Goal: Task Accomplishment & Management: Use online tool/utility

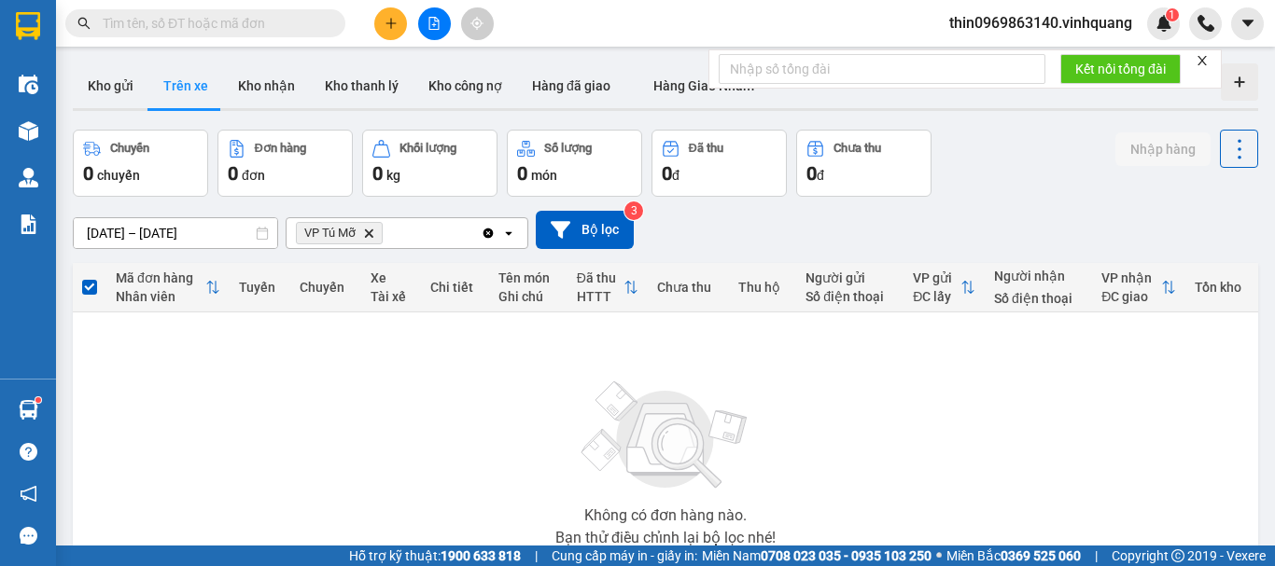
click at [203, 38] on div "Kết quả tìm kiếm ( 0 ) Bộ lọc No Data" at bounding box center [182, 23] width 364 height 33
click at [216, 32] on input "text" at bounding box center [213, 23] width 220 height 21
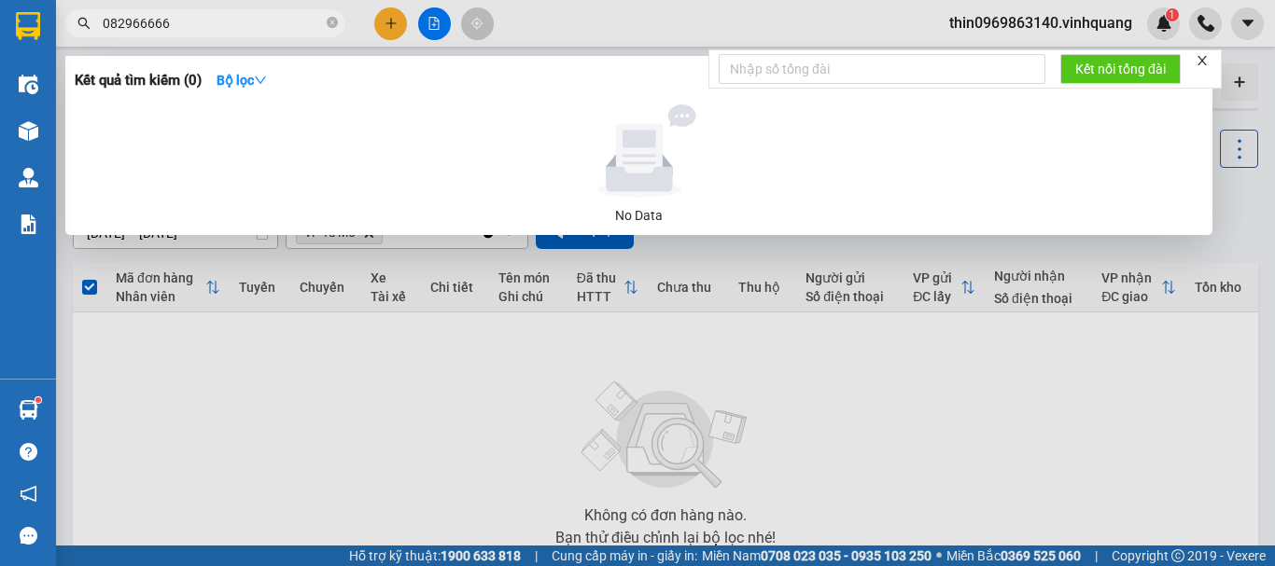
click at [127, 27] on input "082966666" at bounding box center [213, 23] width 220 height 21
click at [133, 24] on input "082966666" at bounding box center [213, 23] width 220 height 21
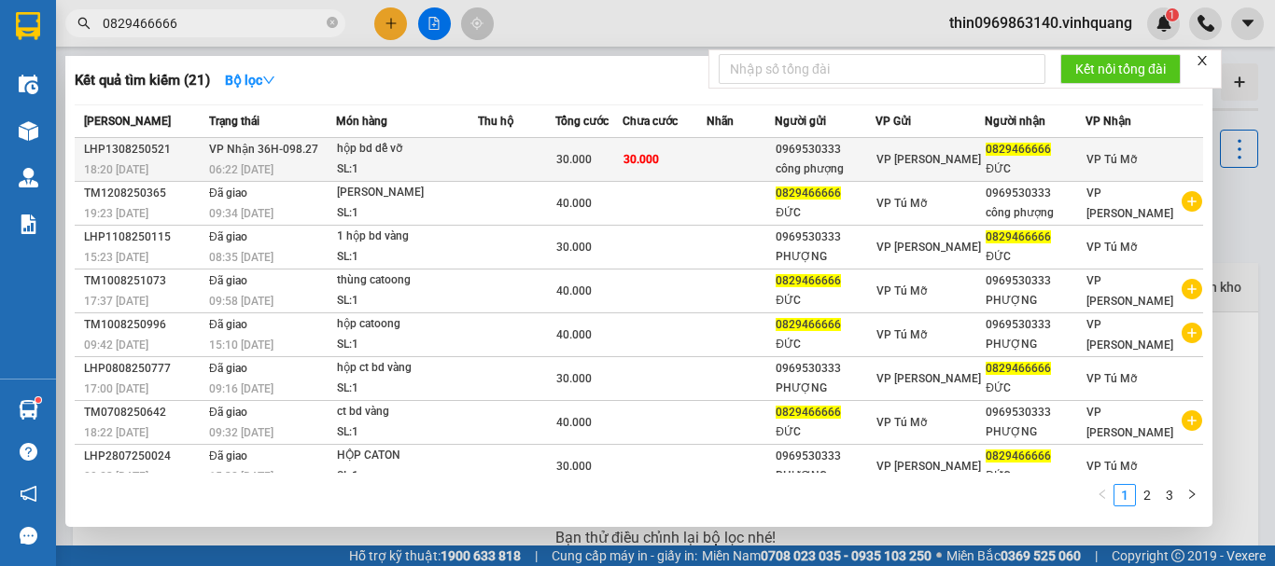
type input "0829466666"
click at [445, 149] on div "hộp bd dễ vỡ" at bounding box center [407, 149] width 140 height 21
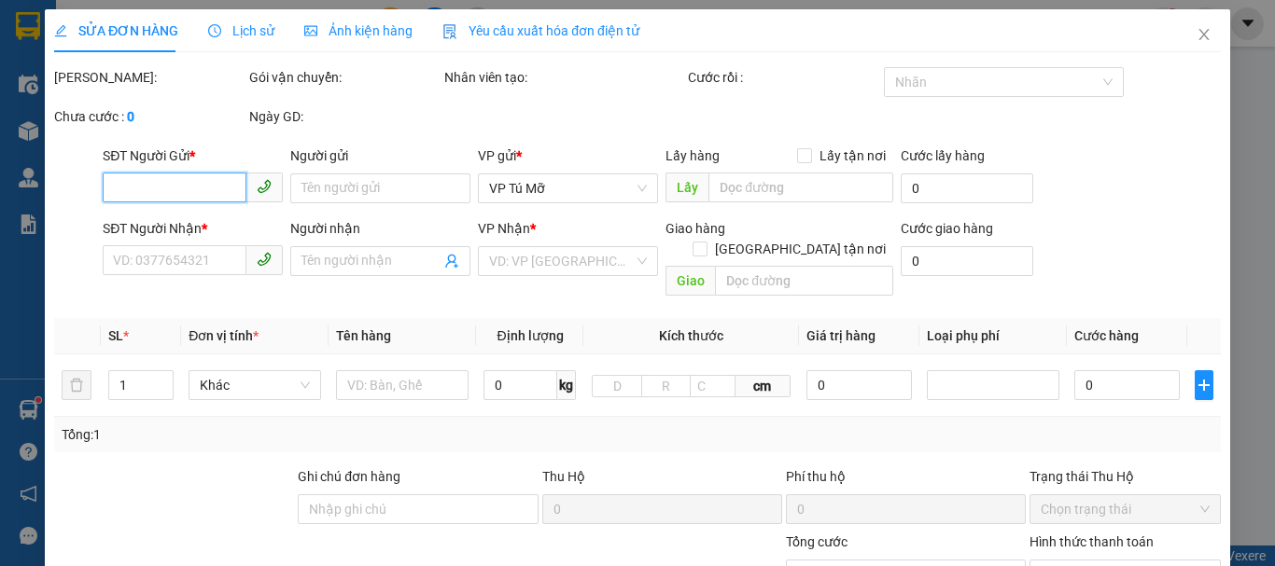
type input "0969530333"
type input "công phượng"
type input "0829466666"
type input "ĐỨC"
type input "30.000"
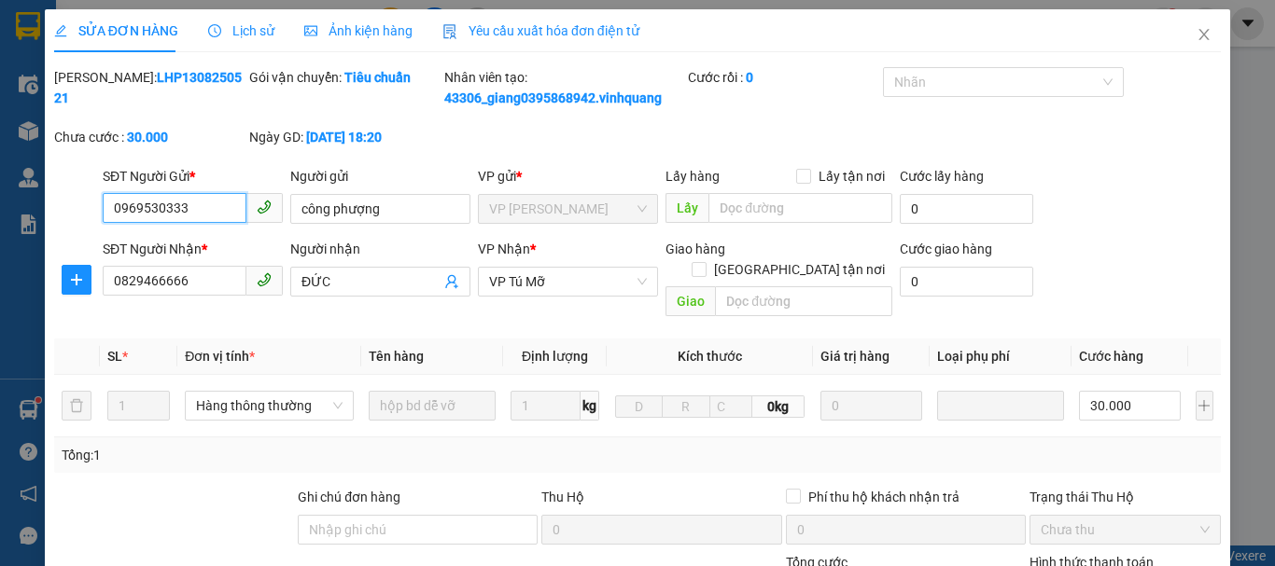
scroll to position [281, 0]
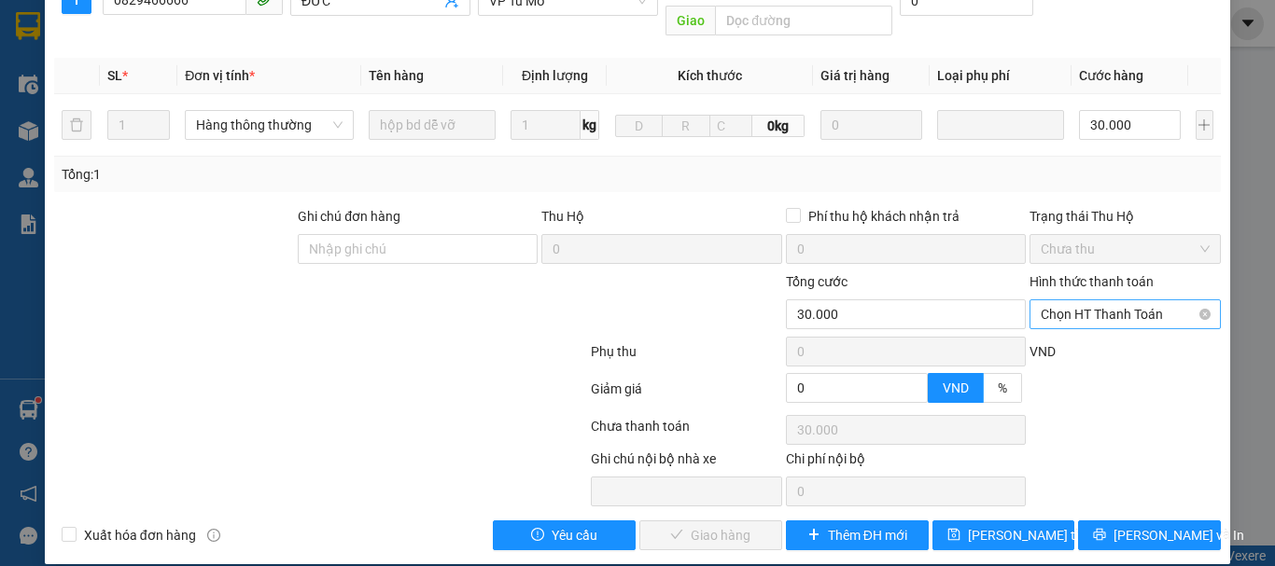
click at [1053, 300] on span "Chọn HT Thanh Toán" at bounding box center [1125, 314] width 169 height 28
click at [1047, 330] on div "Tại văn phòng" at bounding box center [1113, 331] width 167 height 21
type input "0"
click at [709, 525] on span "Lưu và Giao hàng" at bounding box center [764, 535] width 179 height 21
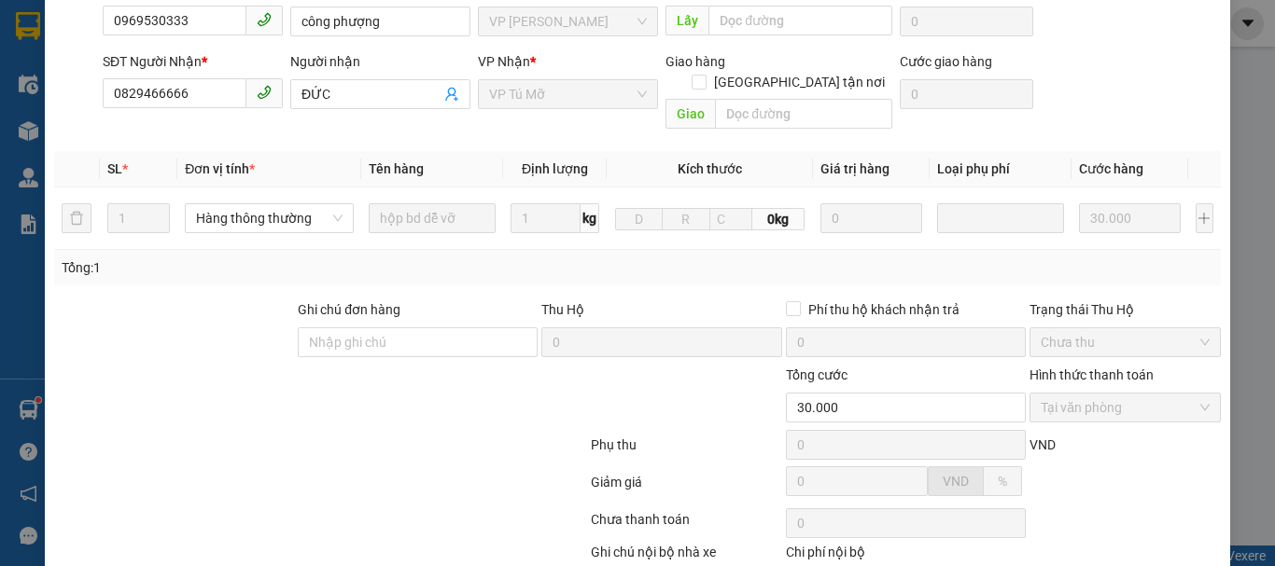
scroll to position [0, 0]
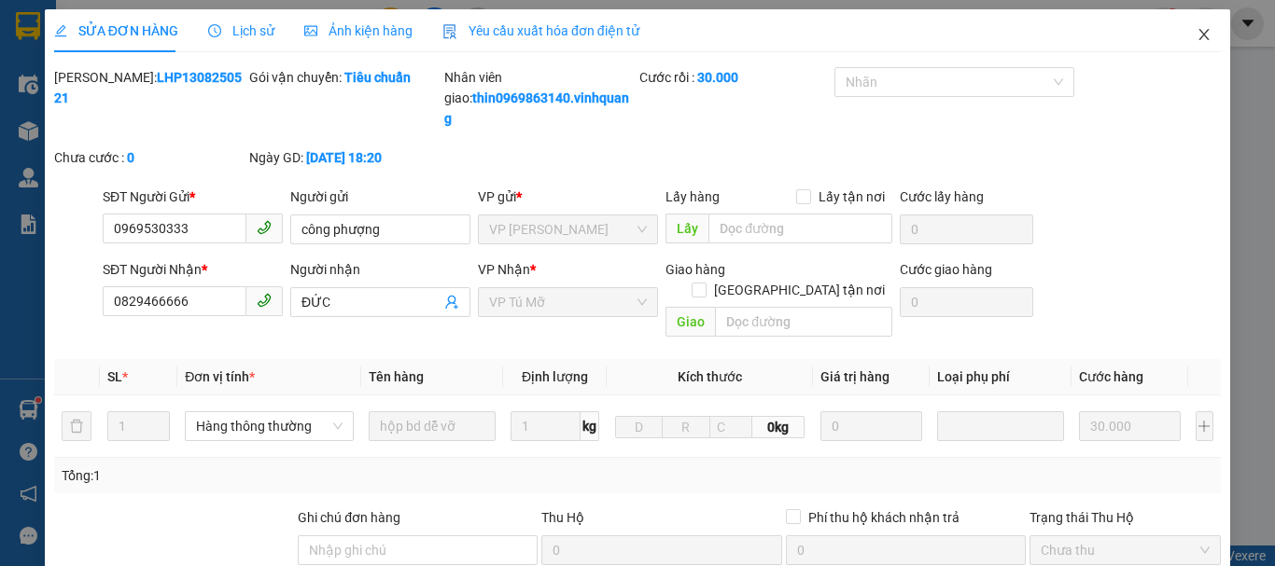
click at [1193, 43] on span "Close" at bounding box center [1204, 35] width 52 height 52
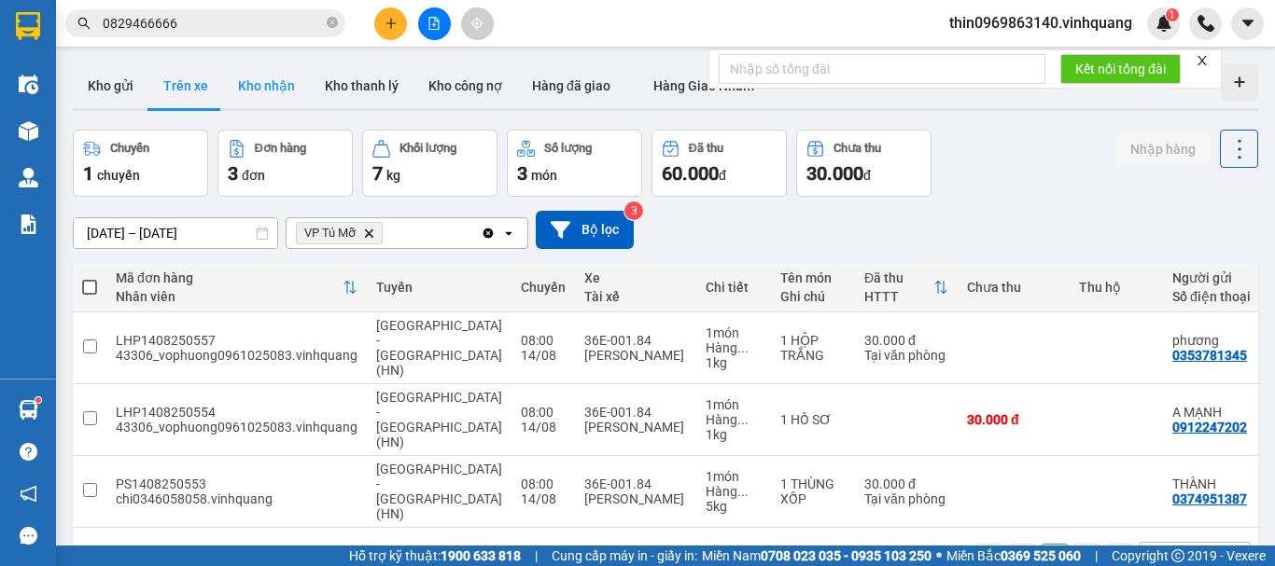
click at [266, 82] on button "Kho nhận" at bounding box center [266, 85] width 87 height 45
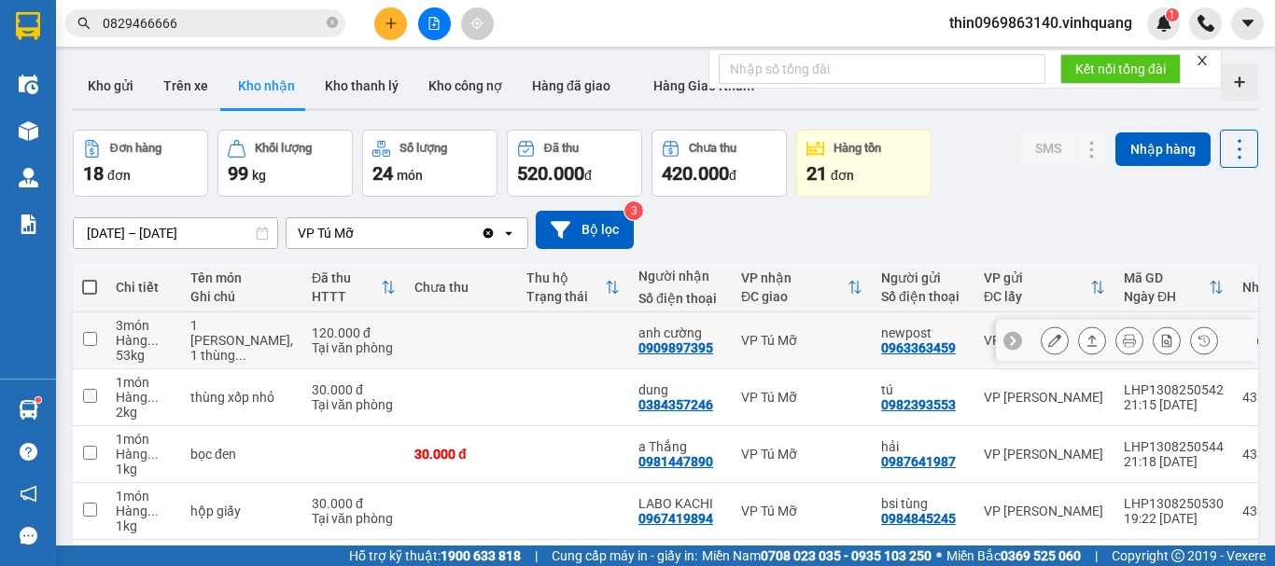
click at [99, 342] on td at bounding box center [90, 341] width 34 height 57
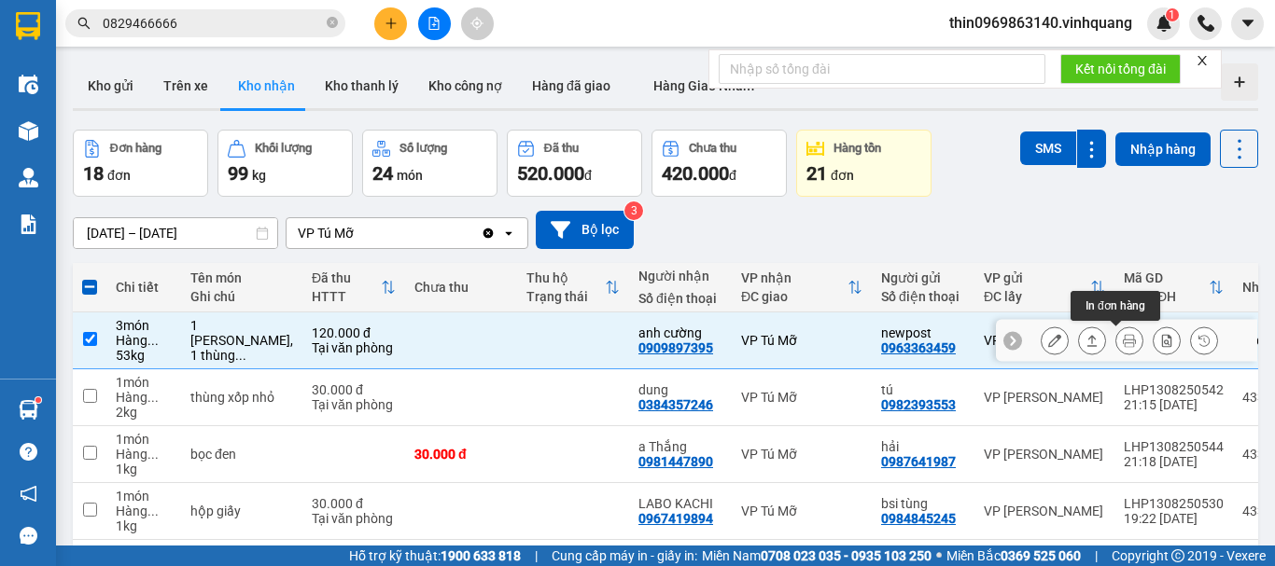
click at [1085, 343] on icon at bounding box center [1091, 340] width 13 height 13
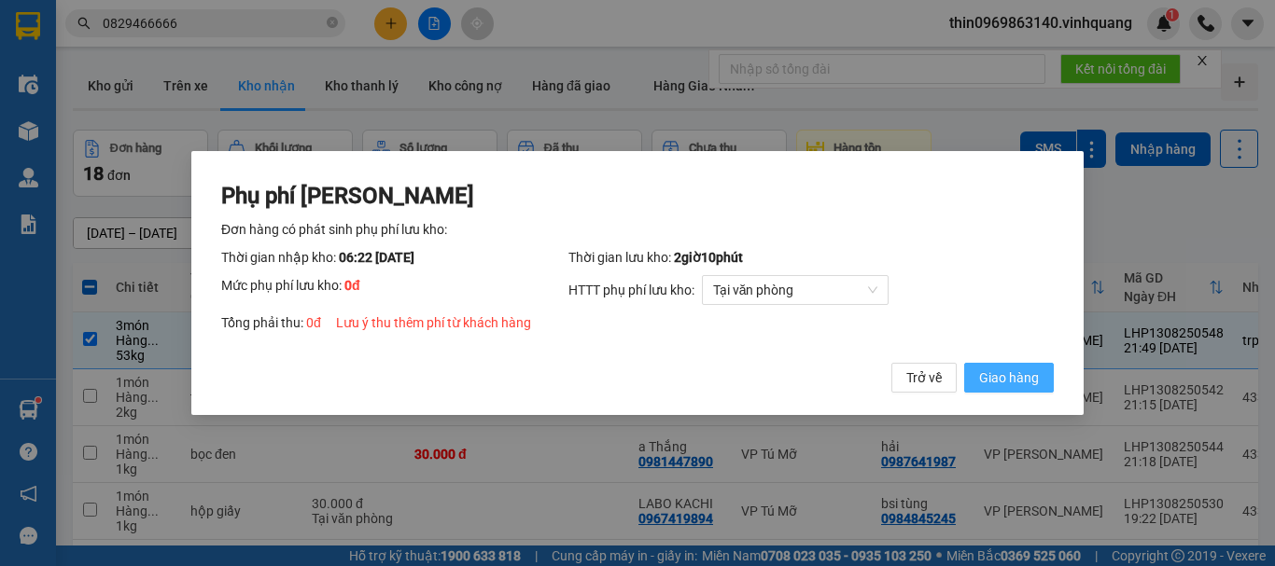
click at [974, 372] on button "Giao hàng" at bounding box center [1009, 378] width 90 height 30
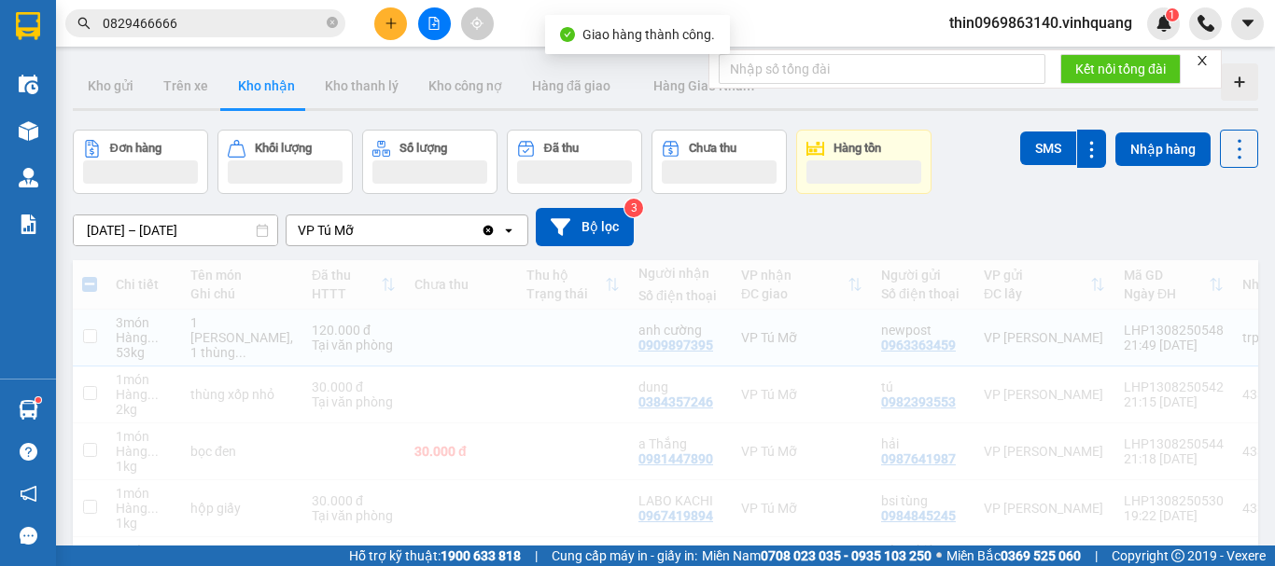
checkbox input "false"
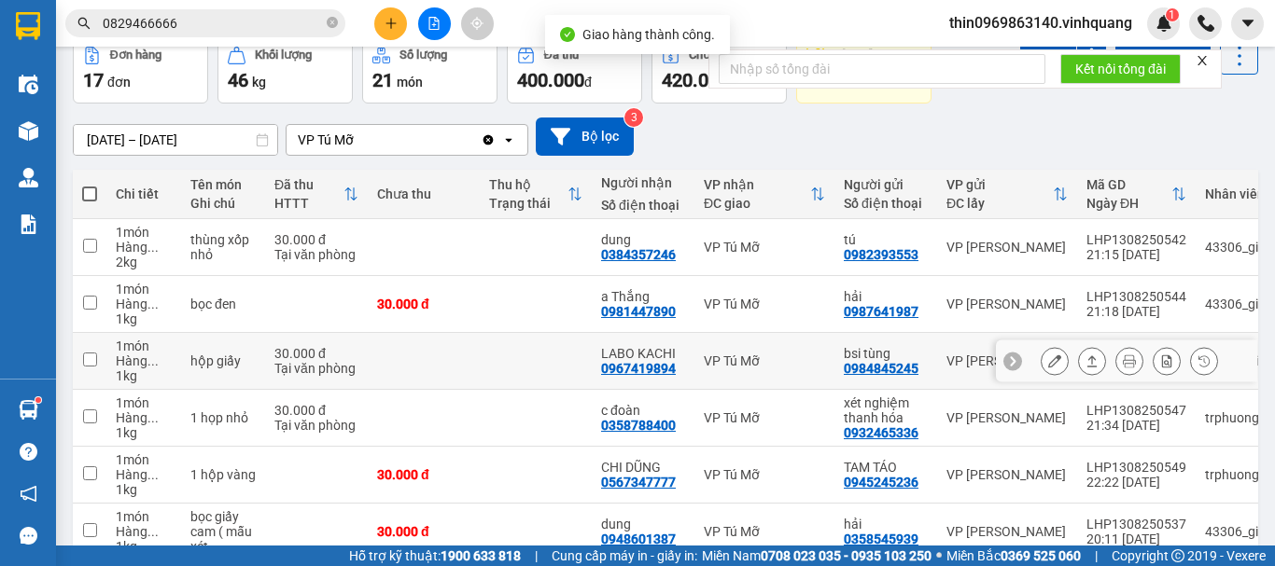
scroll to position [373, 0]
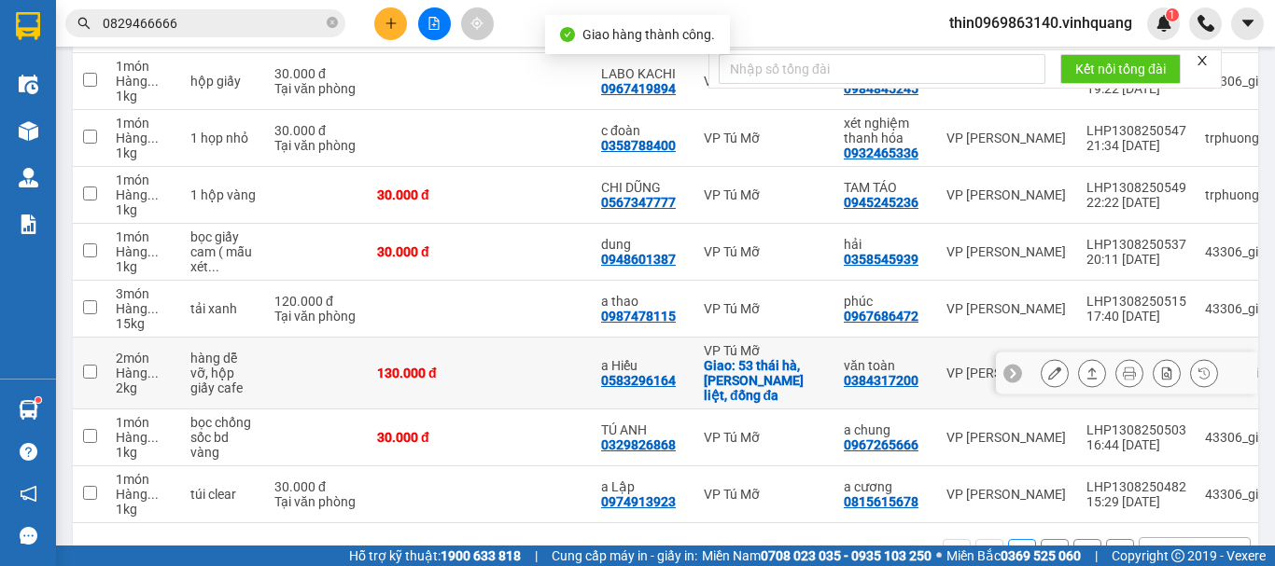
click at [640, 377] on div "0583296164" at bounding box center [638, 380] width 75 height 15
copy div "0583296164"
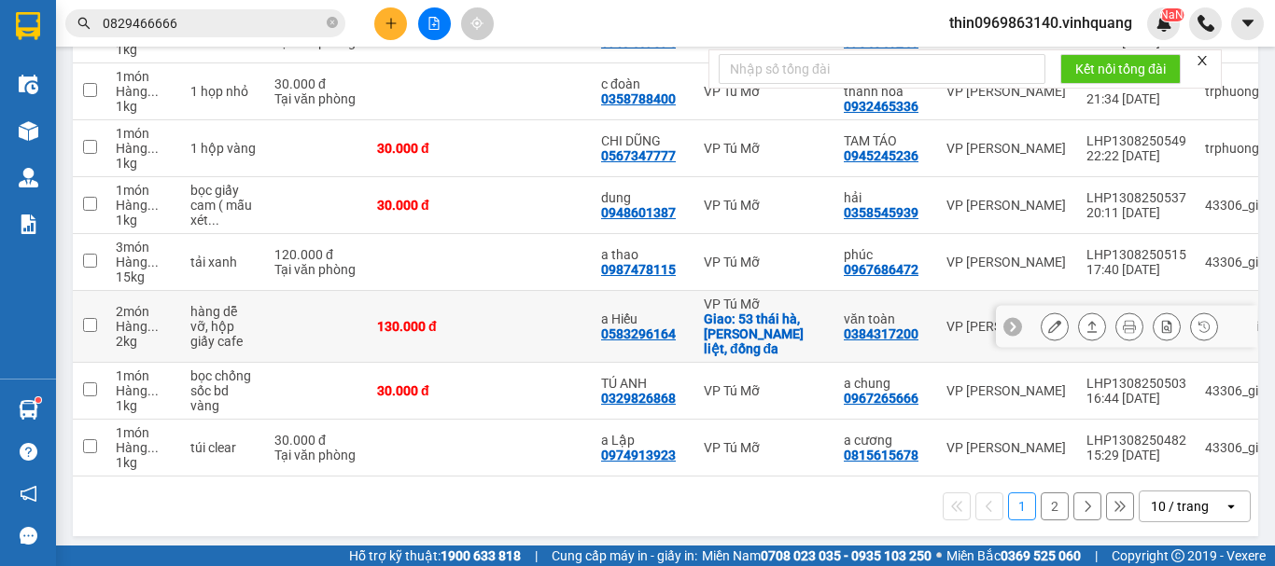
drag, startPoint x: 817, startPoint y: 294, endPoint x: 529, endPoint y: 489, distance: 348.1
click at [529, 491] on div "1 2 10 / trang open" at bounding box center [665, 507] width 1170 height 32
click at [1041, 493] on button "2" at bounding box center [1055, 507] width 28 height 28
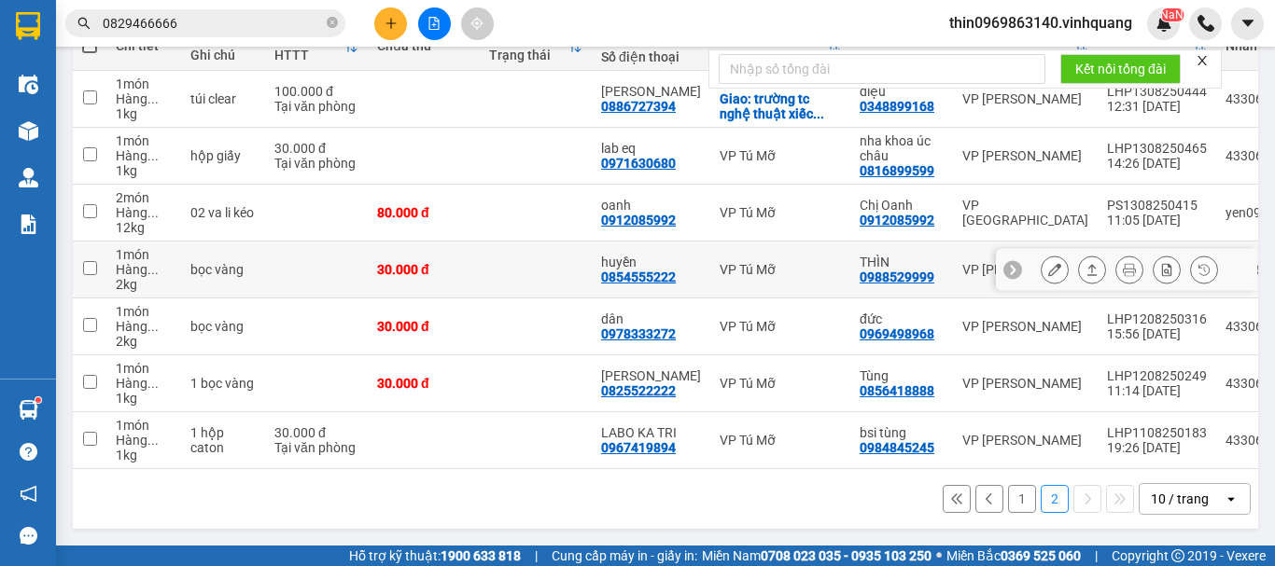
scroll to position [156, 0]
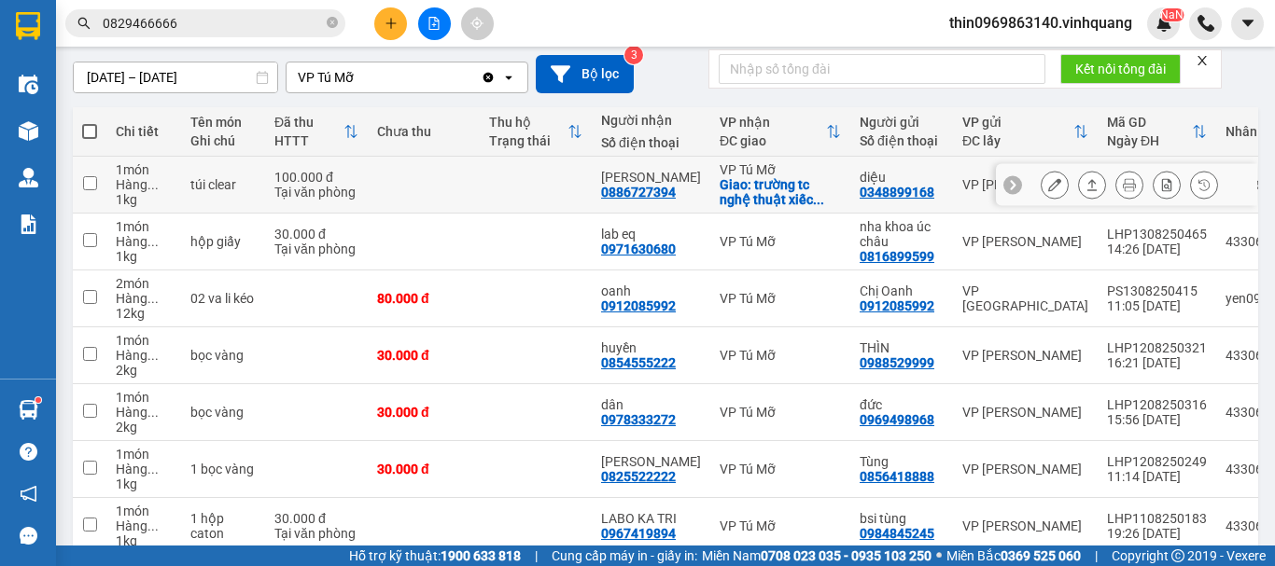
click at [639, 188] on div "0886727394" at bounding box center [638, 192] width 75 height 15
copy div "0886727394"
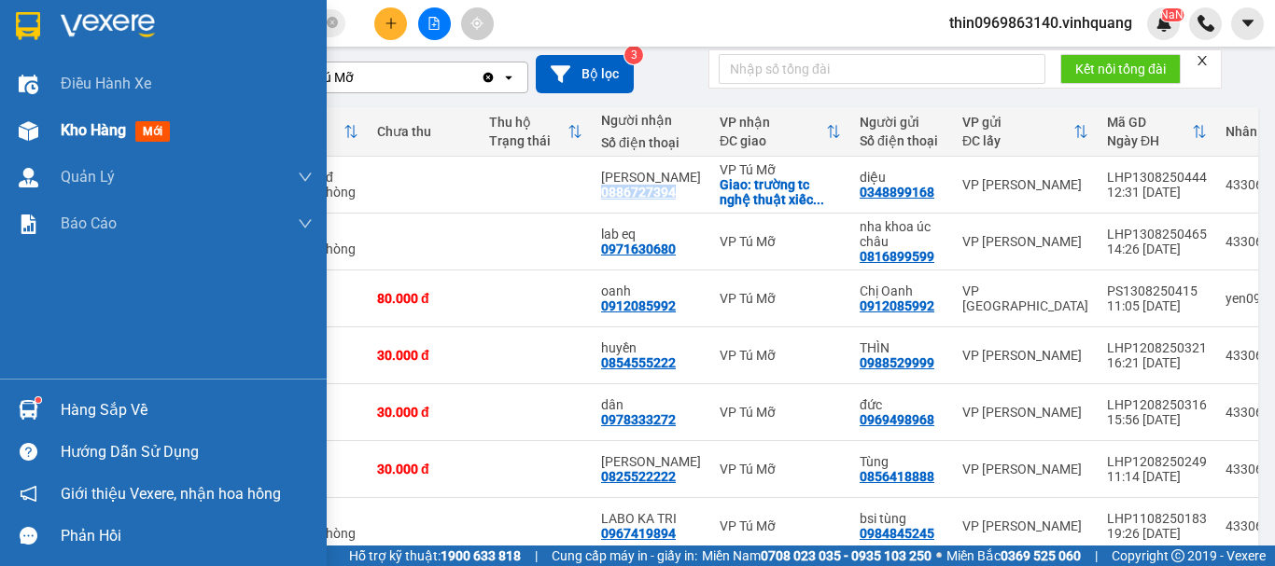
click at [82, 132] on span "Kho hàng" at bounding box center [93, 130] width 65 height 18
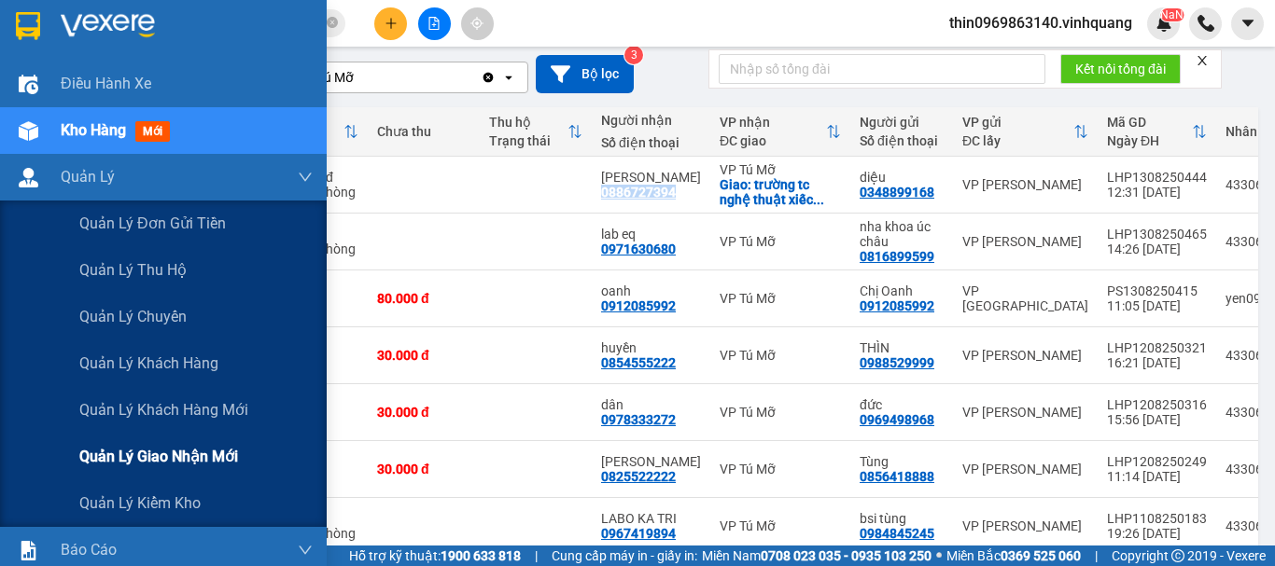
click at [154, 468] on span "Quản lý giao nhận mới" at bounding box center [158, 456] width 159 height 23
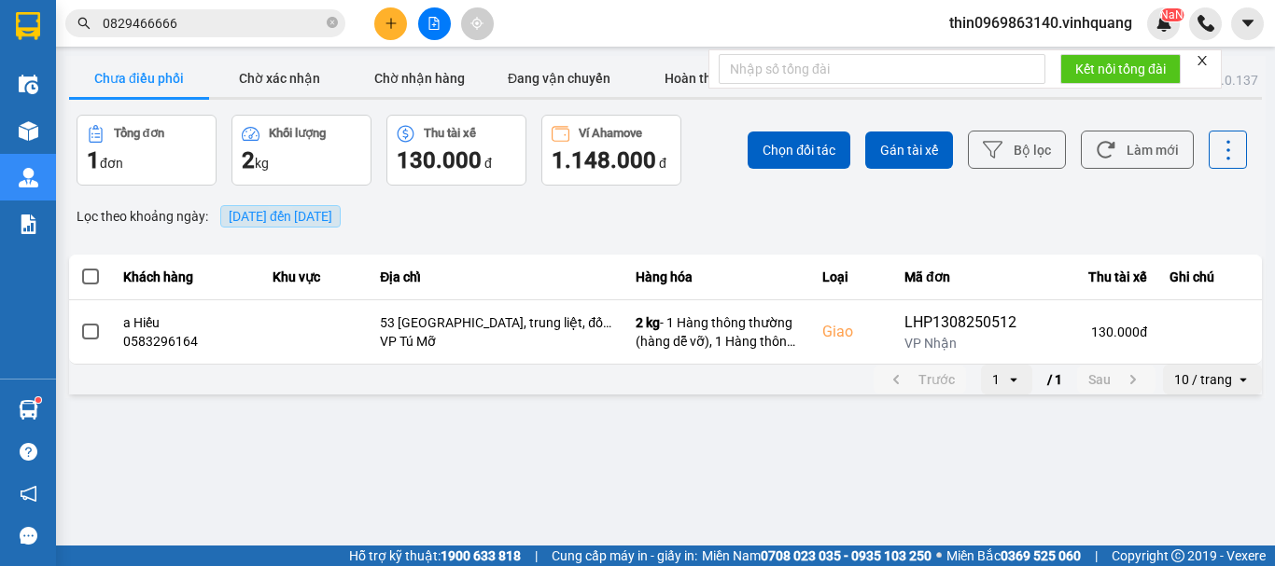
click at [236, 221] on span "14/08/2025 đến 14/08/2025" at bounding box center [281, 216] width 104 height 15
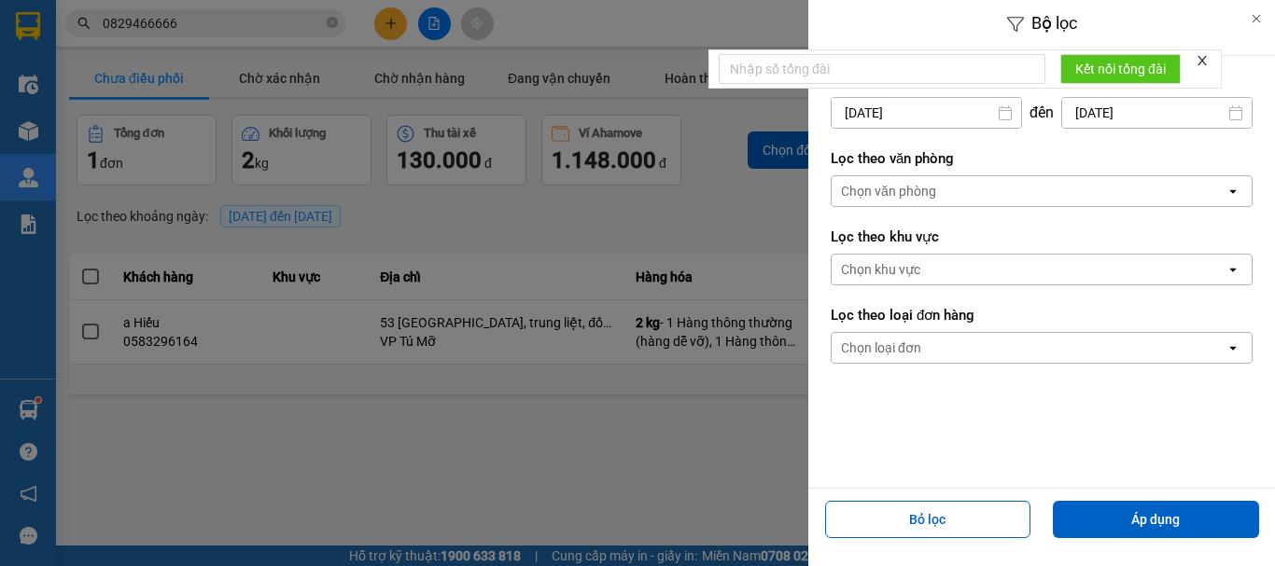
click at [855, 112] on input "14/08/2025" at bounding box center [925, 113] width 189 height 30
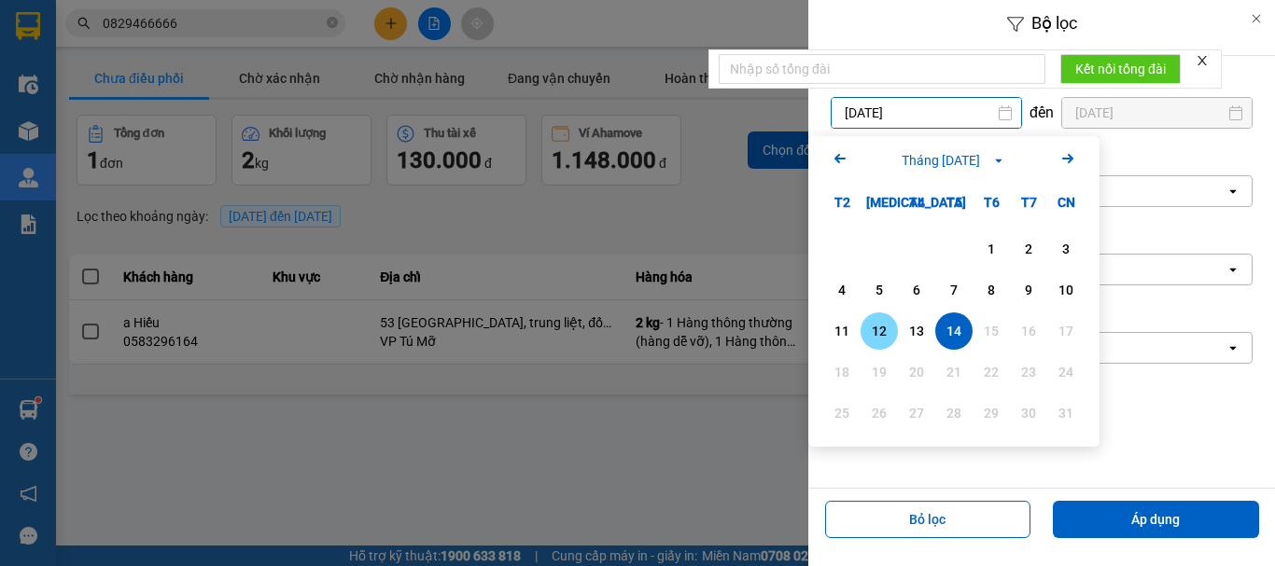
click at [882, 338] on div "12" at bounding box center [879, 331] width 26 height 22
type input "12/08/2025"
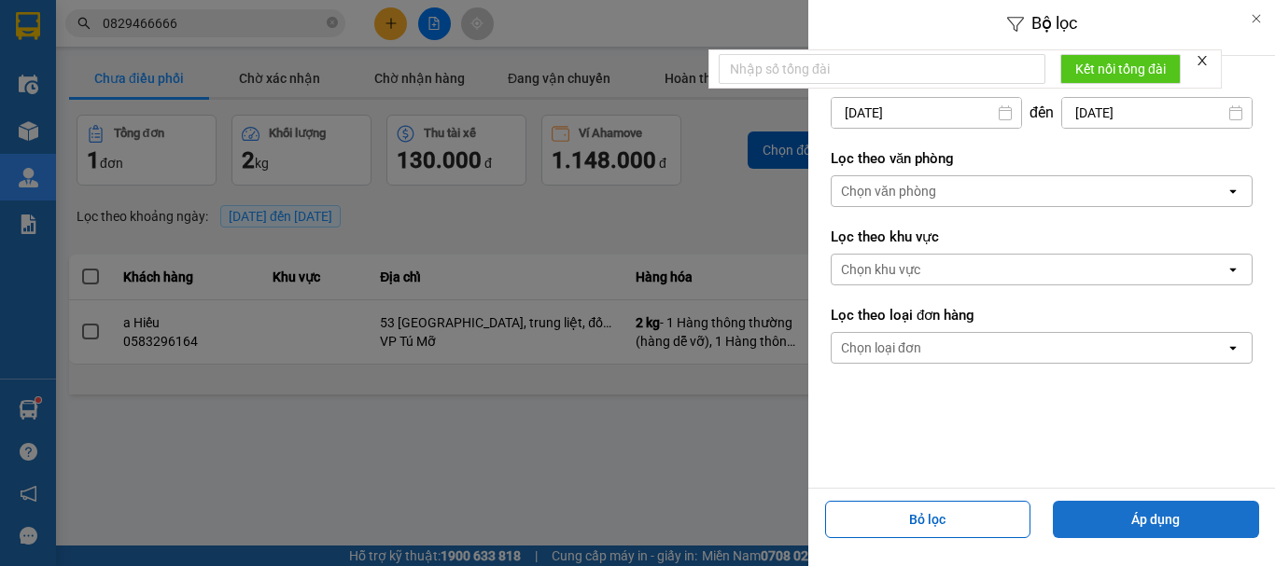
click at [1135, 518] on button "Áp dụng" at bounding box center [1156, 519] width 206 height 37
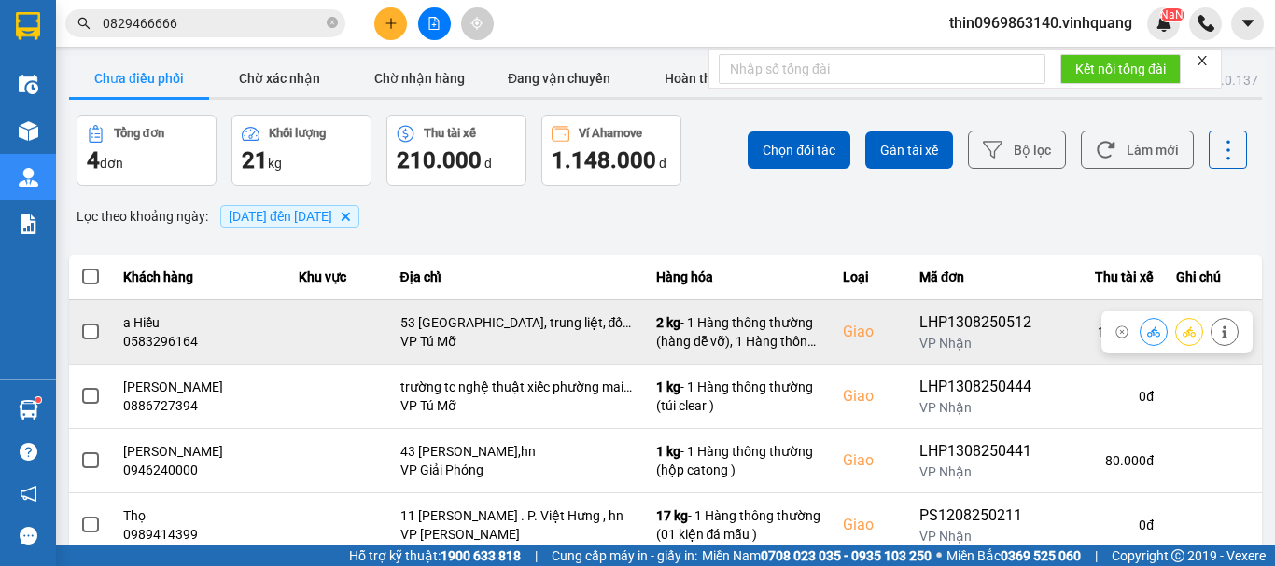
click at [88, 333] on span at bounding box center [90, 332] width 17 height 17
click at [80, 322] on input "checkbox" at bounding box center [80, 322] width 0 height 0
click at [1140, 336] on button at bounding box center [1153, 331] width 26 height 33
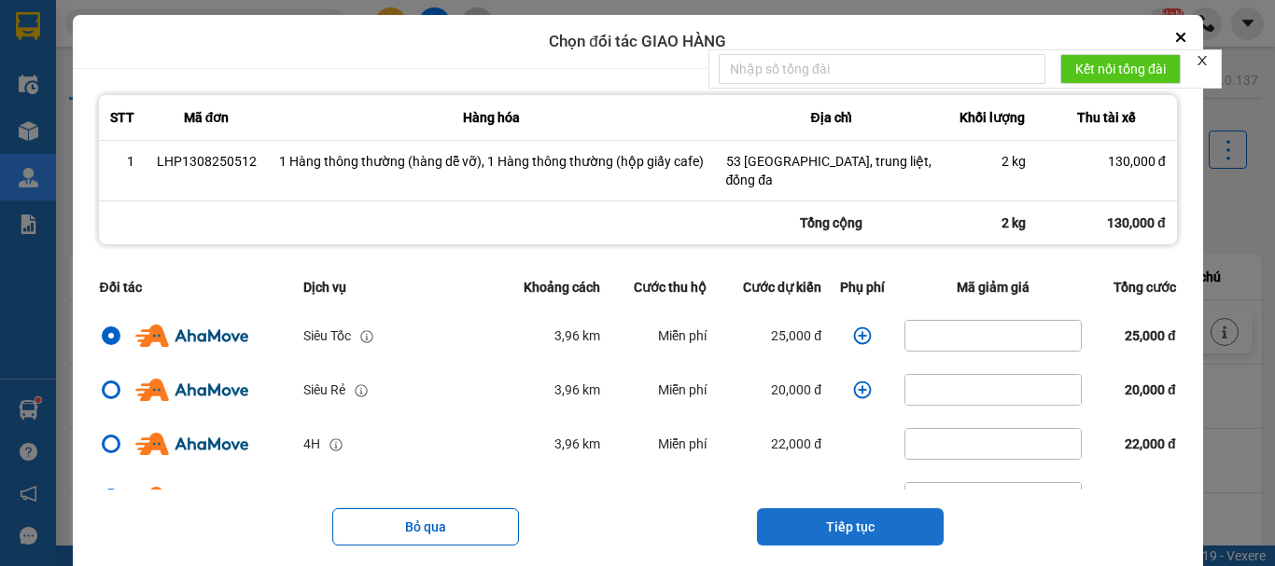
click at [854, 515] on button "Tiếp tục" at bounding box center [850, 527] width 187 height 37
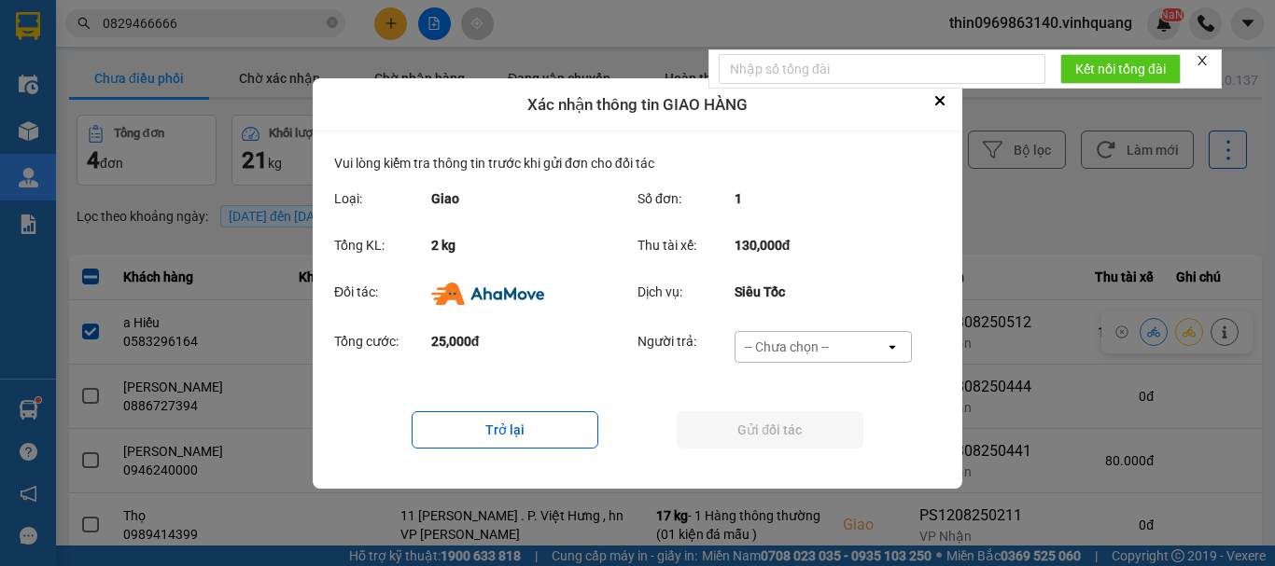
click at [764, 340] on div "-- Chưa chọn --" at bounding box center [787, 347] width 84 height 19
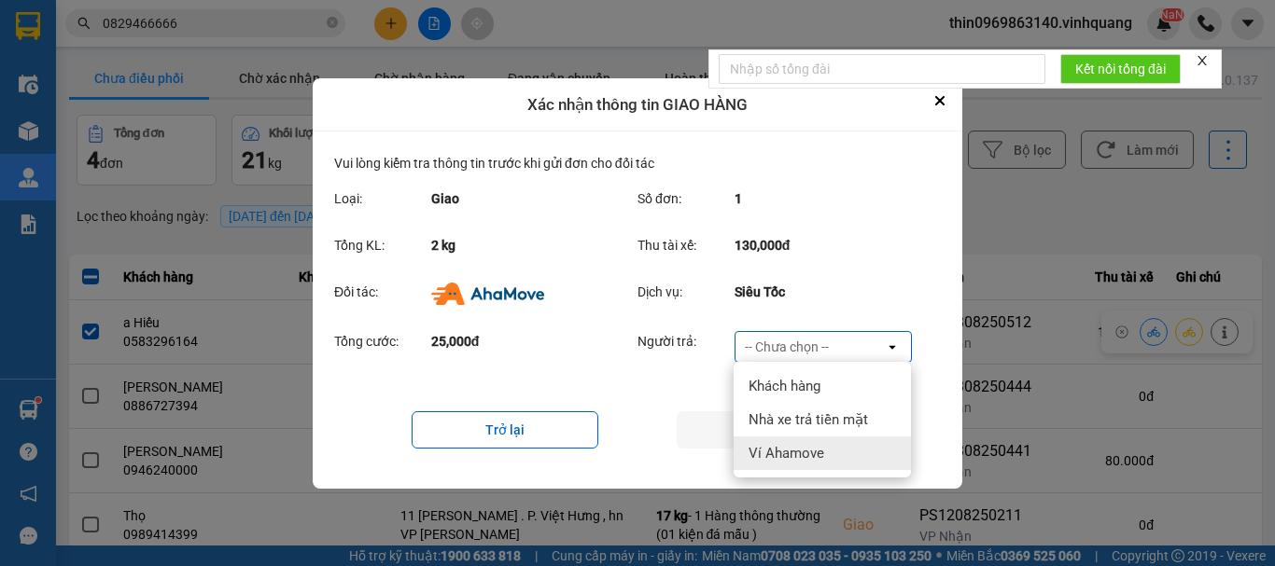
click at [797, 443] on div "Ví Ahamove" at bounding box center [822, 454] width 177 height 34
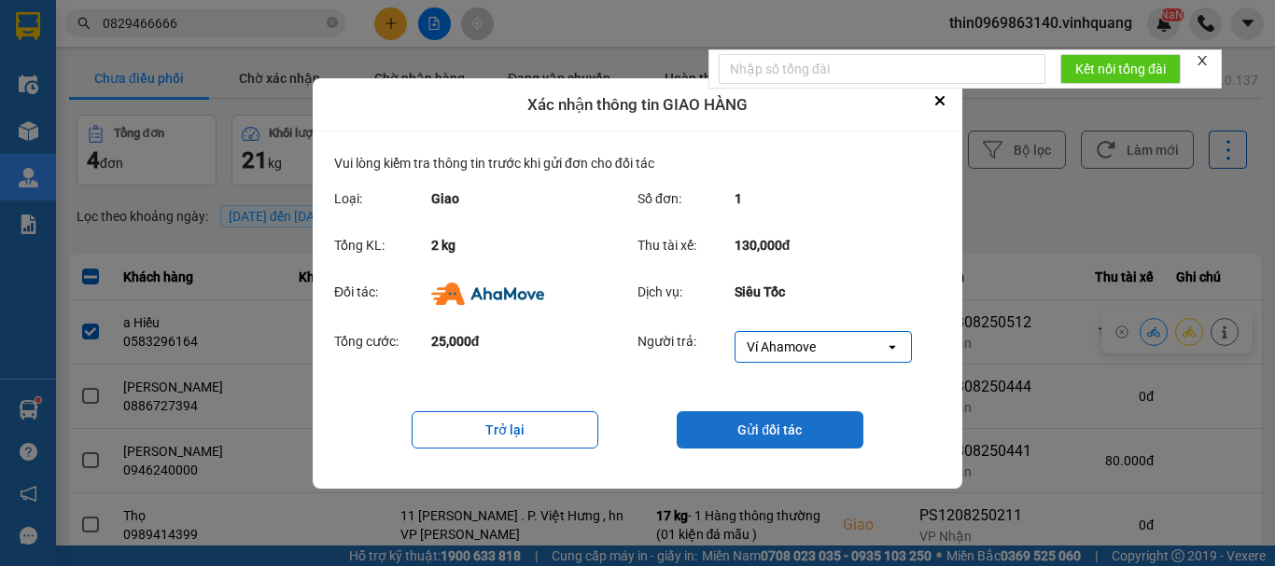
click at [800, 429] on button "Gửi đối tác" at bounding box center [770, 430] width 187 height 37
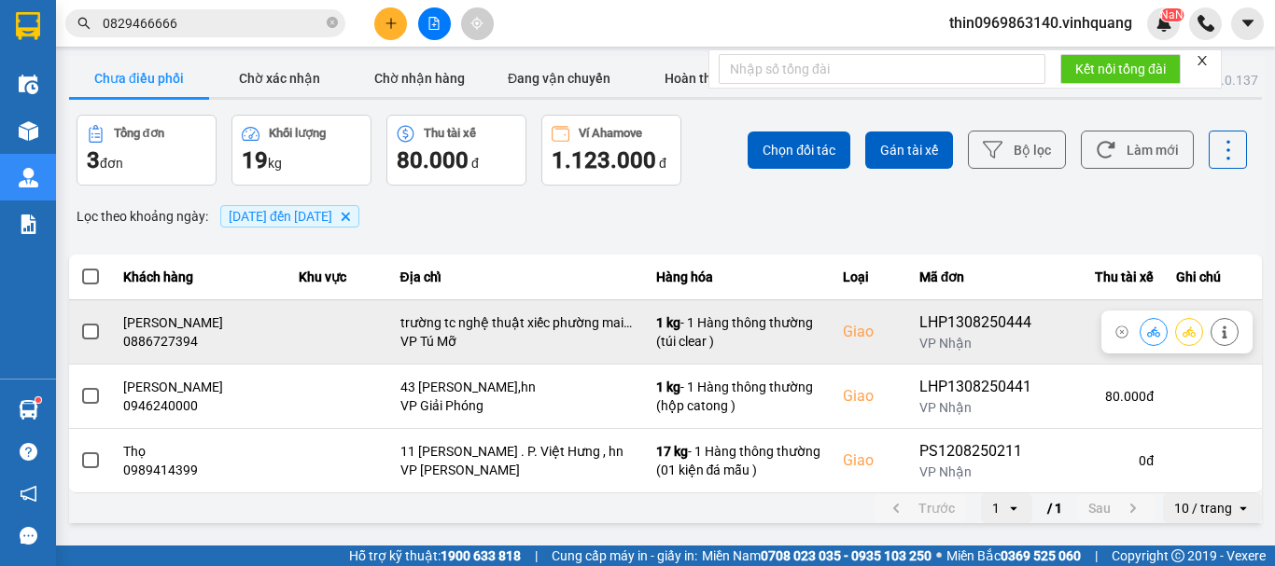
click at [91, 333] on span at bounding box center [90, 332] width 17 height 17
click at [80, 322] on input "checkbox" at bounding box center [80, 322] width 0 height 0
click at [1160, 340] on button at bounding box center [1153, 331] width 26 height 33
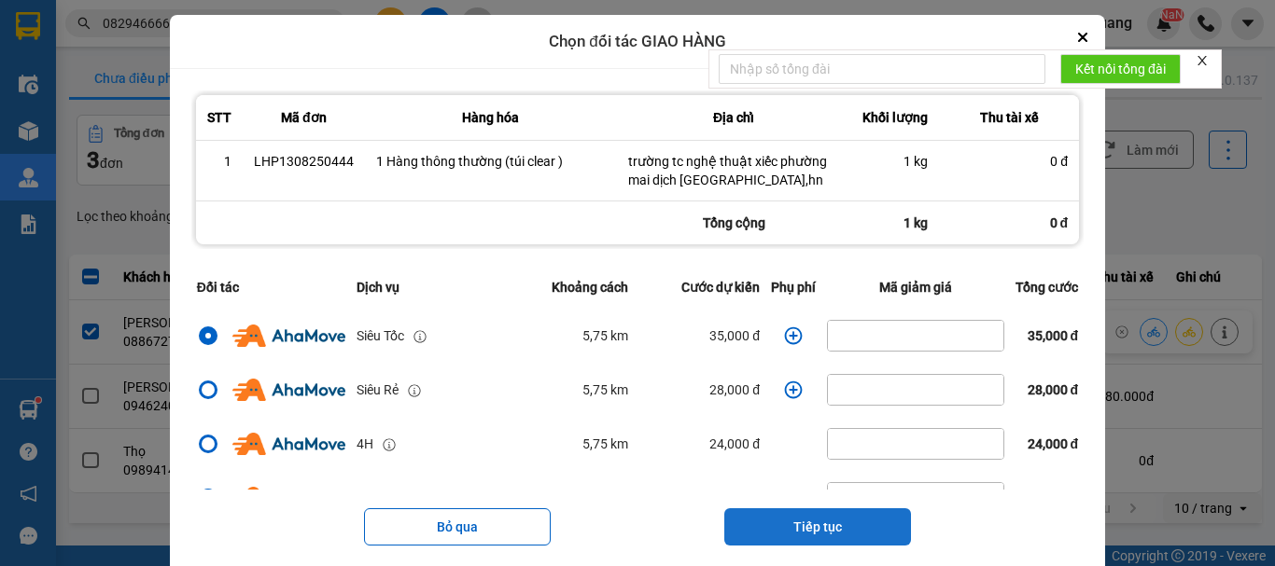
click at [820, 528] on button "Tiếp tục" at bounding box center [817, 527] width 187 height 37
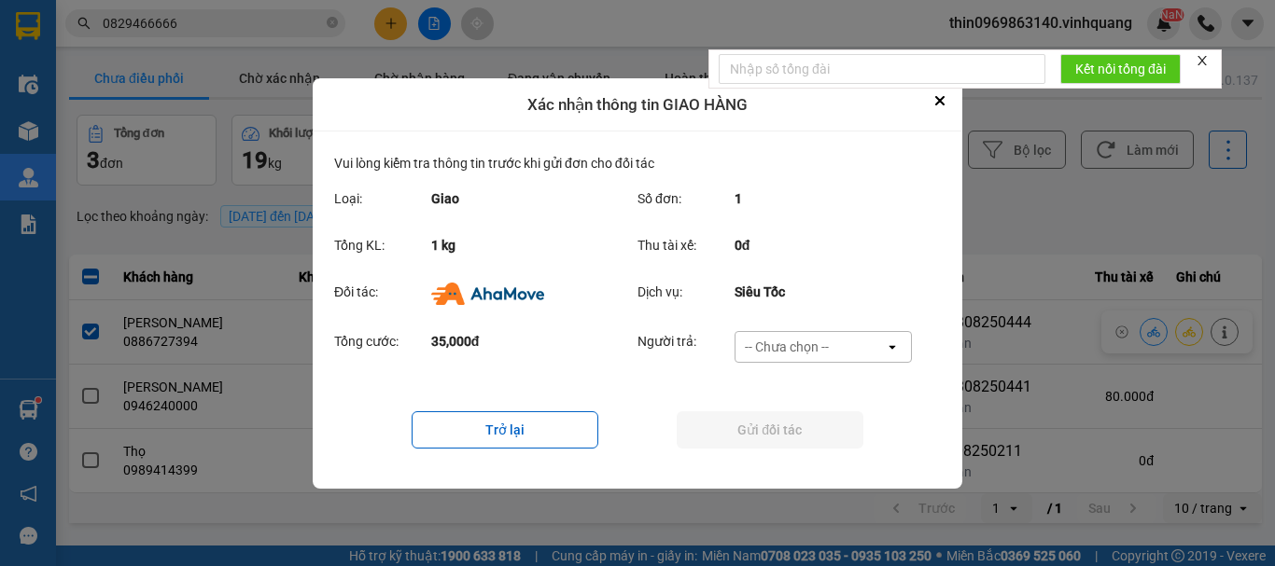
click at [825, 355] on div "-- Chưa chọn --" at bounding box center [787, 347] width 84 height 19
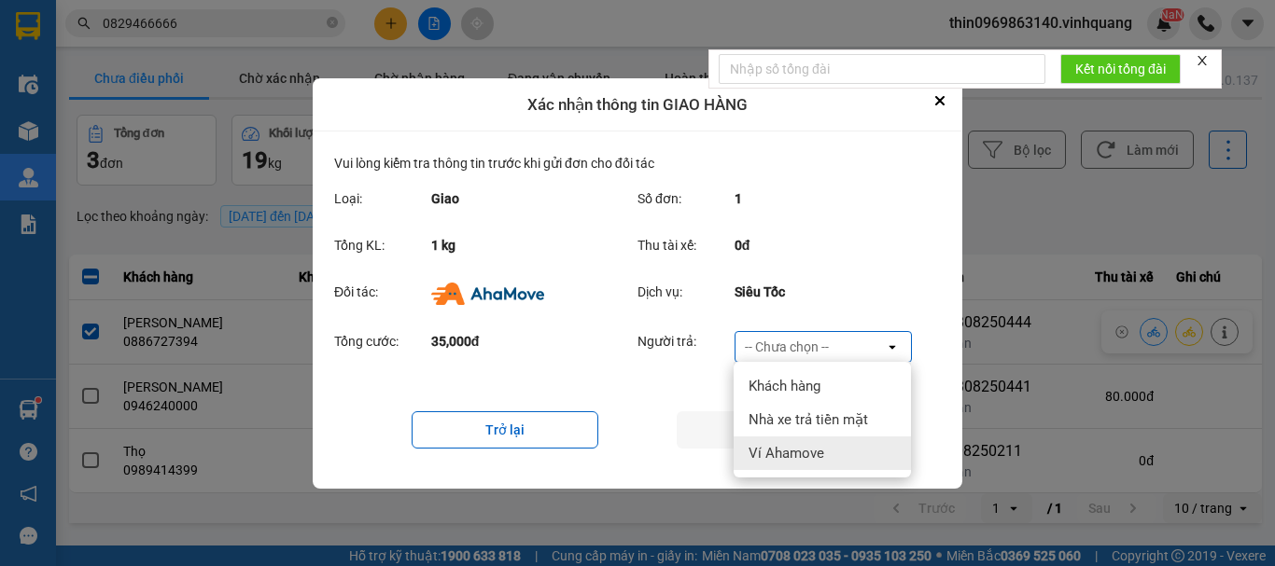
click at [783, 454] on span "Ví Ahamove" at bounding box center [786, 453] width 76 height 19
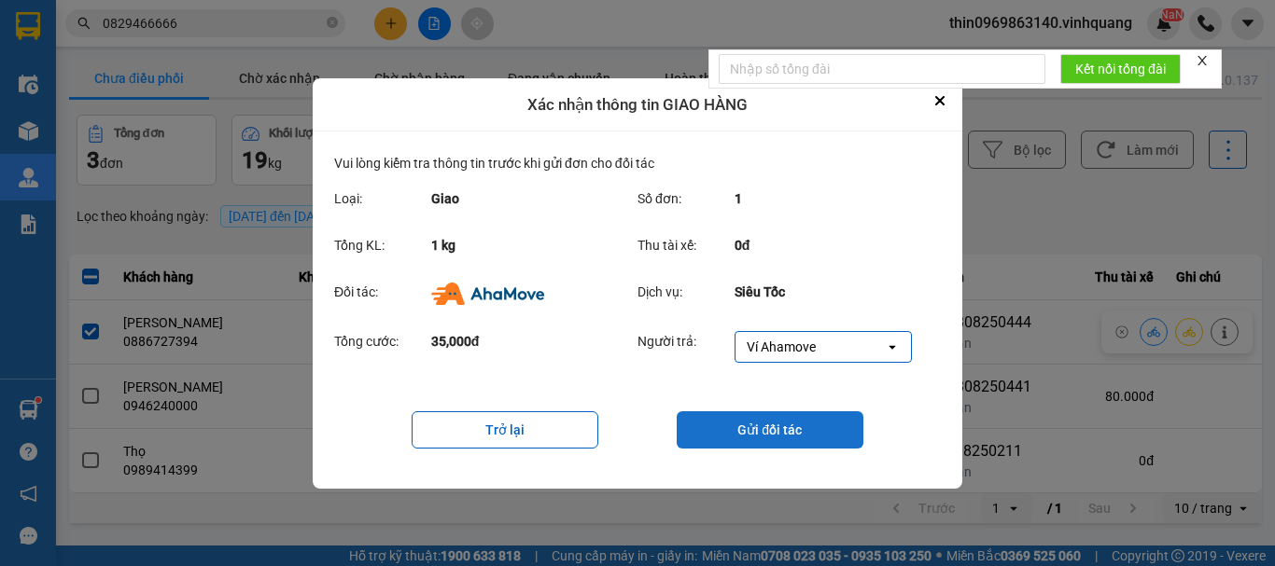
click at [784, 421] on button "Gửi đối tác" at bounding box center [770, 430] width 187 height 37
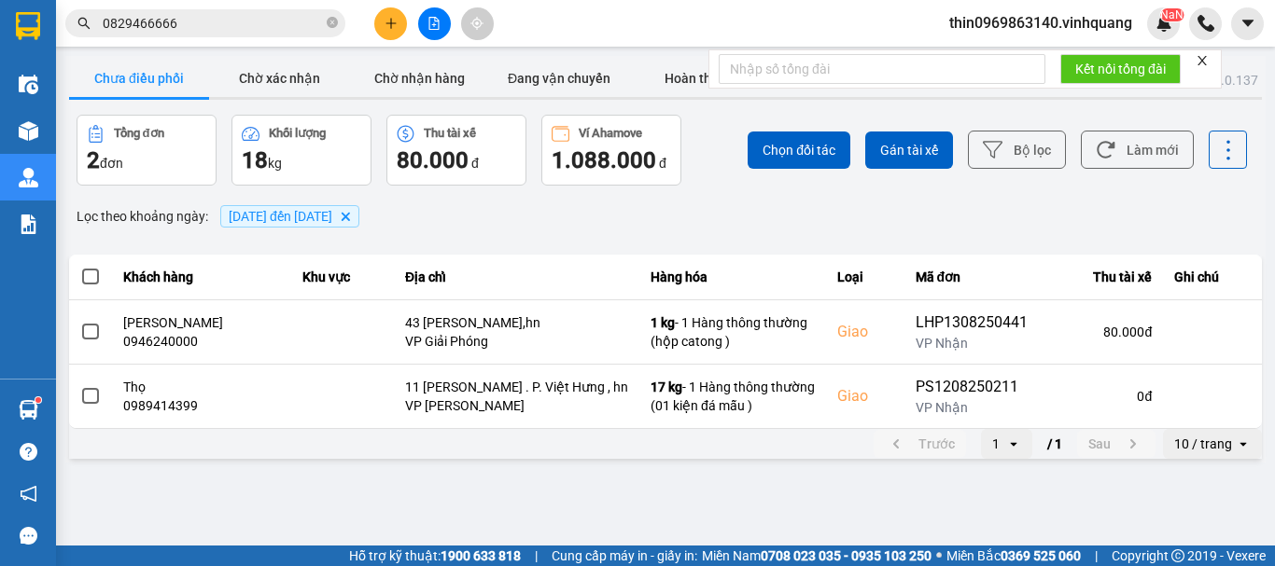
click at [201, 29] on input "0829466666" at bounding box center [213, 23] width 220 height 21
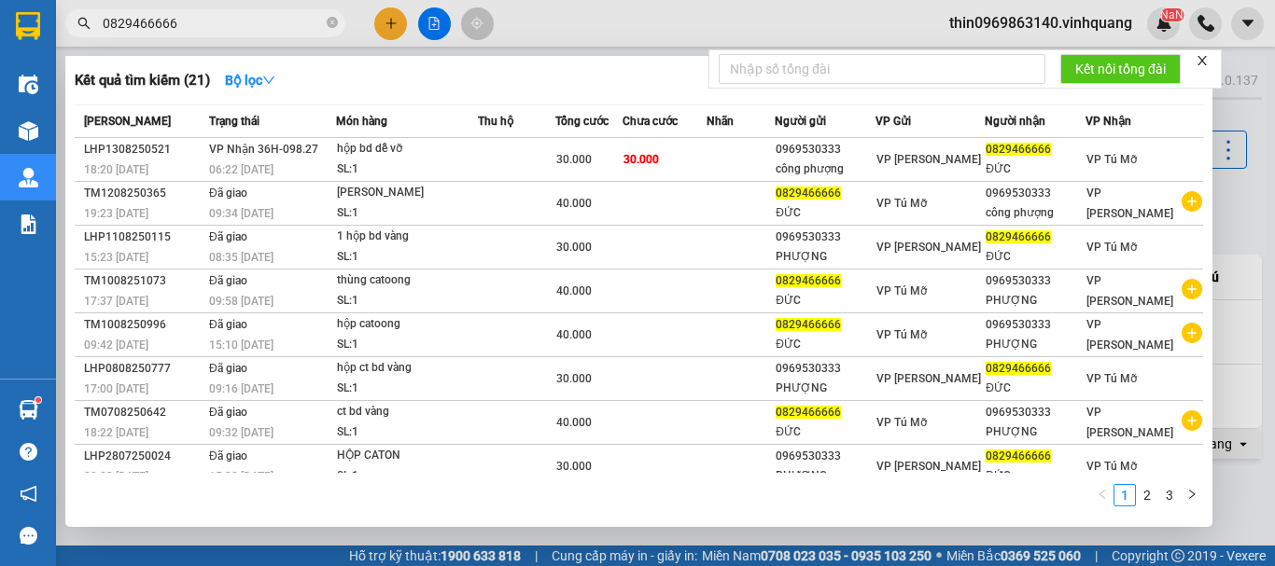
click at [201, 29] on input "0829466666" at bounding box center [213, 23] width 220 height 21
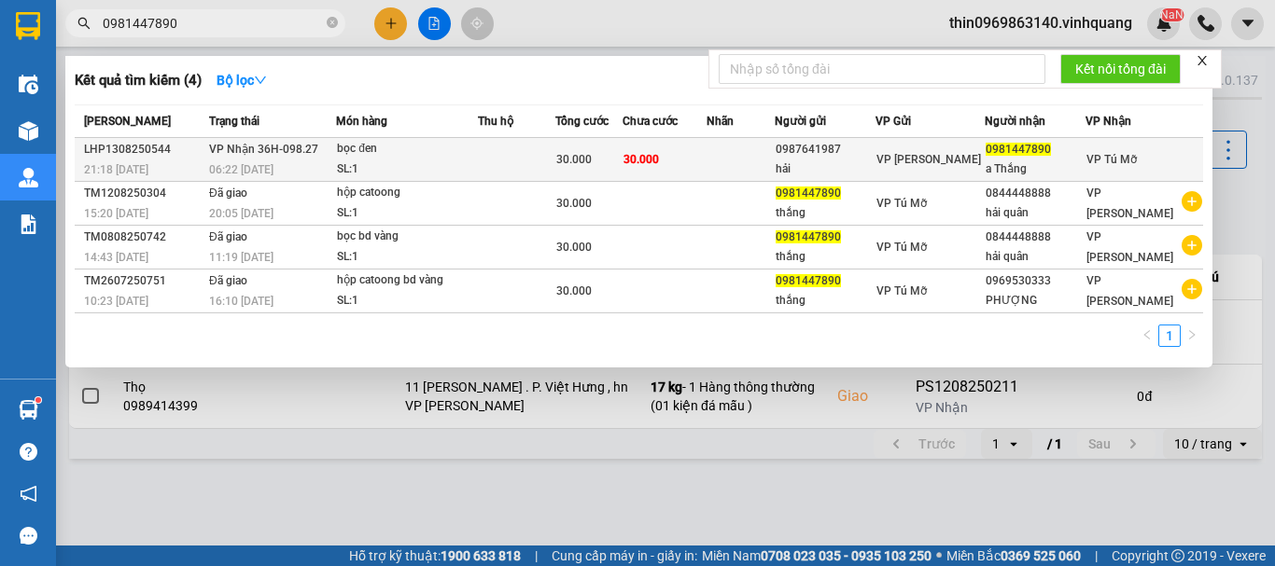
type input "0981447890"
click at [459, 160] on div "SL: 1" at bounding box center [407, 170] width 140 height 21
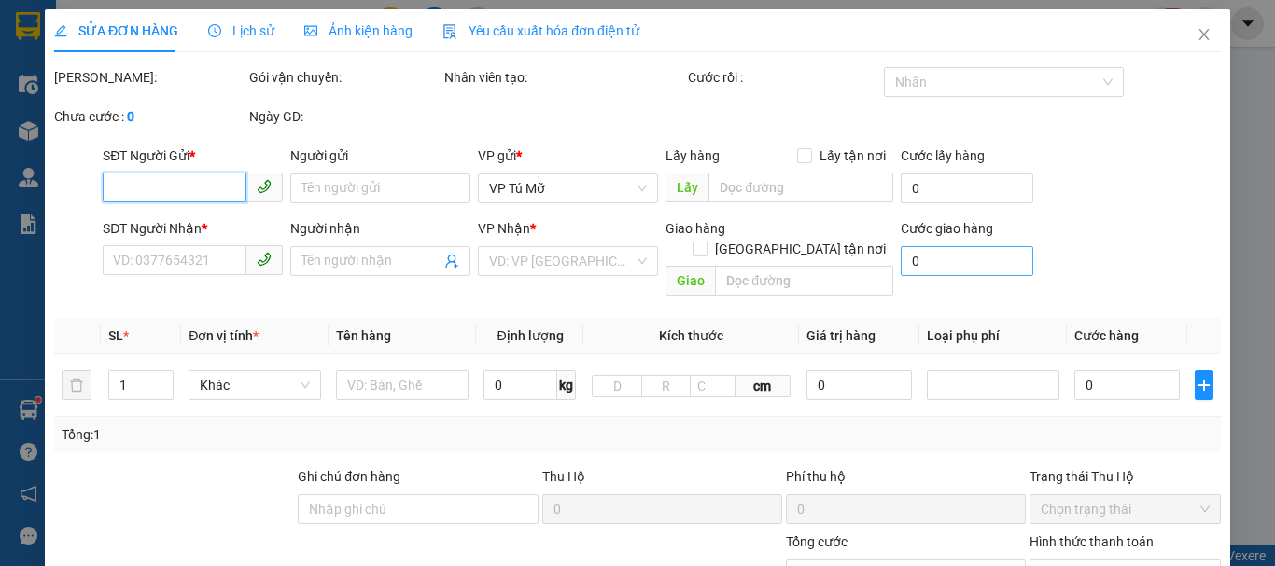
type input "0987641987"
type input "hải"
type input "0981447890"
type input "a Thắng"
type input "30.000"
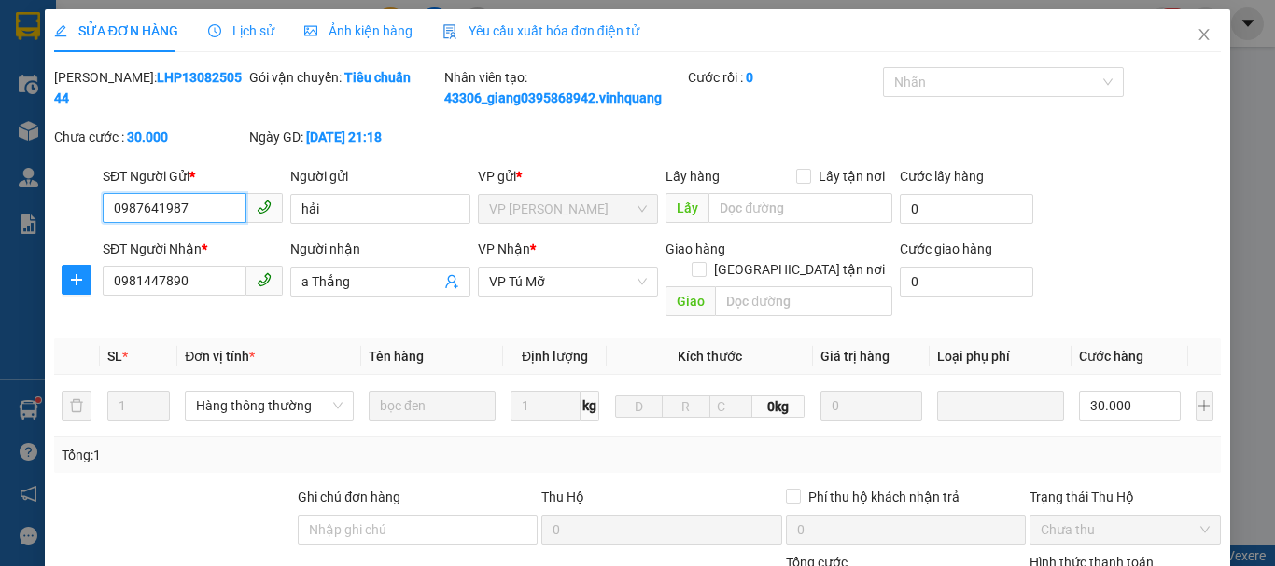
scroll to position [260, 0]
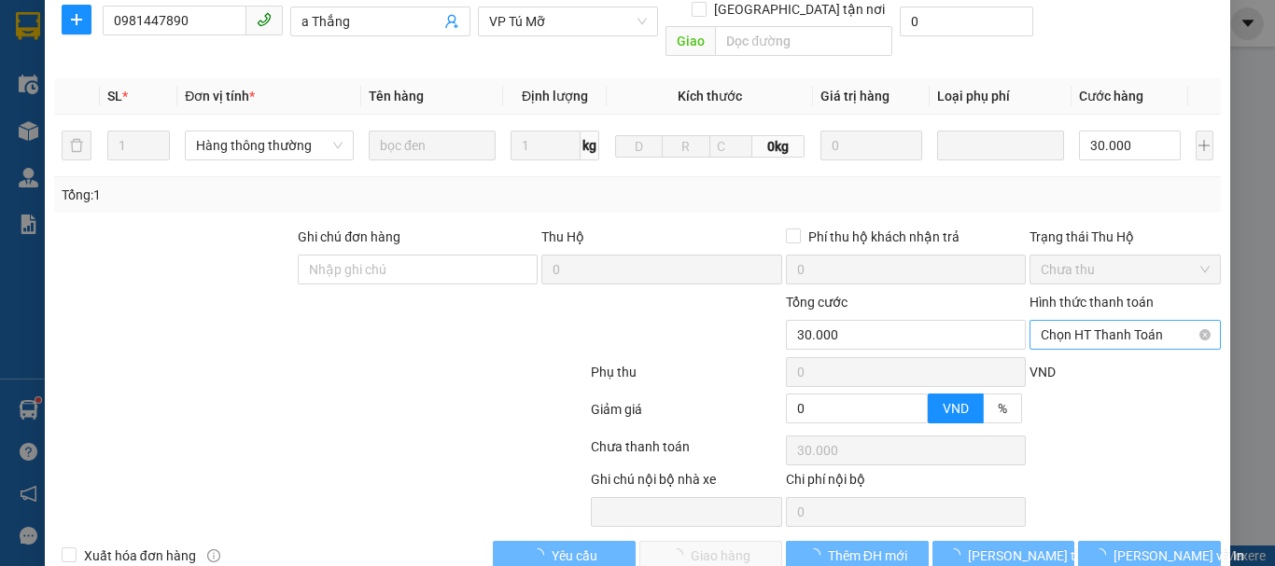
click at [1104, 328] on span "Chọn HT Thanh Toán" at bounding box center [1125, 335] width 169 height 28
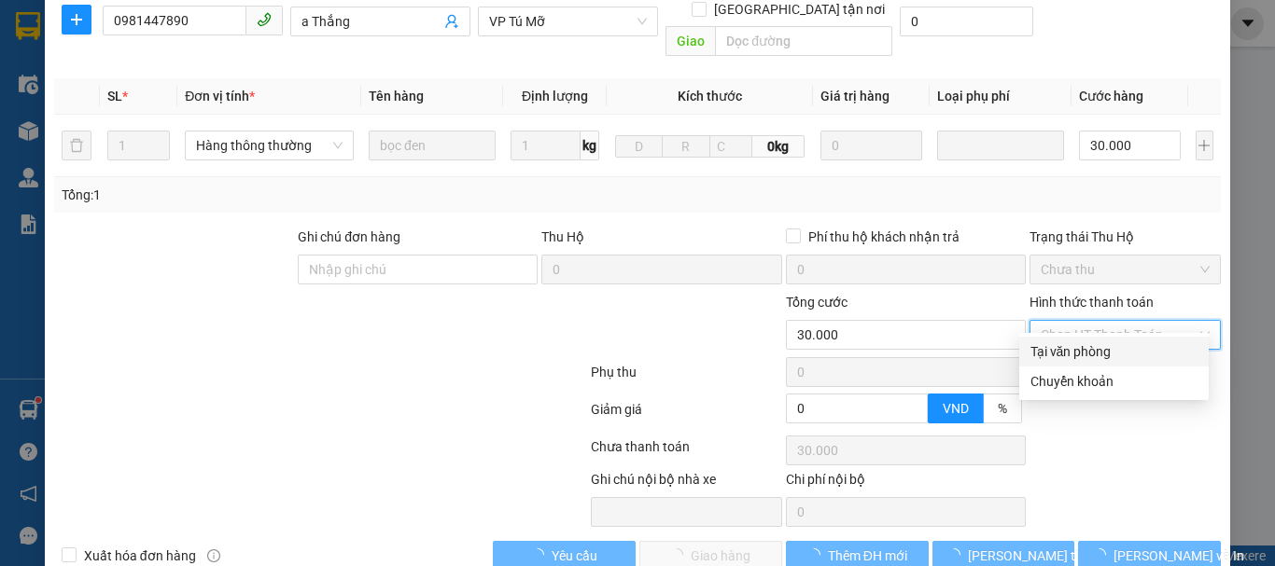
click at [1088, 355] on div "Tại văn phòng" at bounding box center [1113, 352] width 167 height 21
type input "0"
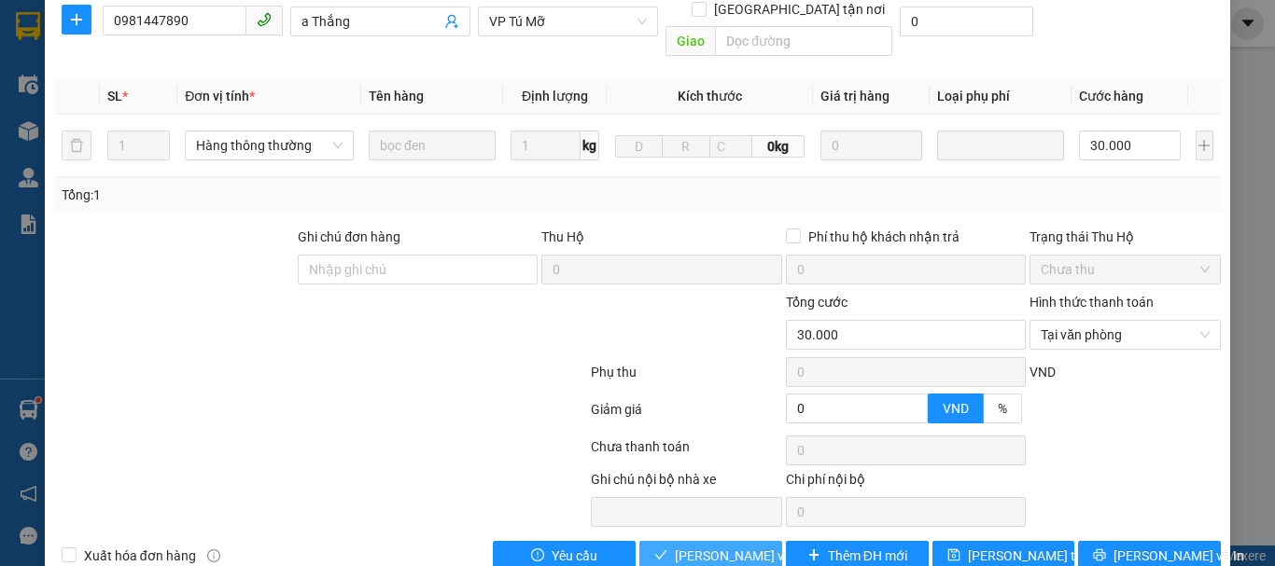
click at [701, 546] on span "Lưu và Giao hàng" at bounding box center [764, 556] width 179 height 21
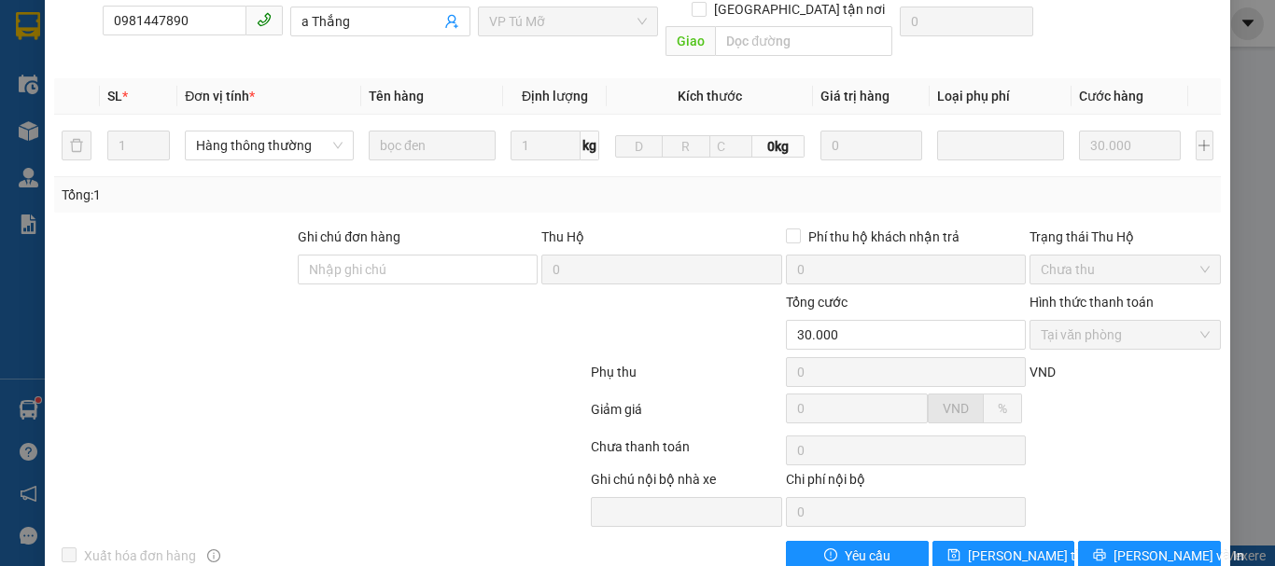
scroll to position [1, 0]
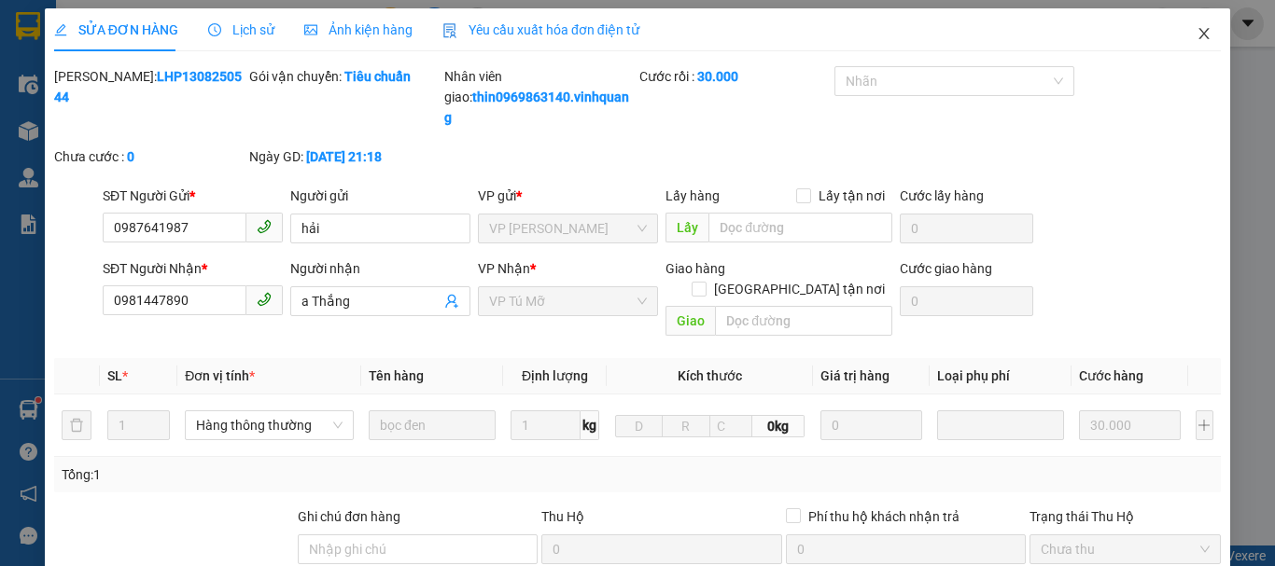
click at [1190, 25] on span "Close" at bounding box center [1204, 34] width 52 height 52
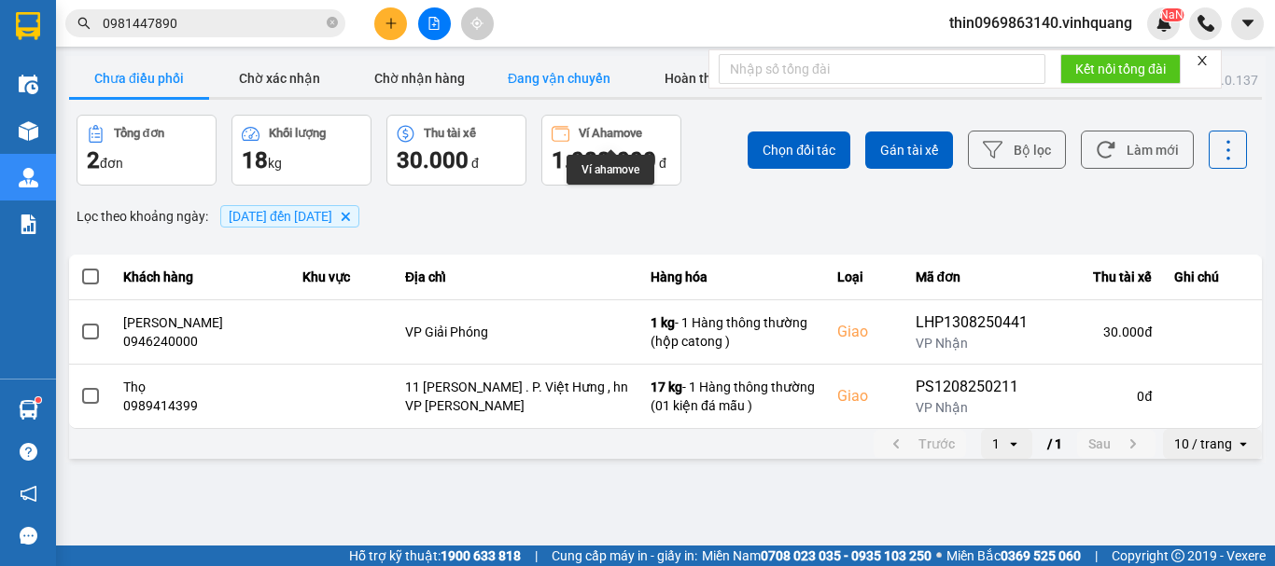
click at [547, 77] on button "Đang vận chuyển" at bounding box center [559, 78] width 140 height 37
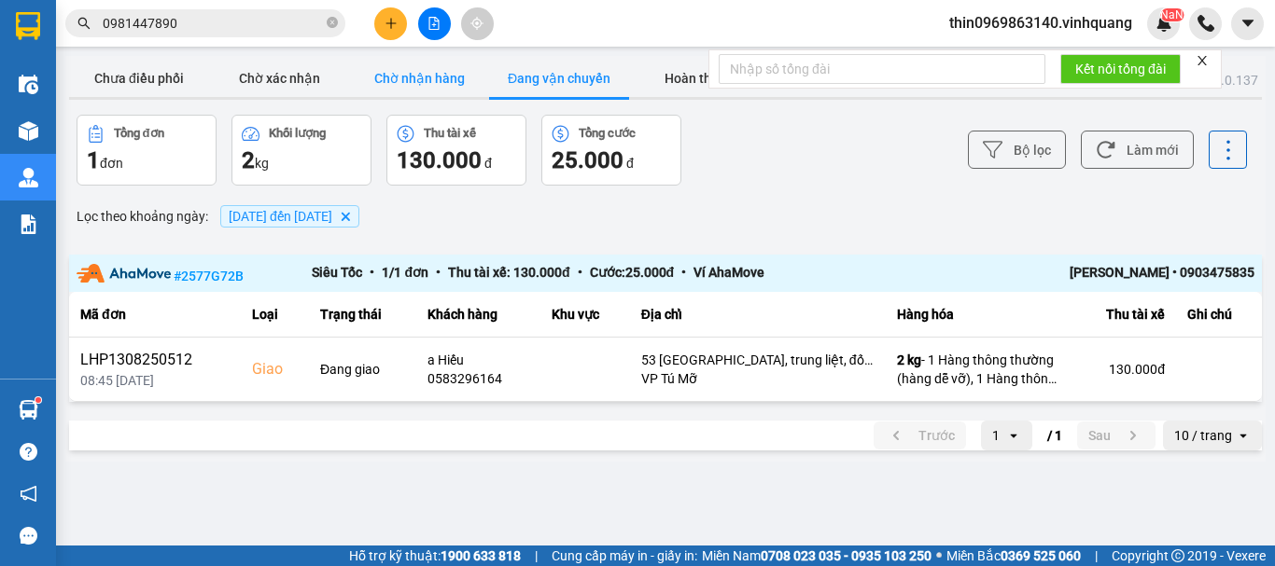
click at [401, 85] on button "Chờ nhận hàng" at bounding box center [419, 78] width 140 height 37
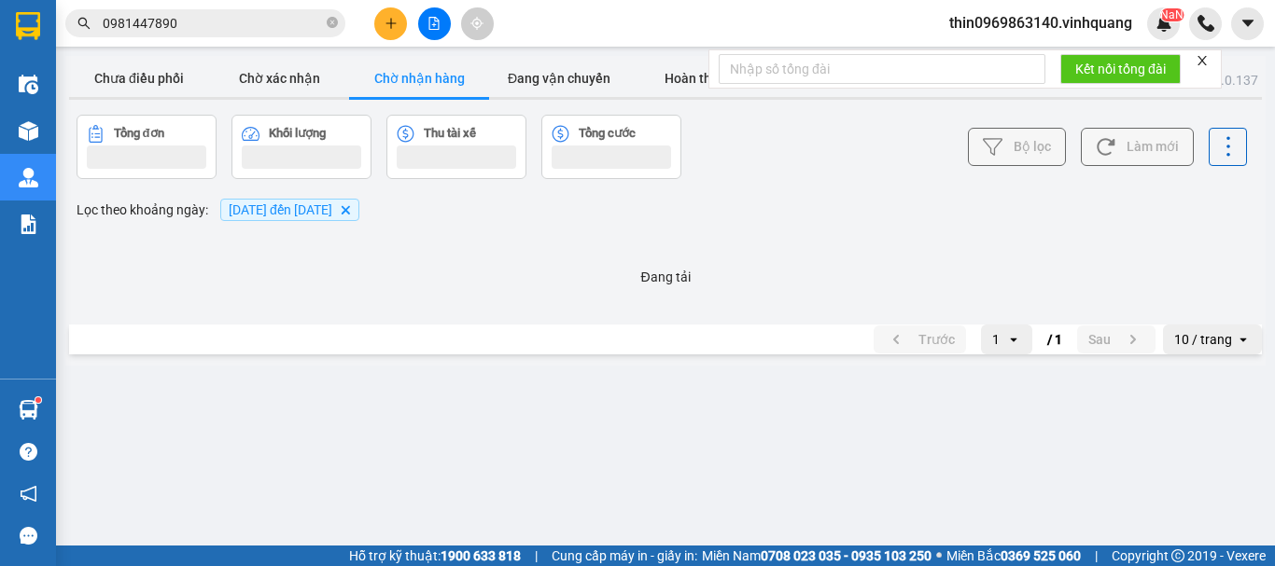
click at [403, 73] on button "Chờ nhận hàng" at bounding box center [419, 78] width 140 height 37
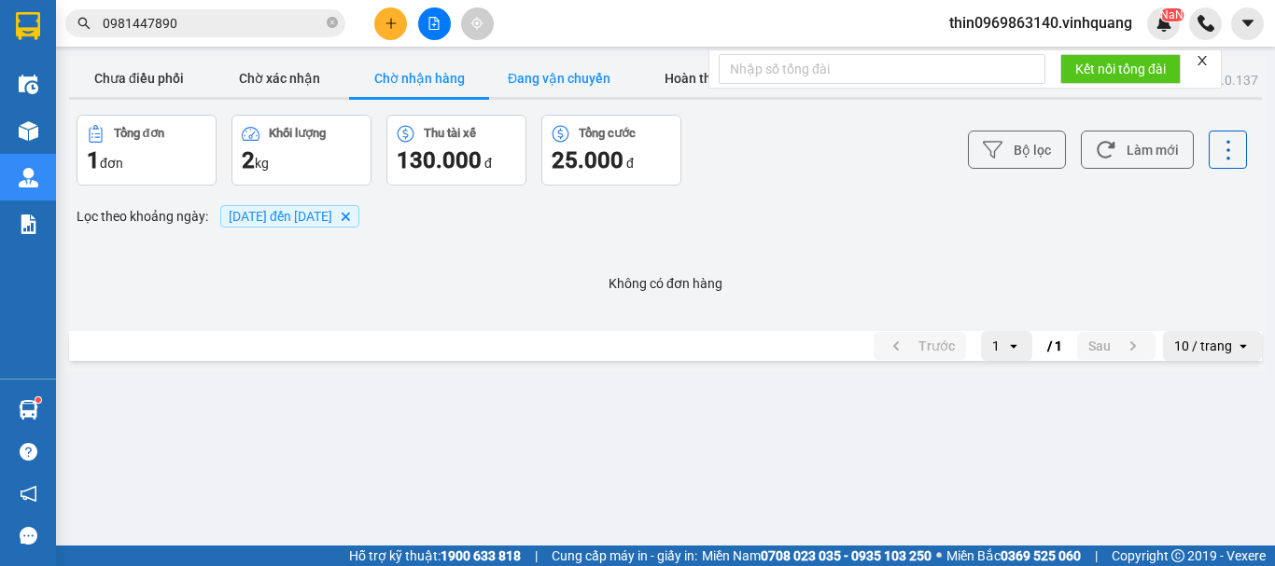
click at [571, 76] on button "Đang vận chuyển" at bounding box center [559, 78] width 140 height 37
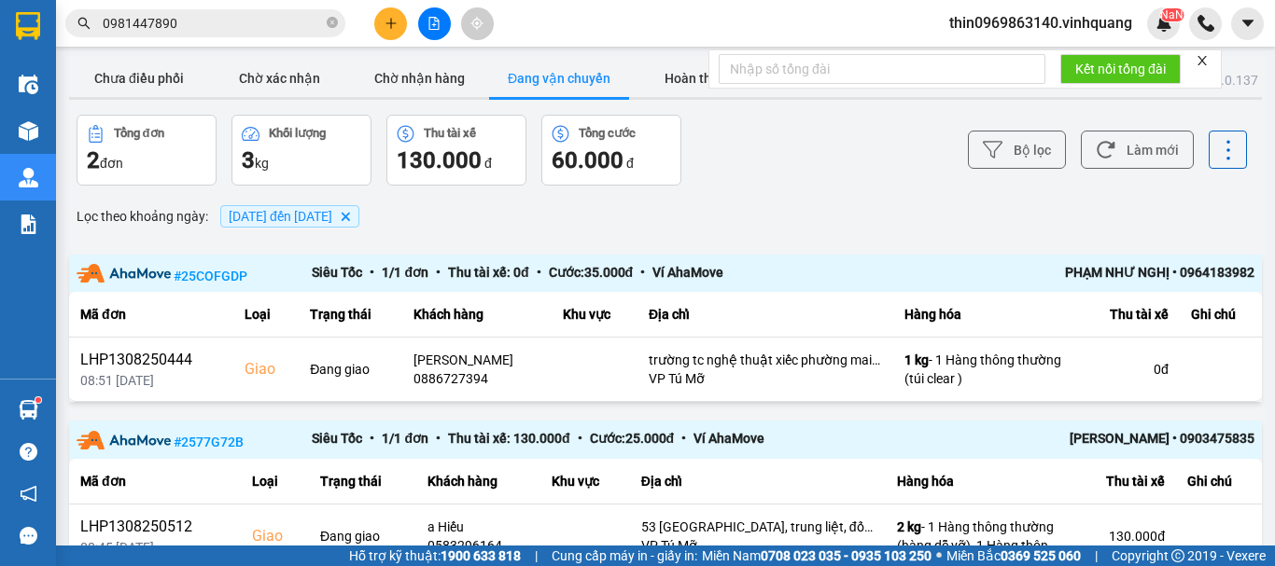
click at [392, 22] on icon "plus" at bounding box center [390, 23] width 13 height 13
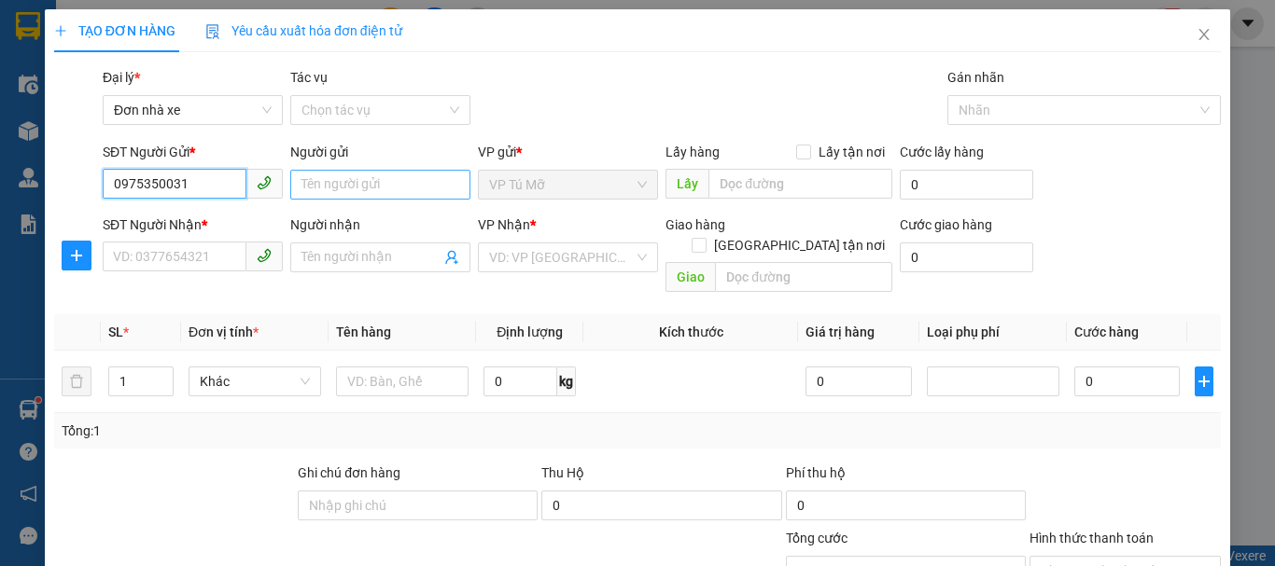
type input "0975350031"
click at [343, 177] on input "Người gửi" at bounding box center [380, 185] width 180 height 30
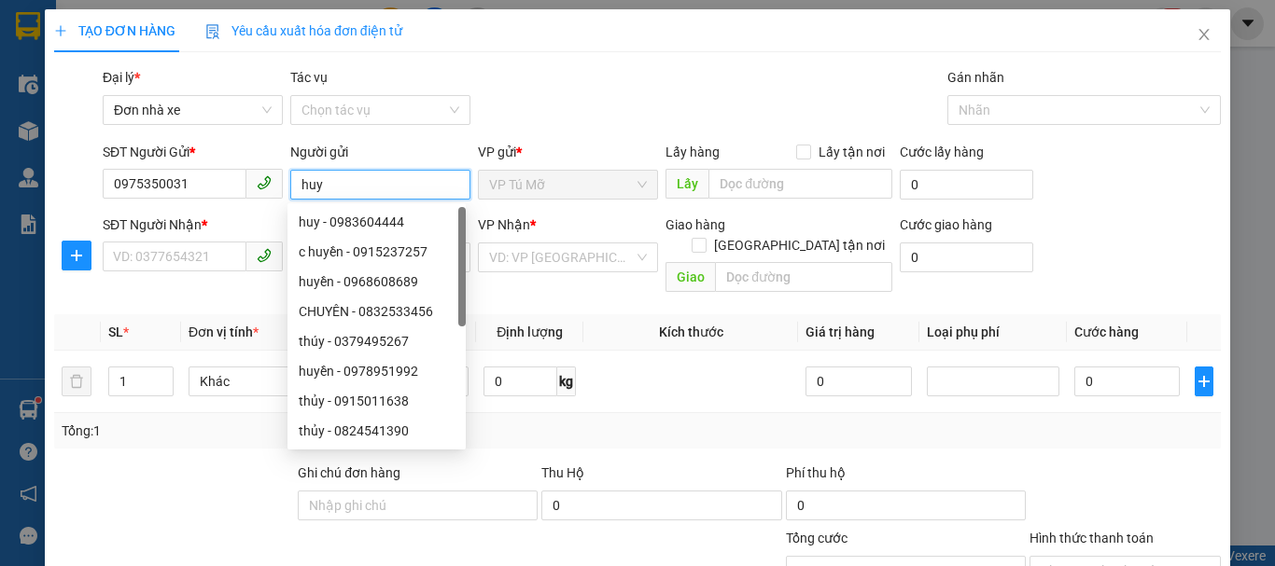
type input "huy"
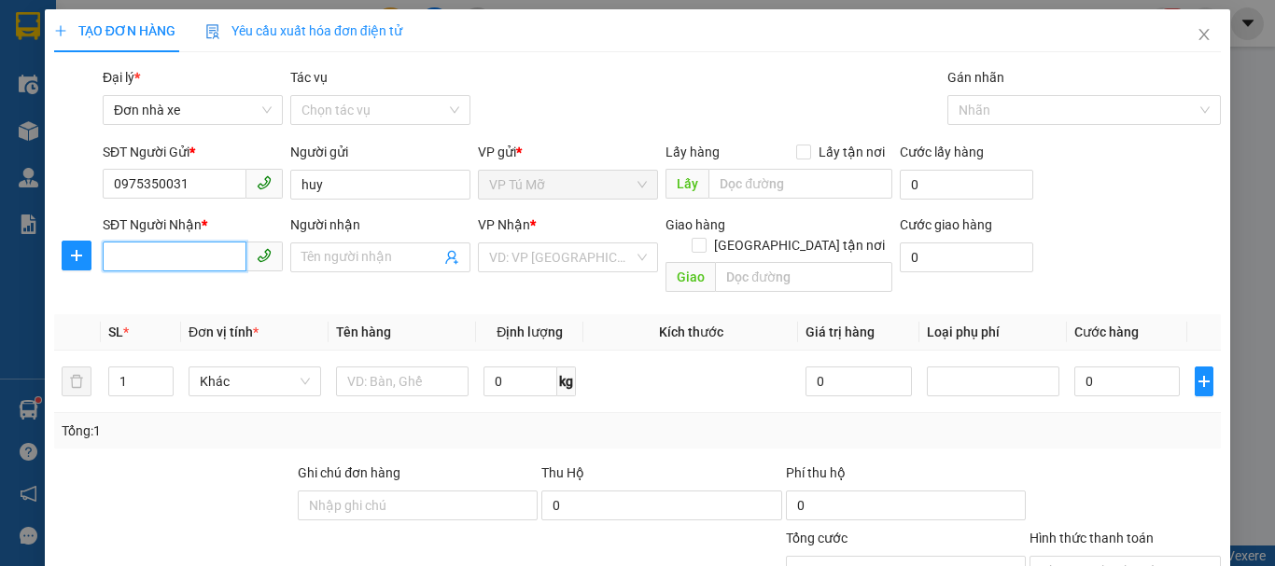
click at [168, 254] on input "SĐT Người Nhận *" at bounding box center [175, 257] width 144 height 30
click at [176, 261] on input "0989" at bounding box center [175, 257] width 144 height 30
type input "0989891969"
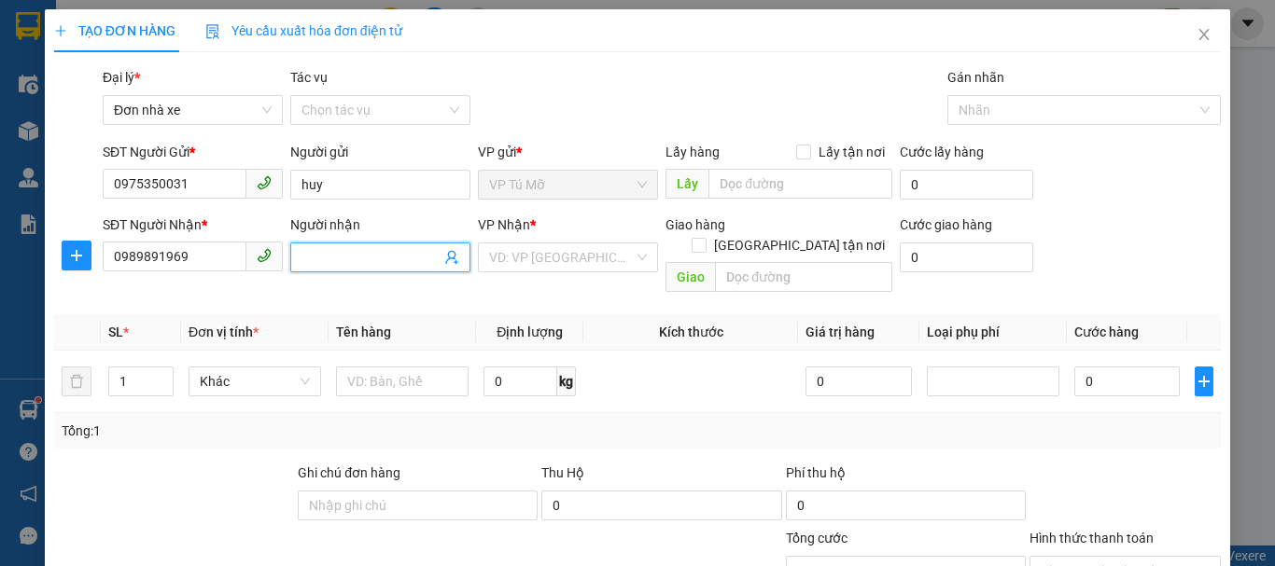
click at [328, 258] on input "Người nhận" at bounding box center [370, 257] width 139 height 21
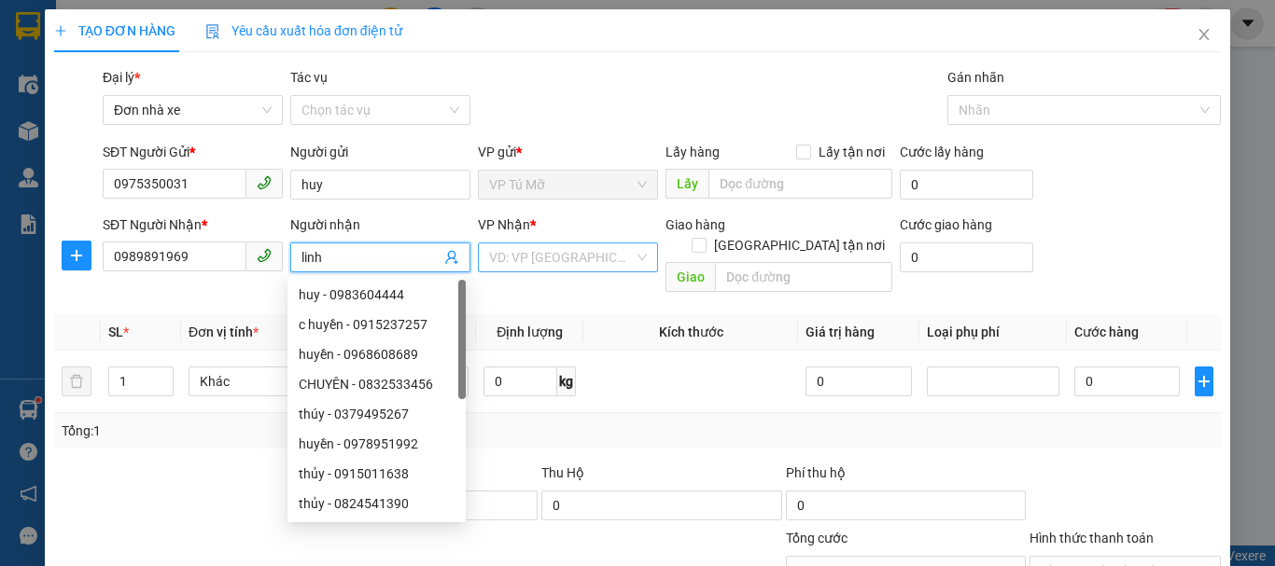
type input "linh"
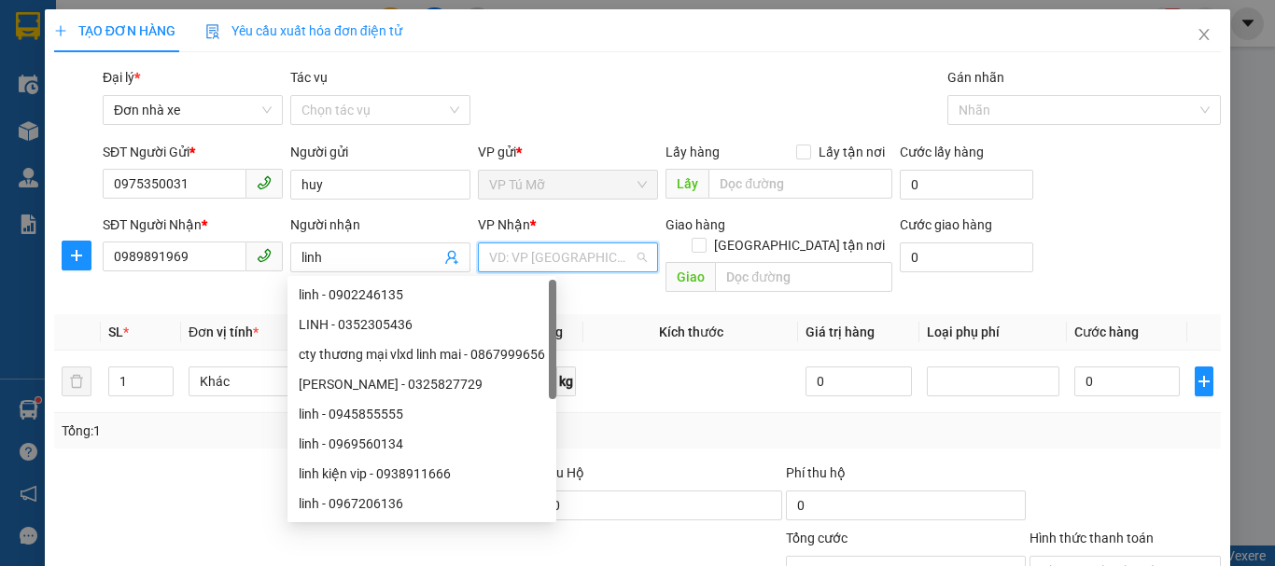
click at [503, 267] on input "search" at bounding box center [561, 258] width 145 height 28
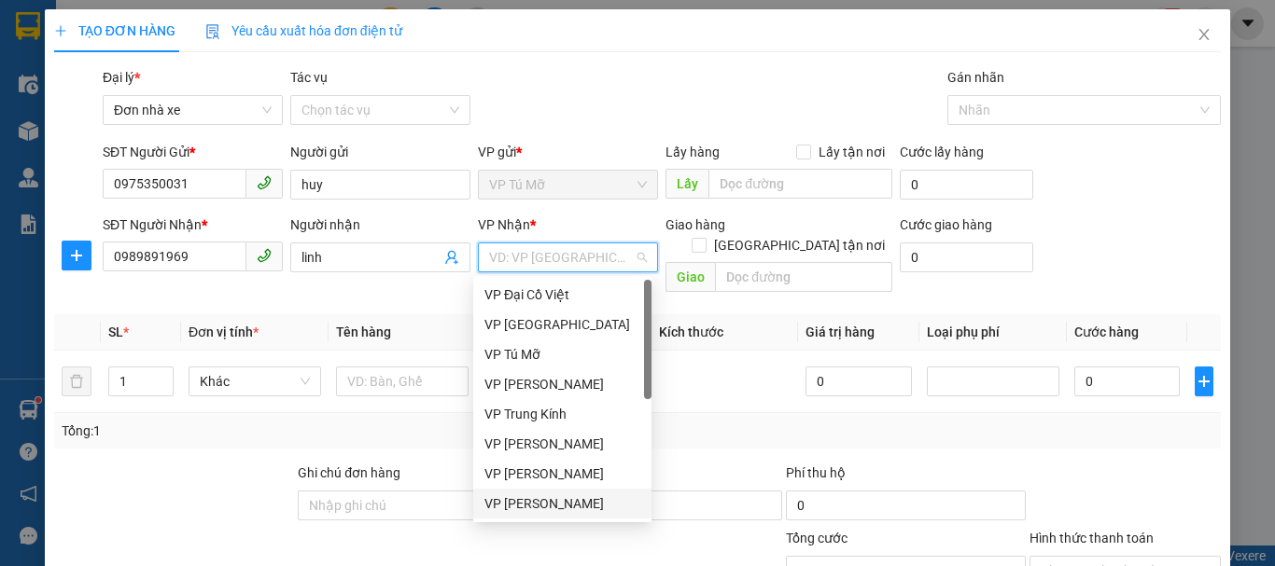
click at [578, 503] on div "VP [PERSON_NAME]" at bounding box center [562, 504] width 156 height 21
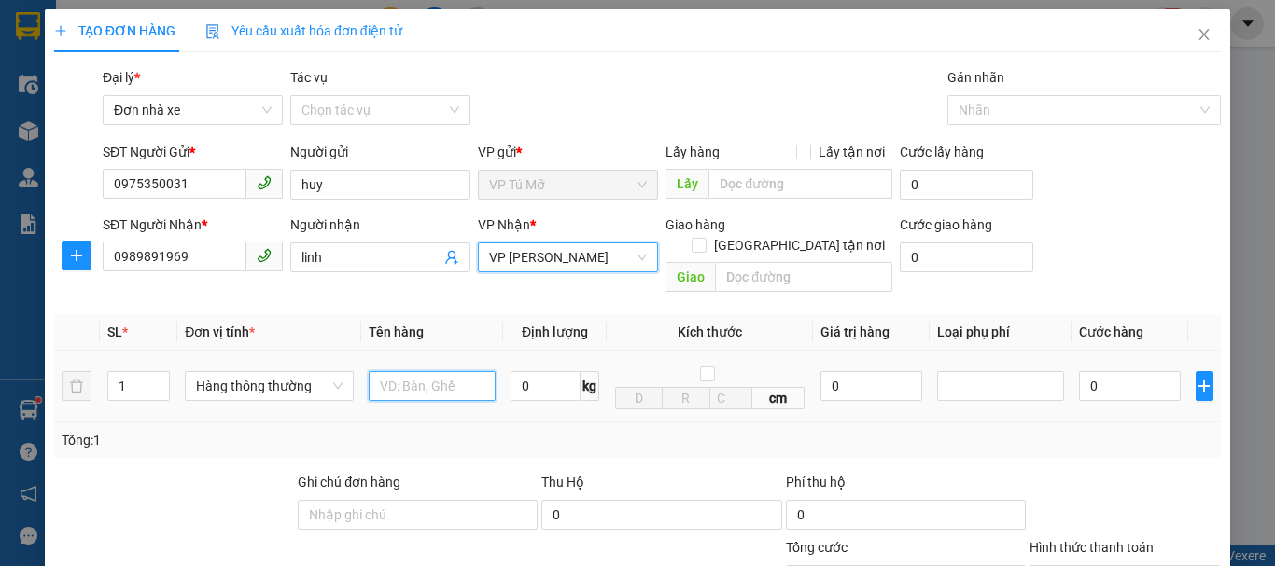
click at [407, 371] on input "text" at bounding box center [432, 386] width 127 height 30
type input "xốp trắng"
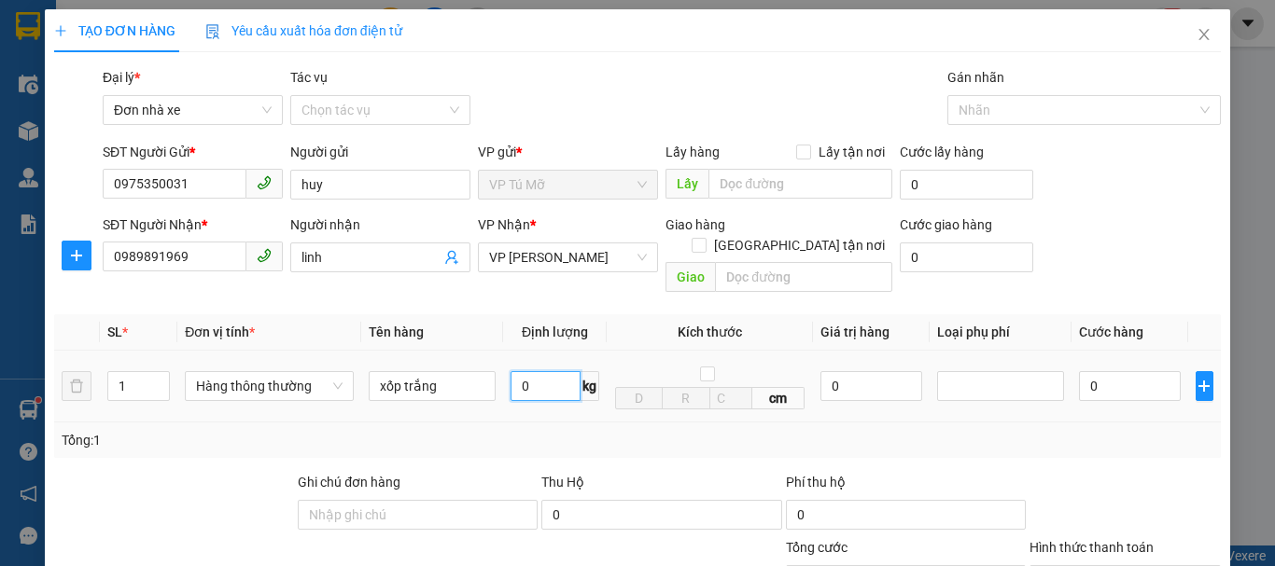
click at [537, 371] on input "0" at bounding box center [545, 386] width 70 height 30
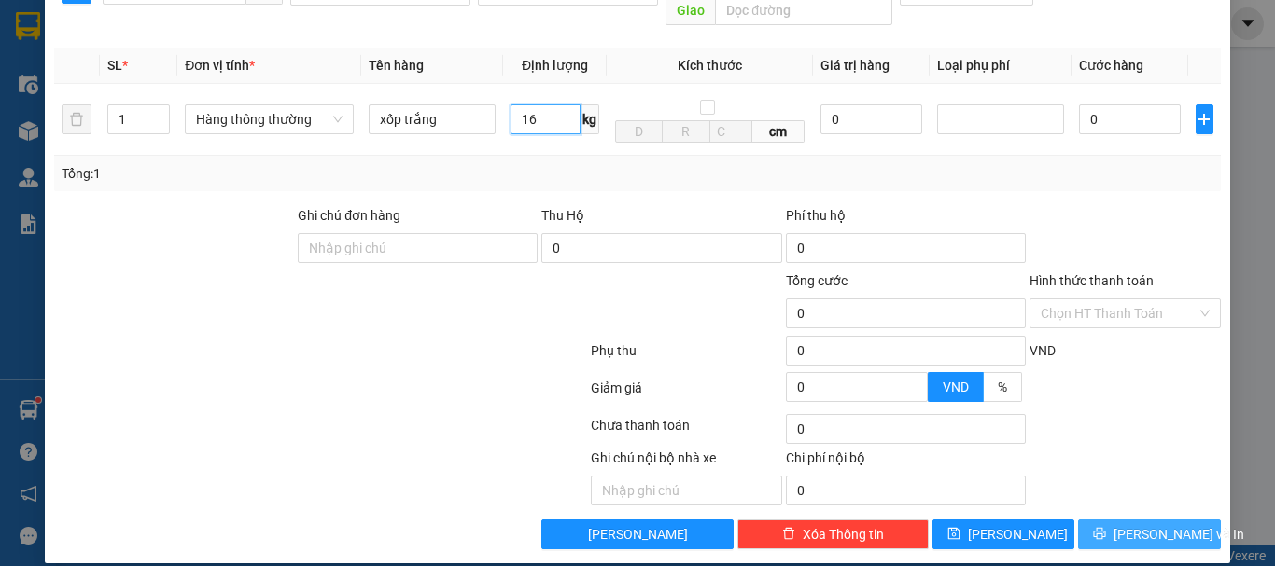
type input "16"
click at [1139, 524] on span "[PERSON_NAME] và In" at bounding box center [1178, 534] width 131 height 21
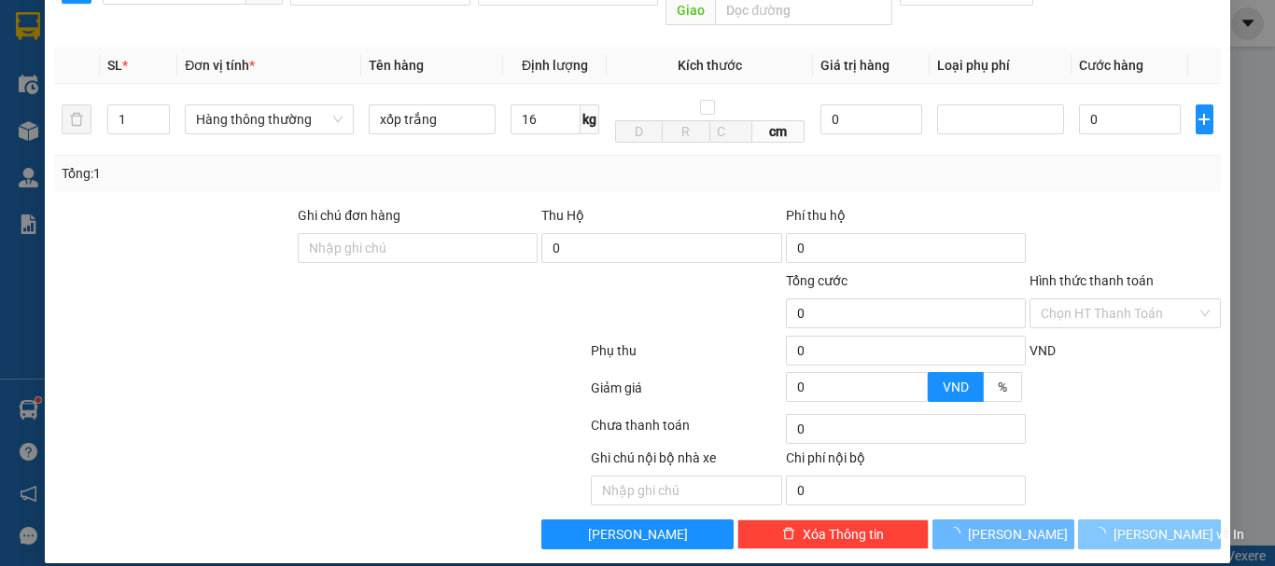
type input "50.000"
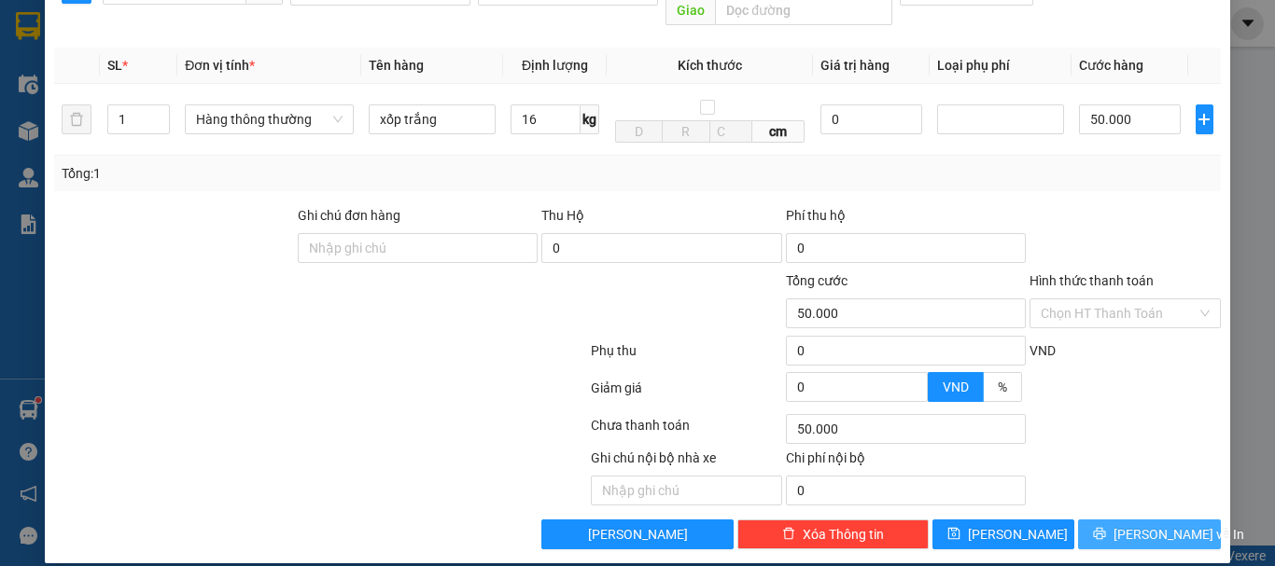
click at [1139, 524] on span "[PERSON_NAME] và In" at bounding box center [1178, 534] width 131 height 21
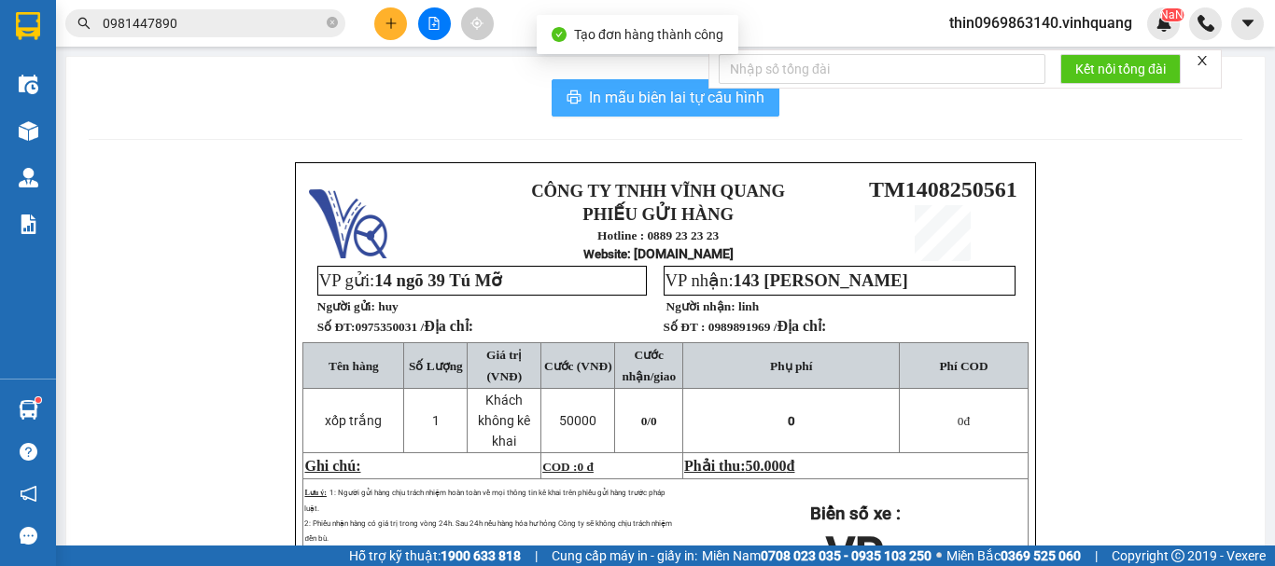
click at [677, 105] on span "In mẫu biên lai tự cấu hình" at bounding box center [676, 97] width 175 height 23
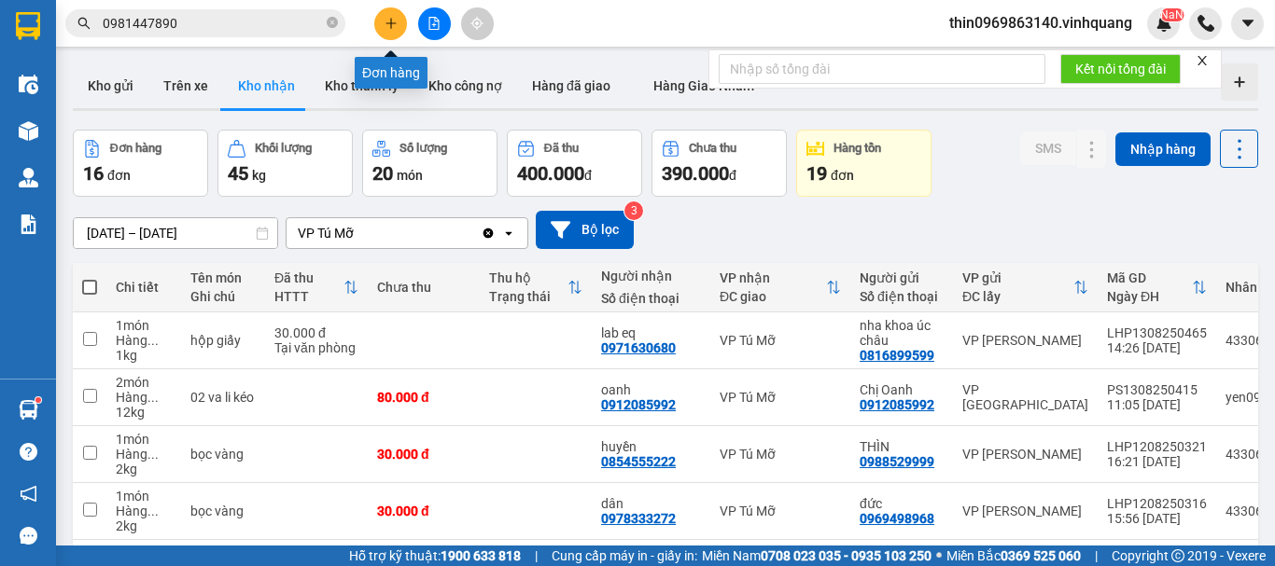
click at [398, 12] on button at bounding box center [390, 23] width 33 height 33
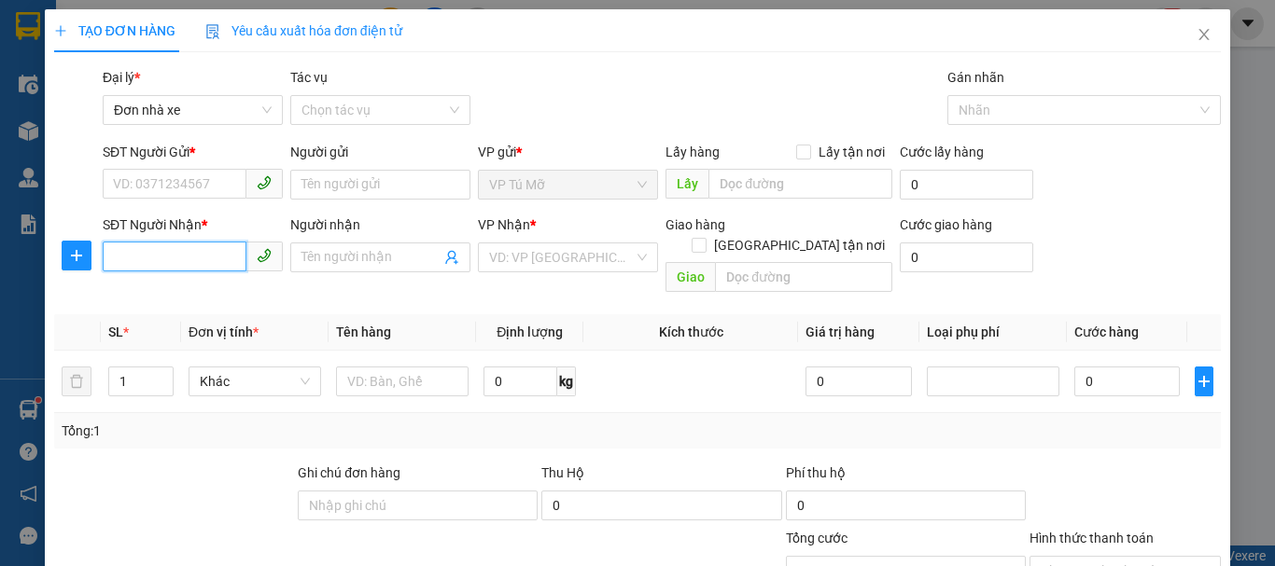
click at [162, 251] on input "SĐT Người Nhận *" at bounding box center [175, 257] width 144 height 30
type input "0963250"
click at [147, 181] on input "SĐT Người Gửi *" at bounding box center [175, 184] width 144 height 30
click at [182, 271] on input "0963250" at bounding box center [175, 257] width 144 height 30
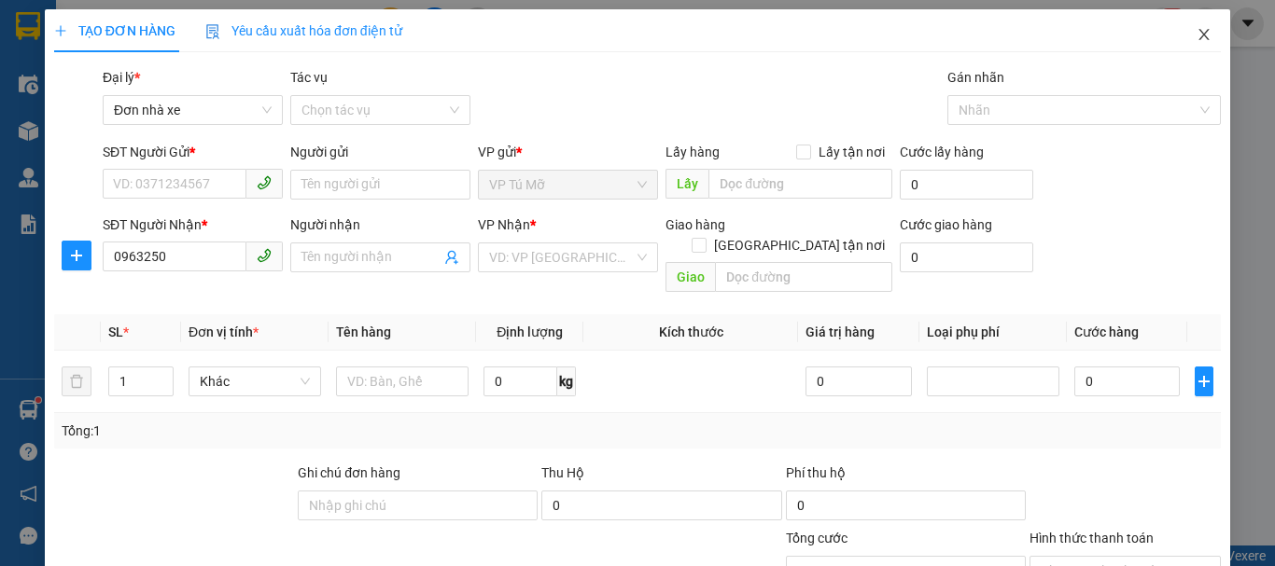
click at [1196, 37] on icon "close" at bounding box center [1203, 34] width 15 height 15
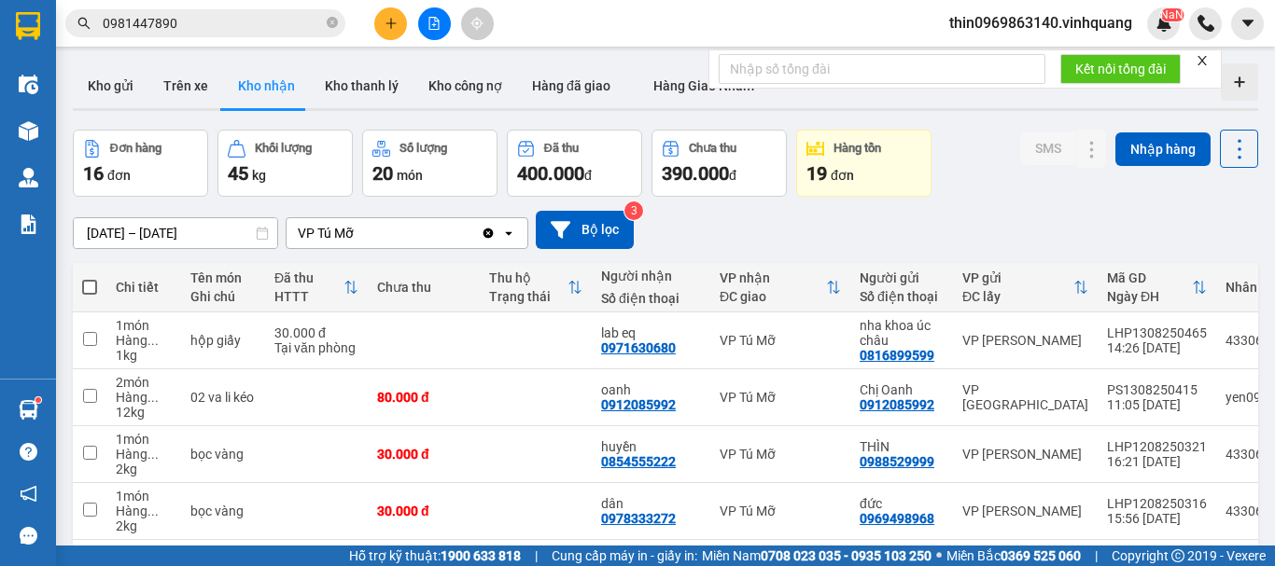
click at [202, 16] on input "0981447890" at bounding box center [213, 23] width 220 height 21
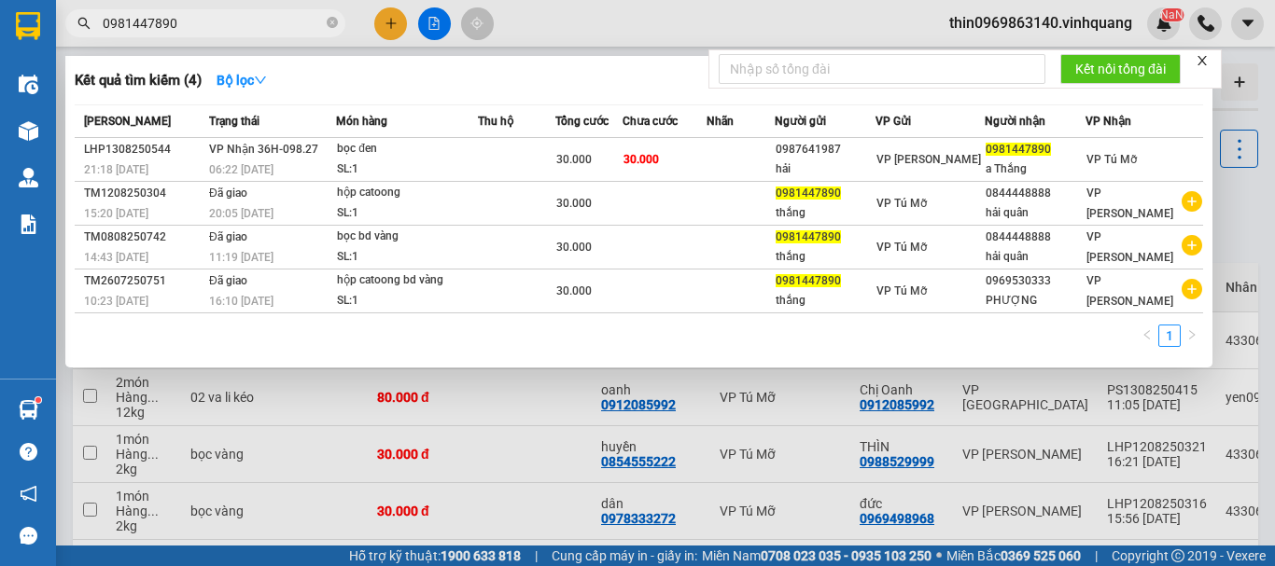
click at [202, 16] on input "0981447890" at bounding box center [213, 23] width 220 height 21
click at [398, 20] on div at bounding box center [637, 283] width 1275 height 566
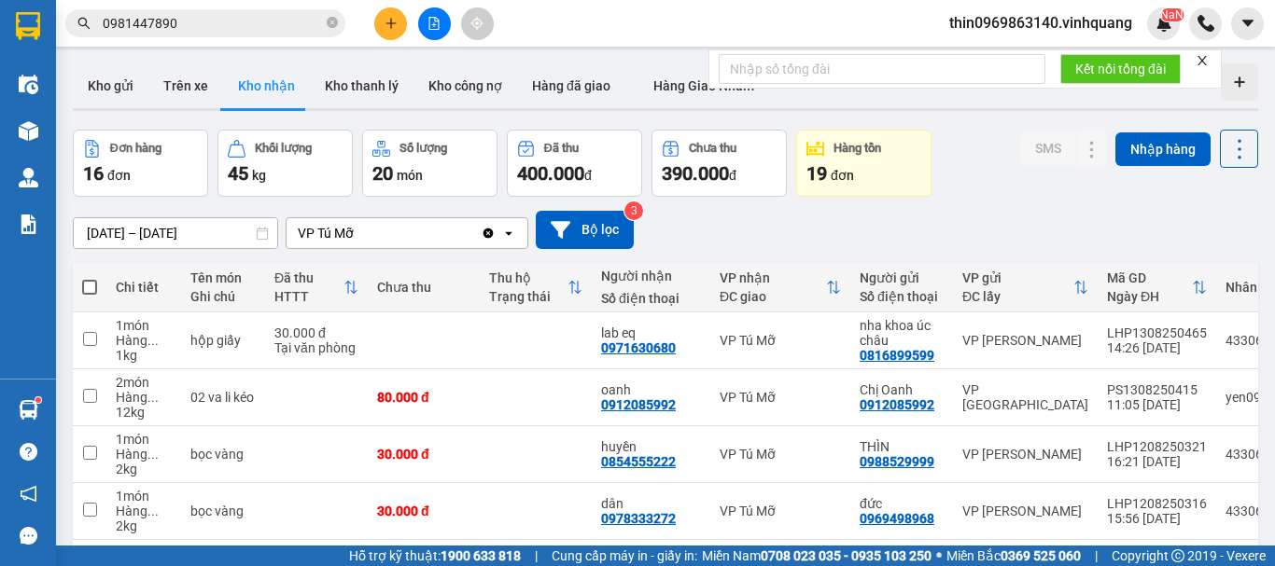
click at [390, 21] on icon "plus" at bounding box center [390, 23] width 13 height 13
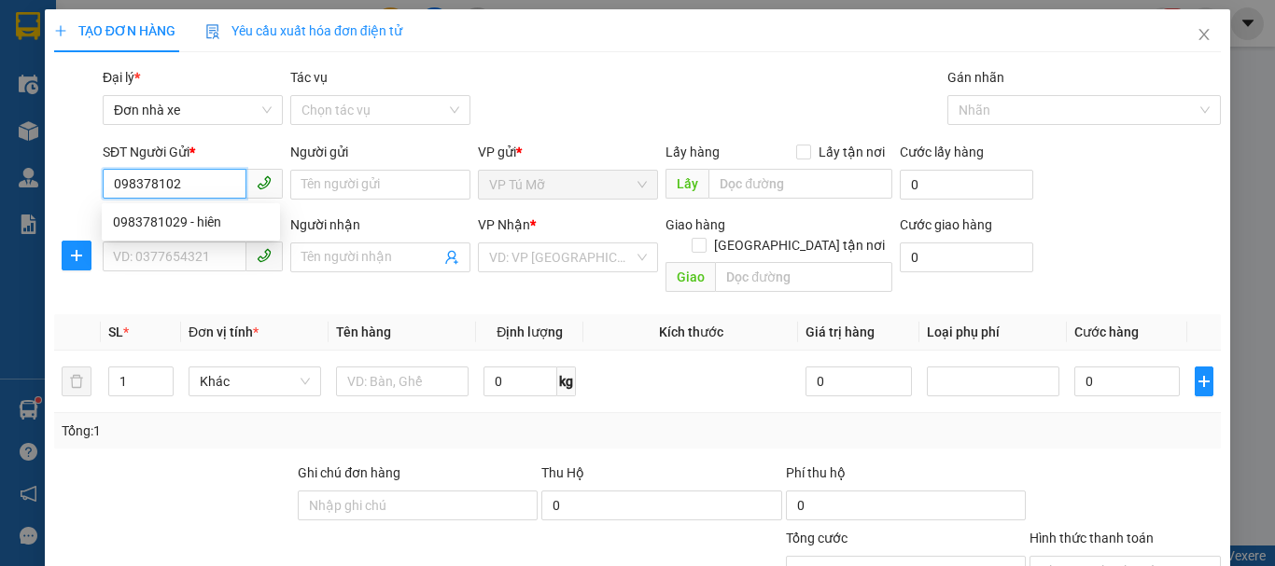
type input "0983781029"
click at [190, 225] on div "0983781029 - hiên" at bounding box center [191, 222] width 156 height 21
type input "hiên"
type input "0983509560"
type input "trường"
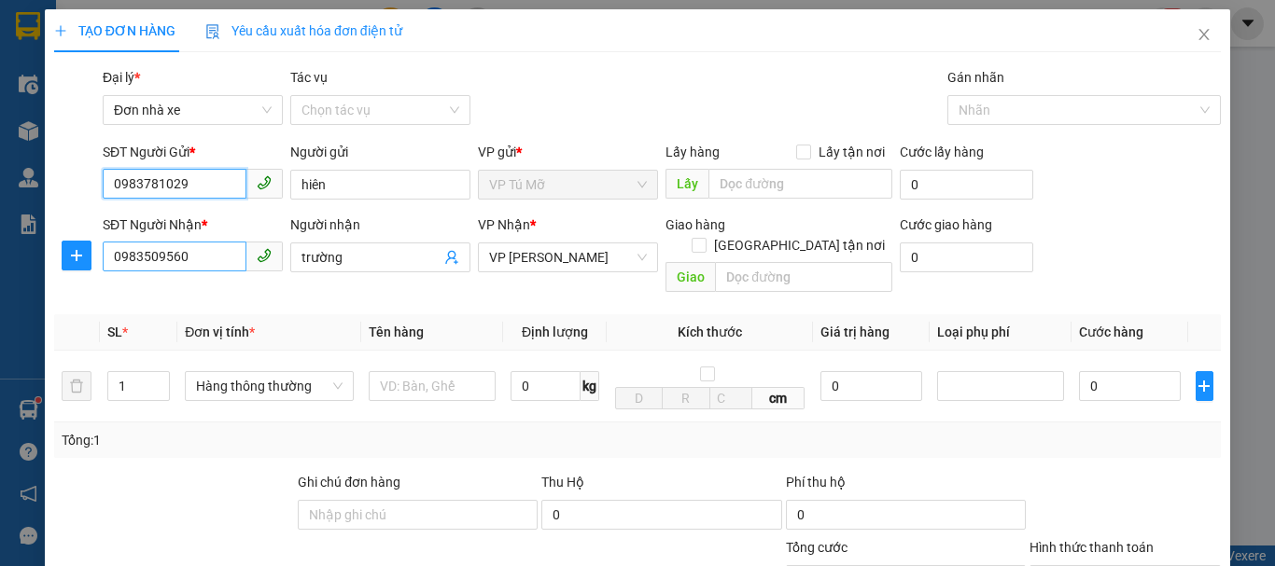
type input "0983781029"
click at [202, 263] on input "0983509560" at bounding box center [175, 257] width 144 height 30
click at [198, 262] on input "0963250" at bounding box center [175, 257] width 144 height 30
type input "0963250661"
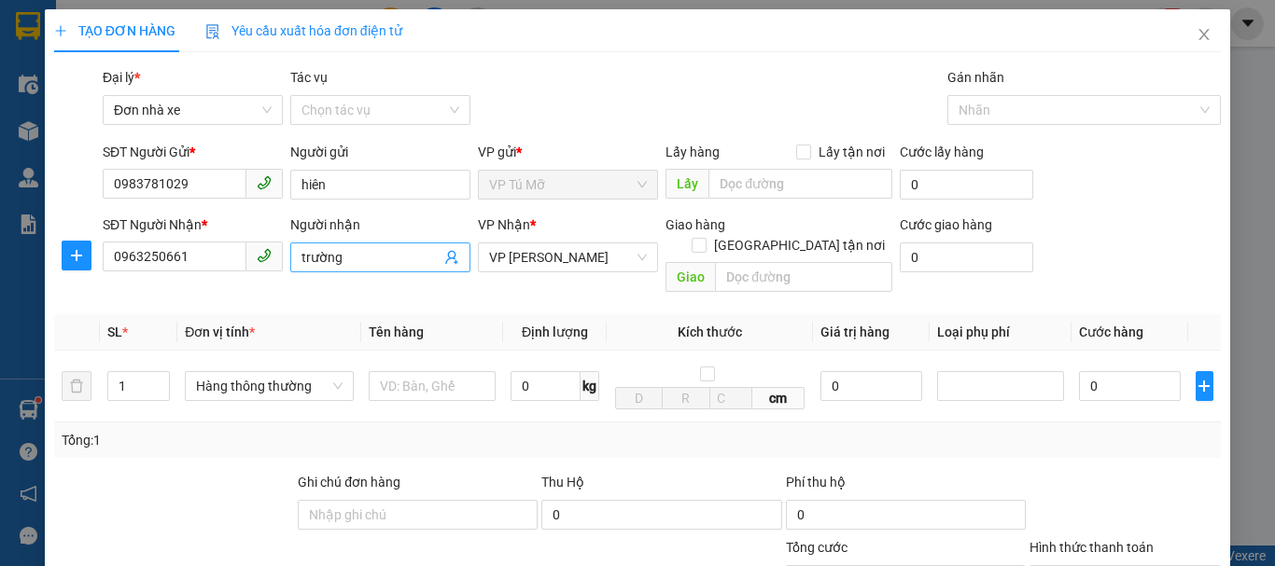
click at [360, 262] on input "trường" at bounding box center [370, 257] width 139 height 21
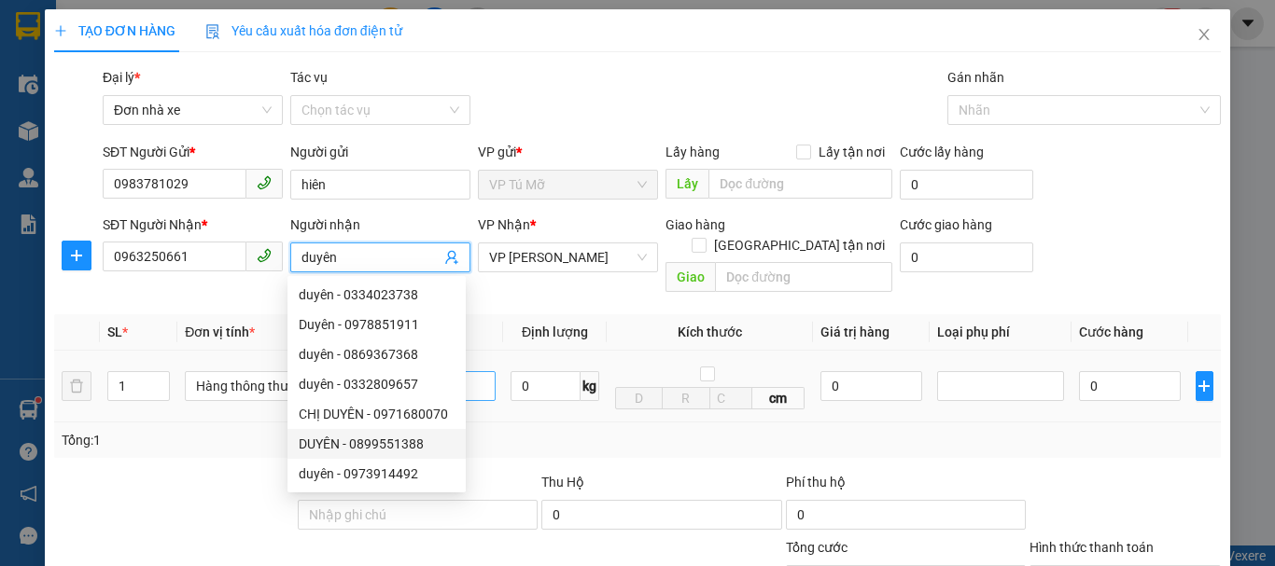
type input "duyên"
click at [482, 371] on input "text" at bounding box center [432, 386] width 127 height 30
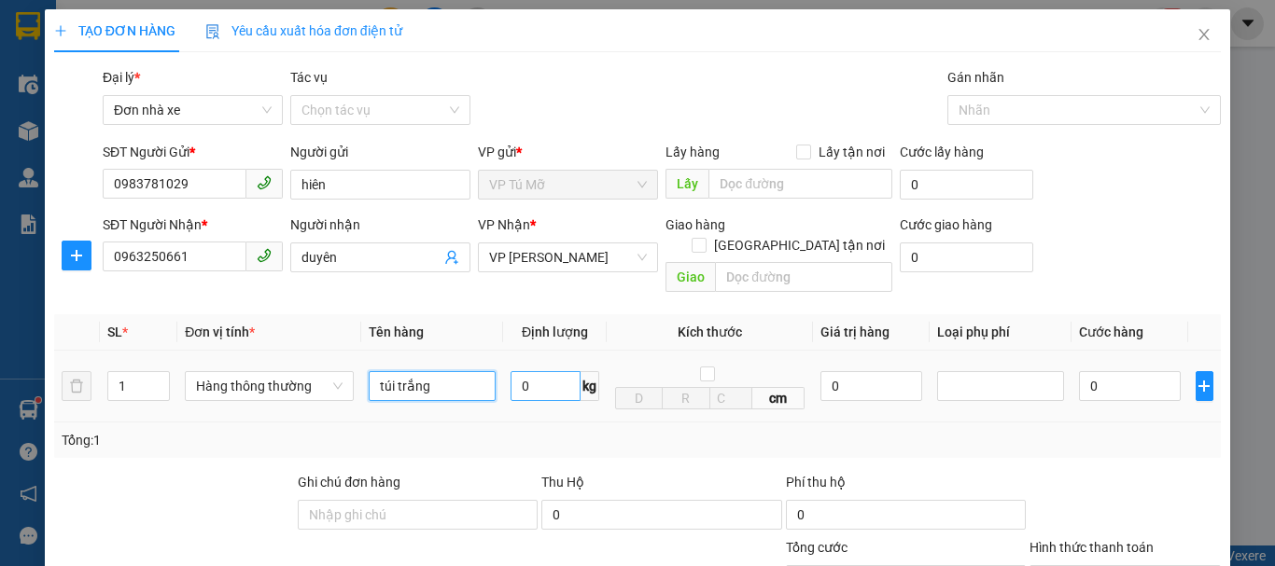
type input "túi trắng"
click at [532, 375] on input "0" at bounding box center [545, 386] width 70 height 30
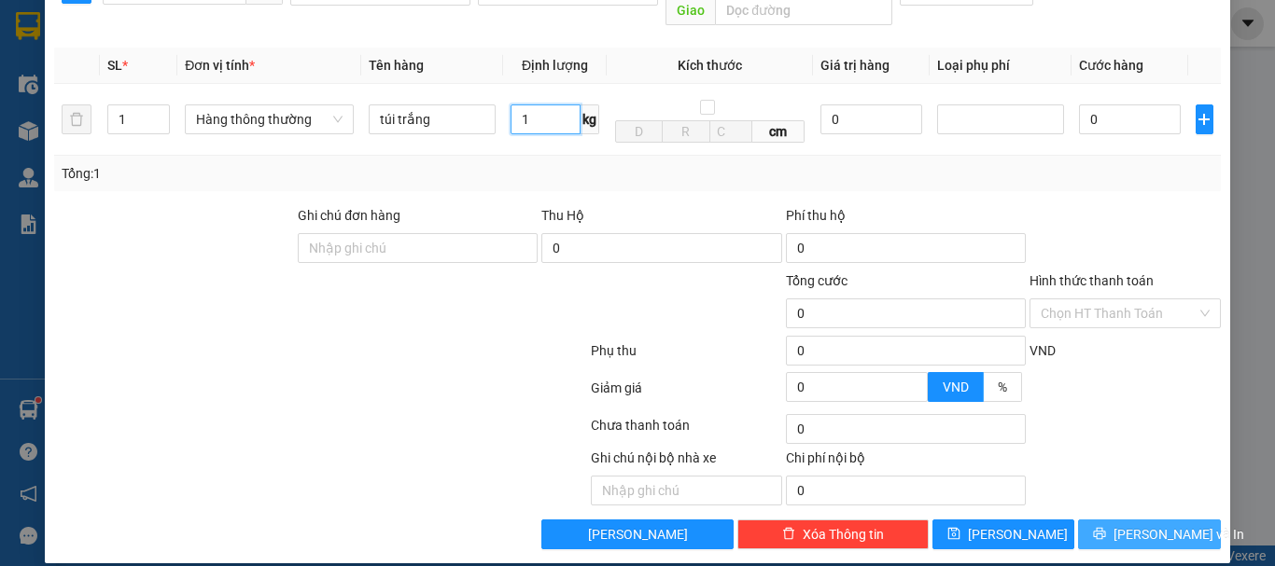
type input "1"
click at [1093, 520] on button "[PERSON_NAME] và In" at bounding box center [1149, 535] width 143 height 30
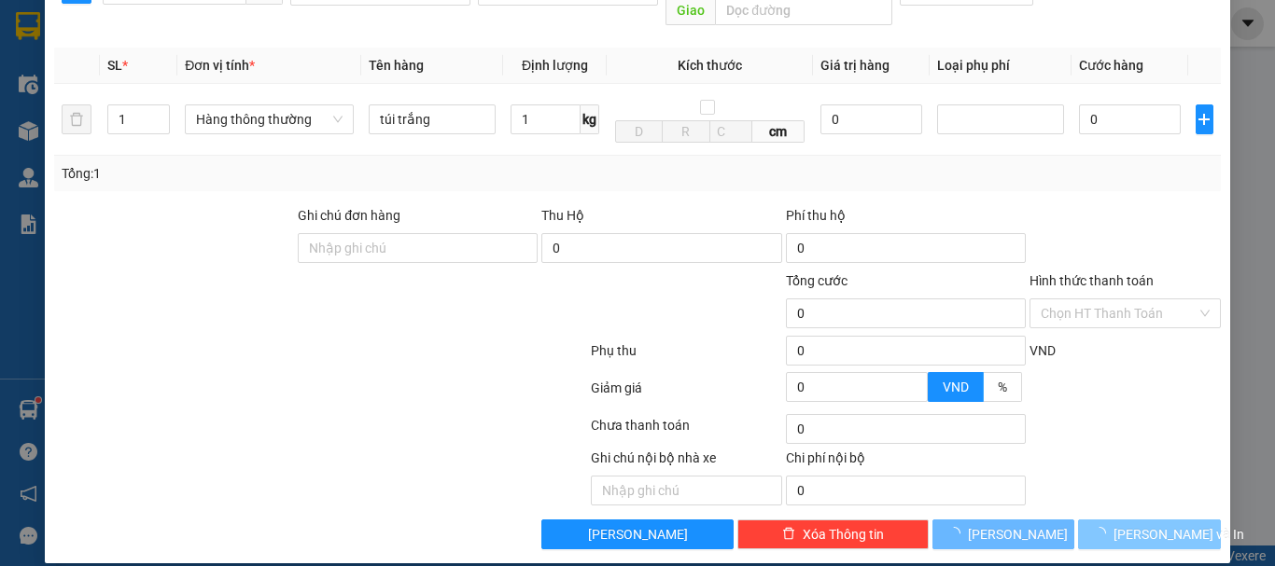
type input "30.000"
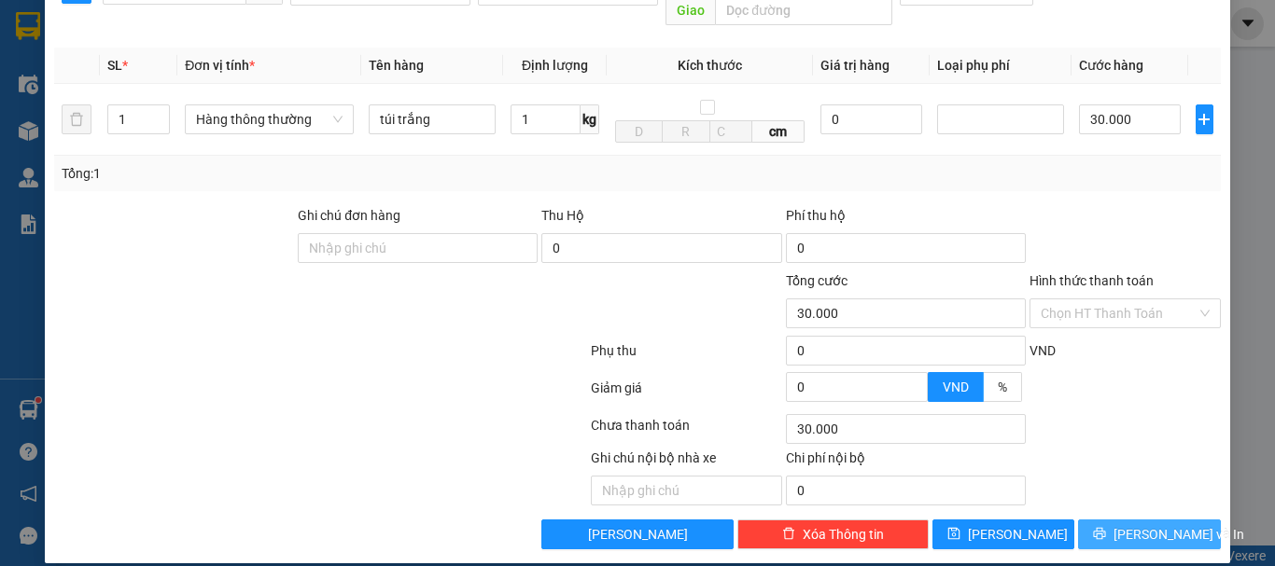
click at [1093, 520] on button "[PERSON_NAME] và In" at bounding box center [1149, 535] width 143 height 30
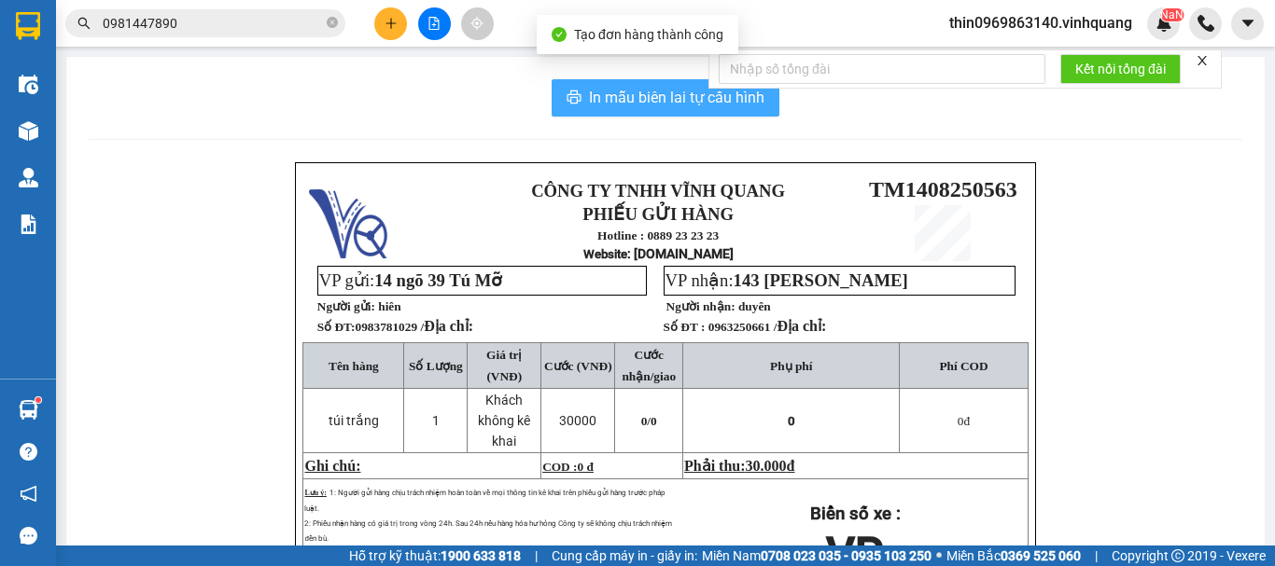
click at [641, 104] on span "In mẫu biên lai tự cấu hình" at bounding box center [676, 97] width 175 height 23
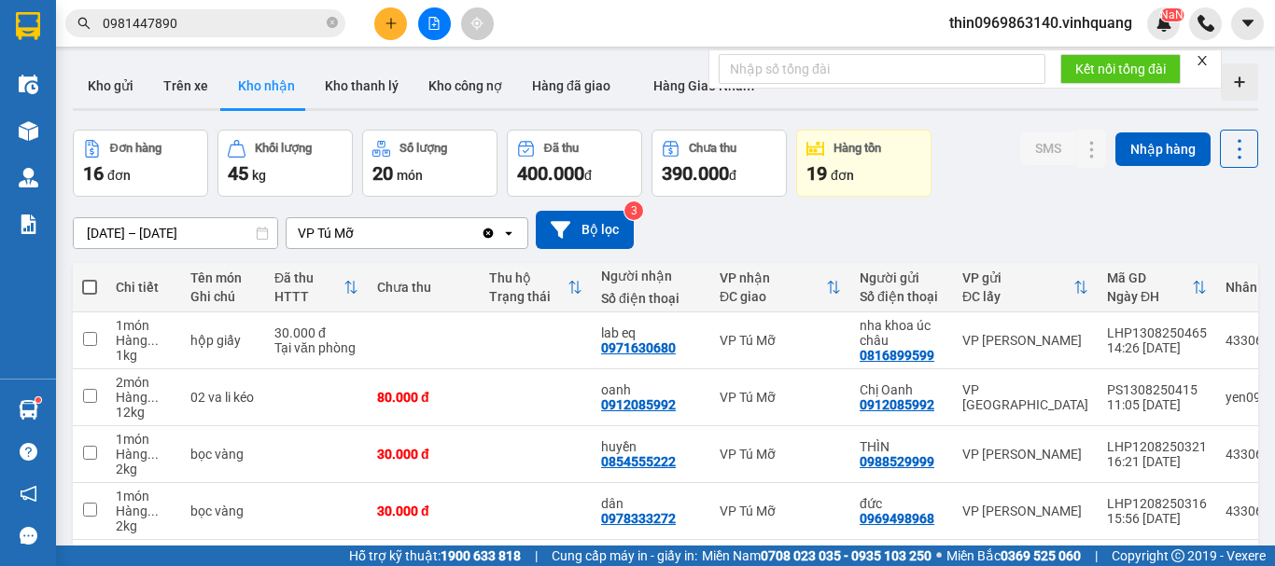
click at [201, 27] on input "0981447890" at bounding box center [213, 23] width 220 height 21
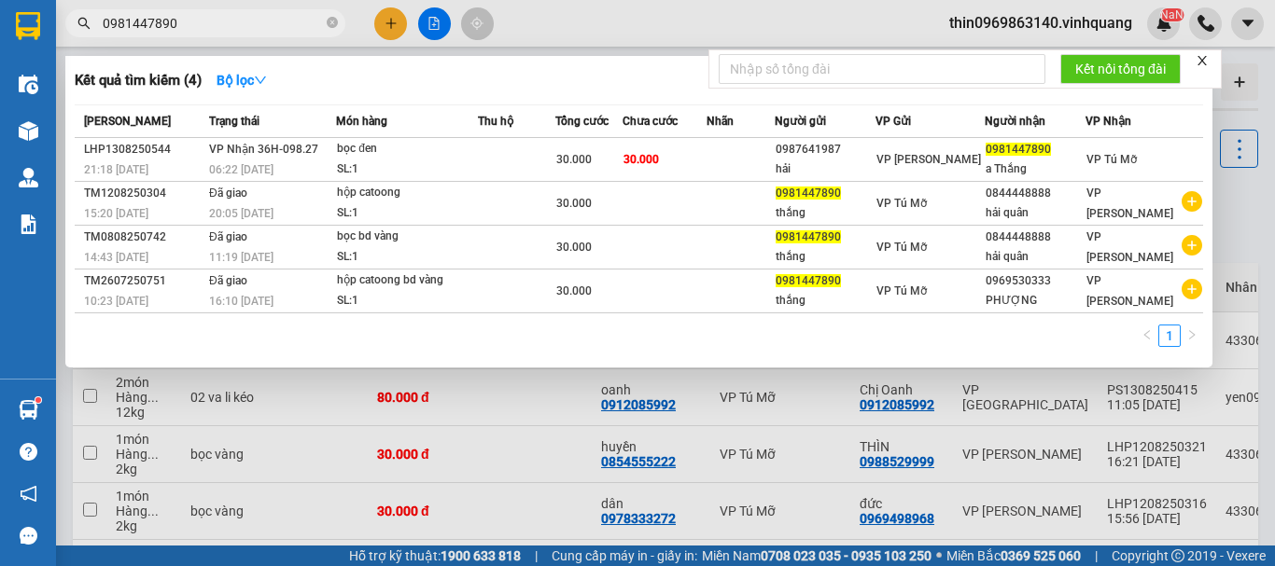
click at [201, 27] on input "0981447890" at bounding box center [213, 23] width 220 height 21
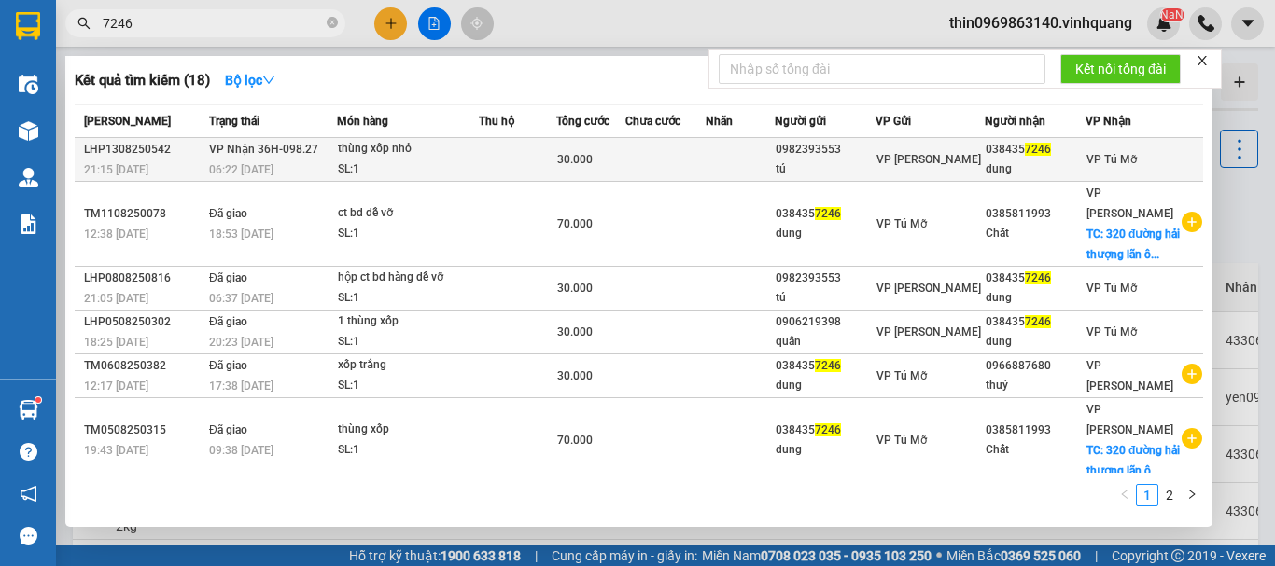
type input "7246"
click at [360, 158] on div "thùng xốp nhỏ" at bounding box center [408, 149] width 140 height 21
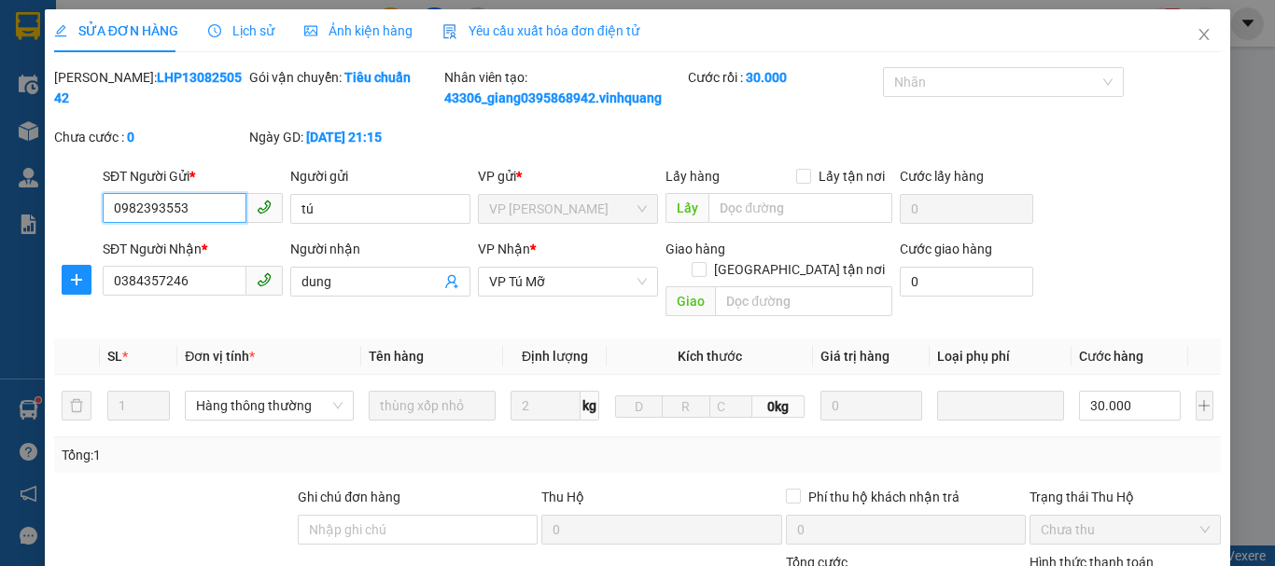
type input "0982393553"
type input "tú"
type input "0384357246"
type input "dung"
type input "30.000"
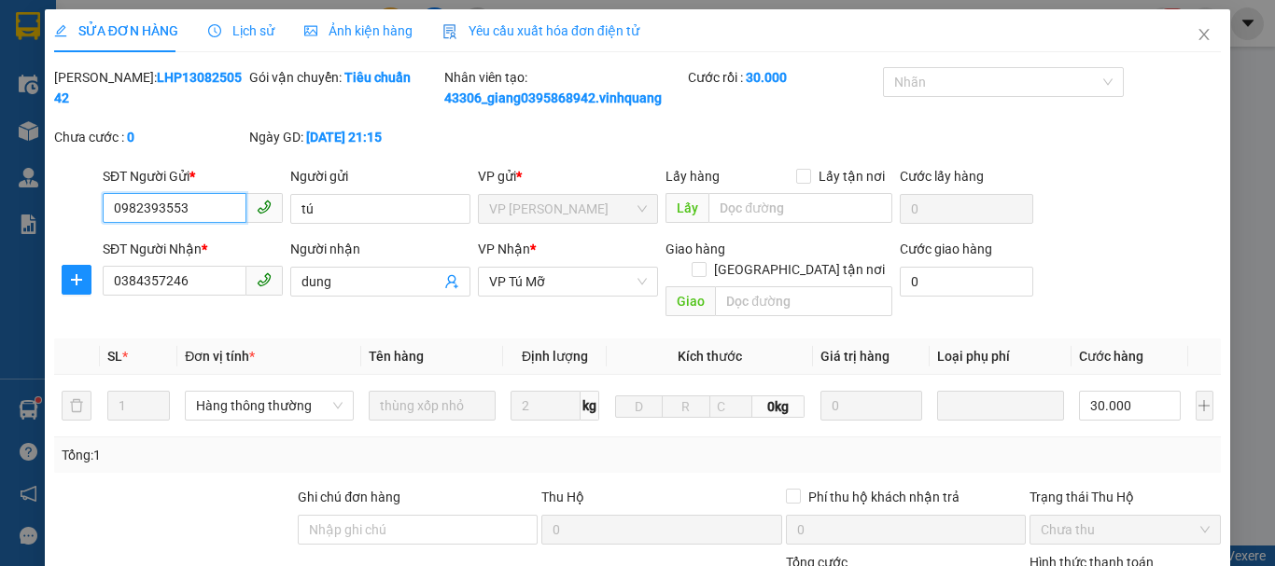
scroll to position [281, 0]
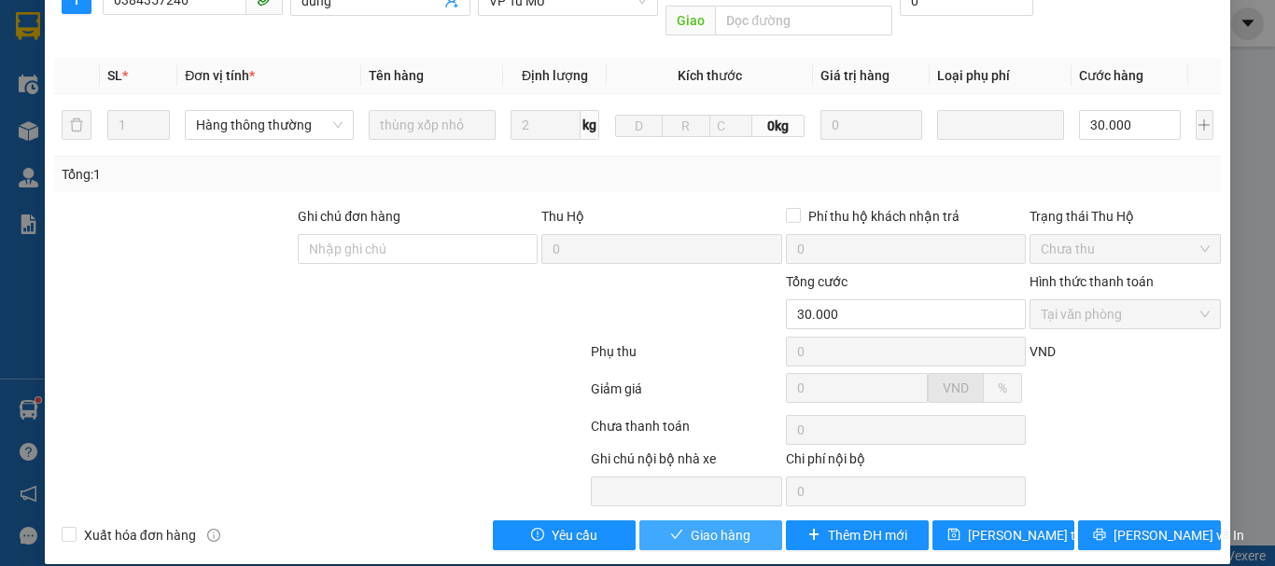
click at [704, 525] on span "Giao hàng" at bounding box center [721, 535] width 60 height 21
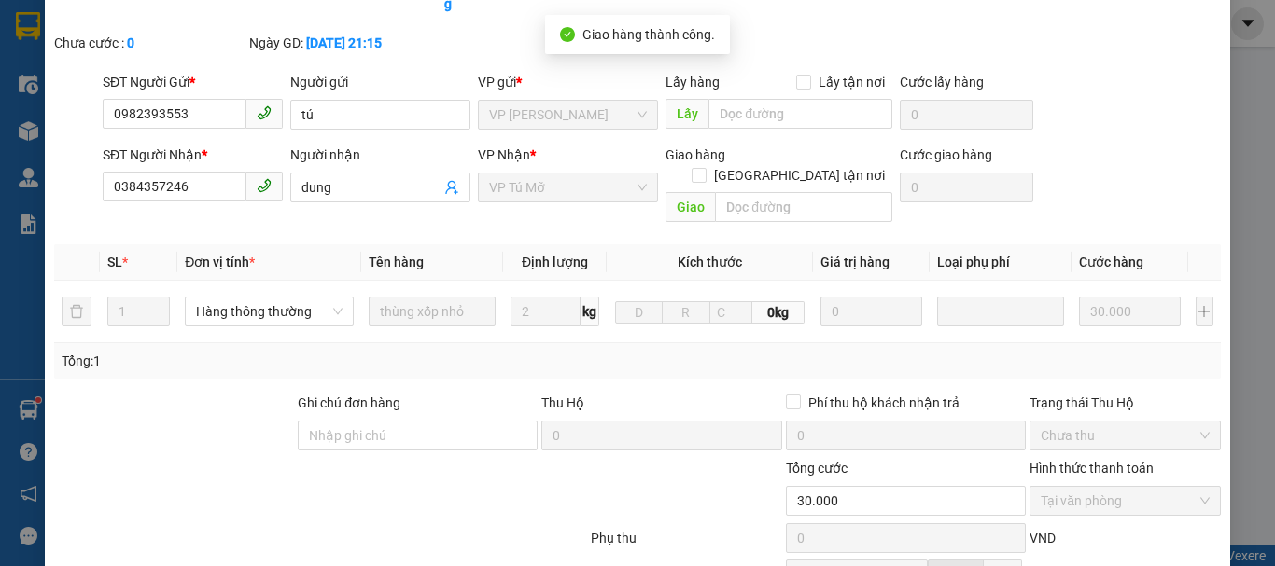
scroll to position [0, 0]
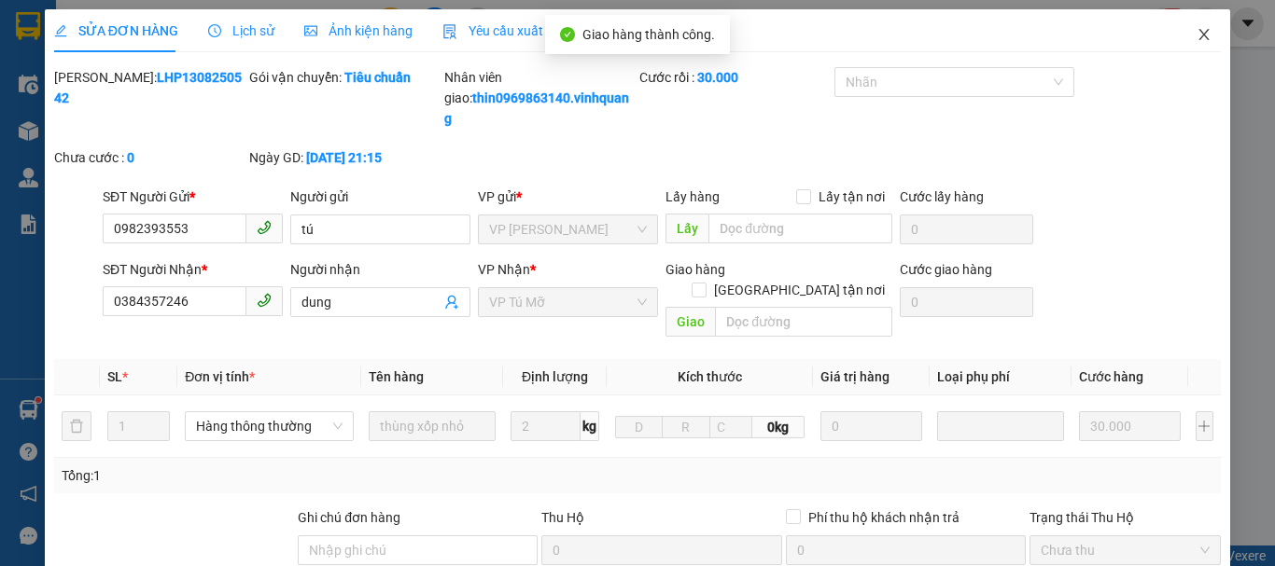
click at [1199, 35] on icon "close" at bounding box center [1204, 34] width 10 height 11
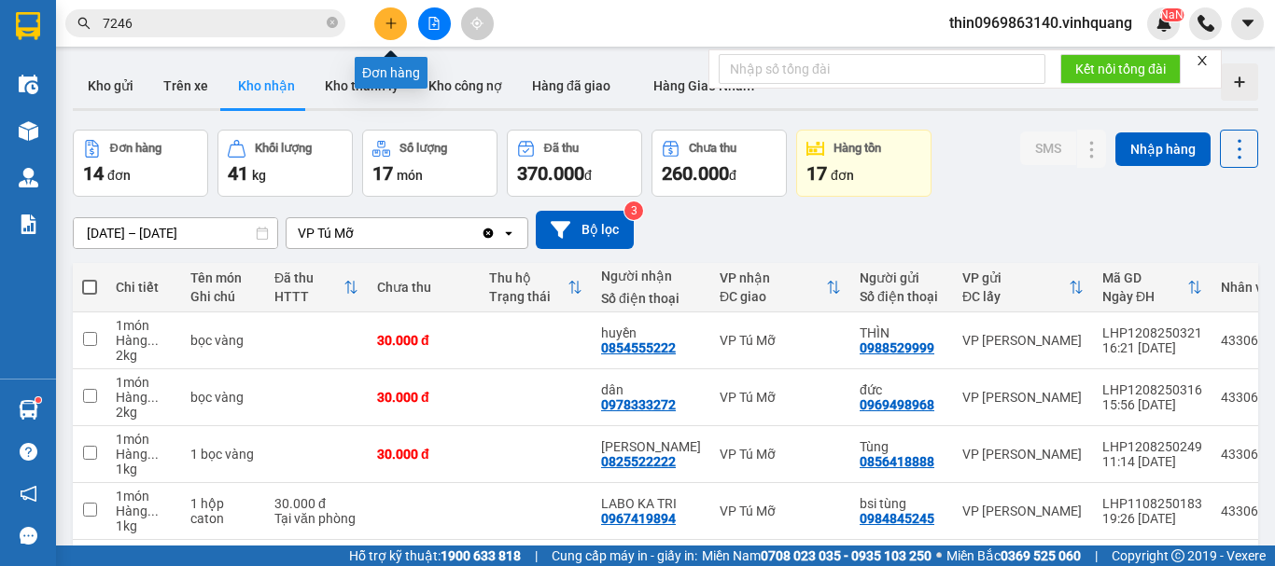
click at [401, 28] on button at bounding box center [390, 23] width 33 height 33
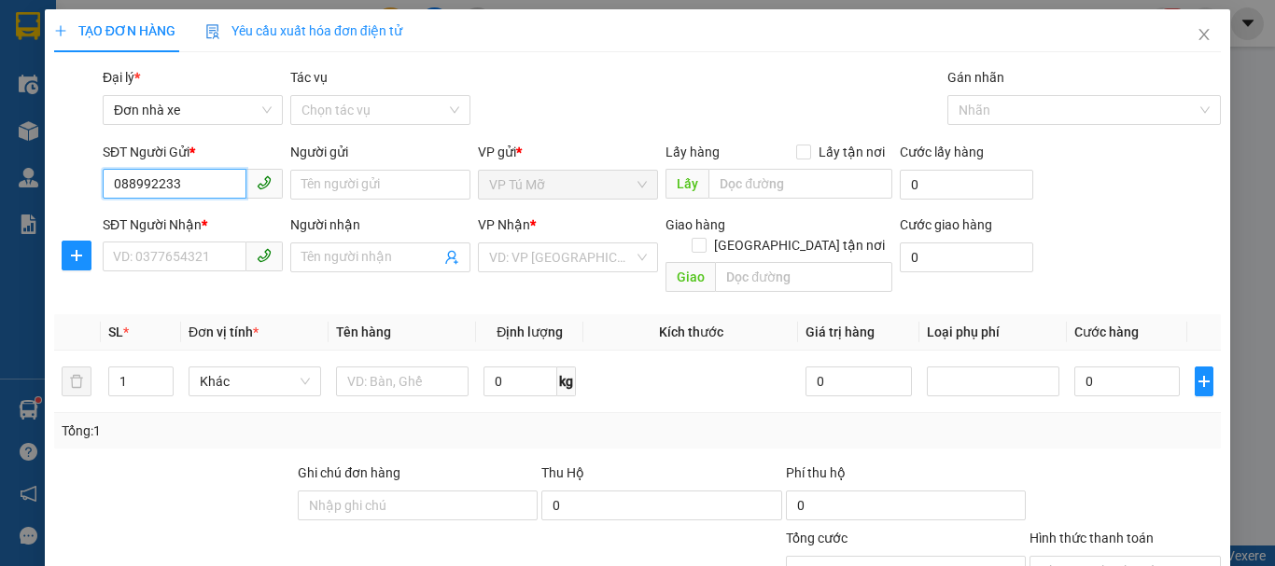
type input "0889922333"
click at [203, 218] on div "0889922333 - hải" at bounding box center [191, 222] width 156 height 21
type input "hải"
type input "0814362222"
type input "quân"
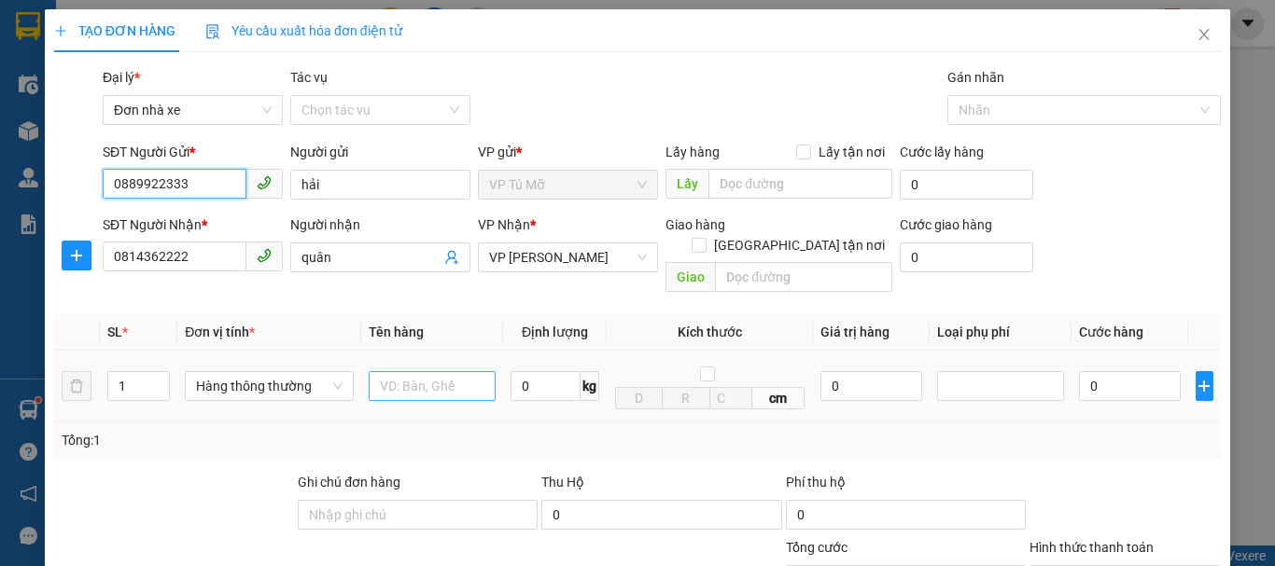
type input "0889922333"
click at [406, 371] on input "text" at bounding box center [432, 386] width 127 height 30
type input "bọc bd vàng"
click at [544, 371] on input "0" at bounding box center [545, 386] width 70 height 30
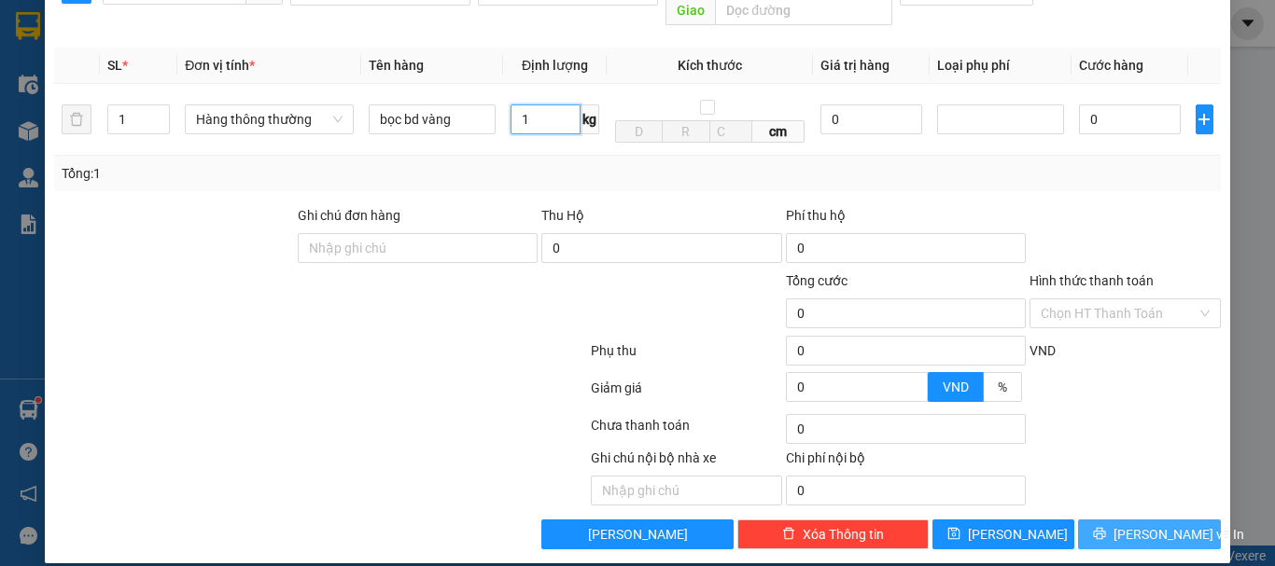
type input "1"
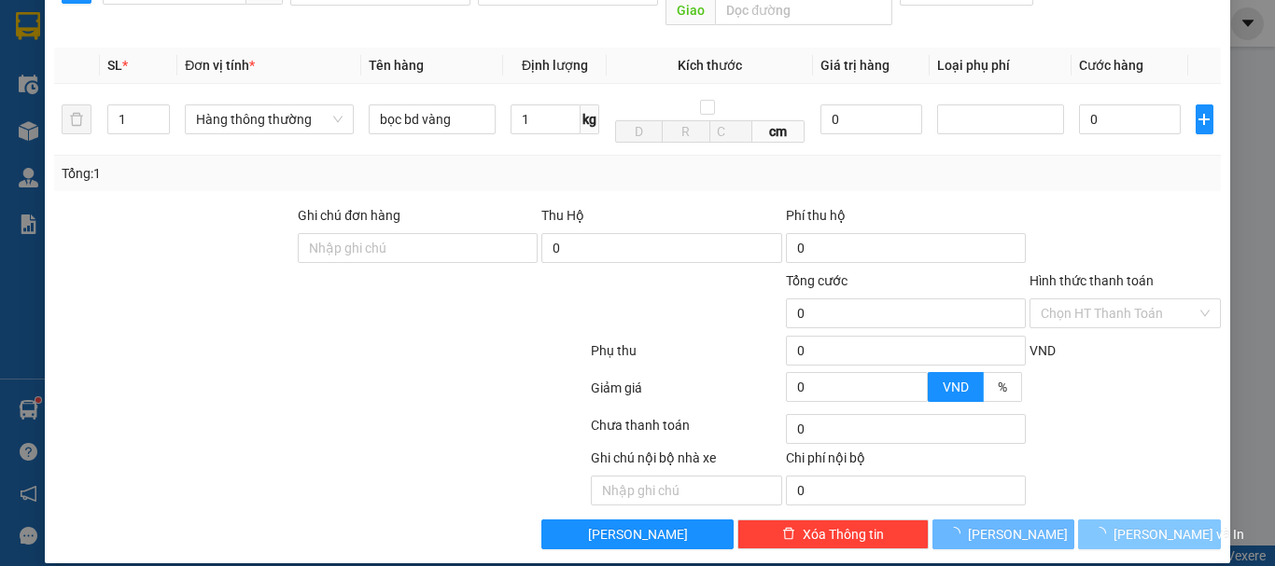
click at [1128, 524] on span "[PERSON_NAME] và In" at bounding box center [1178, 534] width 131 height 21
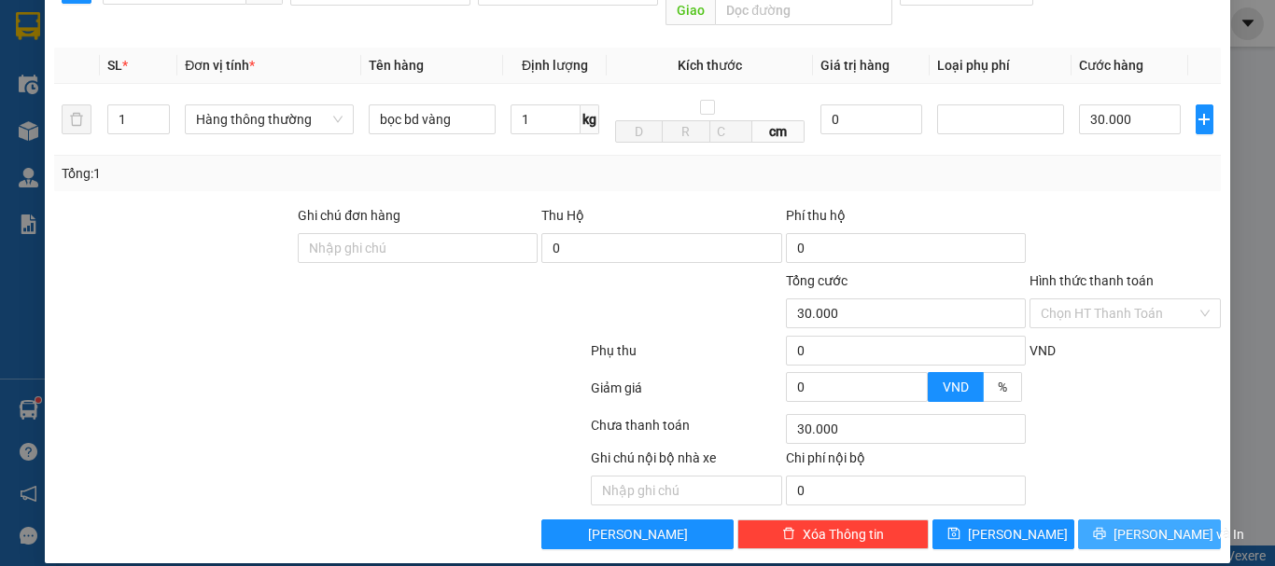
type input "30.000"
click at [1142, 526] on button "[PERSON_NAME] và In" at bounding box center [1149, 535] width 143 height 30
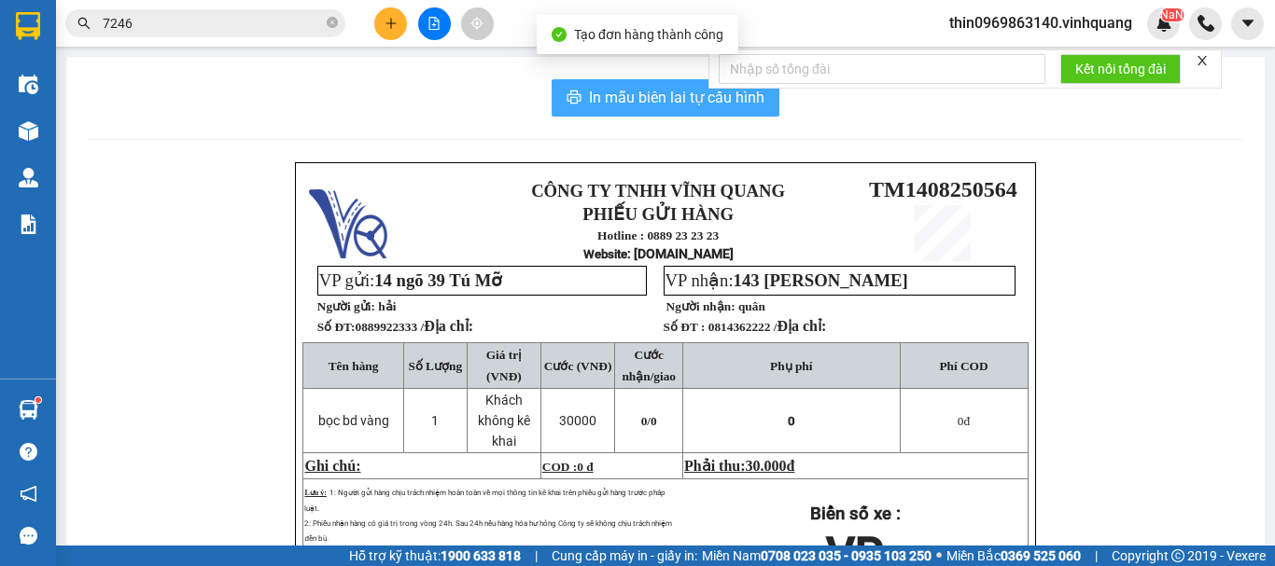
click at [603, 98] on span "In mẫu biên lai tự cấu hình" at bounding box center [676, 97] width 175 height 23
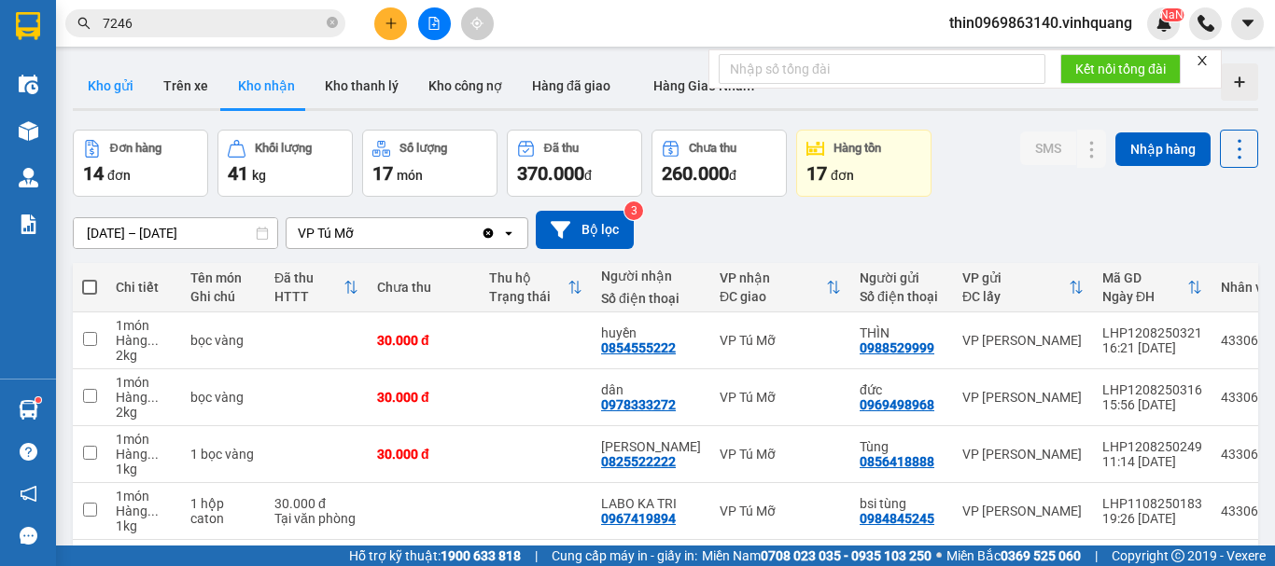
click at [113, 83] on button "Kho gửi" at bounding box center [111, 85] width 76 height 45
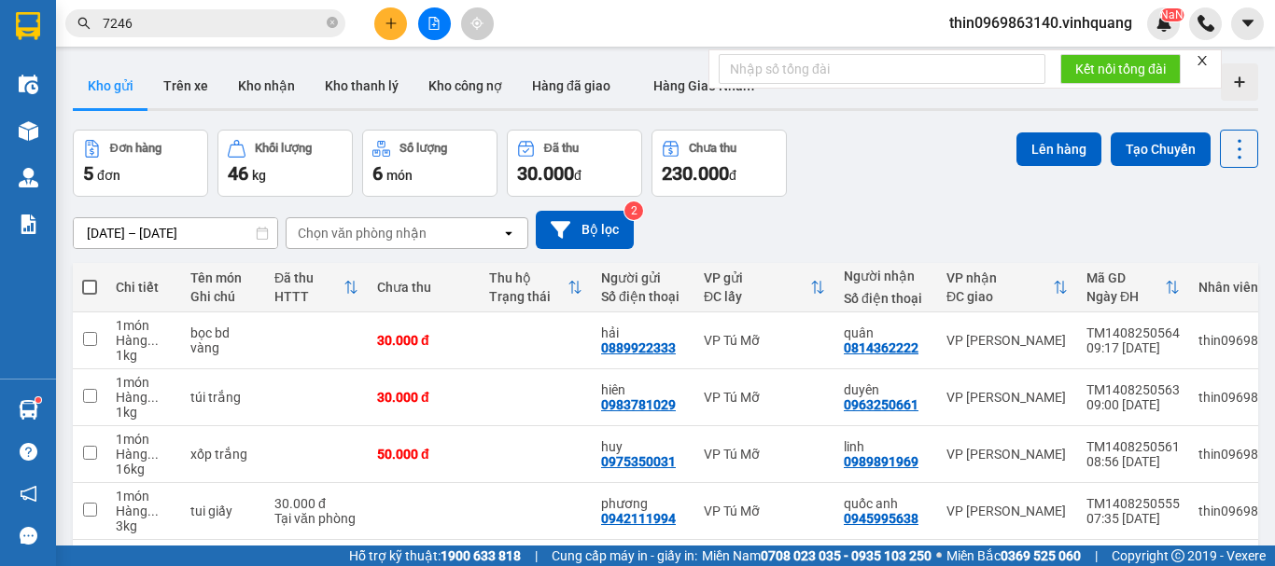
click at [89, 281] on span at bounding box center [89, 287] width 15 height 15
click at [90, 278] on input "checkbox" at bounding box center [90, 278] width 0 height 0
checkbox input "true"
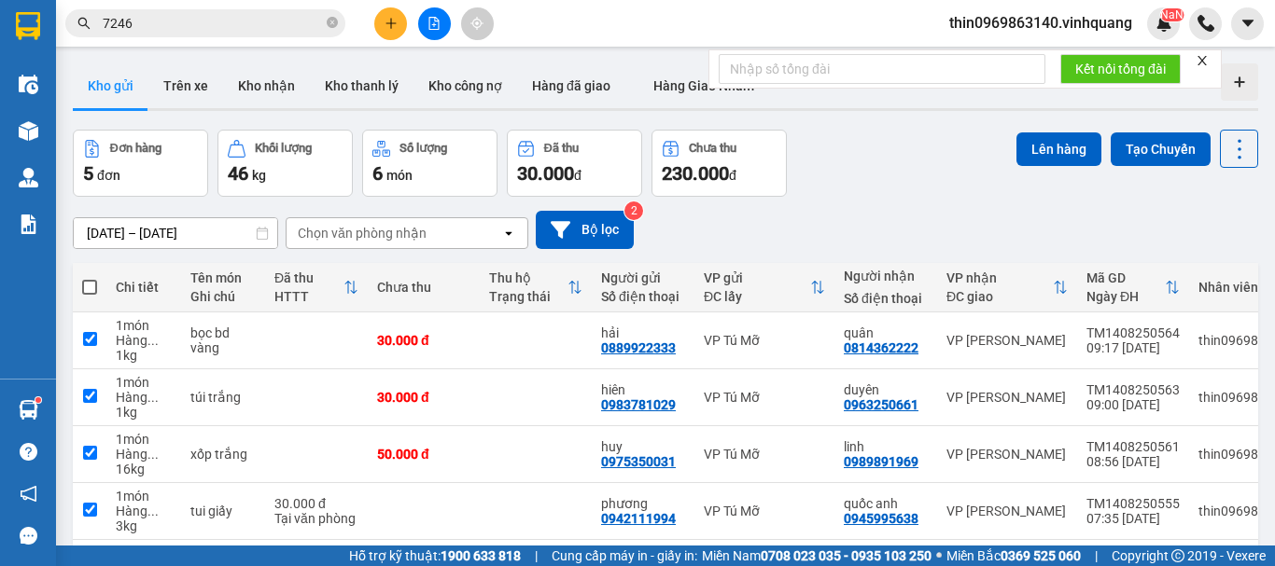
checkbox input "true"
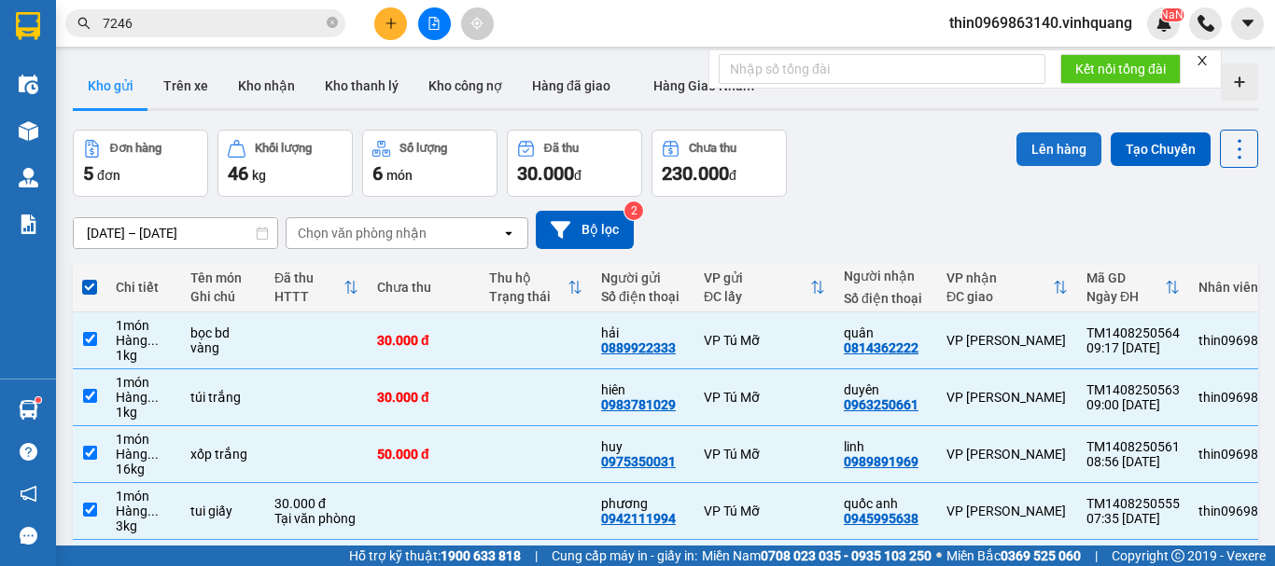
click at [1021, 149] on button "Lên hàng" at bounding box center [1058, 150] width 85 height 34
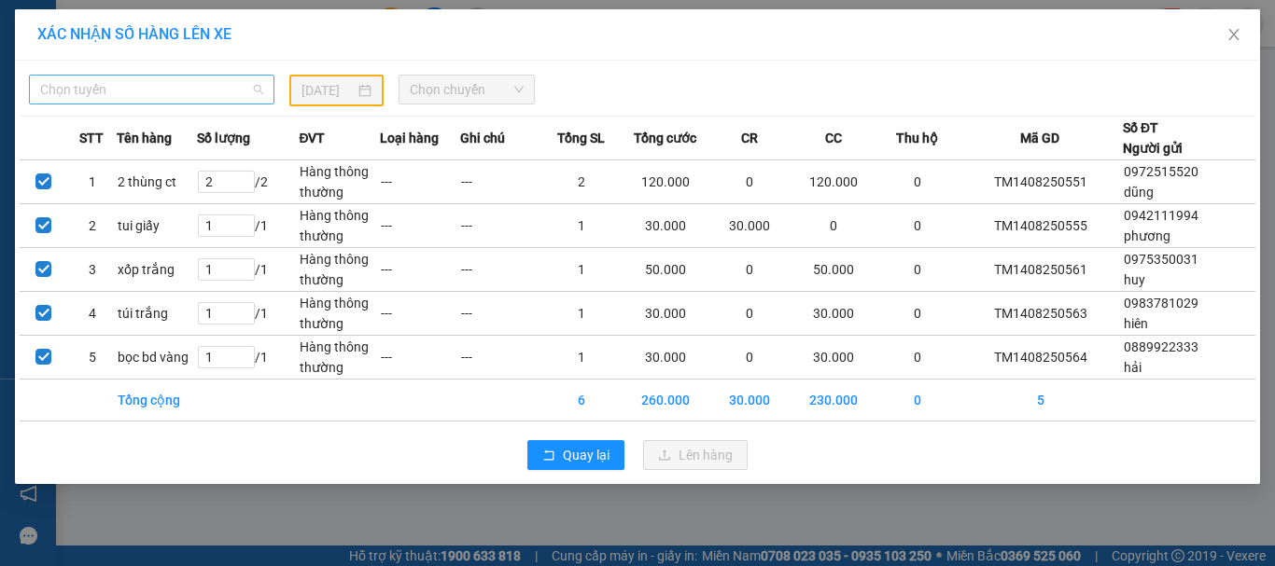
click at [133, 93] on span "Chọn tuyến" at bounding box center [151, 90] width 223 height 28
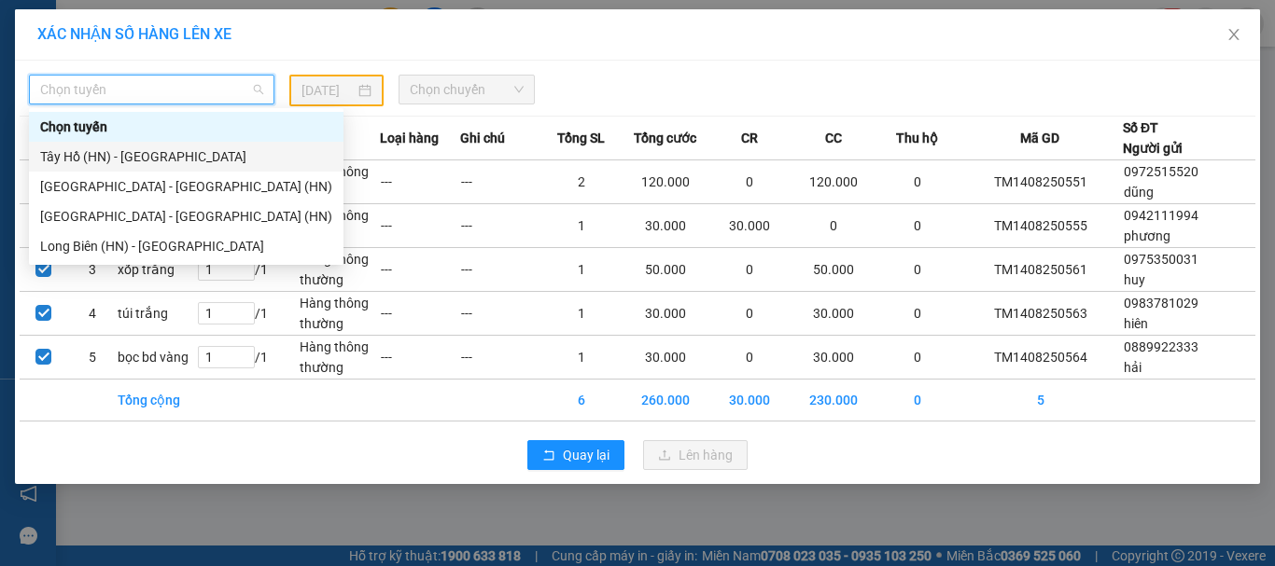
click at [89, 161] on div "Tây Hồ (HN) - Thanh Hóa" at bounding box center [186, 157] width 292 height 21
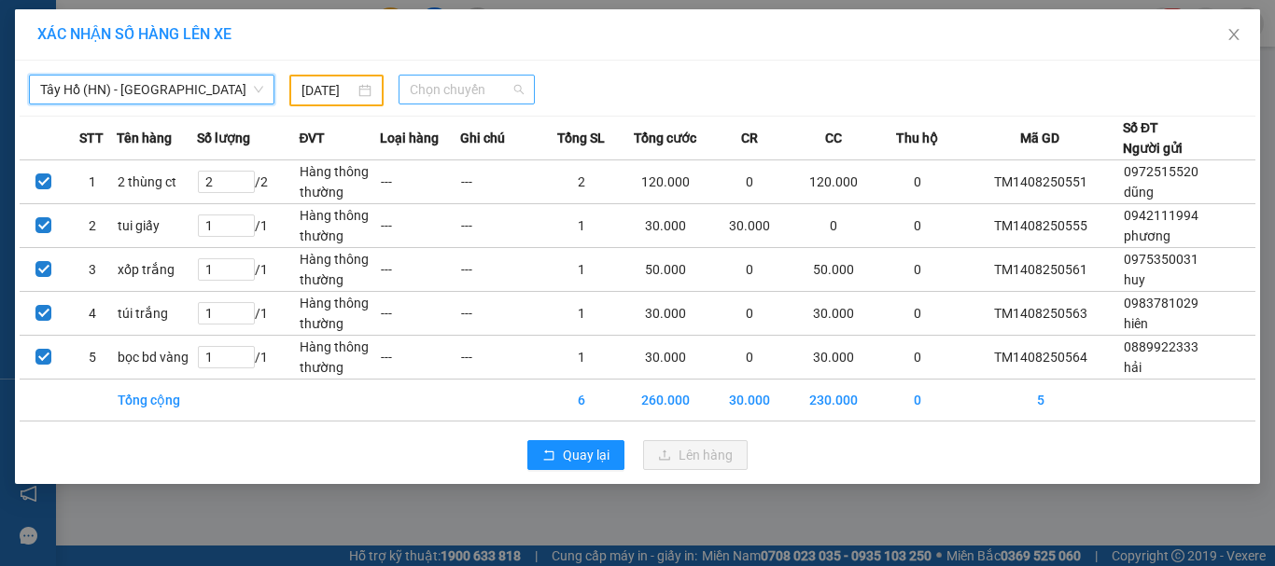
click at [484, 98] on span "Chọn chuyến" at bounding box center [467, 90] width 115 height 28
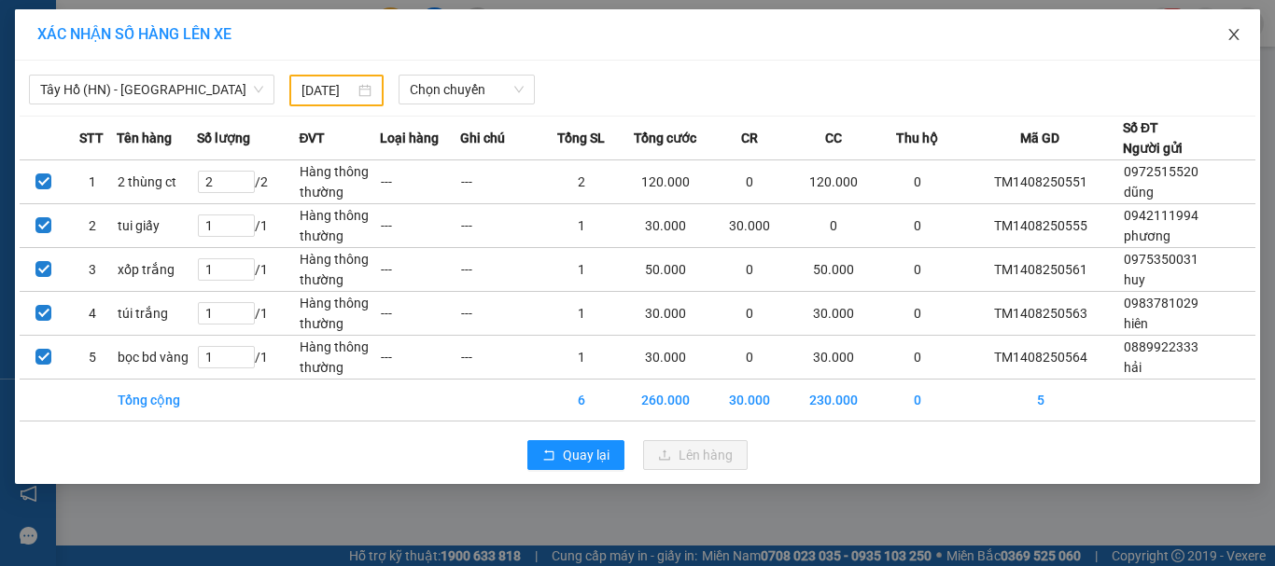
click at [1226, 37] on icon "close" at bounding box center [1233, 34] width 15 height 15
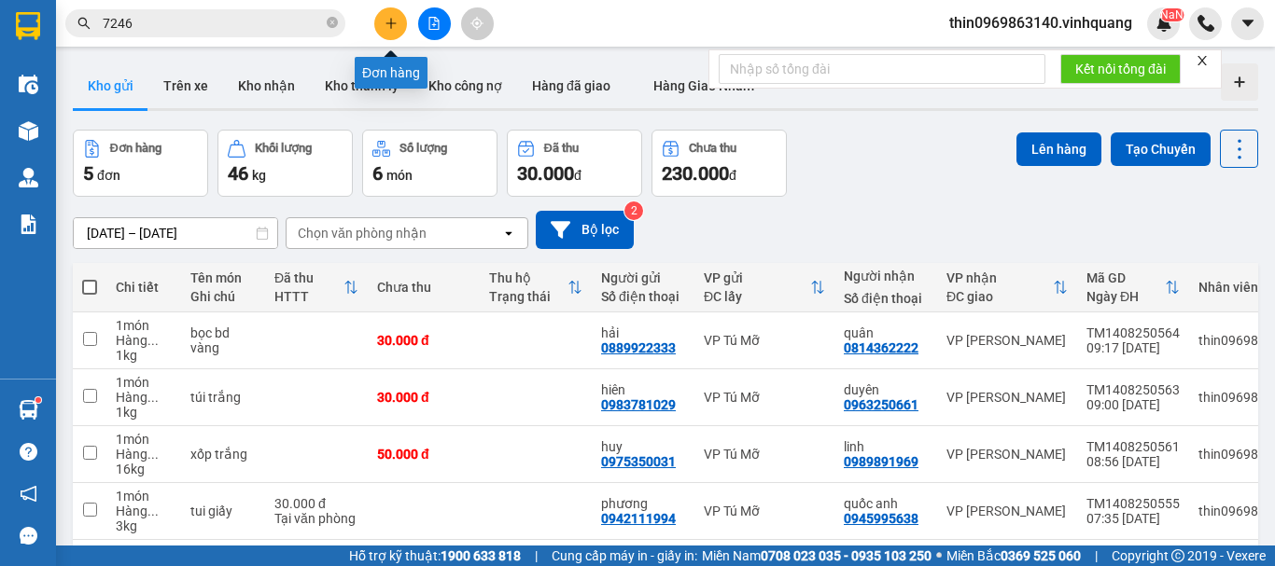
click at [390, 32] on button at bounding box center [390, 23] width 33 height 33
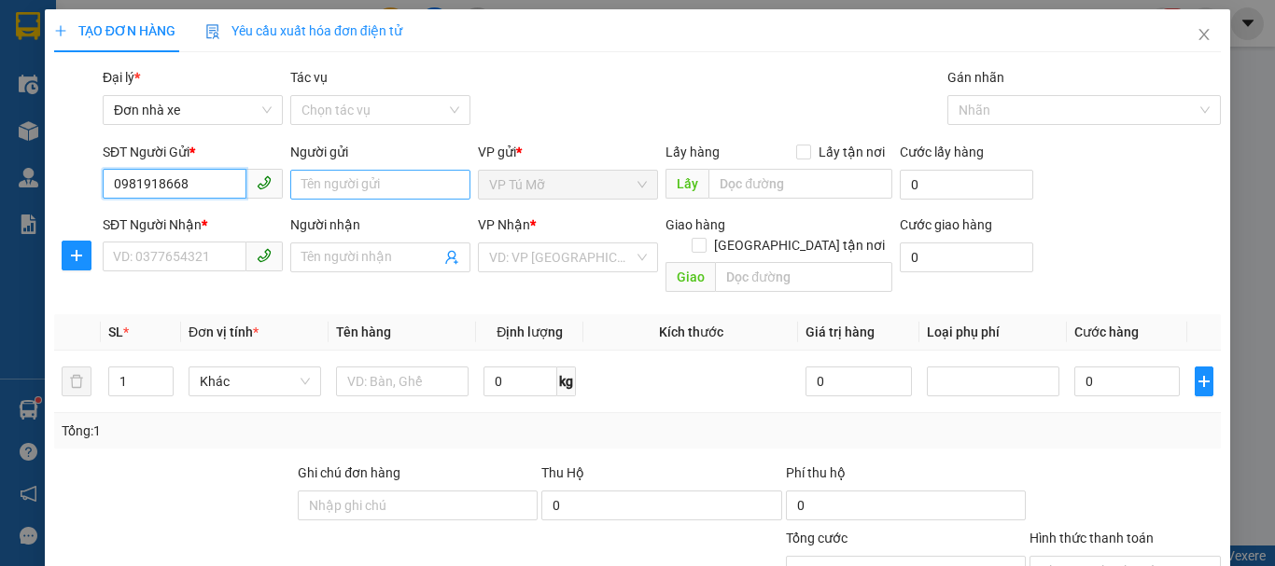
type input "0981918668"
click at [327, 187] on input "Người gửi" at bounding box center [380, 185] width 180 height 30
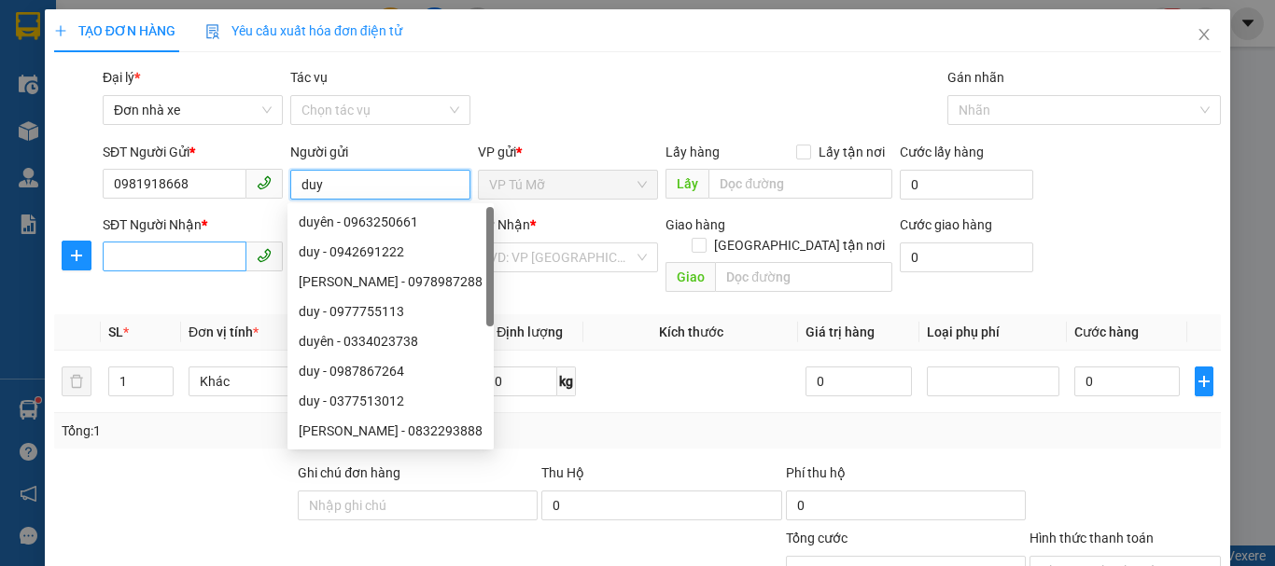
type input "duy"
click at [166, 254] on input "SĐT Người Nhận *" at bounding box center [175, 257] width 144 height 30
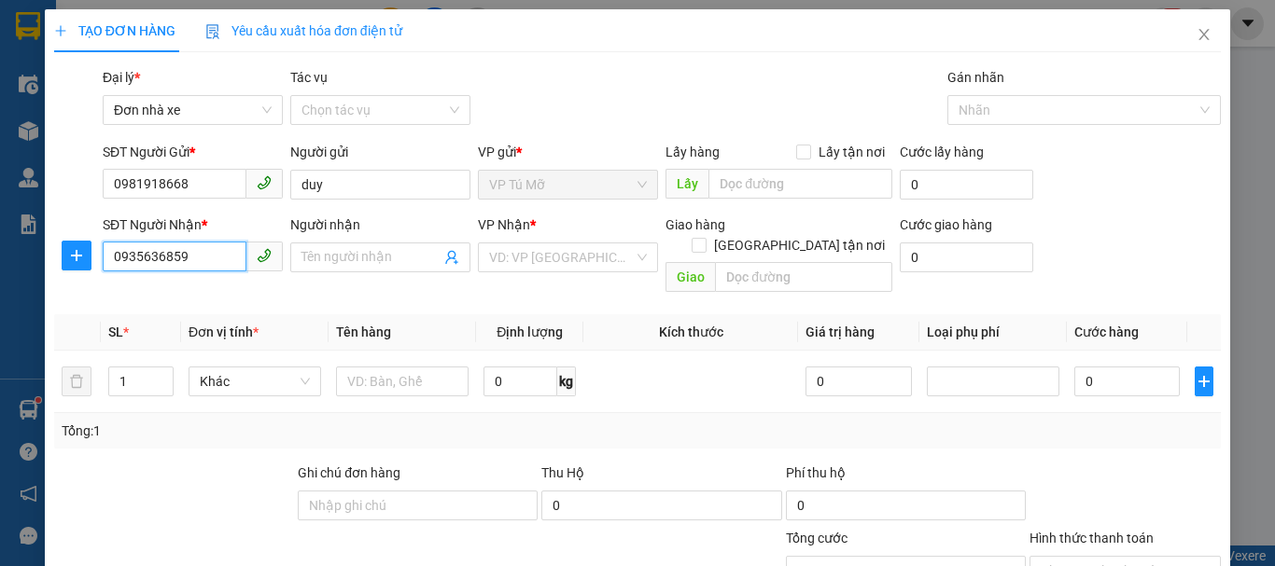
type input "0935636859"
click at [366, 232] on div "Người nhận" at bounding box center [380, 225] width 180 height 21
click at [366, 247] on input "Người nhận" at bounding box center [370, 257] width 139 height 21
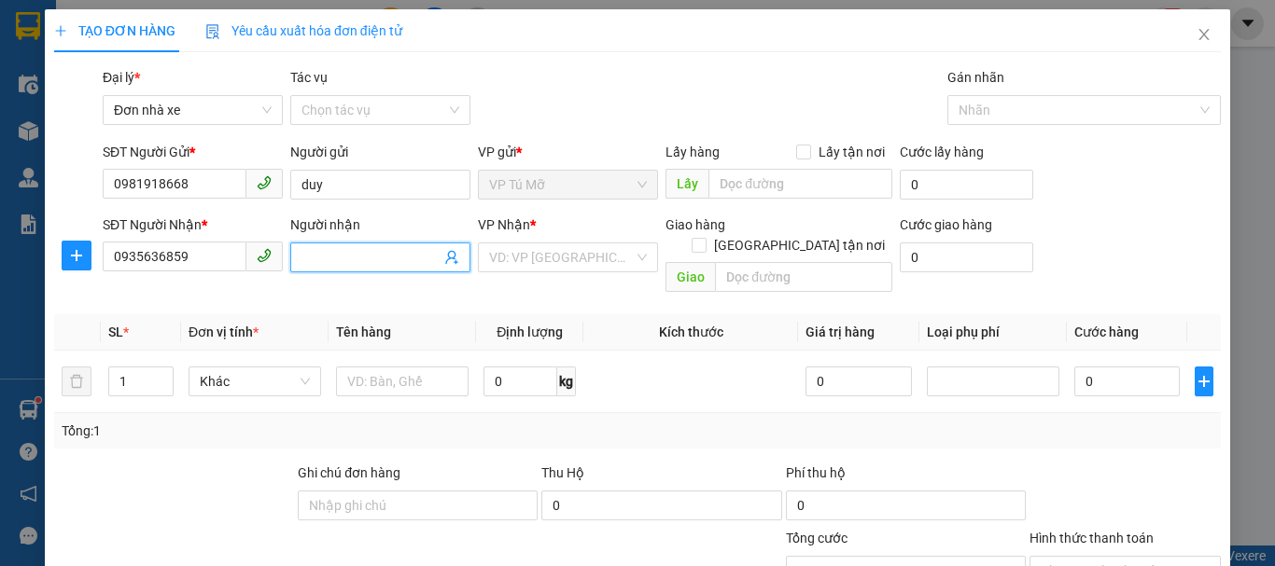
click at [362, 260] on input "Người nhận" at bounding box center [370, 257] width 139 height 21
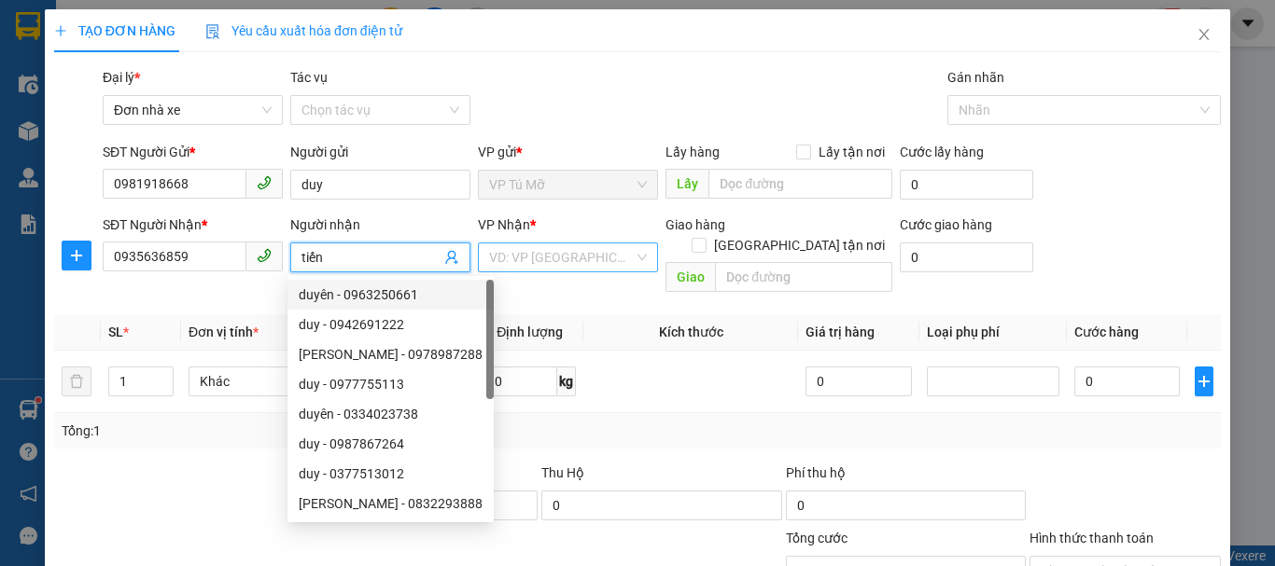
type input "tiến"
click at [532, 246] on input "search" at bounding box center [561, 258] width 145 height 28
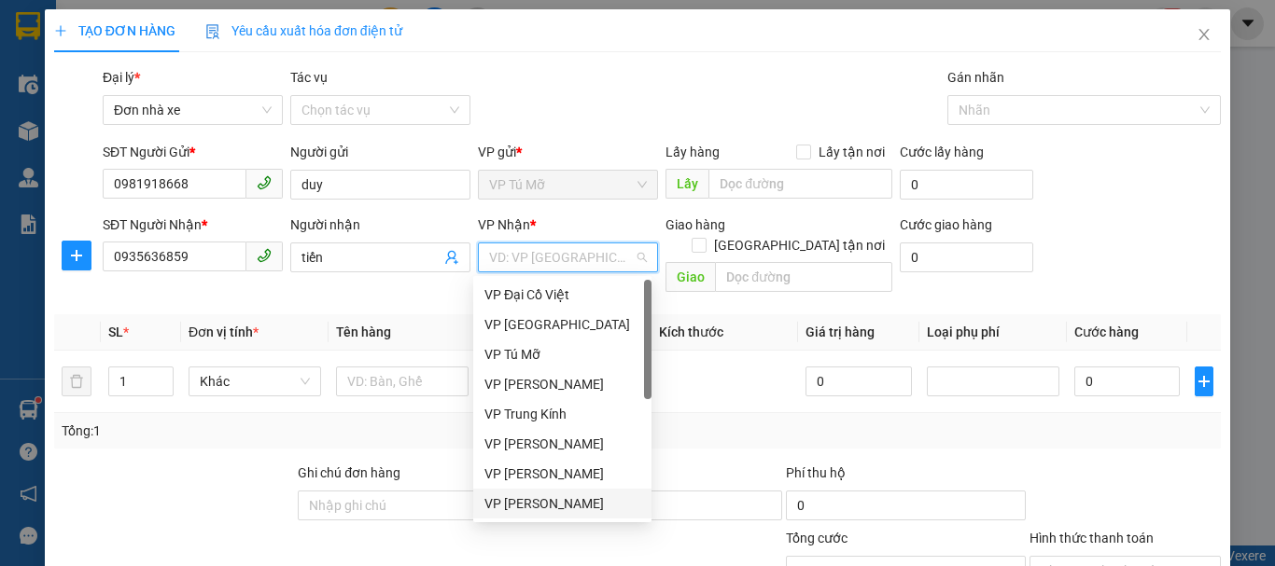
click at [564, 512] on div "VP [PERSON_NAME]" at bounding box center [562, 504] width 156 height 21
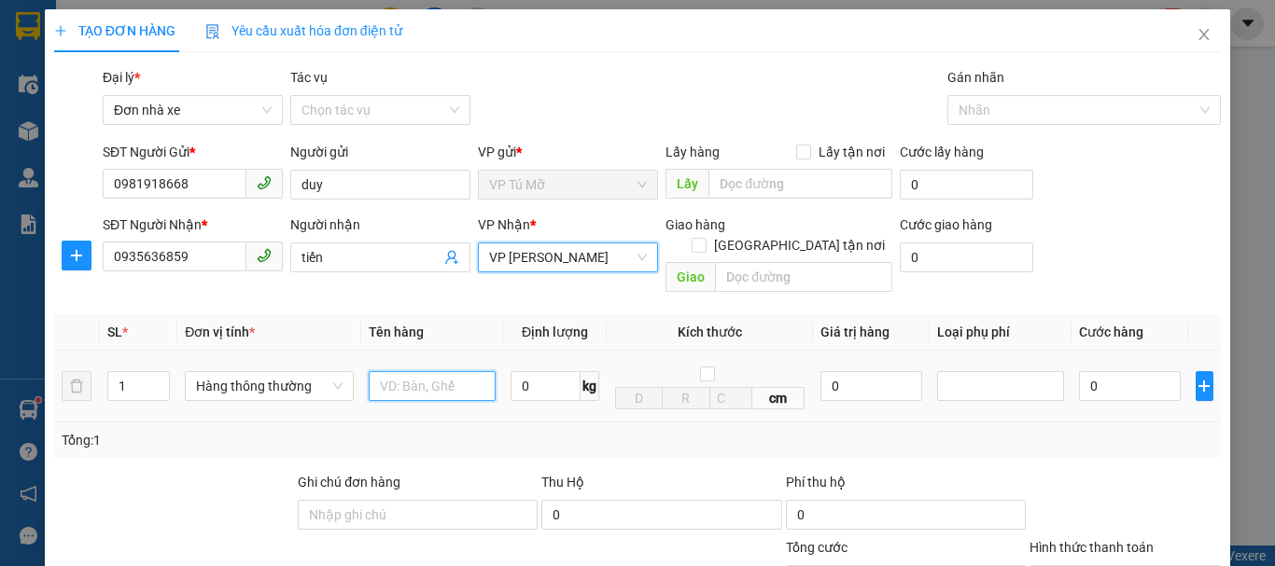
click at [393, 373] on input "text" at bounding box center [432, 386] width 127 height 30
type input "ghế da"
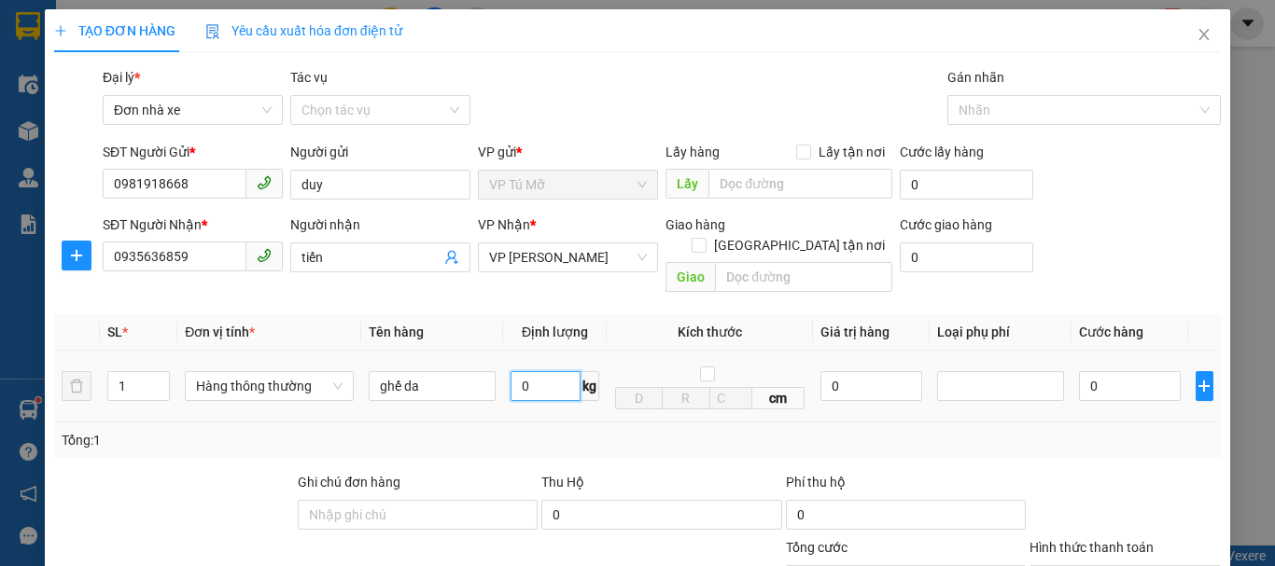
click at [520, 371] on input "0" at bounding box center [545, 386] width 70 height 30
click at [195, 263] on input "0935636859" at bounding box center [175, 257] width 144 height 30
click at [528, 372] on input "0" at bounding box center [545, 386] width 70 height 30
type input "30"
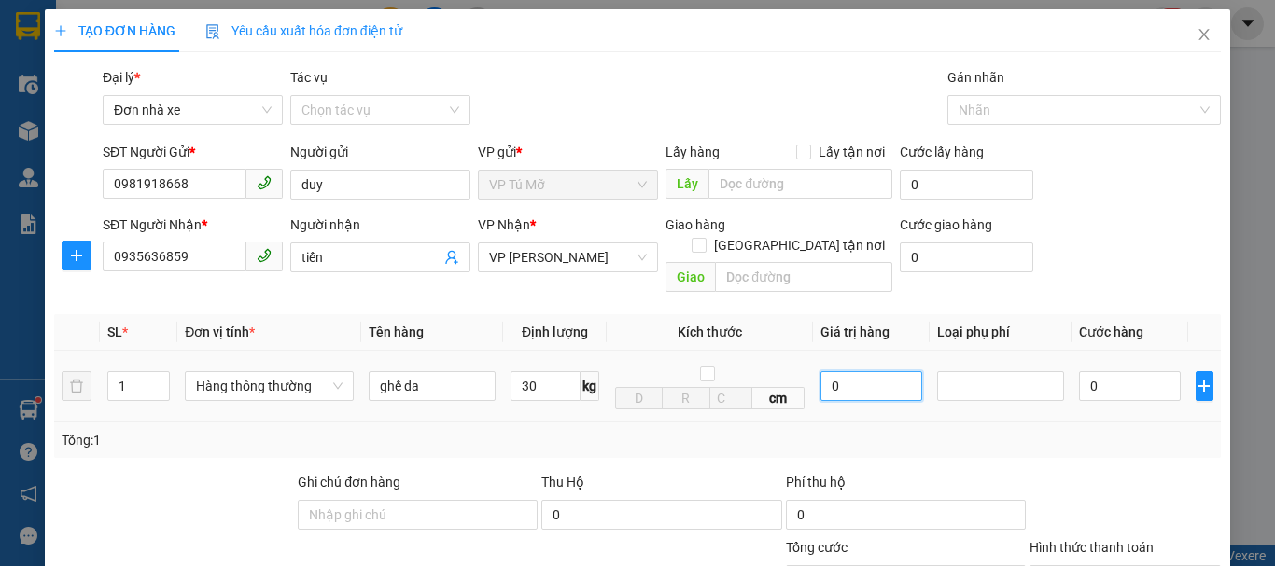
click at [849, 371] on input "0" at bounding box center [871, 386] width 102 height 30
type input "60.000"
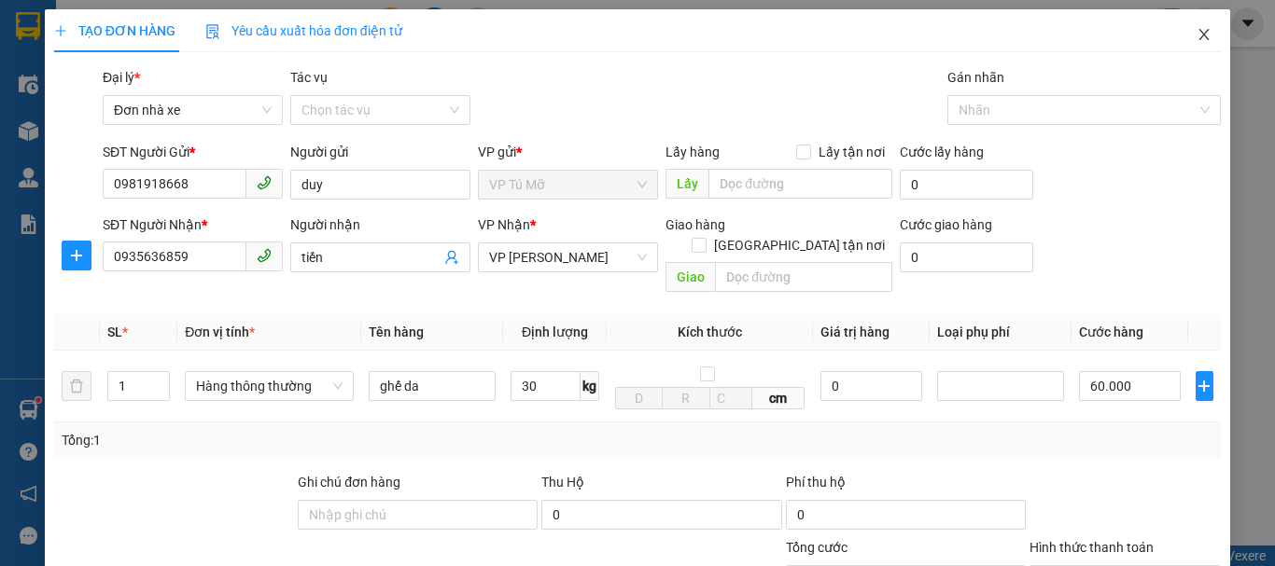
click at [1199, 40] on icon "close" at bounding box center [1204, 34] width 10 height 11
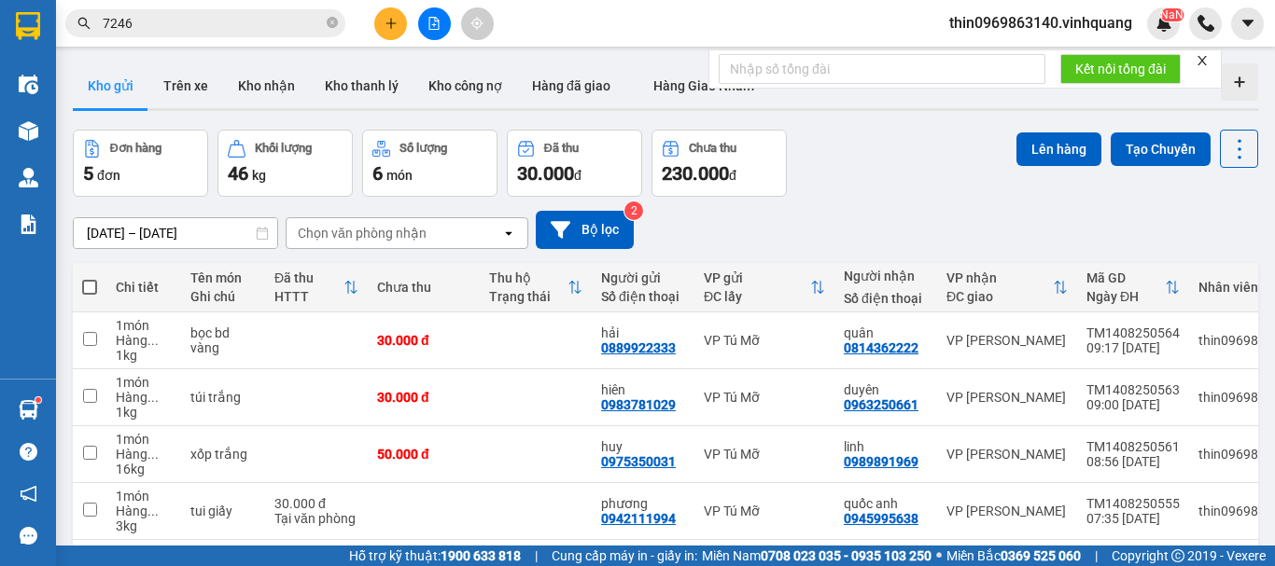
click at [88, 284] on span at bounding box center [89, 287] width 15 height 15
click at [90, 278] on input "checkbox" at bounding box center [90, 278] width 0 height 0
checkbox input "true"
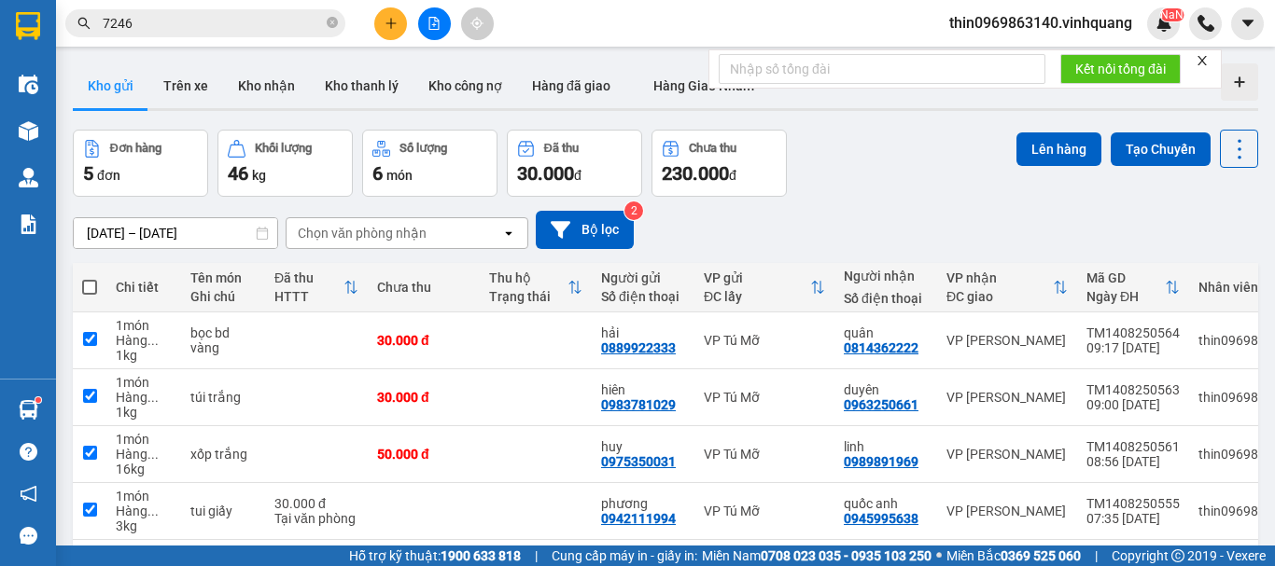
checkbox input "true"
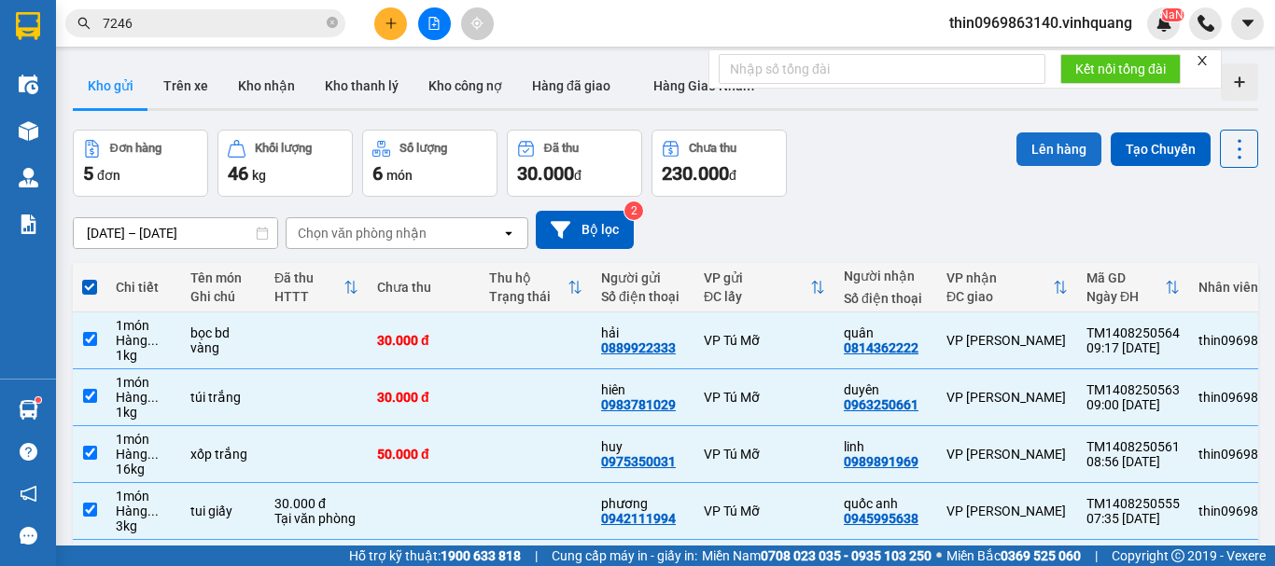
click at [1049, 150] on button "Lên hàng" at bounding box center [1058, 150] width 85 height 34
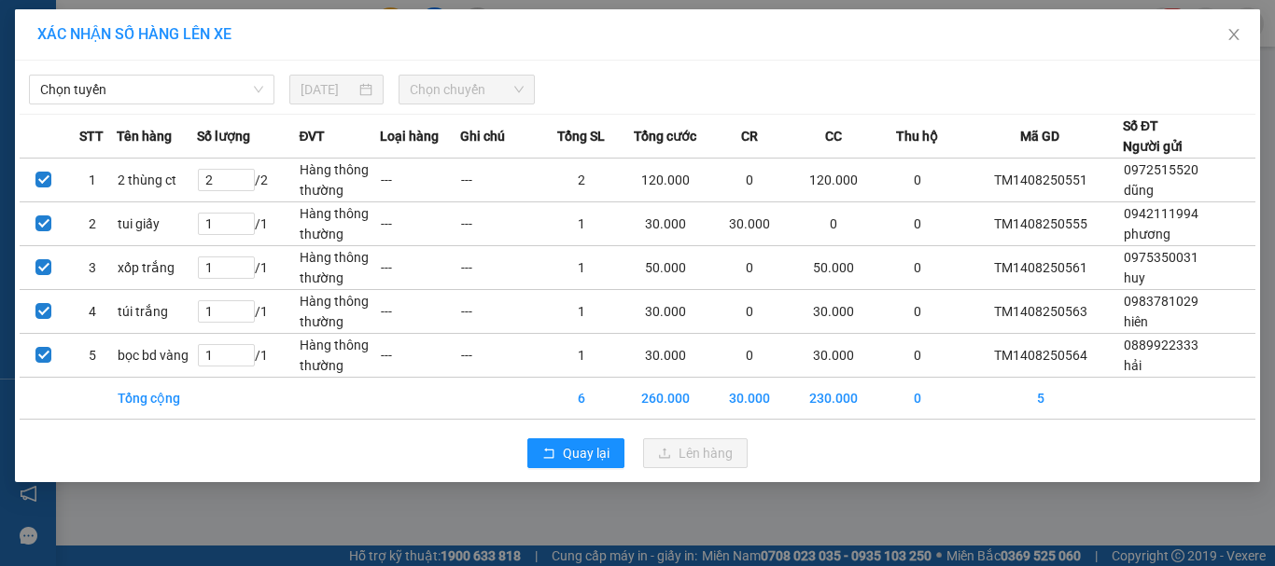
click at [442, 89] on span "Chọn chuyến" at bounding box center [467, 90] width 115 height 28
click at [164, 92] on span "Chọn tuyến" at bounding box center [151, 90] width 223 height 28
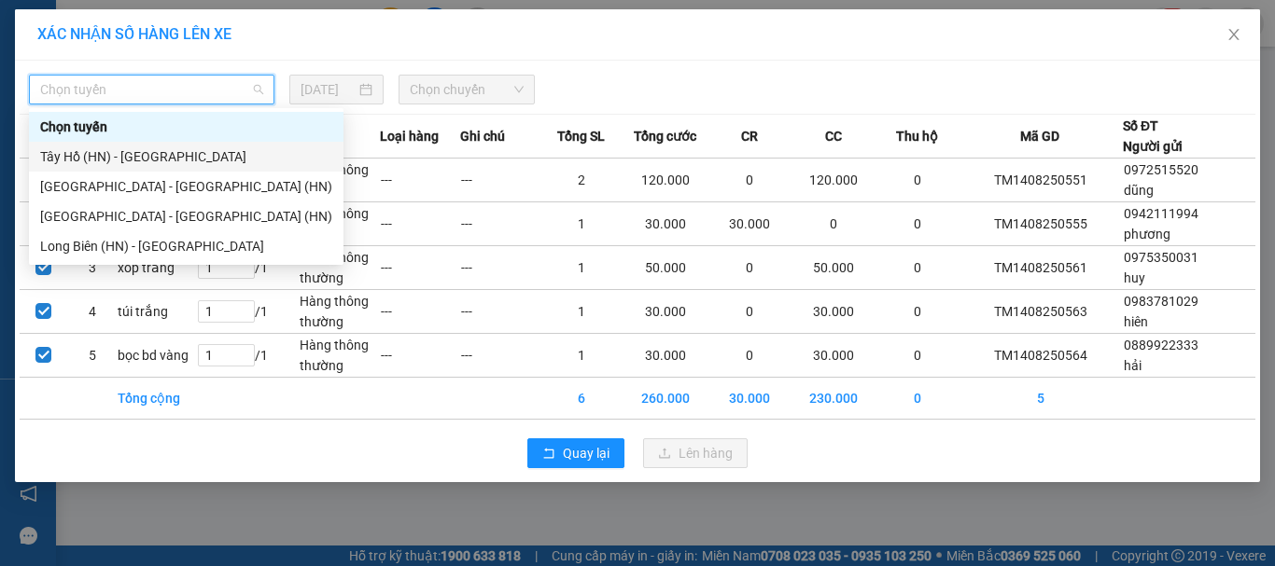
click at [118, 162] on div "Tây Hồ (HN) - Thanh Hóa" at bounding box center [186, 157] width 292 height 21
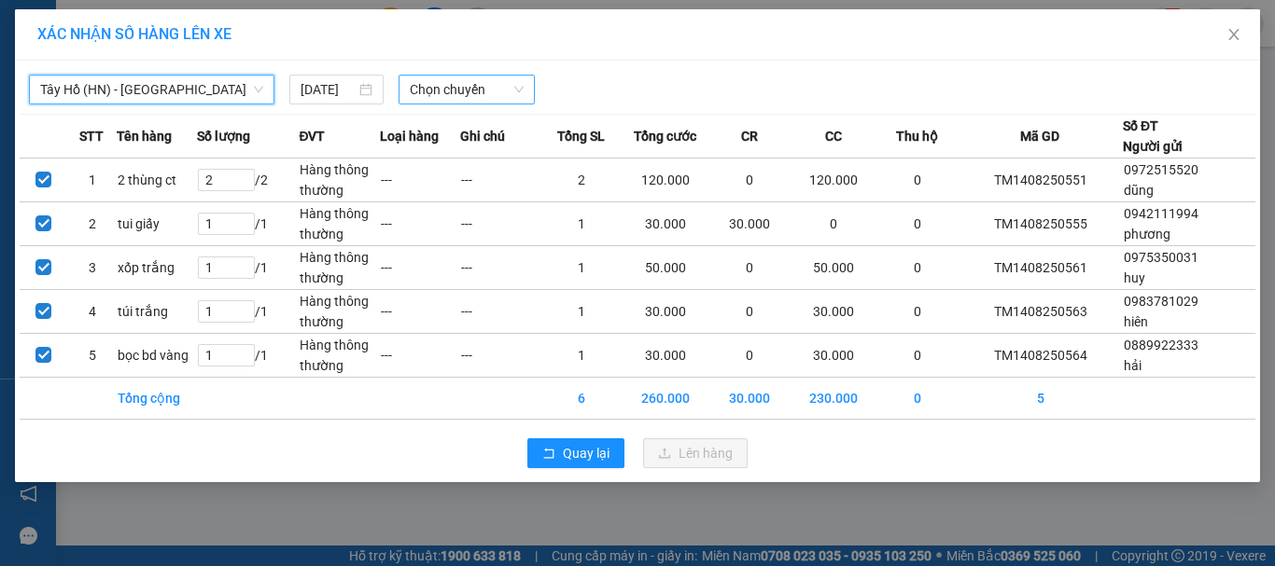
click at [454, 91] on span "Chọn chuyến" at bounding box center [467, 90] width 115 height 28
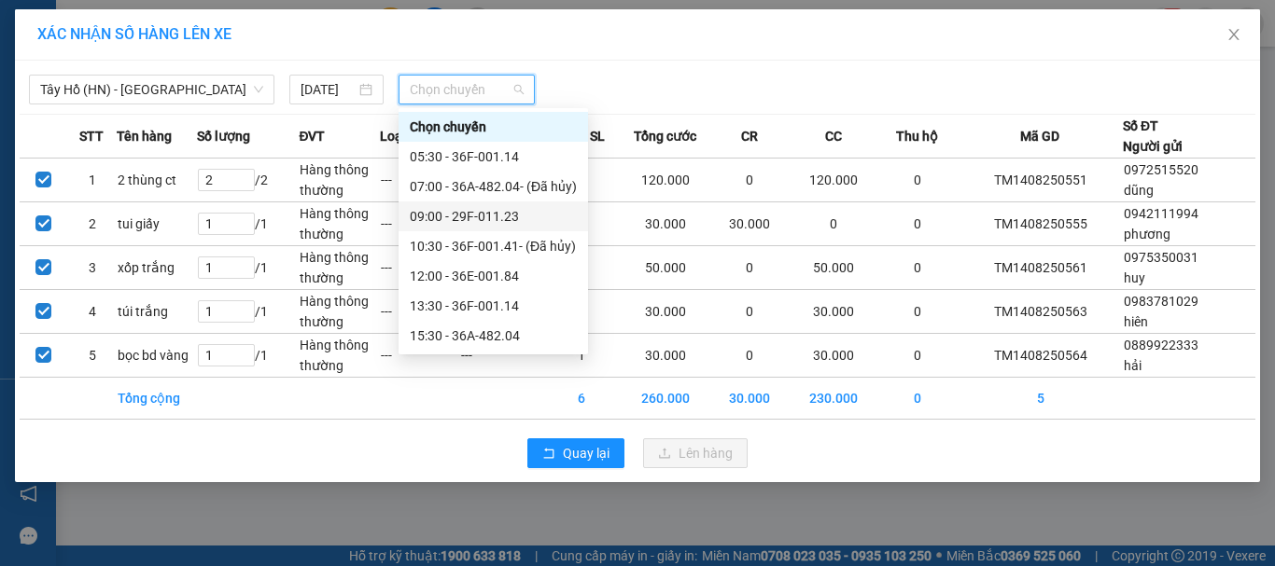
click at [468, 217] on div "09:00 - 29F-011.23" at bounding box center [493, 216] width 167 height 21
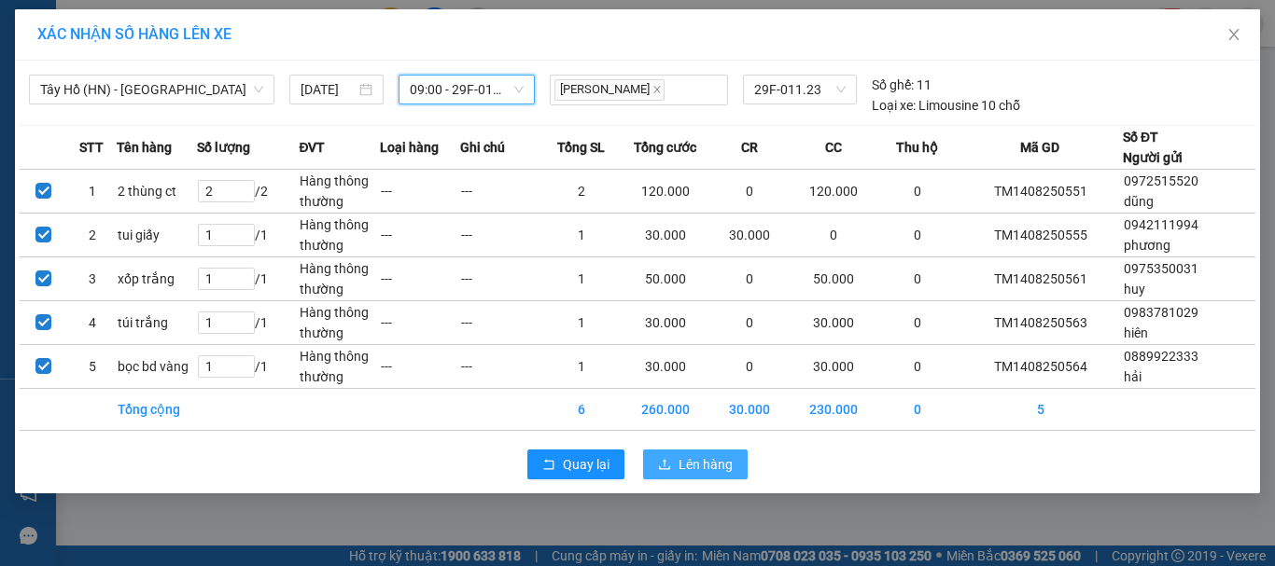
click at [705, 459] on span "Lên hàng" at bounding box center [705, 464] width 54 height 21
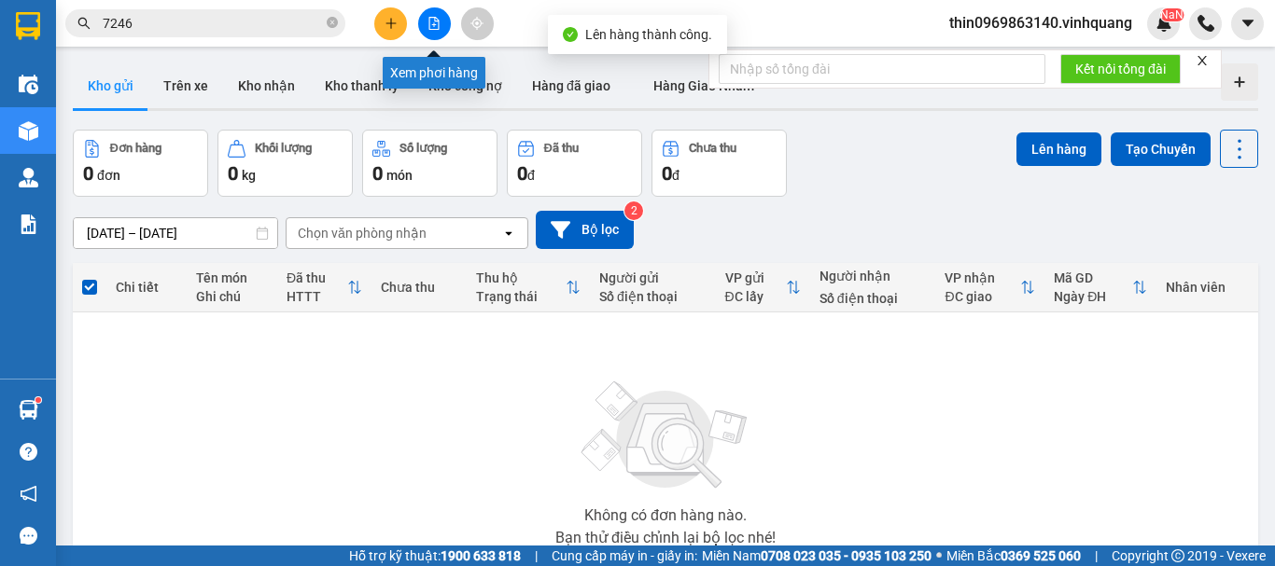
click at [452, 24] on div at bounding box center [434, 23] width 140 height 33
click at [432, 25] on icon "file-add" at bounding box center [434, 23] width 10 height 13
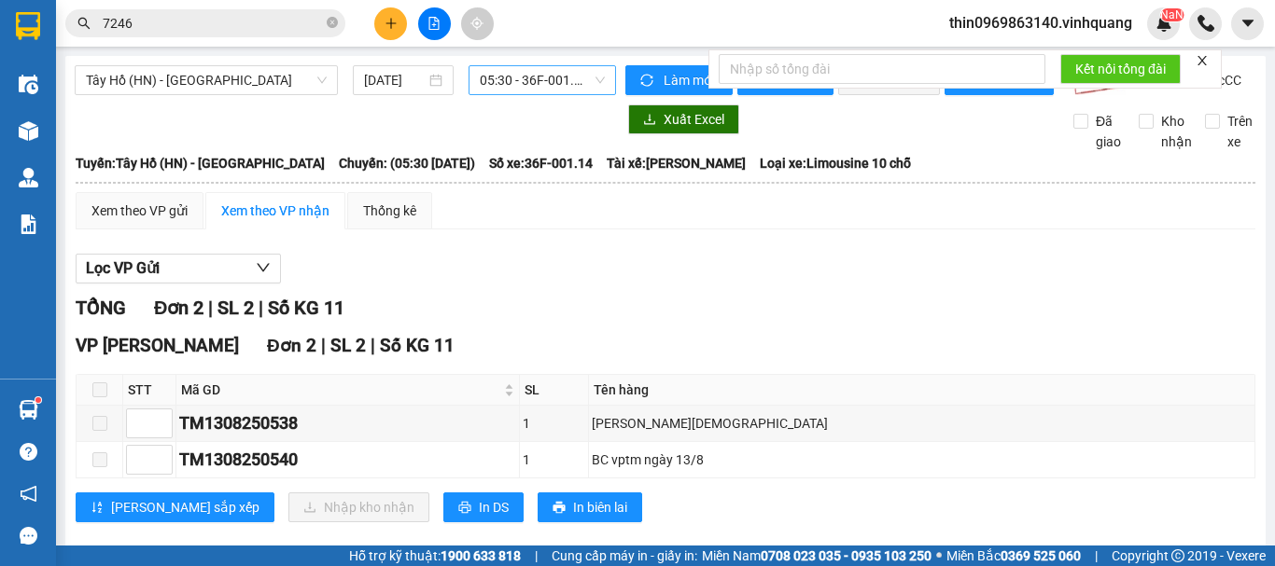
click at [518, 77] on span "05:30 - 36F-001.14" at bounding box center [542, 80] width 125 height 28
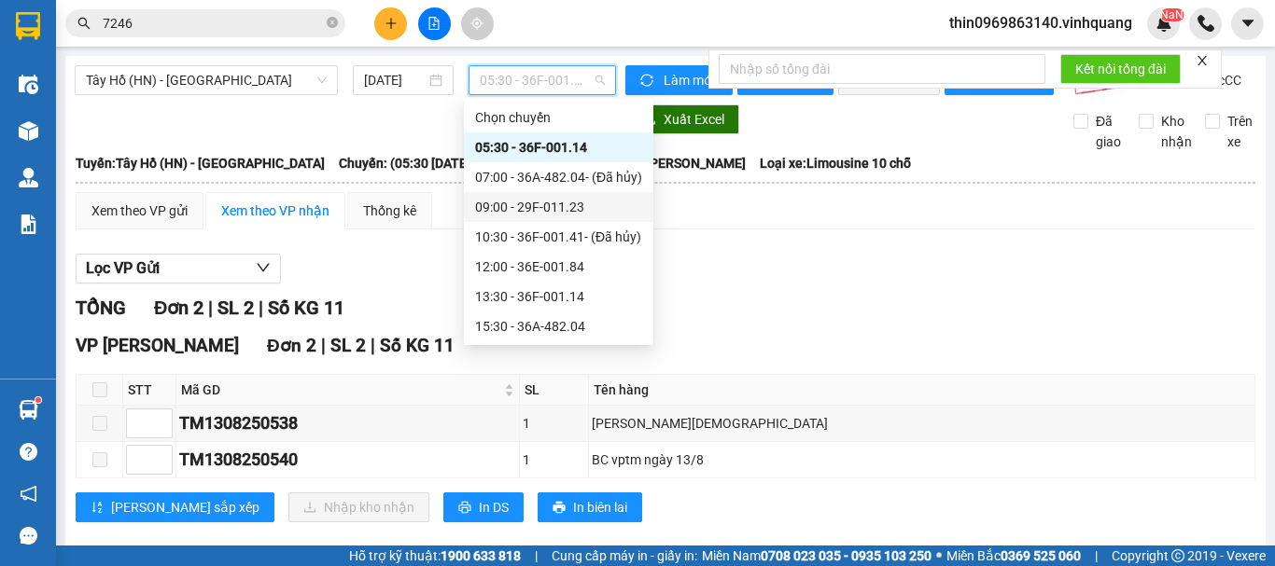
click at [516, 204] on div "09:00 - 29F-011.23" at bounding box center [558, 207] width 167 height 21
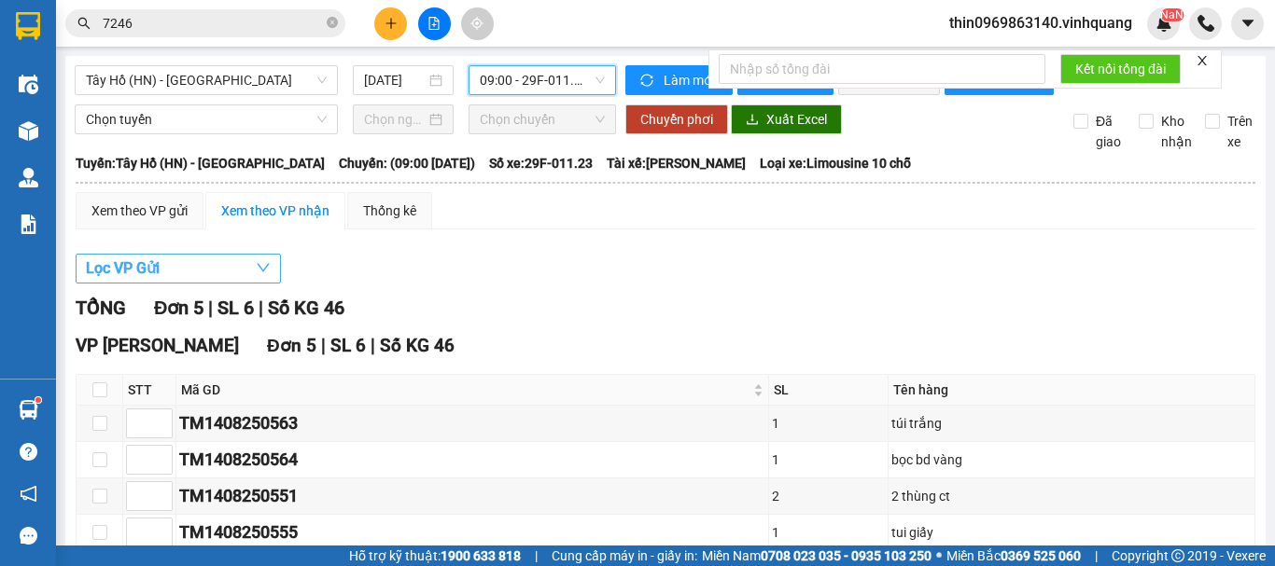
click at [207, 284] on button "Lọc VP Gửi" at bounding box center [178, 269] width 205 height 30
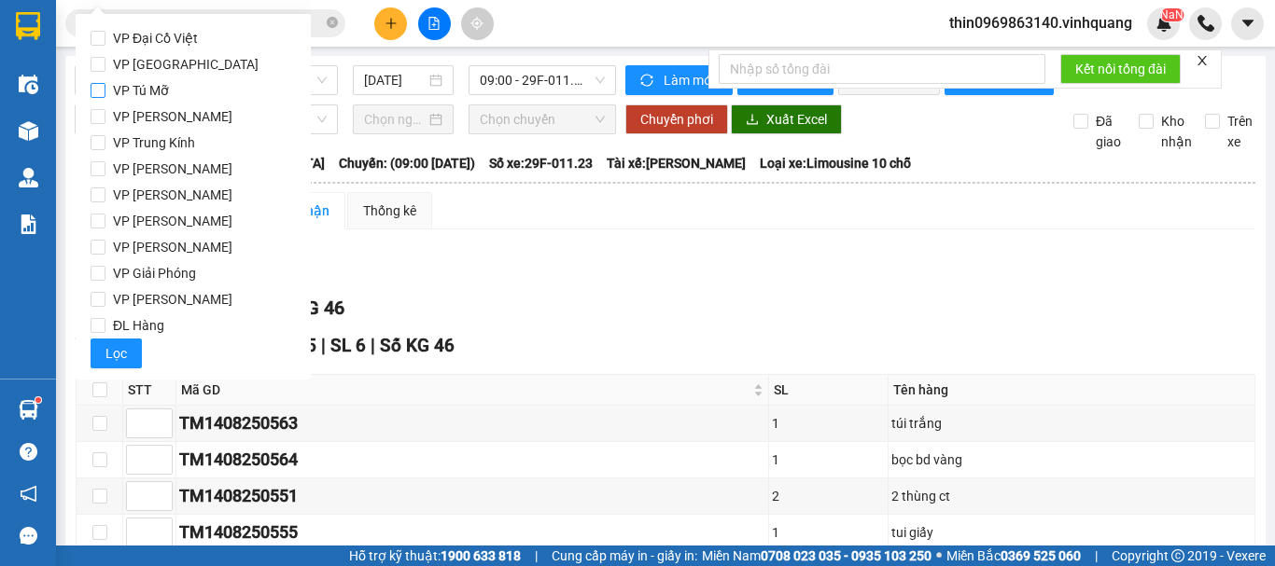
click at [101, 93] on input "VP Tú Mỡ" at bounding box center [98, 90] width 15 height 15
checkbox input "true"
click at [122, 347] on span "Lọc" at bounding box center [115, 353] width 21 height 21
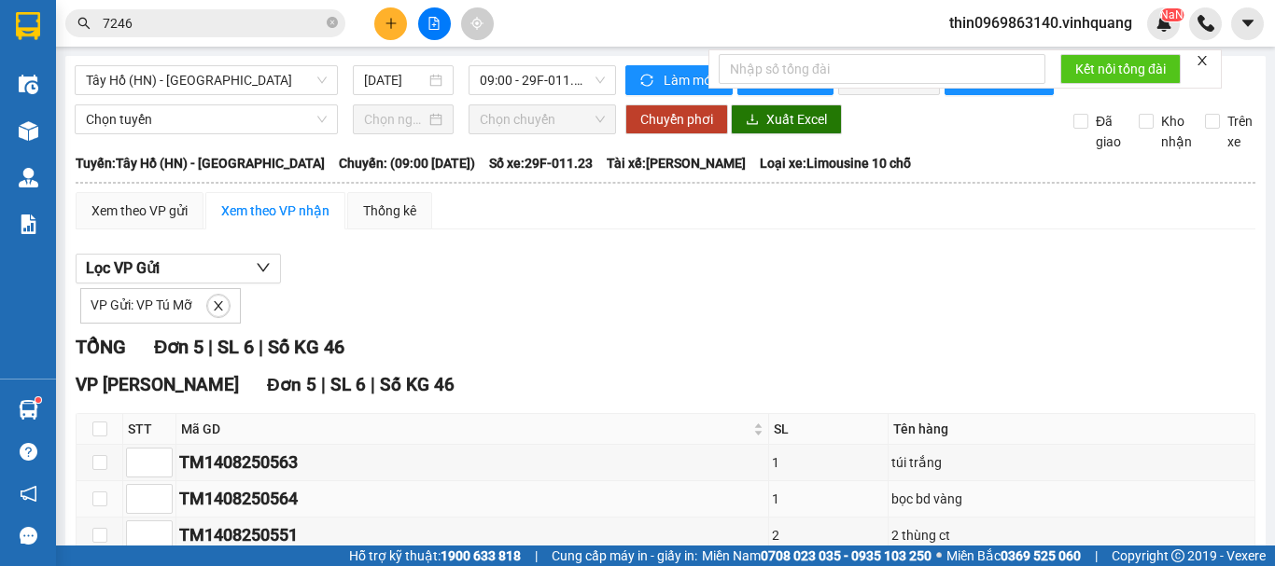
scroll to position [187, 0]
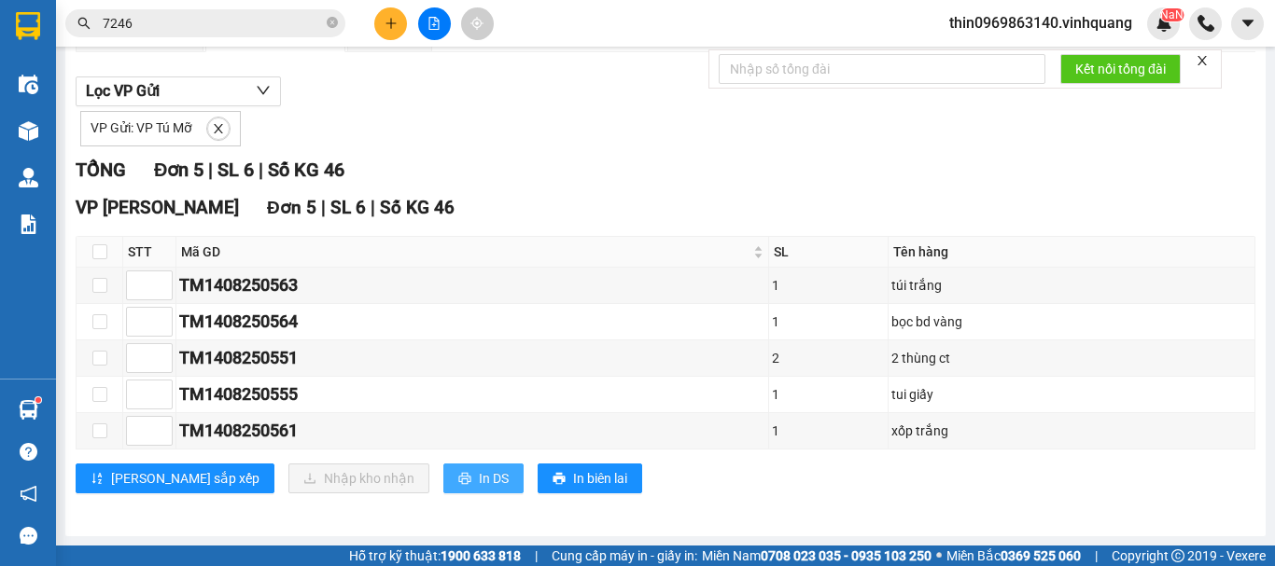
click at [479, 486] on span "In DS" at bounding box center [494, 478] width 30 height 21
click at [397, 32] on button at bounding box center [390, 23] width 33 height 33
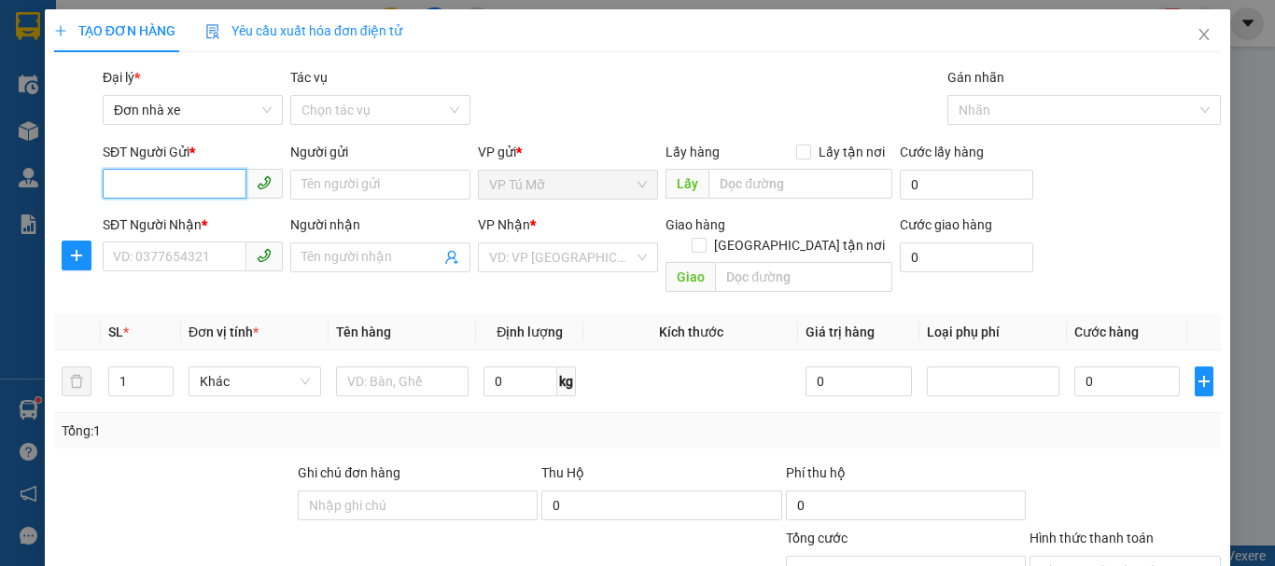
click at [191, 184] on input "SĐT Người Gửi *" at bounding box center [175, 184] width 144 height 30
type input "0981918668"
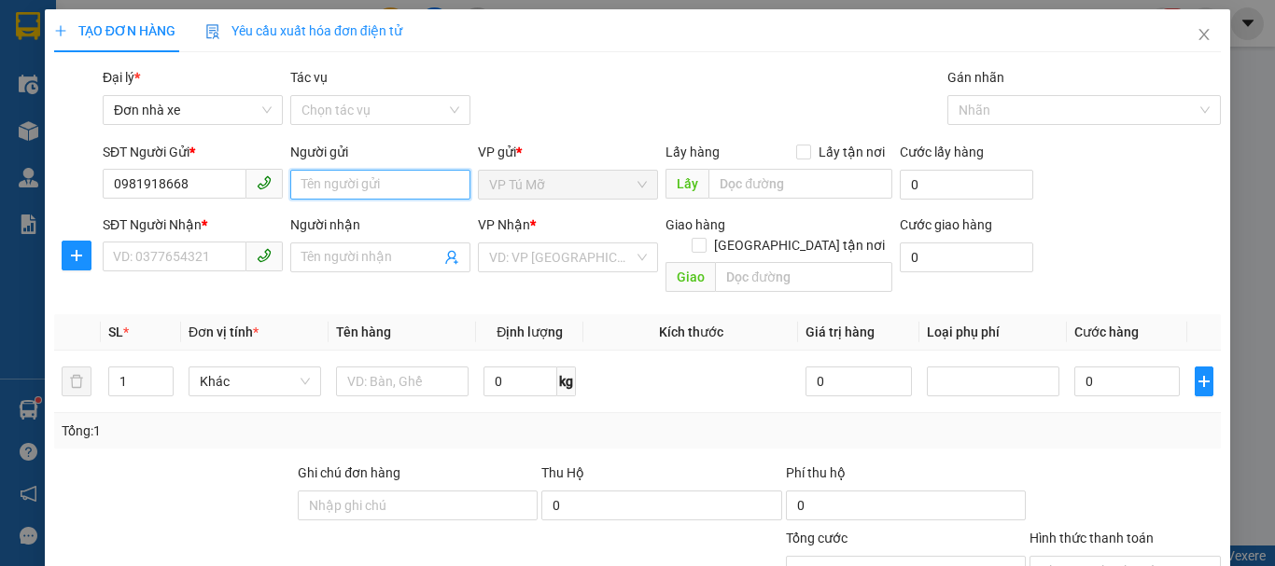
click at [384, 182] on input "Người gửi" at bounding box center [380, 185] width 180 height 30
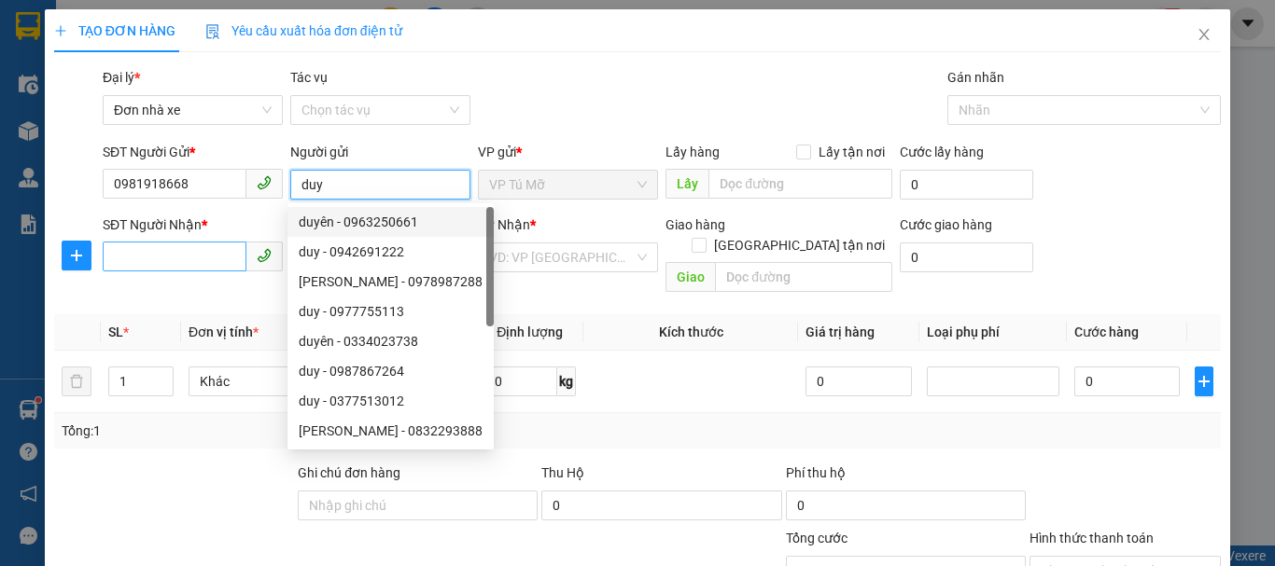
type input "duy"
click at [181, 245] on input "SĐT Người Nhận *" at bounding box center [175, 257] width 144 height 30
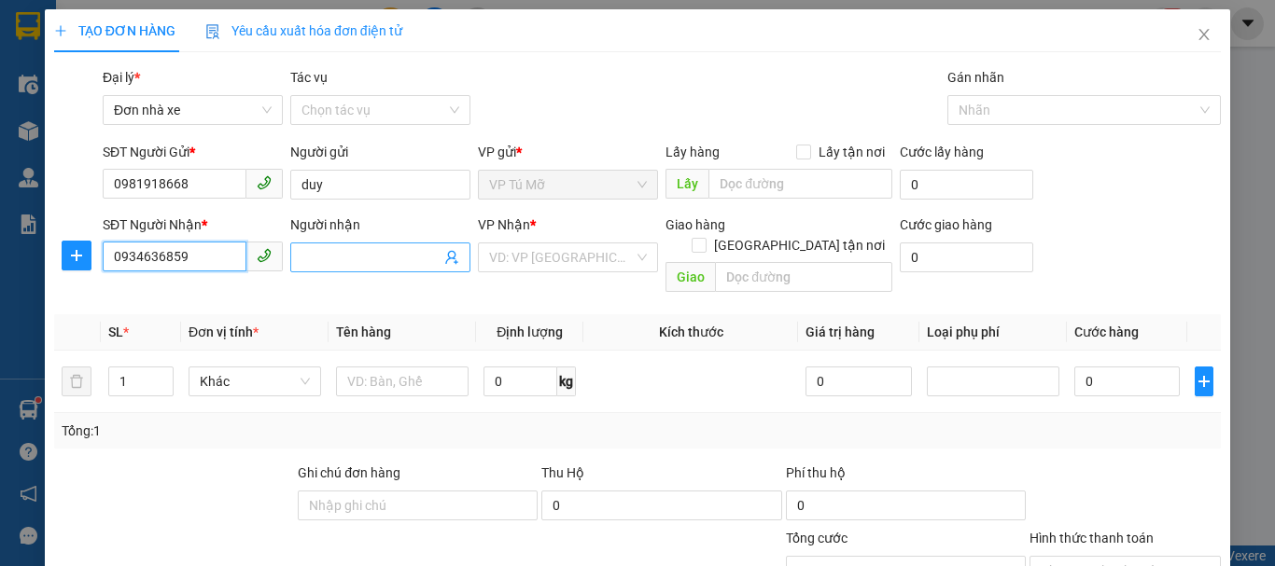
type input "0934636859"
click at [373, 260] on input "Người nhận" at bounding box center [370, 257] width 139 height 21
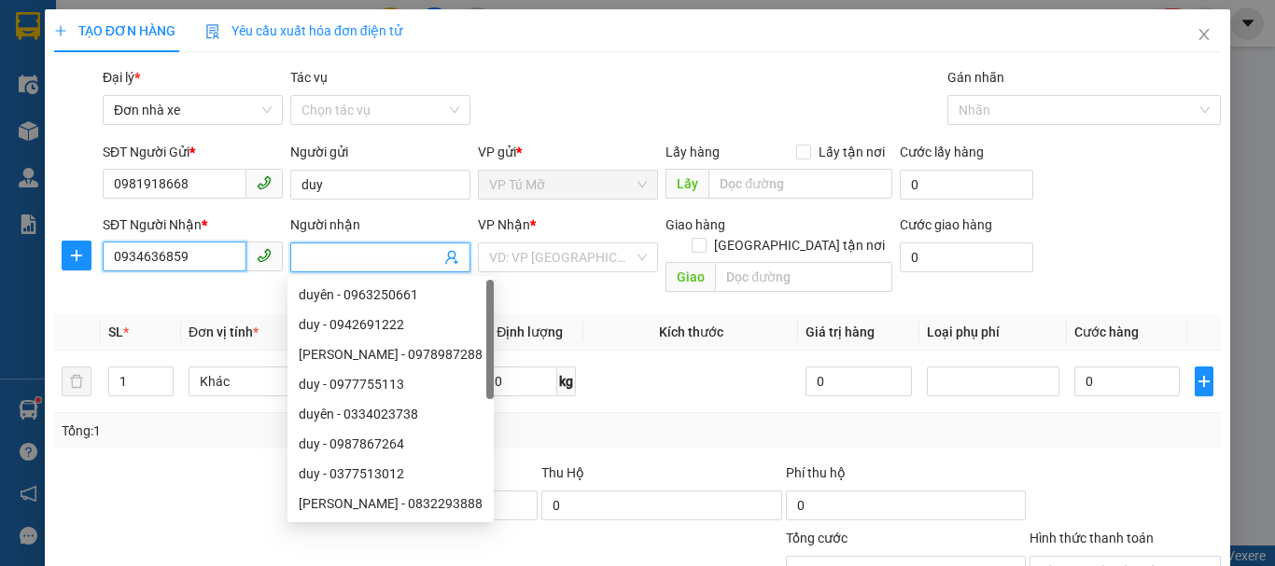
click at [194, 261] on input "0934636859" at bounding box center [175, 257] width 144 height 30
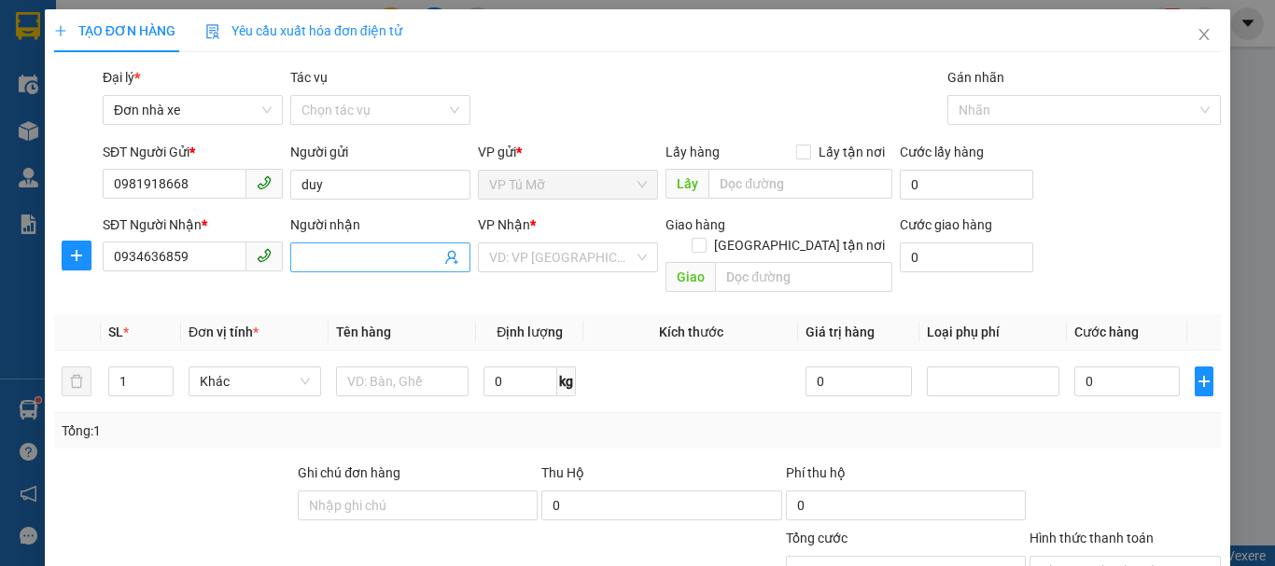
click at [327, 251] on input "Người nhận" at bounding box center [370, 257] width 139 height 21
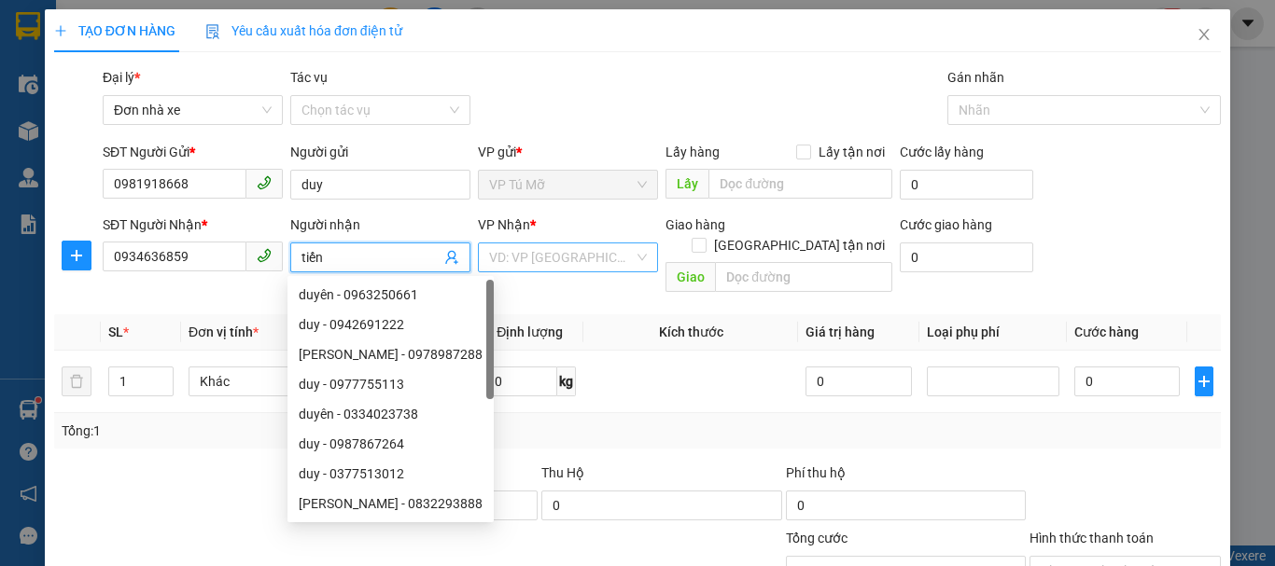
type input "tiến"
click at [525, 252] on input "search" at bounding box center [561, 258] width 145 height 28
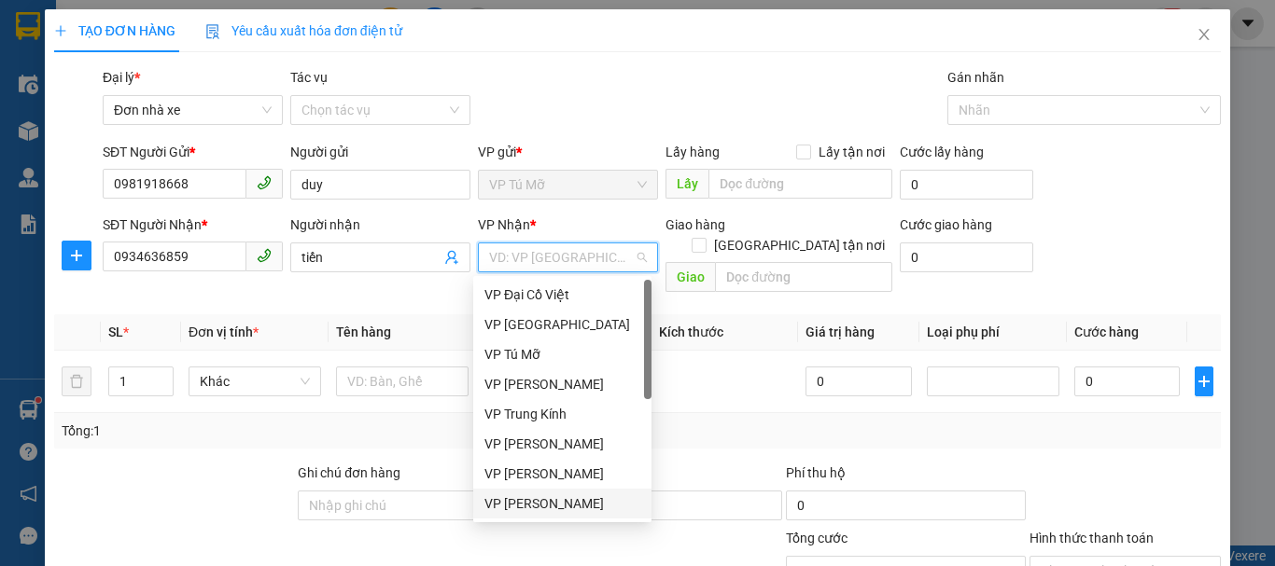
click at [565, 505] on div "VP [PERSON_NAME]" at bounding box center [562, 504] width 156 height 21
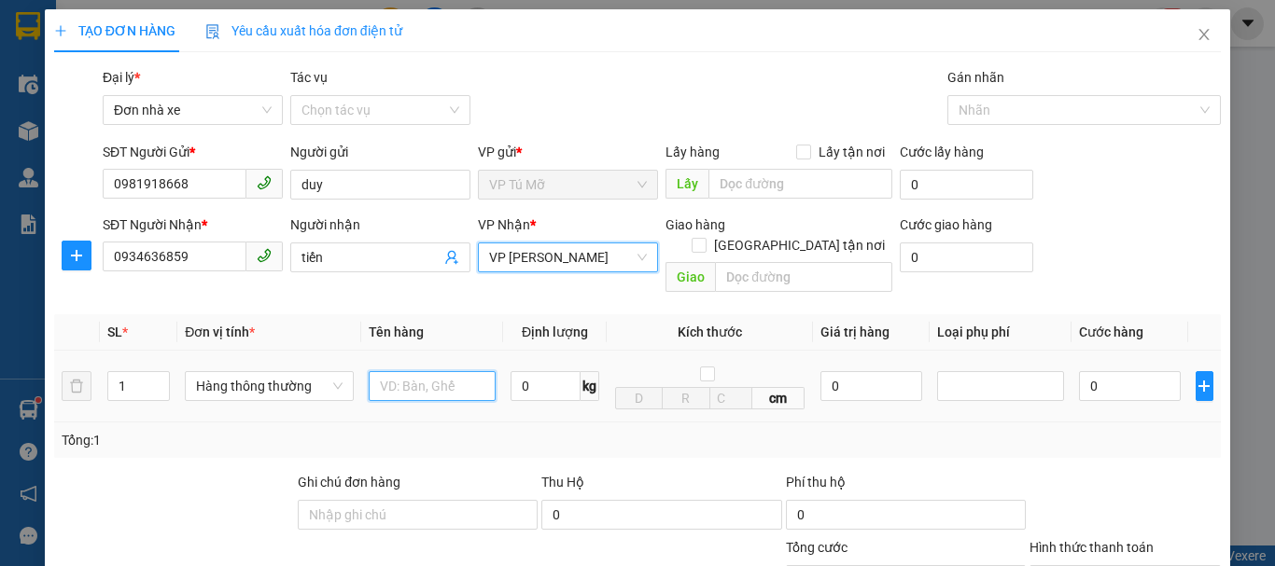
click at [431, 374] on input "text" at bounding box center [432, 386] width 127 height 30
type input "ghế da"
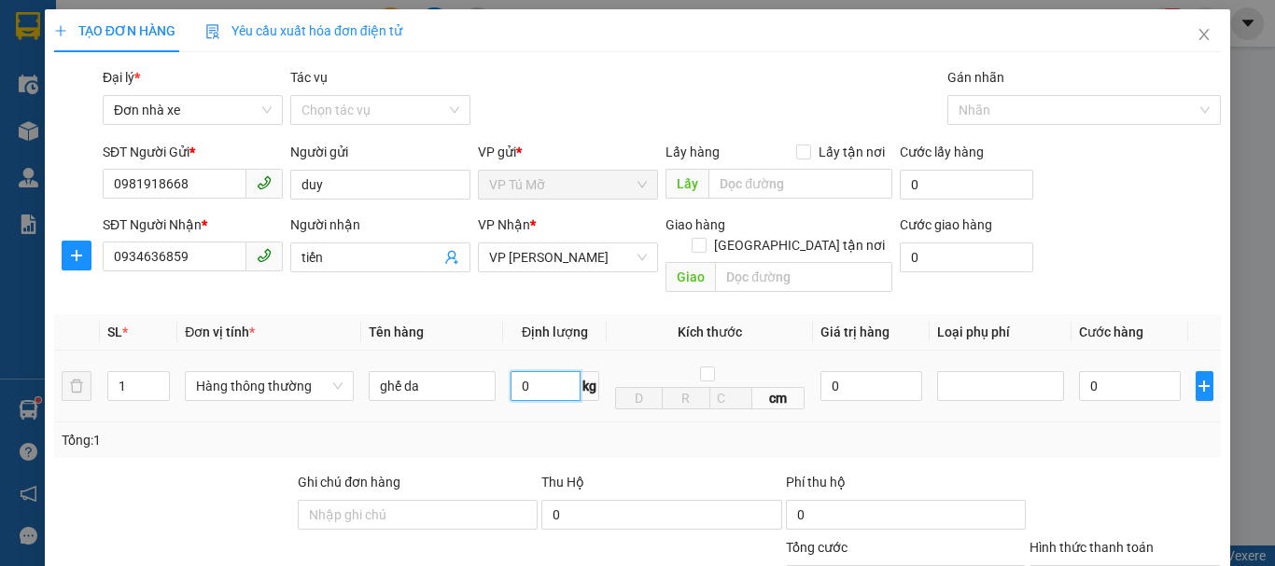
click at [538, 377] on input "0" at bounding box center [545, 386] width 70 height 30
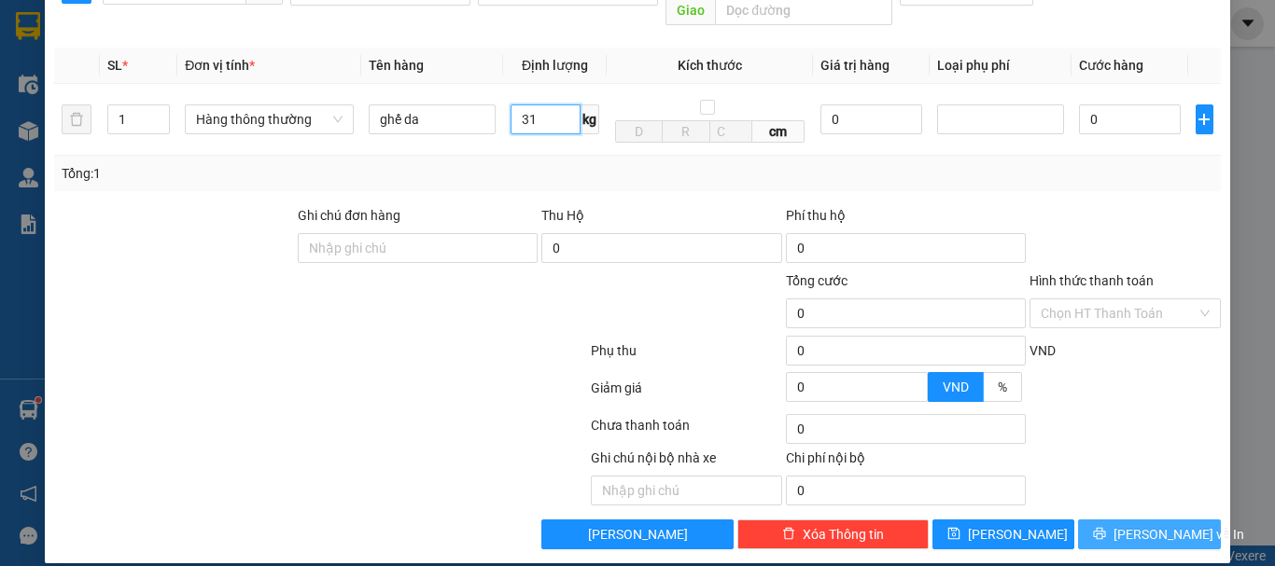
type input "31"
click at [1153, 524] on span "[PERSON_NAME] và In" at bounding box center [1178, 534] width 131 height 21
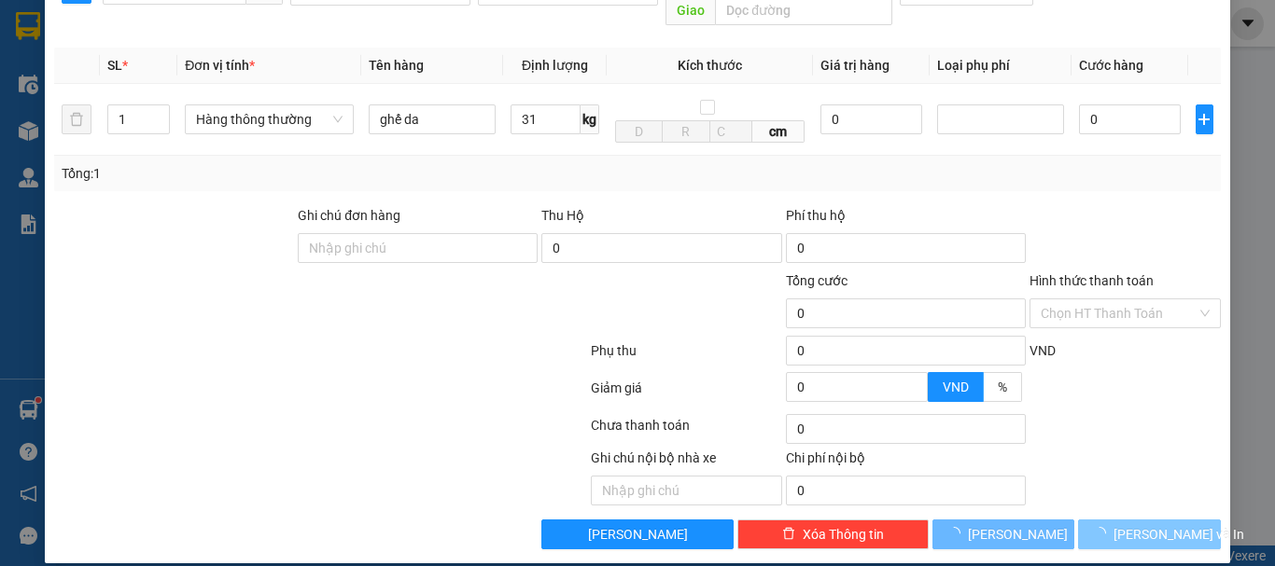
type input "70.000"
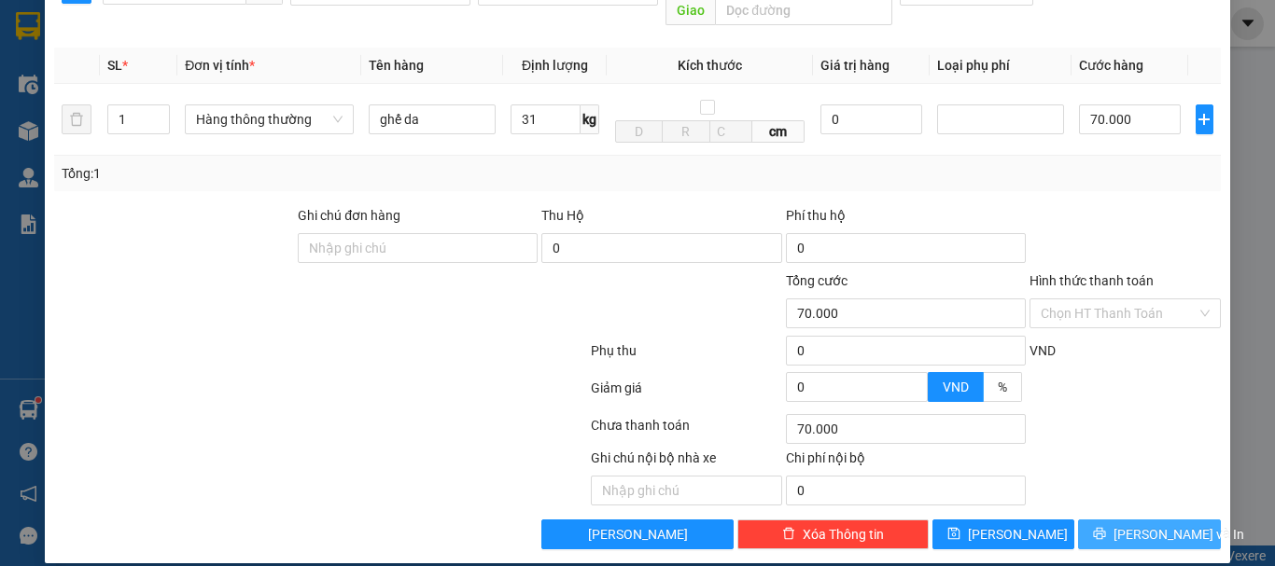
click at [1139, 524] on span "[PERSON_NAME] và In" at bounding box center [1178, 534] width 131 height 21
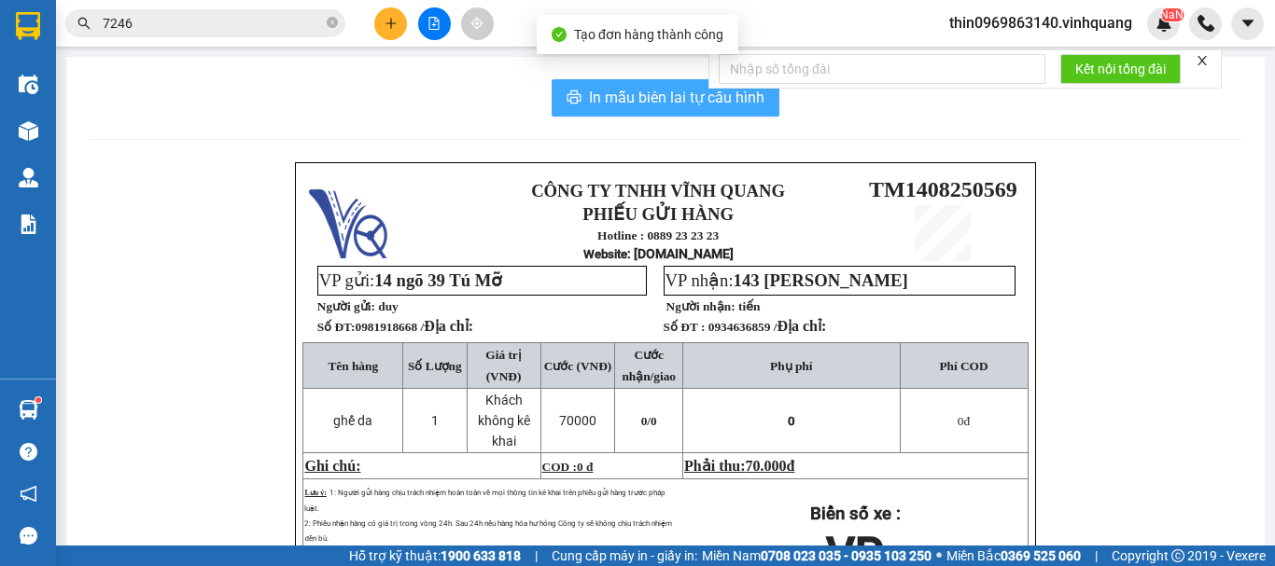
click at [606, 89] on span "In mẫu biên lai tự cấu hình" at bounding box center [676, 97] width 175 height 23
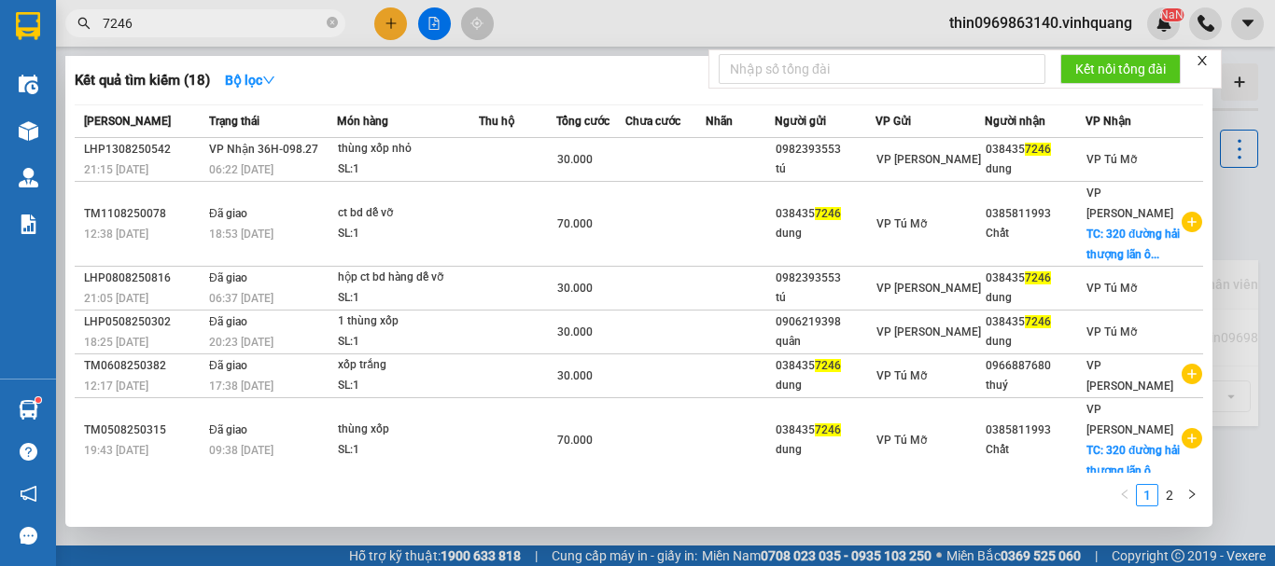
click at [187, 17] on input "7246" at bounding box center [213, 23] width 220 height 21
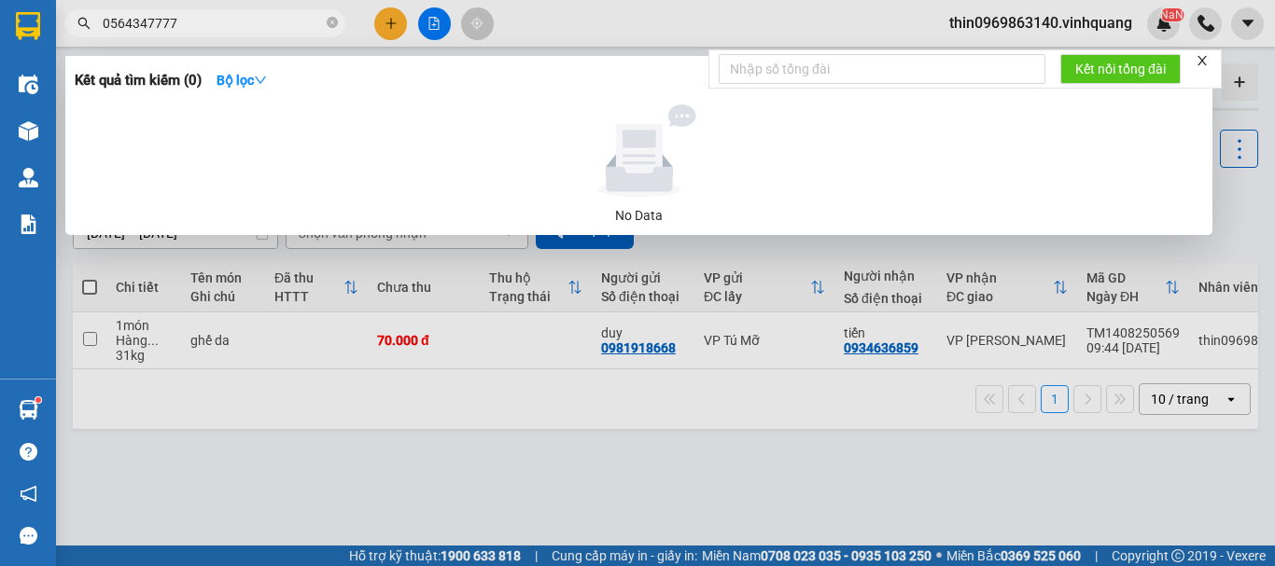
click at [134, 24] on input "0564347777" at bounding box center [213, 23] width 220 height 21
click at [133, 30] on input "0564347777" at bounding box center [213, 23] width 220 height 21
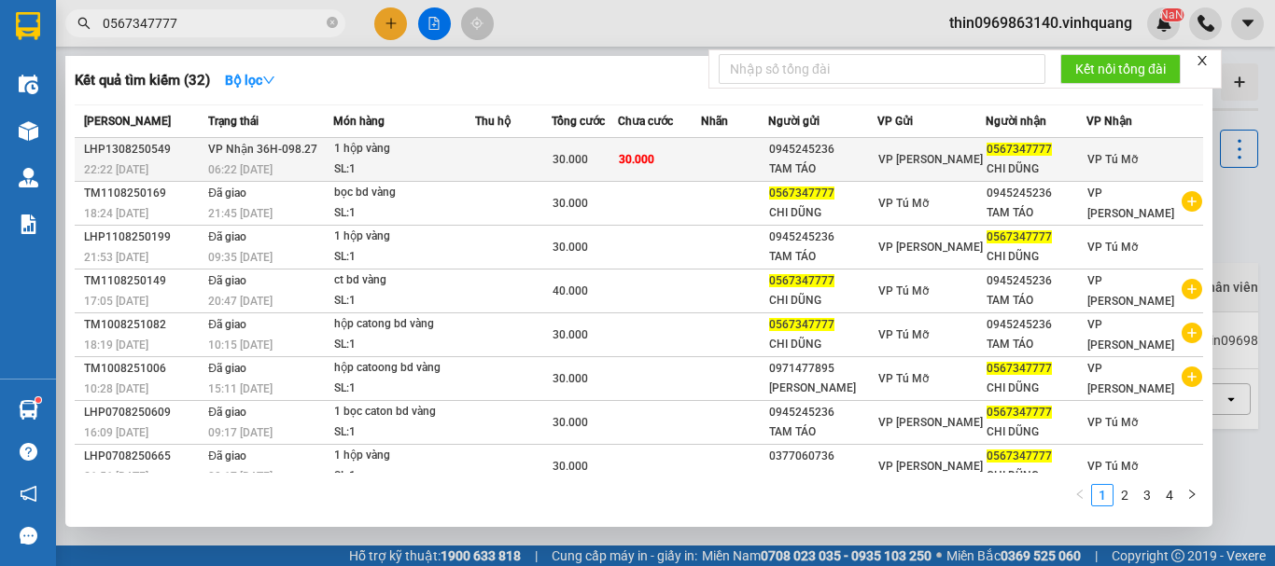
type input "0567347777"
click at [418, 167] on div "SL: 1" at bounding box center [404, 170] width 140 height 21
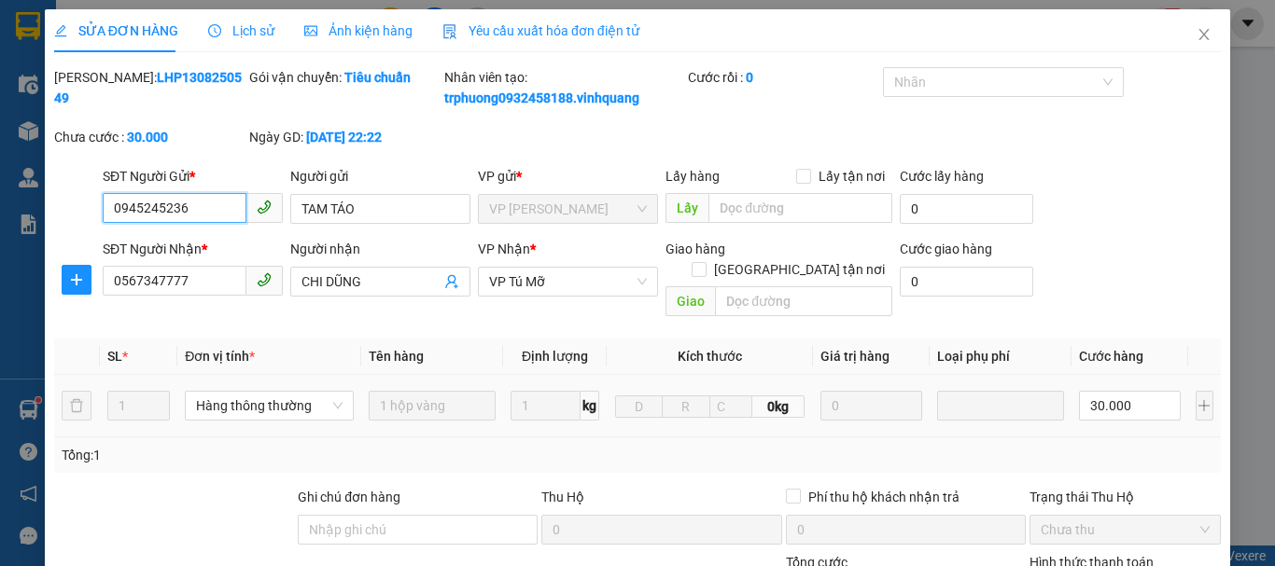
type input "0945245236"
type input "TAM TÁO"
type input "0567347777"
type input "CHI DŨNG"
type input "30.000"
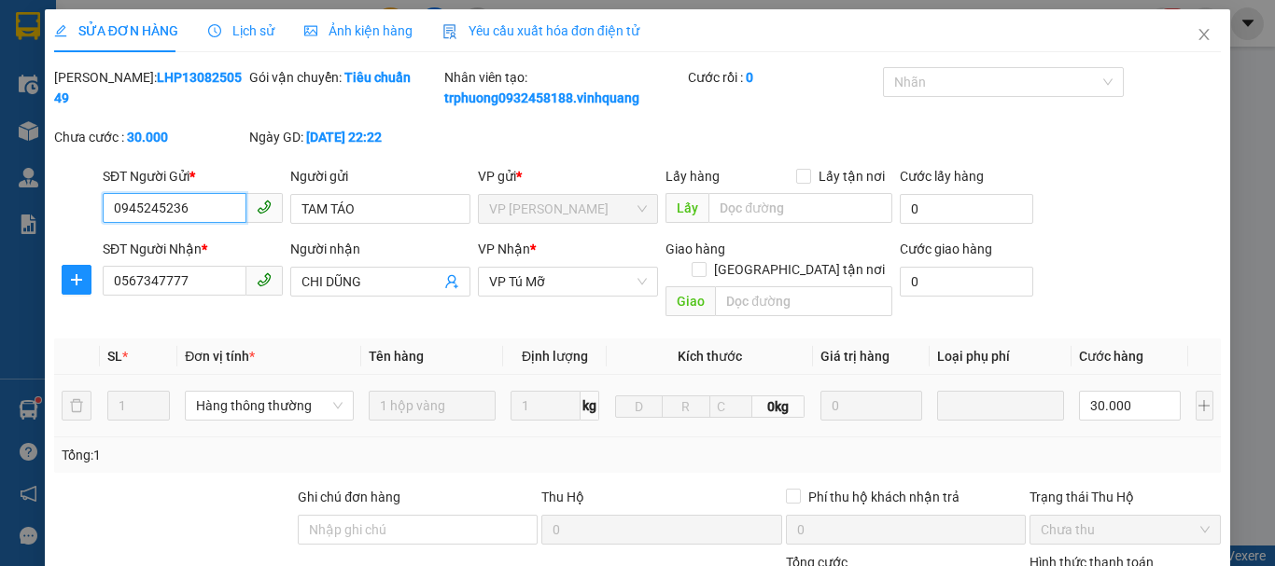
scroll to position [281, 0]
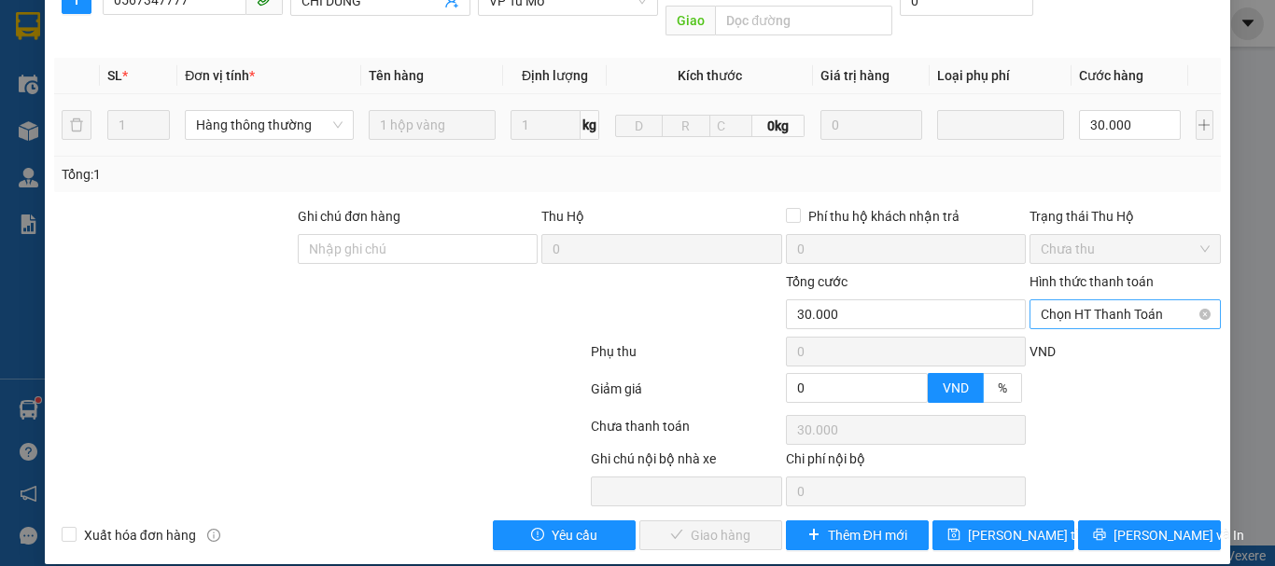
click at [1122, 300] on span "Chọn HT Thanh Toán" at bounding box center [1125, 314] width 169 height 28
click at [1100, 343] on div "Tại văn phòng" at bounding box center [1113, 331] width 189 height 30
type input "0"
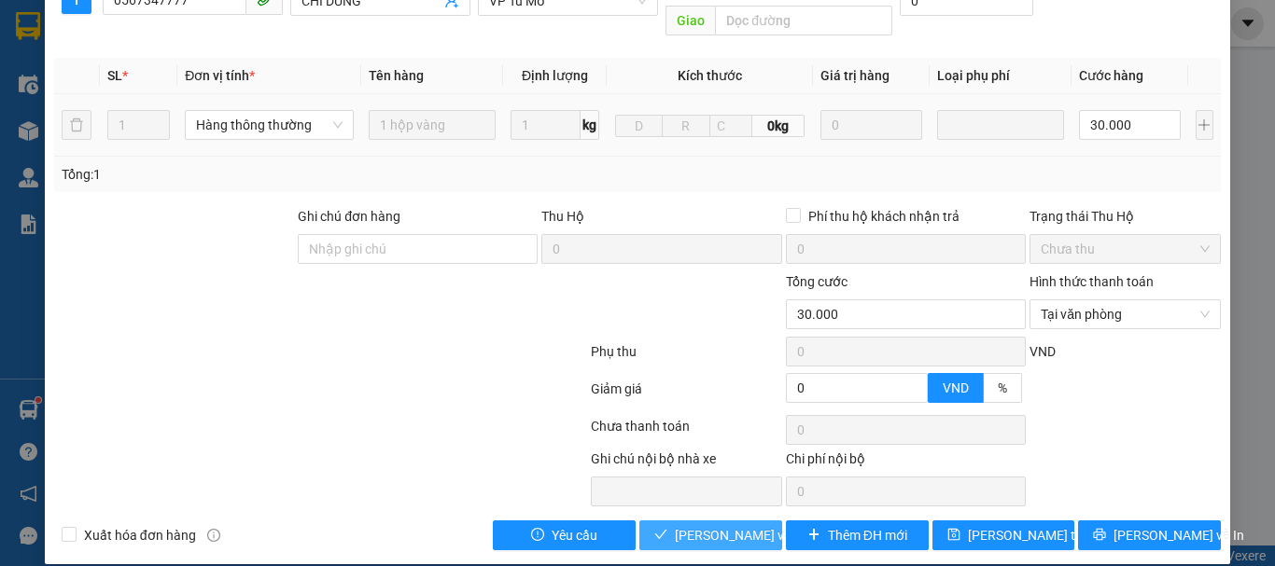
click at [716, 525] on span "[PERSON_NAME] và Giao hàng" at bounding box center [764, 535] width 179 height 21
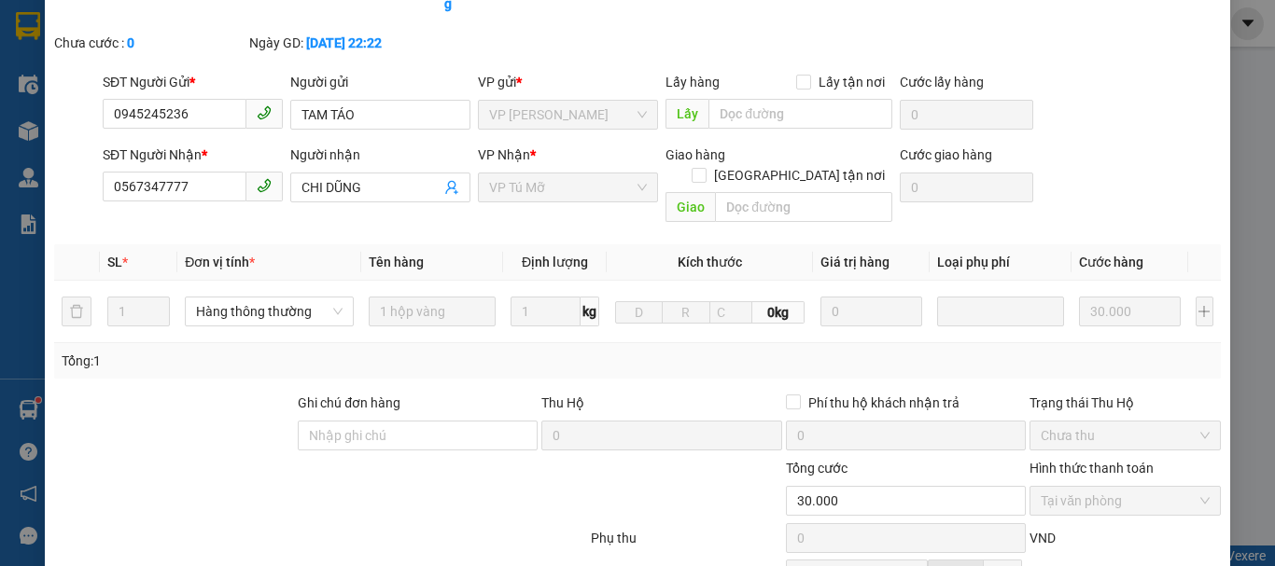
scroll to position [0, 0]
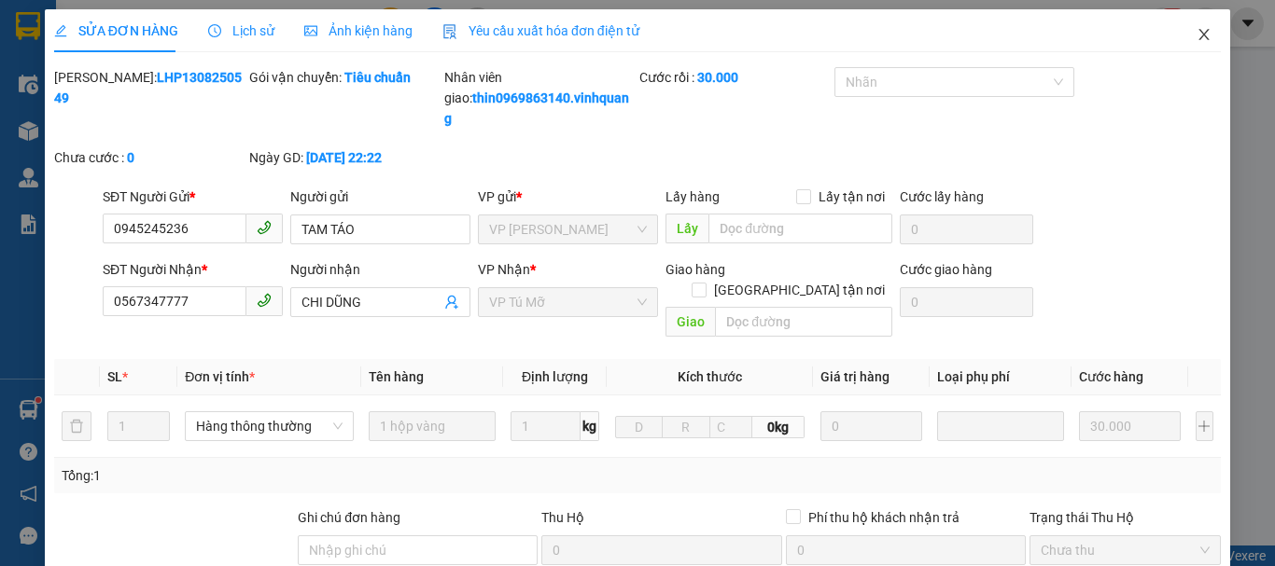
click at [1196, 38] on icon "close" at bounding box center [1203, 34] width 15 height 15
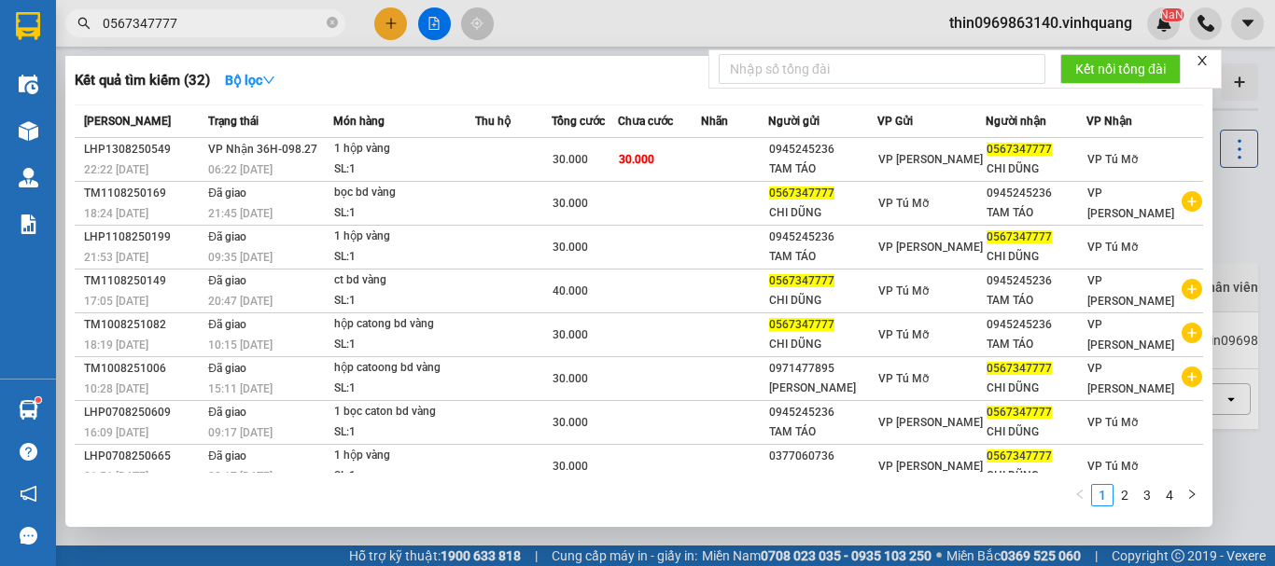
click at [212, 21] on input "0567347777" at bounding box center [213, 23] width 220 height 21
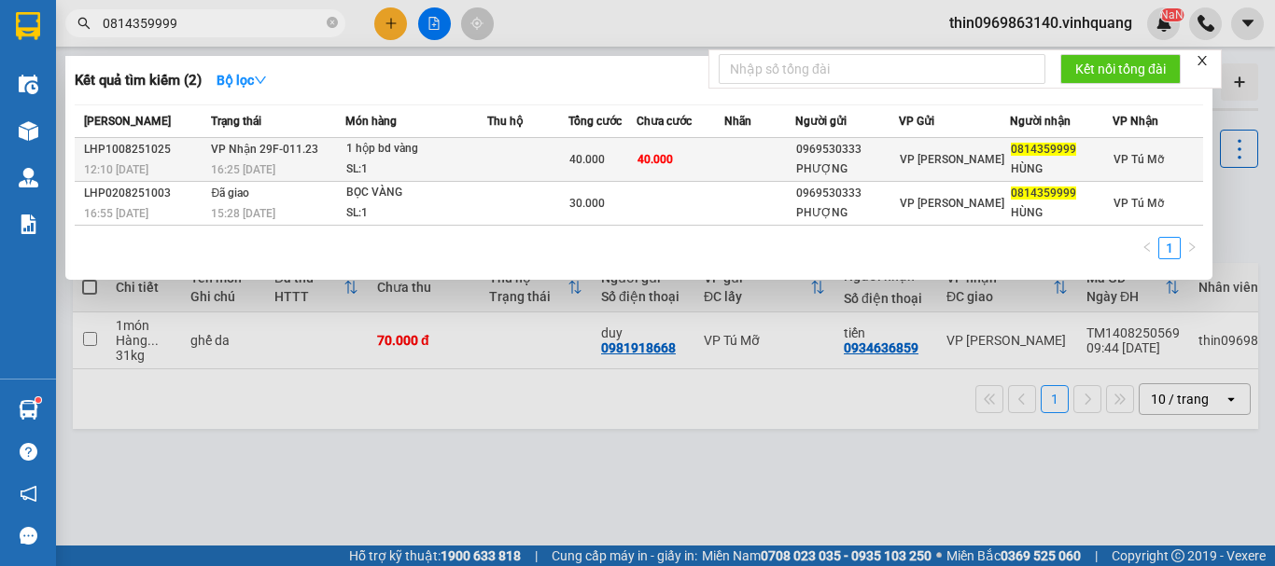
type input "0814359999"
click at [474, 138] on td "1 hộp bd vàng SL: 1" at bounding box center [416, 160] width 142 height 44
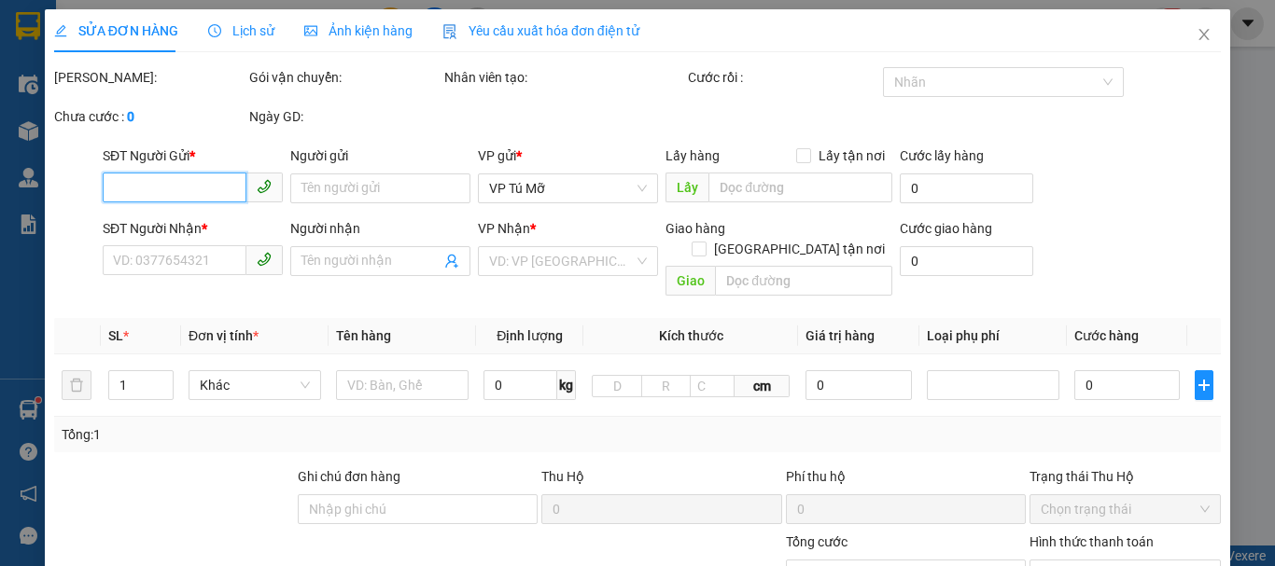
type input "0969530333"
type input "PHƯỢNG"
type input "0814359999"
type input "HÙNG"
type input "40.000"
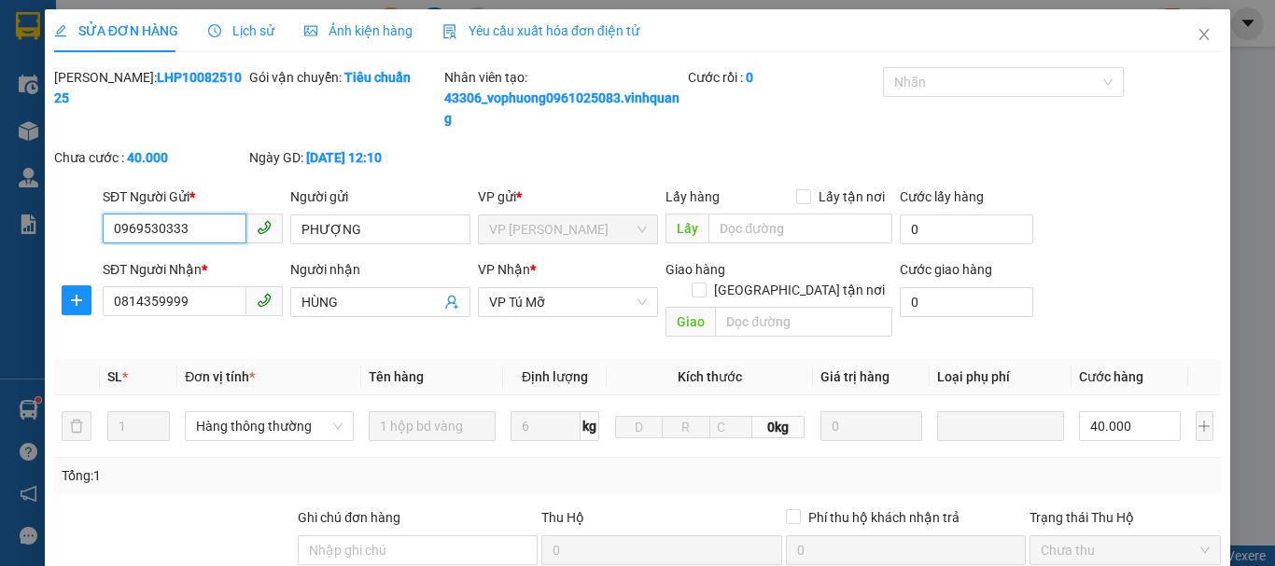
scroll to position [301, 0]
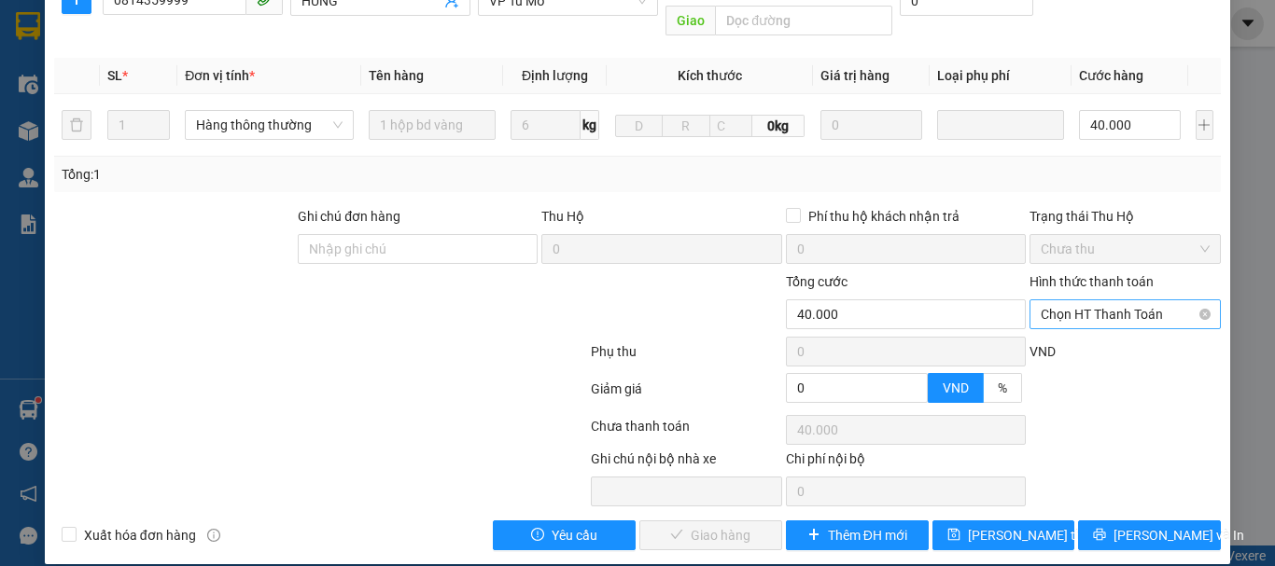
click at [1093, 300] on span "Chọn HT Thanh Toán" at bounding box center [1125, 314] width 169 height 28
click at [1069, 338] on div "Tại văn phòng" at bounding box center [1113, 331] width 167 height 21
type input "0"
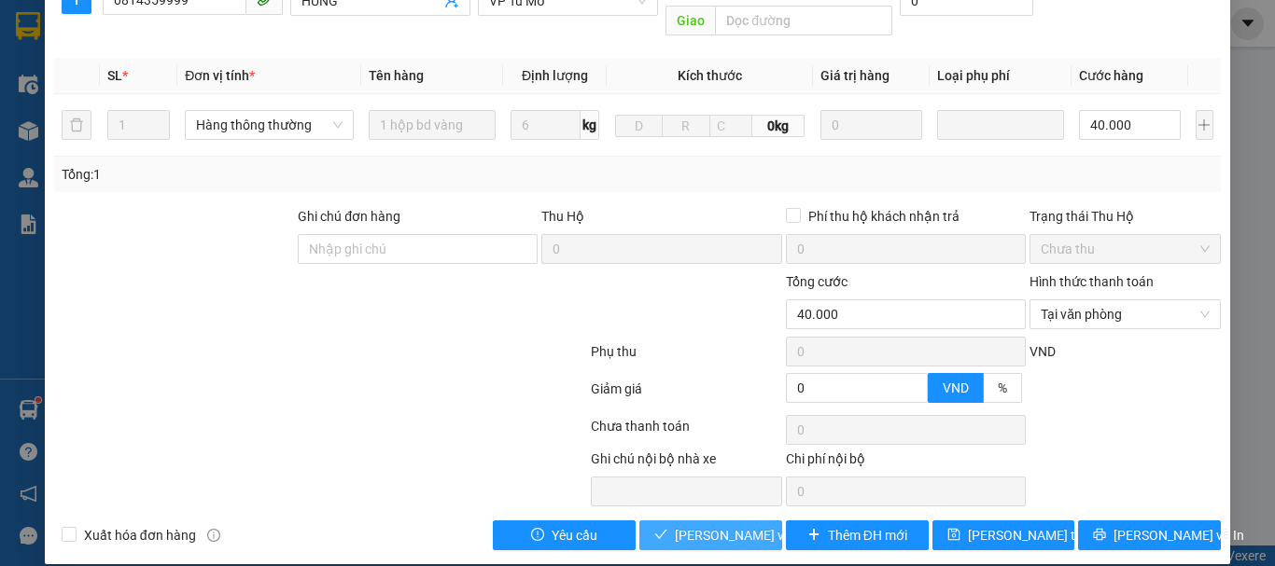
click at [707, 525] on span "[PERSON_NAME] và Giao hàng" at bounding box center [764, 535] width 179 height 21
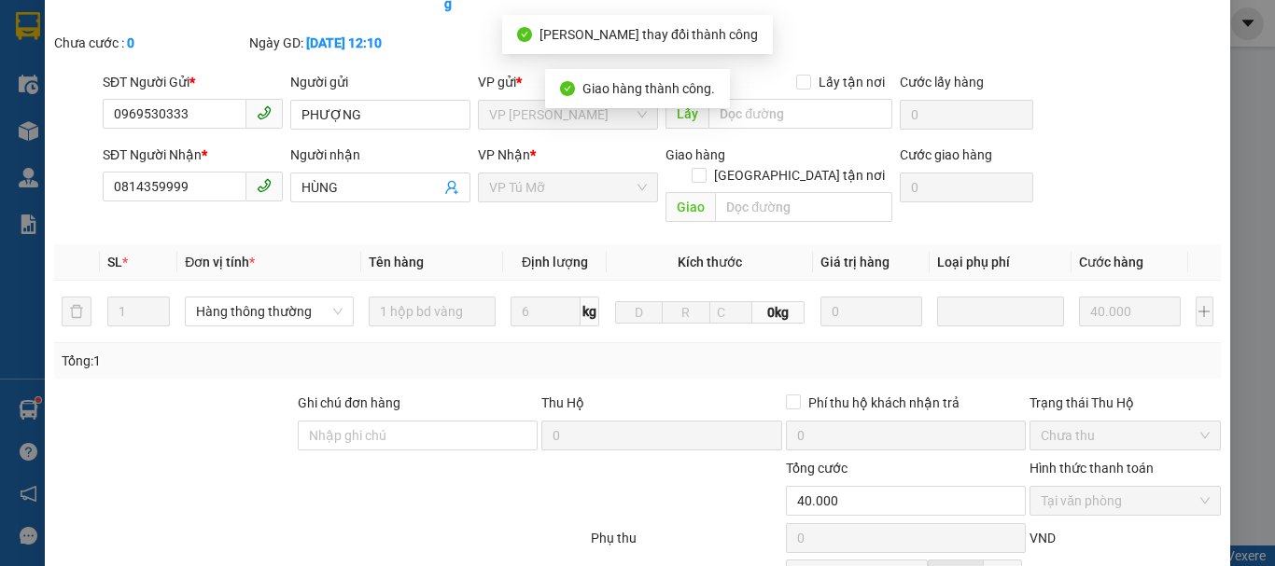
scroll to position [0, 0]
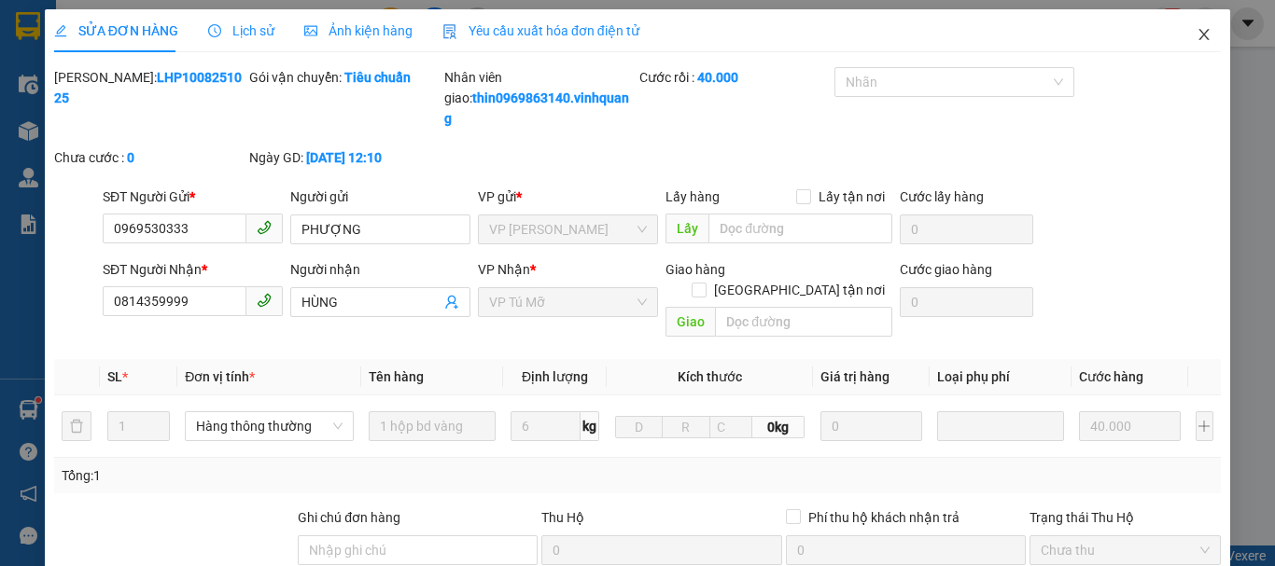
click at [1199, 36] on span "Close" at bounding box center [1204, 35] width 52 height 52
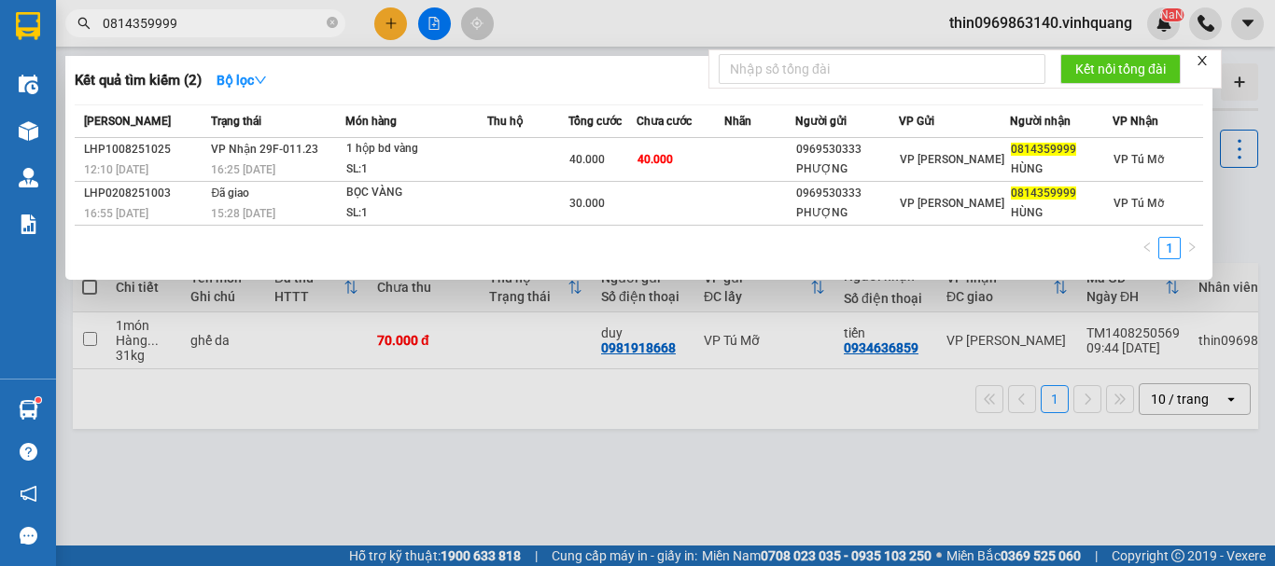
click at [203, 21] on input "0814359999" at bounding box center [213, 23] width 220 height 21
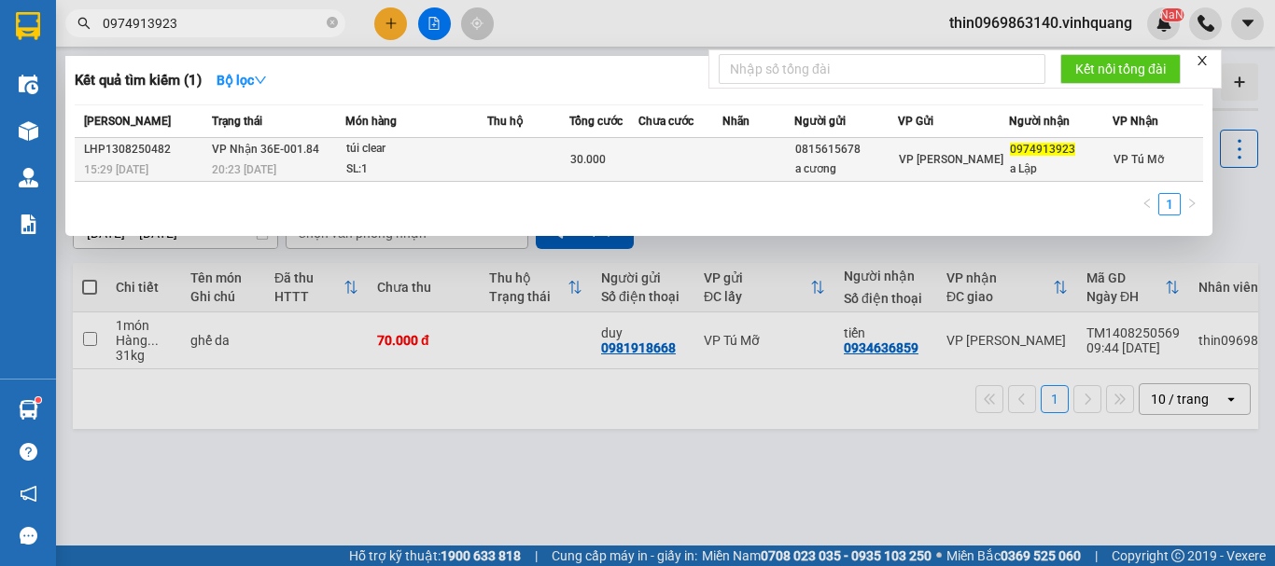
type input "0974913923"
click at [505, 164] on td at bounding box center [528, 160] width 82 height 44
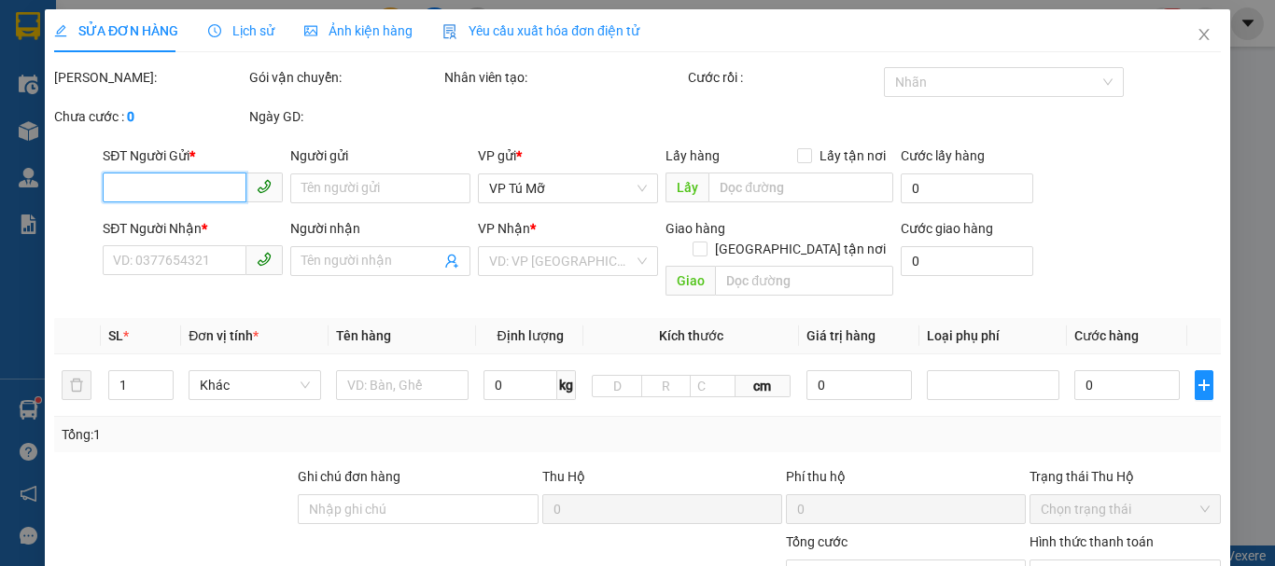
type input "0815615678"
type input "a cương"
type input "0974913923"
type input "a Lập"
type input "30.000"
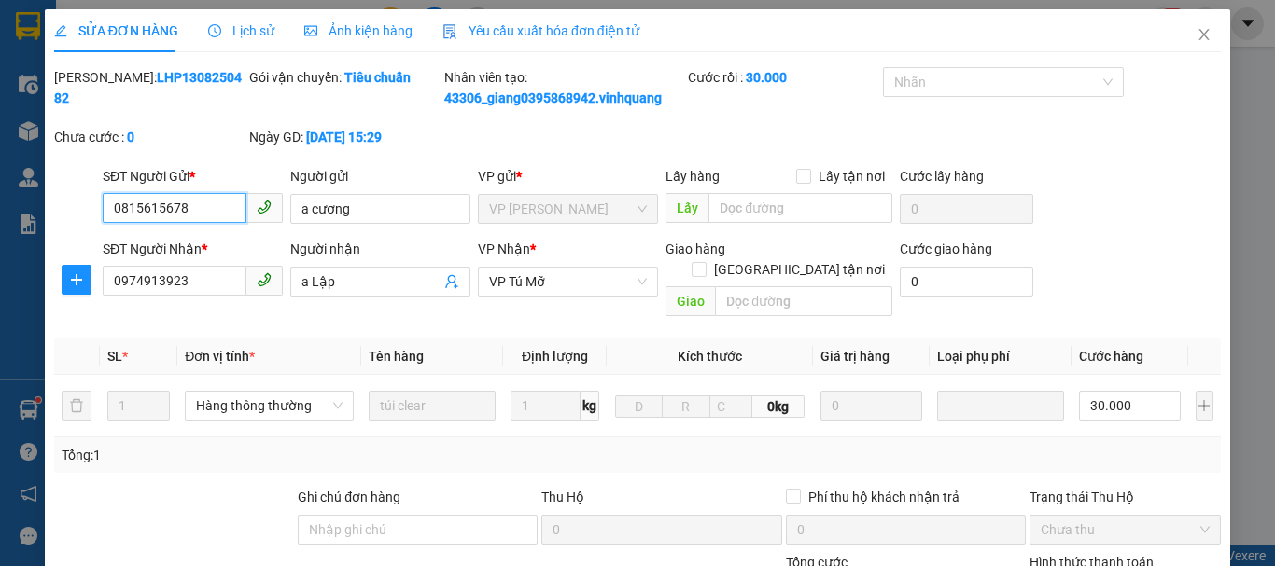
scroll to position [281, 0]
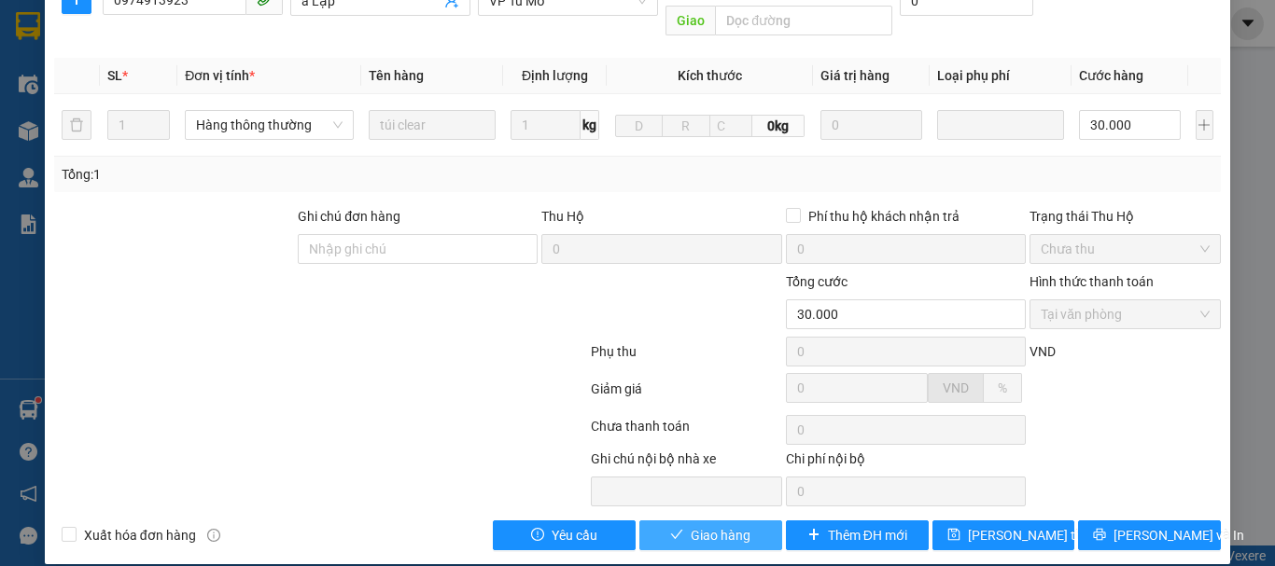
click at [700, 525] on span "Giao hàng" at bounding box center [721, 535] width 60 height 21
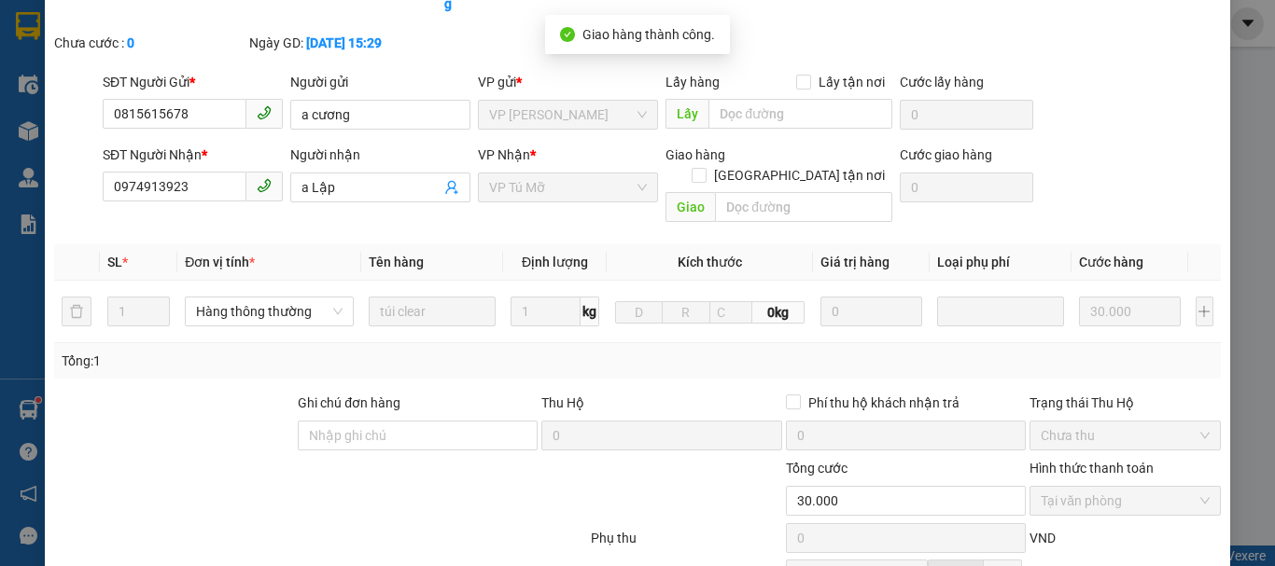
scroll to position [0, 0]
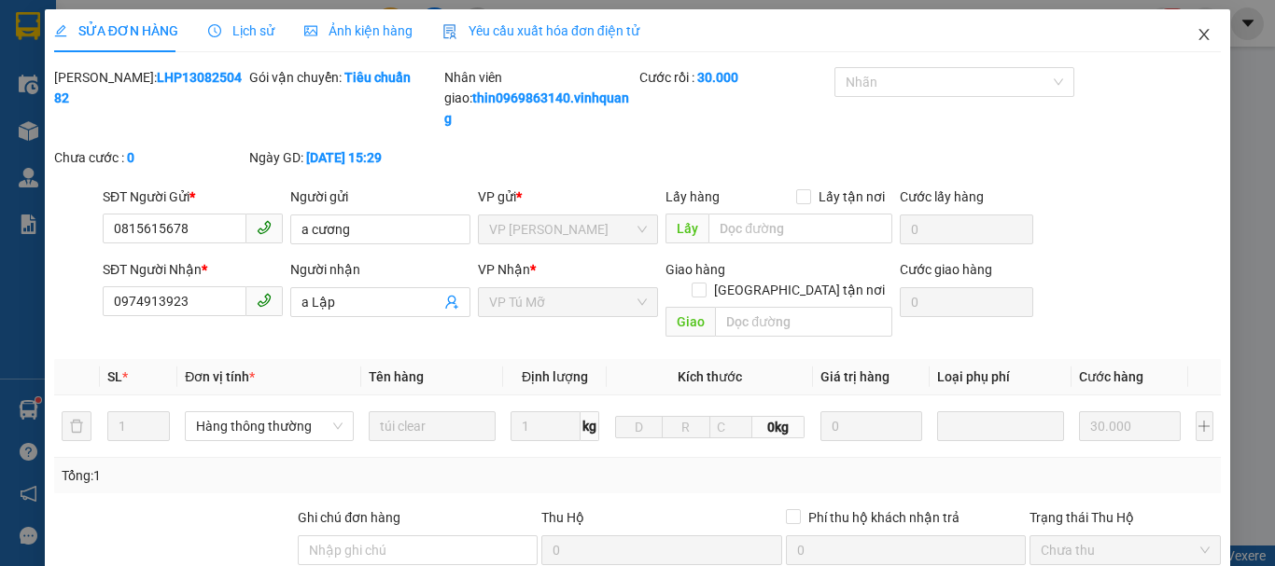
click at [1196, 36] on icon "close" at bounding box center [1203, 34] width 15 height 15
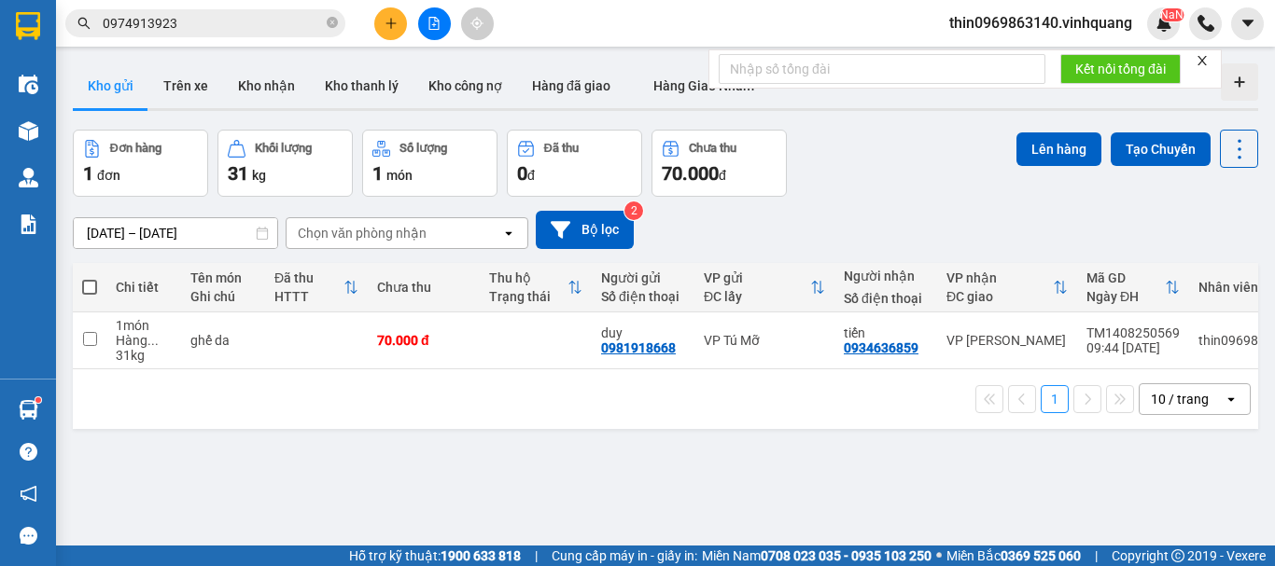
click at [383, 26] on button at bounding box center [390, 23] width 33 height 33
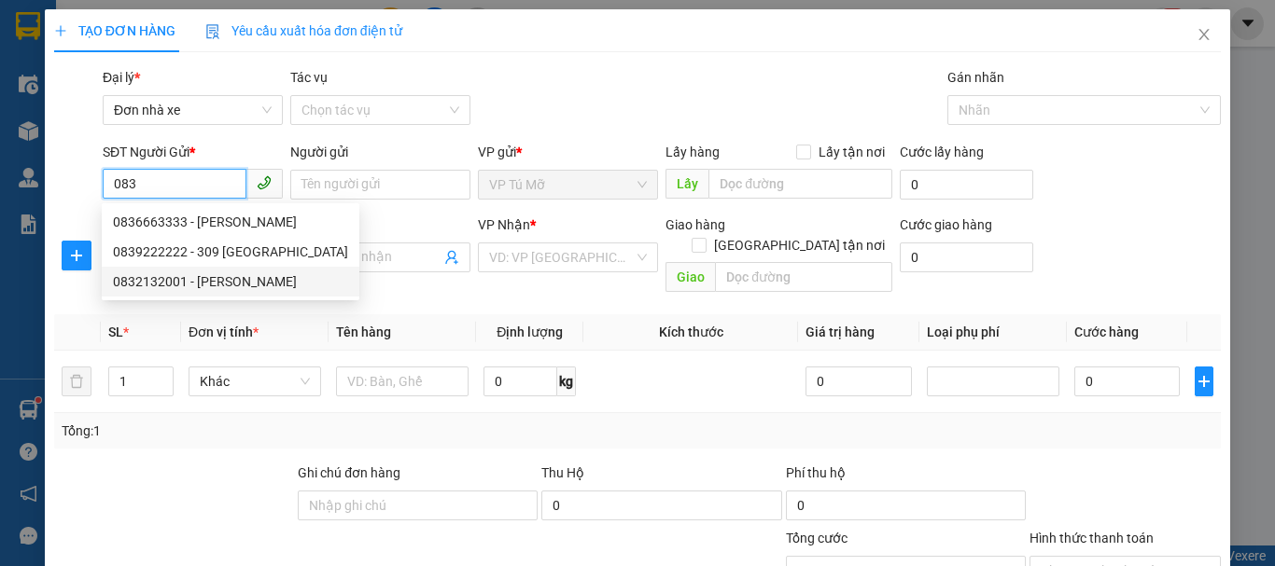
click at [168, 284] on div "0832132001 - quỳnh" at bounding box center [230, 282] width 235 height 21
type input "0832132001"
type input "quỳnh"
type input "0969530333"
type input "công phượn"
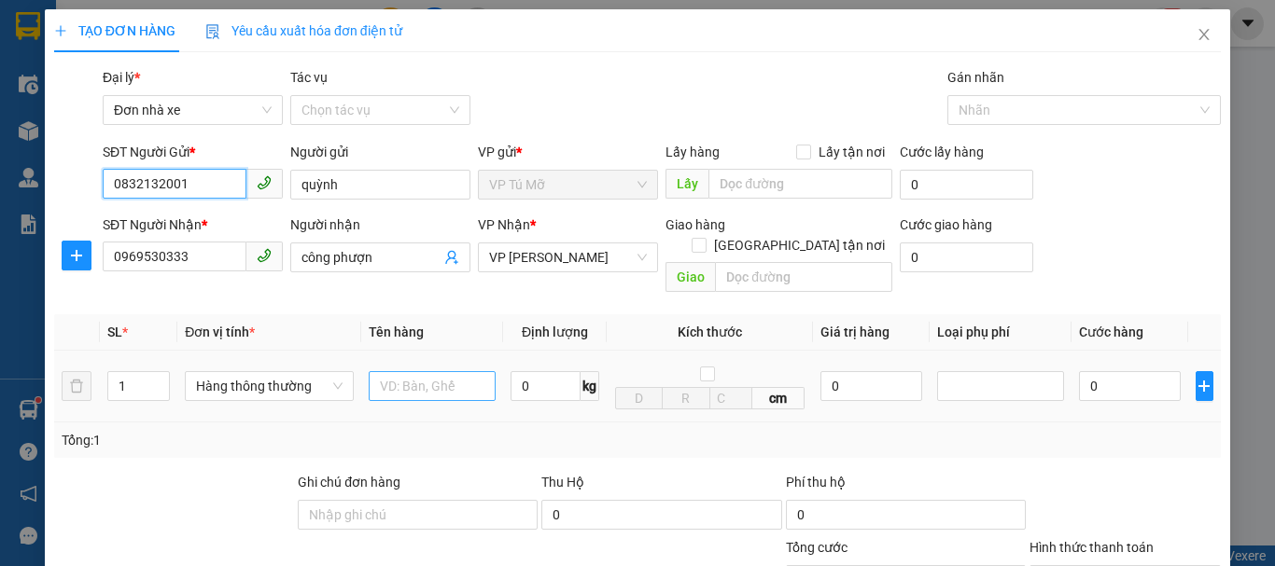
type input "0832132001"
click at [417, 371] on input "text" at bounding box center [432, 386] width 127 height 30
type input "hộp ct"
click at [541, 375] on input "0" at bounding box center [545, 386] width 70 height 30
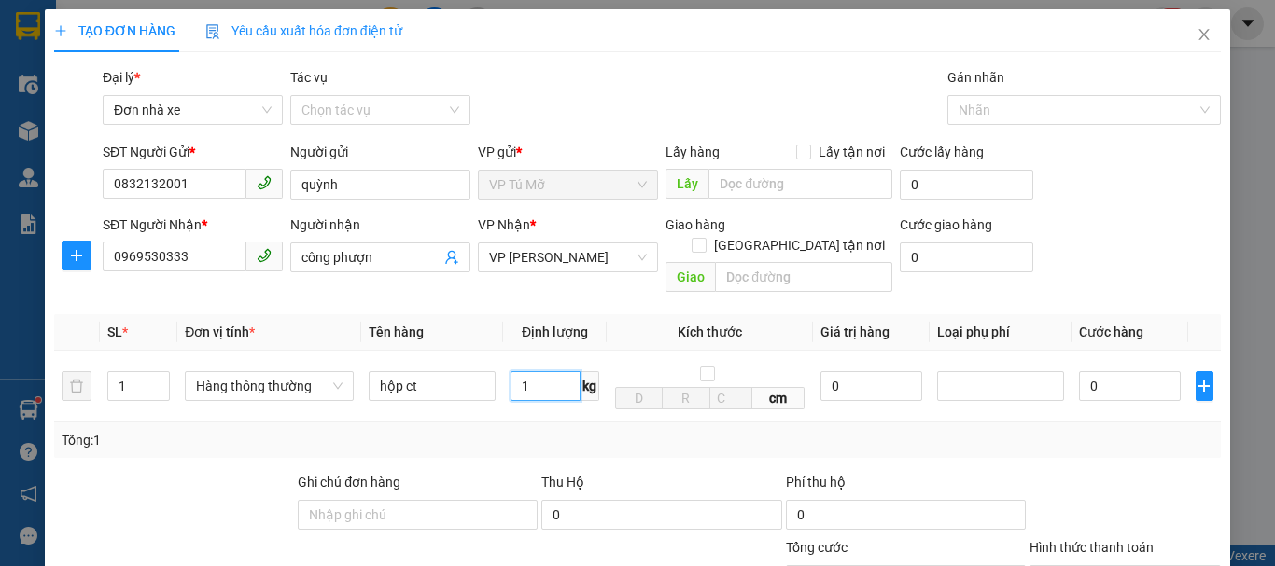
scroll to position [267, 0]
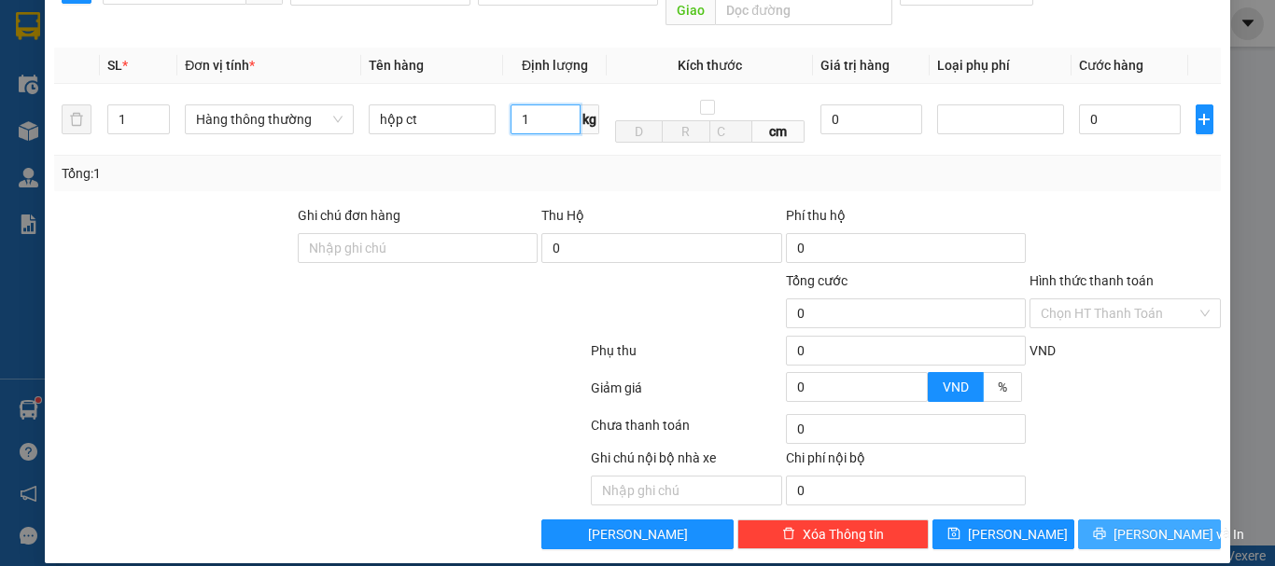
type input "1"
click at [1106, 520] on button "[PERSON_NAME] và In" at bounding box center [1149, 535] width 143 height 30
type input "30.000"
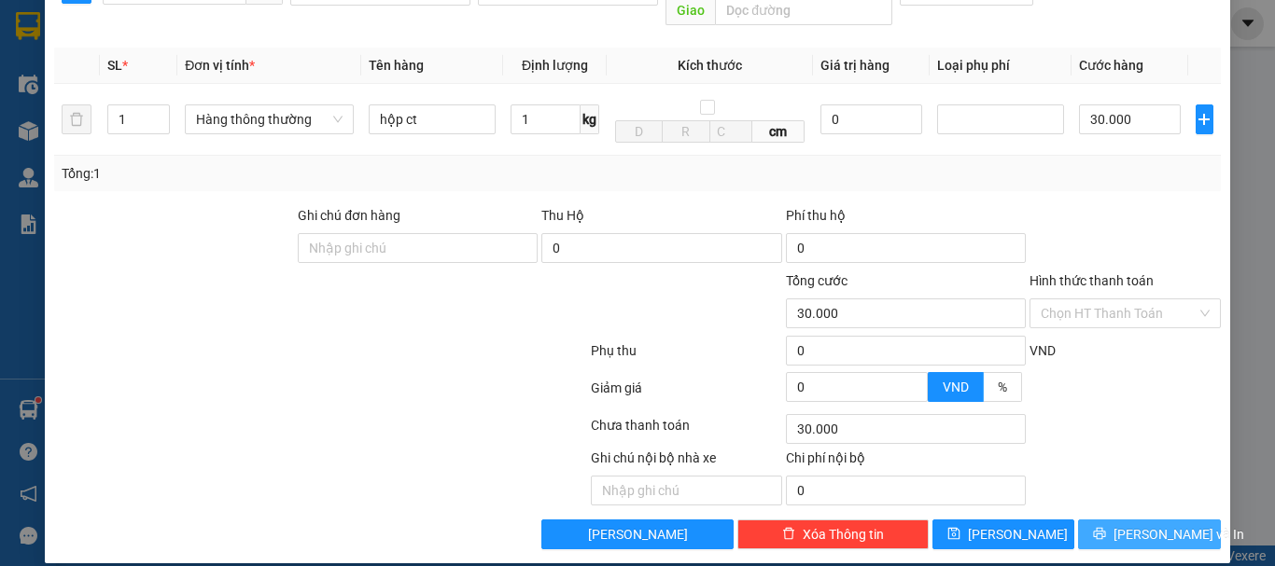
click at [1106, 520] on button "[PERSON_NAME] và In" at bounding box center [1149, 535] width 143 height 30
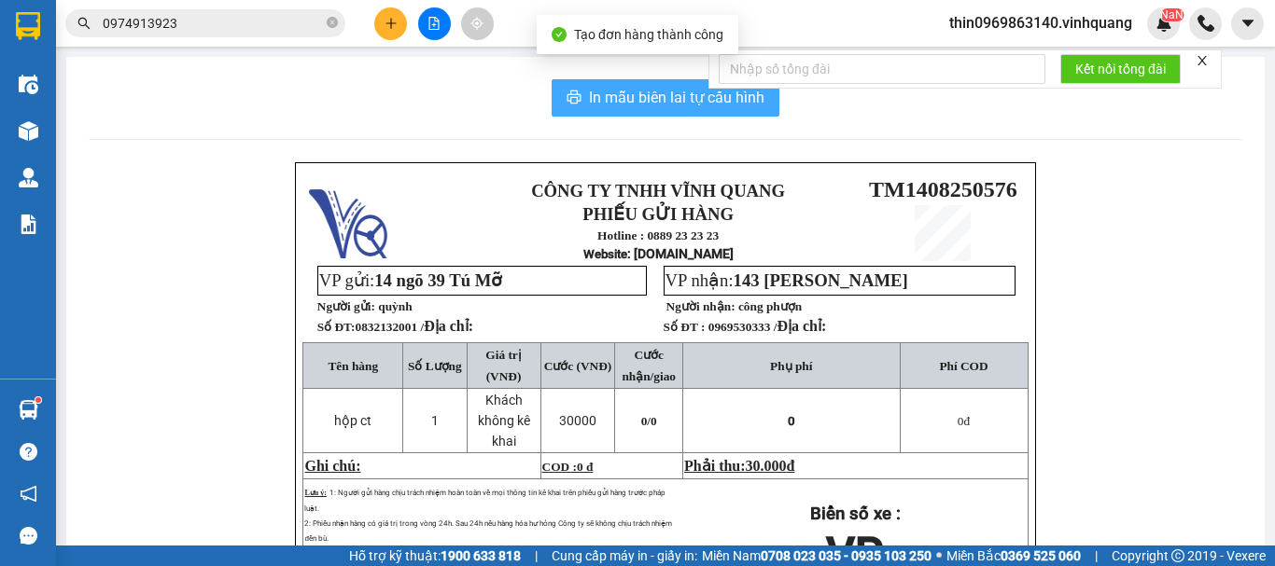
click at [650, 98] on span "In mẫu biên lai tự cấu hình" at bounding box center [676, 97] width 175 height 23
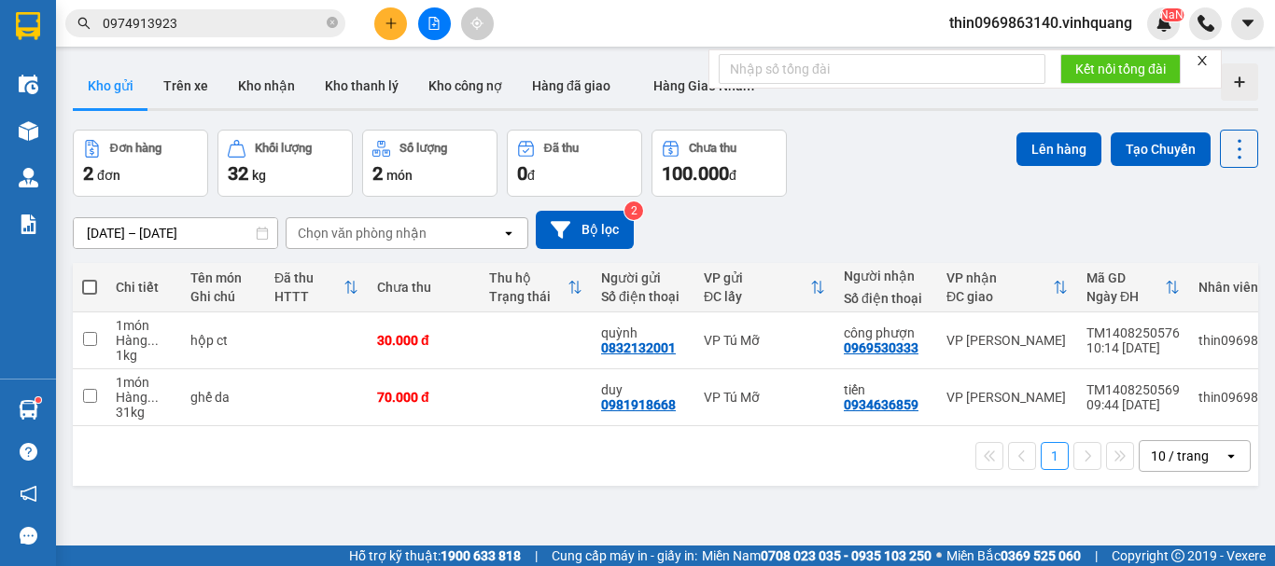
click at [192, 12] on span "0974913923" at bounding box center [205, 23] width 280 height 28
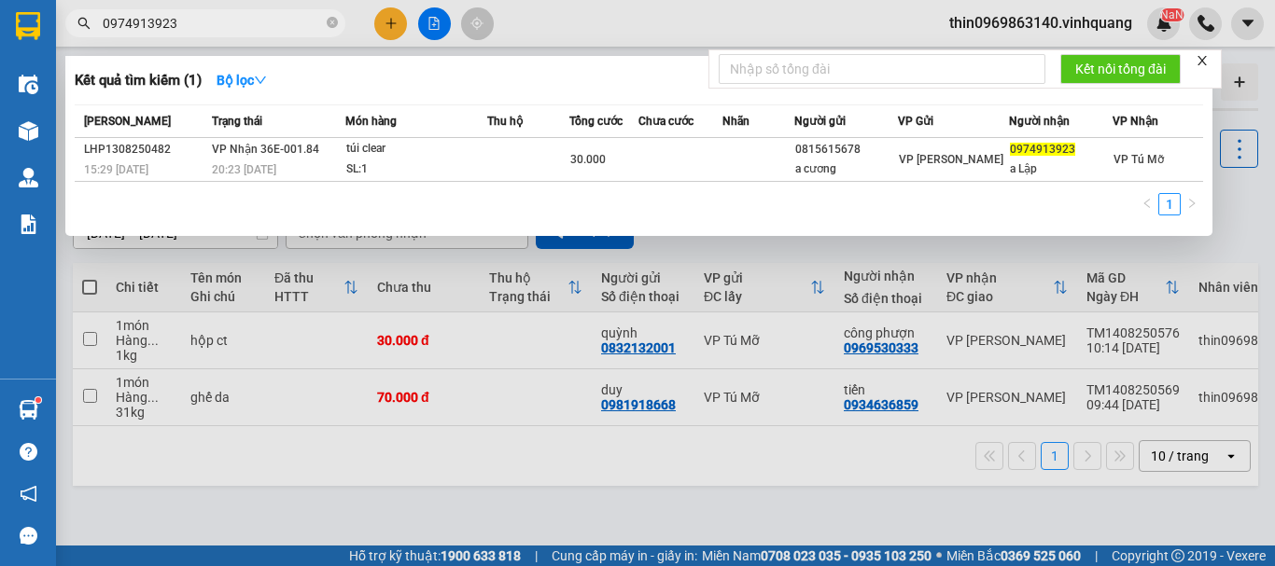
click at [192, 12] on span "0974913923" at bounding box center [205, 23] width 280 height 28
click at [197, 33] on input "0974913923" at bounding box center [213, 23] width 220 height 21
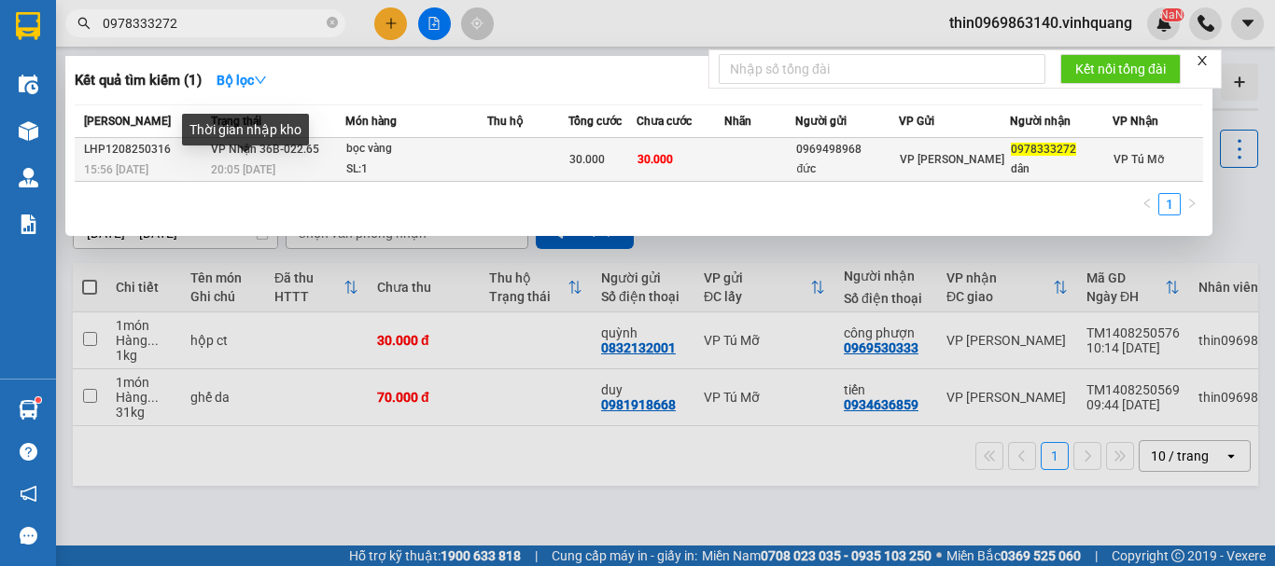
type input "0978333272"
click at [273, 169] on span "20:05 - 12/08" at bounding box center [243, 169] width 64 height 13
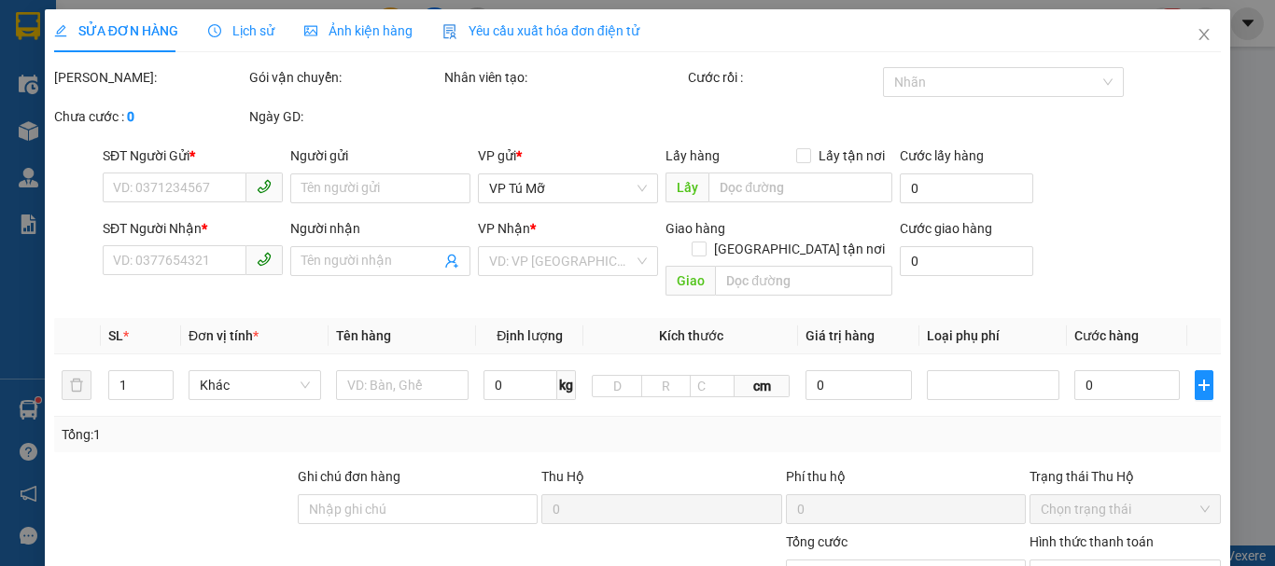
type input "0969498968"
type input "đức"
type input "0978333272"
type input "dân"
type input "30.000"
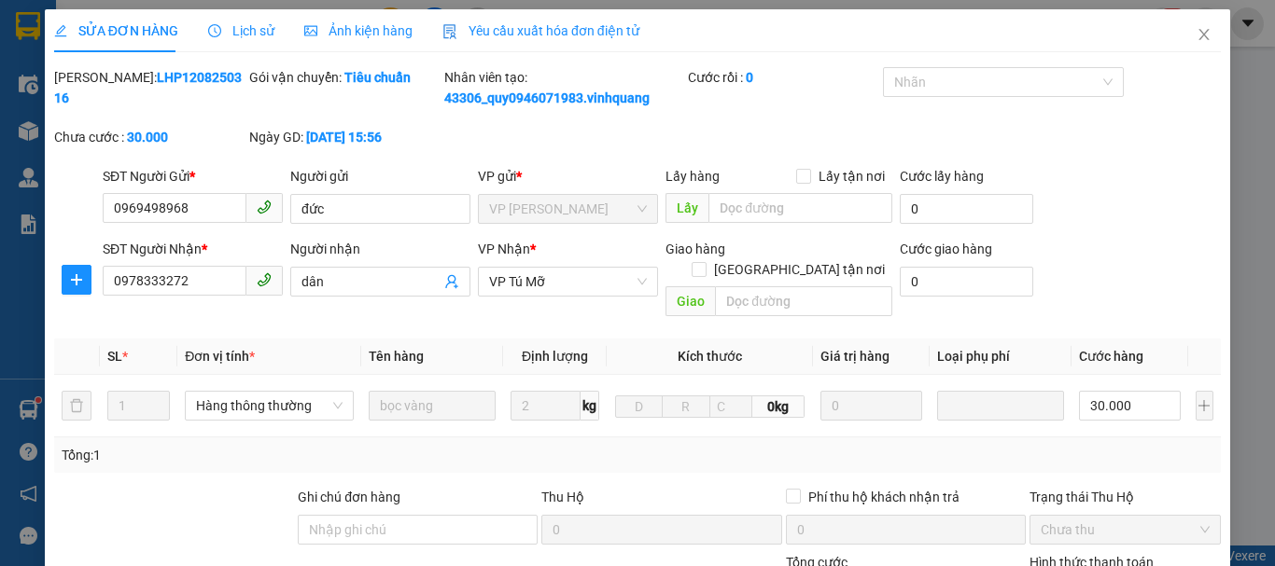
scroll to position [260, 0]
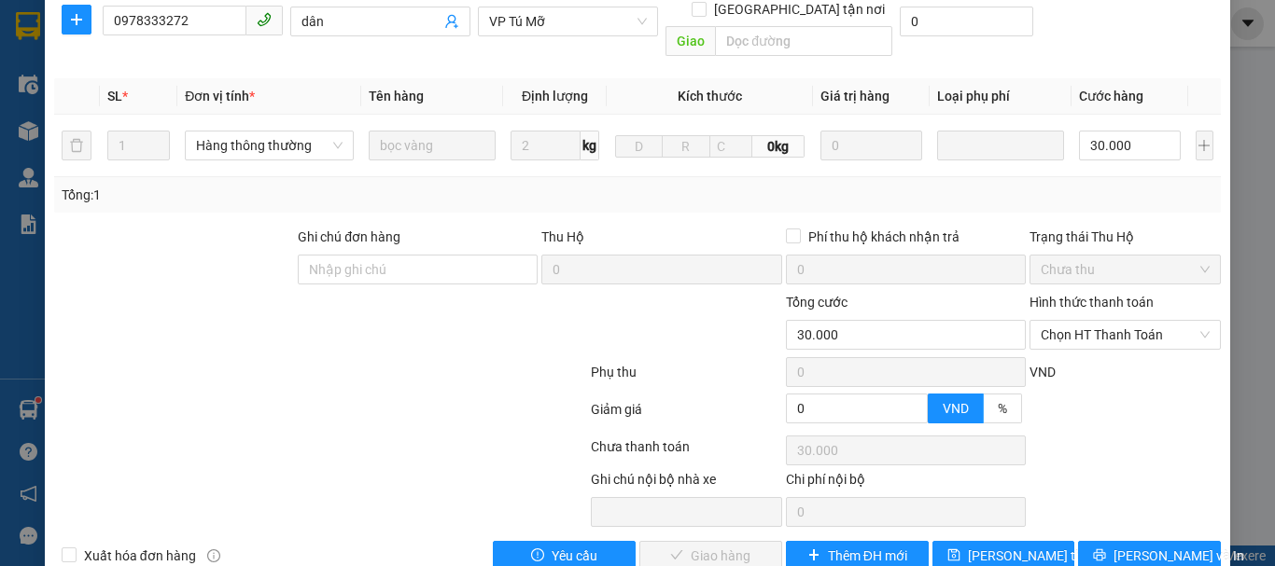
drag, startPoint x: 1035, startPoint y: 293, endPoint x: 1181, endPoint y: 245, distance: 153.2
click at [1181, 256] on span "Chưa thu" at bounding box center [1125, 270] width 169 height 28
click at [1083, 321] on span "Chọn HT Thanh Toán" at bounding box center [1125, 335] width 169 height 28
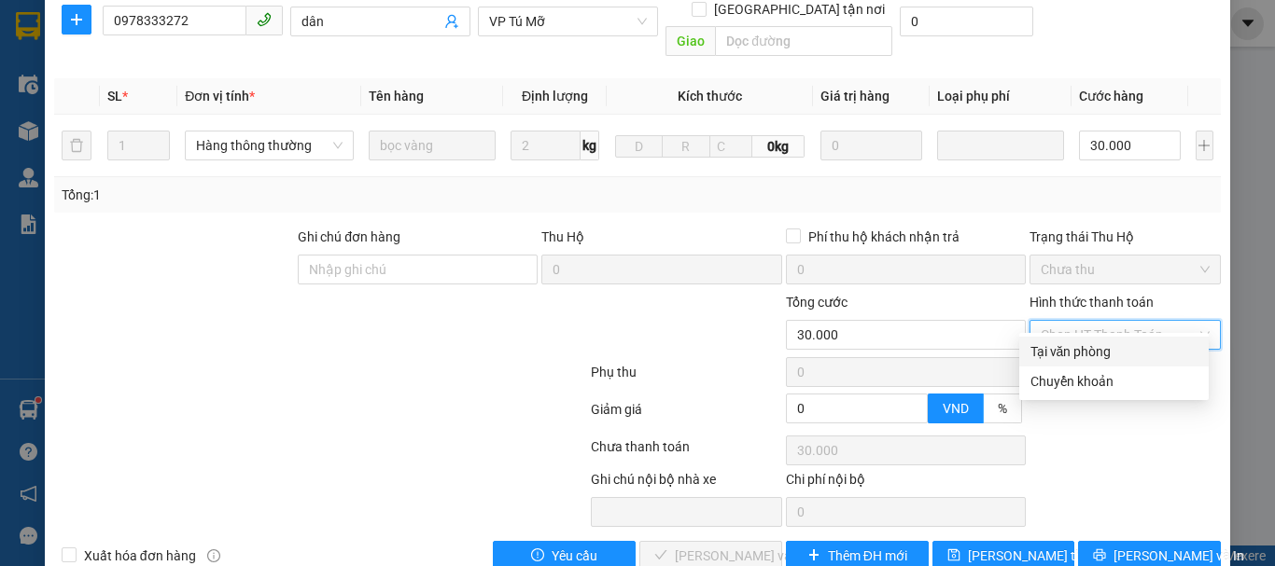
click at [1073, 351] on div "Tại văn phòng" at bounding box center [1113, 352] width 167 height 21
type input "0"
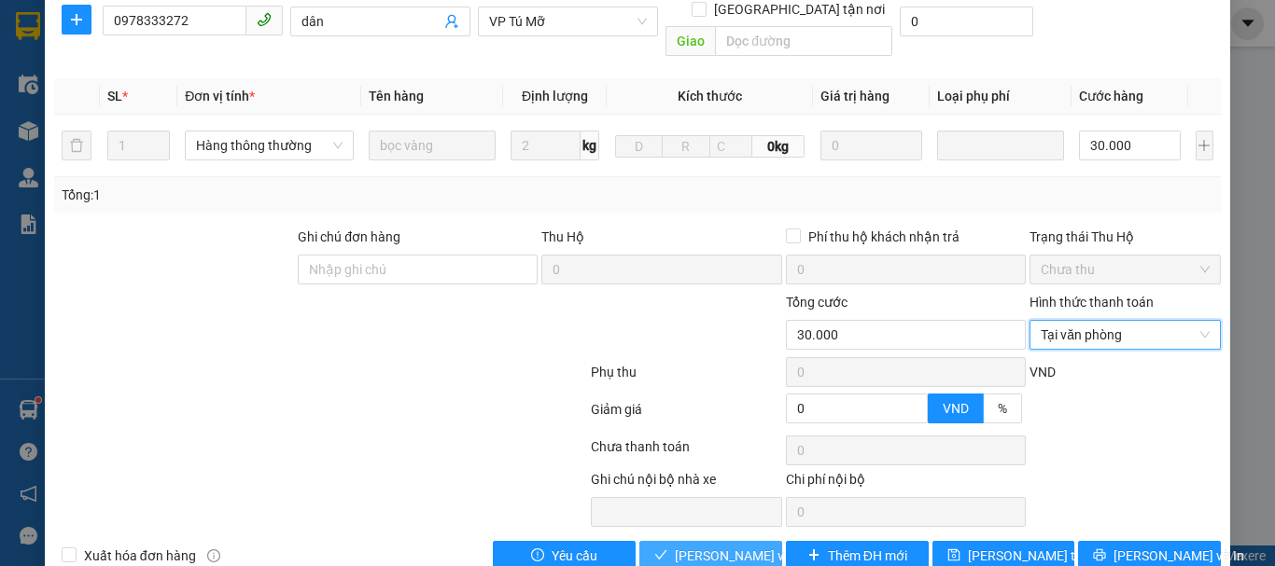
click at [706, 546] on span "[PERSON_NAME] và Giao hàng" at bounding box center [764, 556] width 179 height 21
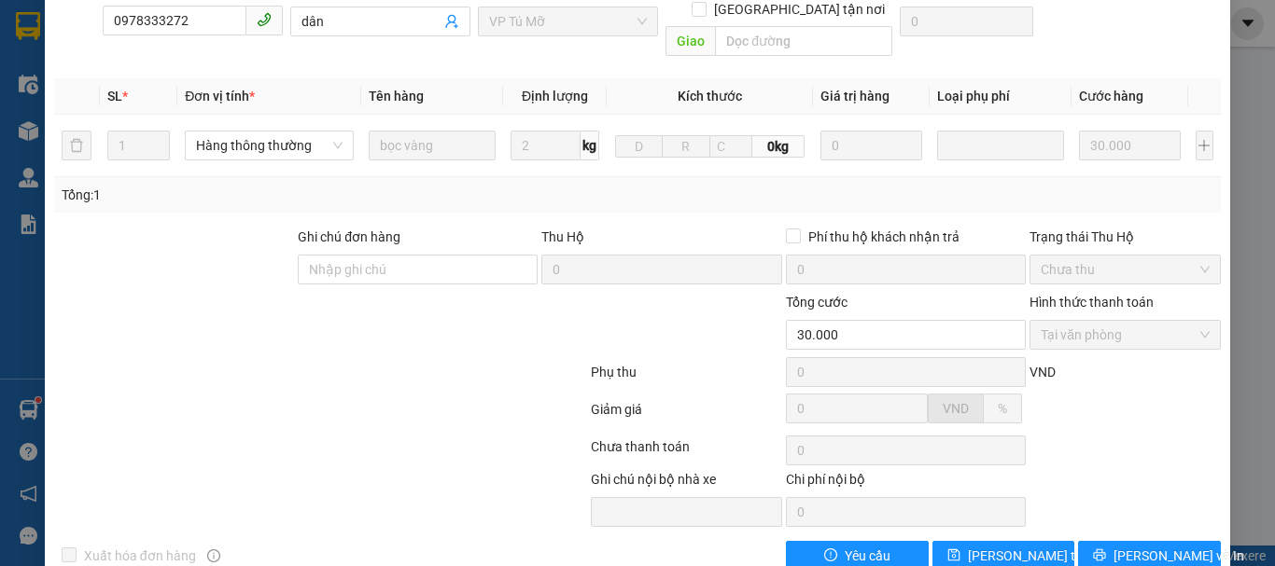
scroll to position [0, 0]
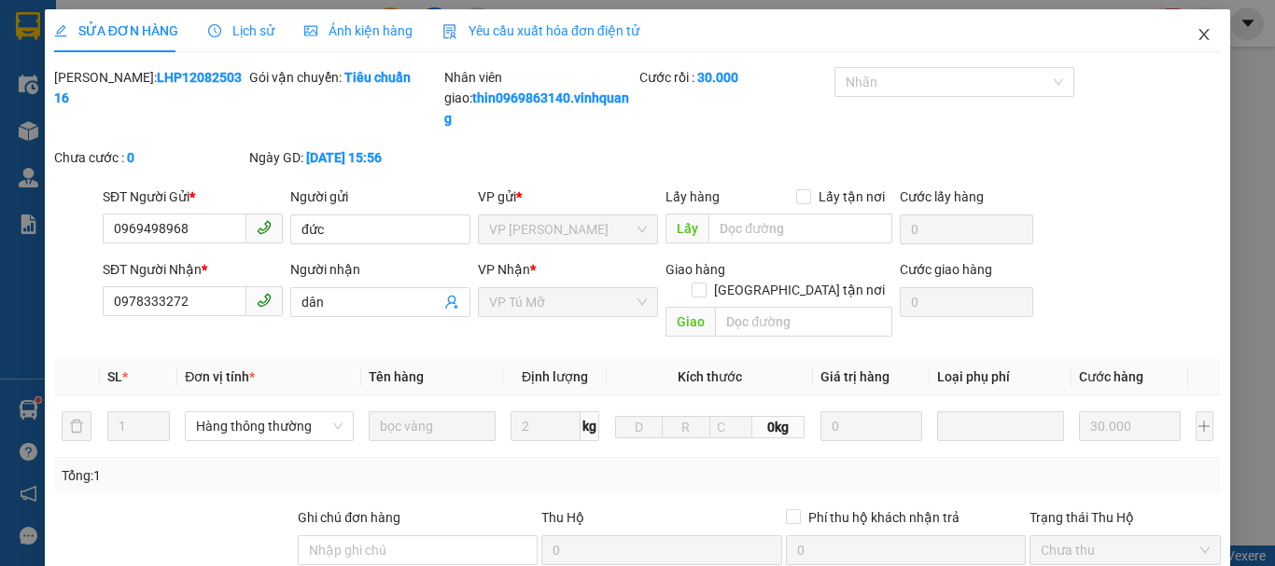
click at [1199, 40] on icon "close" at bounding box center [1204, 34] width 10 height 11
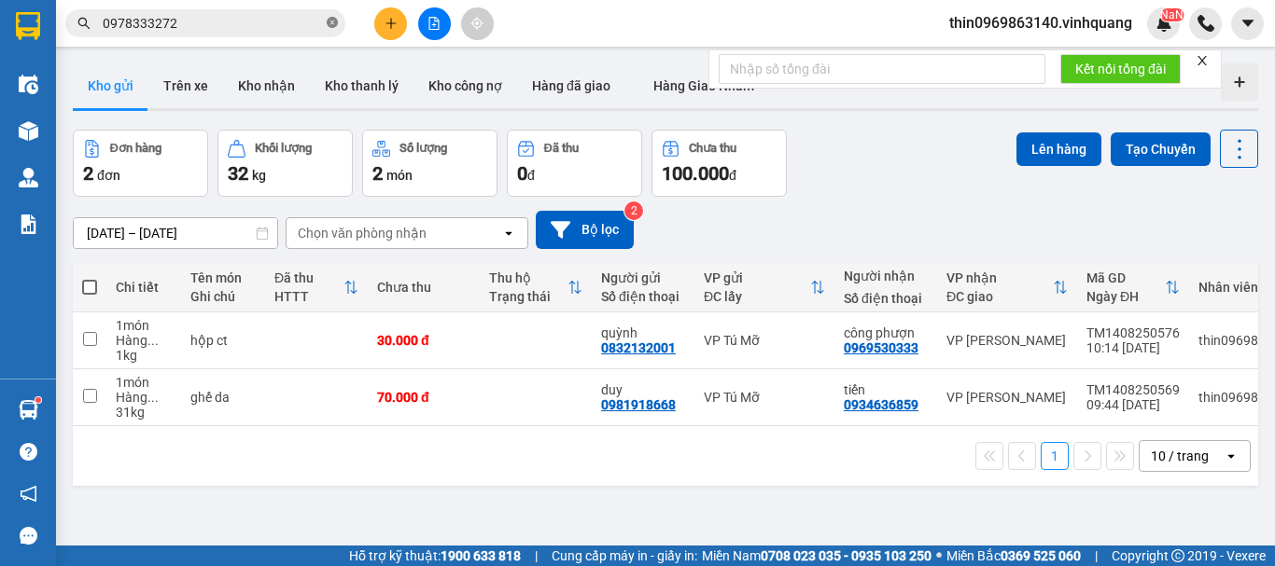
click at [330, 20] on icon "close-circle" at bounding box center [332, 22] width 11 height 11
click at [249, 90] on button "Kho nhận" at bounding box center [266, 85] width 87 height 45
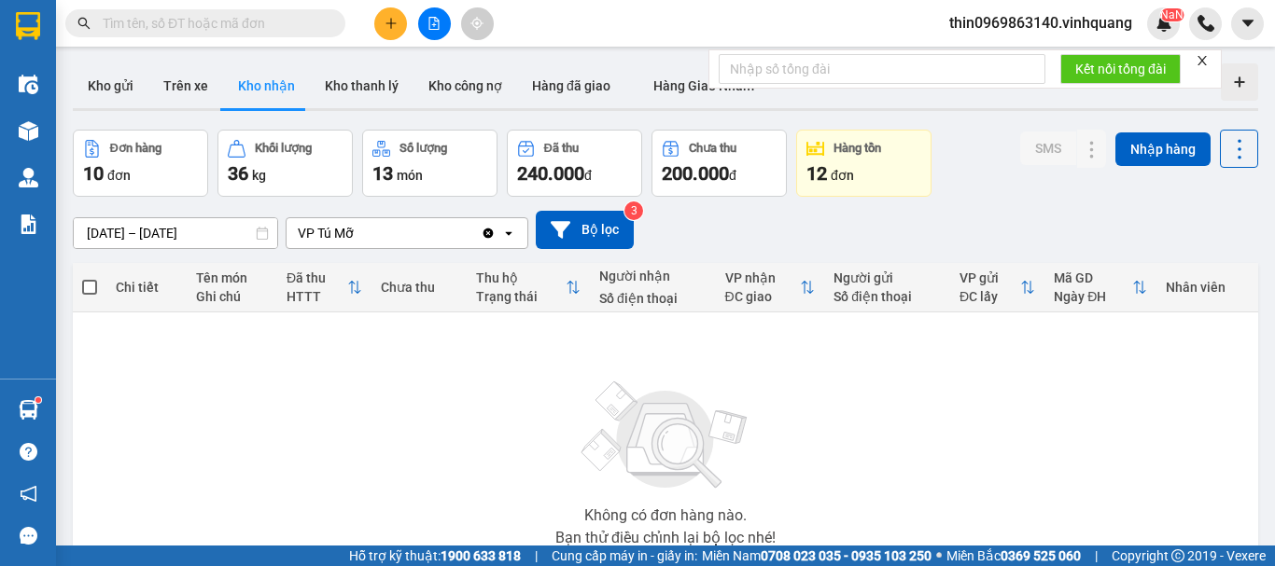
click at [404, 216] on div "12/08/2025 – 14/08/2025 Press the down arrow key to interact with the calendar …" at bounding box center [665, 230] width 1185 height 38
click at [486, 235] on icon "Clear value" at bounding box center [488, 233] width 10 height 10
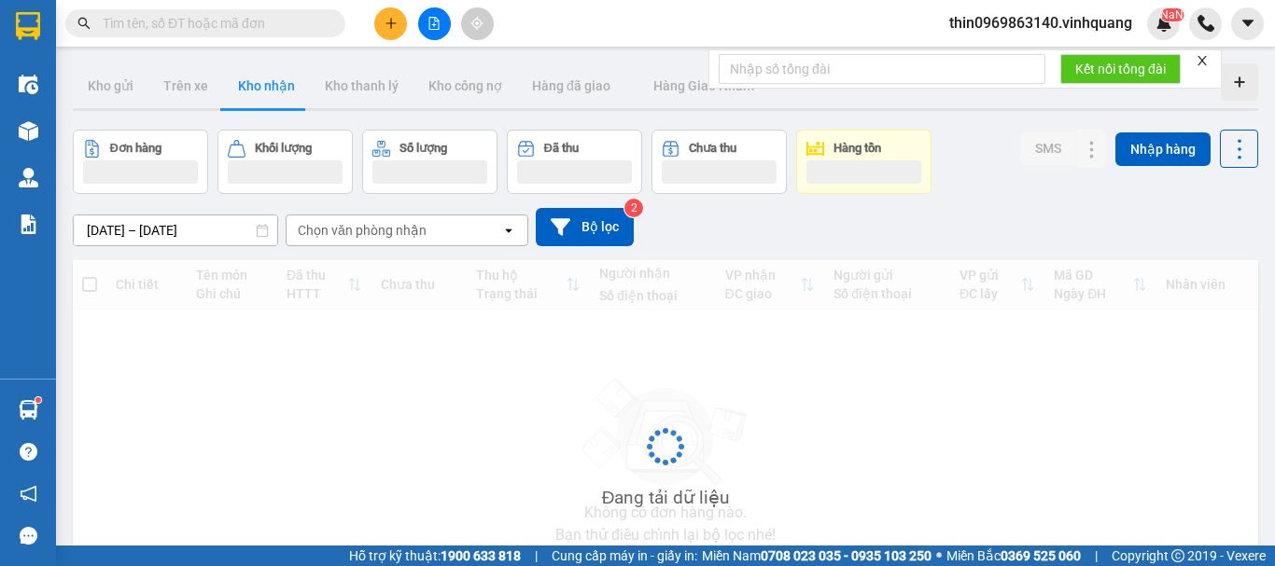
click at [364, 237] on div "Chọn văn phòng nhận" at bounding box center [362, 230] width 129 height 19
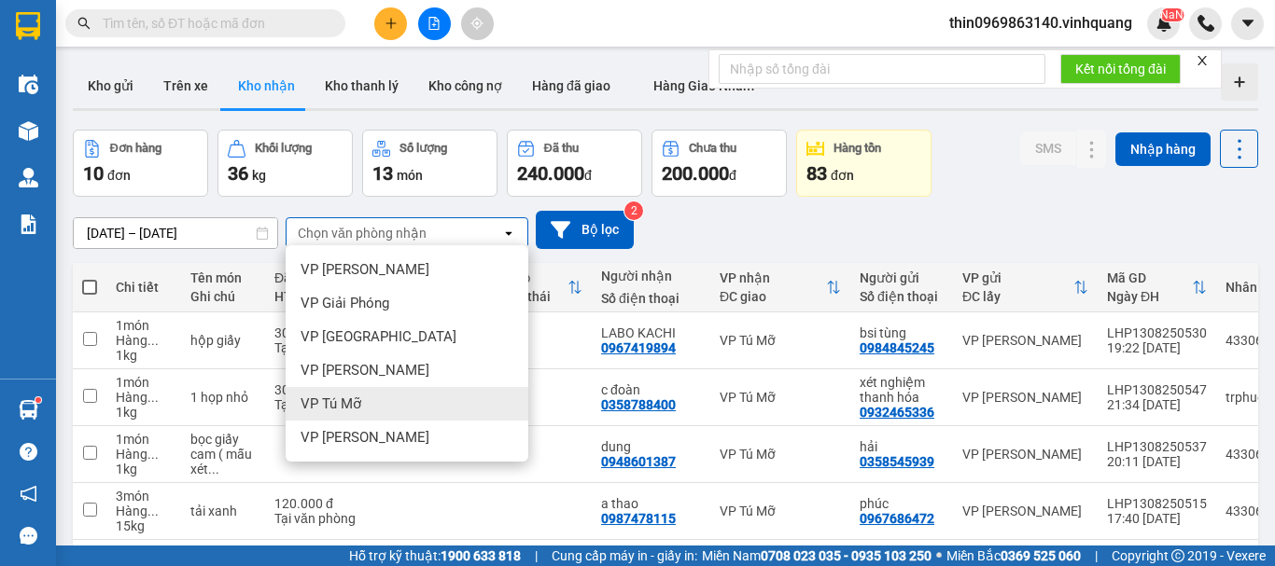
click at [359, 412] on span "VP Tú Mỡ" at bounding box center [330, 404] width 61 height 19
click at [359, 412] on td "30.000 đ Tại văn phòng" at bounding box center [316, 398] width 103 height 57
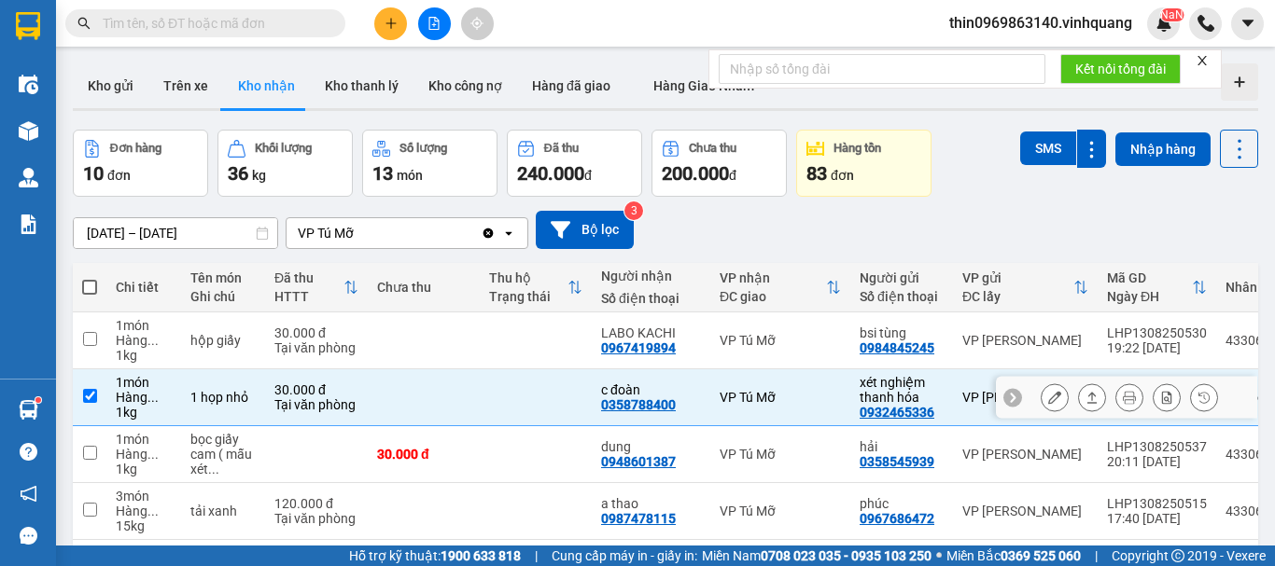
checkbox input "false"
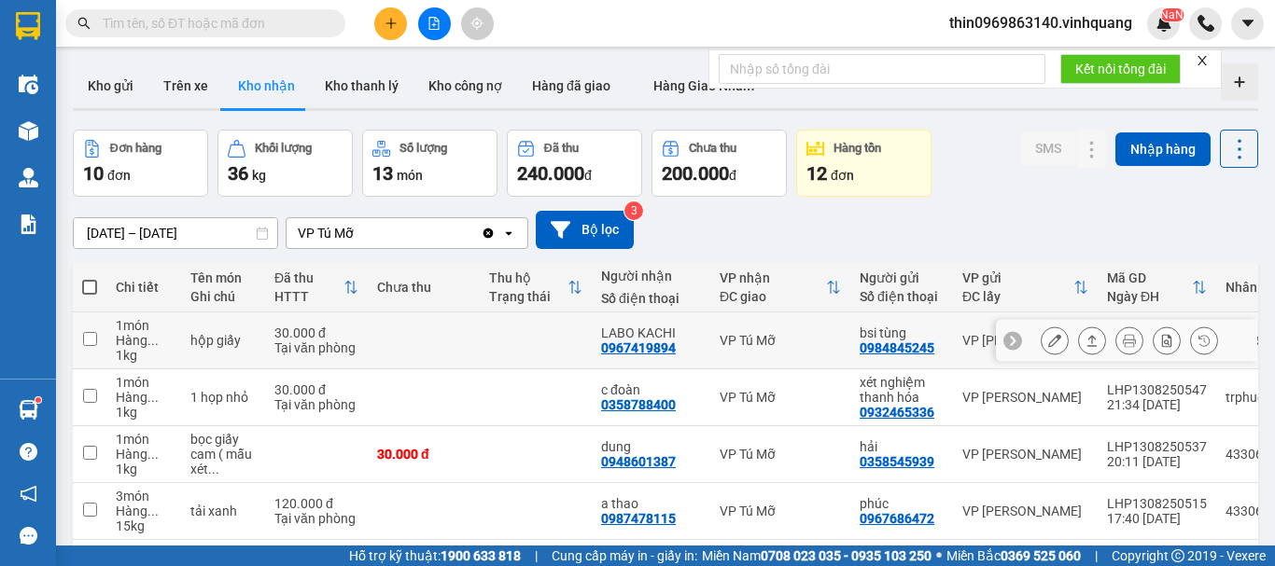
click at [93, 338] on input "checkbox" at bounding box center [90, 339] width 14 height 14
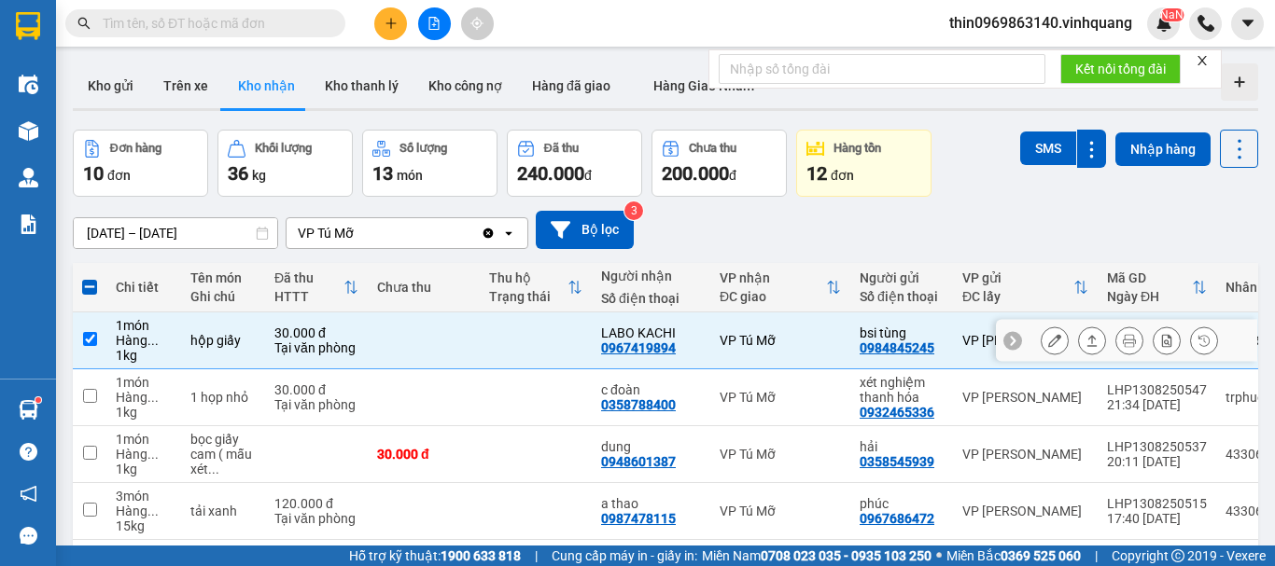
click at [91, 344] on input "checkbox" at bounding box center [90, 339] width 14 height 14
checkbox input "false"
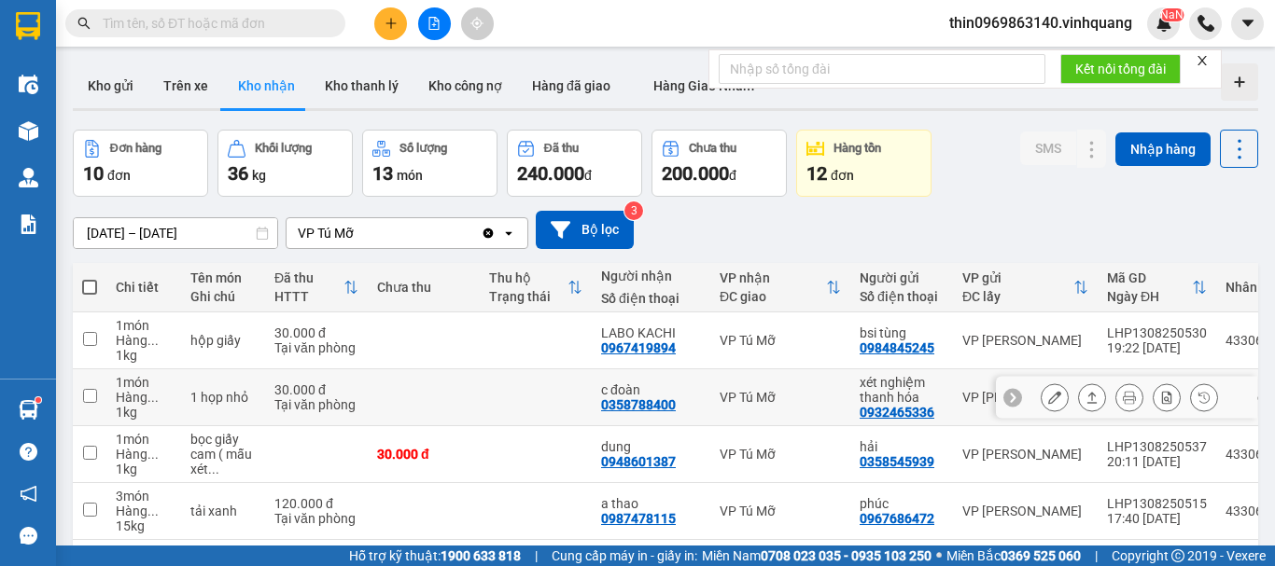
click at [79, 394] on td at bounding box center [90, 398] width 34 height 57
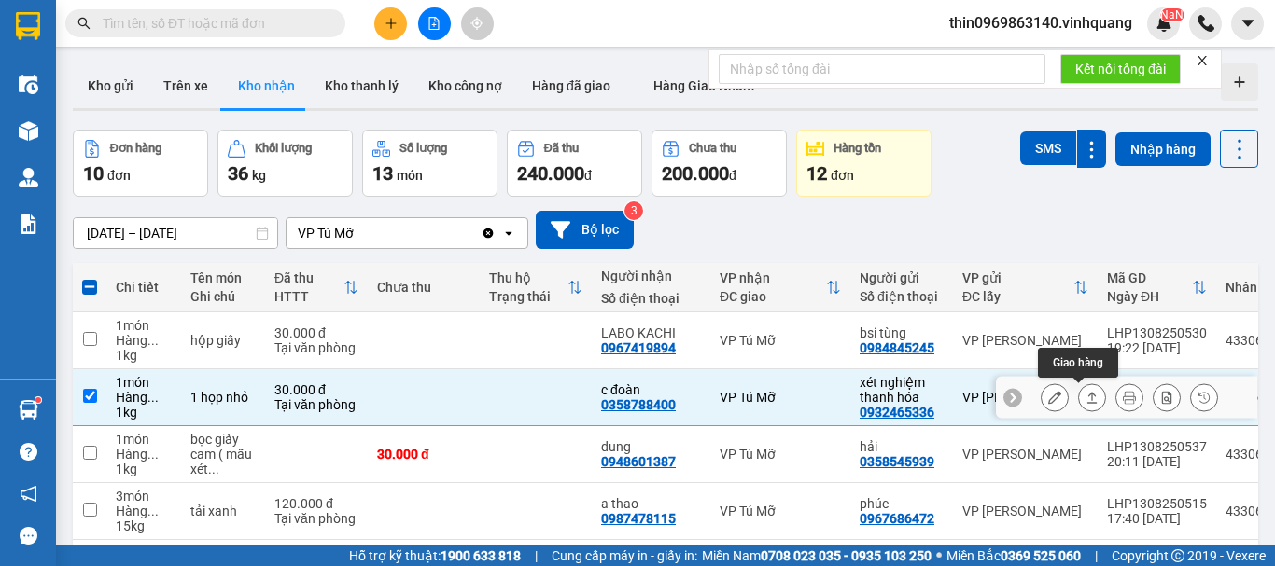
click at [1085, 399] on icon at bounding box center [1091, 397] width 13 height 13
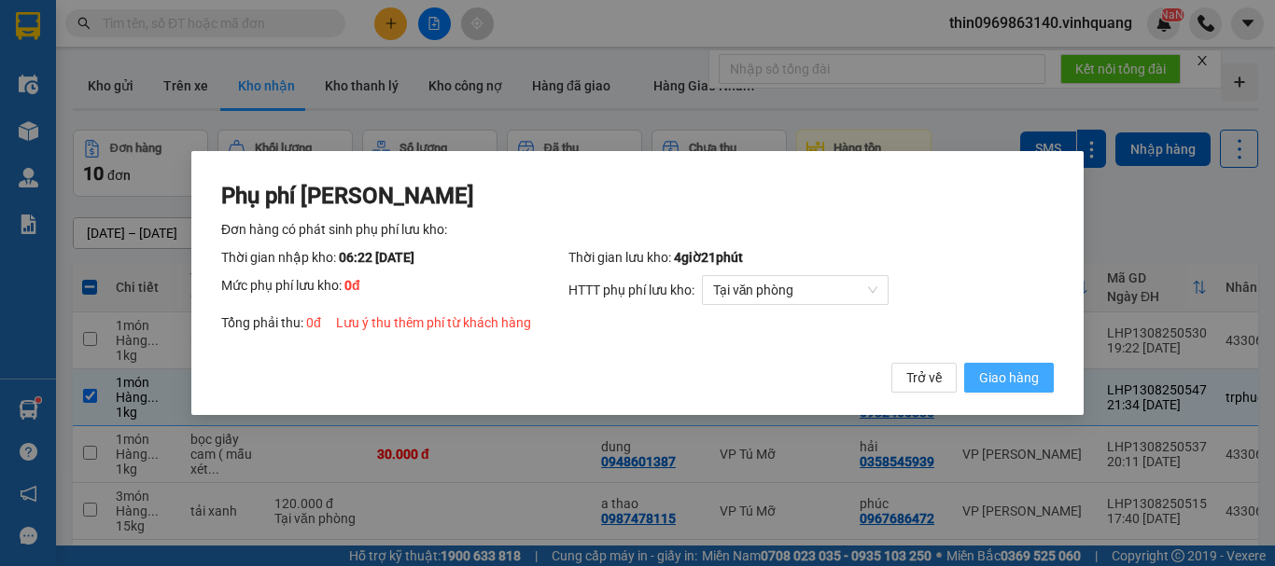
click at [997, 381] on span "Giao hàng" at bounding box center [1009, 378] width 60 height 21
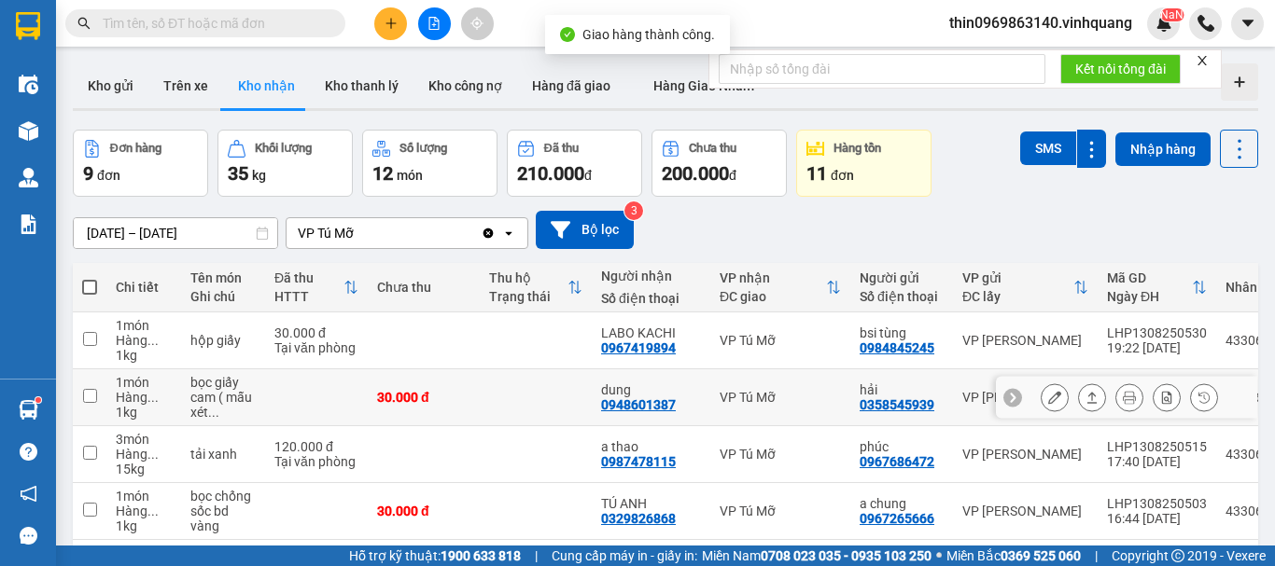
click at [94, 398] on input "checkbox" at bounding box center [90, 396] width 14 height 14
checkbox input "true"
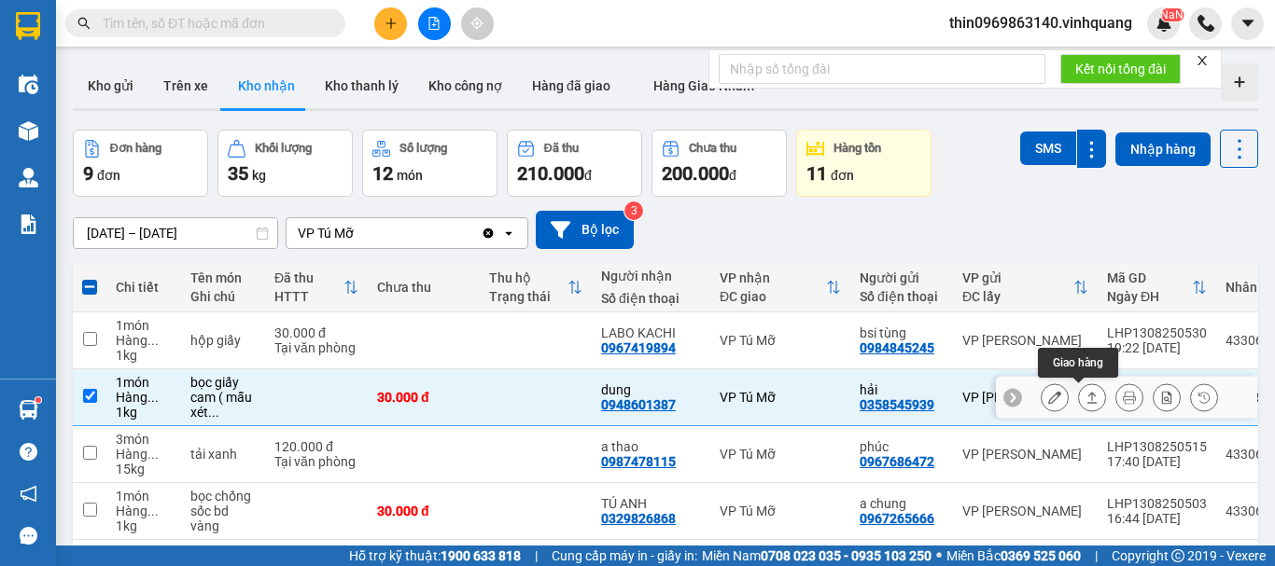
click at [1085, 400] on icon at bounding box center [1091, 397] width 13 height 13
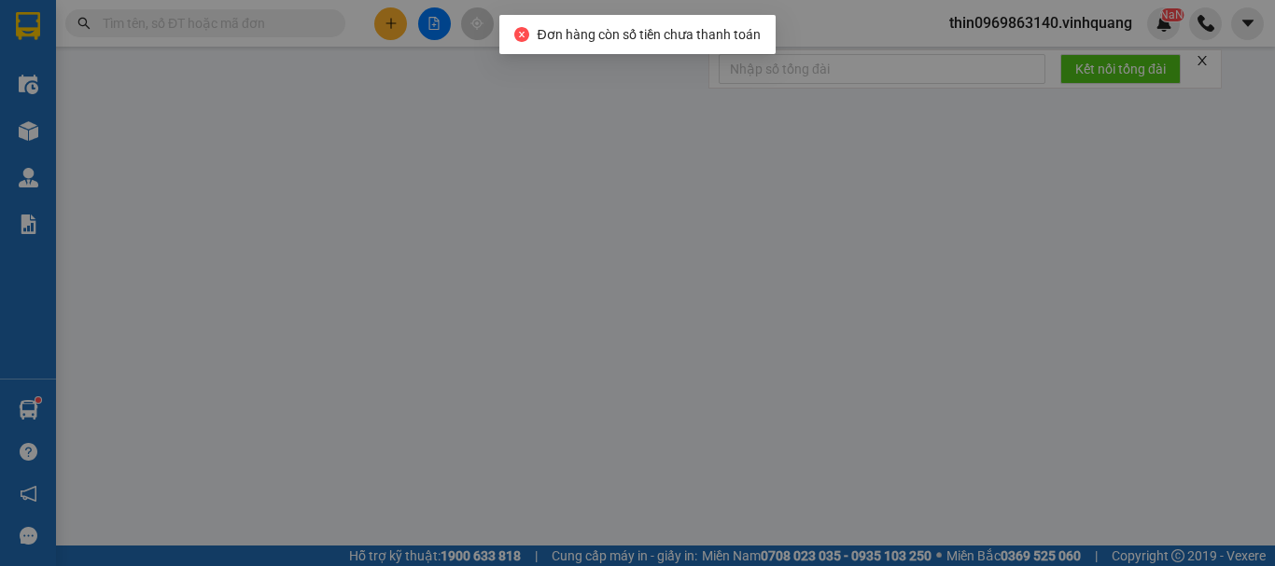
type input "0358545939"
type input "hải"
type input "0948601387"
type input "dung"
type input "30.000"
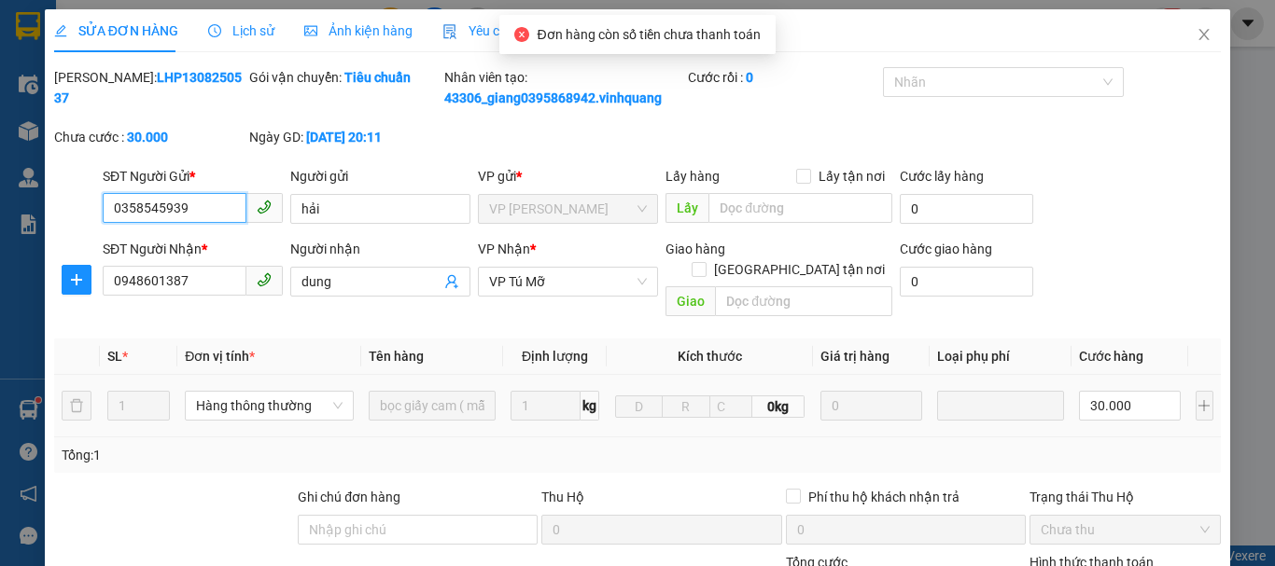
scroll to position [187, 0]
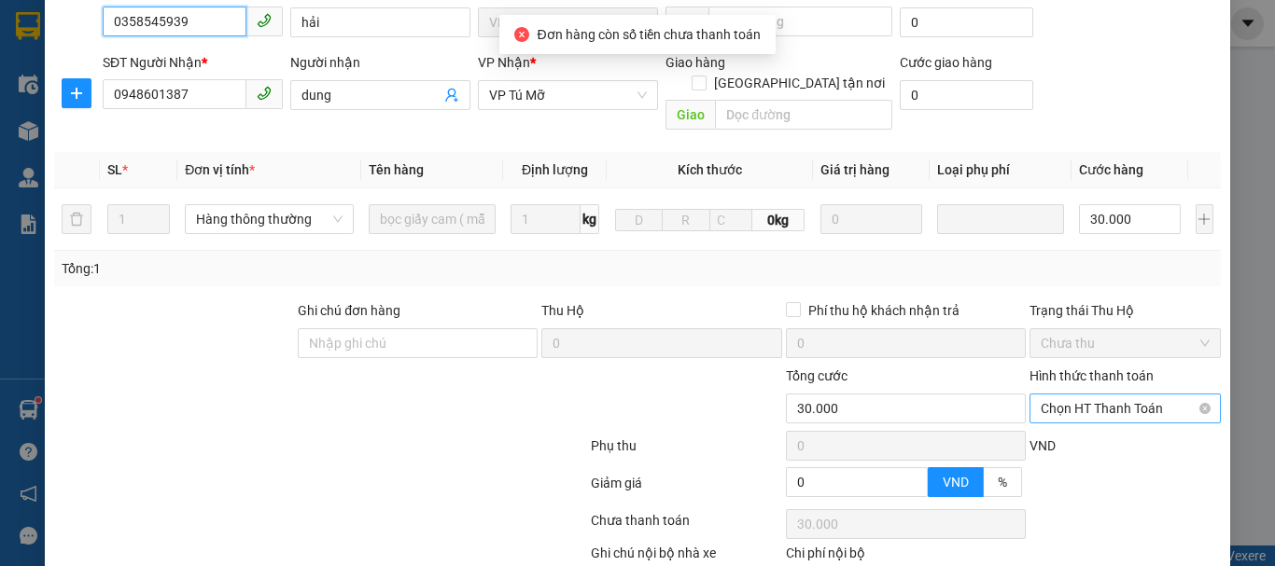
click at [1095, 395] on span "Chọn HT Thanh Toán" at bounding box center [1125, 409] width 169 height 28
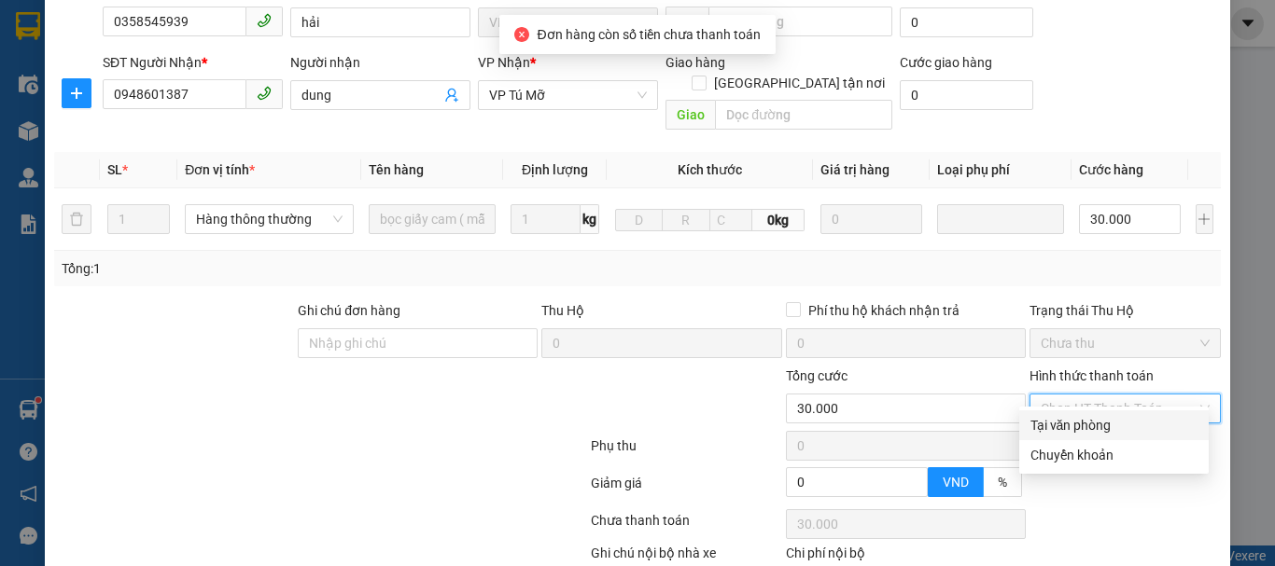
click at [1078, 432] on div "Tại văn phòng" at bounding box center [1113, 425] width 167 height 21
type input "0"
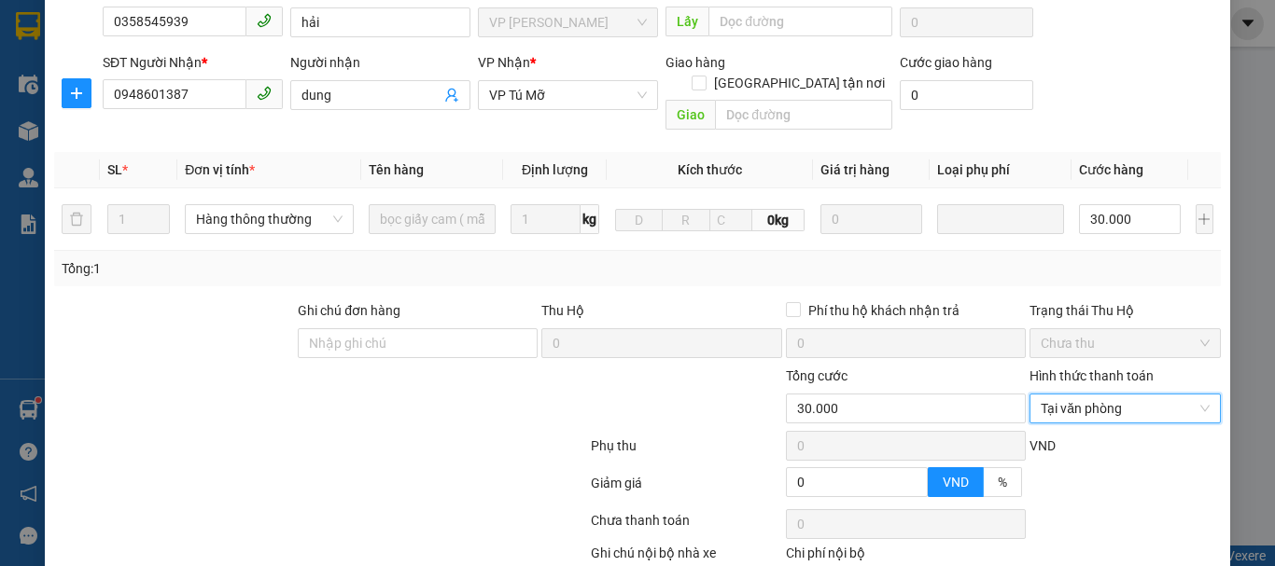
scroll to position [281, 0]
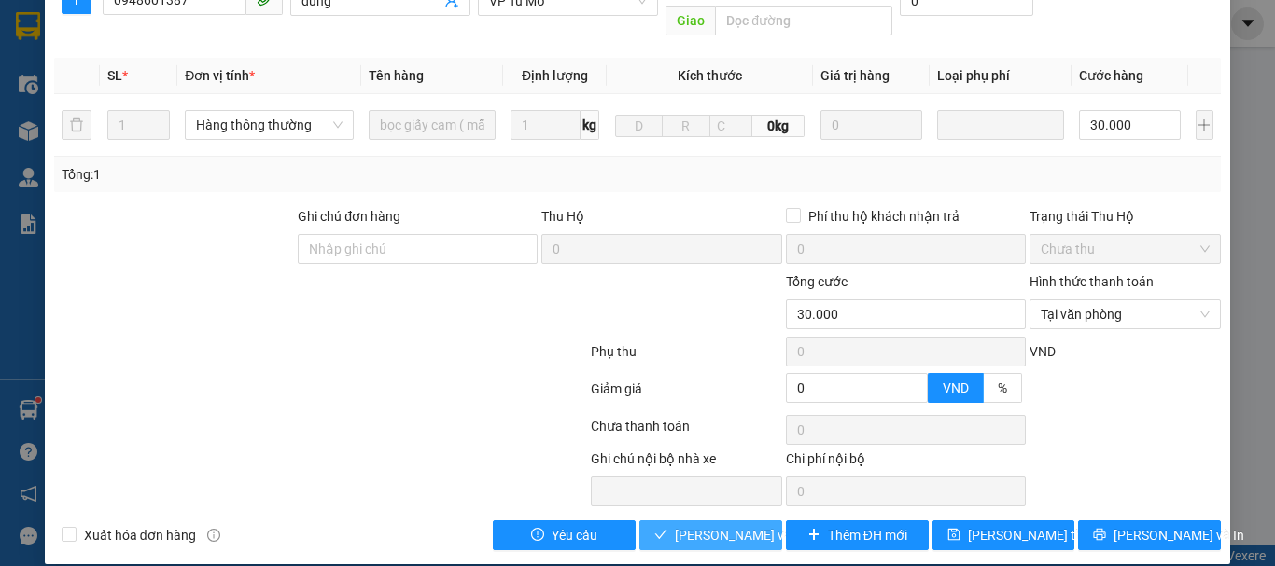
click at [696, 525] on span "[PERSON_NAME] và Giao hàng" at bounding box center [764, 535] width 179 height 21
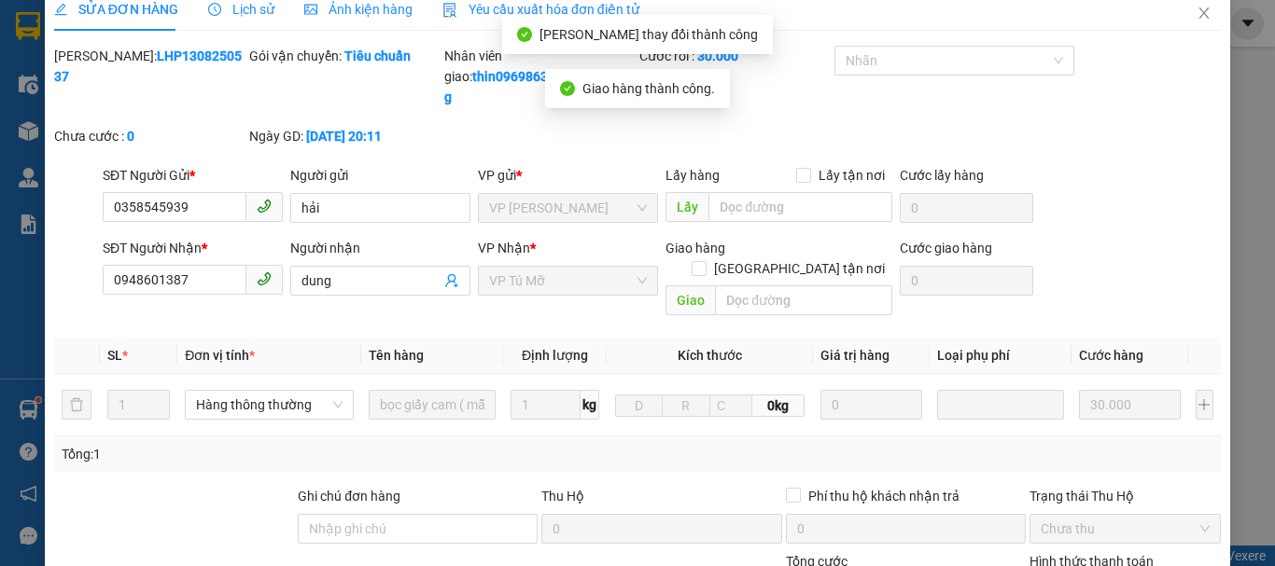
scroll to position [0, 0]
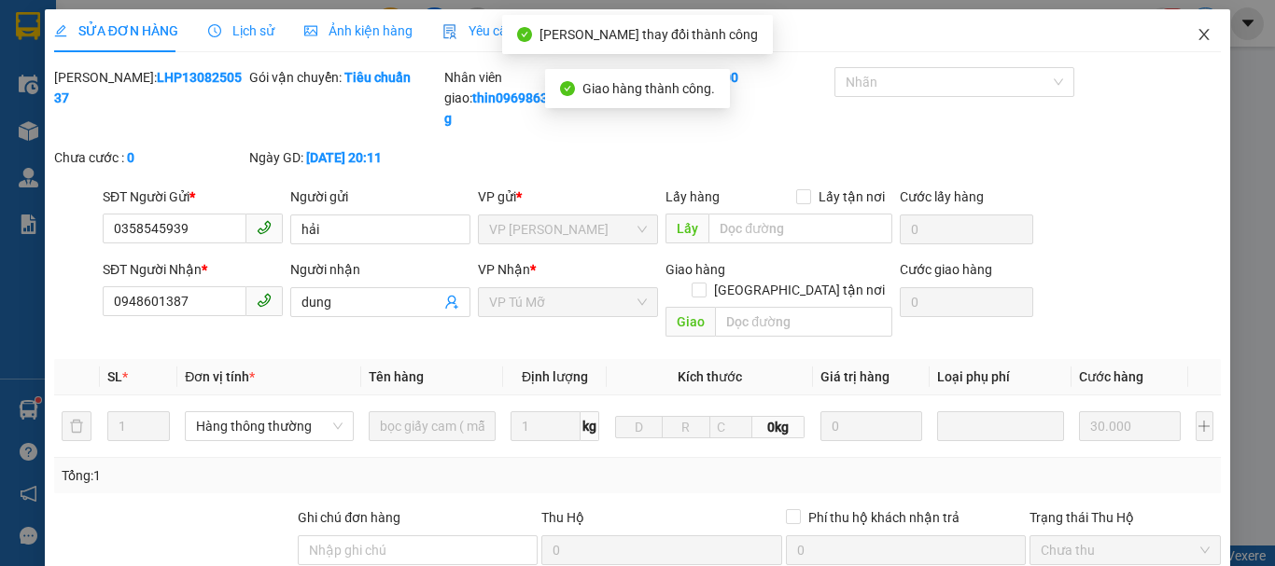
click at [1203, 35] on span "Close" at bounding box center [1204, 35] width 52 height 52
click at [1195, 35] on div at bounding box center [1205, 23] width 33 height 33
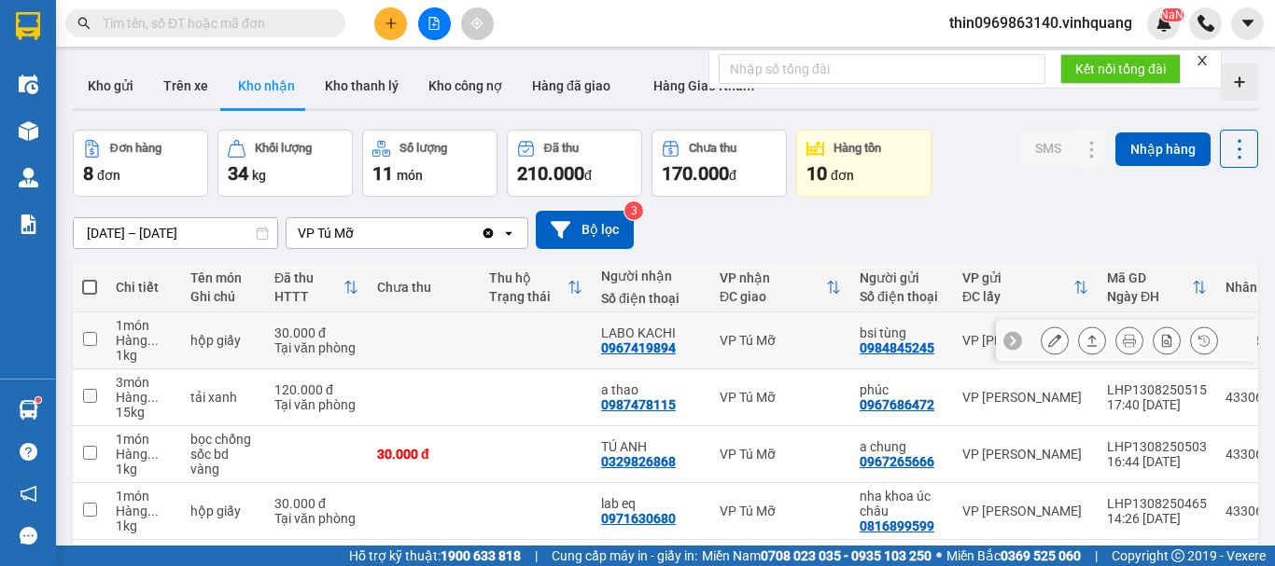
scroll to position [187, 0]
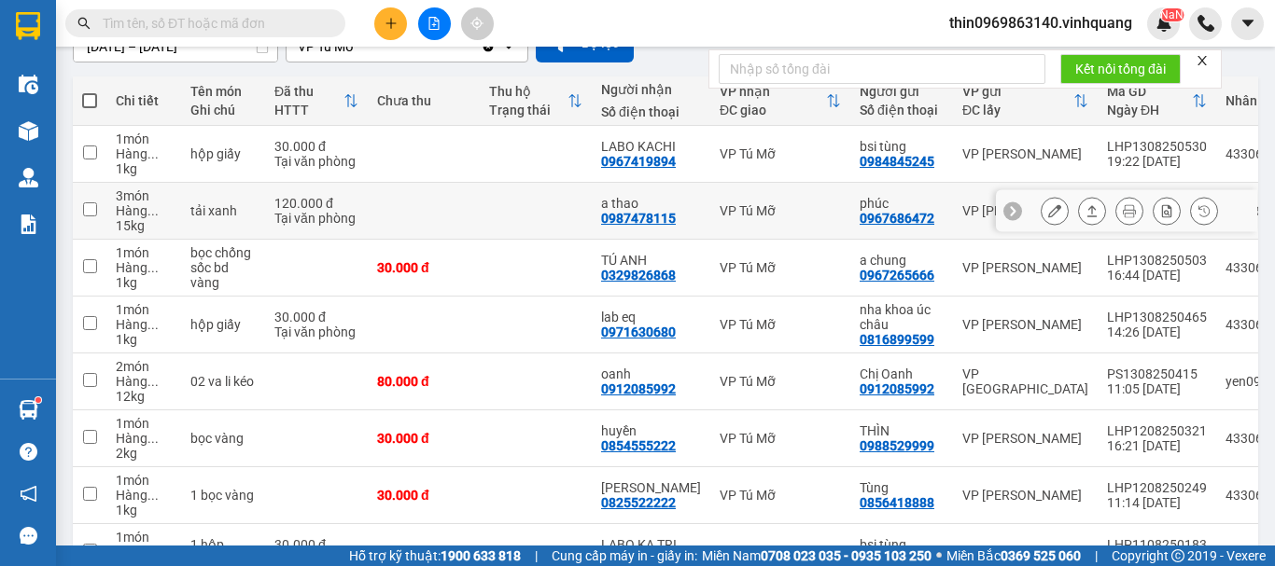
click at [93, 213] on input "checkbox" at bounding box center [90, 210] width 14 height 14
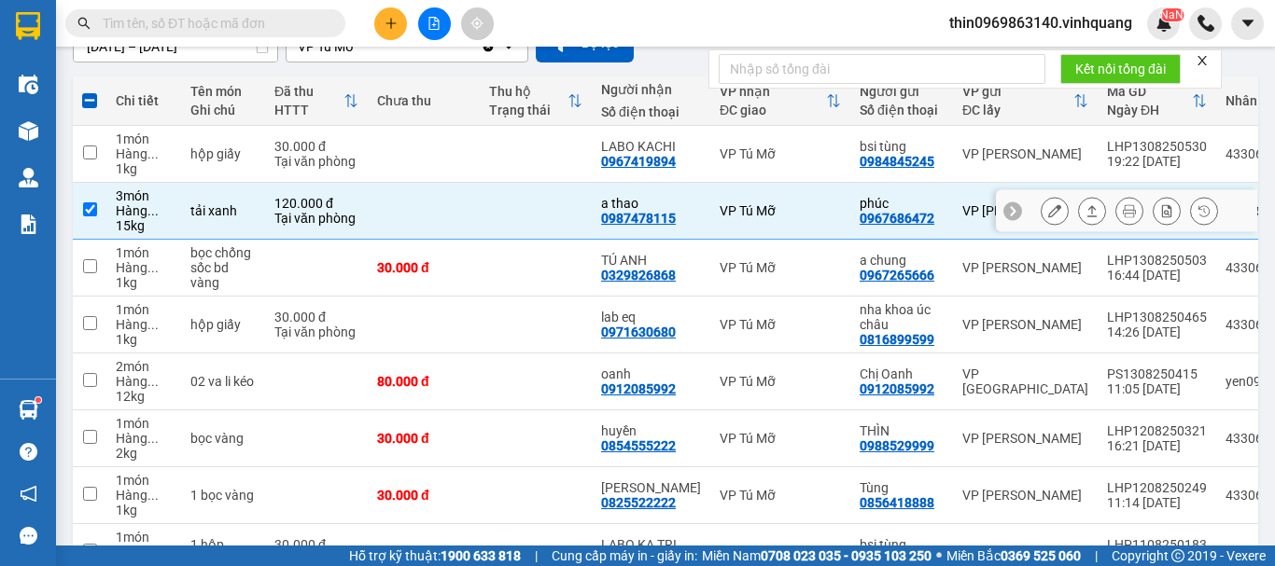
click at [1085, 210] on icon at bounding box center [1091, 210] width 13 height 13
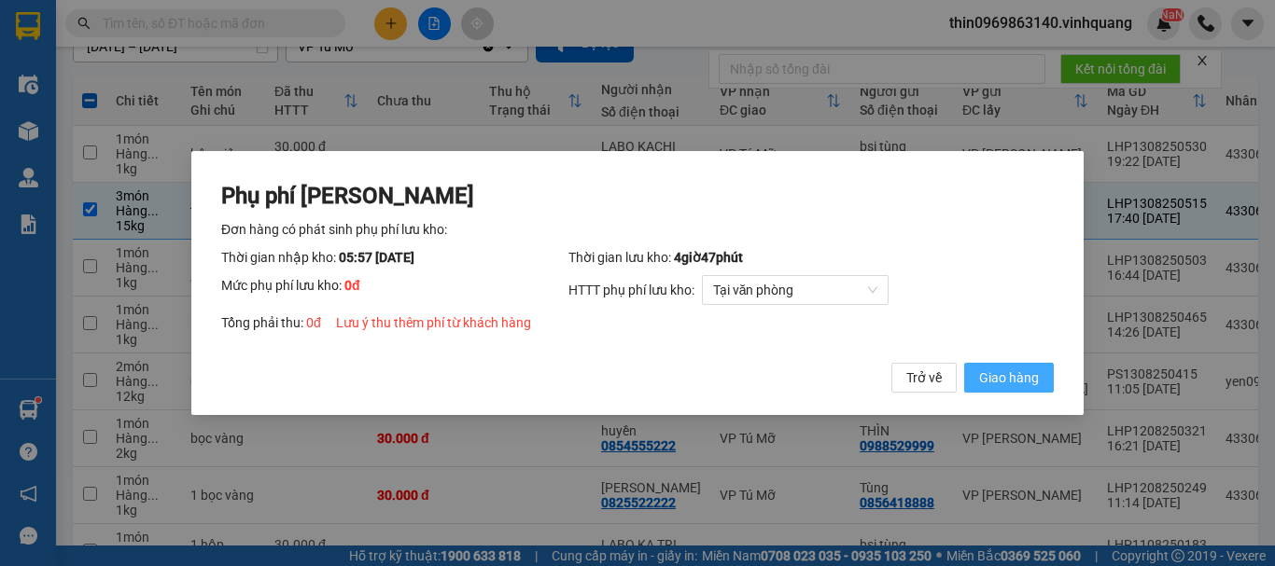
click at [1006, 371] on span "Giao hàng" at bounding box center [1009, 378] width 60 height 21
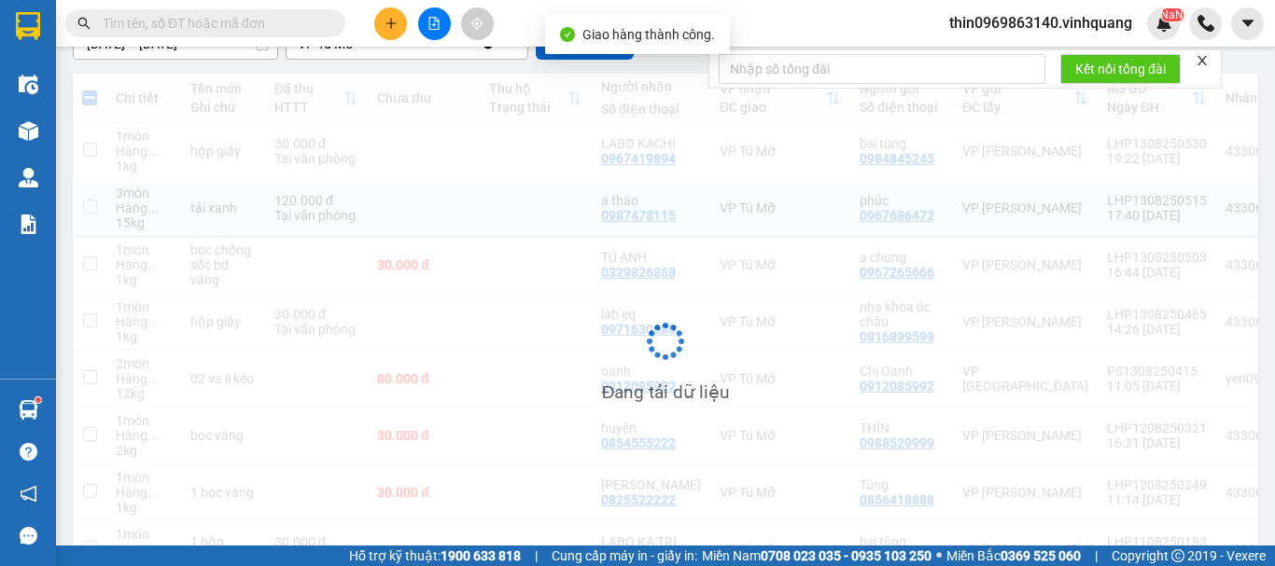
checkbox input "false"
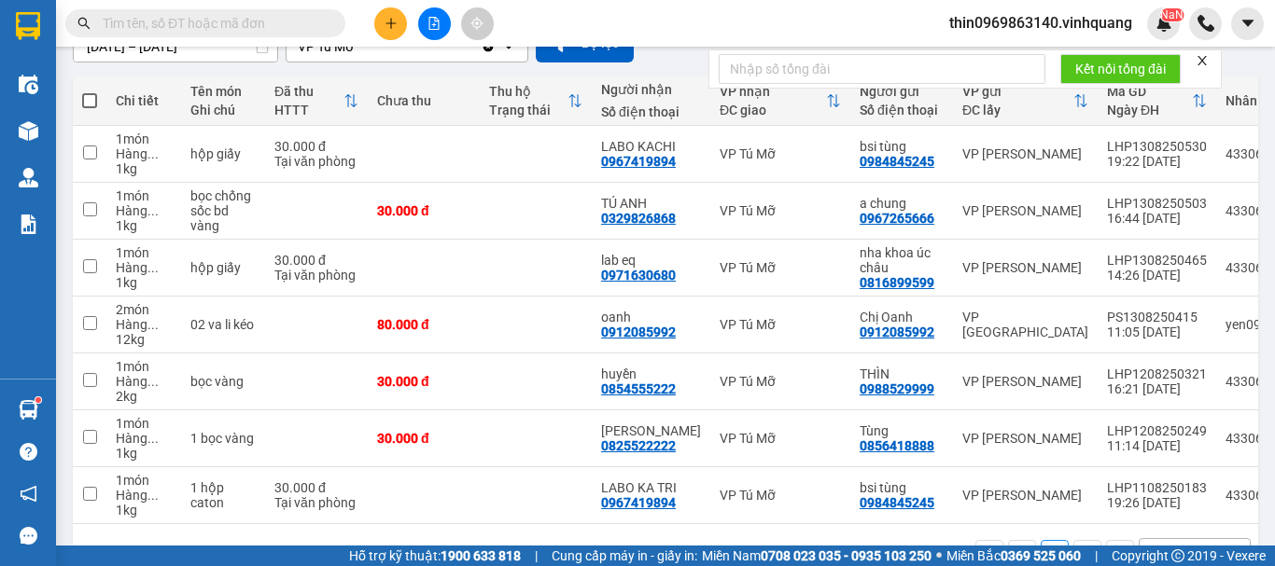
click at [360, 15] on div at bounding box center [182, 23] width 364 height 28
click at [390, 33] on button at bounding box center [390, 23] width 33 height 33
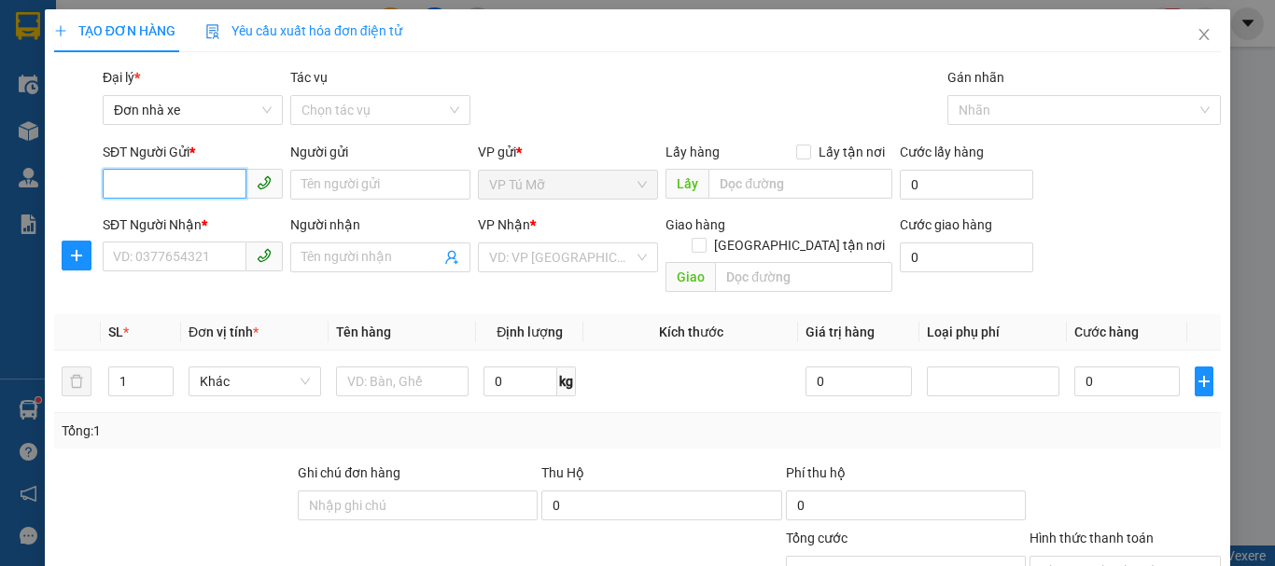
click at [168, 189] on input "SĐT Người Gửi *" at bounding box center [175, 184] width 144 height 30
type input "0329826868"
click at [184, 222] on div "0329826868 - TÚ ANH" at bounding box center [218, 222] width 210 height 21
type input "TÚ ANH"
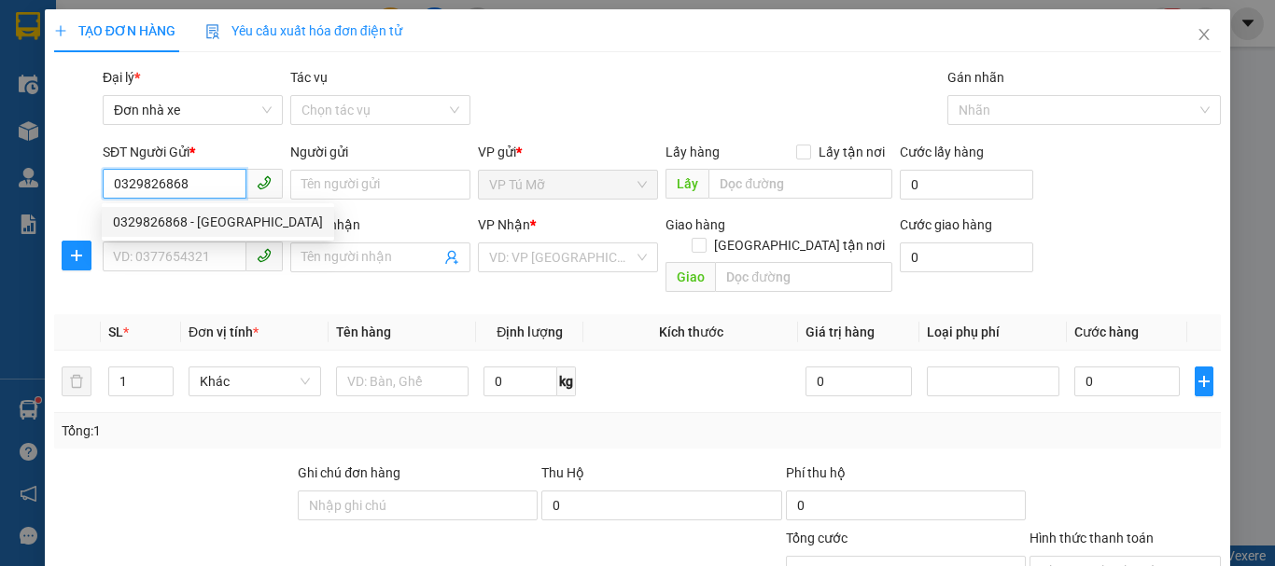
type input "0974799422"
type input "vũ minh quyết"
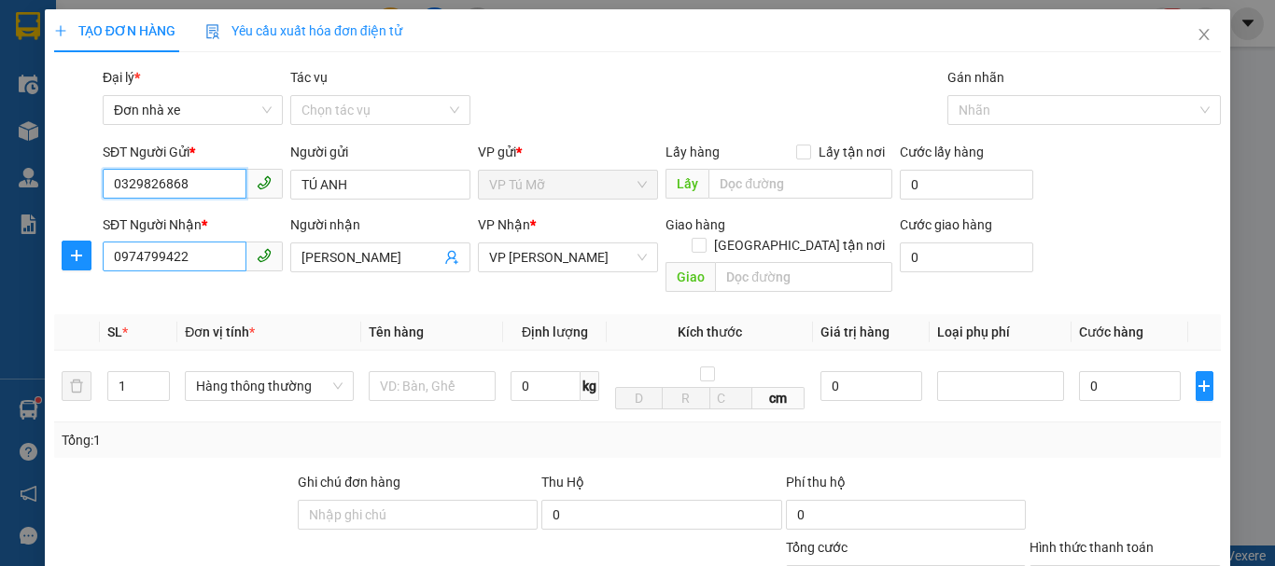
type input "0329826868"
click at [202, 250] on input "0974799422" at bounding box center [175, 257] width 144 height 30
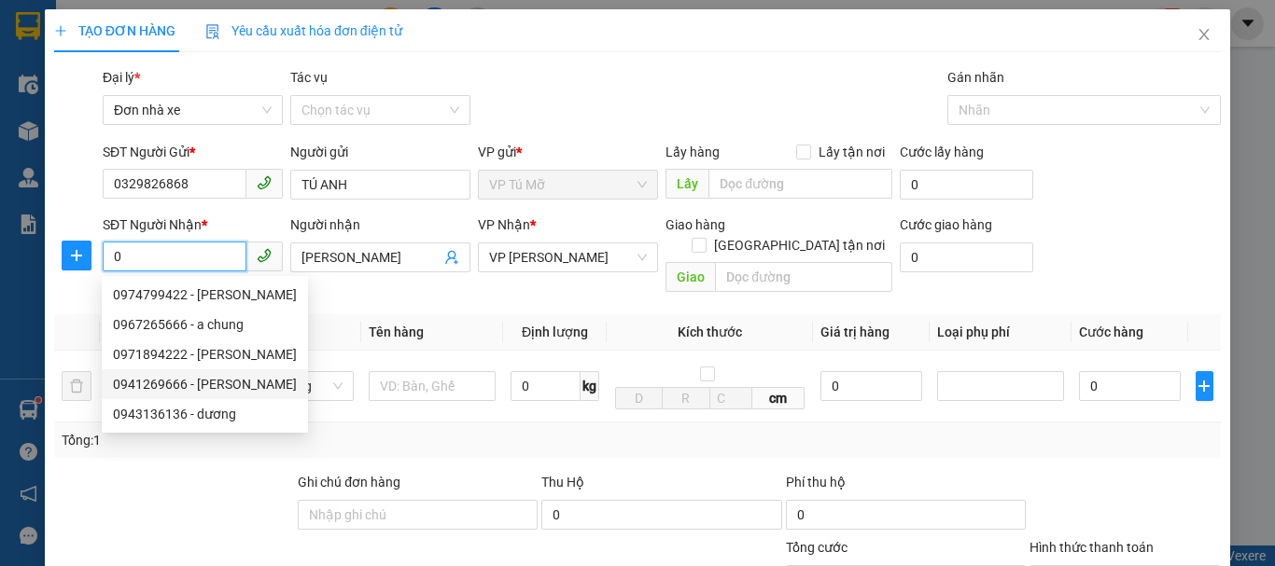
click at [246, 376] on div "0941269666 - ngọc hân" at bounding box center [205, 384] width 184 height 21
type input "0941269666"
type input "ngọc hân"
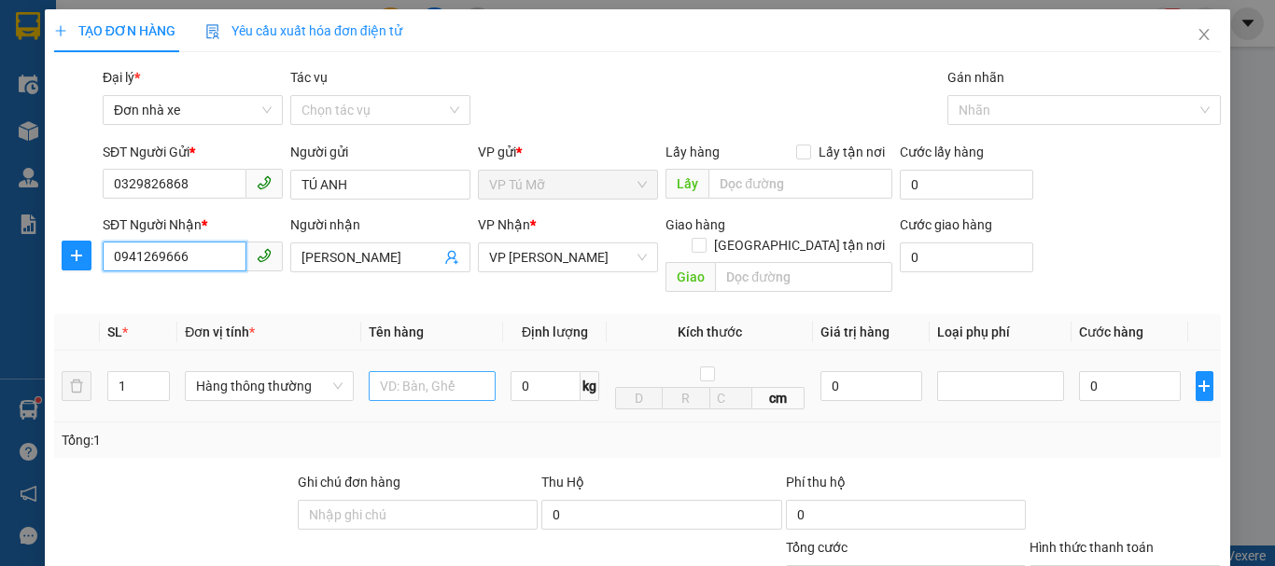
type input "0941269666"
click at [440, 376] on input "text" at bounding box center [432, 386] width 127 height 30
type input "b"
type input "ct bd vàng"
click at [544, 371] on input "0" at bounding box center [545, 386] width 70 height 30
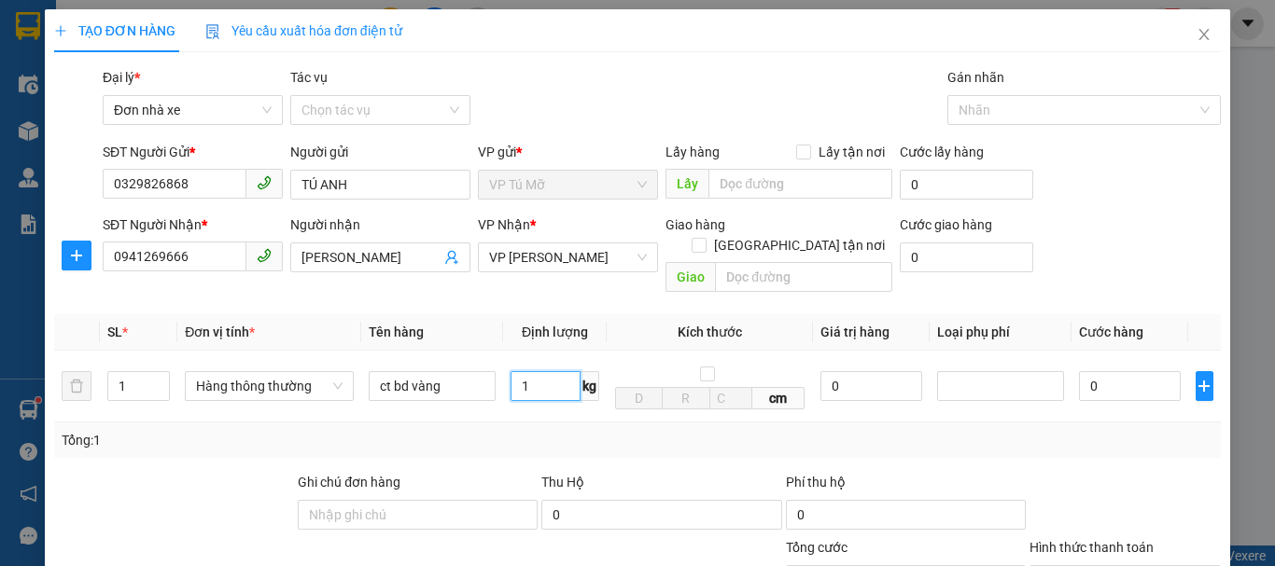
scroll to position [267, 0]
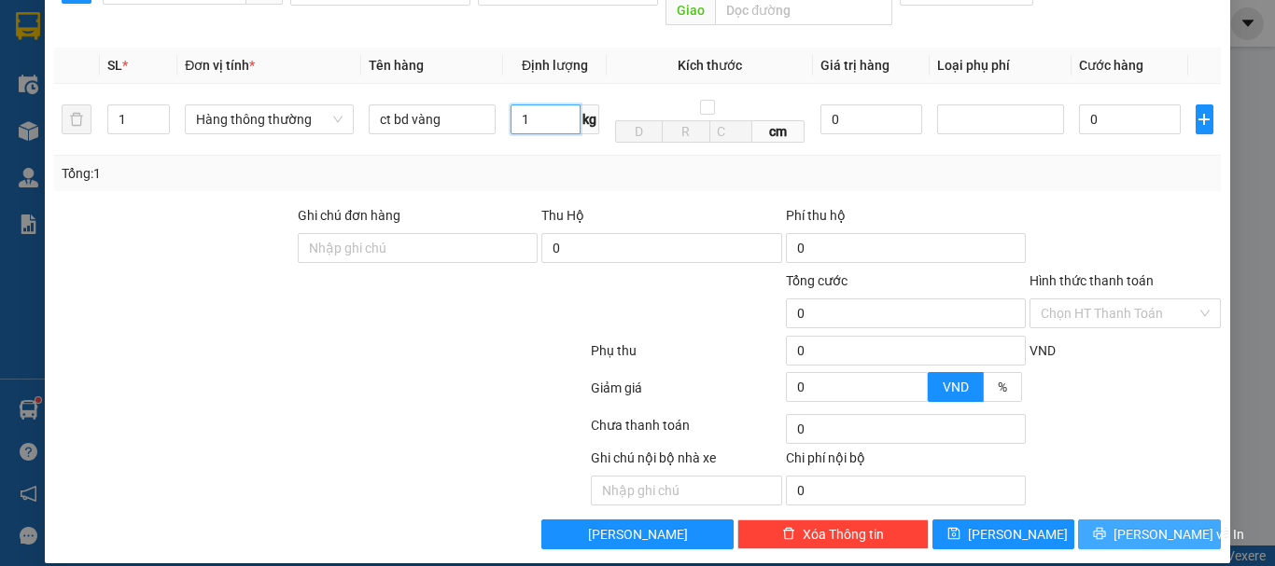
type input "1"
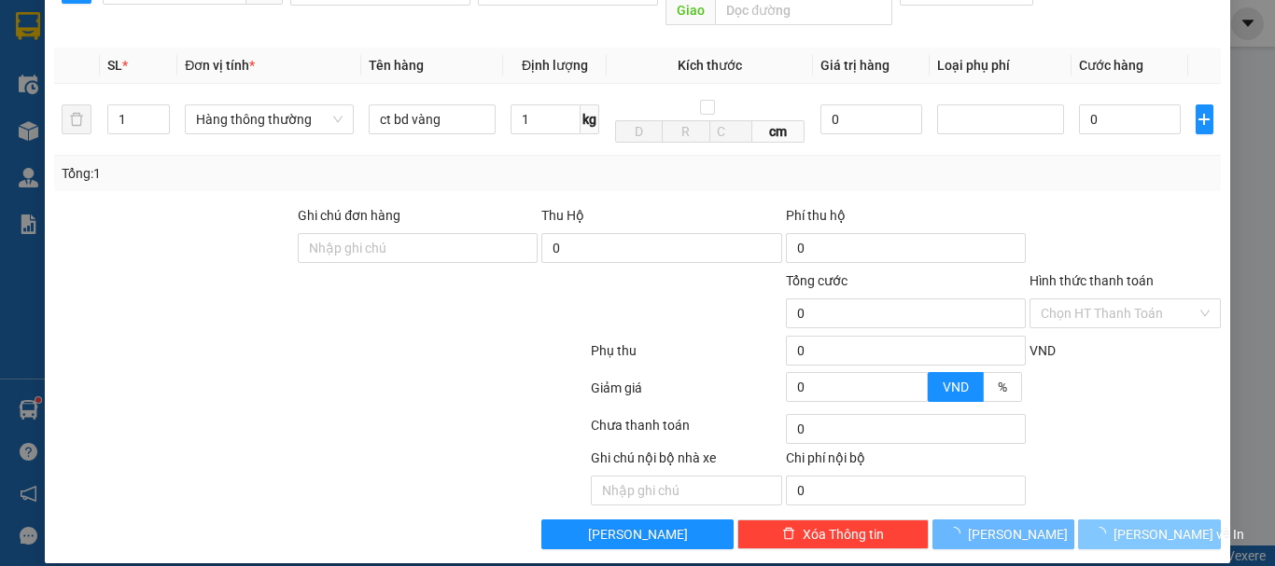
click at [1134, 524] on span "[PERSON_NAME] và In" at bounding box center [1178, 534] width 131 height 21
type input "30.000"
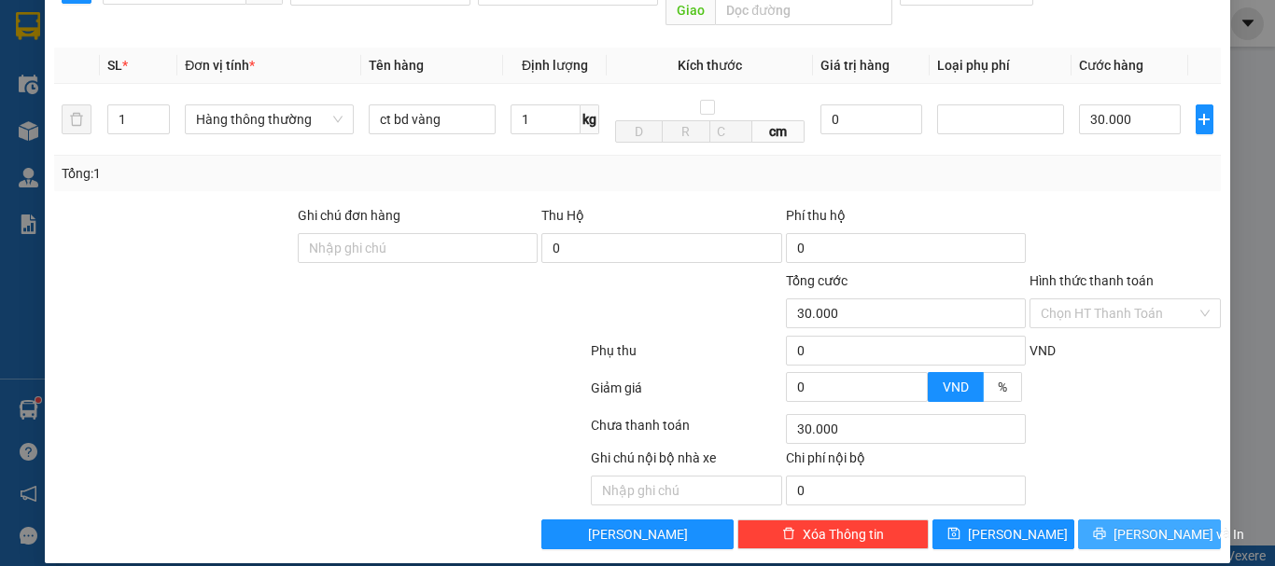
click at [1134, 524] on span "[PERSON_NAME] và In" at bounding box center [1178, 534] width 131 height 21
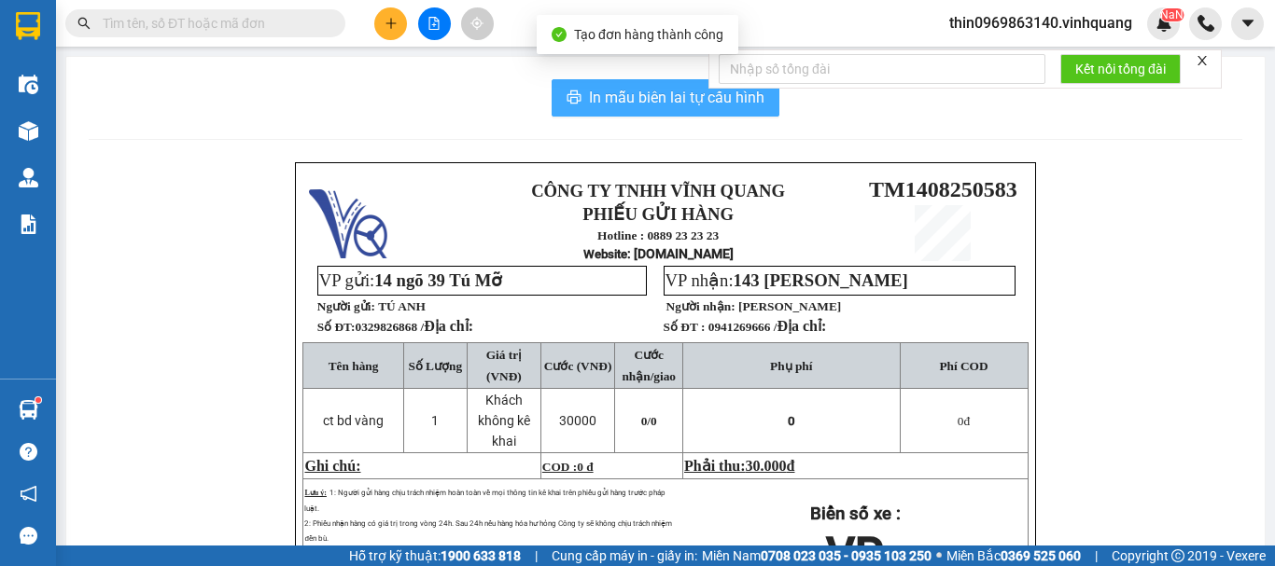
click at [631, 101] on span "In mẫu biên lai tự cấu hình" at bounding box center [676, 97] width 175 height 23
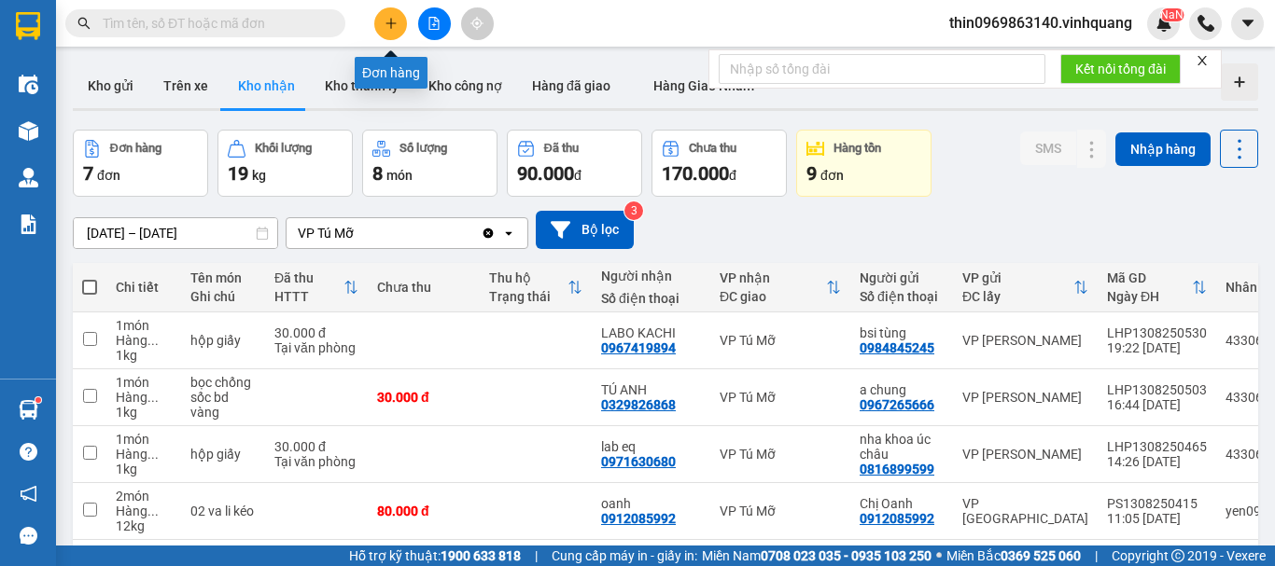
click at [393, 13] on button at bounding box center [390, 23] width 33 height 33
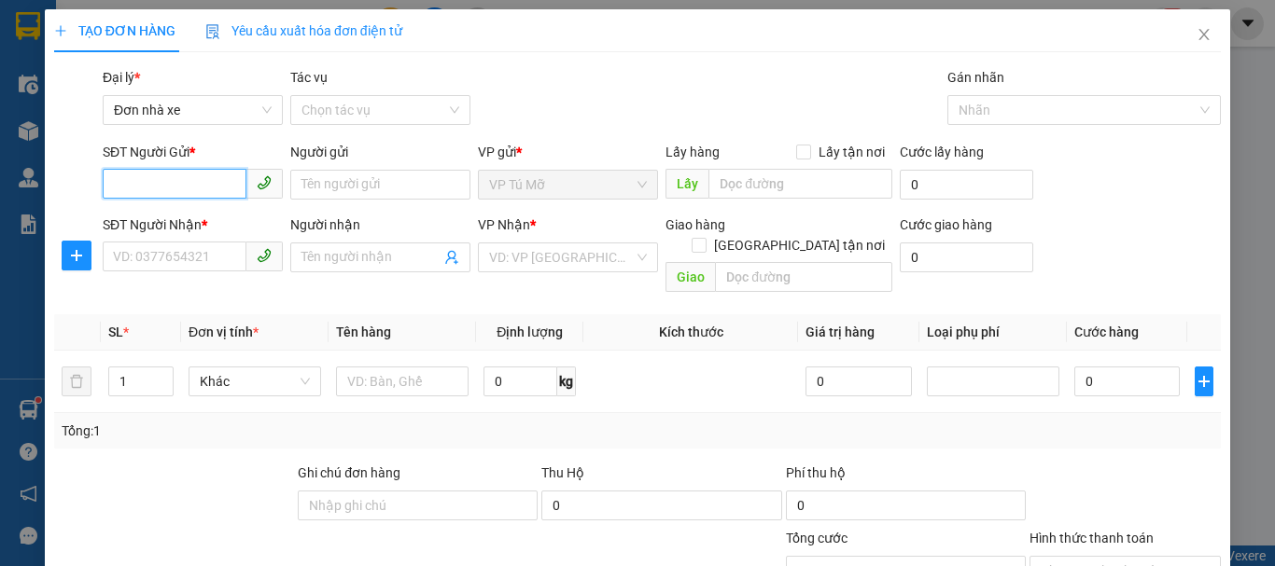
click at [203, 186] on input "SĐT Người Gửi *" at bounding box center [175, 184] width 144 height 30
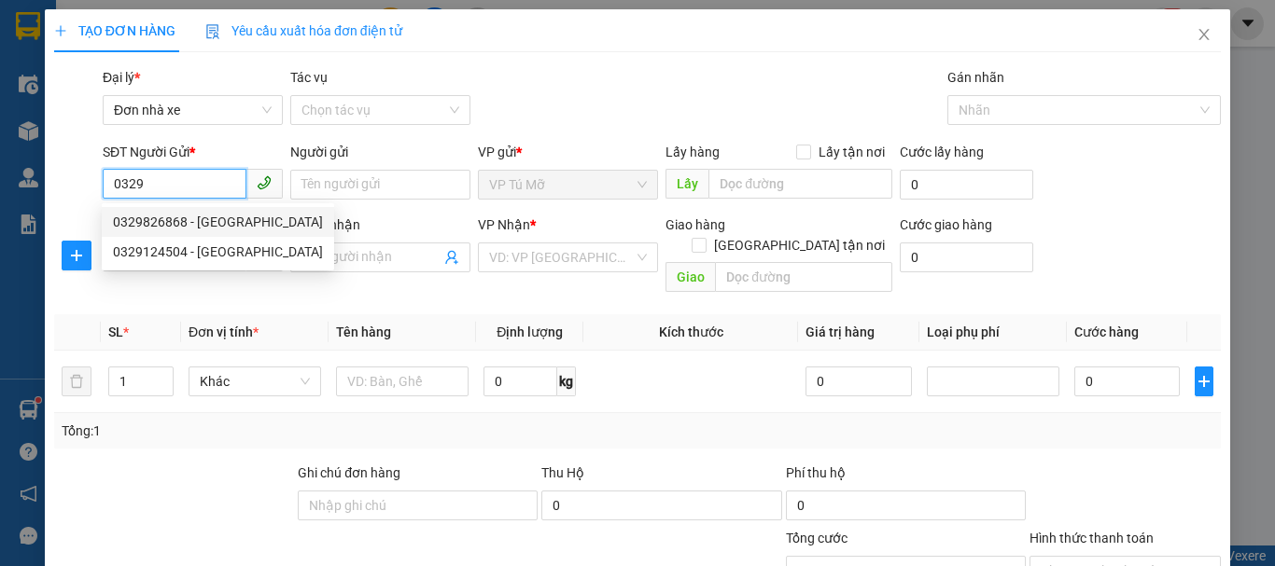
click at [216, 225] on div "0329826868 - TÚ ANH" at bounding box center [218, 222] width 210 height 21
type input "0329826868"
type input "TÚ ANH"
type input "0941269666"
type input "ngọc hân"
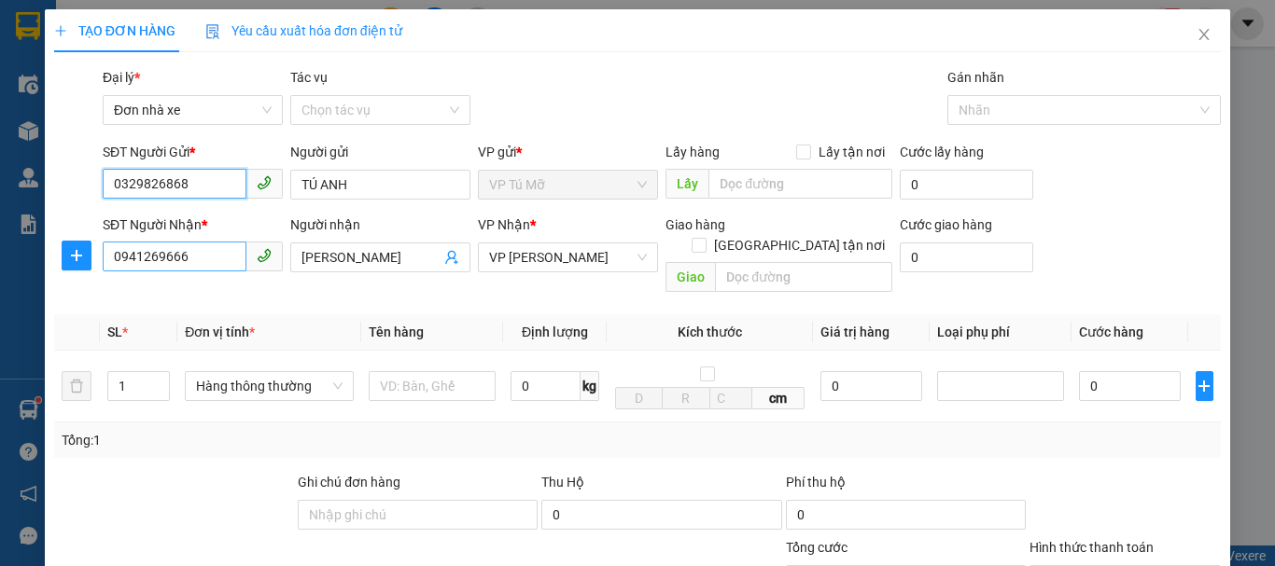
type input "0329826868"
click at [186, 253] on input "0941269666" at bounding box center [175, 257] width 144 height 30
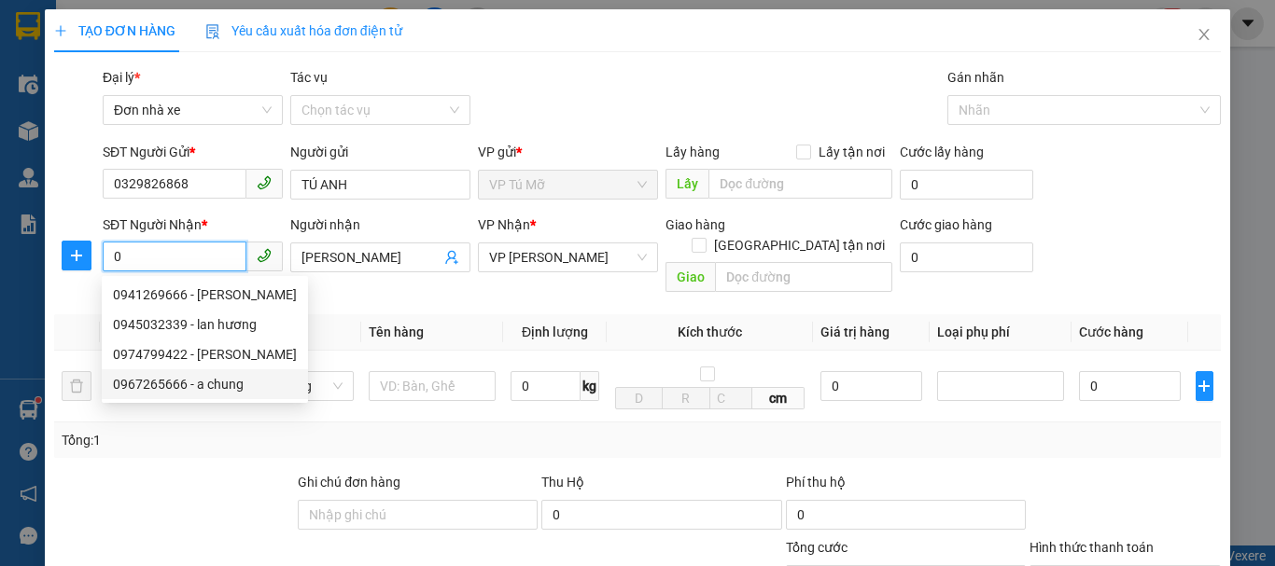
click at [186, 384] on div "0967265666 - a chung" at bounding box center [205, 384] width 184 height 21
type input "0967265666"
type input "a chung"
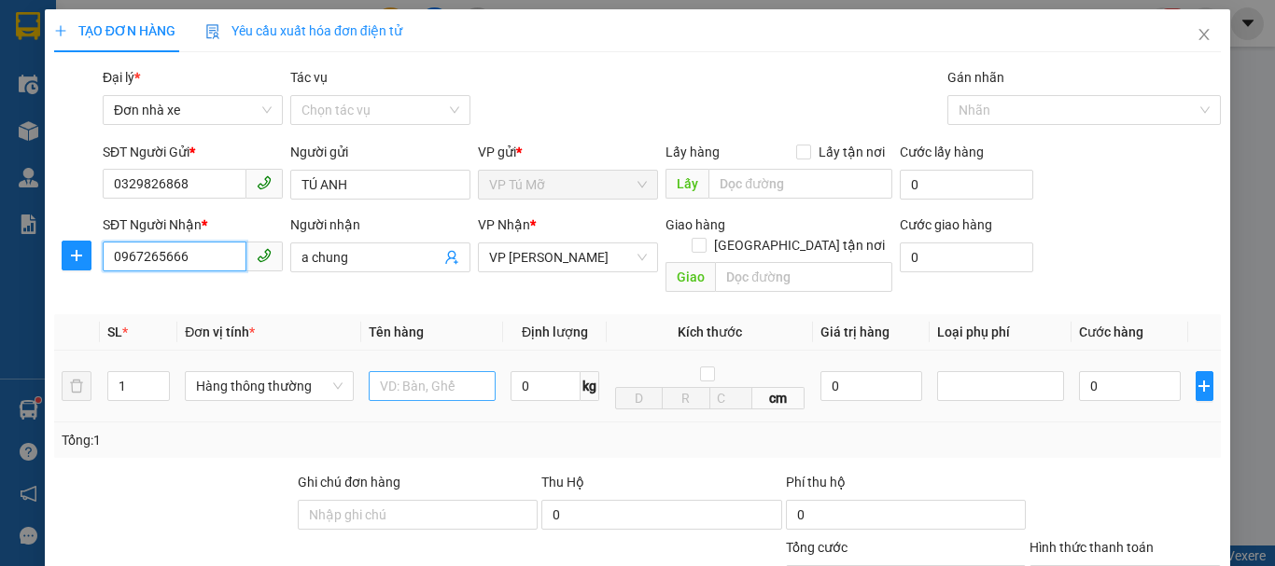
type input "0967265666"
click at [426, 371] on input "text" at bounding box center [432, 386] width 127 height 30
type input "bọc bd vàng"
click at [531, 351] on td "0 kg" at bounding box center [555, 387] width 104 height 72
click at [513, 376] on input "0" at bounding box center [545, 386] width 70 height 30
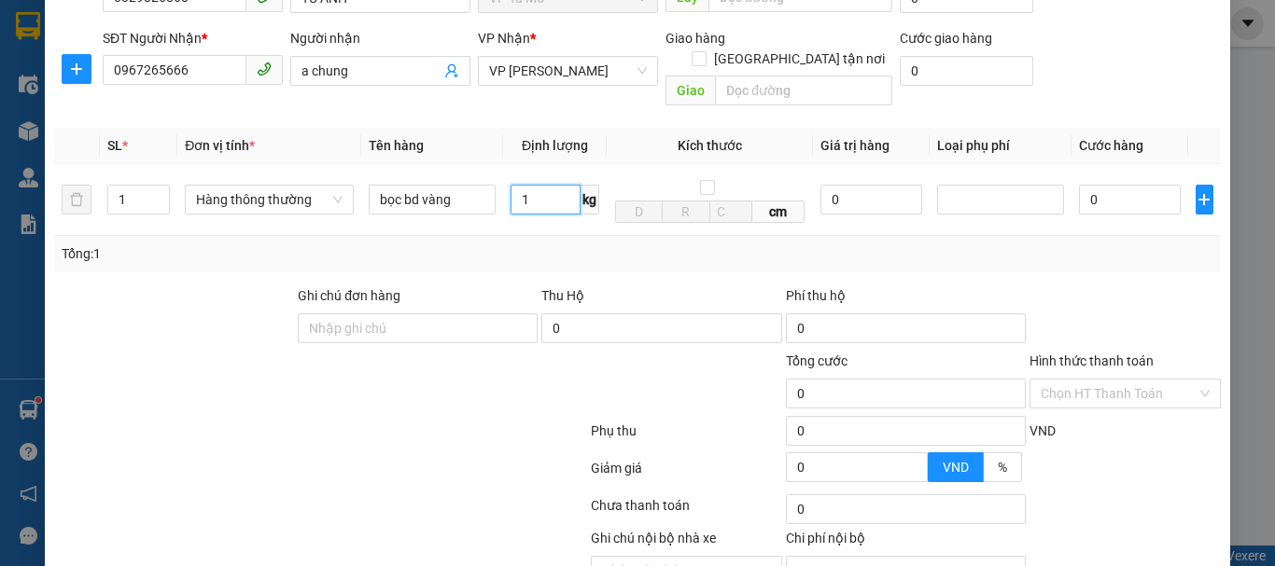
scroll to position [267, 0]
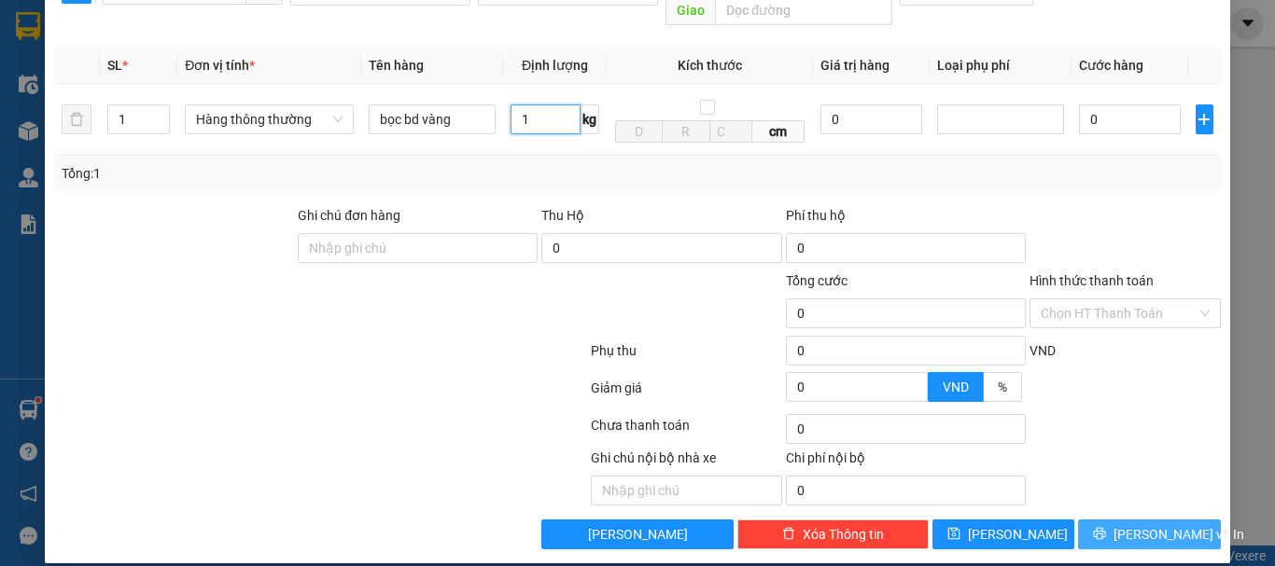
type input "1"
click at [1123, 524] on span "[PERSON_NAME] và In" at bounding box center [1178, 534] width 131 height 21
type input "30.000"
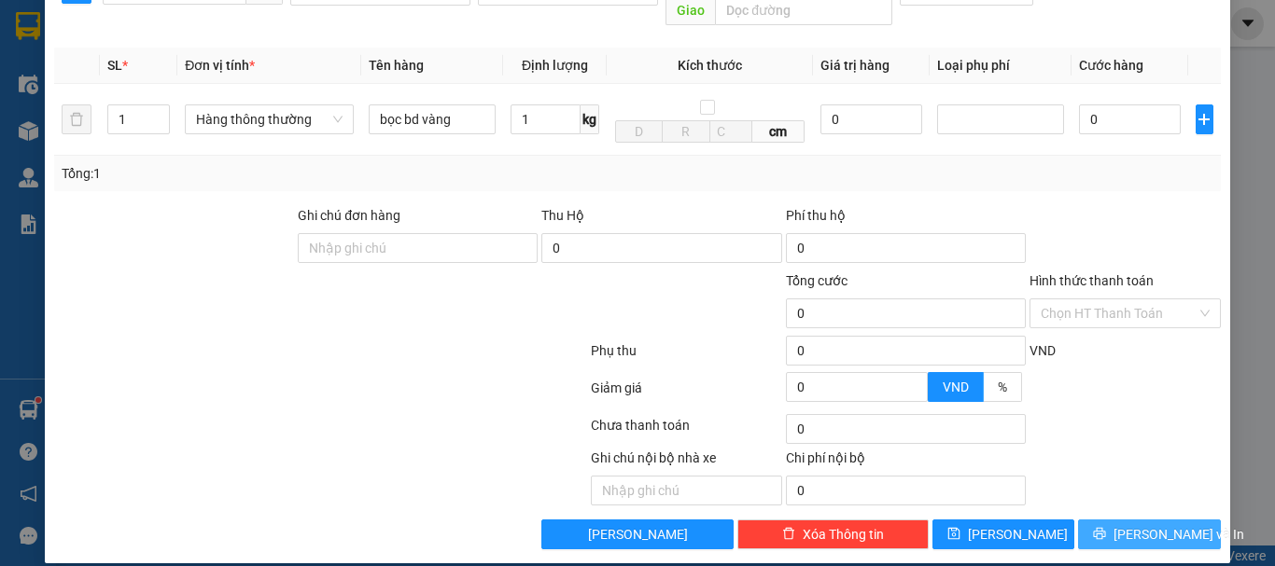
type input "30.000"
click at [1123, 524] on span "[PERSON_NAME] và In" at bounding box center [1178, 534] width 131 height 21
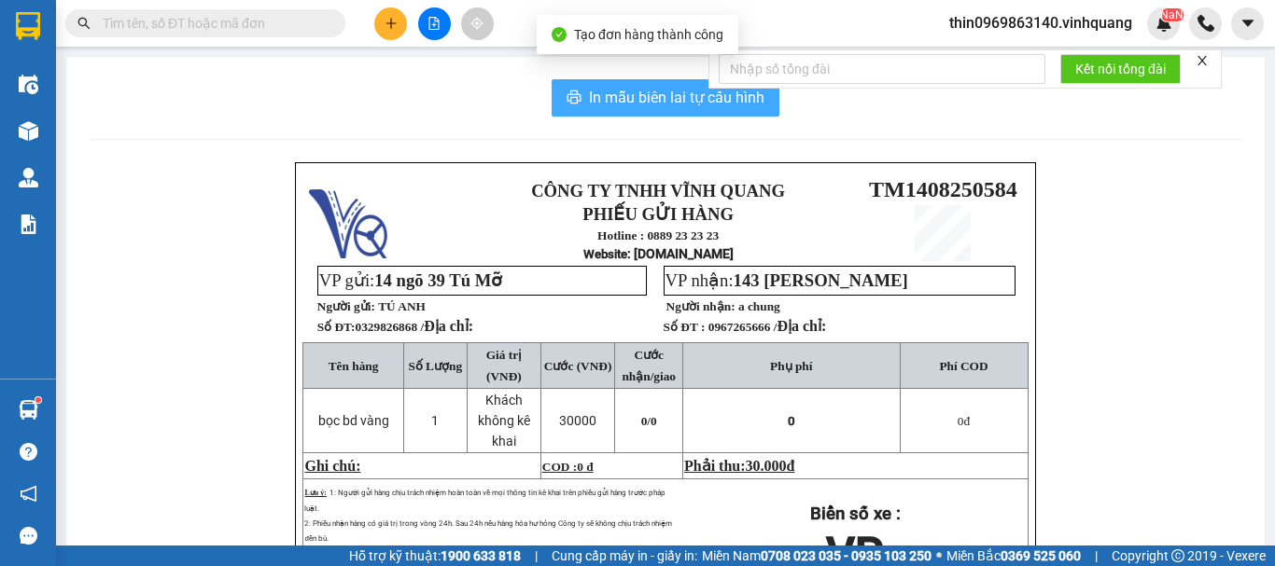
click at [631, 92] on span "In mẫu biên lai tự cấu hình" at bounding box center [676, 97] width 175 height 23
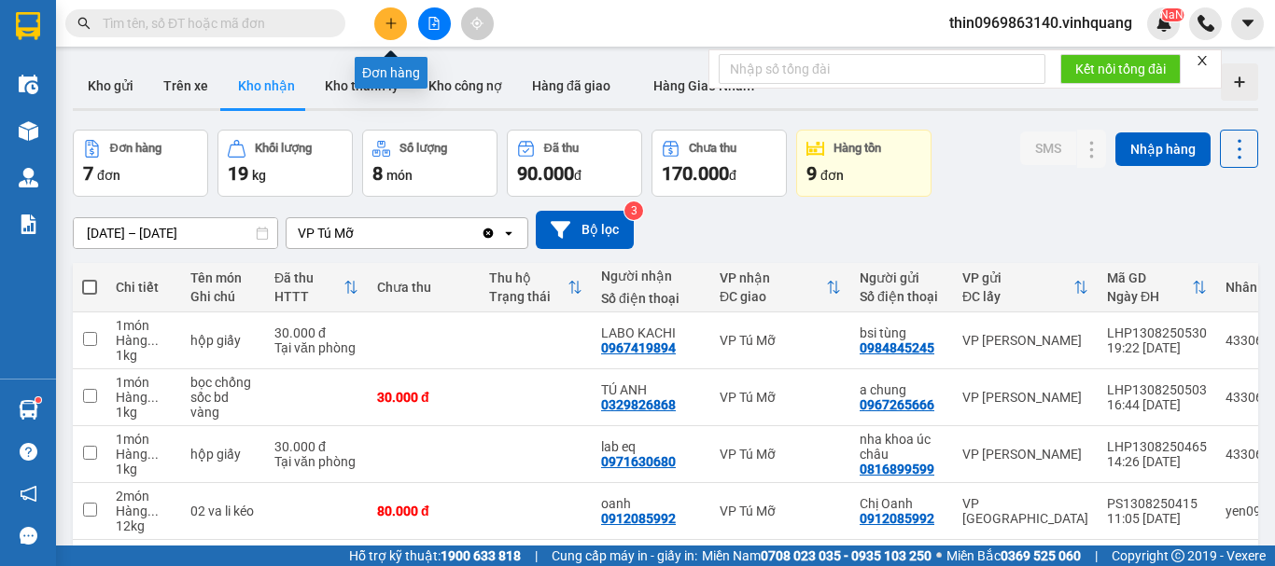
click at [383, 33] on button at bounding box center [390, 23] width 33 height 33
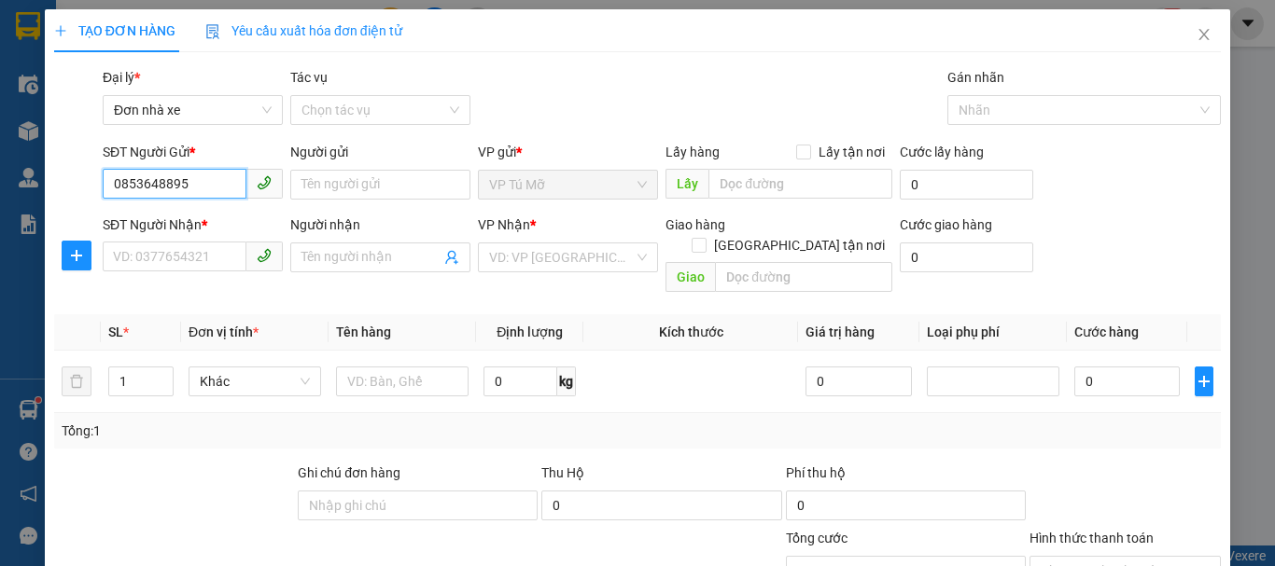
type input "0853648895"
click at [365, 166] on div "Người gửi" at bounding box center [380, 156] width 180 height 28
click at [365, 175] on input "Người gửi" at bounding box center [380, 185] width 180 height 30
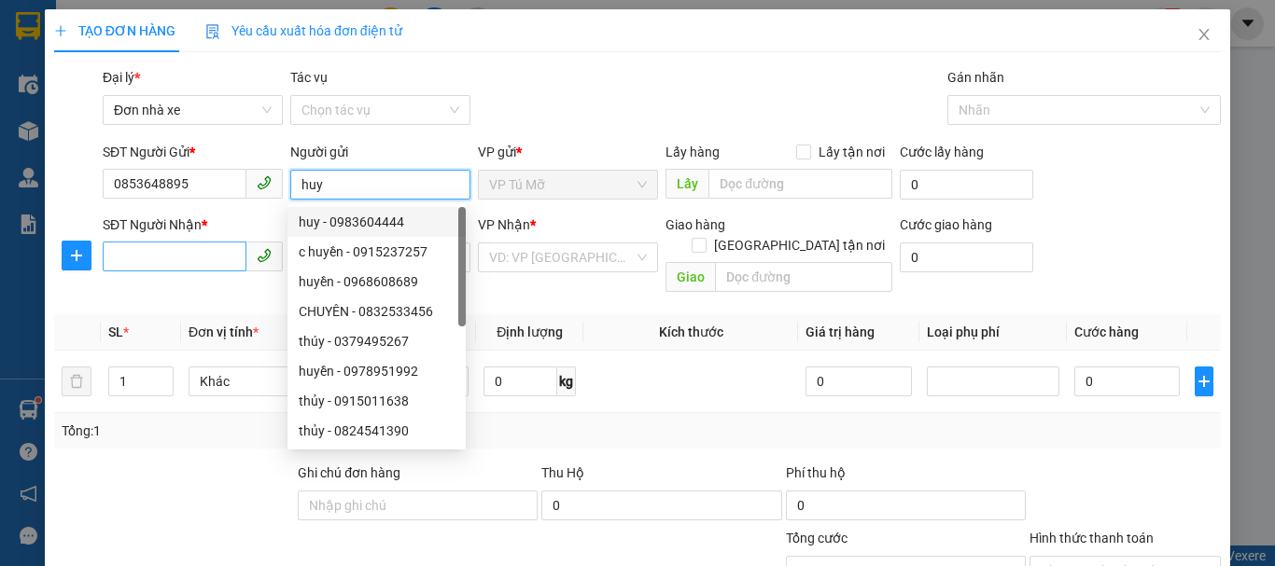
type input "huy"
click at [143, 266] on input "SĐT Người Nhận *" at bounding box center [175, 257] width 144 height 30
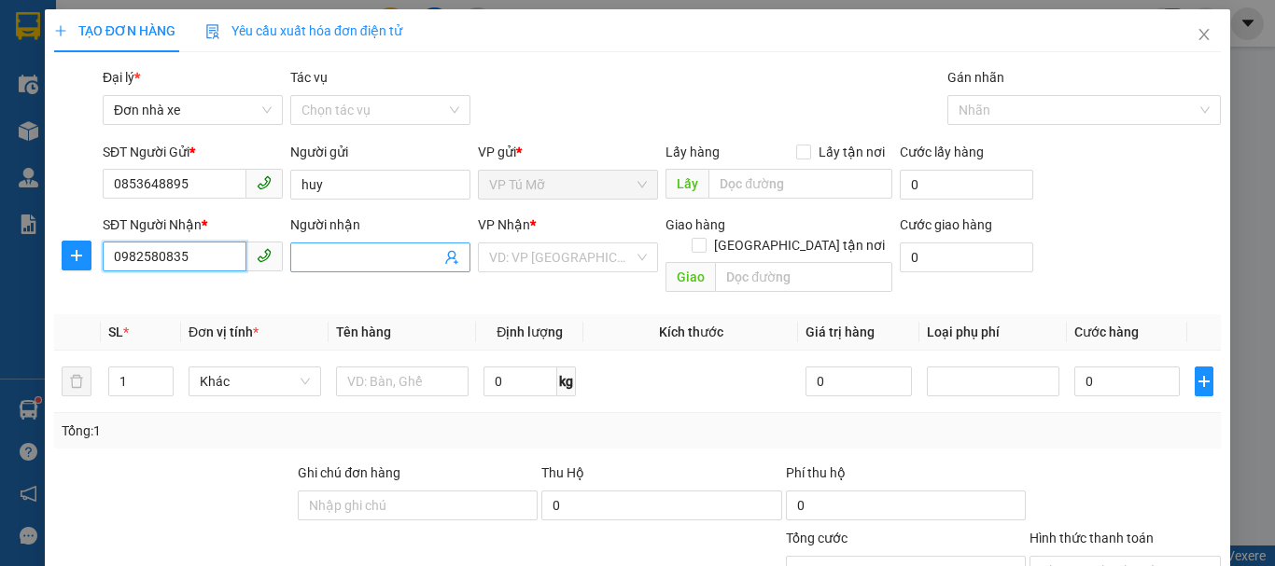
type input "0982580835"
click at [346, 257] on input "Người nhận" at bounding box center [370, 257] width 139 height 21
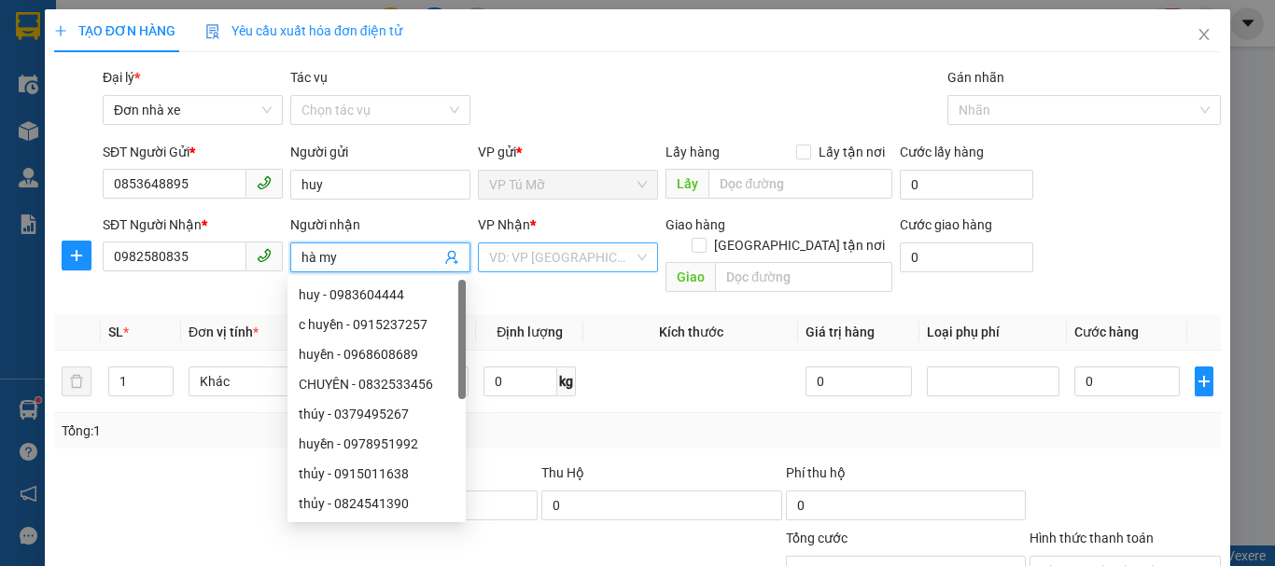
type input "hà my"
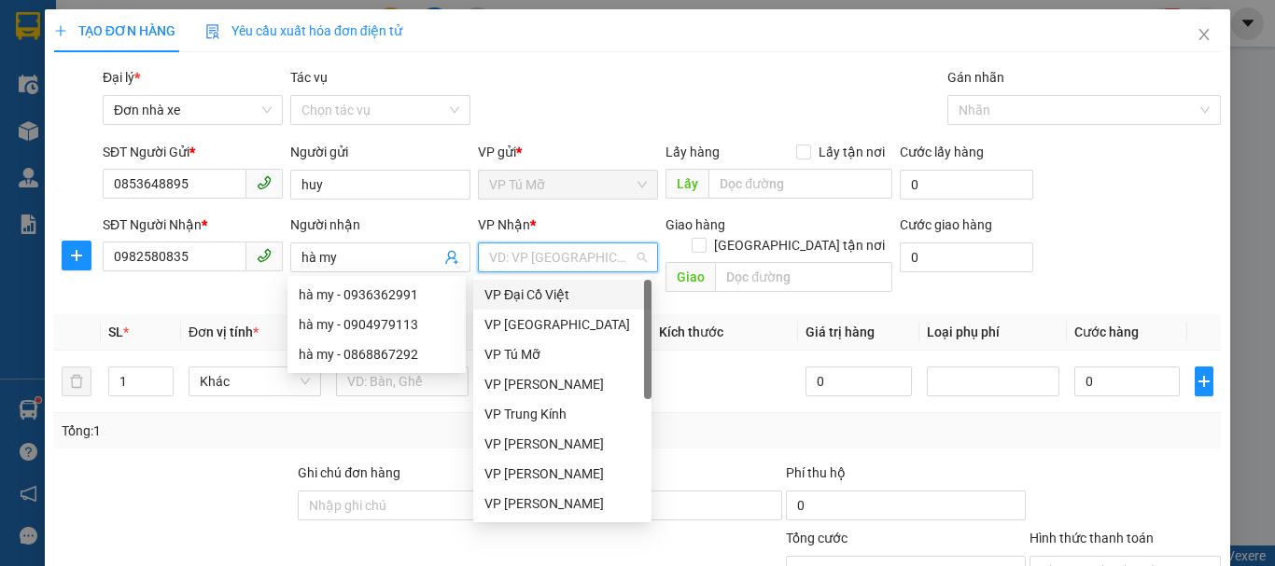
click at [533, 247] on input "search" at bounding box center [561, 258] width 145 height 28
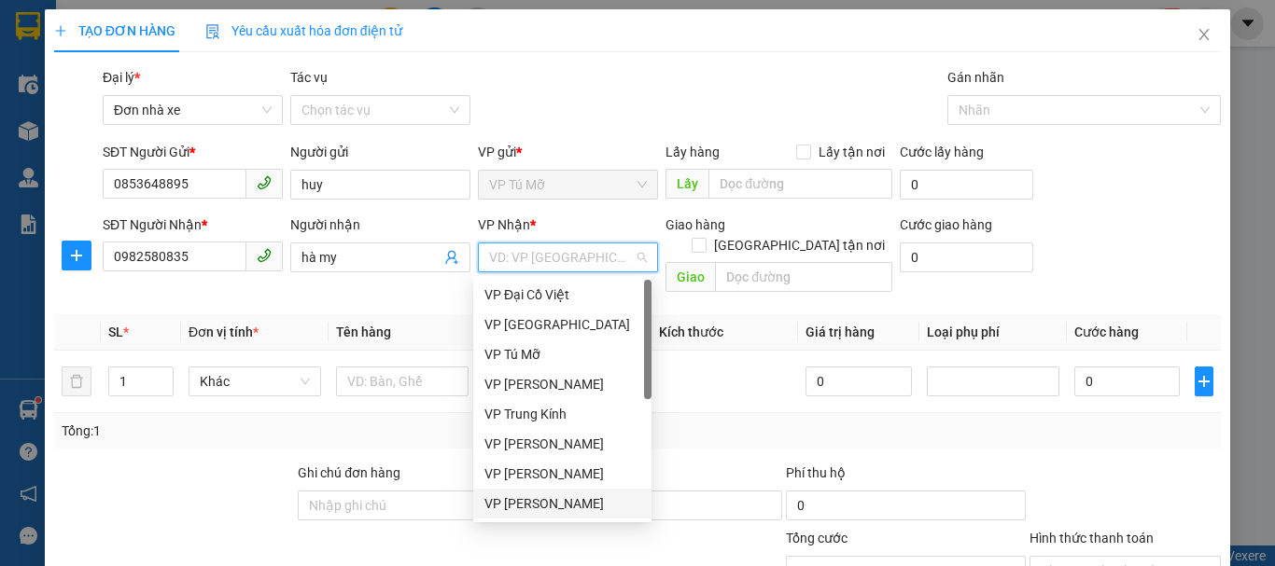
click at [572, 503] on div "VP [PERSON_NAME]" at bounding box center [562, 504] width 156 height 21
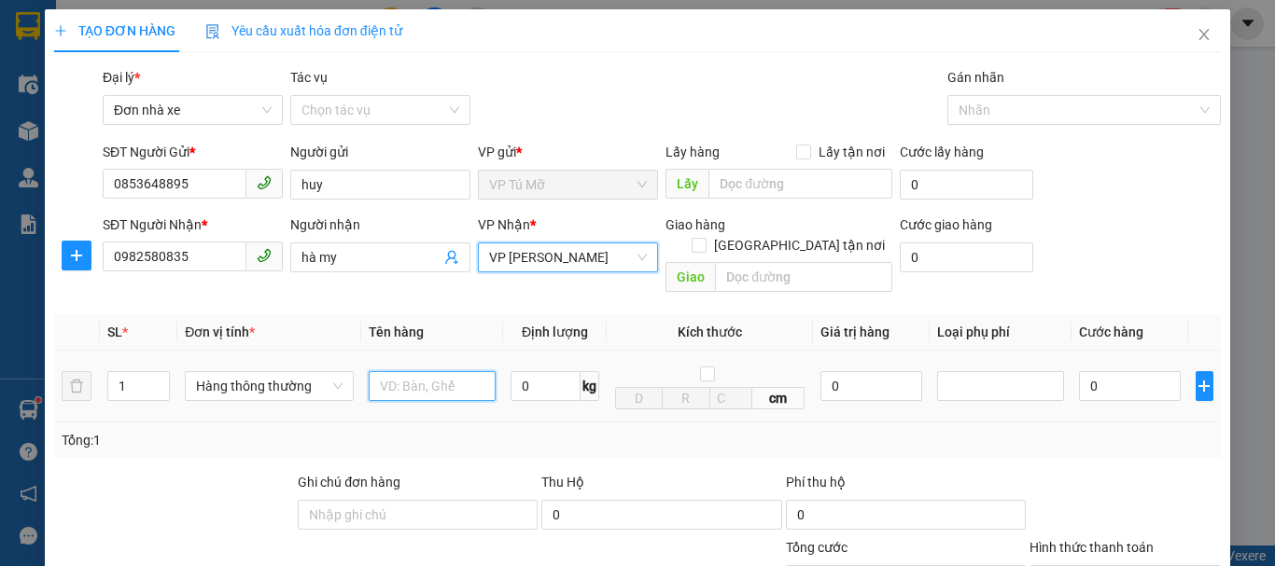
click at [426, 371] on input "text" at bounding box center [432, 386] width 127 height 30
type input "thùng ct"
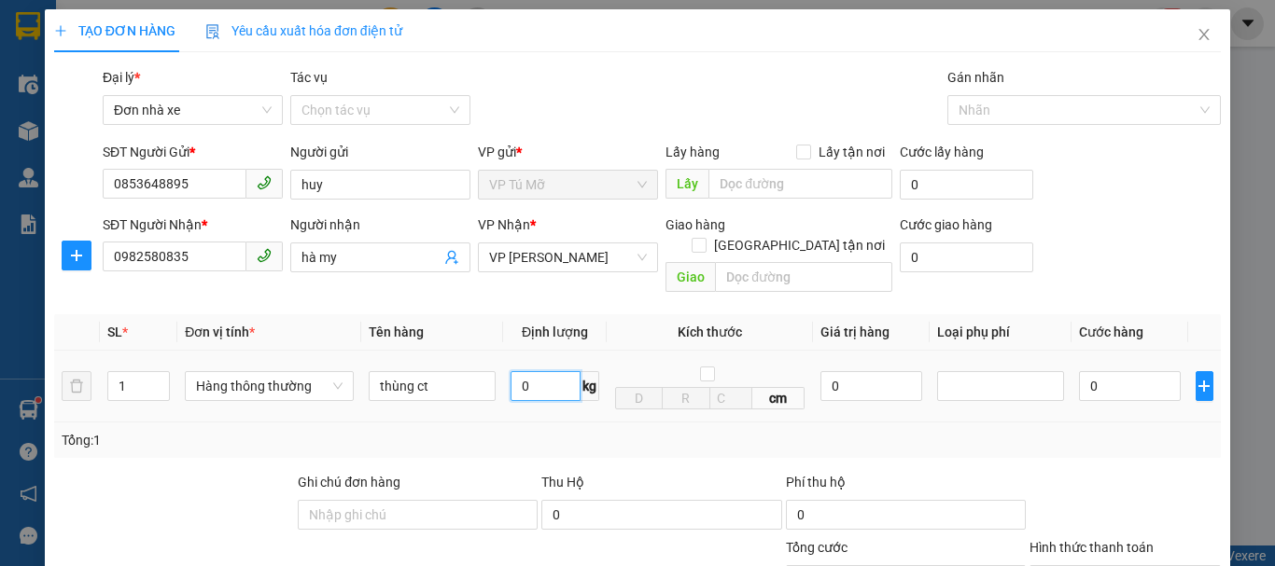
click at [536, 375] on input "0" at bounding box center [545, 386] width 70 height 30
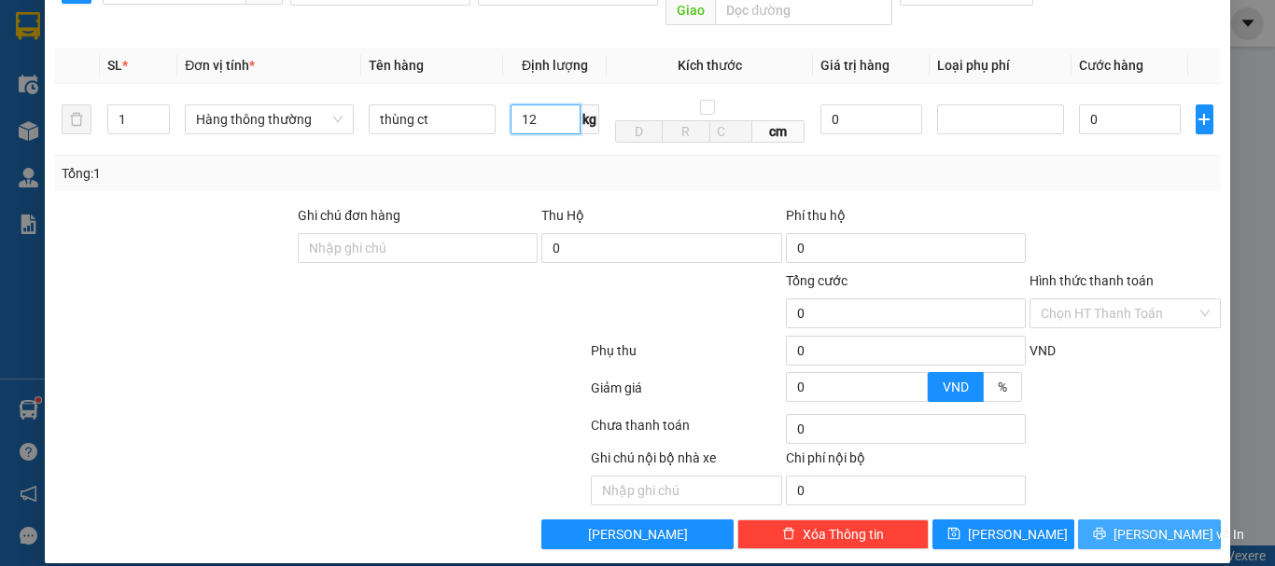
type input "12"
click at [1158, 524] on span "[PERSON_NAME] và In" at bounding box center [1178, 534] width 131 height 21
type input "40.000"
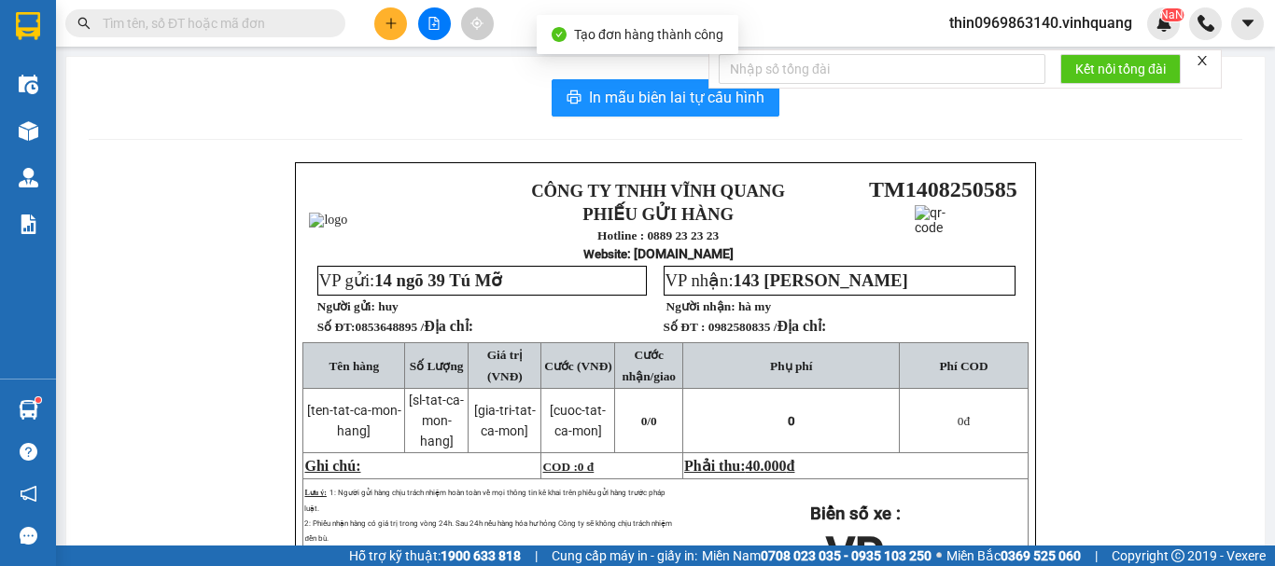
click at [1158, 518] on div "CÔNG TY TNHH VĨNH QUANG PHIẾU GỬI HÀNG Hotline : 0889 23 23 23 Website : xevinh…" at bounding box center [665, 465] width 1153 height 606
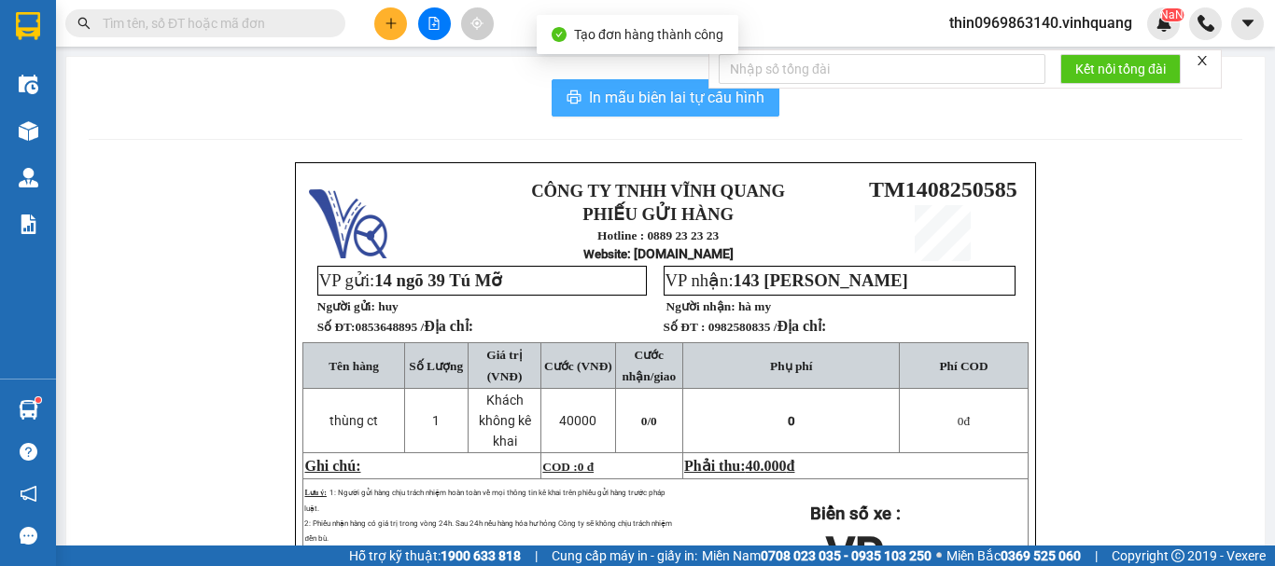
click at [632, 108] on span "In mẫu biên lai tự cấu hình" at bounding box center [676, 97] width 175 height 23
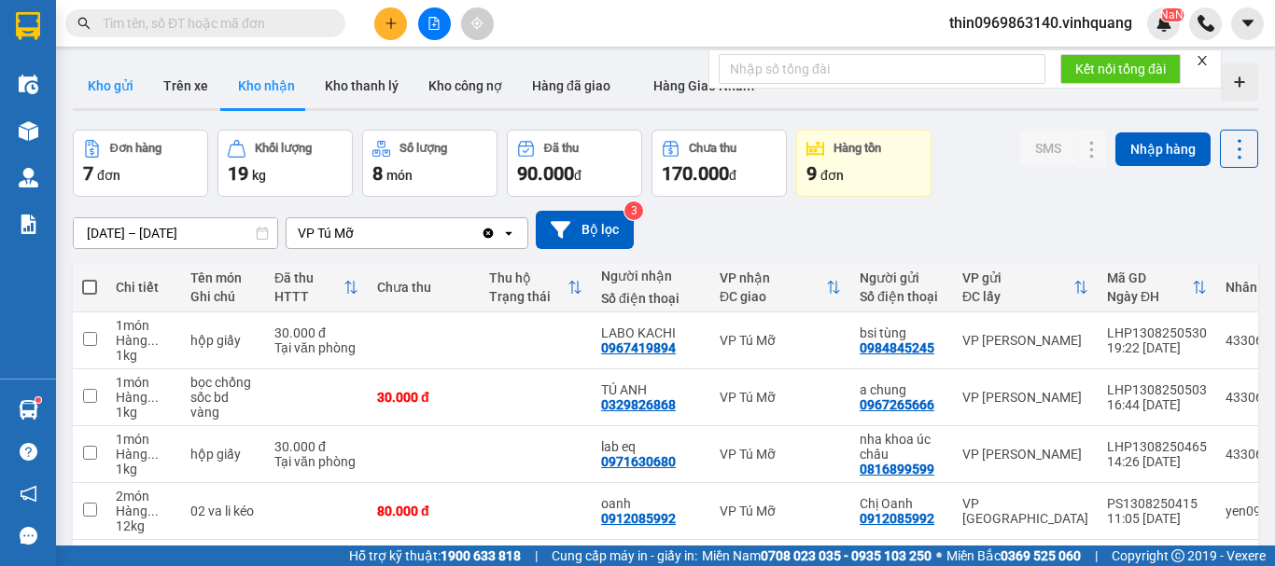
click at [118, 78] on button "Kho gửi" at bounding box center [111, 85] width 76 height 45
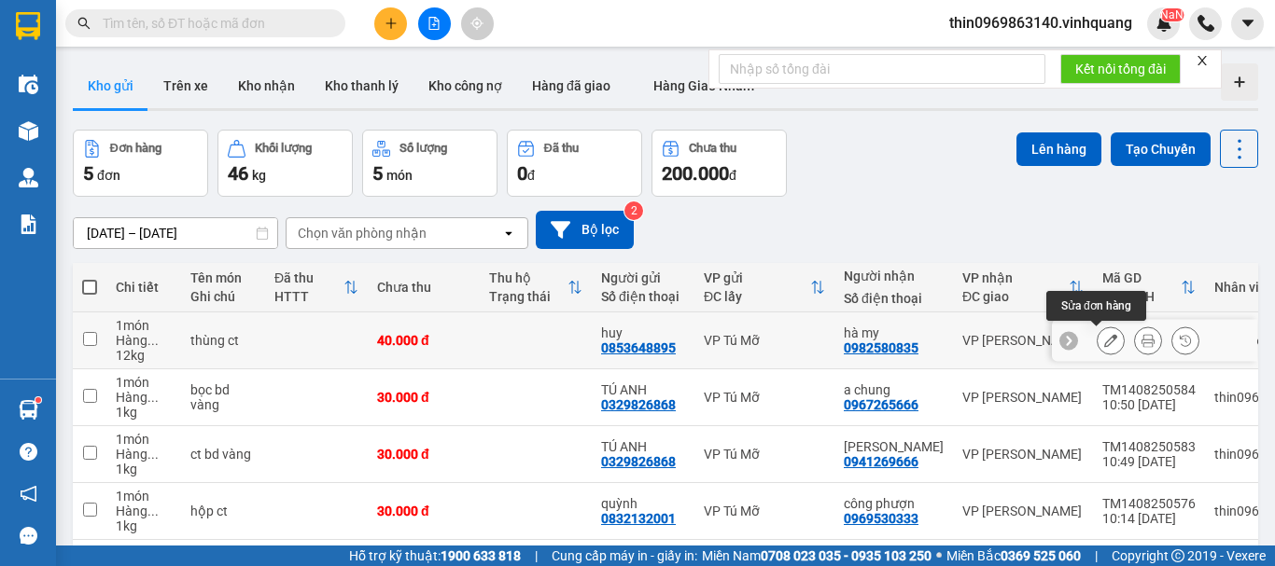
click at [1104, 344] on icon at bounding box center [1110, 340] width 13 height 13
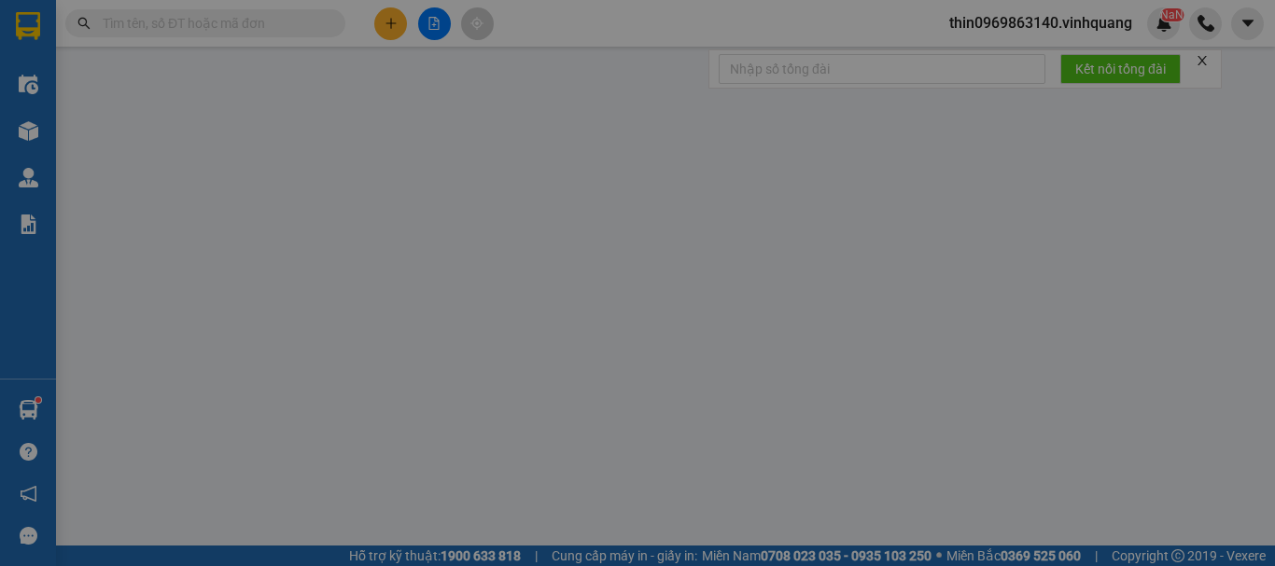
type input "0853648895"
type input "huy"
type input "0982580835"
type input "hà my"
type input "40.000"
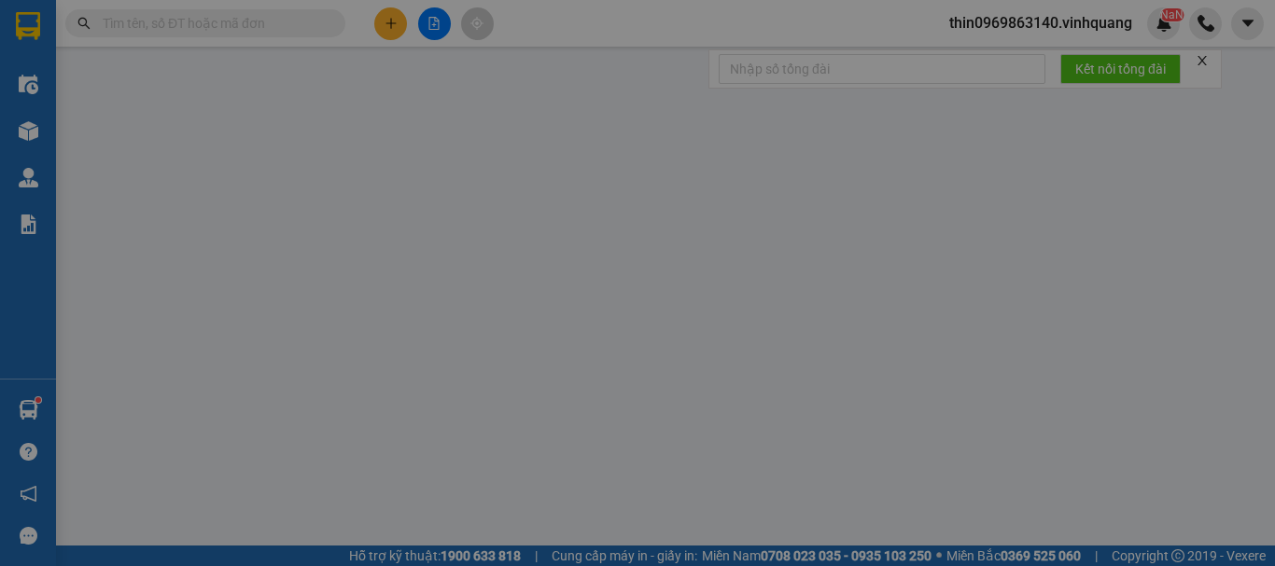
type input "40.000"
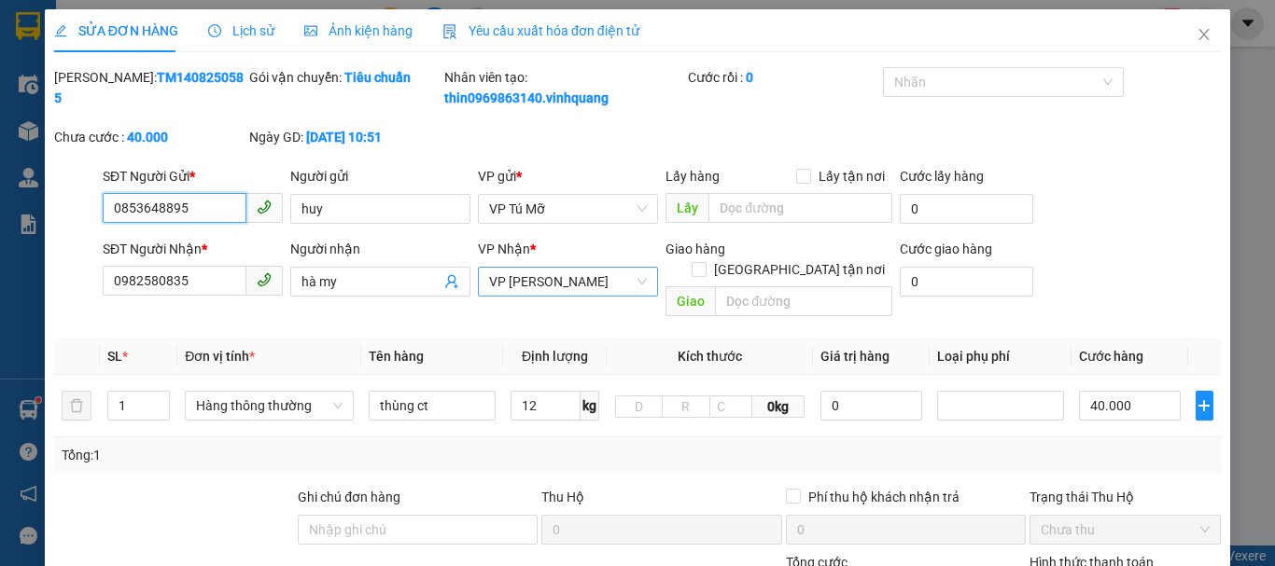
click at [568, 272] on span "VP [PERSON_NAME]" at bounding box center [568, 282] width 158 height 28
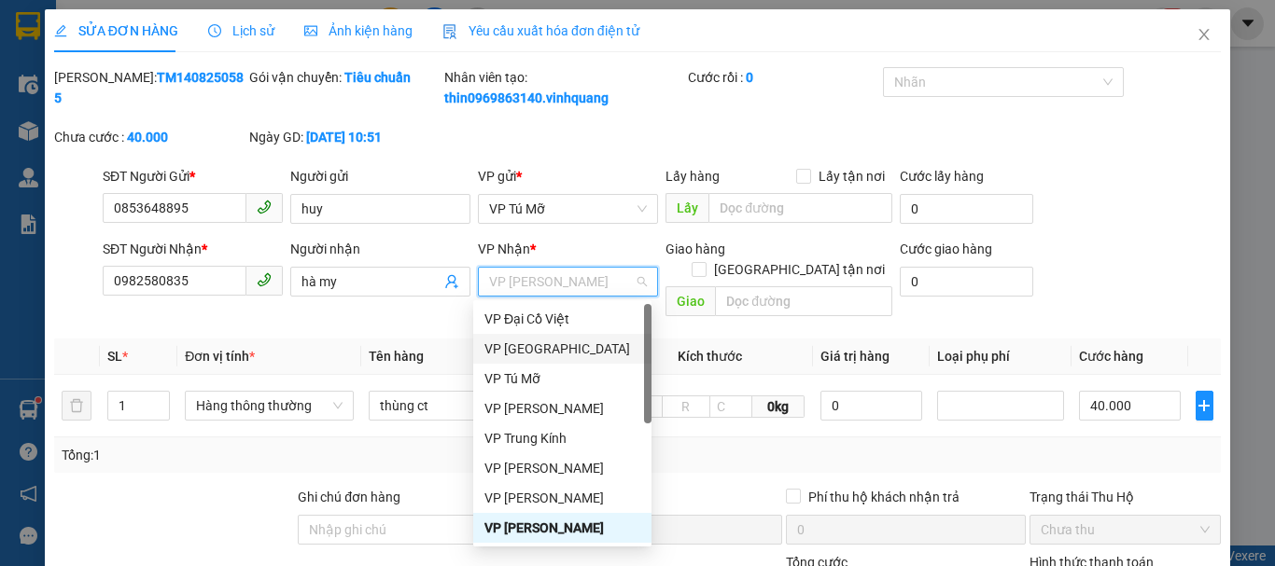
click at [543, 353] on div "VP PHÚ SƠN" at bounding box center [562, 349] width 156 height 21
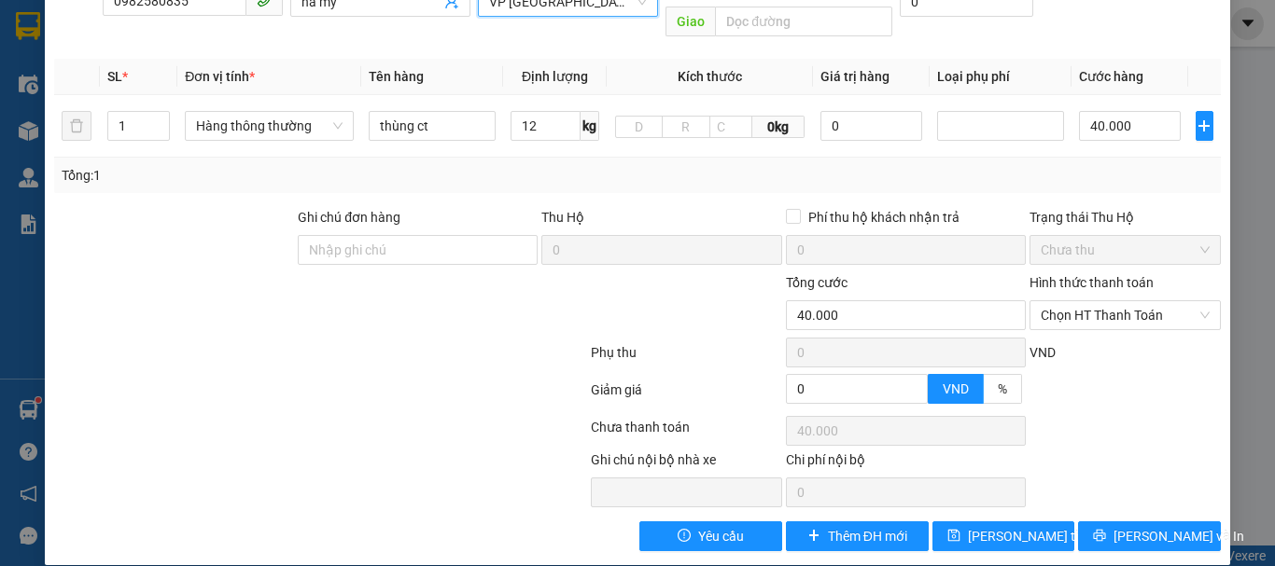
scroll to position [281, 0]
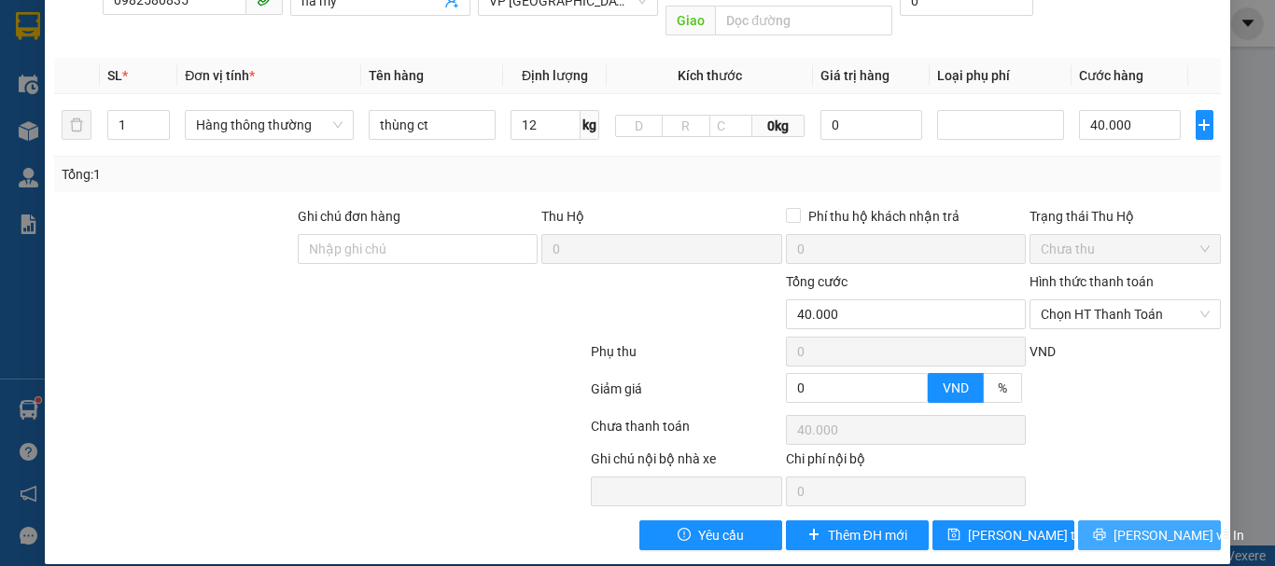
click at [1120, 521] on button "[PERSON_NAME] và In" at bounding box center [1149, 536] width 143 height 30
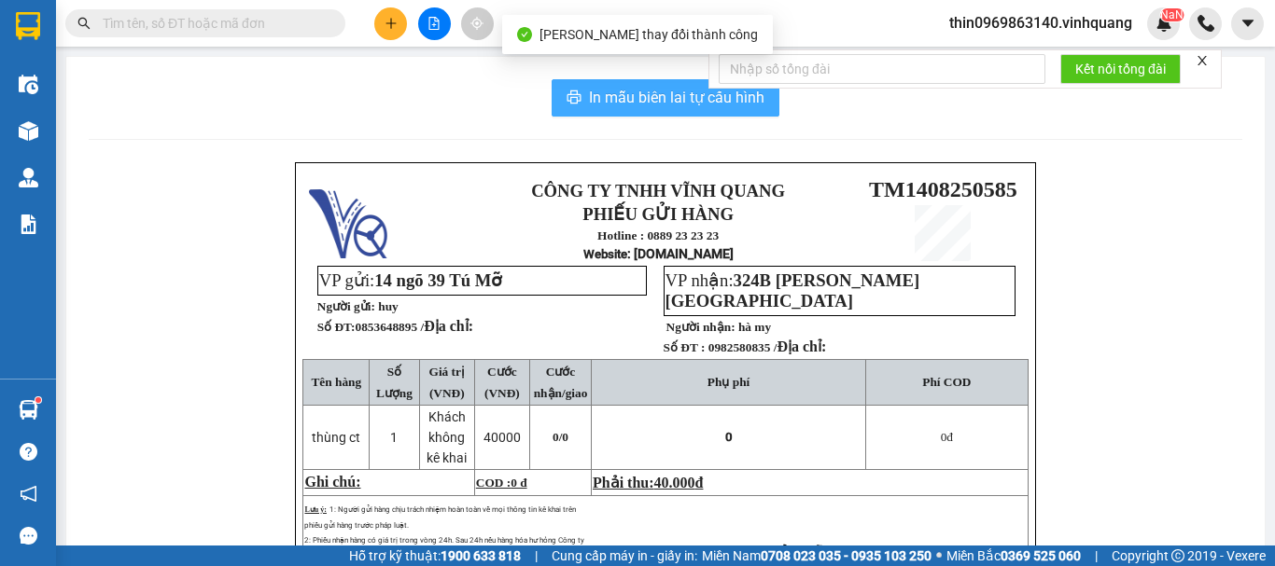
click at [628, 93] on span "In mẫu biên lai tự cấu hình" at bounding box center [676, 97] width 175 height 23
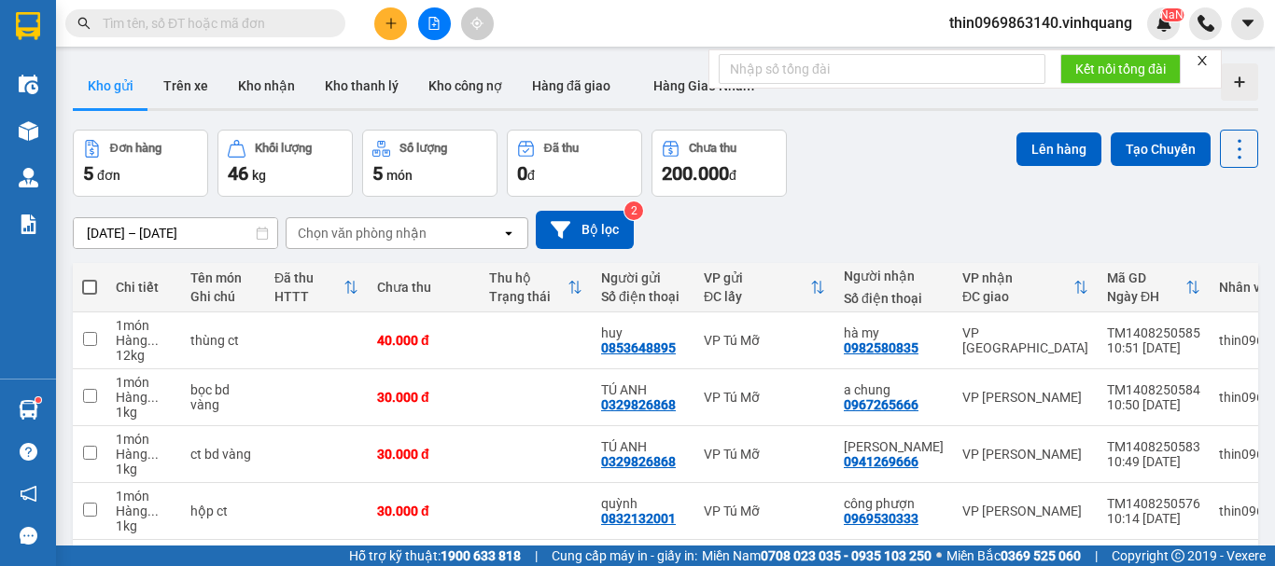
click at [167, 24] on input "text" at bounding box center [213, 23] width 220 height 21
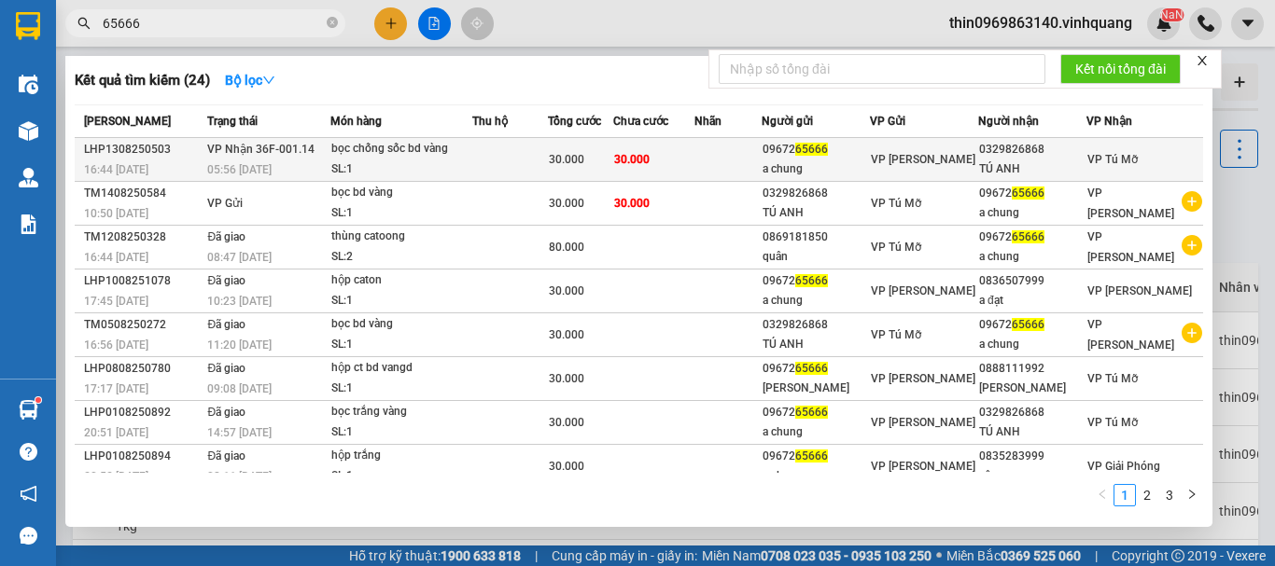
type input "65666"
click at [454, 166] on div "SL: 1" at bounding box center [401, 170] width 140 height 21
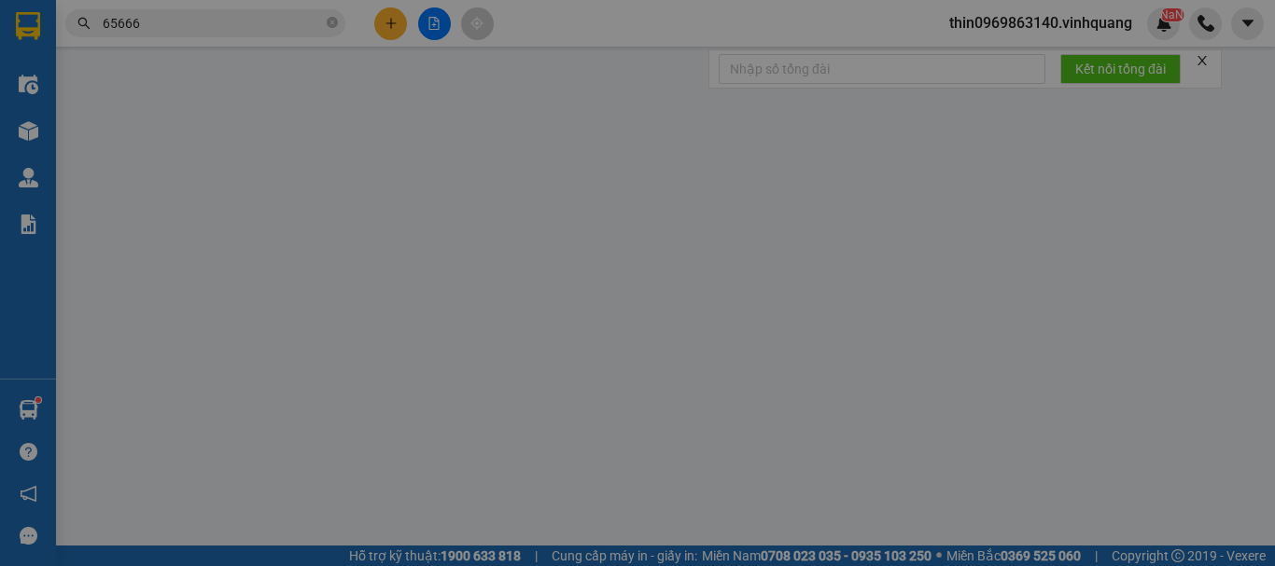
type input "0967265666"
type input "a chung"
type input "0329826868"
type input "TÚ ANH"
type input "30.000"
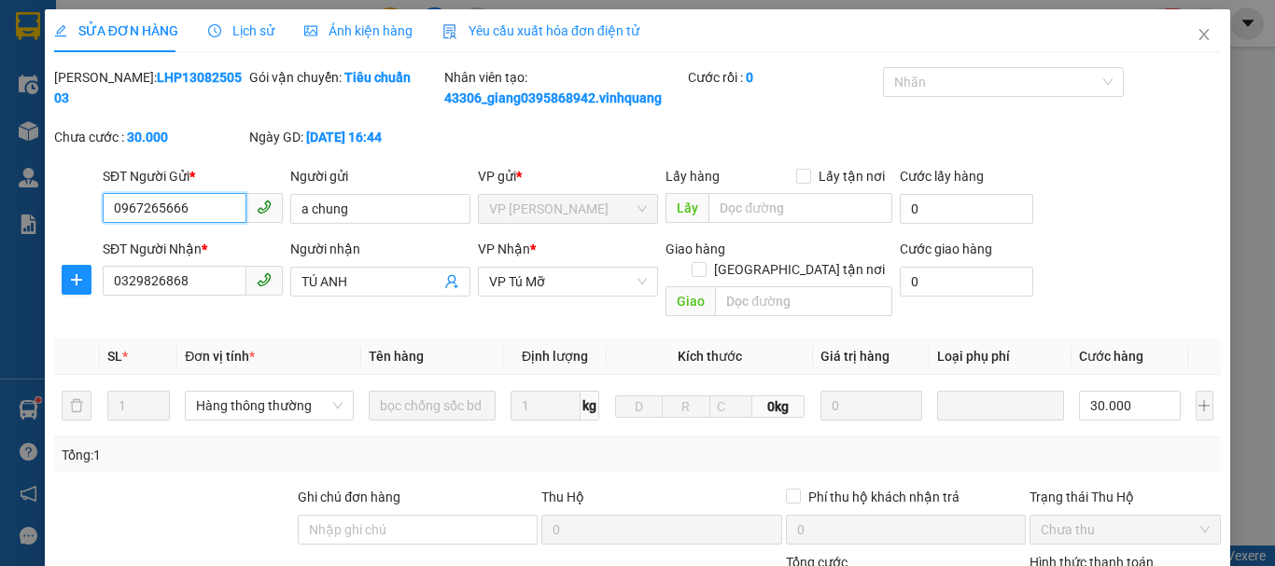
type input "0"
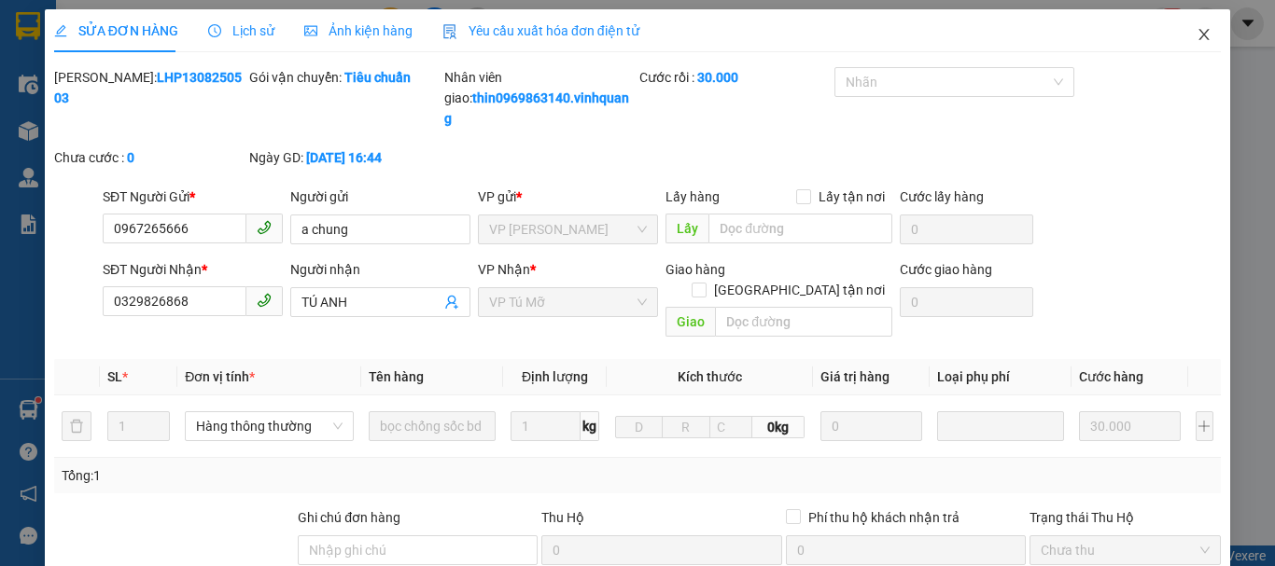
click at [1189, 46] on span "Close" at bounding box center [1204, 35] width 52 height 52
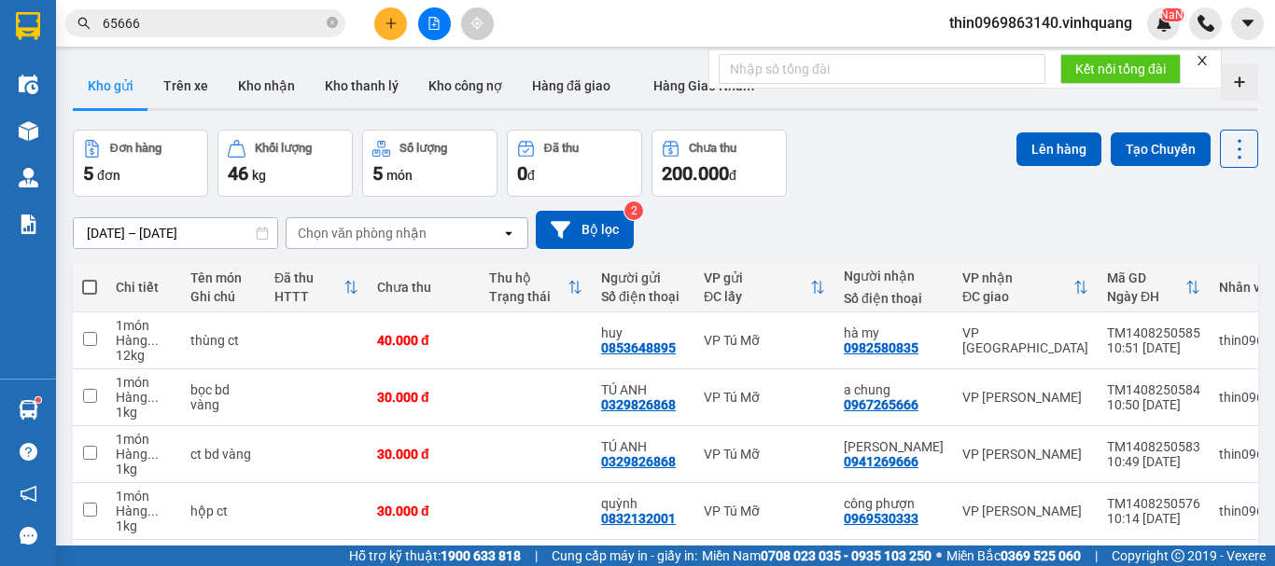
click at [406, 31] on div at bounding box center [434, 23] width 140 height 33
click at [388, 27] on icon "plus" at bounding box center [390, 23] width 13 height 13
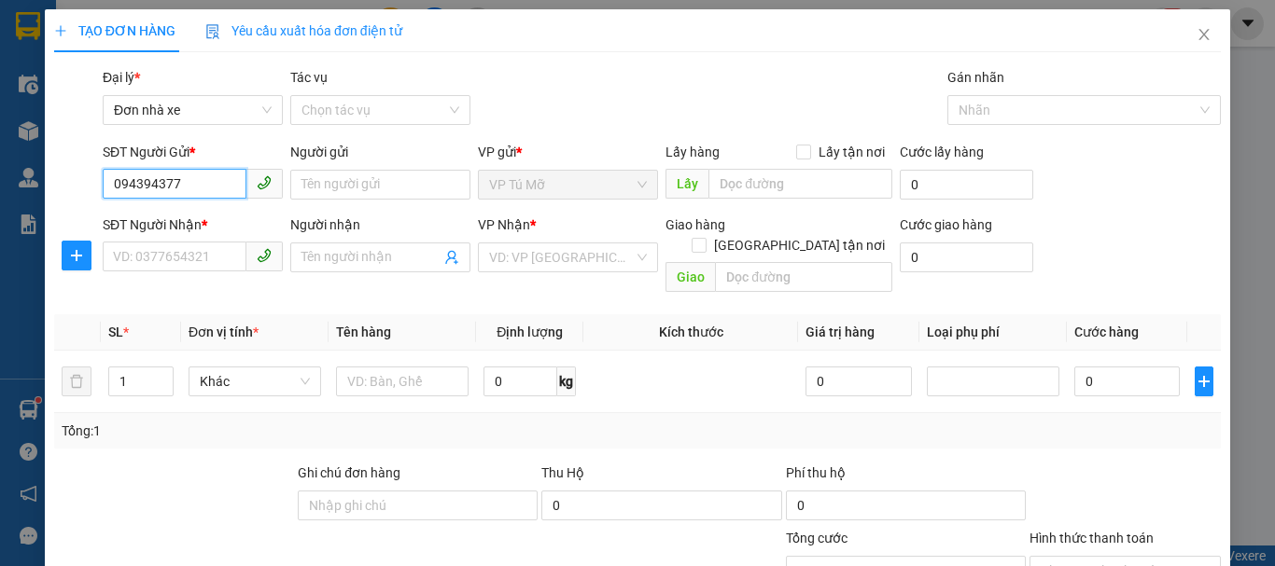
type input "0943943779"
click at [189, 222] on div "0943943779 - hoà" at bounding box center [191, 222] width 156 height 21
type input "hoà"
type input "0906216000"
type input "tuấn"
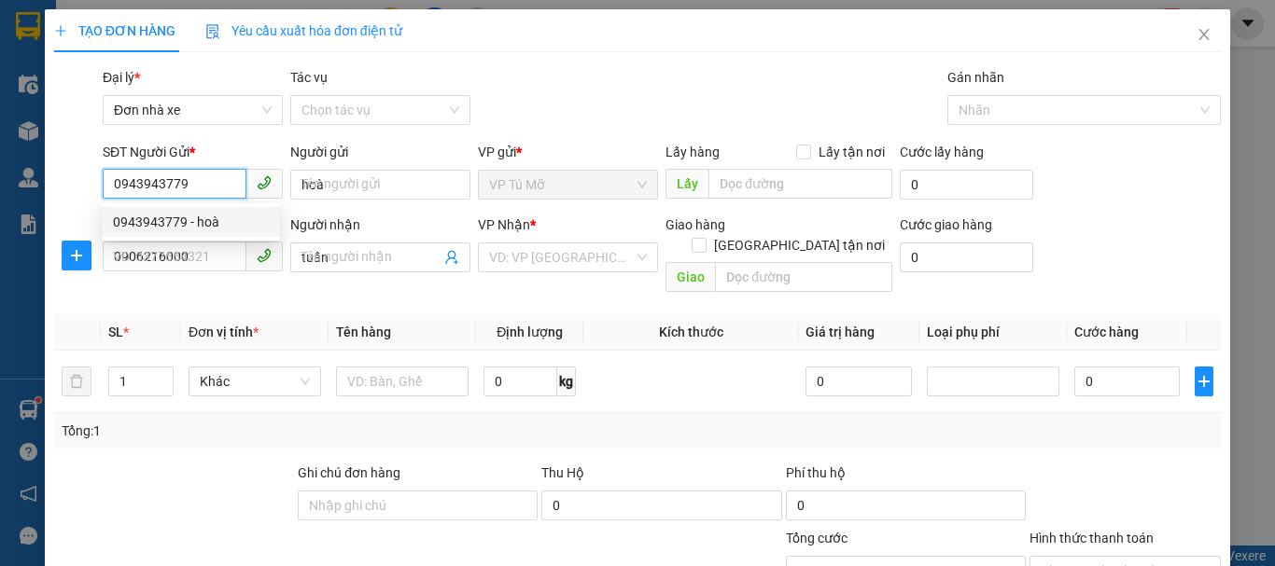
click at [189, 222] on div "0943943779 - hoà" at bounding box center [191, 222] width 156 height 21
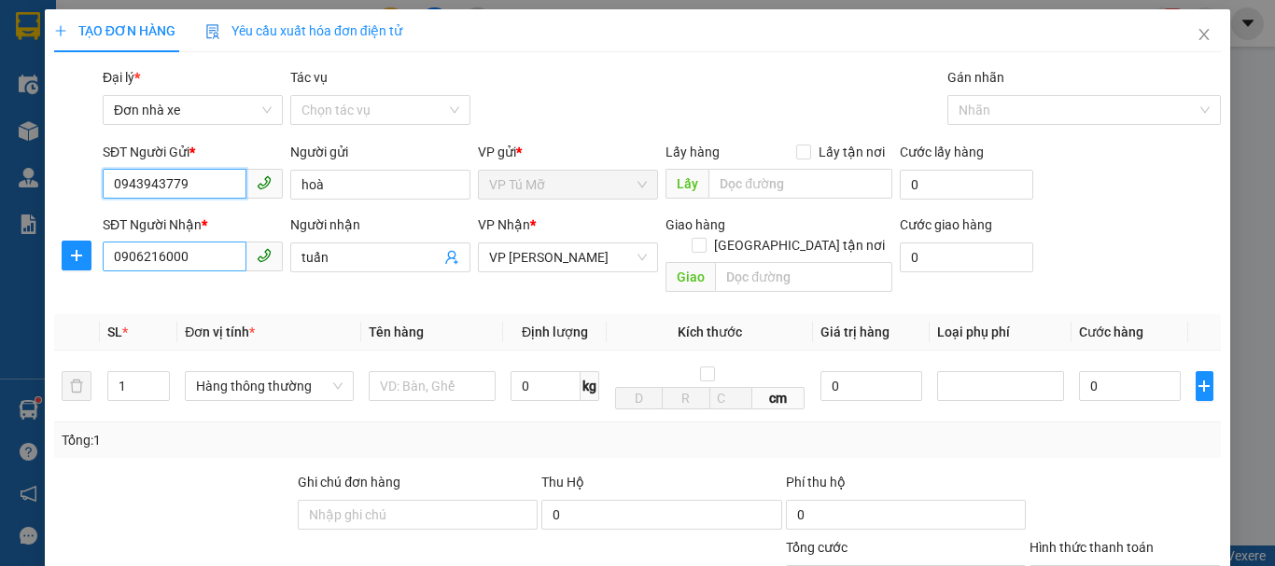
type input "0943943779"
click at [198, 250] on input "0906216000" at bounding box center [175, 257] width 144 height 30
type input "0767333666"
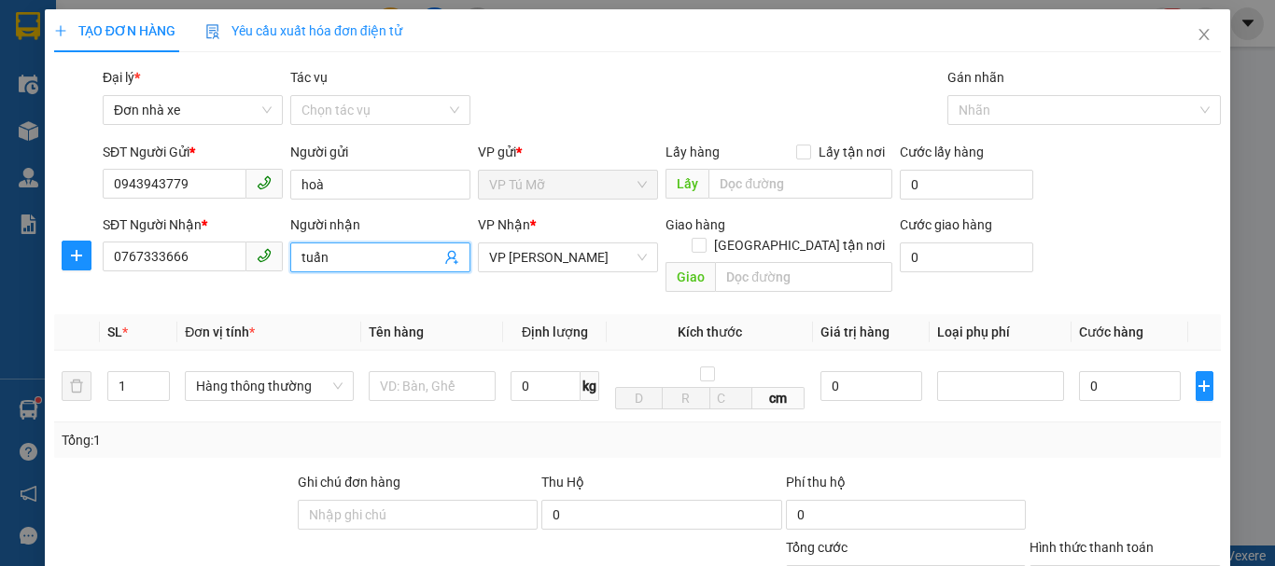
click at [339, 248] on input "tuấn" at bounding box center [370, 257] width 139 height 21
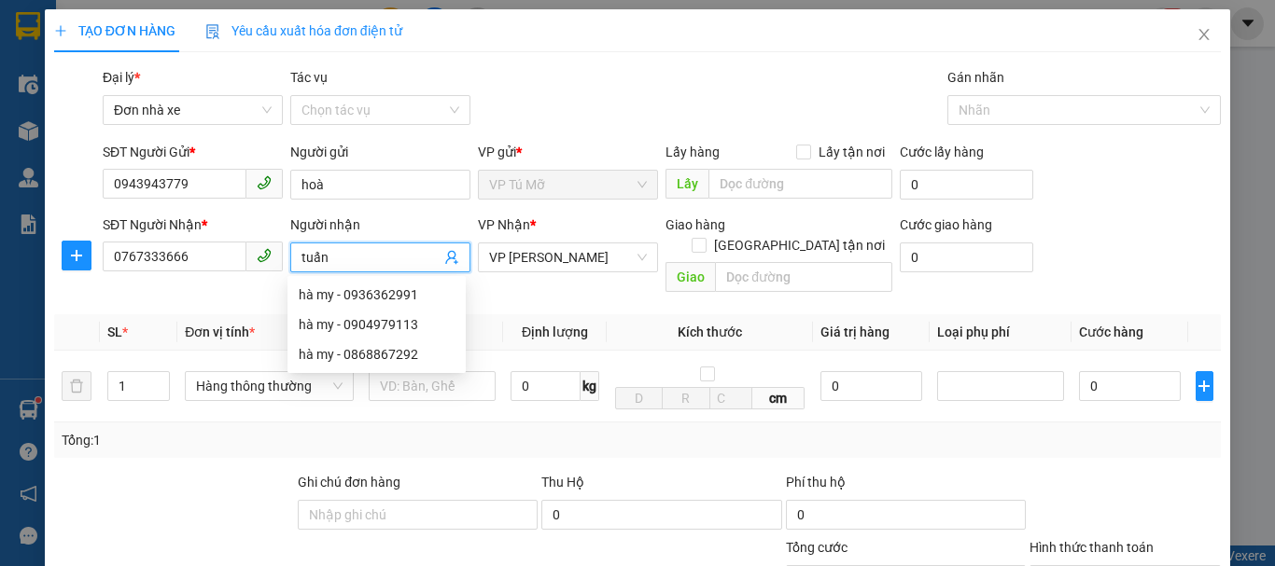
click at [339, 248] on input "tuấn" at bounding box center [370, 257] width 139 height 21
click at [337, 240] on div "Người nhận" at bounding box center [380, 229] width 180 height 28
click at [331, 237] on div "Người nhận" at bounding box center [380, 229] width 180 height 28
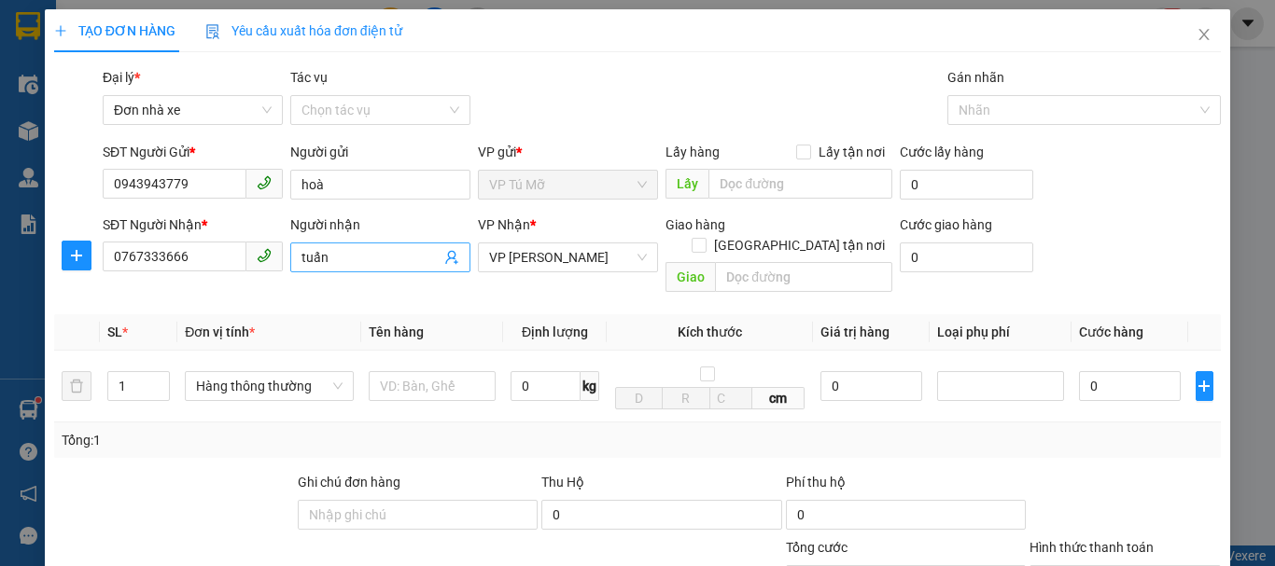
click at [329, 265] on input "tuấn" at bounding box center [370, 257] width 139 height 21
click at [329, 259] on input "tuấn" at bounding box center [370, 257] width 139 height 21
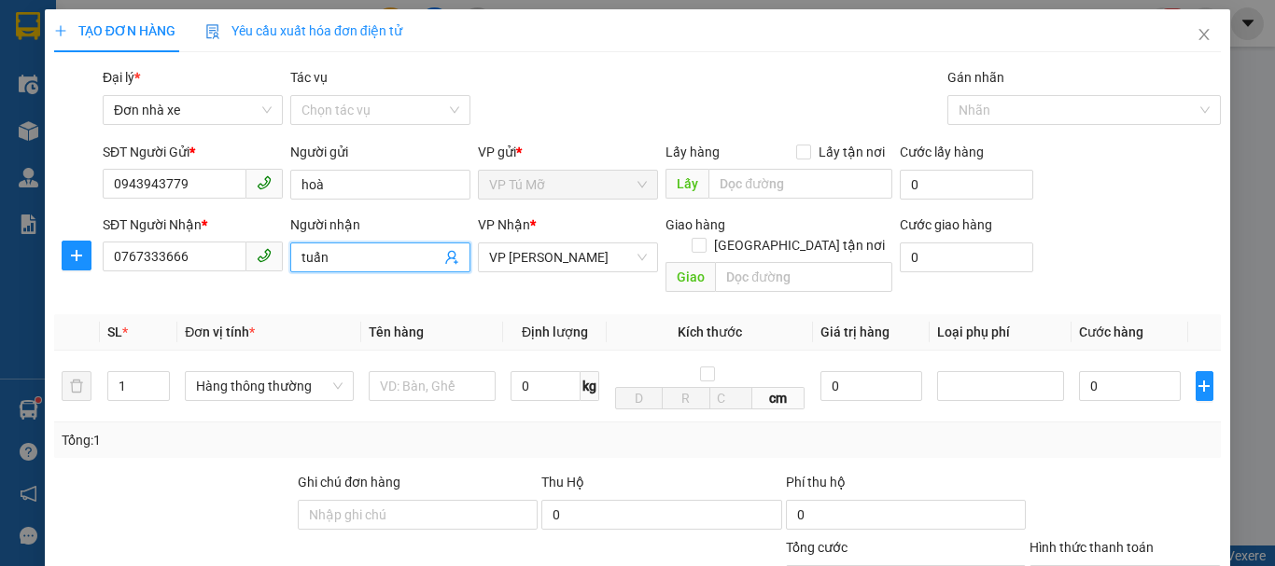
click at [329, 259] on input "tuấn" at bounding box center [370, 257] width 139 height 21
type input "tnd"
click at [468, 371] on input "text" at bounding box center [432, 386] width 127 height 30
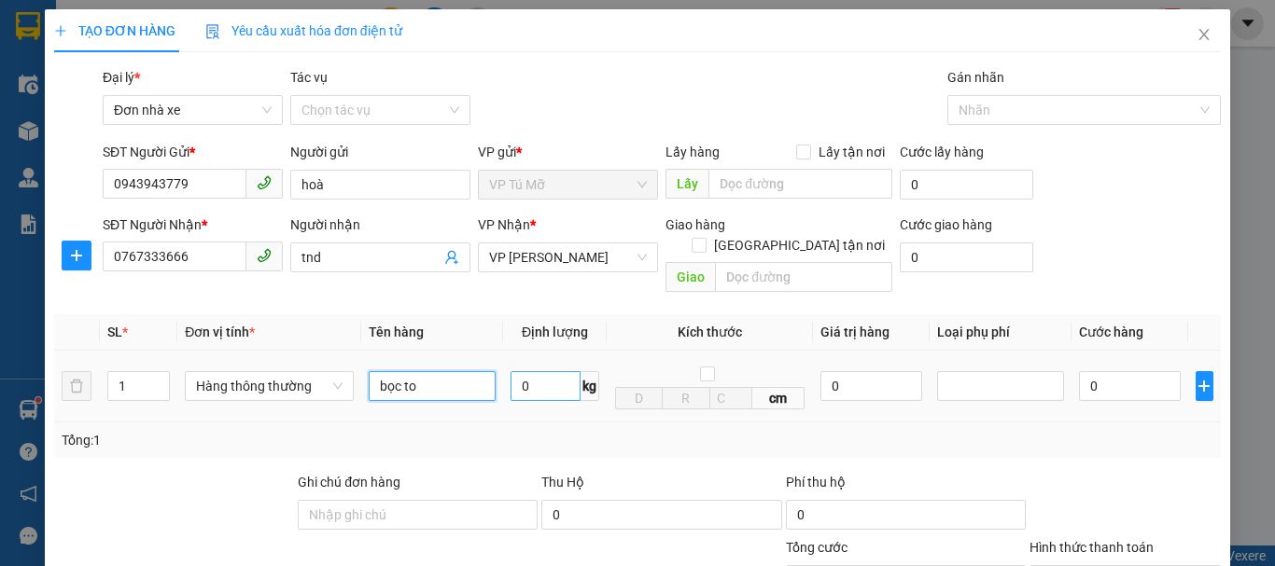
type input "bọc to"
click at [532, 371] on input "0" at bounding box center [545, 386] width 70 height 30
type input "9"
type input "40.000"
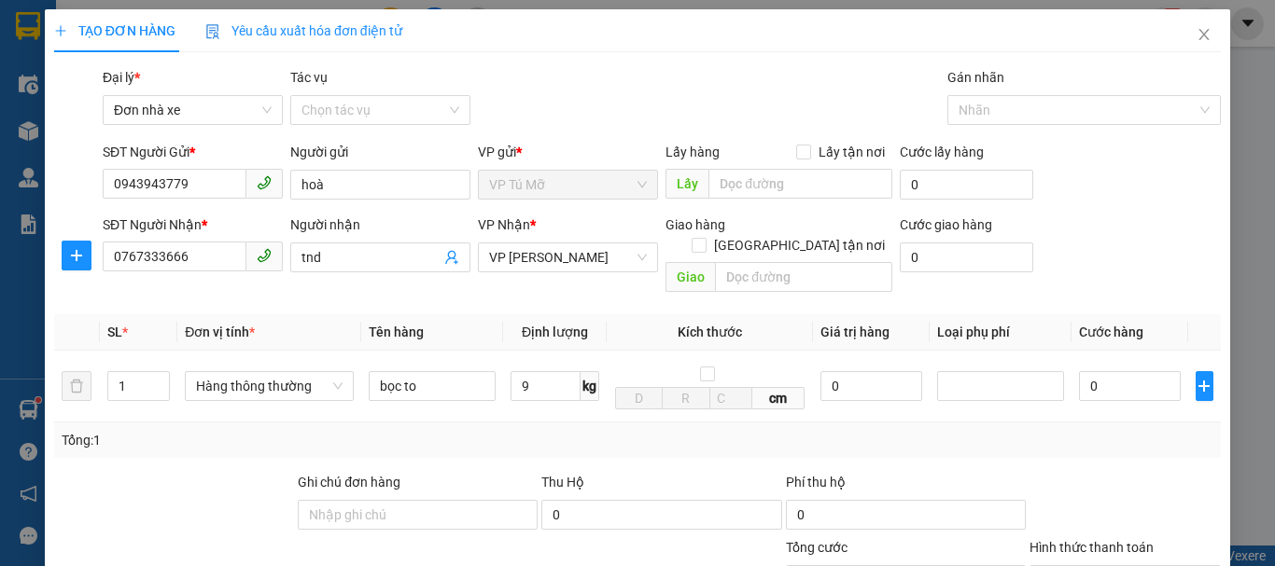
type input "40.000"
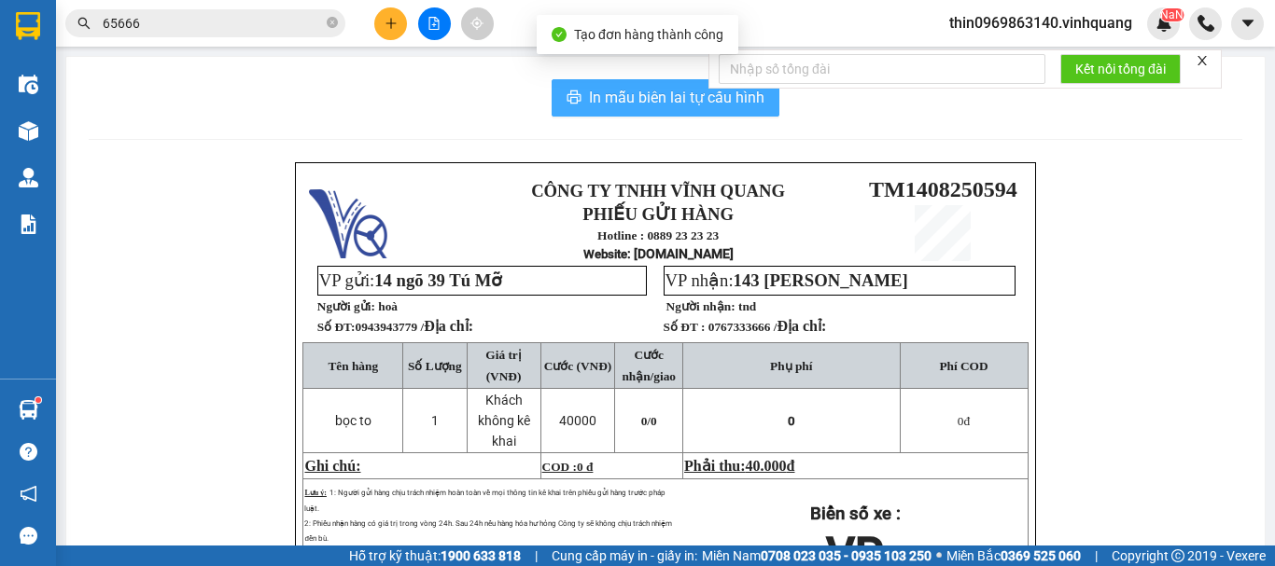
click at [652, 89] on span "In mẫu biên lai tự cấu hình" at bounding box center [676, 97] width 175 height 23
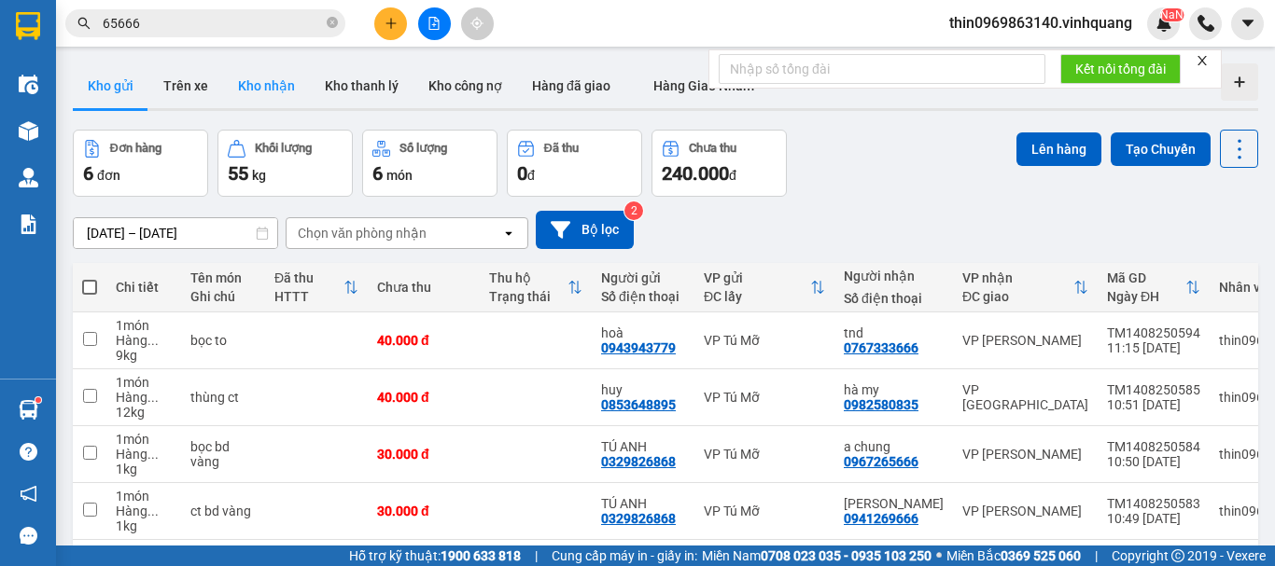
click at [289, 93] on button "Kho nhận" at bounding box center [266, 85] width 87 height 45
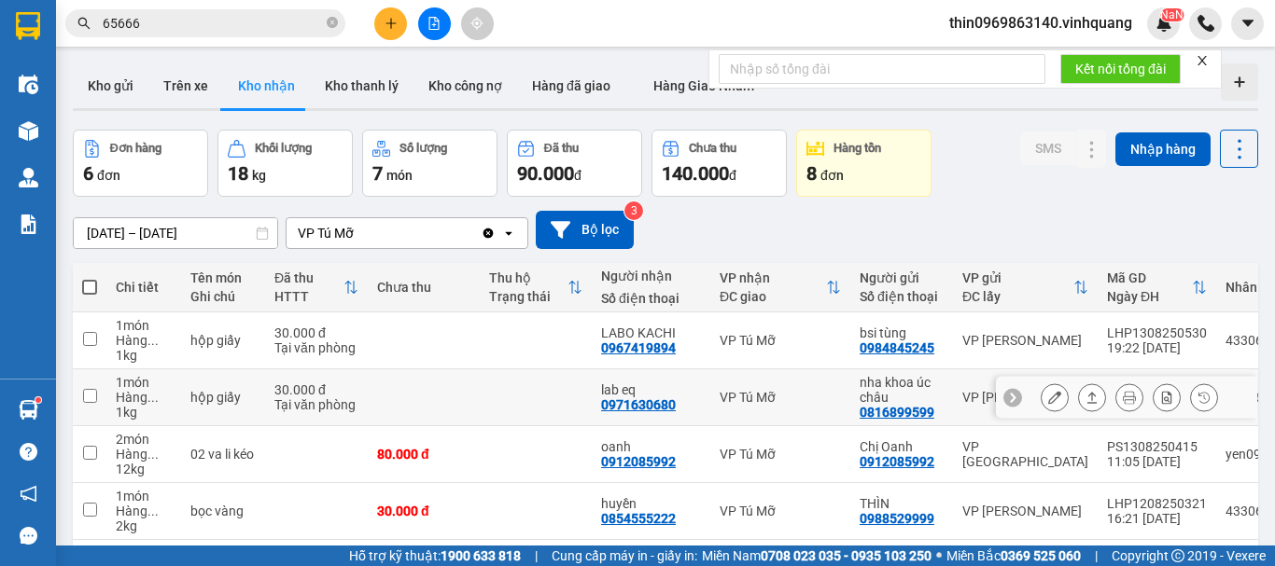
click at [96, 399] on input "checkbox" at bounding box center [90, 396] width 14 height 14
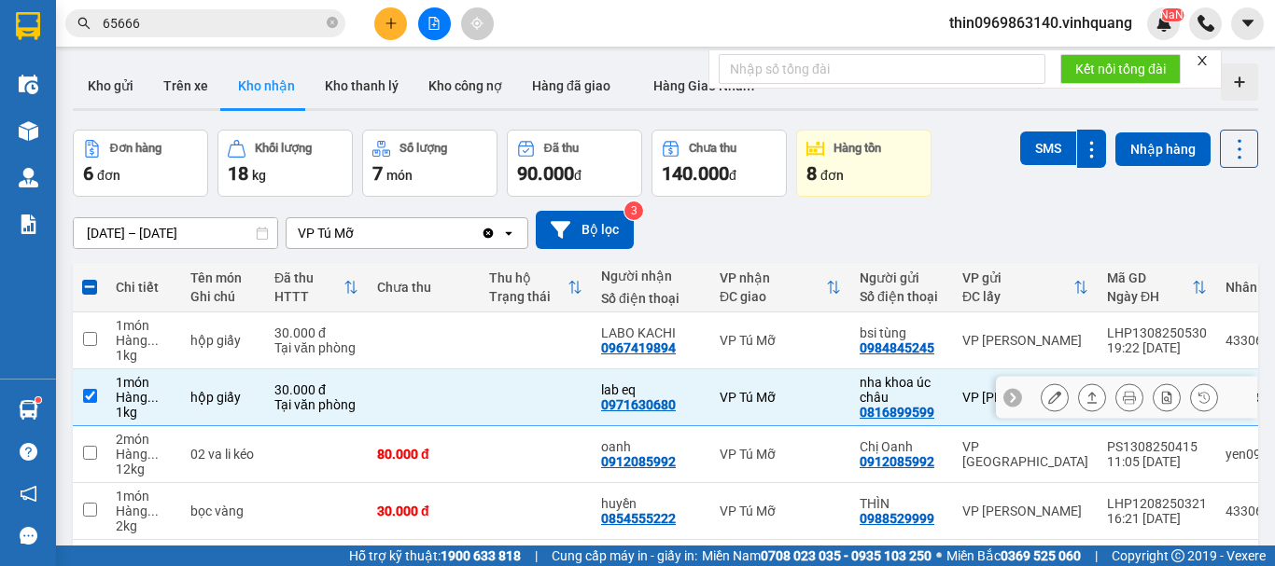
click at [1085, 401] on icon at bounding box center [1091, 397] width 13 height 13
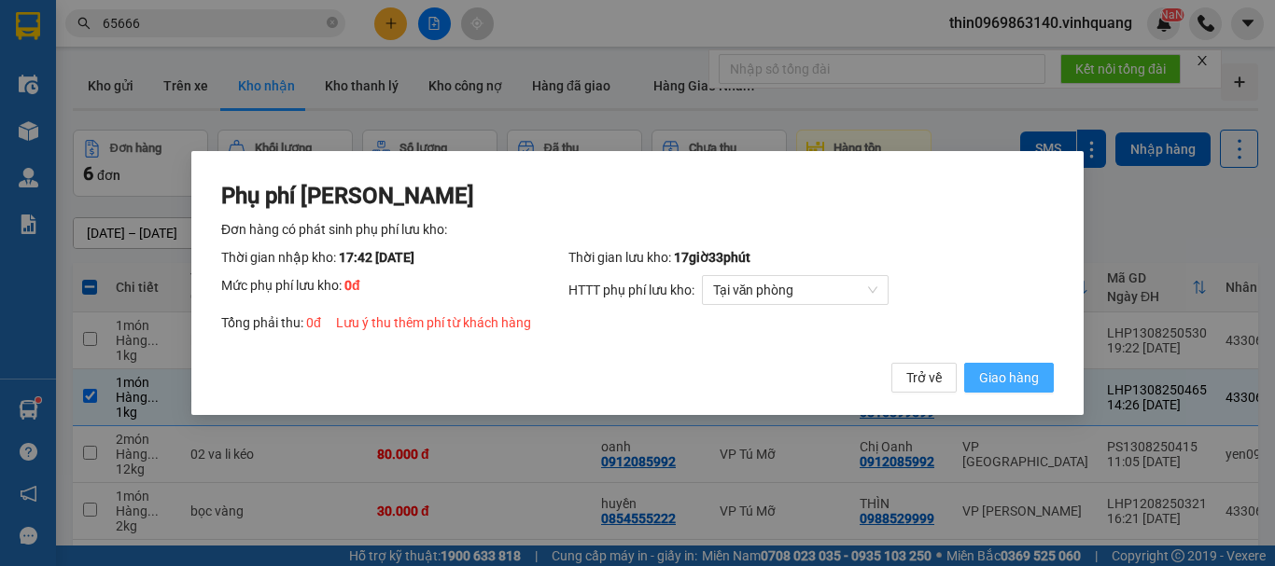
click at [1013, 374] on span "Giao hàng" at bounding box center [1009, 378] width 60 height 21
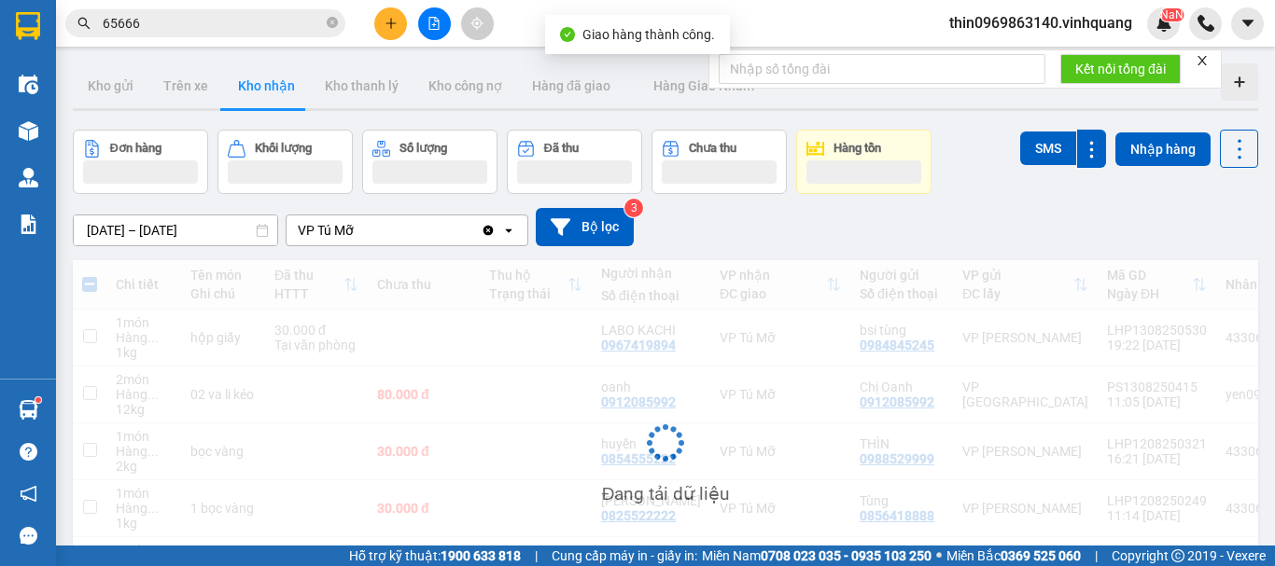
checkbox input "false"
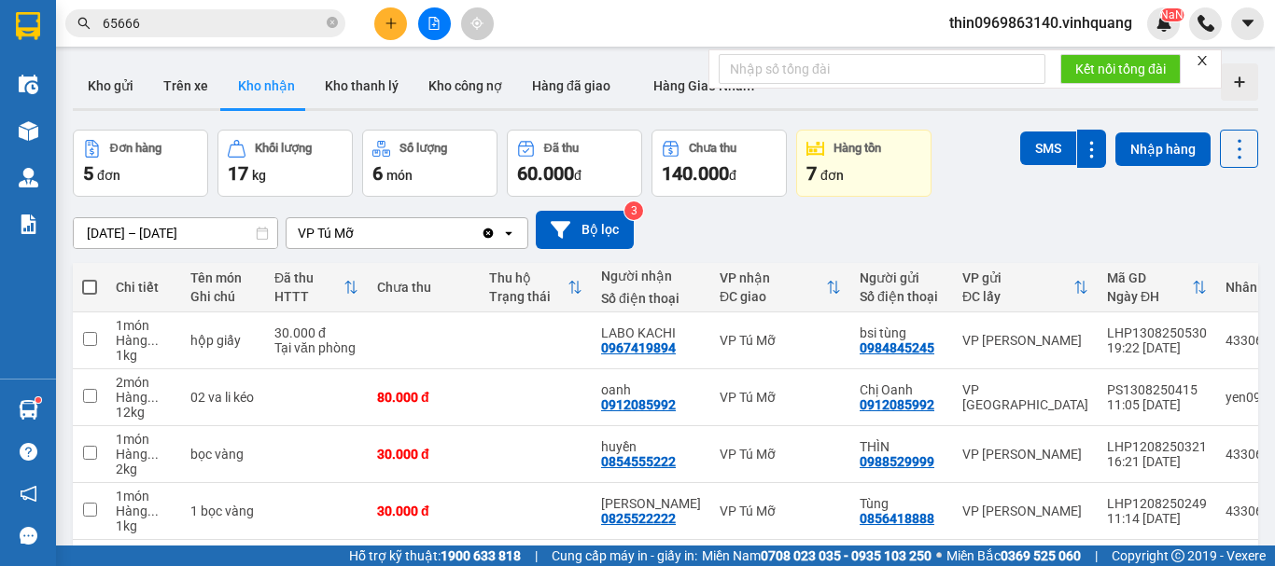
click at [399, 28] on button at bounding box center [390, 23] width 33 height 33
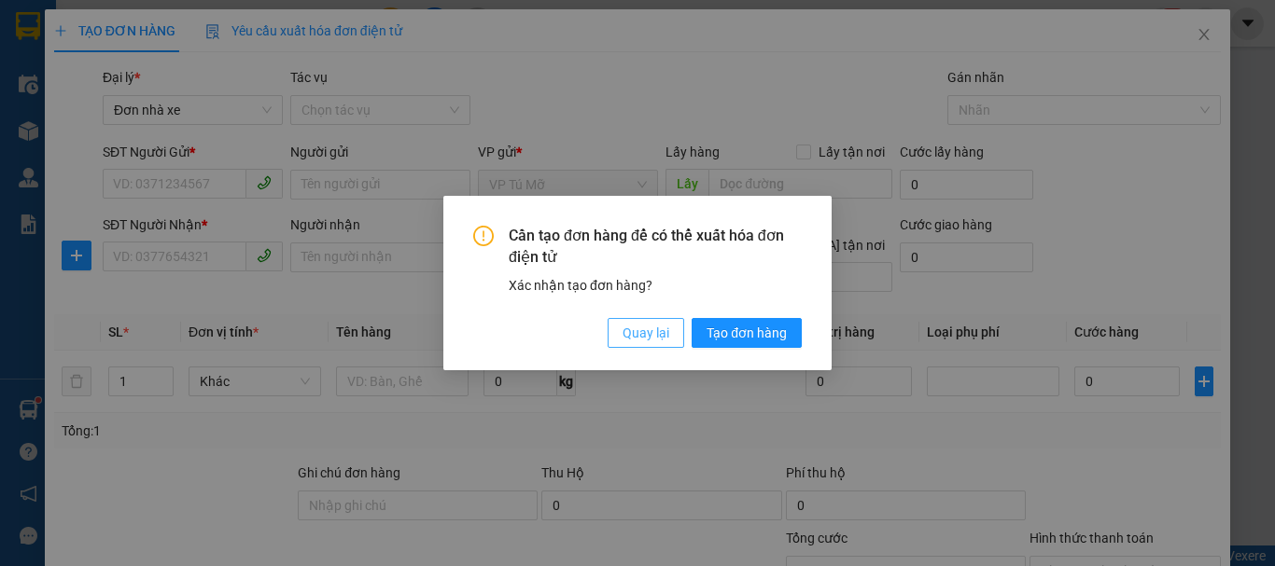
click at [656, 334] on span "Quay lại" at bounding box center [645, 333] width 47 height 21
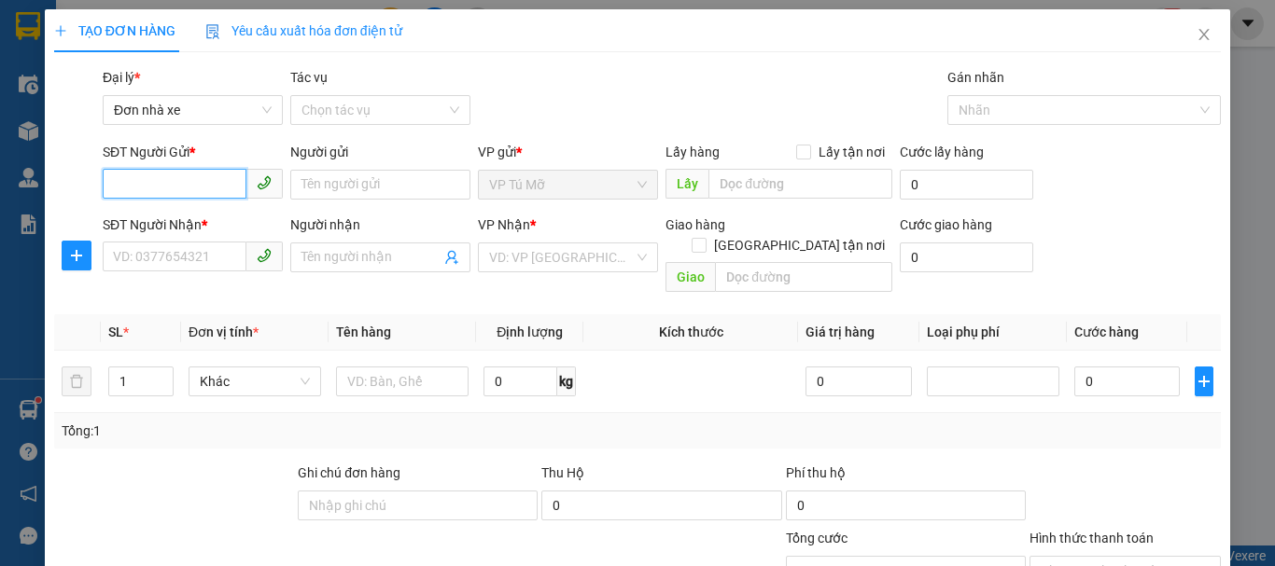
click at [198, 176] on input "SĐT Người Gửi *" at bounding box center [175, 184] width 144 height 30
type input "0961973880"
click at [202, 222] on div "0961973880 - huệ" at bounding box center [191, 222] width 156 height 21
type input "huệ"
type input "0965456692"
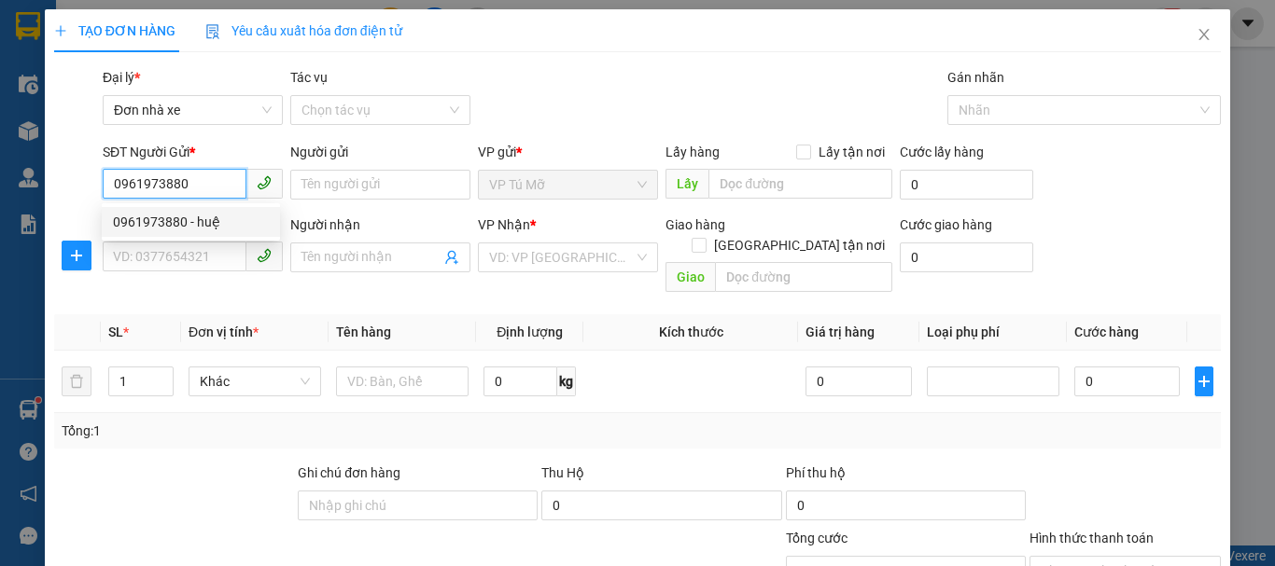
type input "Huệ"
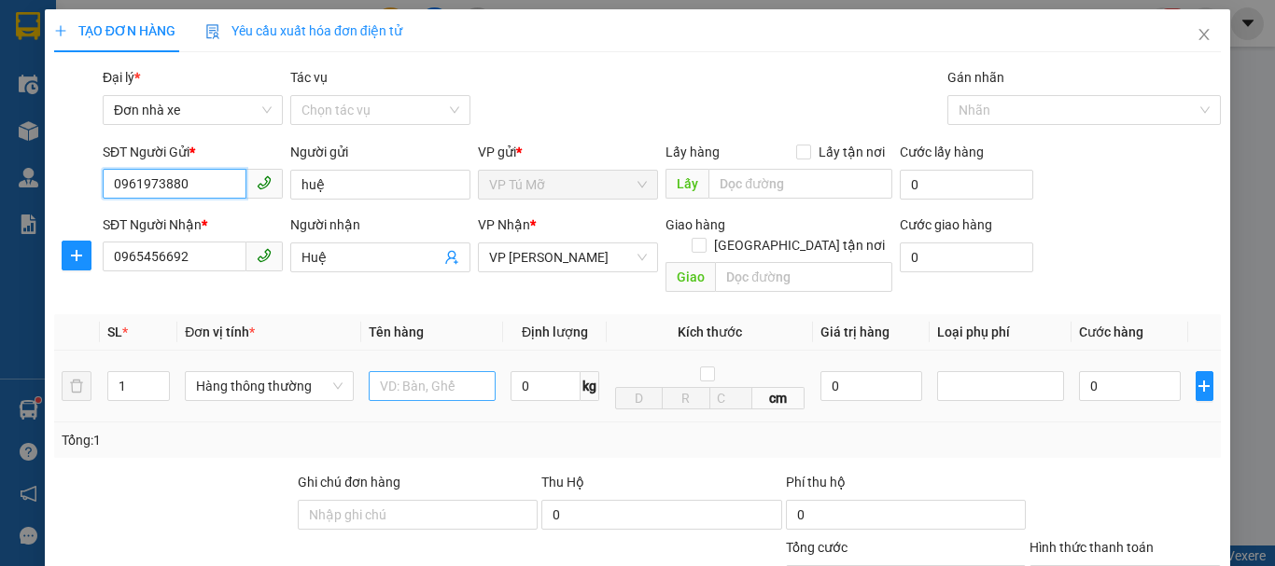
type input "0961973880"
click at [419, 371] on input "text" at bounding box center [432, 386] width 127 height 30
type input "ct đen"
click at [539, 376] on input "0" at bounding box center [545, 386] width 70 height 30
type input "2"
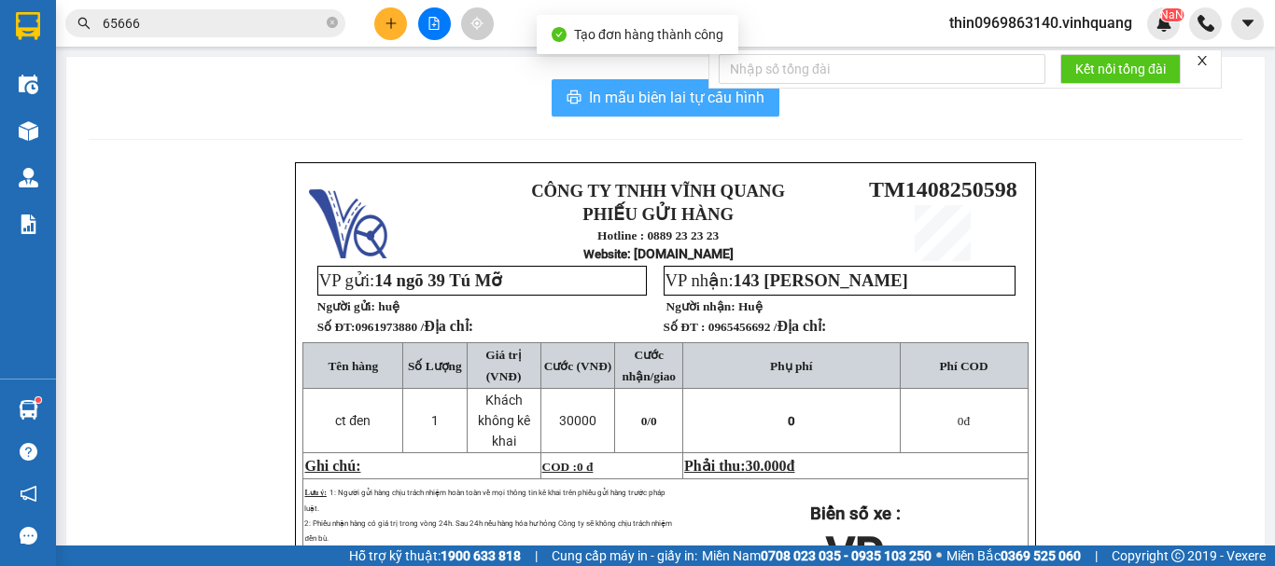
click at [686, 94] on span "In mẫu biên lai tự cấu hình" at bounding box center [676, 97] width 175 height 23
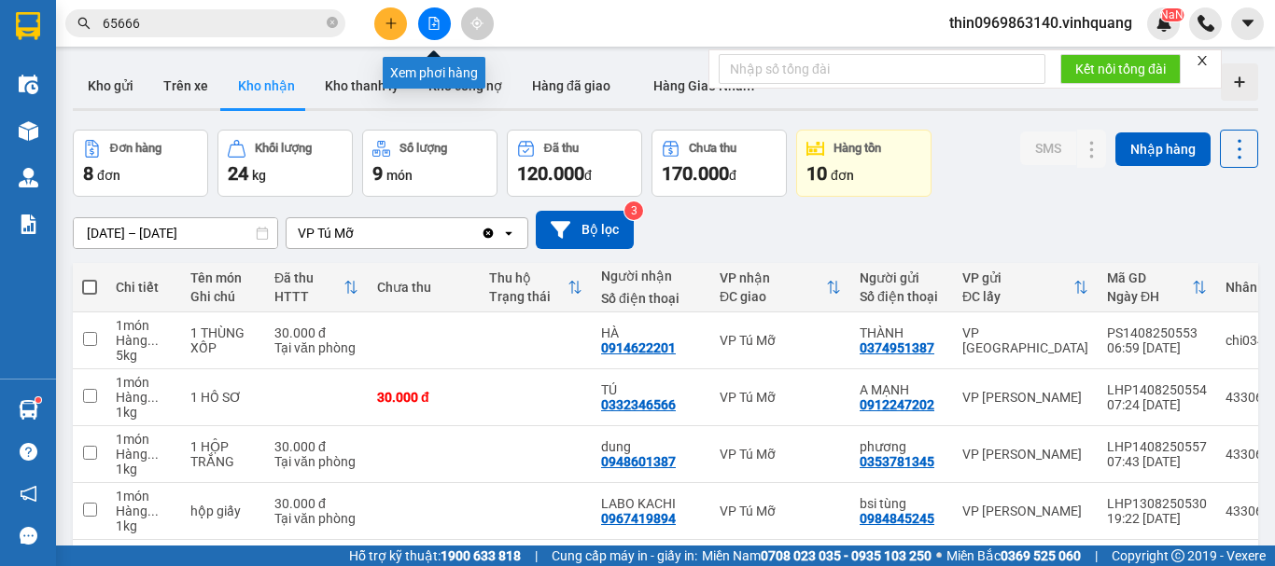
click at [396, 27] on icon "plus" at bounding box center [390, 23] width 13 height 13
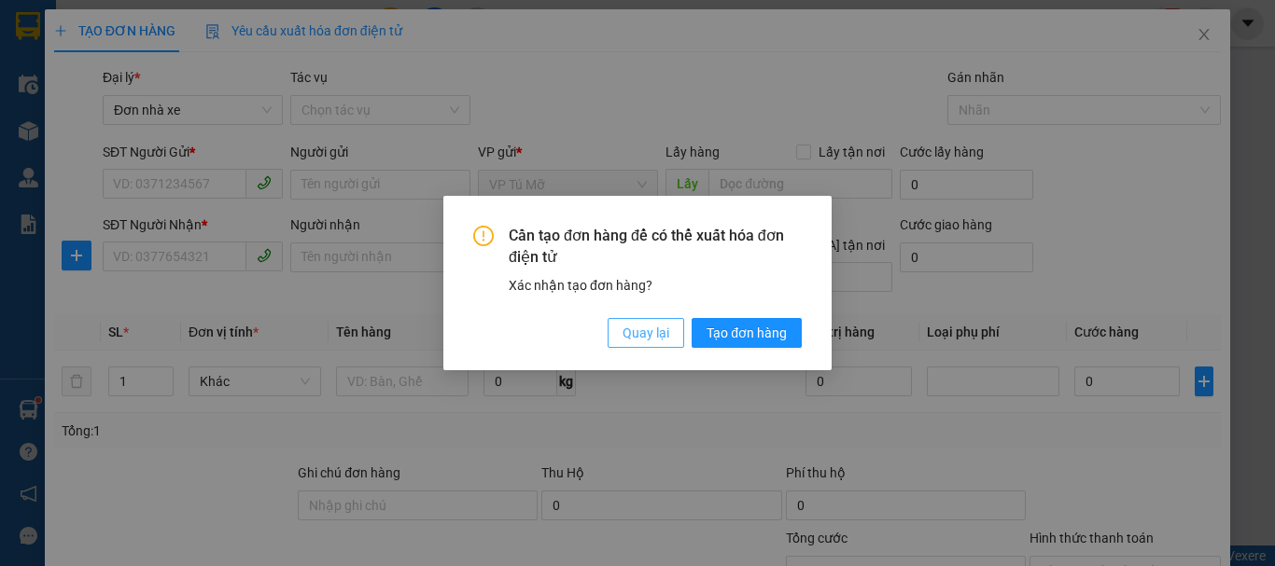
click at [641, 329] on span "Quay lại" at bounding box center [645, 333] width 47 height 21
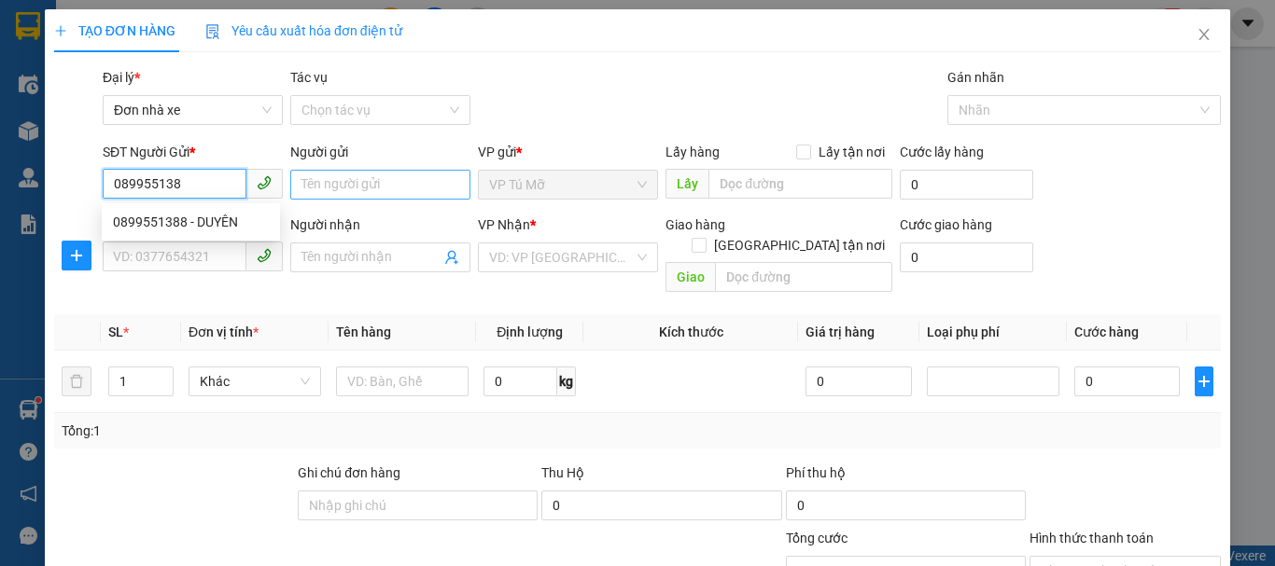
type input "0899551388"
click at [189, 214] on div "0899551388 - DUYÊN" at bounding box center [191, 222] width 156 height 21
type input "DUYÊN"
type input "0918555345"
type input "đạt"
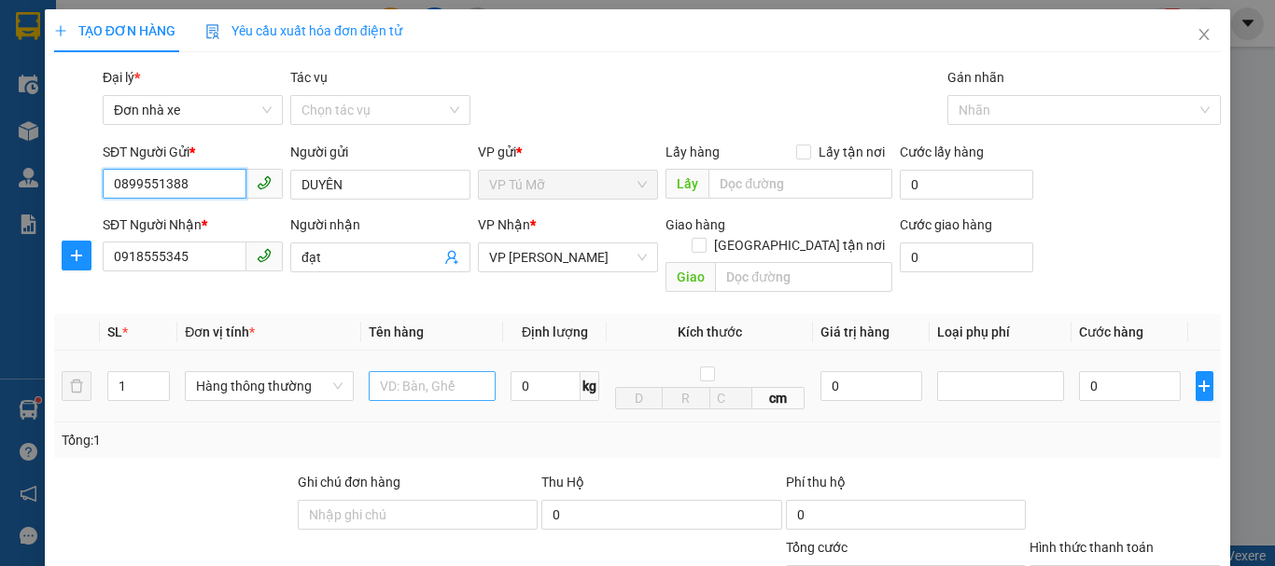
type input "0899551388"
click at [414, 371] on input "text" at bounding box center [432, 386] width 127 height 30
type input "bọc trắng"
click at [530, 371] on input "0" at bounding box center [545, 386] width 70 height 30
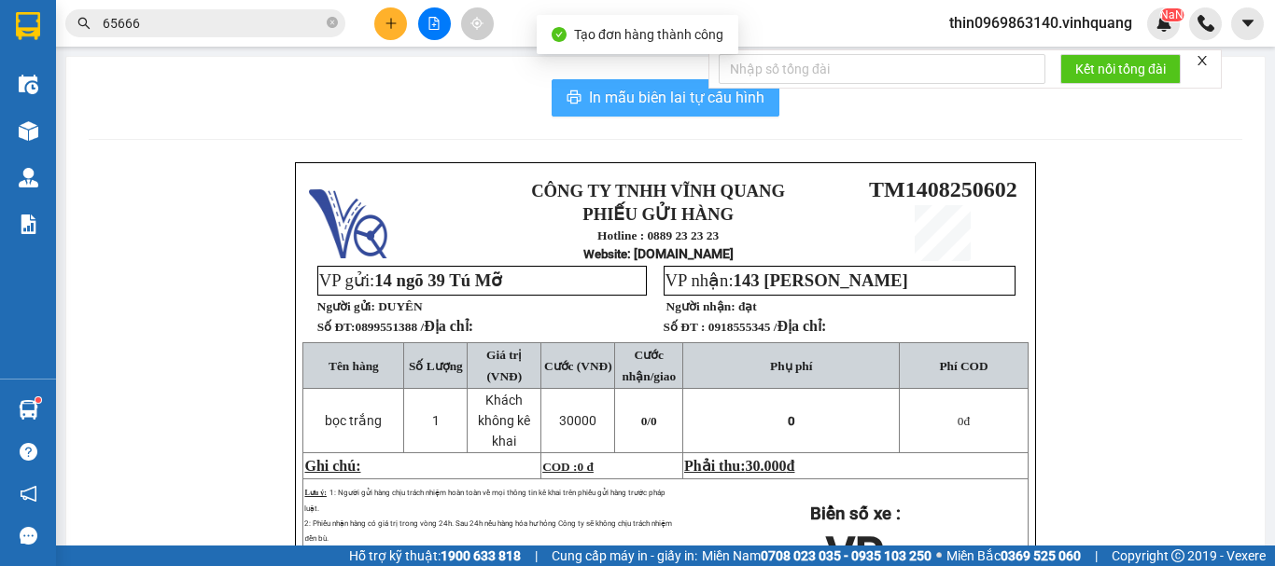
click at [643, 97] on span "In mẫu biên lai tự cấu hình" at bounding box center [676, 97] width 175 height 23
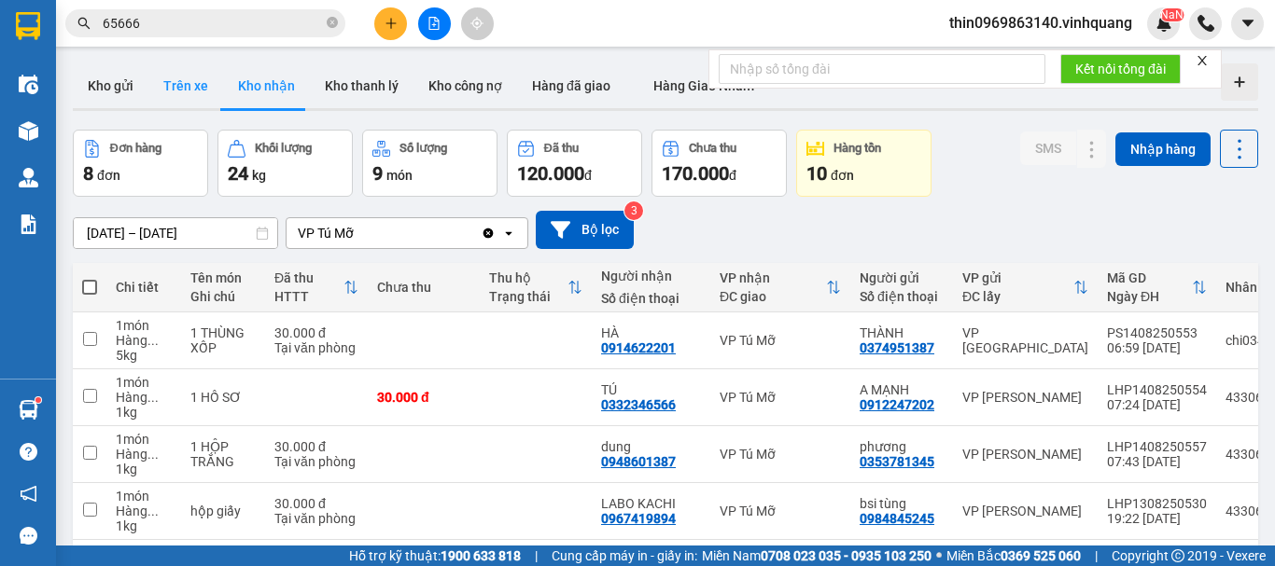
click at [166, 81] on button "Trên xe" at bounding box center [185, 85] width 75 height 45
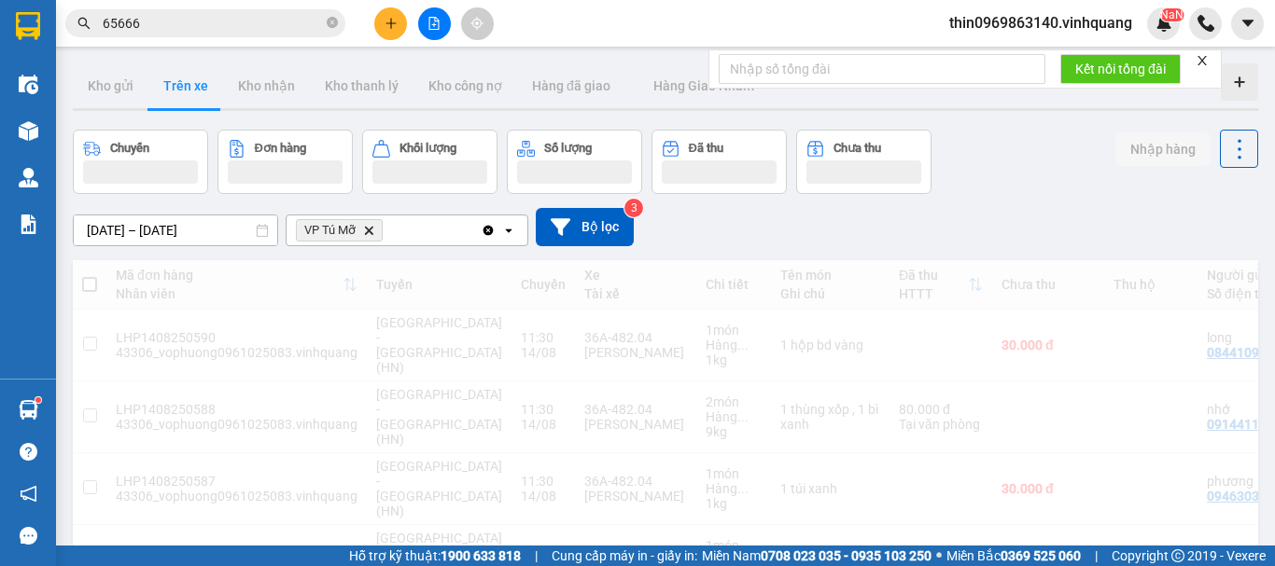
click at [370, 236] on span "VP Tú Mỡ Delete" at bounding box center [339, 230] width 87 height 22
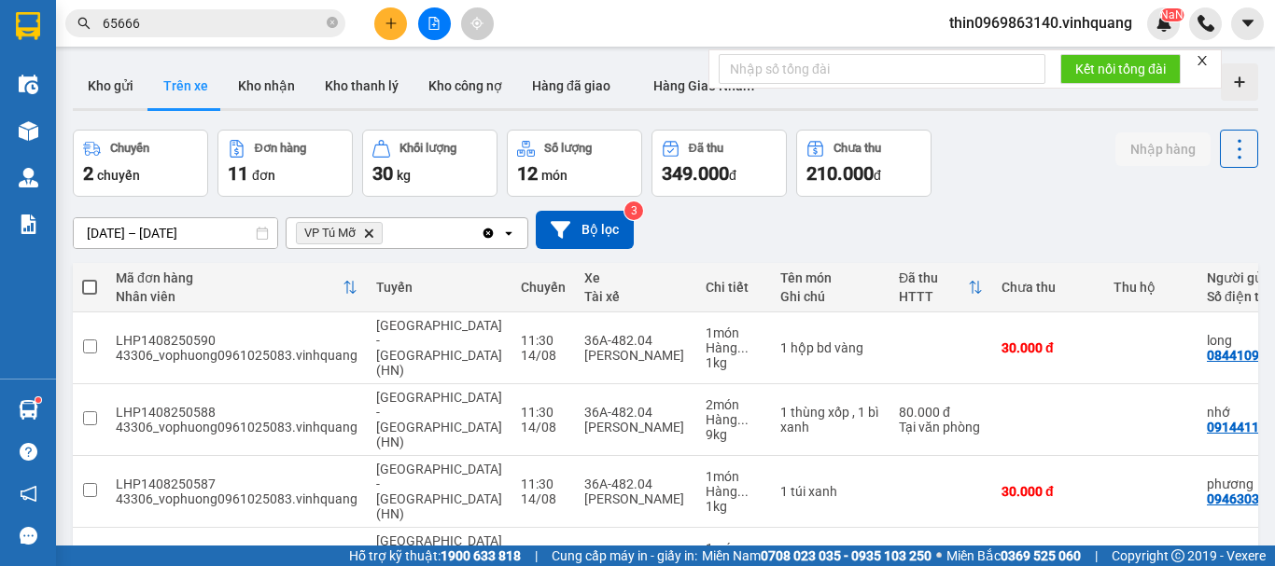
click at [370, 236] on icon "Delete" at bounding box center [368, 233] width 11 height 11
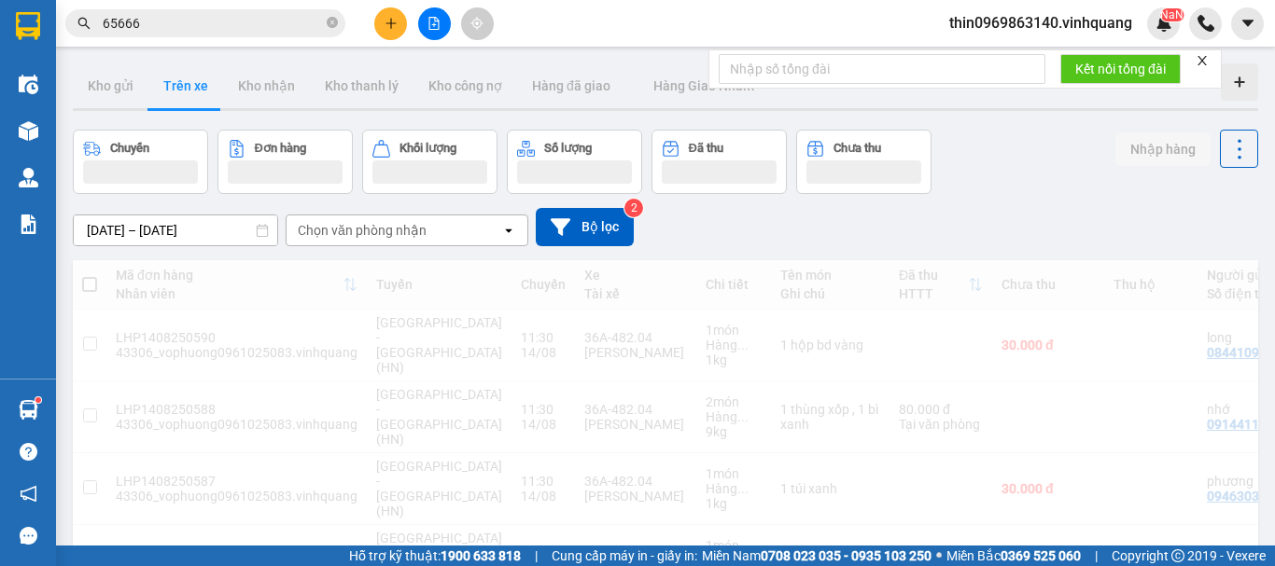
click at [370, 236] on div "Chọn văn phòng nhận" at bounding box center [362, 230] width 129 height 19
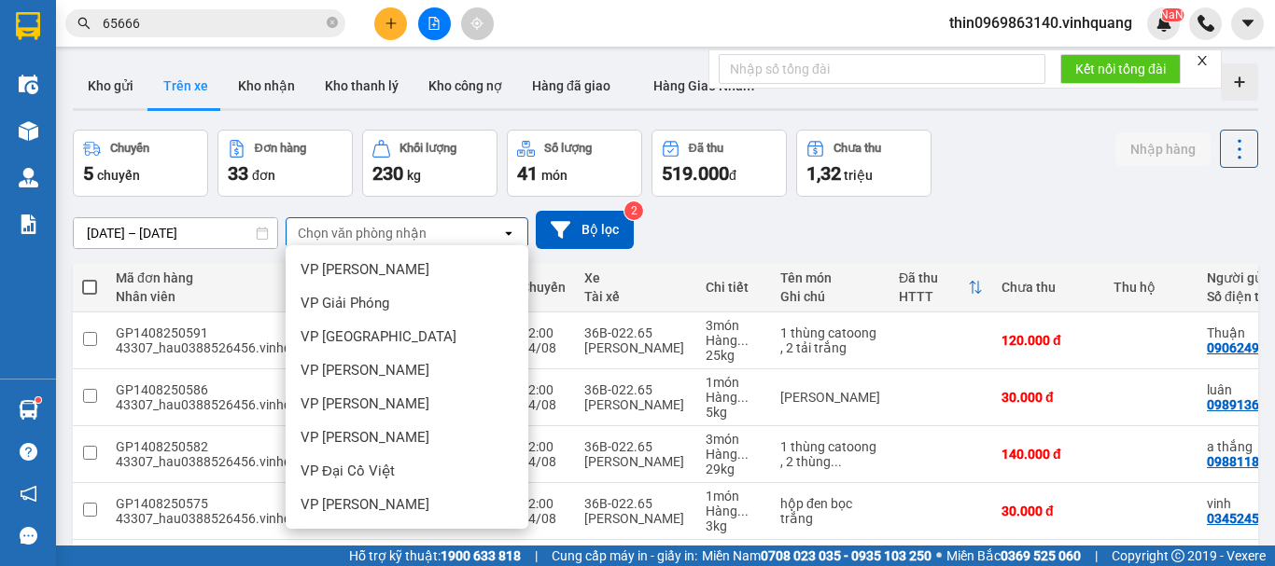
click at [344, 555] on div "VP Tú Mỡ" at bounding box center [407, 572] width 243 height 34
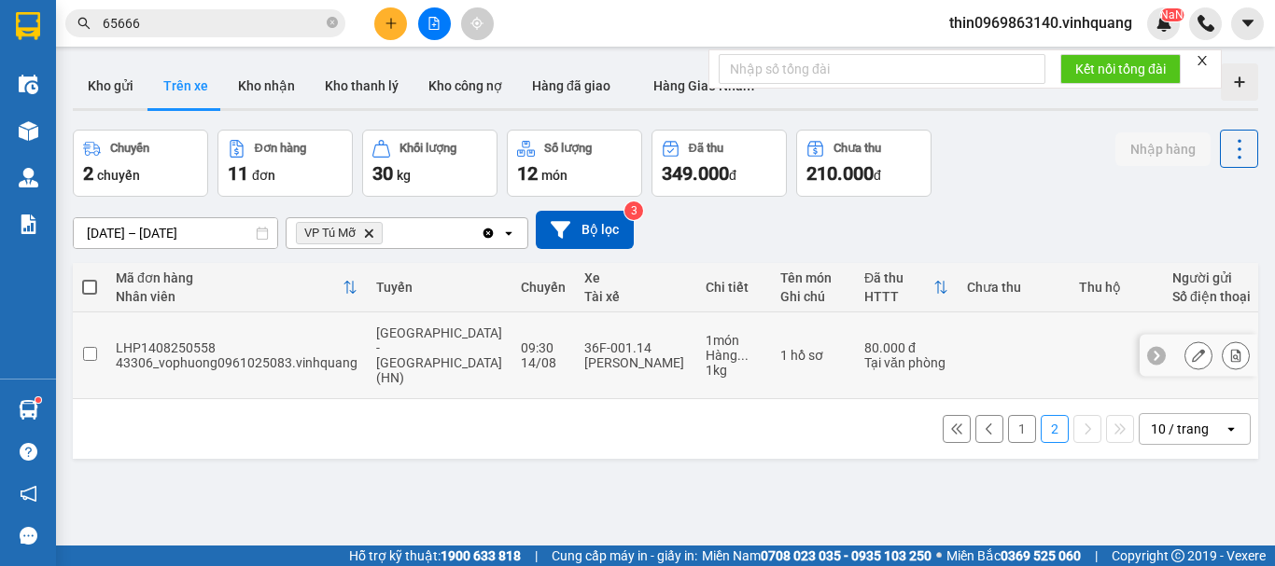
click at [93, 347] on input "checkbox" at bounding box center [90, 354] width 14 height 14
checkbox input "true"
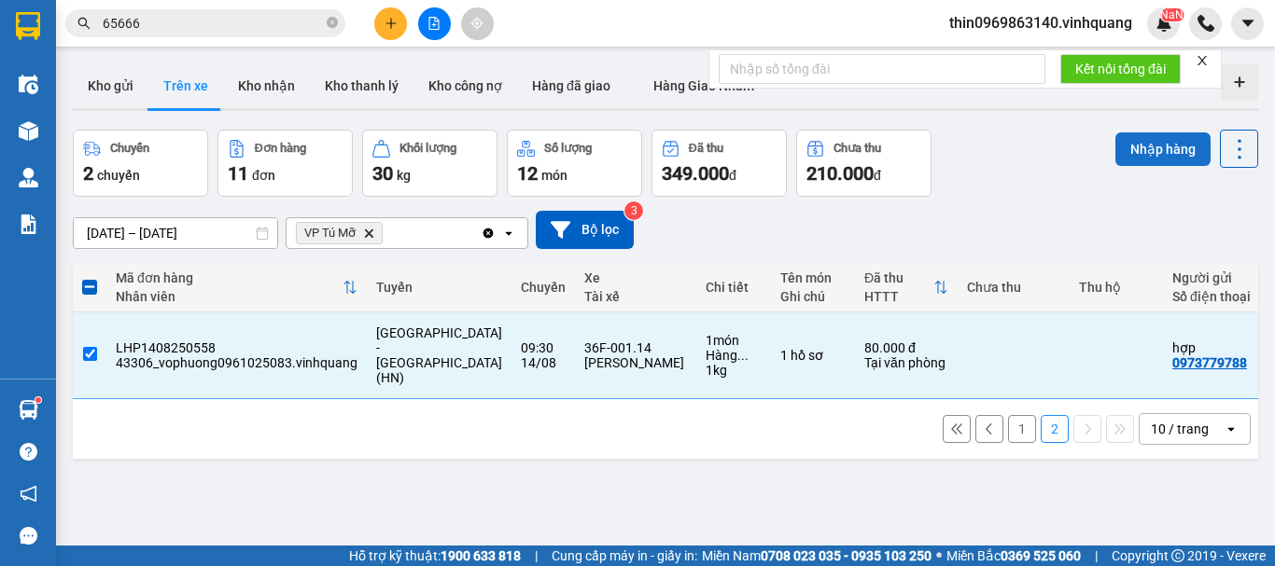
click at [1145, 156] on button "Nhập hàng" at bounding box center [1162, 150] width 95 height 34
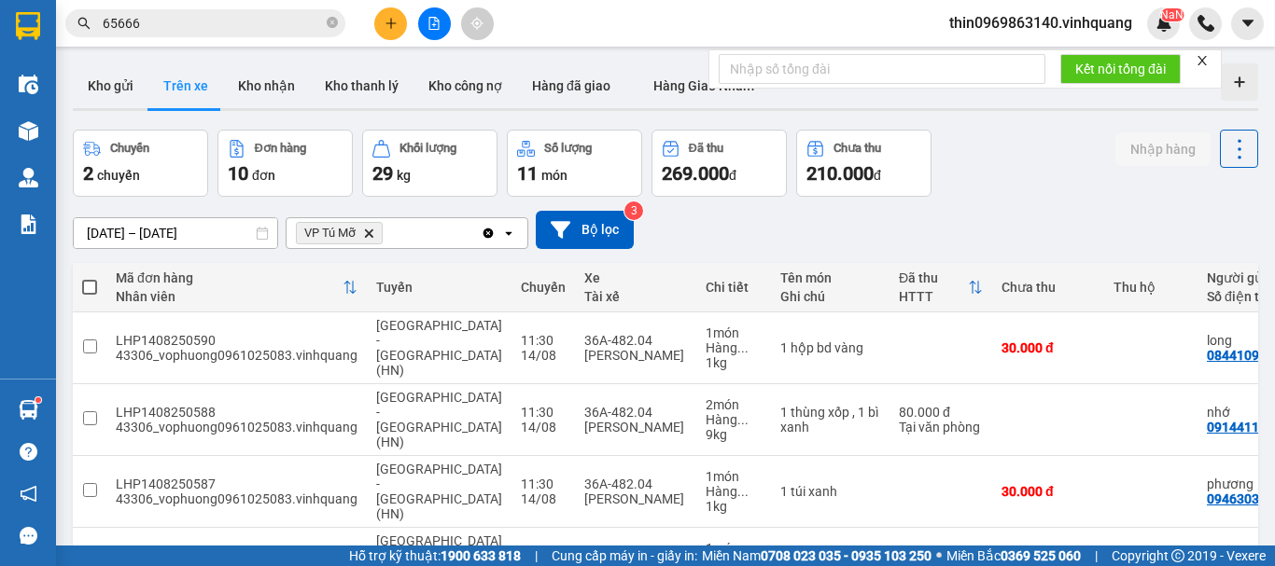
checkbox input "true"
click at [1154, 136] on button "Nhập hàng" at bounding box center [1162, 150] width 95 height 34
click at [260, 78] on button "Kho nhận" at bounding box center [266, 85] width 87 height 45
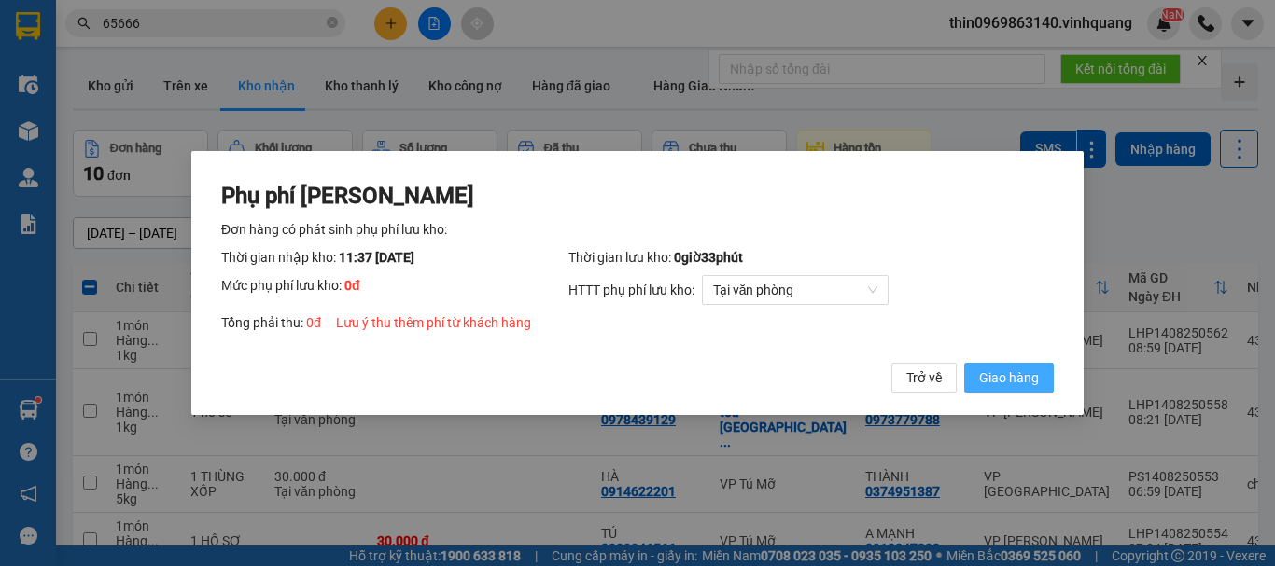
click at [1021, 370] on span "Giao hàng" at bounding box center [1009, 378] width 60 height 21
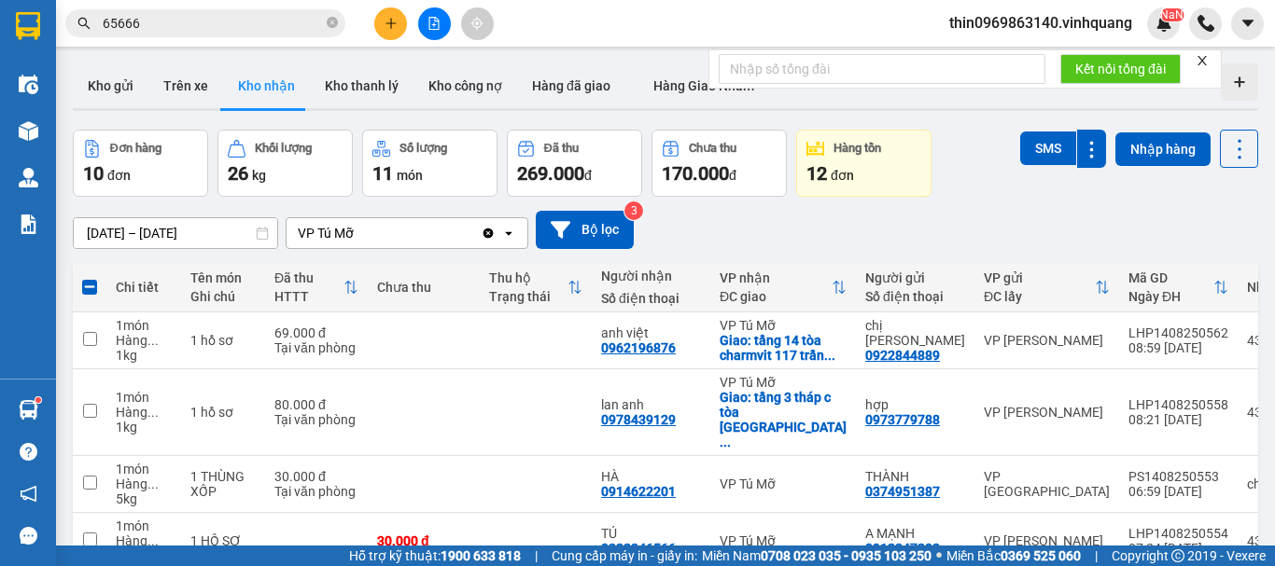
click at [726, 310] on div "Phụ phí Lưu kho Đơn hàng có phát sinh phụ phí lưu kho: Thời gian nhập kho: 11:3…" at bounding box center [637, 283] width 178 height 53
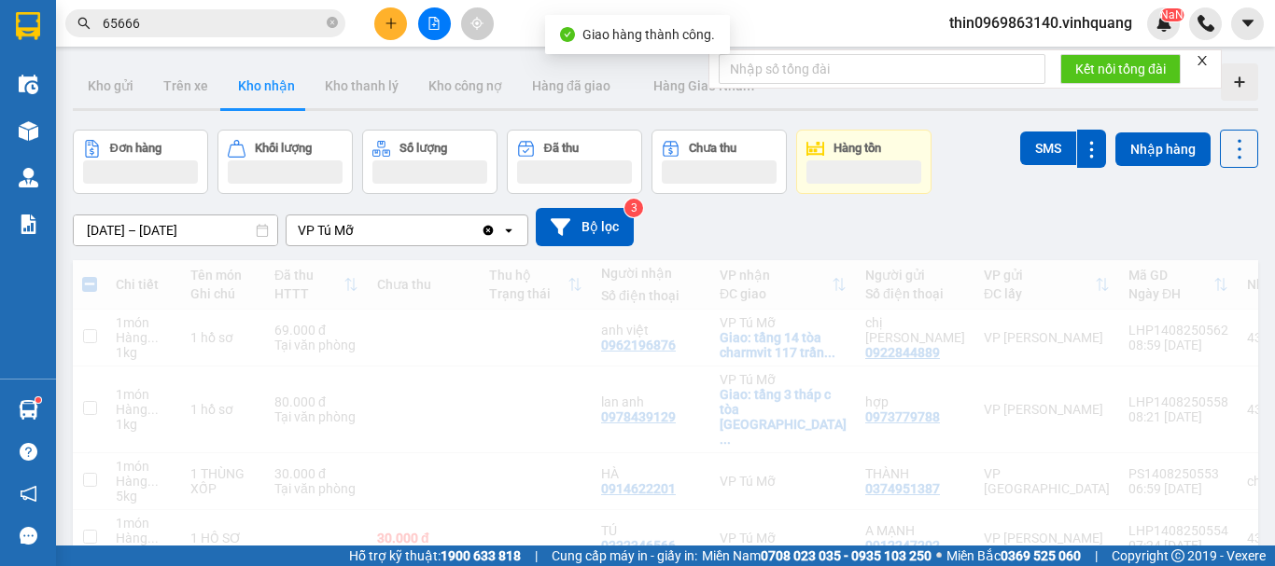
checkbox input "false"
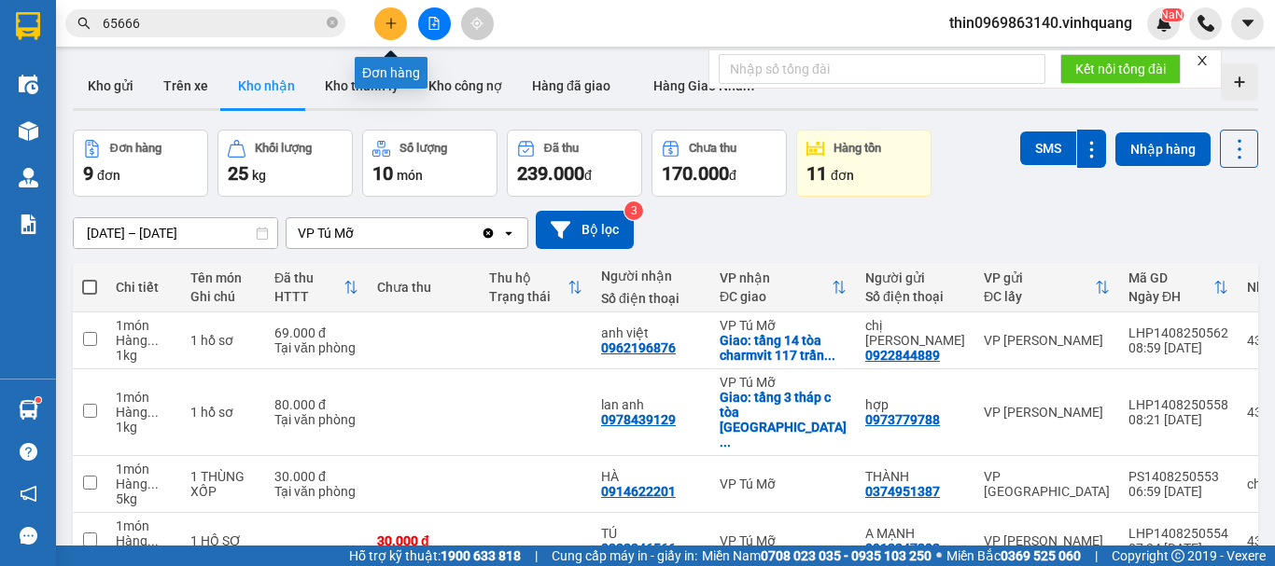
click at [382, 27] on button at bounding box center [390, 23] width 33 height 33
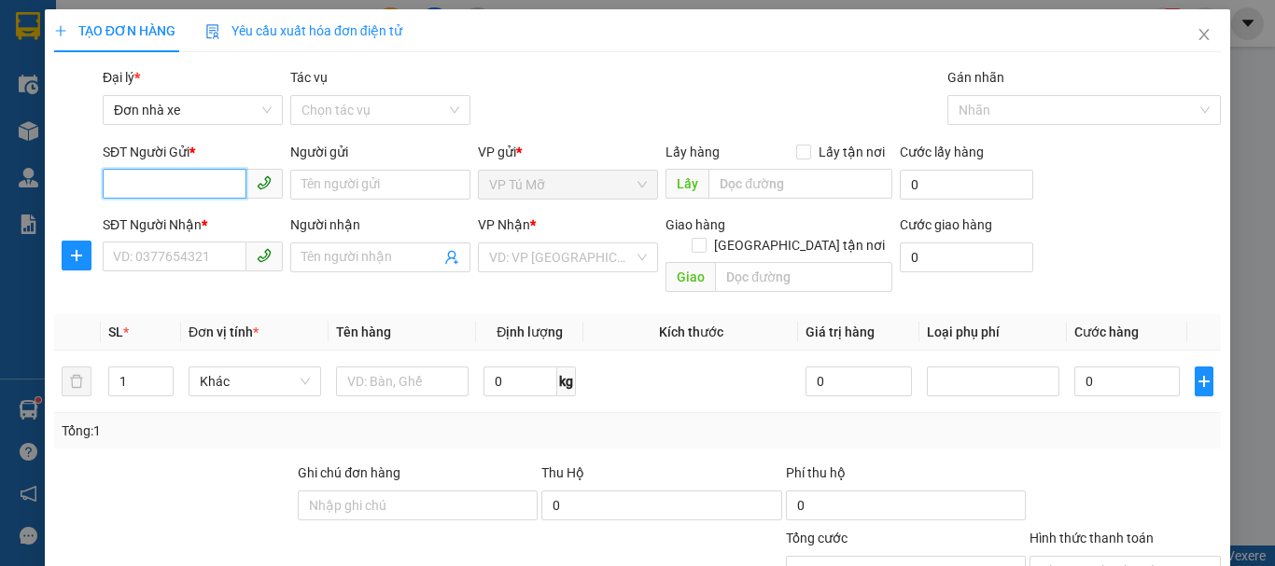
click at [153, 184] on input "SĐT Người Gửi *" at bounding box center [175, 184] width 144 height 30
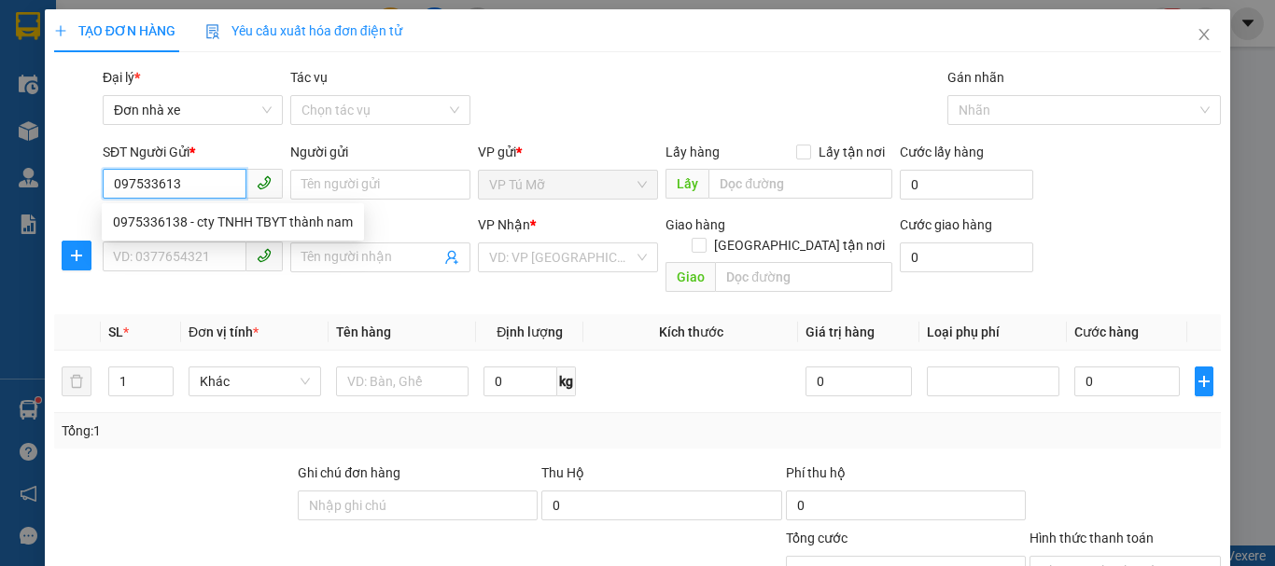
type input "0975336138"
click at [160, 224] on div "0975336138 - cty TNHH TBYT thành nam" at bounding box center [233, 222] width 240 height 21
type input "cty TNHH TBYT thành nam"
type input "0857515311"
type input "ms quyên"
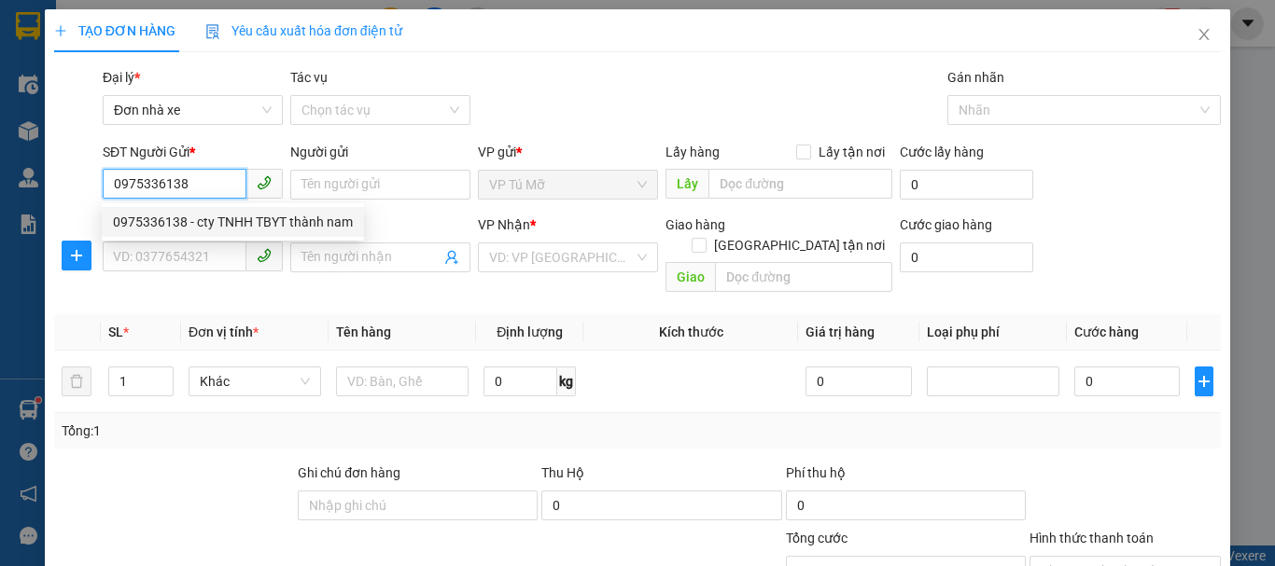
checkbox input "true"
type input "bẹnh viện mắt bình tâm"
type input "40.000"
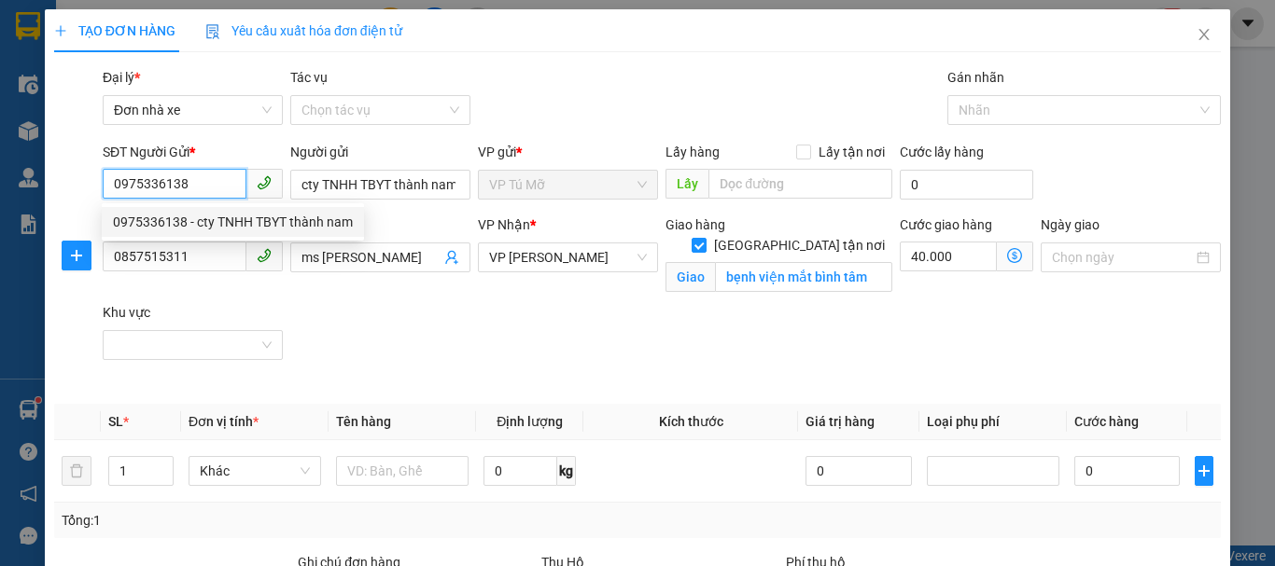
click at [160, 224] on div "0975336138 - cty TNHH TBYT thành nam" at bounding box center [233, 222] width 240 height 21
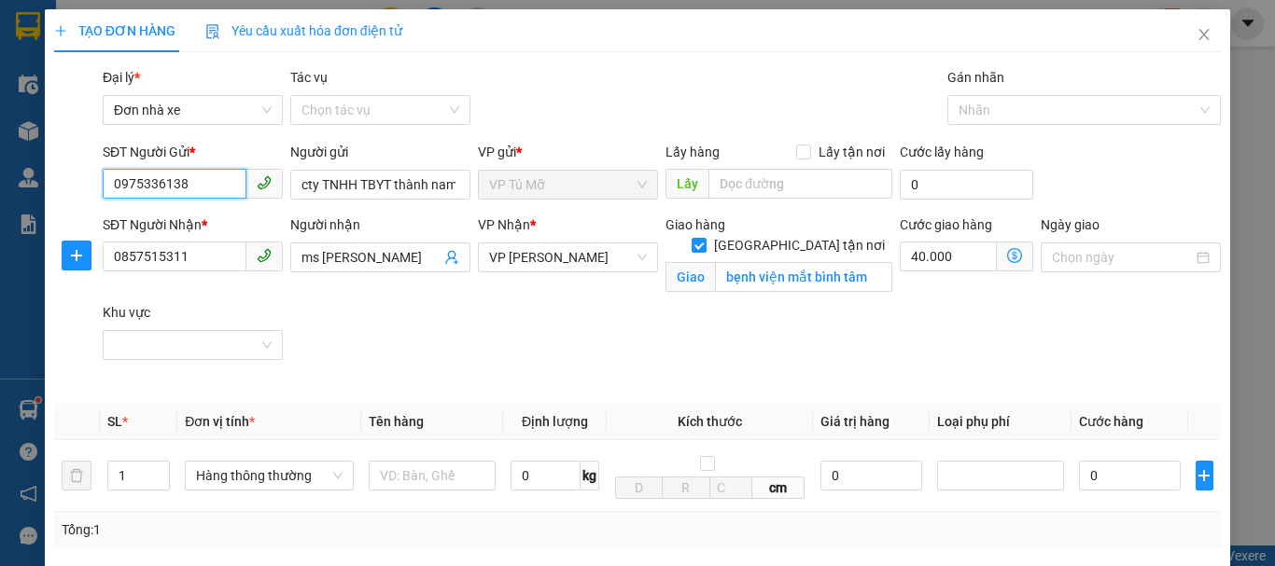
type input "0975336138"
click at [425, 461] on input "text" at bounding box center [432, 476] width 127 height 30
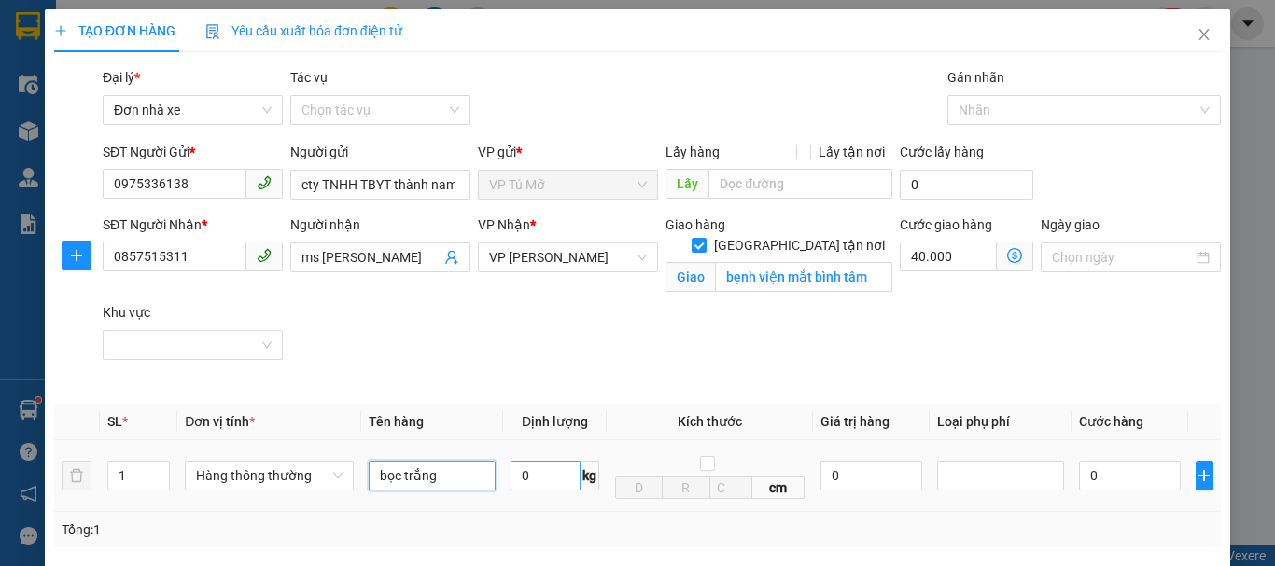
type input "bọc trắng"
click at [543, 461] on input "0" at bounding box center [545, 476] width 70 height 30
type input "1"
type input "30.000"
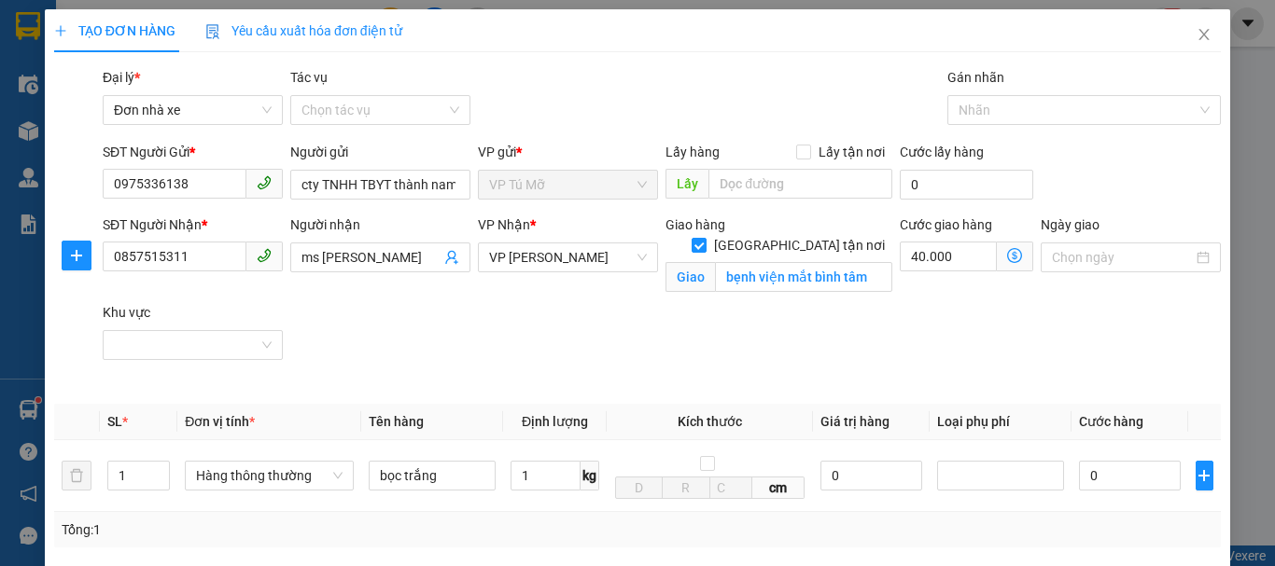
type input "70.000"
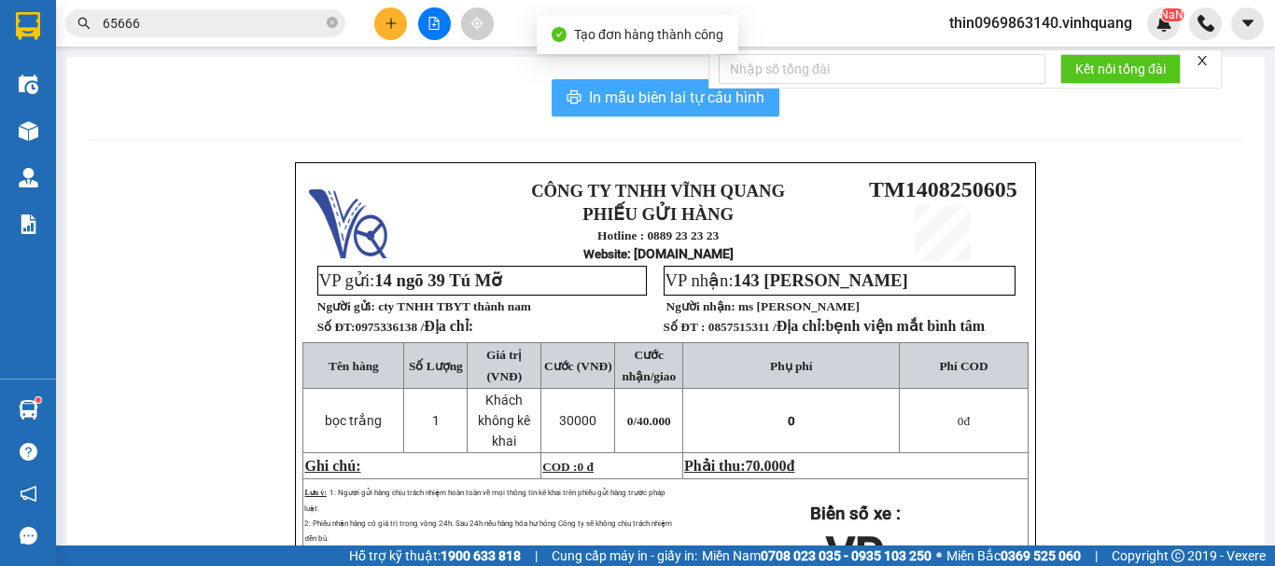
click at [602, 102] on span "In mẫu biên lai tự cấu hình" at bounding box center [676, 97] width 175 height 23
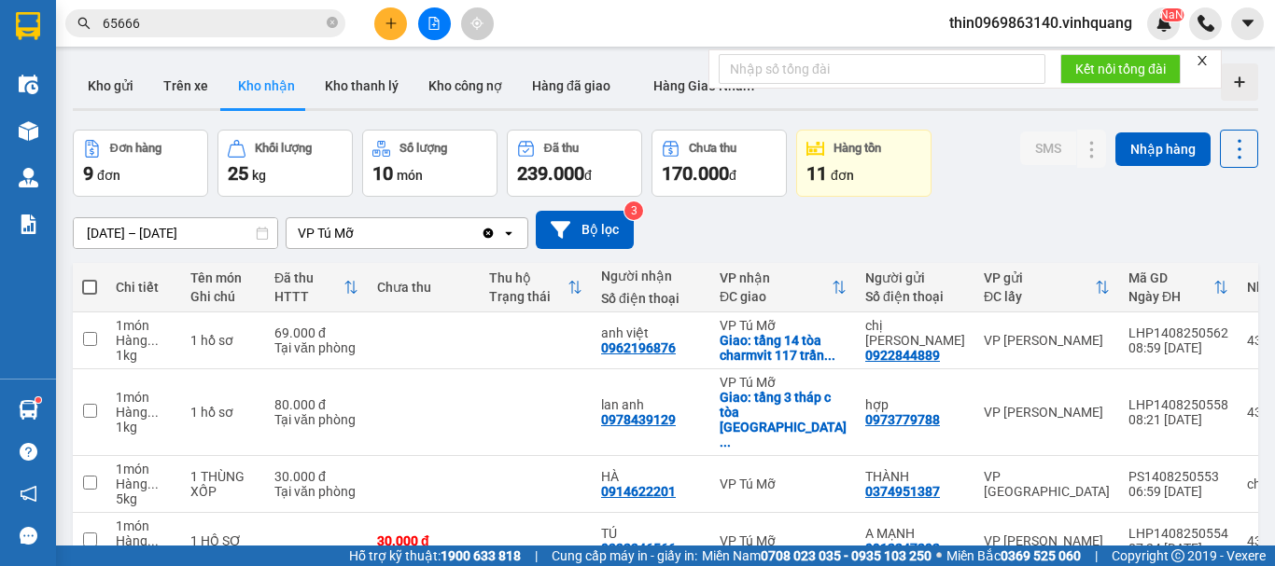
click at [383, 33] on button at bounding box center [390, 23] width 33 height 33
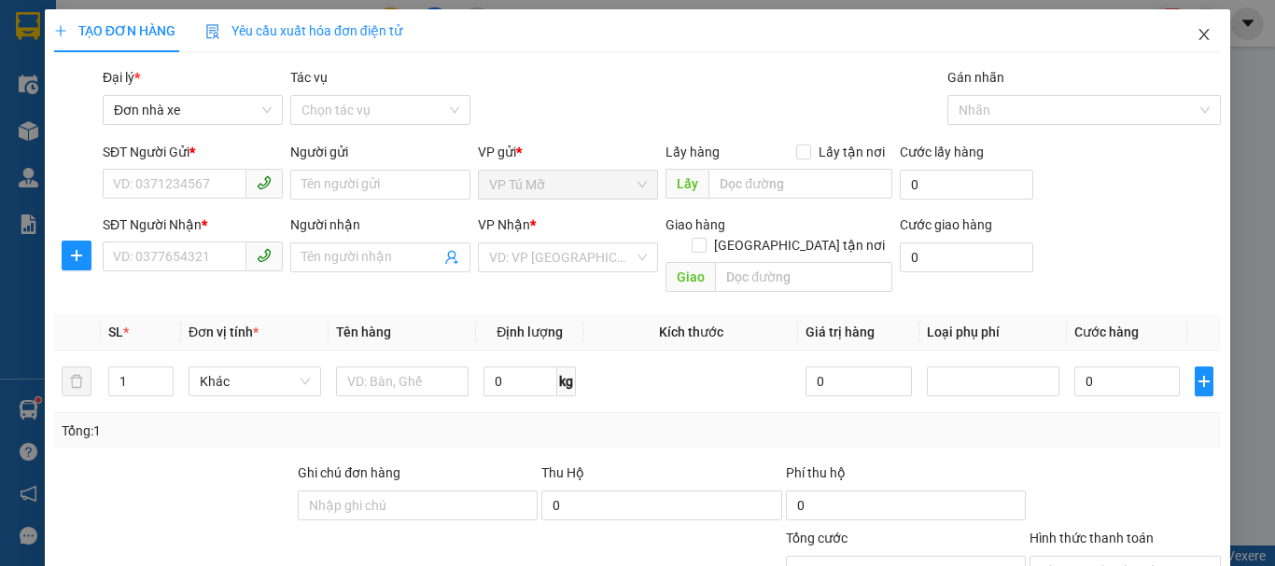
click at [1196, 37] on icon "close" at bounding box center [1203, 34] width 15 height 15
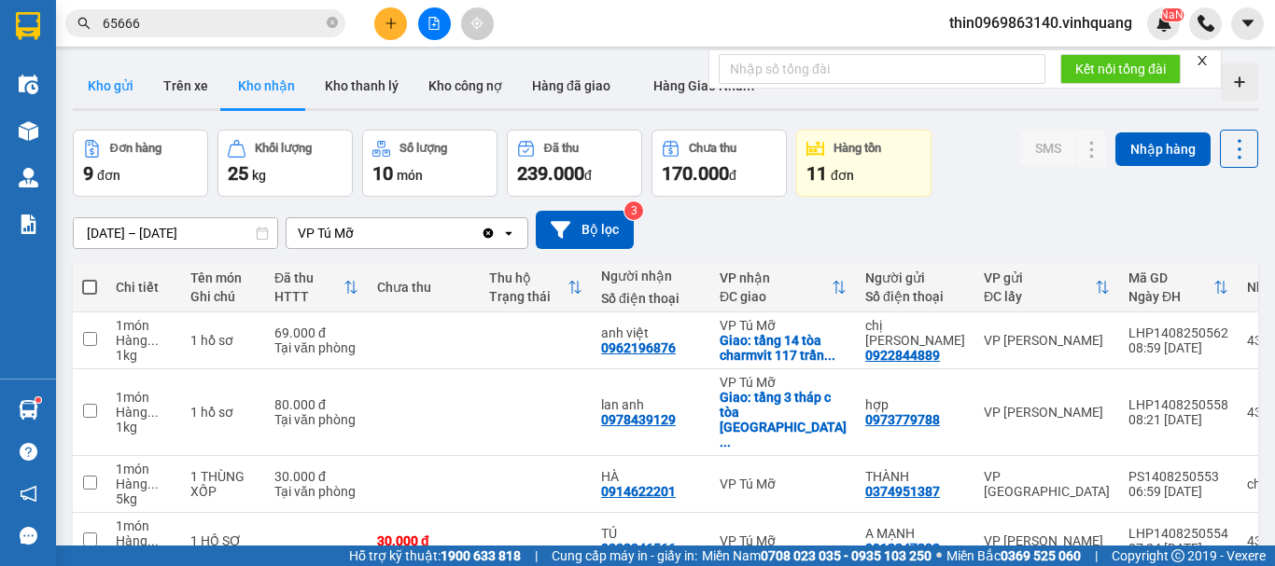
click at [119, 88] on button "Kho gửi" at bounding box center [111, 85] width 76 height 45
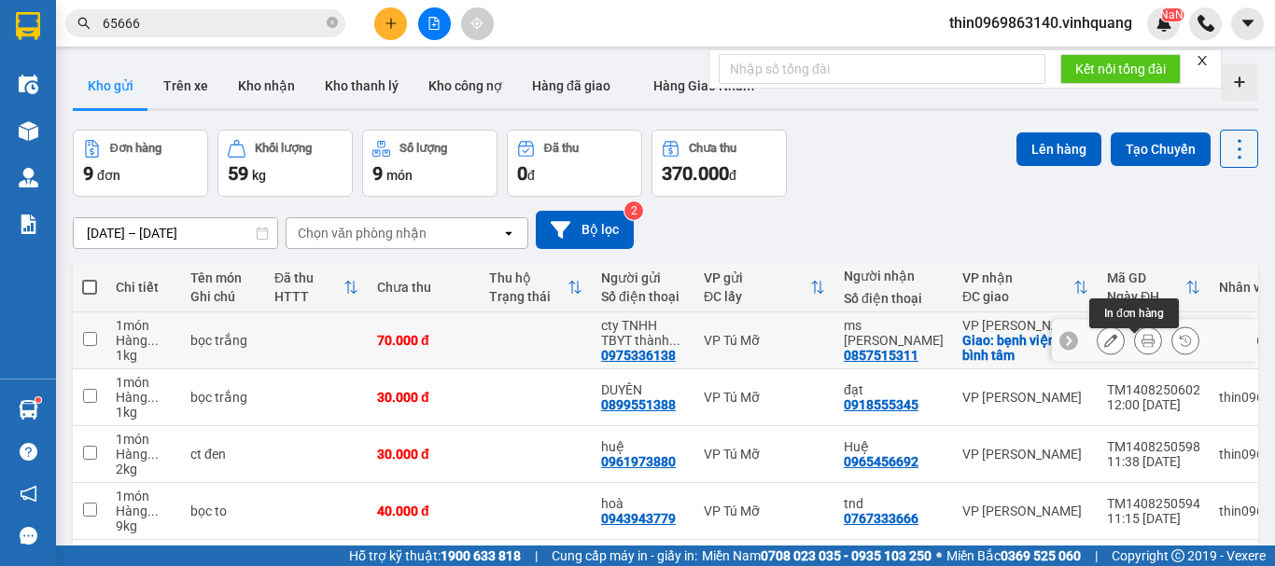
click at [1141, 347] on icon at bounding box center [1147, 340] width 13 height 13
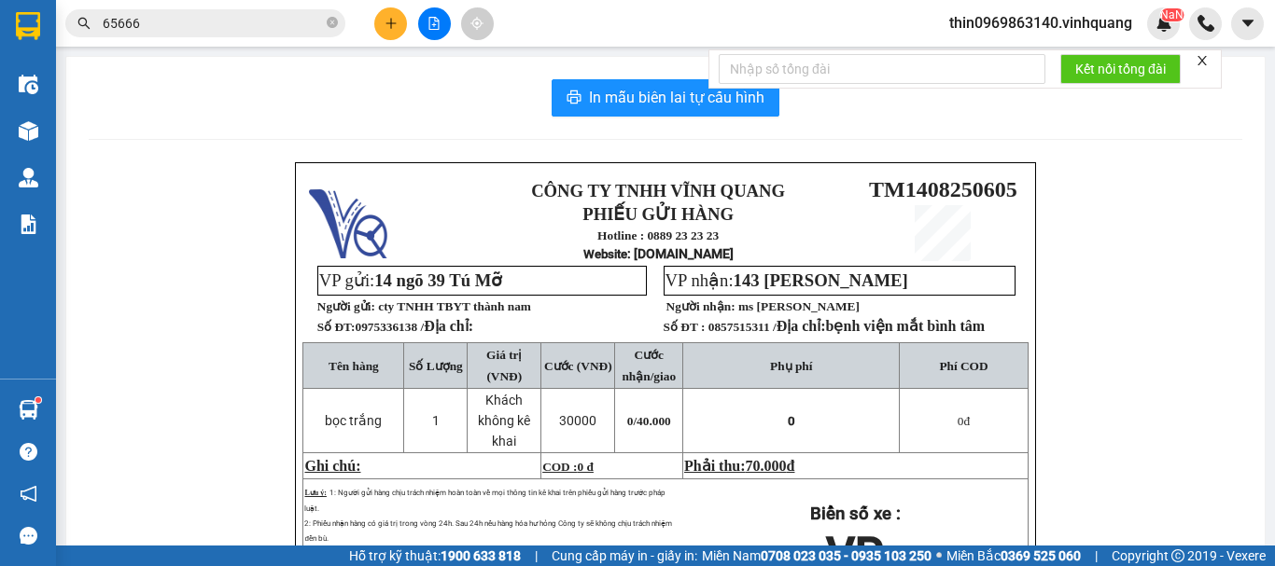
click at [392, 27] on icon "plus" at bounding box center [390, 23] width 13 height 13
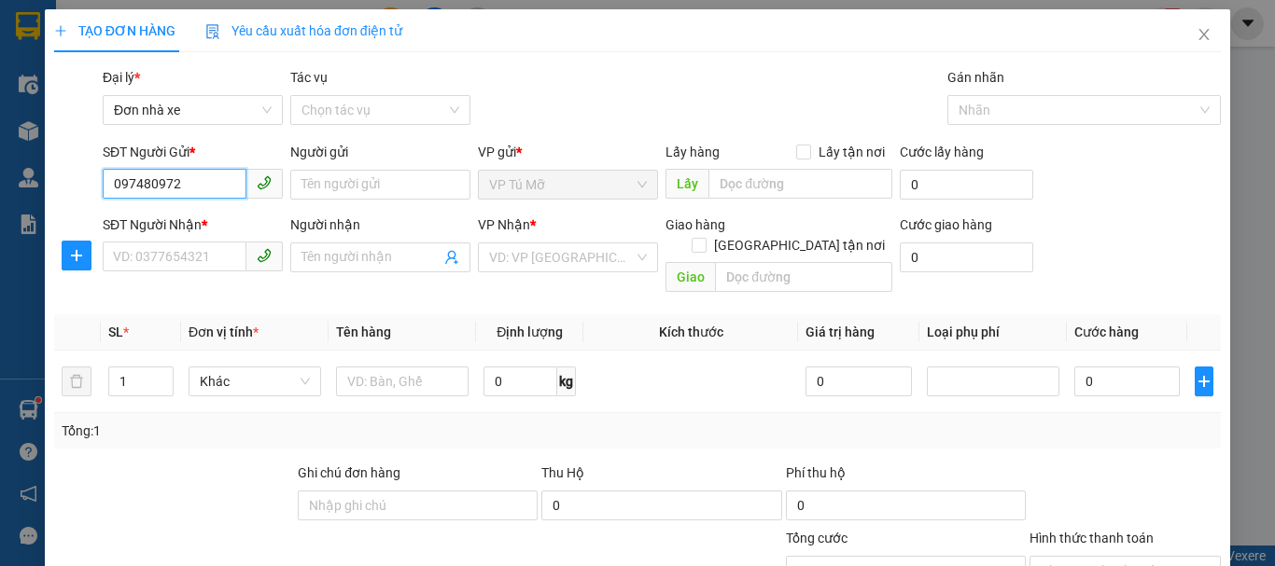
type input "0974809729"
click at [240, 222] on div "0974809729 - TBYT thành nam" at bounding box center [203, 222] width 181 height 21
type input "TBYT thành nam"
type input "0913316689"
type input "TBVT Thanh Hoá"
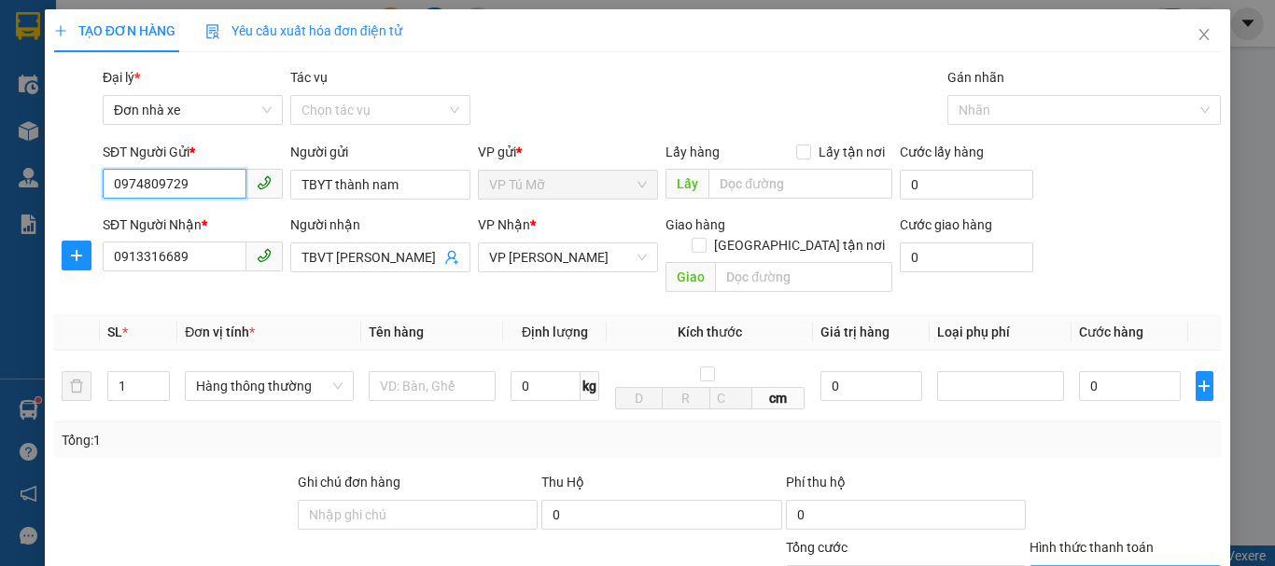
type input "0974809729"
drag, startPoint x: 1058, startPoint y: 563, endPoint x: 1067, endPoint y: 534, distance: 30.1
click at [1067, 540] on label "Hình thức thanh toán" at bounding box center [1091, 547] width 124 height 15
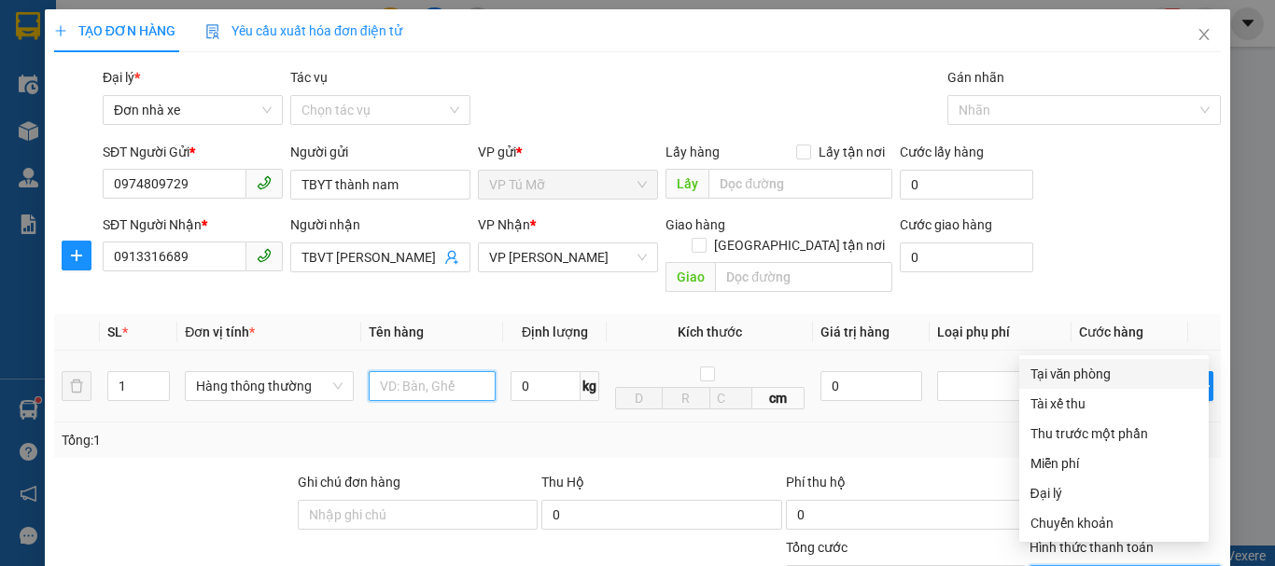
click at [425, 371] on input "text" at bounding box center [432, 386] width 127 height 30
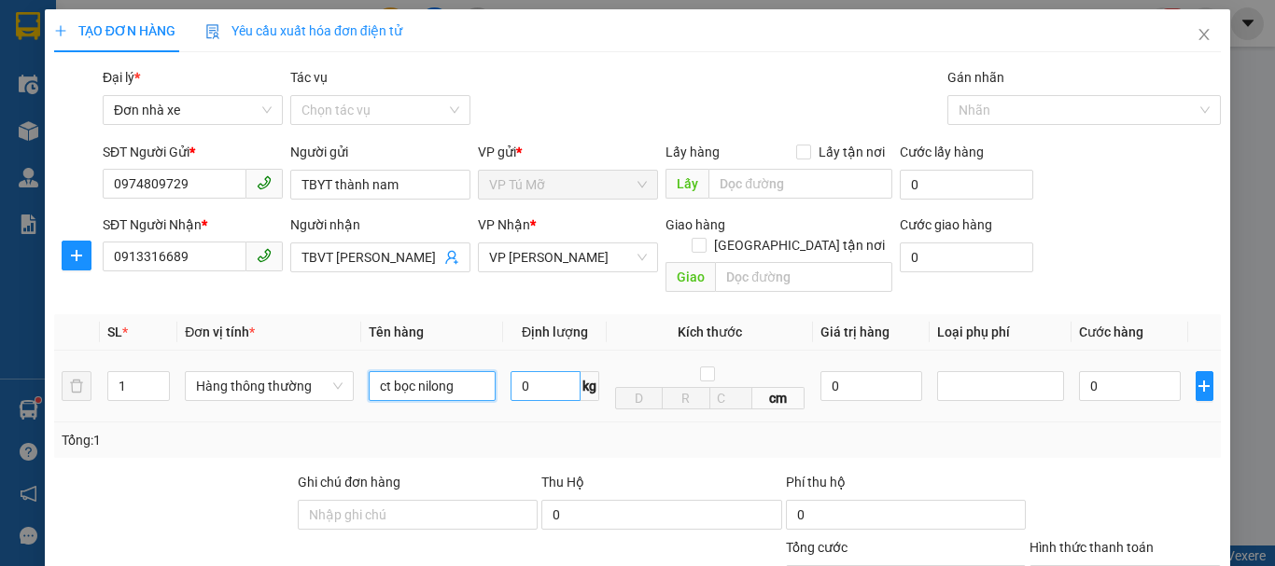
type input "ct bọc nilong"
click at [534, 371] on input "0" at bounding box center [545, 386] width 70 height 30
type input "10"
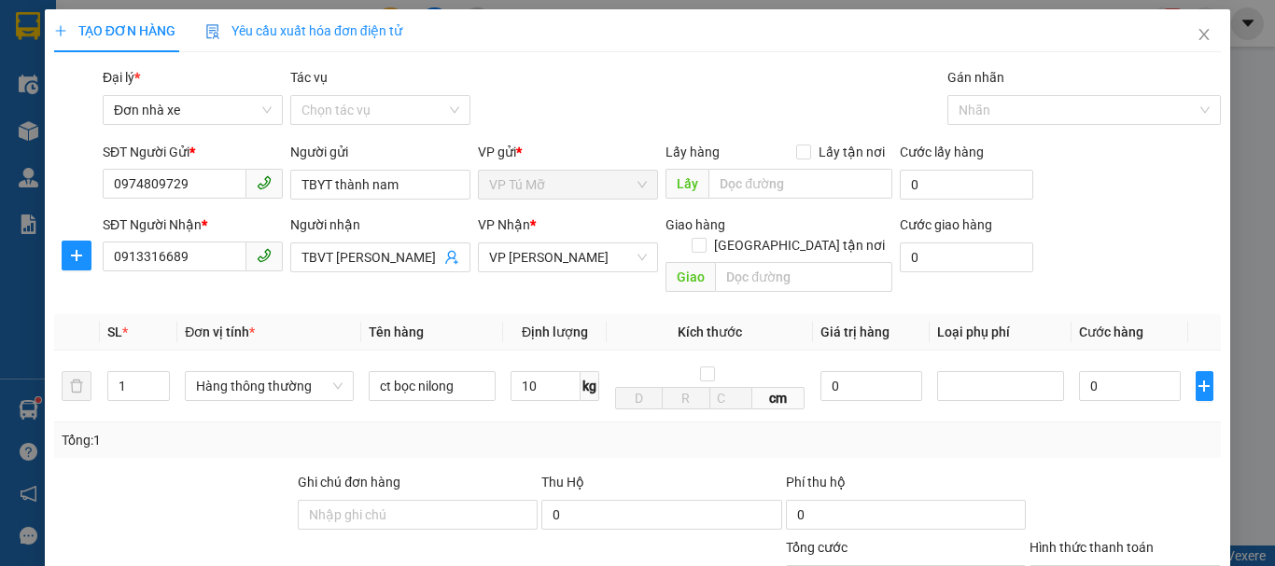
type input "40.000"
type input "0"
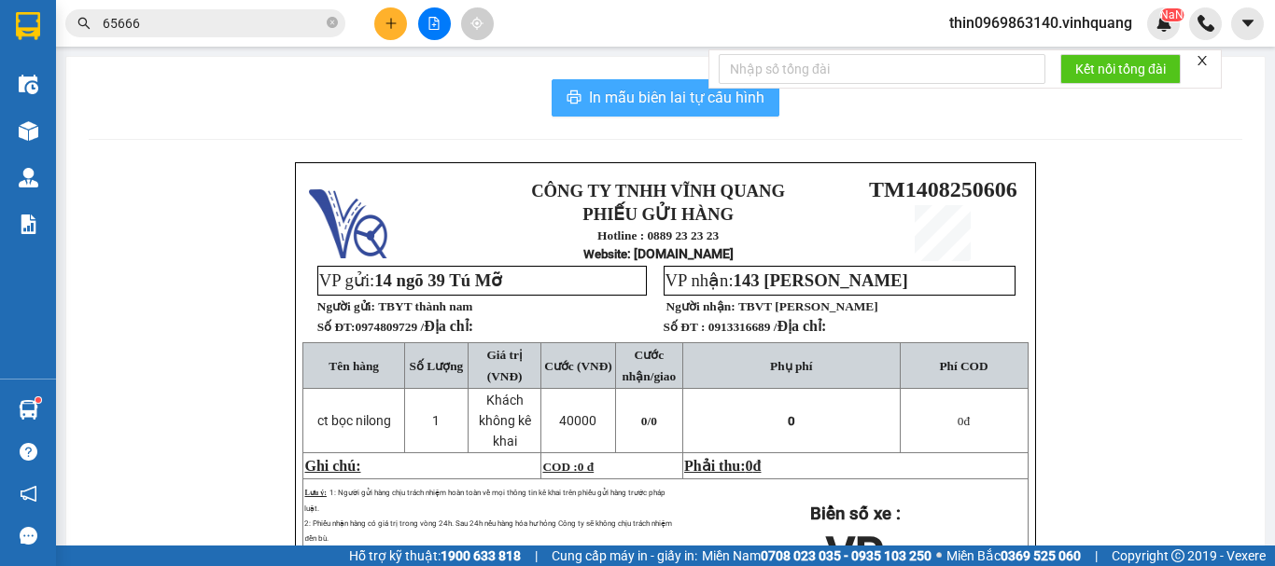
click at [644, 100] on span "In mẫu biên lai tự cấu hình" at bounding box center [676, 97] width 175 height 23
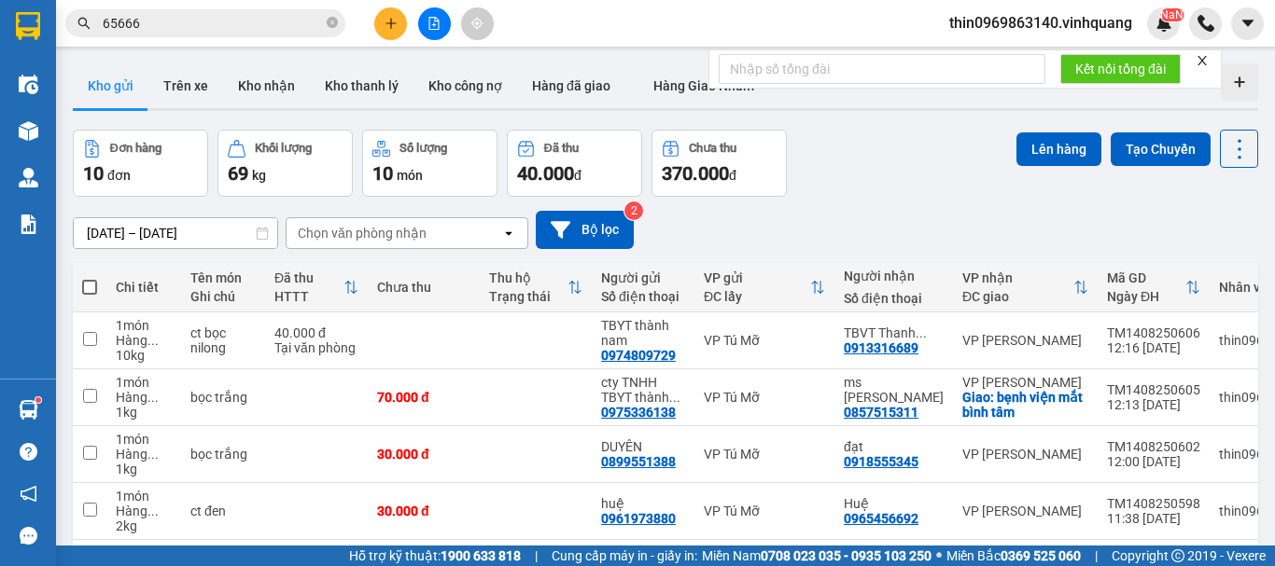
click at [327, 13] on span at bounding box center [332, 23] width 11 height 21
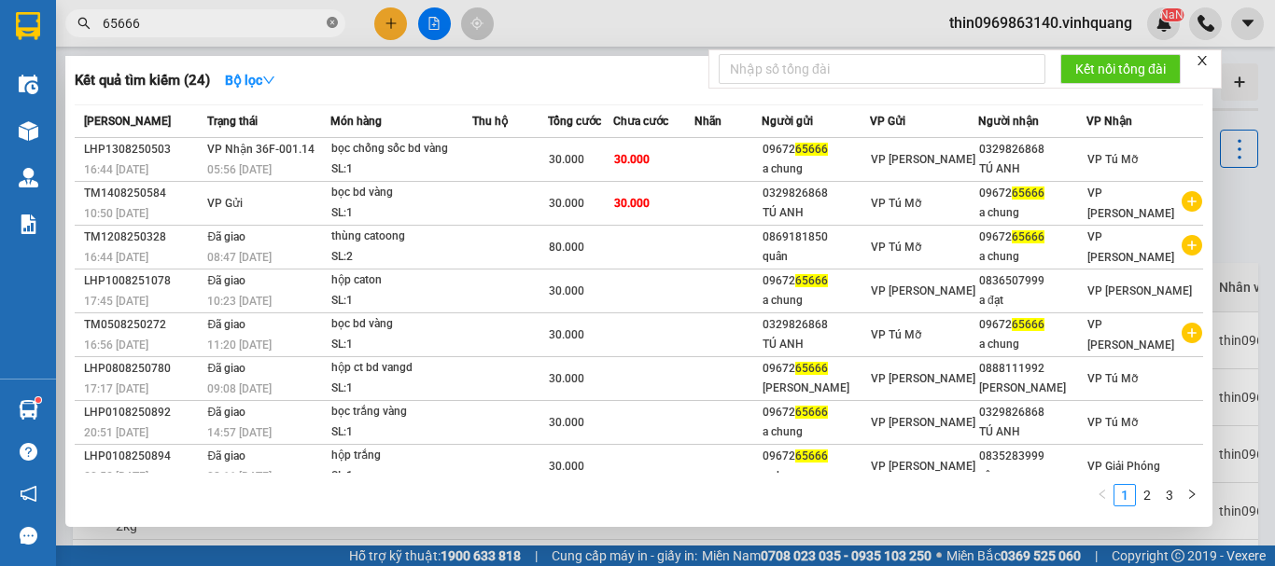
click at [328, 17] on span at bounding box center [332, 24] width 11 height 18
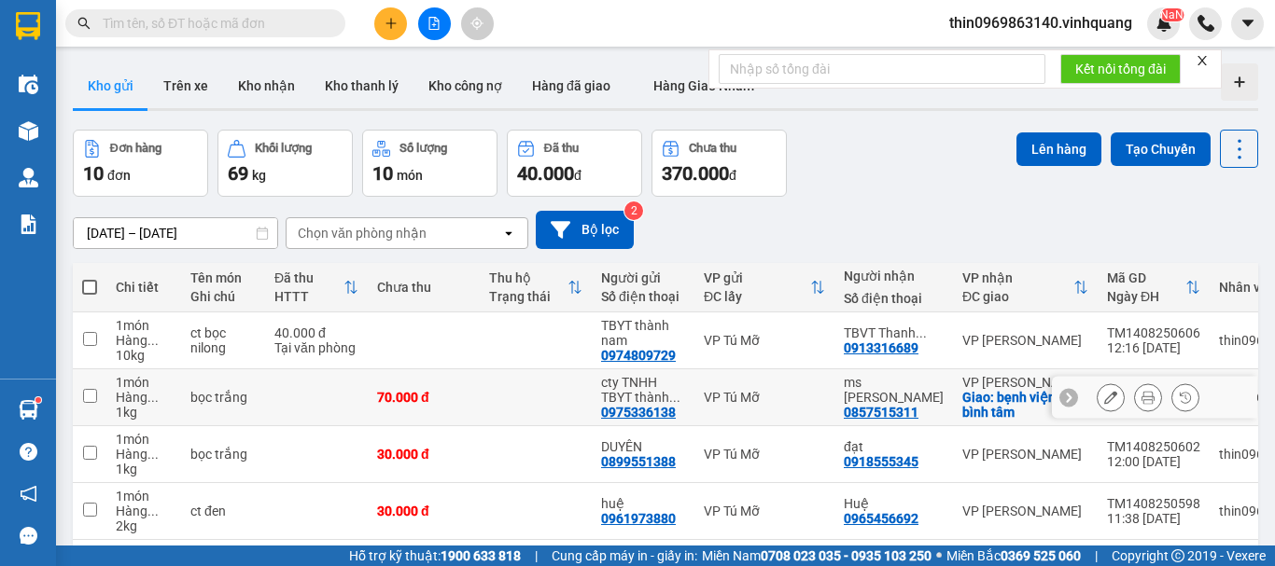
click at [1105, 405] on button at bounding box center [1110, 398] width 26 height 33
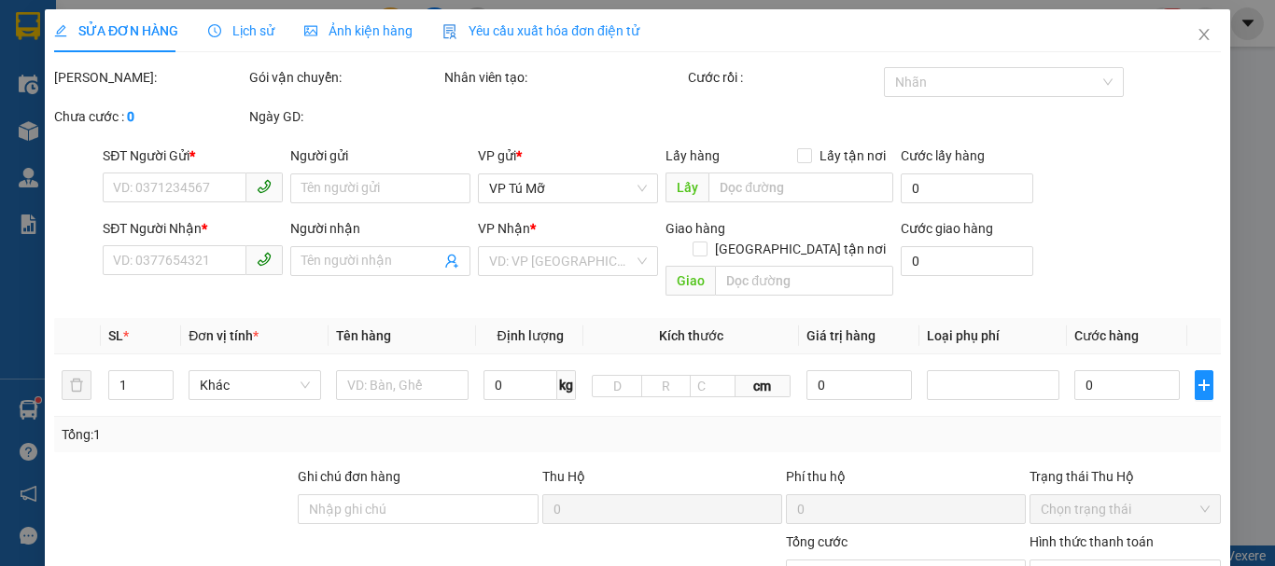
type input "0975336138"
type input "cty TNHH TBYT thành nam"
type input "0857515311"
type input "ms quyên"
checkbox input "true"
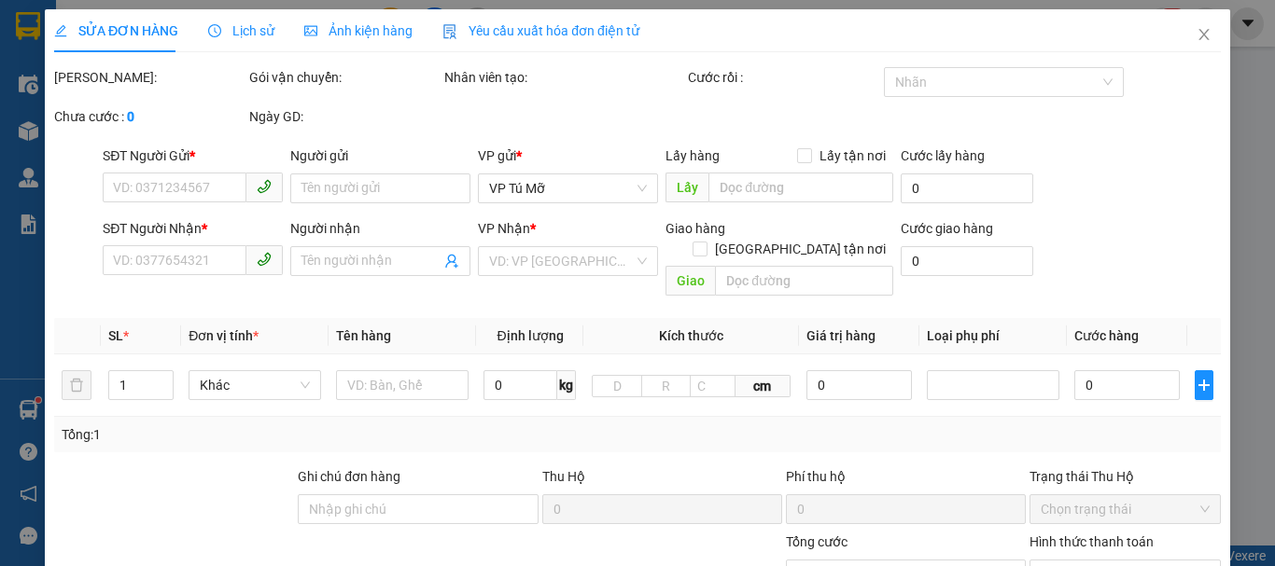
type input "bẹnh viện mắt bình tâm"
type input "70.000"
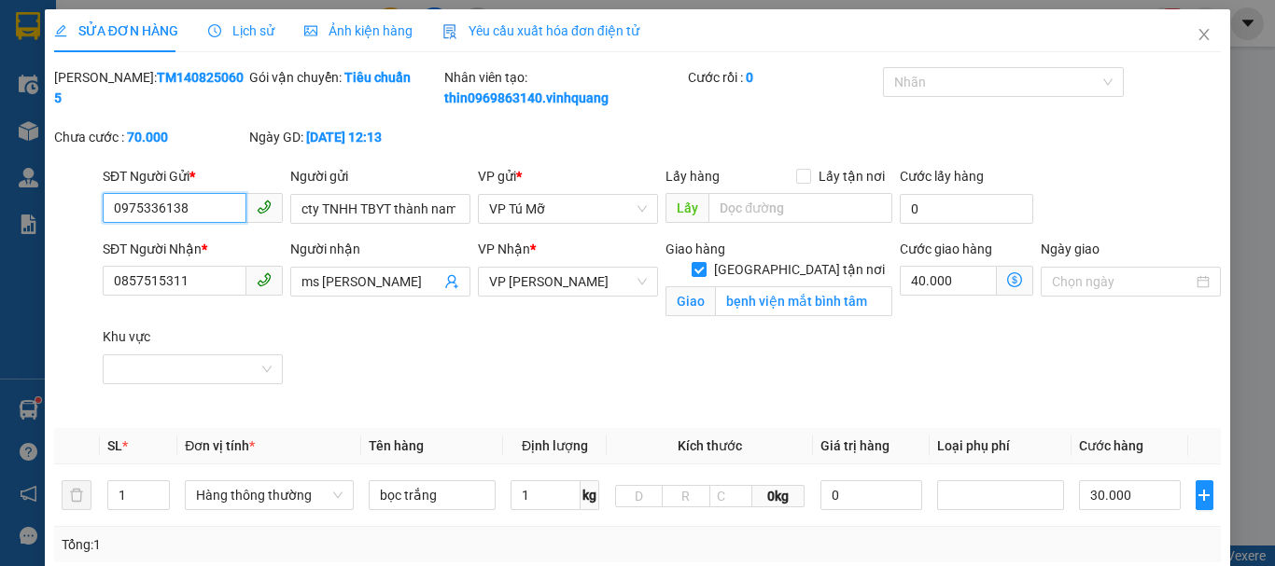
drag, startPoint x: 1060, startPoint y: 315, endPoint x: 1062, endPoint y: 325, distance: 9.5
type input "0"
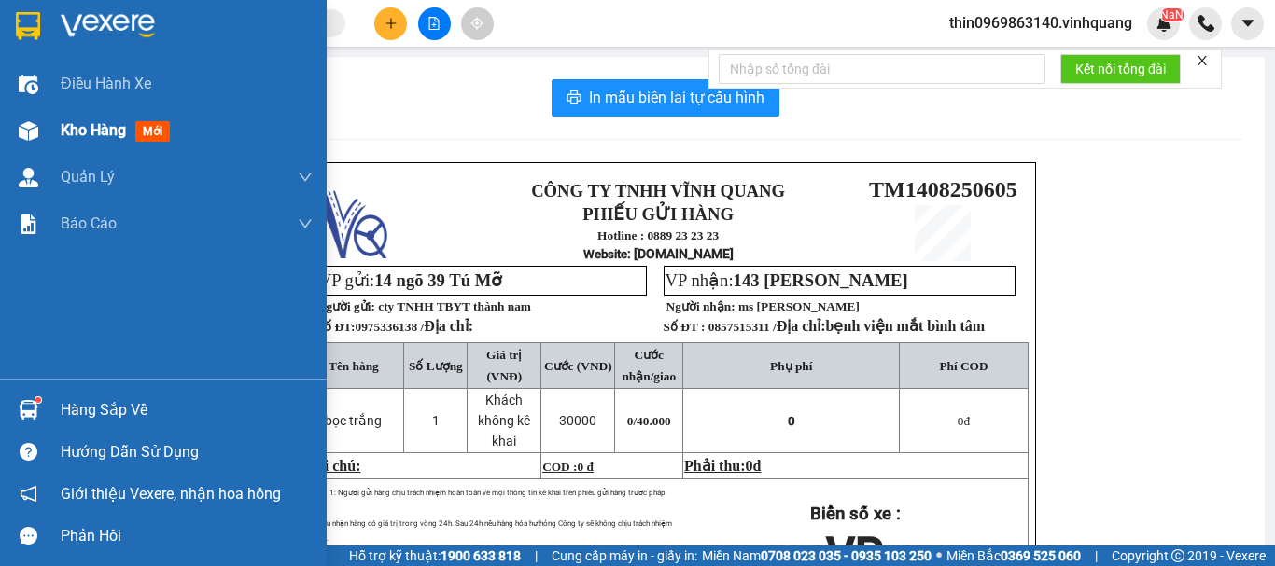
click at [75, 125] on span "Kho hàng" at bounding box center [93, 130] width 65 height 18
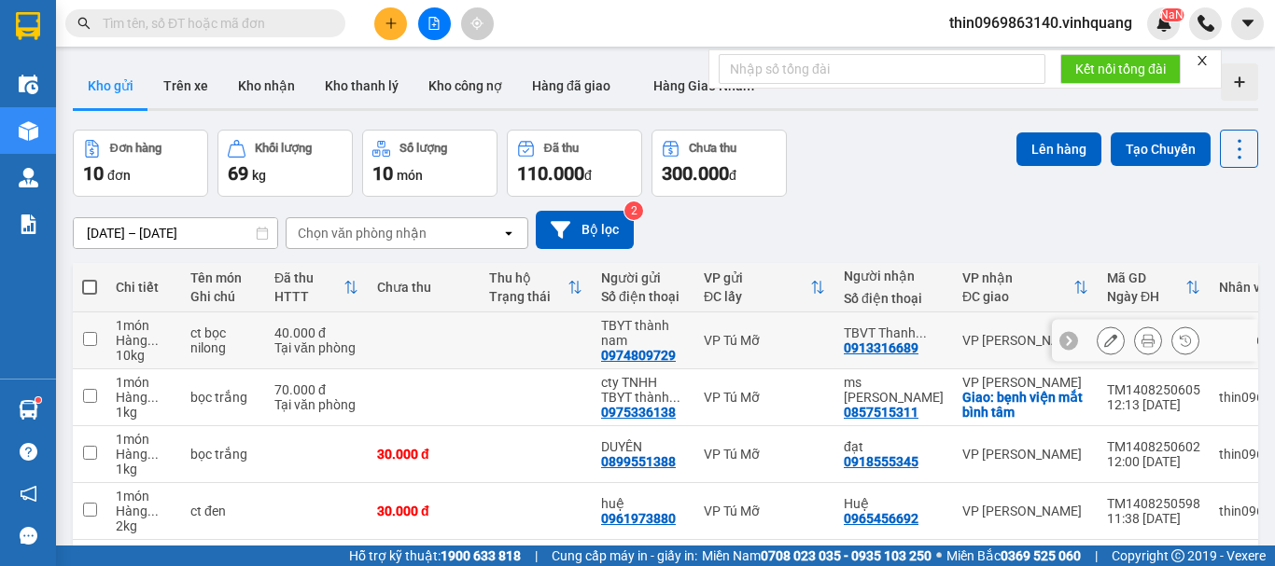
click at [1141, 341] on icon at bounding box center [1147, 340] width 13 height 13
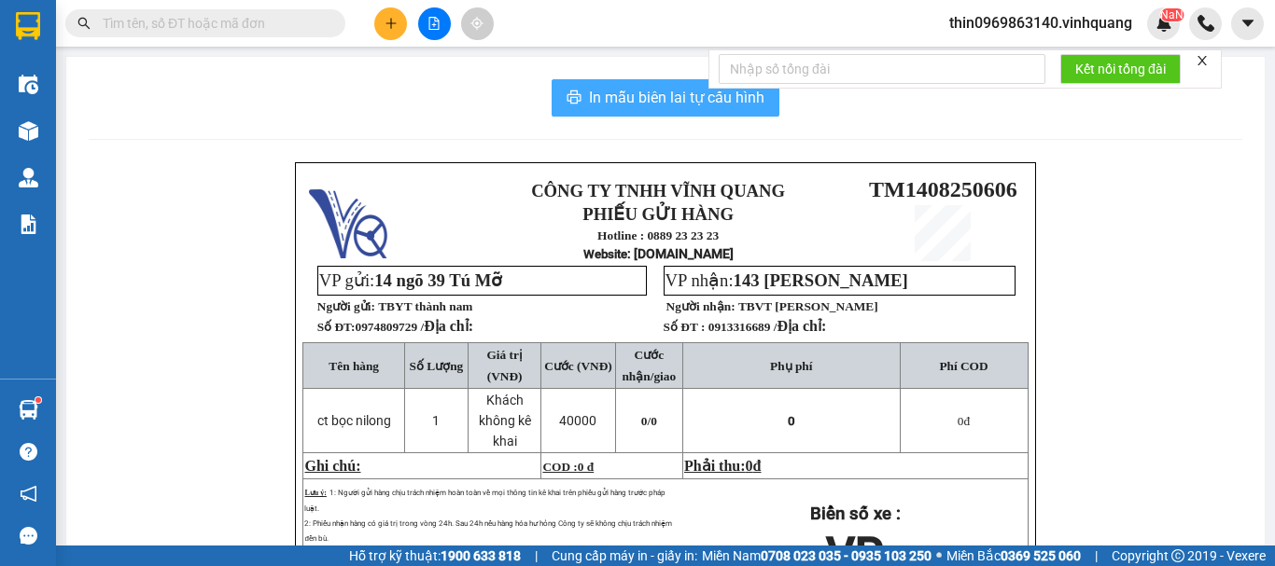
click at [637, 97] on span "In mẫu biên lai tự cấu hình" at bounding box center [676, 97] width 175 height 23
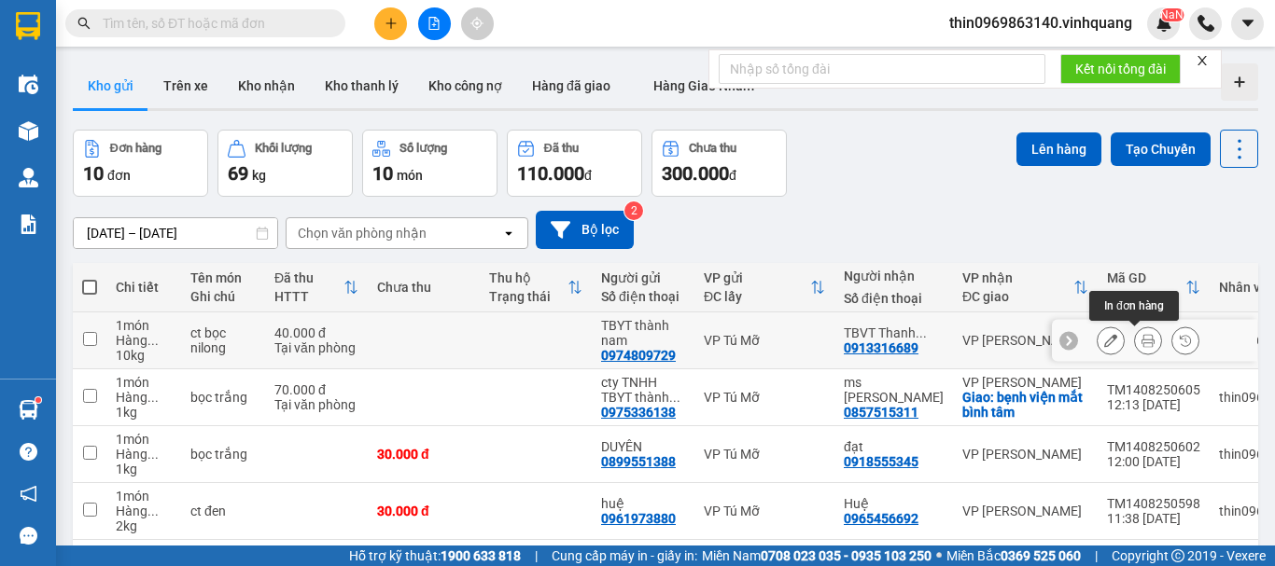
click at [1141, 340] on icon at bounding box center [1147, 340] width 13 height 13
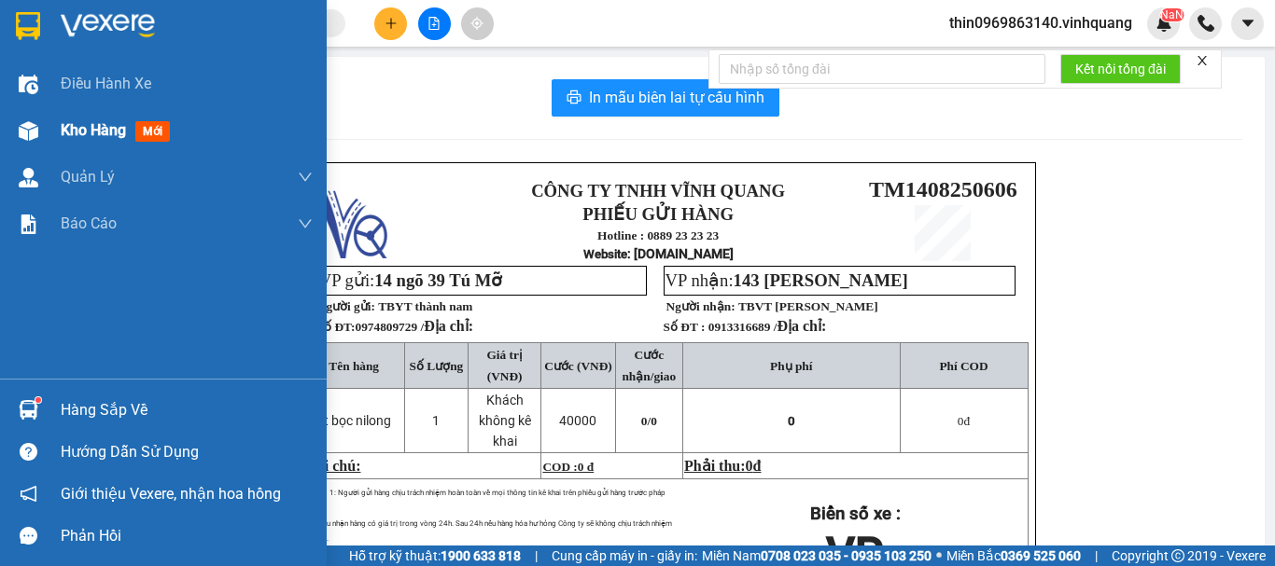
click at [106, 122] on span "Kho hàng" at bounding box center [93, 130] width 65 height 18
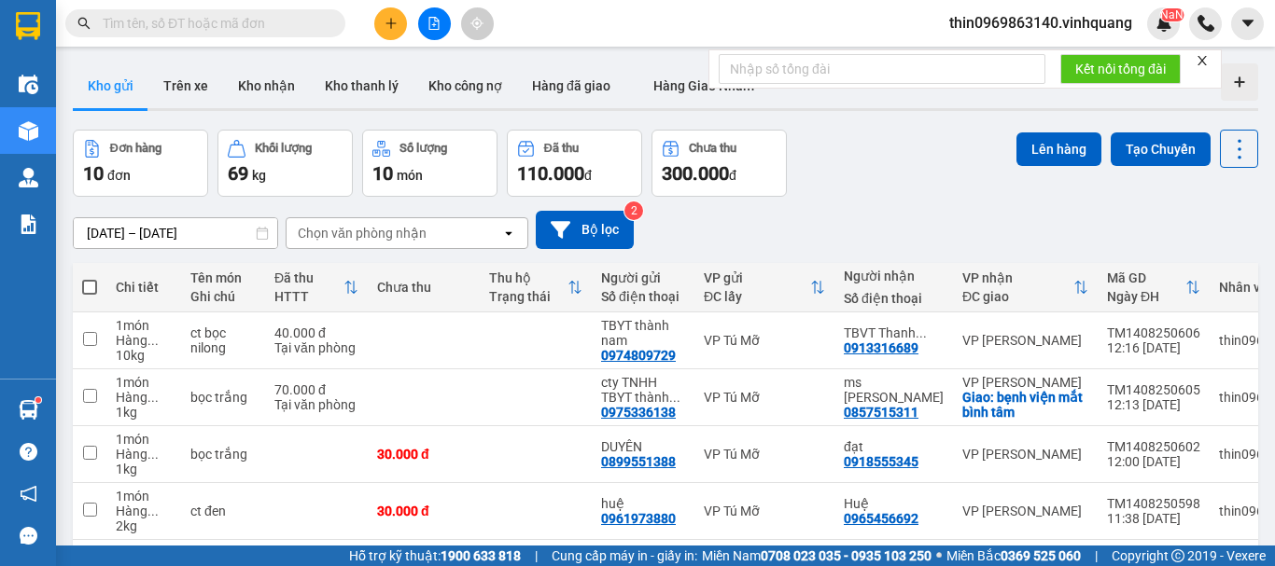
click at [97, 79] on button "Kho gửi" at bounding box center [111, 85] width 76 height 45
click at [91, 286] on span at bounding box center [89, 287] width 15 height 15
click at [90, 278] on input "checkbox" at bounding box center [90, 278] width 0 height 0
checkbox input "true"
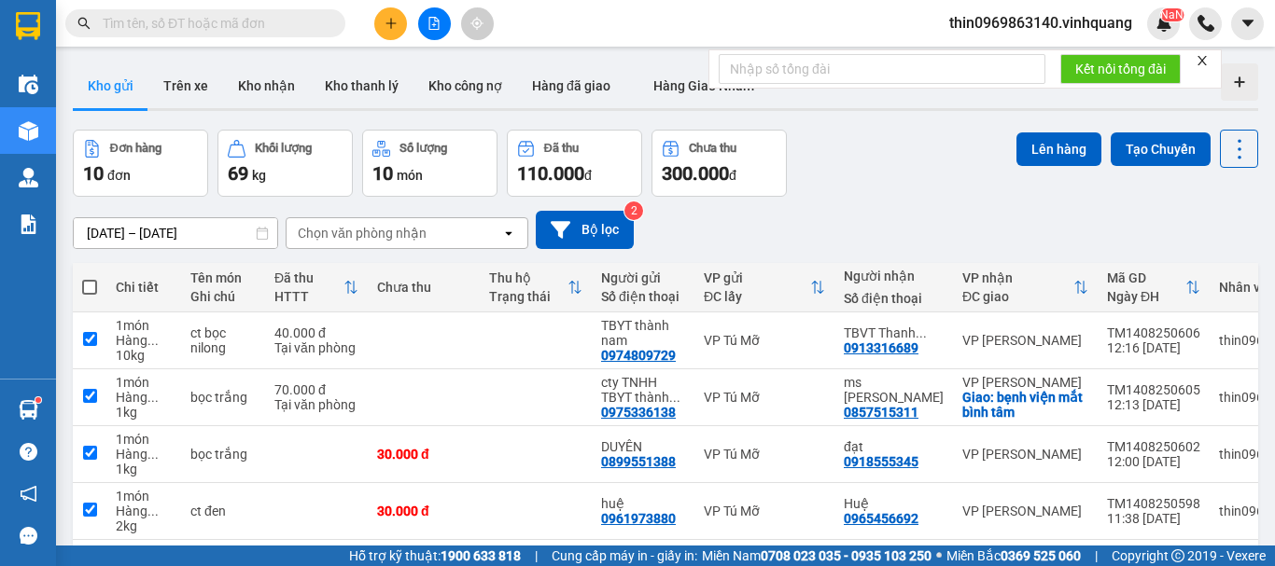
checkbox input "true"
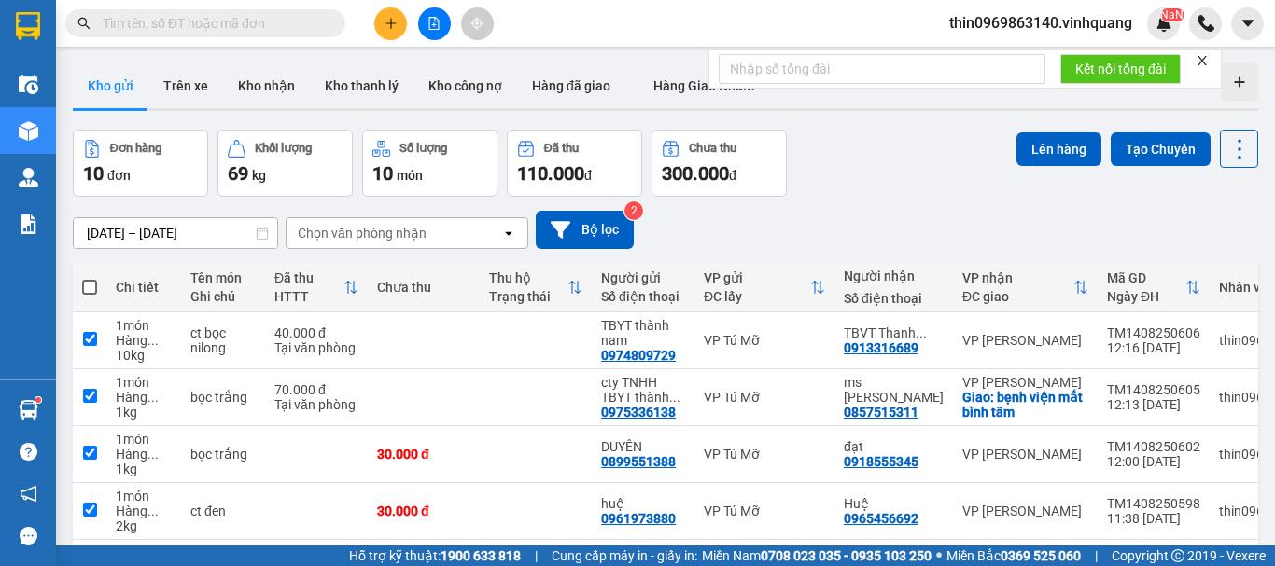
checkbox input "true"
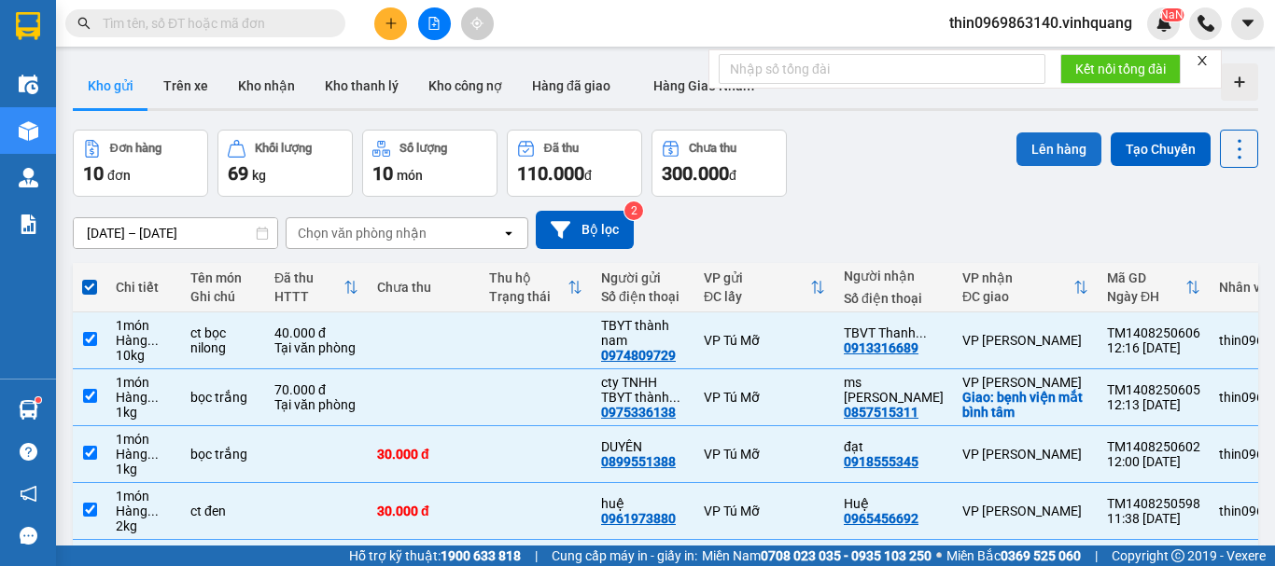
click at [1033, 145] on button "Lên hàng" at bounding box center [1058, 150] width 85 height 34
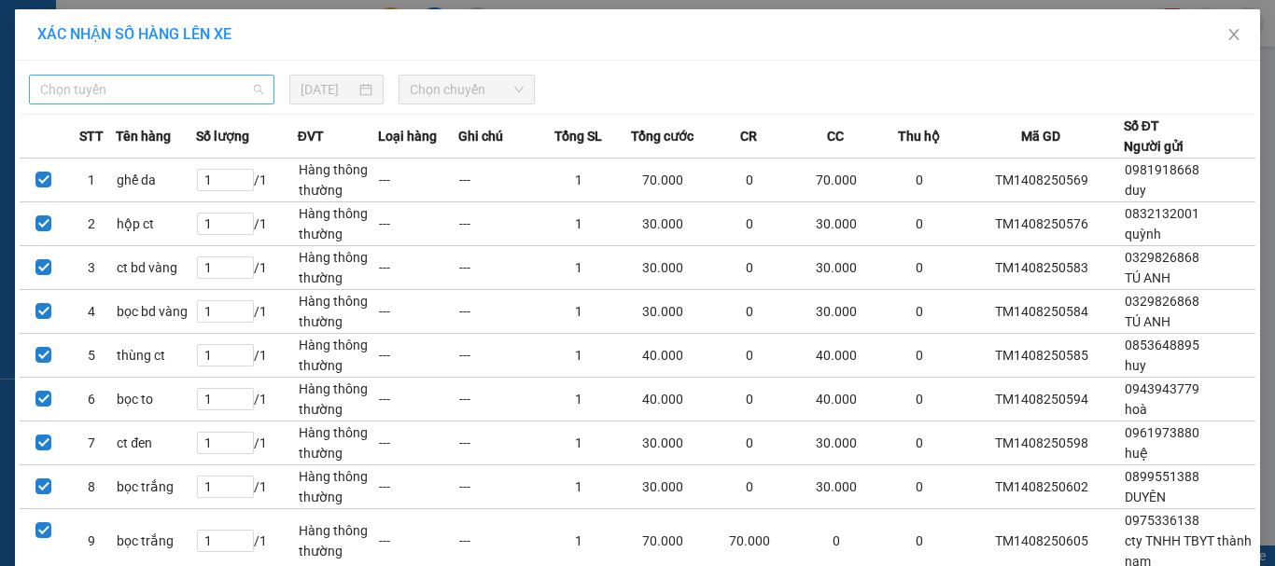
click at [99, 88] on span "Chọn tuyến" at bounding box center [151, 90] width 223 height 28
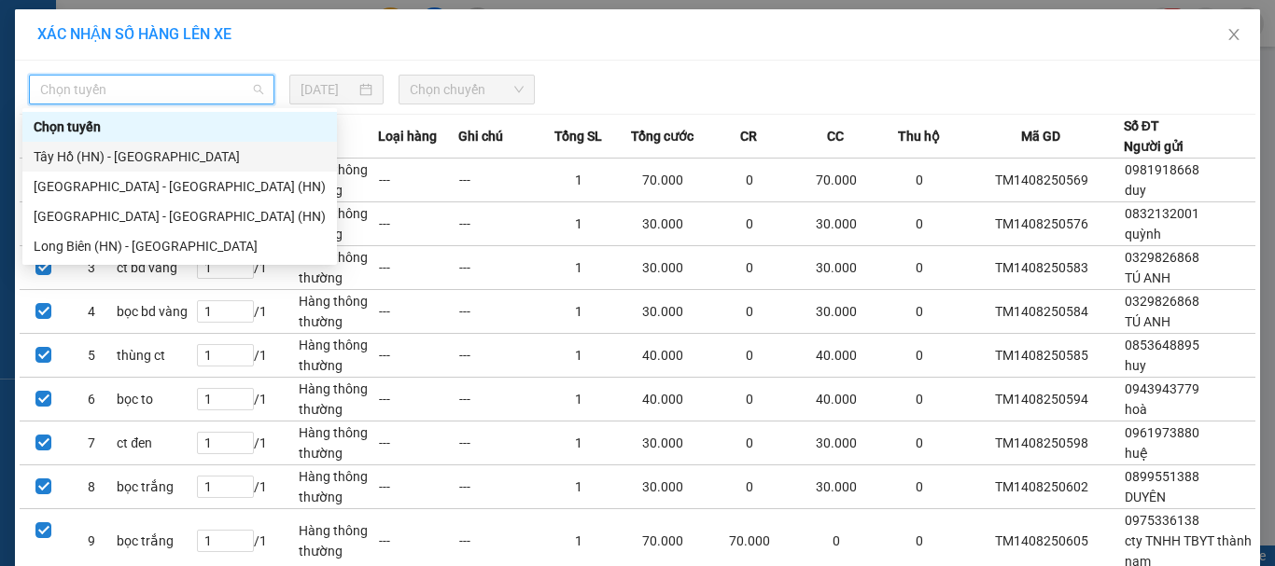
click at [98, 157] on div "Tây Hồ (HN) - [GEOGRAPHIC_DATA]" at bounding box center [180, 157] width 292 height 21
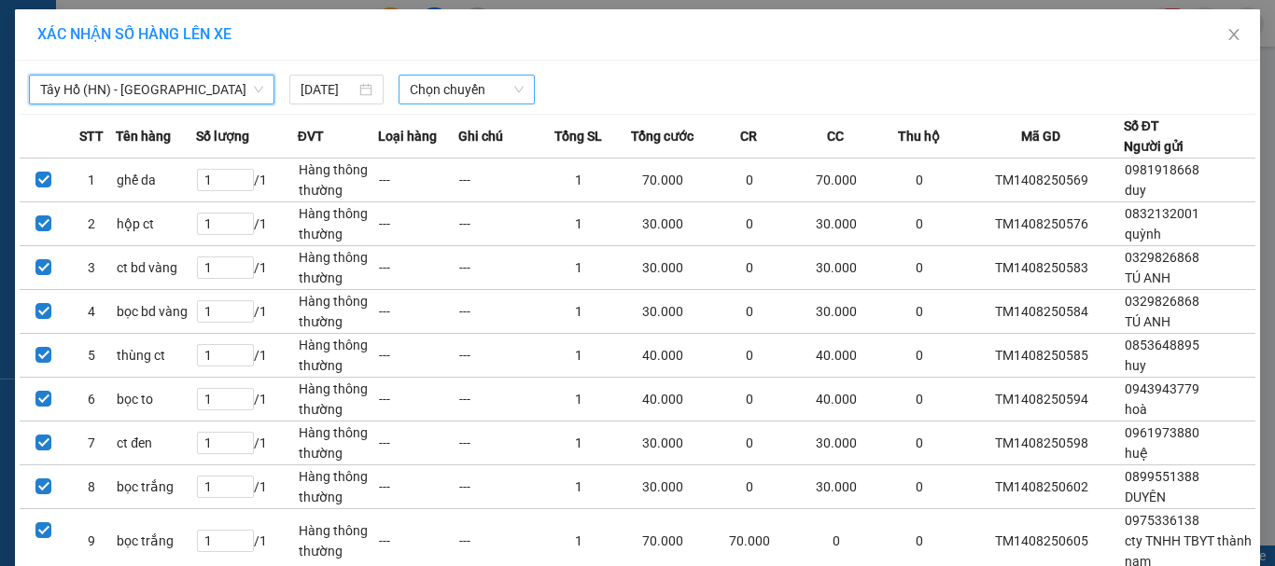
click at [475, 82] on span "Chọn chuyến" at bounding box center [467, 90] width 115 height 28
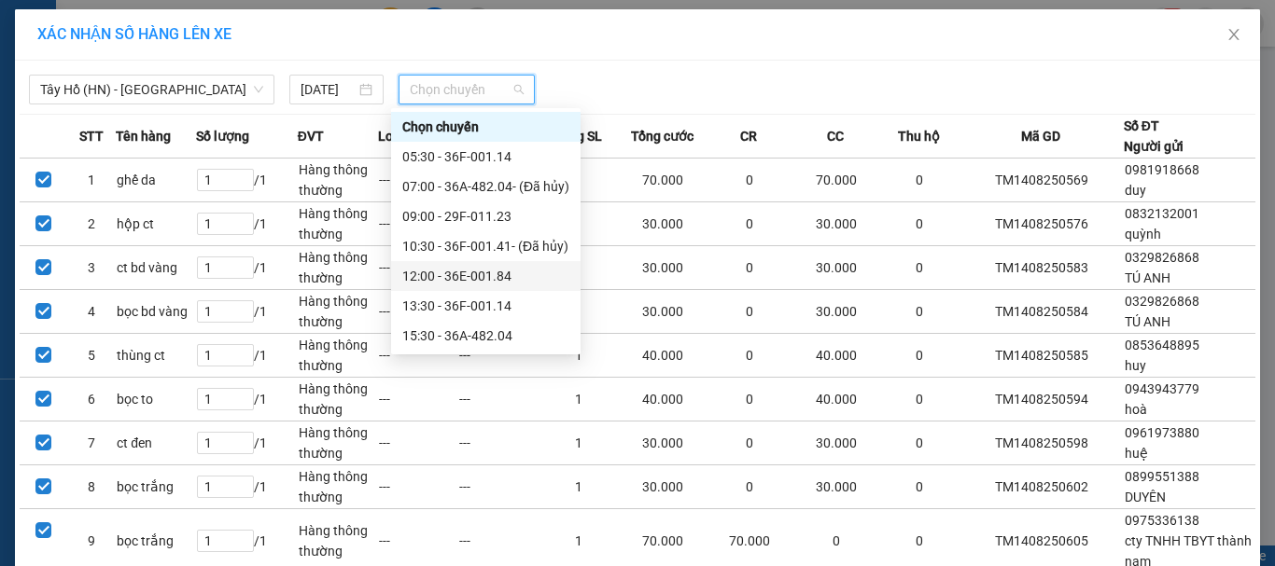
click at [465, 271] on div "12:00 - 36E-001.84" at bounding box center [485, 276] width 167 height 21
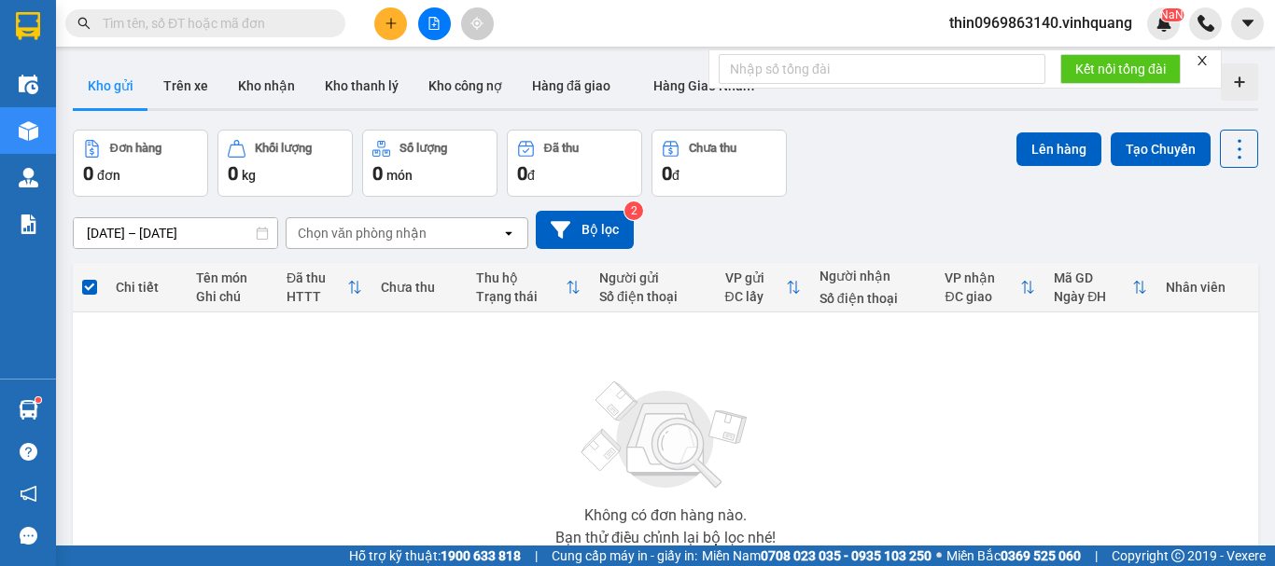
click at [434, 31] on button at bounding box center [434, 23] width 33 height 33
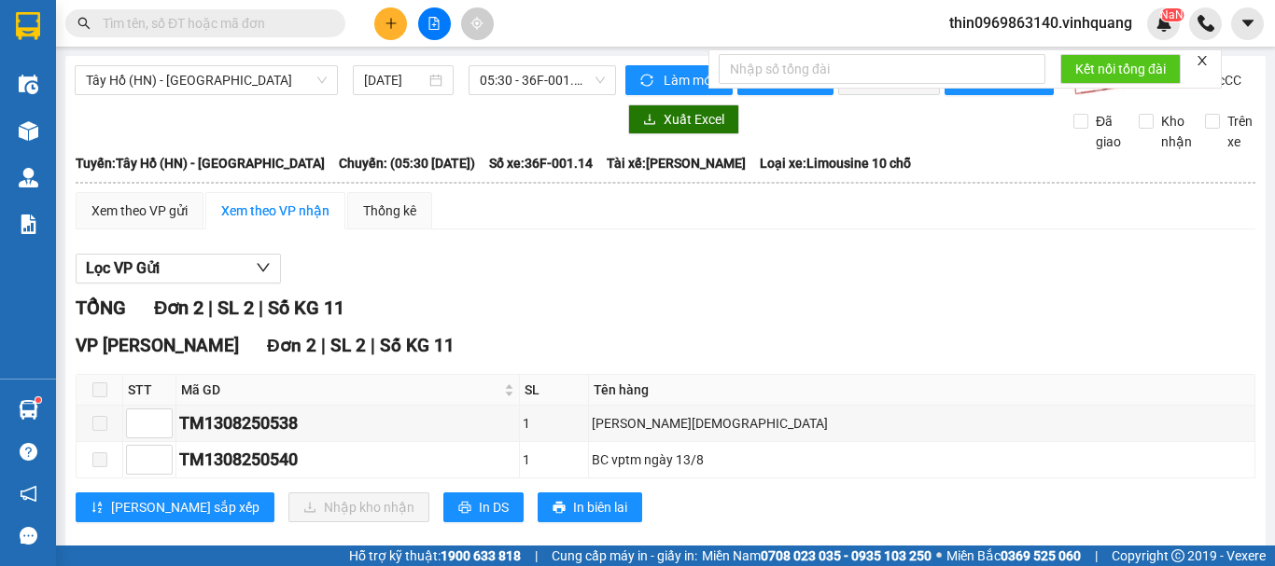
click at [518, 95] on div "Tây Hồ (HN) - Thanh Hóa 14/08/2025 05:30 - 36F-001.14" at bounding box center [345, 80] width 541 height 30
click at [518, 77] on span "05:30 - 36F-001.14" at bounding box center [542, 80] width 125 height 28
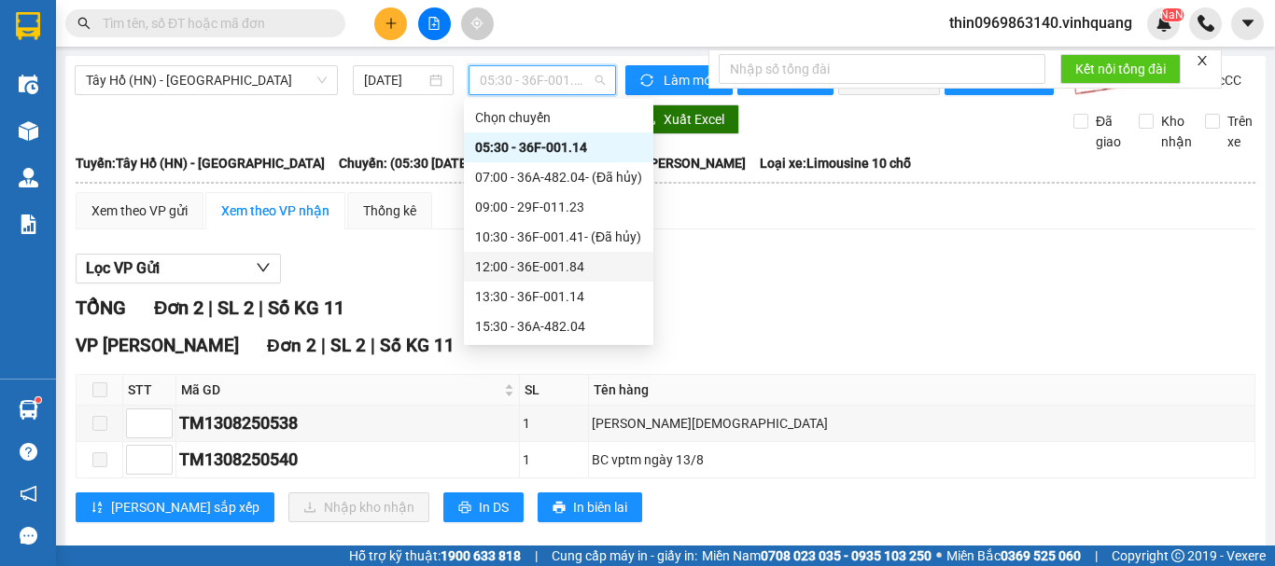
click at [525, 272] on div "12:00 - 36E-001.84" at bounding box center [558, 267] width 167 height 21
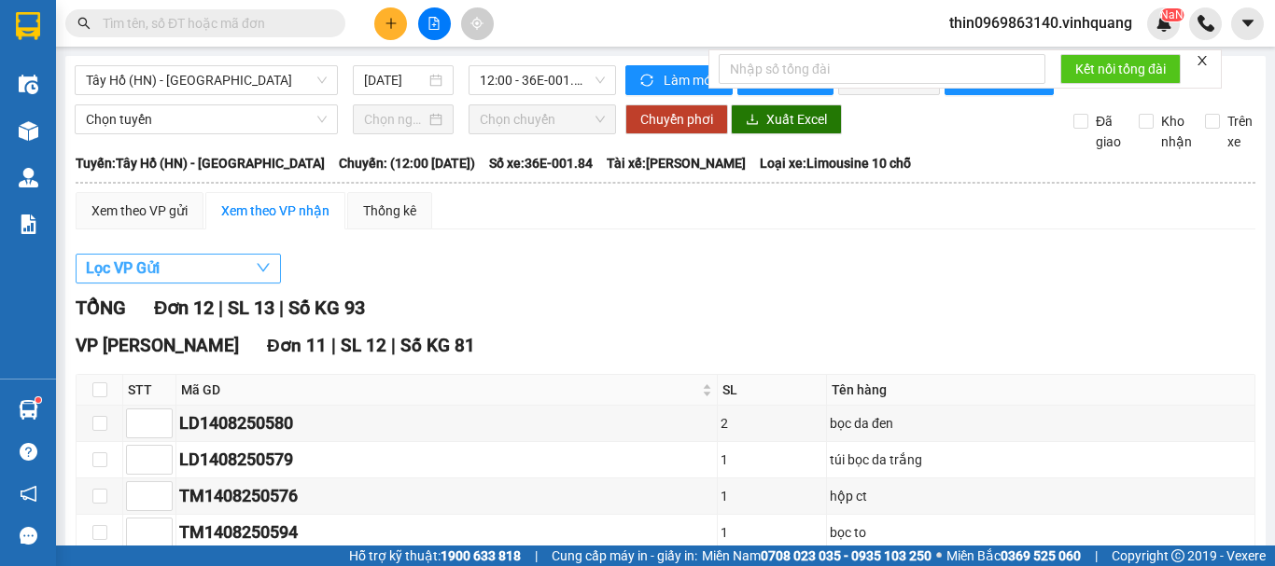
click at [172, 284] on button "Lọc VP Gửi" at bounding box center [178, 269] width 205 height 30
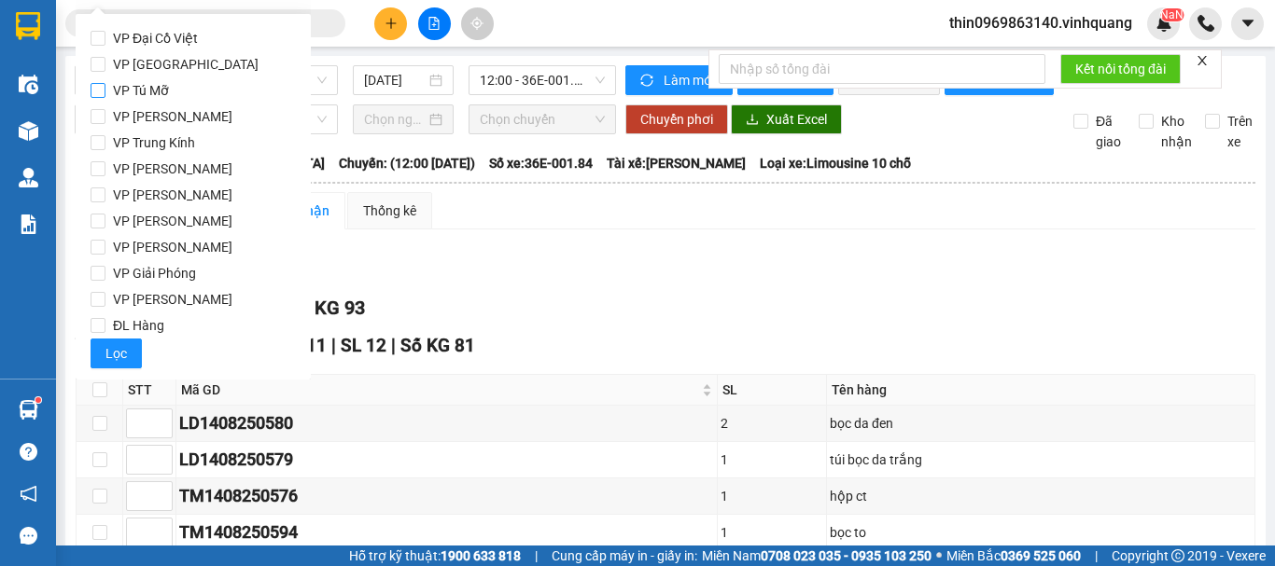
click at [100, 91] on input "VP Tú Mỡ" at bounding box center [98, 90] width 15 height 15
checkbox input "true"
click at [98, 336] on label "ĐL Hàng" at bounding box center [193, 326] width 205 height 26
click at [98, 333] on input "ĐL Hàng" at bounding box center [98, 325] width 15 height 15
click at [98, 330] on input "ĐL Hàng" at bounding box center [98, 325] width 15 height 15
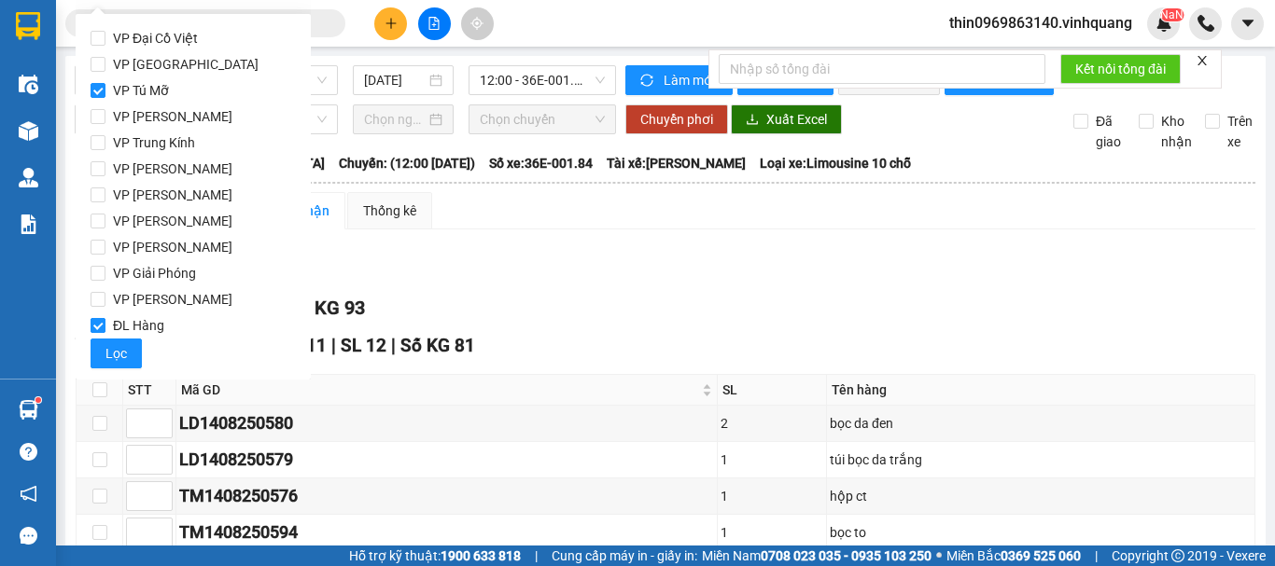
checkbox input "false"
click at [95, 350] on button "Lọc" at bounding box center [116, 354] width 51 height 30
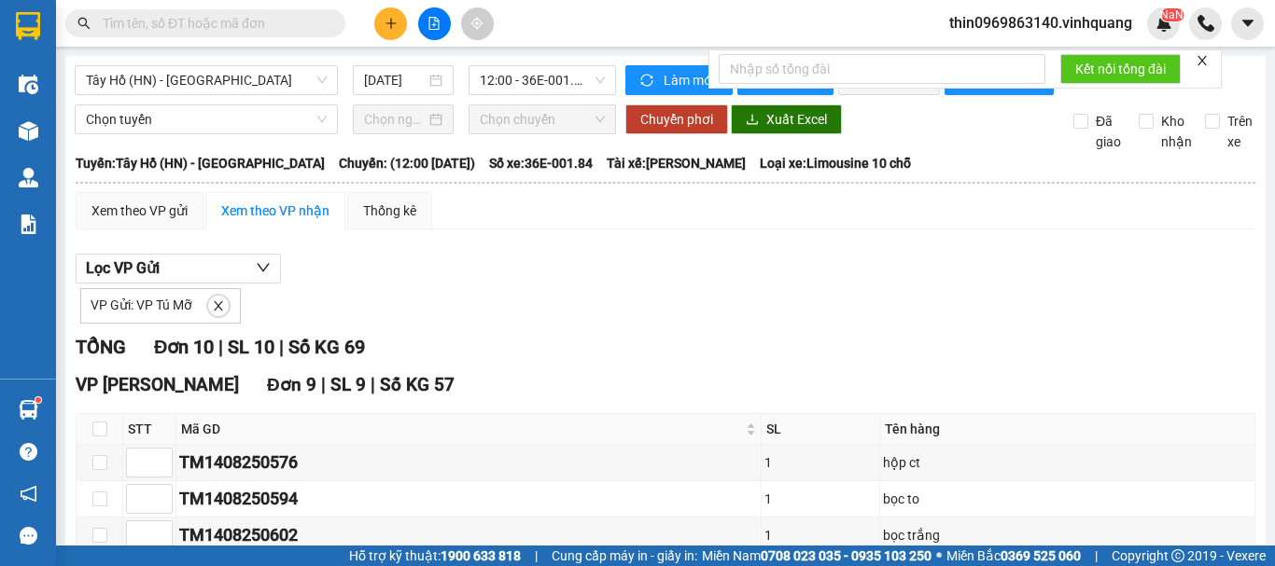
click at [387, 23] on icon "plus" at bounding box center [390, 22] width 10 height 1
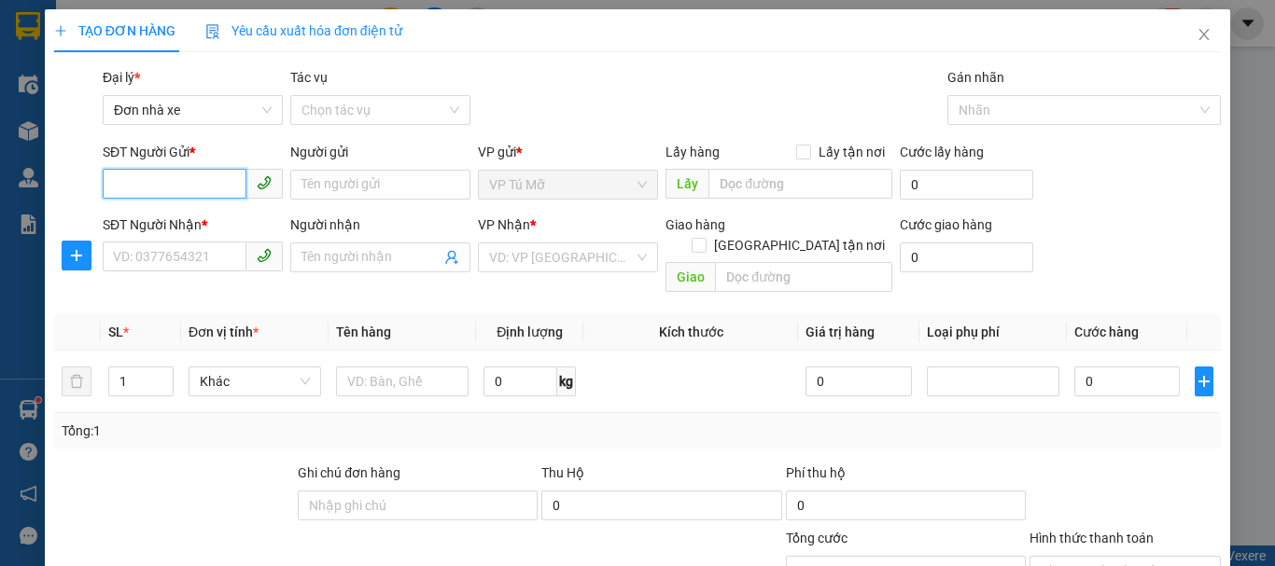
click at [141, 172] on input "SĐT Người Gửi *" at bounding box center [175, 184] width 144 height 30
type input "0973284814"
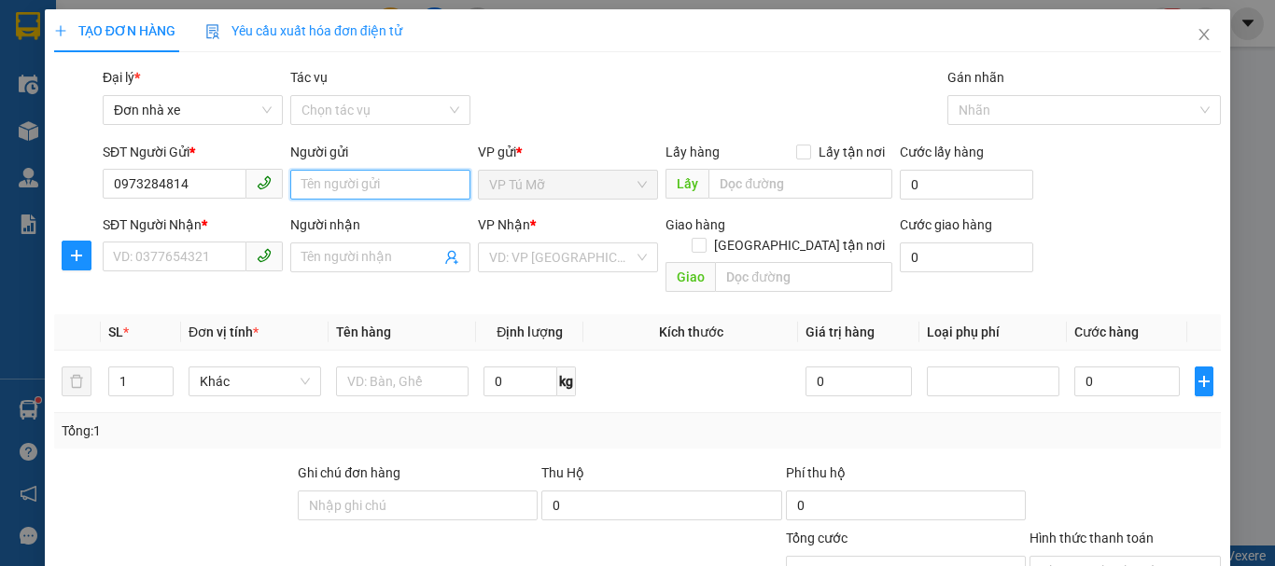
click at [321, 186] on input "Người gửi" at bounding box center [380, 185] width 180 height 30
type input "my"
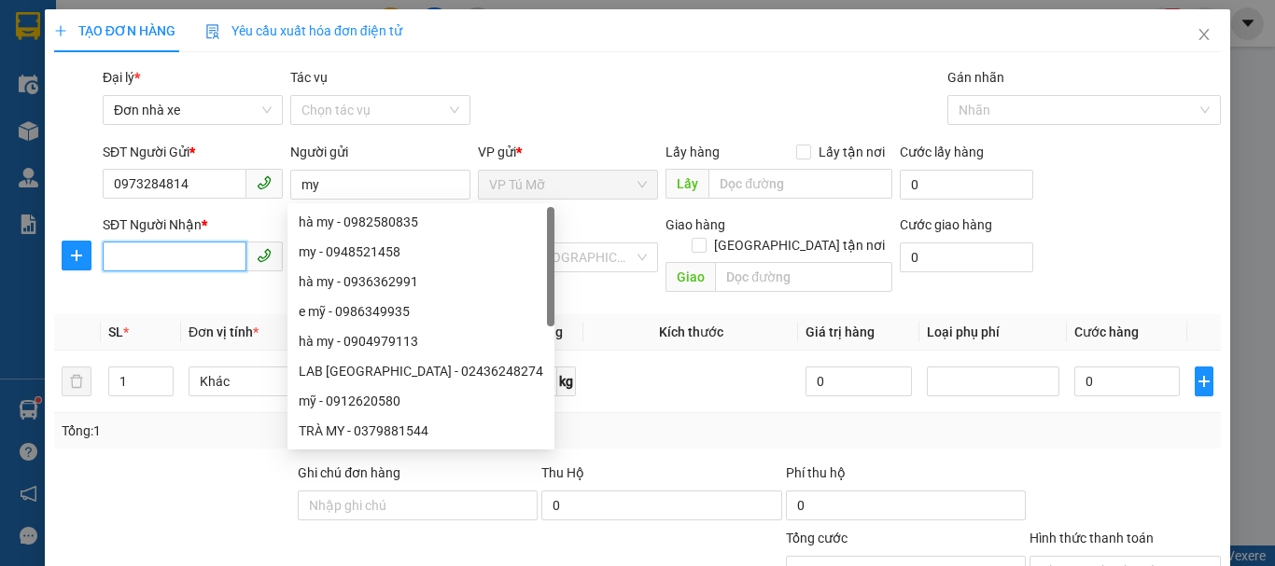
click at [121, 257] on input "SĐT Người Nhận *" at bounding box center [175, 257] width 144 height 30
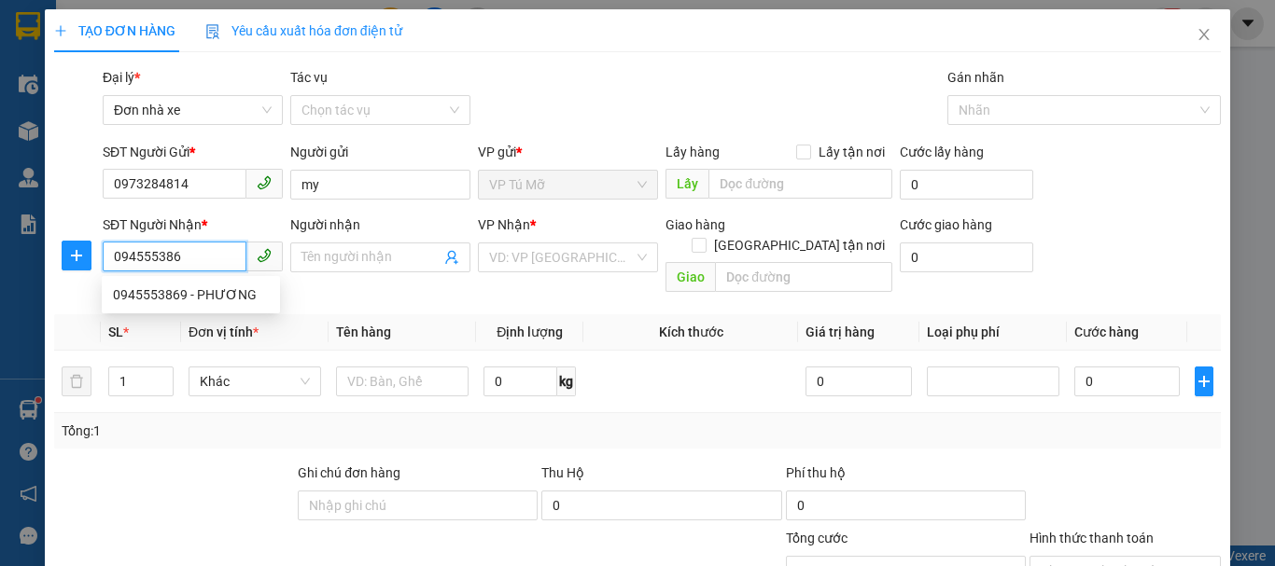
type input "0945553869"
click at [229, 288] on div "0945553869 - PHƯƠNG" at bounding box center [191, 295] width 156 height 21
type input "PHƯƠNG"
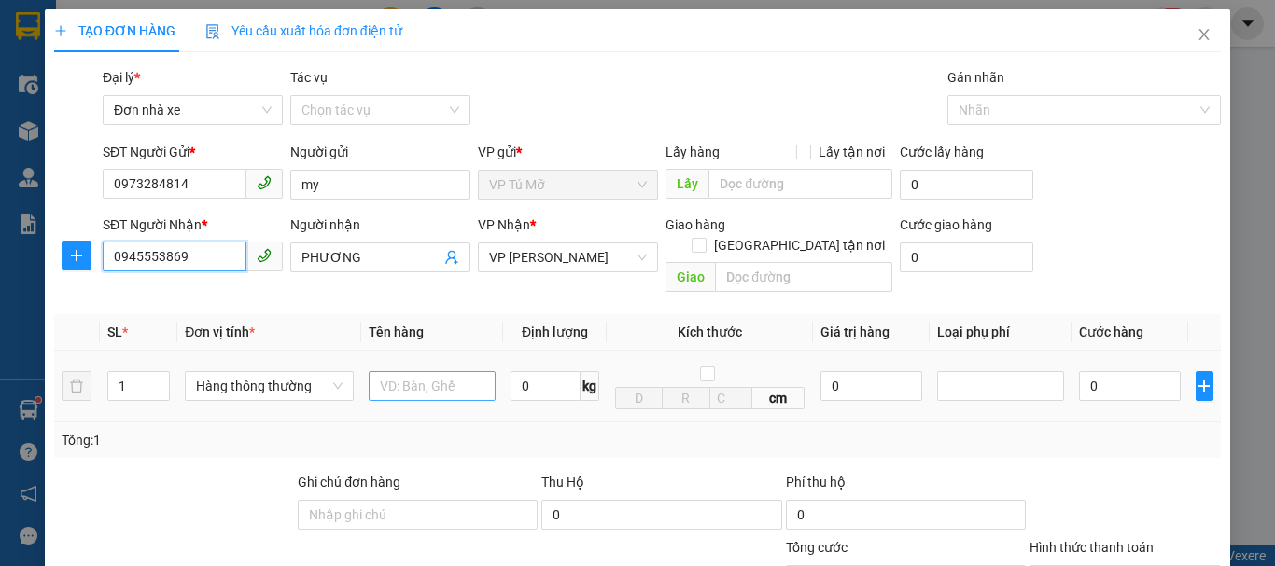
type input "0945553869"
click at [442, 371] on input "text" at bounding box center [432, 386] width 127 height 30
type input "hộp ct"
click at [528, 371] on input "0" at bounding box center [545, 386] width 70 height 30
type input "1"
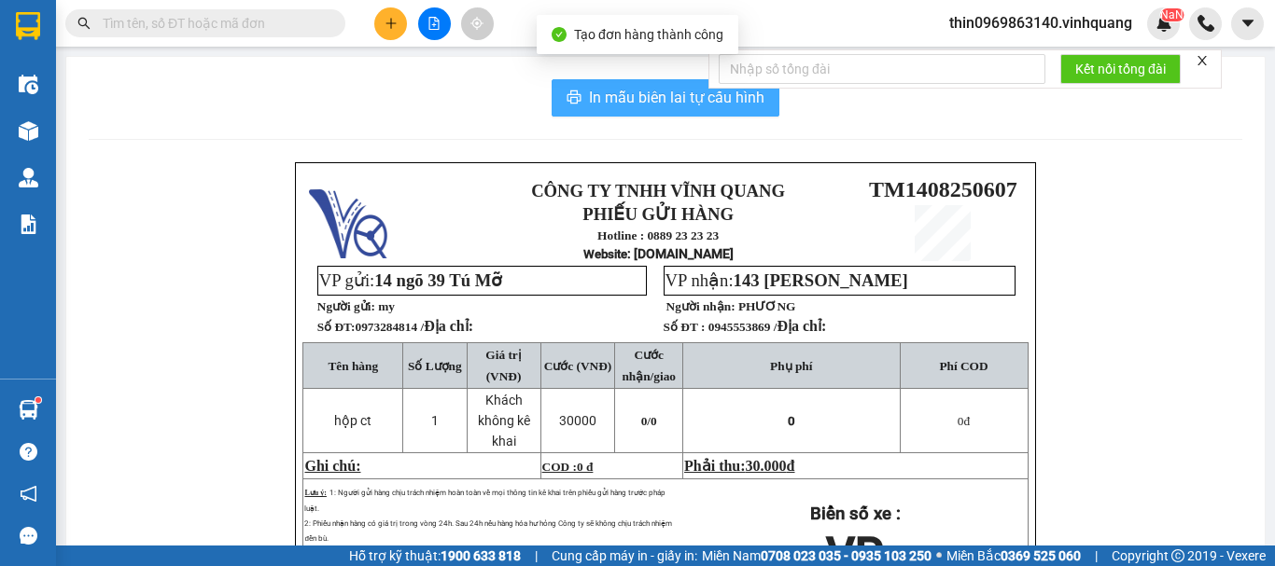
click at [613, 89] on span "In mẫu biên lai tự cấu hình" at bounding box center [676, 97] width 175 height 23
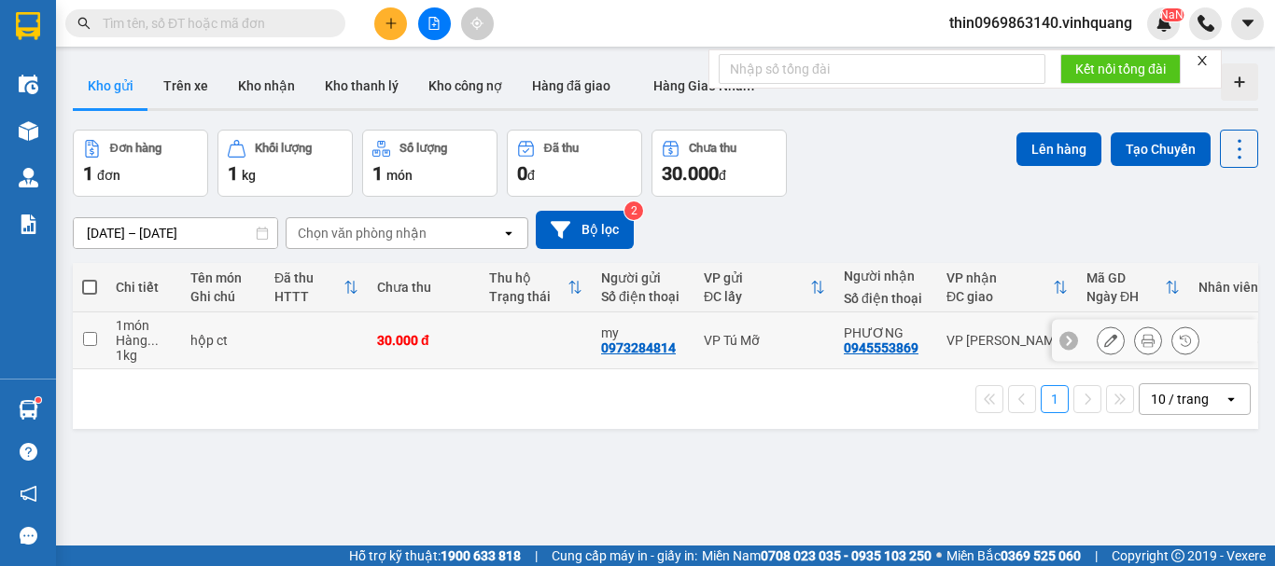
click at [90, 342] on input "checkbox" at bounding box center [90, 339] width 14 height 14
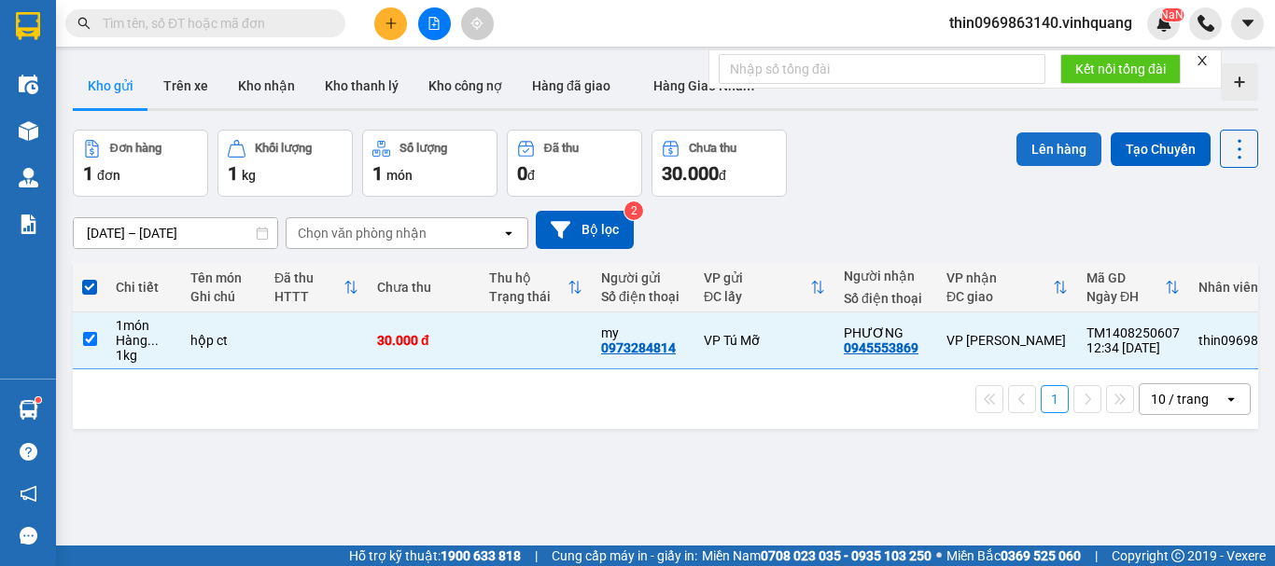
click at [1026, 146] on button "Lên hàng" at bounding box center [1058, 150] width 85 height 34
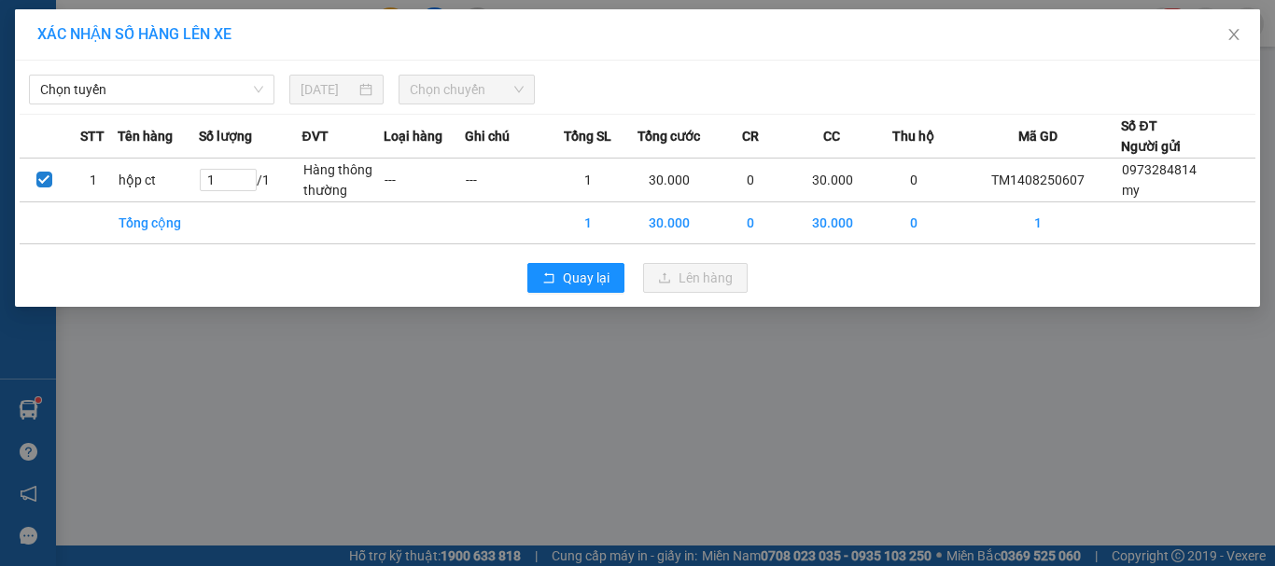
click at [134, 68] on div "Chọn tuyến 14/08/2025 Chọn chuyến" at bounding box center [638, 84] width 1236 height 39
click at [129, 76] on span "Chọn tuyến" at bounding box center [151, 90] width 223 height 28
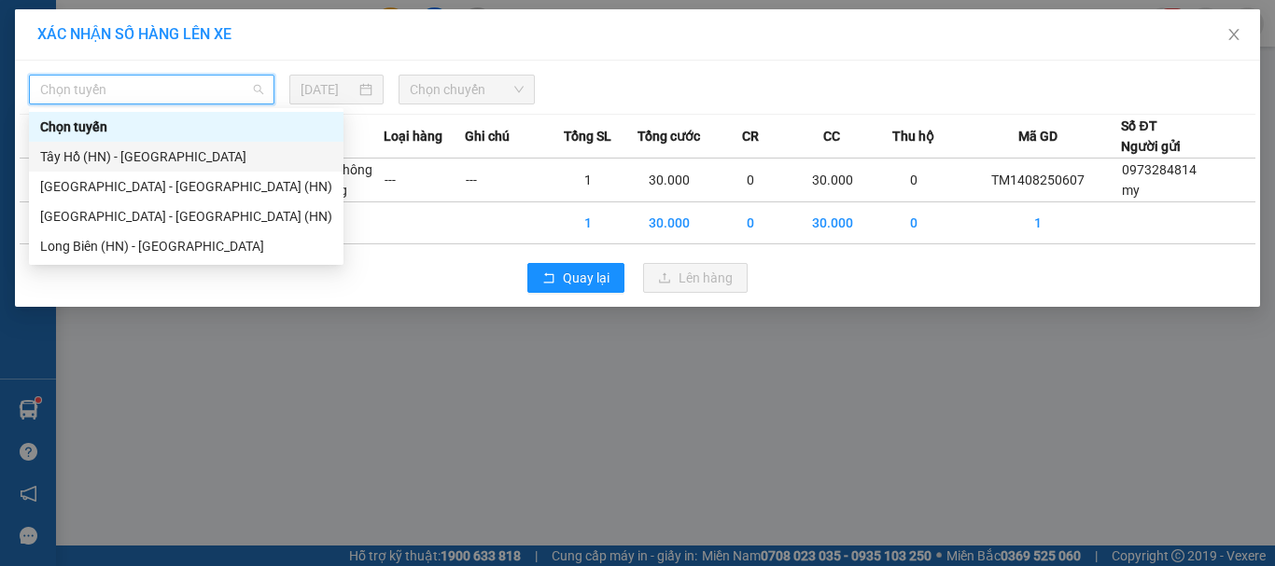
drag, startPoint x: 102, startPoint y: 152, endPoint x: 281, endPoint y: 157, distance: 179.2
click at [104, 152] on div "Tây Hồ (HN) - [GEOGRAPHIC_DATA]" at bounding box center [186, 157] width 292 height 21
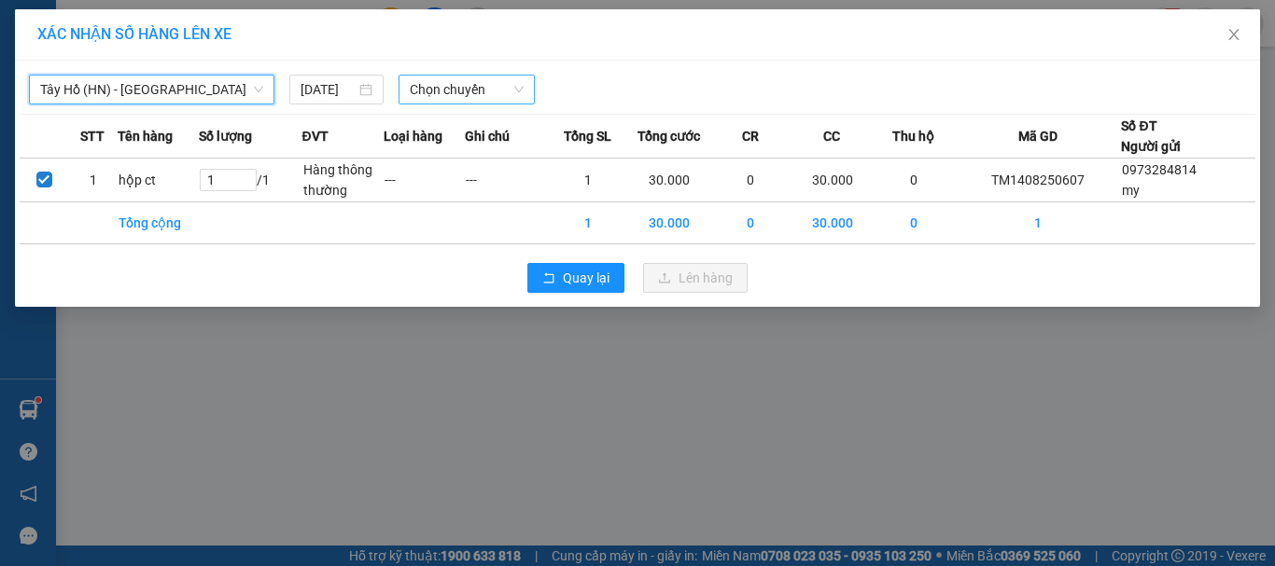
click at [484, 95] on span "Chọn chuyến" at bounding box center [467, 90] width 115 height 28
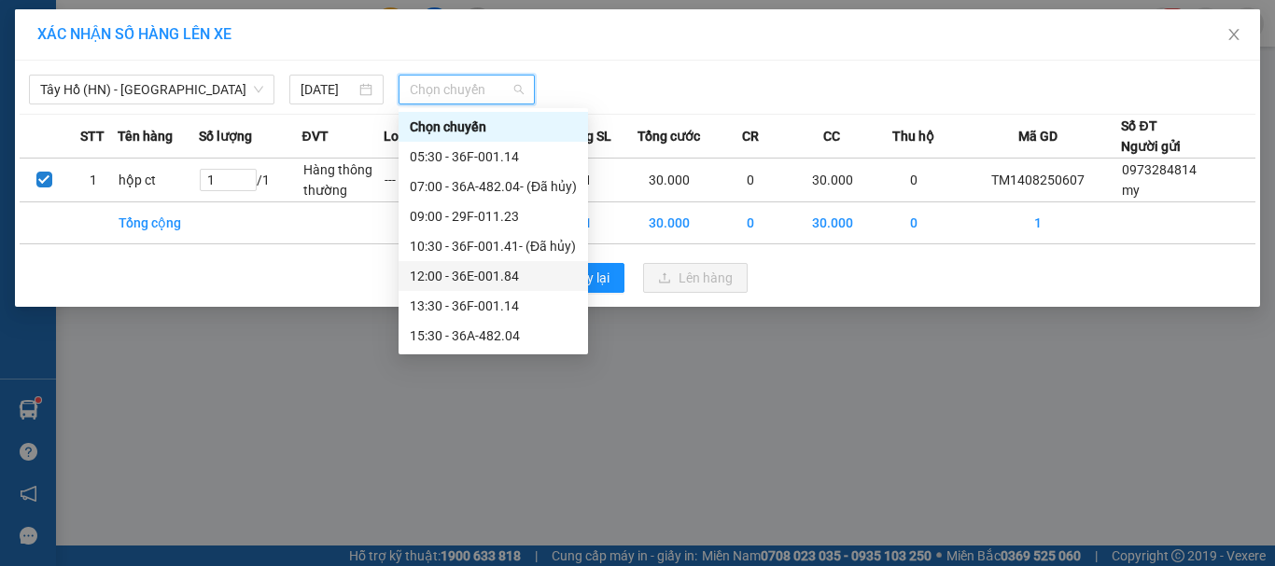
click at [472, 271] on div "12:00 - 36E-001.84" at bounding box center [493, 276] width 167 height 21
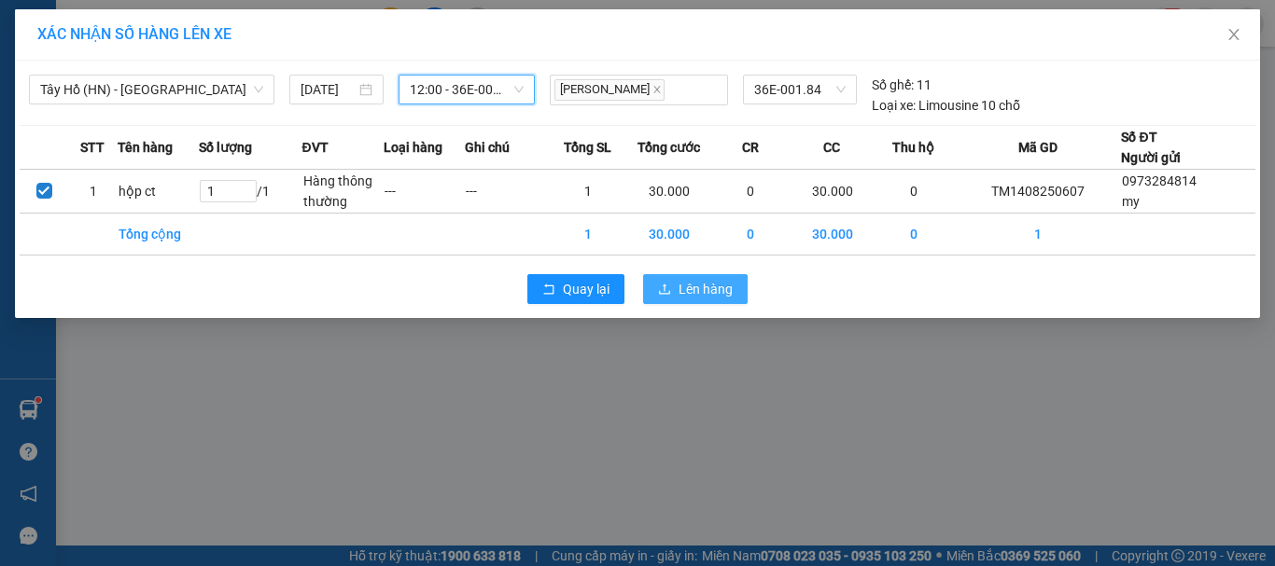
click at [691, 292] on span "Lên hàng" at bounding box center [705, 289] width 54 height 21
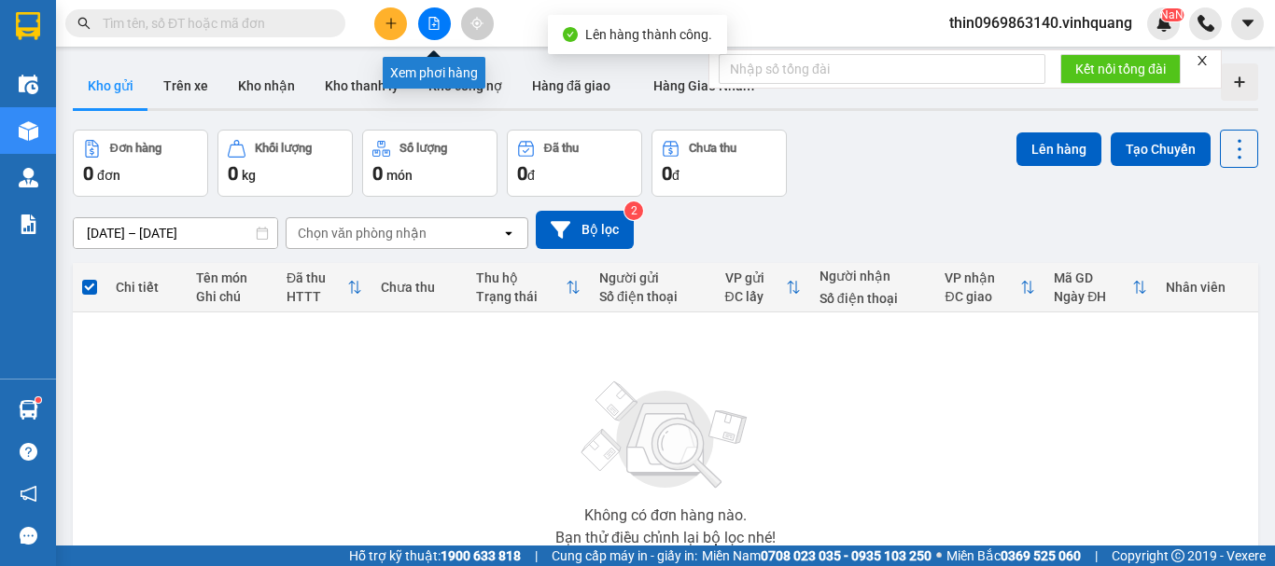
click at [435, 30] on button at bounding box center [434, 23] width 33 height 33
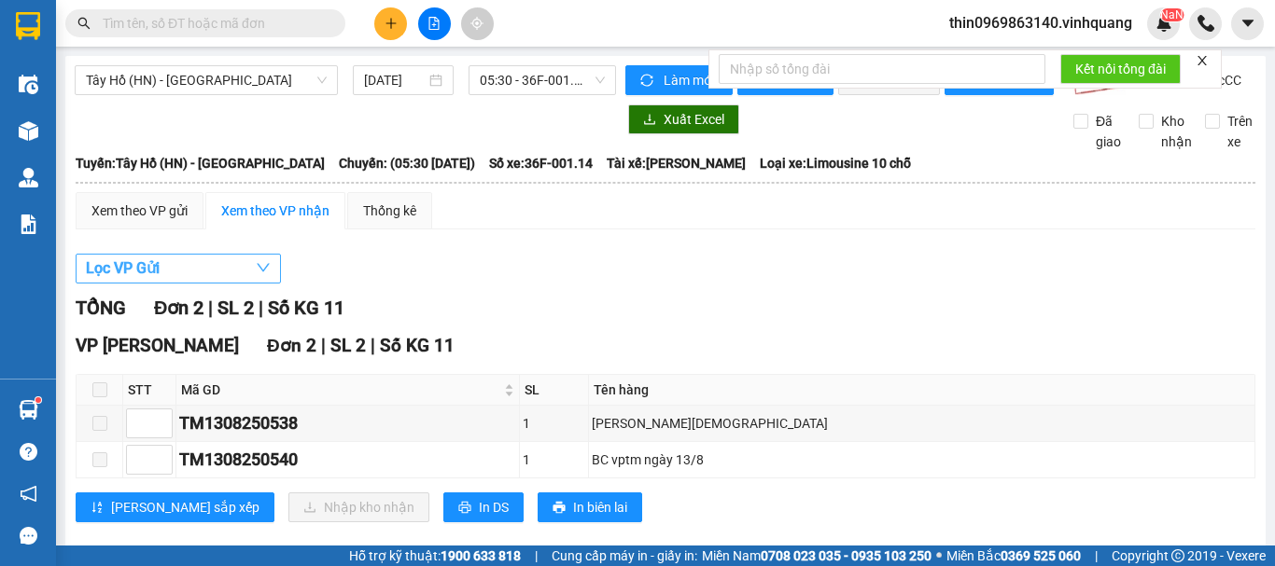
click at [175, 284] on button "Lọc VP Gửi" at bounding box center [178, 269] width 205 height 30
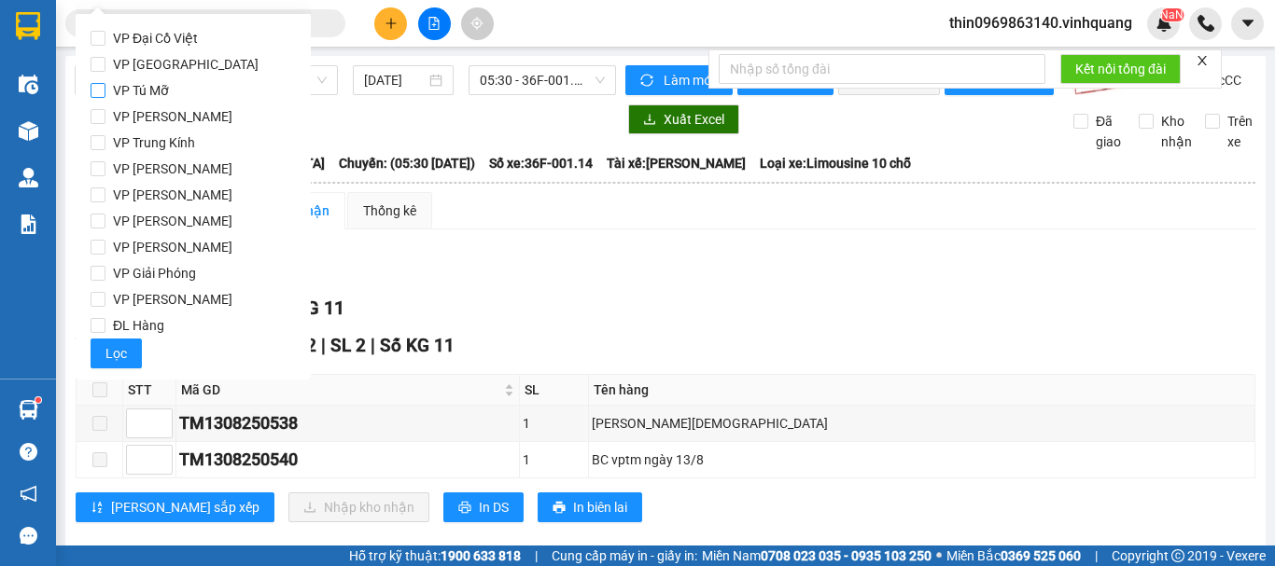
click at [96, 91] on input "VP Tú Mỡ" at bounding box center [98, 90] width 15 height 15
click at [118, 358] on span "Lọc" at bounding box center [115, 353] width 21 height 21
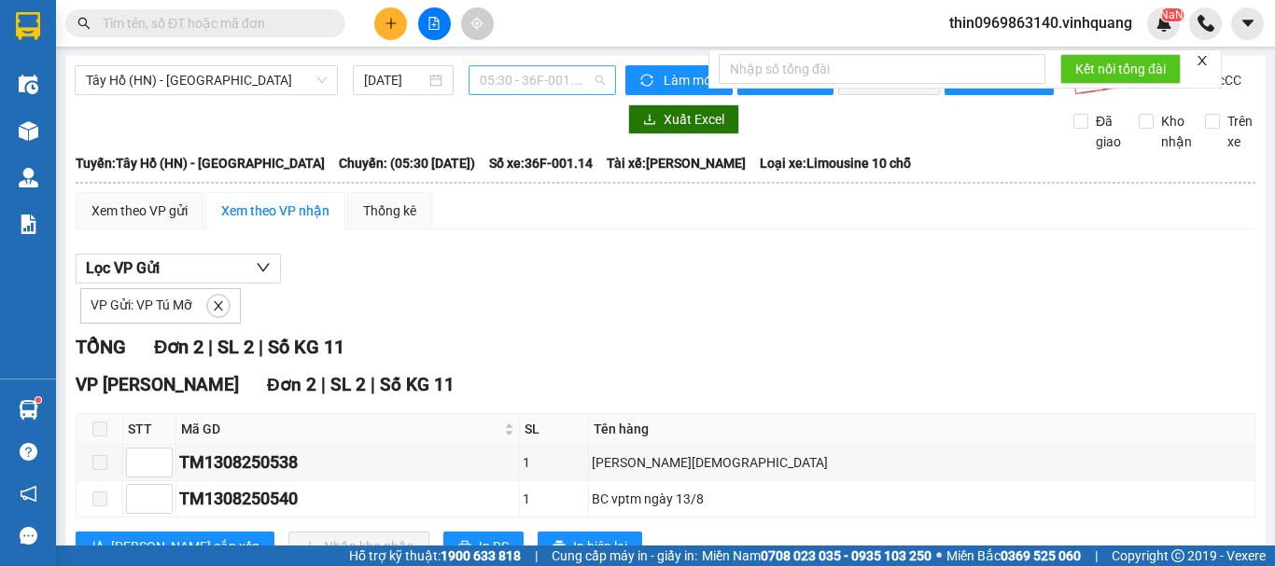
click at [504, 83] on span "05:30 - 36F-001.14" at bounding box center [542, 80] width 125 height 28
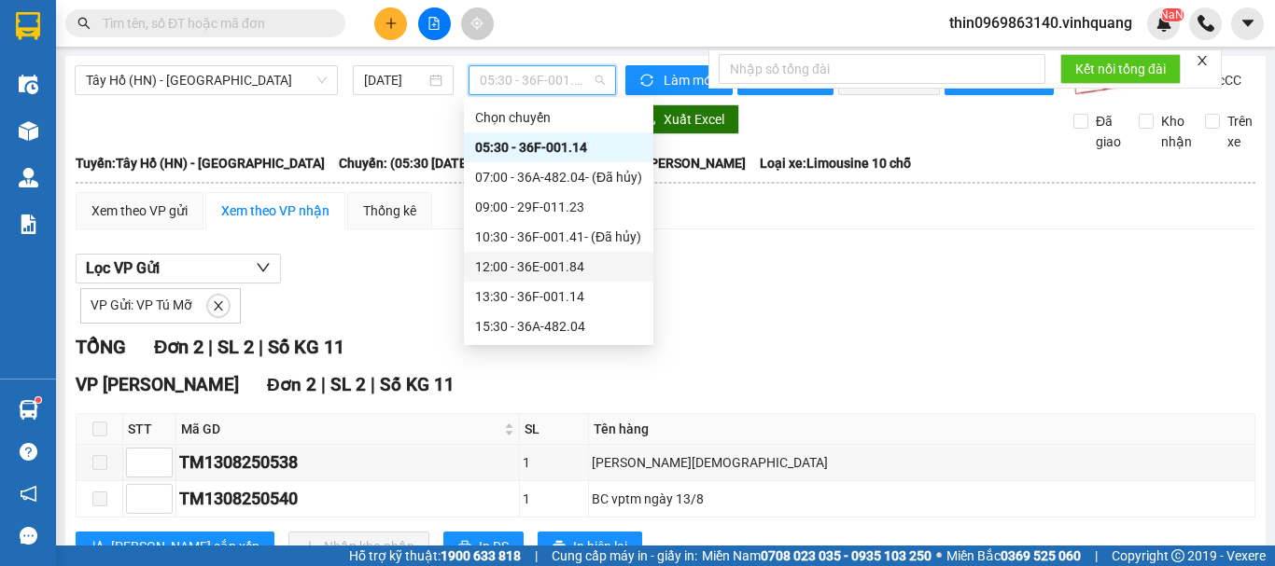
click at [532, 266] on div "12:00 - 36E-001.84" at bounding box center [558, 267] width 167 height 21
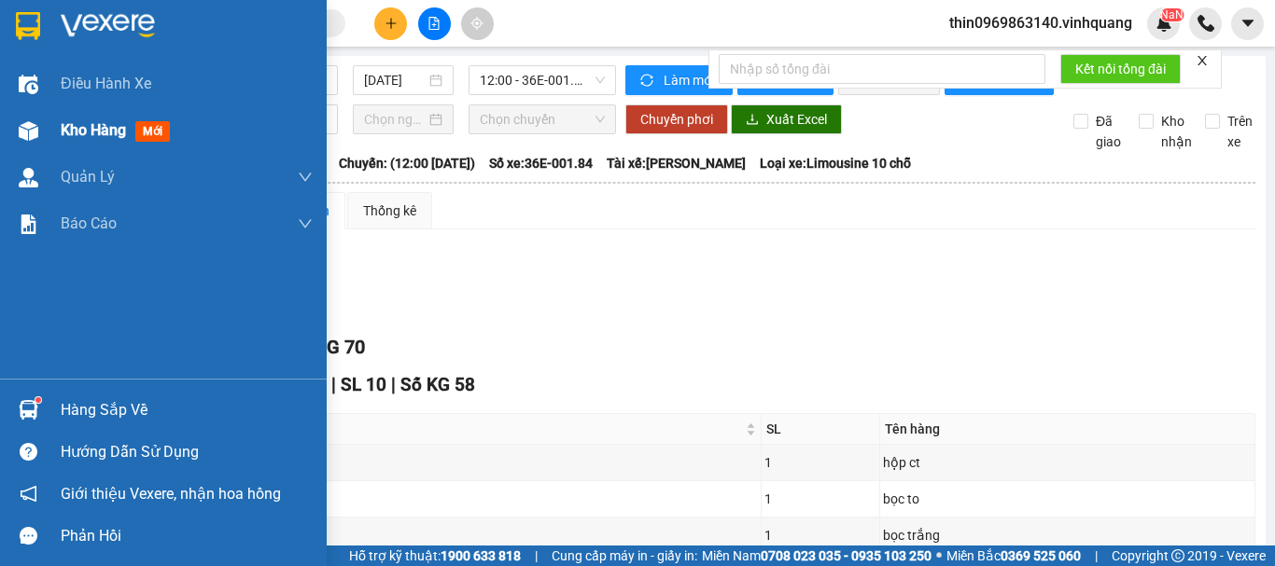
click at [87, 119] on div "Kho hàng mới" at bounding box center [119, 130] width 117 height 23
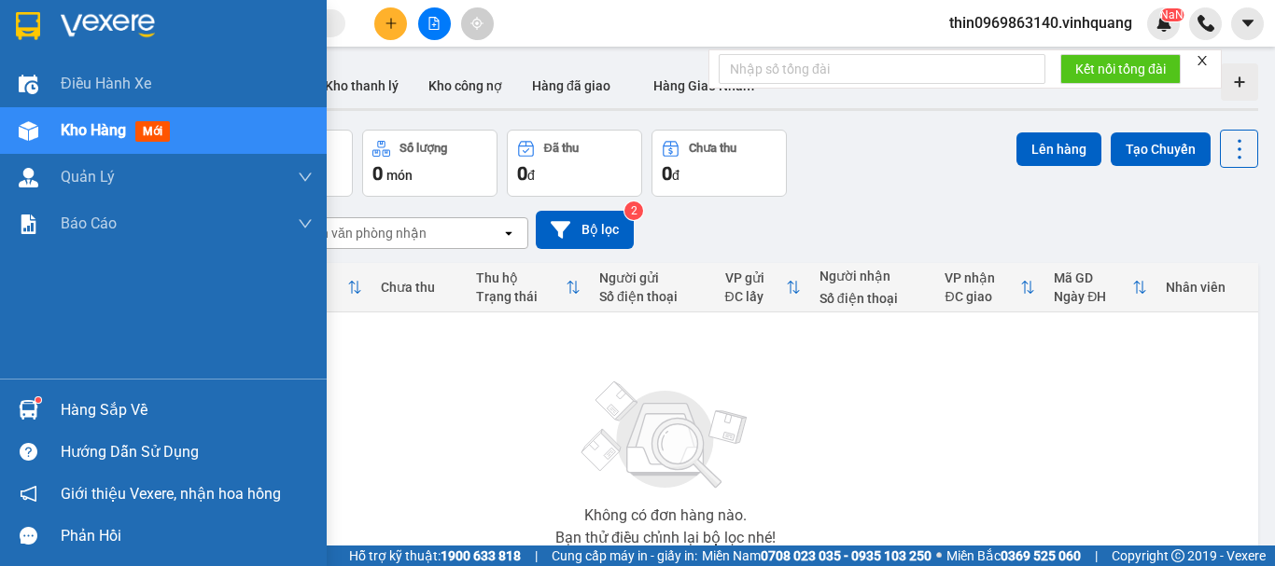
click at [69, 137] on span "Kho hàng" at bounding box center [93, 130] width 65 height 18
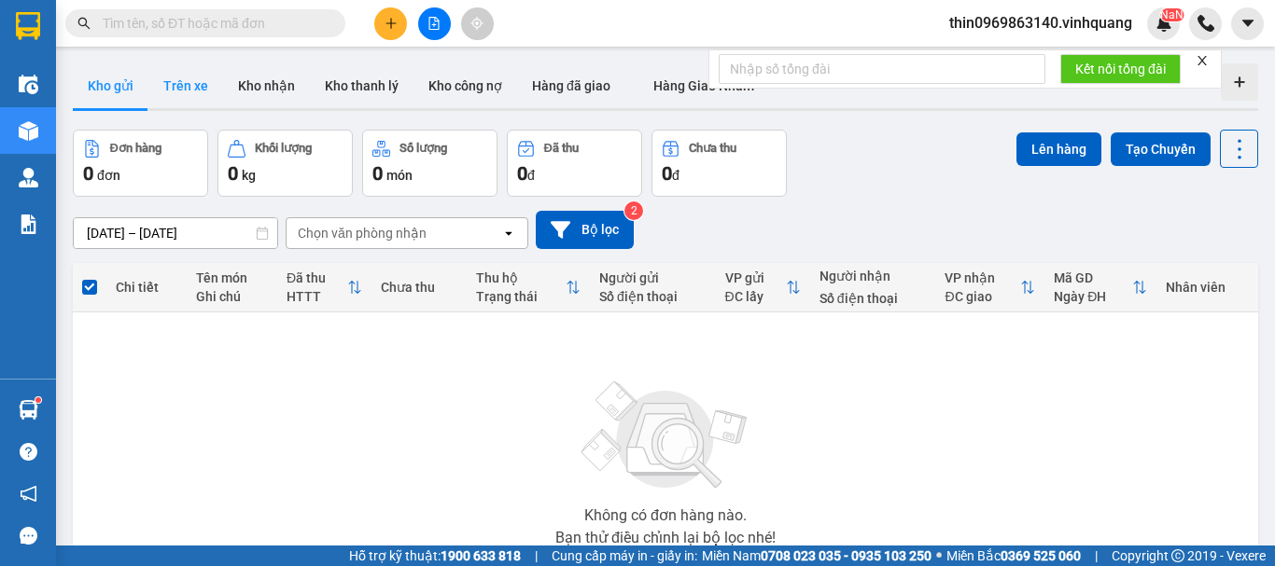
click at [190, 93] on button "Trên xe" at bounding box center [185, 85] width 75 height 45
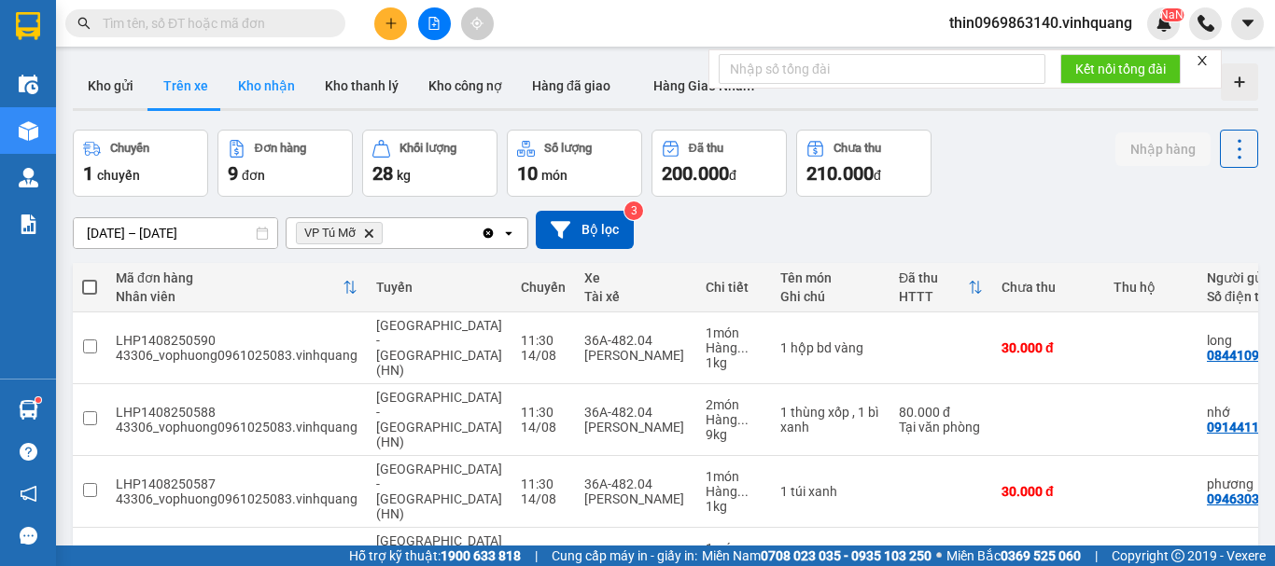
click at [269, 85] on button "Kho nhận" at bounding box center [266, 85] width 87 height 45
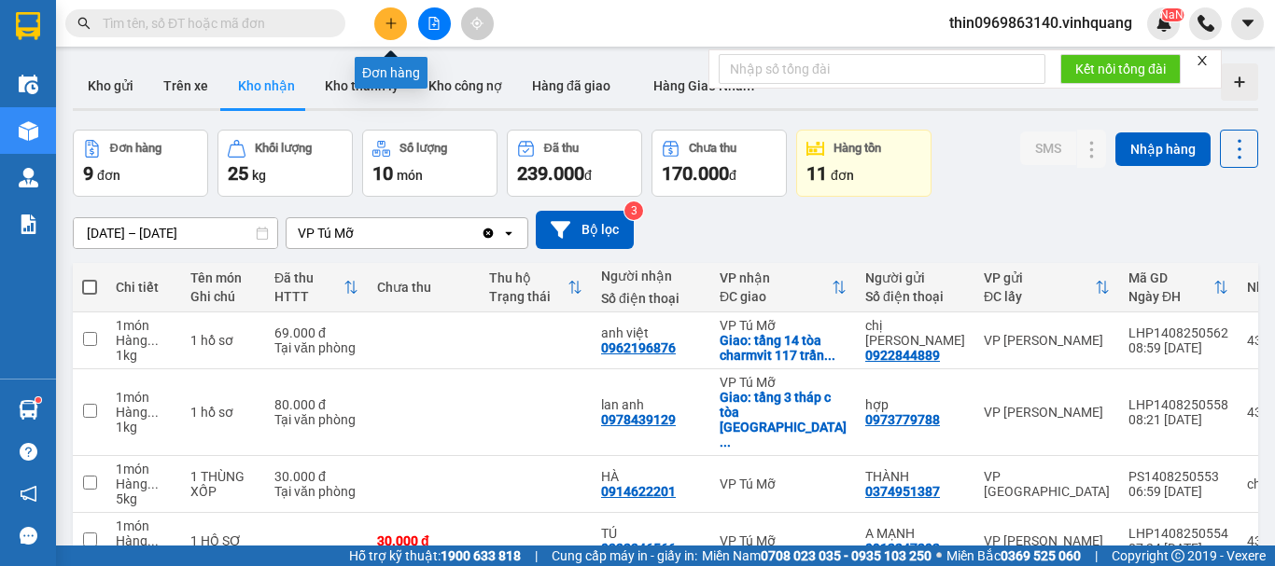
click at [389, 29] on icon "plus" at bounding box center [390, 23] width 13 height 13
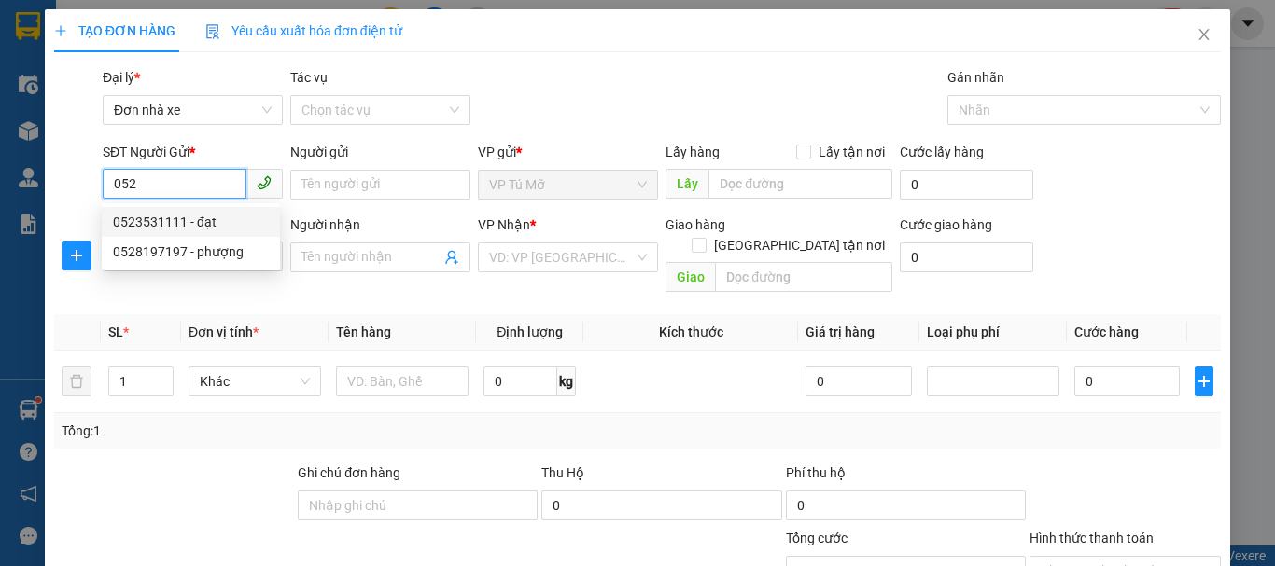
click at [151, 236] on div "0523531111 - đạt" at bounding box center [191, 222] width 178 height 30
type input "0523531111"
type input "đạt"
type input "0833627777"
type input "hùng"
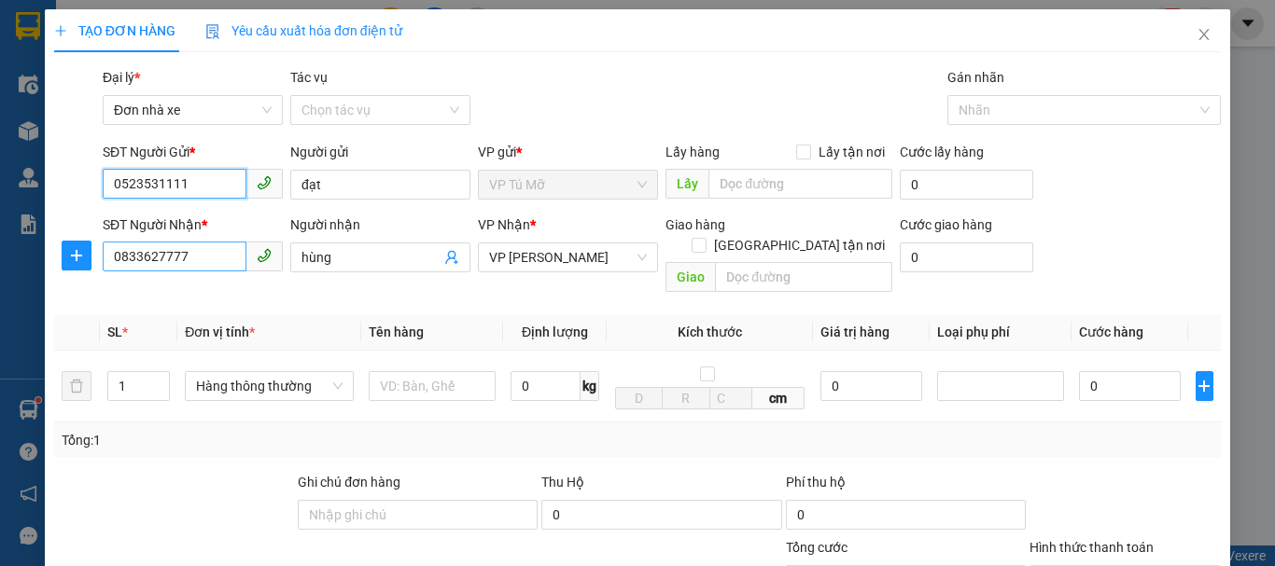
type input "0523531111"
click at [198, 267] on input "0833627777" at bounding box center [175, 257] width 144 height 30
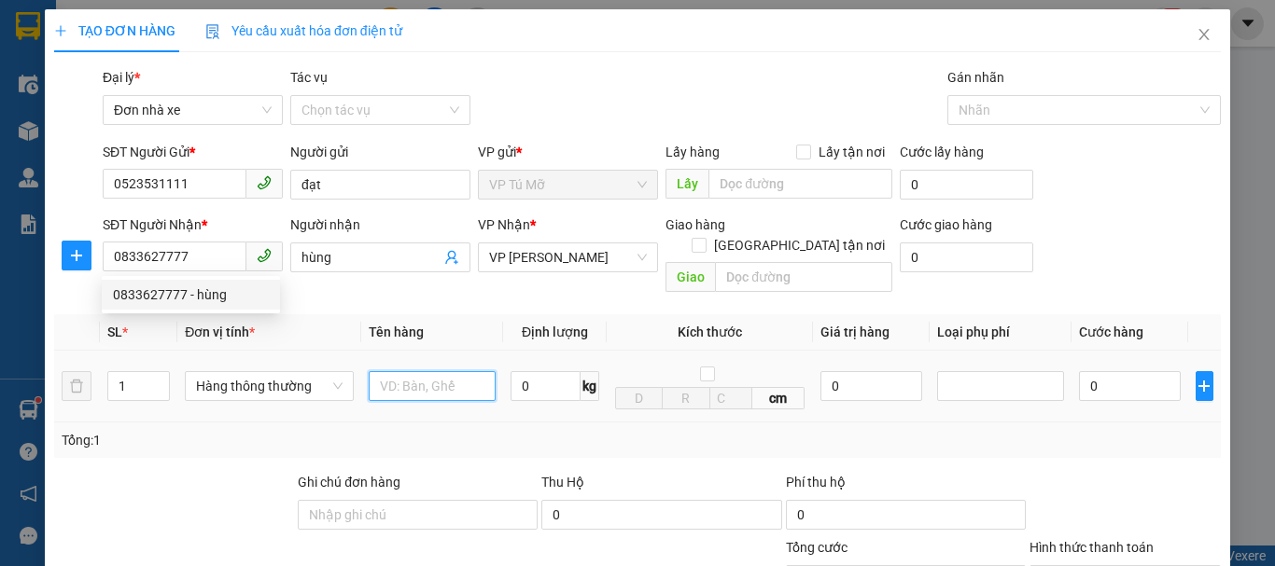
click at [422, 371] on input "text" at bounding box center [432, 386] width 127 height 30
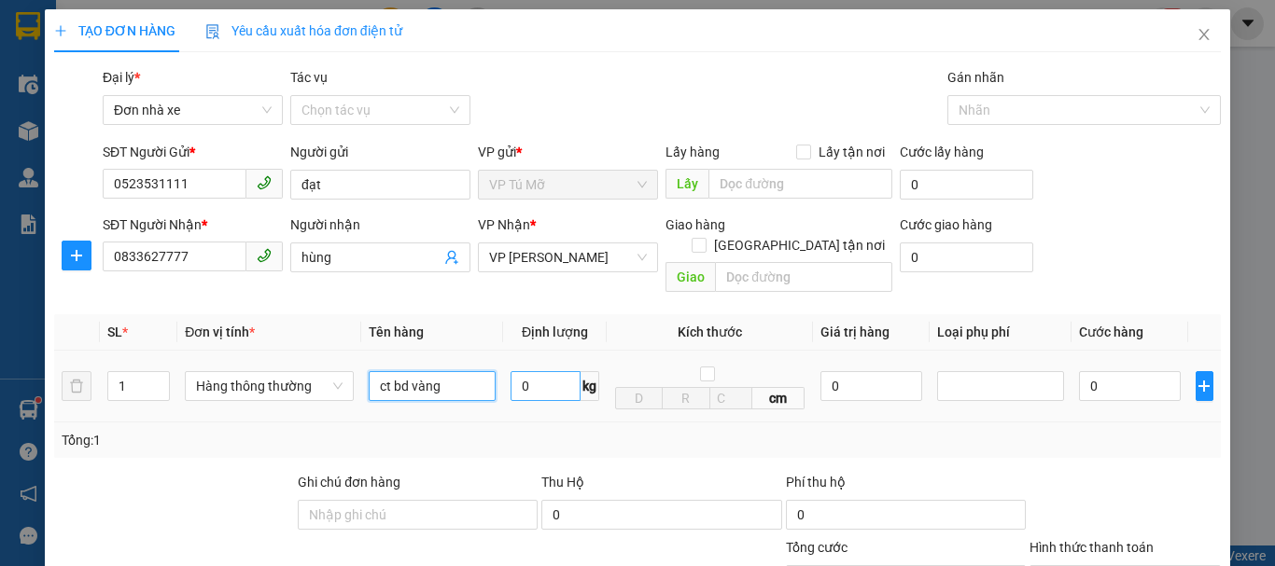
type input "ct bd vàng"
click at [553, 377] on input "0" at bounding box center [545, 386] width 70 height 30
type input "2"
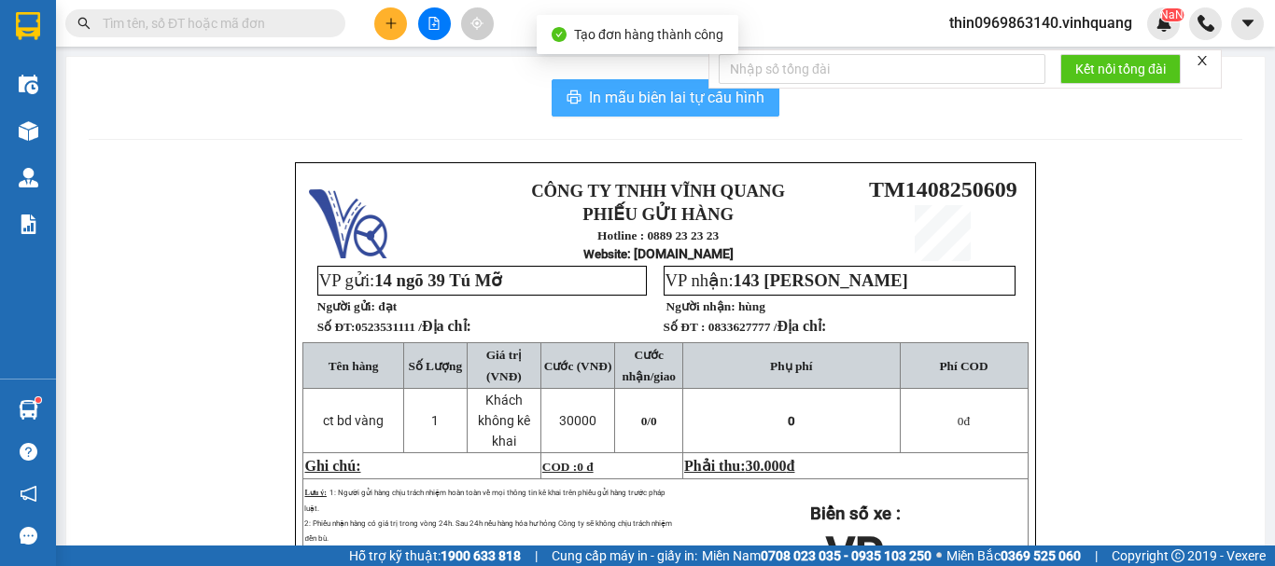
click at [640, 94] on span "In mẫu biên lai tự cấu hình" at bounding box center [676, 97] width 175 height 23
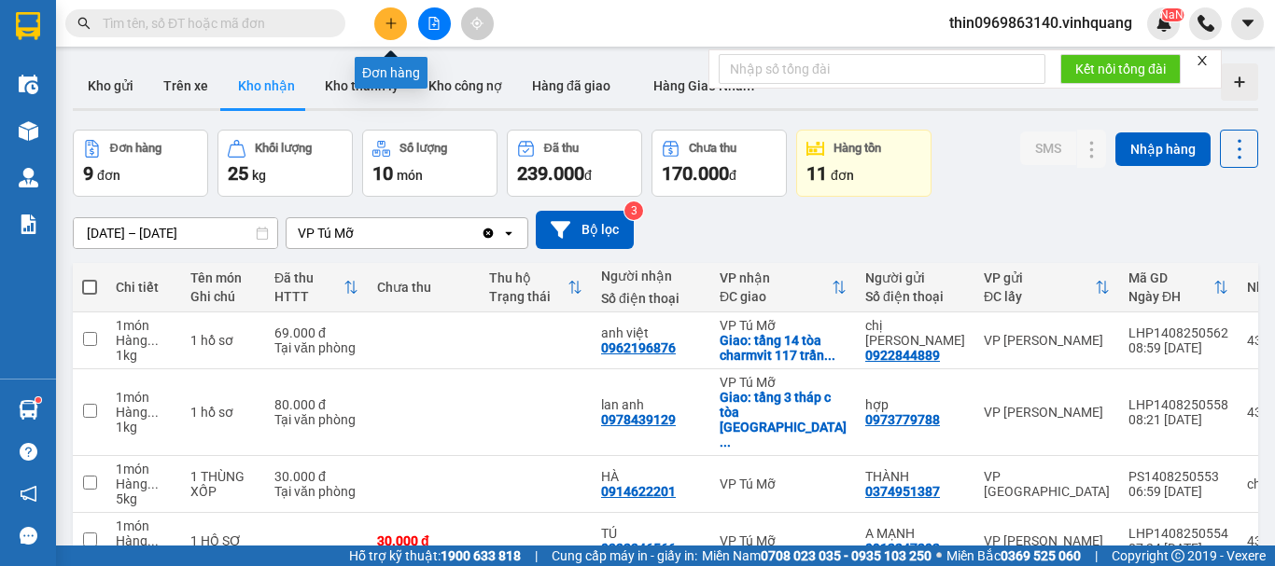
click at [393, 28] on icon "plus" at bounding box center [390, 23] width 13 height 13
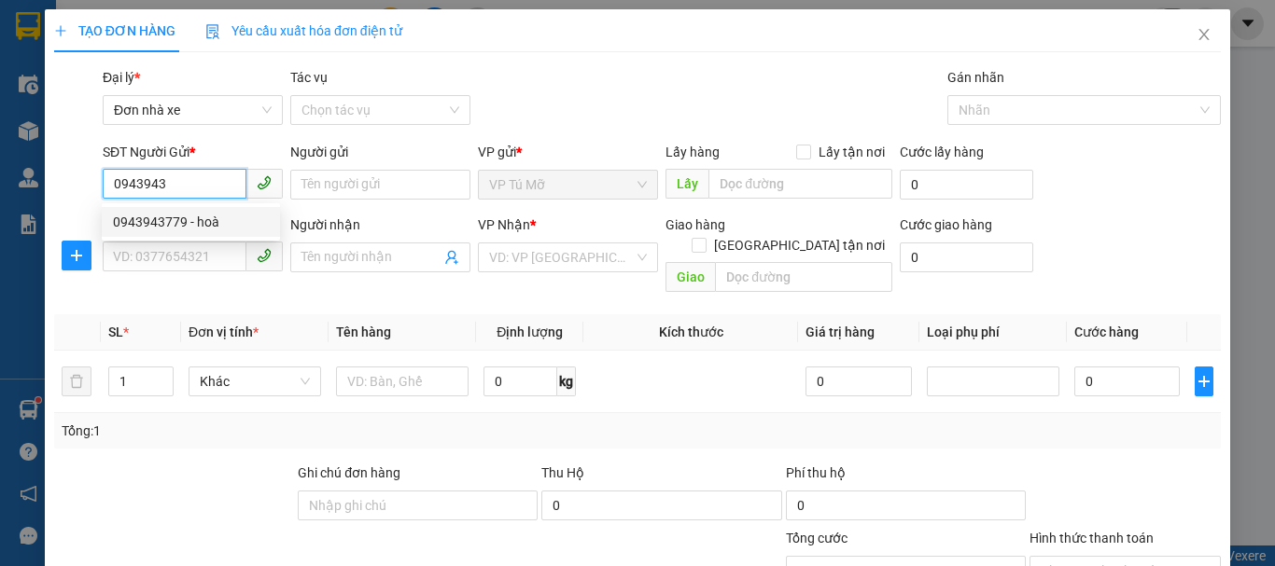
click at [208, 222] on div "0943943779 - hoà" at bounding box center [191, 222] width 156 height 21
type input "0943943779"
type input "hoà"
type input "0767333666"
type input "tnd"
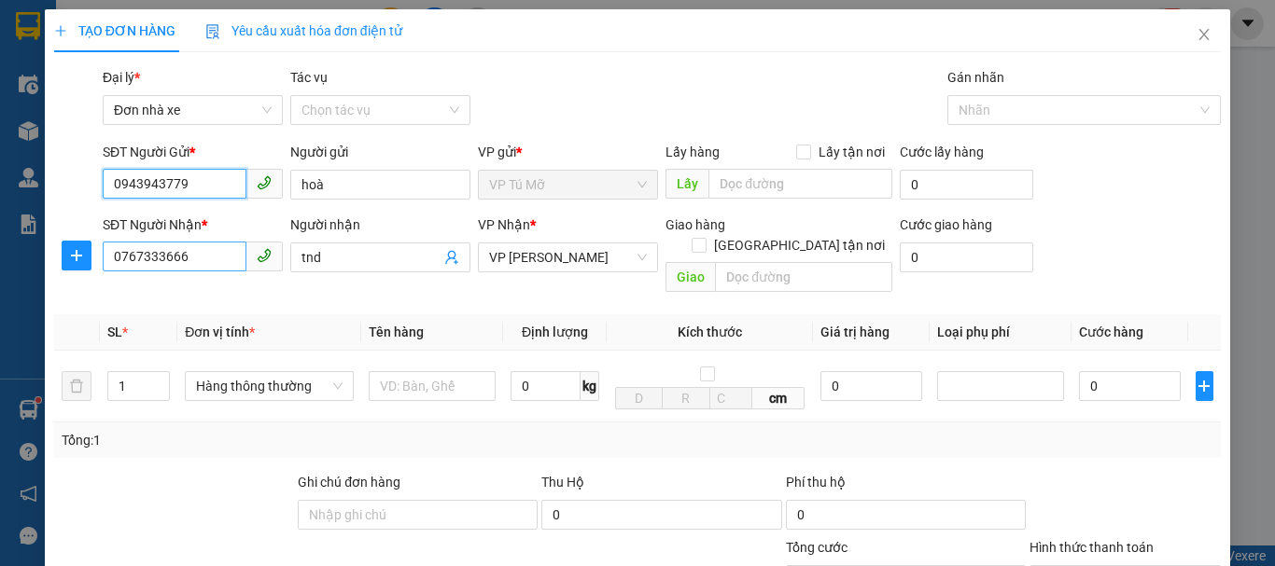
type input "0943943779"
click at [190, 264] on input "0767333666" at bounding box center [175, 257] width 144 height 30
type input "0786101520"
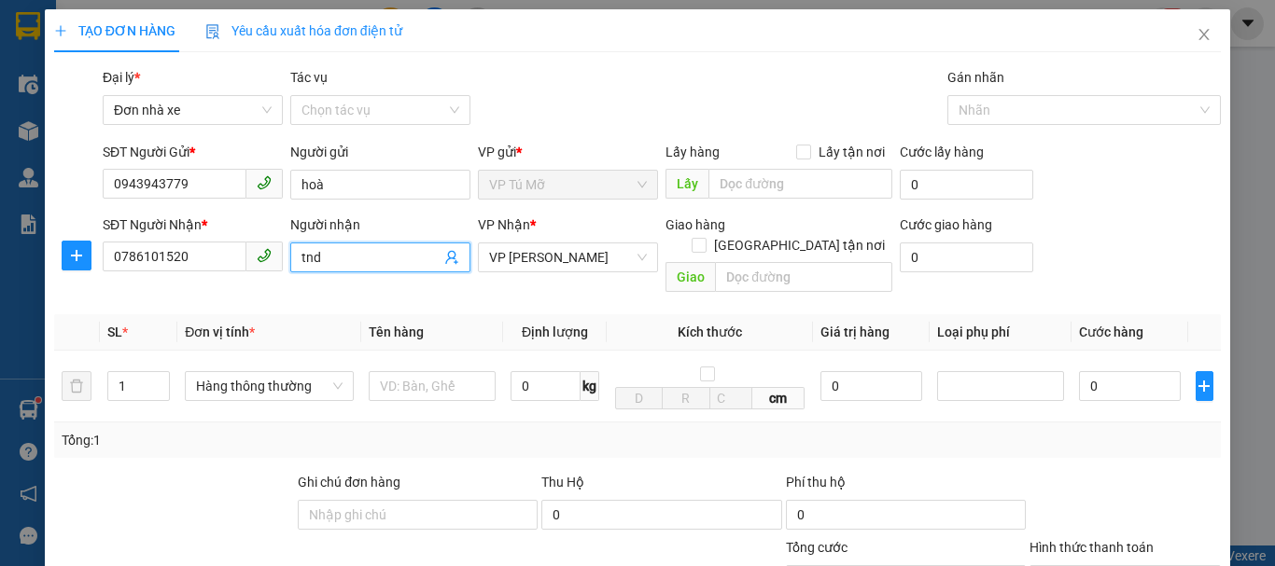
click at [358, 255] on input "tnd" at bounding box center [370, 257] width 139 height 21
type input "minh thành"
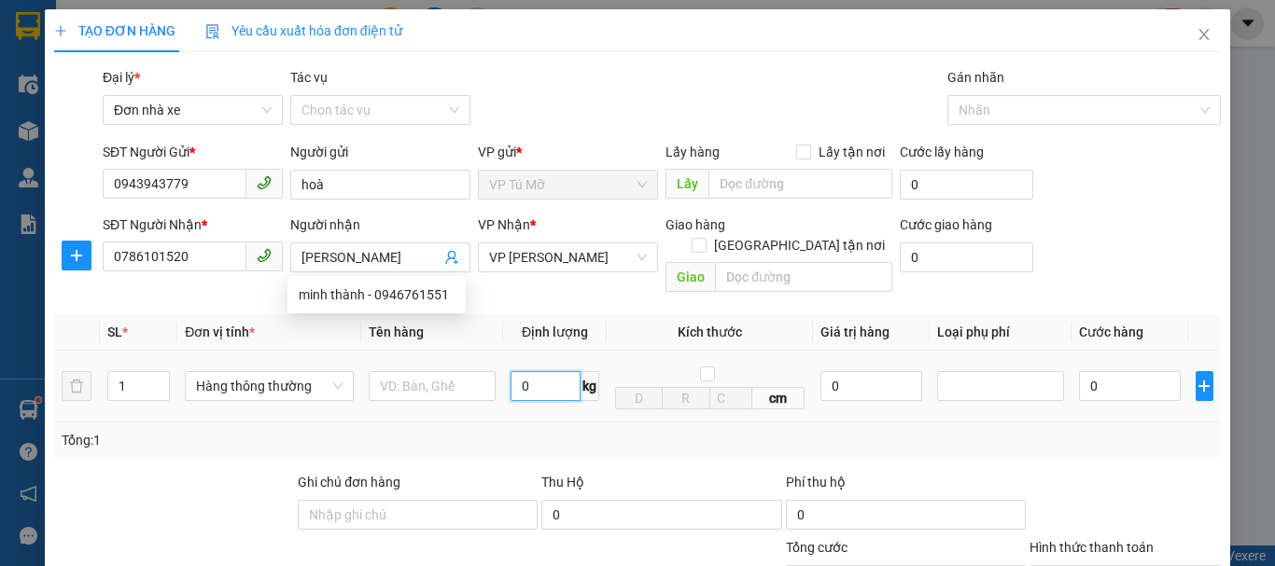
click at [573, 371] on input "0" at bounding box center [545, 386] width 70 height 30
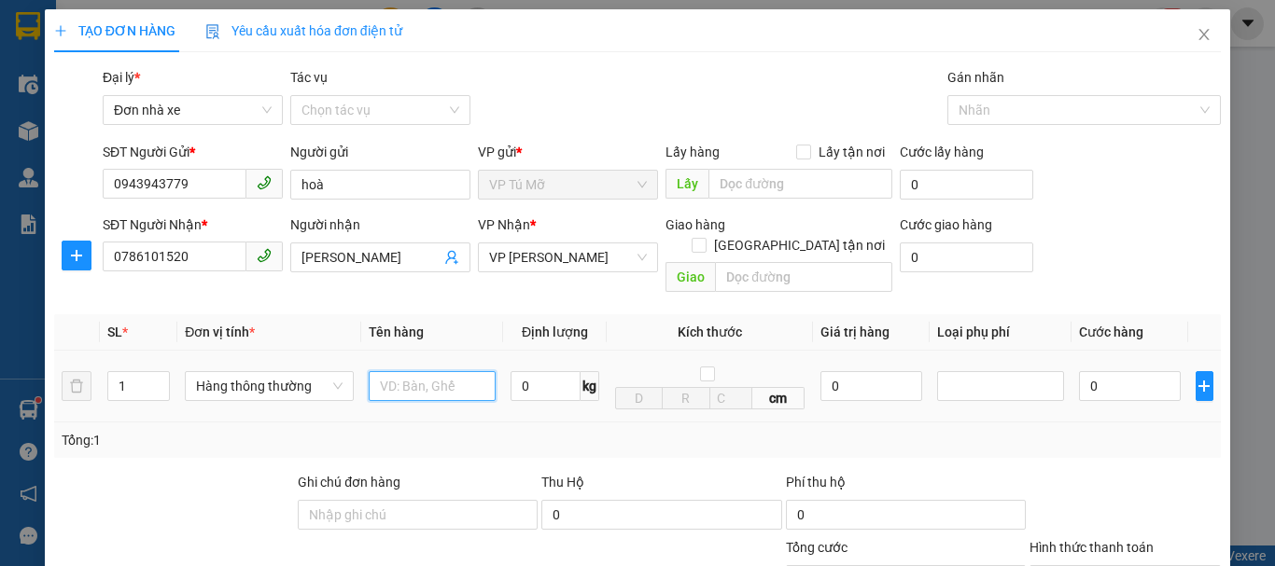
click at [422, 375] on input "text" at bounding box center [432, 386] width 127 height 30
type input "bọc to"
click at [528, 371] on input "0" at bounding box center [545, 386] width 70 height 30
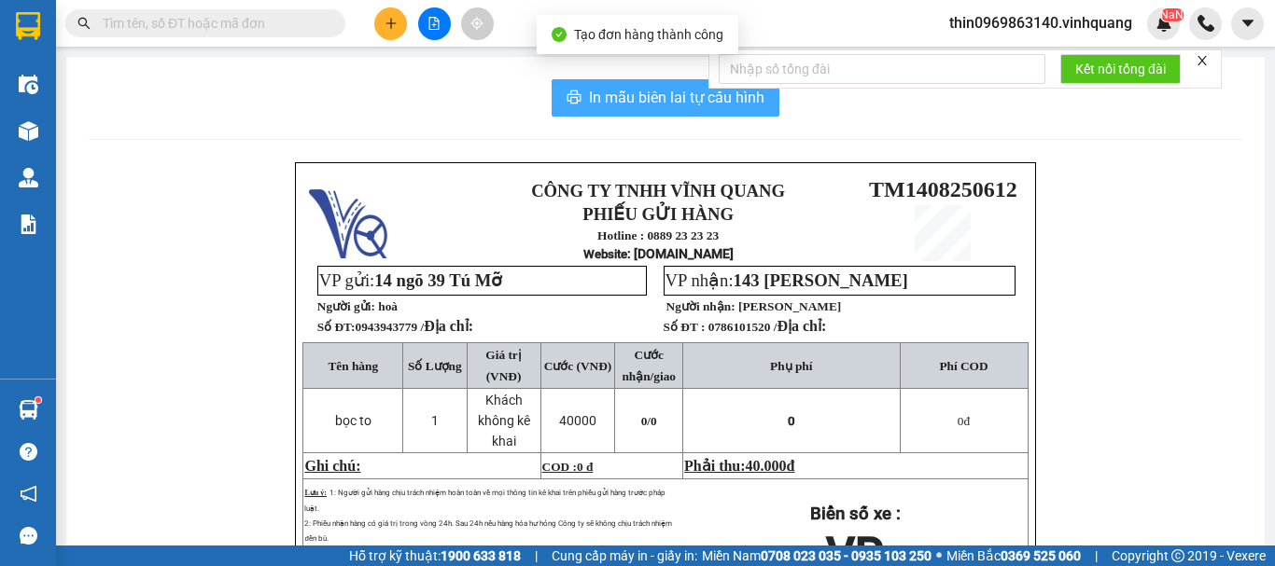
click at [659, 96] on span "In mẫu biên lai tự cấu hình" at bounding box center [676, 97] width 175 height 23
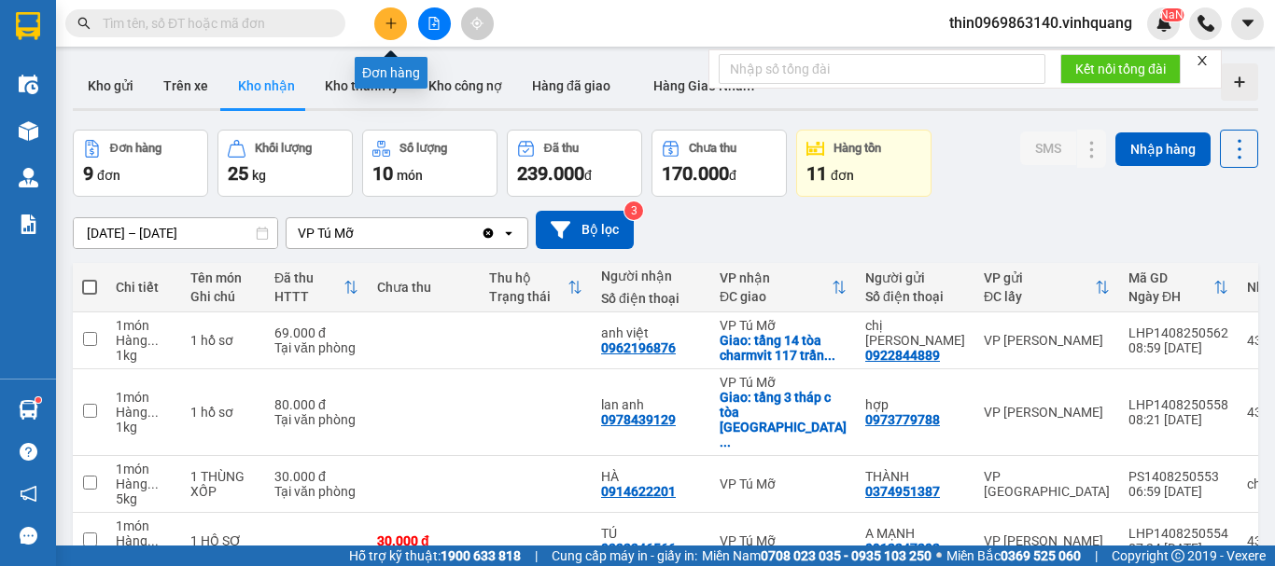
click at [384, 19] on icon "plus" at bounding box center [390, 23] width 13 height 13
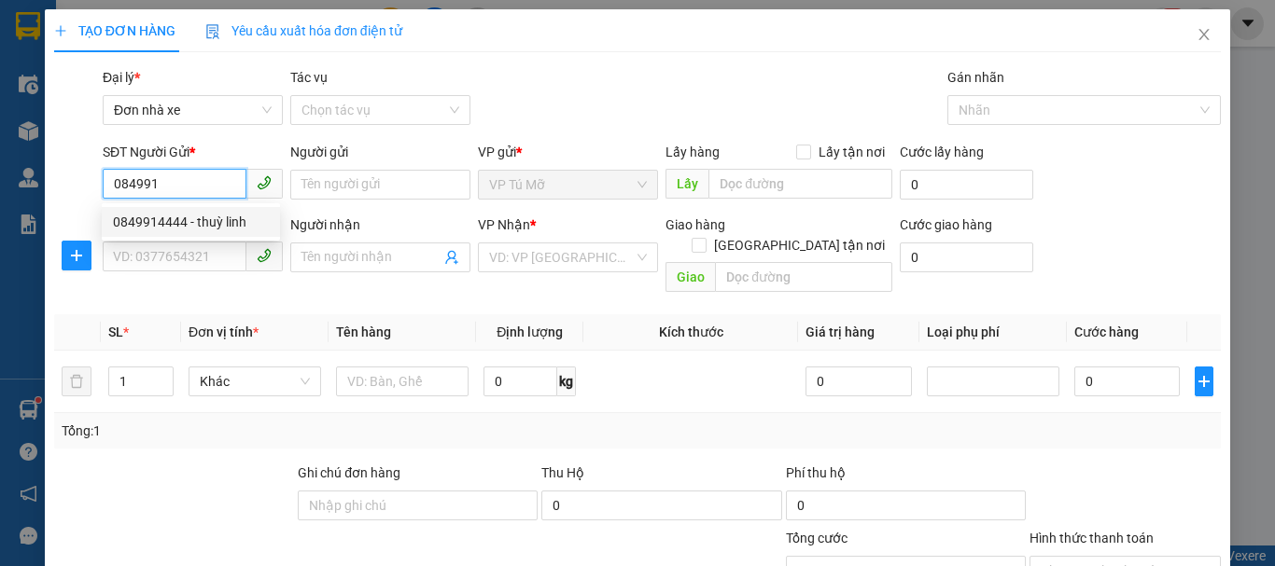
click at [161, 225] on div "0849914444 - thuỳ linh" at bounding box center [191, 222] width 156 height 21
type input "0849914444"
type input "thuỳ linh"
type input "0981136136"
type input "tuấn hải"
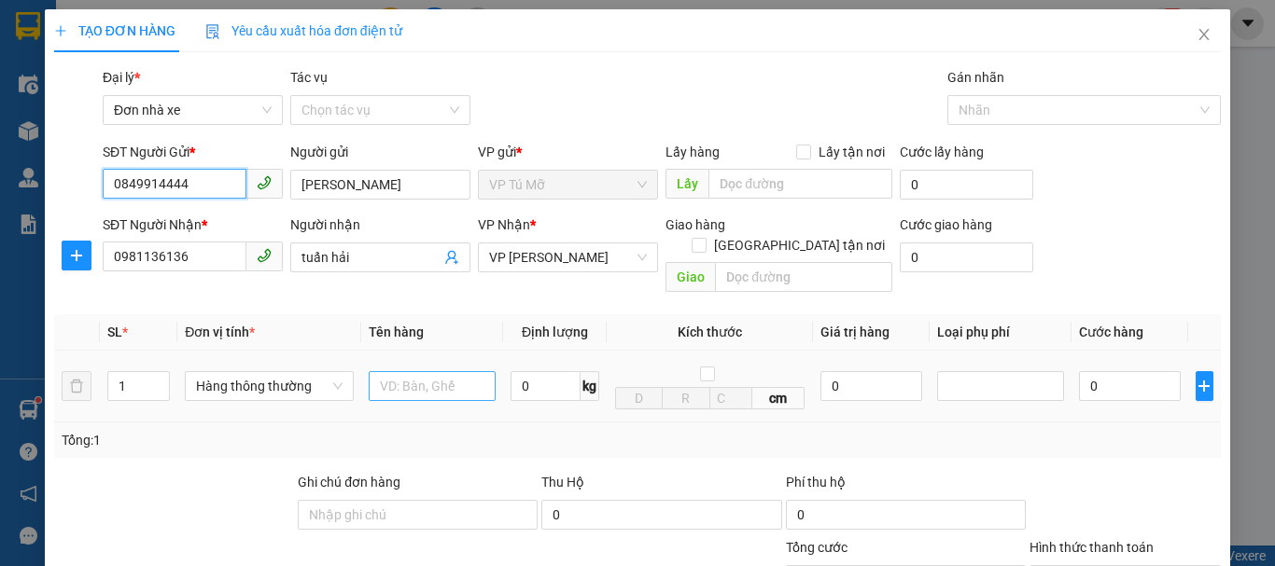
type input "0849914444"
click at [421, 381] on input "text" at bounding box center [432, 386] width 127 height 30
type input "xốp vàng"
click at [534, 371] on input "0" at bounding box center [545, 386] width 70 height 30
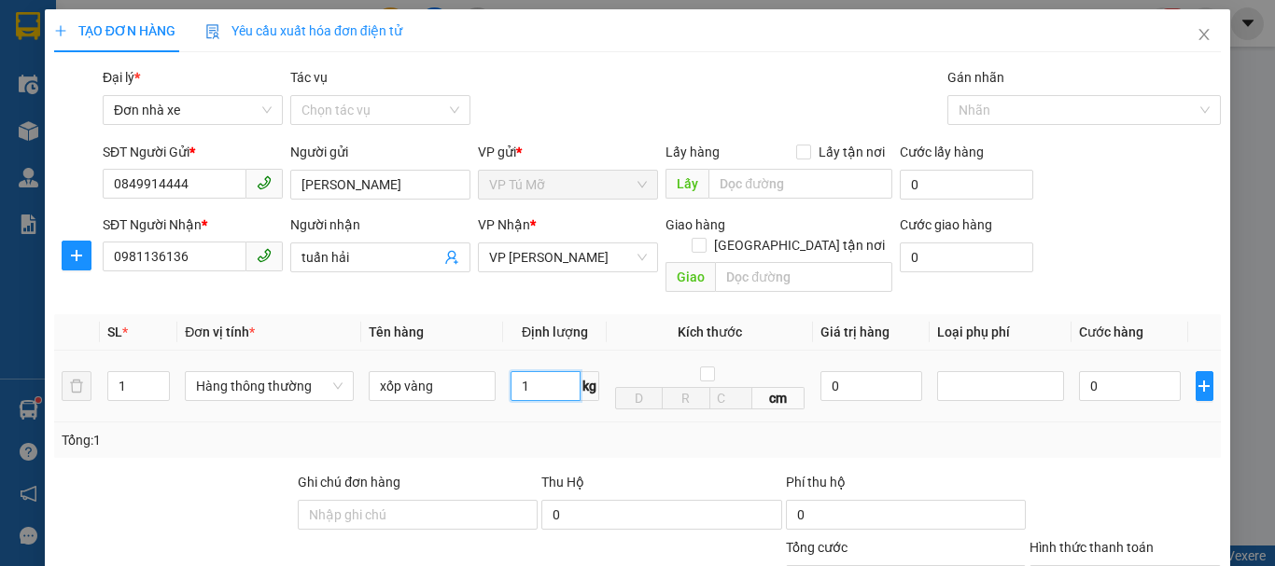
type input "11"
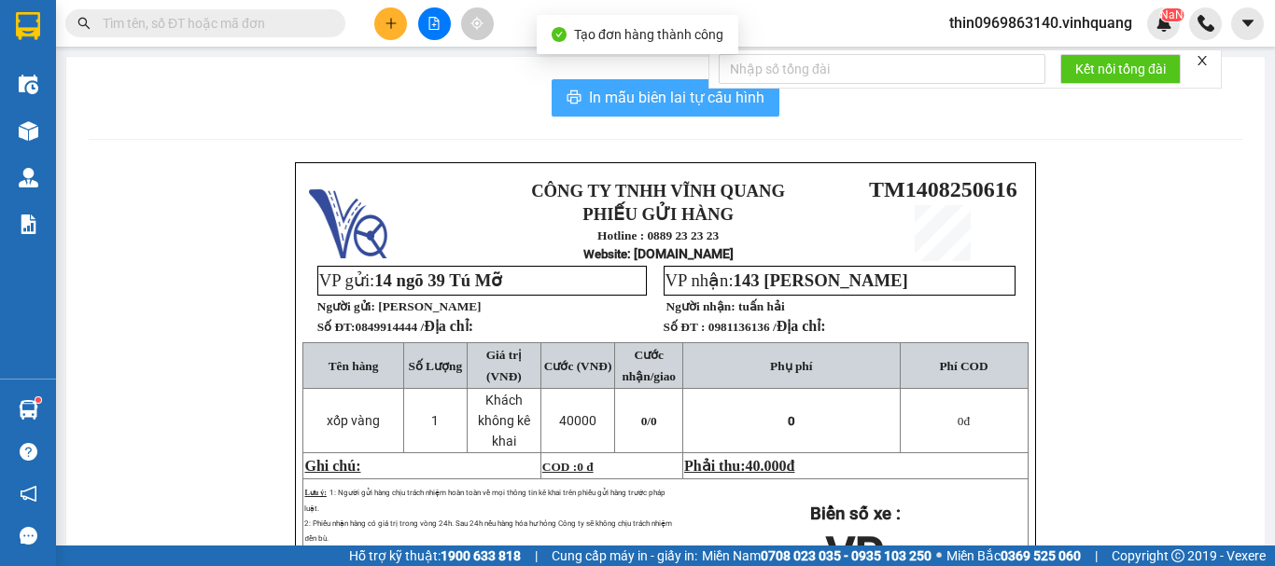
click at [672, 95] on span "In mẫu biên lai tự cấu hình" at bounding box center [676, 97] width 175 height 23
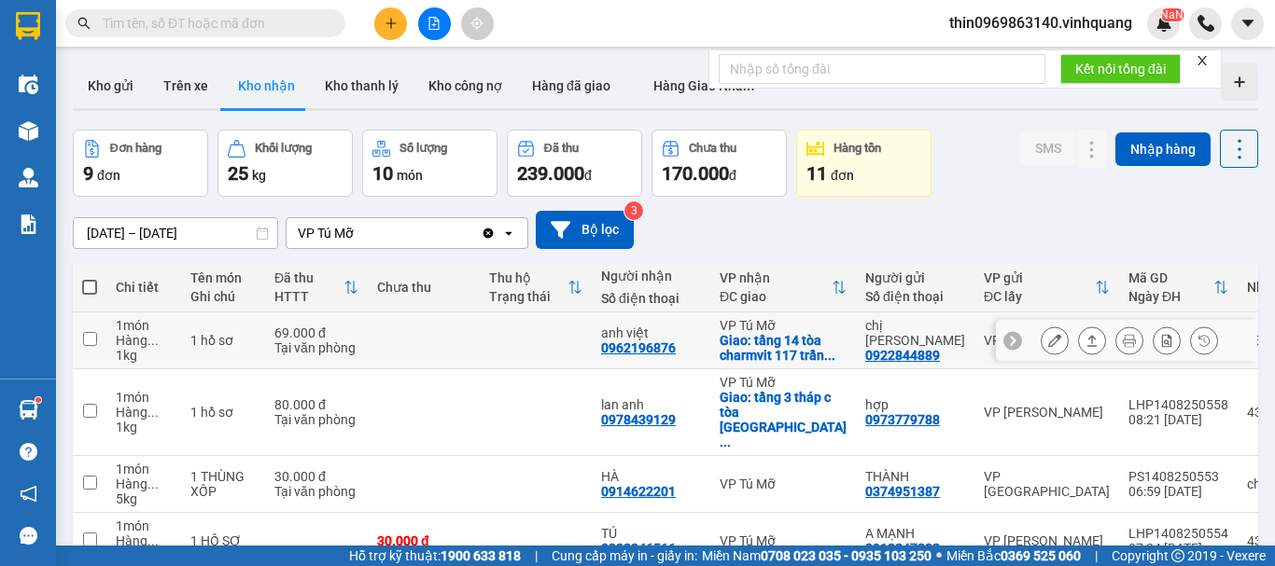
click at [638, 353] on div "0962196876" at bounding box center [638, 348] width 75 height 15
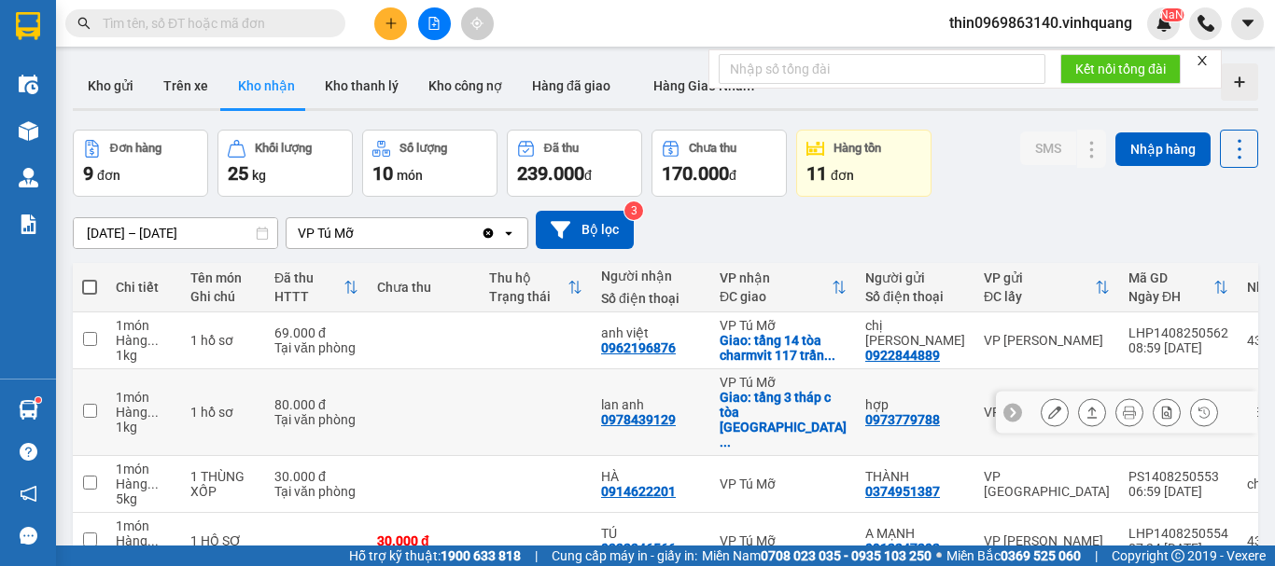
click at [658, 412] on div "0978439129" at bounding box center [638, 419] width 75 height 15
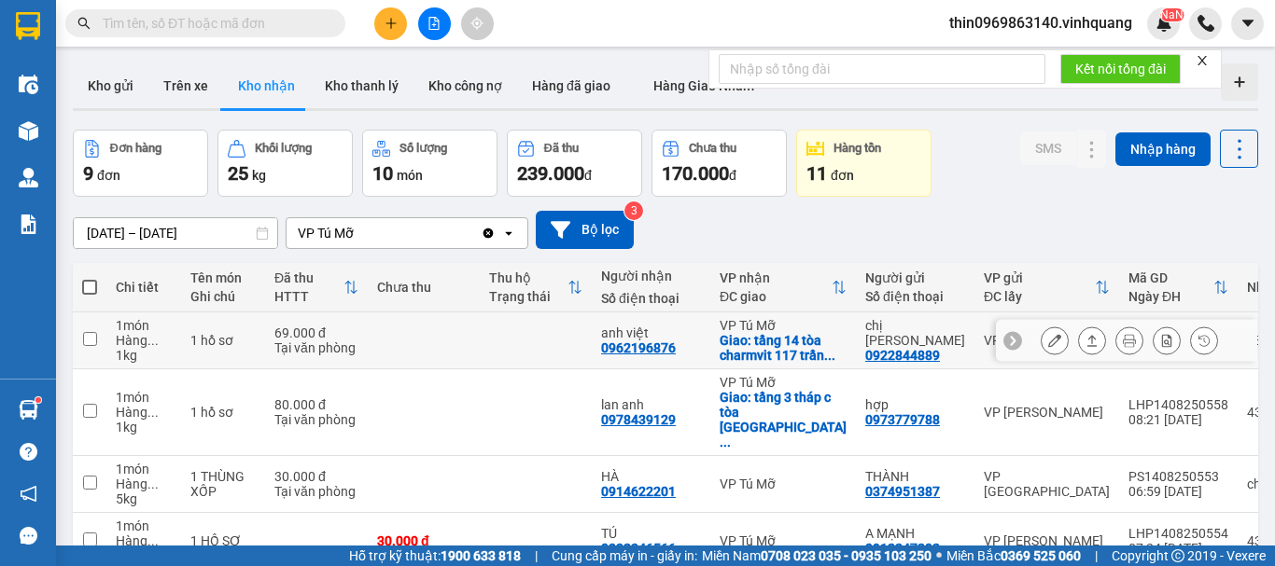
click at [630, 341] on div "0962196876" at bounding box center [638, 348] width 75 height 15
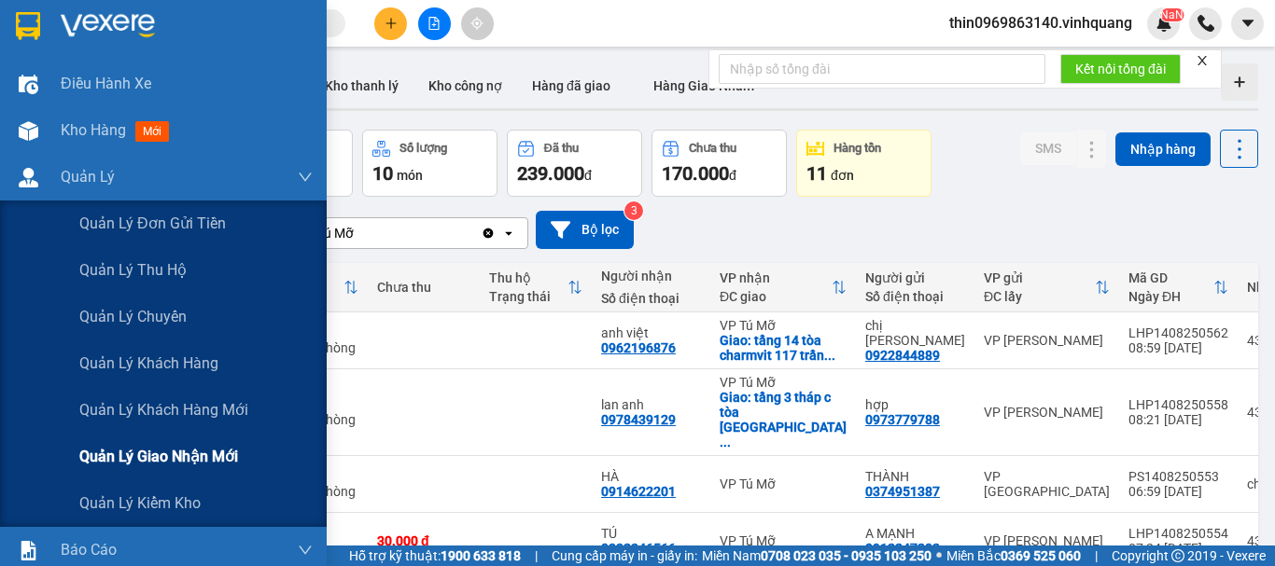
click at [175, 463] on span "Quản lý giao nhận mới" at bounding box center [158, 456] width 159 height 23
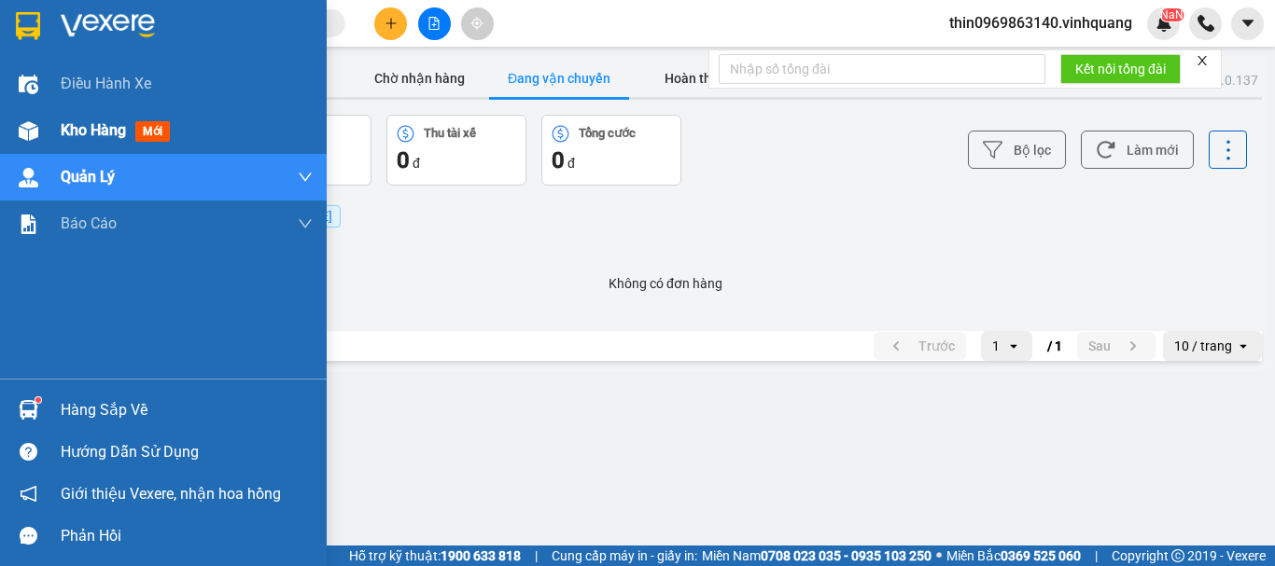
click at [28, 121] on img at bounding box center [29, 131] width 20 height 20
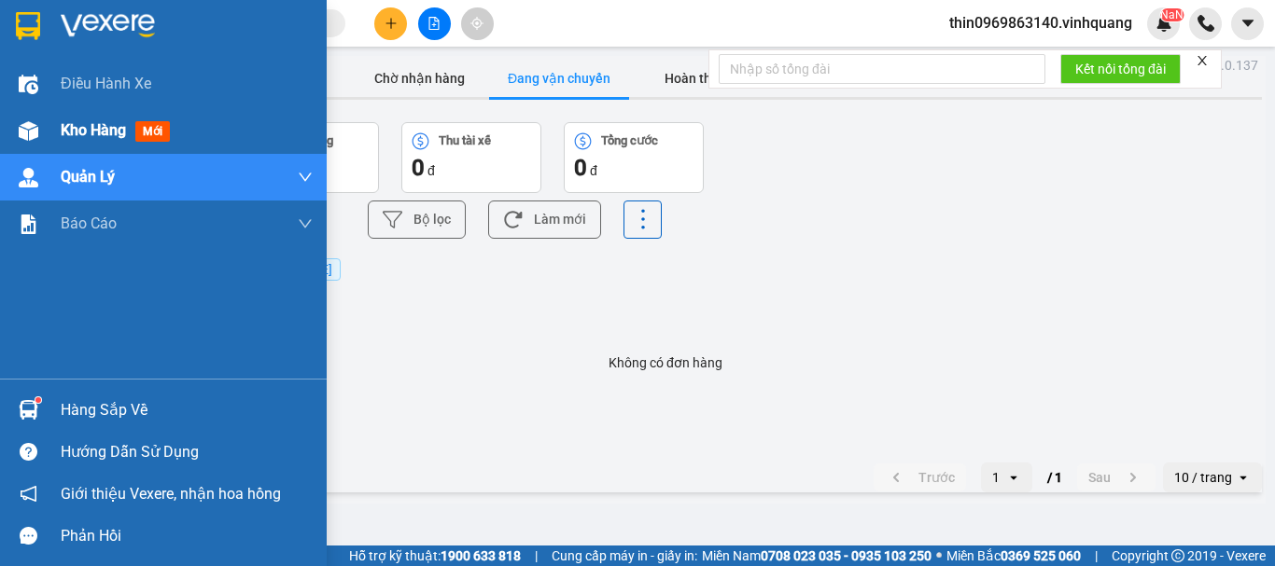
click at [99, 133] on span "Kho hàng" at bounding box center [93, 130] width 65 height 18
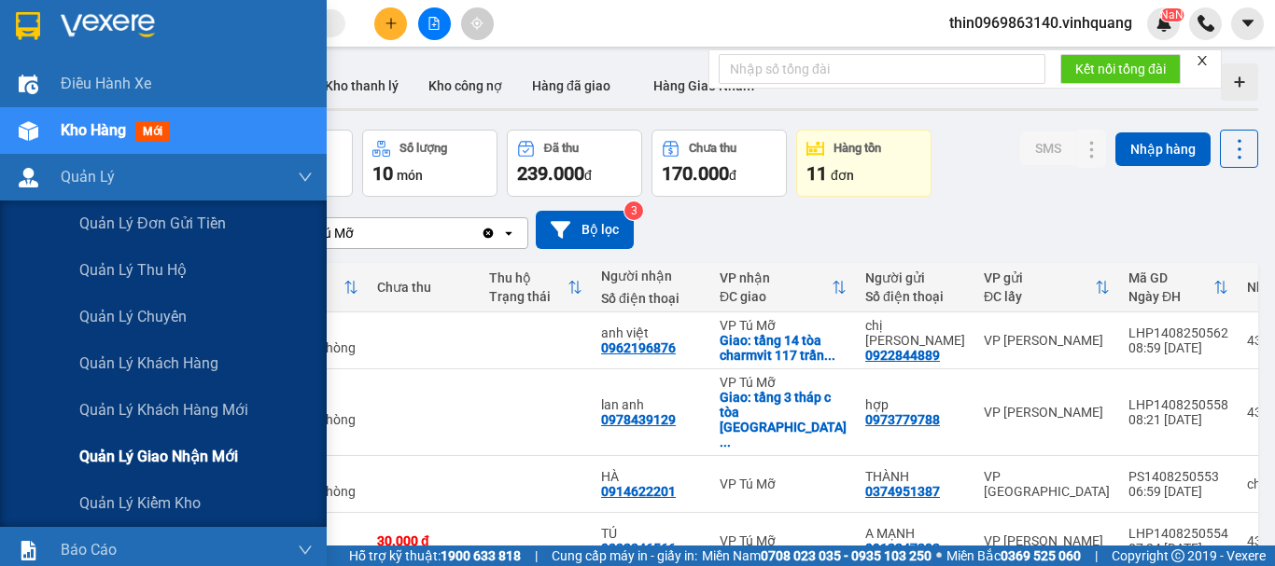
click at [170, 462] on span "Quản lý giao nhận mới" at bounding box center [158, 456] width 159 height 23
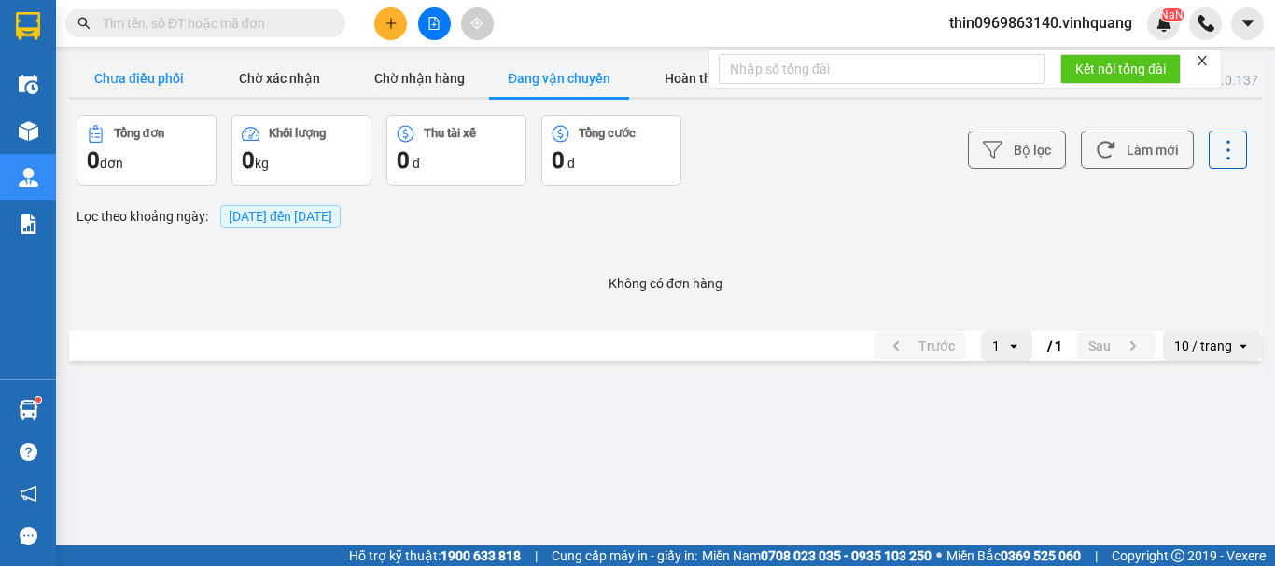
click at [138, 67] on button "Chưa điều phối" at bounding box center [139, 78] width 140 height 37
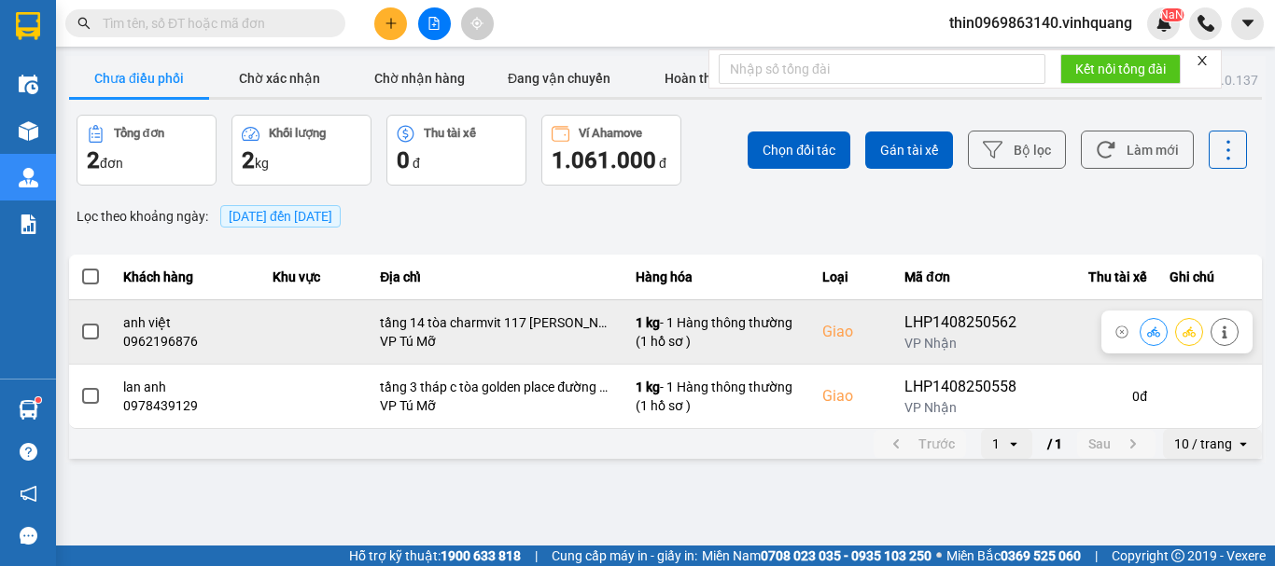
click at [91, 341] on label at bounding box center [90, 332] width 21 height 21
click at [80, 322] on input "checkbox" at bounding box center [80, 322] width 0 height 0
click at [1159, 332] on icon at bounding box center [1153, 332] width 13 height 13
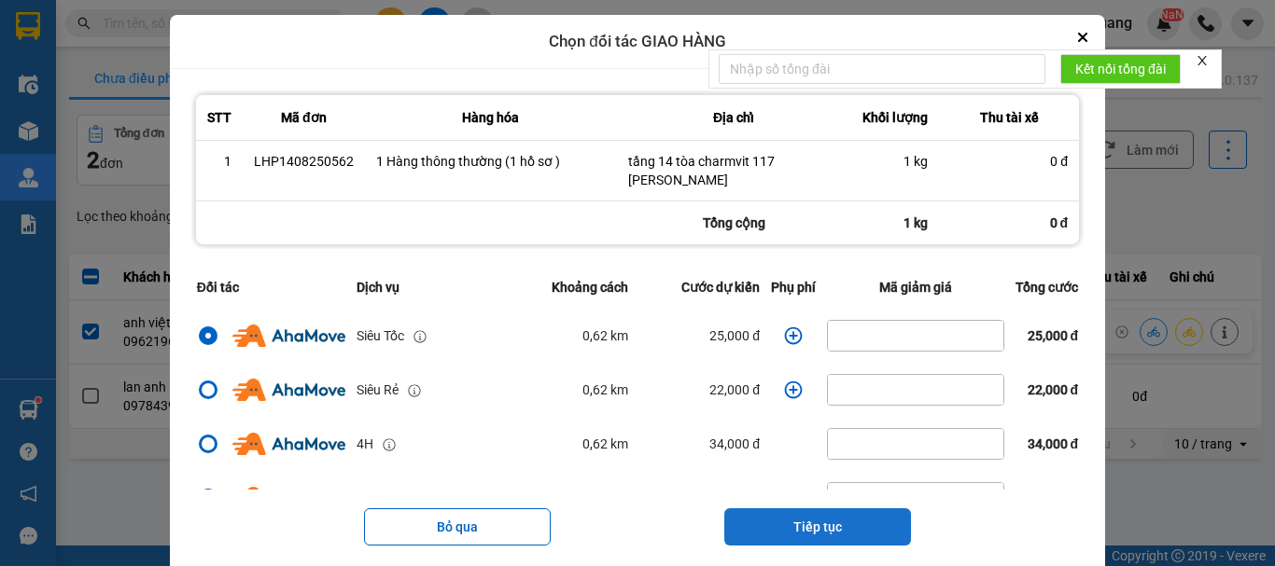
click at [853, 525] on button "Tiếp tục" at bounding box center [817, 527] width 187 height 37
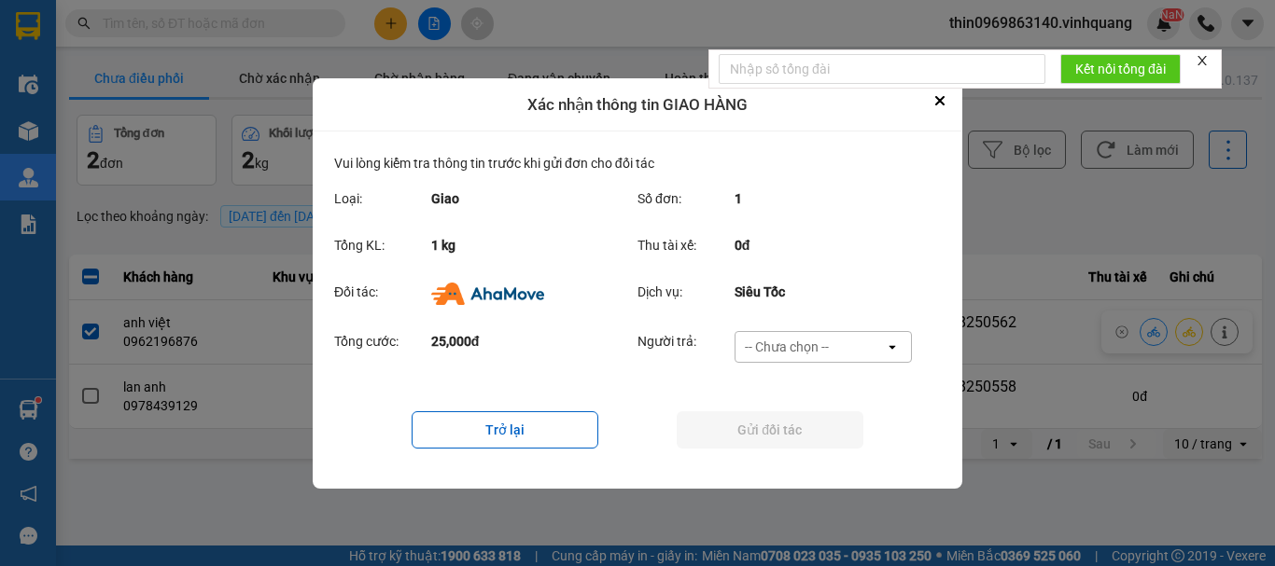
click at [821, 351] on div "-- Chưa chọn --" at bounding box center [787, 347] width 84 height 19
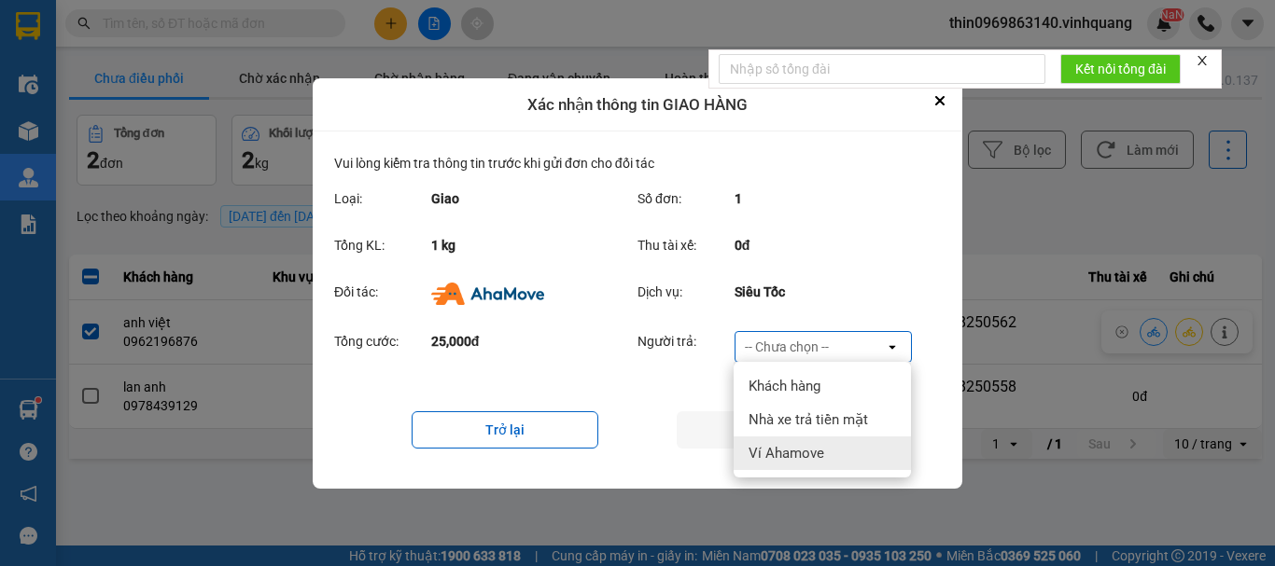
click at [804, 453] on span "Ví Ahamove" at bounding box center [786, 453] width 76 height 19
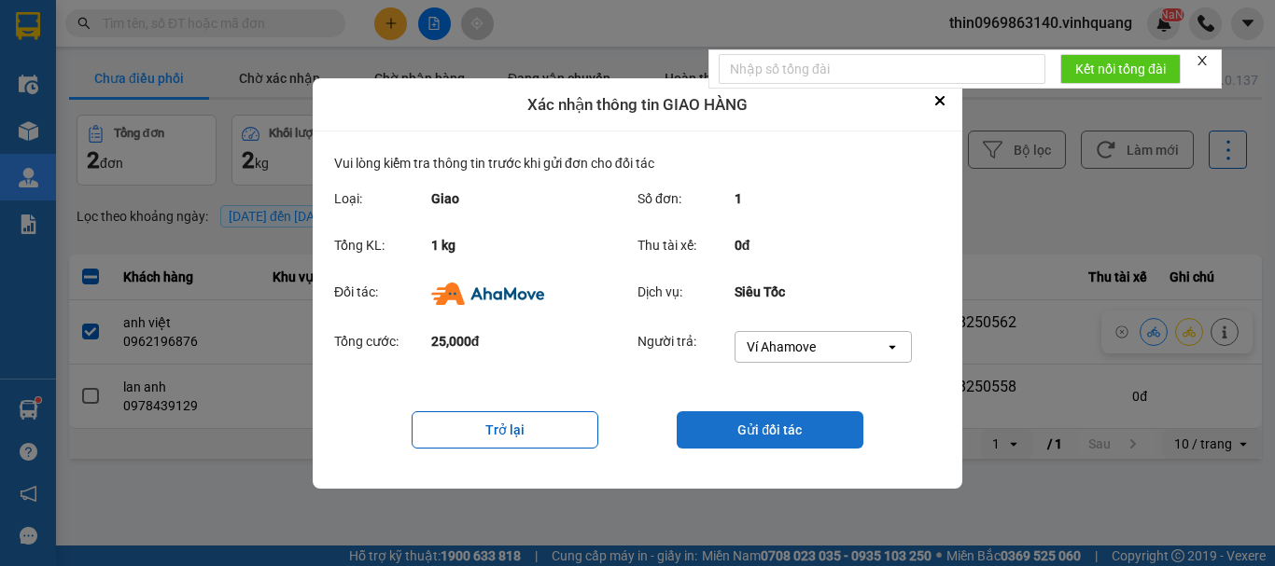
click at [819, 424] on button "Gửi đối tác" at bounding box center [770, 430] width 187 height 37
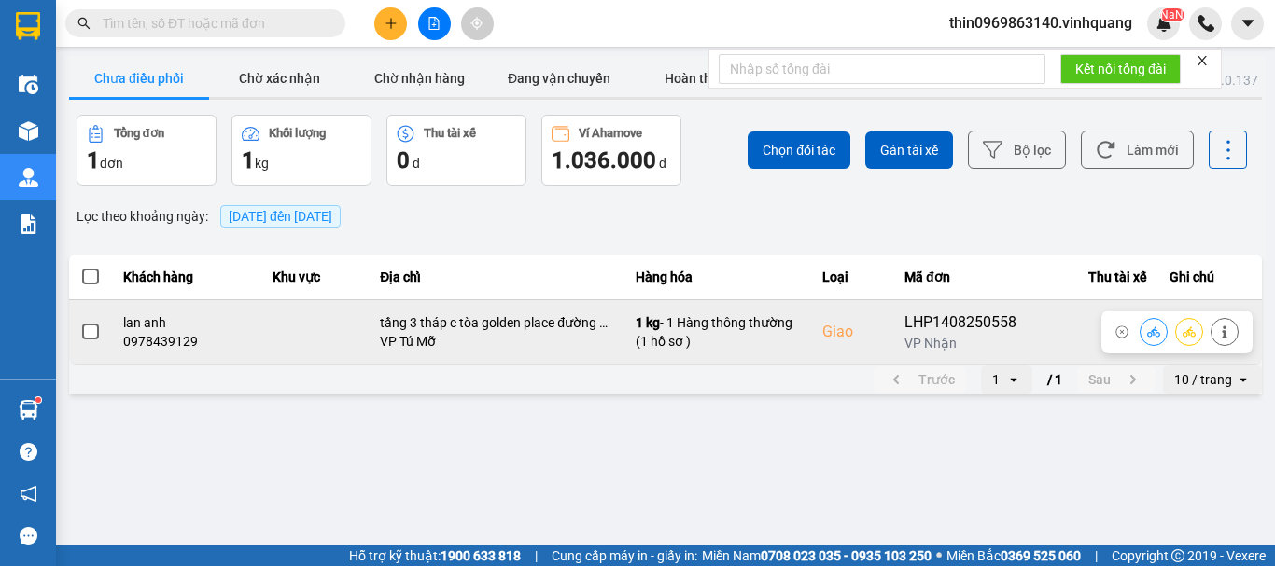
click at [93, 334] on span at bounding box center [90, 332] width 17 height 17
click at [80, 322] on input "checkbox" at bounding box center [80, 322] width 0 height 0
click at [1157, 331] on icon at bounding box center [1153, 332] width 13 height 13
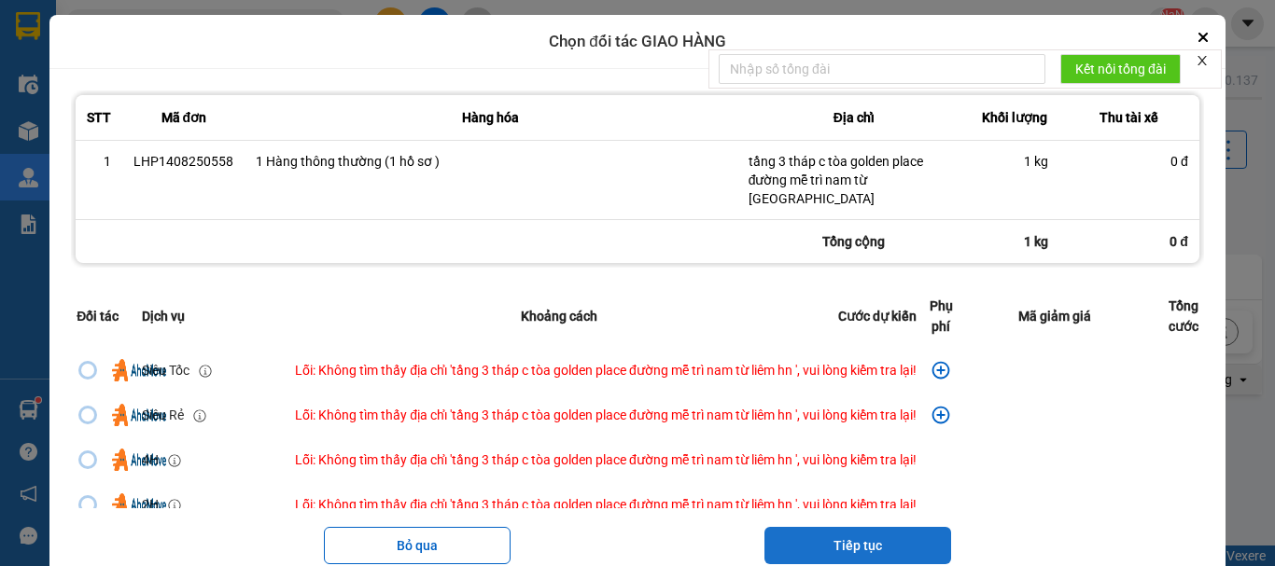
click at [868, 527] on button "Tiếp tục" at bounding box center [857, 545] width 187 height 37
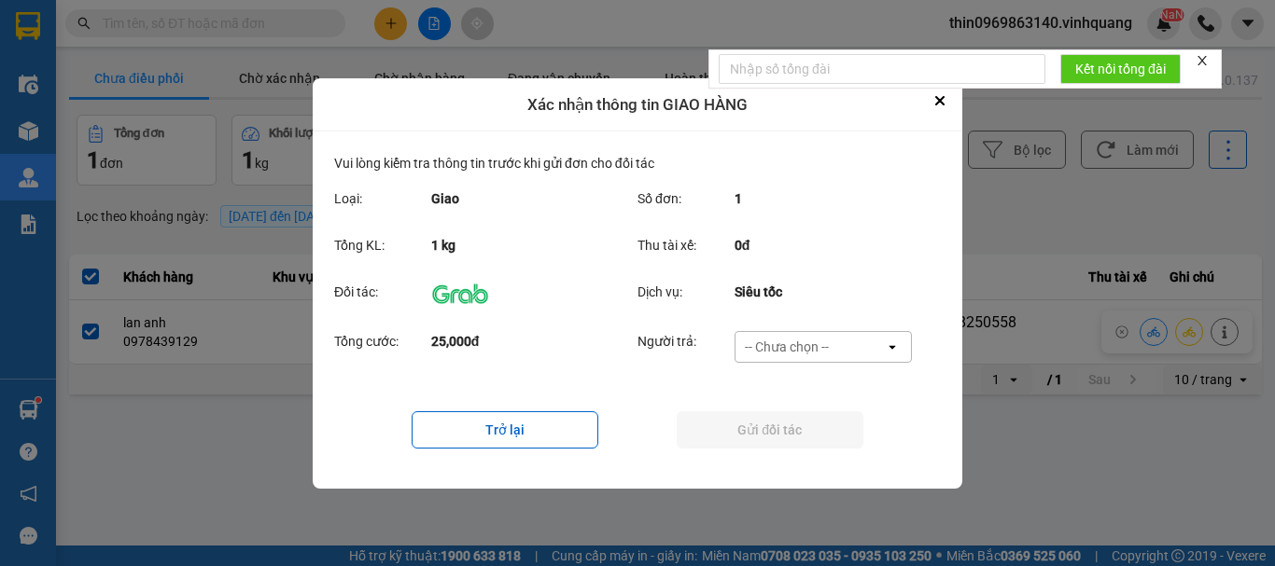
click at [805, 344] on div "-- Chưa chọn --" at bounding box center [787, 347] width 84 height 19
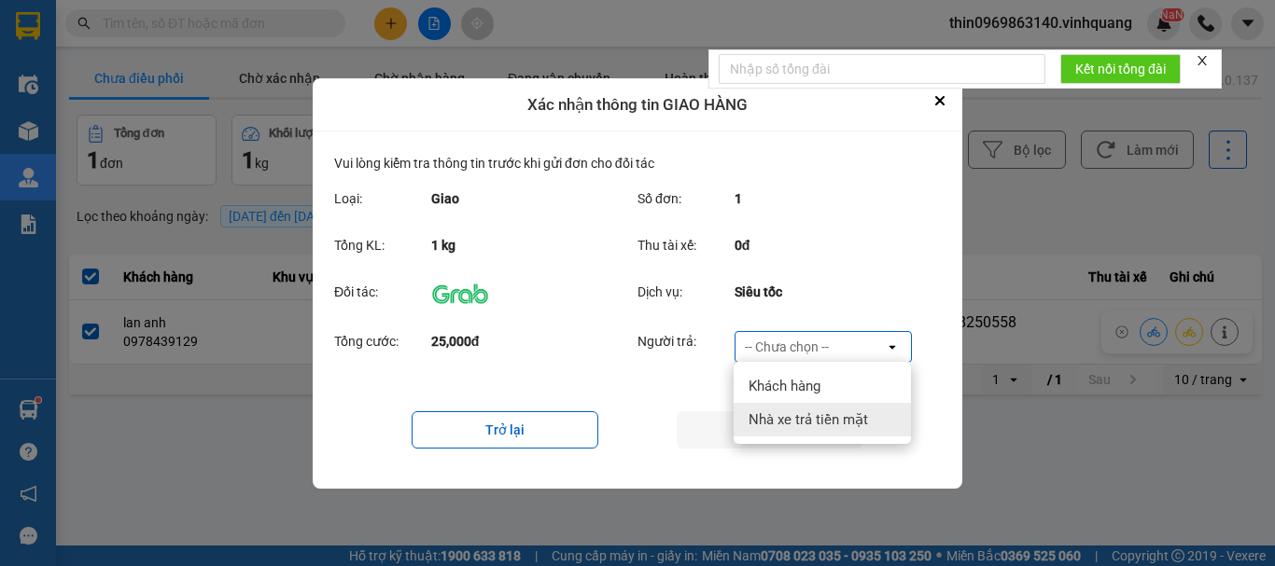
click at [812, 414] on span "Nhà xe trả tiền mặt" at bounding box center [807, 420] width 119 height 19
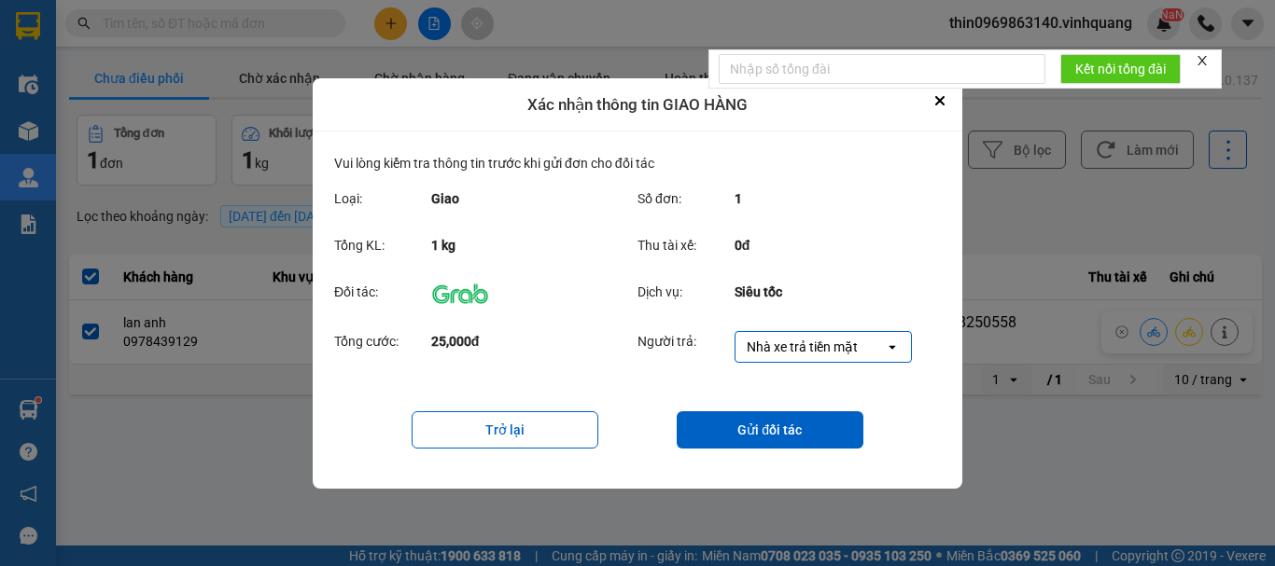
click at [823, 343] on div "Nhà xe trả tiền mặt" at bounding box center [802, 347] width 111 height 19
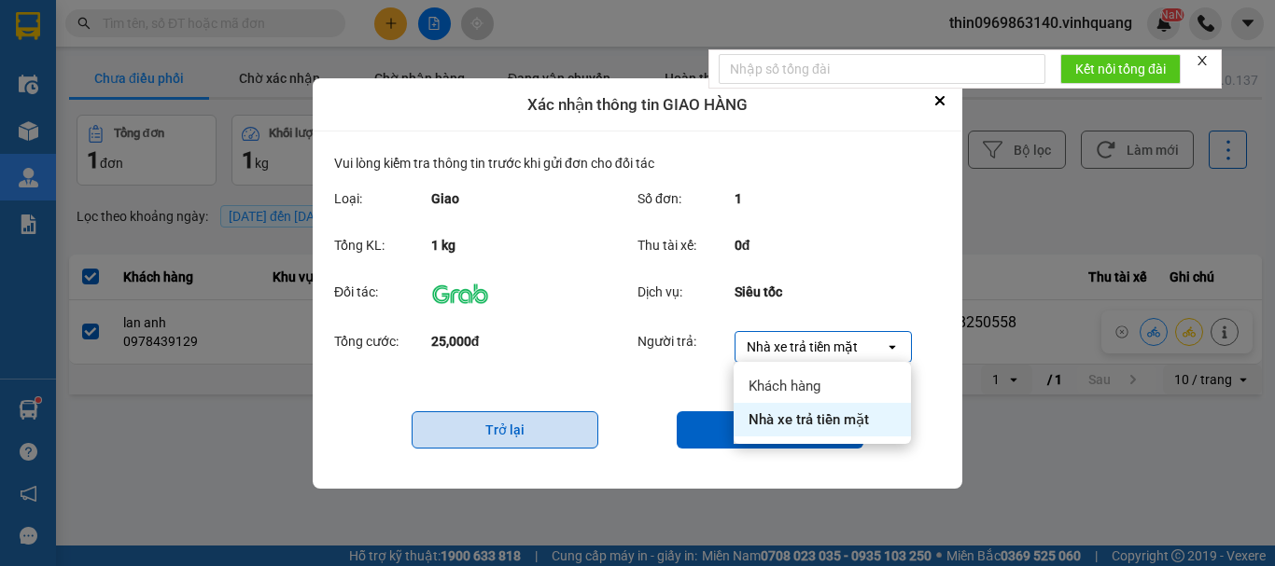
click at [538, 424] on button "Trở lại" at bounding box center [505, 430] width 187 height 37
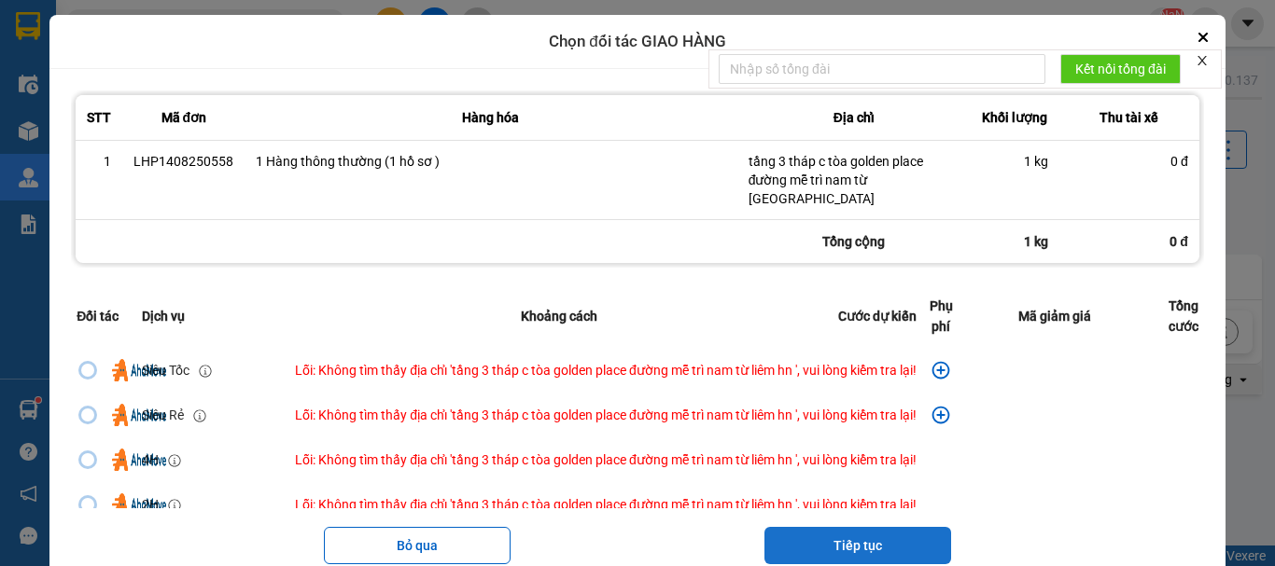
click at [822, 527] on button "Tiếp tục" at bounding box center [857, 545] width 187 height 37
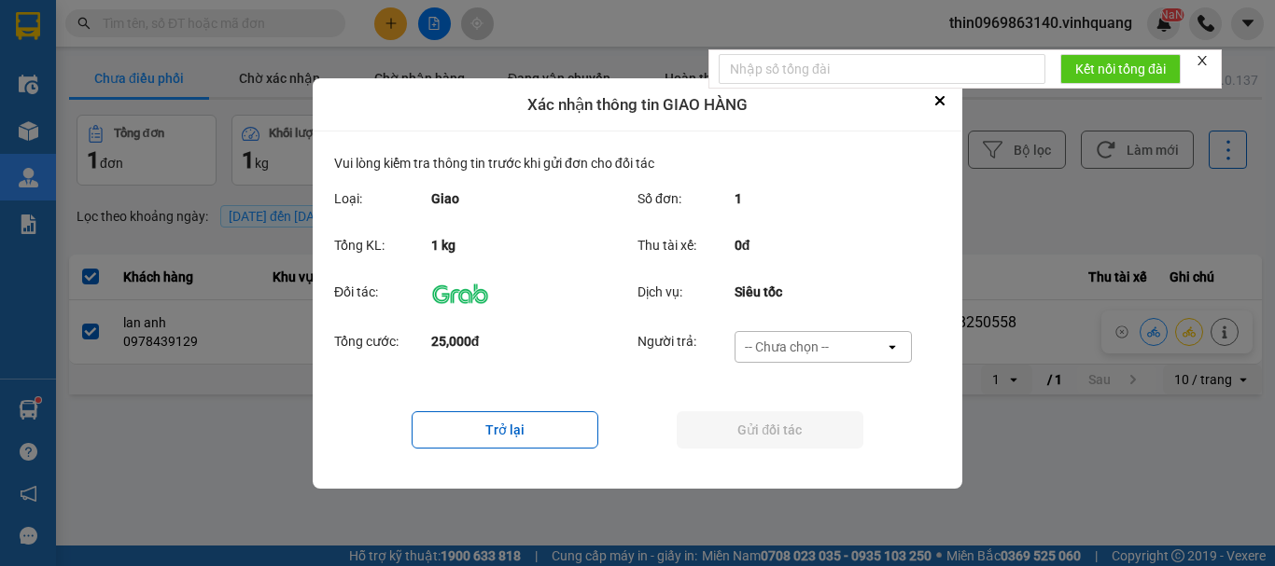
click at [805, 339] on div "-- Chưa chọn --" at bounding box center [787, 347] width 84 height 19
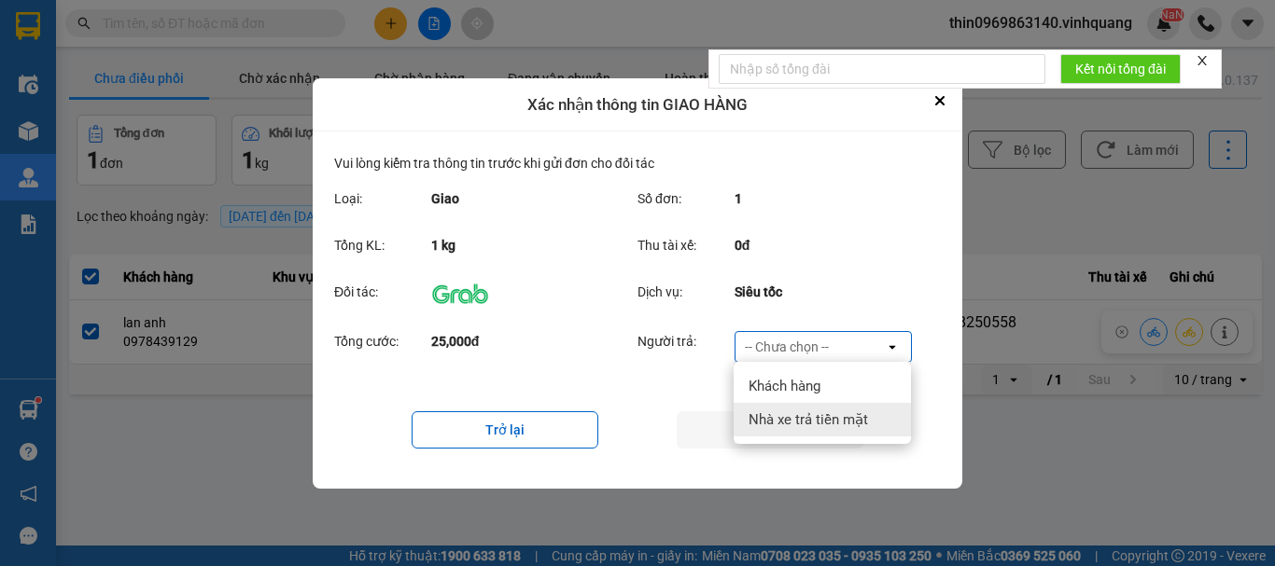
click at [834, 423] on span "Nhà xe trả tiền mặt" at bounding box center [807, 420] width 119 height 19
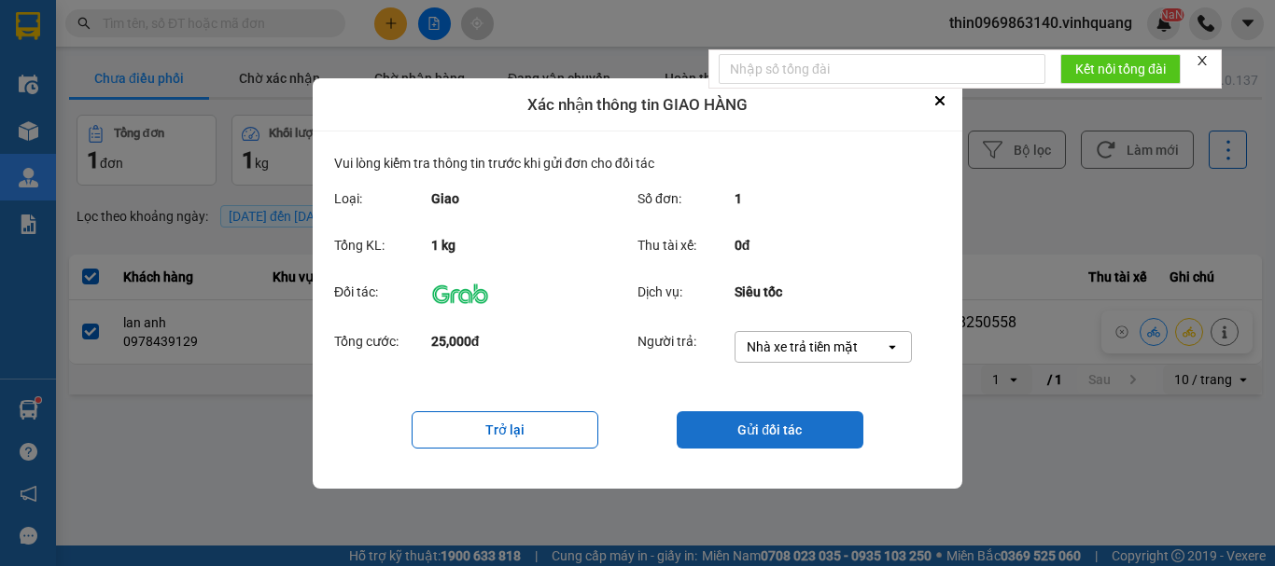
click at [815, 432] on button "Gửi đối tác" at bounding box center [770, 430] width 187 height 37
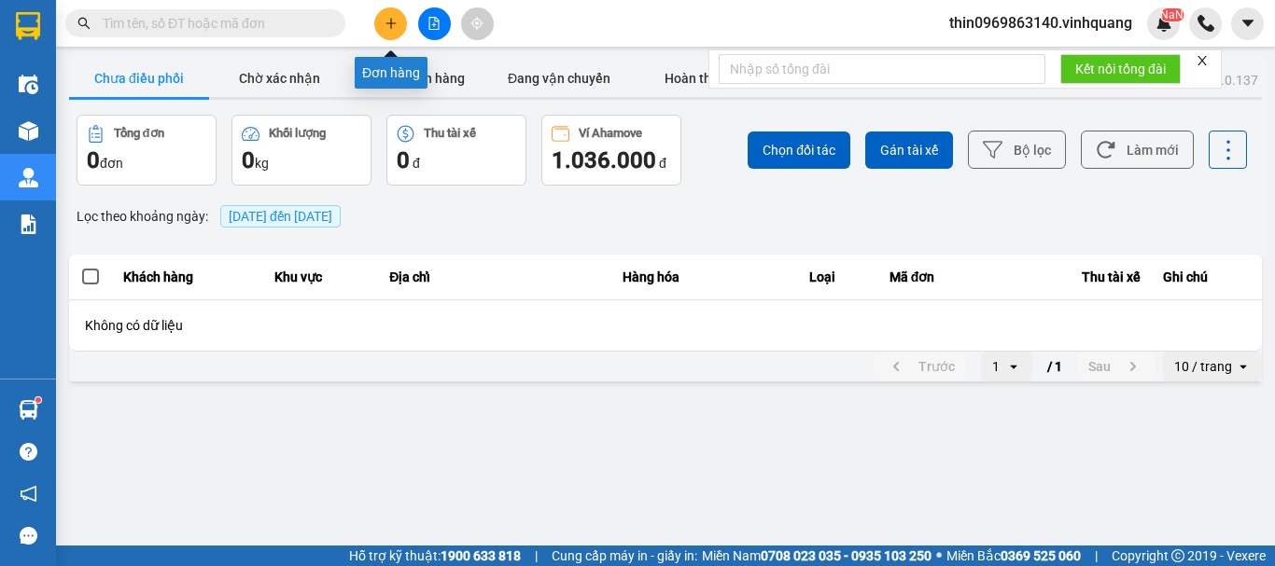
click at [399, 22] on button at bounding box center [390, 23] width 33 height 33
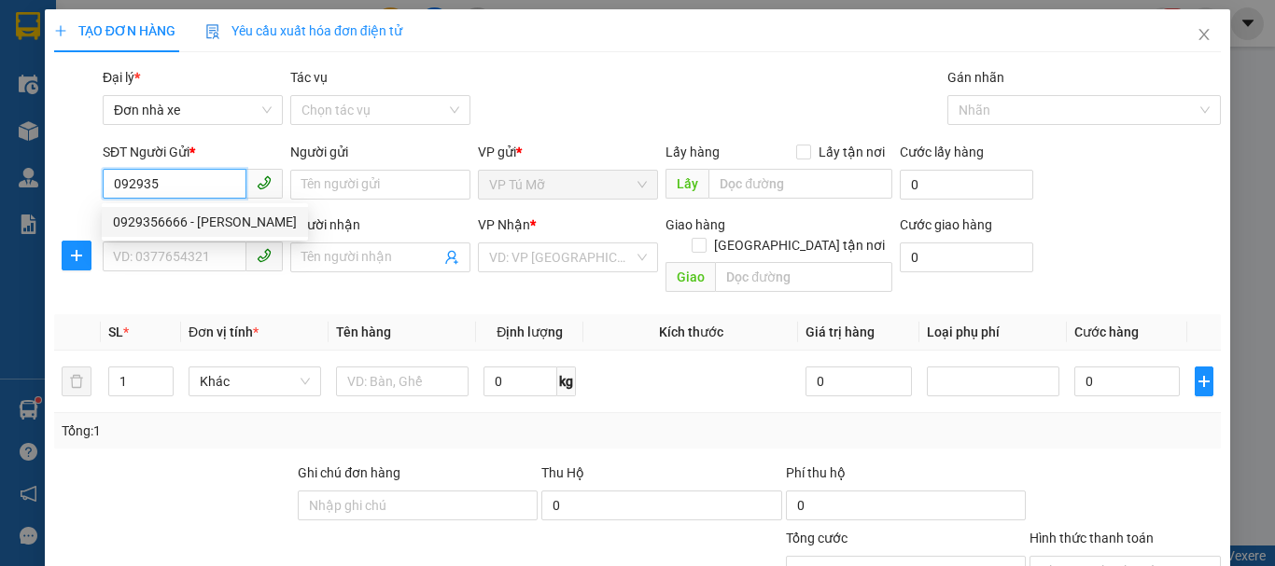
click at [212, 228] on div "0929356666 - tuân anh" at bounding box center [205, 222] width 184 height 21
type input "0929356666"
type input "tuân anh"
type input "0365919999"
type input "thảo"
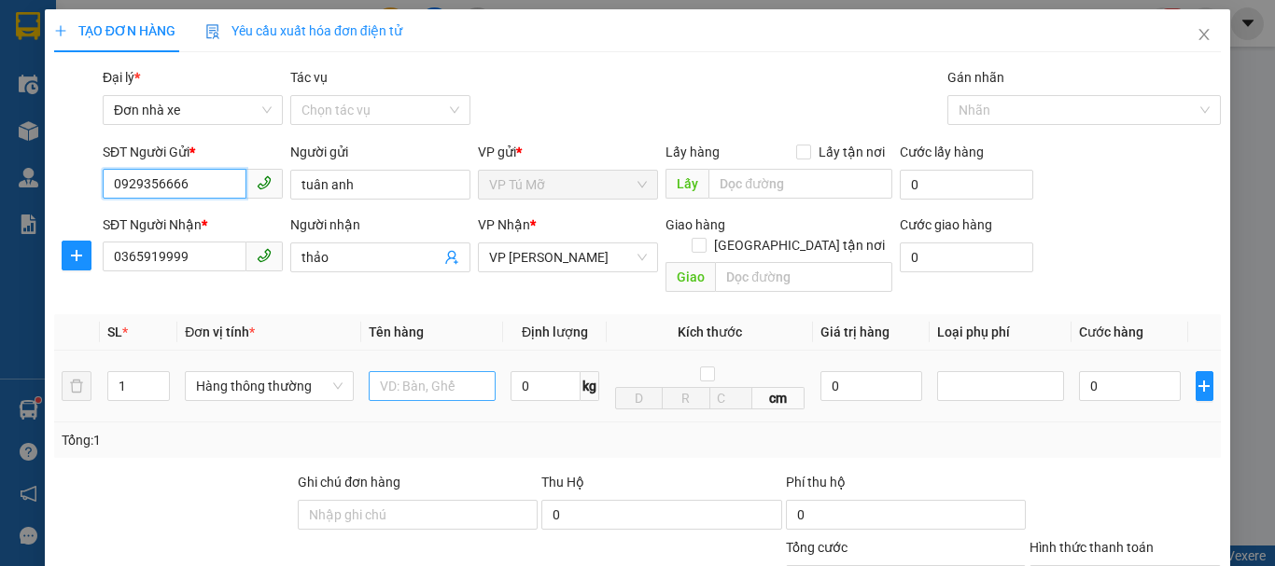
type input "0929356666"
click at [416, 378] on input "text" at bounding box center [432, 386] width 127 height 30
type input "ct bd vàng"
click at [539, 377] on input "0" at bounding box center [545, 386] width 70 height 30
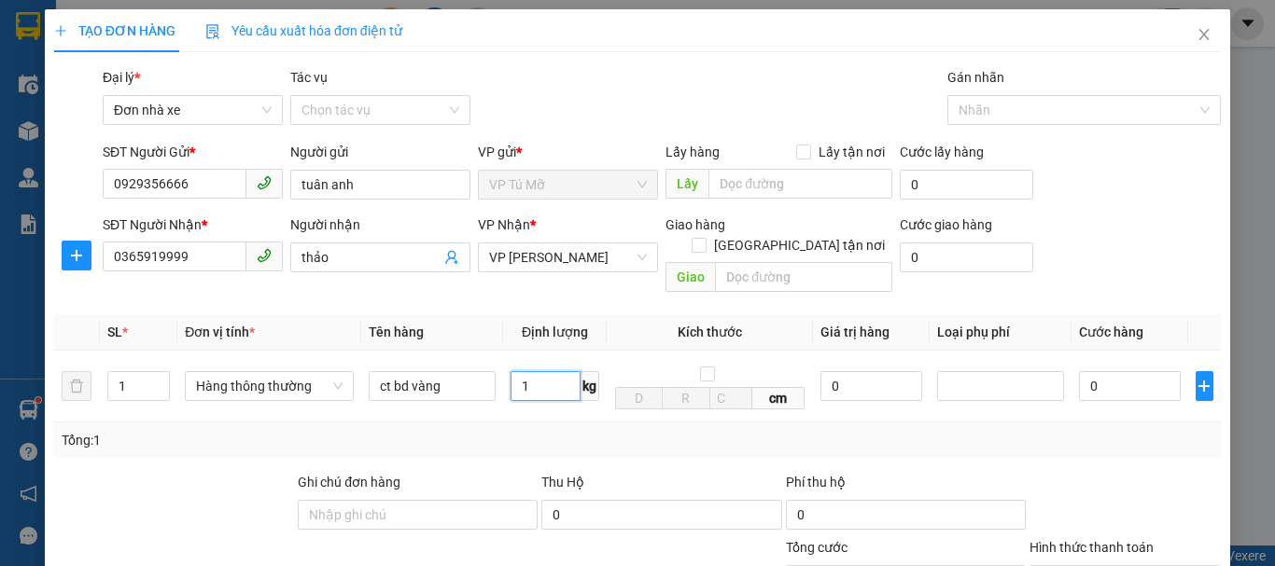
type input "1"
type input "30.000"
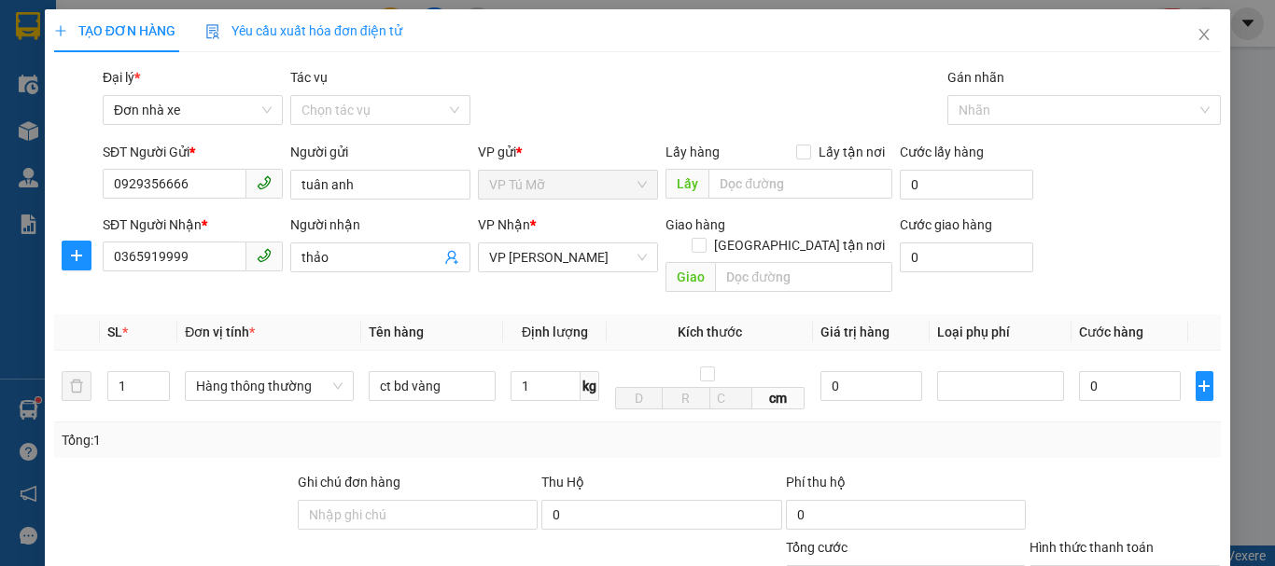
type input "30.000"
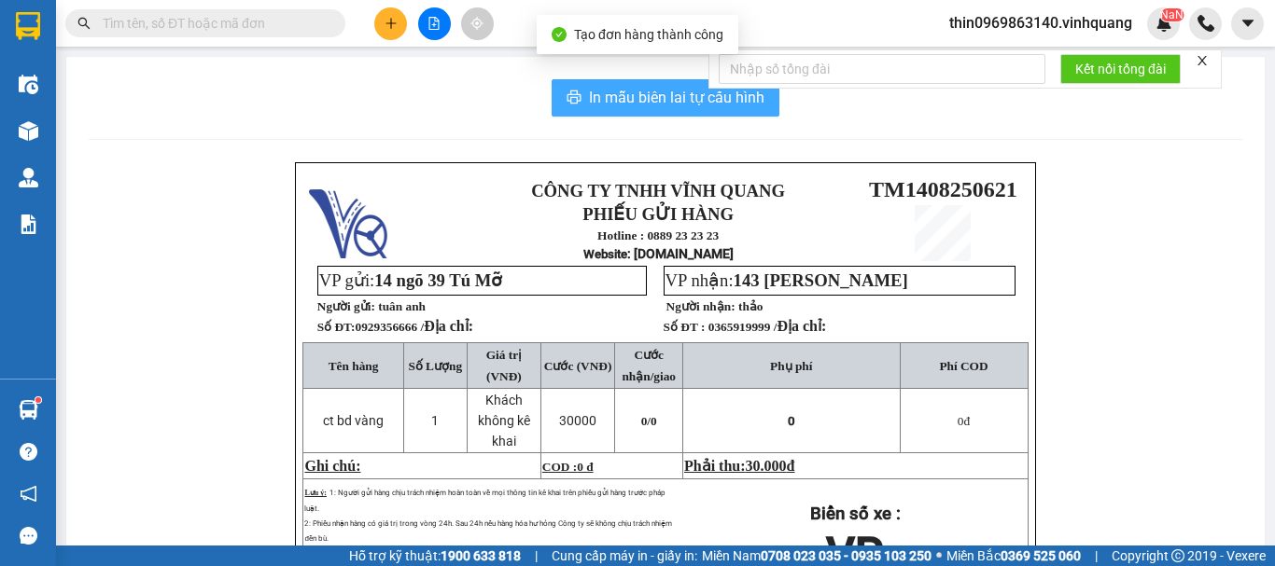
click at [580, 97] on button "In mẫu biên lai tự cấu hình" at bounding box center [666, 97] width 228 height 37
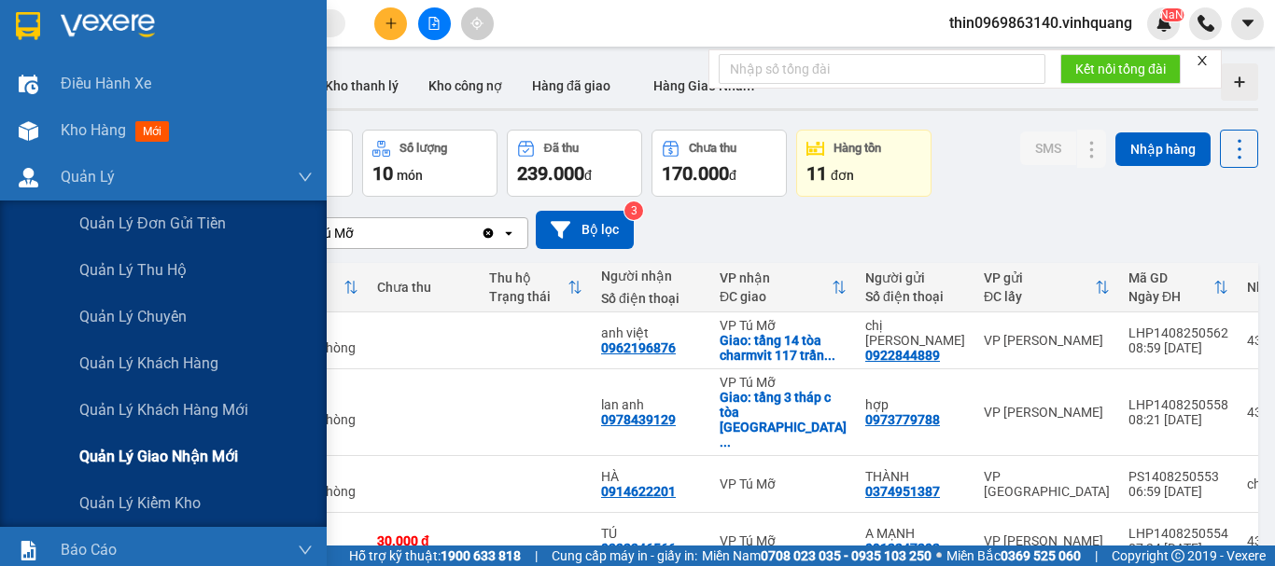
click at [136, 446] on span "Quản lý giao nhận mới" at bounding box center [158, 456] width 159 height 23
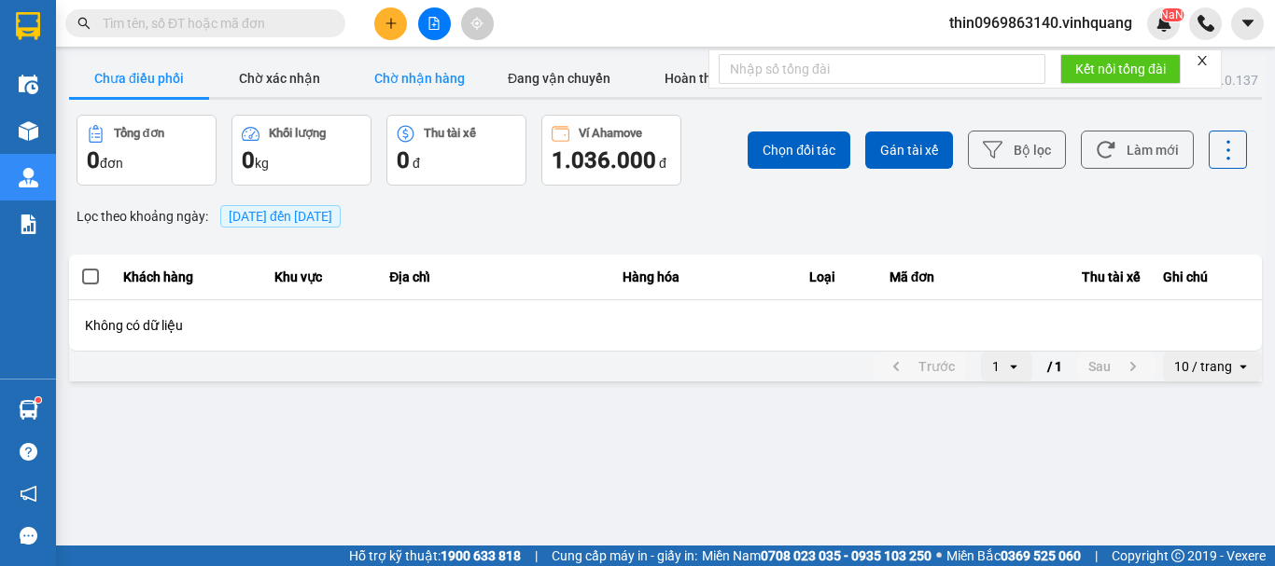
click at [405, 82] on button "Chờ nhận hàng" at bounding box center [419, 78] width 140 height 37
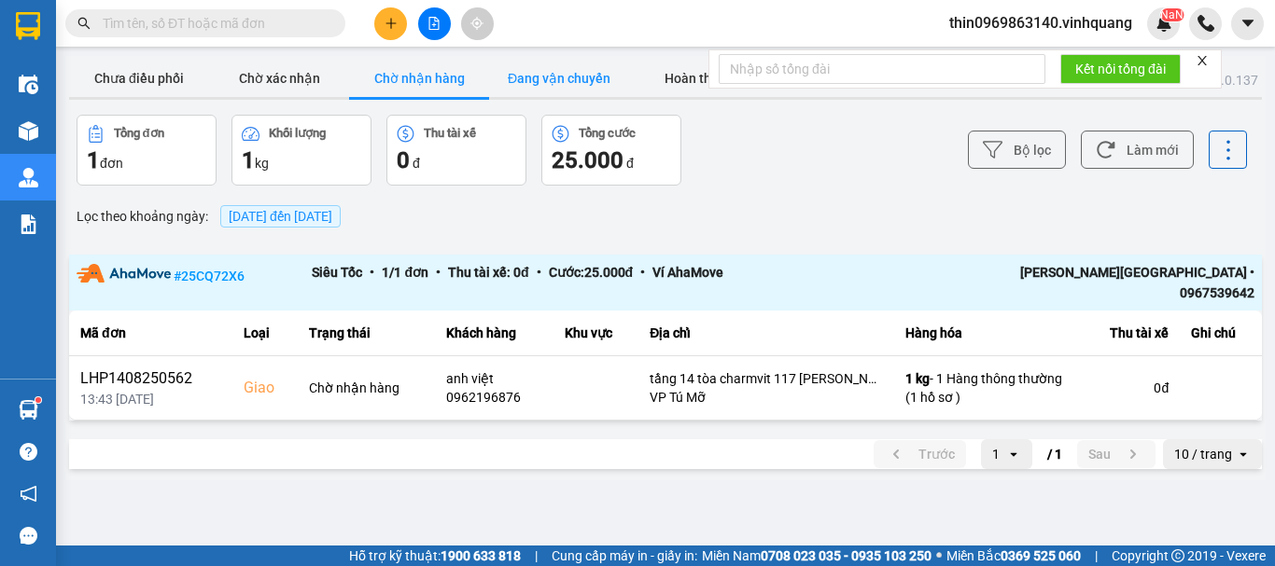
click at [535, 80] on button "Đang vận chuyển" at bounding box center [559, 78] width 140 height 37
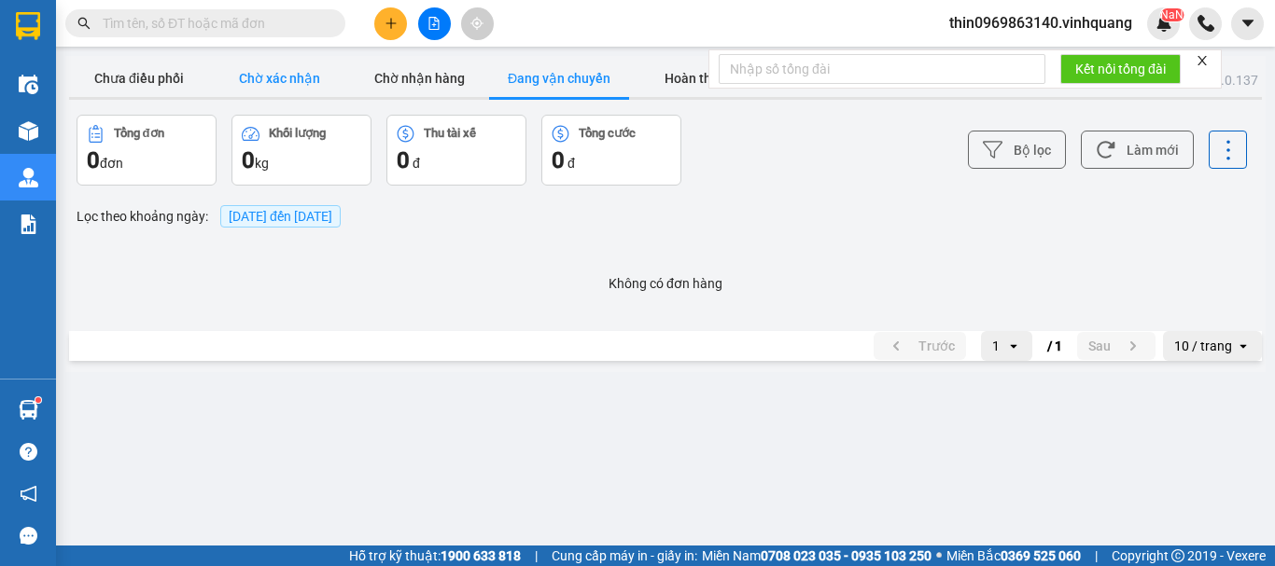
click at [270, 81] on button "Chờ xác nhận" at bounding box center [279, 78] width 140 height 37
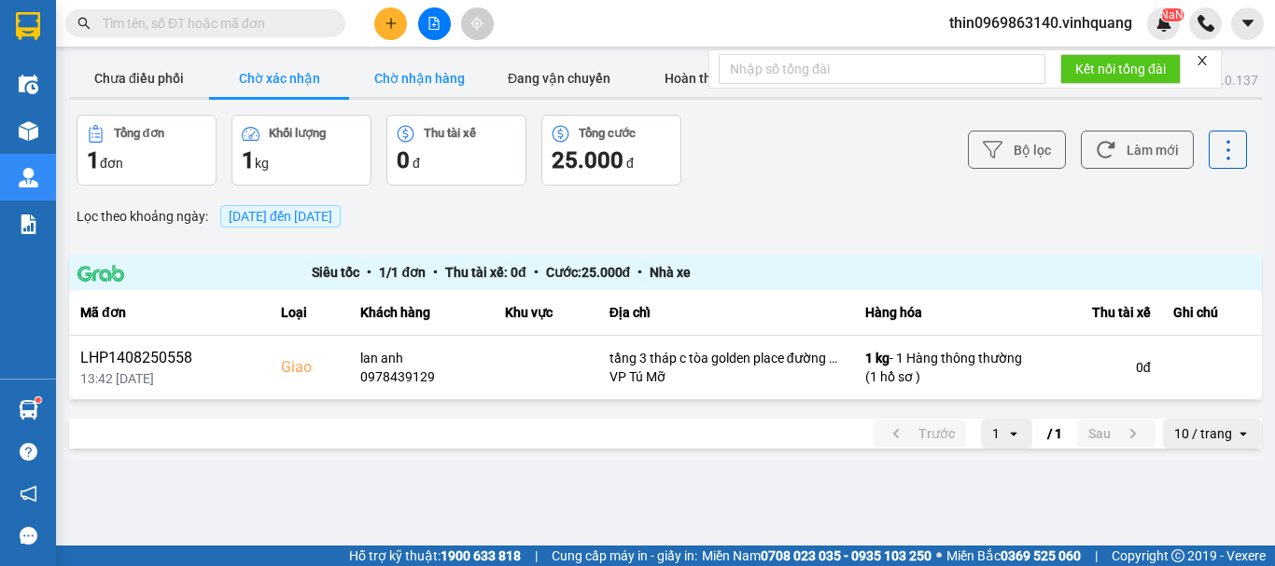
click at [437, 82] on button "Chờ nhận hàng" at bounding box center [419, 78] width 140 height 37
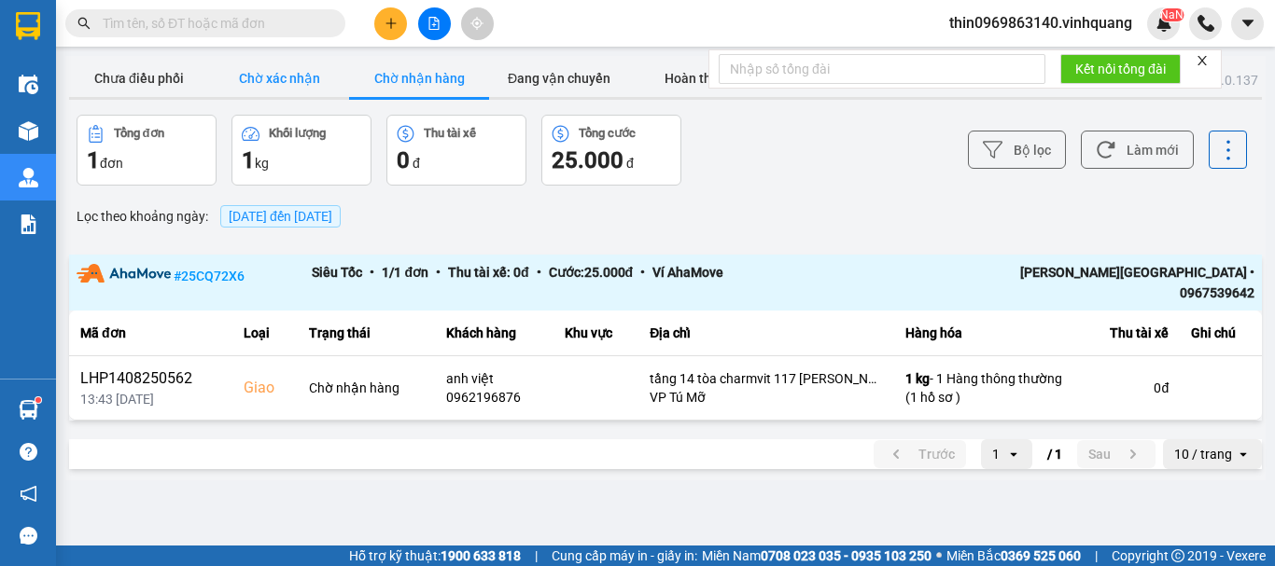
click at [265, 73] on button "Chờ xác nhận" at bounding box center [279, 78] width 140 height 37
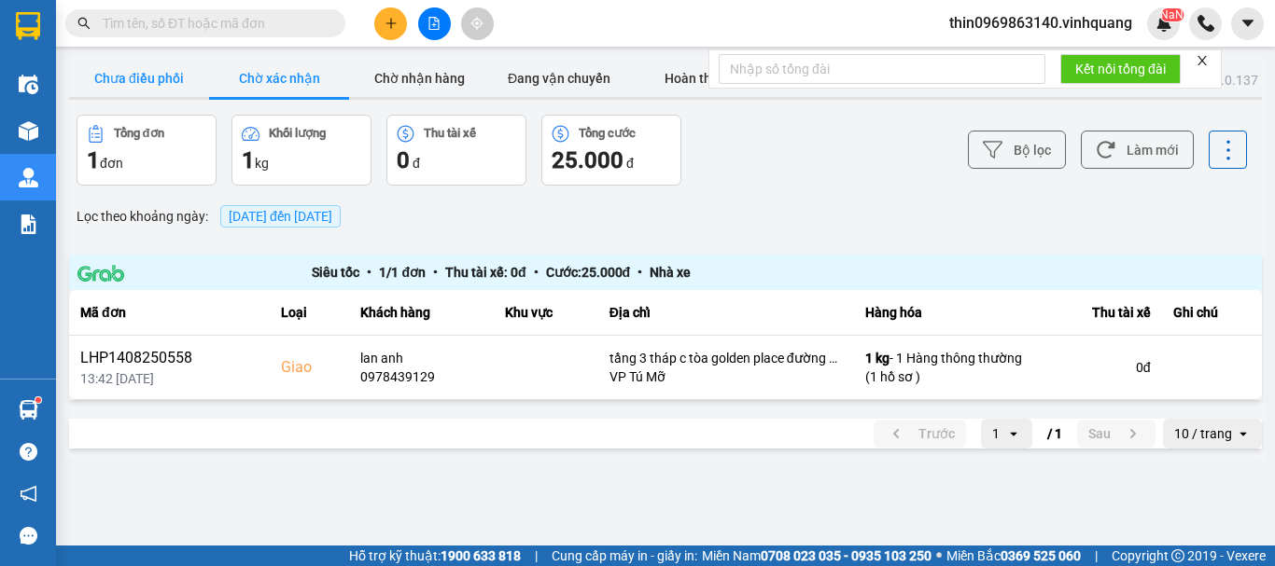
click at [147, 71] on button "Chưa điều phối" at bounding box center [139, 78] width 140 height 37
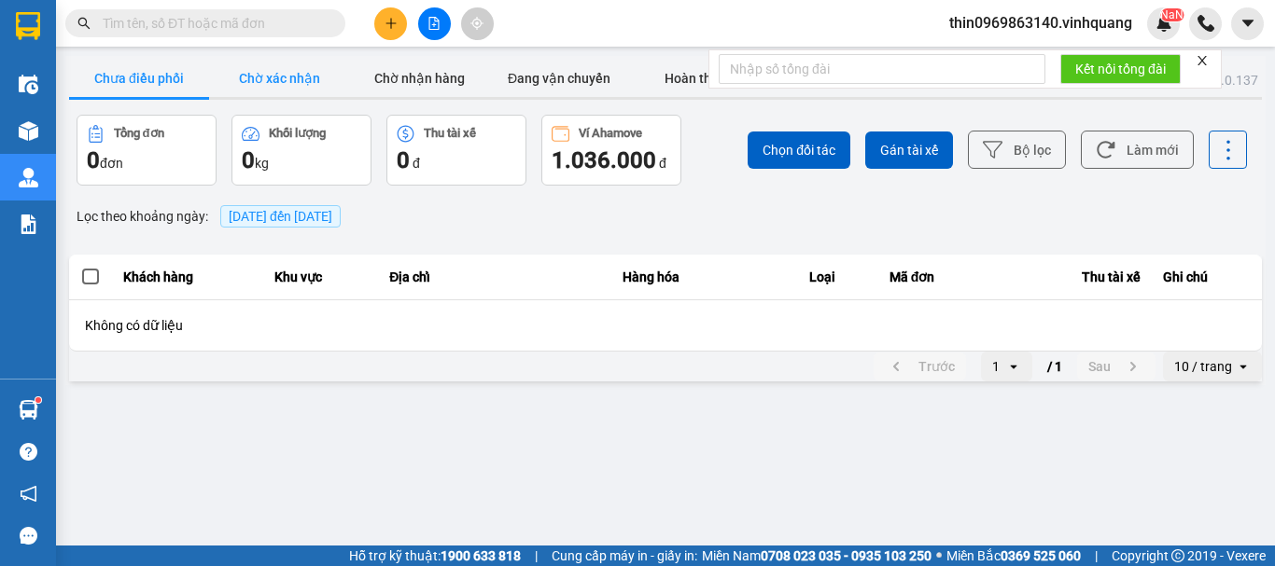
click at [305, 80] on button "Chờ xác nhận" at bounding box center [279, 78] width 140 height 37
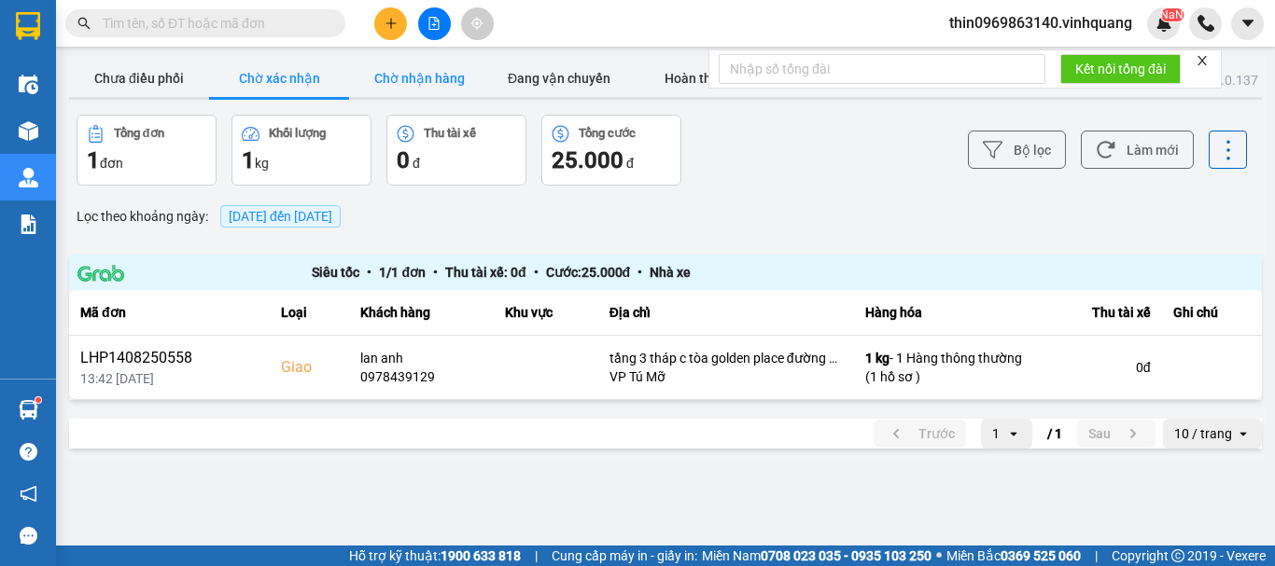
click at [412, 74] on button "Chờ nhận hàng" at bounding box center [419, 78] width 140 height 37
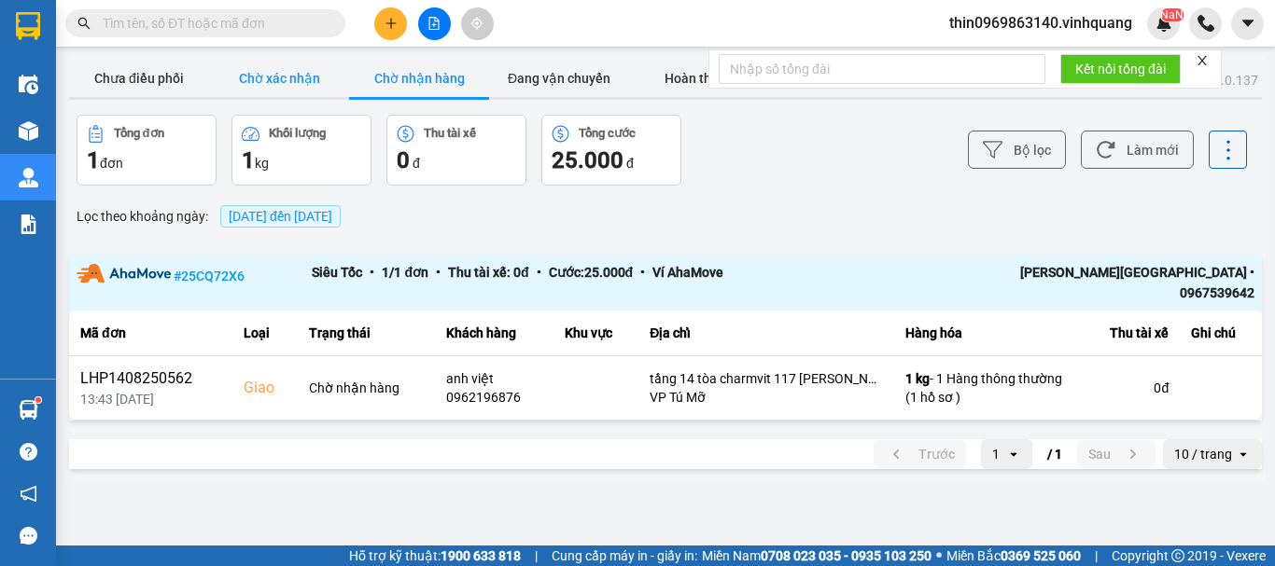
click at [267, 77] on button "Chờ xác nhận" at bounding box center [279, 78] width 140 height 37
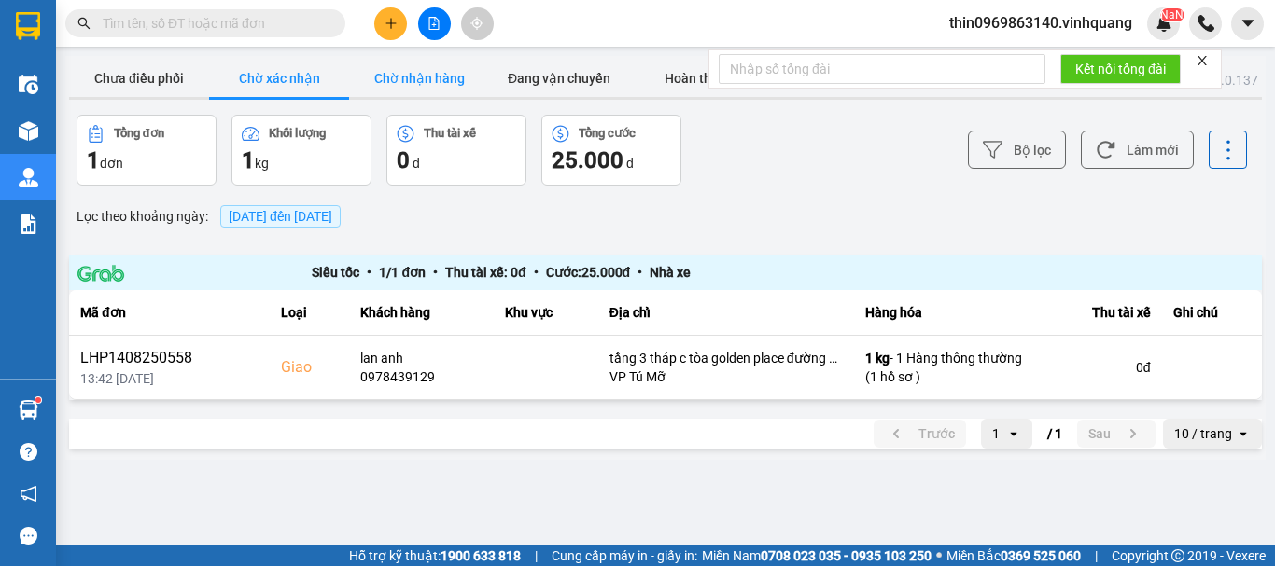
click at [408, 77] on button "Chờ nhận hàng" at bounding box center [419, 78] width 140 height 37
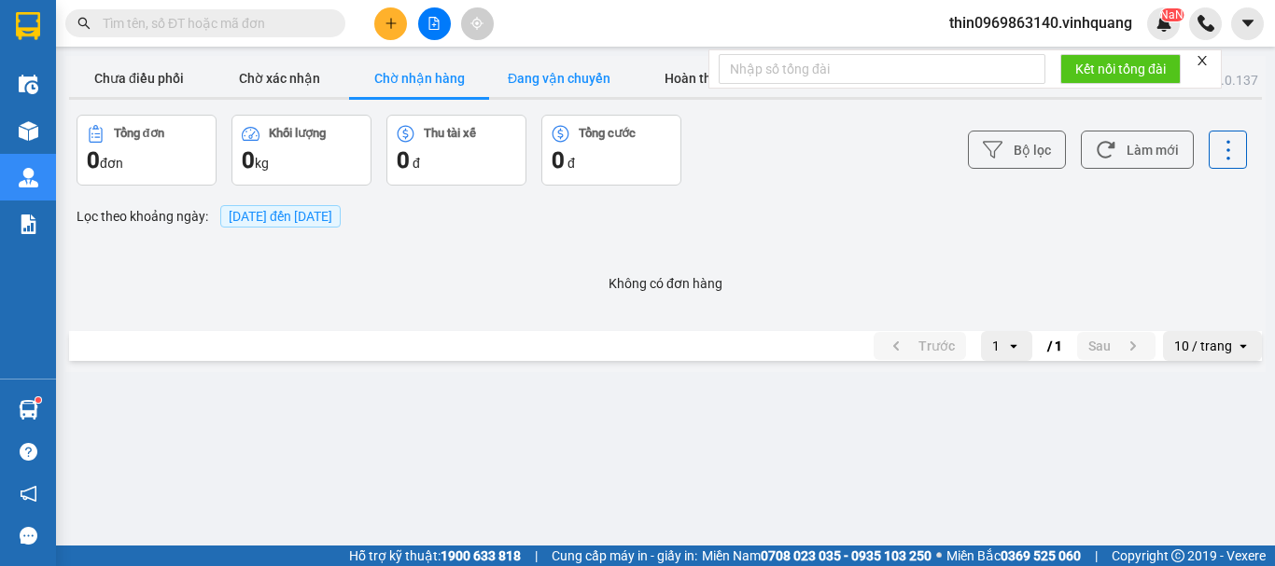
click at [548, 90] on button "Đang vận chuyển" at bounding box center [559, 78] width 140 height 37
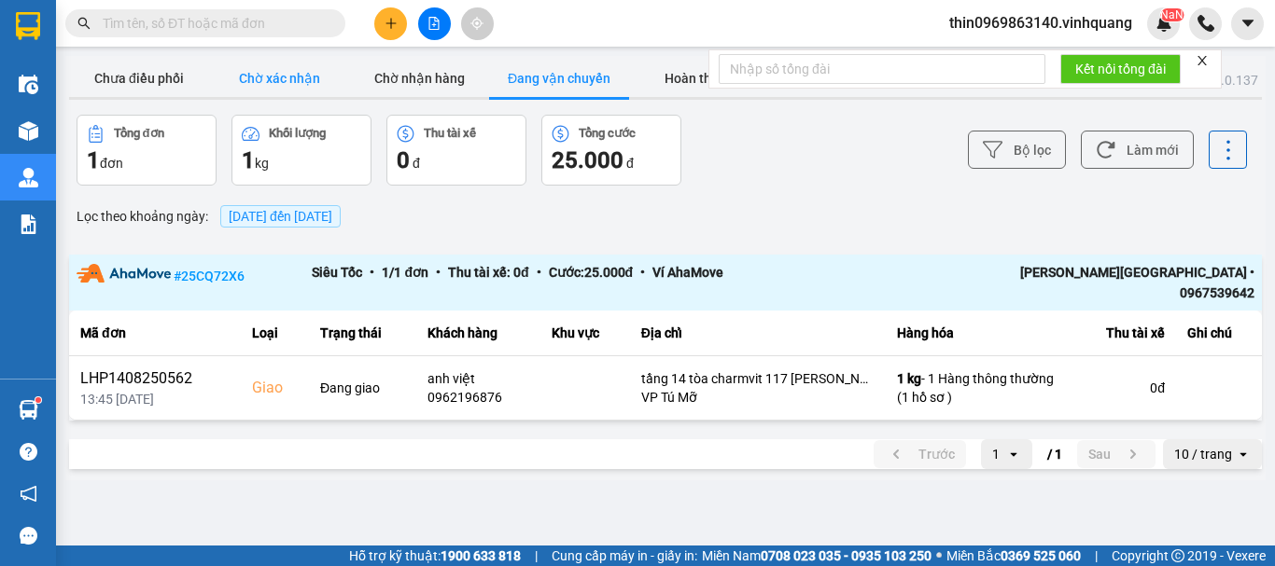
click at [289, 71] on button "Chờ xác nhận" at bounding box center [279, 78] width 140 height 37
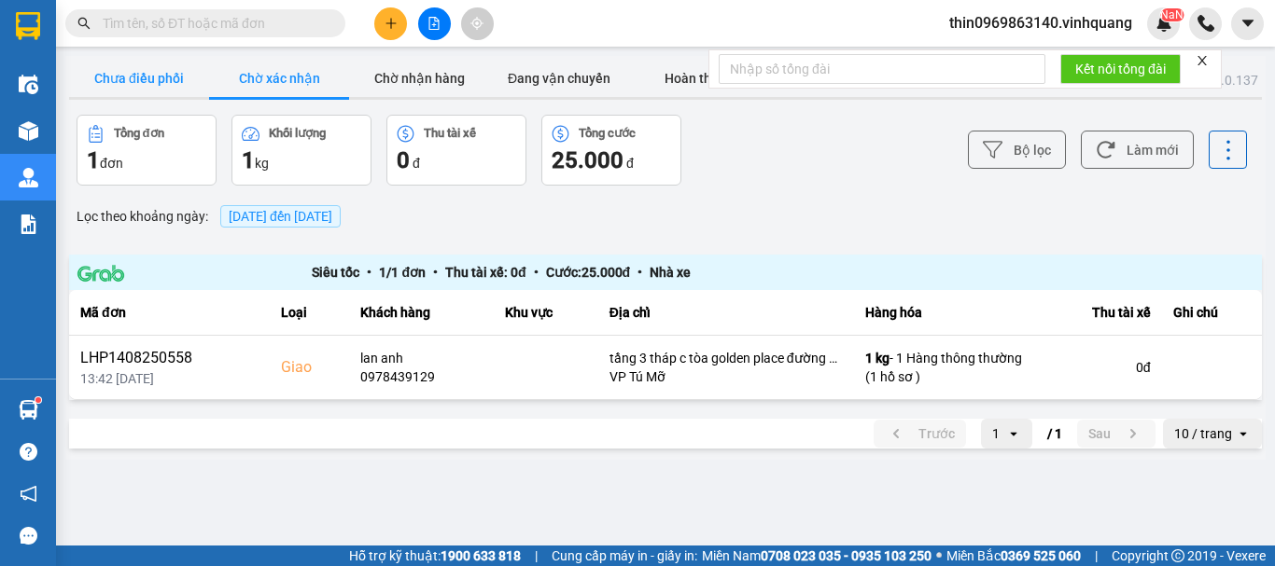
click at [161, 76] on button "Chưa điều phối" at bounding box center [139, 78] width 140 height 37
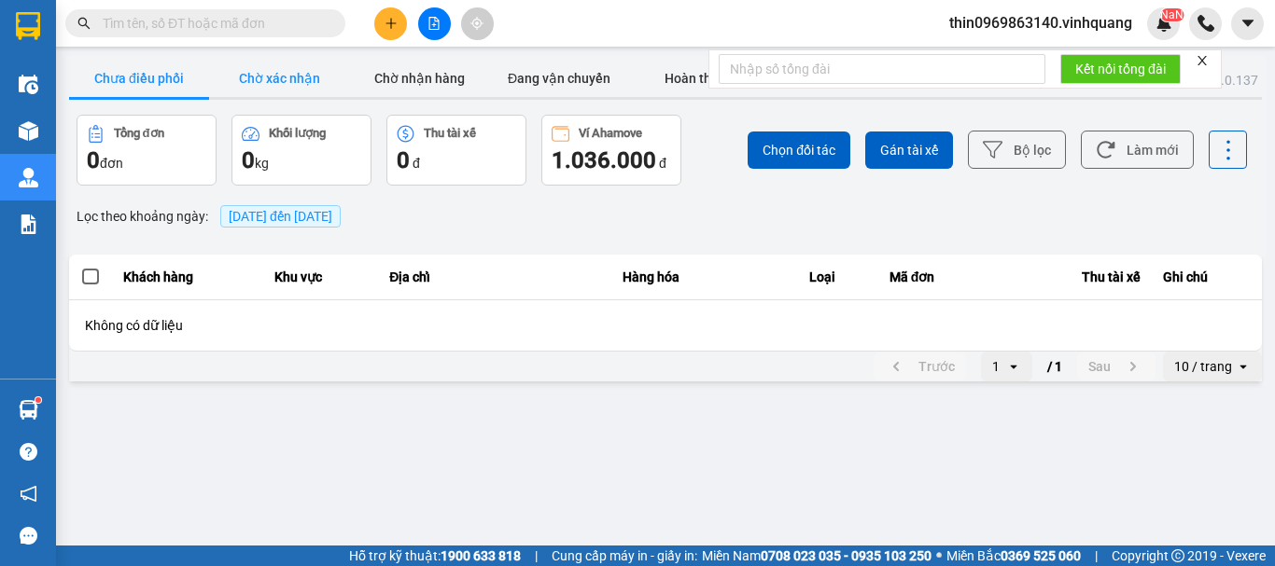
click at [276, 79] on button "Chờ xác nhận" at bounding box center [279, 78] width 140 height 37
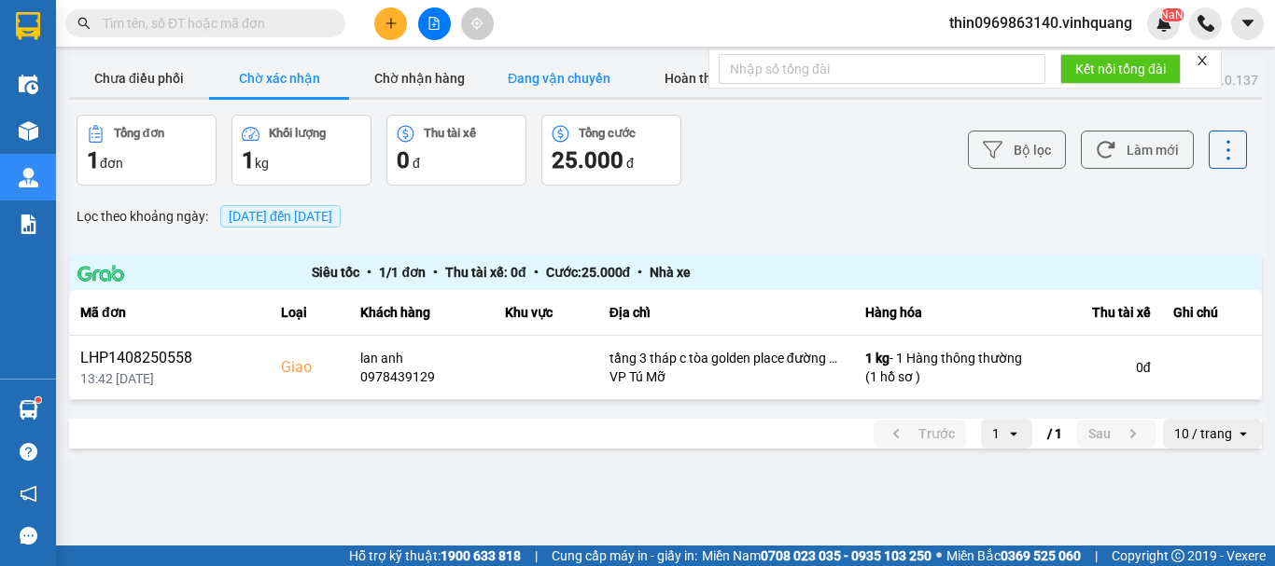
drag, startPoint x: 524, startPoint y: 71, endPoint x: 501, endPoint y: 81, distance: 24.6
click at [522, 73] on button "Đang vận chuyển" at bounding box center [559, 78] width 140 height 37
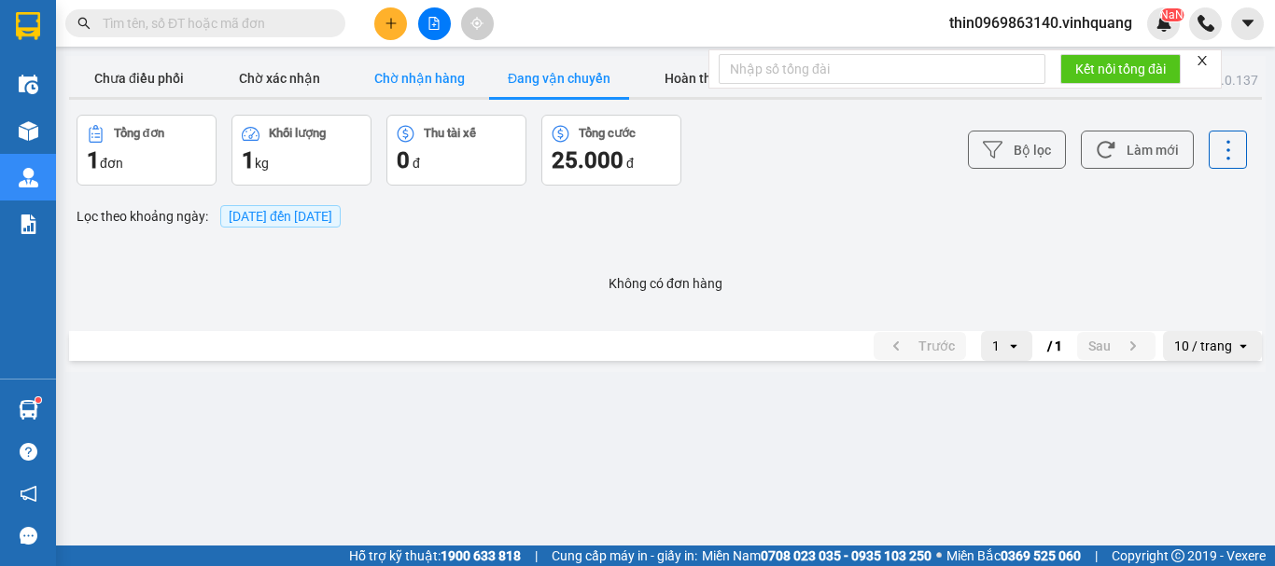
click at [409, 78] on button "Chờ nhận hàng" at bounding box center [419, 78] width 140 height 37
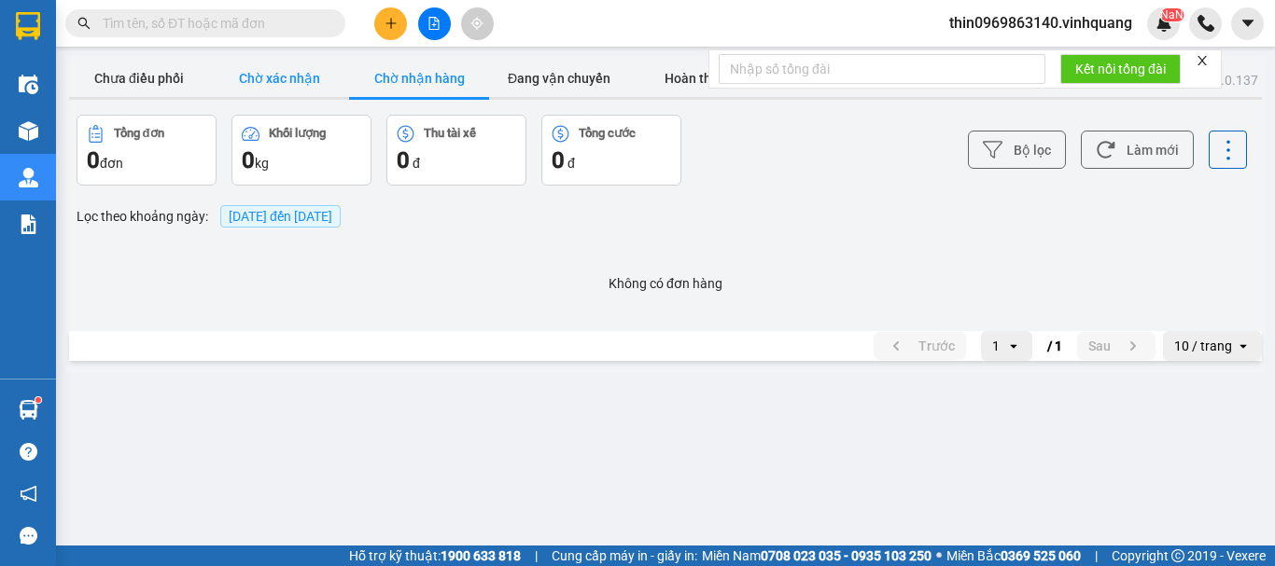
click at [277, 73] on button "Chờ xác nhận" at bounding box center [279, 78] width 140 height 37
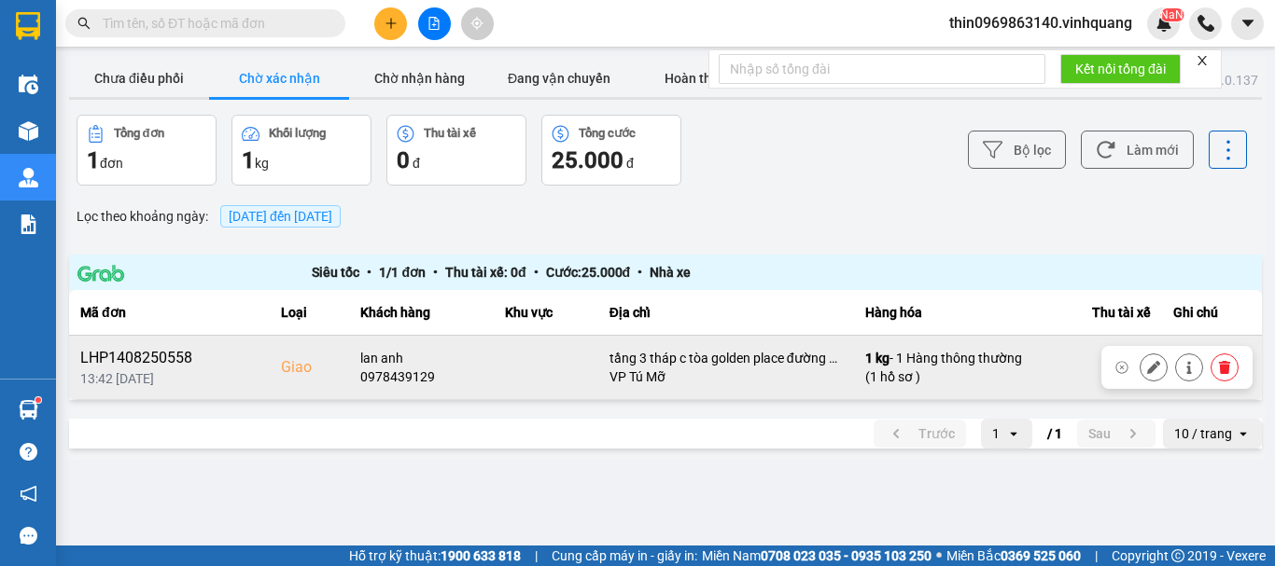
click at [1230, 373] on icon at bounding box center [1224, 367] width 13 height 13
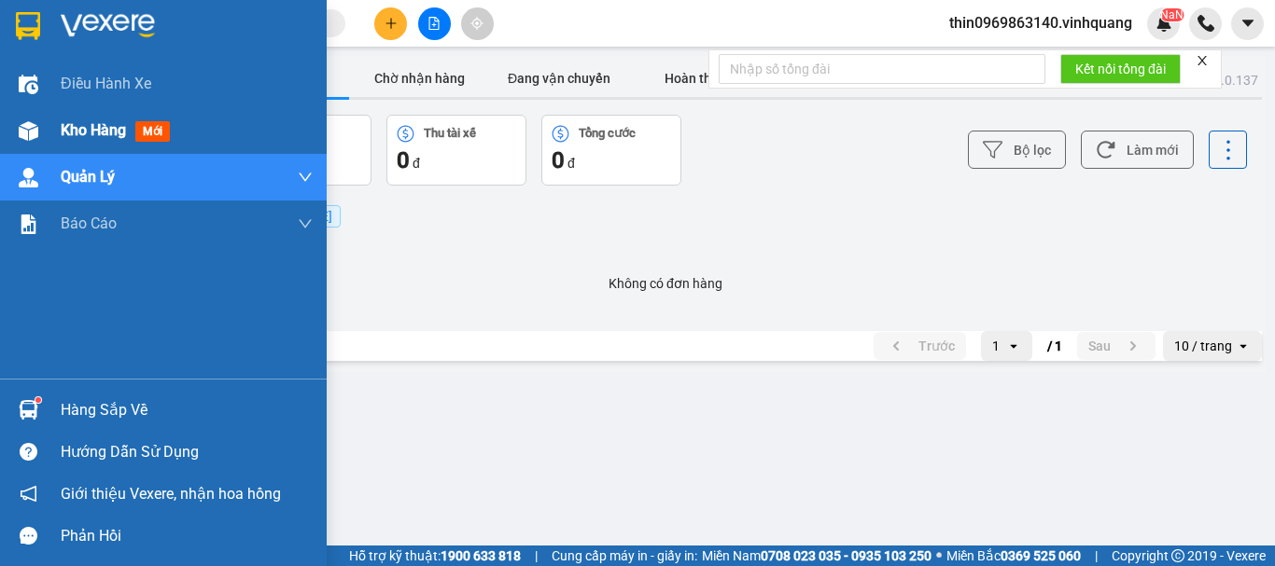
click at [35, 128] on img at bounding box center [29, 131] width 20 height 20
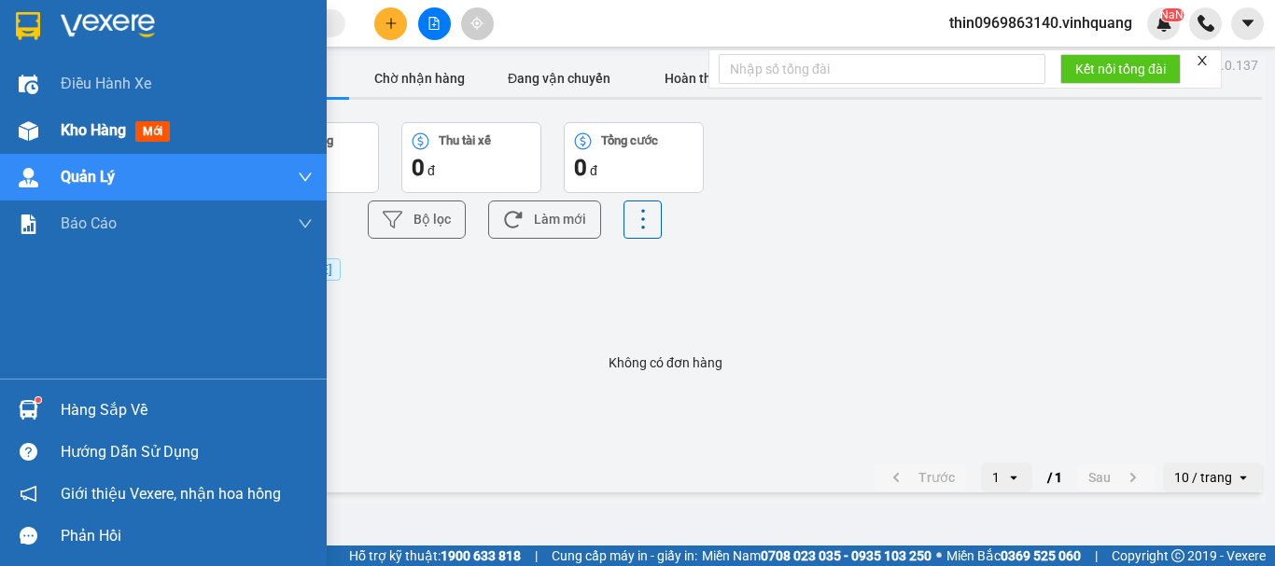
click at [117, 134] on span "Kho hàng" at bounding box center [93, 130] width 65 height 18
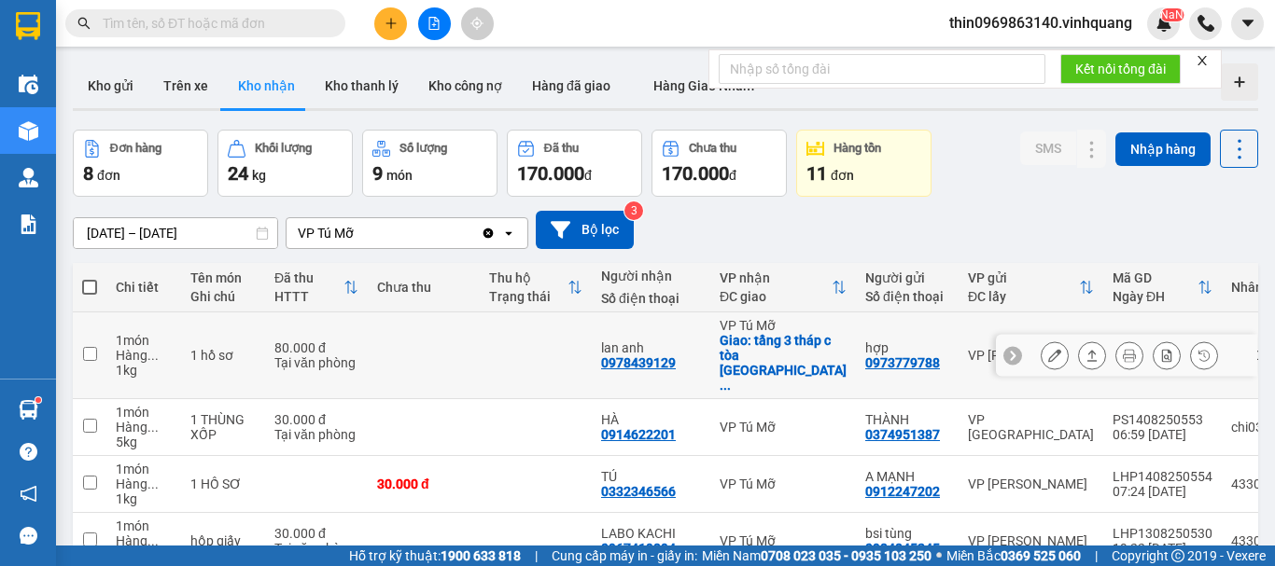
click at [1123, 349] on icon at bounding box center [1129, 355] width 13 height 13
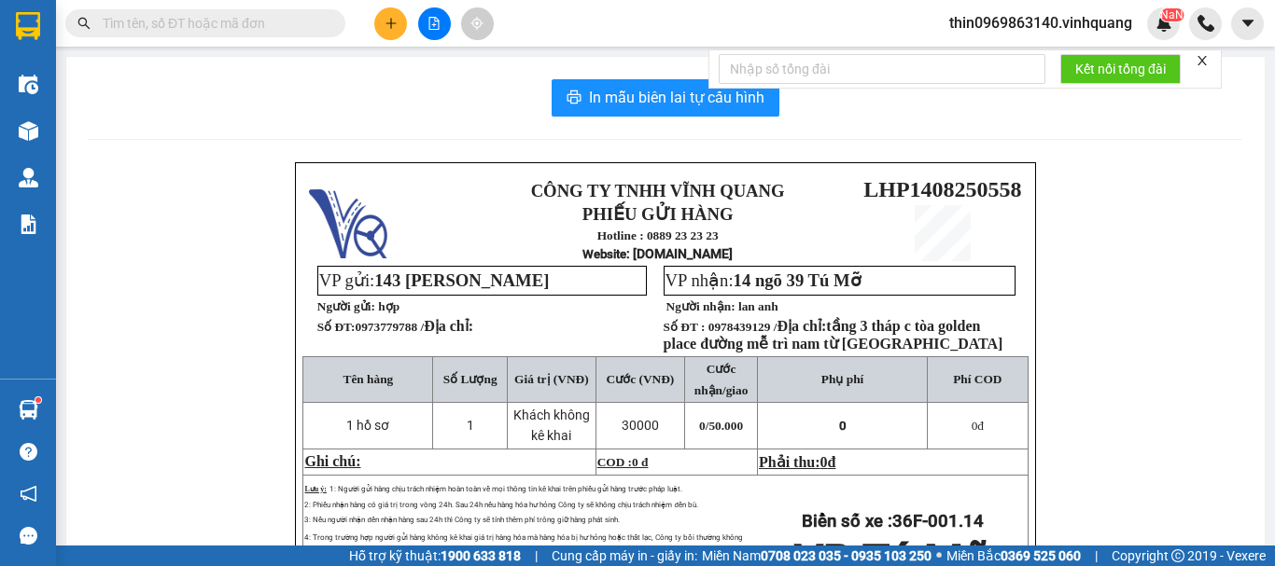
scroll to position [37, 0]
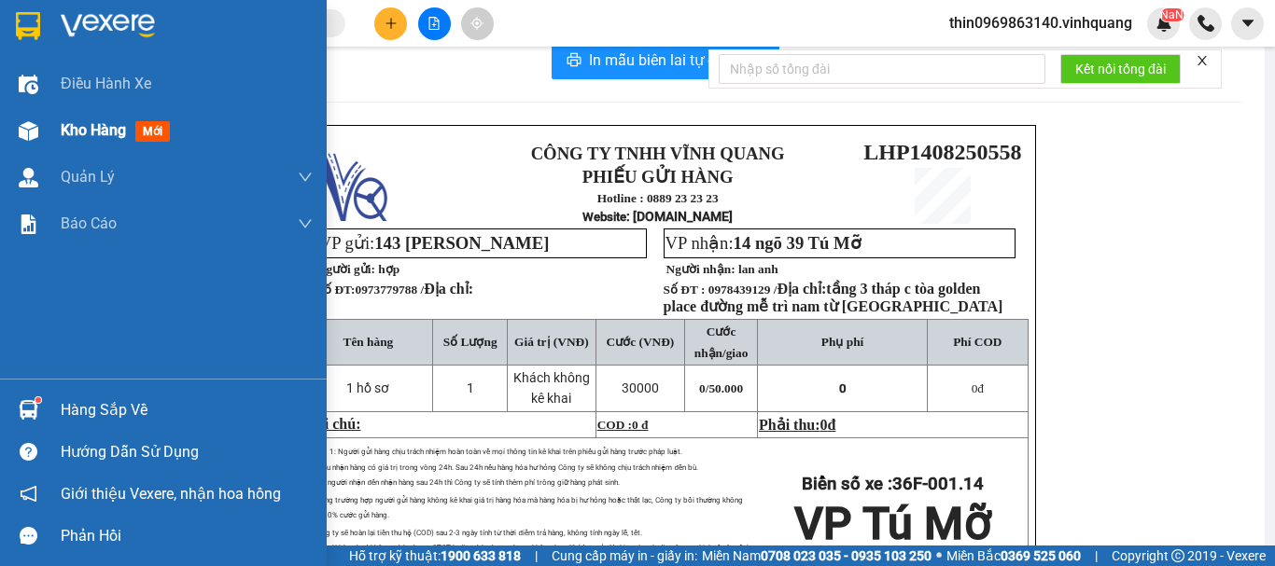
click at [91, 134] on span "Kho hàng" at bounding box center [93, 130] width 65 height 18
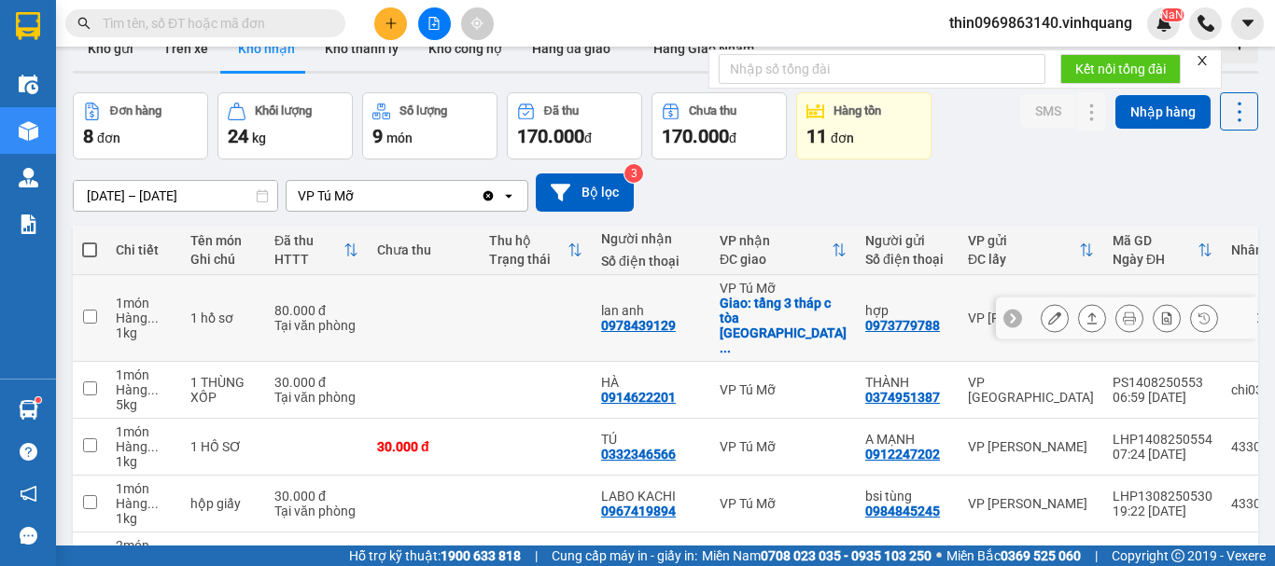
click at [79, 307] on td at bounding box center [90, 318] width 34 height 87
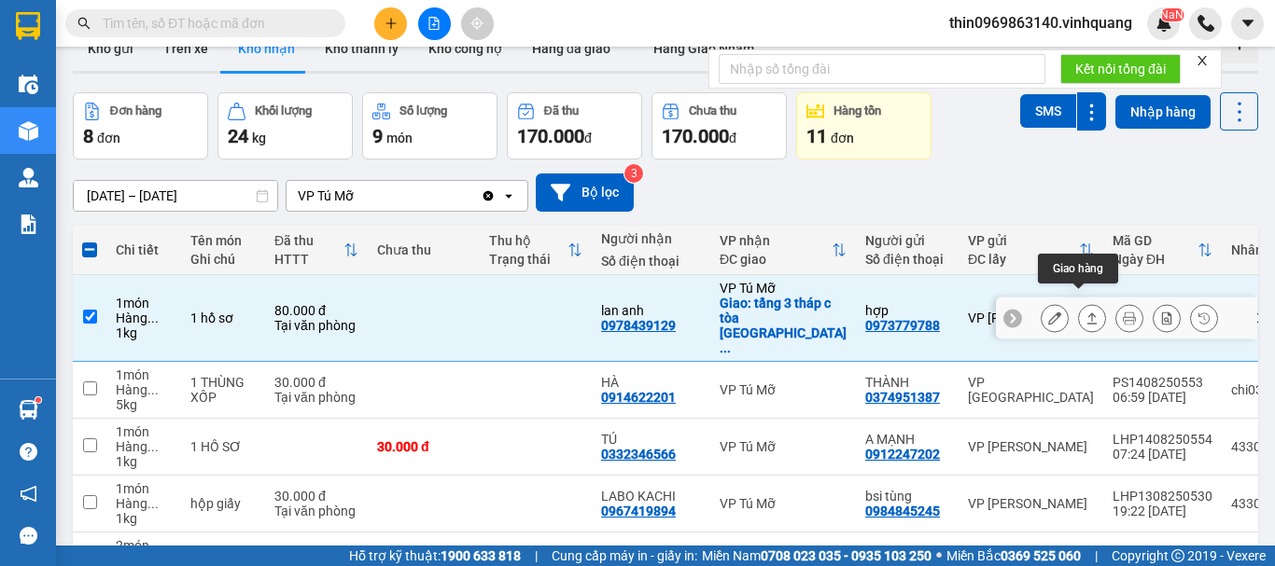
click at [1085, 312] on icon at bounding box center [1091, 318] width 13 height 13
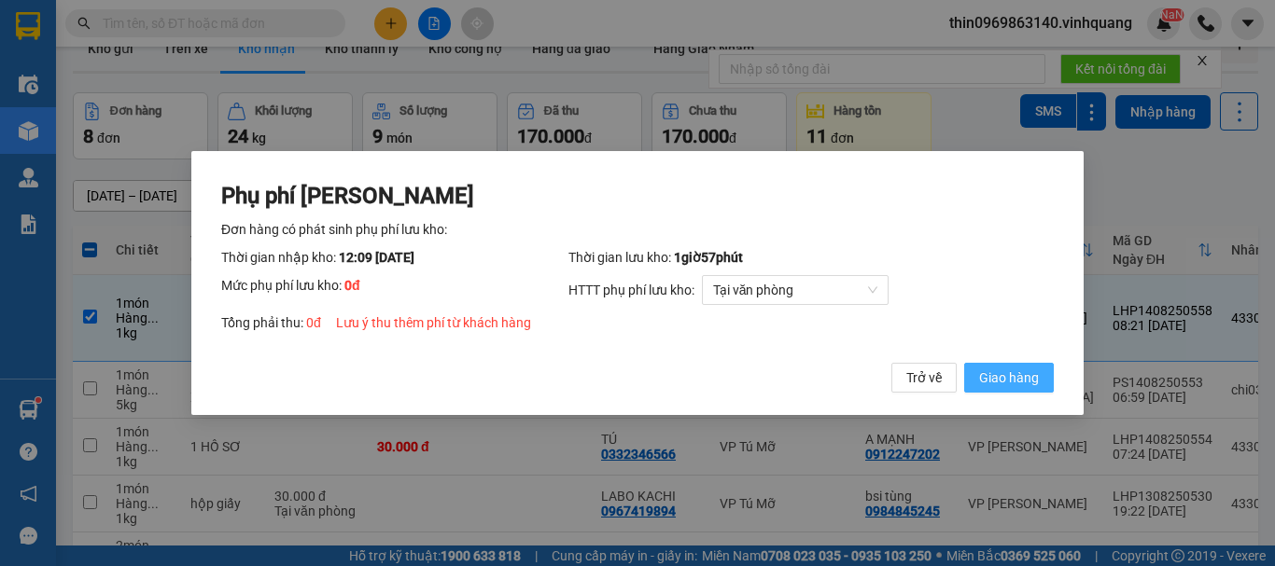
click at [1012, 380] on span "Giao hàng" at bounding box center [1009, 378] width 60 height 21
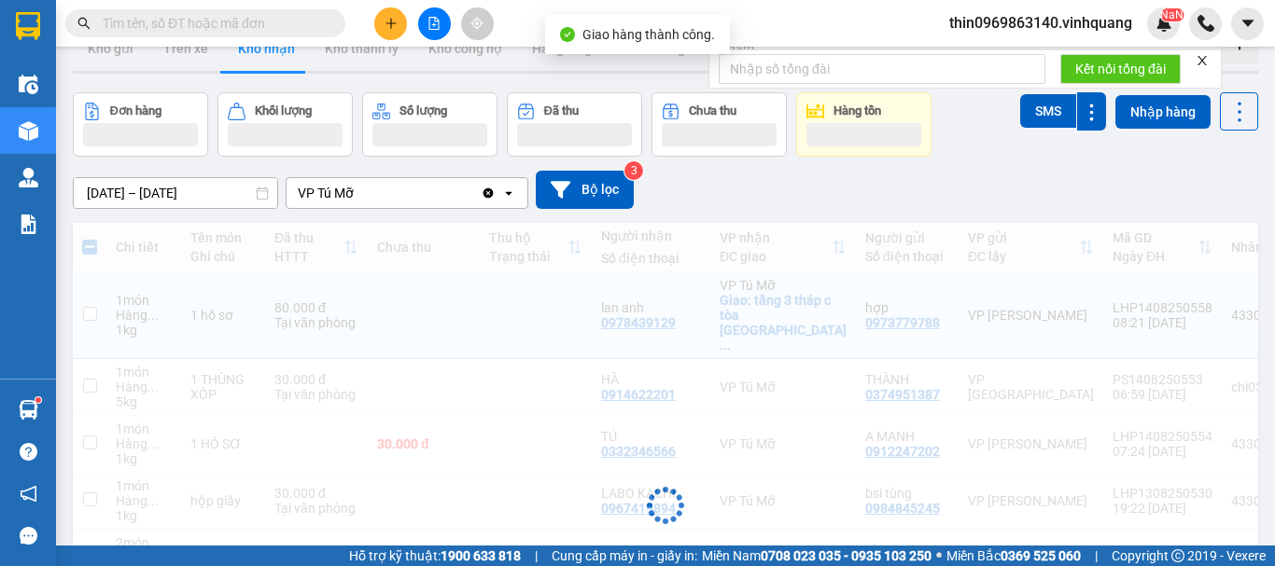
checkbox input "false"
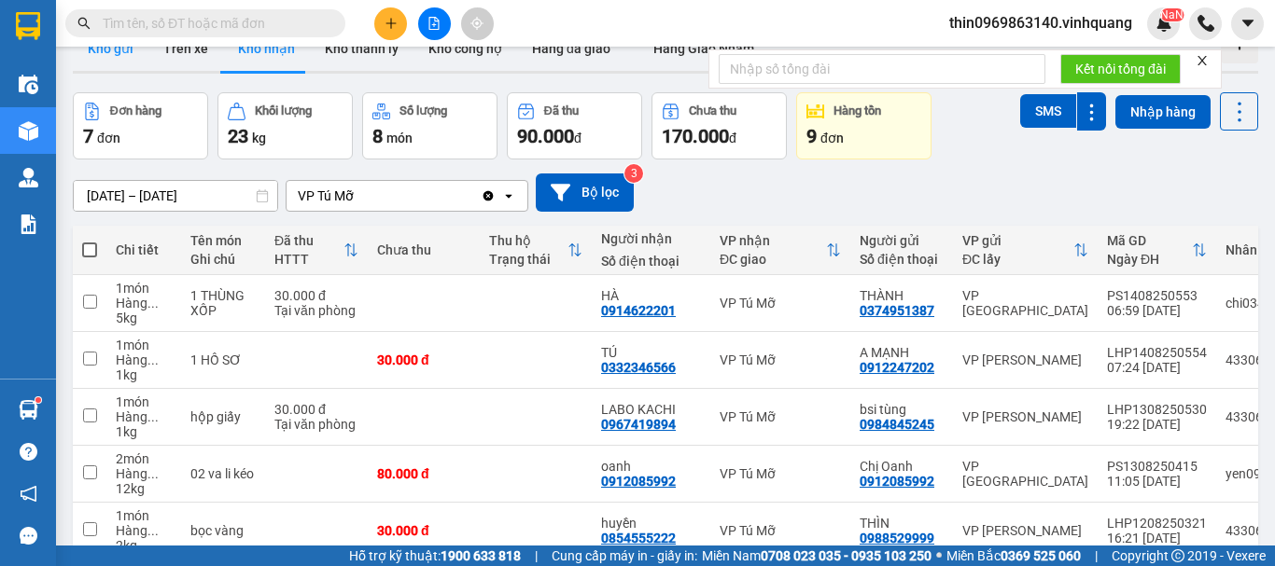
click at [114, 48] on button "Kho gửi" at bounding box center [111, 48] width 76 height 45
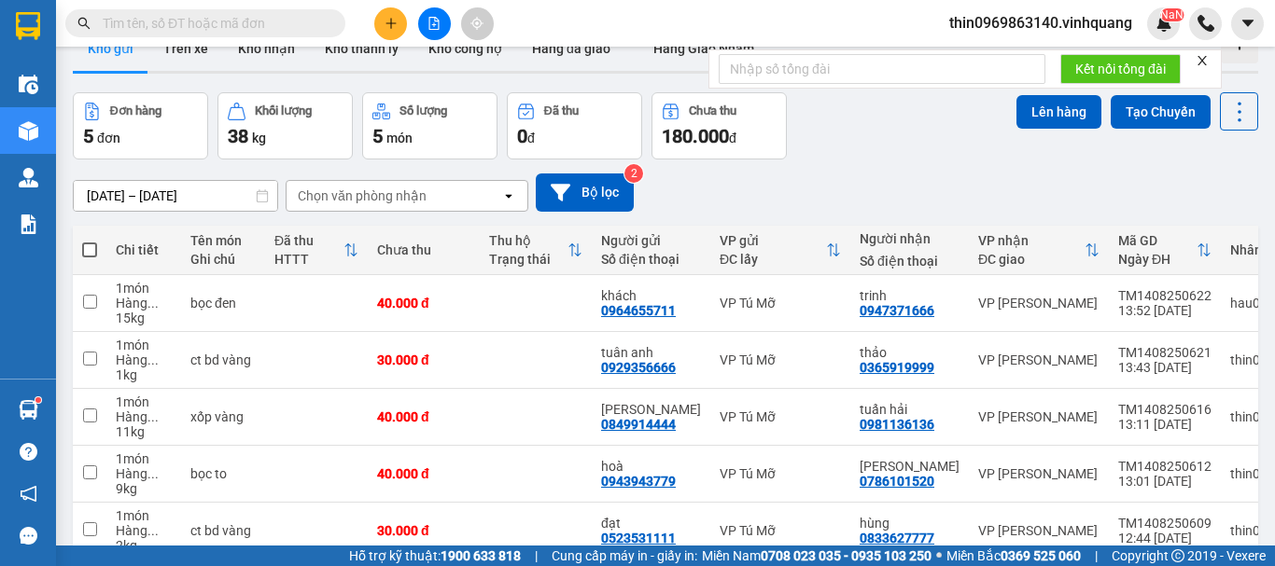
click at [95, 244] on span at bounding box center [89, 250] width 15 height 15
click at [90, 241] on input "checkbox" at bounding box center [90, 241] width 0 height 0
checkbox input "true"
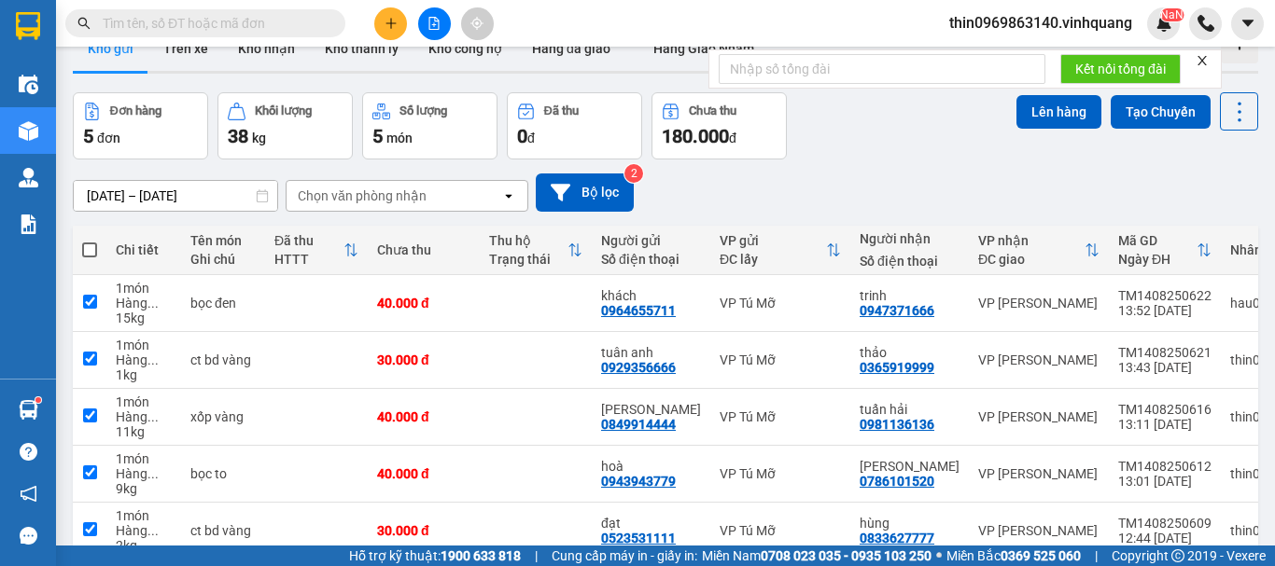
checkbox input "true"
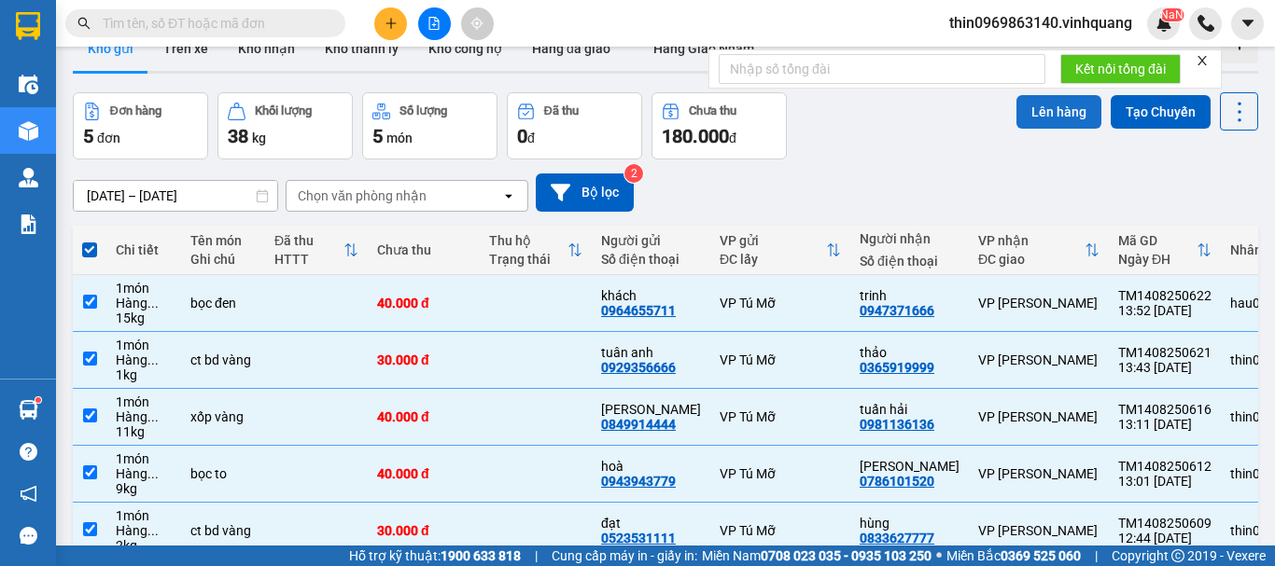
click at [1054, 105] on button "Lên hàng" at bounding box center [1058, 112] width 85 height 34
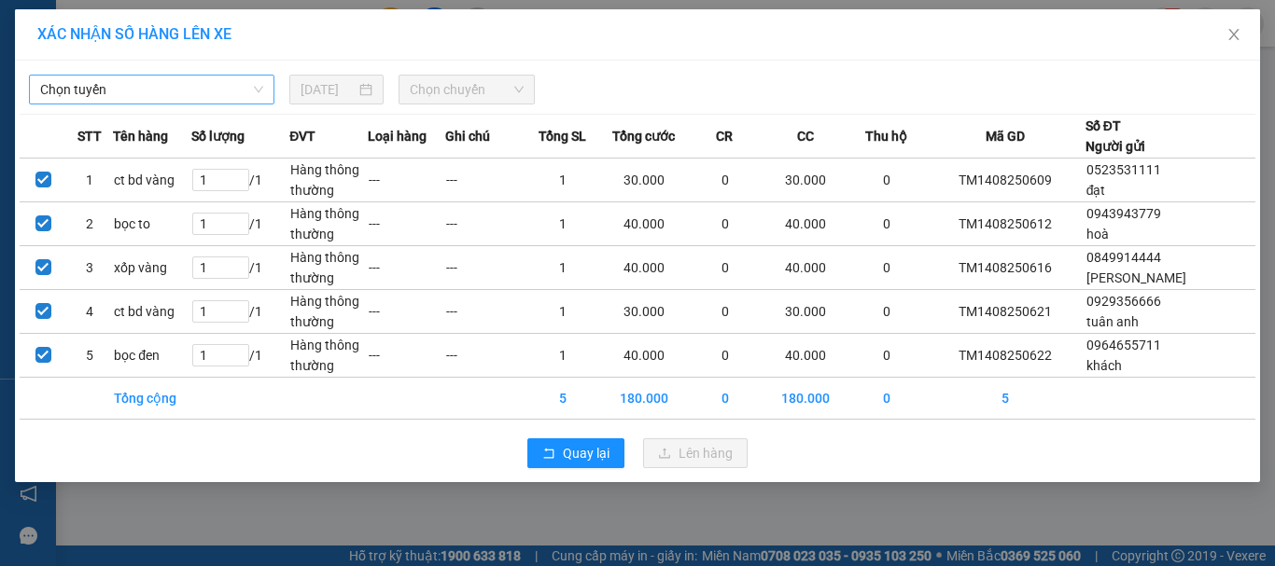
click at [187, 87] on span "Chọn tuyến" at bounding box center [151, 90] width 223 height 28
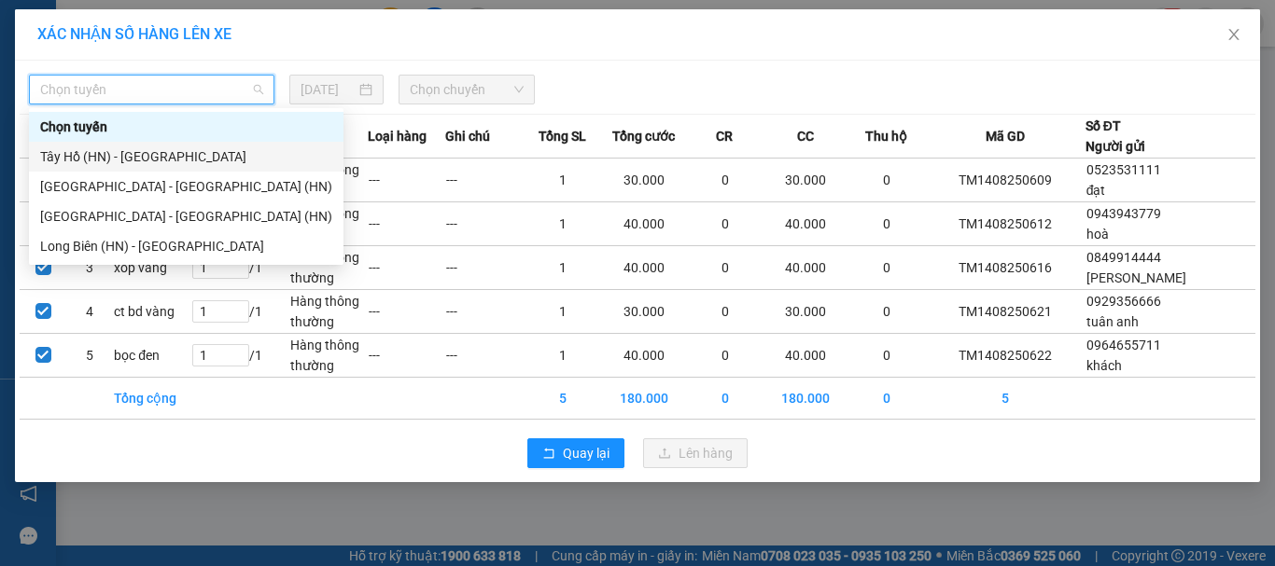
click at [133, 154] on div "Tây Hồ (HN) - Thanh Hóa" at bounding box center [186, 157] width 292 height 21
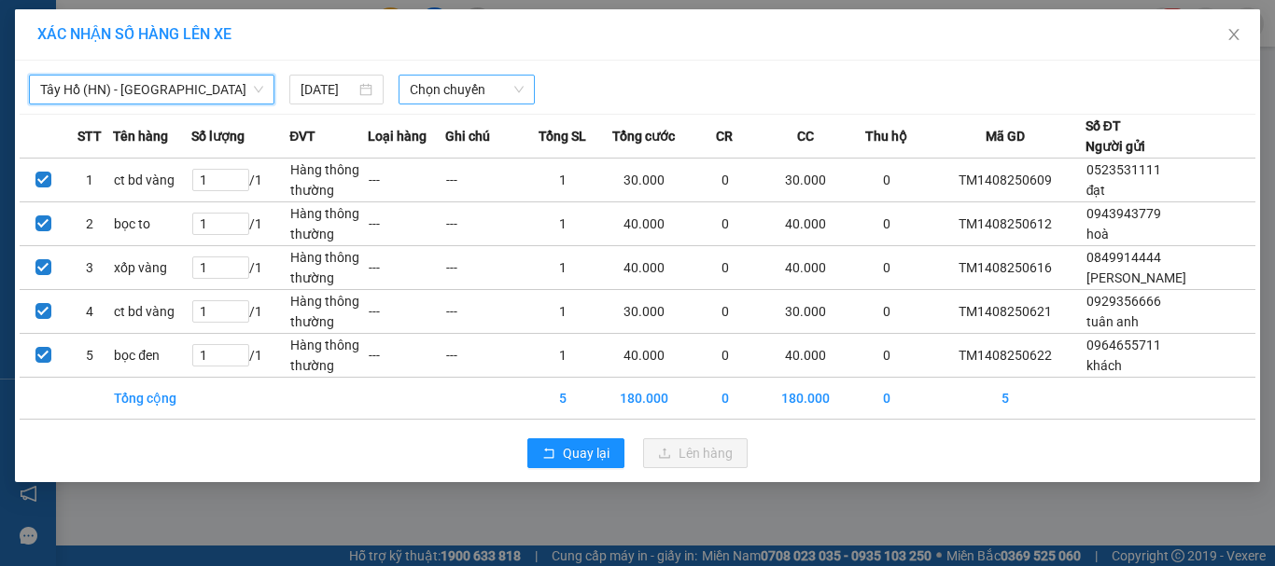
click at [476, 75] on div "Chọn chuyến" at bounding box center [466, 90] width 137 height 30
click at [469, 83] on span "Chọn chuyến" at bounding box center [467, 90] width 115 height 28
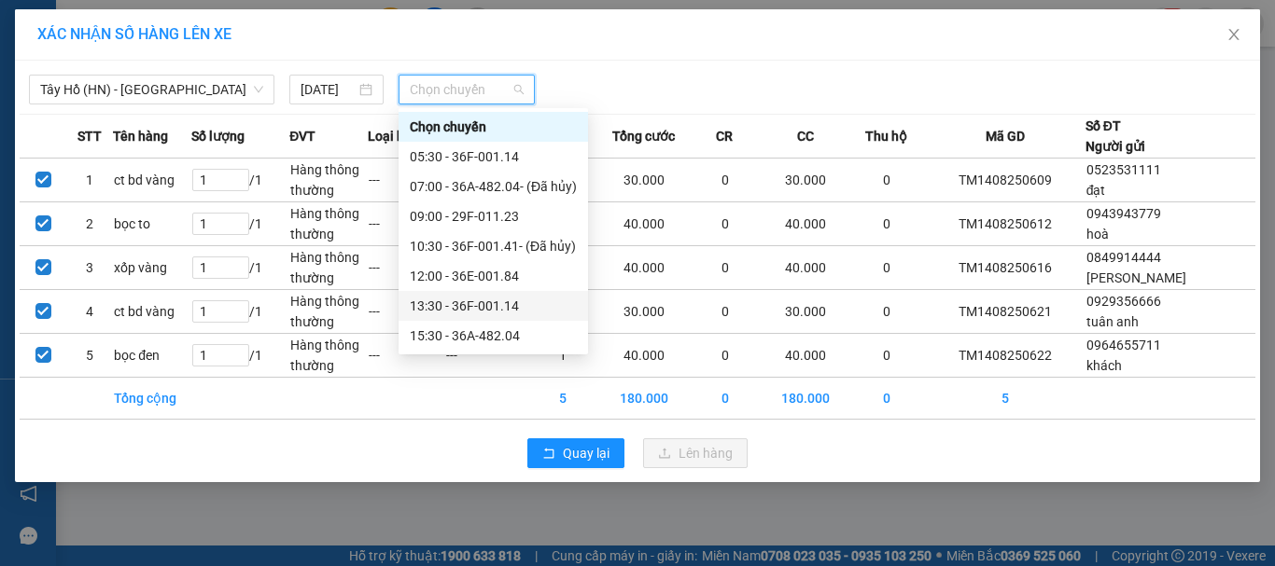
click at [425, 300] on div "13:30 - 36F-001.14" at bounding box center [493, 306] width 167 height 21
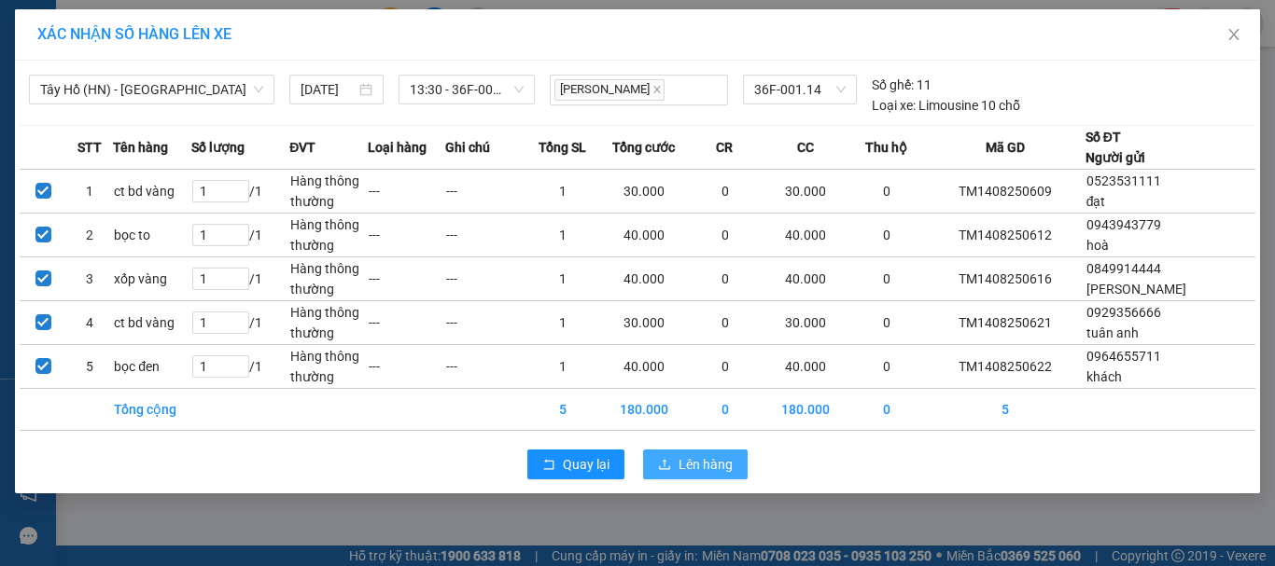
click at [693, 476] on button "Lên hàng" at bounding box center [695, 465] width 105 height 30
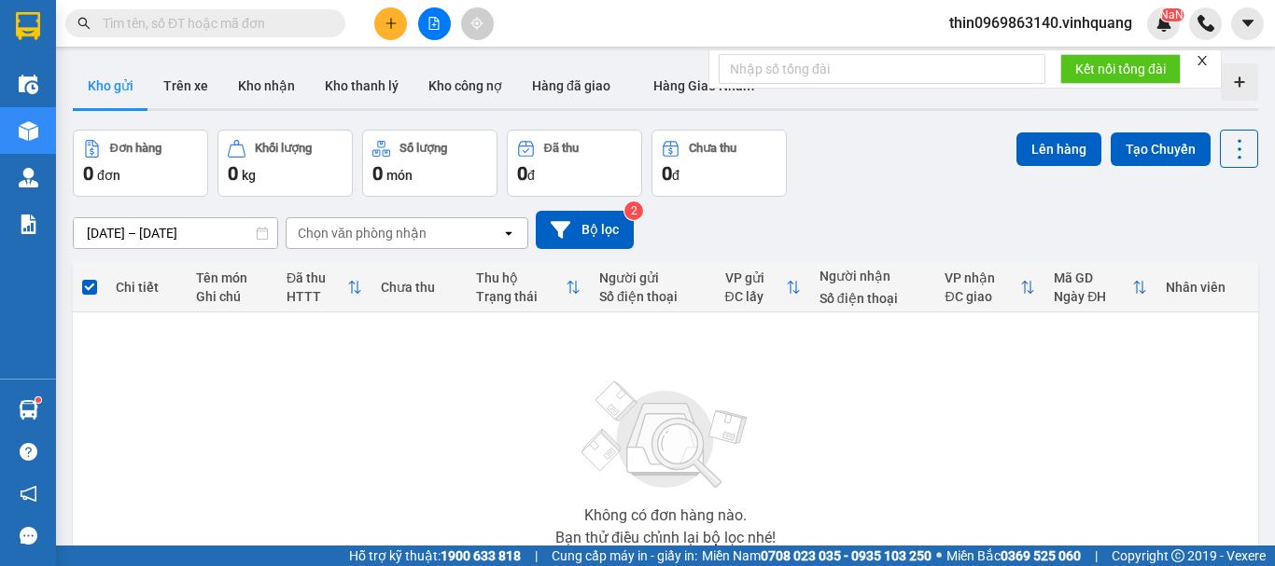
click at [450, 29] on button at bounding box center [434, 23] width 33 height 33
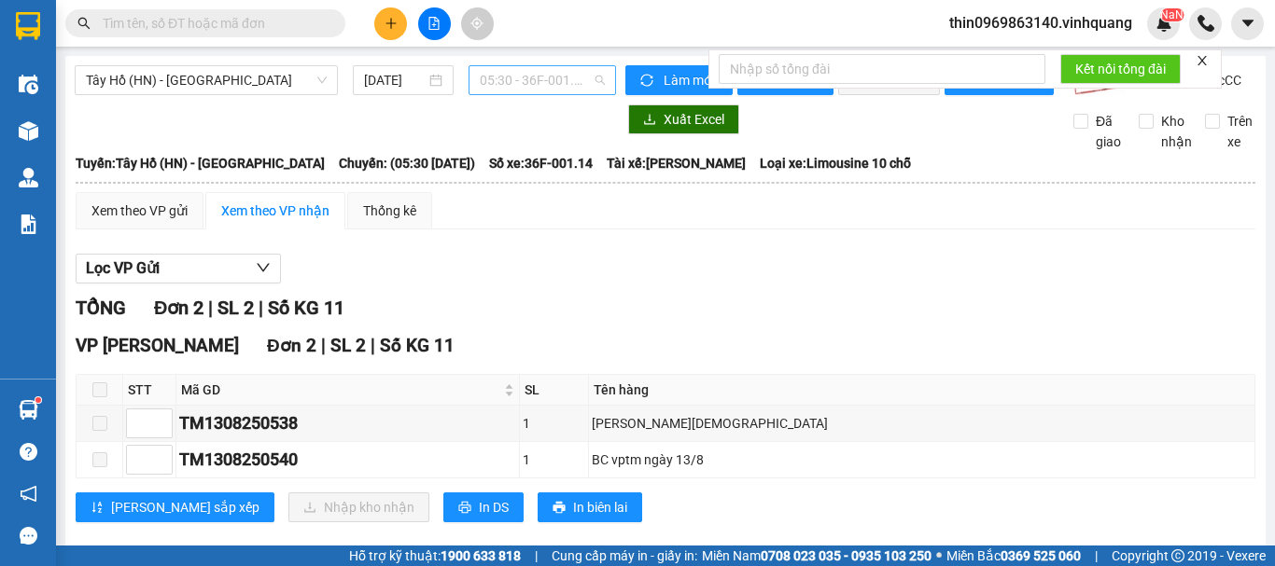
click at [480, 82] on span "05:30 - 36F-001.14" at bounding box center [542, 80] width 125 height 28
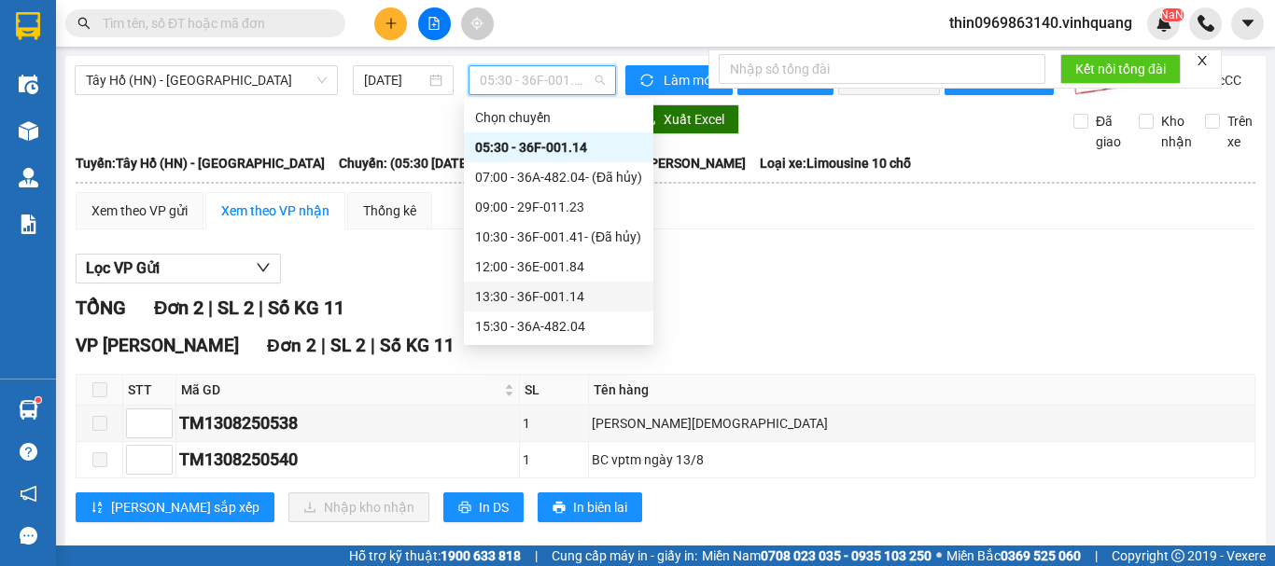
click at [508, 297] on div "13:30 - 36F-001.14" at bounding box center [558, 296] width 167 height 21
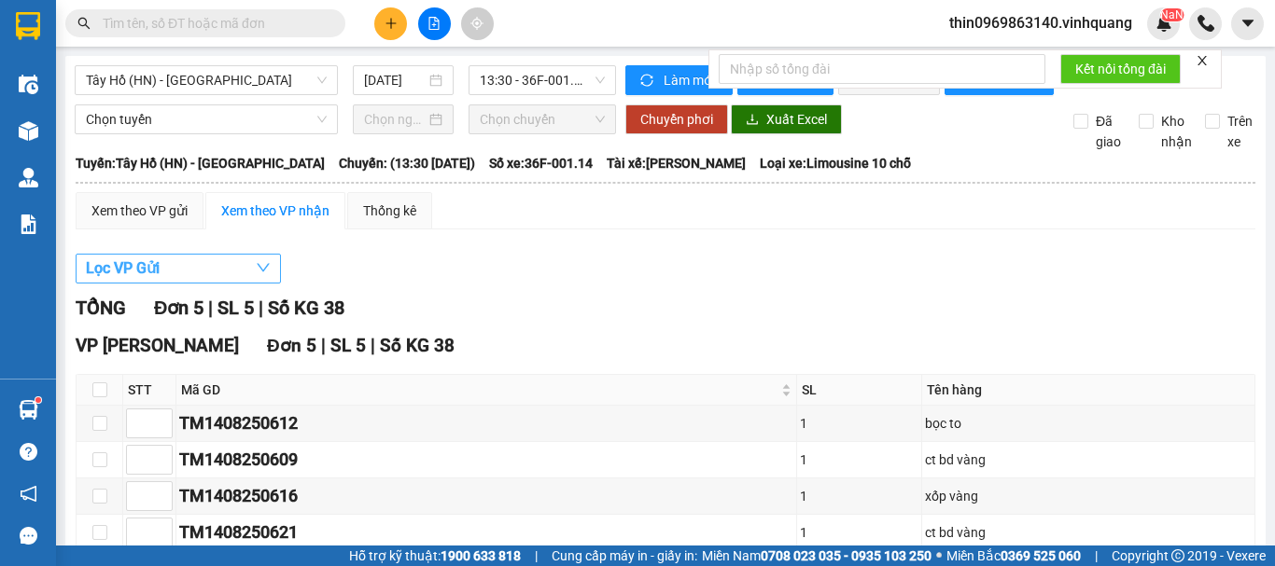
click at [163, 284] on button "Lọc VP Gửi" at bounding box center [178, 269] width 205 height 30
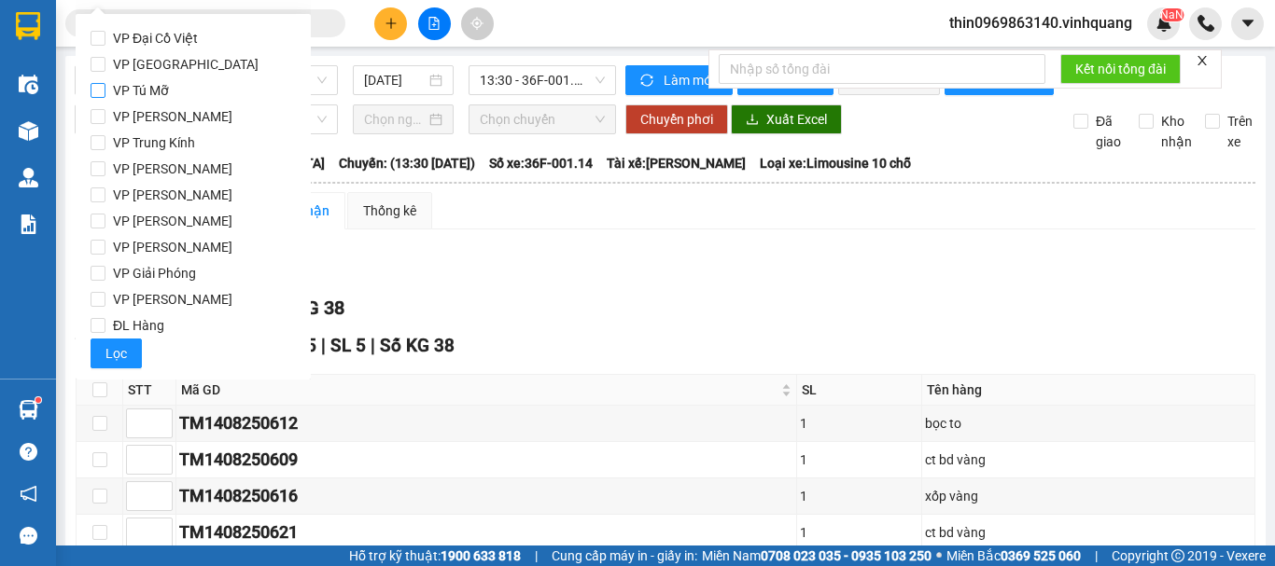
click at [100, 89] on input "VP Tú Mỡ" at bounding box center [98, 90] width 15 height 15
checkbox input "true"
click at [119, 350] on span "Lọc" at bounding box center [115, 353] width 21 height 21
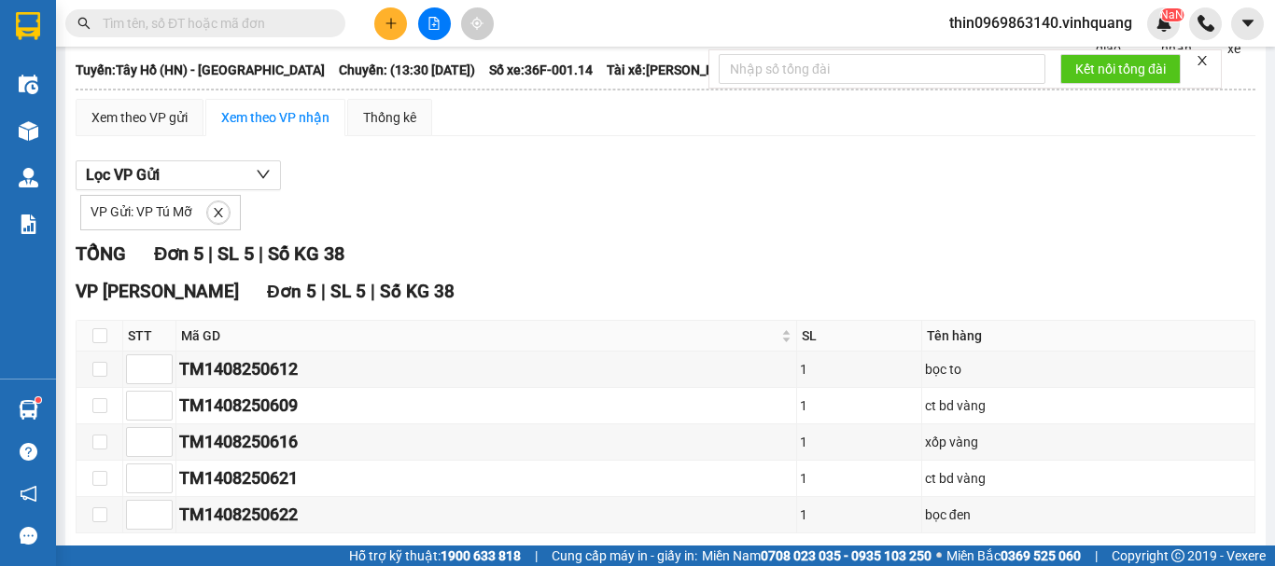
scroll to position [193, 0]
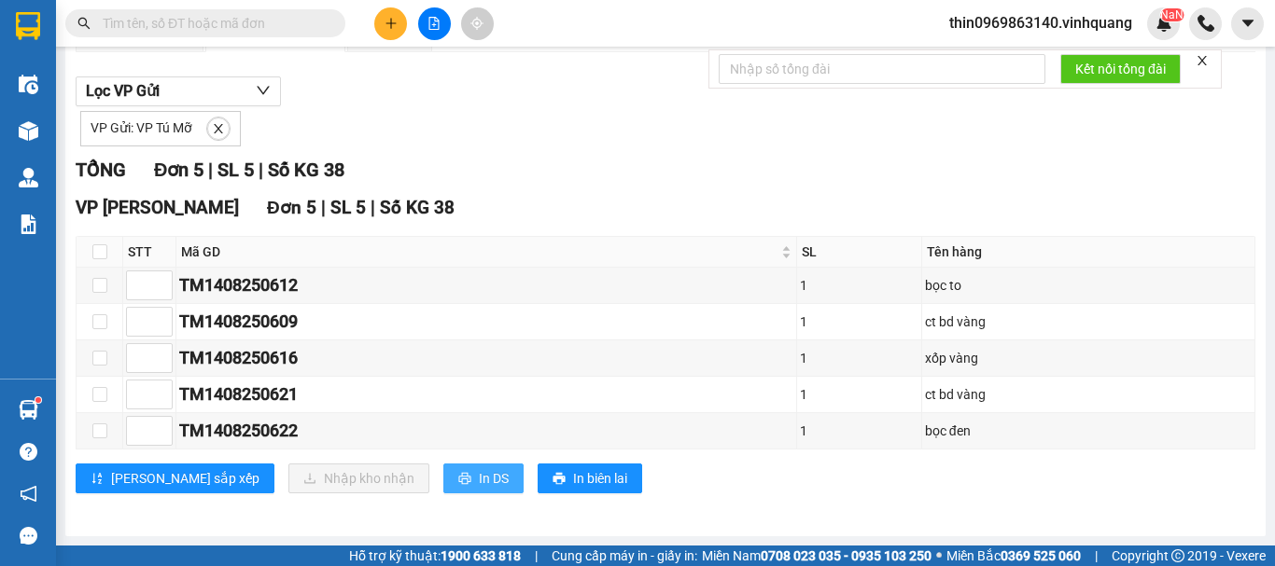
click at [479, 472] on span "In DS" at bounding box center [494, 478] width 30 height 21
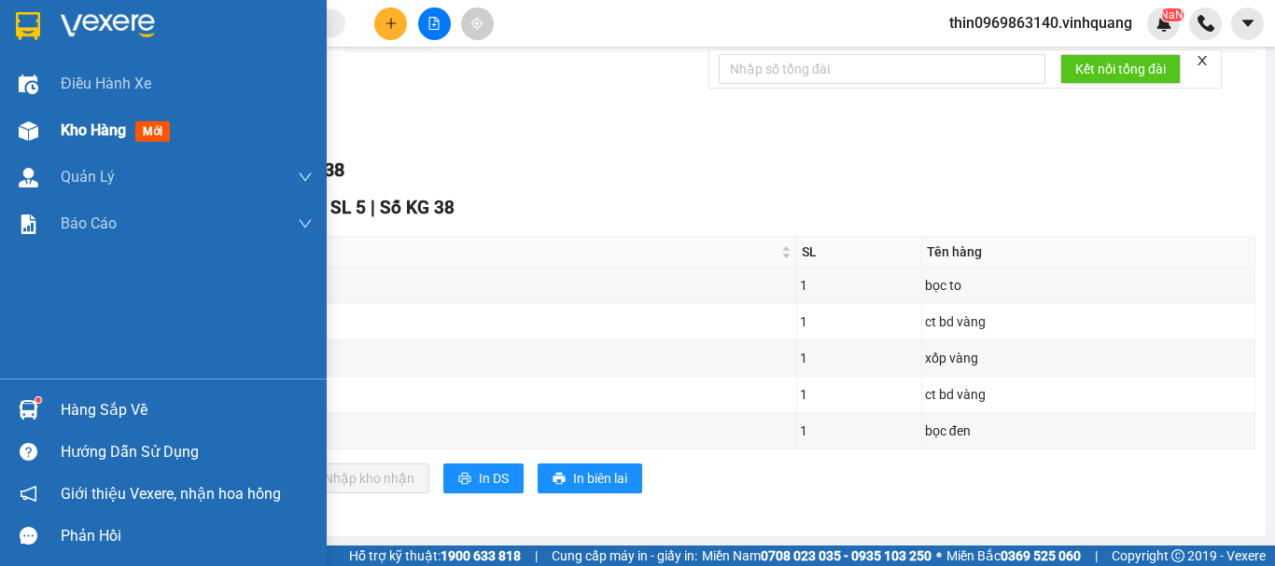
click at [95, 137] on span "Kho hàng" at bounding box center [93, 130] width 65 height 18
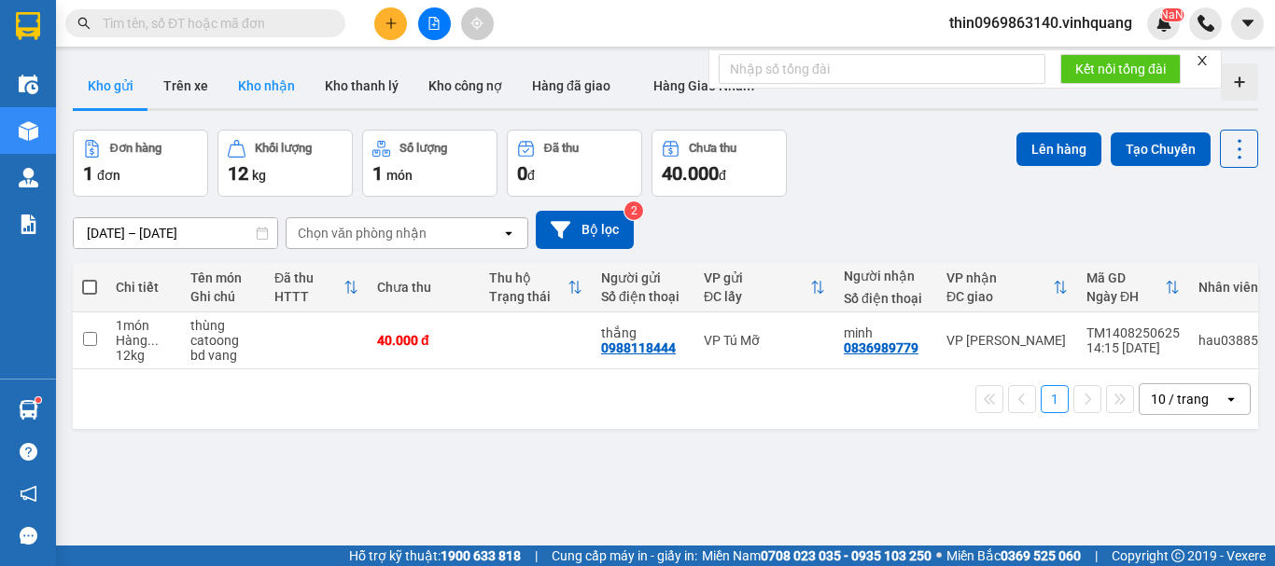
click at [269, 80] on button "Kho nhận" at bounding box center [266, 85] width 87 height 45
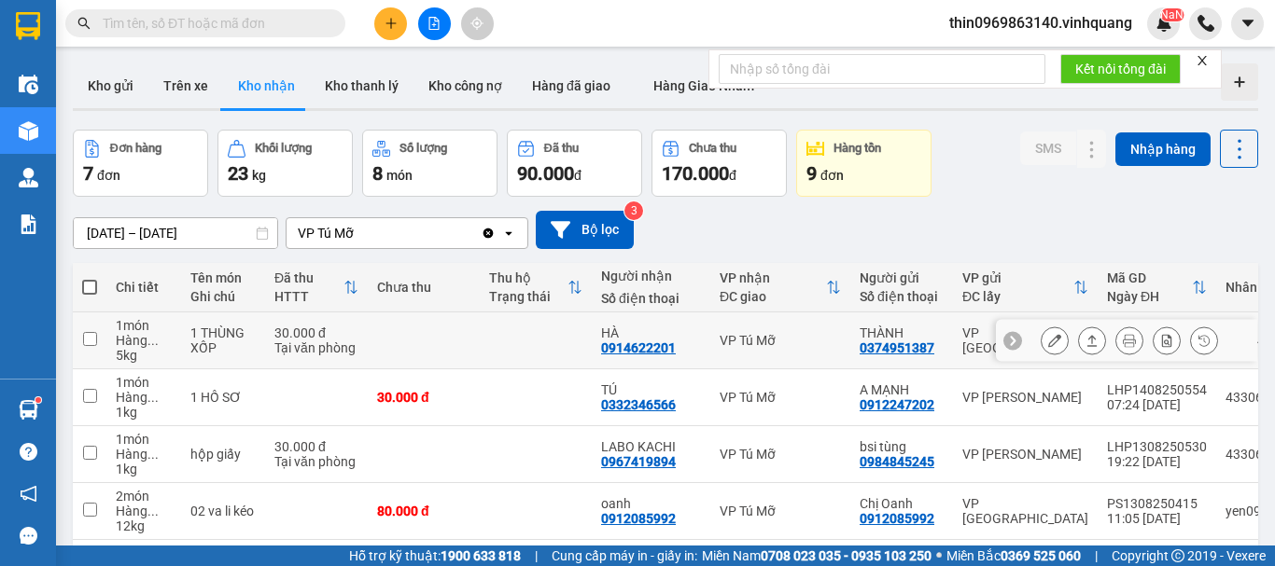
scroll to position [187, 0]
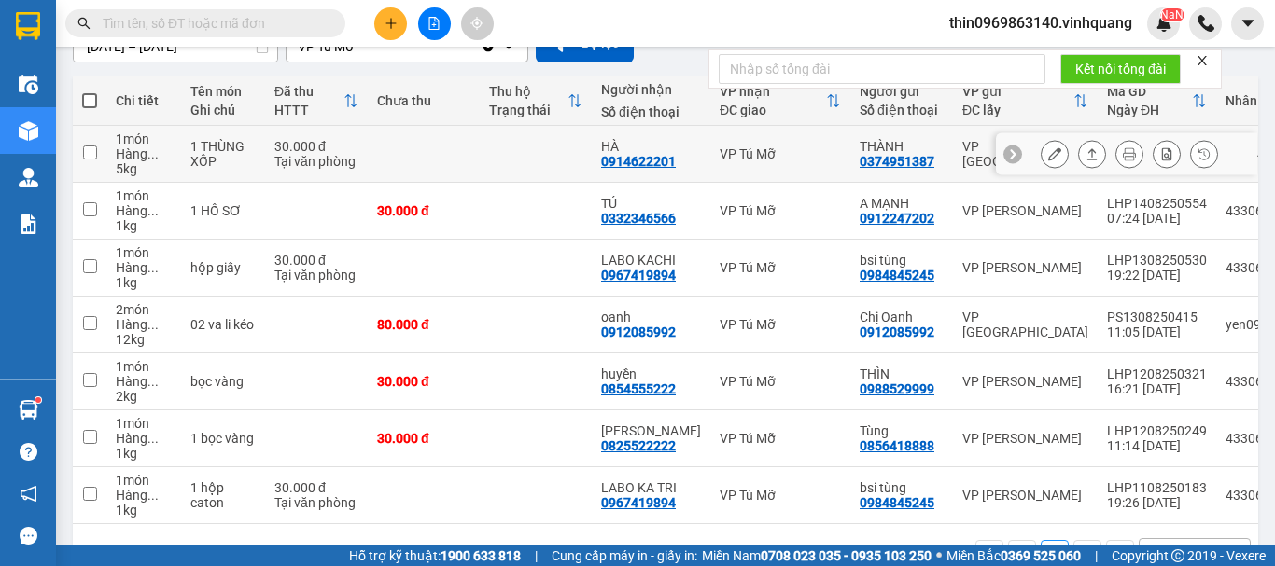
click at [636, 159] on div "0914622201" at bounding box center [638, 161] width 75 height 15
copy div "0914622201"
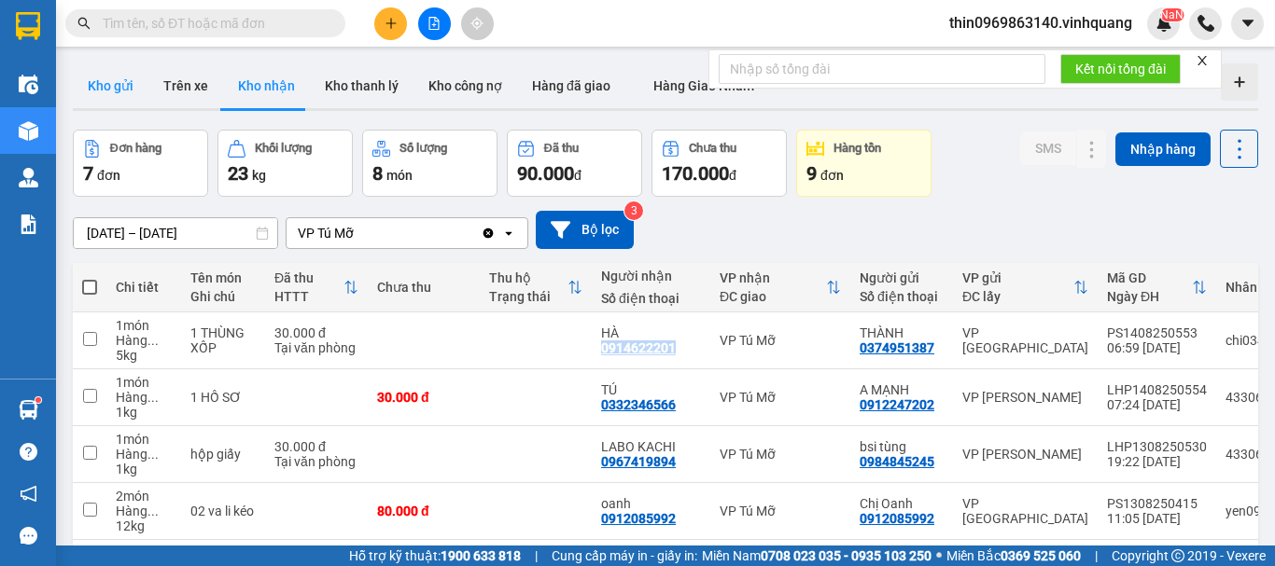
click at [120, 80] on button "Kho gửi" at bounding box center [111, 85] width 76 height 45
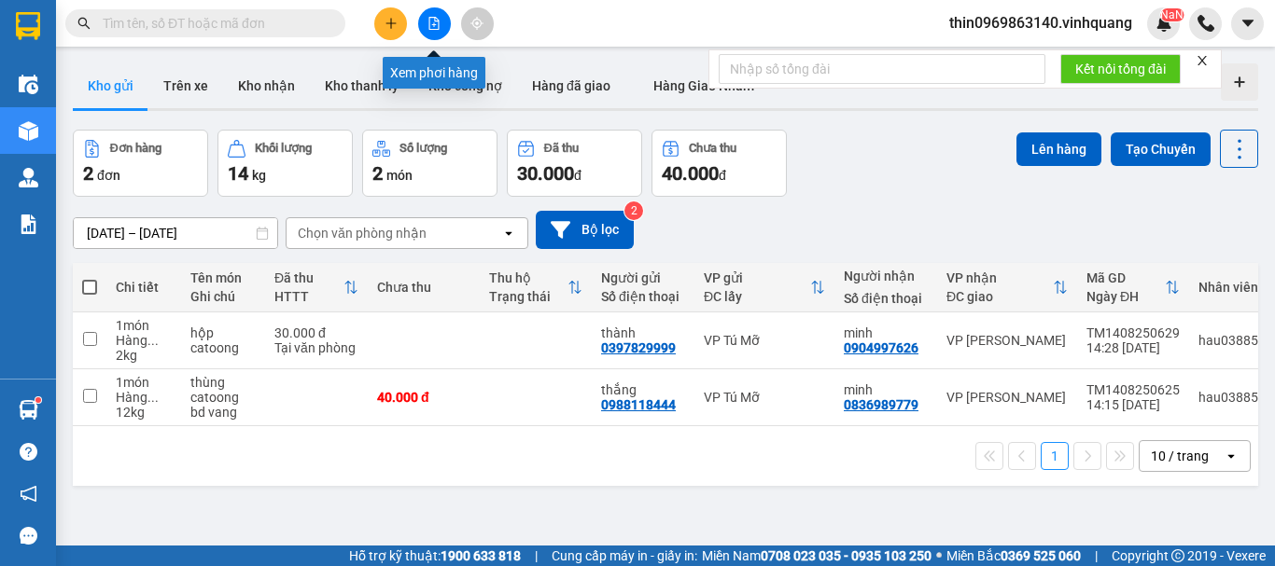
click at [430, 19] on icon "file-add" at bounding box center [433, 23] width 13 height 13
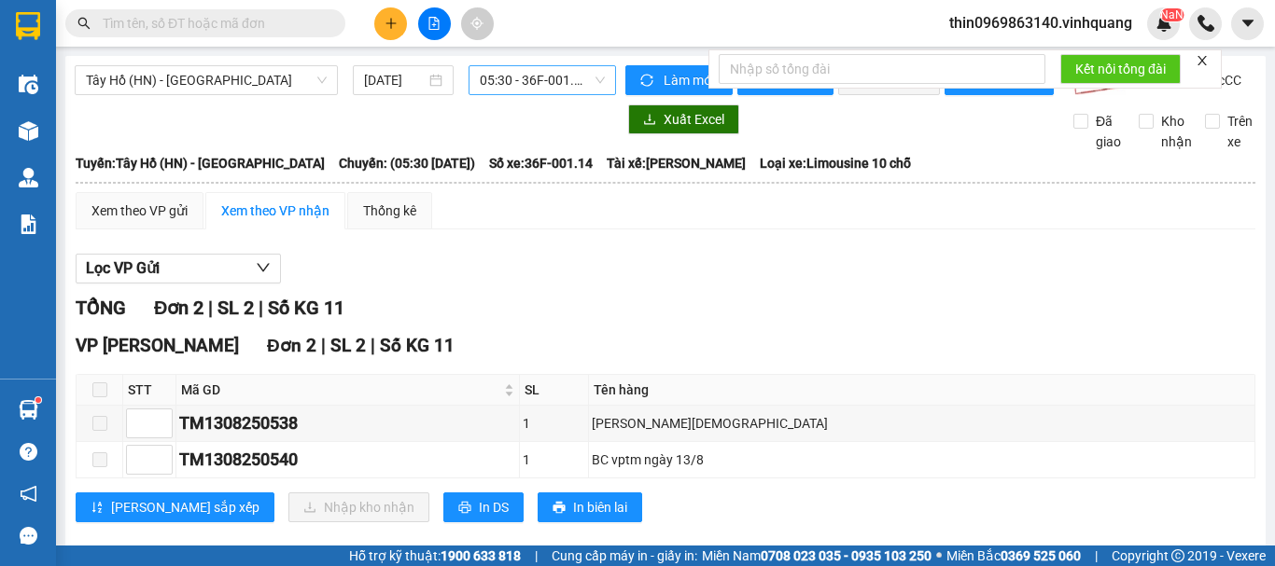
click at [494, 67] on span "05:30 - 36F-001.14" at bounding box center [542, 80] width 125 height 28
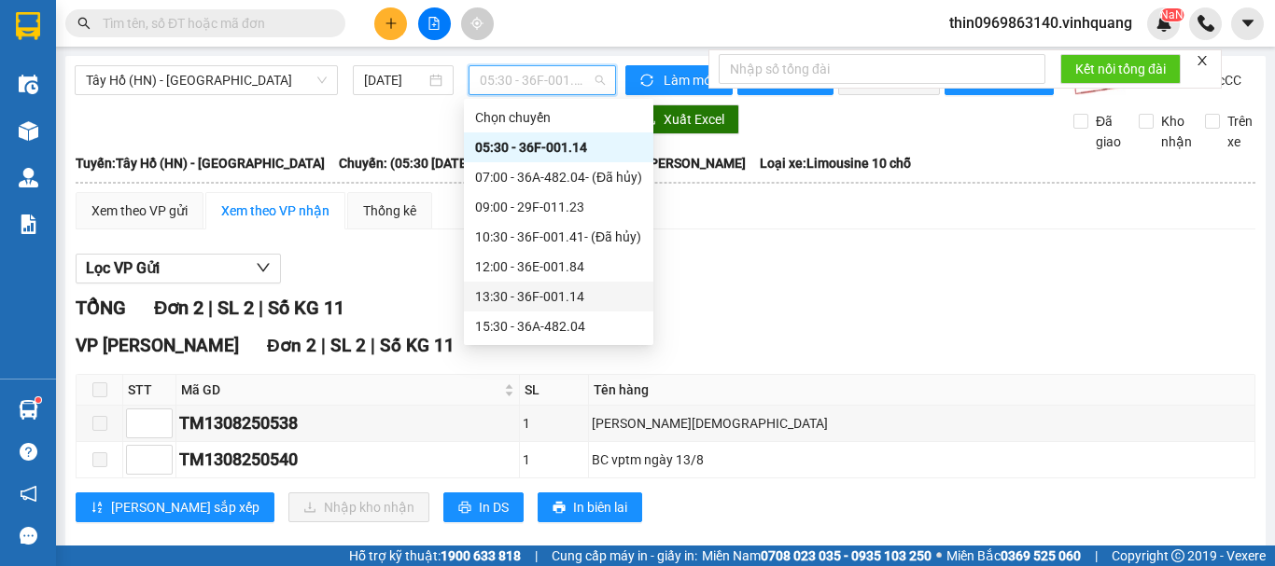
click at [506, 295] on div "13:30 - 36F-001.14" at bounding box center [558, 296] width 167 height 21
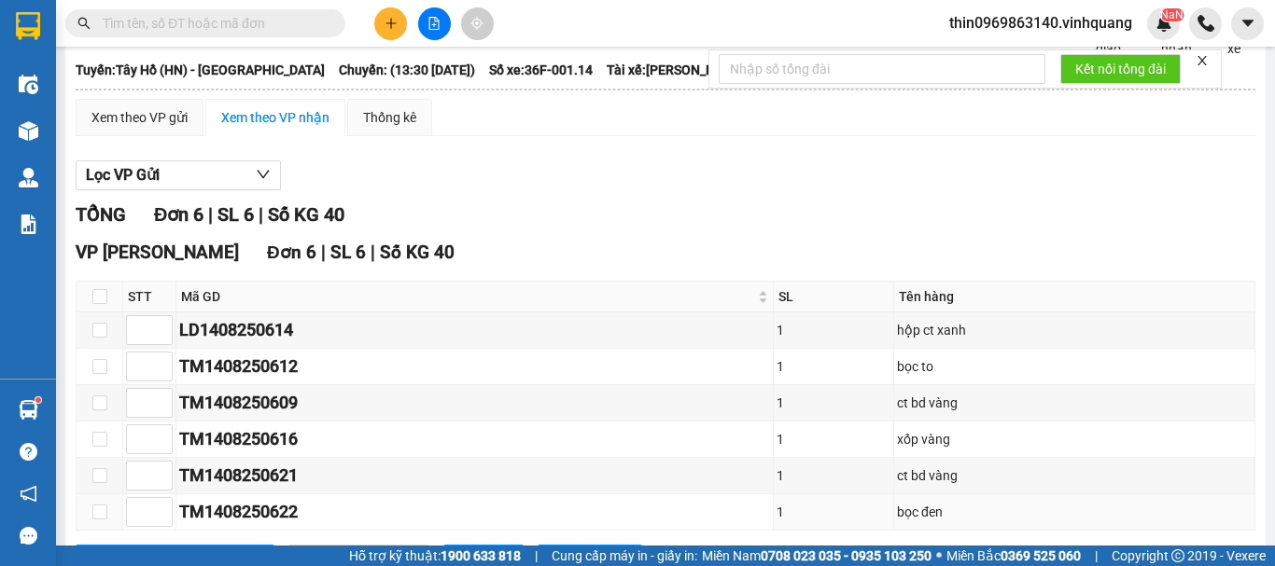
scroll to position [187, 0]
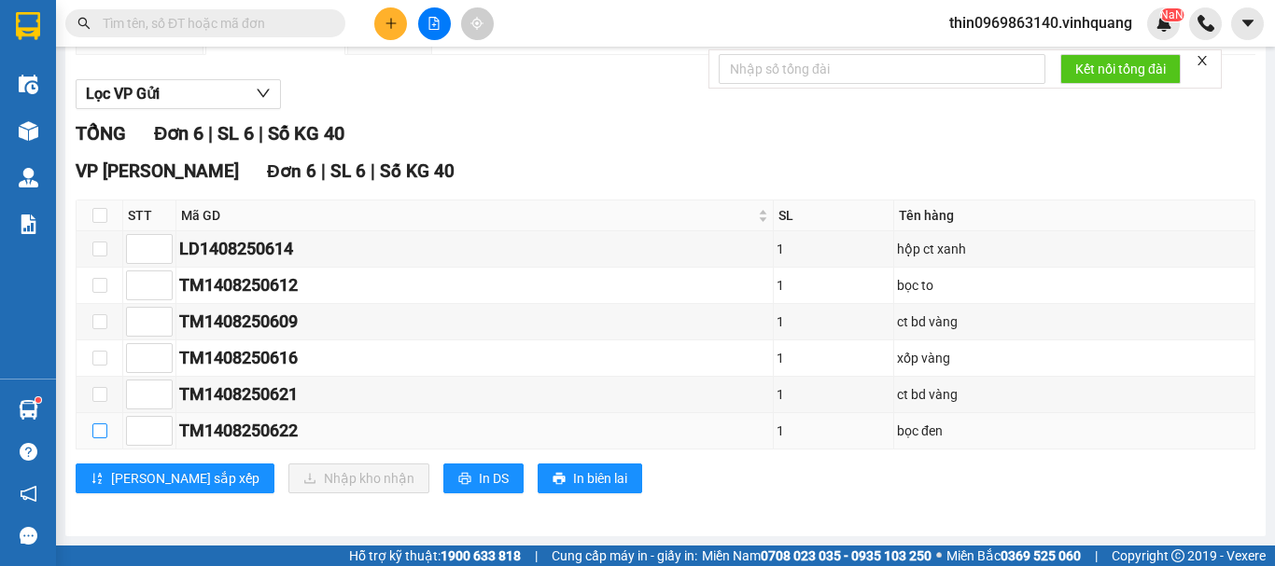
click at [102, 436] on input "checkbox" at bounding box center [99, 431] width 15 height 15
checkbox input "true"
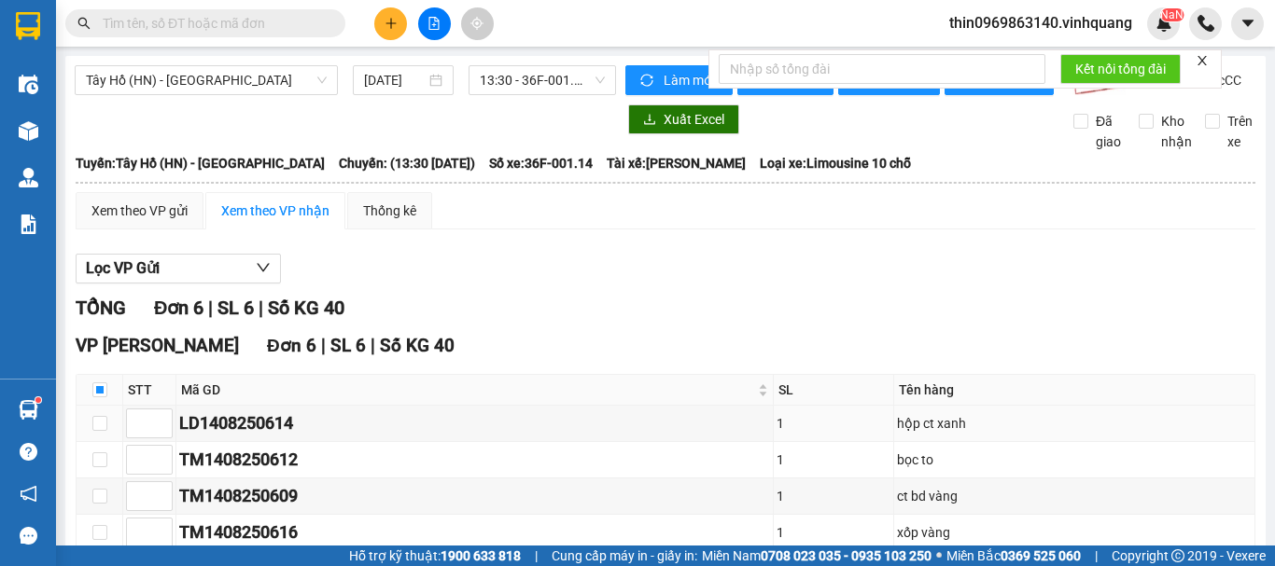
scroll to position [190, 0]
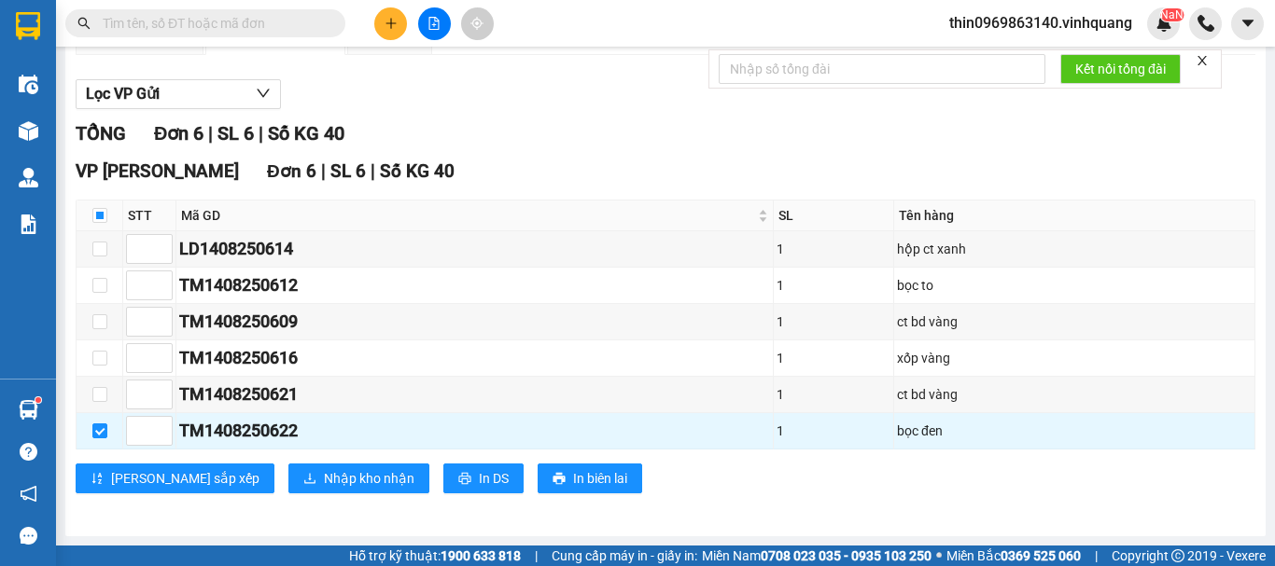
click at [258, 21] on input "text" at bounding box center [213, 23] width 220 height 21
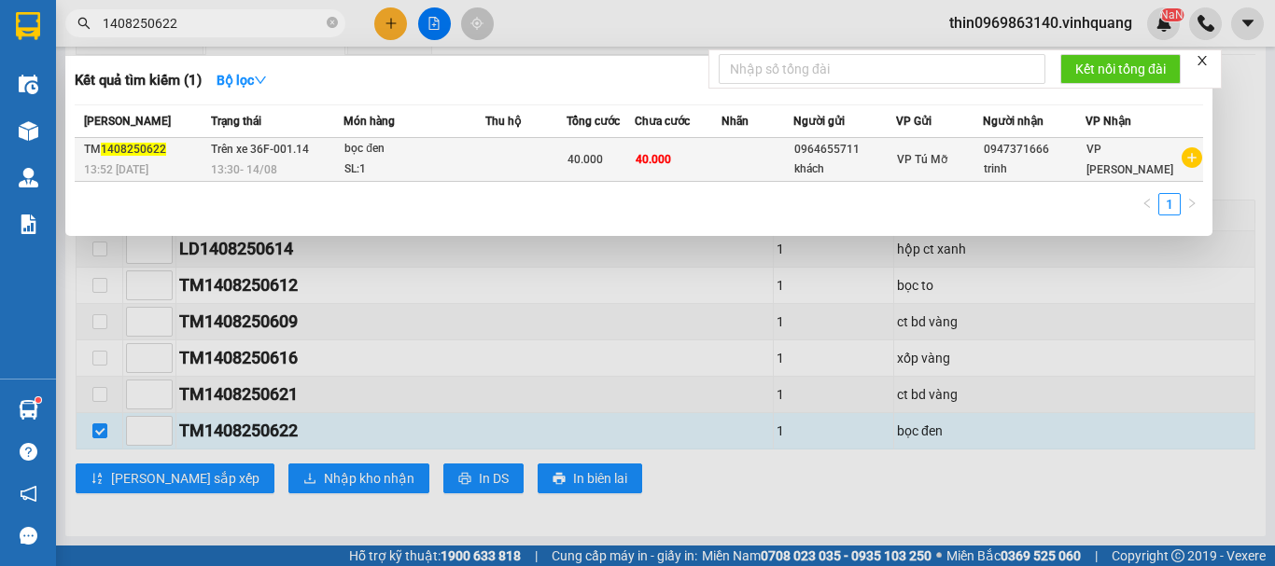
type input "1408250622"
click at [428, 156] on div "bọc đen" at bounding box center [414, 149] width 140 height 21
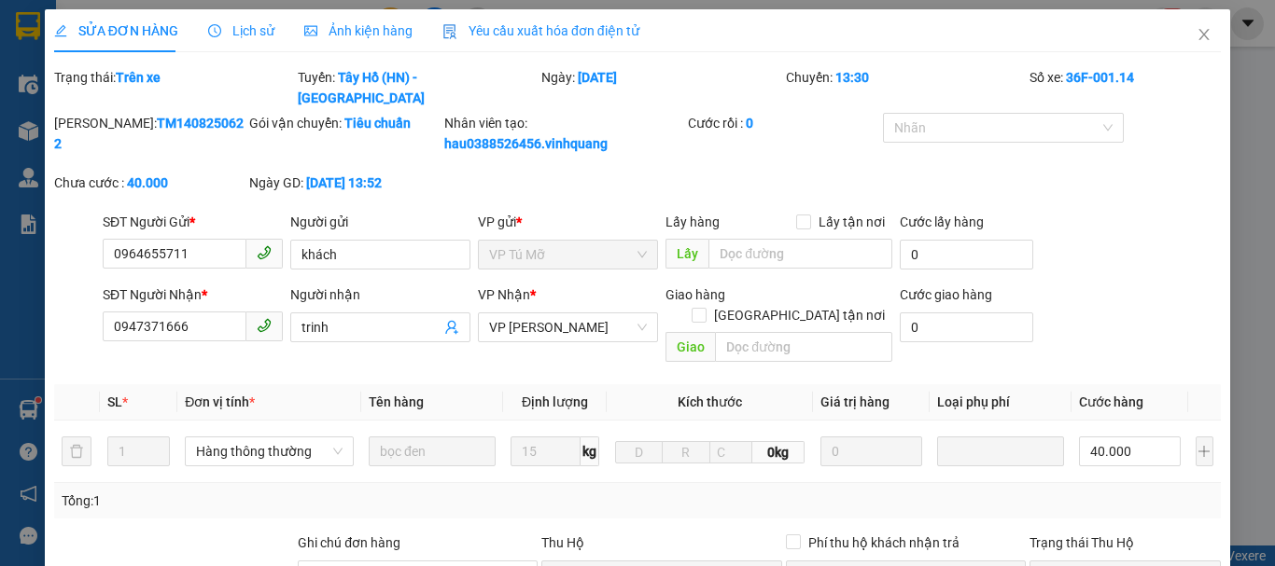
type input "0964655711"
type input "khách"
type input "0947371666"
type input "trinh"
type input "40.000"
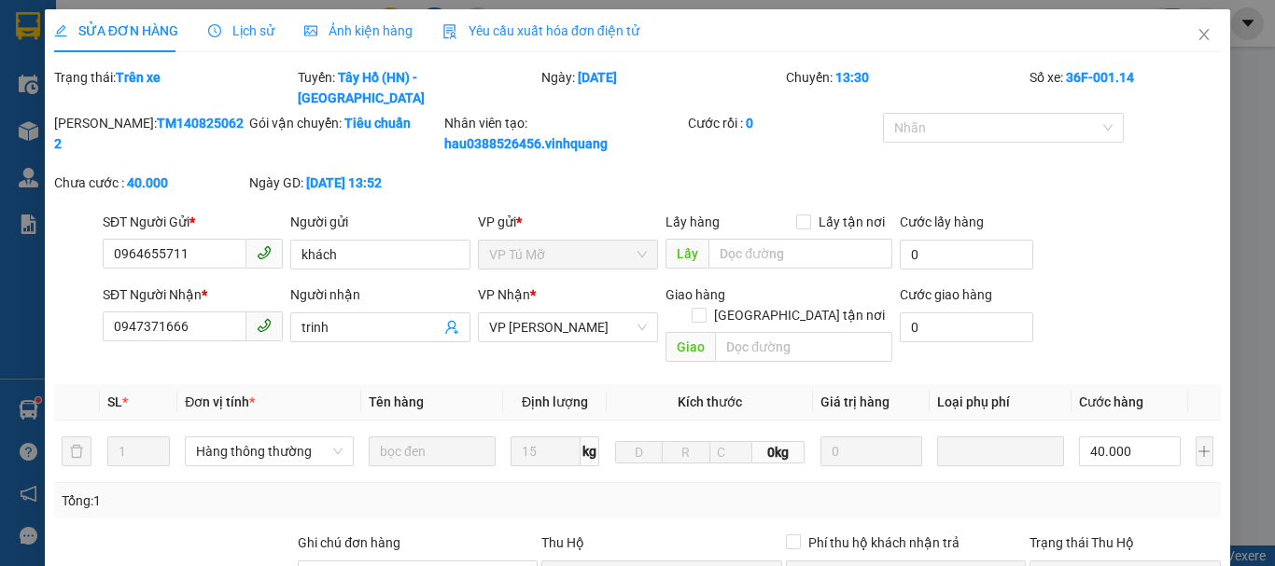
type input "40.000"
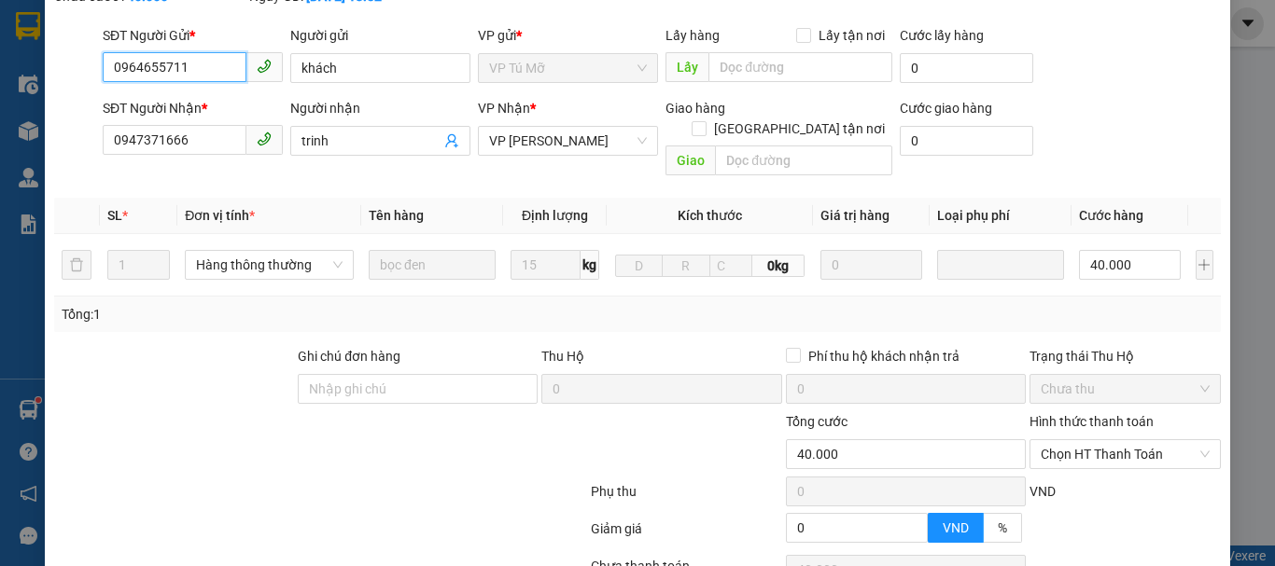
scroll to position [306, 0]
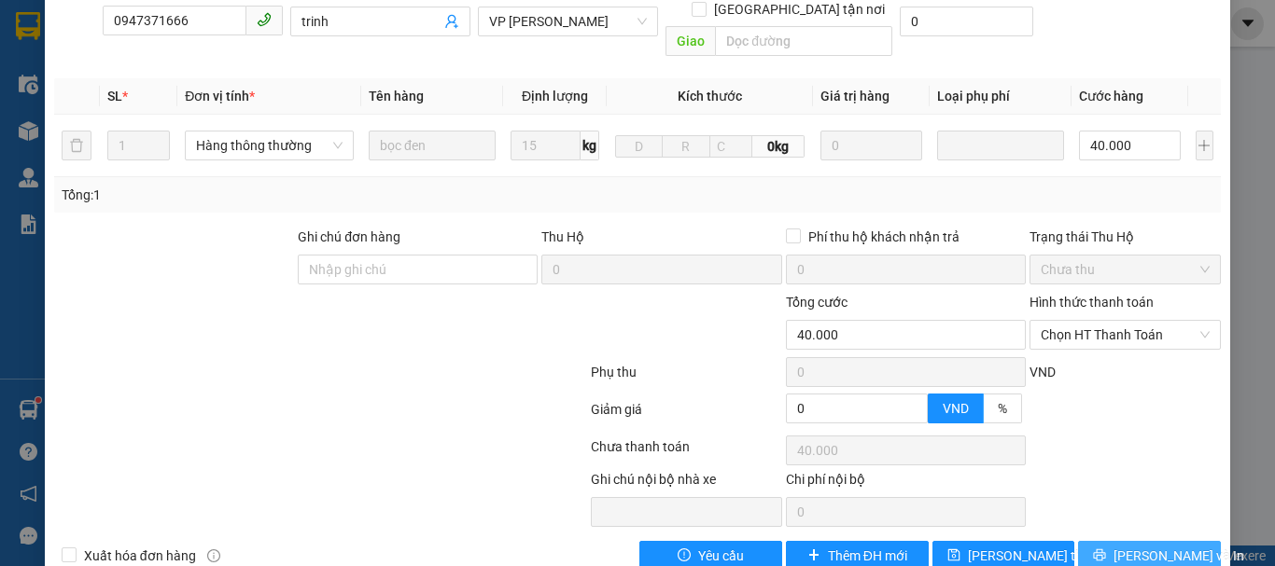
click at [1148, 546] on span "[PERSON_NAME] và In" at bounding box center [1178, 556] width 131 height 21
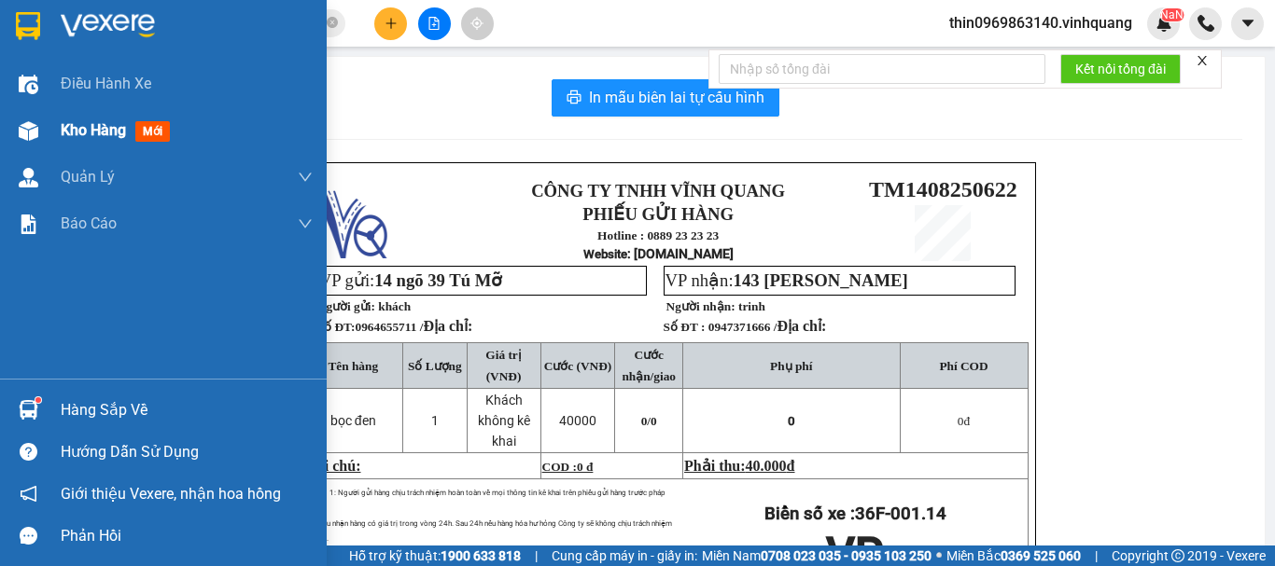
click at [75, 124] on span "Kho hàng" at bounding box center [93, 130] width 65 height 18
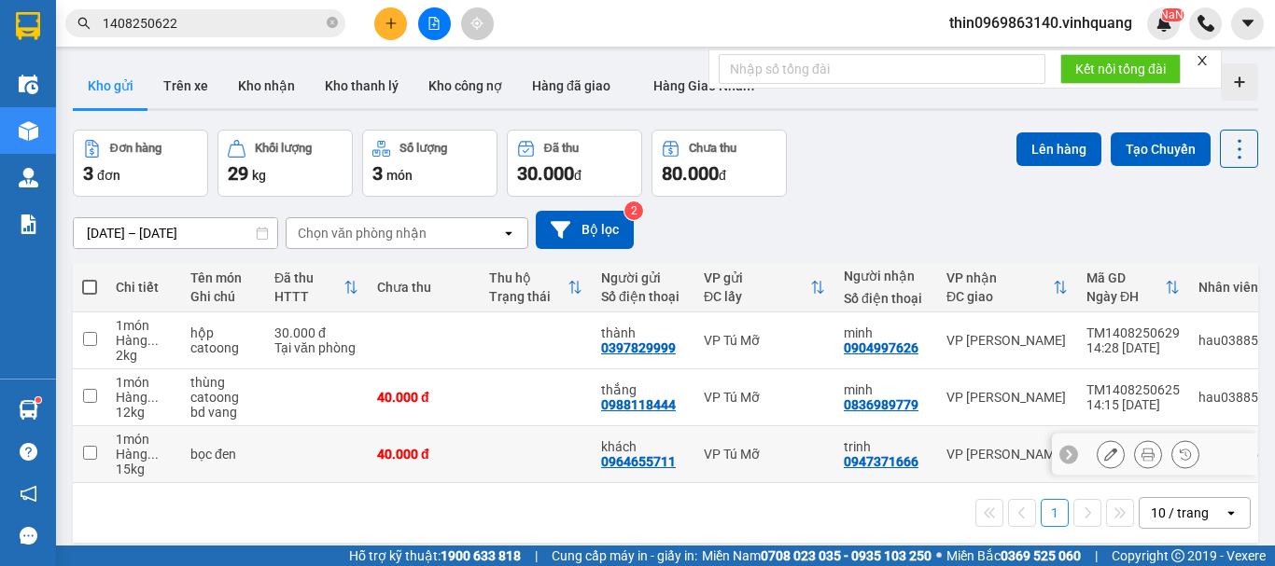
click at [1104, 456] on icon at bounding box center [1110, 454] width 13 height 13
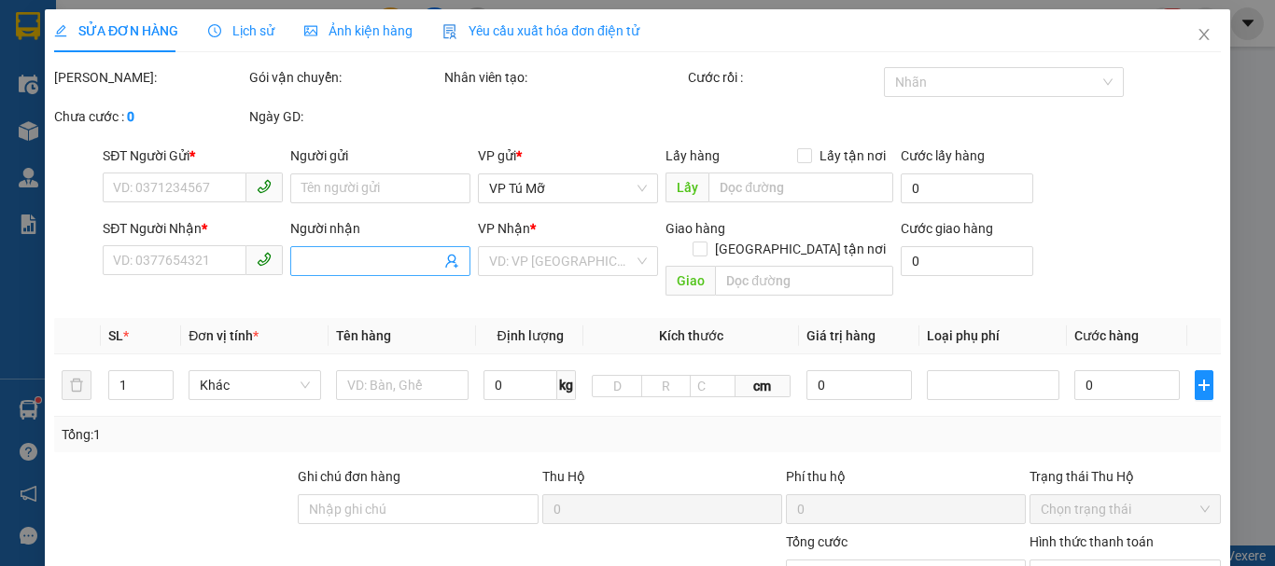
type input "0964655711"
type input "khách"
type input "0947371666"
type input "trinh"
type input "40.000"
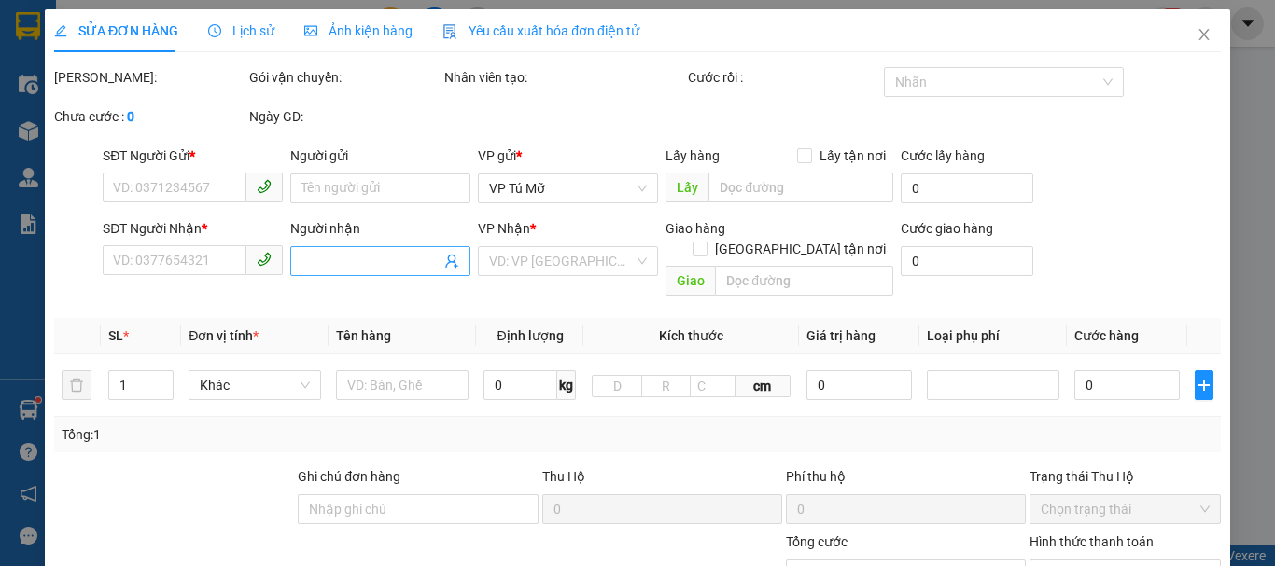
type input "40.000"
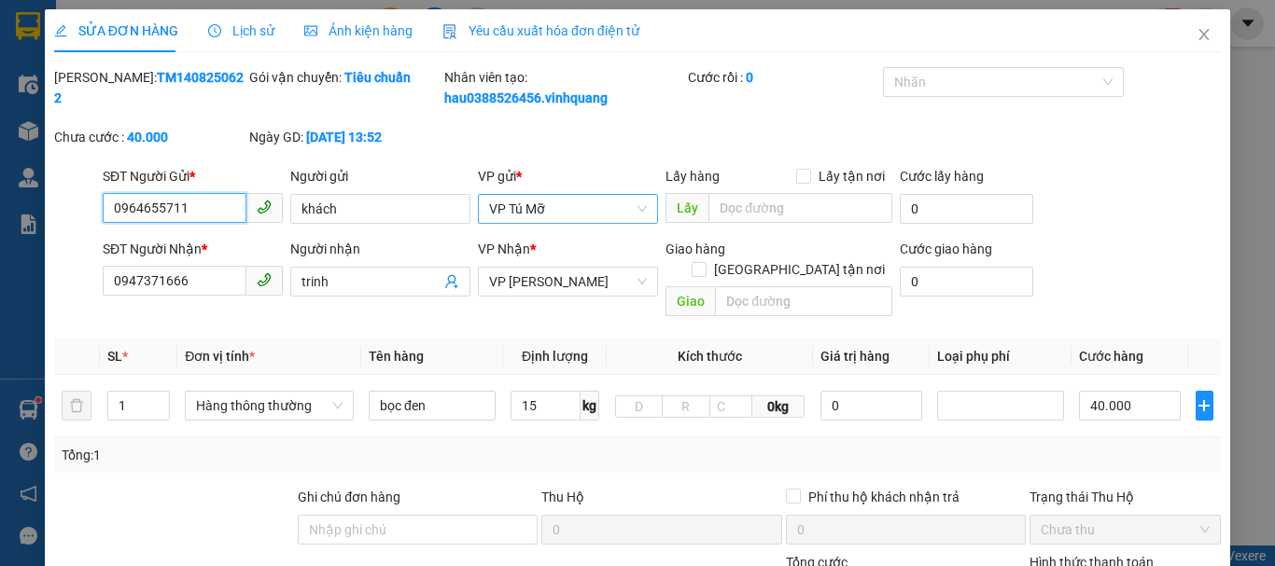
click at [584, 214] on span "VP Tú Mỡ" at bounding box center [568, 209] width 158 height 28
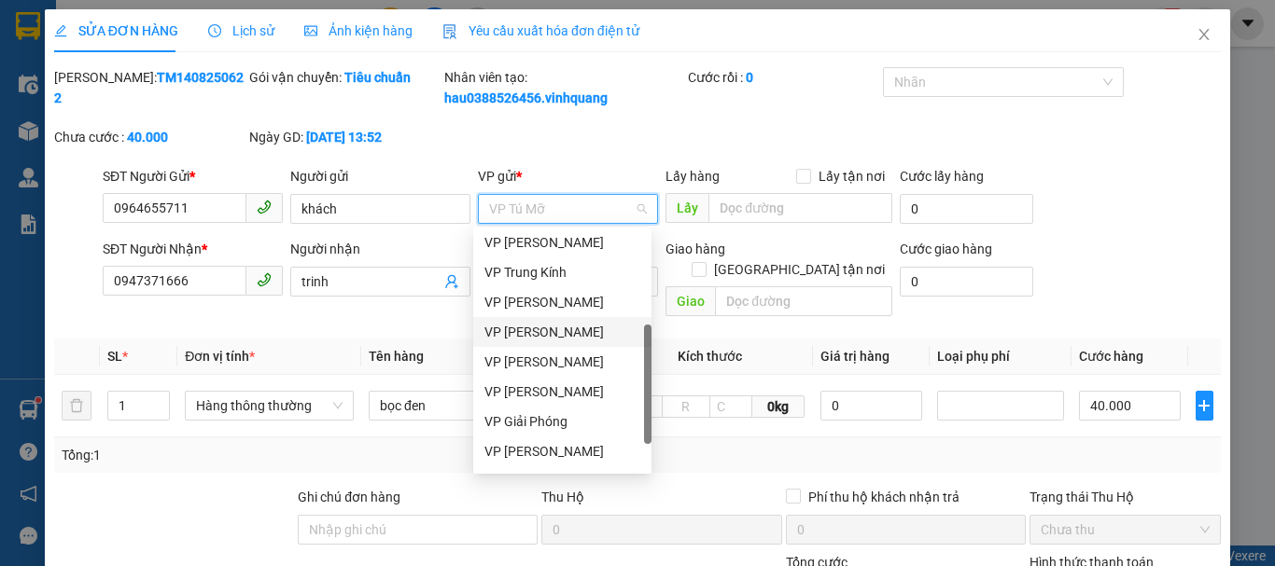
scroll to position [119, 0]
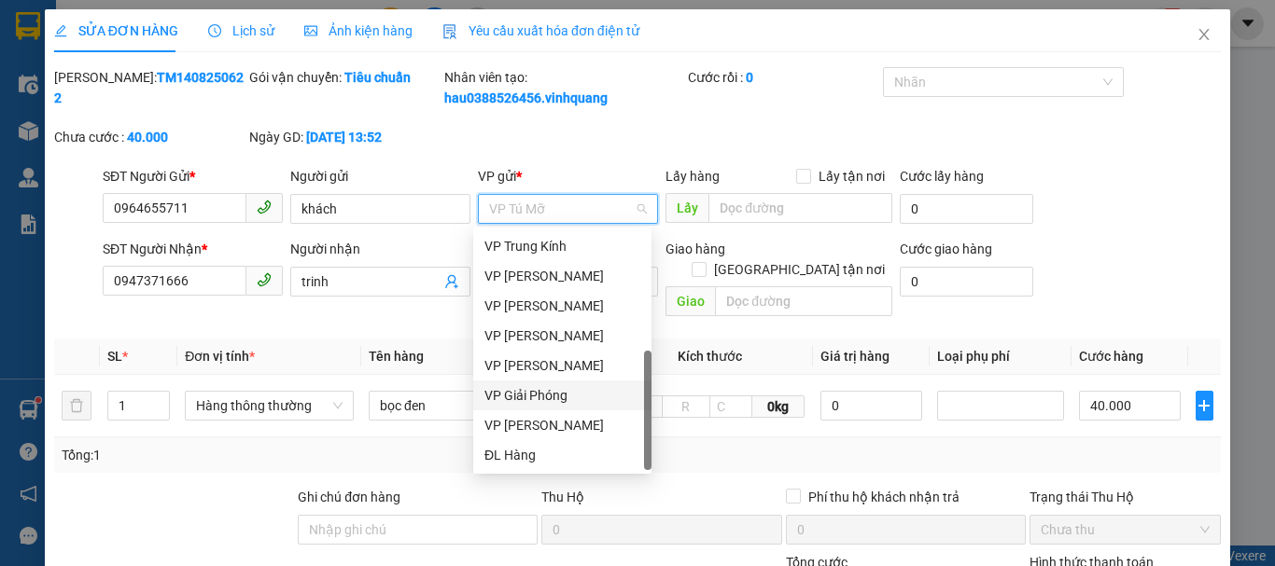
click at [546, 396] on div "VP Giải Phóng" at bounding box center [562, 395] width 156 height 21
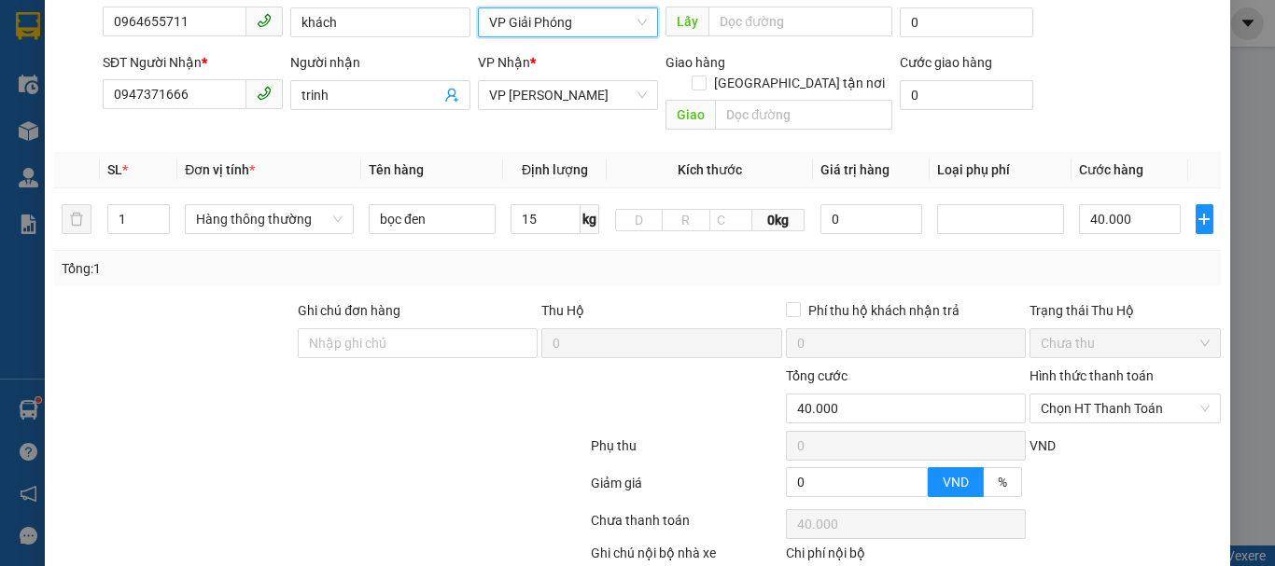
scroll to position [281, 0]
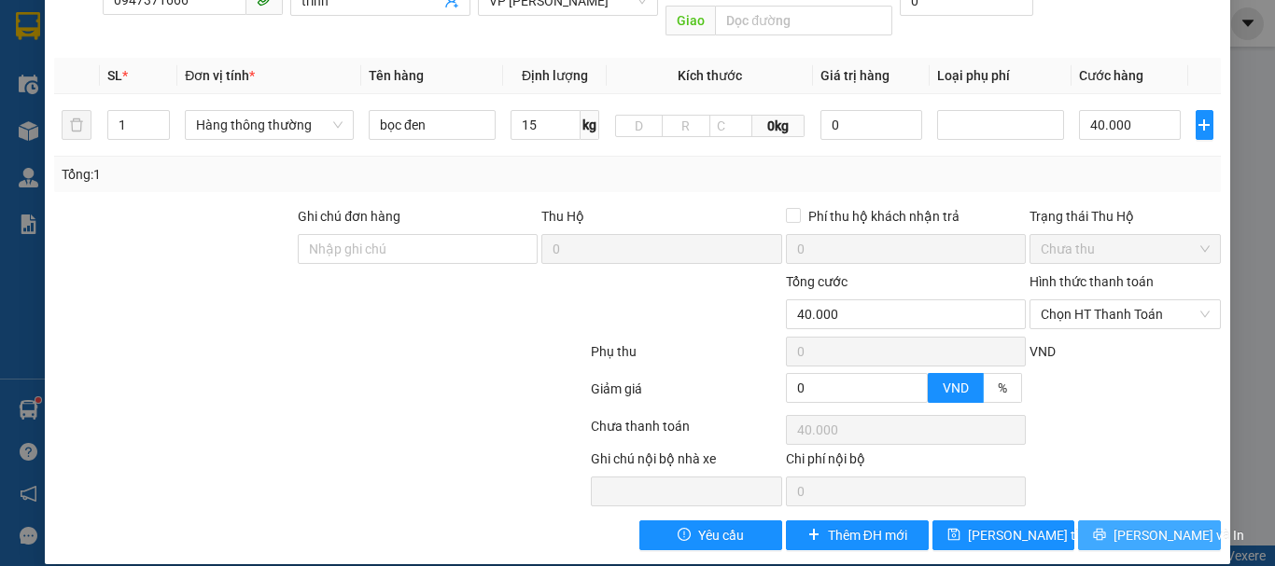
click at [1149, 525] on span "[PERSON_NAME] và In" at bounding box center [1178, 535] width 131 height 21
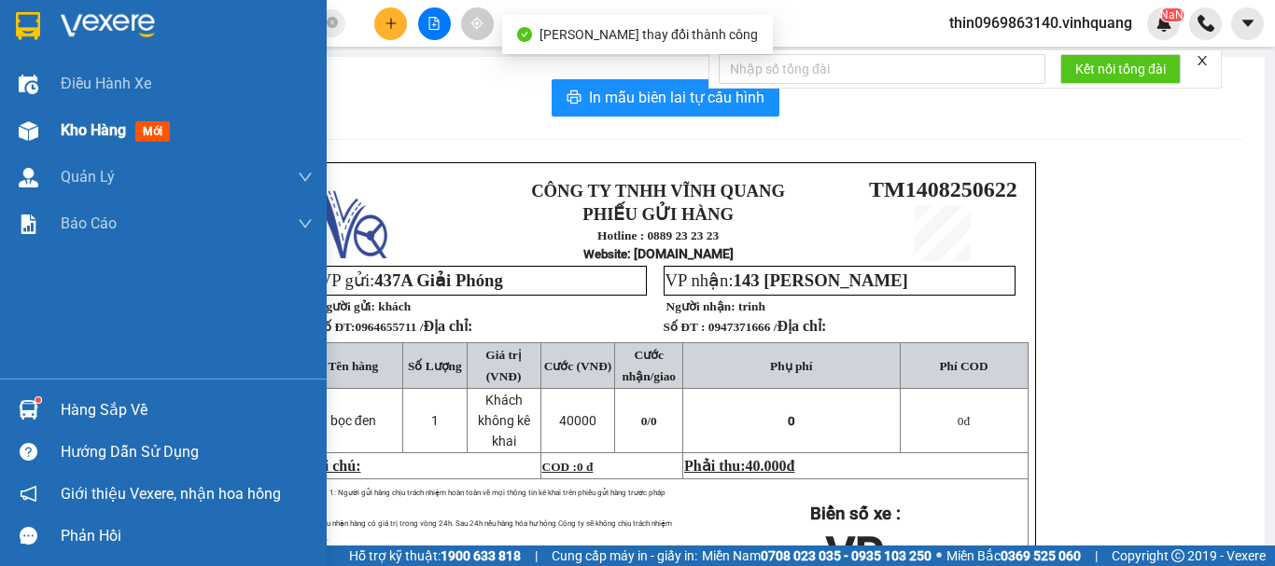
click at [105, 132] on span "Kho hàng" at bounding box center [93, 130] width 65 height 18
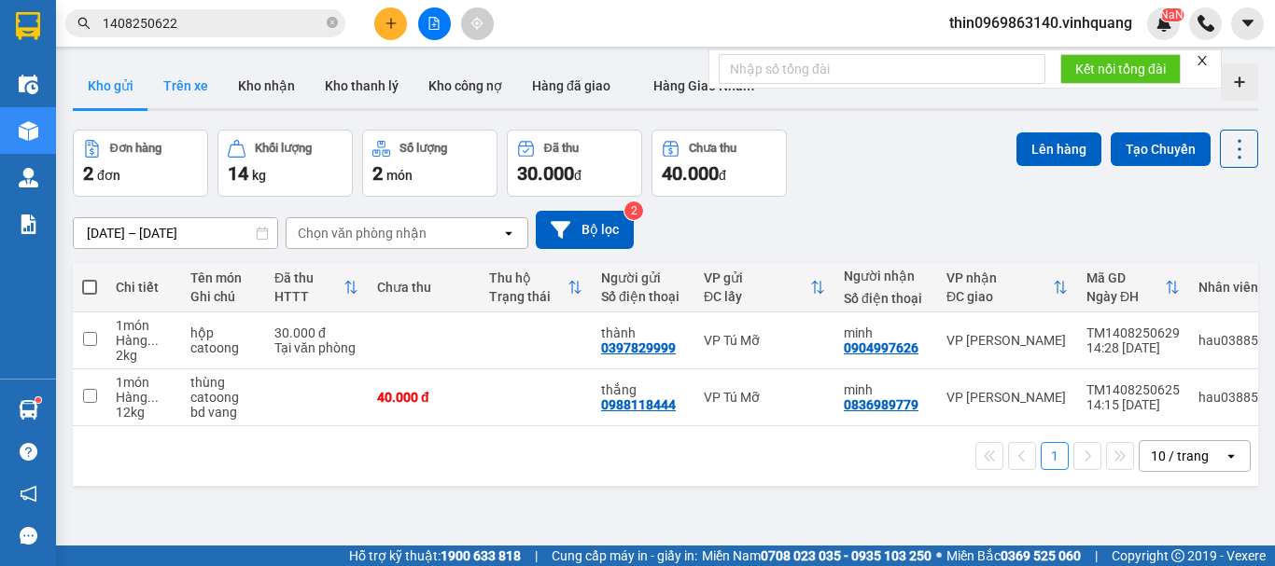
click at [190, 88] on button "Trên xe" at bounding box center [185, 85] width 75 height 45
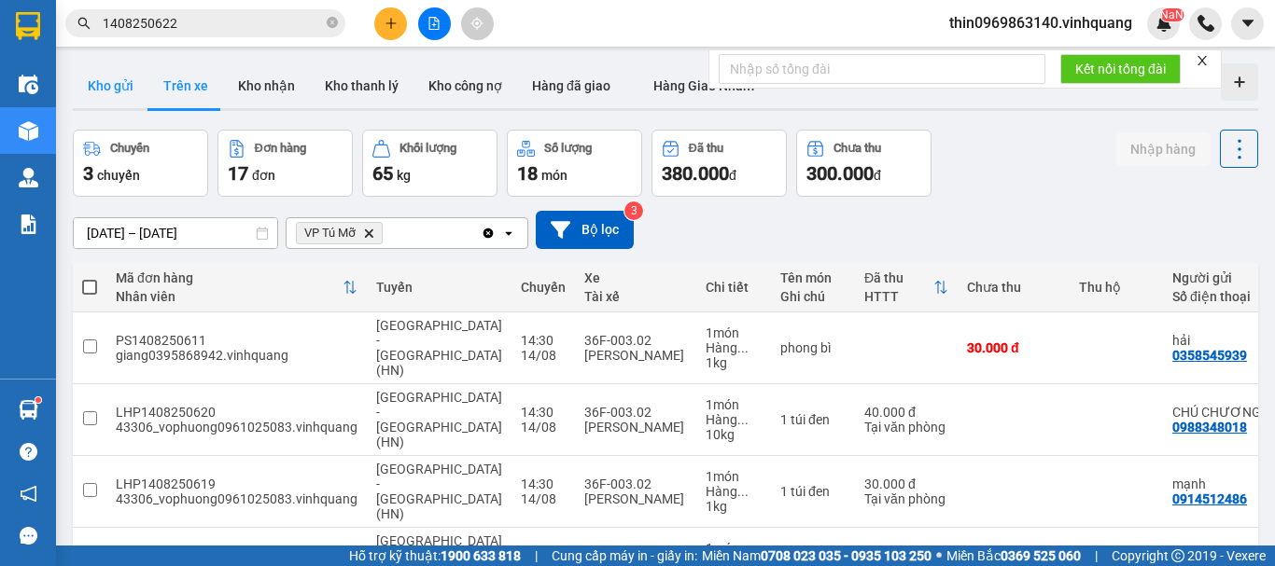
click at [119, 86] on button "Kho gửi" at bounding box center [111, 85] width 76 height 45
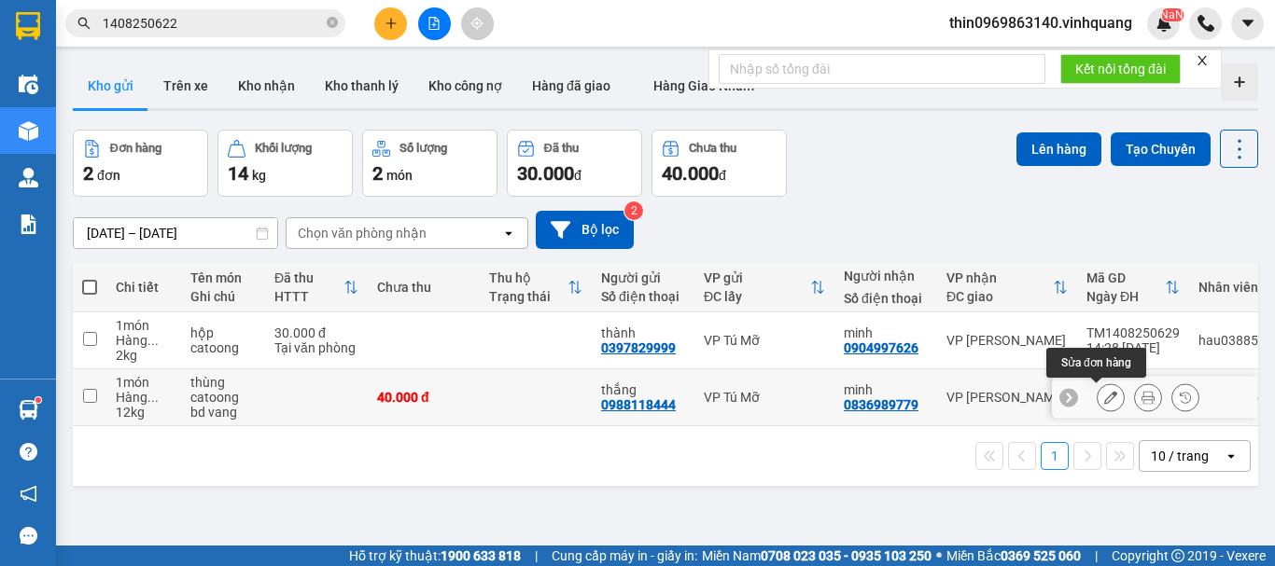
click at [1104, 397] on icon at bounding box center [1110, 397] width 13 height 13
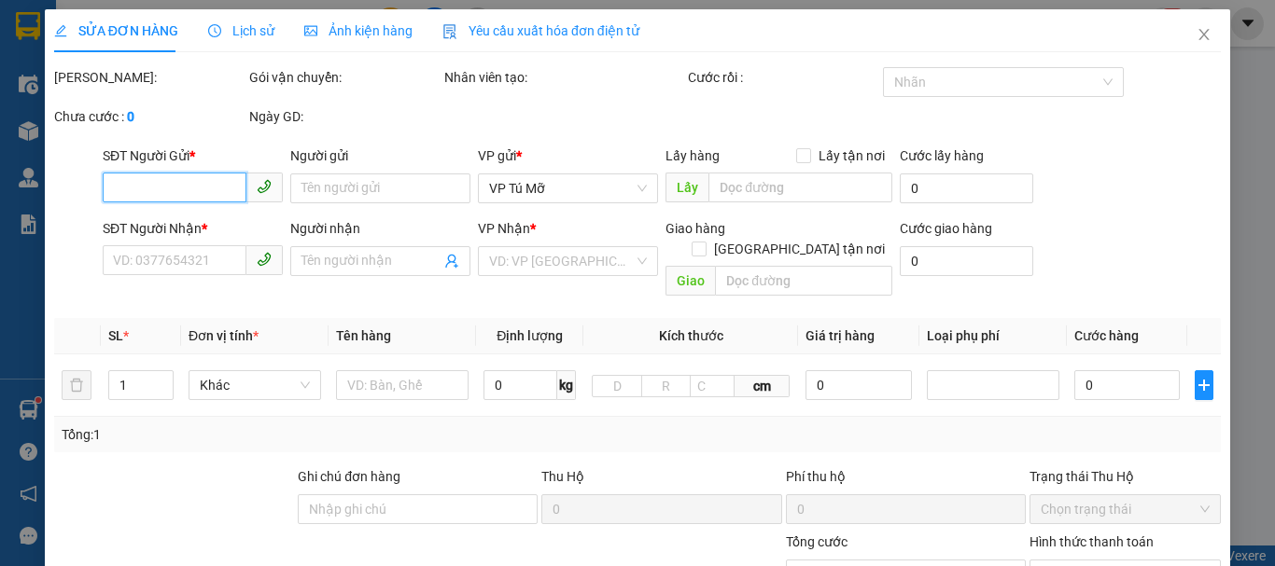
type input "0988118444"
type input "thắng"
type input "0836989779"
type input "minh"
type input "40.000"
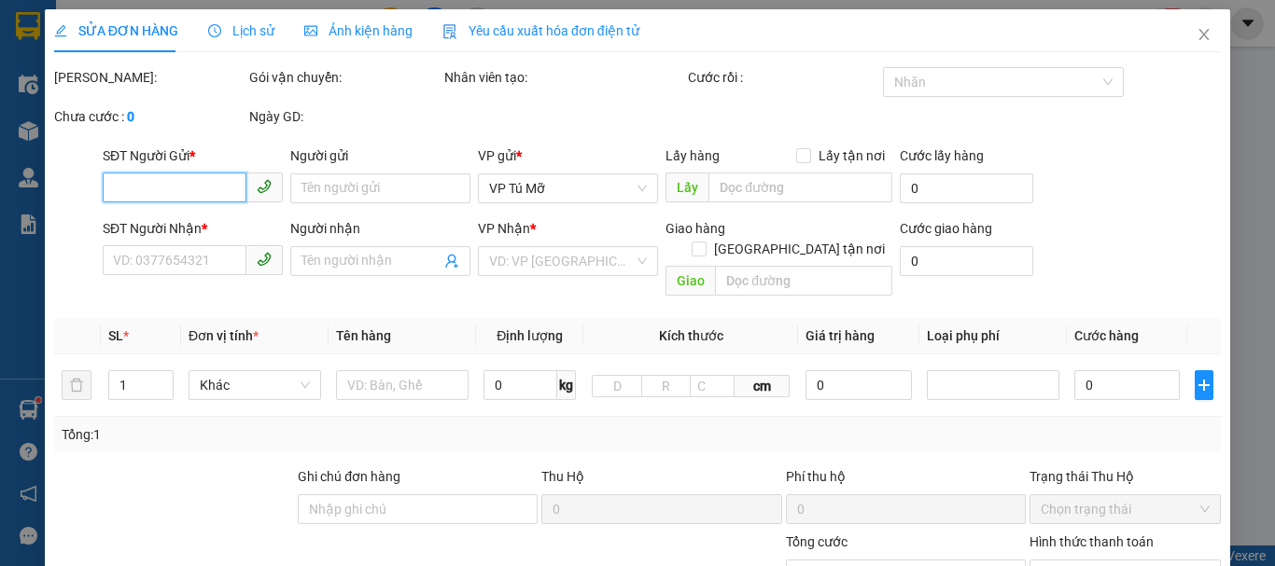
type input "40.000"
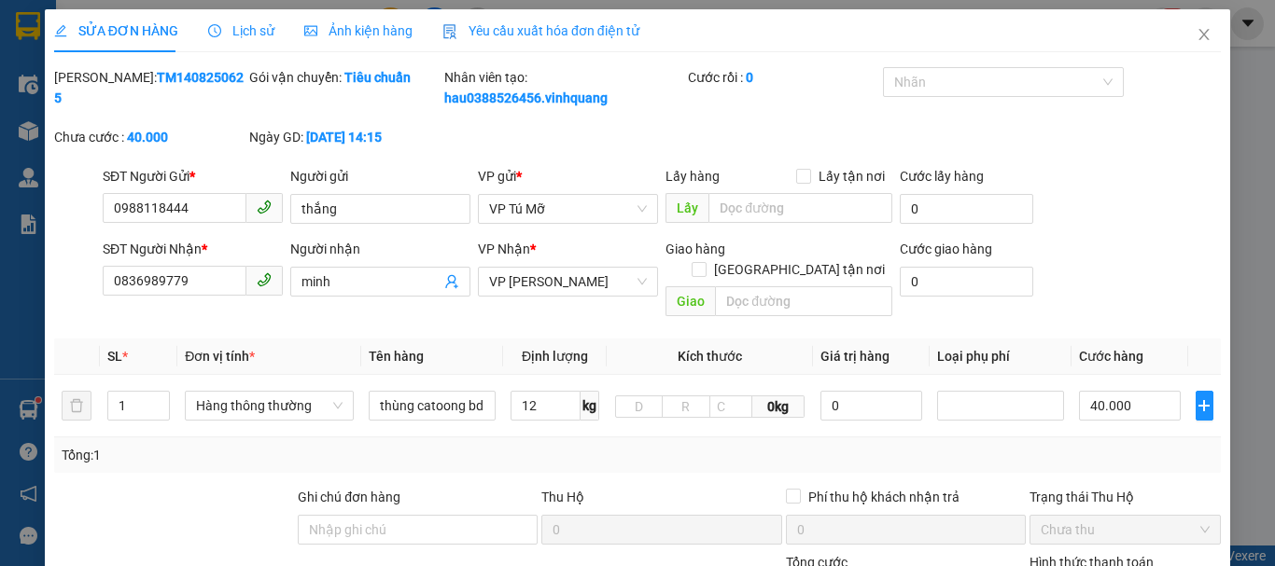
click at [565, 191] on div "VP gửi *" at bounding box center [568, 180] width 180 height 28
click at [577, 219] on span "VP Tú Mỡ" at bounding box center [568, 209] width 158 height 28
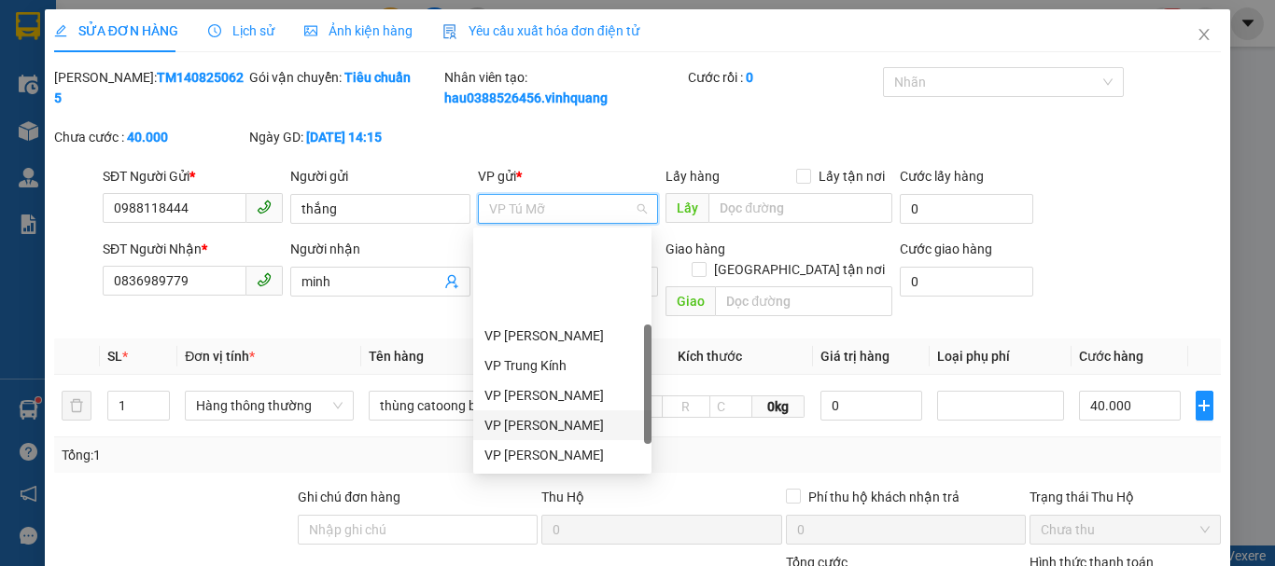
scroll to position [119, 0]
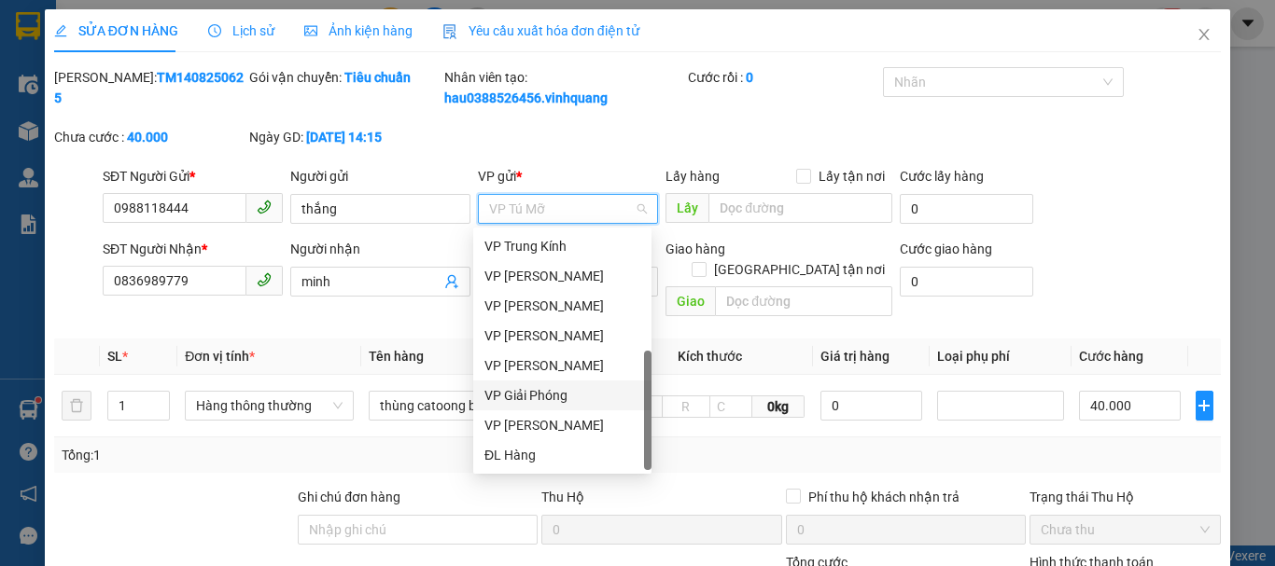
click at [539, 398] on div "VP Giải Phóng" at bounding box center [562, 395] width 156 height 21
click at [539, 398] on input "12" at bounding box center [545, 406] width 70 height 30
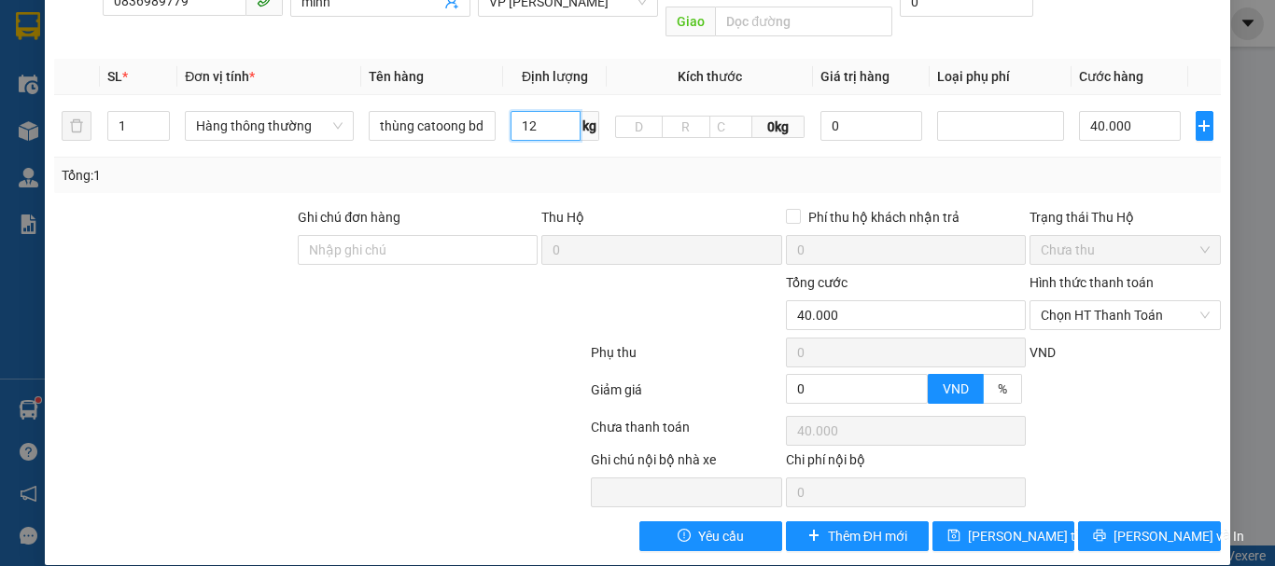
scroll to position [281, 0]
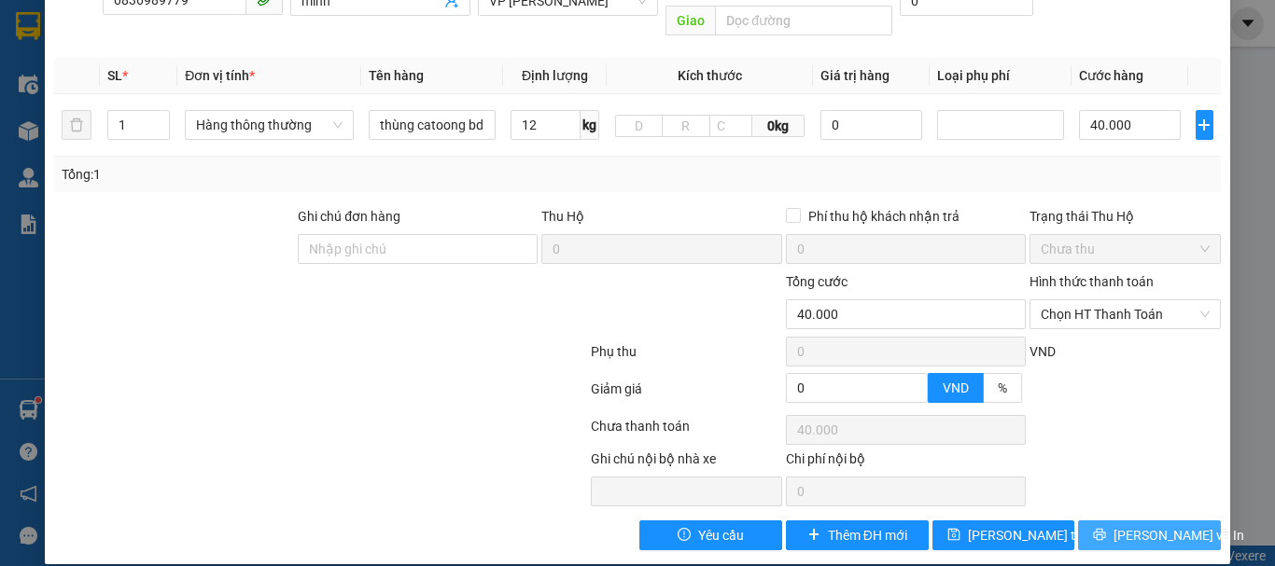
click at [1156, 525] on span "[PERSON_NAME] và In" at bounding box center [1178, 535] width 131 height 21
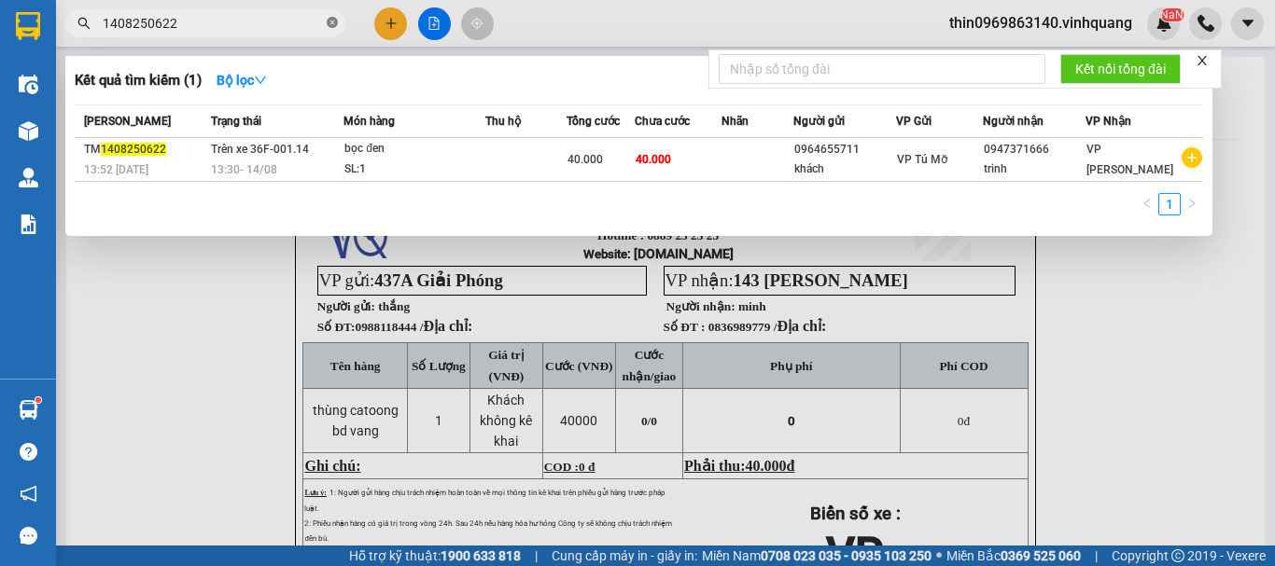
click at [335, 26] on icon "close-circle" at bounding box center [332, 22] width 11 height 11
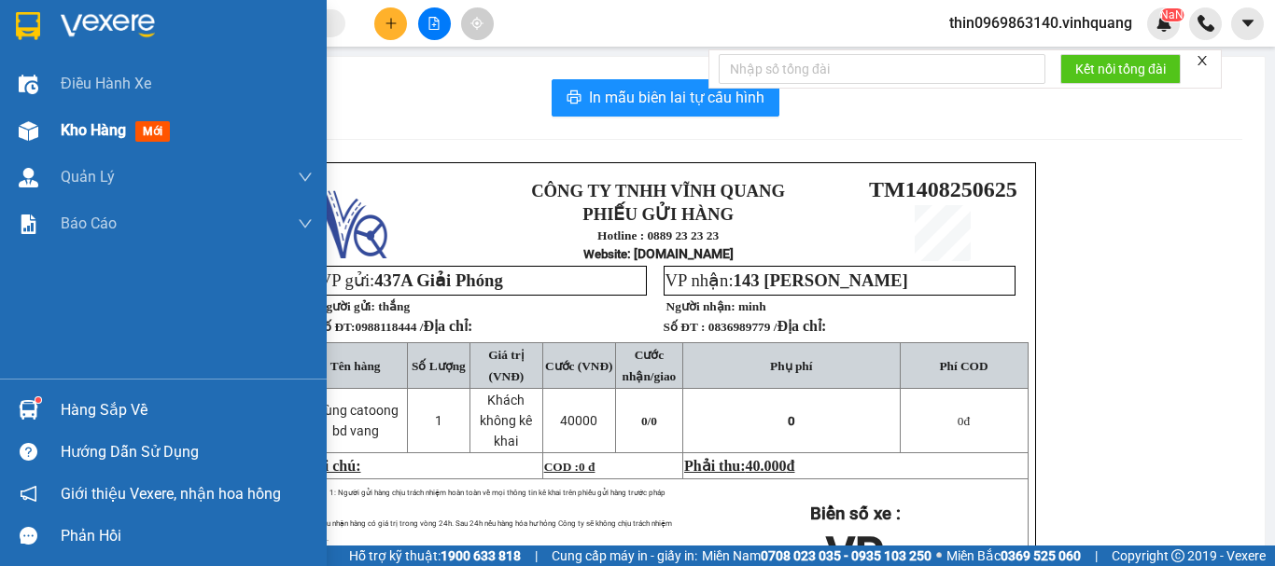
click at [73, 128] on span "Kho hàng" at bounding box center [93, 130] width 65 height 18
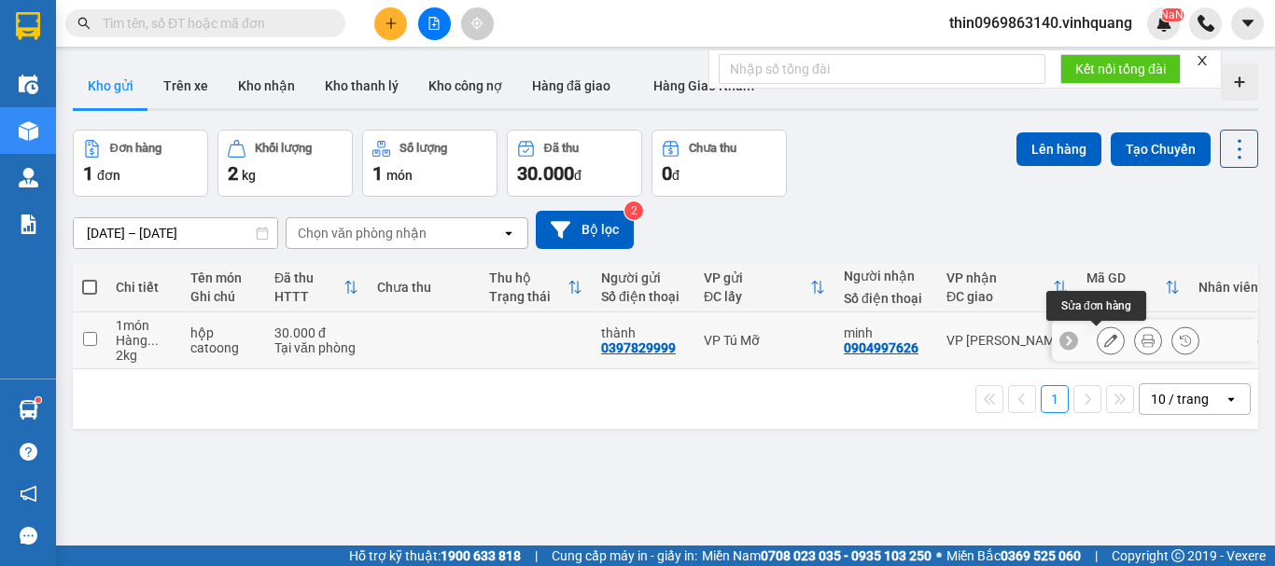
click at [1104, 342] on icon at bounding box center [1110, 340] width 13 height 13
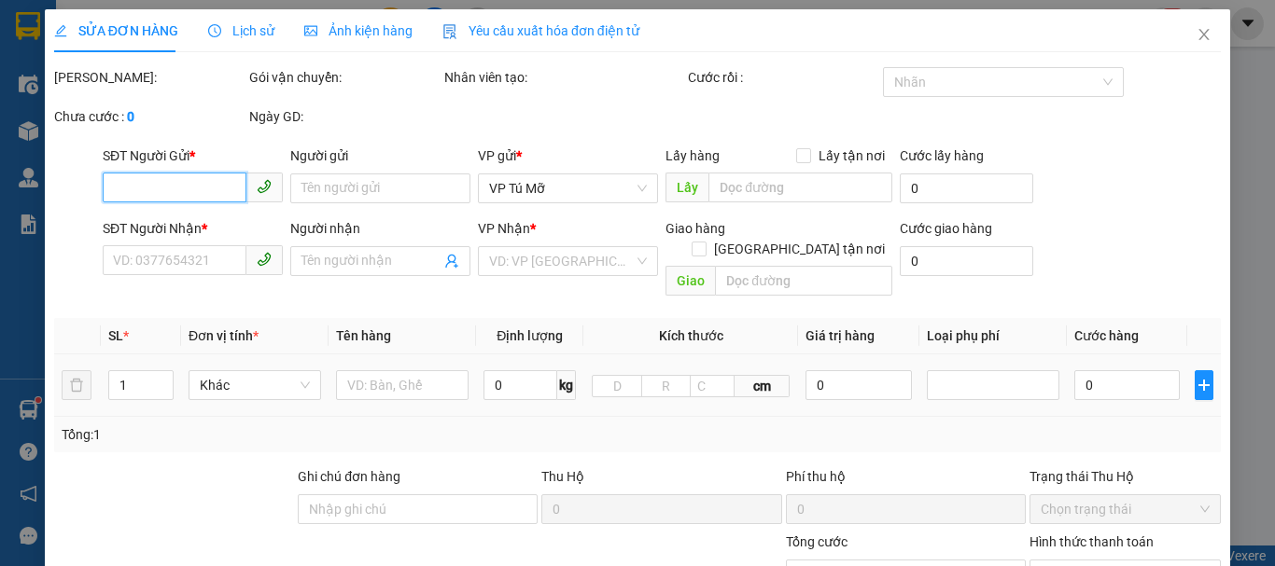
type input "0397829999"
type input "thành"
type input "0904997626"
type input "minh"
type input "30.000"
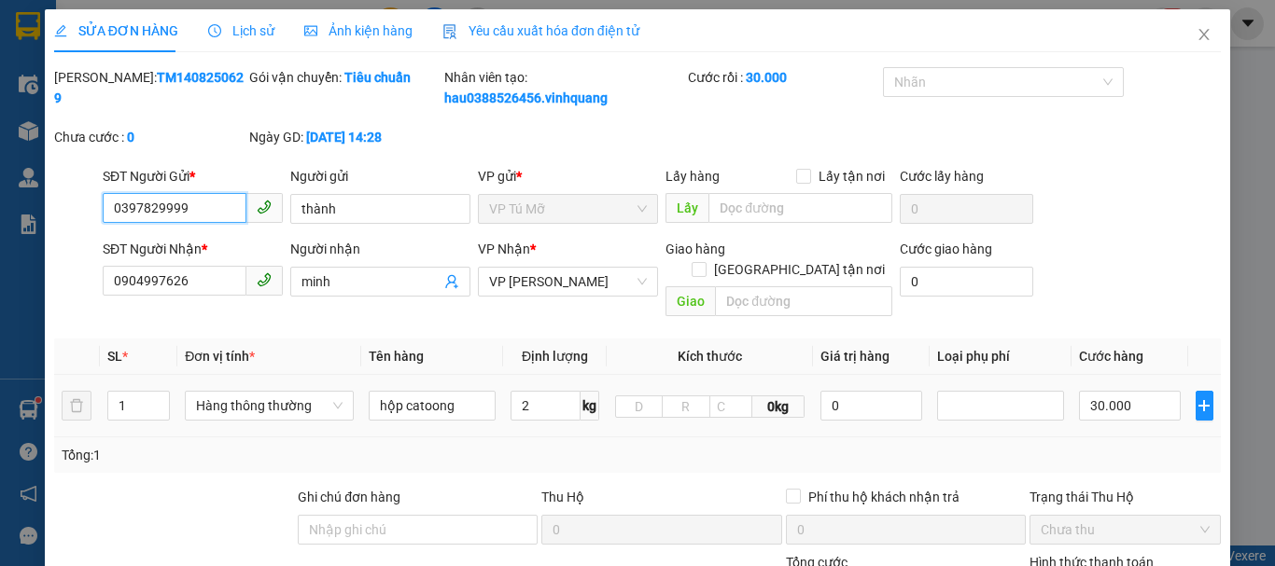
click at [564, 195] on span "VP Tú Mỡ" at bounding box center [568, 209] width 158 height 28
click at [556, 210] on span "VP Tú Mỡ" at bounding box center [568, 209] width 158 height 28
click at [558, 217] on span "VP Tú Mỡ" at bounding box center [568, 209] width 158 height 28
click at [575, 208] on span "VP Tú Mỡ" at bounding box center [568, 209] width 158 height 28
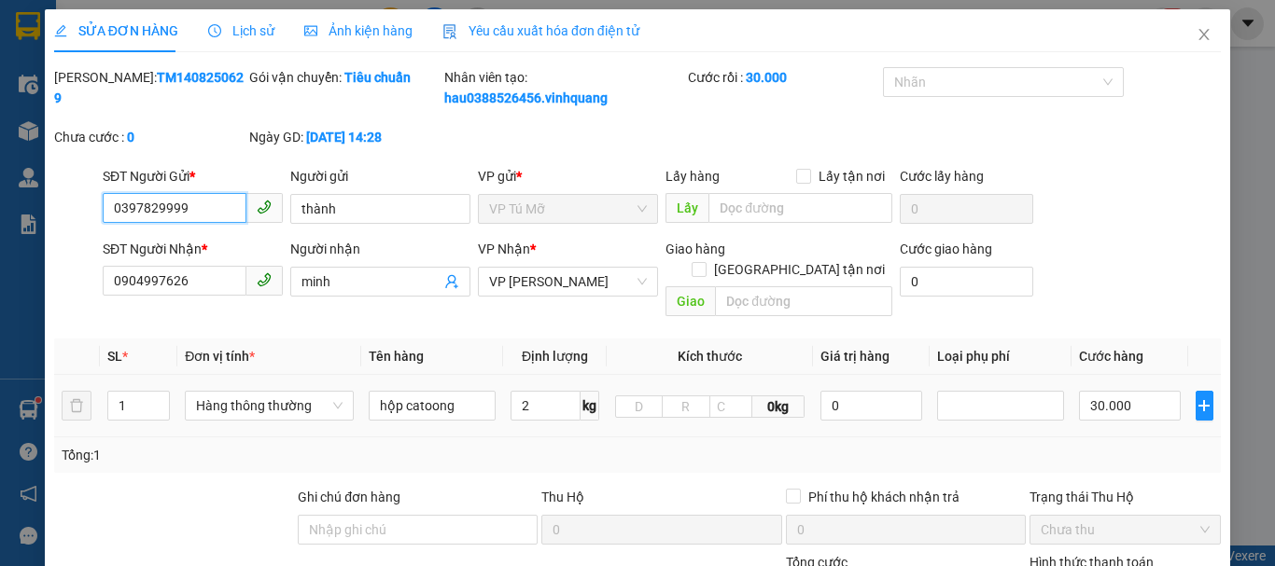
click at [521, 209] on span "VP Tú Mỡ" at bounding box center [568, 209] width 158 height 28
click at [397, 212] on input "thành" at bounding box center [380, 209] width 180 height 30
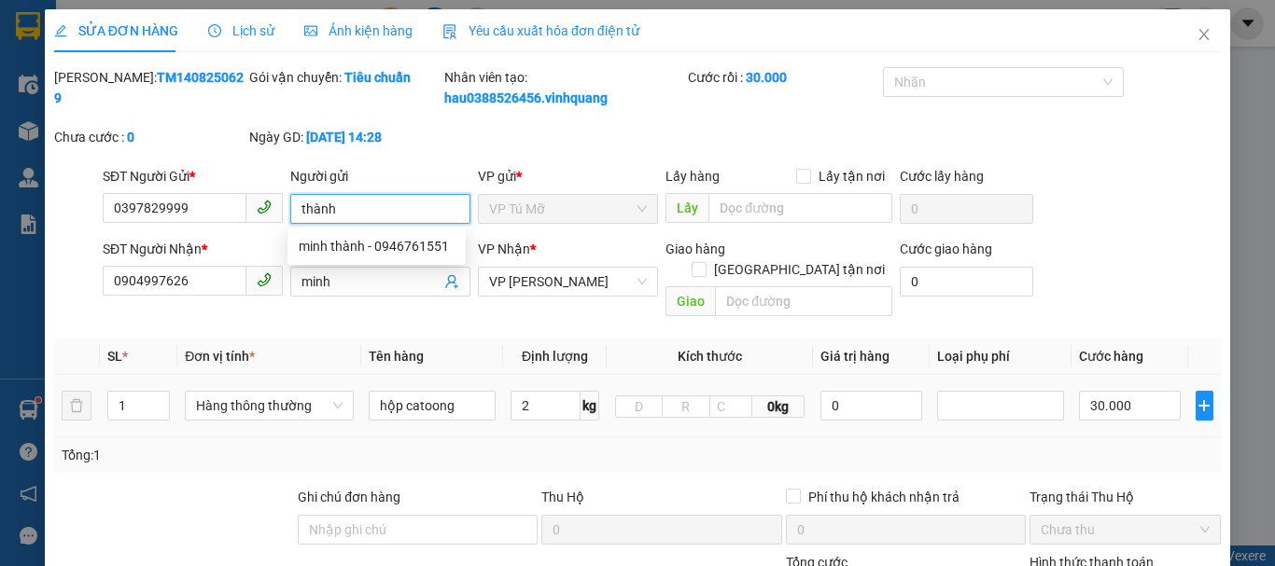
click at [534, 212] on span "VP Tú Mỡ" at bounding box center [568, 209] width 158 height 28
click at [569, 205] on span "VP Tú Mỡ" at bounding box center [568, 209] width 158 height 28
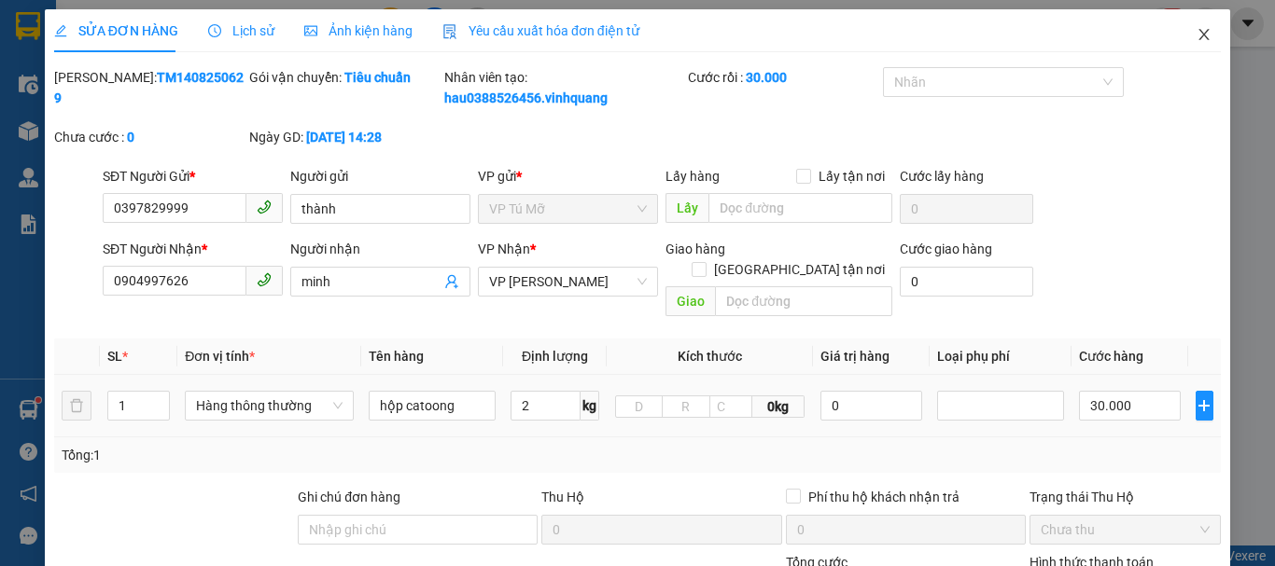
click at [1196, 36] on icon "close" at bounding box center [1203, 34] width 15 height 15
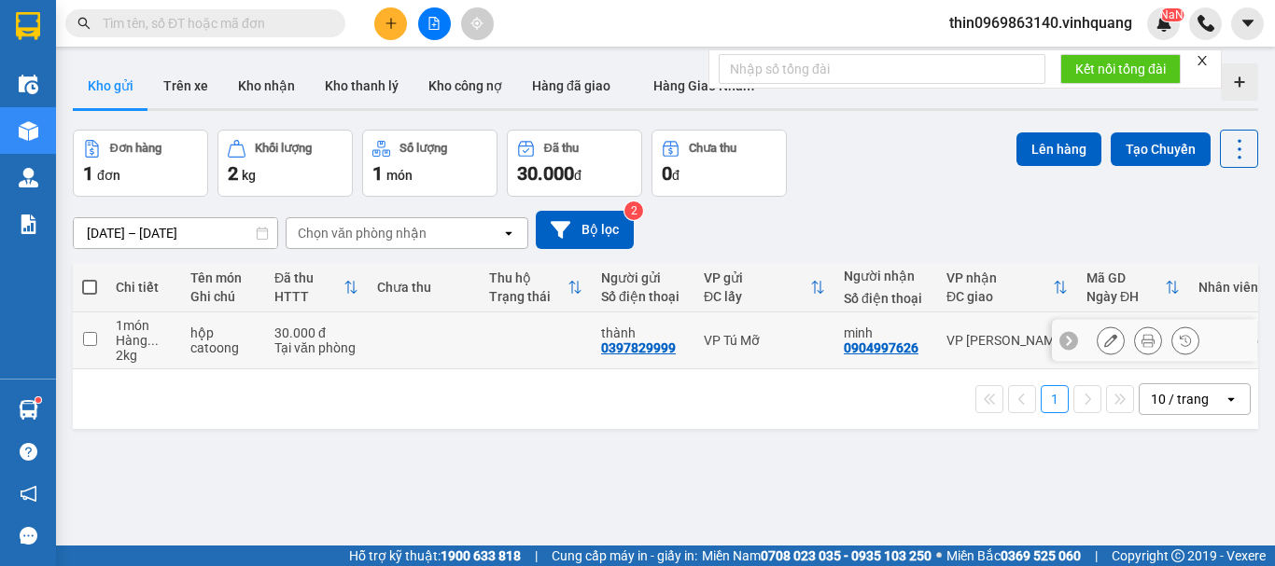
click at [93, 342] on input "checkbox" at bounding box center [90, 339] width 14 height 14
checkbox input "true"
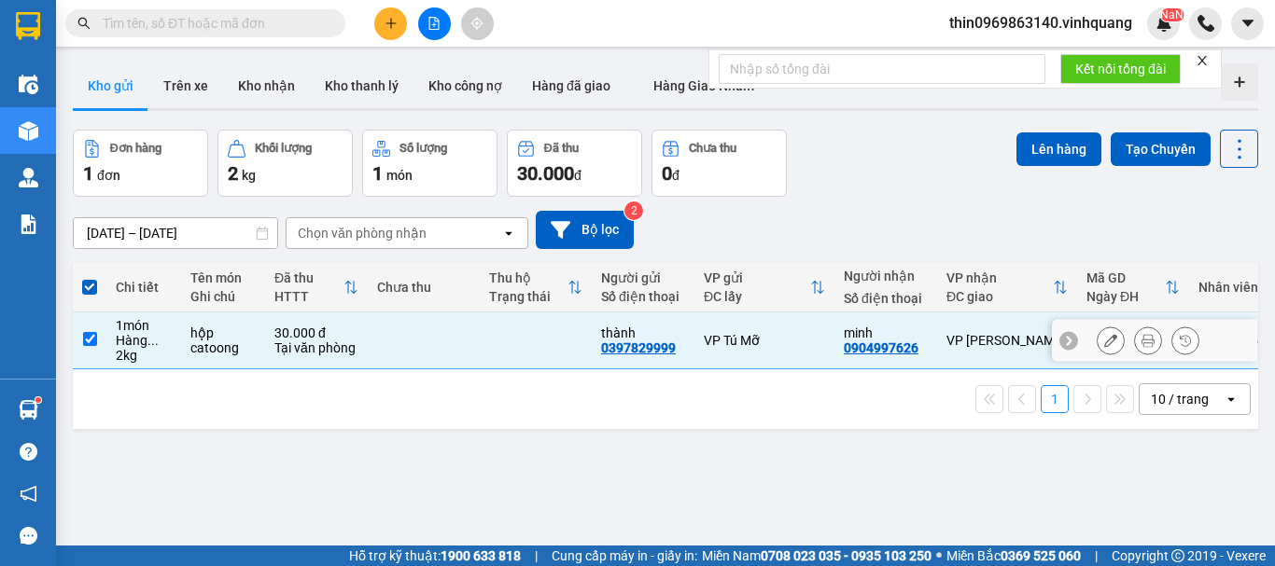
click at [1104, 344] on icon at bounding box center [1110, 340] width 13 height 13
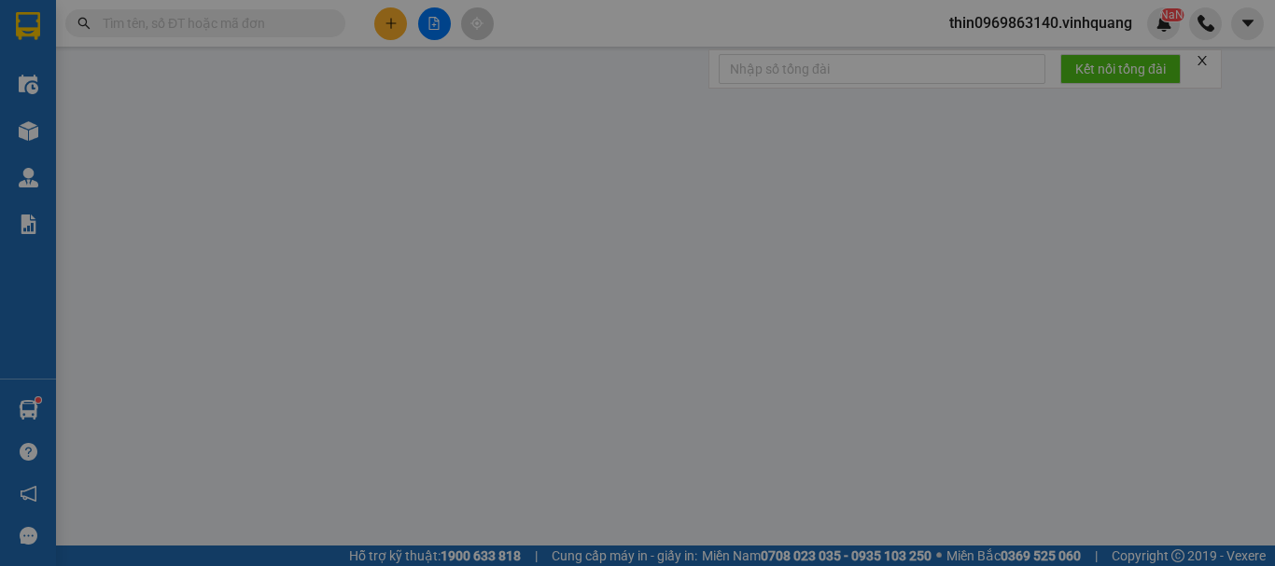
type input "0397829999"
type input "thành"
type input "0904997626"
type input "minh"
type input "30.000"
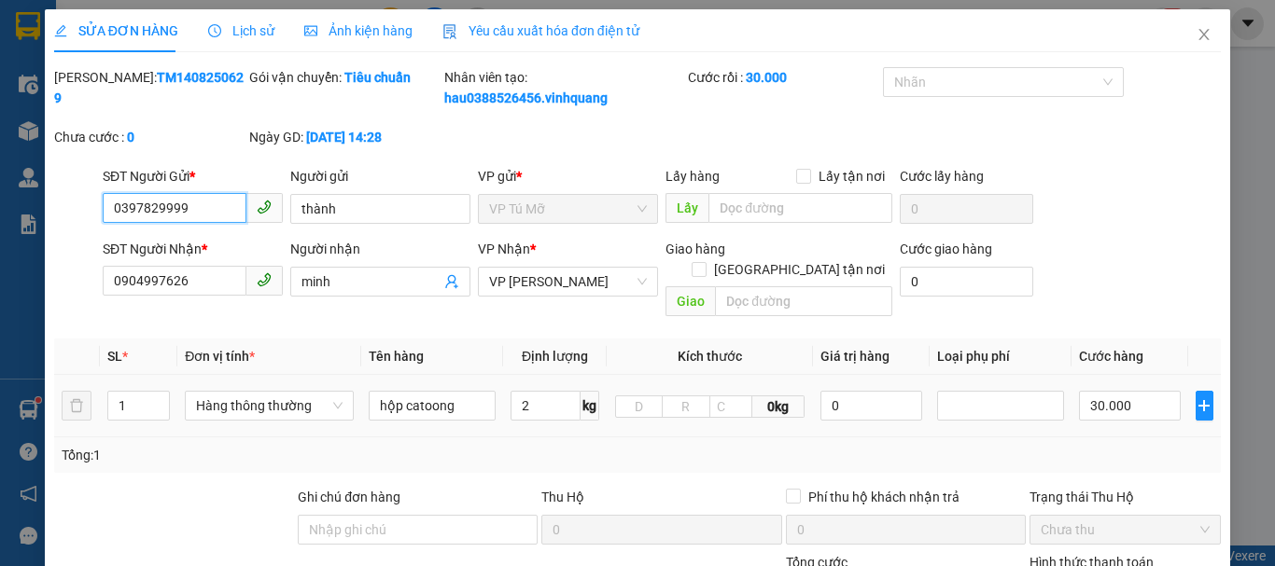
click at [562, 210] on span "VP Tú Mỡ" at bounding box center [568, 209] width 158 height 28
click at [561, 213] on span "VP Tú Mỡ" at bounding box center [568, 209] width 158 height 28
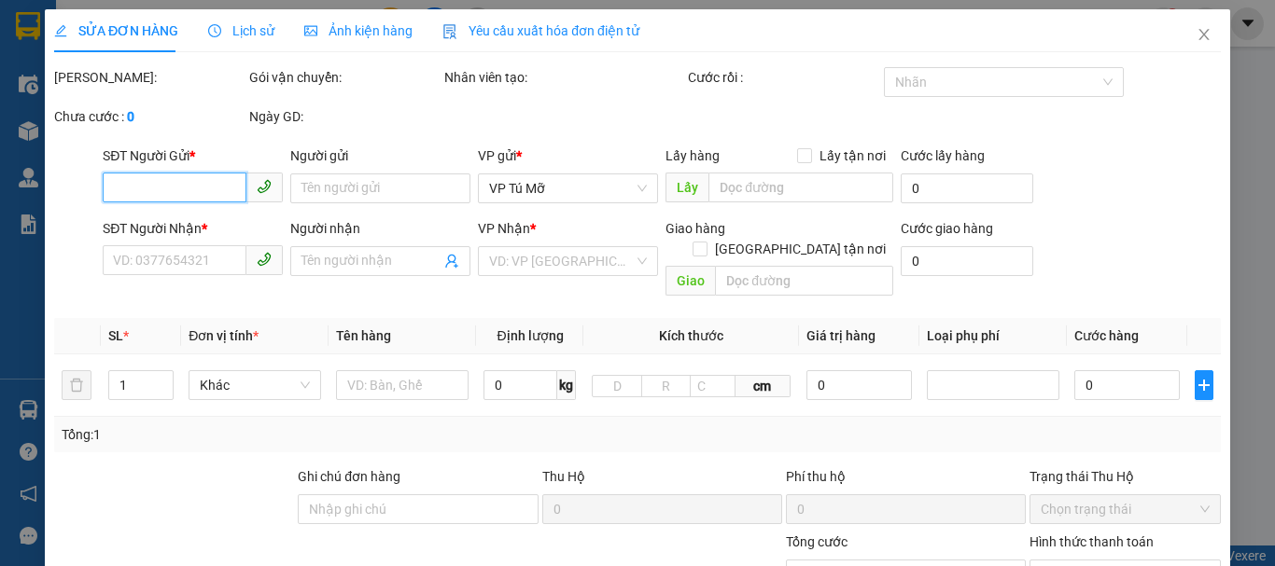
type input "0397829999"
type input "thành"
type input "0904997626"
type input "minh"
type input "30.000"
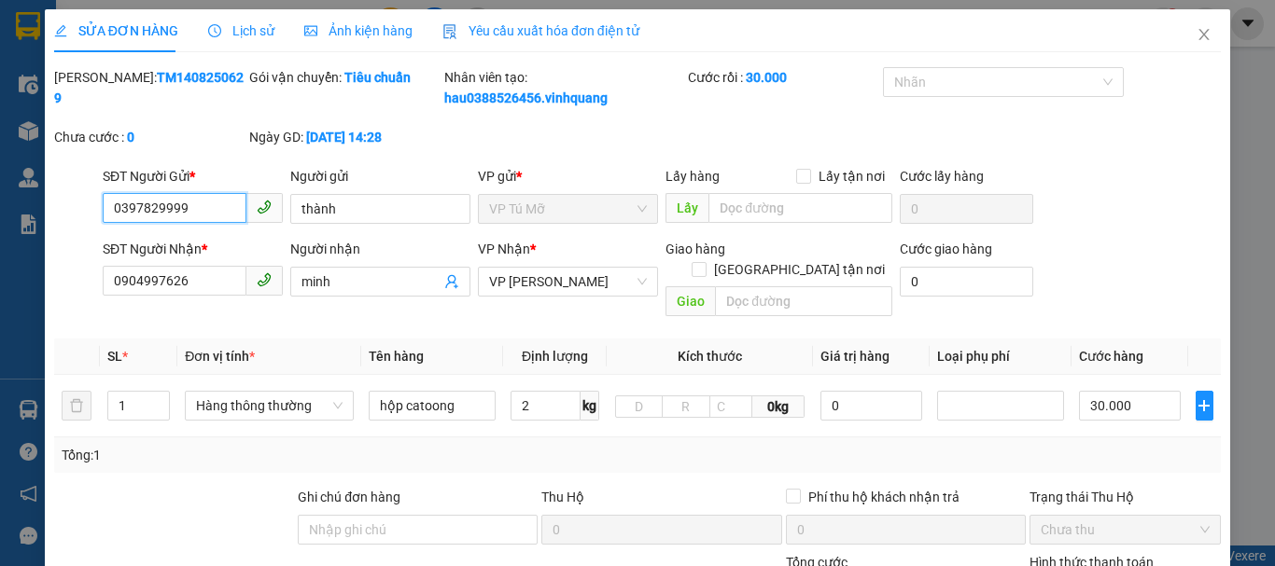
click at [529, 216] on span "VP Tú Mỡ" at bounding box center [568, 209] width 158 height 28
click at [598, 198] on span "VP Tú Mỡ" at bounding box center [568, 209] width 158 height 28
click at [566, 199] on span "VP Tú Mỡ" at bounding box center [568, 209] width 158 height 28
drag, startPoint x: 566, startPoint y: 199, endPoint x: 1084, endPoint y: 55, distance: 537.5
click at [575, 198] on span "VP Tú Mỡ" at bounding box center [568, 209] width 158 height 28
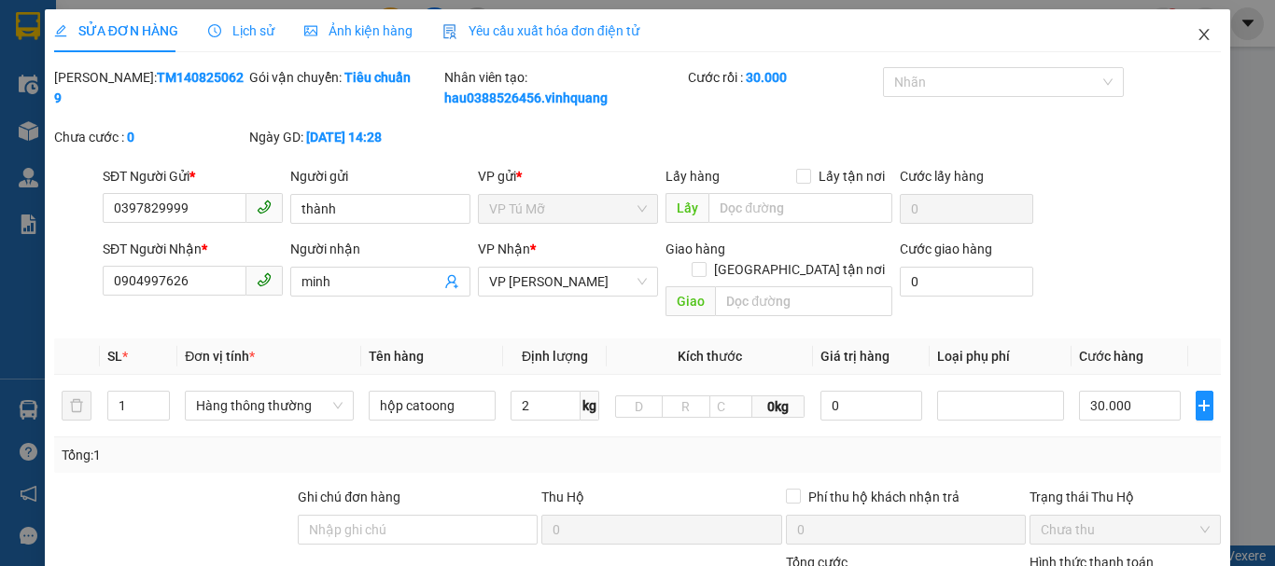
click at [1196, 35] on icon "close" at bounding box center [1203, 34] width 15 height 15
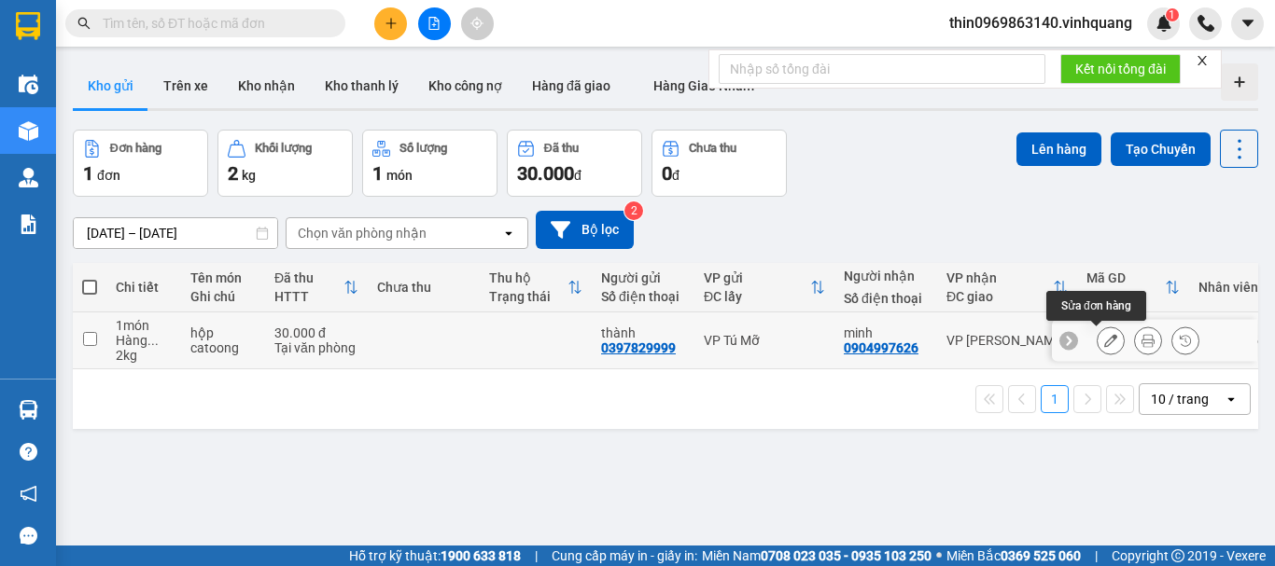
click at [1103, 343] on button at bounding box center [1110, 341] width 26 height 33
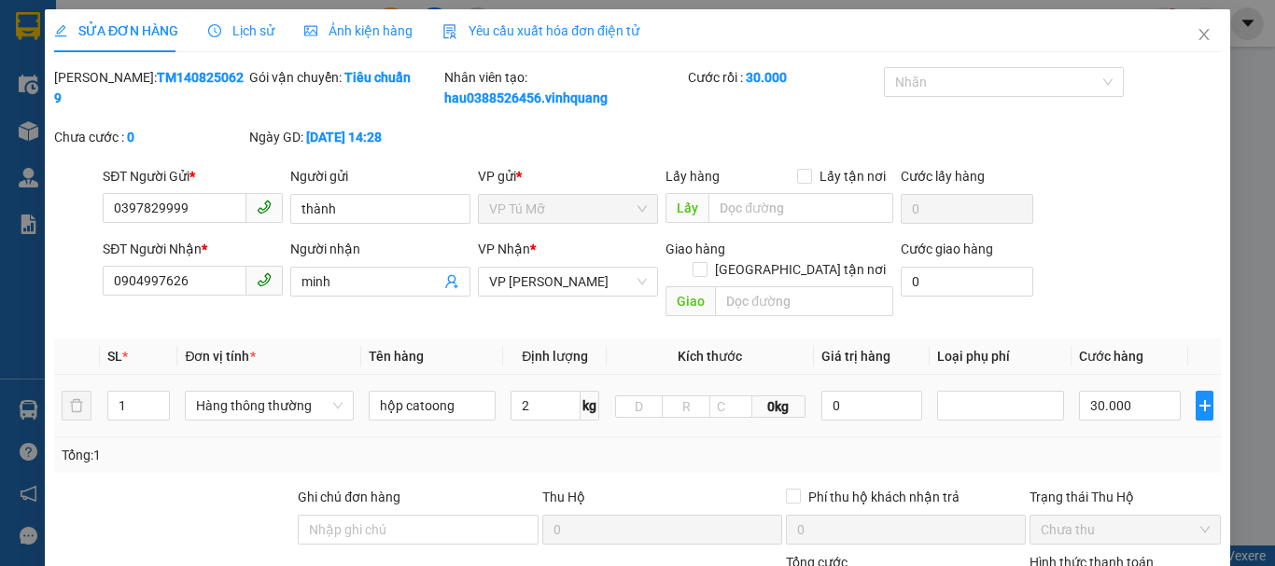
type input "0397829999"
type input "thành"
type input "0904997626"
type input "minh"
type input "30.000"
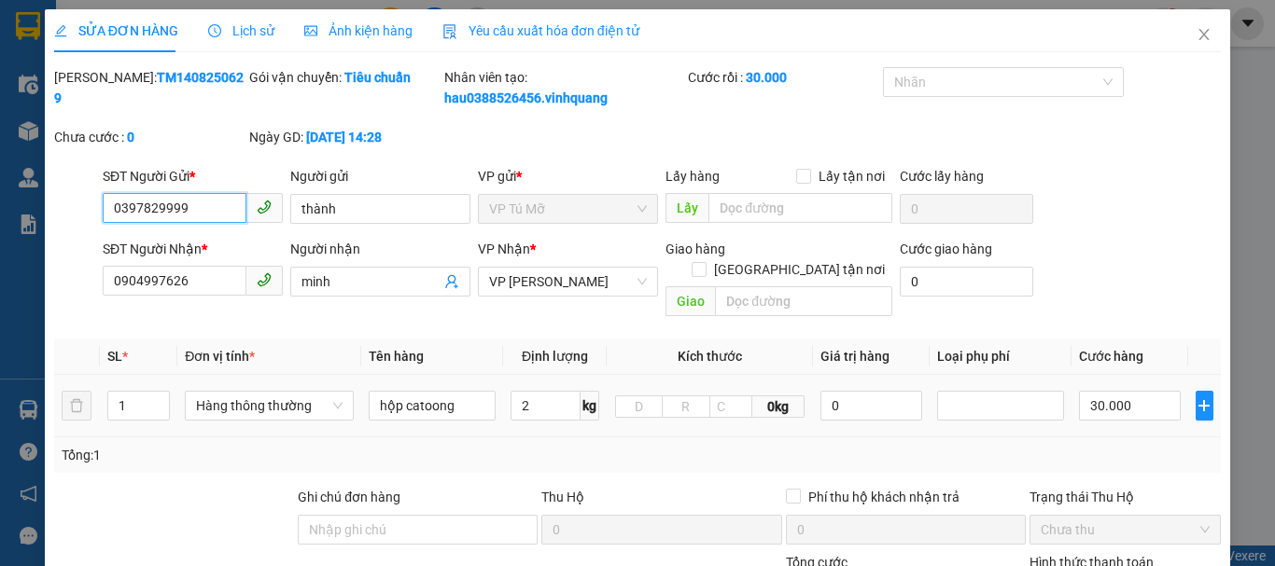
click at [525, 204] on span "VP Tú Mỡ" at bounding box center [568, 209] width 158 height 28
click at [545, 208] on span "VP Tú Mỡ" at bounding box center [568, 209] width 158 height 28
click at [556, 209] on span "VP Tú Mỡ" at bounding box center [568, 209] width 158 height 28
click at [533, 215] on span "VP Tú Mỡ" at bounding box center [568, 209] width 158 height 28
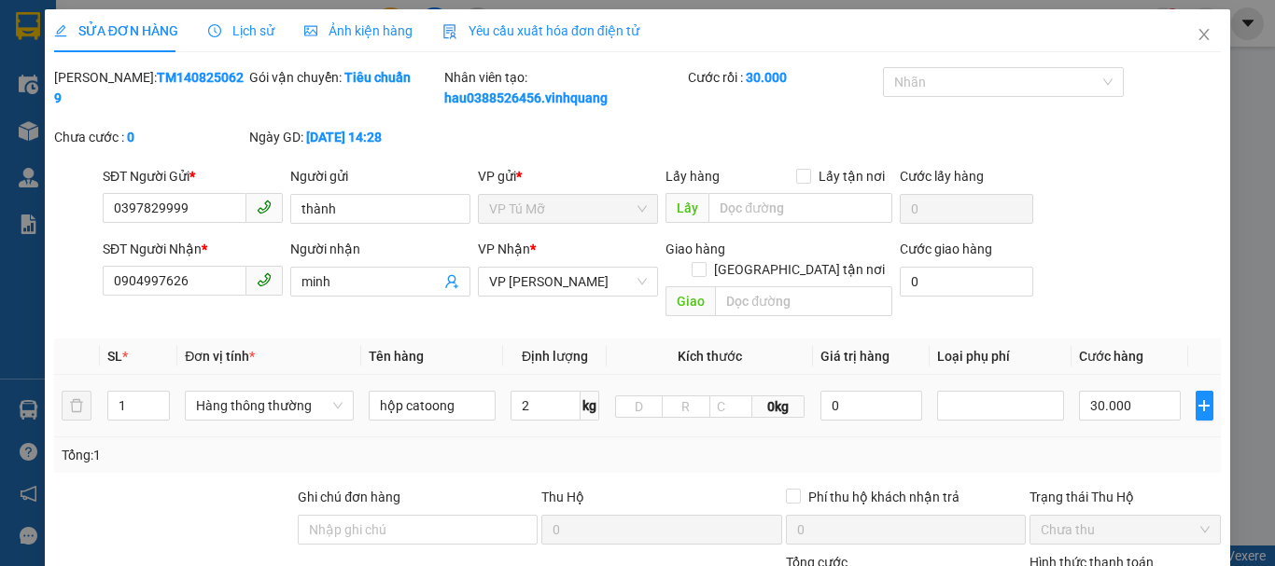
click at [592, 225] on div "VP gửi * VP Tú Mỡ" at bounding box center [568, 198] width 180 height 65
click at [584, 212] on span "VP Tú Mỡ" at bounding box center [568, 209] width 158 height 28
click at [639, 210] on span "VP Tú Mỡ" at bounding box center [568, 209] width 158 height 28
click at [580, 197] on span "VP Tú Mỡ" at bounding box center [568, 209] width 158 height 28
click at [579, 197] on span "VP Tú Mỡ" at bounding box center [568, 209] width 158 height 28
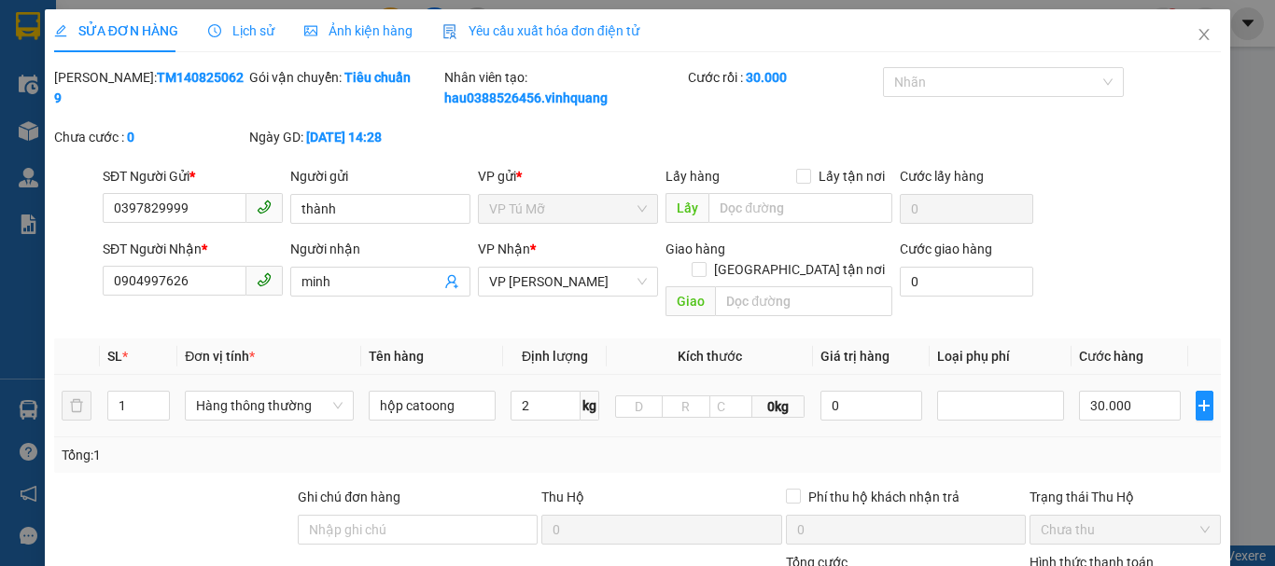
click at [579, 197] on span "VP Tú Mỡ" at bounding box center [568, 209] width 158 height 28
click at [578, 197] on span "VP Tú Mỡ" at bounding box center [568, 209] width 158 height 28
click at [578, 198] on span "VP Tú Mỡ" at bounding box center [568, 209] width 158 height 28
click at [552, 205] on span "VP Tú Mỡ" at bounding box center [568, 209] width 158 height 28
click at [537, 196] on span "VP Tú Mỡ" at bounding box center [568, 209] width 158 height 28
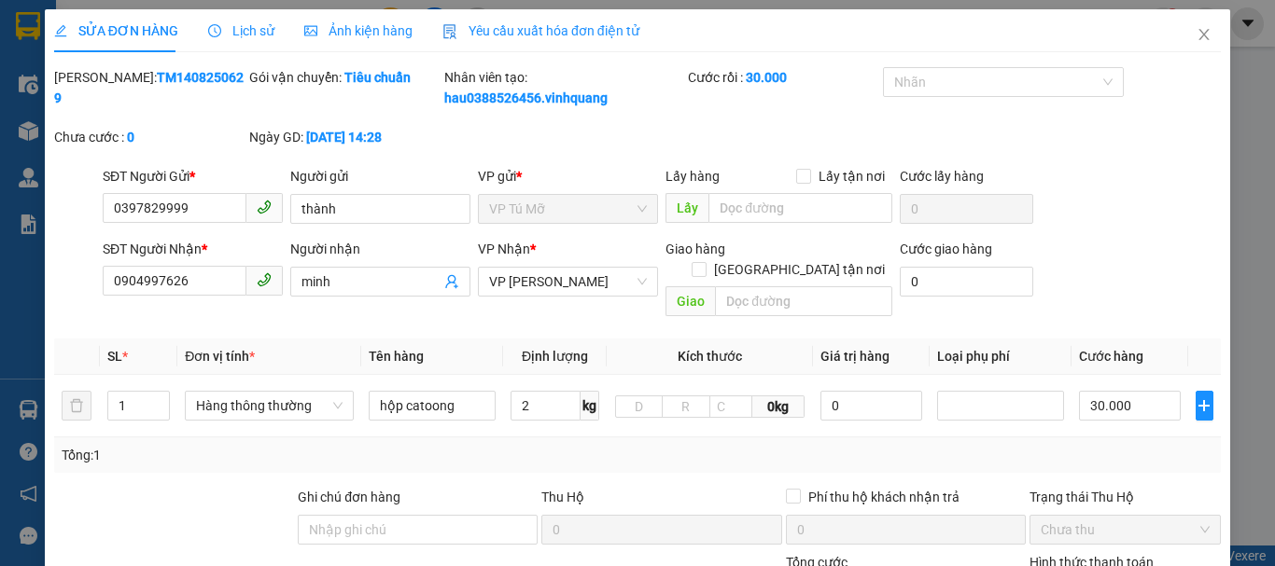
click at [537, 196] on span "VP Tú Mỡ" at bounding box center [568, 209] width 158 height 28
click at [538, 196] on span "VP Tú Mỡ" at bounding box center [568, 209] width 158 height 28
click at [540, 202] on span "VP Tú Mỡ" at bounding box center [568, 209] width 158 height 28
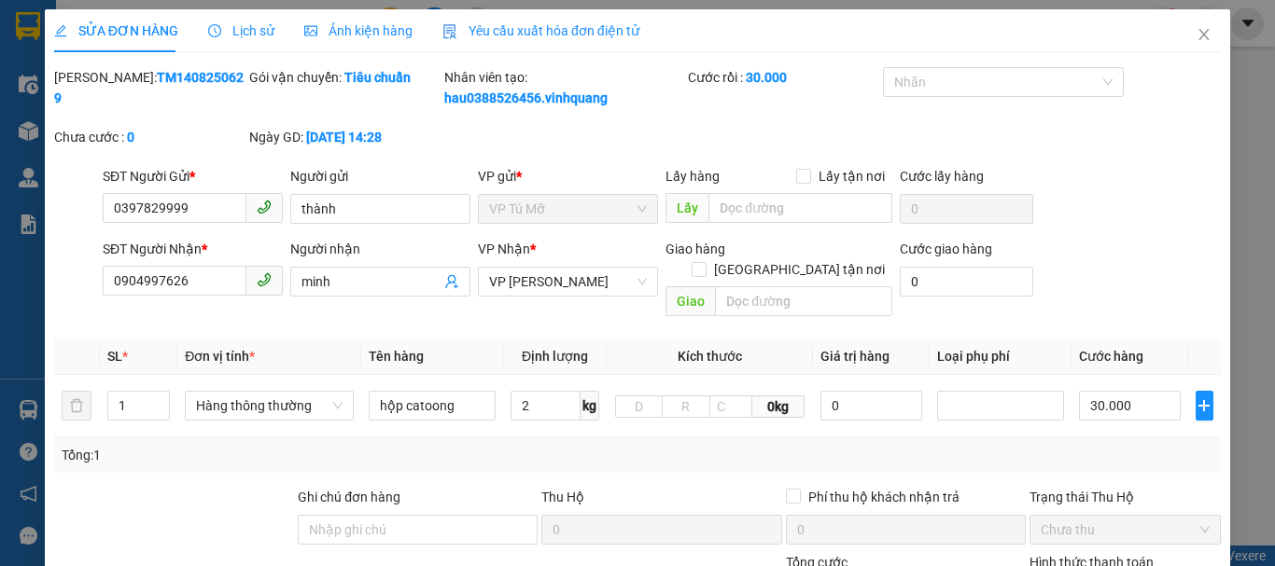
click at [543, 203] on span "VP Tú Mỡ" at bounding box center [568, 209] width 158 height 28
drag, startPoint x: 543, startPoint y: 203, endPoint x: 483, endPoint y: 292, distance: 106.9
click at [539, 215] on span "VP Tú Mỡ" at bounding box center [568, 209] width 158 height 28
click at [555, 219] on span "VP Tú Mỡ" at bounding box center [568, 209] width 158 height 28
click at [550, 214] on span "VP Tú Mỡ" at bounding box center [568, 209] width 158 height 28
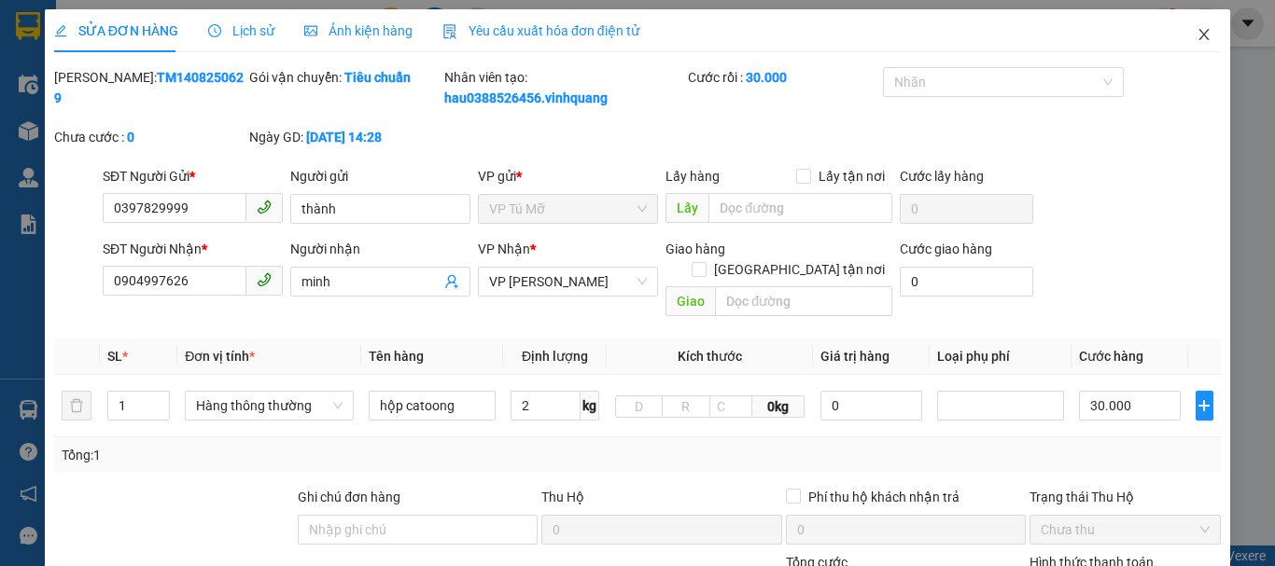
click at [1196, 32] on icon "close" at bounding box center [1203, 34] width 15 height 15
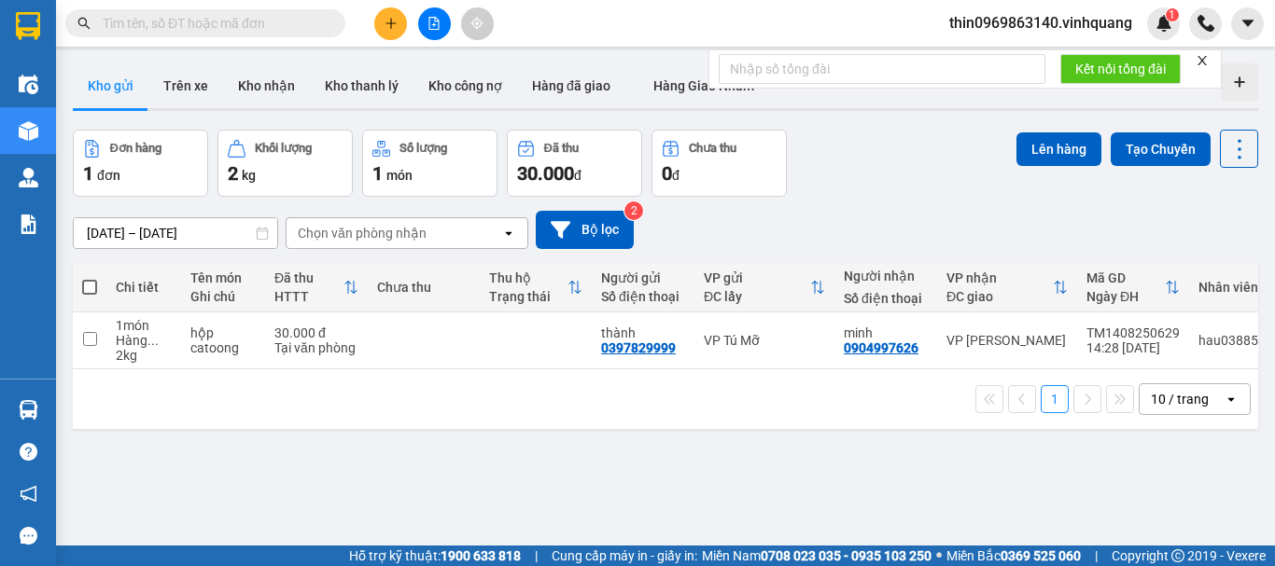
scroll to position [86, 0]
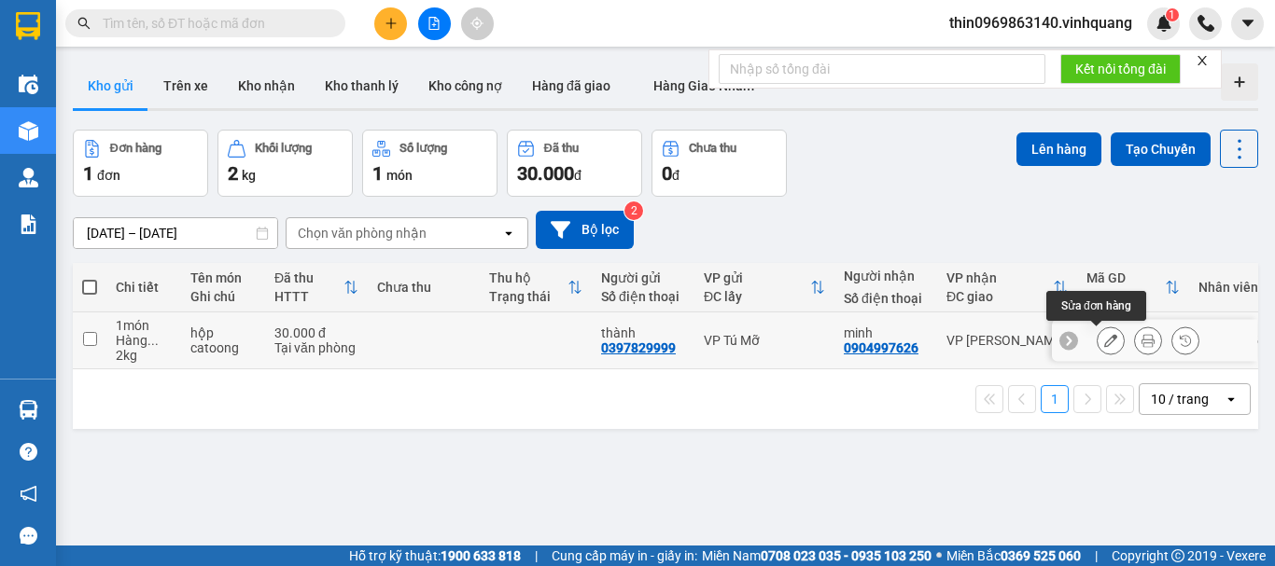
click at [1104, 342] on icon at bounding box center [1110, 340] width 13 height 13
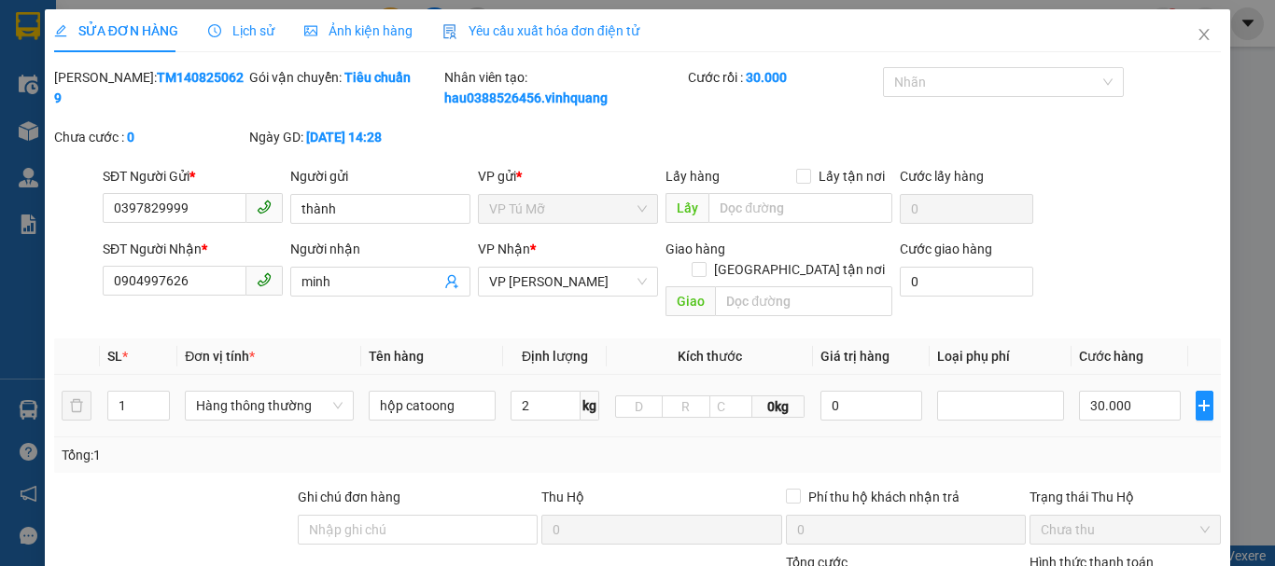
type input "0397829999"
type input "thành"
type input "0904997626"
type input "minh"
type input "30.000"
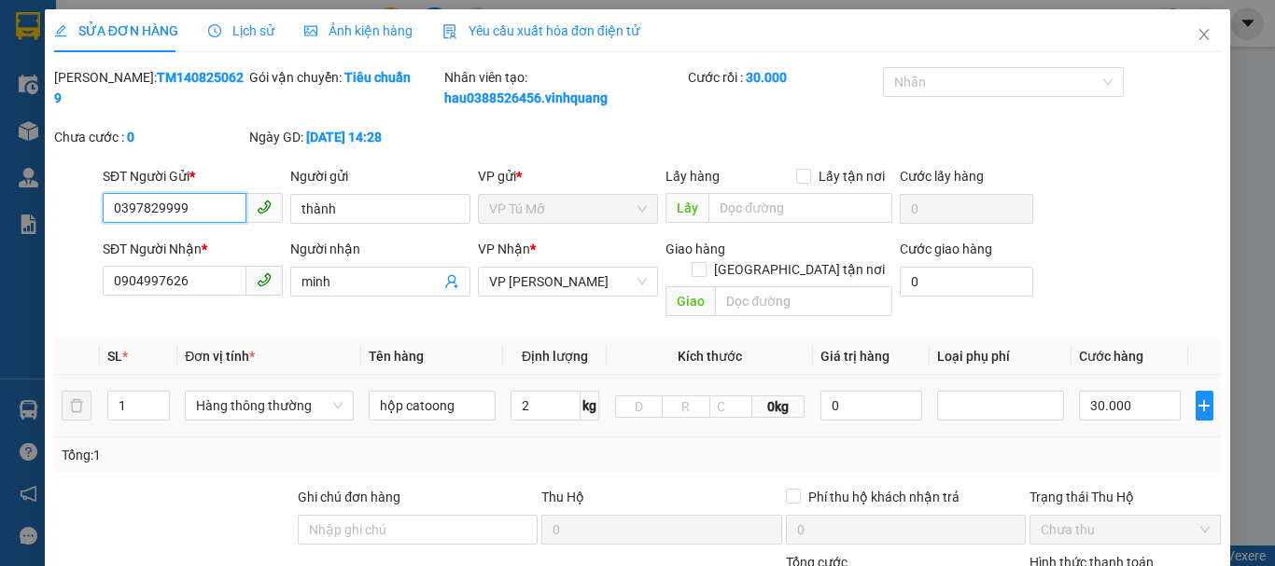
click at [592, 214] on span "VP Tú Mỡ" at bounding box center [568, 209] width 158 height 28
click at [592, 228] on div "VP gửi * VP Tú Mỡ" at bounding box center [568, 198] width 180 height 65
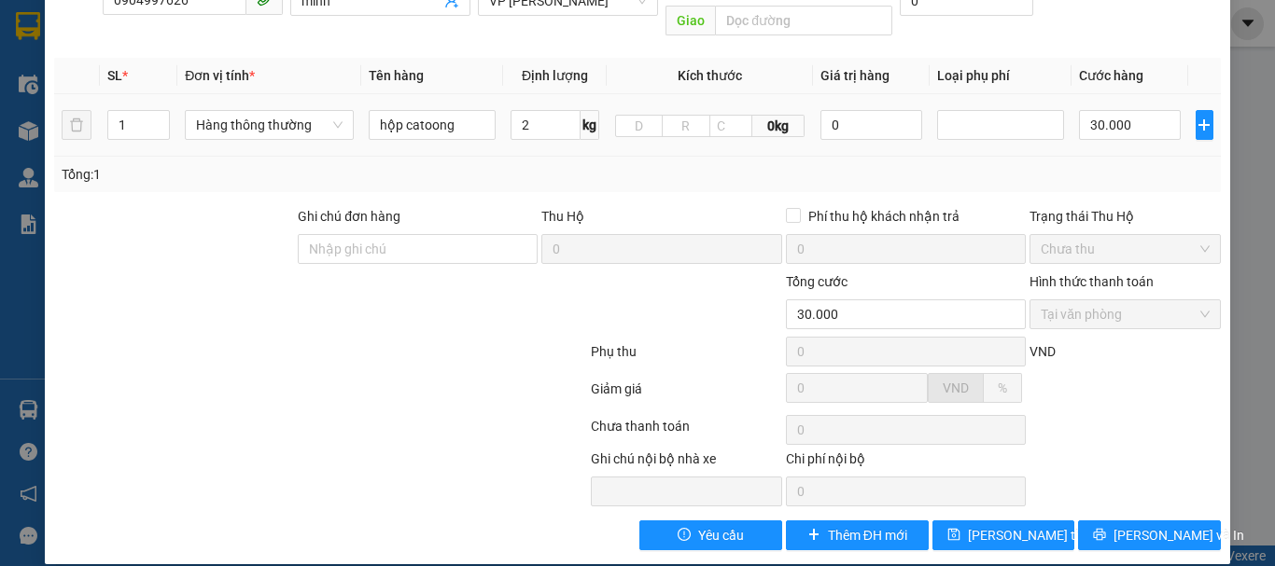
scroll to position [94, 0]
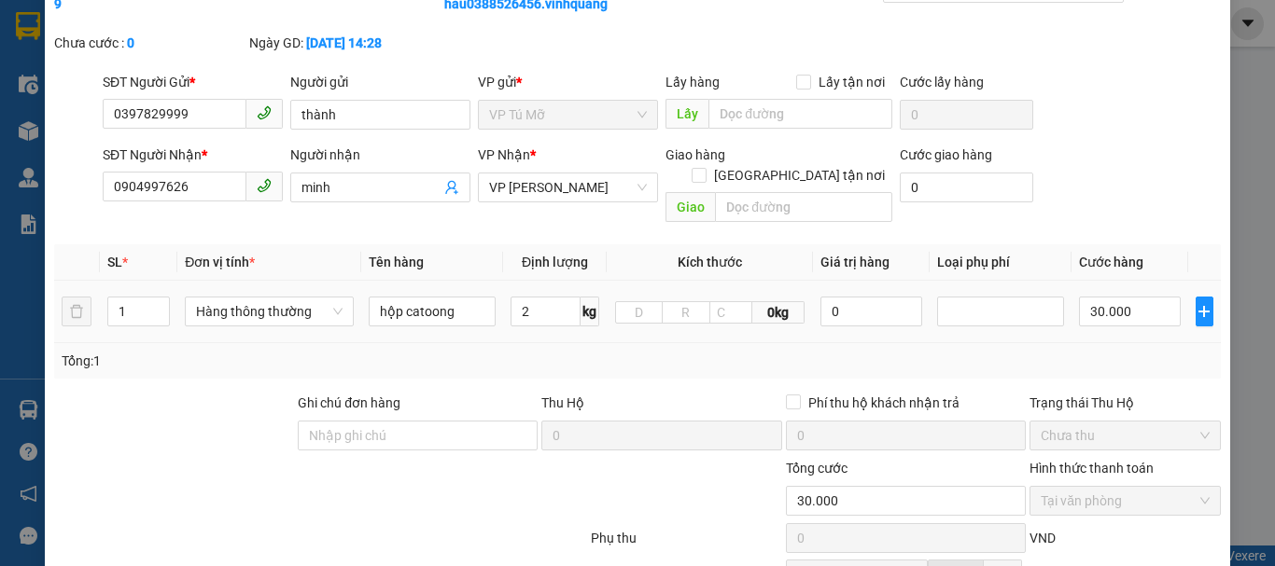
click at [538, 110] on span "VP Tú Mỡ" at bounding box center [568, 115] width 158 height 28
click at [622, 124] on span "VP Tú Mỡ" at bounding box center [568, 115] width 158 height 28
click at [648, 120] on div "VP Tú Mỡ" at bounding box center [568, 115] width 180 height 30
click at [572, 101] on span "VP Tú Mỡ" at bounding box center [568, 115] width 158 height 28
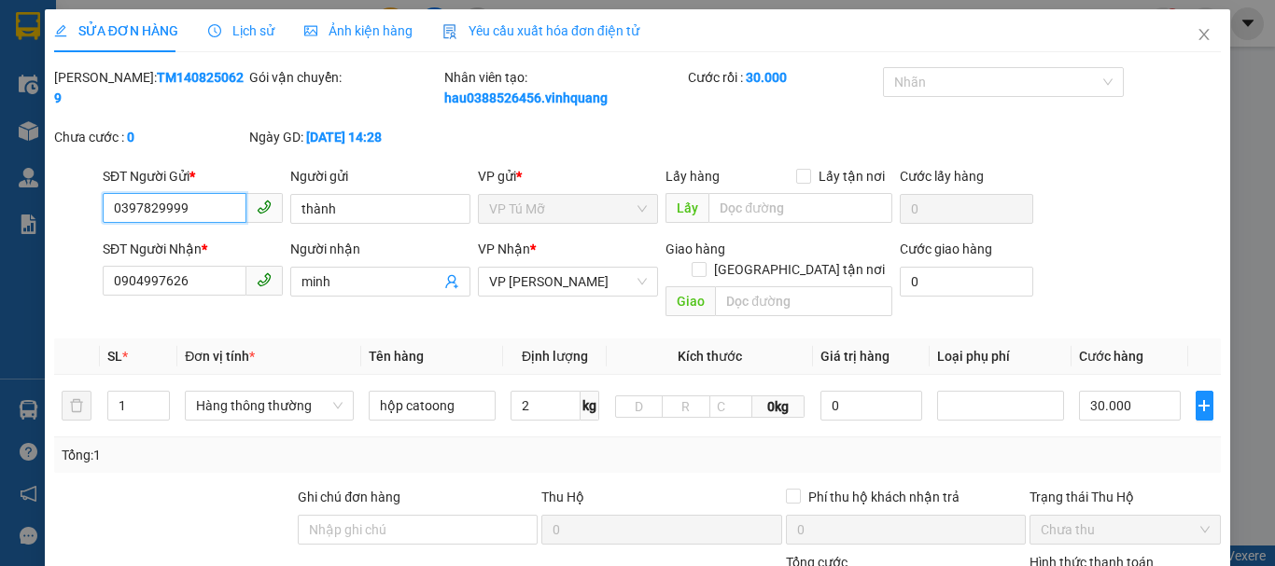
type input "0397829999"
type input "thành"
type input "0904997626"
type input "minh"
type input "30.000"
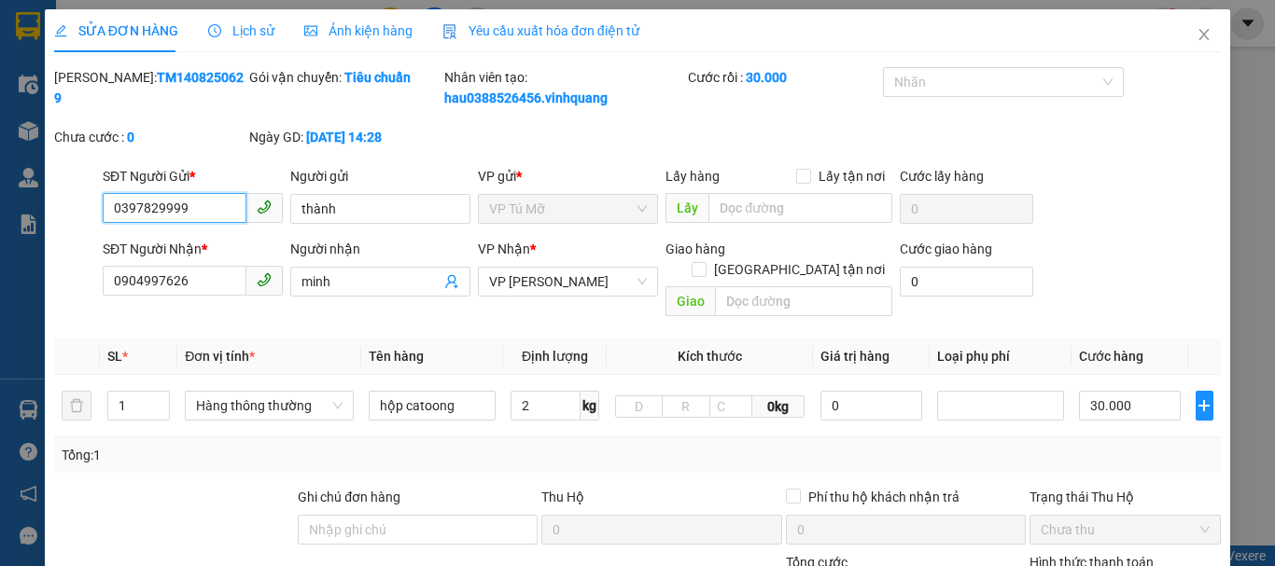
click at [518, 207] on span "VP Tú Mỡ" at bounding box center [568, 209] width 158 height 28
click at [611, 221] on span "VP Tú Mỡ" at bounding box center [568, 209] width 158 height 28
click at [614, 213] on span "VP Tú Mỡ" at bounding box center [568, 209] width 158 height 28
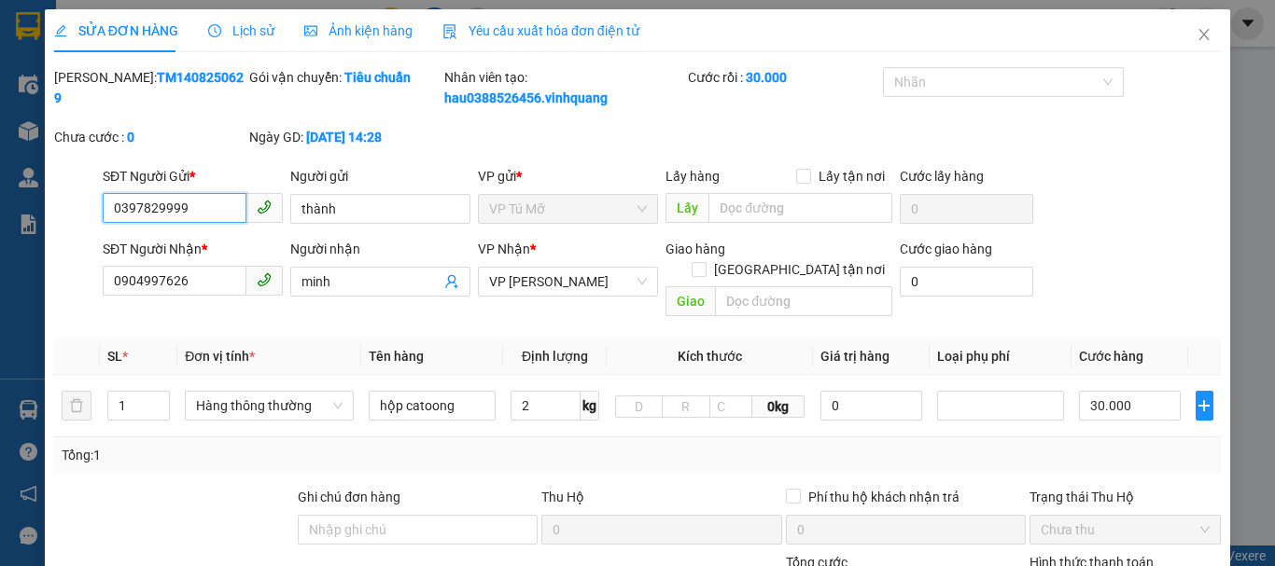
click at [614, 213] on span "VP Tú Mỡ" at bounding box center [568, 209] width 158 height 28
click at [560, 204] on span "VP Tú Mỡ" at bounding box center [568, 209] width 158 height 28
click at [632, 275] on span "VP [PERSON_NAME]" at bounding box center [568, 282] width 158 height 28
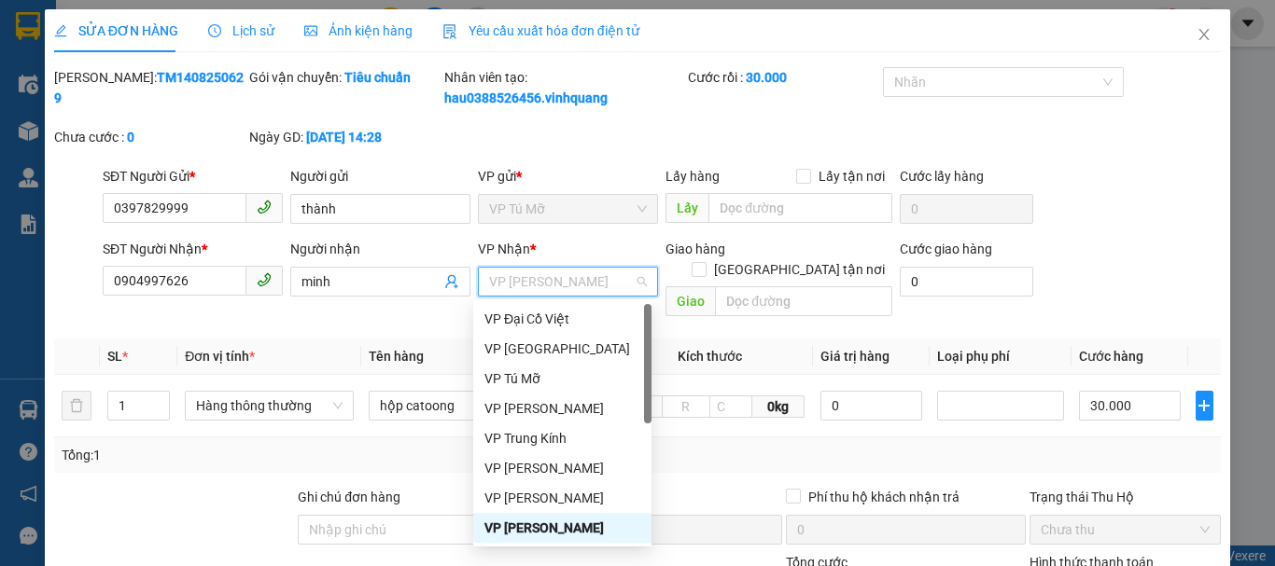
click at [557, 214] on span "VP Tú Mỡ" at bounding box center [568, 209] width 158 height 28
click at [554, 210] on span "VP Tú Mỡ" at bounding box center [568, 209] width 158 height 28
click at [605, 526] on div "VP [PERSON_NAME]" at bounding box center [562, 528] width 156 height 21
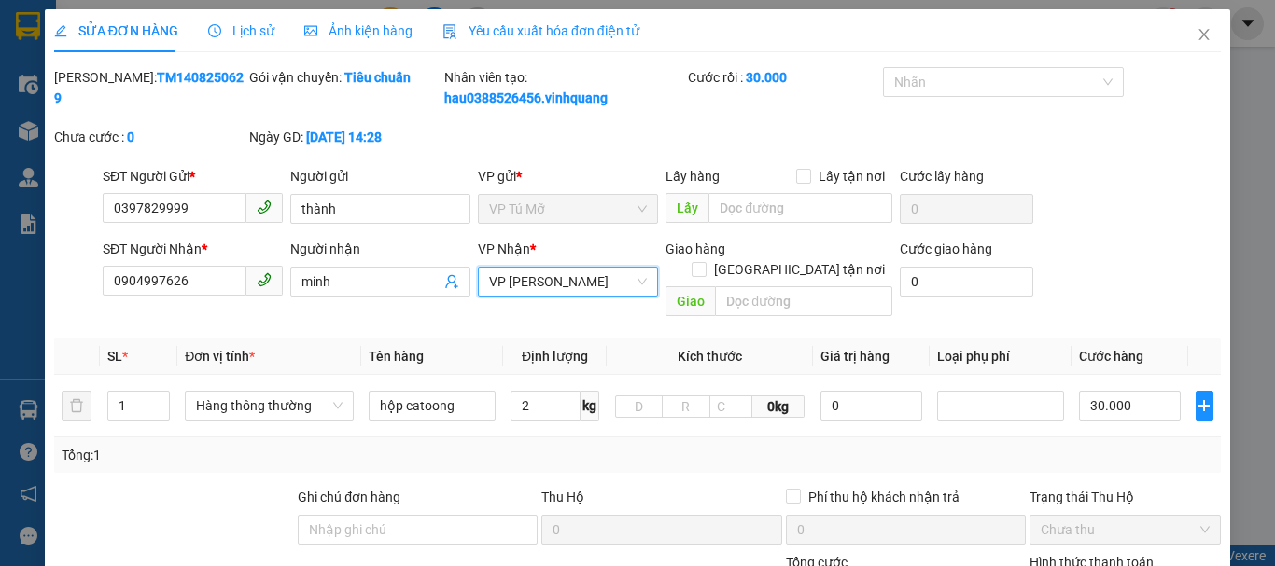
click at [552, 205] on span "VP Tú Mỡ" at bounding box center [568, 209] width 158 height 28
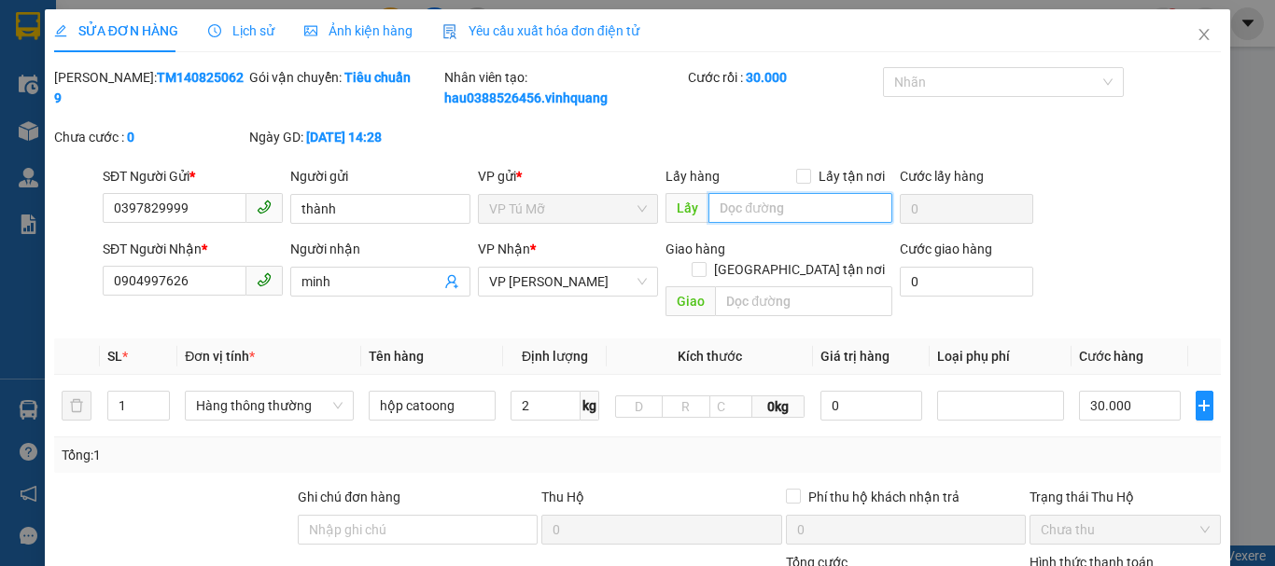
click at [745, 207] on input "text" at bounding box center [800, 208] width 184 height 30
click at [543, 210] on span "VP Tú Mỡ" at bounding box center [568, 209] width 158 height 28
click at [542, 210] on span "VP Tú Mỡ" at bounding box center [568, 209] width 158 height 28
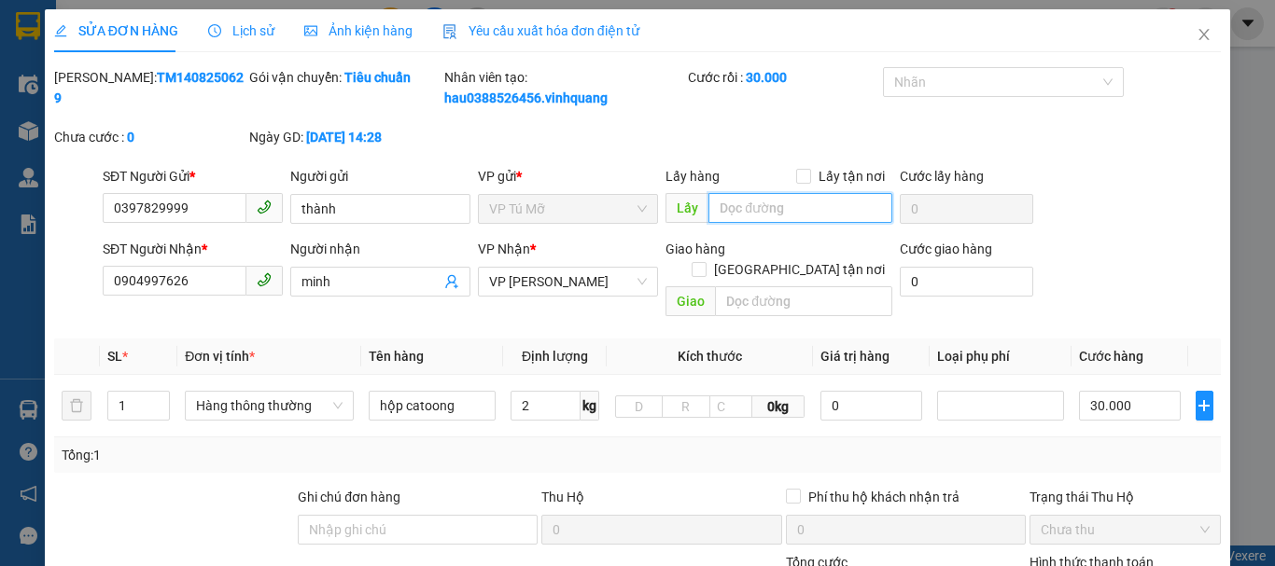
click at [542, 210] on span "VP Tú Mỡ" at bounding box center [568, 209] width 158 height 28
click at [497, 347] on tr "SL * Đơn vị tính * Tên hàng Định lượng Kích thước Giá trị hàng Loại phụ phí Cướ…" at bounding box center [637, 357] width 1167 height 36
click at [327, 559] on div "Total Paid Fee 30.000 Total UnPaid Fee 0 Cash Collection Total Fee Mã ĐH: TM140…" at bounding box center [637, 449] width 1167 height 764
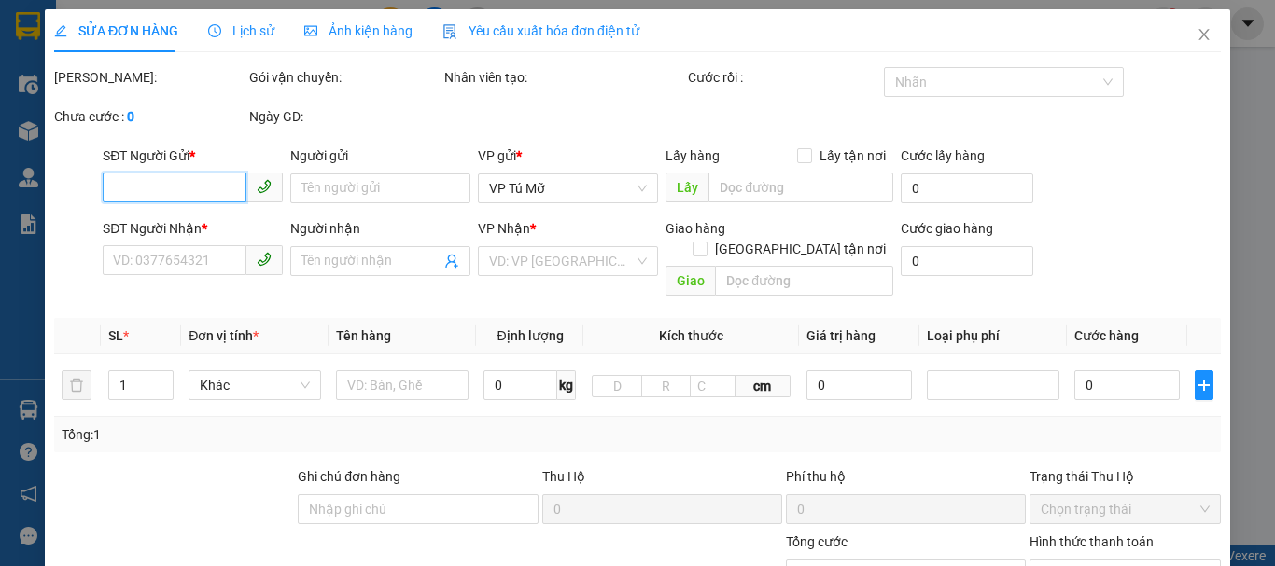
type input "0397829999"
type input "thành"
type input "0904997626"
type input "minh"
type input "30.000"
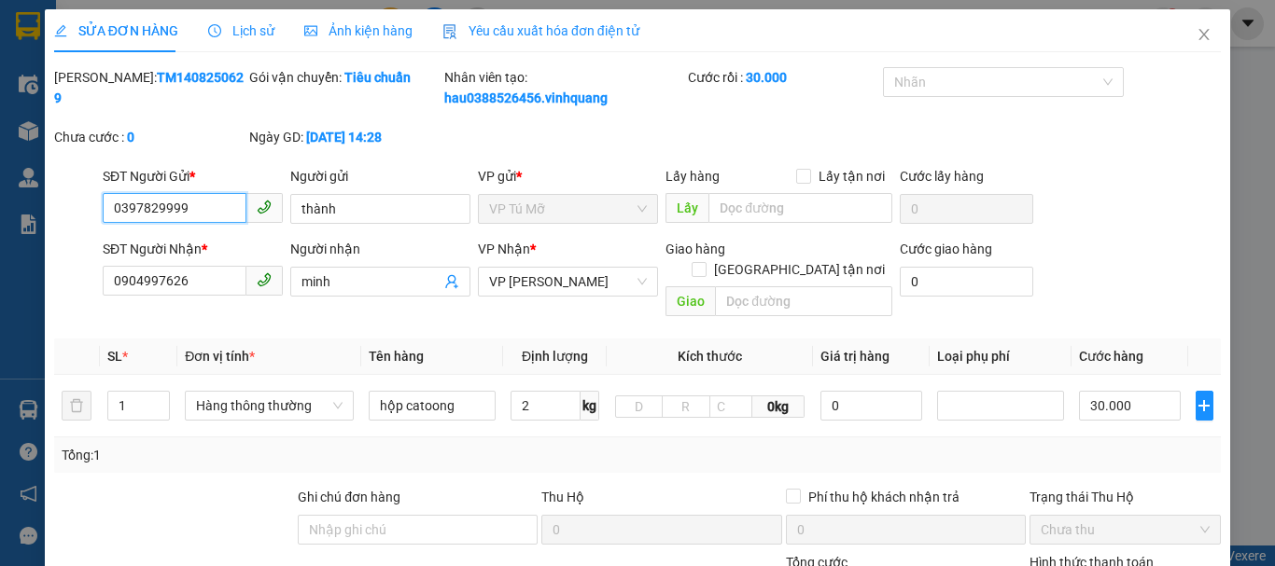
click at [550, 215] on span "VP Tú Mỡ" at bounding box center [568, 209] width 158 height 28
click at [563, 207] on span "VP Tú Mỡ" at bounding box center [568, 209] width 158 height 28
click at [1196, 32] on icon "close" at bounding box center [1203, 34] width 15 height 15
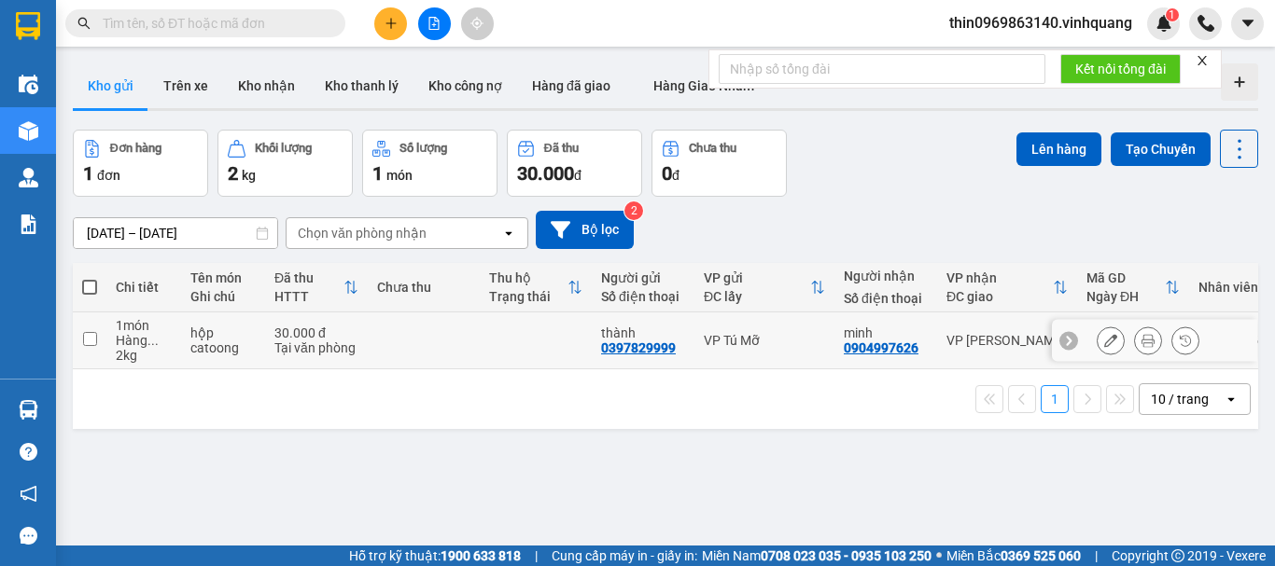
click at [1104, 340] on icon at bounding box center [1110, 340] width 13 height 13
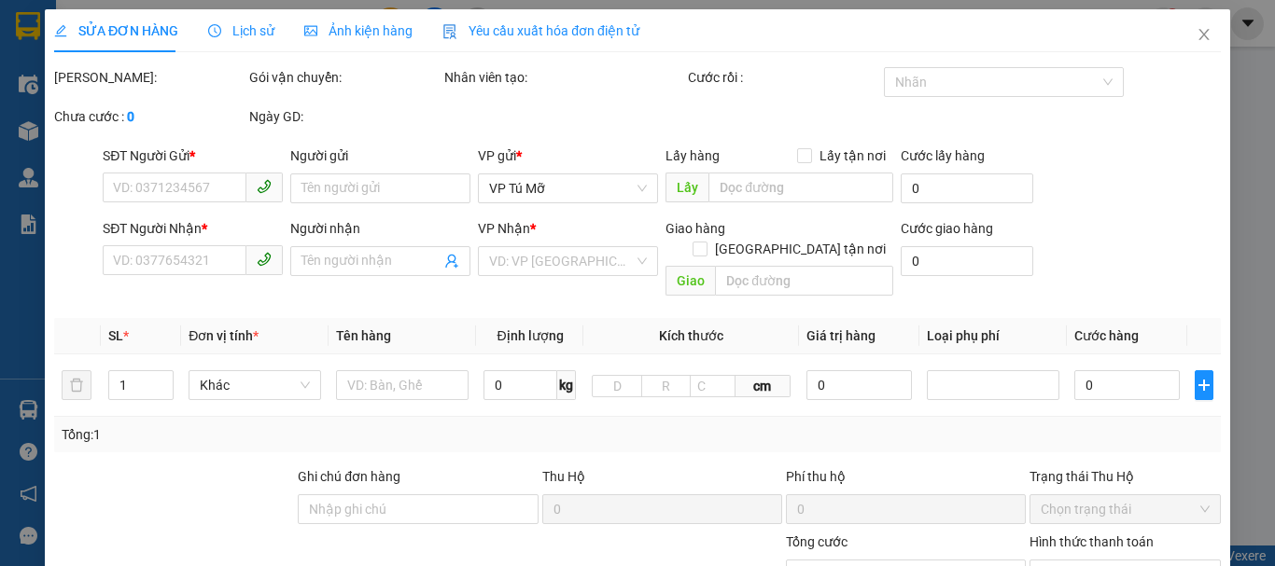
type input "0397829999"
type input "thành"
type input "0904997626"
type input "minh"
type input "30.000"
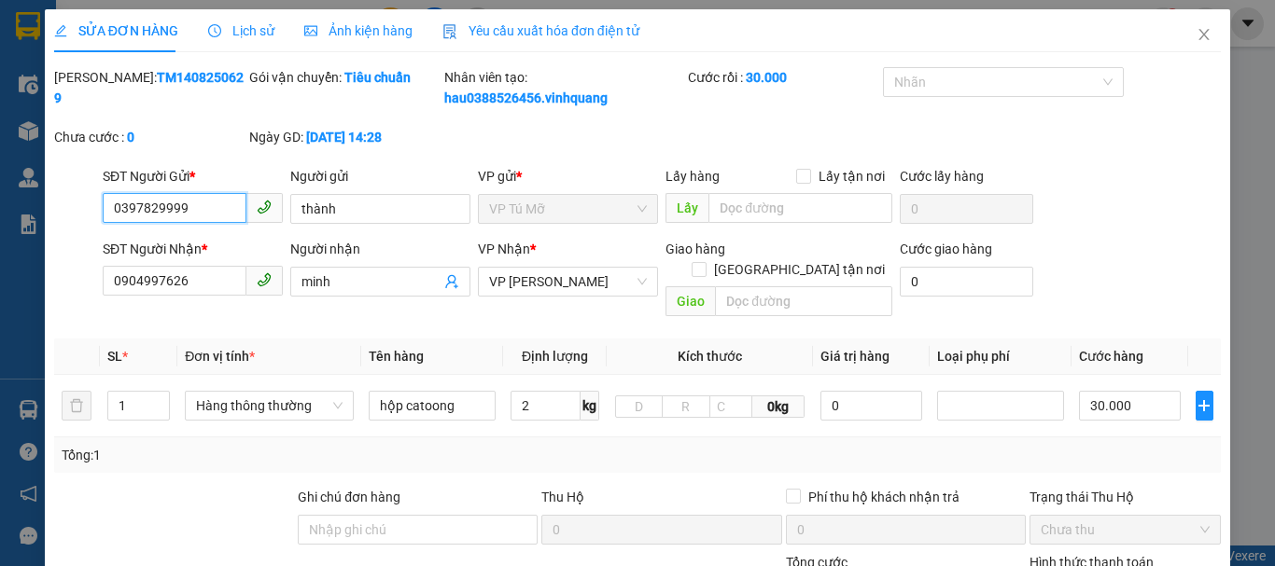
click at [563, 216] on span "VP Tú Mỡ" at bounding box center [568, 209] width 158 height 28
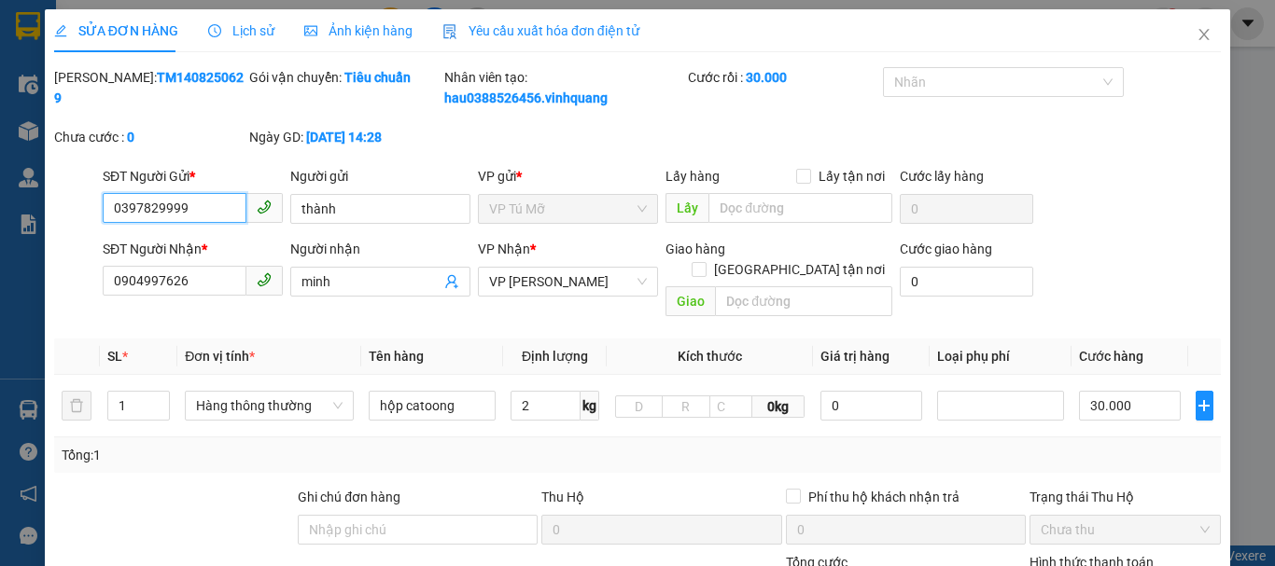
click at [546, 213] on span "VP Tú Mỡ" at bounding box center [568, 209] width 158 height 28
click at [562, 213] on span "VP Tú Mỡ" at bounding box center [568, 209] width 158 height 28
click at [579, 216] on span "VP Tú Mỡ" at bounding box center [568, 209] width 158 height 28
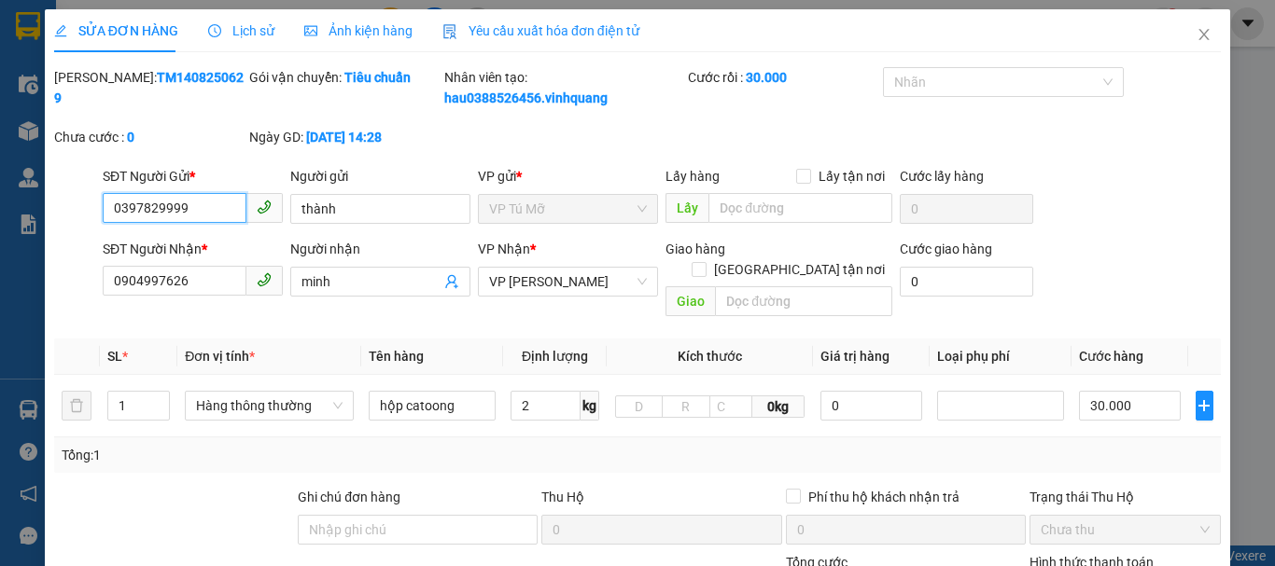
click at [579, 216] on span "VP Tú Mỡ" at bounding box center [568, 209] width 158 height 28
click at [563, 208] on span "VP Tú Mỡ" at bounding box center [568, 209] width 158 height 28
click at [555, 209] on span "VP Tú Mỡ" at bounding box center [568, 209] width 158 height 28
click at [533, 236] on form "SĐT Người Gửi * 0397829999 0397829999 Người gửi thành VP gửi * VP Tú Mỡ Lấy hàn…" at bounding box center [637, 245] width 1167 height 159
click at [546, 209] on span "VP Tú Mỡ" at bounding box center [568, 209] width 158 height 28
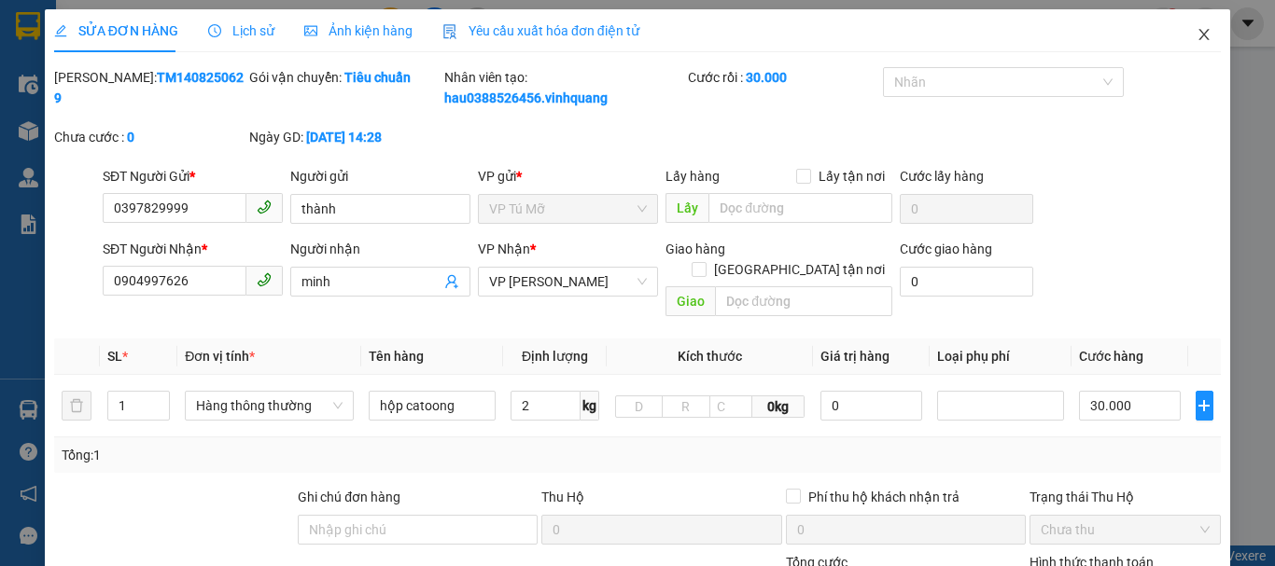
click at [1199, 35] on icon "close" at bounding box center [1204, 34] width 10 height 11
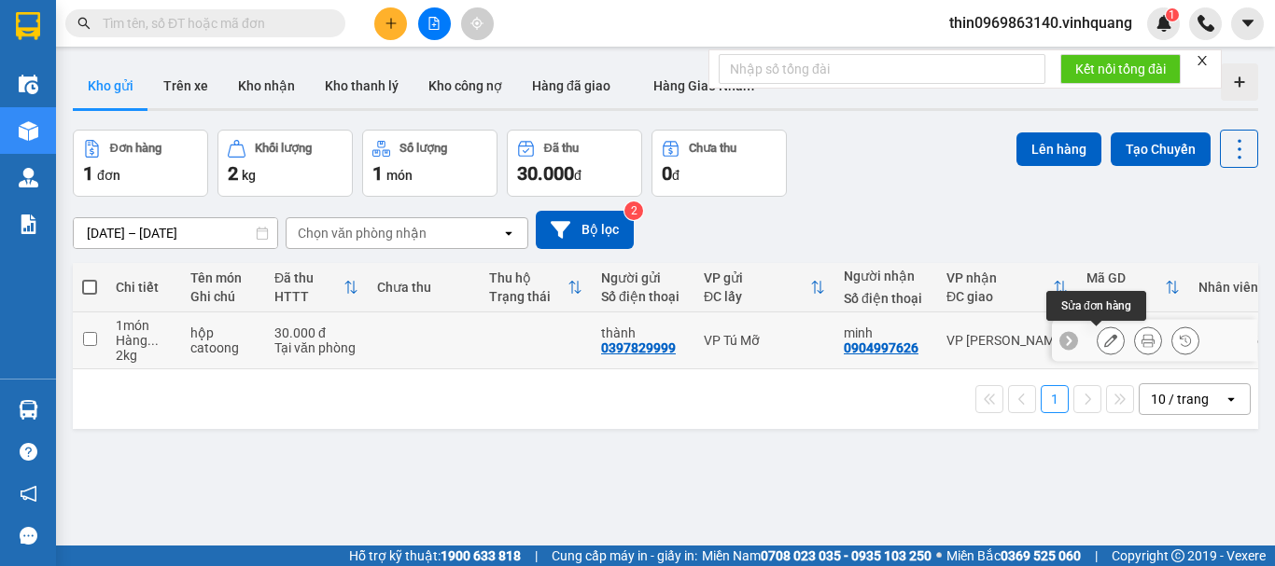
click at [1104, 337] on icon at bounding box center [1110, 340] width 13 height 13
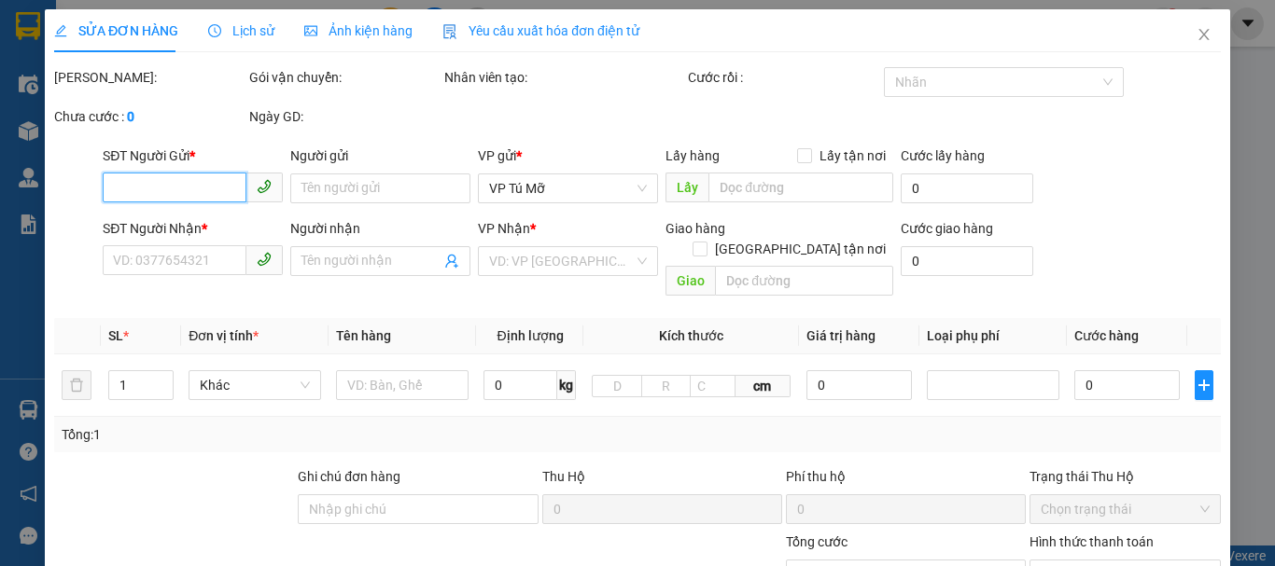
type input "0397829999"
type input "thành"
type input "0904997626"
type input "minh"
type input "30.000"
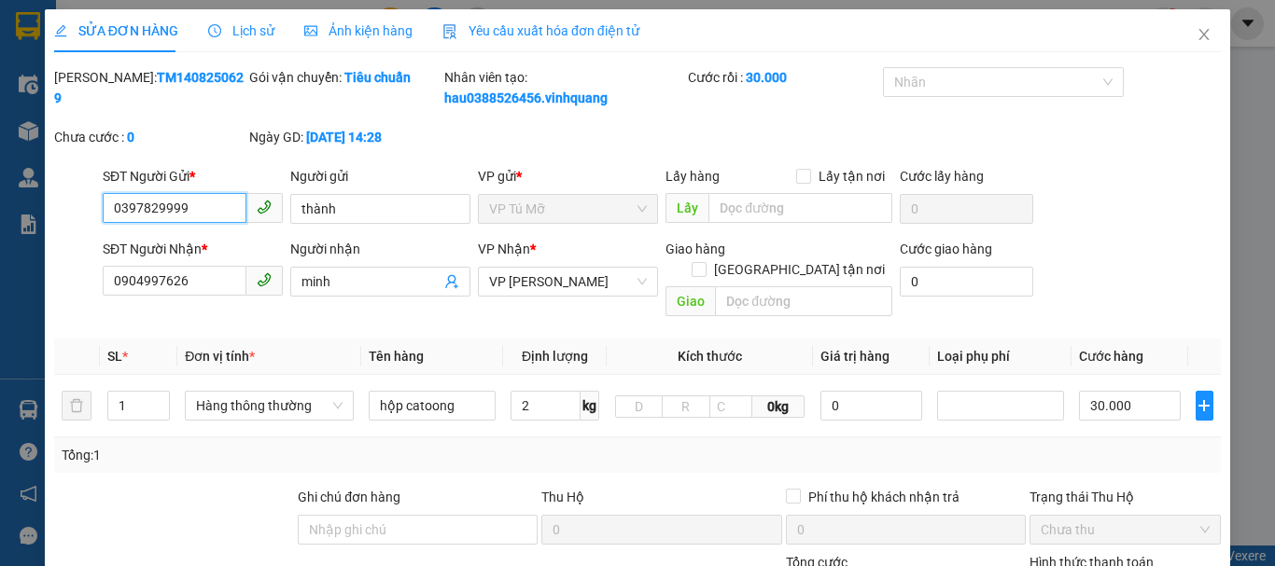
click at [553, 202] on span "VP Tú Mỡ" at bounding box center [568, 209] width 158 height 28
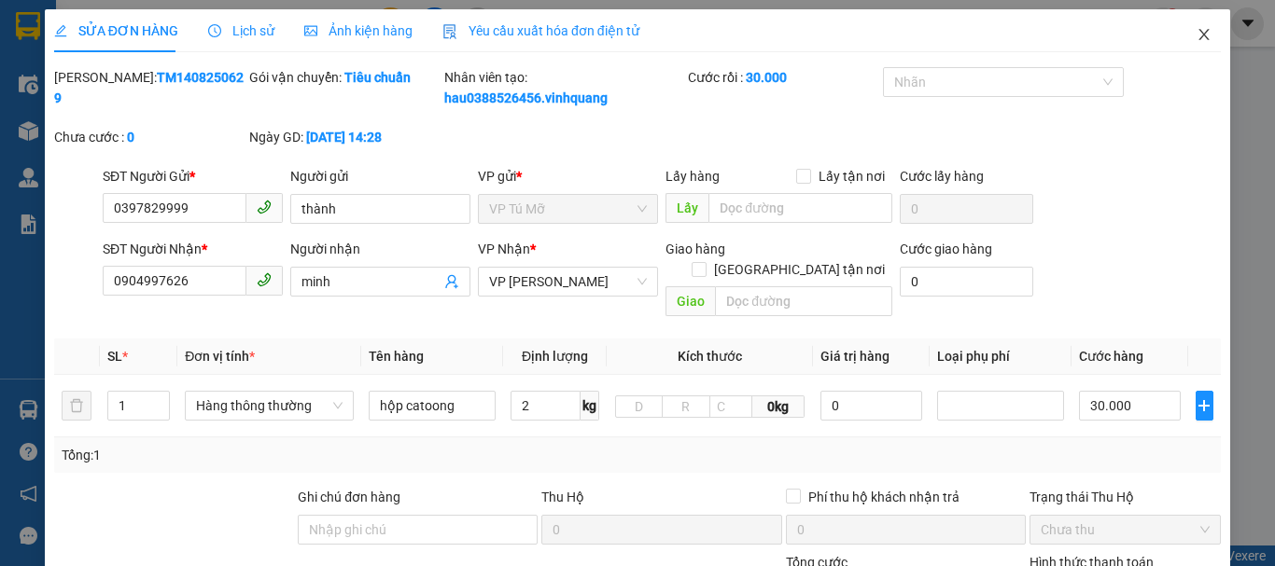
click at [1199, 32] on icon "close" at bounding box center [1204, 34] width 10 height 11
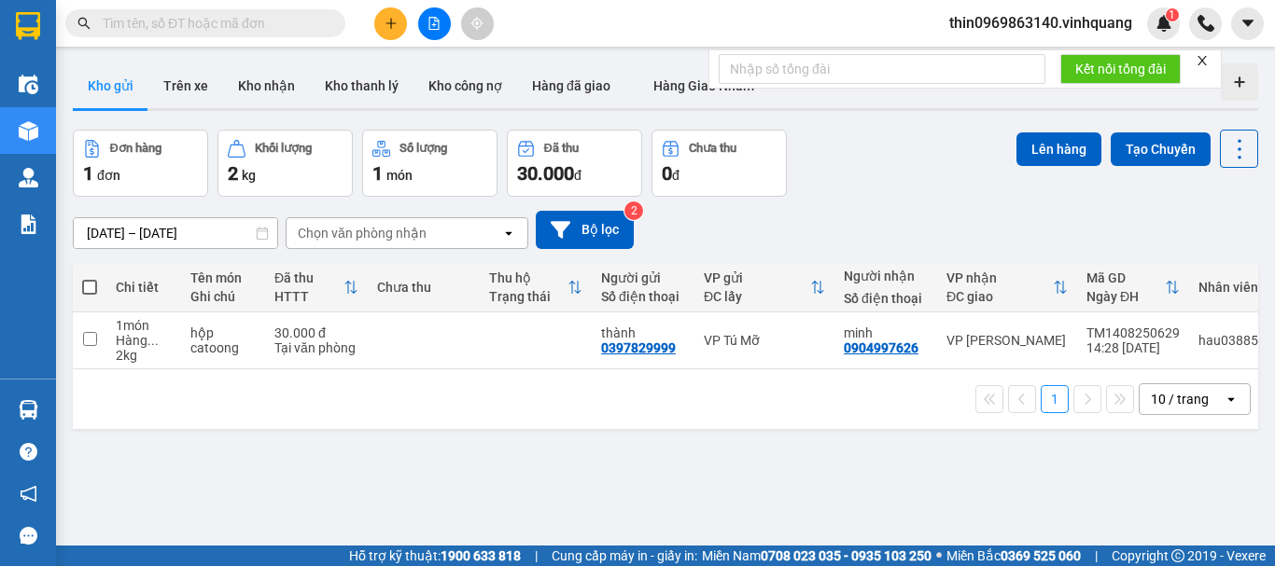
click at [268, 18] on input "text" at bounding box center [213, 23] width 220 height 21
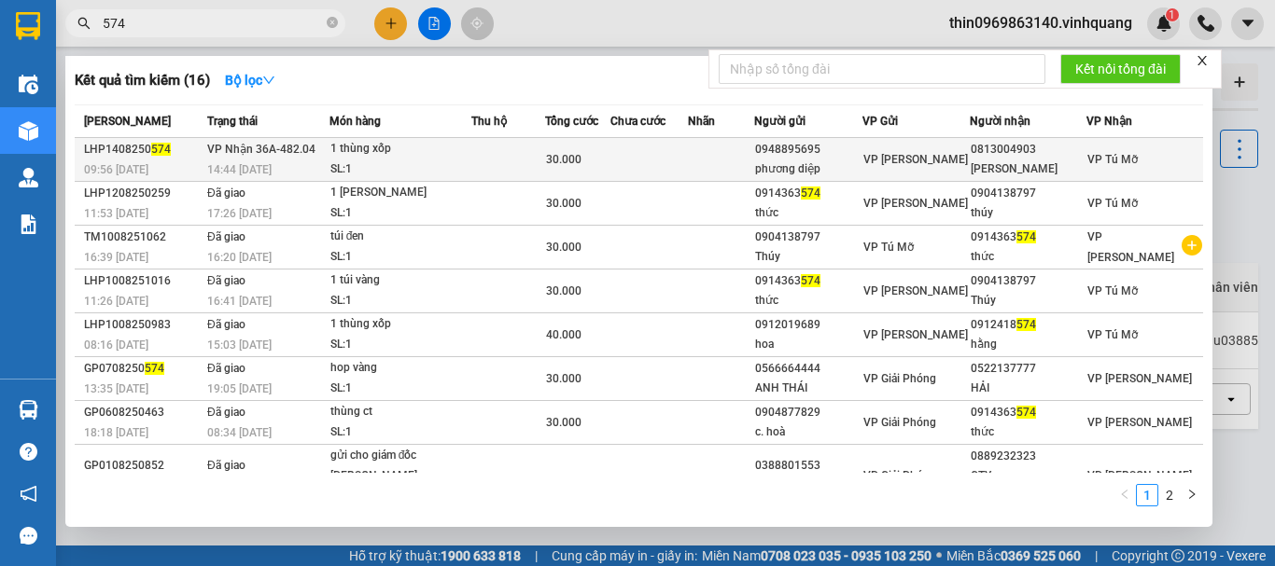
type input "574"
click at [315, 163] on div "14:44 [DATE]" at bounding box center [267, 170] width 121 height 21
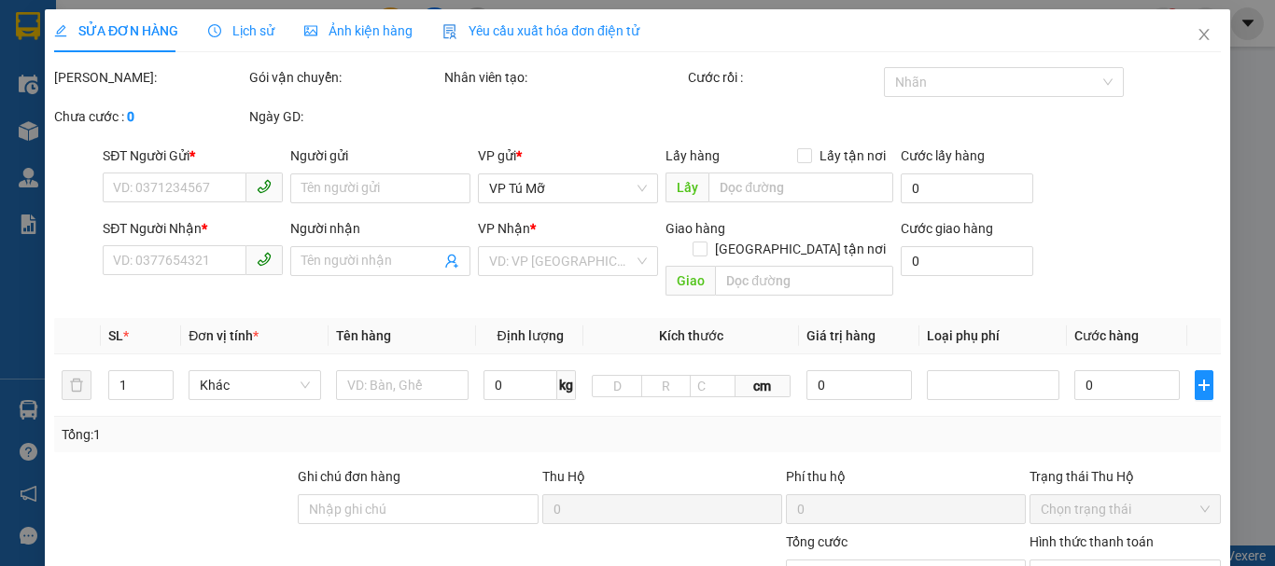
type input "0948895695"
type input "phương diệp"
type input "0813004903"
type input "anh tùng"
type input "30.000"
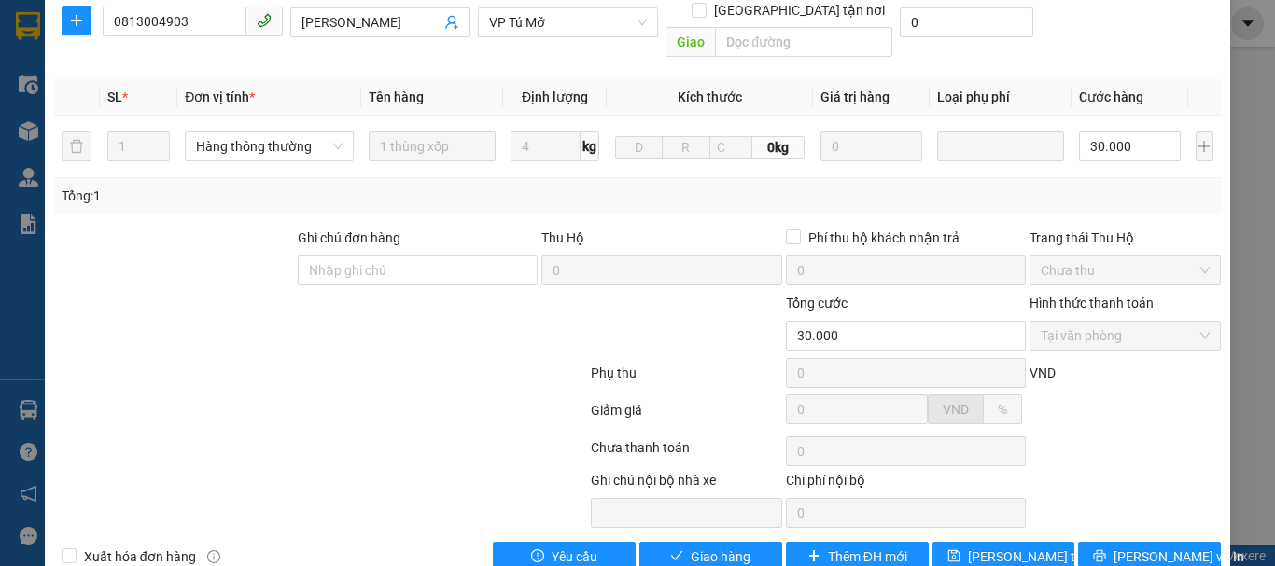
scroll to position [301, 0]
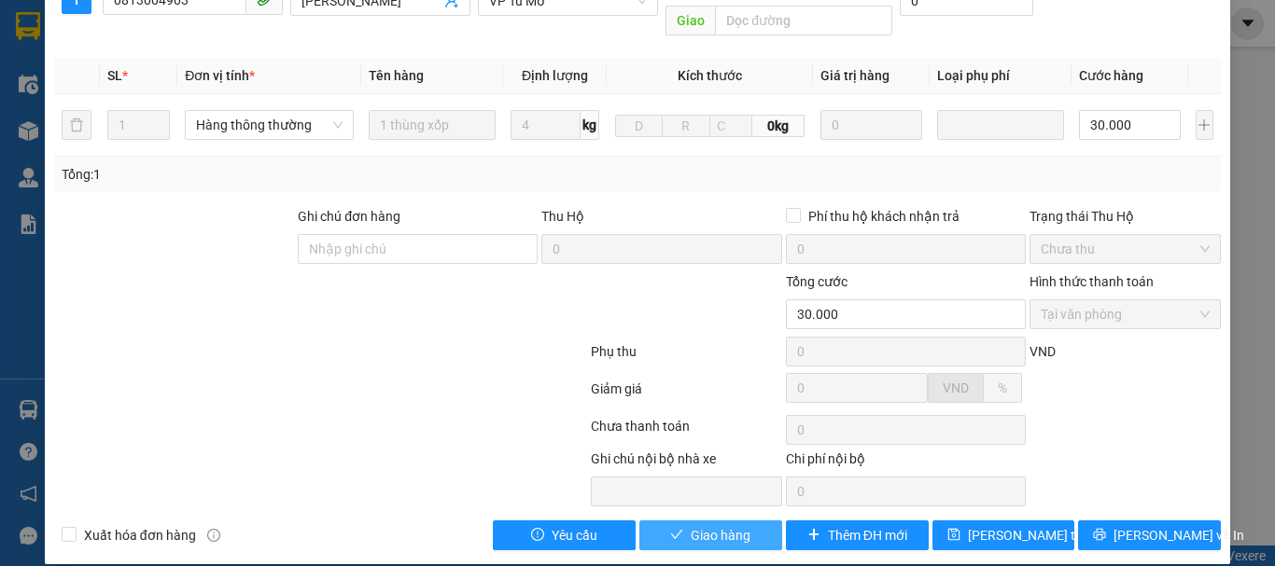
click at [677, 521] on button "Giao hàng" at bounding box center [710, 536] width 143 height 30
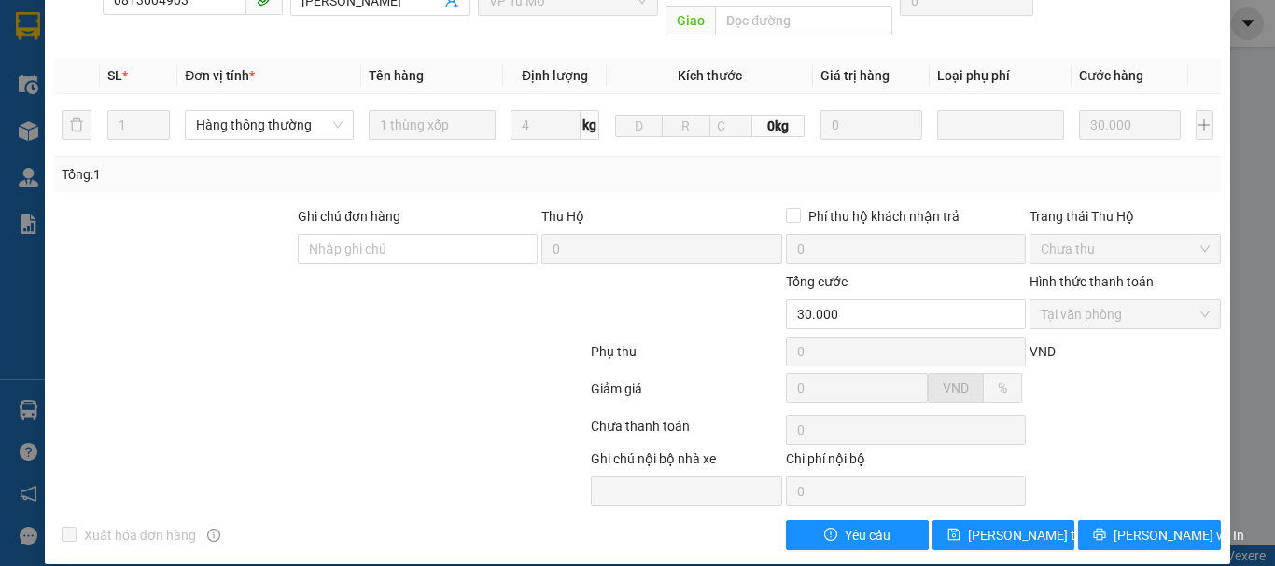
scroll to position [0, 0]
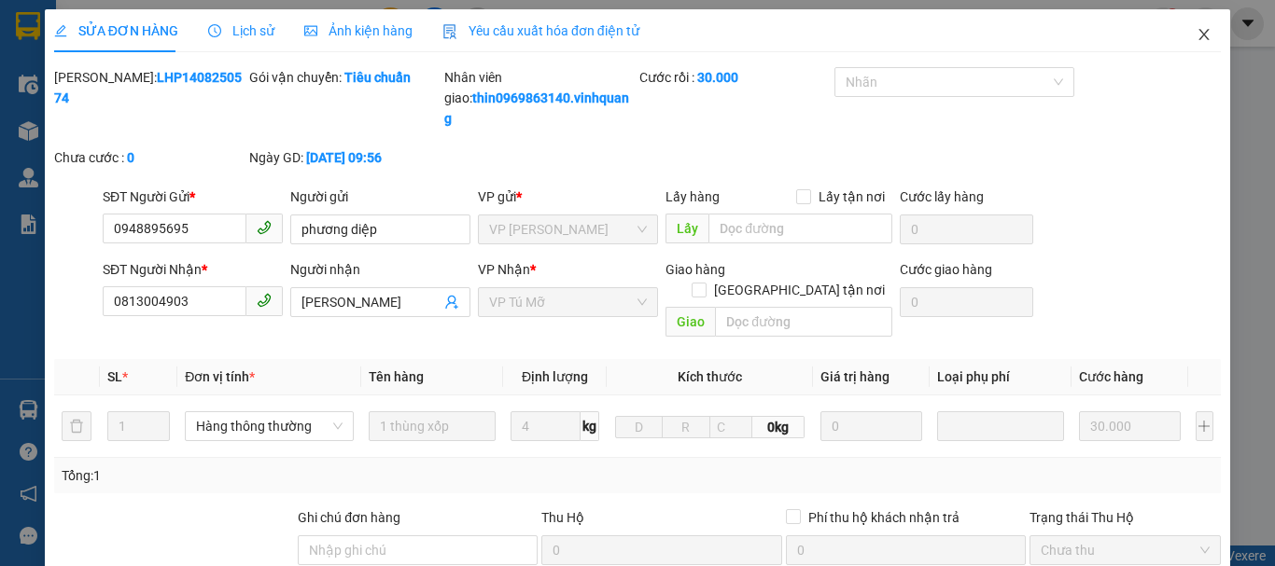
click at [1203, 38] on span "Close" at bounding box center [1204, 35] width 52 height 52
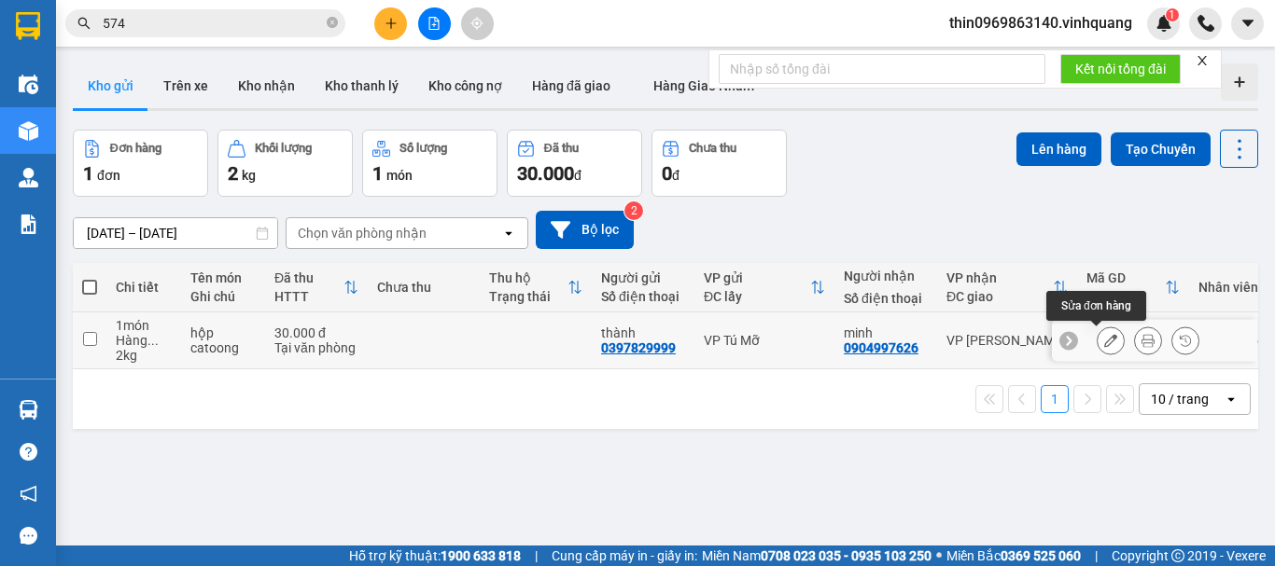
click at [1097, 331] on button at bounding box center [1110, 341] width 26 height 33
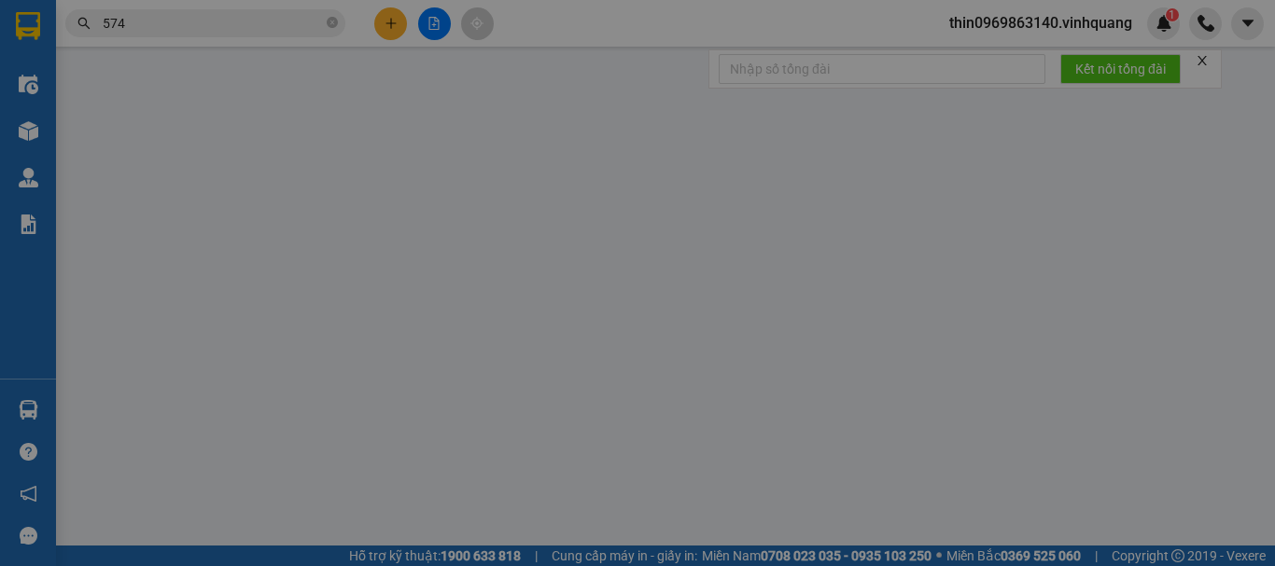
type input "0397829999"
type input "thành"
type input "0904997626"
type input "minh"
type input "30.000"
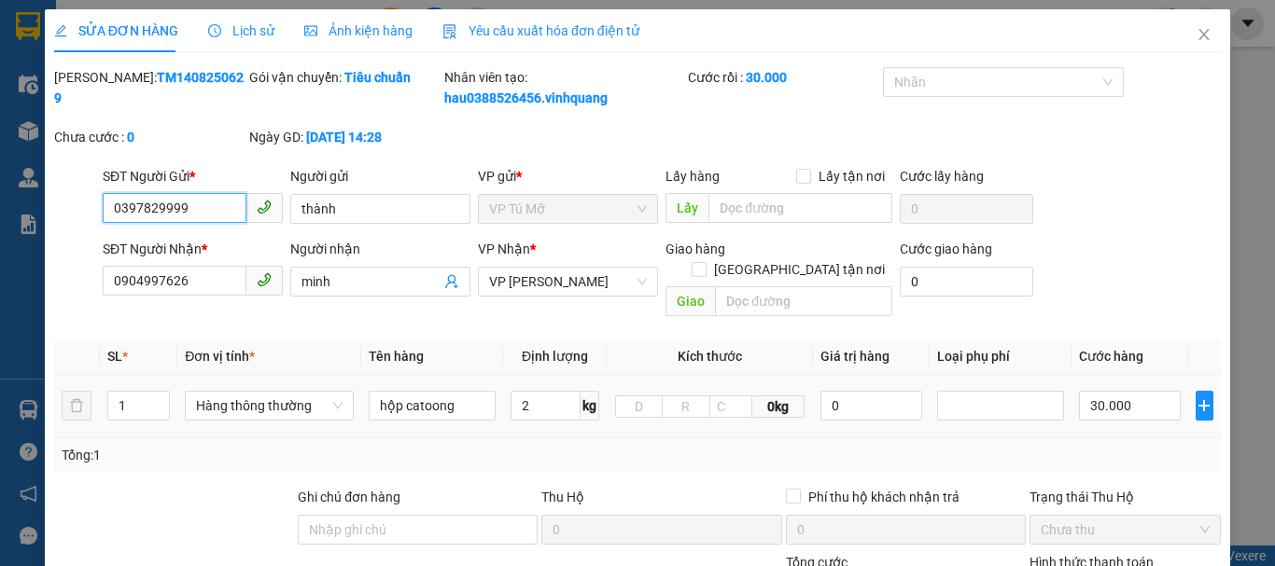
click at [531, 213] on span "VP Tú Mỡ" at bounding box center [568, 209] width 158 height 28
click at [544, 209] on span "VP Tú Mỡ" at bounding box center [568, 209] width 158 height 28
click at [574, 212] on span "VP Tú Mỡ" at bounding box center [568, 209] width 158 height 28
click at [1196, 35] on icon "close" at bounding box center [1203, 34] width 15 height 15
click at [1186, 35] on div "thin0969863140.vinhquang 1" at bounding box center [1104, 23] width 341 height 33
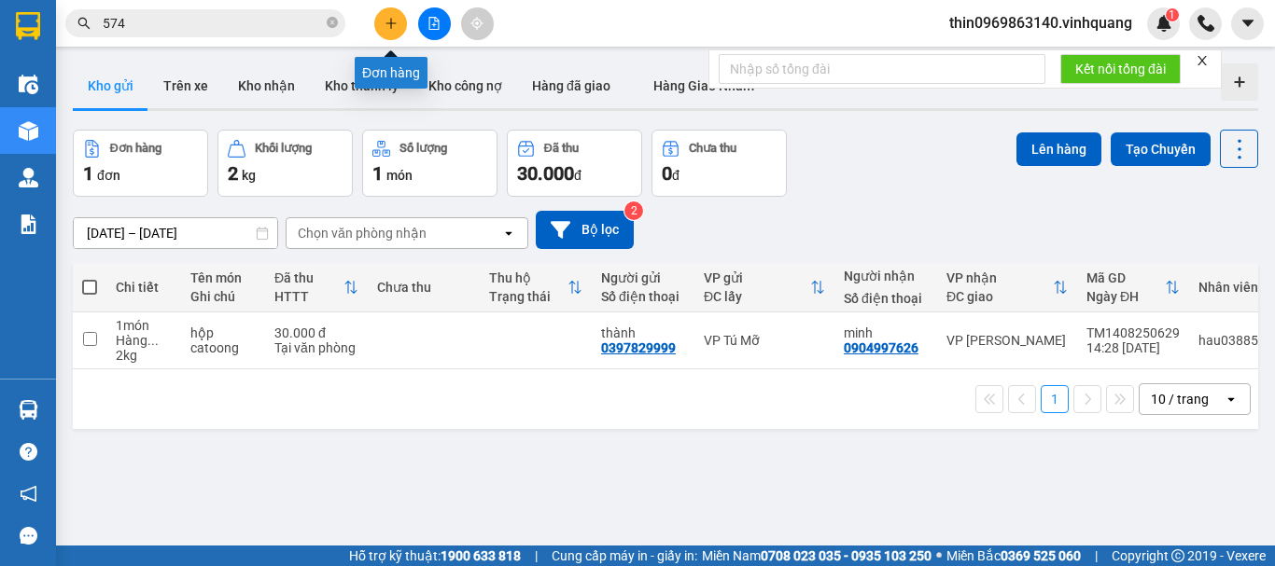
click at [391, 24] on icon "plus" at bounding box center [390, 23] width 1 height 10
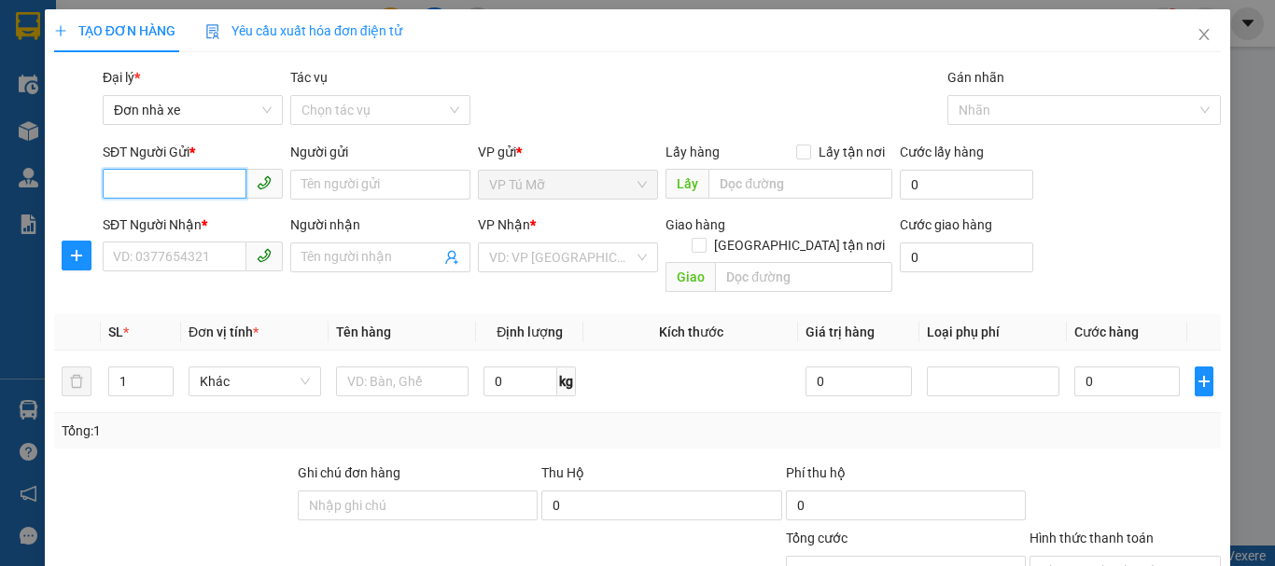
click at [181, 174] on input "SĐT Người Gửi *" at bounding box center [175, 184] width 144 height 30
type input "0903216609"
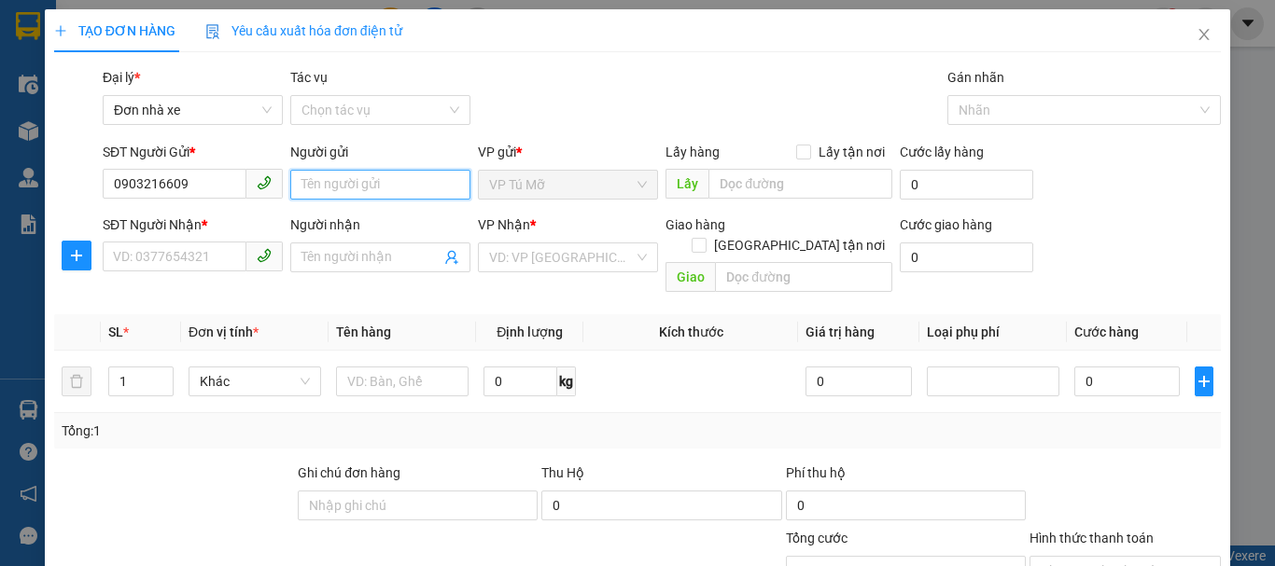
click at [388, 190] on input "Người gửi" at bounding box center [380, 185] width 180 height 30
type input "nhạc cụ tiến đạt"
click at [186, 238] on div "SĐT Người Nhận *" at bounding box center [193, 229] width 180 height 28
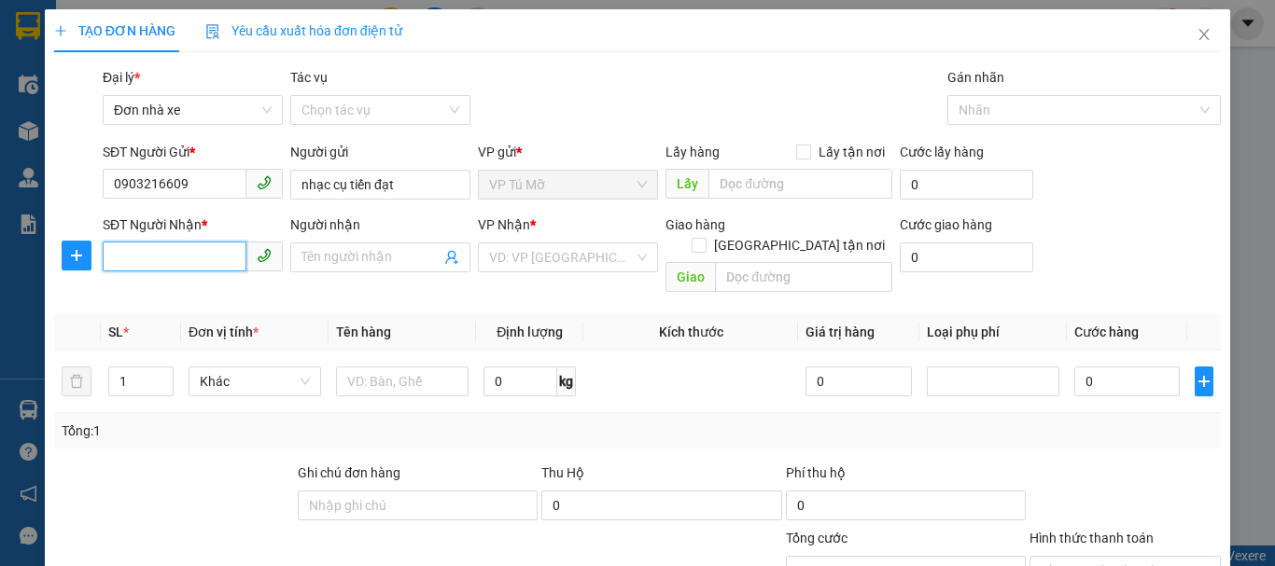
click at [184, 254] on input "SĐT Người Nhận *" at bounding box center [175, 257] width 144 height 30
type input "9"
type input "0974485768"
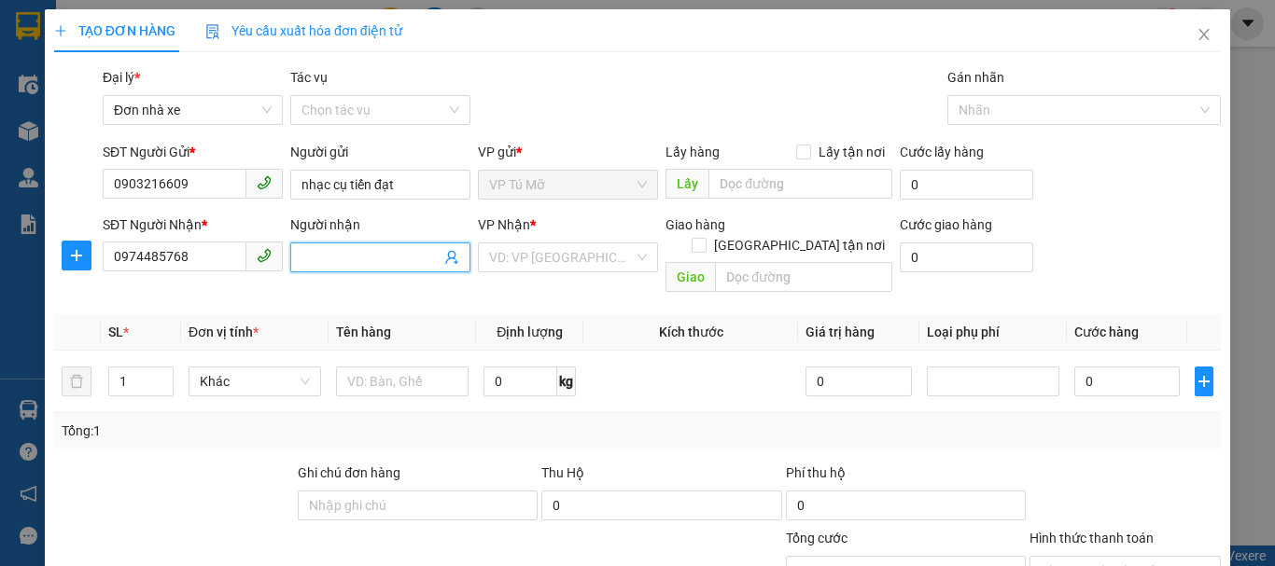
click at [380, 256] on input "Người nhận" at bounding box center [370, 257] width 139 height 21
type input "thảo"
click at [535, 266] on input "search" at bounding box center [561, 258] width 145 height 28
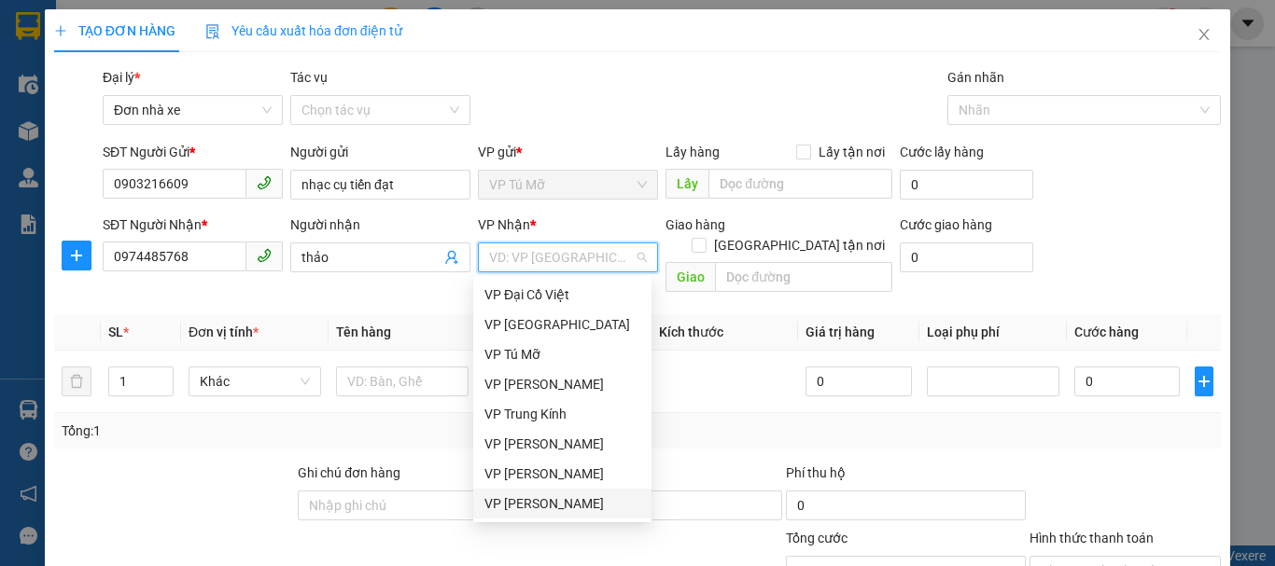
click at [535, 501] on div "VP [PERSON_NAME]" at bounding box center [562, 504] width 156 height 21
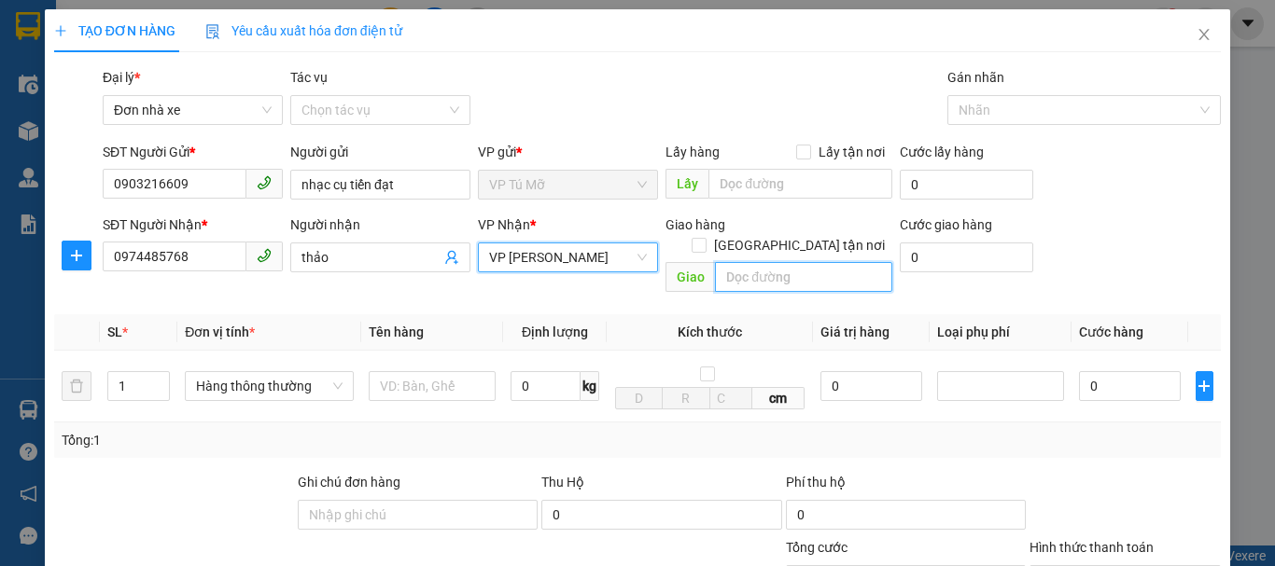
click at [777, 262] on input "text" at bounding box center [803, 277] width 177 height 30
type input "v"
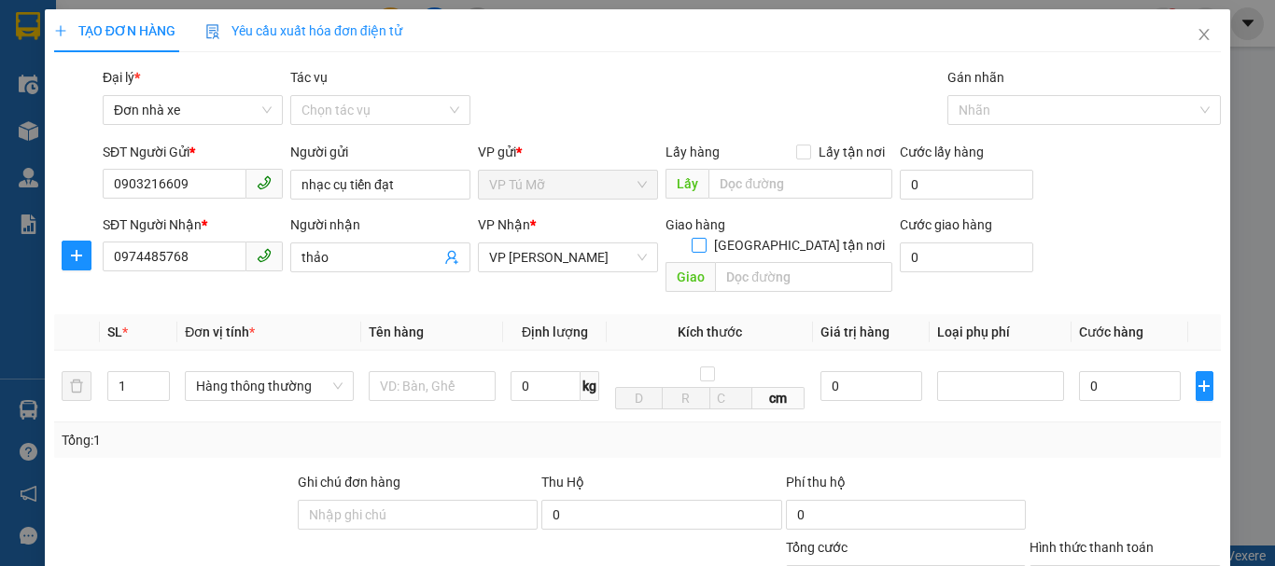
click at [705, 238] on input "[GEOGRAPHIC_DATA] tận nơi" at bounding box center [698, 244] width 13 height 13
checkbox input "true"
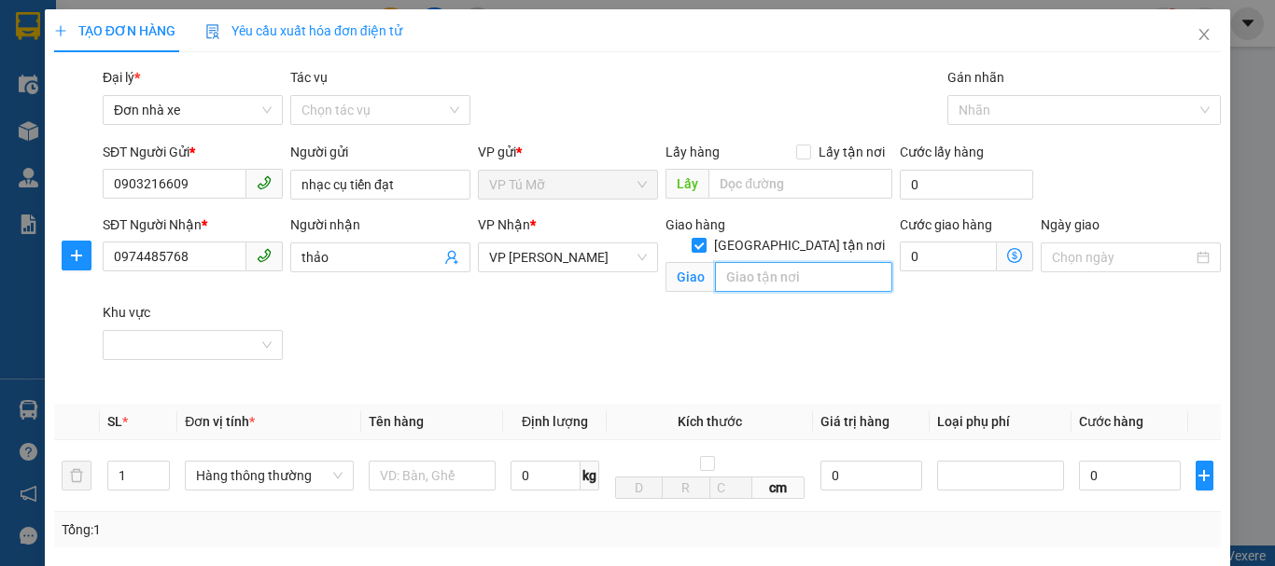
click at [751, 262] on input "text" at bounding box center [803, 277] width 177 height 30
type input "724 quang trung hạc thành th"
click at [1007, 251] on icon "dollar-circle" at bounding box center [1014, 255] width 15 height 15
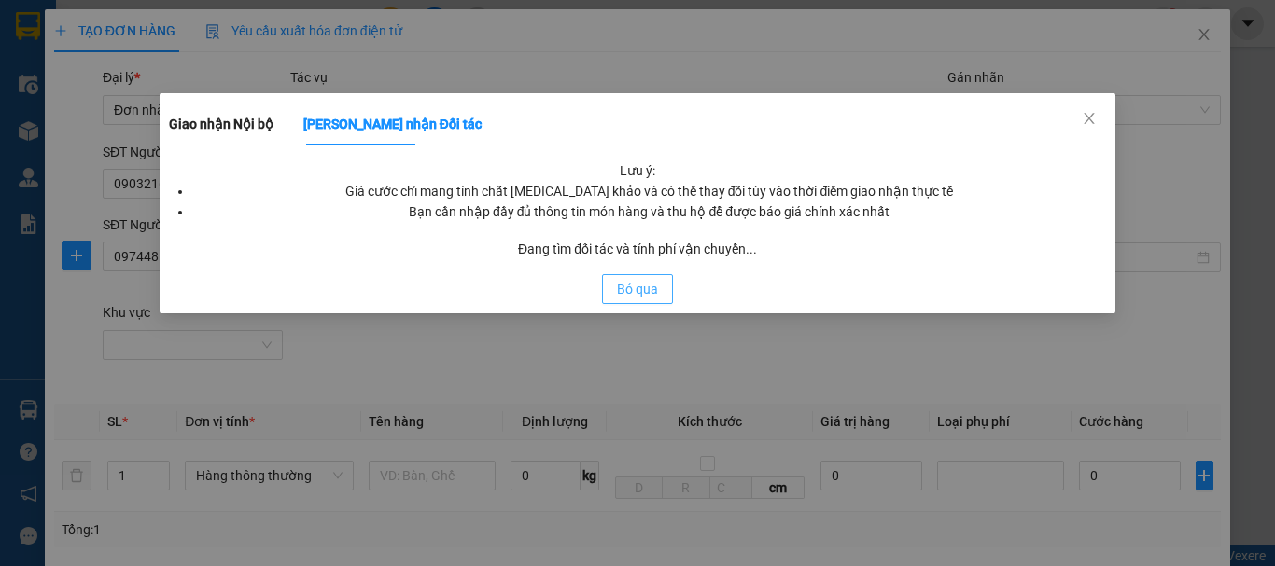
click at [629, 286] on div "Lưu ý: Giá cước chỉ mang tính chất tham khảo và có thể thay đổi tùy vào thời đi…" at bounding box center [638, 233] width 938 height 144
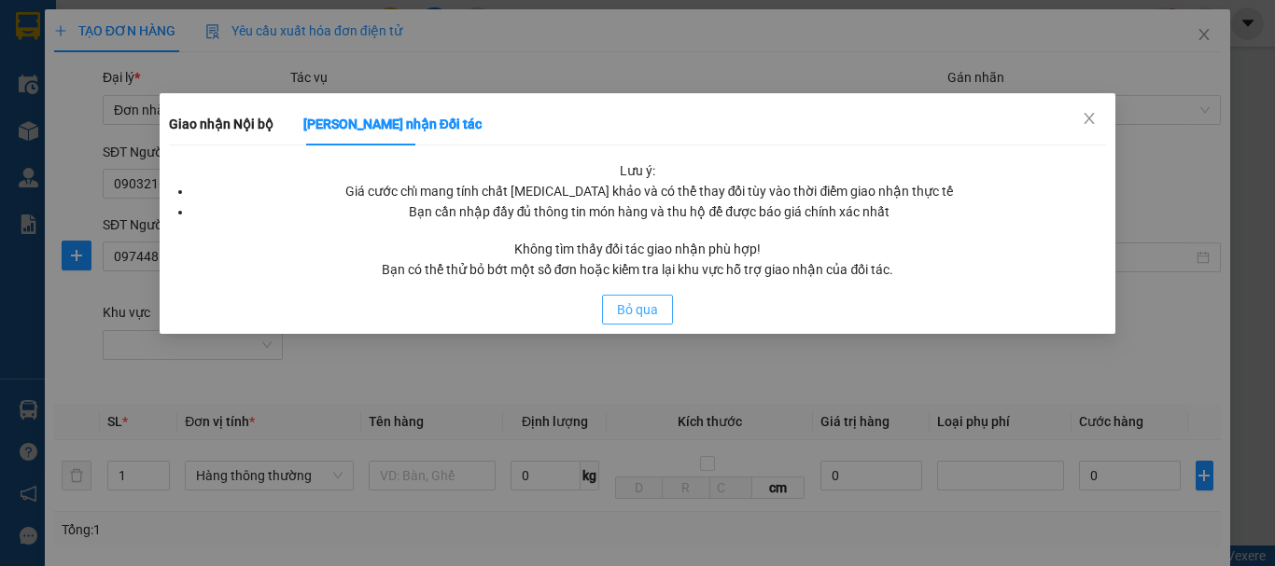
click at [643, 300] on span "Bỏ qua" at bounding box center [637, 310] width 41 height 21
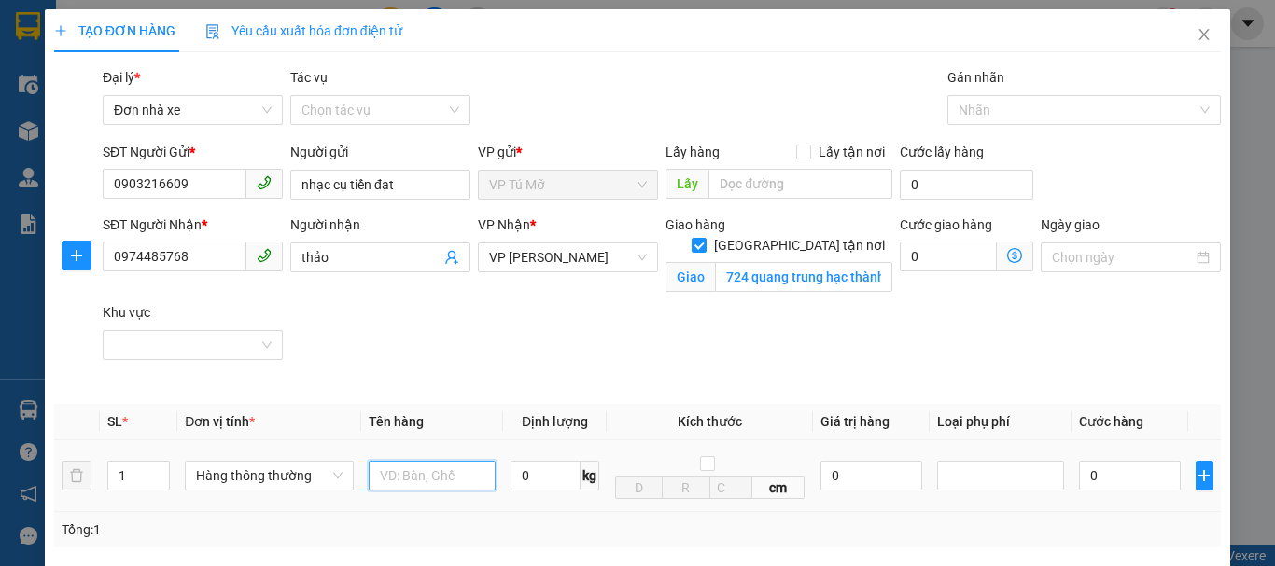
click at [437, 472] on input "text" at bounding box center [432, 476] width 127 height 30
type input "hộp ct"
click at [528, 476] on input "0" at bounding box center [545, 476] width 70 height 30
type input "7"
click at [1018, 252] on span "Giao nhận Nội bộ Giao nhận Đối tác Lưu ý: Giá cước chỉ mang tính chất tham khảo…" at bounding box center [1015, 257] width 36 height 30
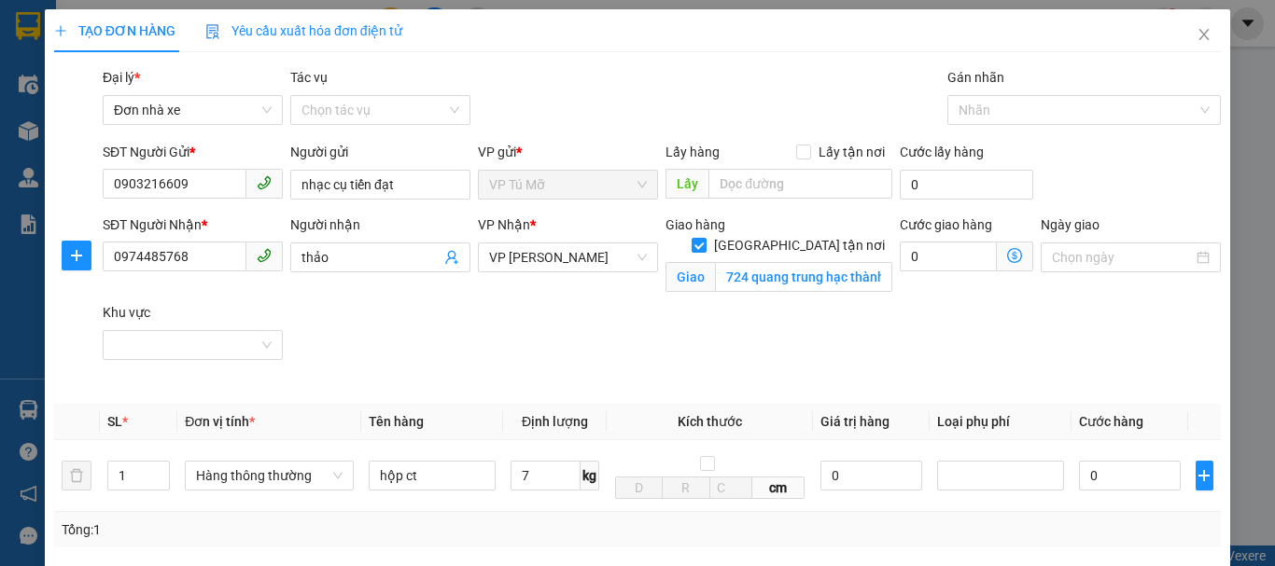
click at [1007, 256] on icon "dollar-circle" at bounding box center [1014, 255] width 15 height 15
type input "40.000"
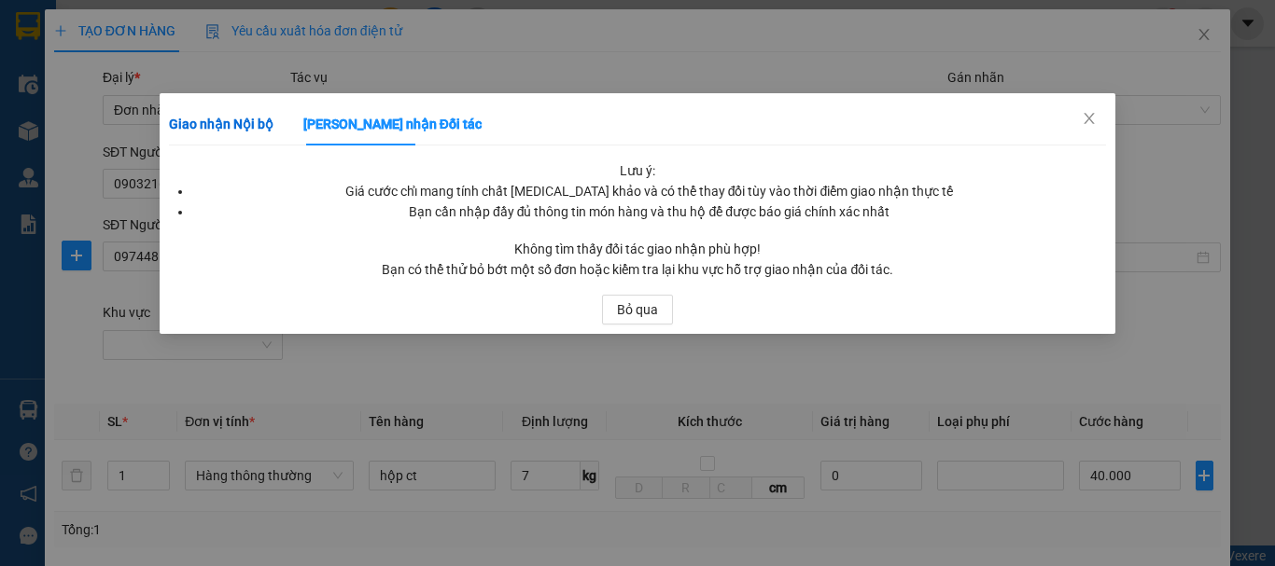
click at [206, 128] on b "Giao nhận Nội bộ" at bounding box center [221, 124] width 105 height 15
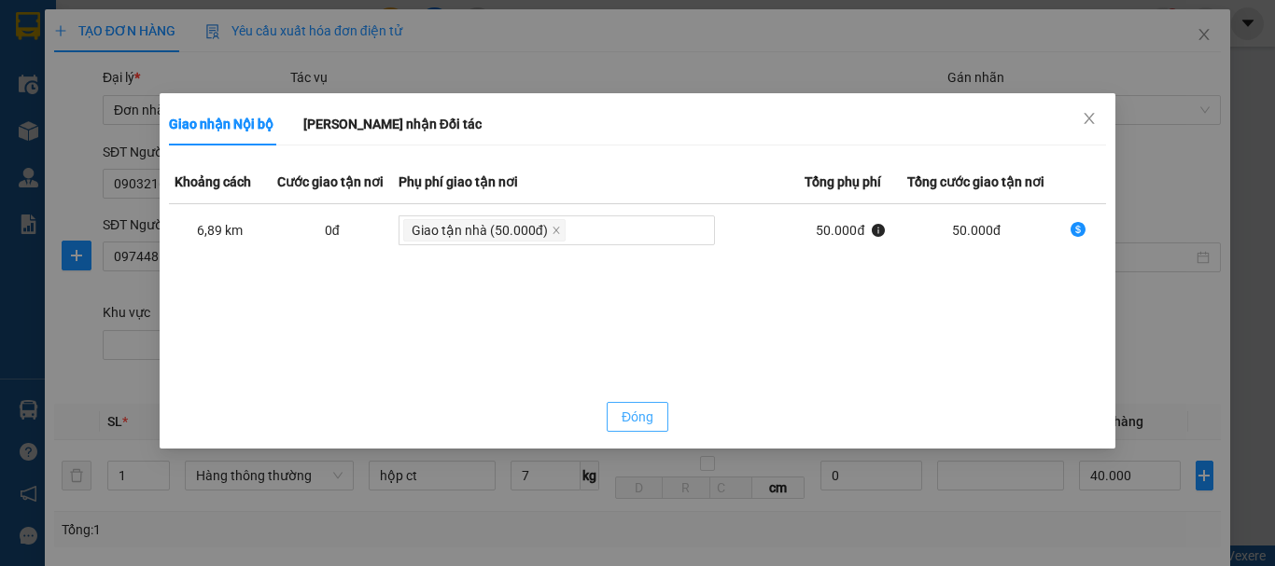
click at [637, 411] on span "Đóng" at bounding box center [638, 417] width 32 height 21
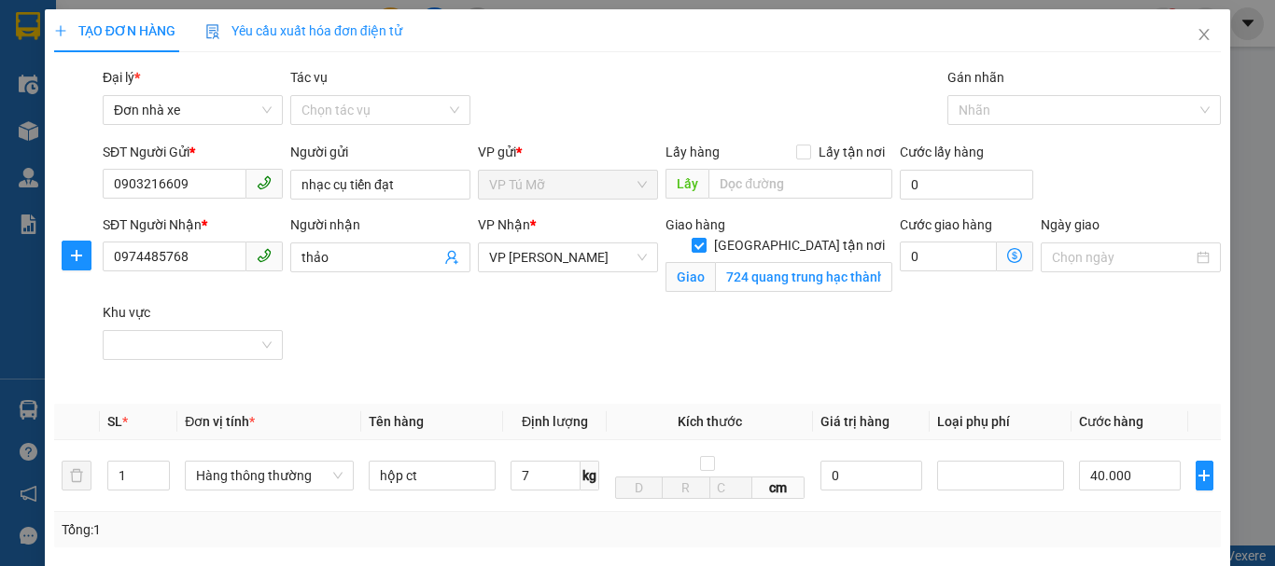
click at [1007, 254] on icon "dollar-circle" at bounding box center [1014, 255] width 15 height 15
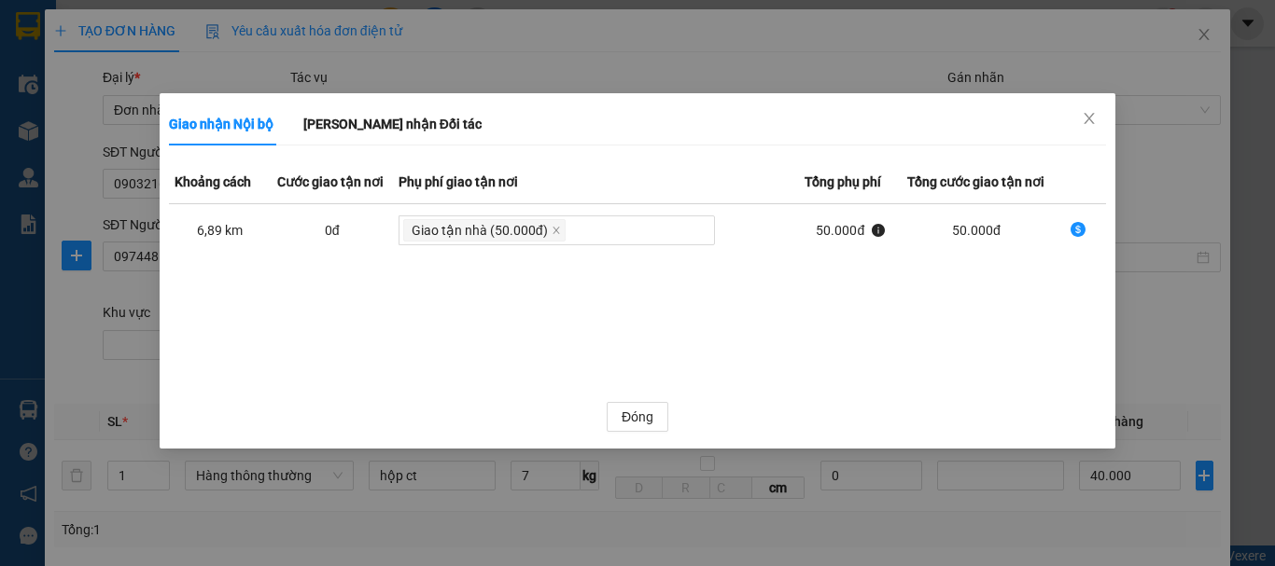
click at [1079, 228] on icon "dollar-circle" at bounding box center [1077, 229] width 15 height 15
type input "90.000"
type input "50.000"
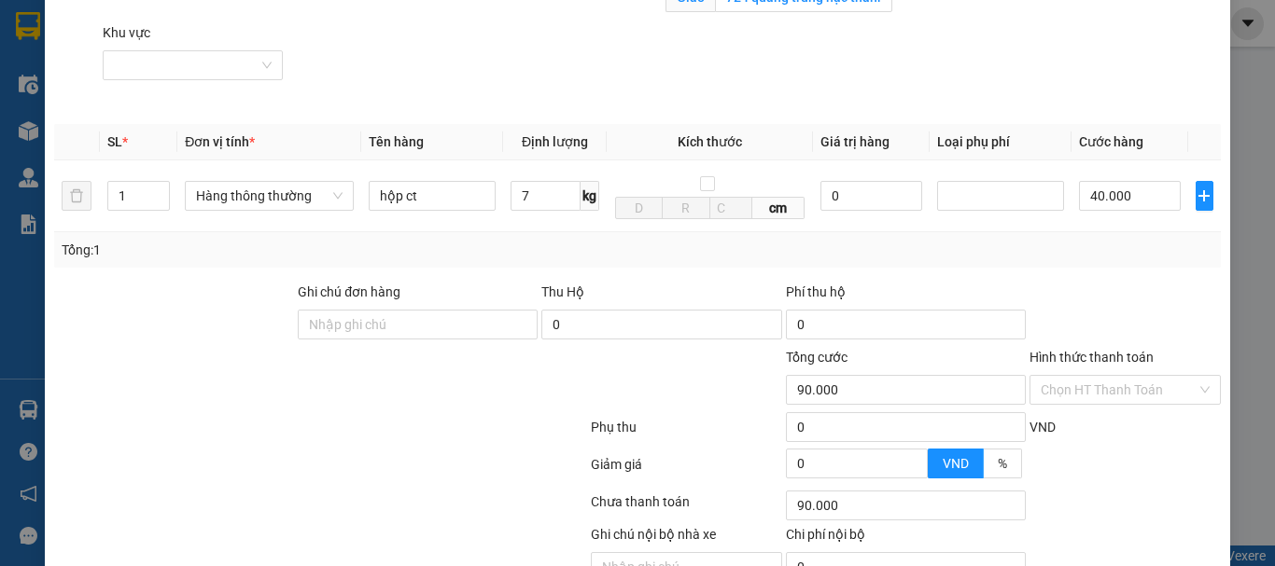
scroll to position [377, 0]
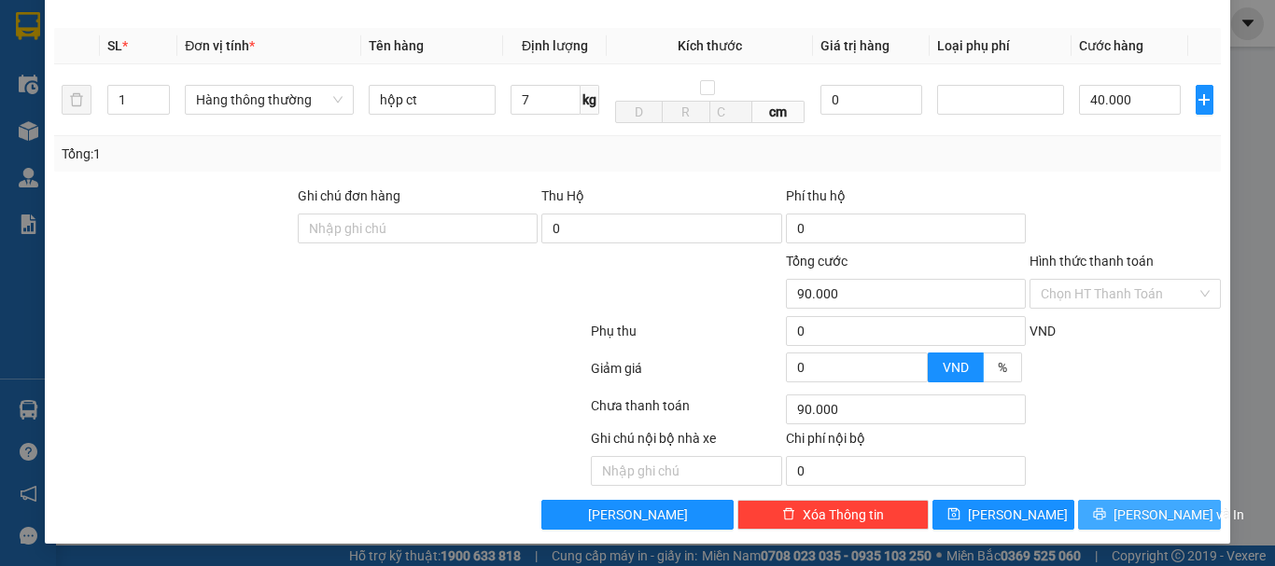
click at [1141, 509] on span "[PERSON_NAME] và In" at bounding box center [1178, 515] width 131 height 21
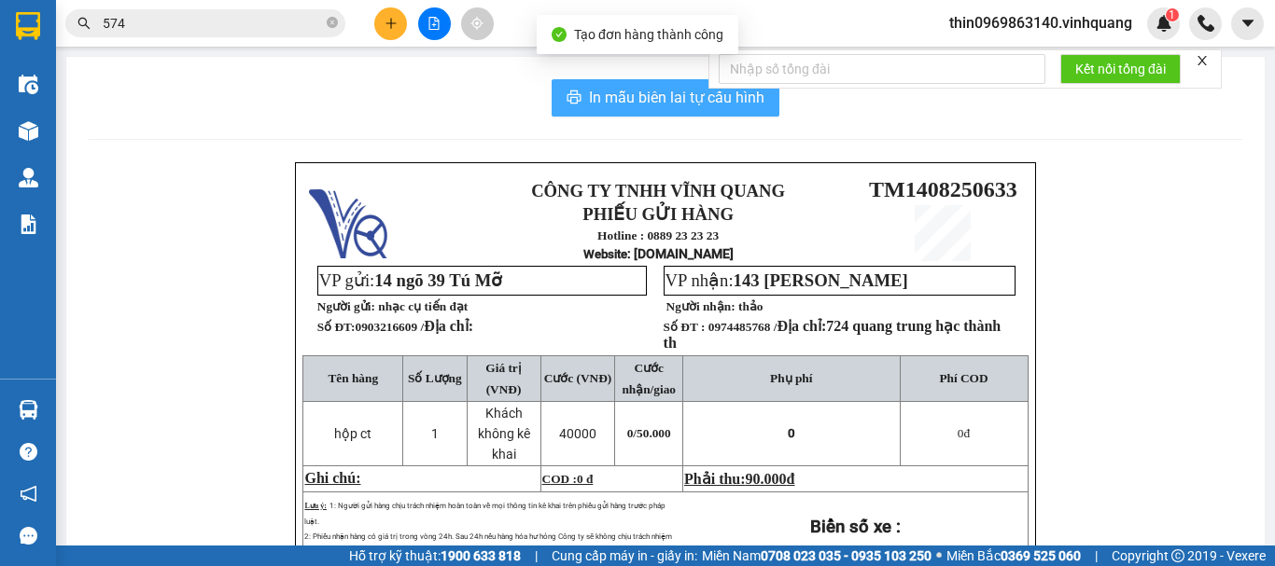
click at [623, 90] on span "In mẫu biên lai tự cấu hình" at bounding box center [676, 97] width 175 height 23
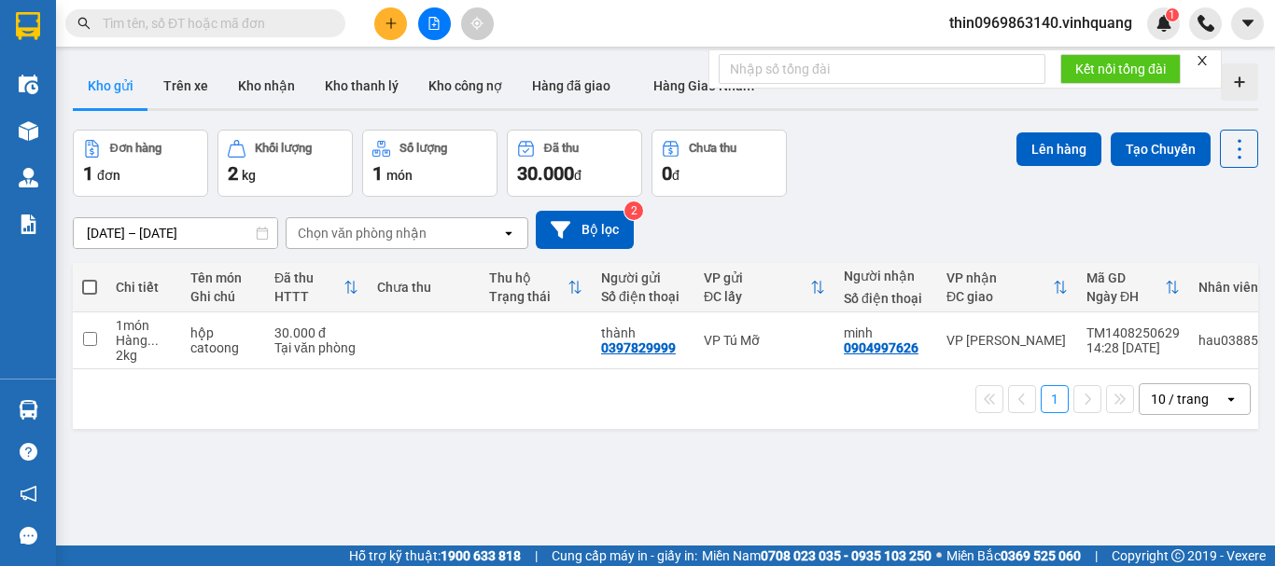
drag, startPoint x: 278, startPoint y: 21, endPoint x: 266, endPoint y: 21, distance: 12.1
click at [276, 21] on input "text" at bounding box center [213, 23] width 220 height 21
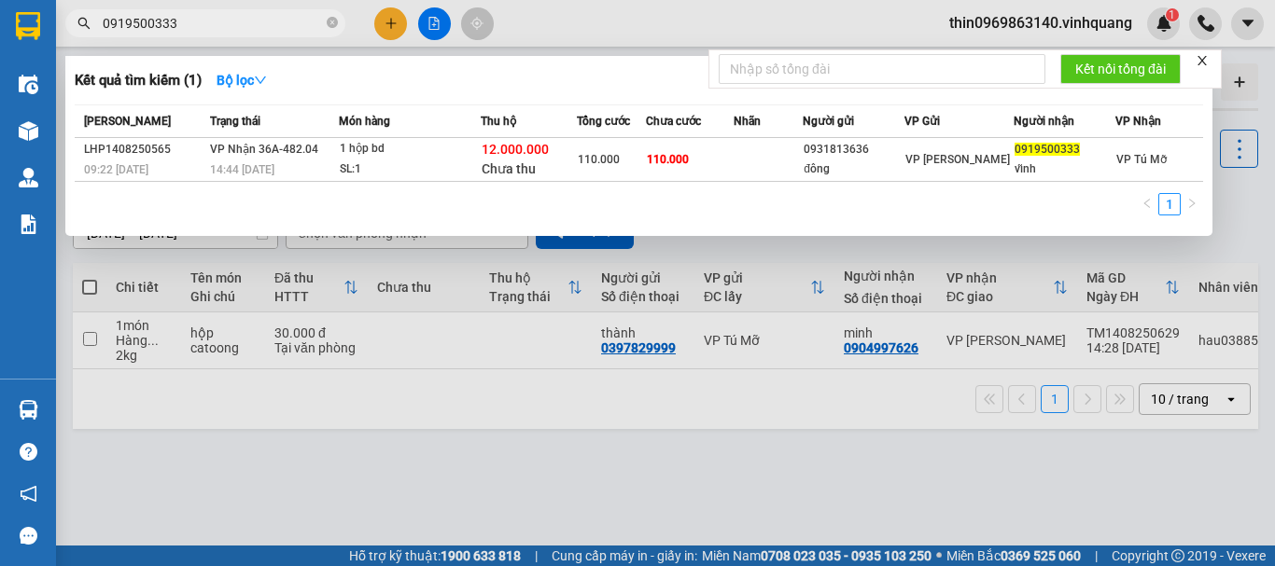
click at [190, 32] on input "0919500333" at bounding box center [213, 23] width 220 height 21
click at [205, 28] on input "0919500333" at bounding box center [213, 23] width 220 height 21
click at [206, 27] on input "0919500333" at bounding box center [213, 23] width 220 height 21
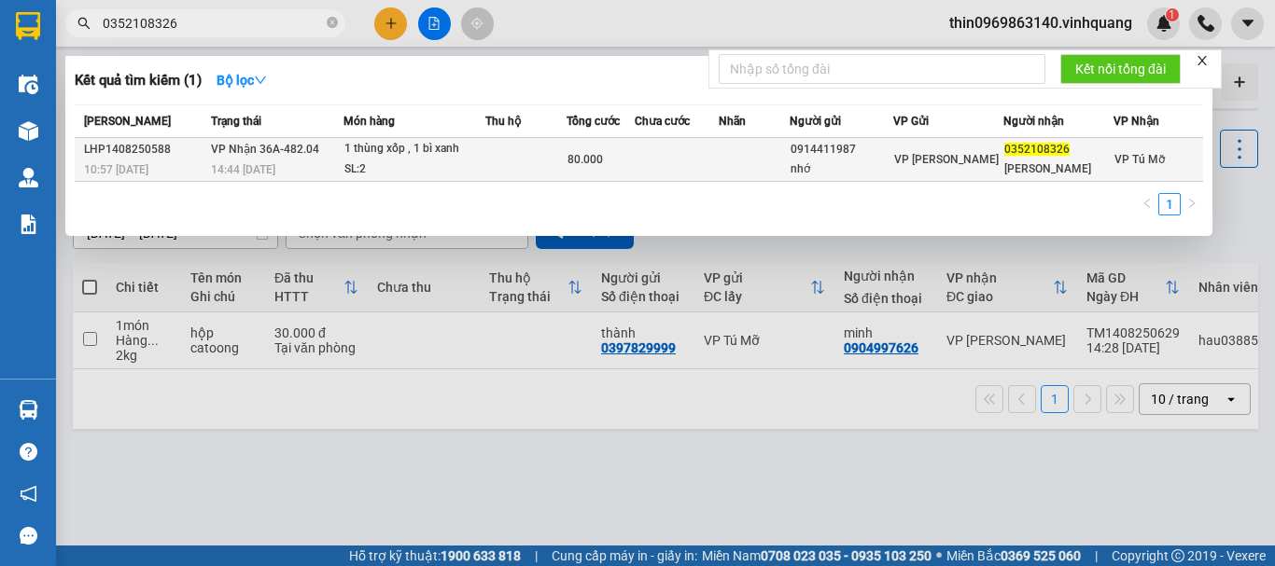
type input "0352108326"
click at [522, 164] on td at bounding box center [525, 160] width 81 height 44
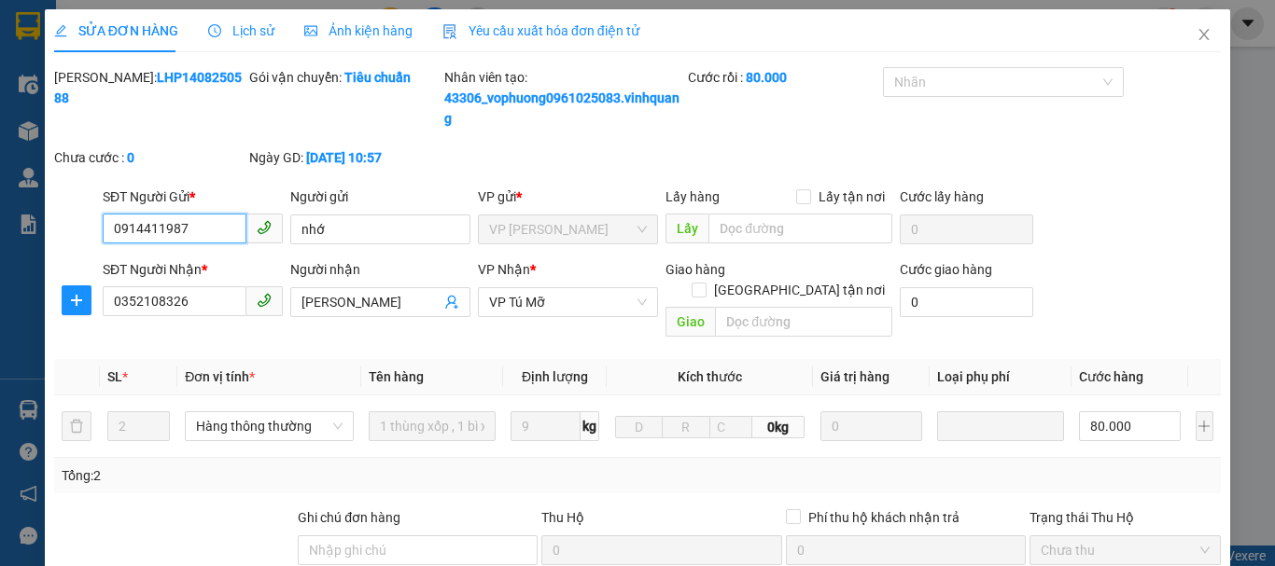
type input "0914411987"
type input "nhớ"
type input "0352108326"
type input "[PERSON_NAME]"
type input "80.000"
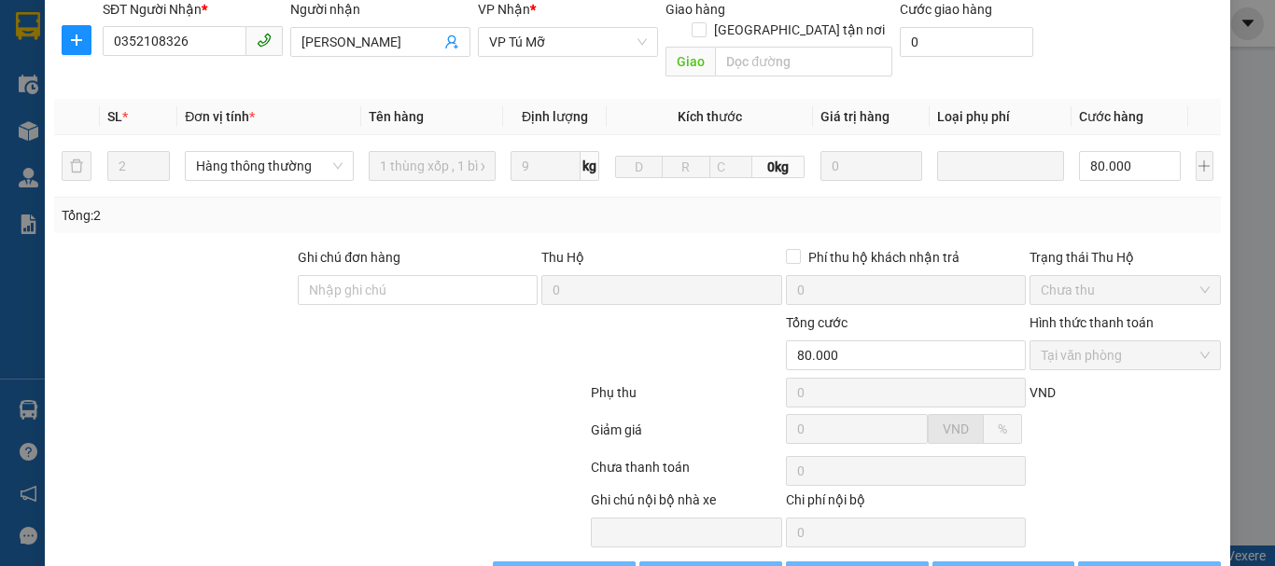
scroll to position [301, 0]
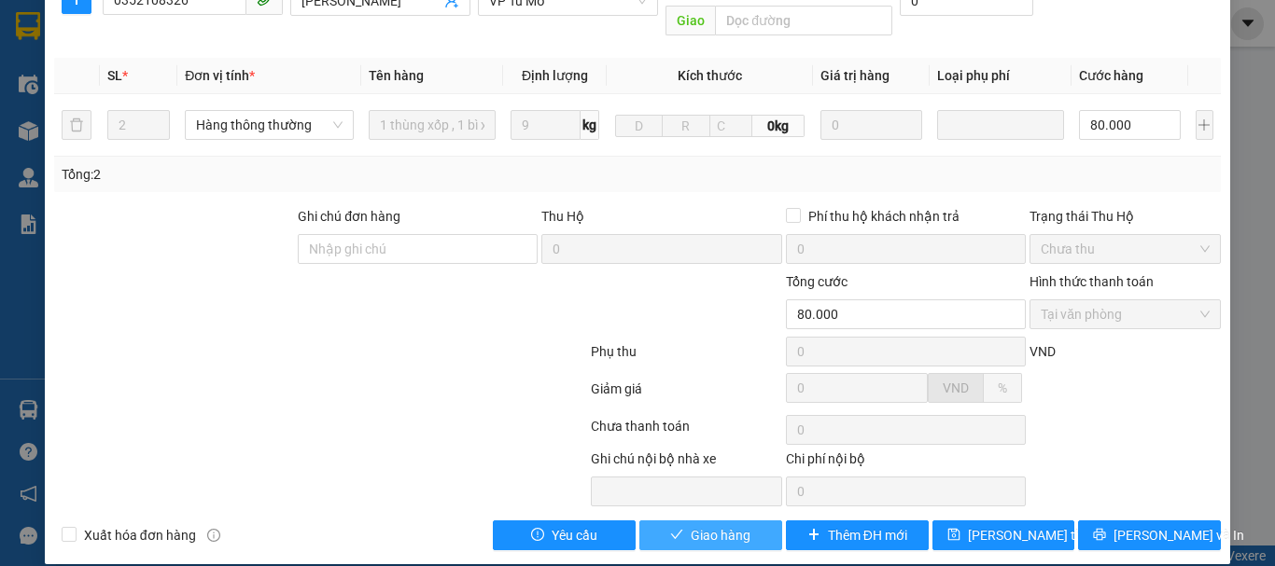
click at [693, 525] on span "Giao hàng" at bounding box center [721, 535] width 60 height 21
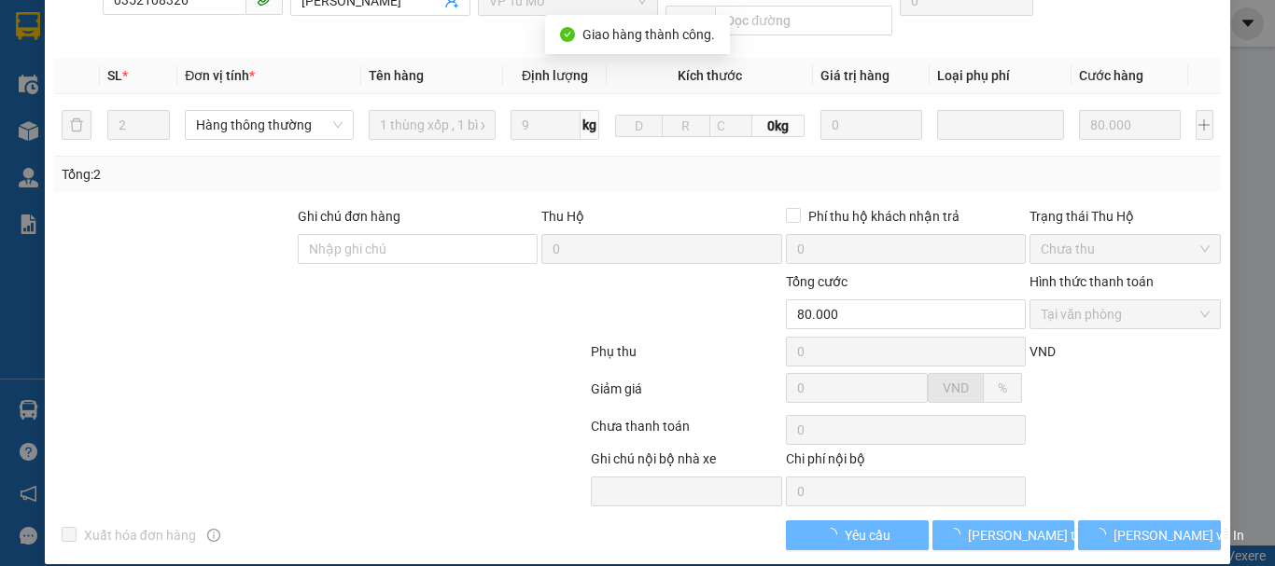
scroll to position [0, 0]
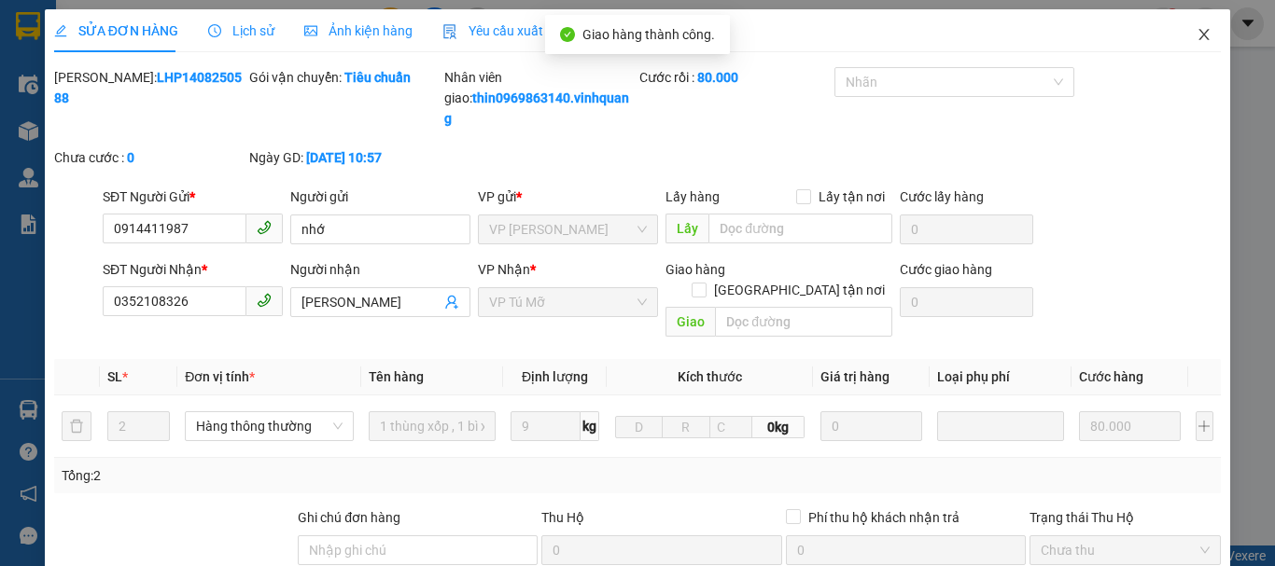
click at [1196, 29] on icon "close" at bounding box center [1203, 34] width 15 height 15
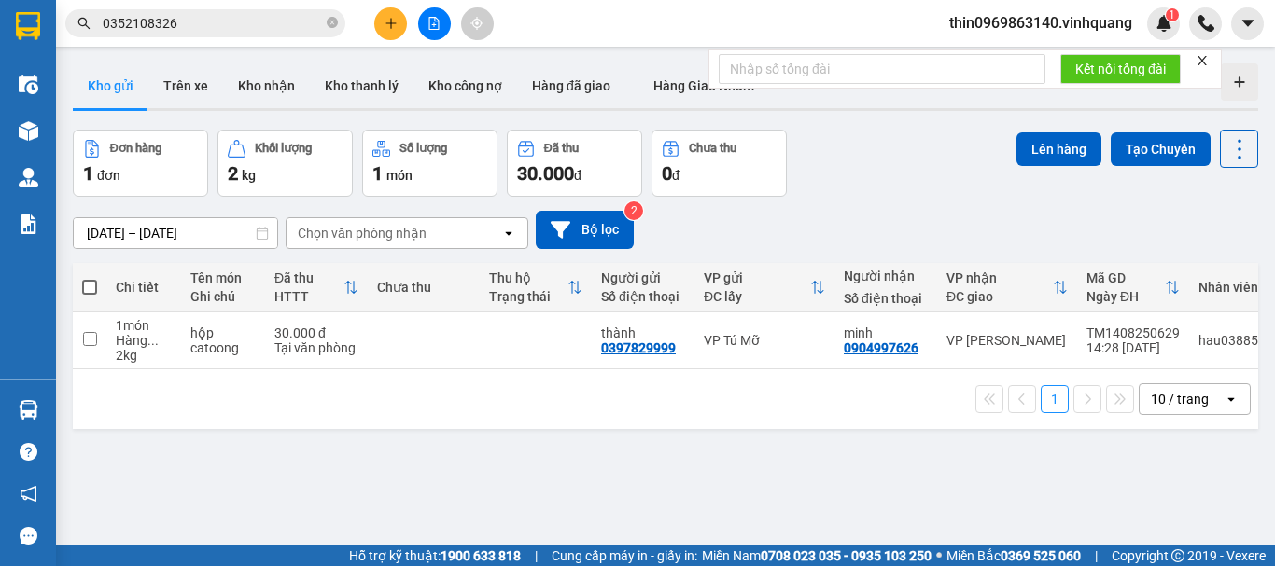
click at [229, 21] on input "0352108326" at bounding box center [213, 23] width 220 height 21
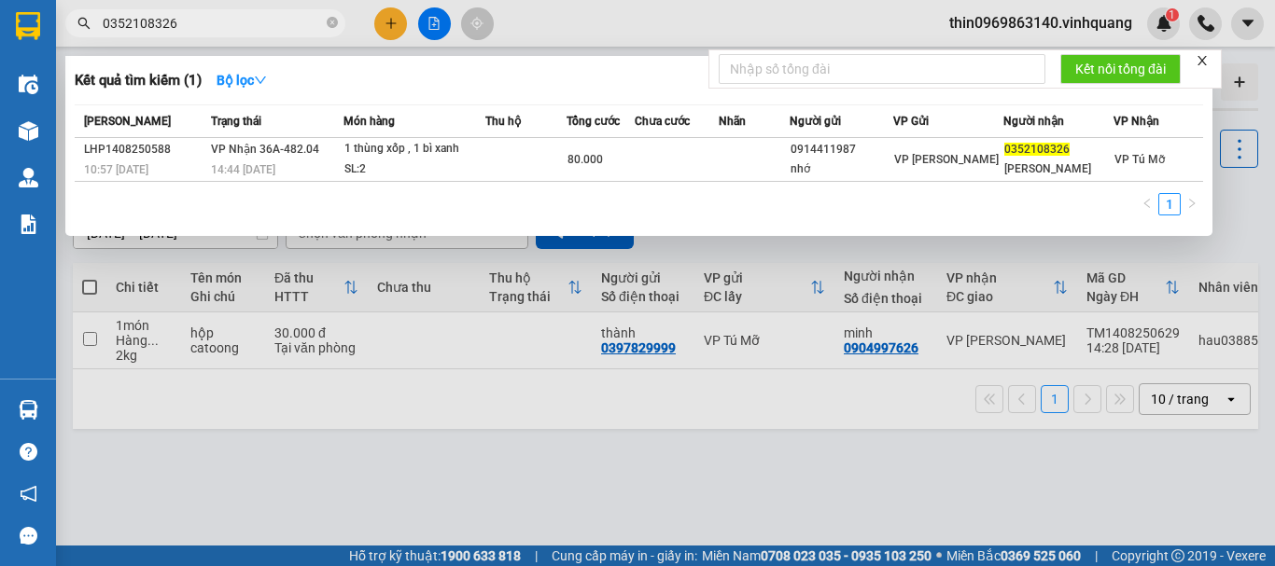
click at [228, 19] on input "0352108326" at bounding box center [213, 23] width 220 height 21
paste input "919500333"
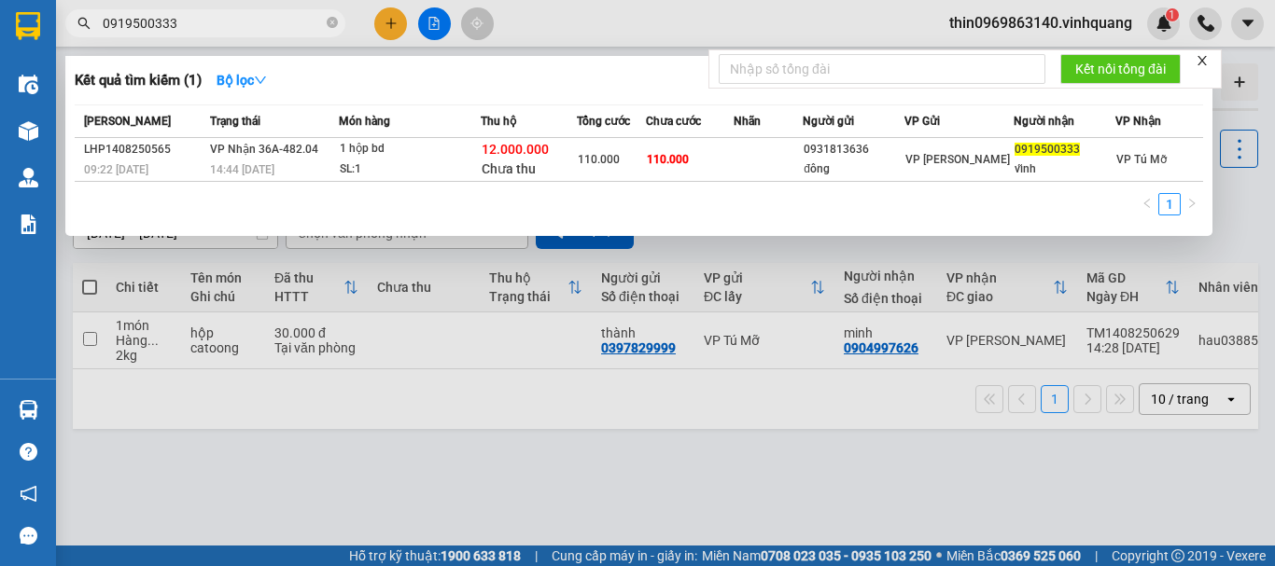
type input "0919500333"
click at [607, 164] on span "110.000" at bounding box center [599, 159] width 42 height 13
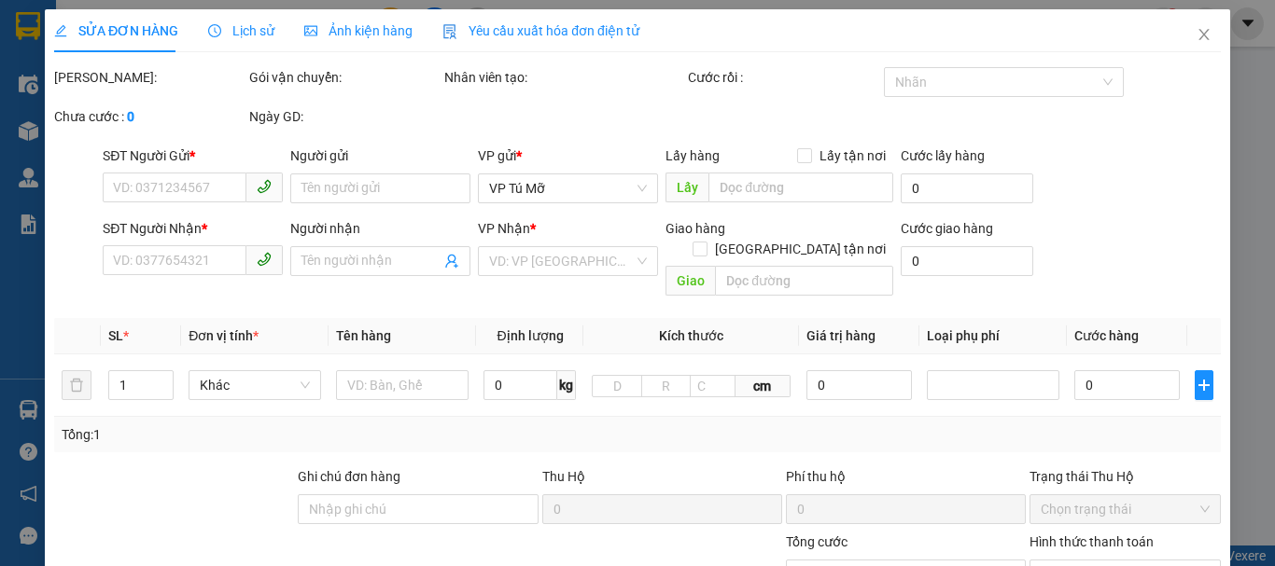
type input "0931813636"
type input "đông"
type input "0919500333"
type input "vĩnh"
type input "teckcombank 1931813636 [PERSON_NAME]"
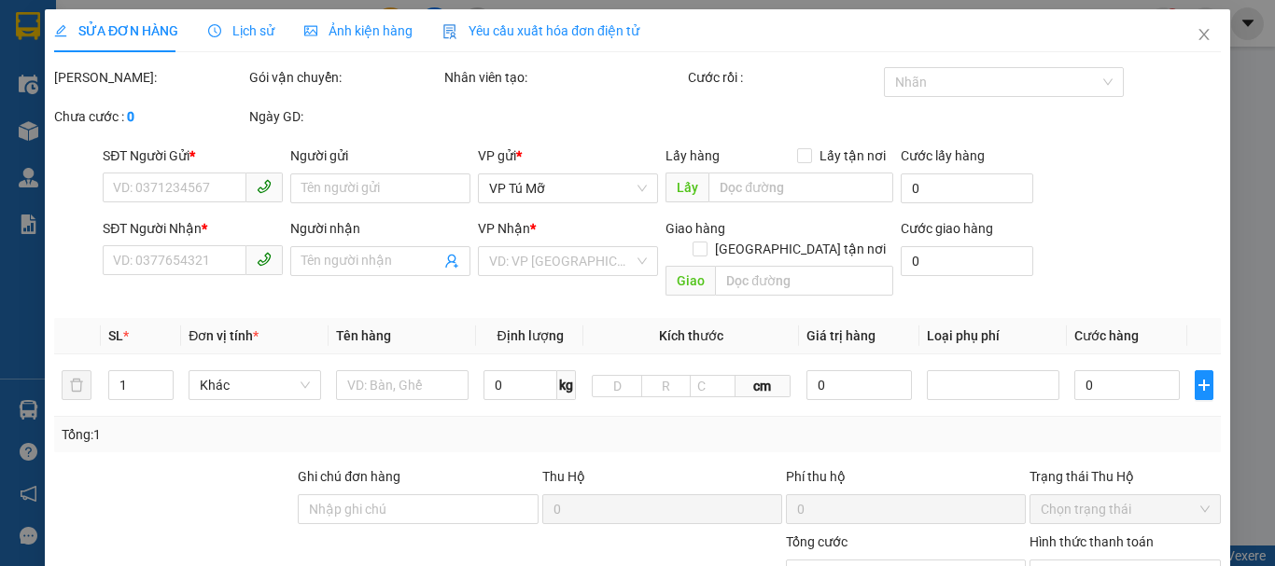
type input "80.000"
type input "110.000"
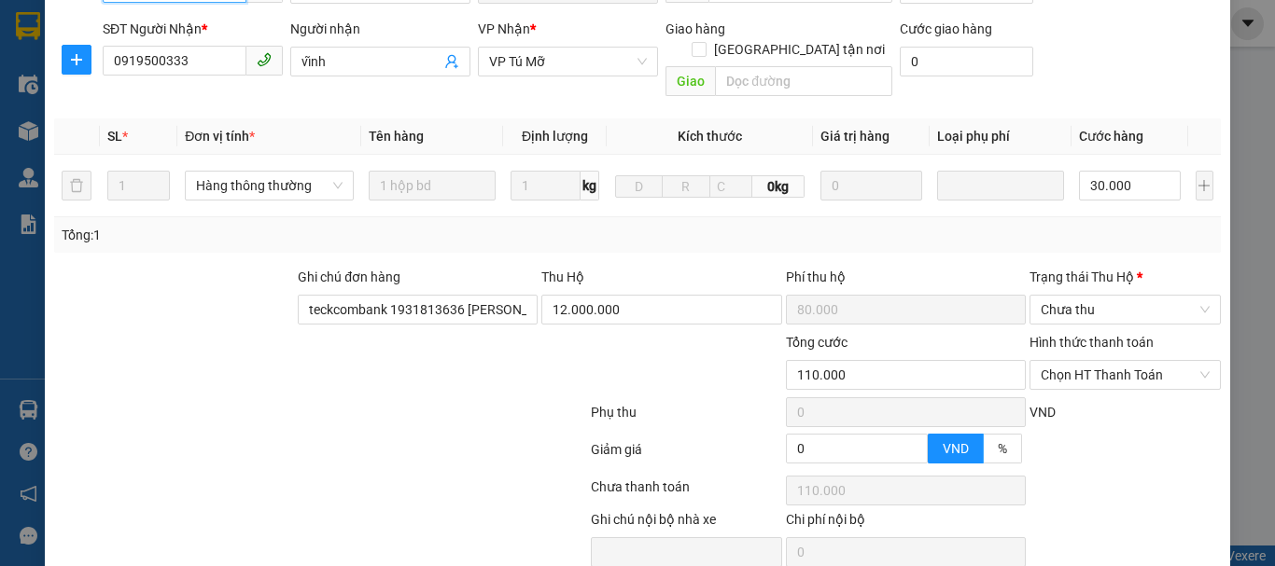
scroll to position [341, 0]
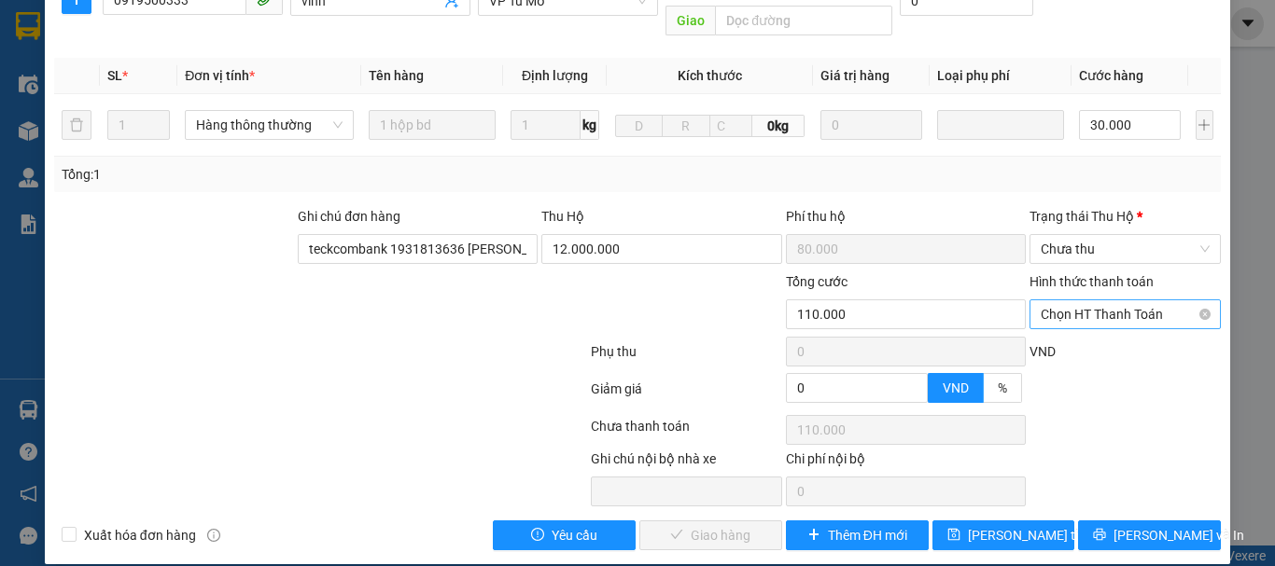
click at [1086, 300] on span "Chọn HT Thanh Toán" at bounding box center [1125, 314] width 169 height 28
click at [1069, 328] on div "Tại văn phòng" at bounding box center [1113, 331] width 167 height 21
type input "0"
click at [711, 525] on span "[PERSON_NAME] và Giao hàng" at bounding box center [764, 535] width 179 height 21
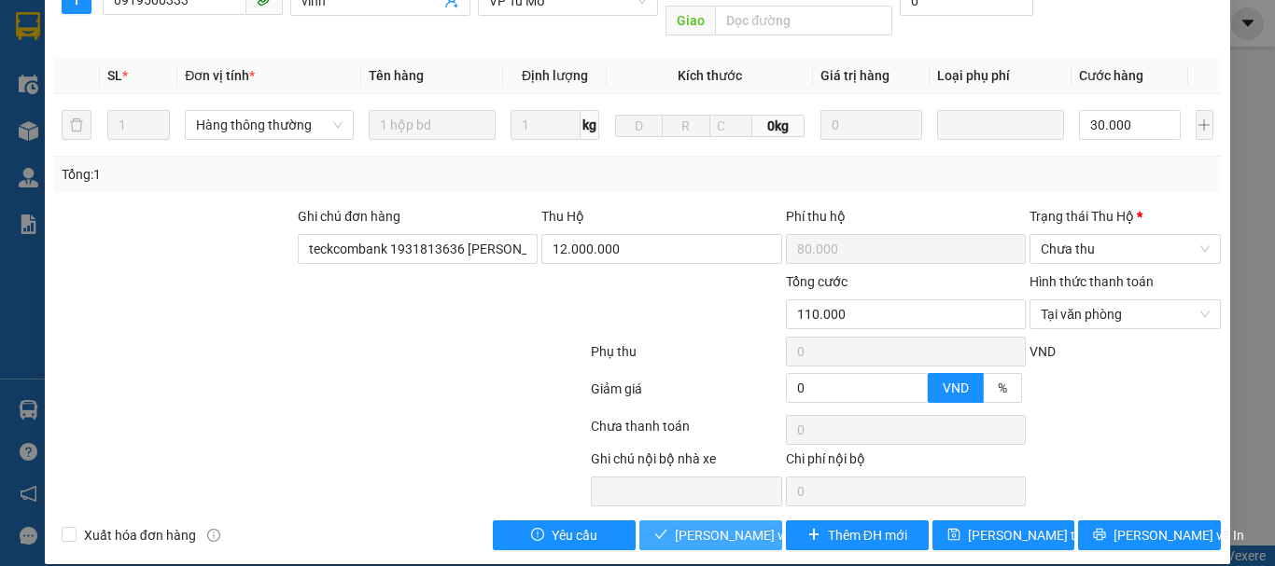
click at [690, 525] on span "[PERSON_NAME] và Giao hàng" at bounding box center [764, 535] width 179 height 21
click at [1073, 274] on label "Hình thức thanh toán" at bounding box center [1091, 281] width 124 height 15
click at [1073, 300] on input "Hình thức thanh toán" at bounding box center [1119, 314] width 156 height 28
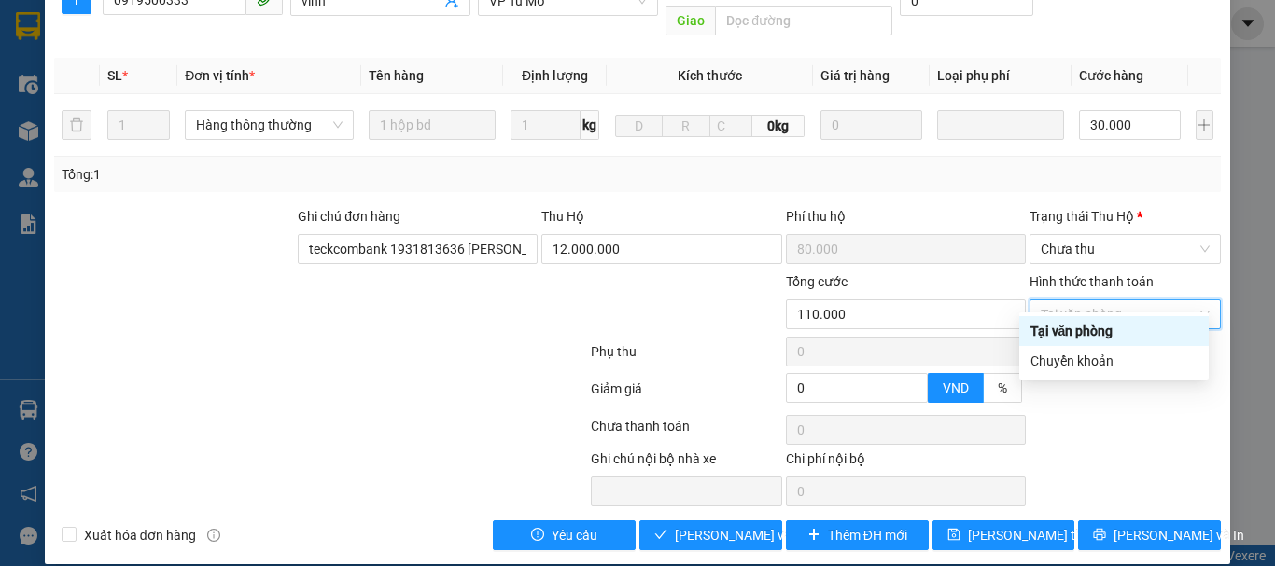
click at [1059, 329] on div "Tại văn phòng" at bounding box center [1113, 331] width 167 height 21
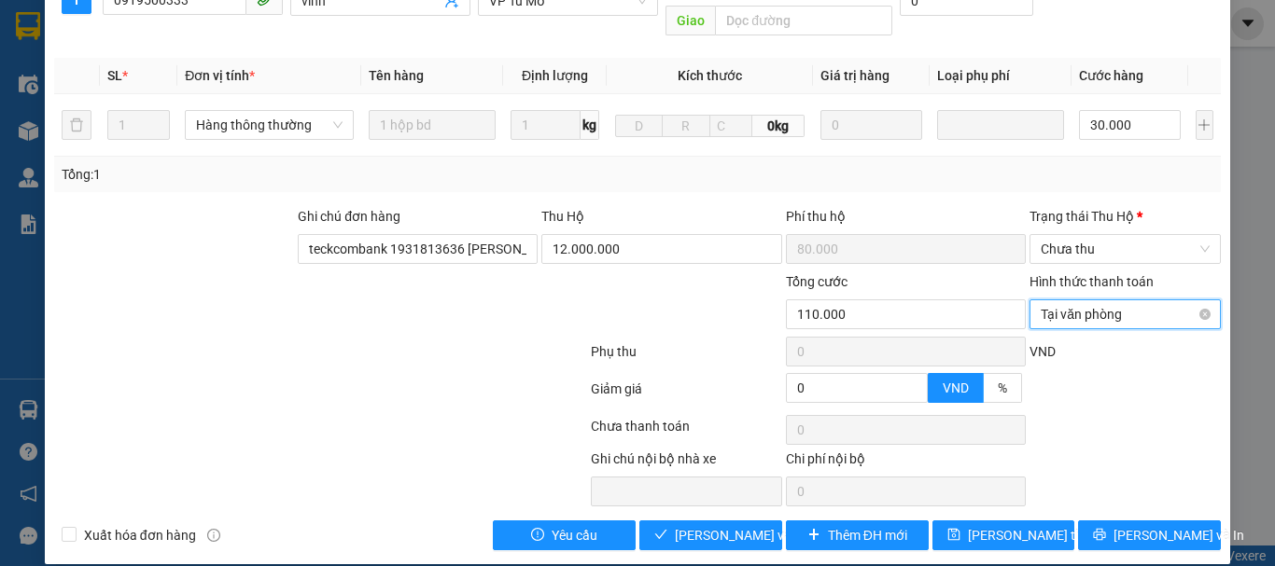
click at [1107, 300] on span "Tại văn phòng" at bounding box center [1125, 314] width 169 height 28
click at [1086, 418] on div at bounding box center [1124, 430] width 195 height 37
click at [1139, 206] on div "Trạng thái [PERSON_NAME] *" at bounding box center [1124, 216] width 191 height 21
click at [1139, 235] on input "Trạng thái [PERSON_NAME] *" at bounding box center [1119, 249] width 156 height 28
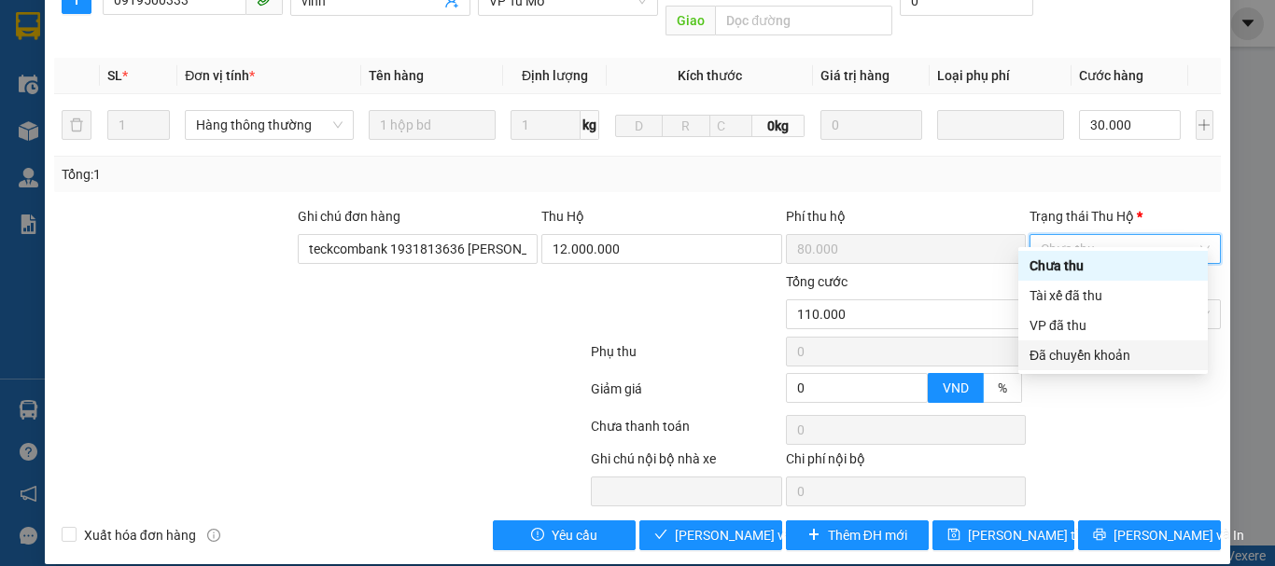
click at [1066, 357] on div "Đã chuyển khoản" at bounding box center [1112, 355] width 167 height 21
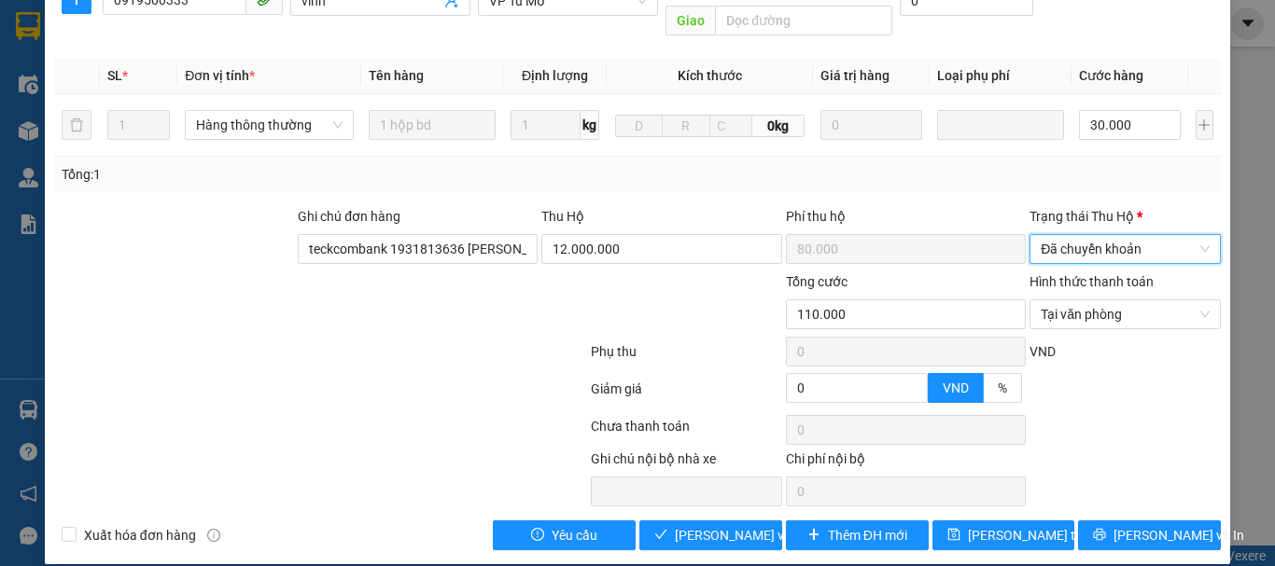
click at [1070, 235] on span "Đã chuyển khoản" at bounding box center [1125, 249] width 169 height 28
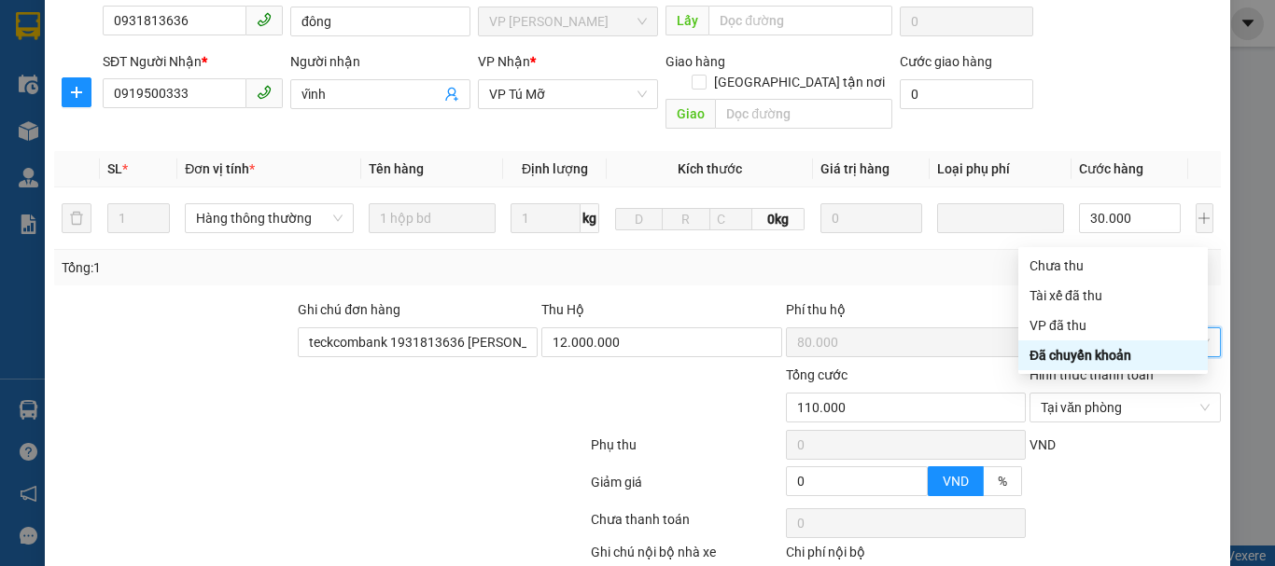
scroll to position [0, 0]
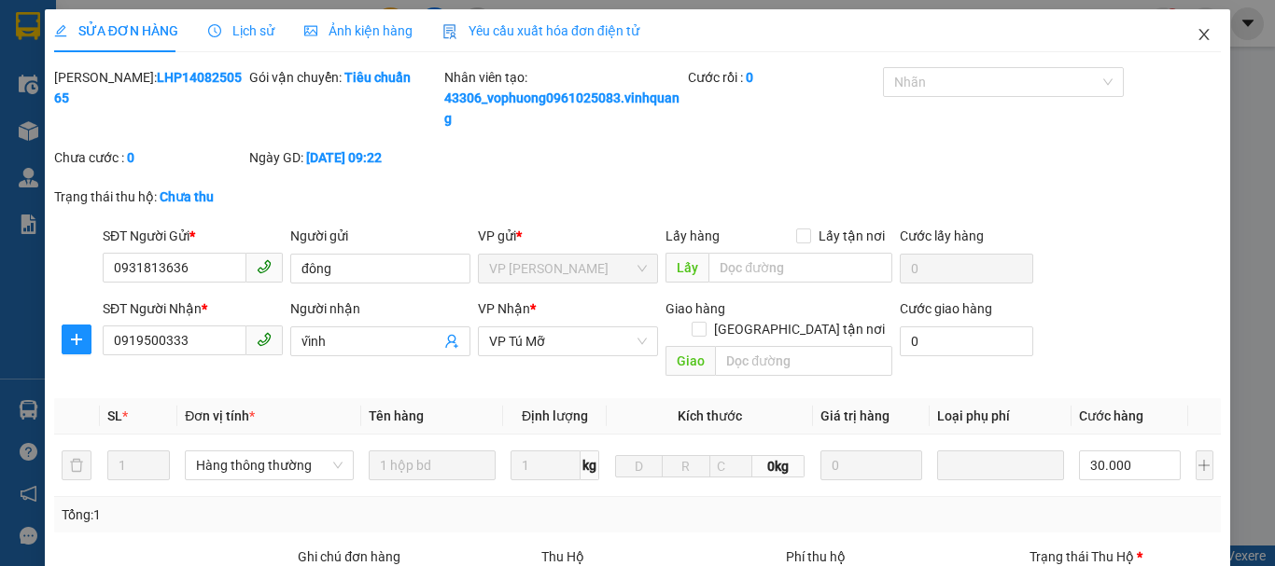
click at [1181, 30] on span "Close" at bounding box center [1204, 35] width 52 height 52
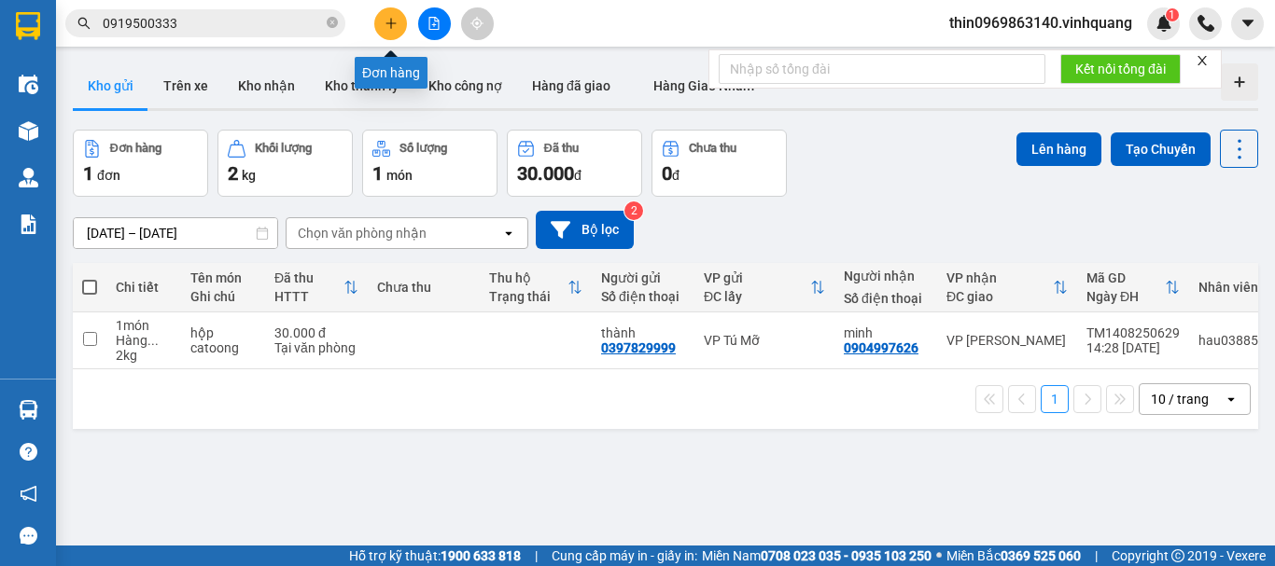
click at [384, 29] on icon "plus" at bounding box center [390, 23] width 13 height 13
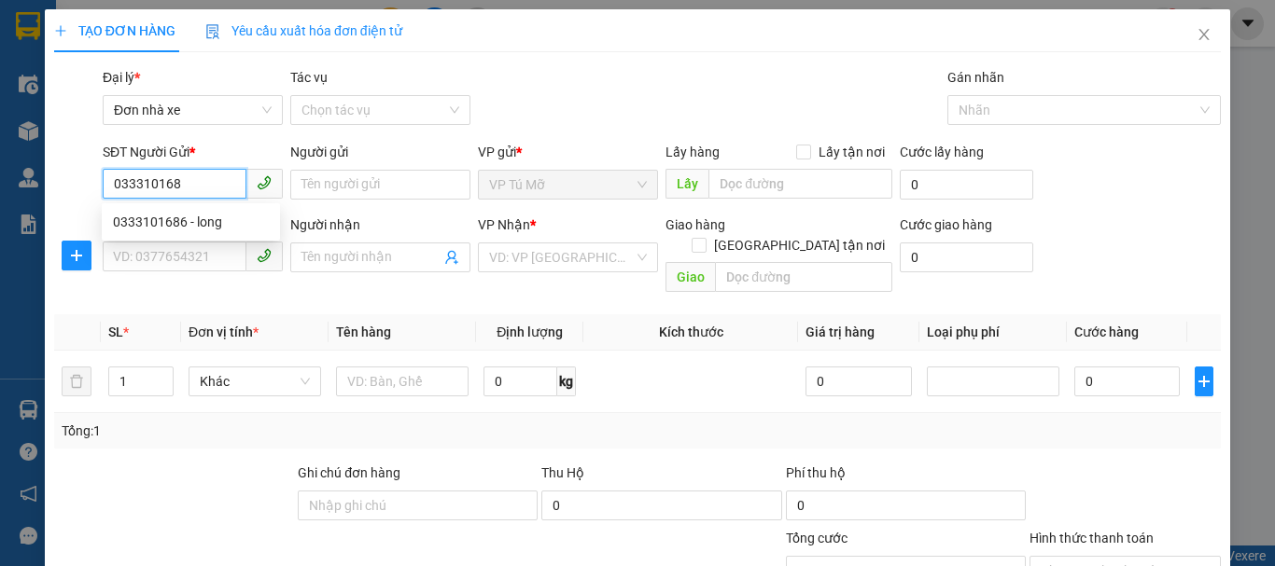
type input "0333101686"
click at [204, 220] on div "0333101686 - long" at bounding box center [191, 222] width 156 height 21
type input "long"
type input "0978801015"
type input "nhi"
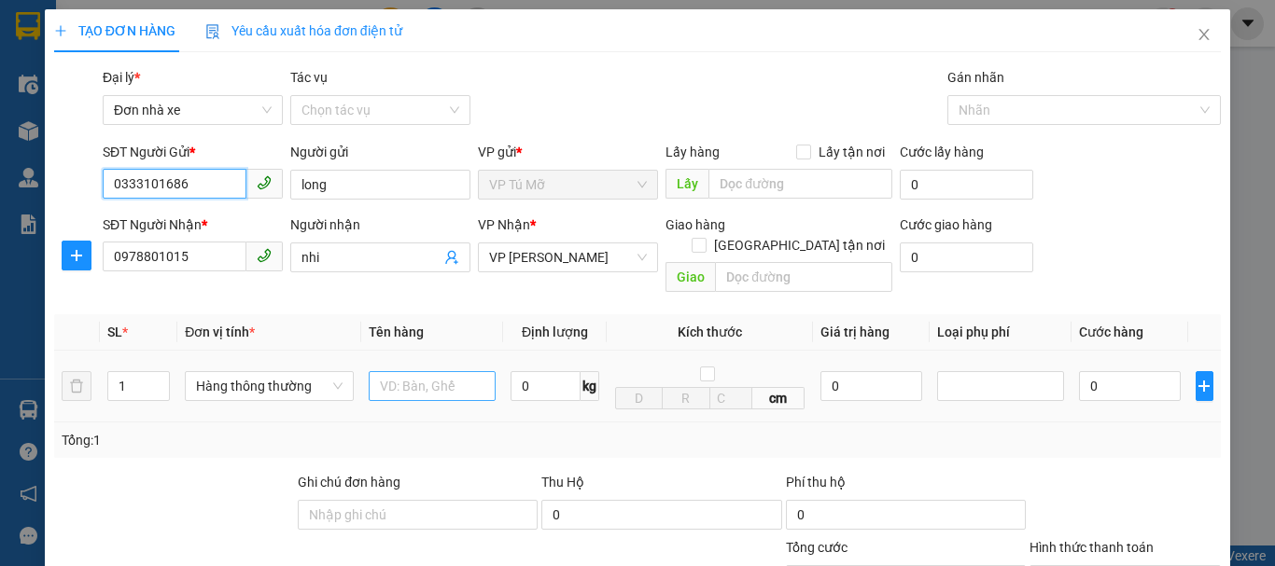
type input "0333101686"
click at [414, 371] on input "text" at bounding box center [432, 386] width 127 height 30
type input "thùng ct"
click at [533, 371] on input "0" at bounding box center [545, 386] width 70 height 30
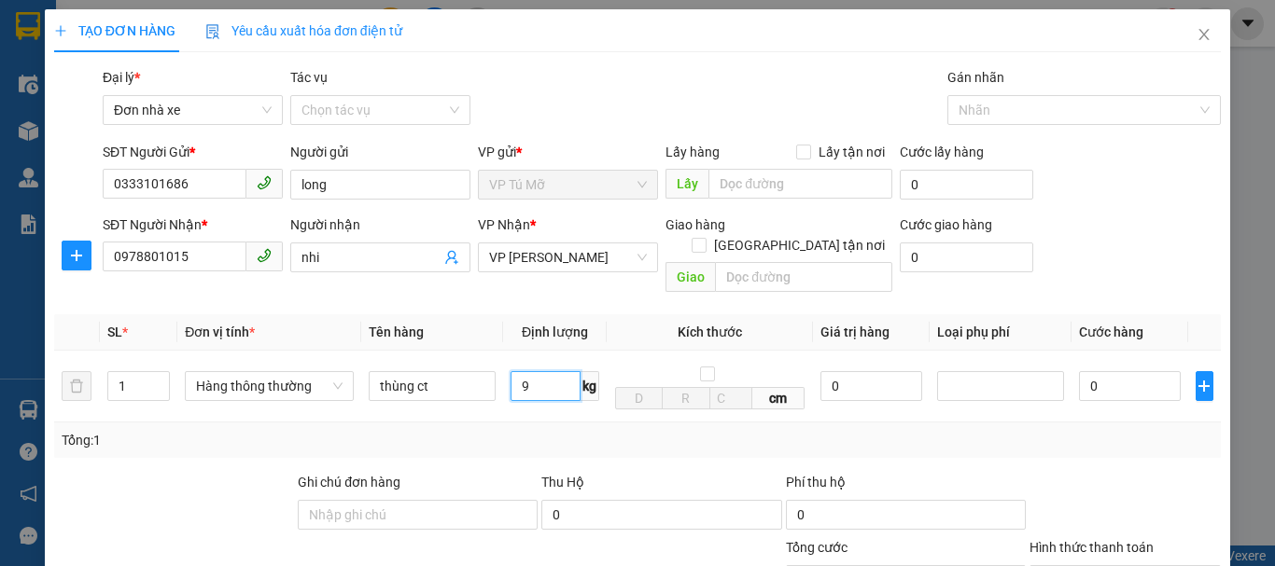
scroll to position [267, 0]
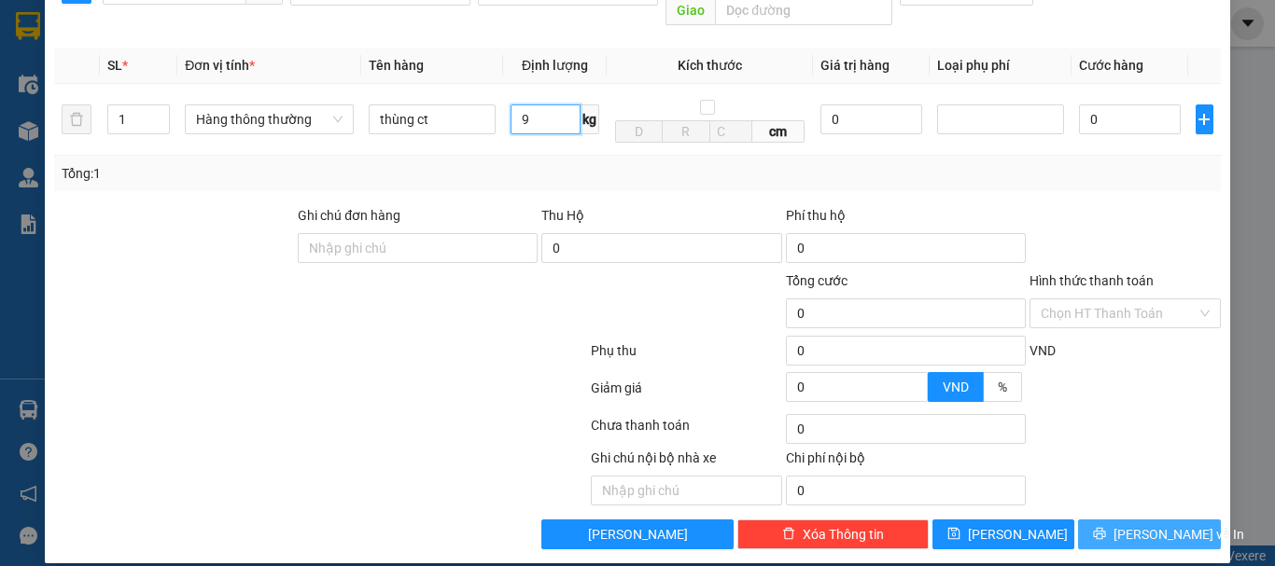
type input "9"
click at [1139, 524] on span "[PERSON_NAME] và In" at bounding box center [1178, 534] width 131 height 21
type input "40.000"
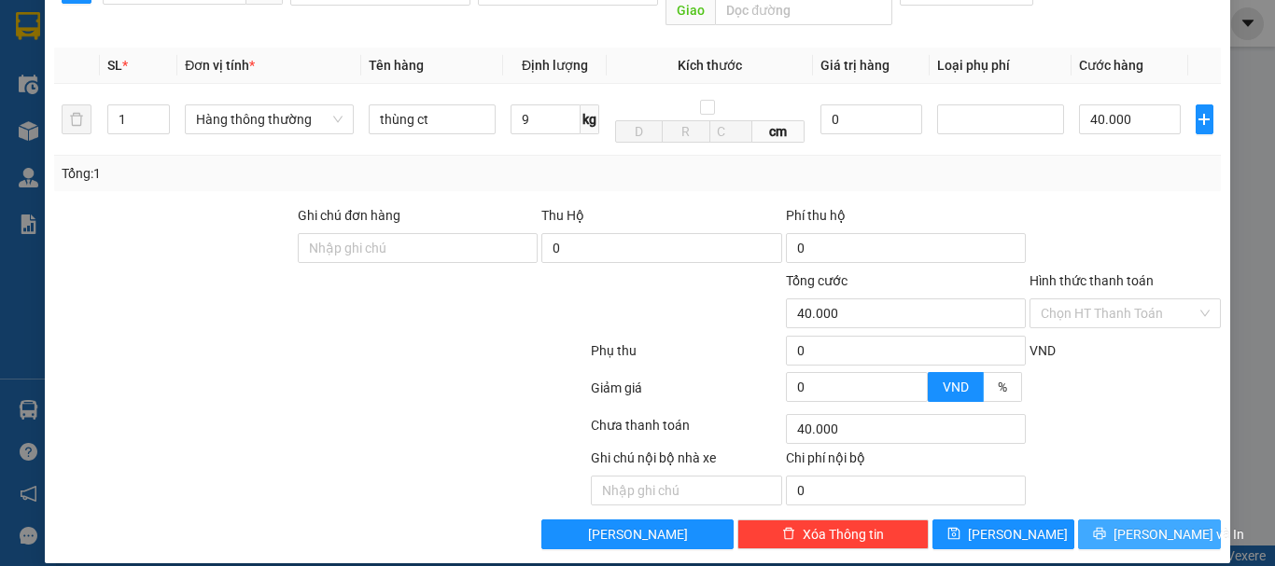
click at [1139, 524] on span "[PERSON_NAME] và In" at bounding box center [1178, 534] width 131 height 21
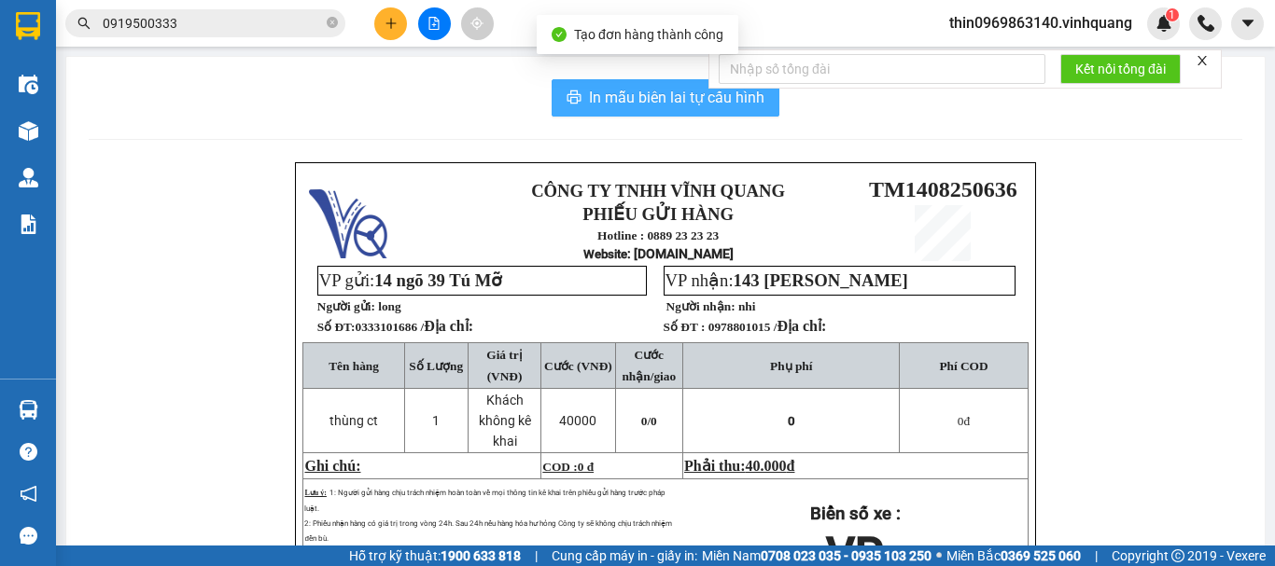
click at [622, 108] on span "In mẫu biên lai tự cấu hình" at bounding box center [676, 97] width 175 height 23
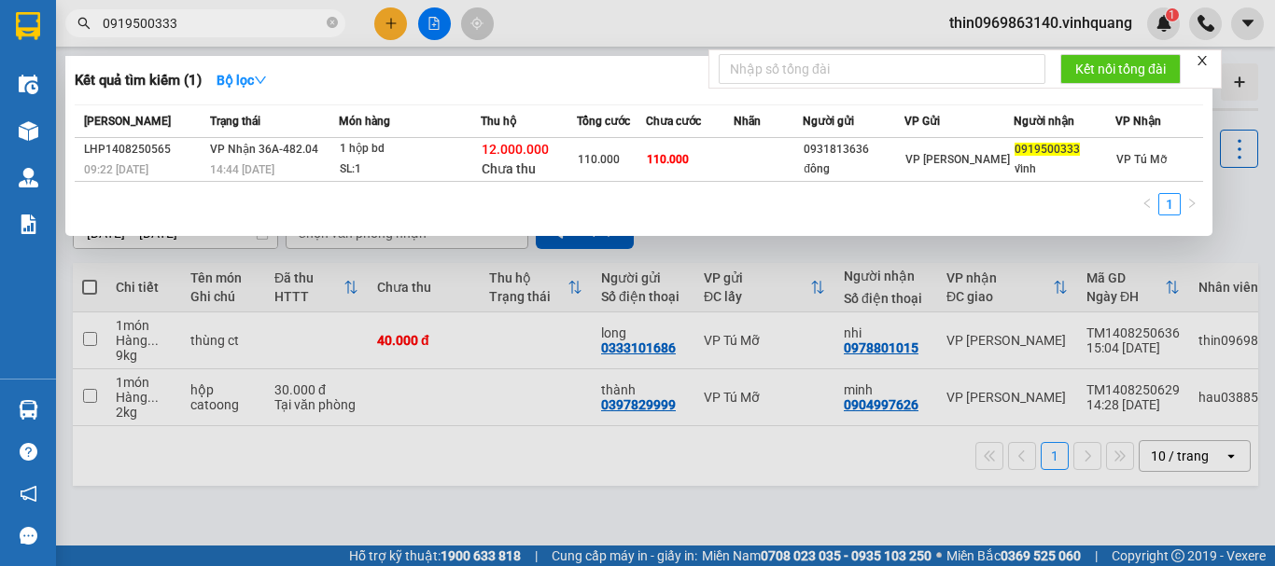
click at [176, 19] on input "0919500333" at bounding box center [213, 23] width 220 height 21
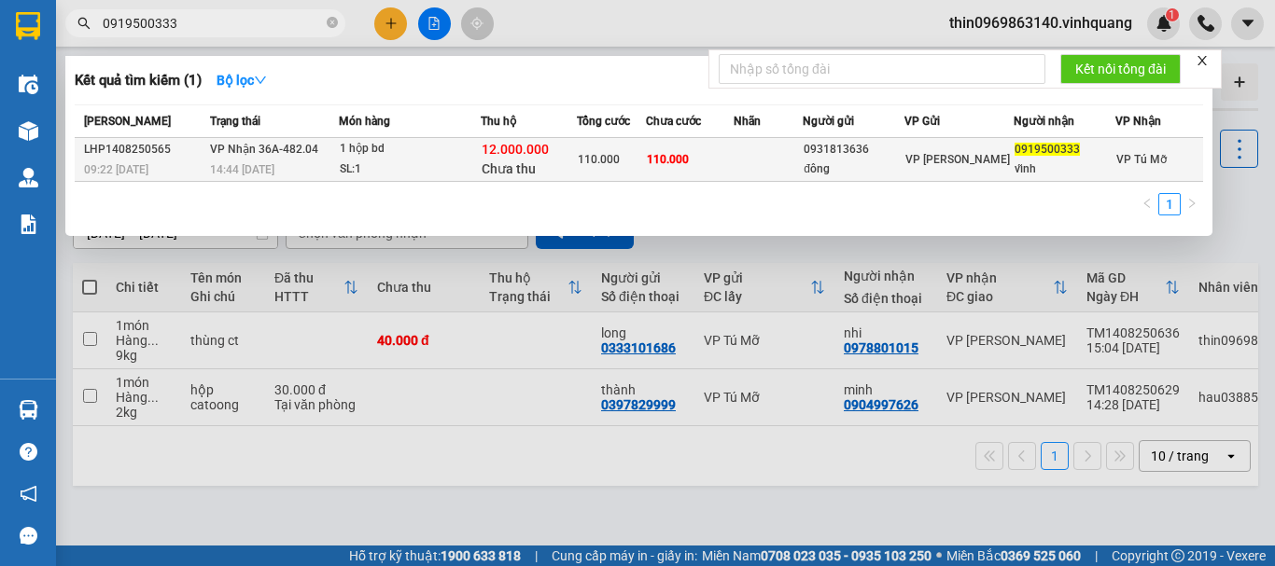
click at [674, 147] on td "110.000" at bounding box center [689, 160] width 87 height 44
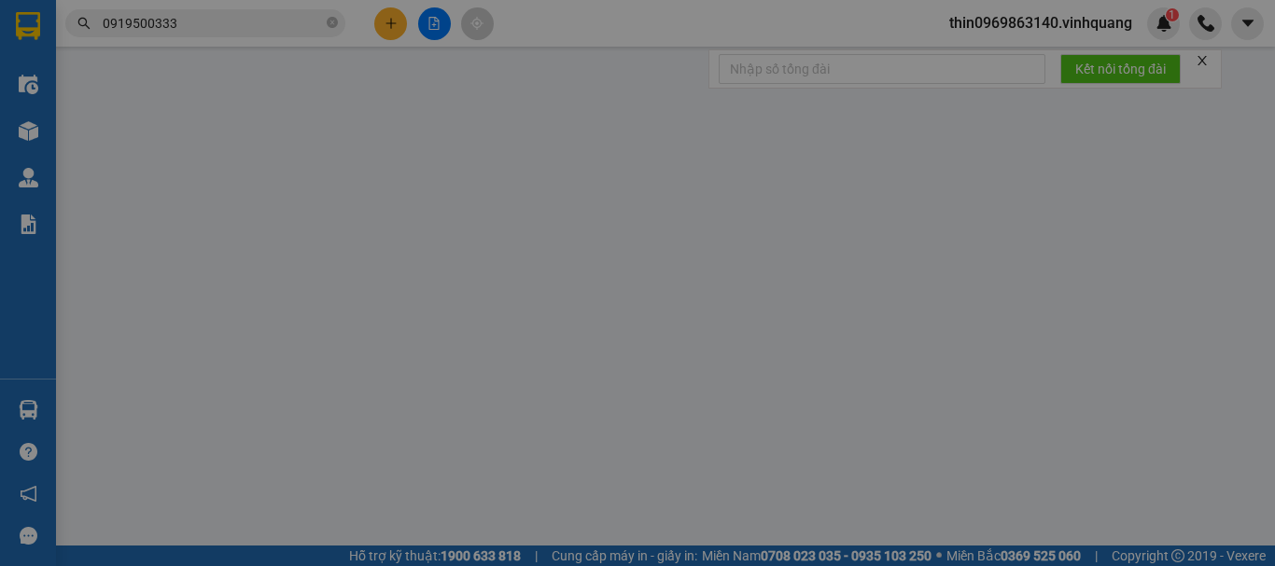
type input "0931813636"
type input "đông"
type input "0919500333"
type input "vĩnh"
type input "teckcombank 1931813636 [PERSON_NAME]"
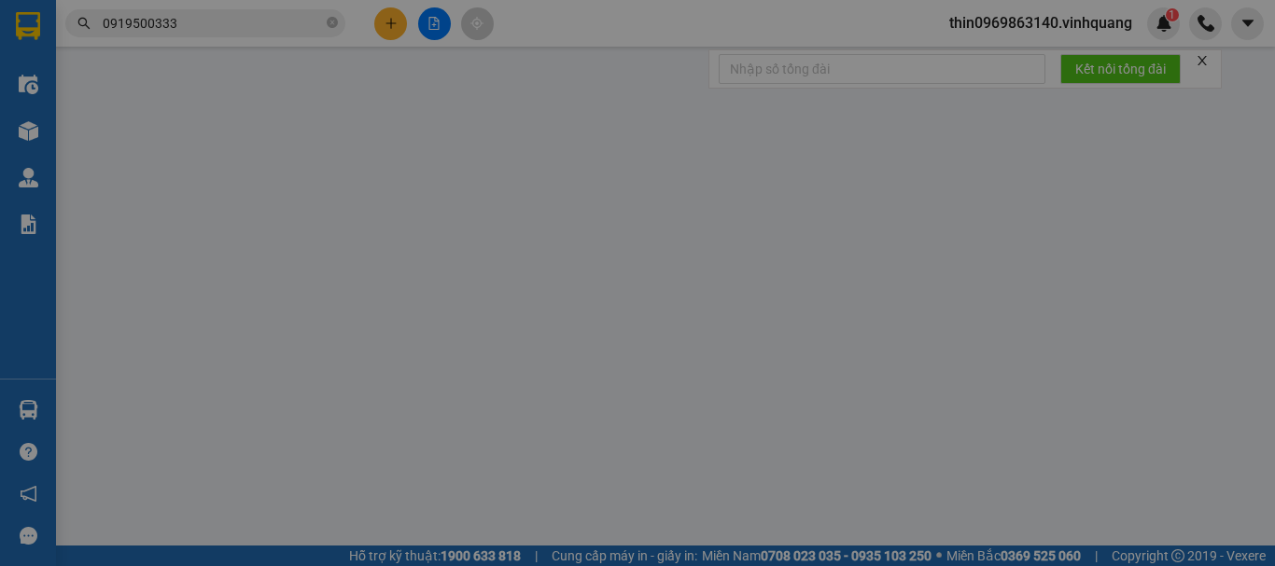
type input "80.000"
type input "110.000"
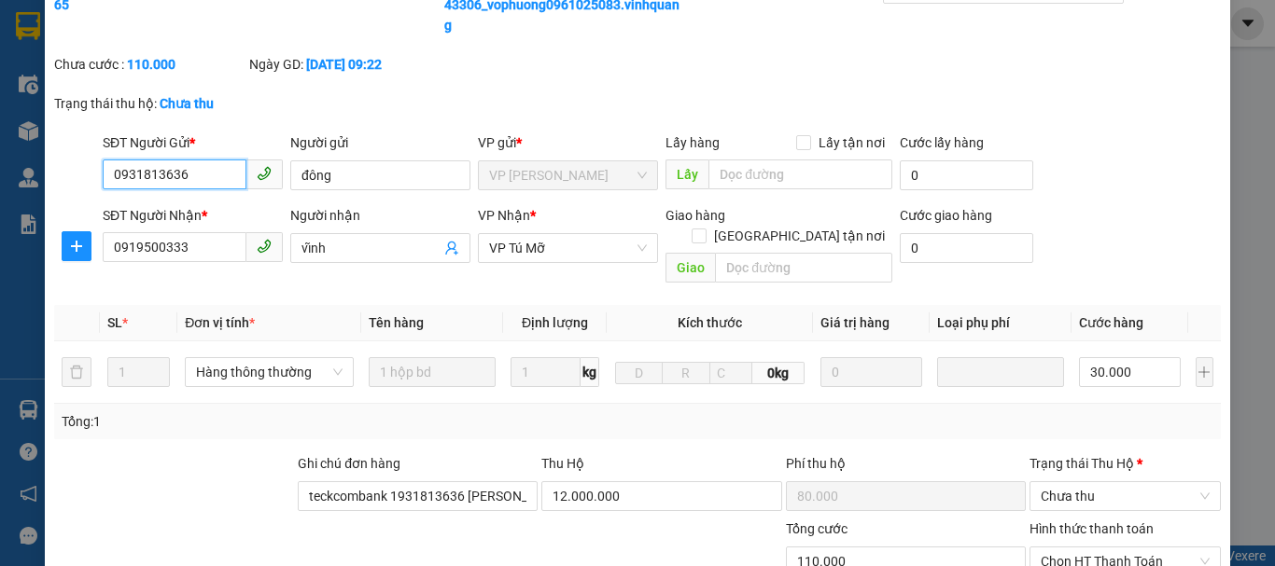
scroll to position [187, 0]
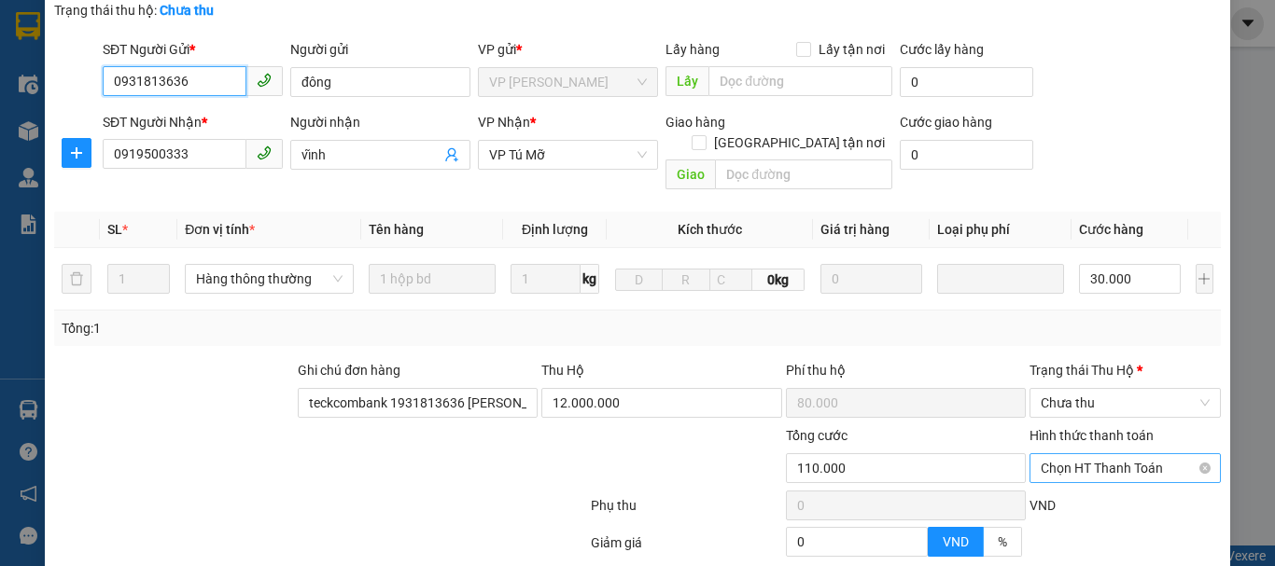
click at [1060, 454] on span "Chọn HT Thanh Toán" at bounding box center [1125, 468] width 169 height 28
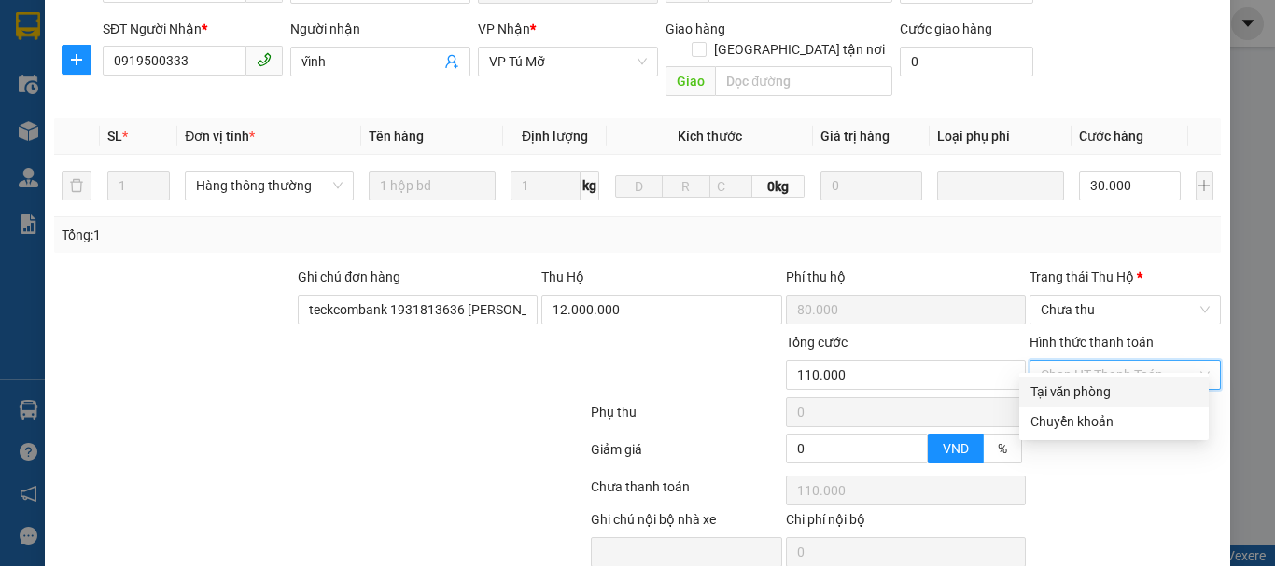
scroll to position [341, 0]
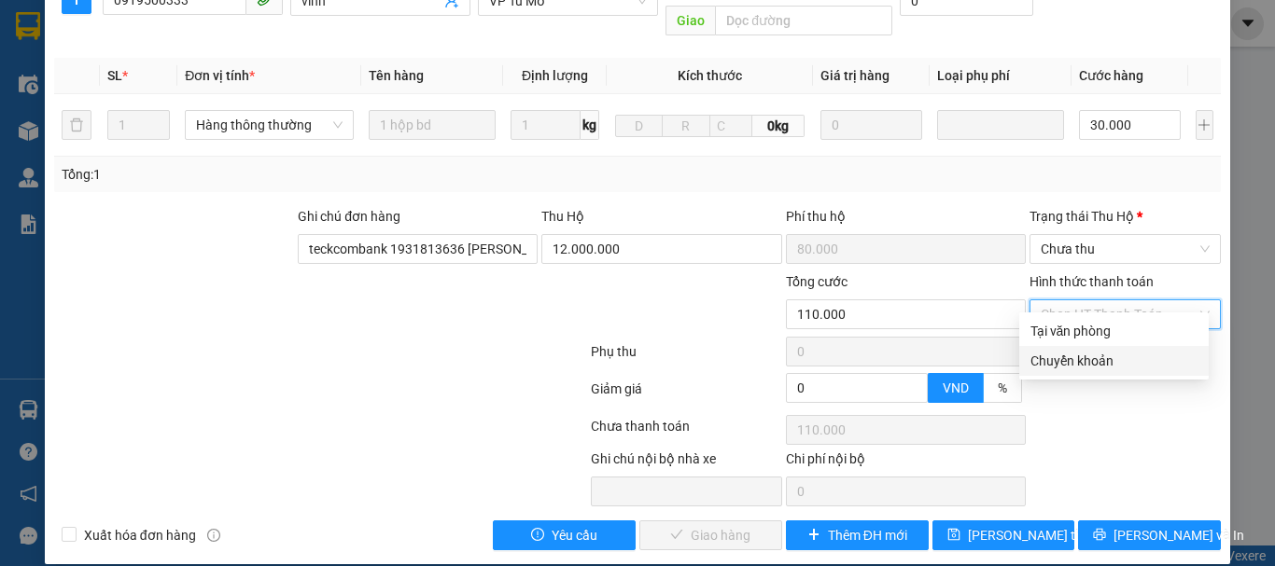
click at [1080, 367] on div "Chuyển khoản" at bounding box center [1113, 361] width 167 height 21
type input "0"
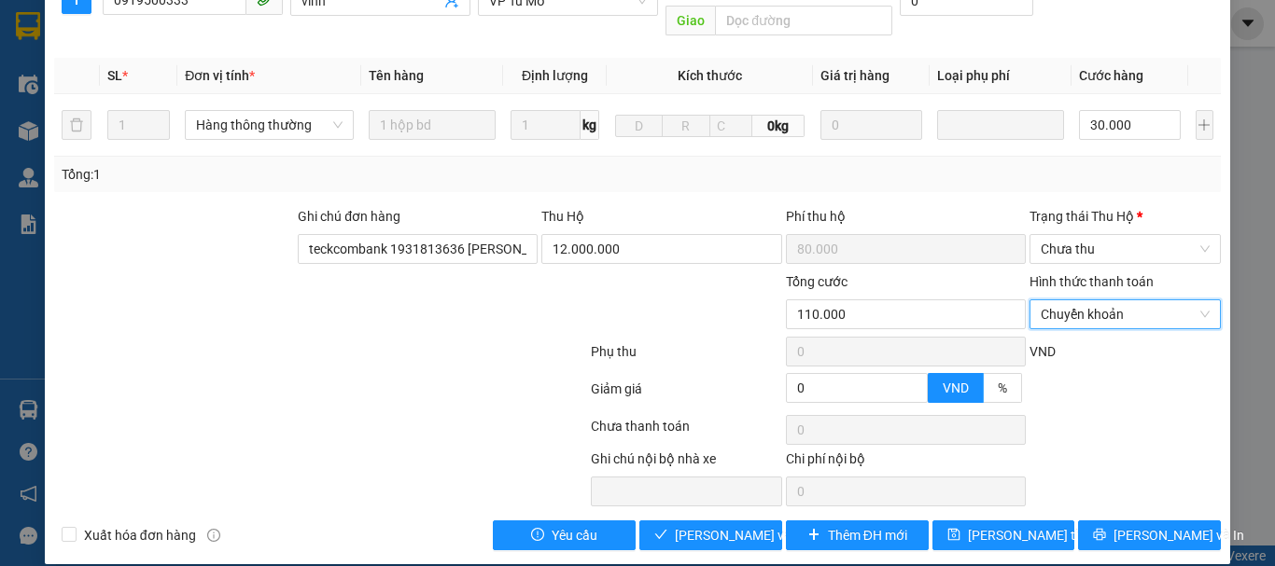
click at [1060, 274] on label "Hình thức thanh toán" at bounding box center [1091, 281] width 124 height 15
click at [1060, 300] on input "Hình thức thanh toán" at bounding box center [1119, 314] width 156 height 28
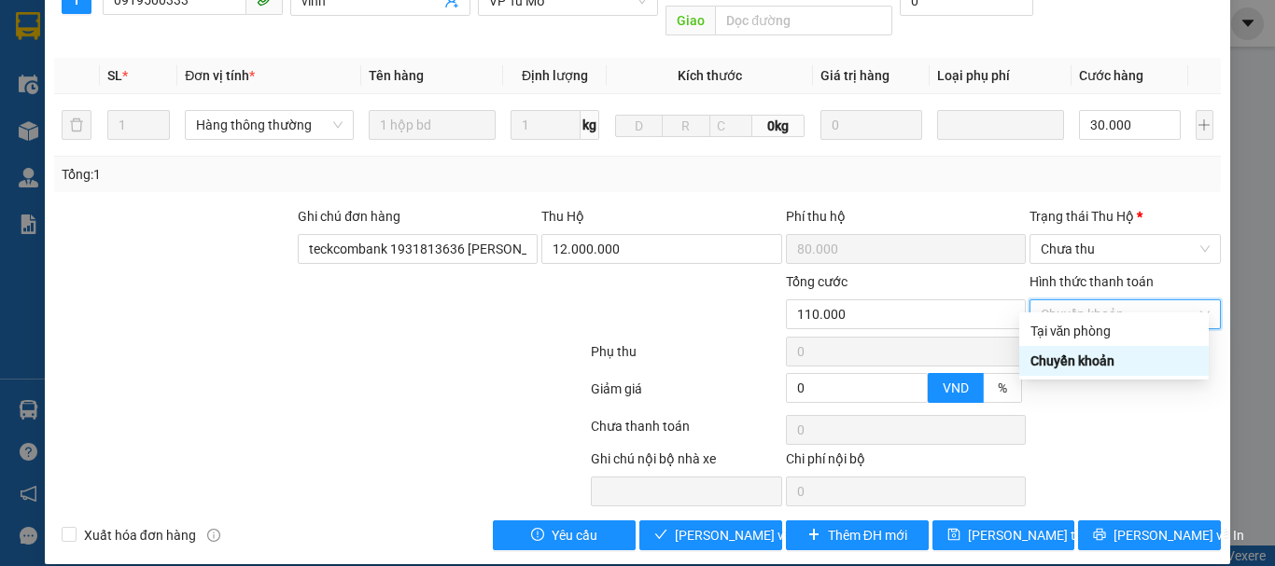
click at [1069, 361] on div "Chuyển khoản" at bounding box center [1113, 361] width 167 height 21
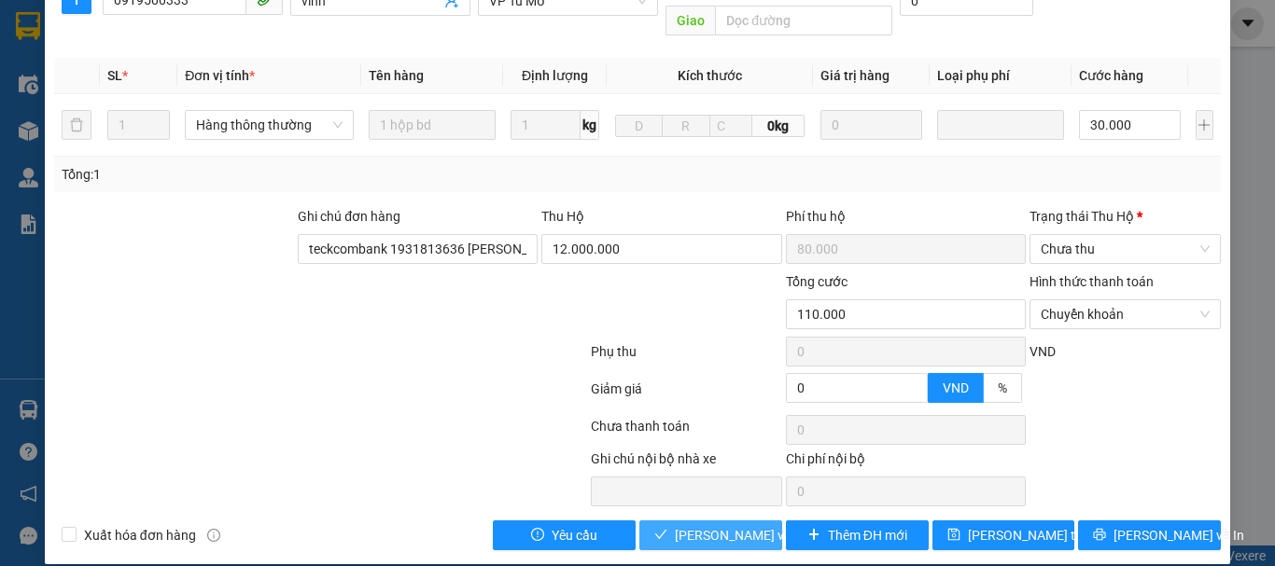
click at [696, 525] on span "[PERSON_NAME] và Giao hàng" at bounding box center [764, 535] width 179 height 21
click at [1045, 235] on span "Chưa thu" at bounding box center [1125, 249] width 169 height 28
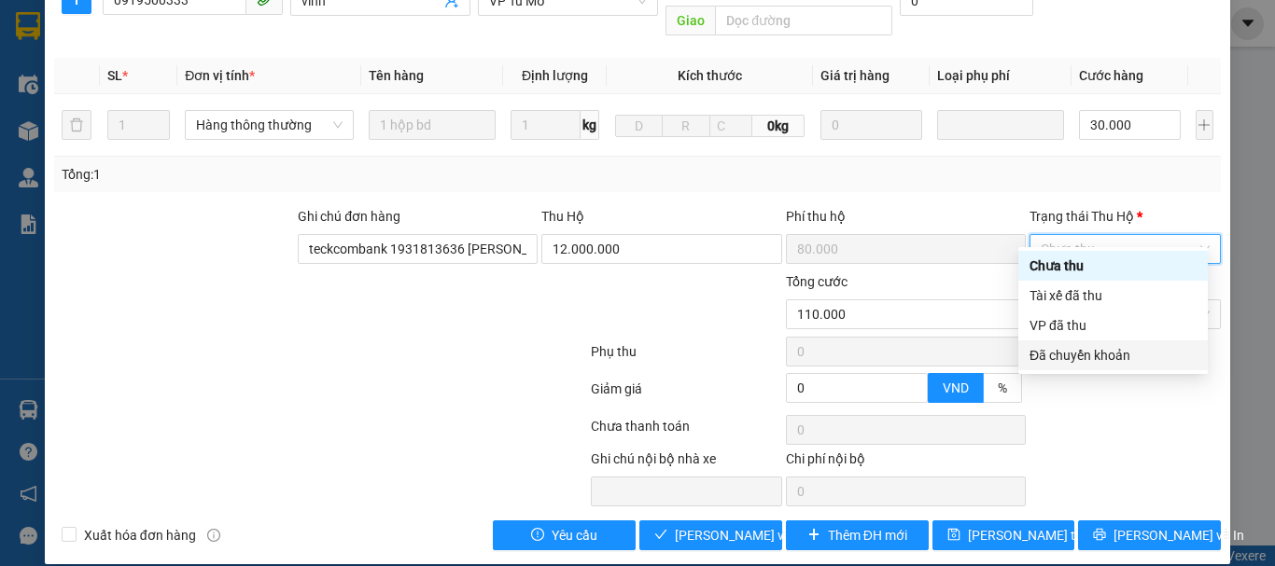
click at [1100, 356] on div "Đã chuyển khoản" at bounding box center [1112, 355] width 167 height 21
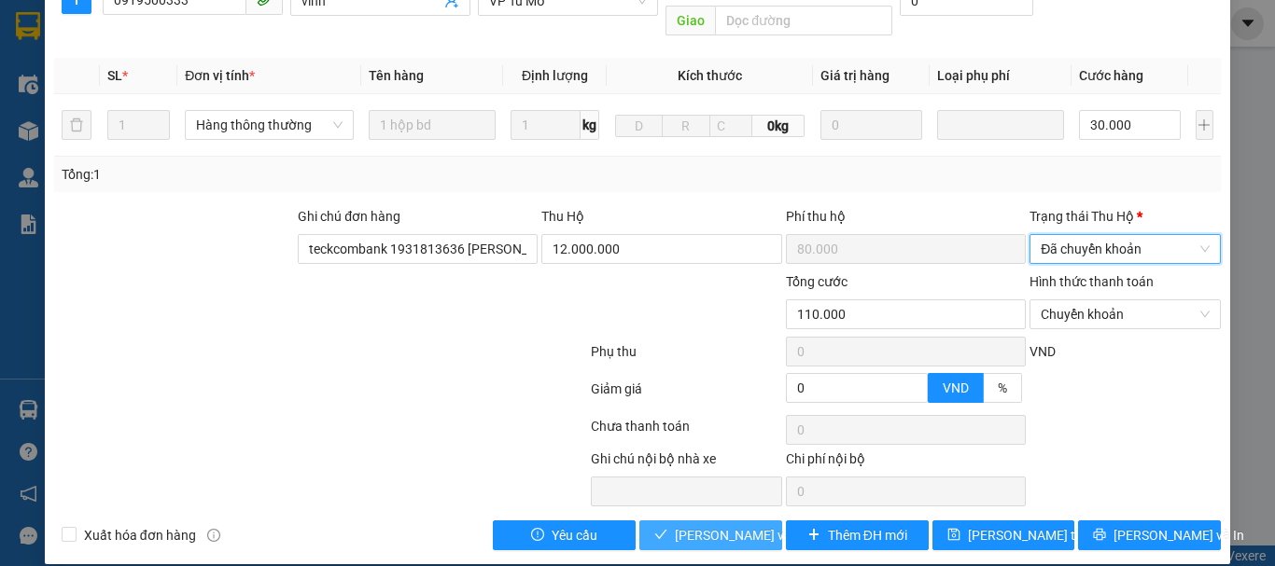
click at [703, 525] on span "[PERSON_NAME] và Giao hàng" at bounding box center [764, 535] width 179 height 21
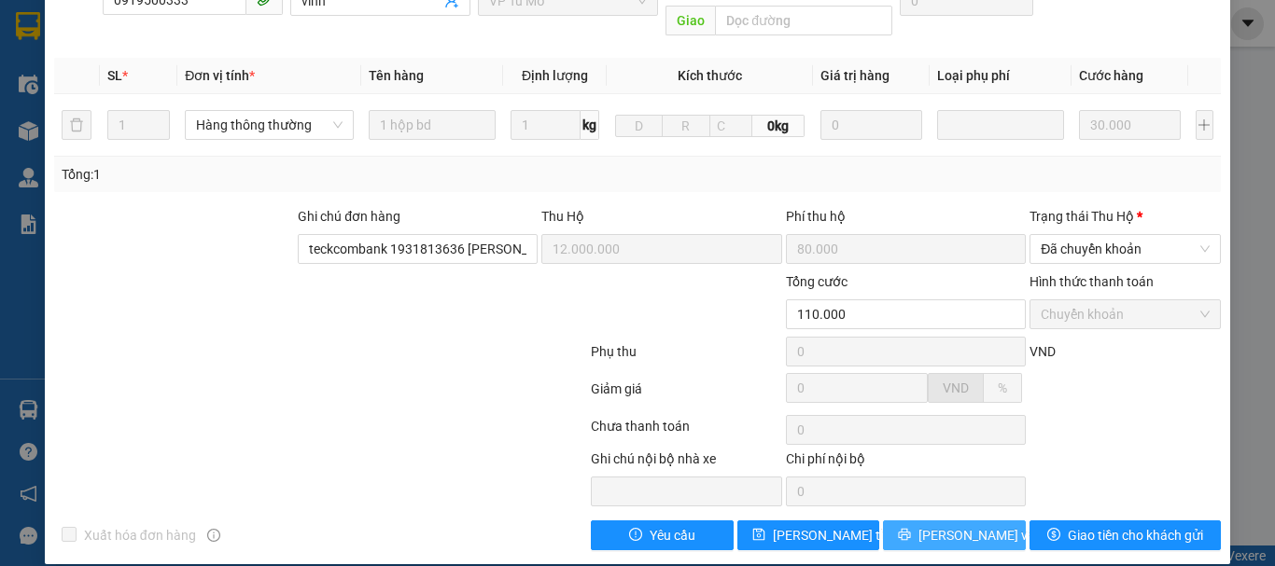
click at [986, 521] on button "[PERSON_NAME] và In" at bounding box center [954, 536] width 143 height 30
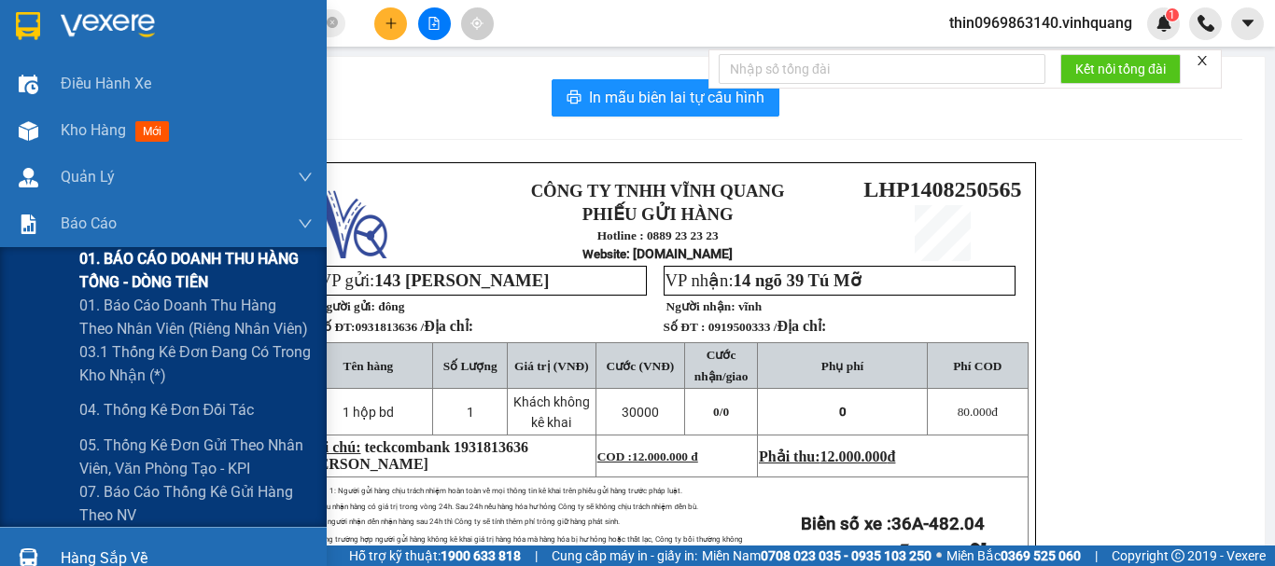
click at [187, 284] on span "01. BÁO CÁO DOANH THU HÀNG TỔNG - DÒNG TIỀN" at bounding box center [195, 270] width 233 height 47
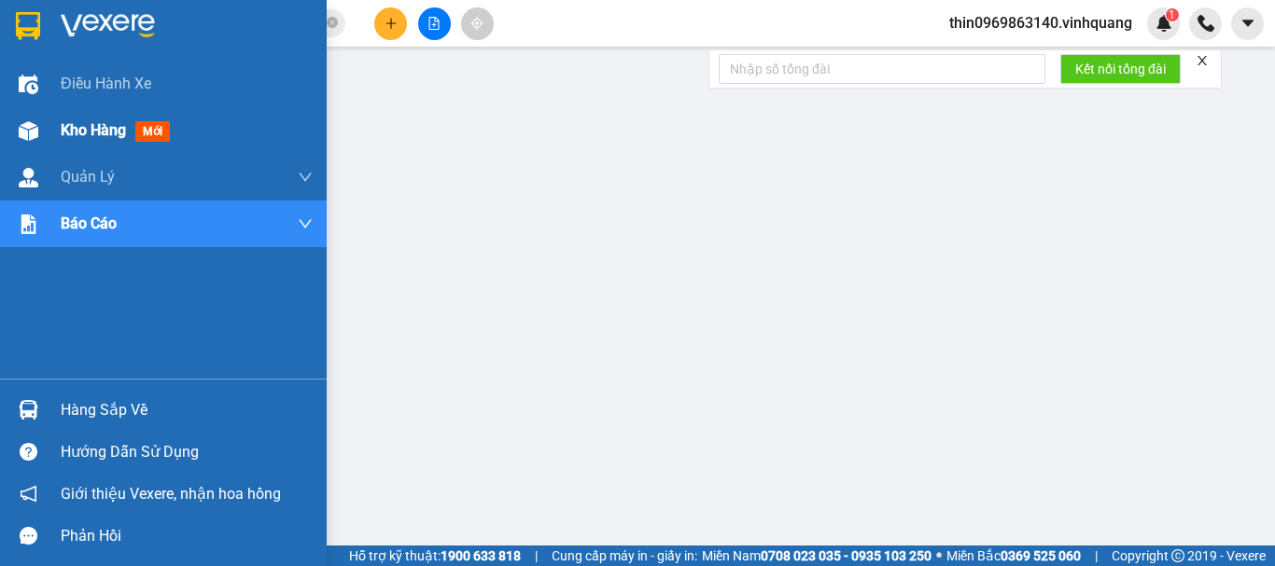
click at [105, 137] on span "Kho hàng" at bounding box center [93, 130] width 65 height 18
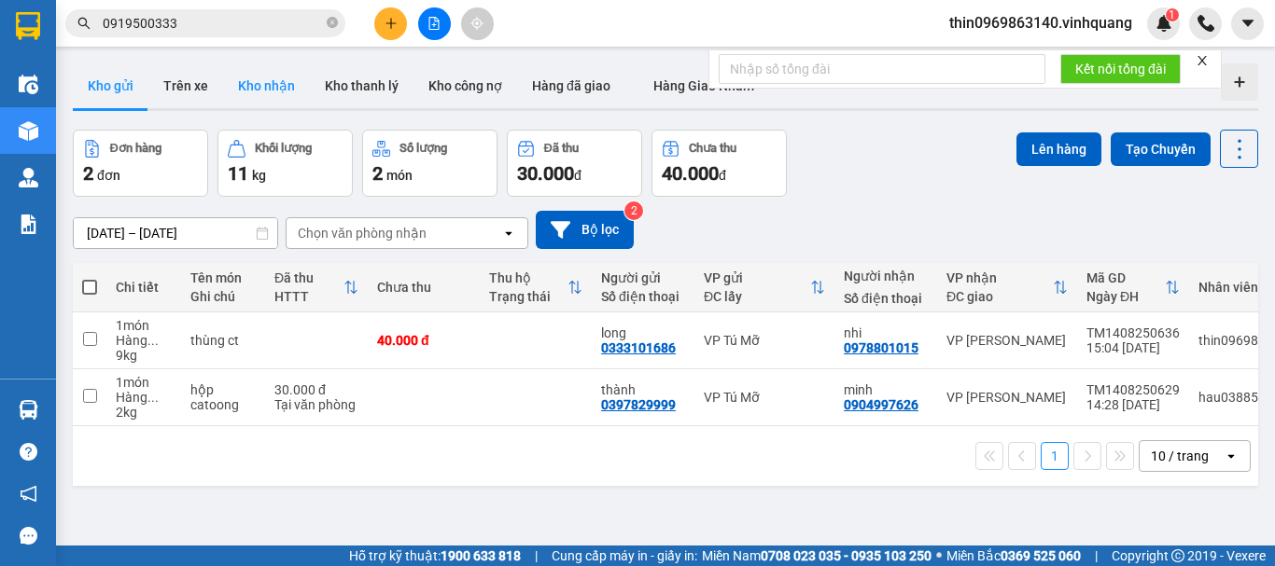
click at [262, 89] on button "Kho nhận" at bounding box center [266, 85] width 87 height 45
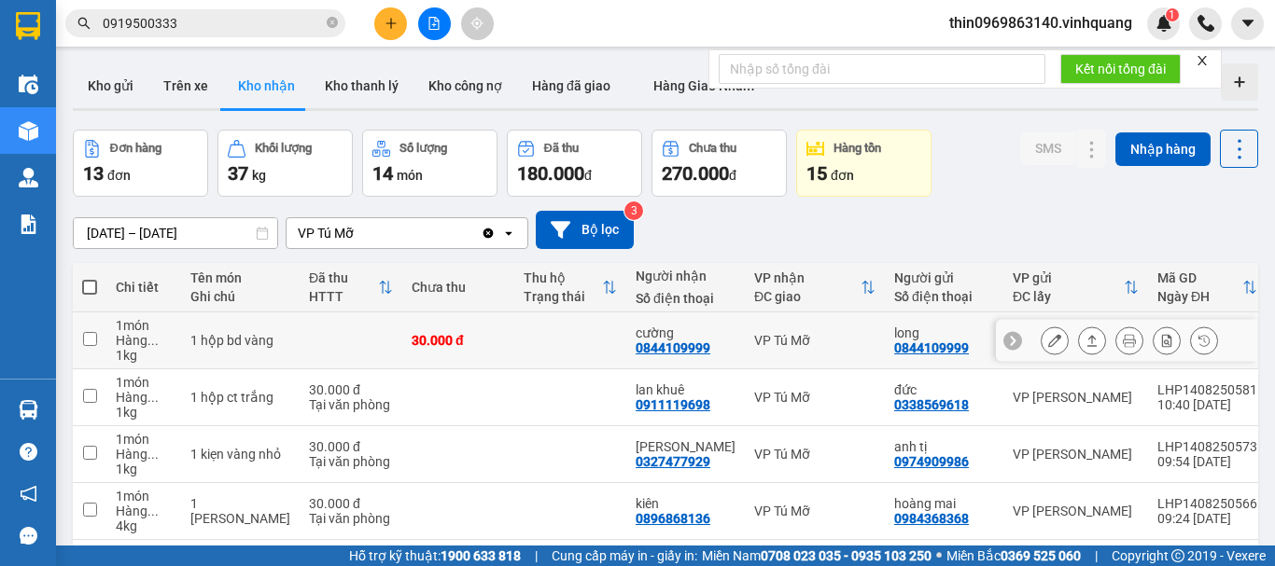
scroll to position [280, 0]
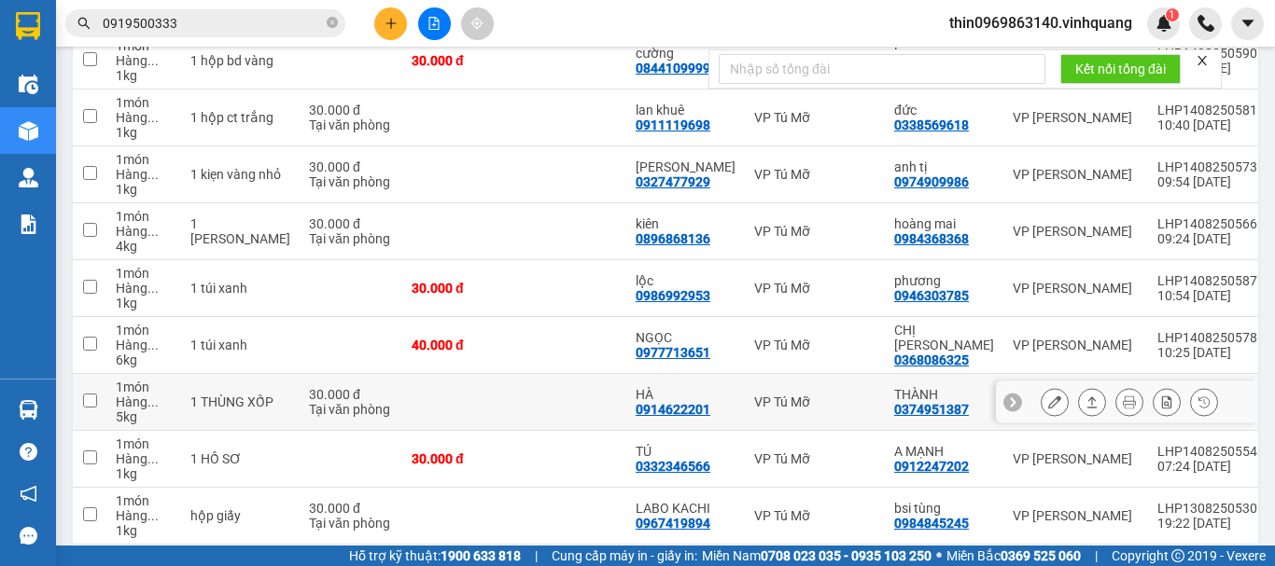
click at [651, 406] on div "0914622201" at bounding box center [673, 409] width 75 height 15
copy div "0914622201"
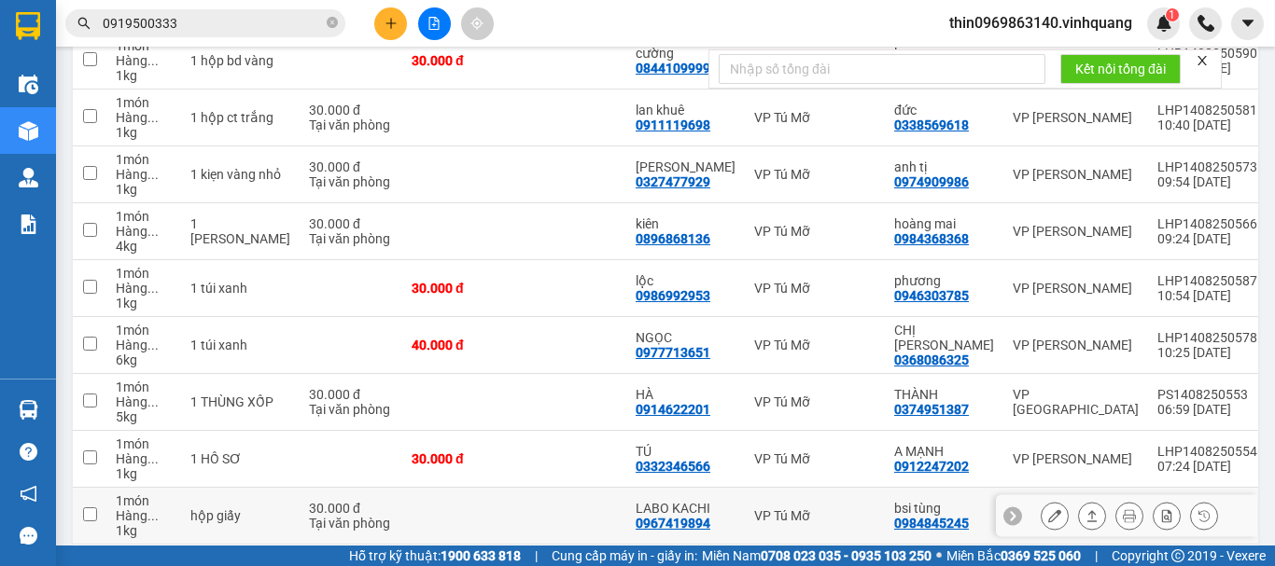
click at [658, 521] on div "0967419894" at bounding box center [673, 523] width 75 height 15
copy div "0967419894"
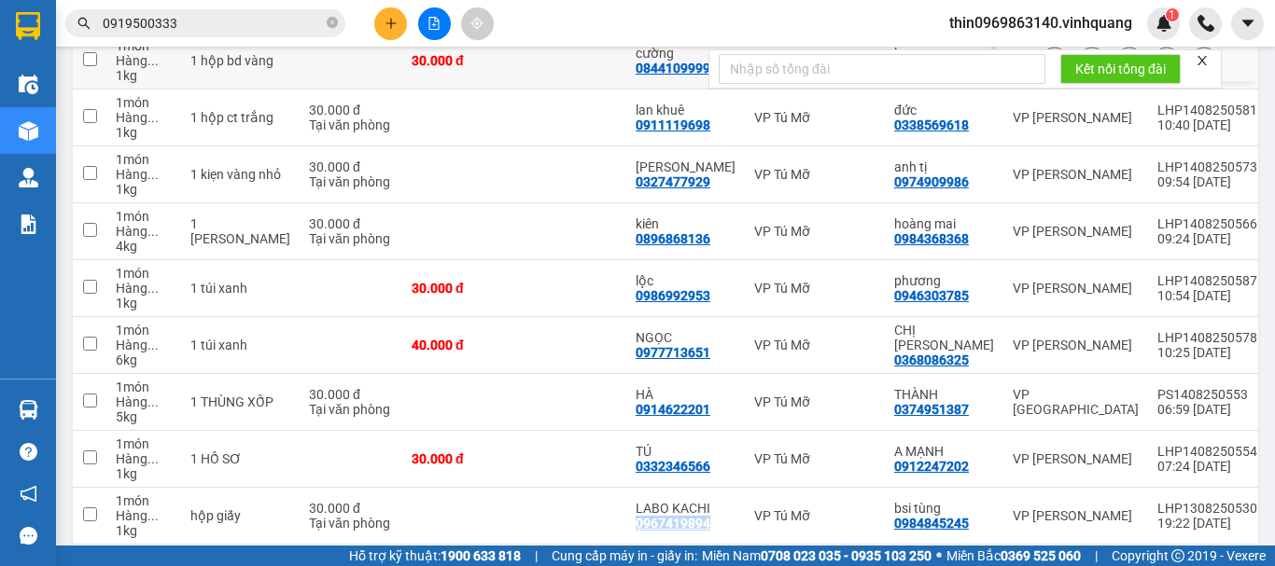
scroll to position [420, 0]
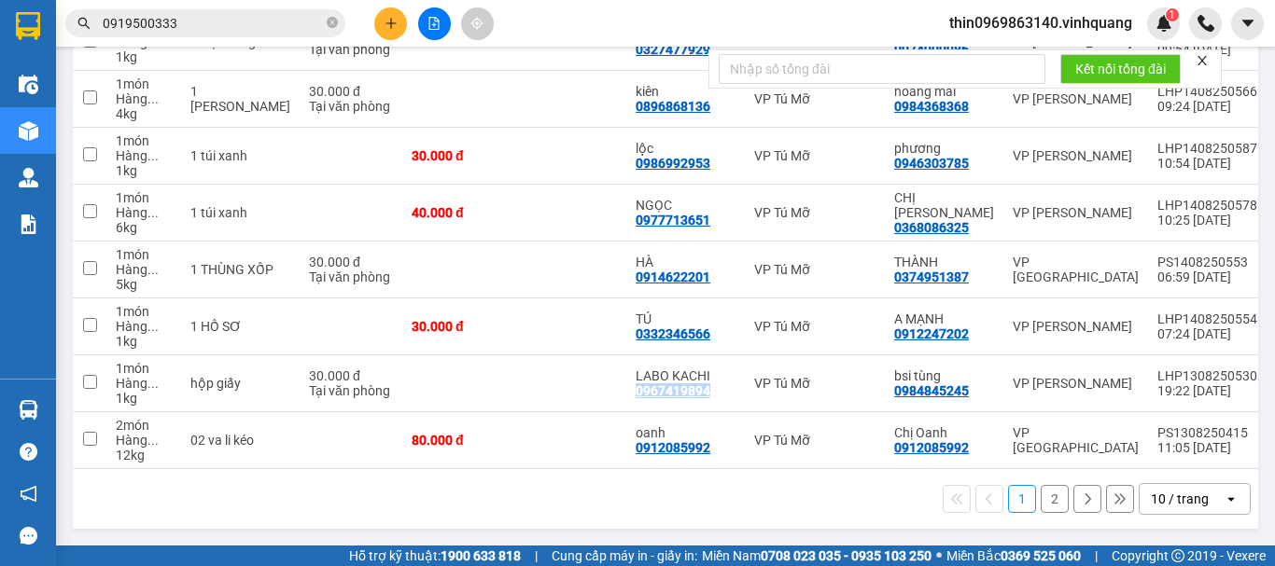
click at [1041, 486] on button "2" at bounding box center [1055, 499] width 28 height 28
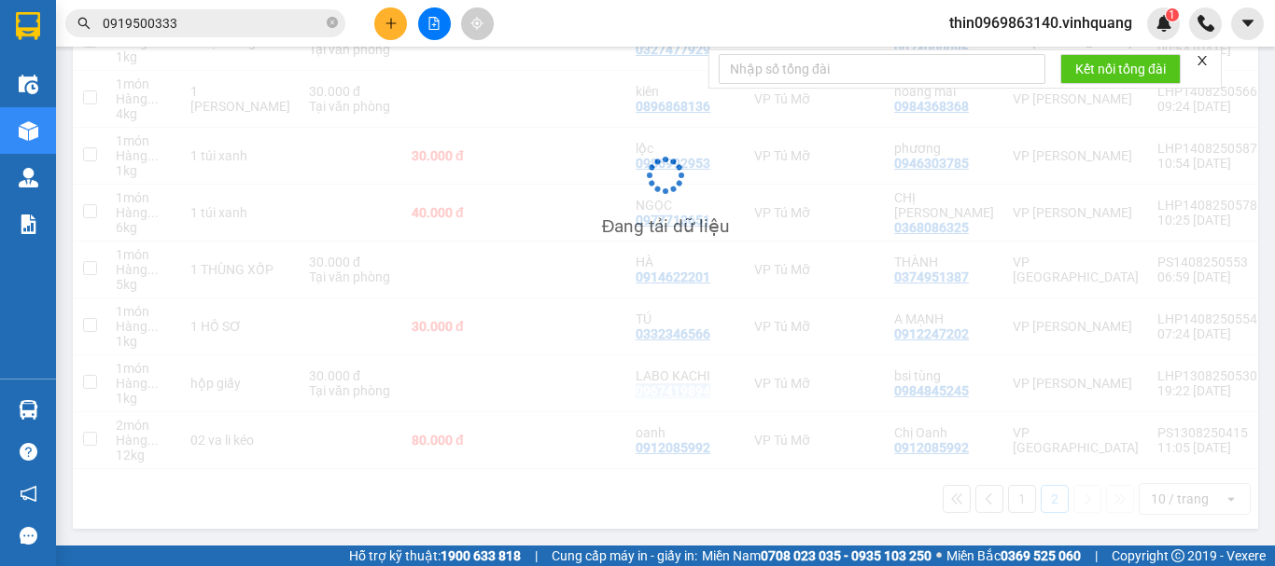
scroll to position [86, 0]
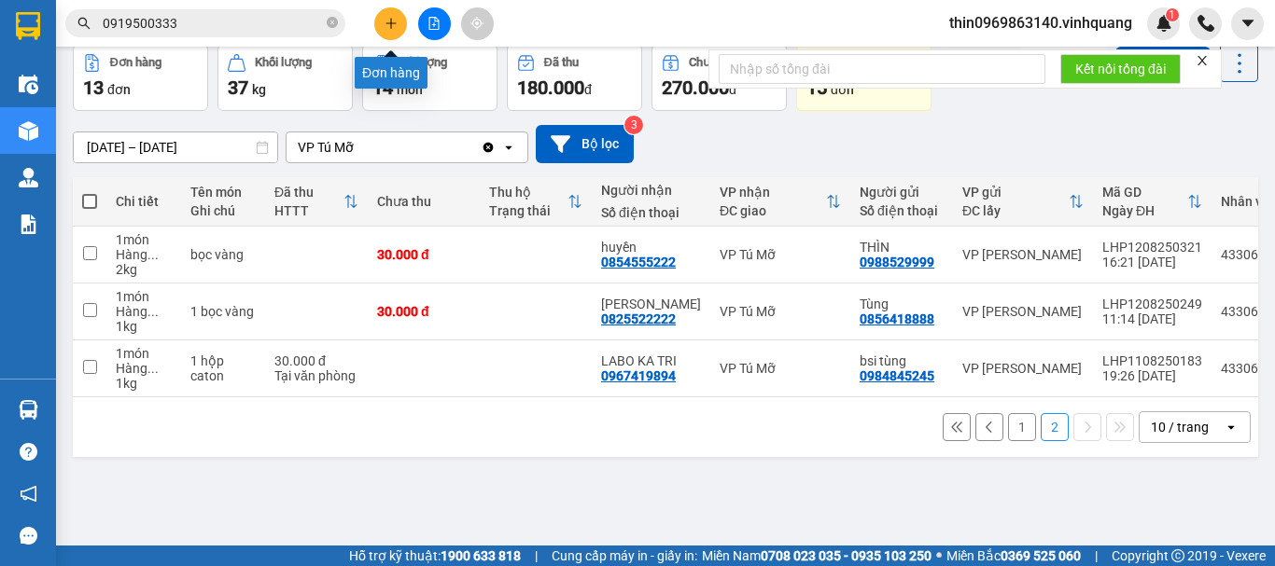
click at [384, 21] on icon "plus" at bounding box center [390, 23] width 13 height 13
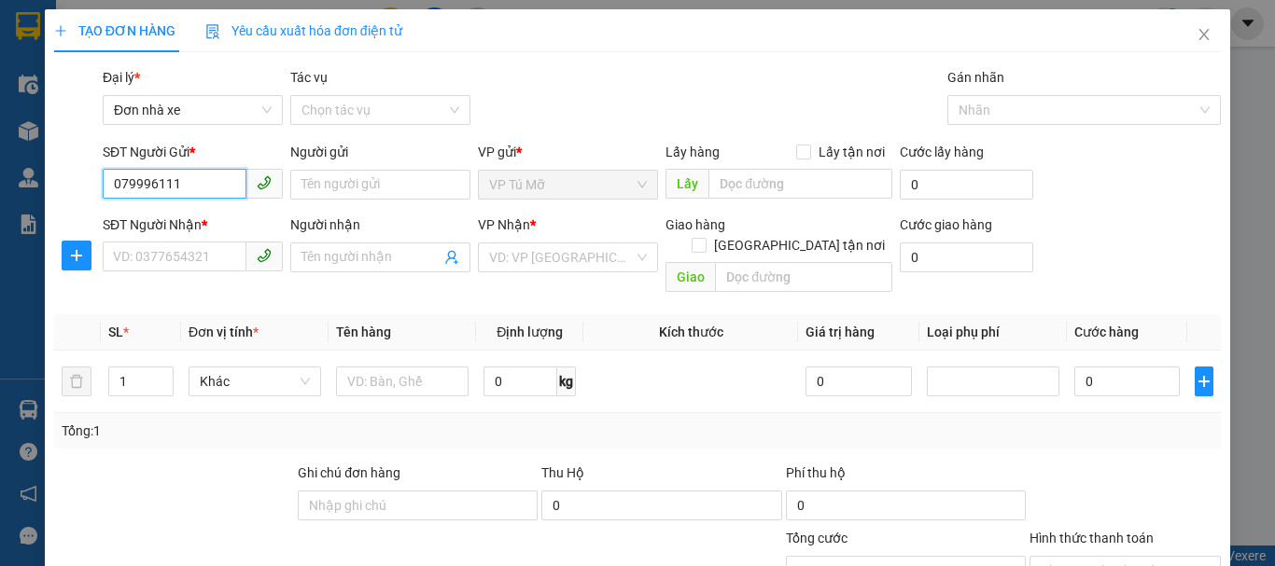
type input "0799961111"
click at [145, 194] on input "0799961111" at bounding box center [175, 184] width 144 height 30
click at [148, 221] on div "0799961111 - nhài" at bounding box center [191, 222] width 156 height 21
type input "nhài"
type input "0854883333"
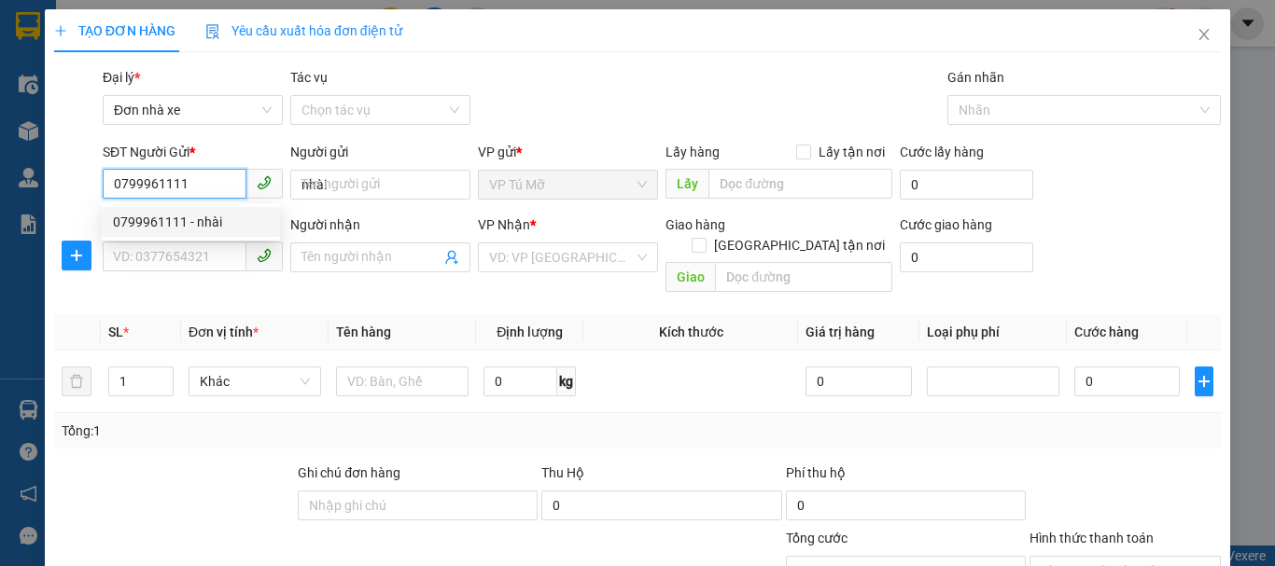
type input "Kiên"
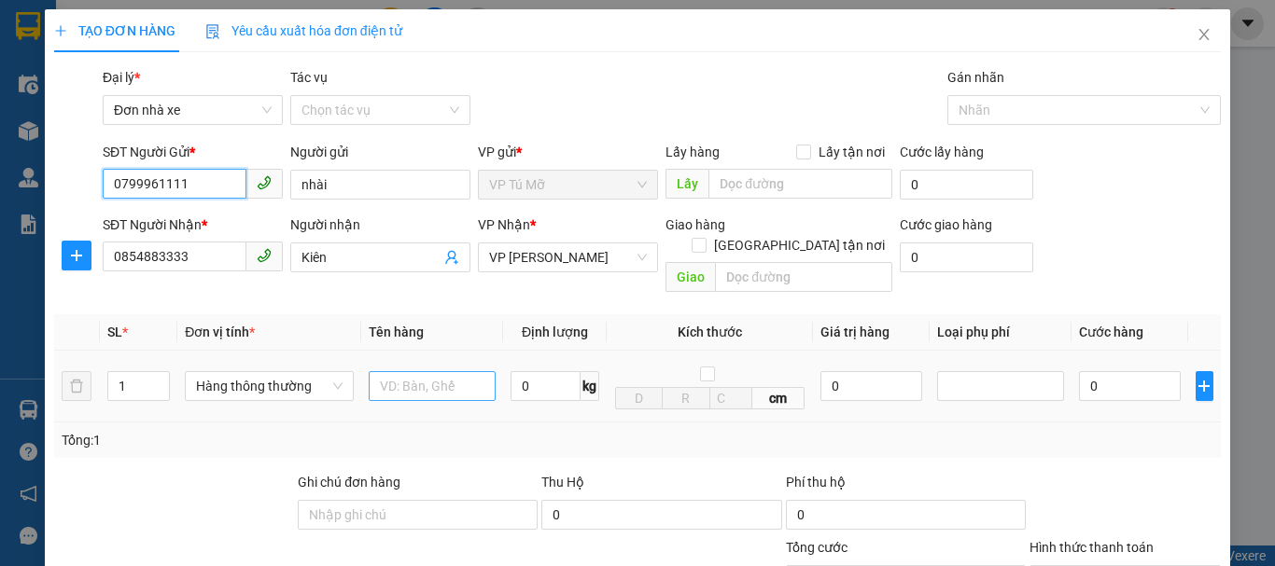
type input "0799961111"
click at [416, 371] on input "text" at bounding box center [432, 386] width 127 height 30
type input "thùng ct"
click at [527, 371] on input "0" at bounding box center [545, 386] width 70 height 30
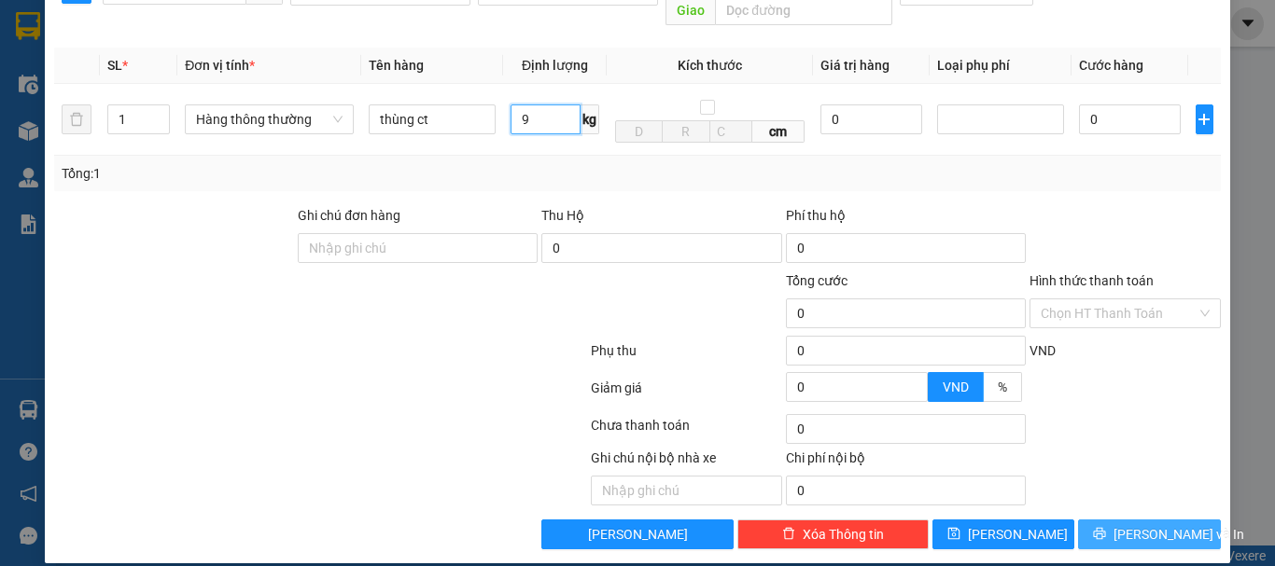
type input "9"
click at [1114, 520] on button "[PERSON_NAME] và In" at bounding box center [1149, 535] width 143 height 30
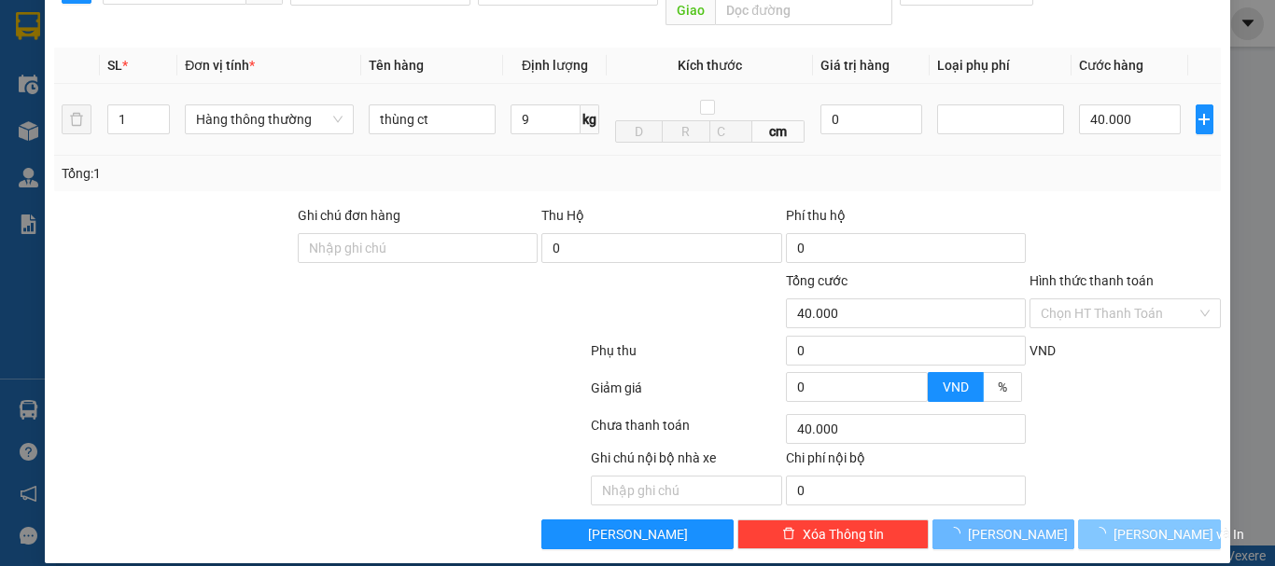
type input "40.000"
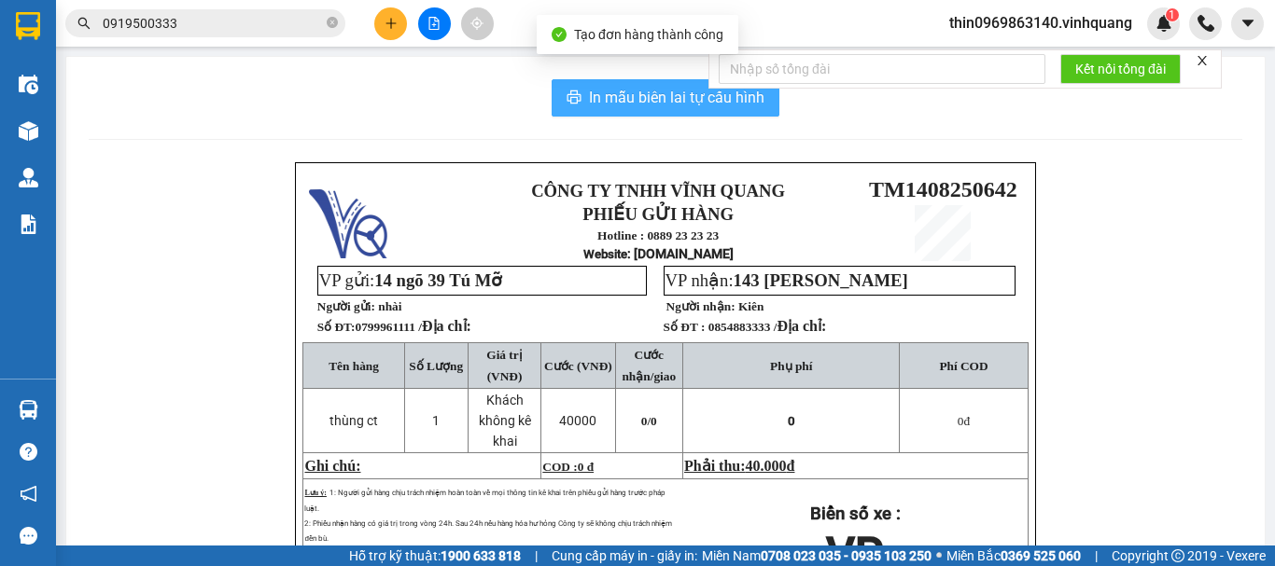
click at [618, 105] on span "In mẫu biên lai tự cấu hình" at bounding box center [676, 97] width 175 height 23
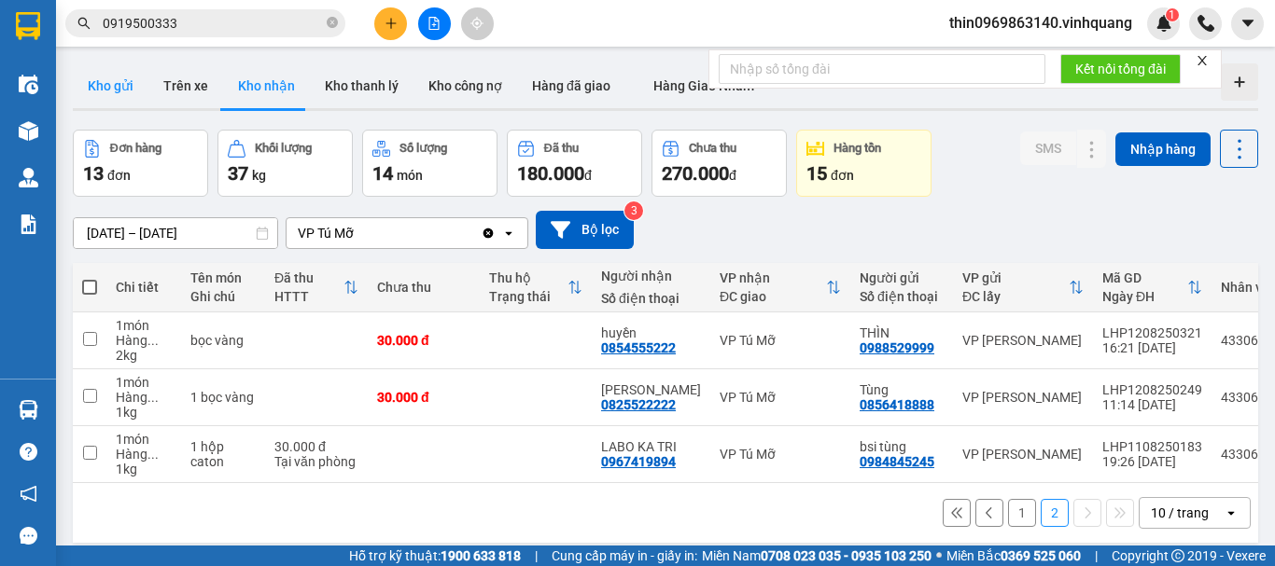
click at [112, 83] on button "Kho gửi" at bounding box center [111, 85] width 76 height 45
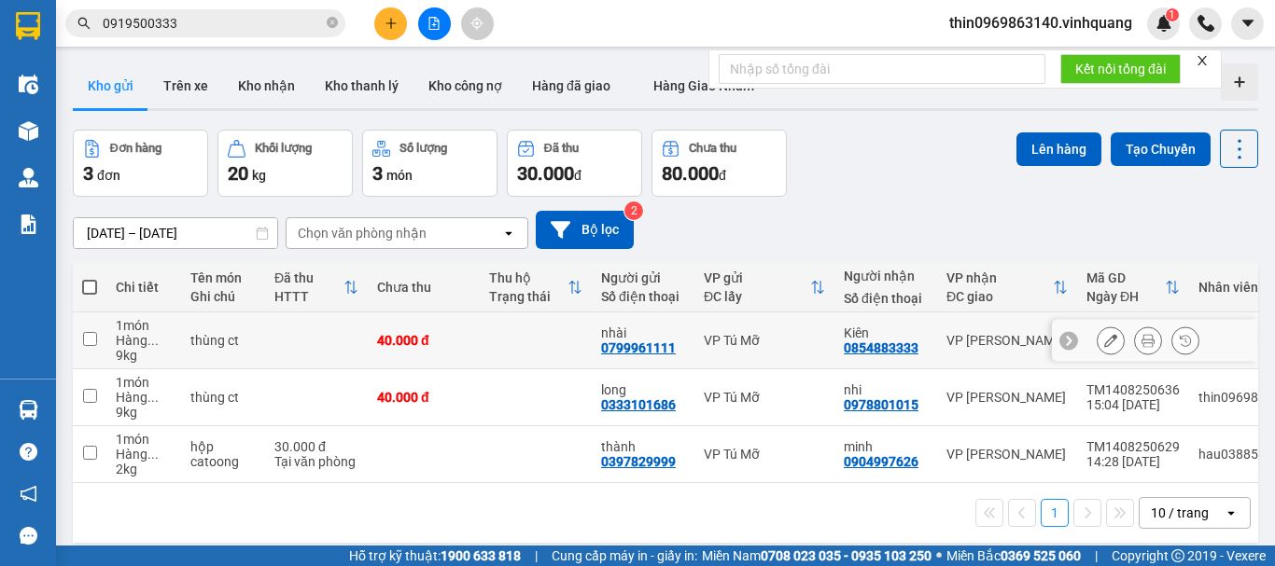
click at [1104, 344] on icon at bounding box center [1110, 340] width 13 height 13
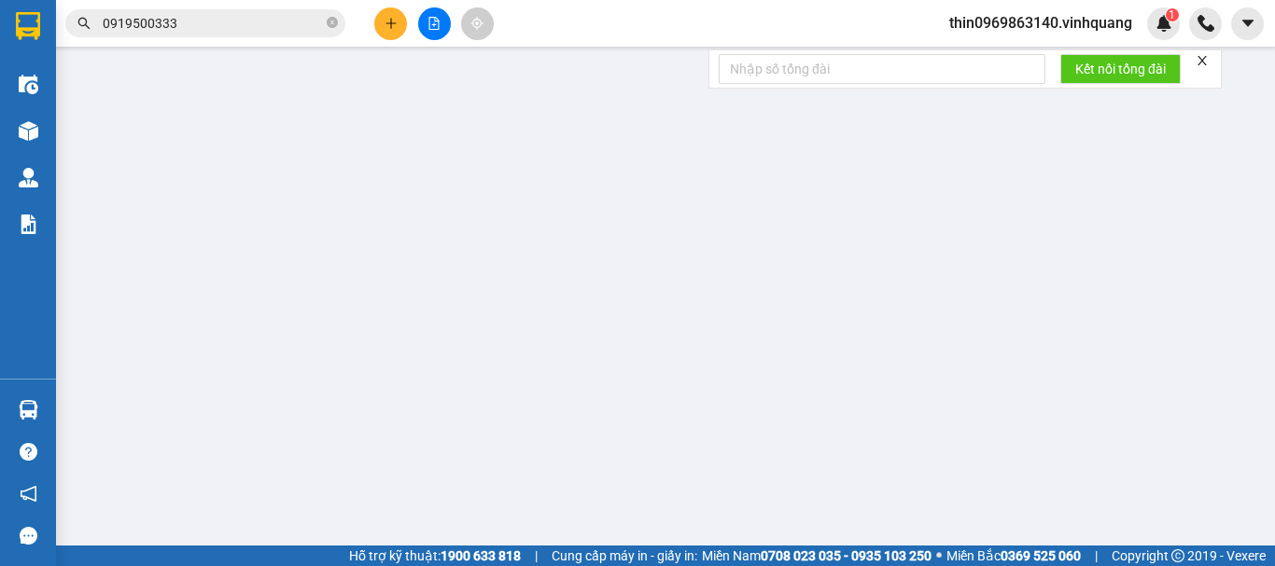
type input "0799961111"
type input "nhài"
type input "0854883333"
type input "Kiên"
type input "40.000"
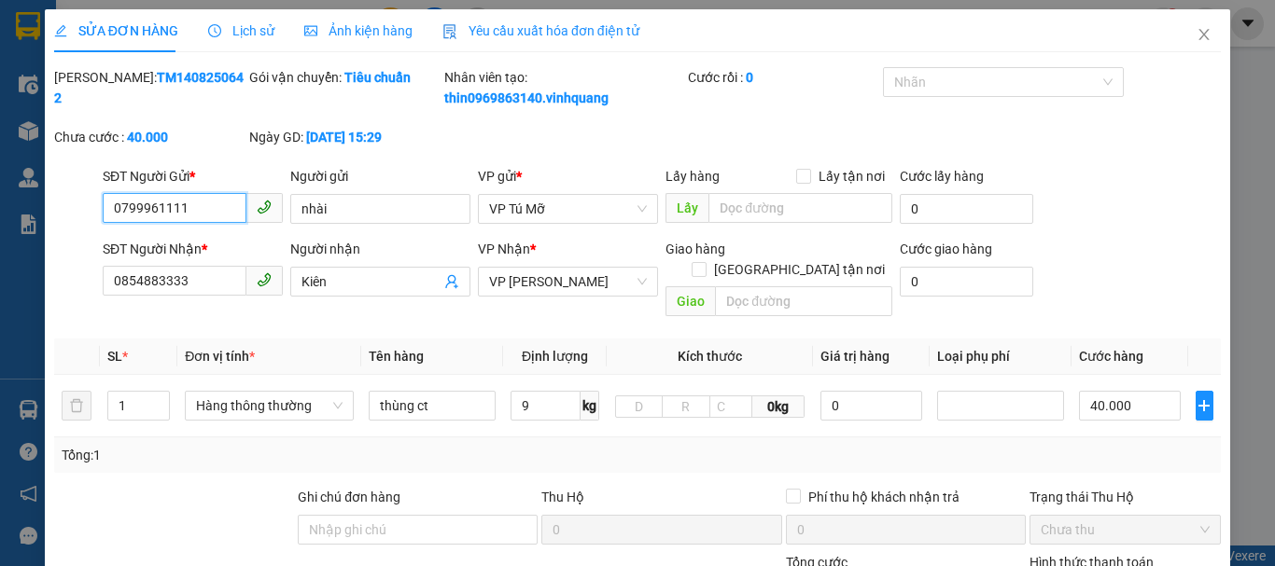
scroll to position [187, 0]
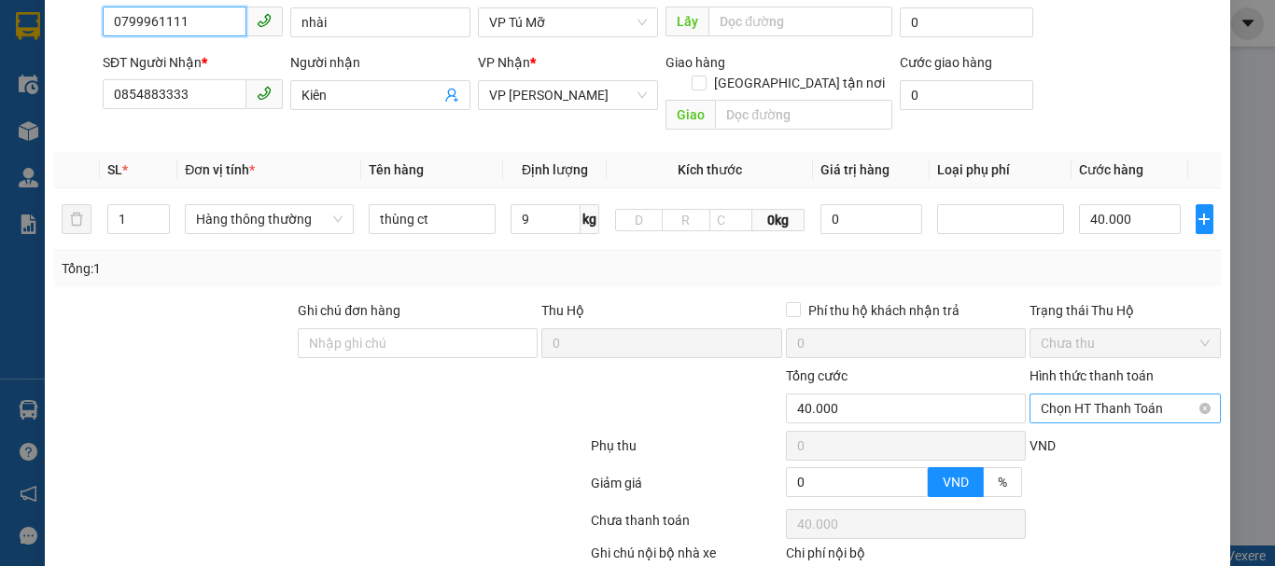
click at [1101, 395] on span "Chọn HT Thanh Toán" at bounding box center [1125, 409] width 169 height 28
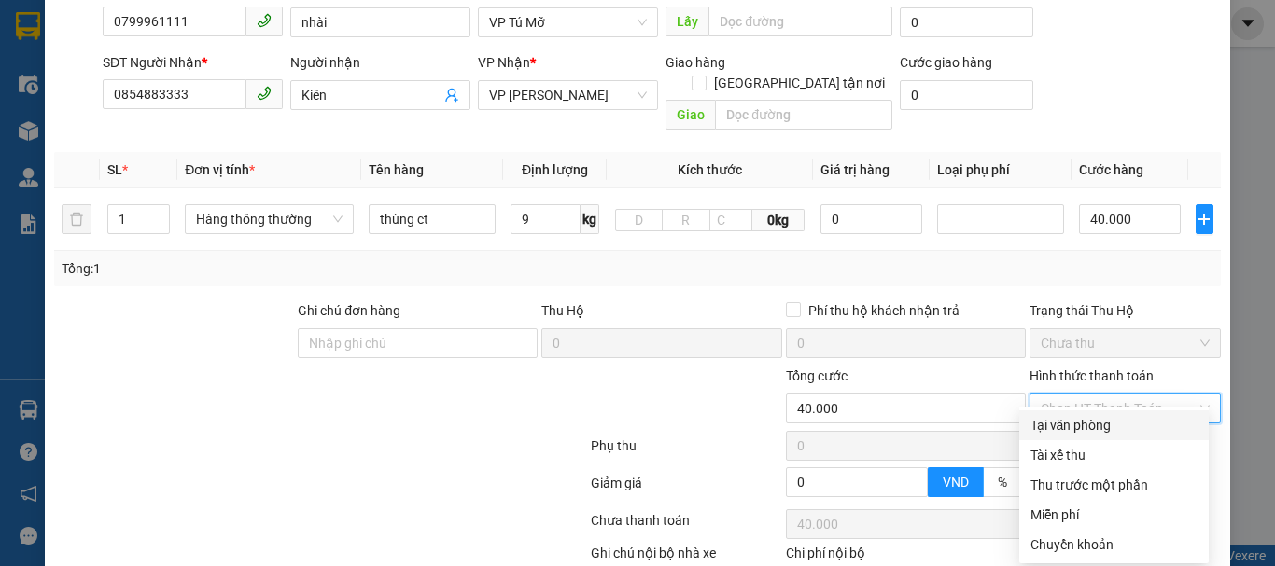
click at [1083, 426] on div "Tại văn phòng" at bounding box center [1113, 425] width 167 height 21
type input "0"
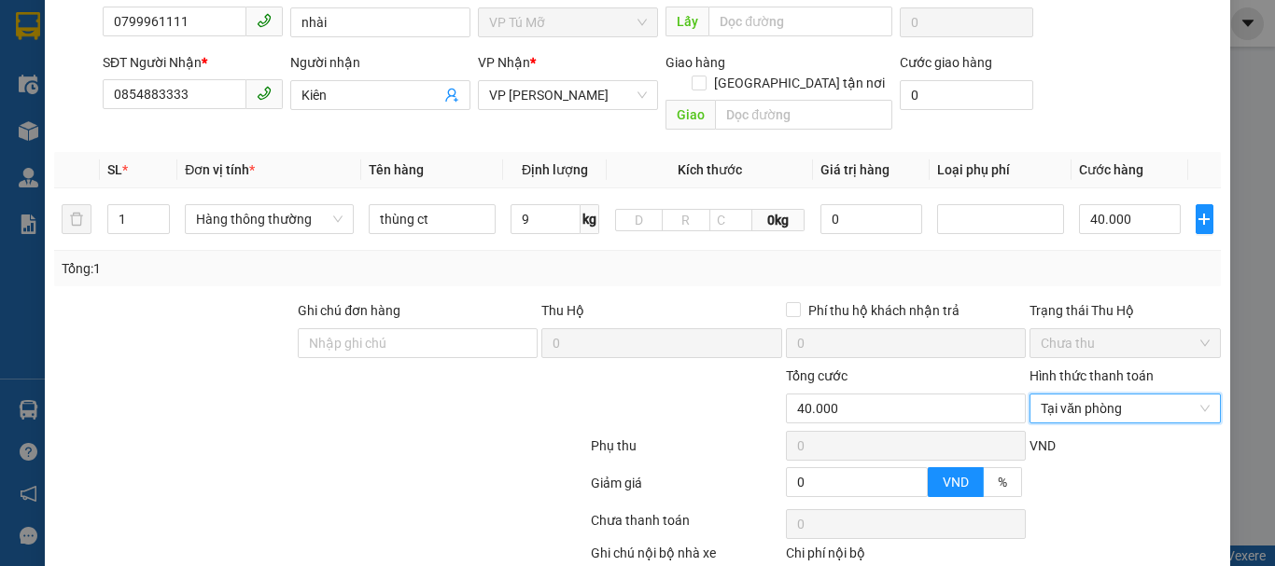
scroll to position [281, 0]
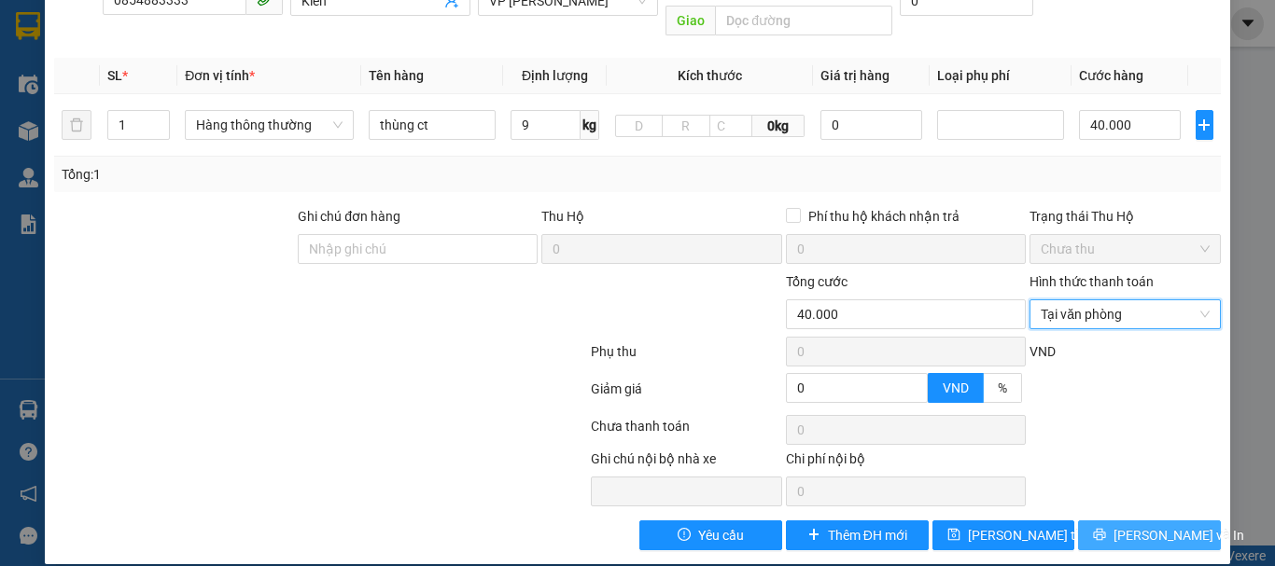
click at [1149, 525] on span "[PERSON_NAME] và In" at bounding box center [1178, 535] width 131 height 21
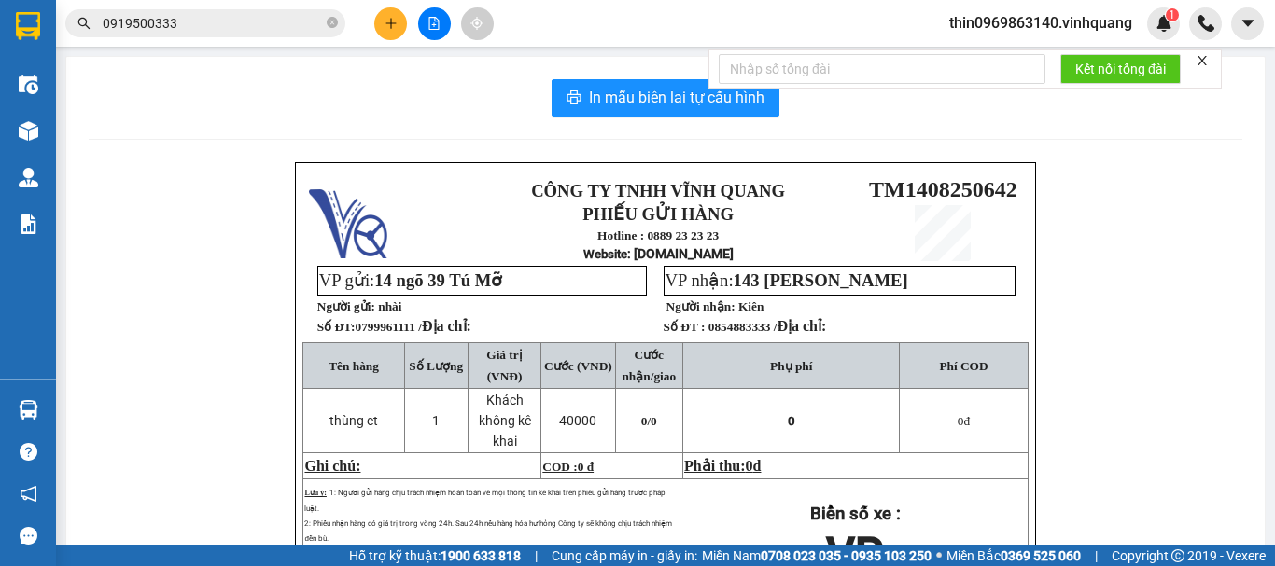
click at [384, 18] on icon "plus" at bounding box center [390, 23] width 13 height 13
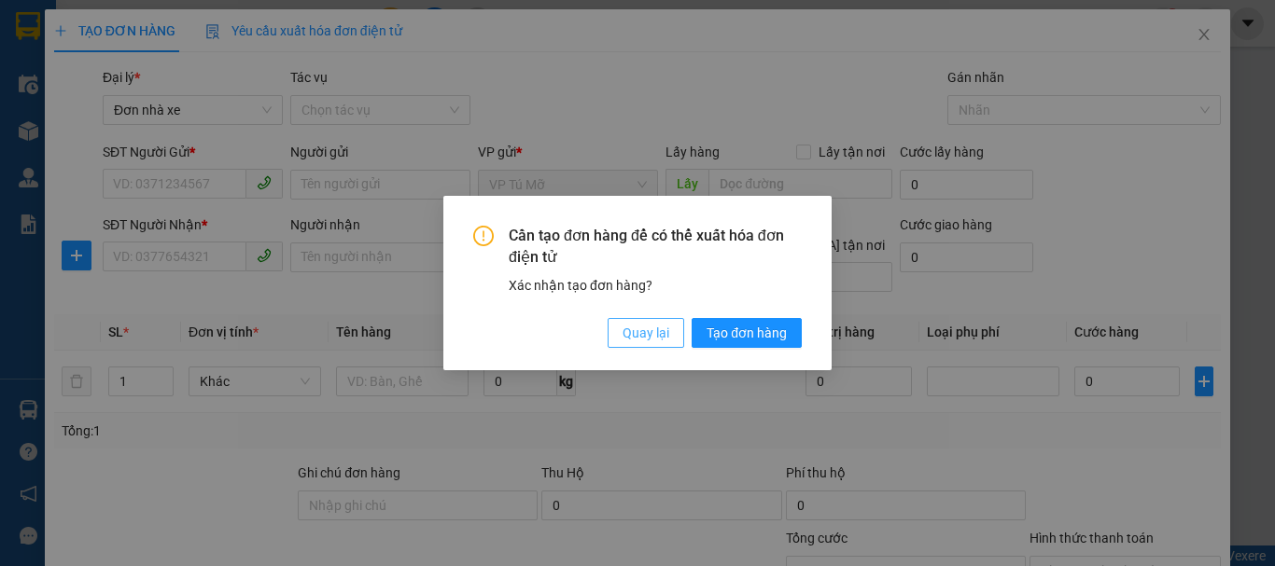
click at [649, 328] on span "Quay lại" at bounding box center [645, 333] width 47 height 21
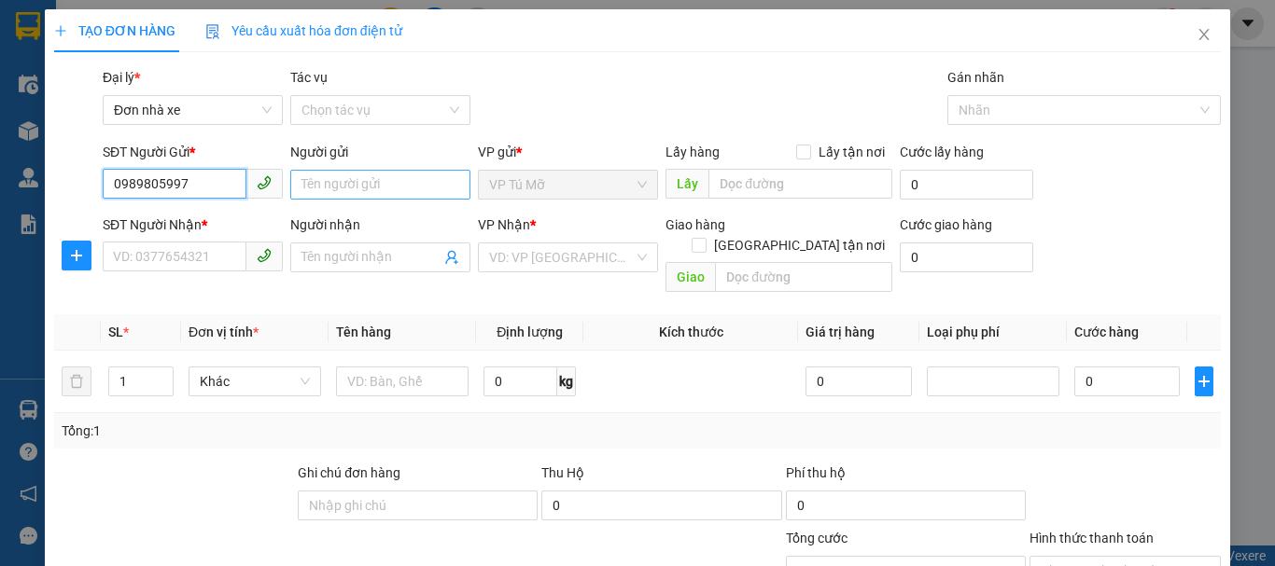
type input "0989805997"
click at [347, 196] on input "Người gửi" at bounding box center [380, 185] width 180 height 30
type input "tính"
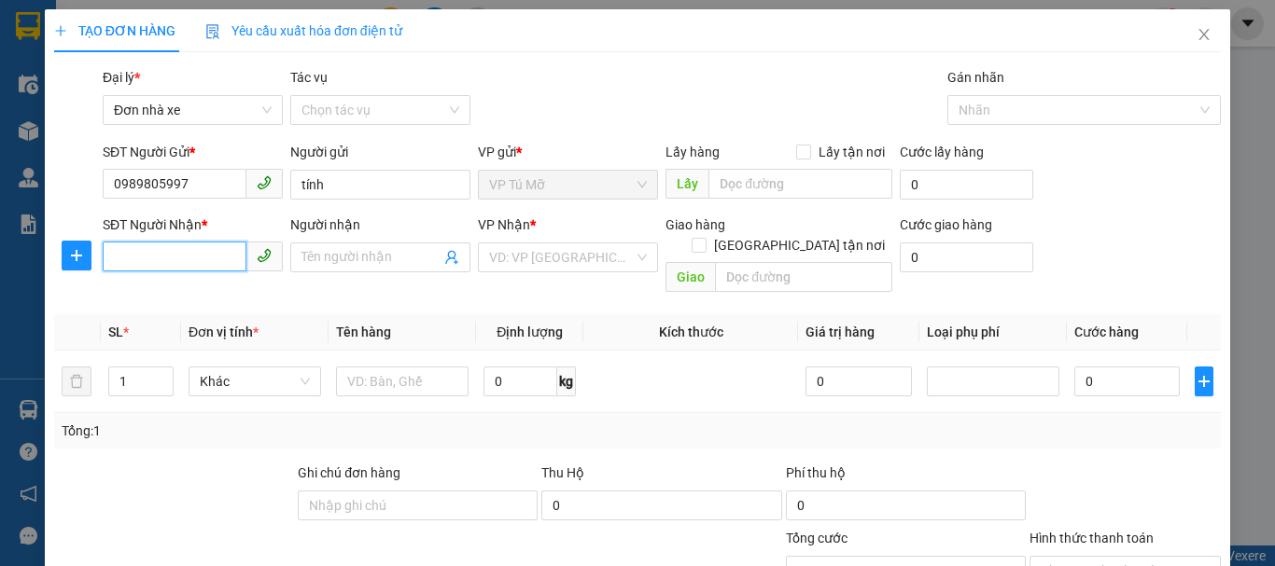
click at [185, 253] on input "SĐT Người Nhận *" at bounding box center [175, 257] width 144 height 30
type input "0839636268"
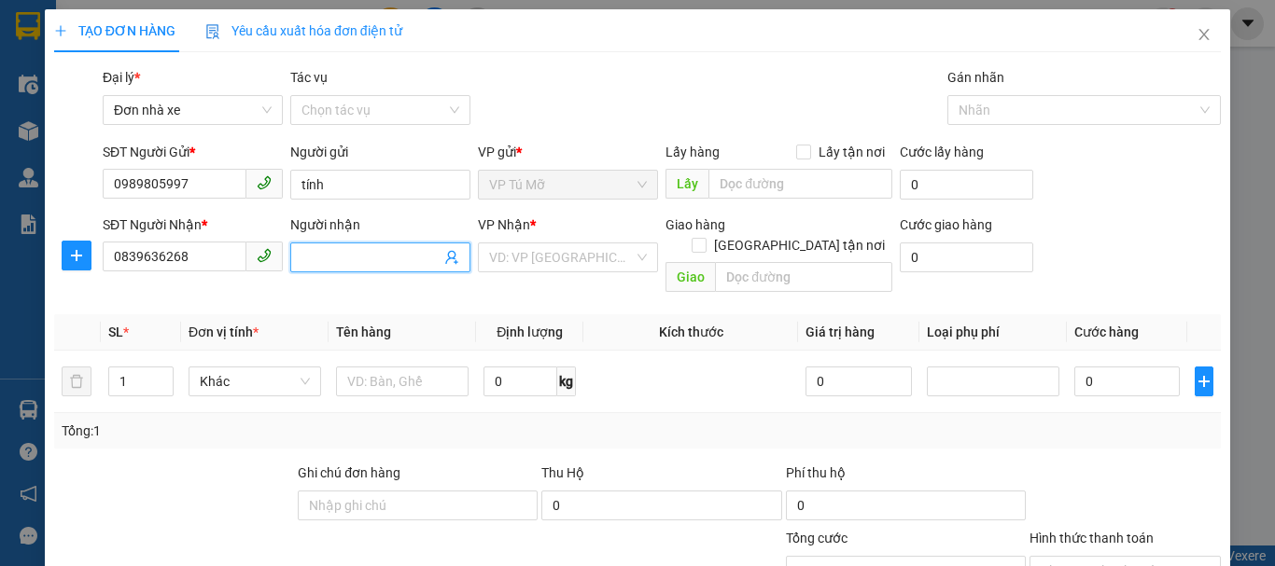
click at [352, 268] on span at bounding box center [380, 258] width 180 height 30
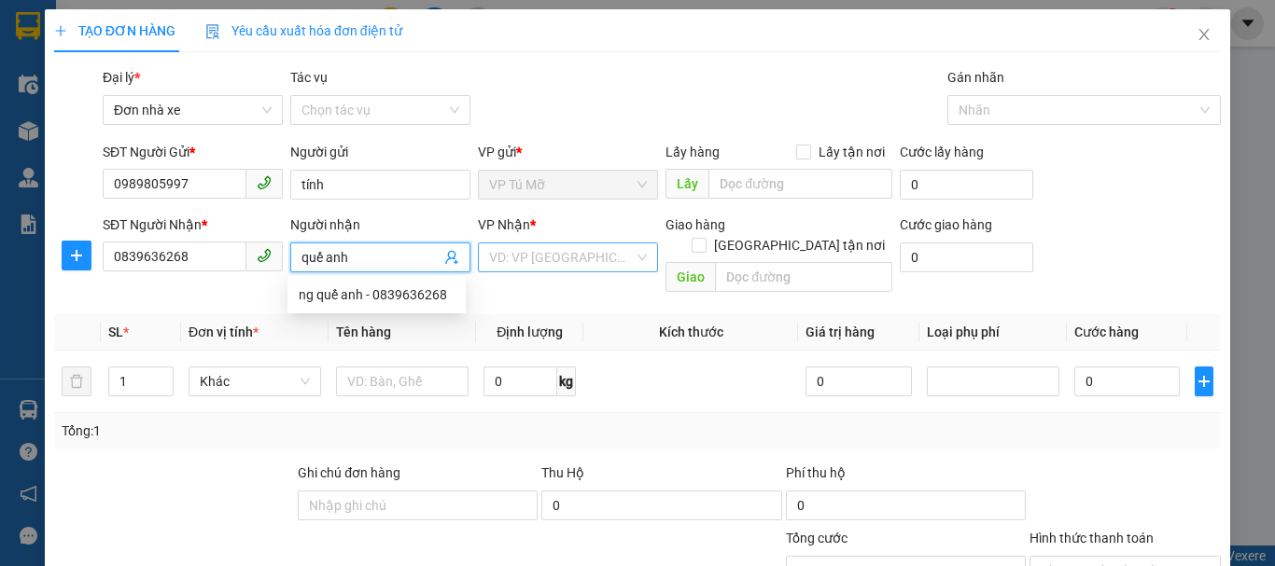
type input "quế anh"
click at [529, 262] on input "search" at bounding box center [561, 258] width 145 height 28
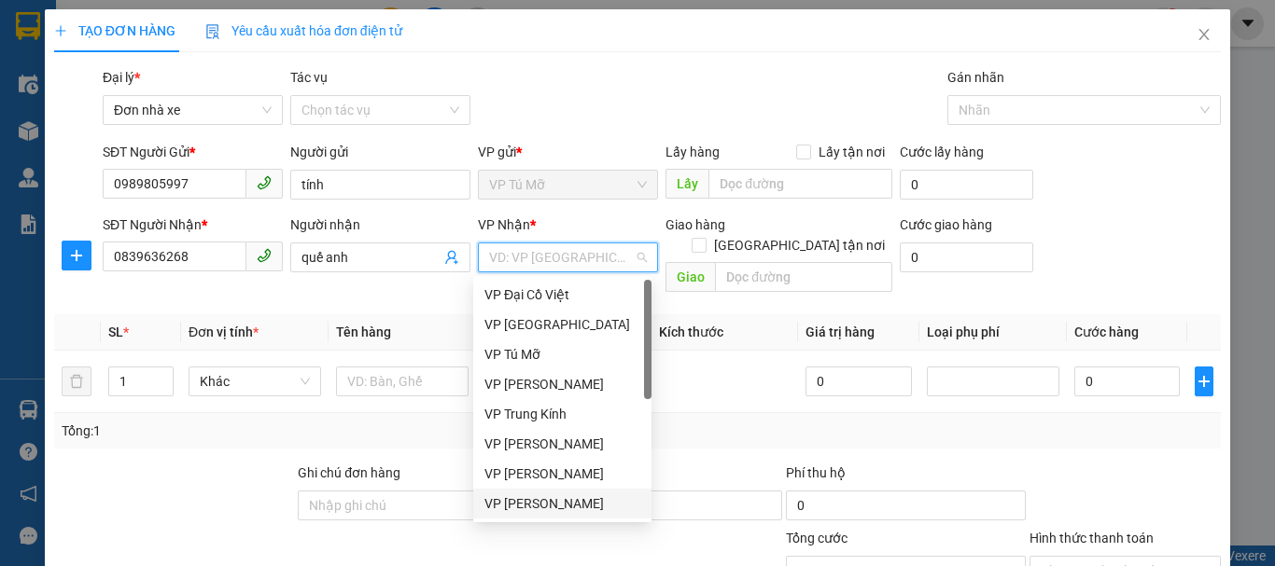
click at [572, 503] on div "VP [PERSON_NAME]" at bounding box center [562, 504] width 156 height 21
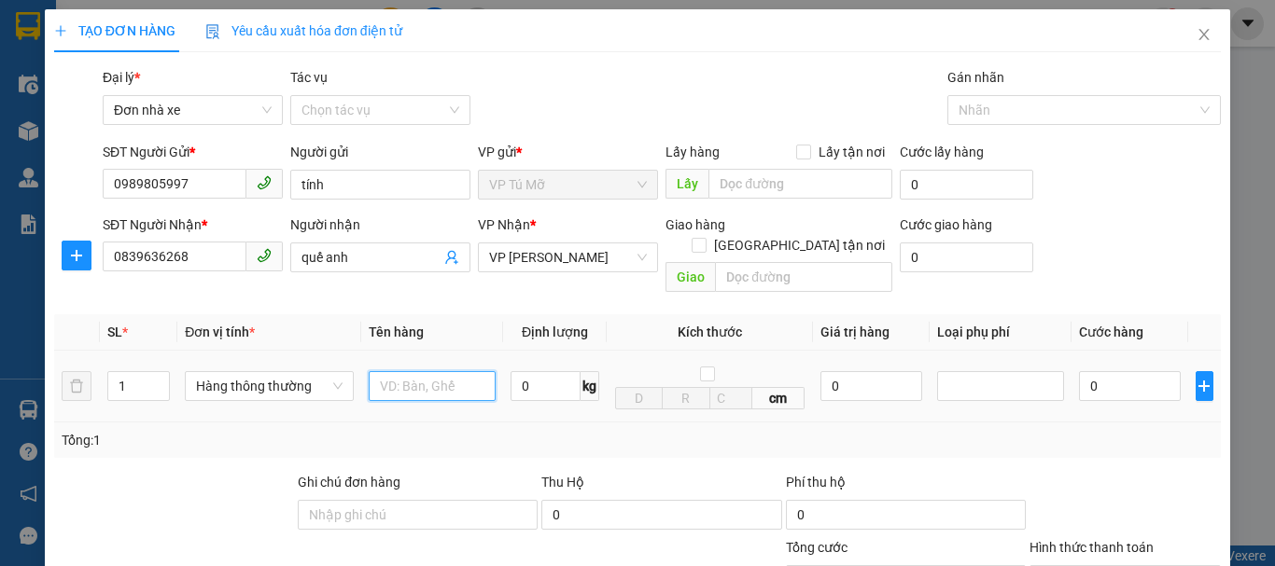
click at [423, 379] on input "text" at bounding box center [432, 386] width 127 height 30
type input "thùng ct"
click at [546, 376] on input "0" at bounding box center [545, 386] width 70 height 30
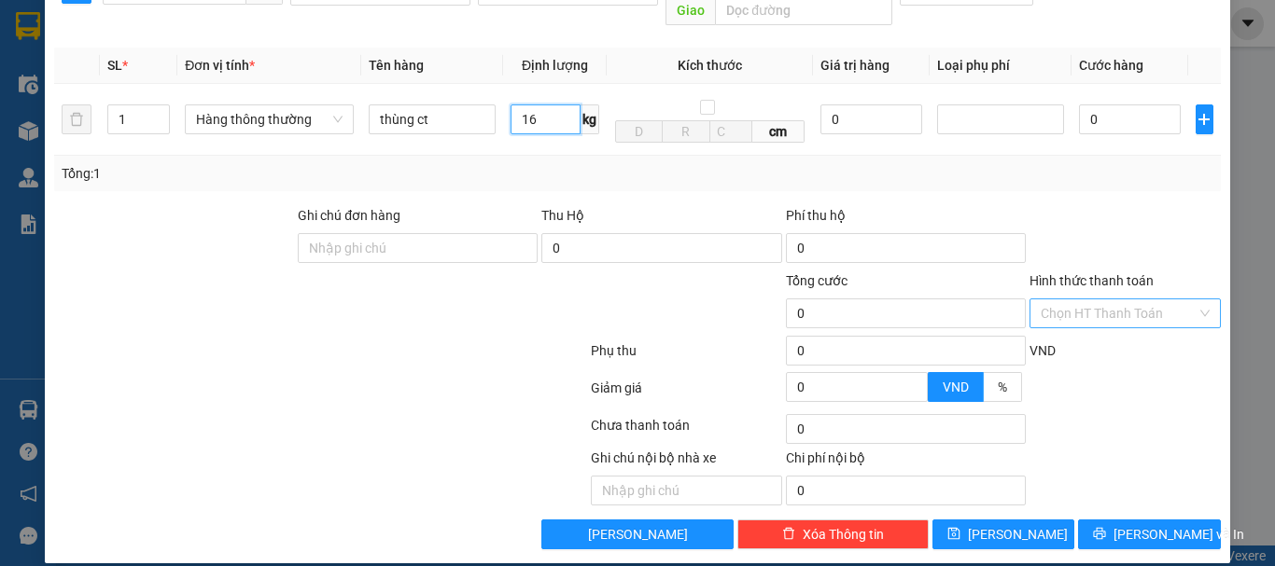
type input "16"
click at [1086, 300] on input "Hình thức thanh toán" at bounding box center [1119, 314] width 156 height 28
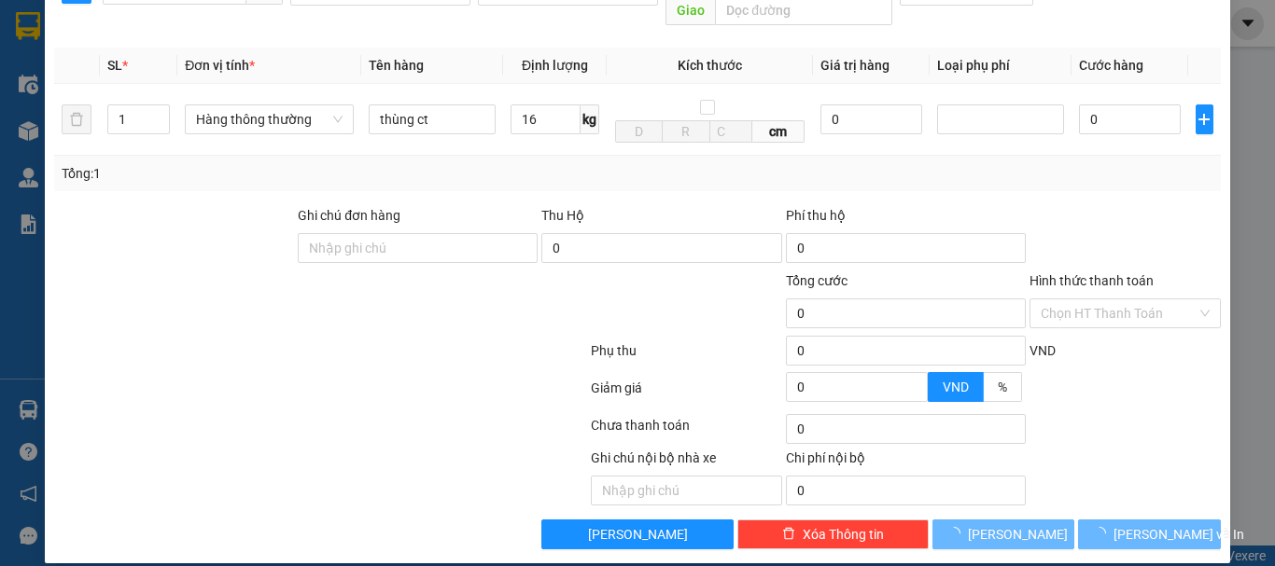
click at [1083, 335] on div "Tại văn phòng" at bounding box center [1113, 331] width 167 height 21
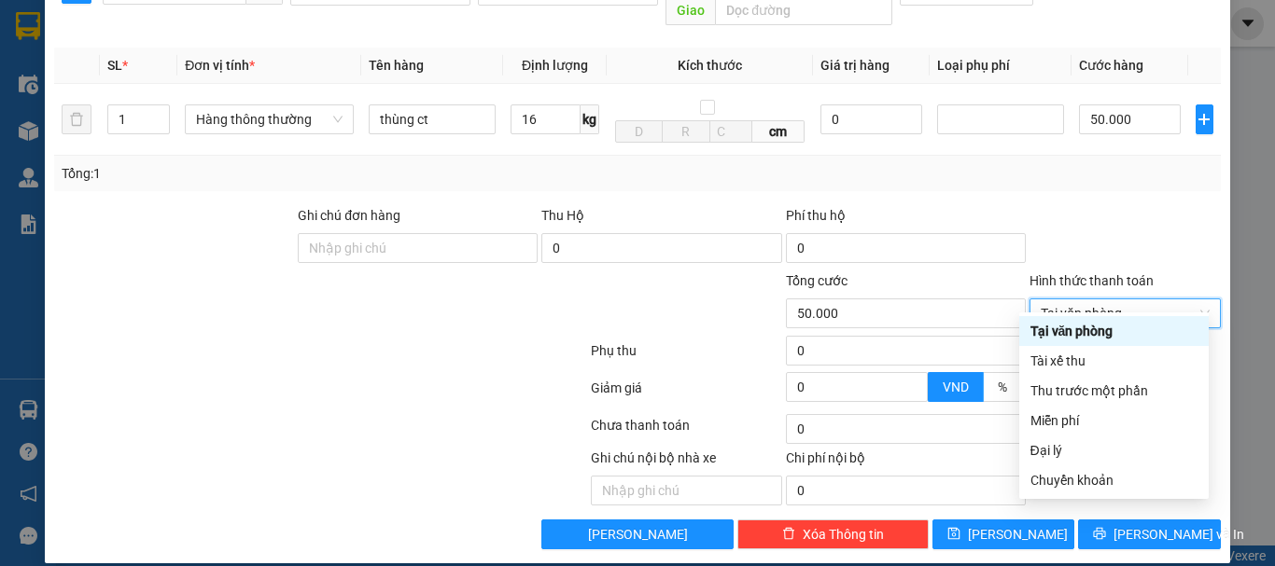
type input "50.000"
type input "0"
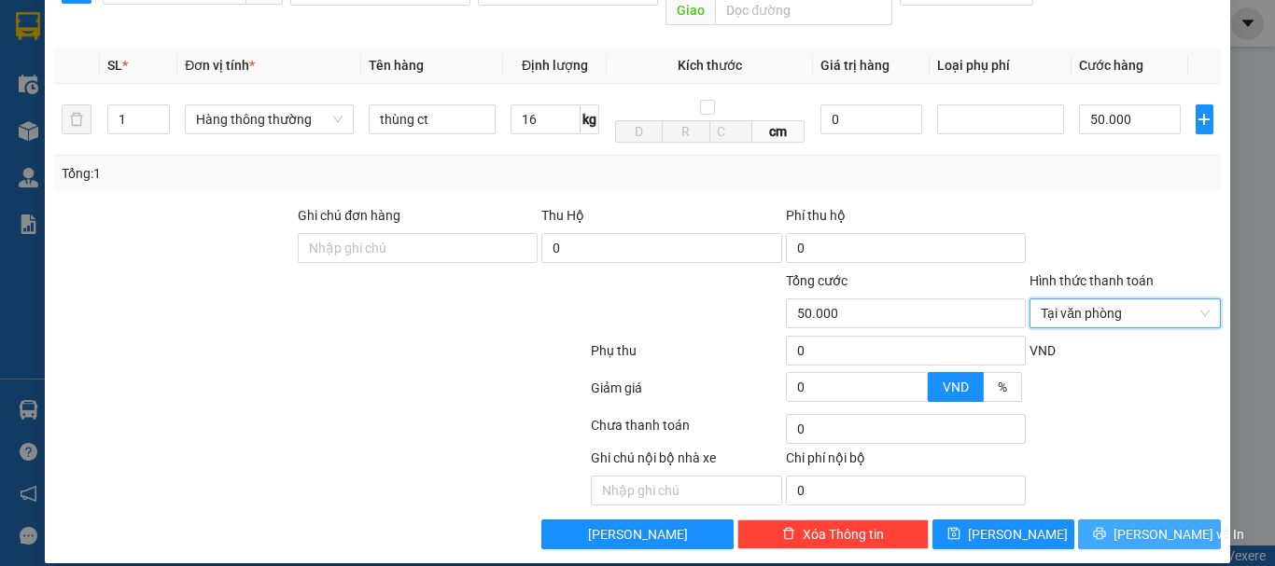
click at [1126, 524] on span "[PERSON_NAME] và In" at bounding box center [1178, 534] width 131 height 21
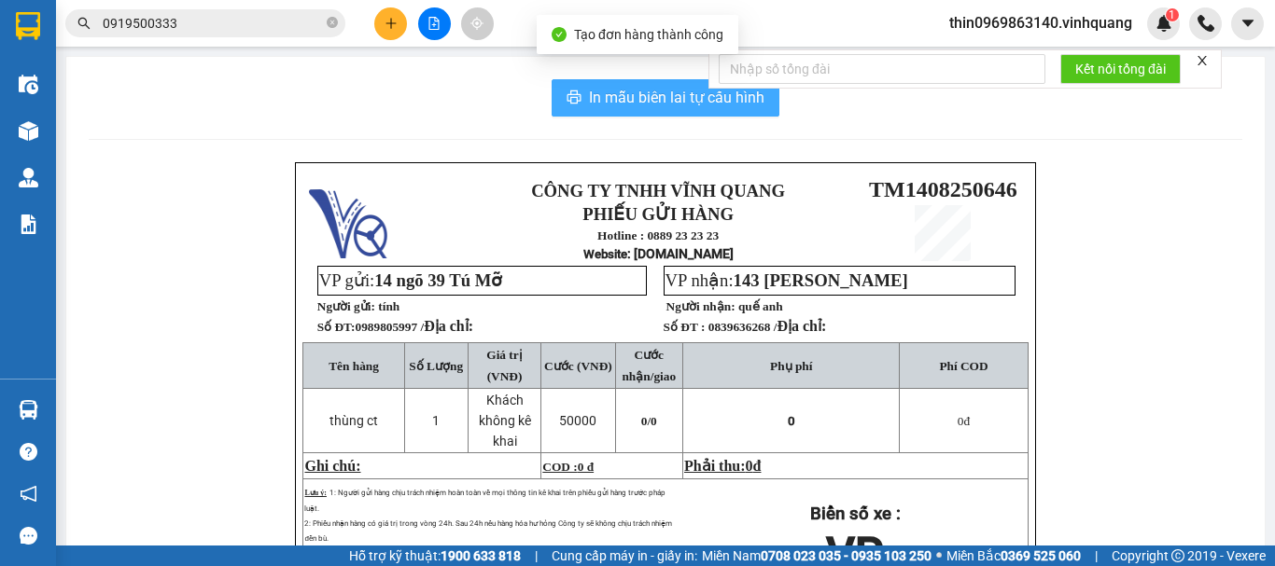
click at [608, 91] on span "In mẫu biên lai tự cấu hình" at bounding box center [676, 97] width 175 height 23
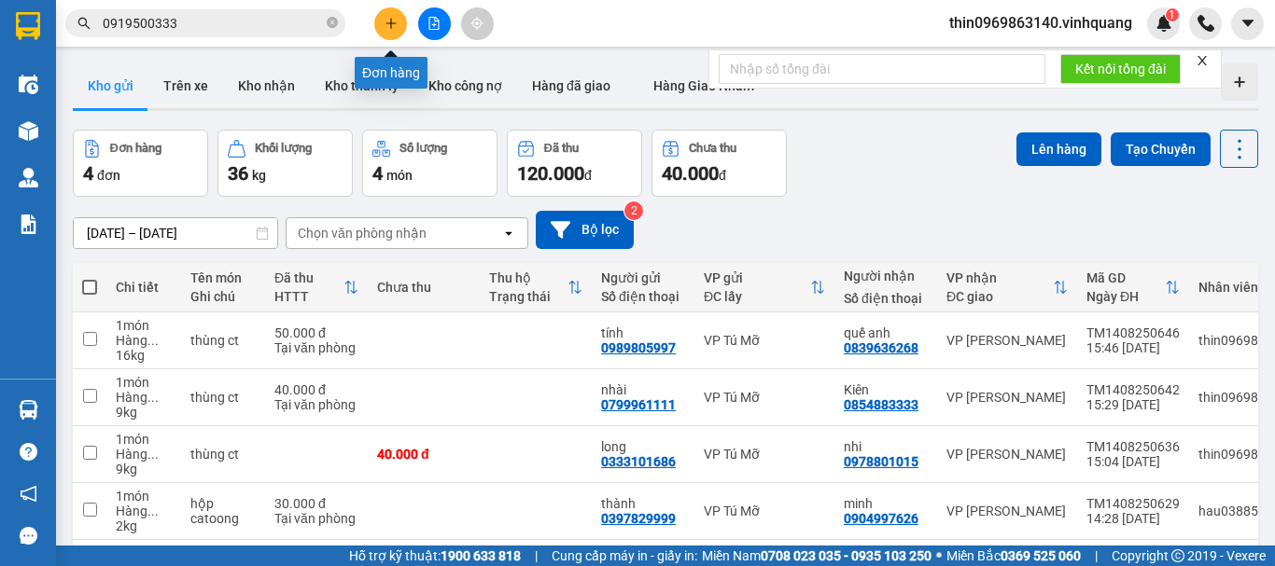
click at [387, 28] on icon "plus" at bounding box center [390, 23] width 13 height 13
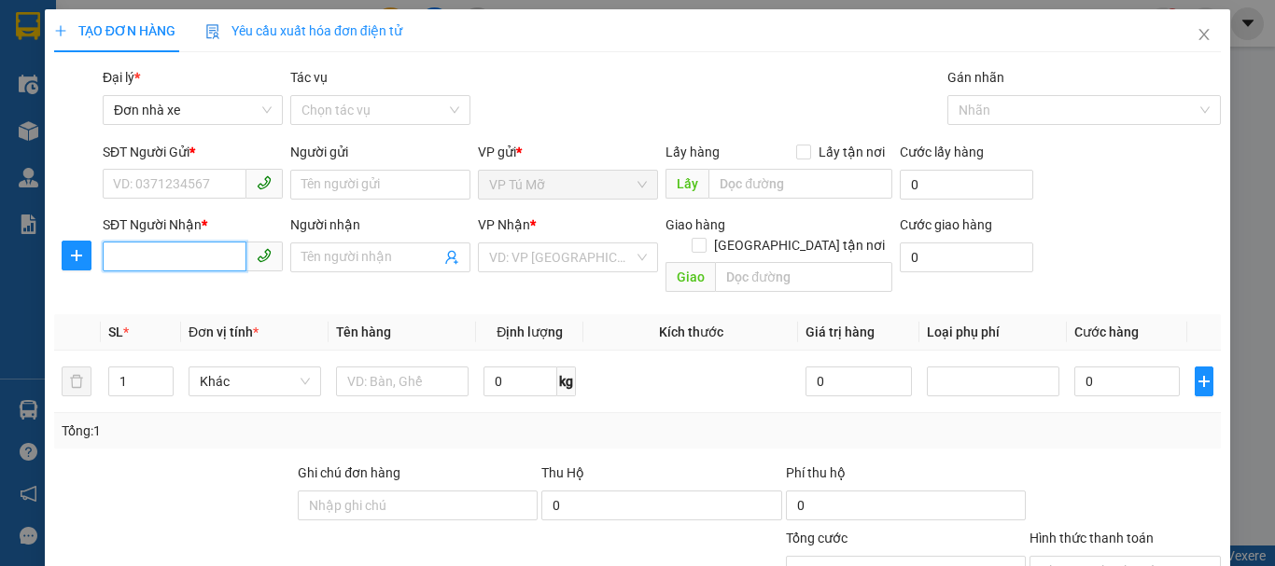
click at [185, 259] on input "SĐT Người Nhận *" at bounding box center [175, 257] width 144 height 30
type input "0903021983"
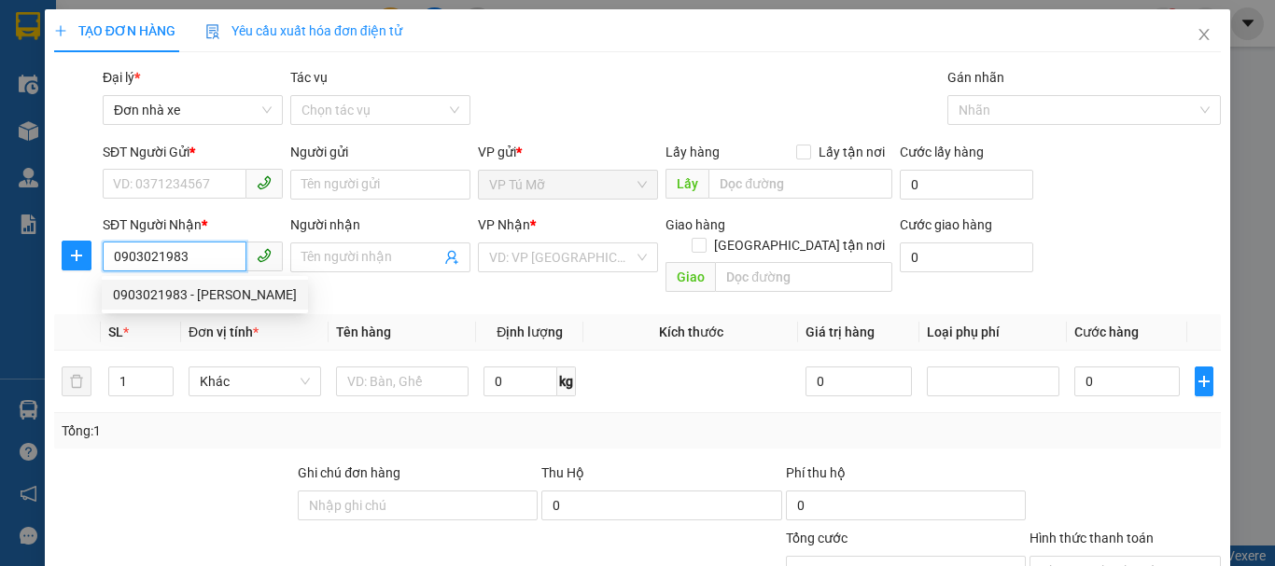
click at [229, 302] on div "0903021983 - dương văn tuyên" at bounding box center [205, 295] width 184 height 21
type input "dương văn tuyên"
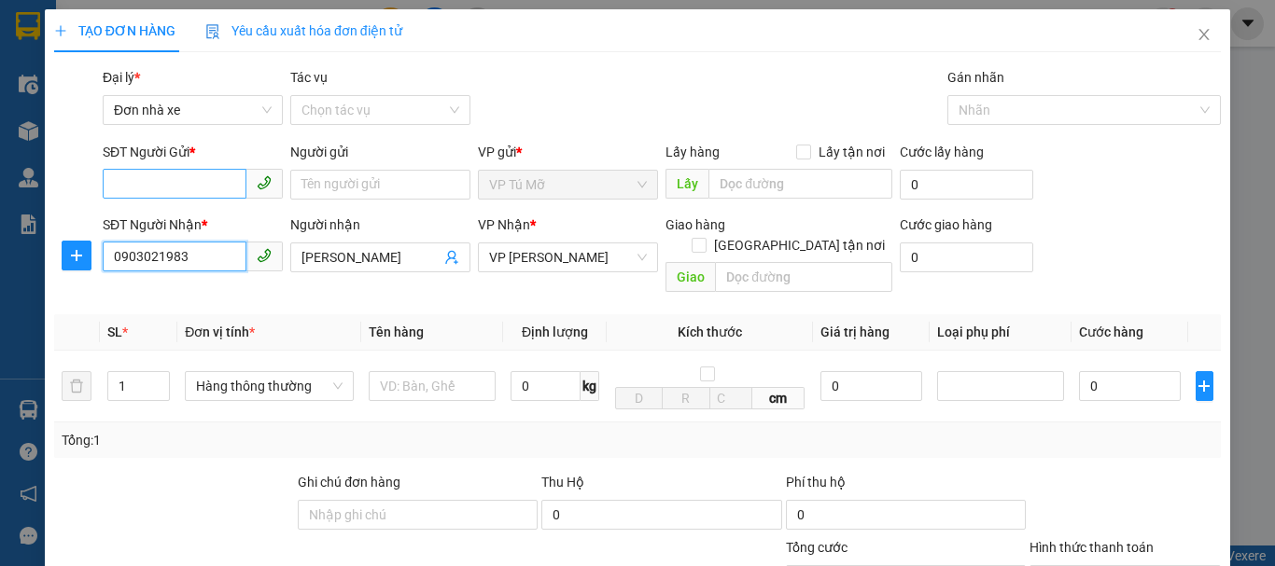
type input "0903021983"
click at [191, 188] on input "SĐT Người Gửi *" at bounding box center [175, 184] width 144 height 30
type input "0354068179"
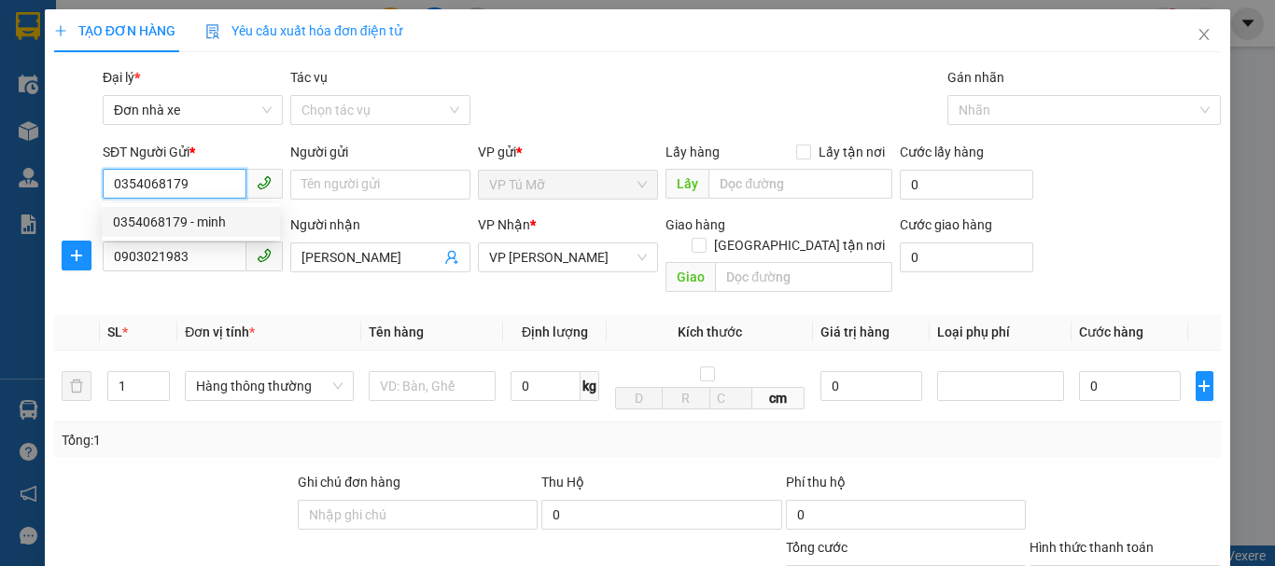
click at [198, 218] on div "0354068179 - minh" at bounding box center [191, 222] width 156 height 21
type input "minh"
click at [198, 218] on div "0354068179 - minh" at bounding box center [191, 222] width 156 height 21
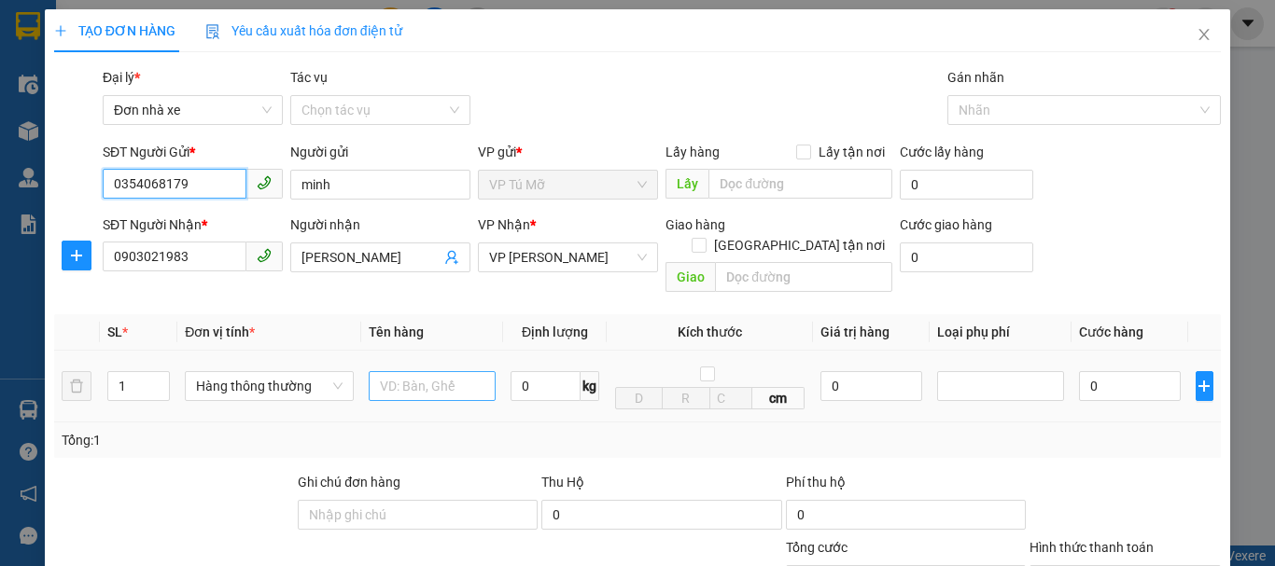
type input "0354068179"
click at [418, 371] on input "text" at bounding box center [432, 386] width 127 height 30
type input "ct trắng to"
click at [538, 371] on input "0" at bounding box center [545, 386] width 70 height 30
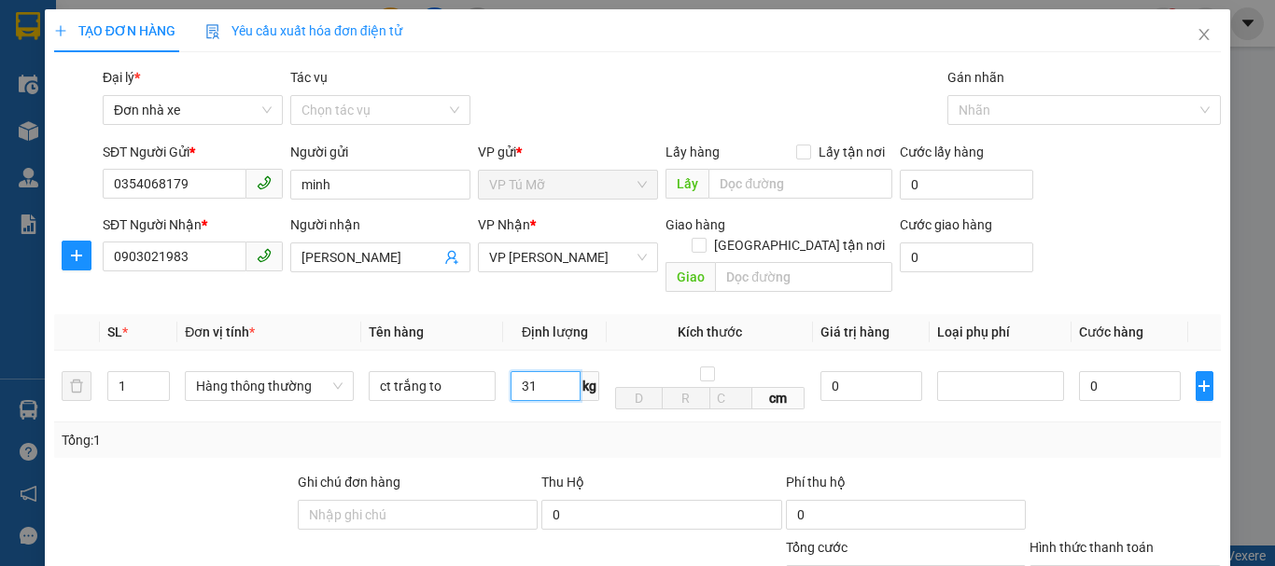
scroll to position [187, 0]
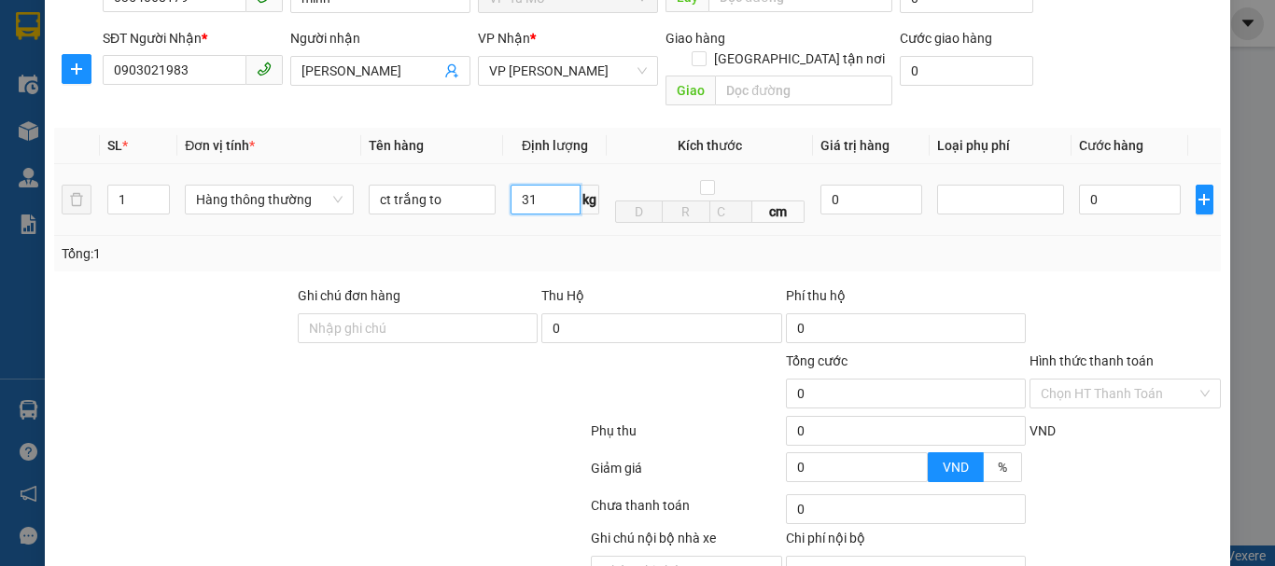
type input "31"
click at [1200, 188] on td at bounding box center [1204, 200] width 33 height 72
type input "70.000"
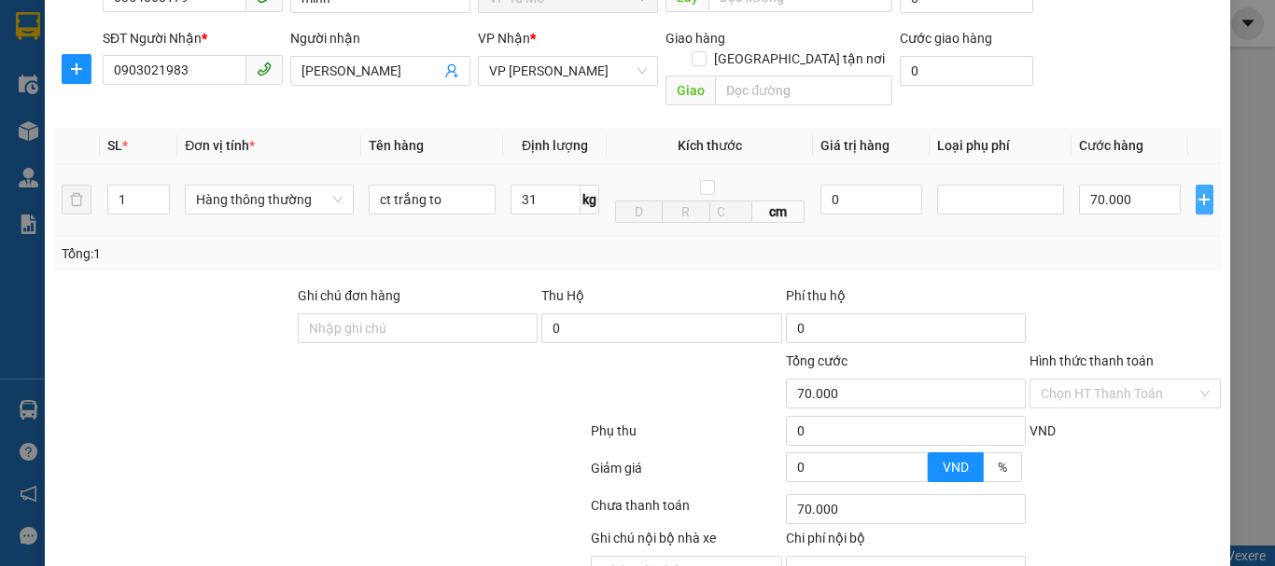
click at [1204, 194] on icon "plus" at bounding box center [1204, 200] width 1 height 12
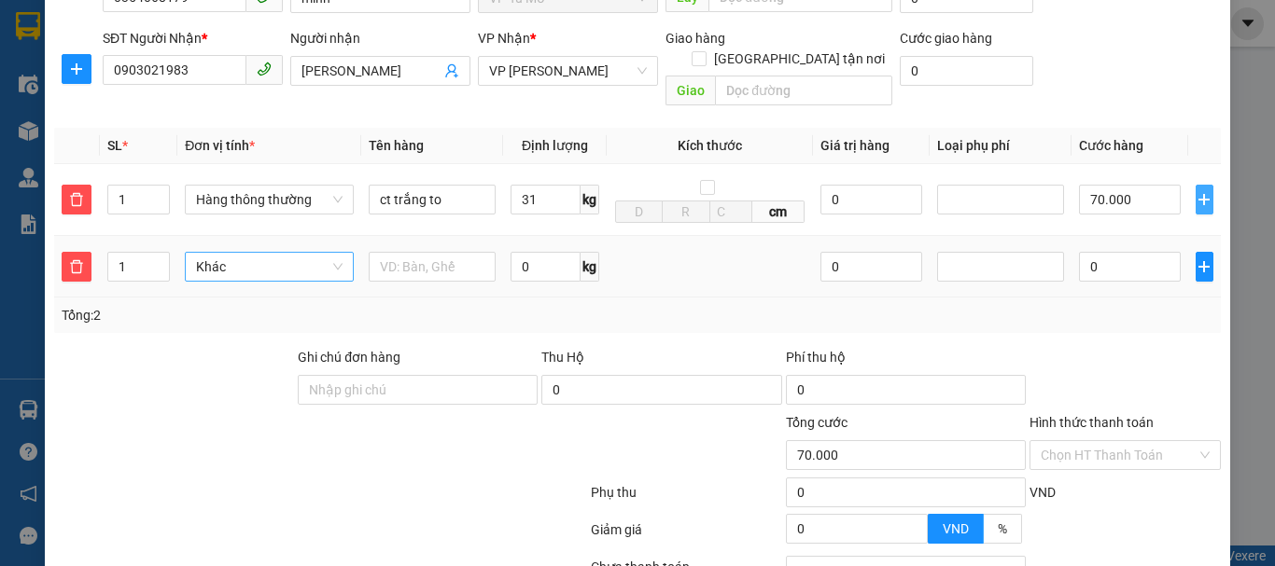
click at [257, 253] on span "Khác" at bounding box center [269, 267] width 147 height 28
type input "3 thùng ct"
click at [135, 253] on input "1" at bounding box center [138, 267] width 61 height 28
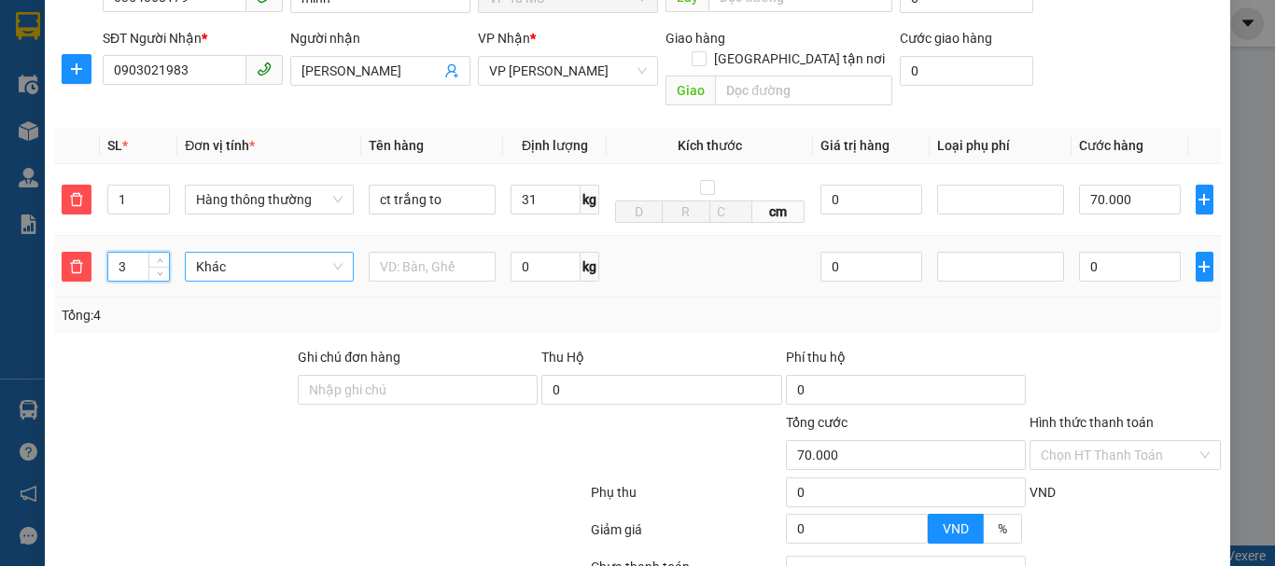
click at [310, 253] on span "Khác" at bounding box center [269, 267] width 147 height 28
type input "3"
click at [310, 253] on span "Khác" at bounding box center [269, 267] width 147 height 28
click at [270, 295] on div "Hàng thông thường" at bounding box center [268, 285] width 168 height 30
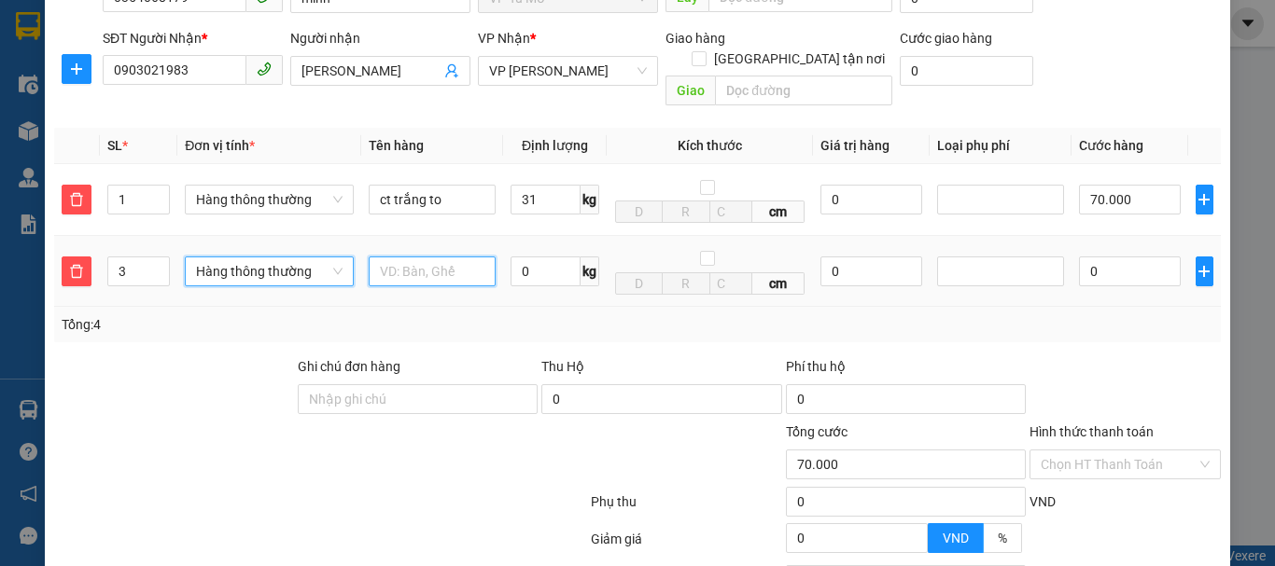
click at [397, 257] on input "text" at bounding box center [432, 272] width 127 height 30
type input "3 thùng ct"
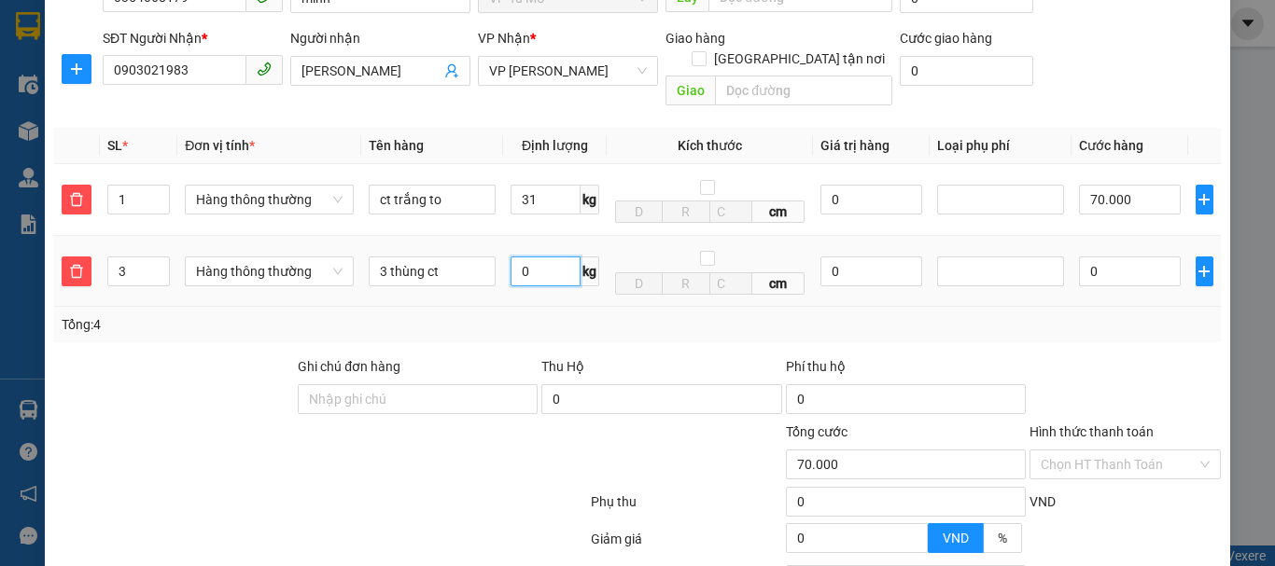
click at [524, 262] on input "0" at bounding box center [545, 272] width 70 height 30
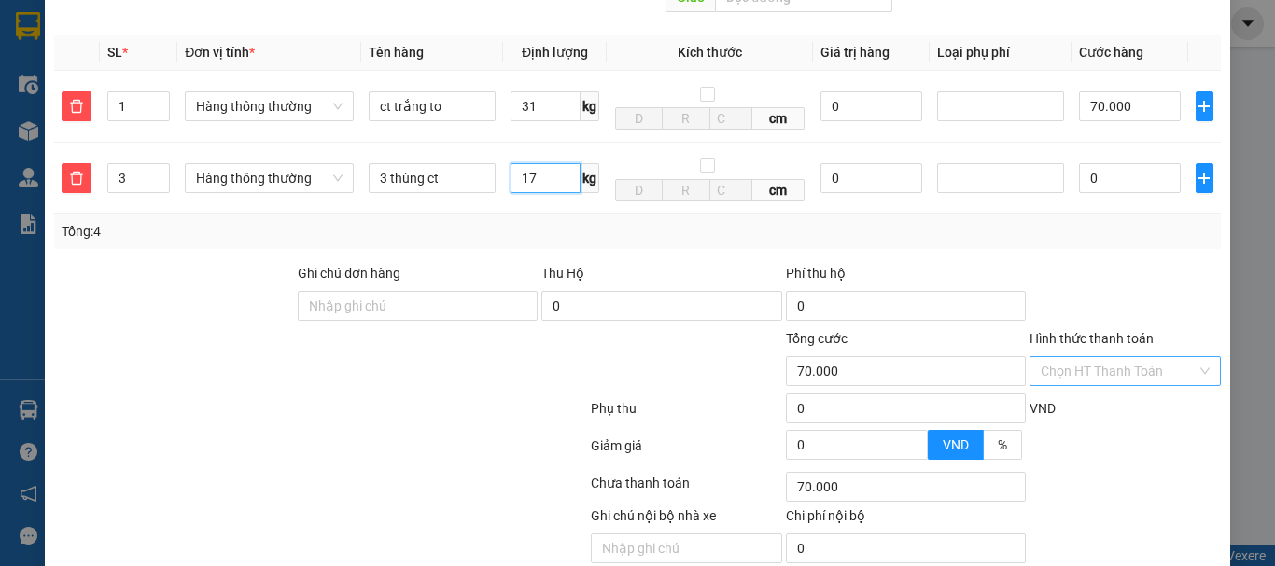
scroll to position [340, 0]
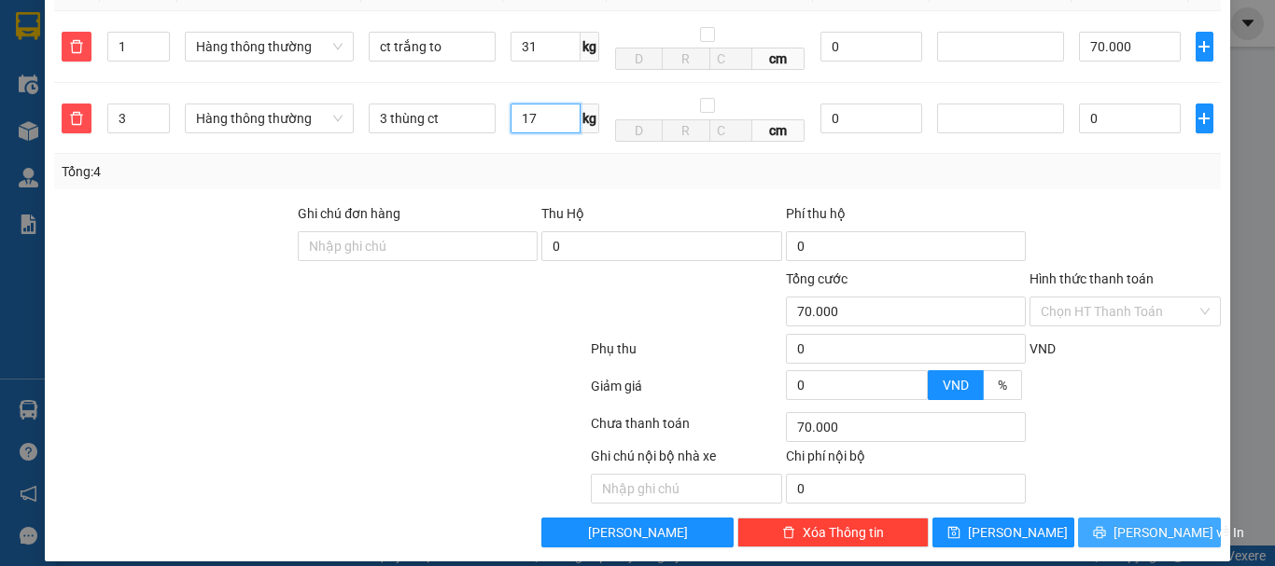
type input "17"
click at [1139, 523] on span "[PERSON_NAME] và In" at bounding box center [1178, 533] width 131 height 21
type input "220.000"
type input "150.000"
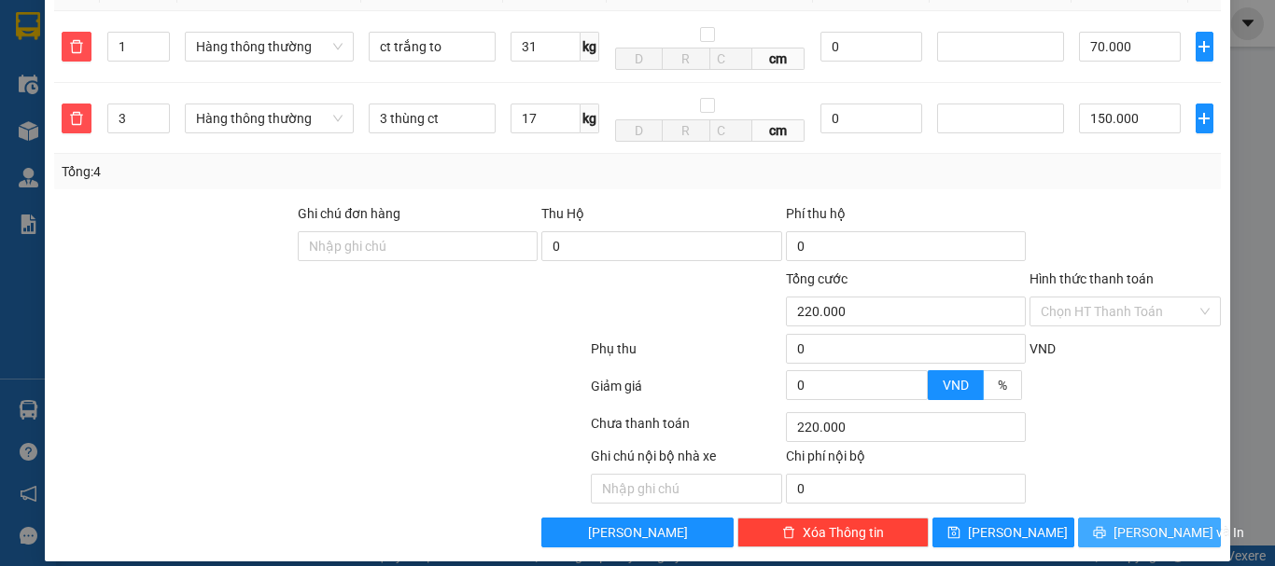
click at [1126, 523] on span "[PERSON_NAME] và In" at bounding box center [1178, 533] width 131 height 21
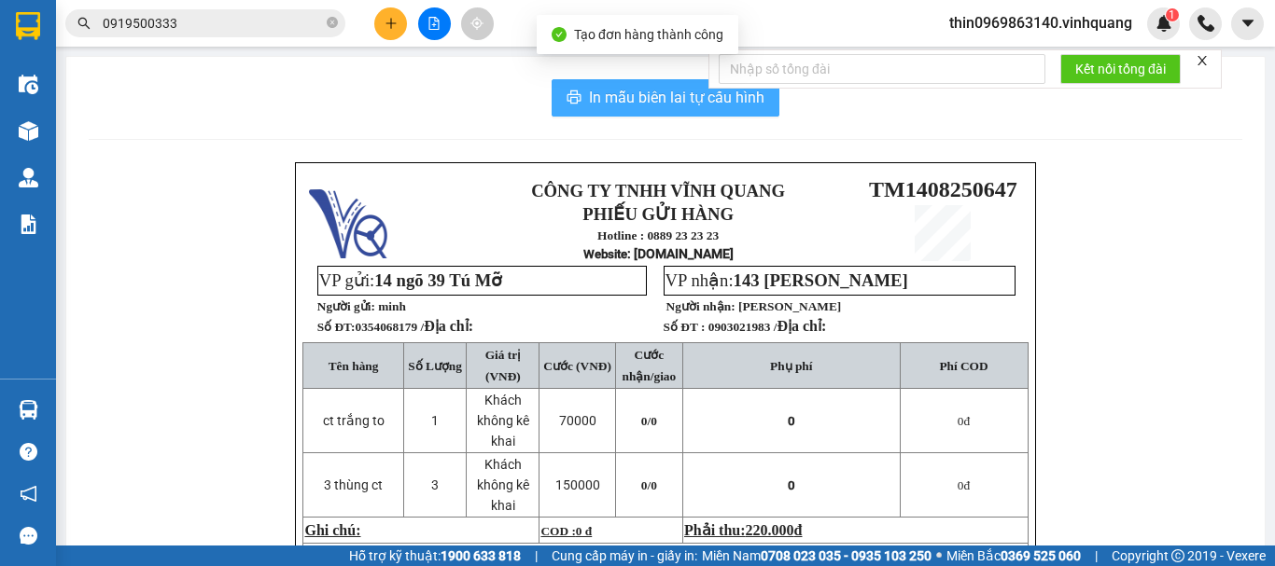
click at [643, 92] on span "In mẫu biên lai tự cấu hình" at bounding box center [676, 97] width 175 height 23
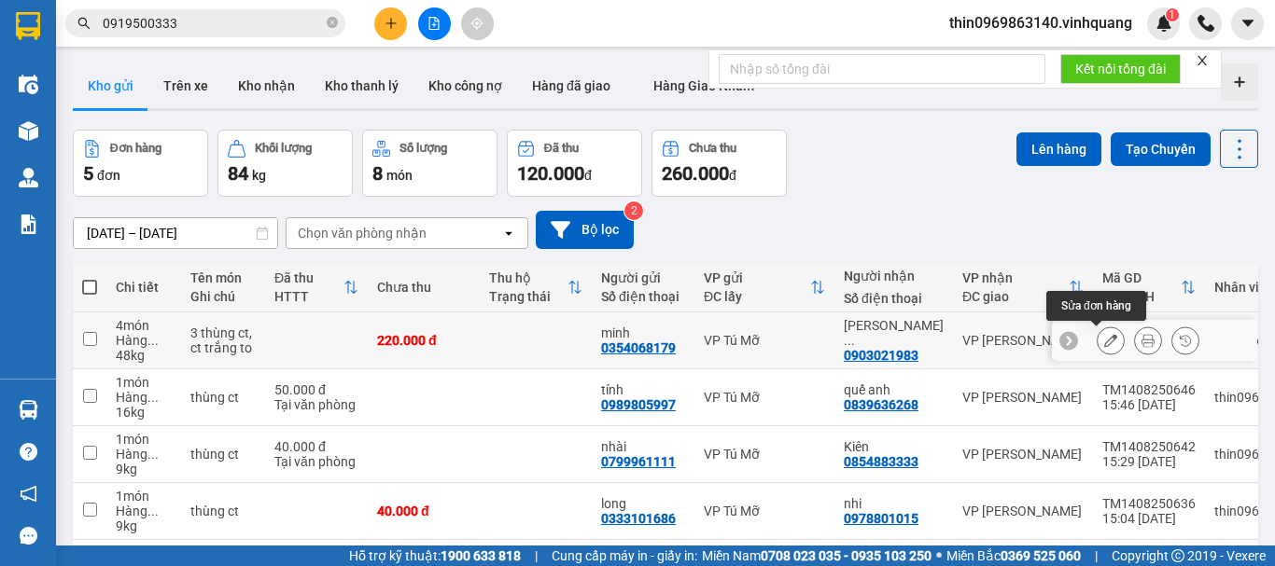
click at [1104, 341] on icon at bounding box center [1110, 340] width 13 height 13
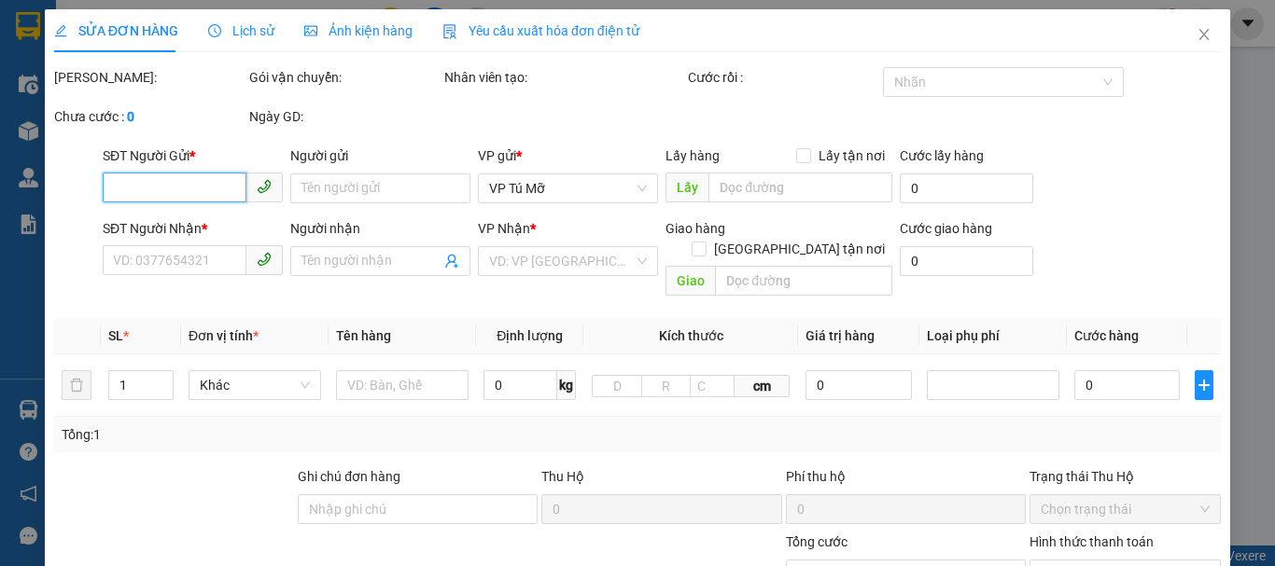
type input "0354068179"
type input "minh"
type input "0903021983"
type input "dương văn tuyên"
type input "220.000"
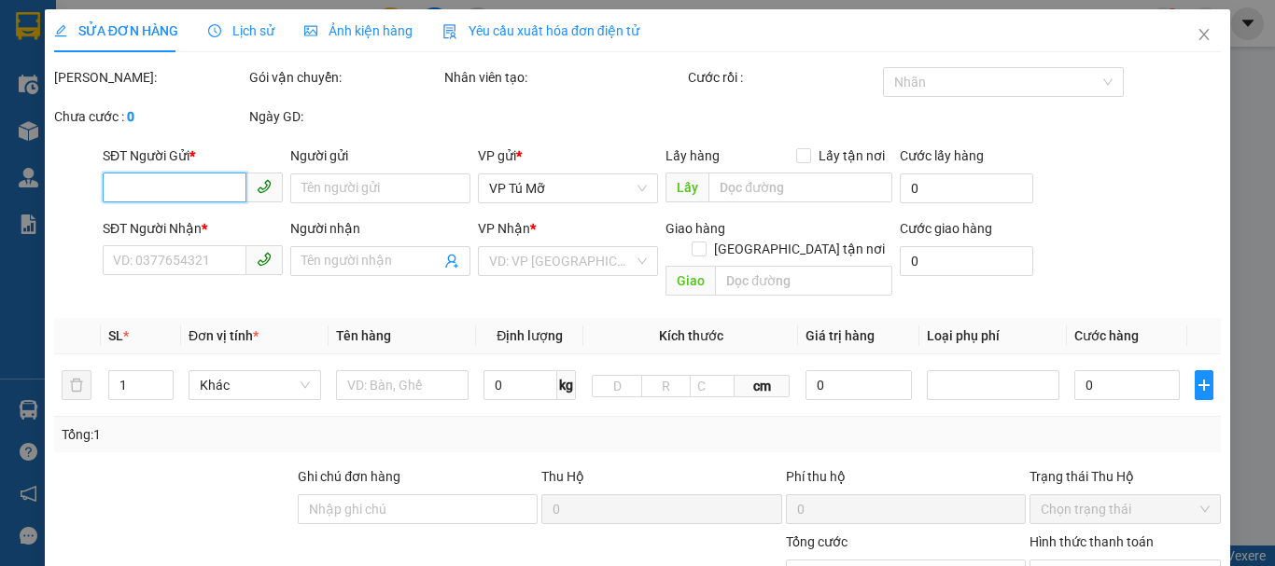
type input "220.000"
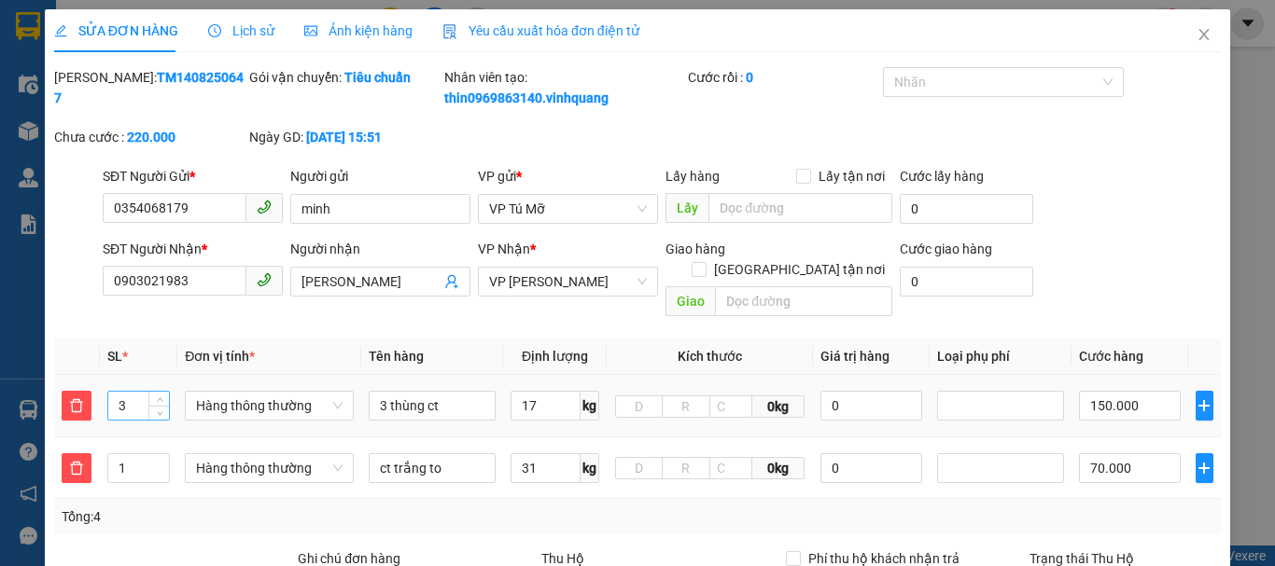
click at [142, 392] on input "3" at bounding box center [138, 406] width 61 height 28
type input "2"
click at [1145, 391] on input "150.000" at bounding box center [1130, 406] width 102 height 30
click at [859, 391] on input "0" at bounding box center [871, 406] width 102 height 30
click at [385, 394] on input "3 thùng ct" at bounding box center [432, 406] width 127 height 30
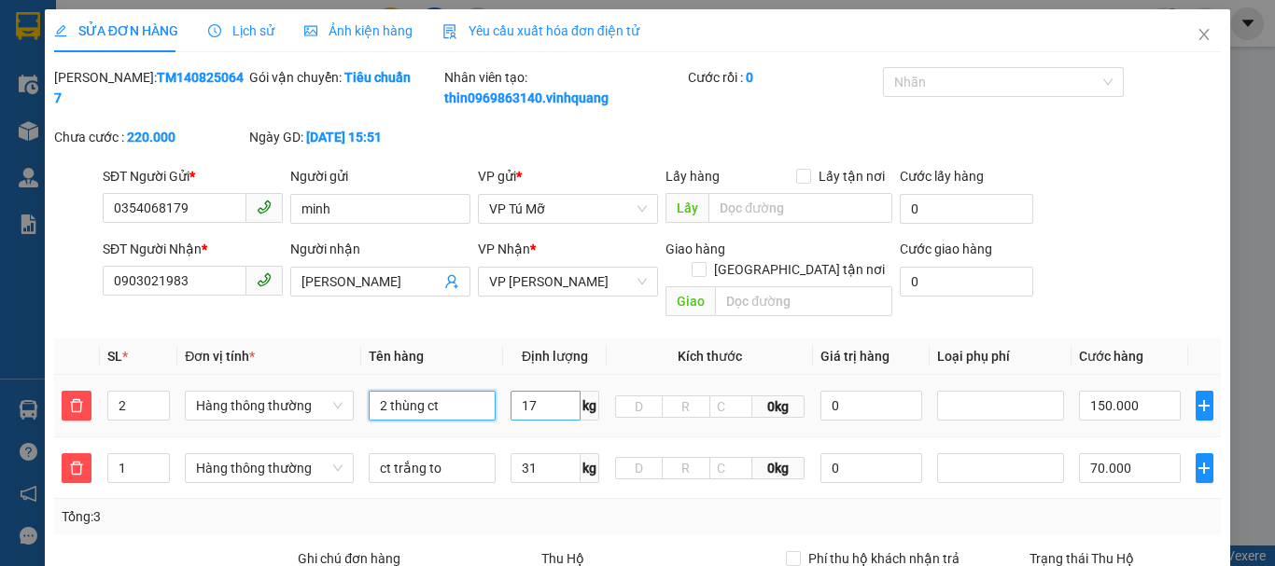
type input "2 thùng ct"
click at [550, 394] on input "17" at bounding box center [545, 406] width 70 height 30
click at [897, 391] on input "0" at bounding box center [871, 406] width 102 height 30
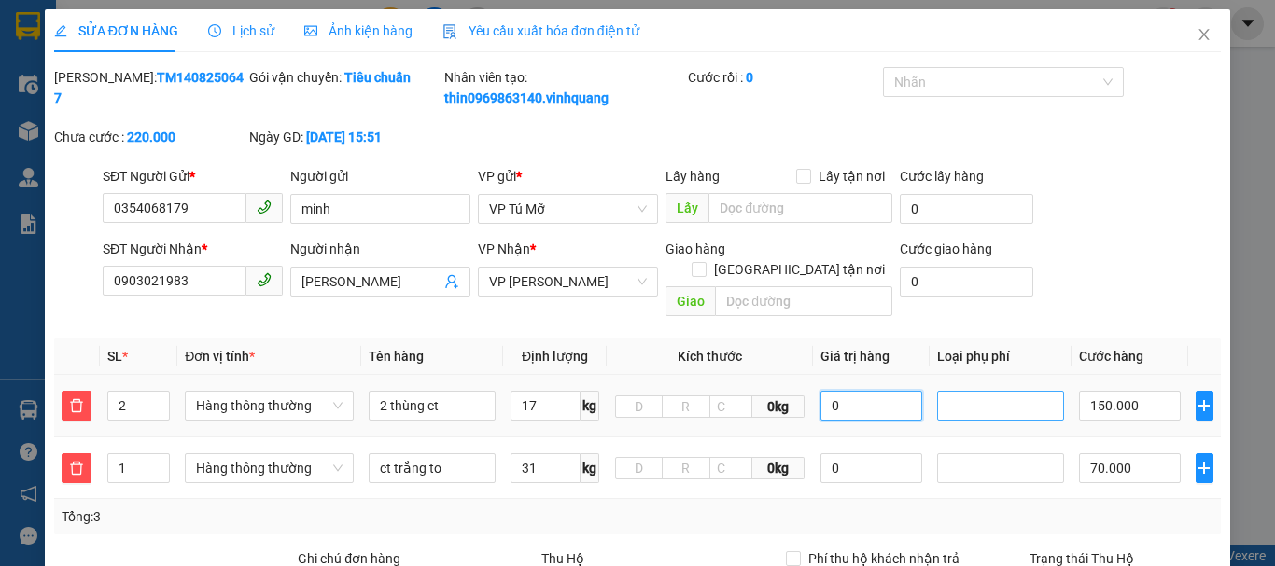
click at [985, 395] on div at bounding box center [1001, 406] width 118 height 22
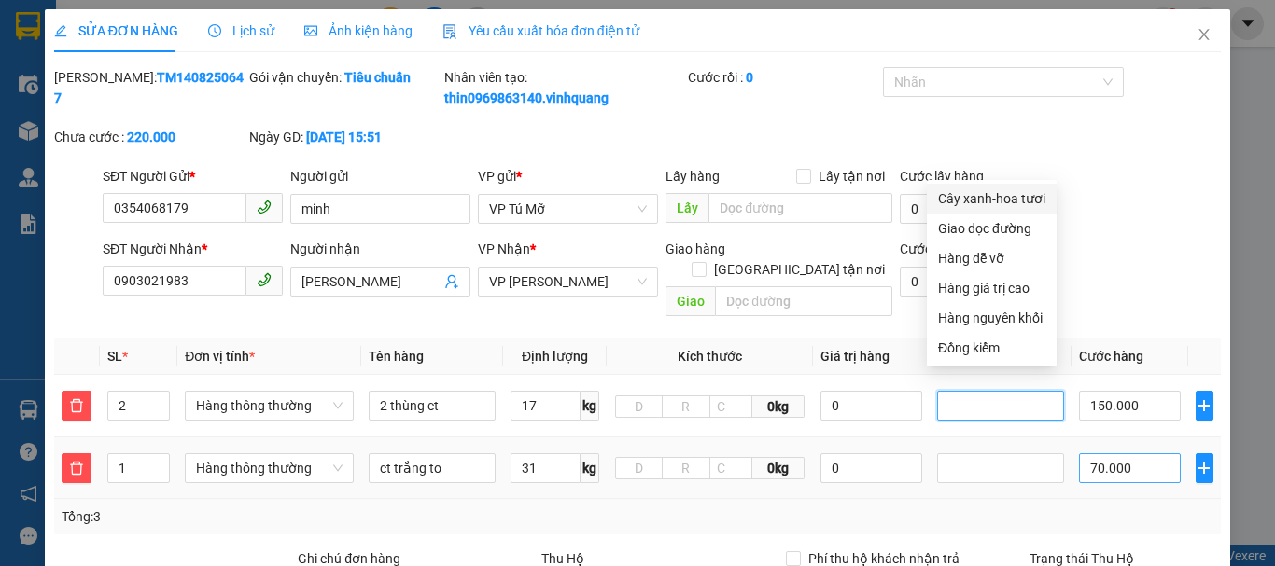
scroll to position [187, 0]
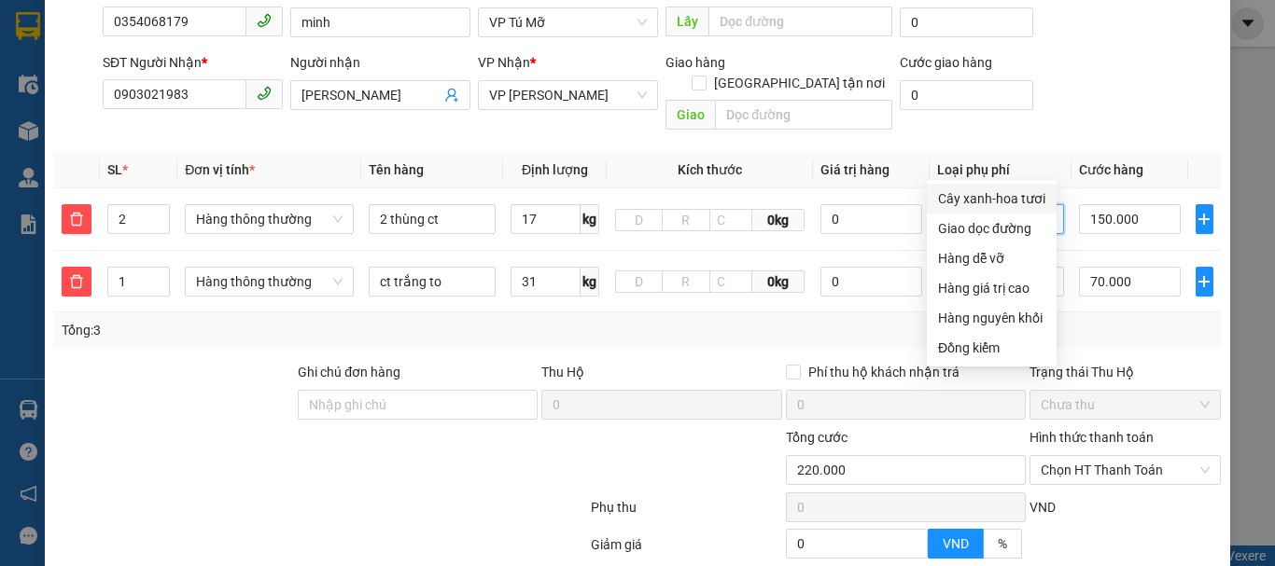
click at [1177, 320] on div "Tổng: 3" at bounding box center [637, 330] width 1167 height 35
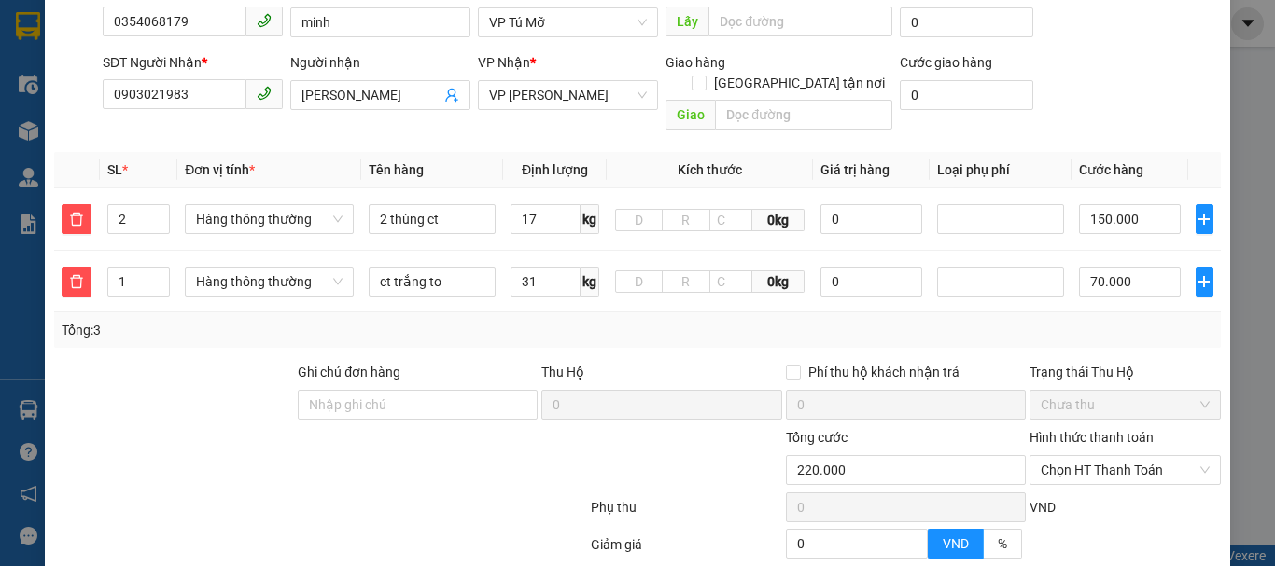
scroll to position [343, 0]
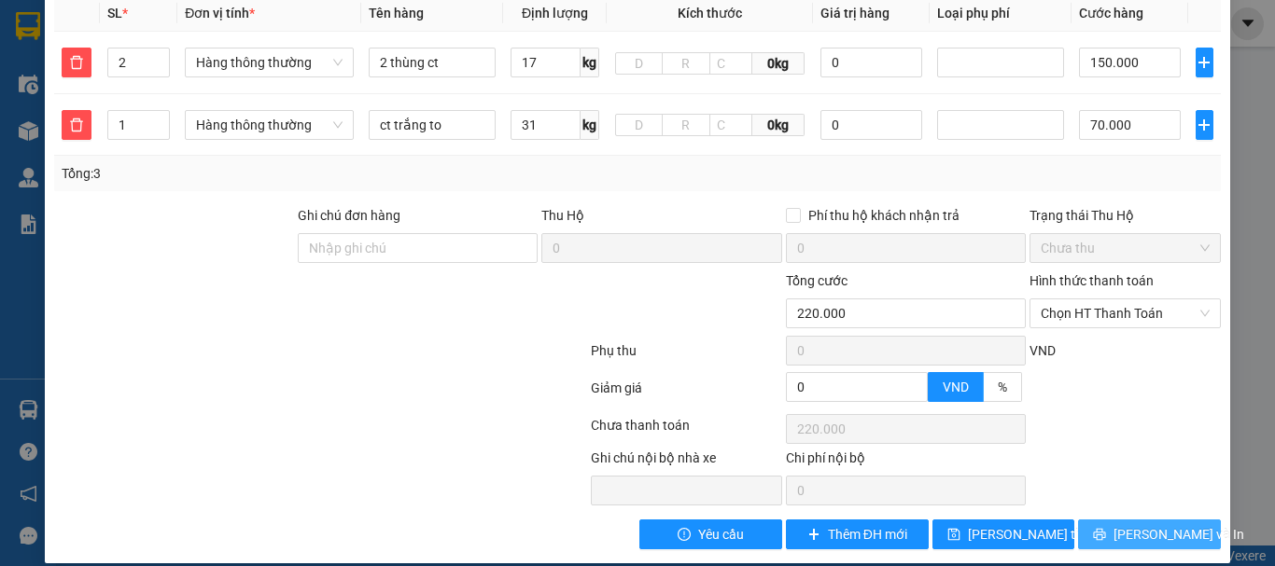
click at [1156, 524] on span "[PERSON_NAME] và In" at bounding box center [1178, 534] width 131 height 21
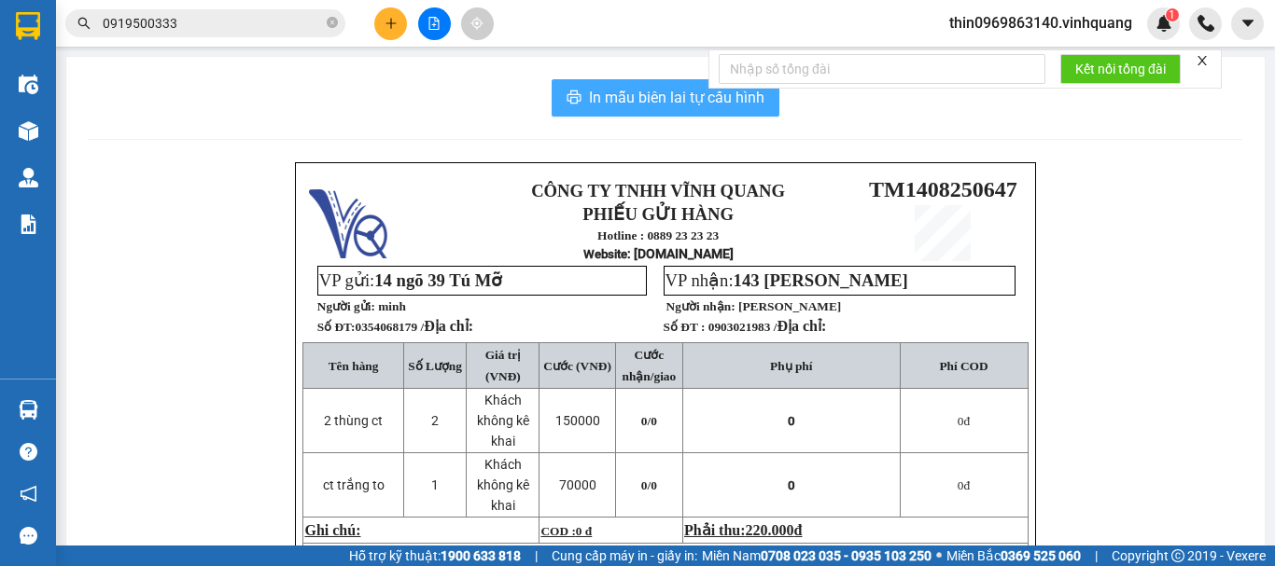
click at [627, 96] on span "In mẫu biên lai tự cấu hình" at bounding box center [676, 97] width 175 height 23
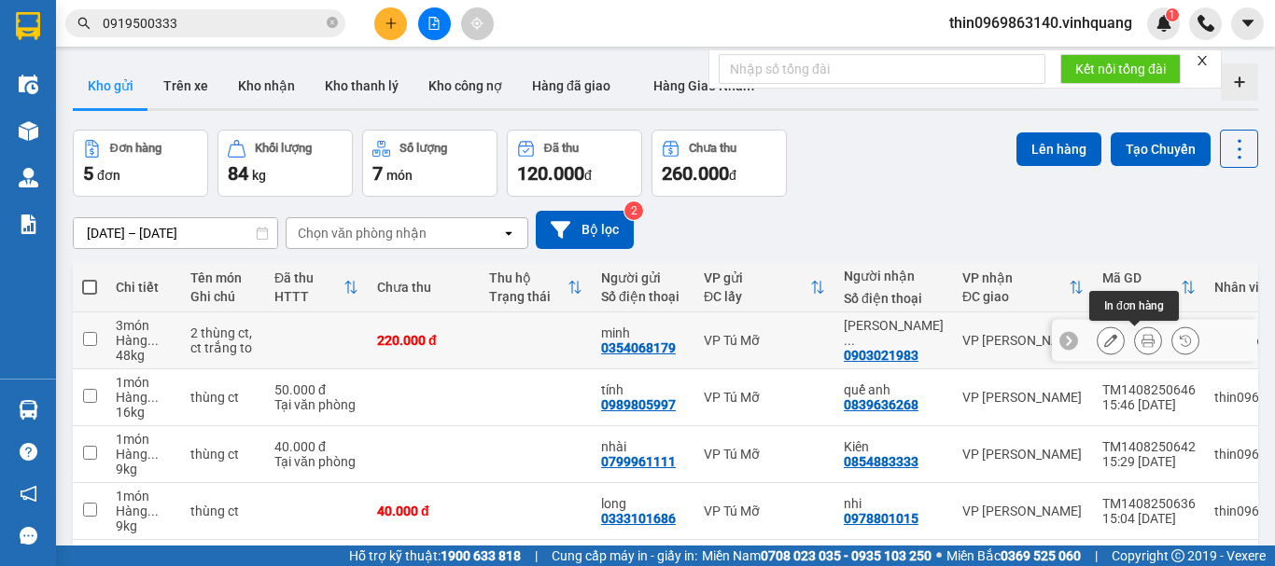
click at [1141, 336] on icon at bounding box center [1147, 340] width 13 height 13
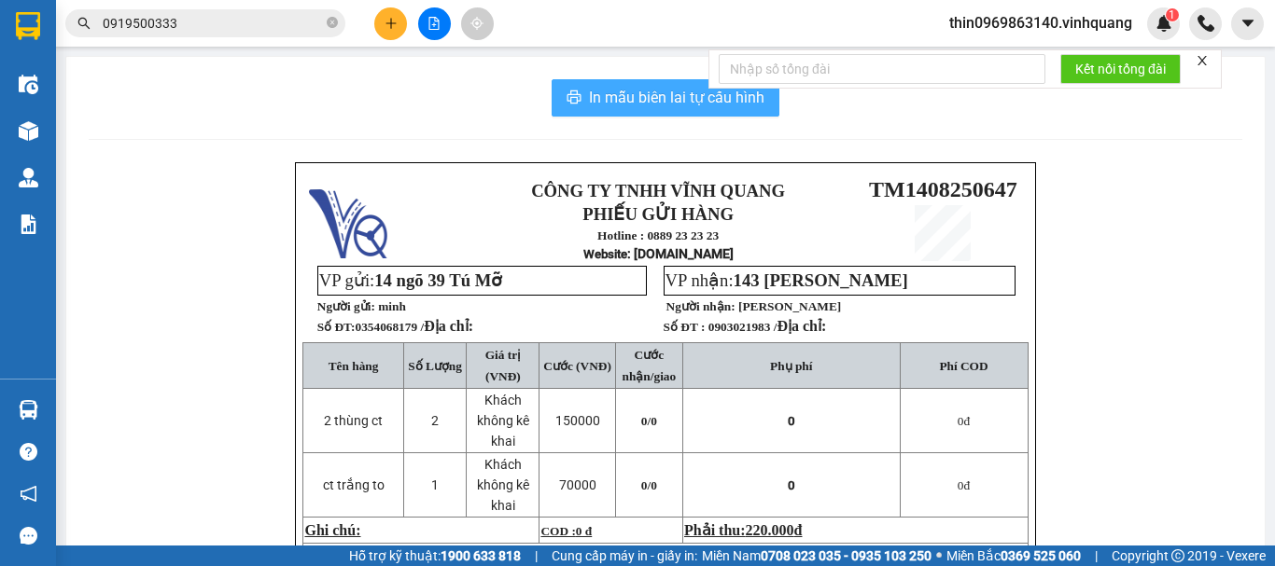
click at [631, 89] on span "In mẫu biên lai tự cấu hình" at bounding box center [676, 97] width 175 height 23
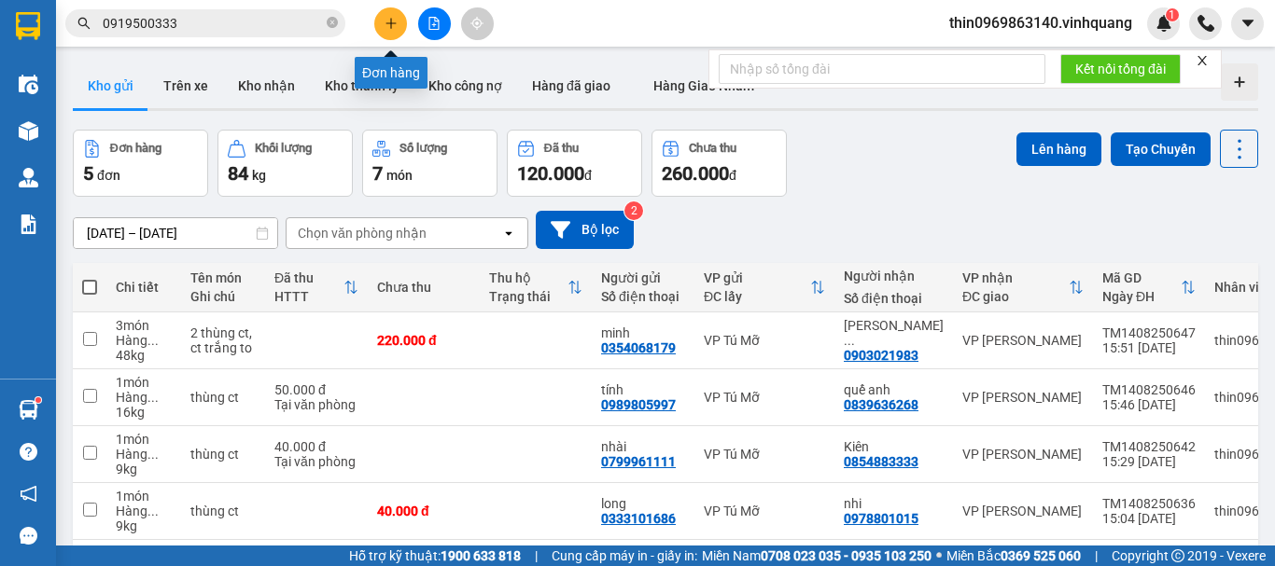
click at [380, 26] on button at bounding box center [390, 23] width 33 height 33
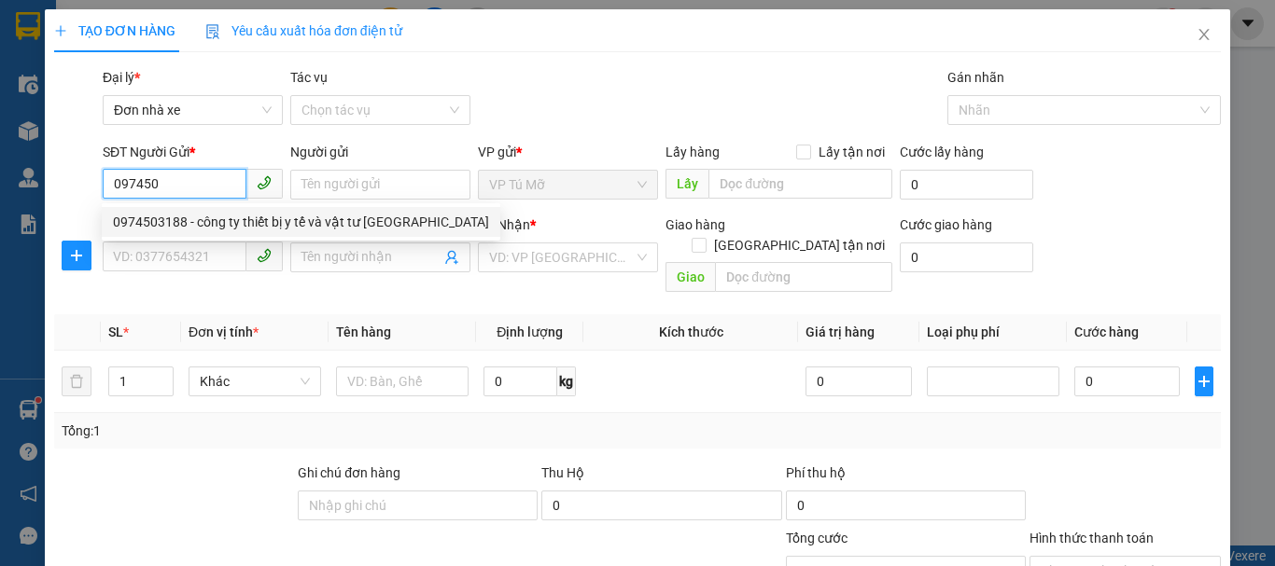
click at [223, 224] on div "0974503188 - công ty thiết bị y tế và vật tư hà nội" at bounding box center [301, 222] width 376 height 21
type input "0974503188"
type input "công ty thiết bị y tế và vật tư hà nội"
type input "0327448901"
type input "anh tá"
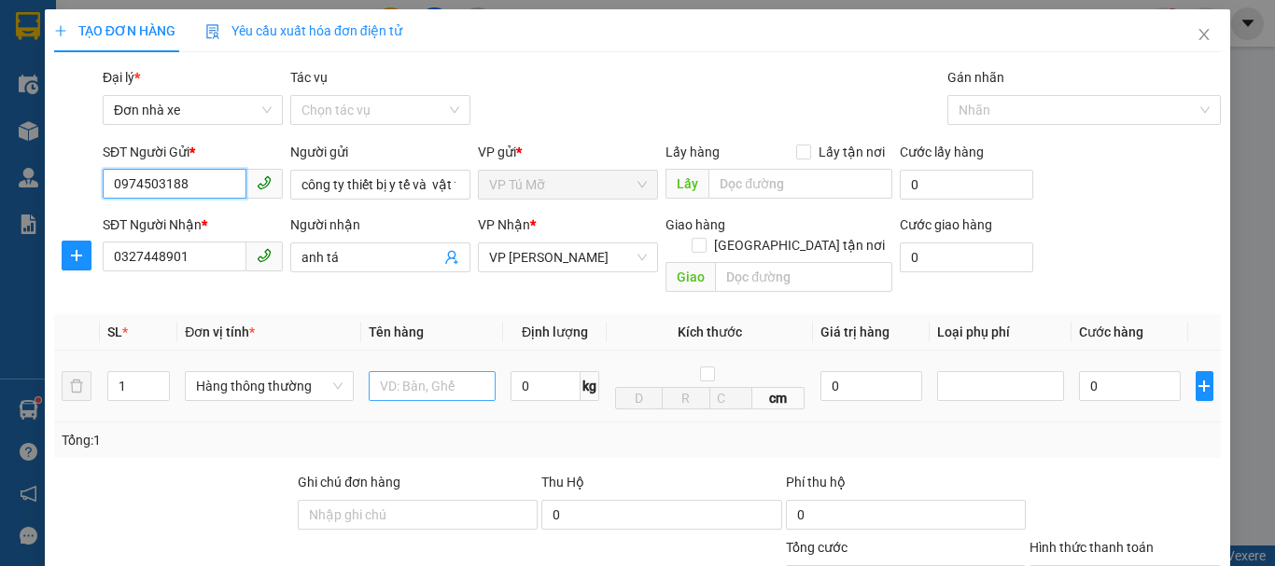
type input "0974503188"
click at [429, 371] on input "text" at bounding box center [432, 386] width 127 height 30
type input "ct xanh"
click at [529, 373] on input "0" at bounding box center [545, 386] width 70 height 30
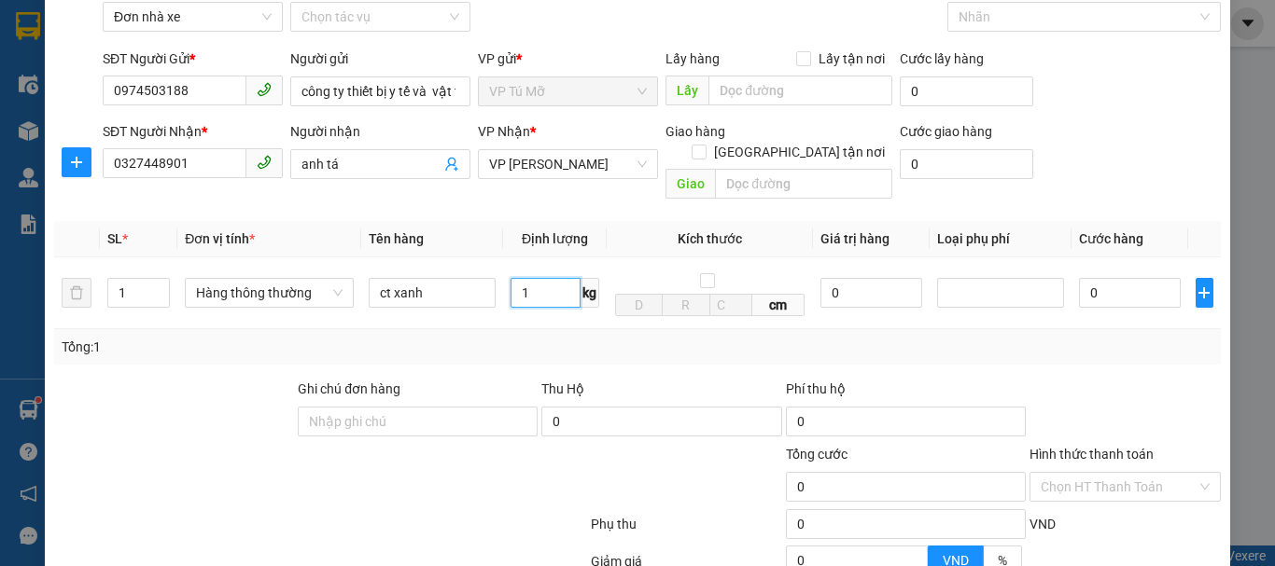
scroll to position [267, 0]
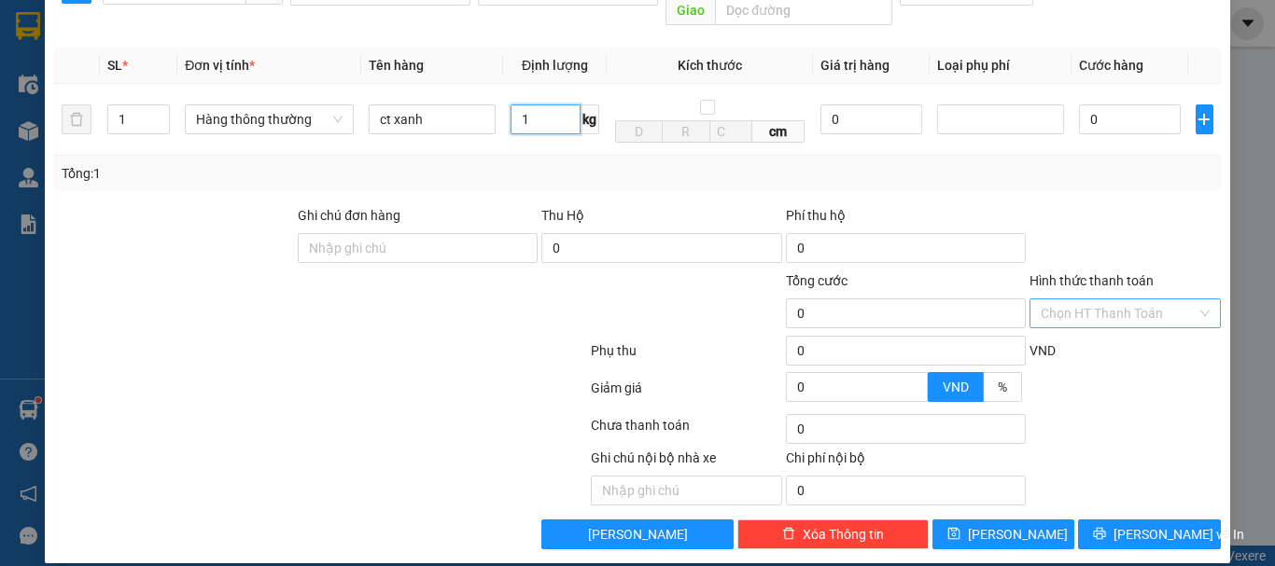
type input "1"
click at [1126, 300] on input "Hình thức thanh toán" at bounding box center [1119, 314] width 156 height 28
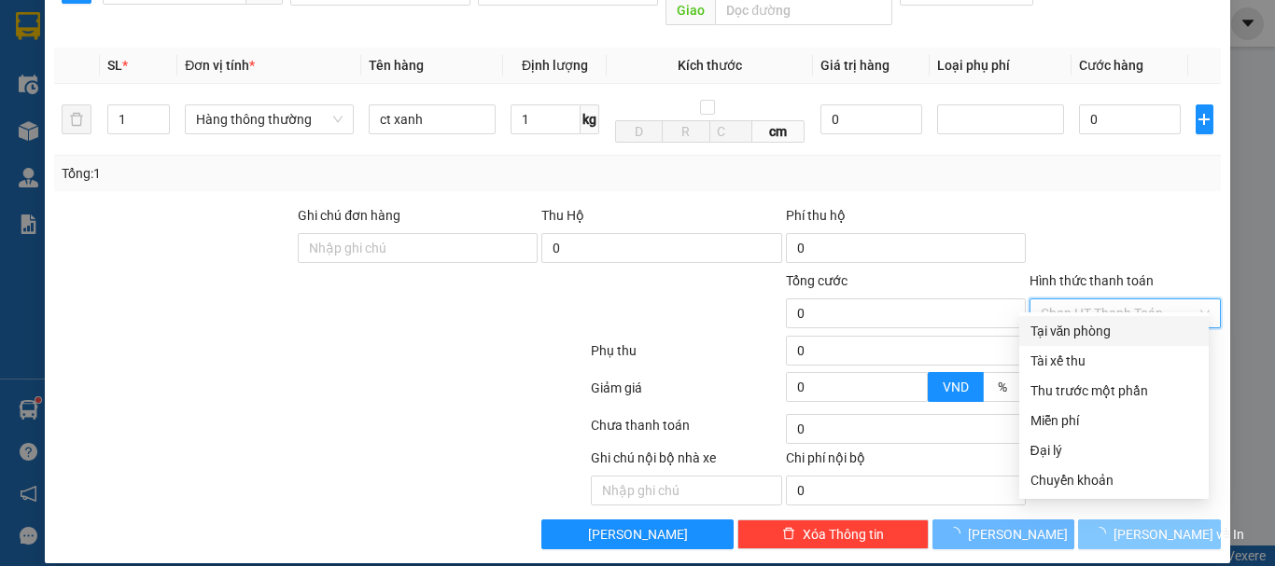
click at [1088, 336] on div "Tại văn phòng" at bounding box center [1113, 331] width 167 height 21
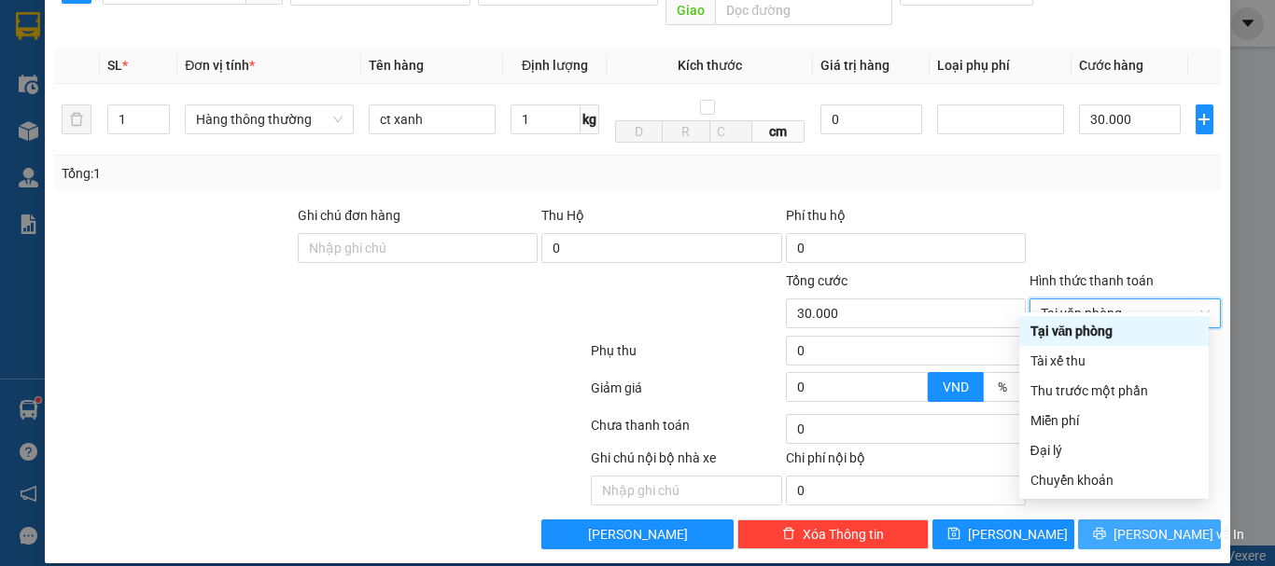
type input "30.000"
type input "0"
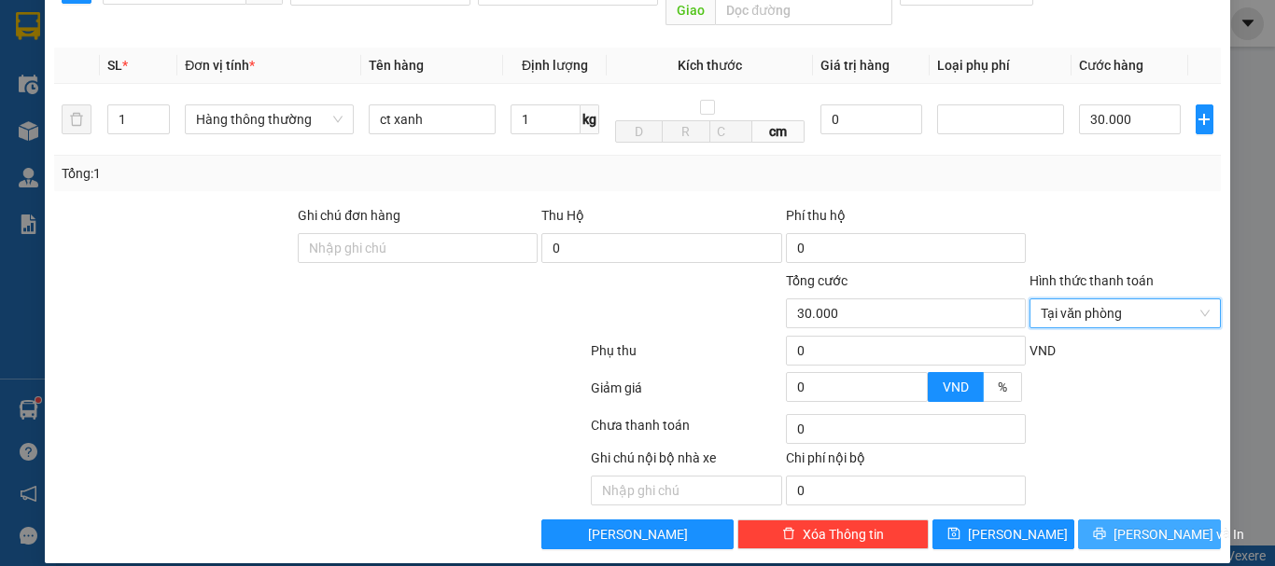
click at [1117, 520] on button "[PERSON_NAME] và In" at bounding box center [1149, 535] width 143 height 30
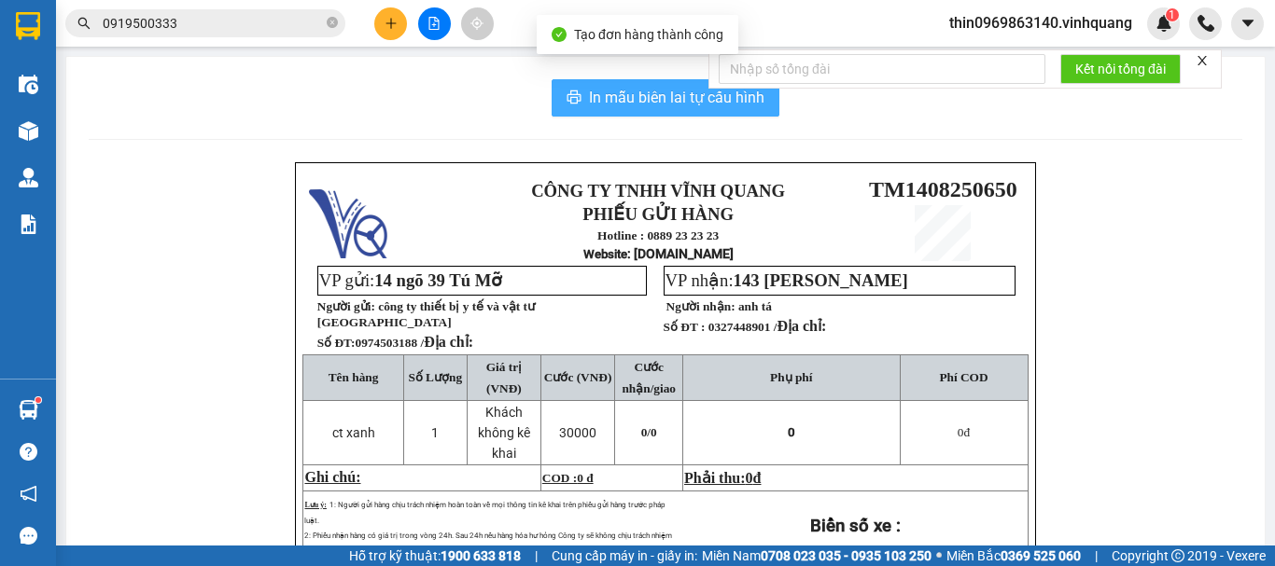
click at [630, 96] on span "In mẫu biên lai tự cấu hình" at bounding box center [676, 97] width 175 height 23
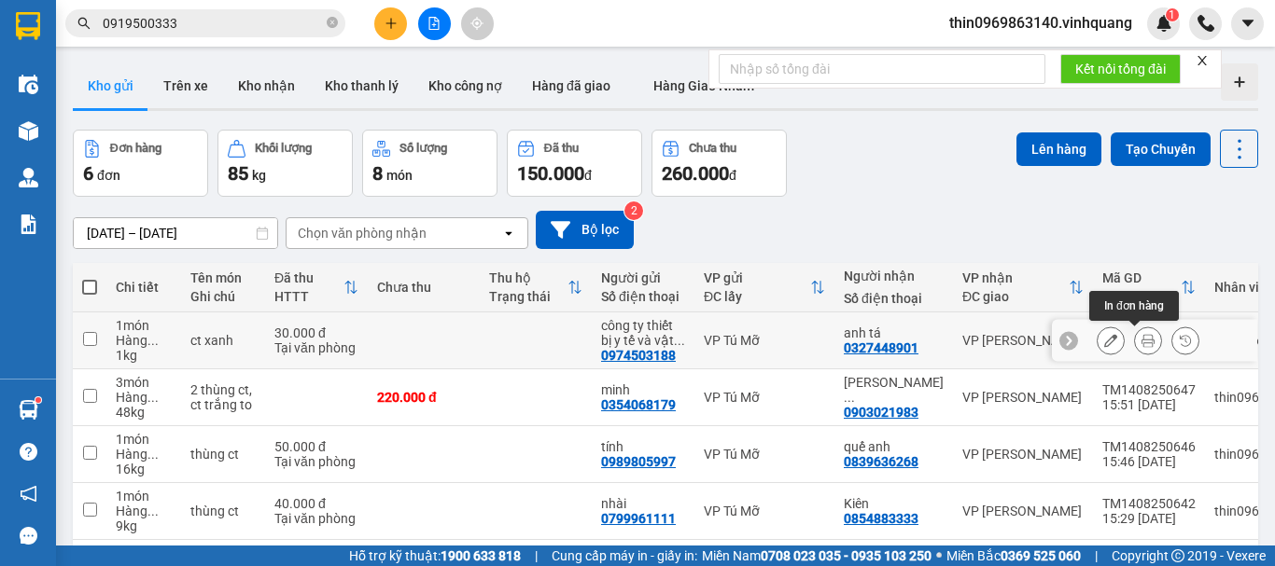
click at [1141, 342] on icon at bounding box center [1147, 340] width 13 height 13
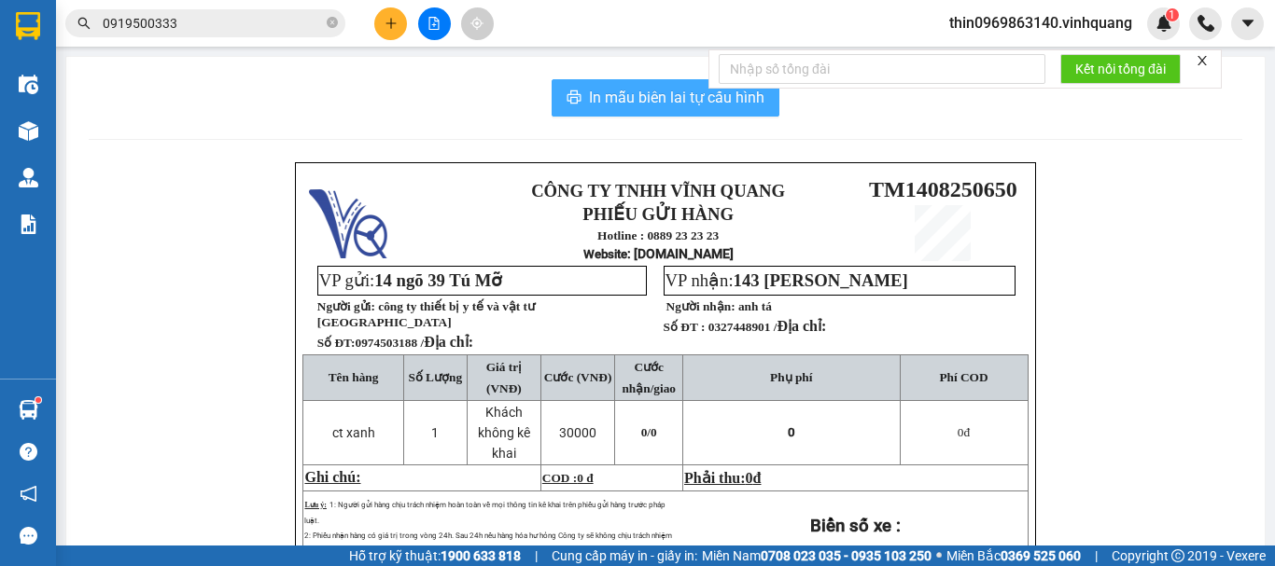
click at [647, 91] on span "In mẫu biên lai tự cấu hình" at bounding box center [676, 97] width 175 height 23
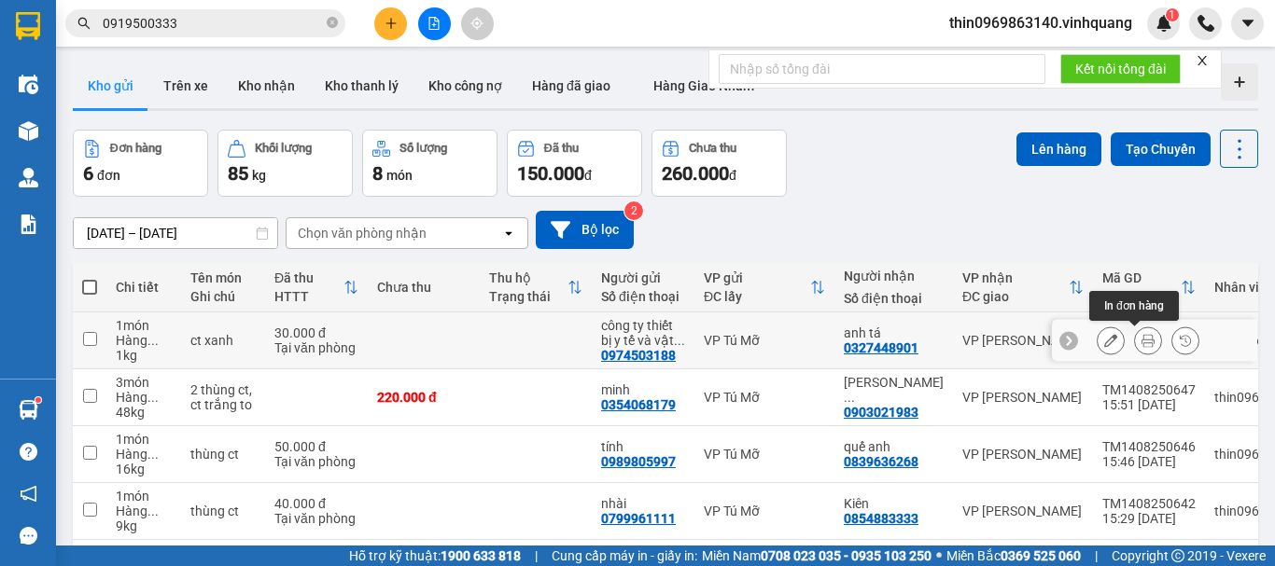
click at [1141, 338] on icon at bounding box center [1147, 340] width 13 height 13
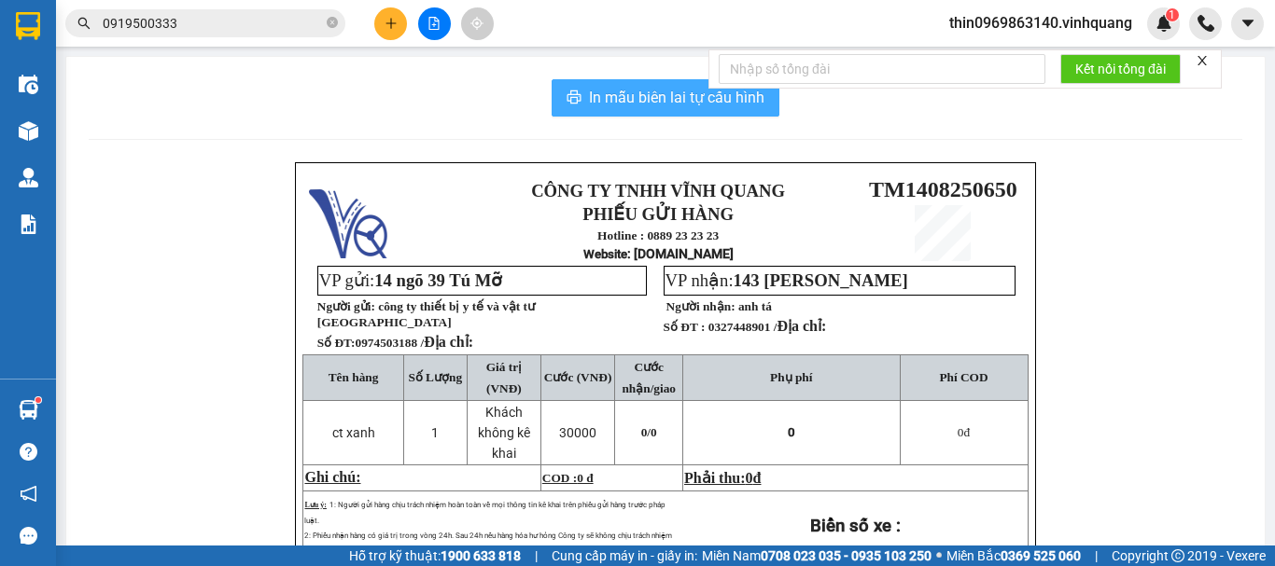
click at [653, 99] on span "In mẫu biên lai tự cấu hình" at bounding box center [676, 97] width 175 height 23
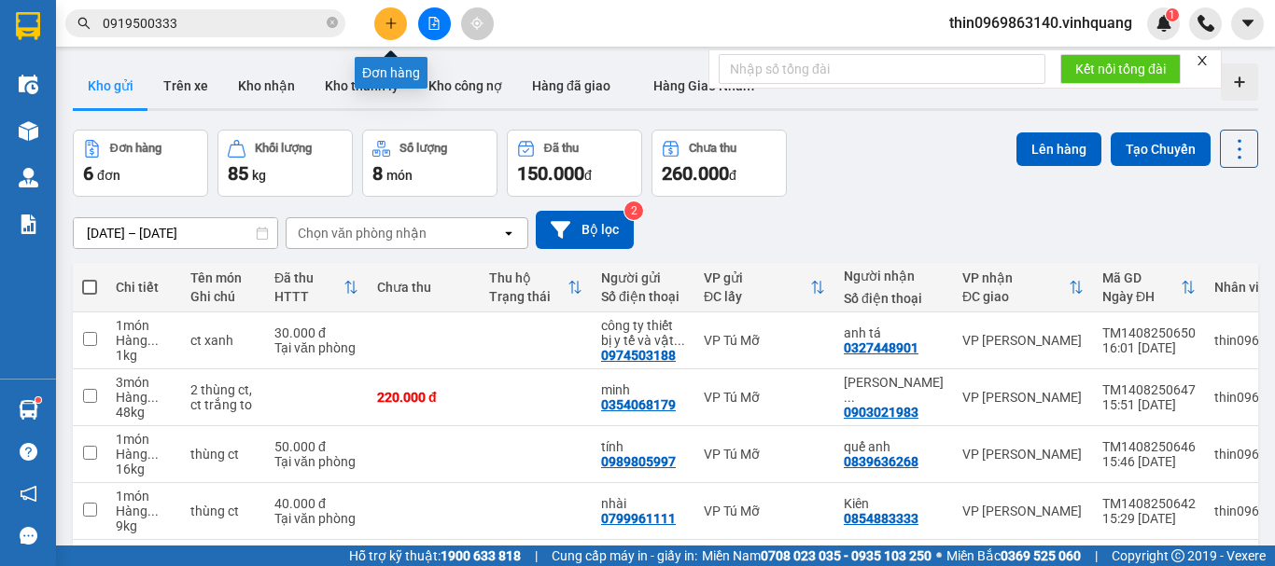
click at [398, 9] on button at bounding box center [390, 23] width 33 height 33
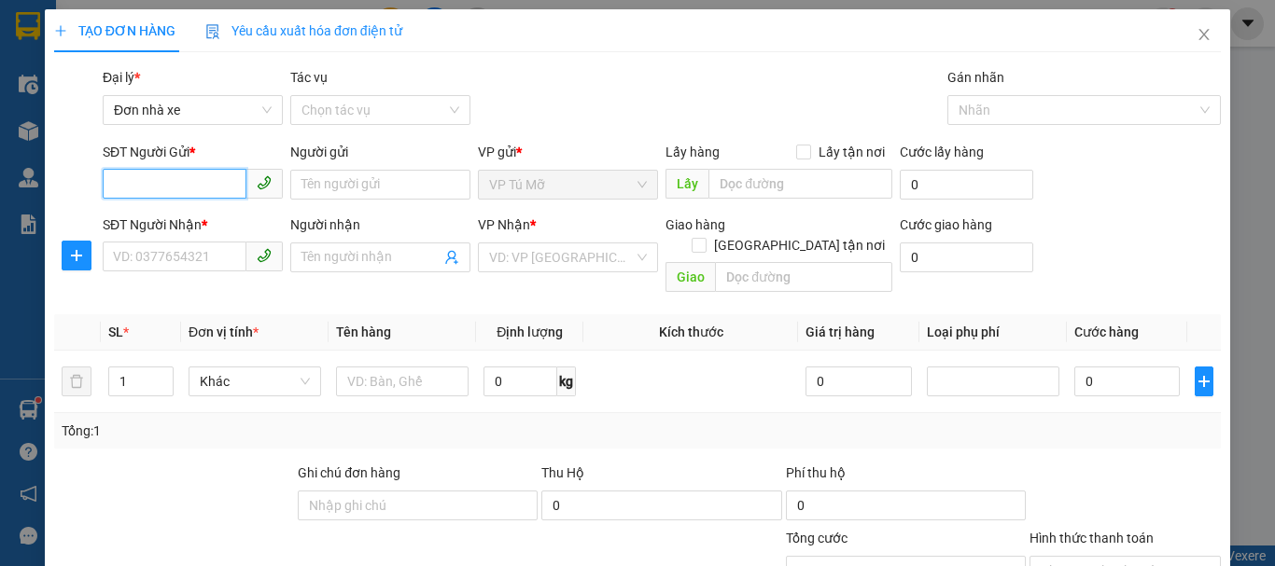
click at [139, 172] on input "SĐT Người Gửi *" at bounding box center [175, 184] width 144 height 30
type input "0962200999"
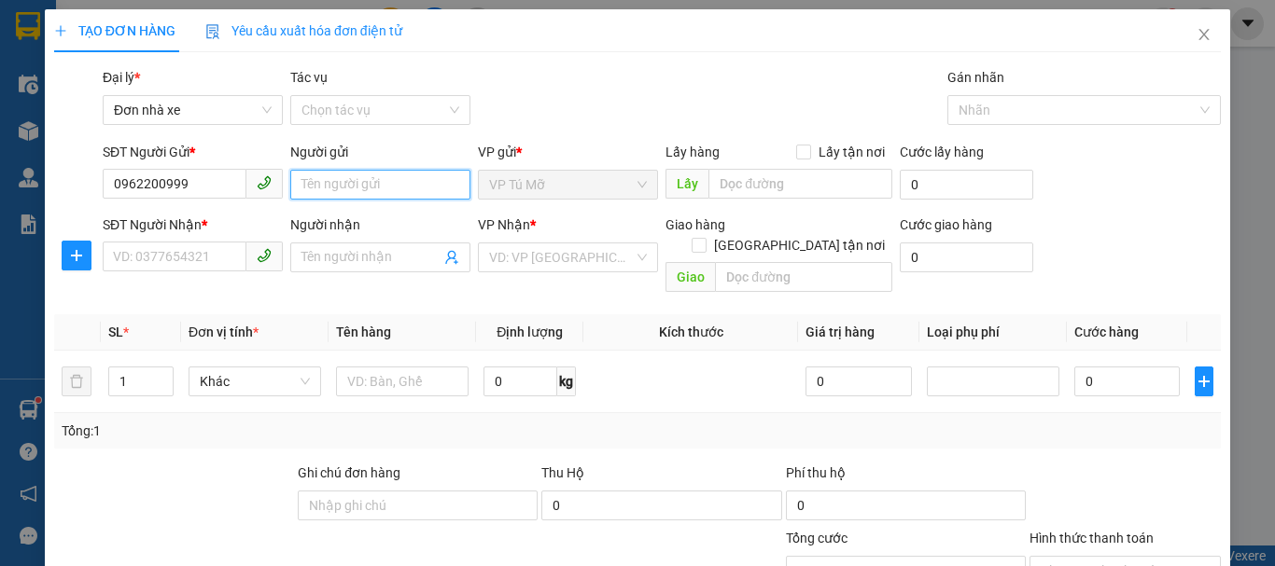
click at [334, 185] on input "Người gửi" at bounding box center [380, 185] width 180 height 30
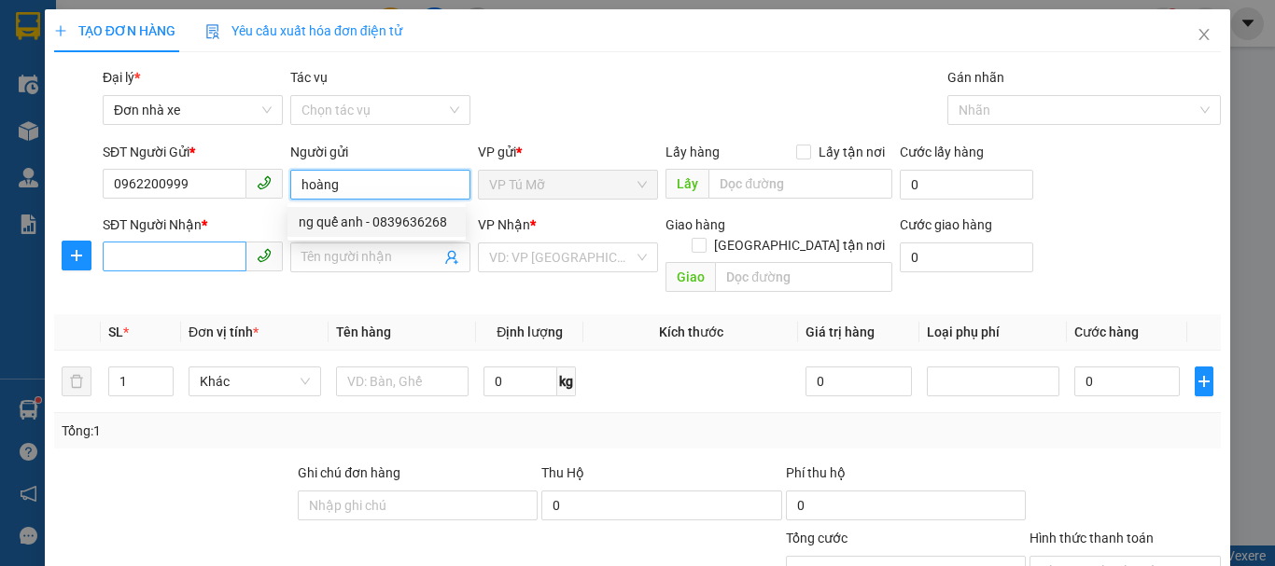
type input "hoàng"
click at [174, 245] on input "SĐT Người Nhận *" at bounding box center [175, 257] width 144 height 30
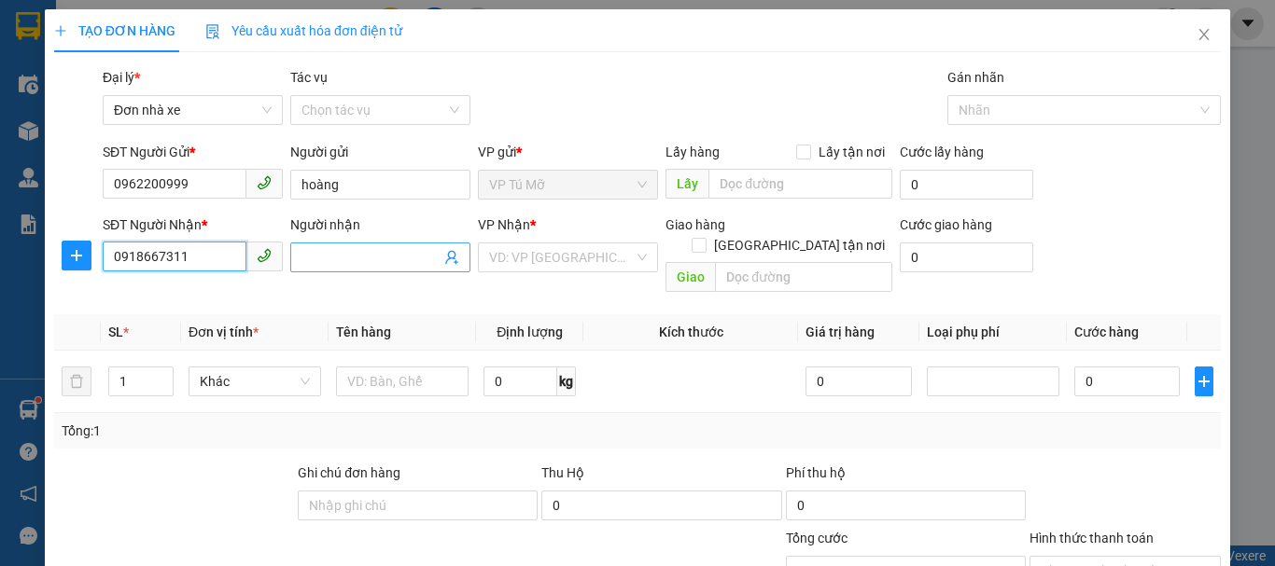
type input "0918667311"
click at [367, 263] on input "Người nhận" at bounding box center [370, 257] width 139 height 21
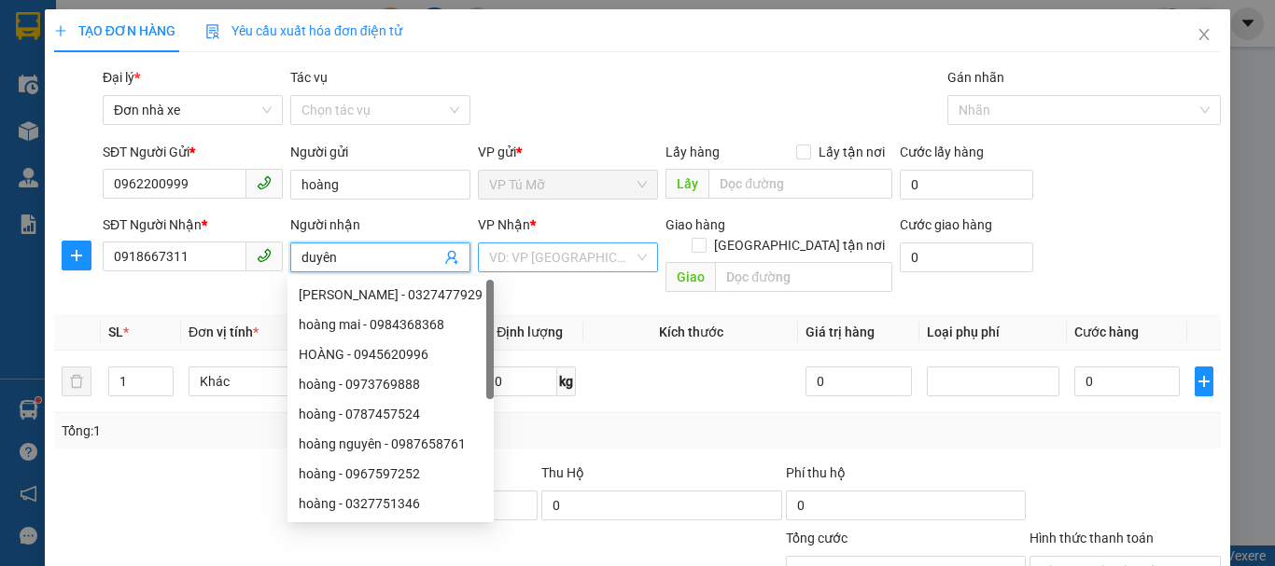
type input "duyên"
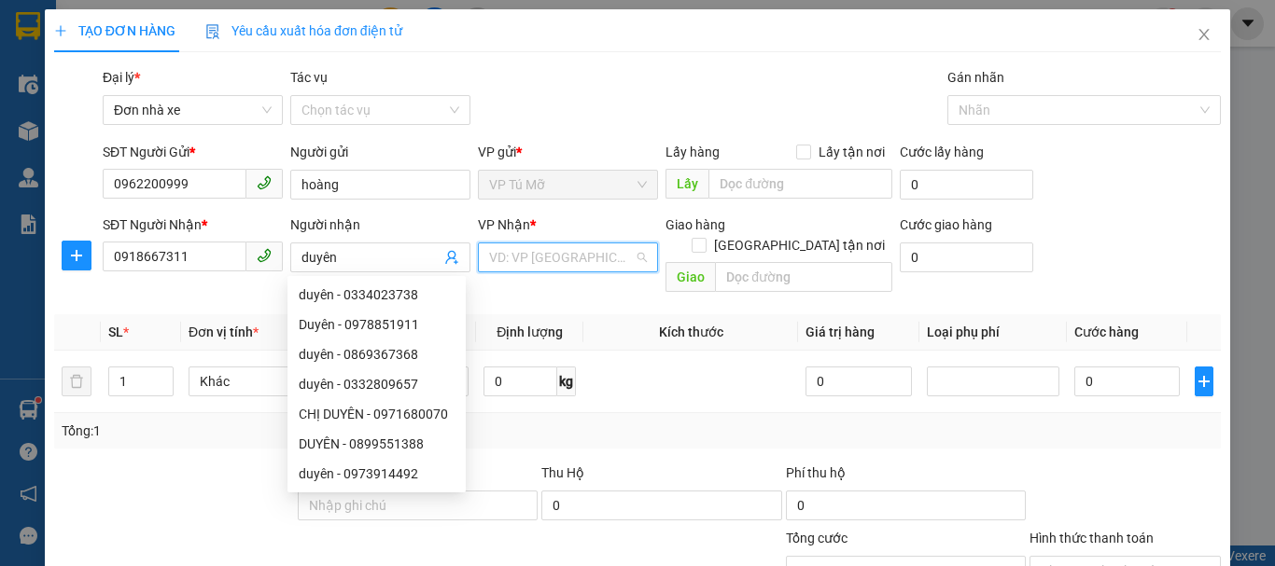
click at [573, 258] on input "search" at bounding box center [561, 258] width 145 height 28
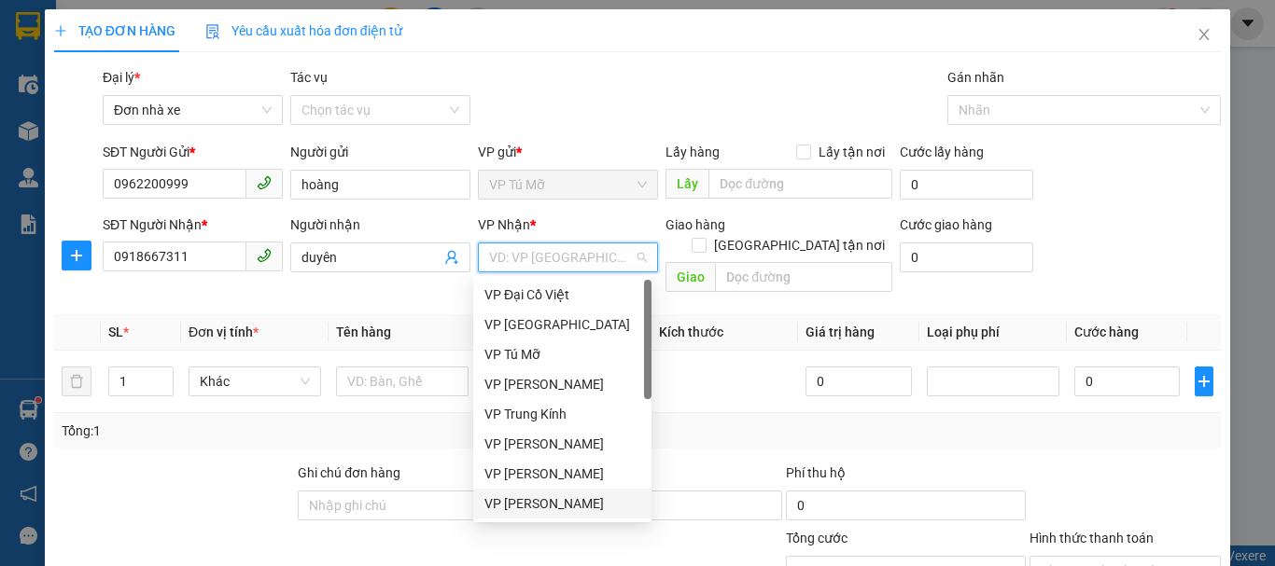
click at [552, 501] on div "VP [PERSON_NAME]" at bounding box center [562, 504] width 156 height 21
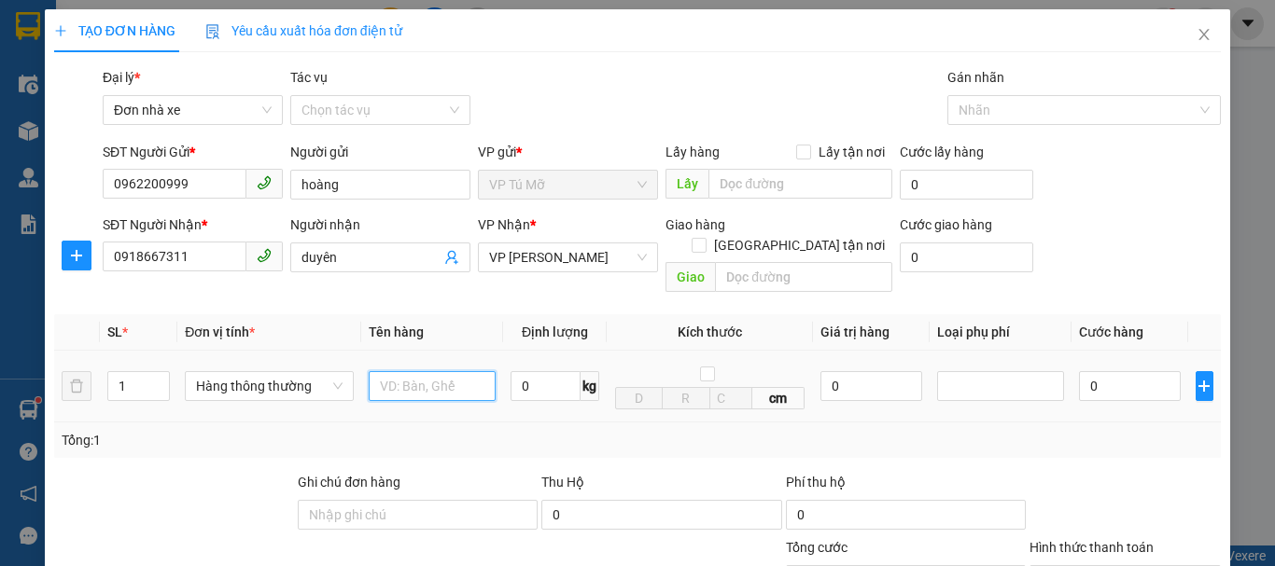
click at [418, 371] on input "text" at bounding box center [432, 386] width 127 height 30
type input "xốp bd vàng"
click at [524, 371] on input "0" at bounding box center [545, 386] width 70 height 30
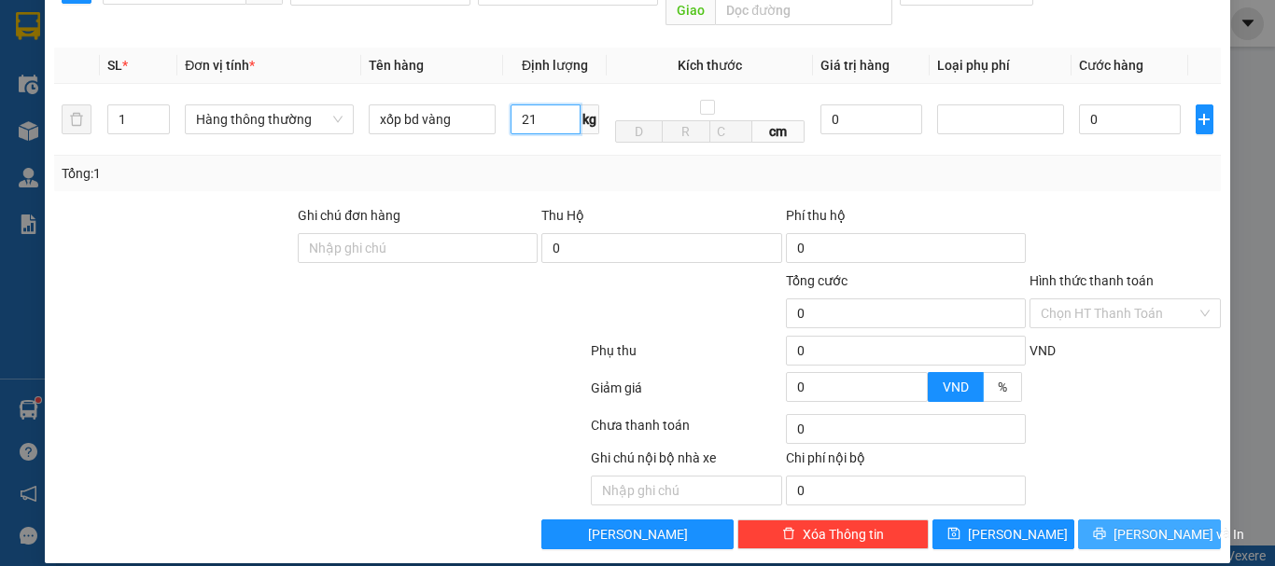
type input "21"
click at [1097, 520] on button "[PERSON_NAME] và In" at bounding box center [1149, 535] width 143 height 30
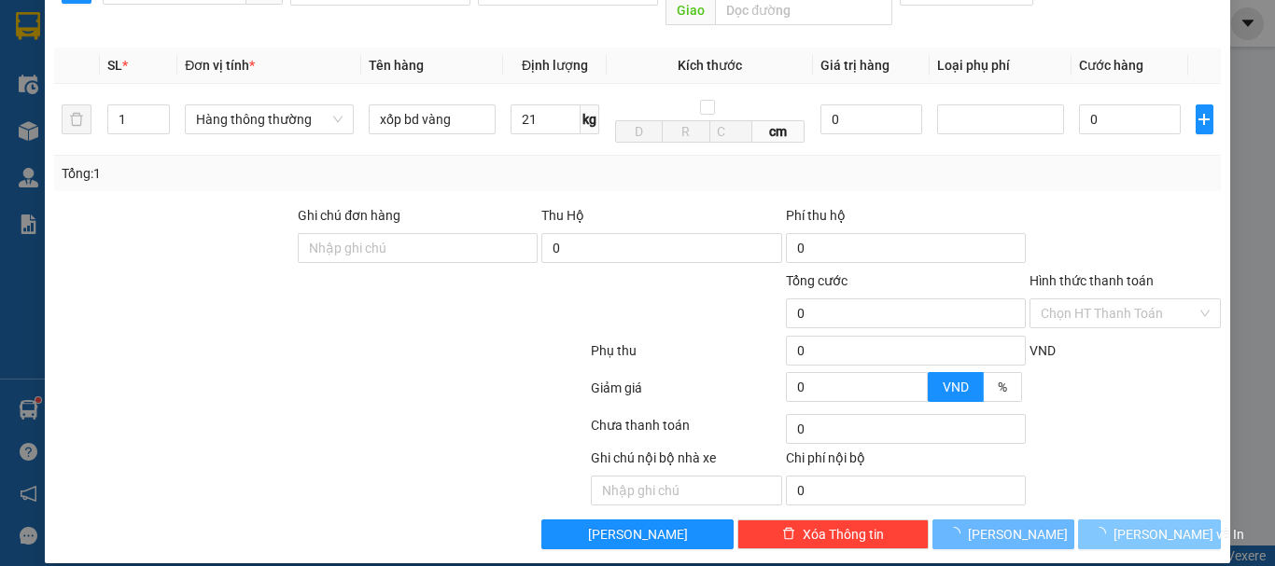
click at [1097, 520] on button "[PERSON_NAME] và In" at bounding box center [1149, 535] width 143 height 30
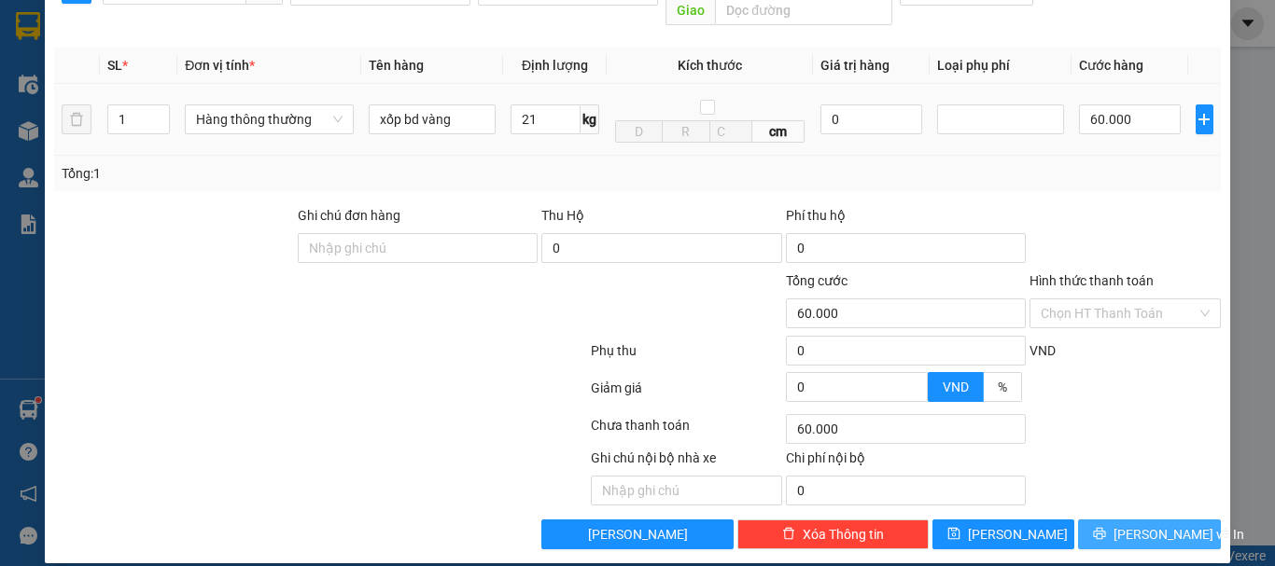
type input "60.000"
click at [1142, 524] on span "[PERSON_NAME] và In" at bounding box center [1178, 534] width 131 height 21
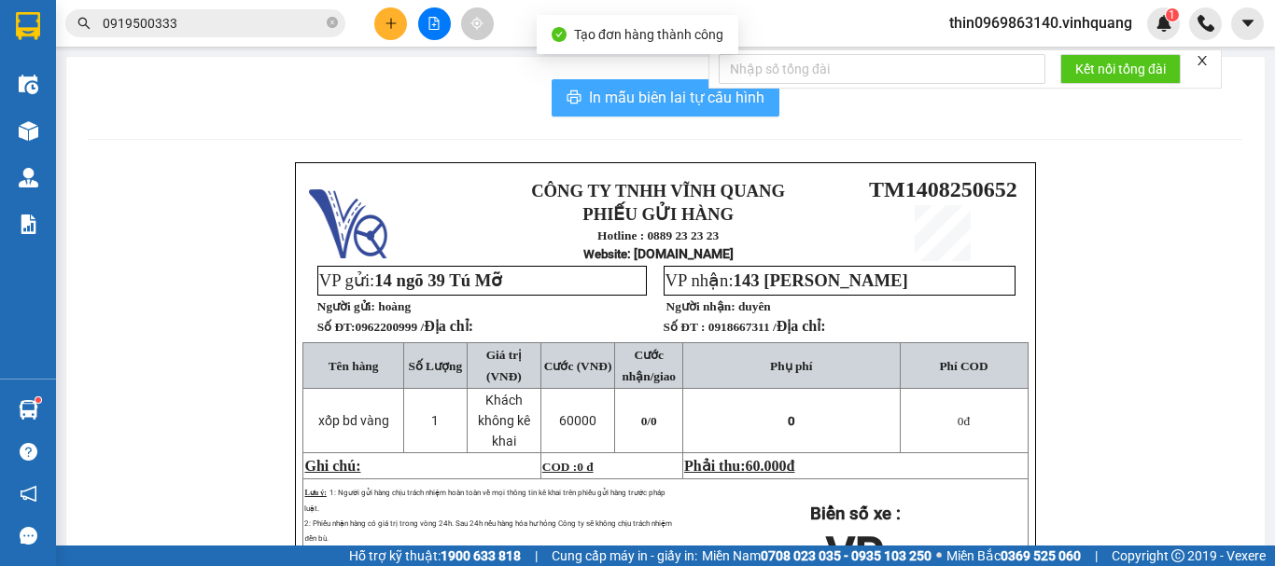
click at [638, 95] on span "In mẫu biên lai tự cấu hình" at bounding box center [676, 97] width 175 height 23
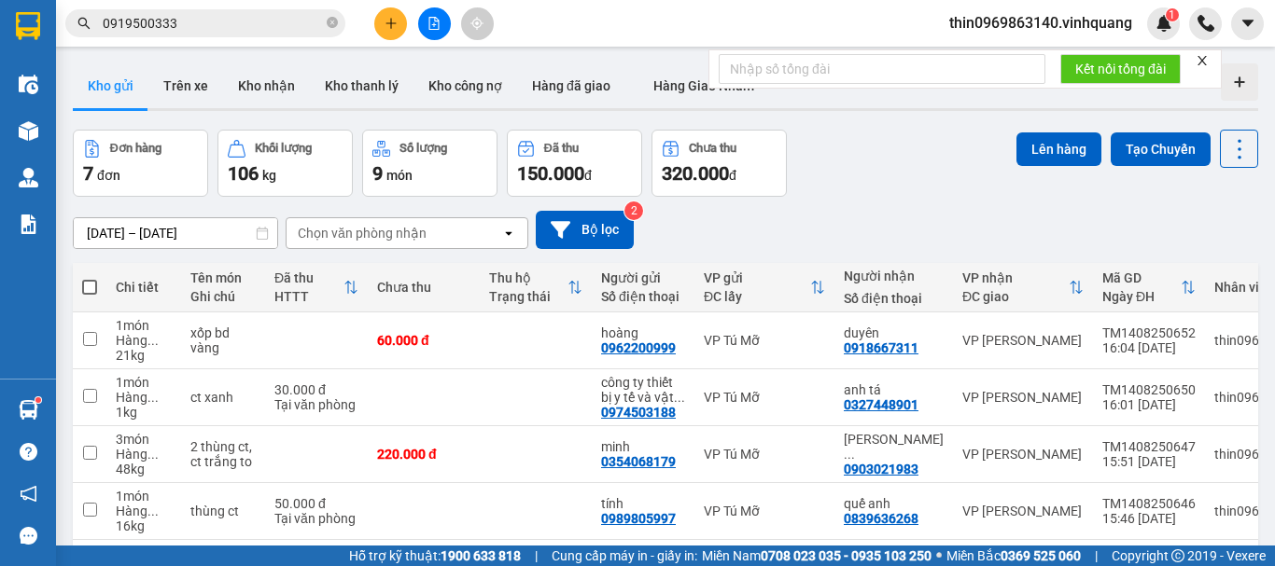
click at [86, 286] on span at bounding box center [89, 287] width 15 height 15
click at [90, 278] on input "checkbox" at bounding box center [90, 278] width 0 height 0
checkbox input "true"
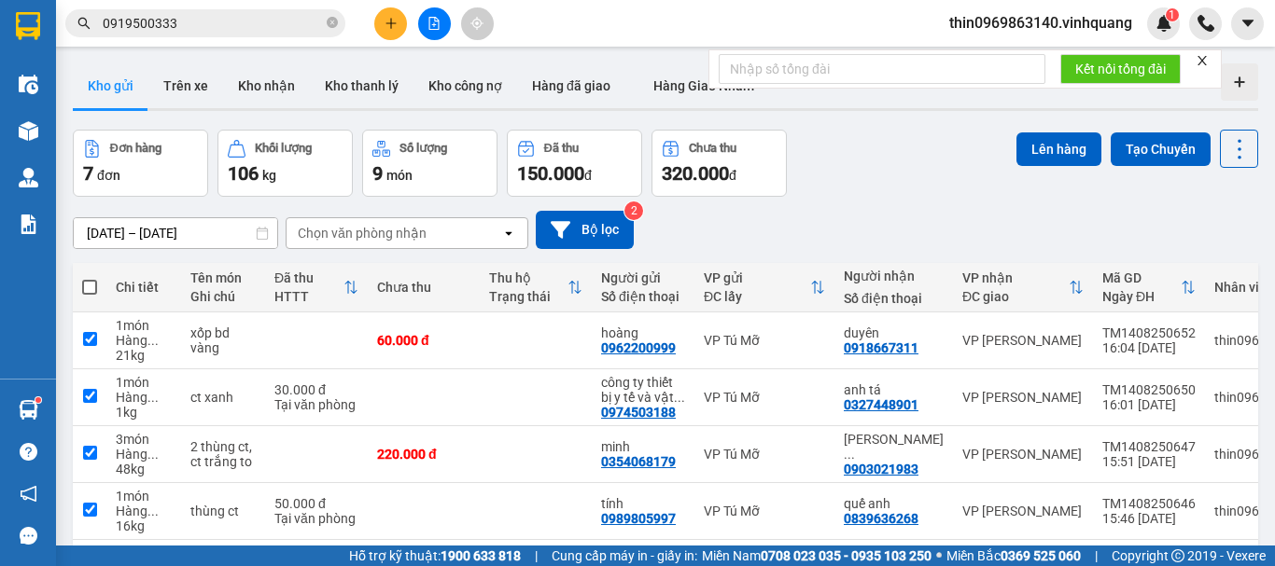
checkbox input "true"
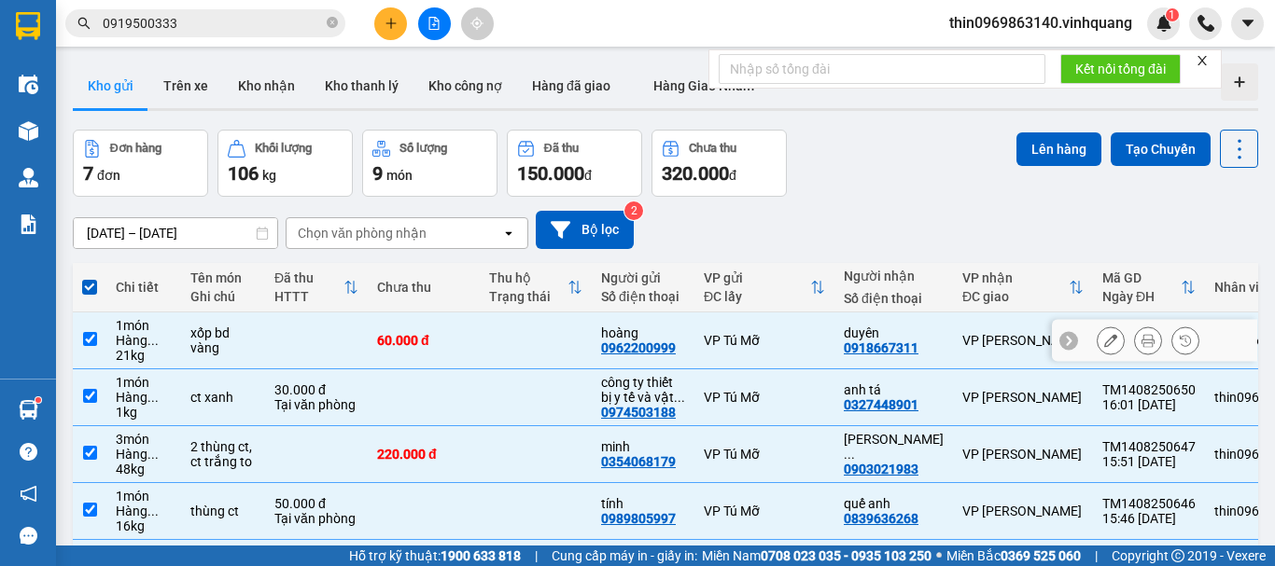
click at [94, 337] on input "checkbox" at bounding box center [90, 339] width 14 height 14
checkbox input "false"
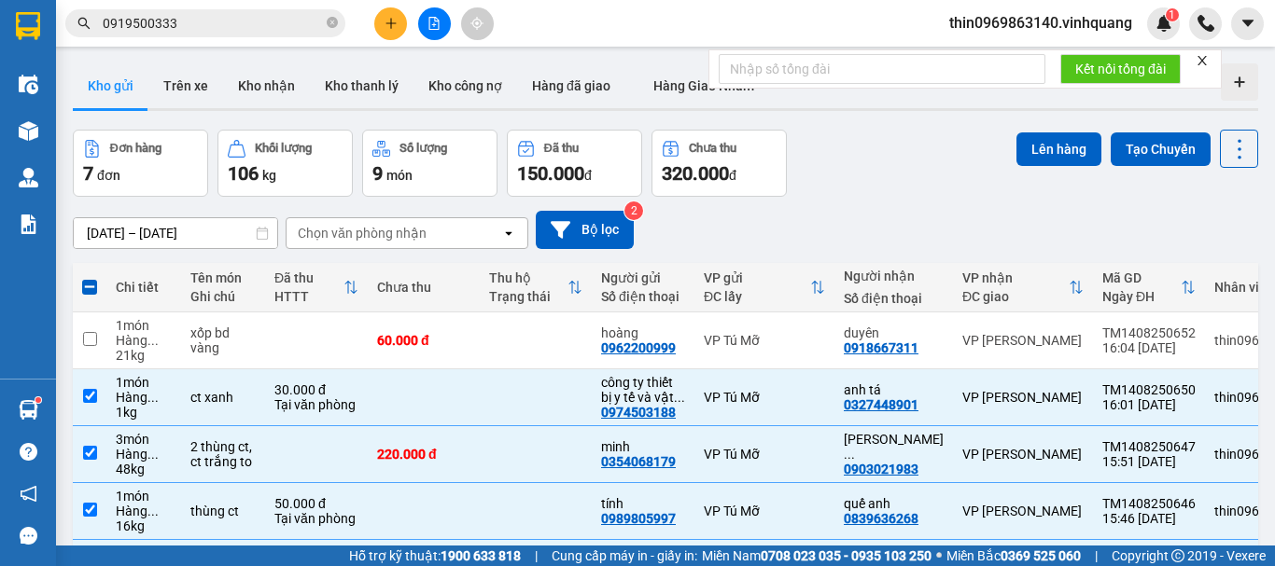
click at [210, 21] on input "0919500333" at bounding box center [213, 23] width 220 height 21
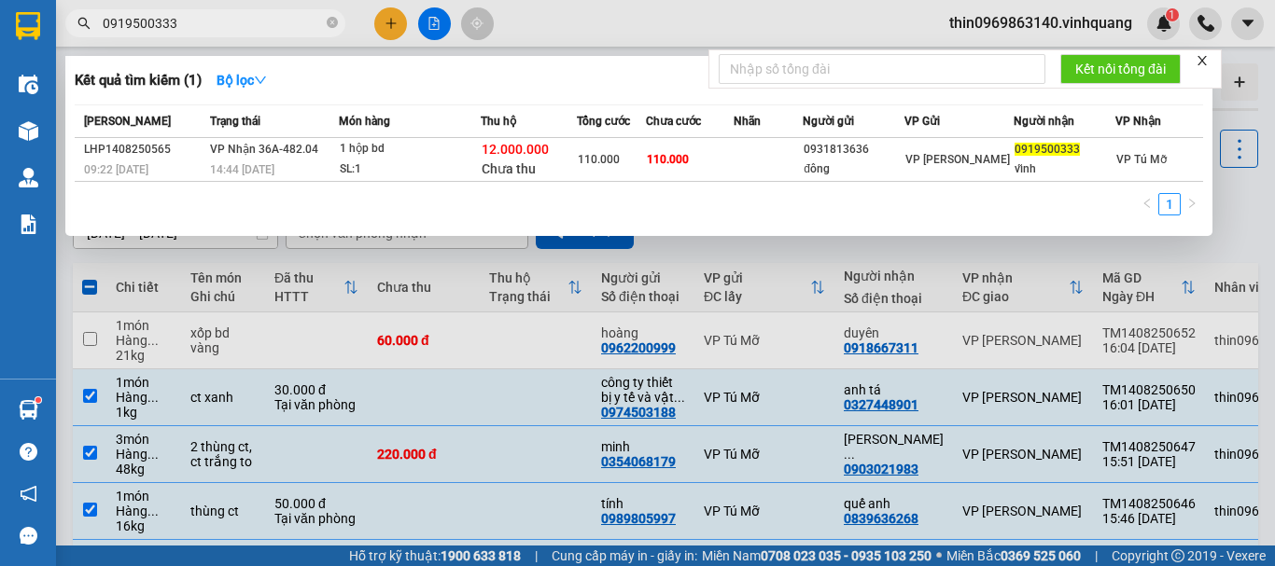
click at [210, 21] on input "0919500333" at bounding box center [213, 23] width 220 height 21
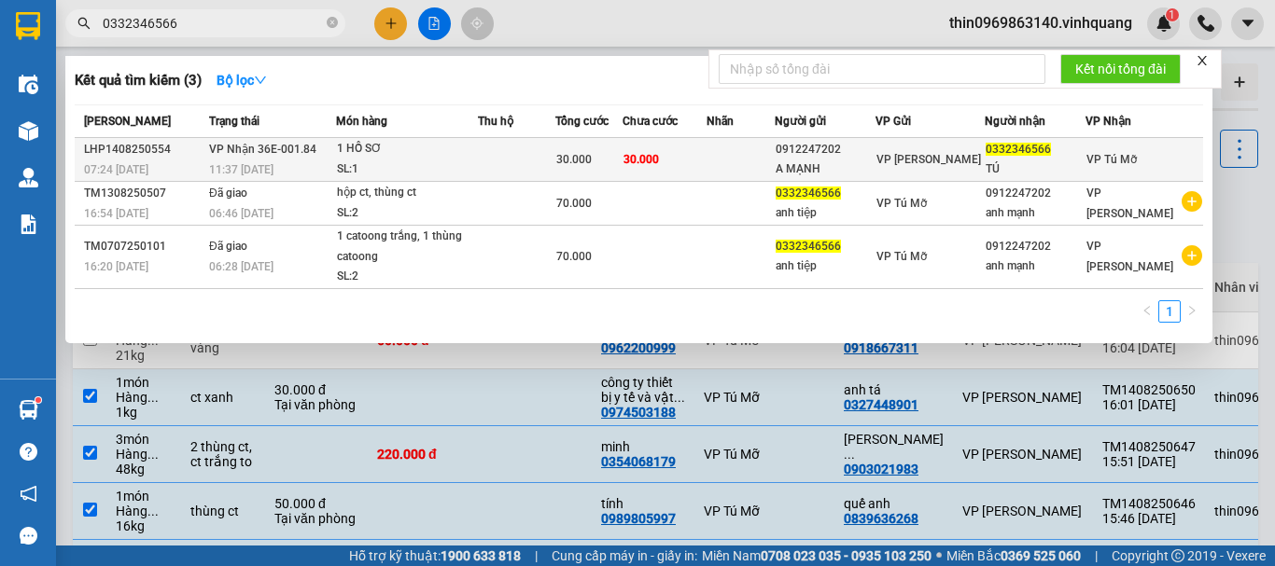
type input "0332346566"
click at [554, 145] on td at bounding box center [516, 160] width 77 height 44
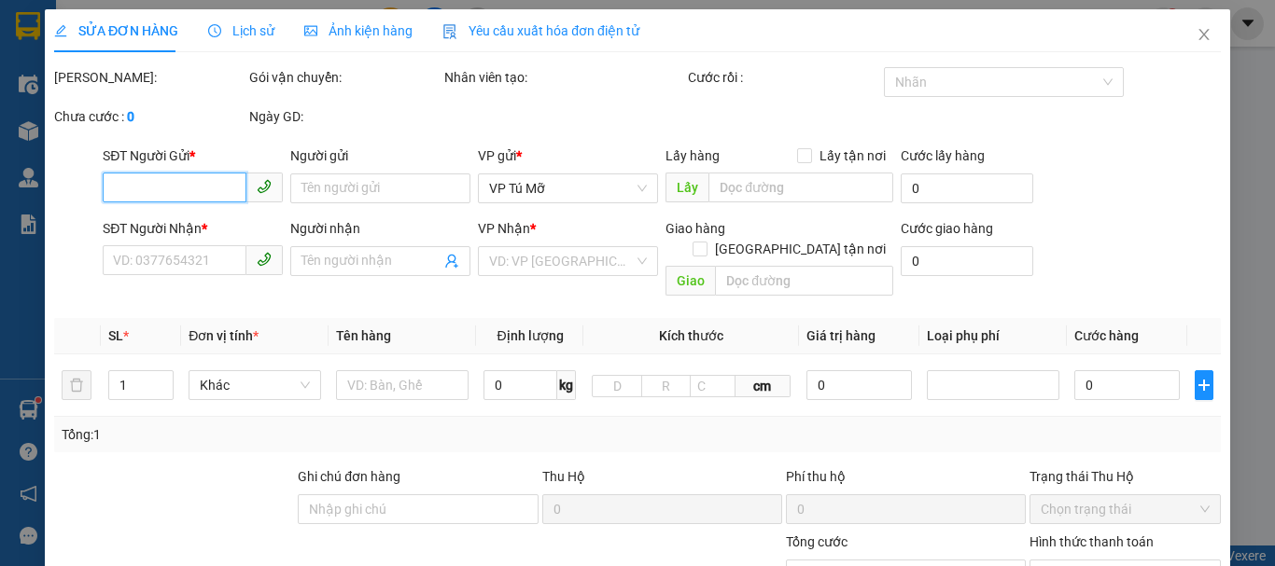
type input "0912247202"
type input "A MẠNH"
type input "0332346566"
type input "TÚ"
type input "30.000"
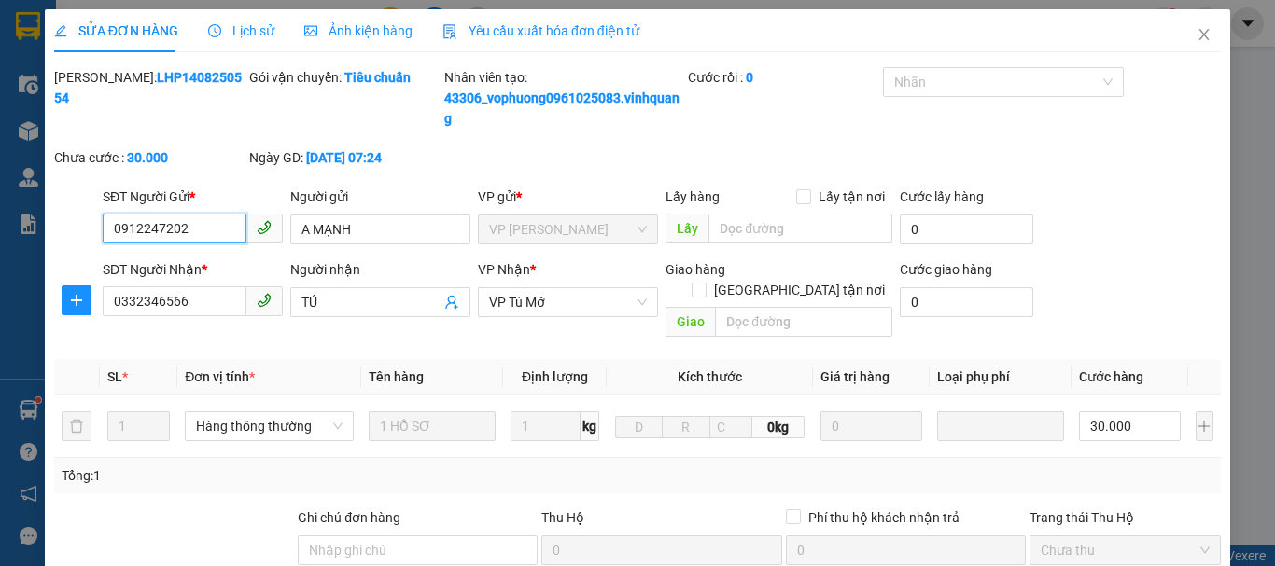
type input "0"
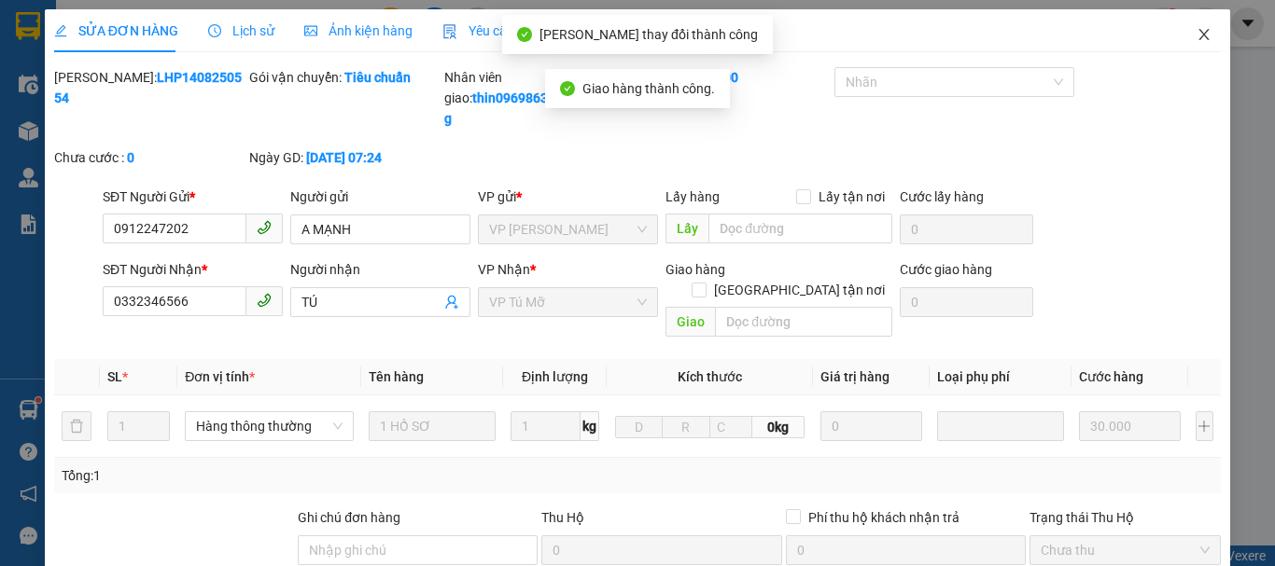
click at [1196, 35] on icon "close" at bounding box center [1203, 34] width 15 height 15
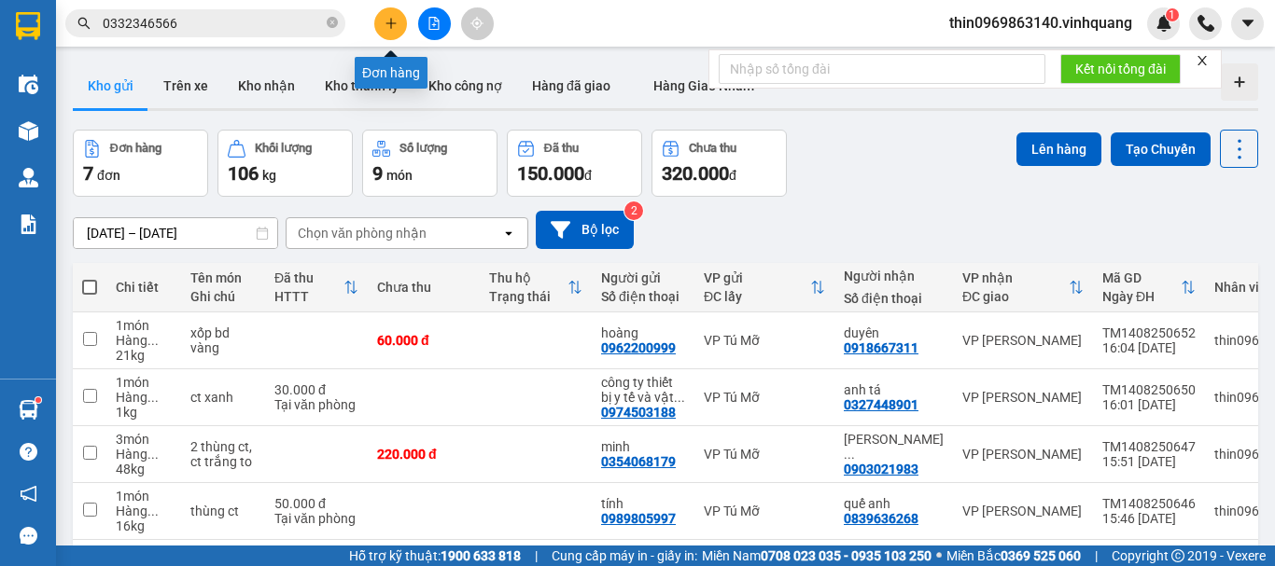
click at [394, 25] on icon "plus" at bounding box center [390, 23] width 13 height 13
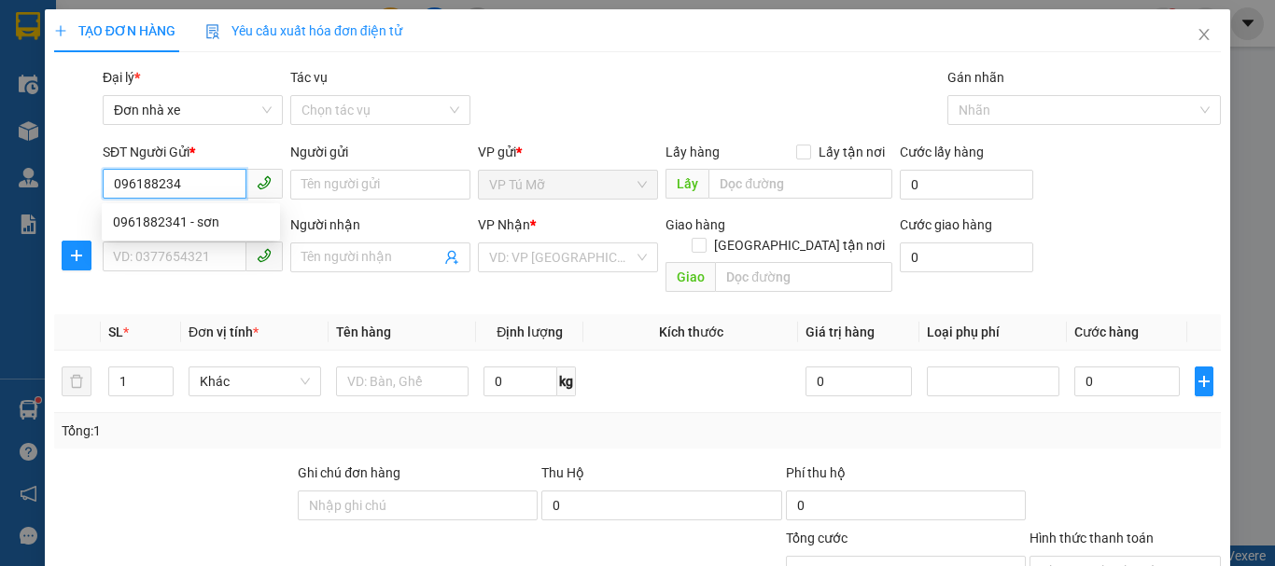
type input "0961882341"
click at [138, 219] on div "0961882341 - sơn" at bounding box center [191, 222] width 156 height 21
type input "sơn"
type input "0913548909"
type input "dũng"
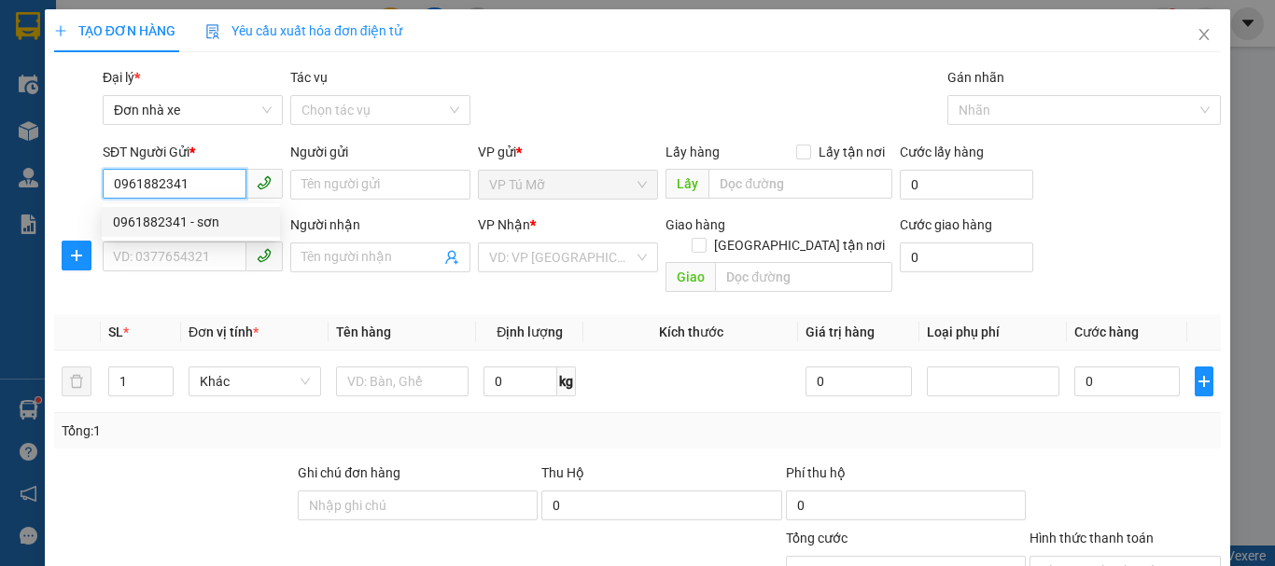
checkbox input "true"
type input "305 lạc long quân hạc thành th"
type input "50.000"
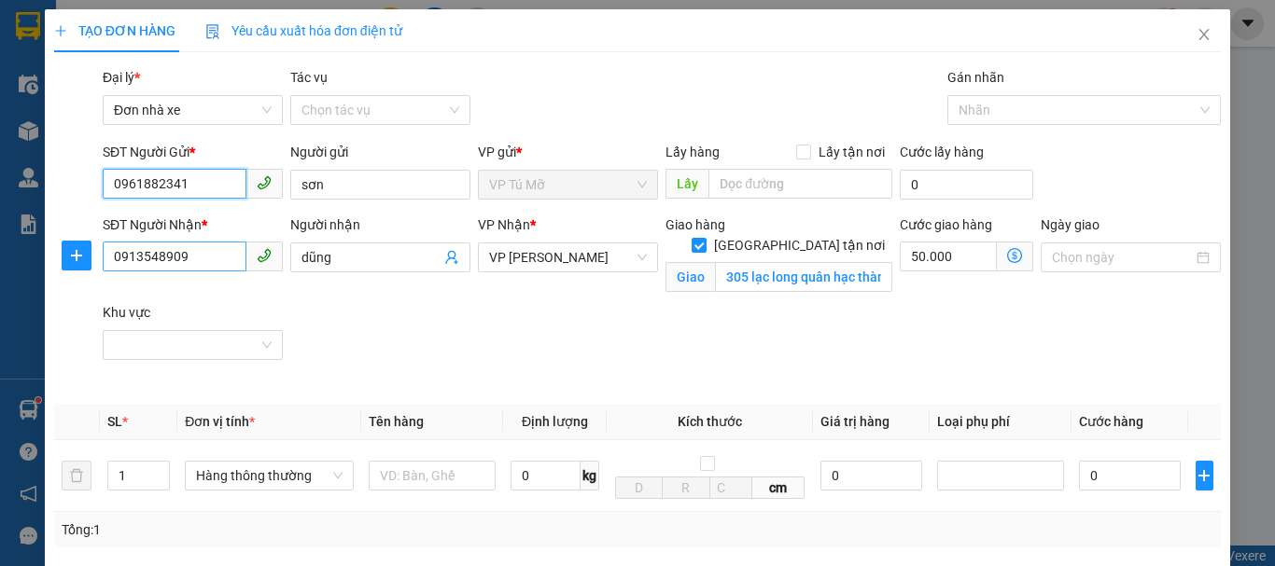
type input "0961882341"
click at [231, 252] on input "0913548909" at bounding box center [175, 257] width 144 height 30
click at [186, 266] on input "0913548909" at bounding box center [175, 257] width 144 height 30
type input "0936405999"
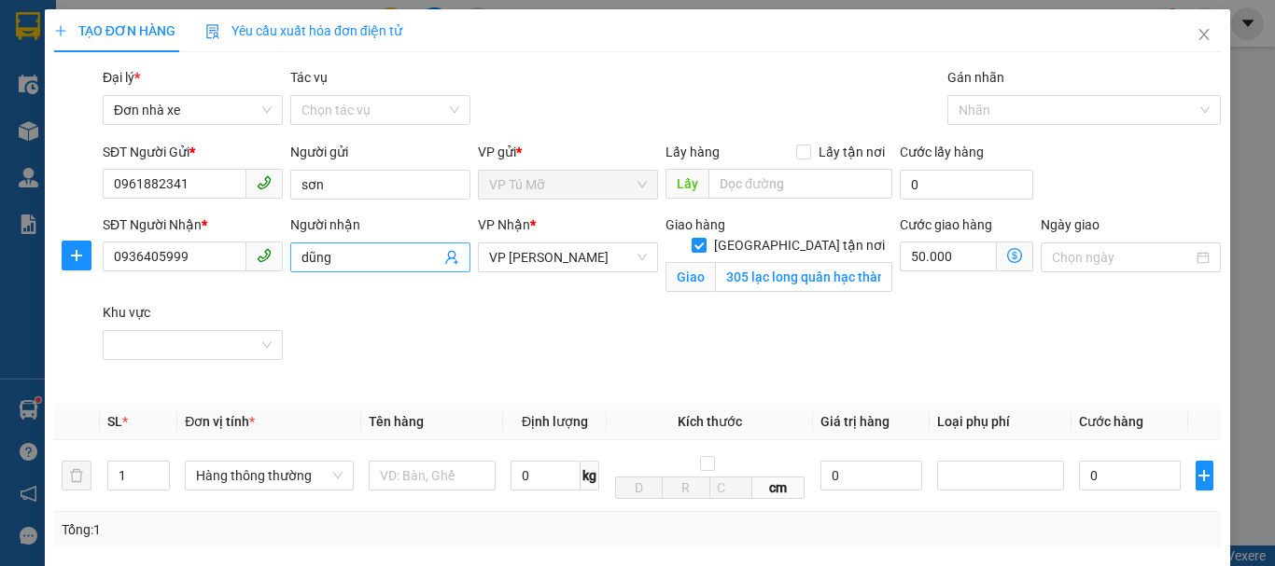
click at [354, 254] on input "dũng" at bounding box center [370, 257] width 139 height 21
type input "nhà sách việt lý"
click at [760, 263] on input "305 lạc long quân hạc thành th" at bounding box center [803, 277] width 177 height 30
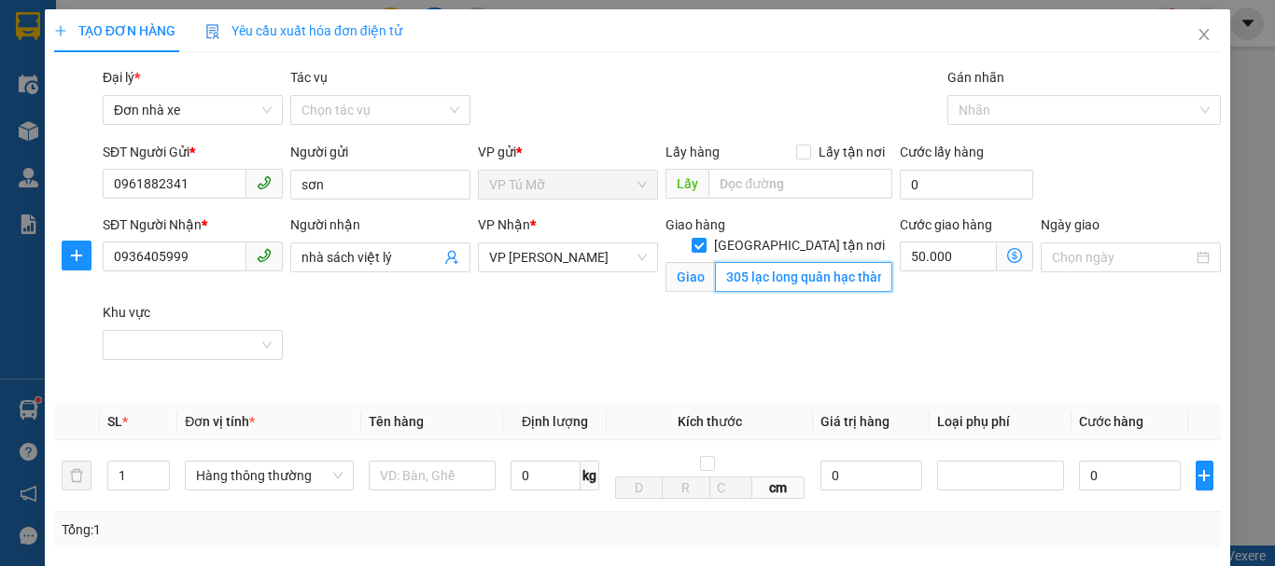
click at [760, 263] on input "305 lạc long quân hạc thành th" at bounding box center [803, 277] width 177 height 30
type input "0"
drag, startPoint x: 737, startPoint y: 261, endPoint x: 678, endPoint y: 258, distance: 58.9
click at [700, 263] on span "Giao số 3 phan chu chinh" at bounding box center [778, 277] width 227 height 30
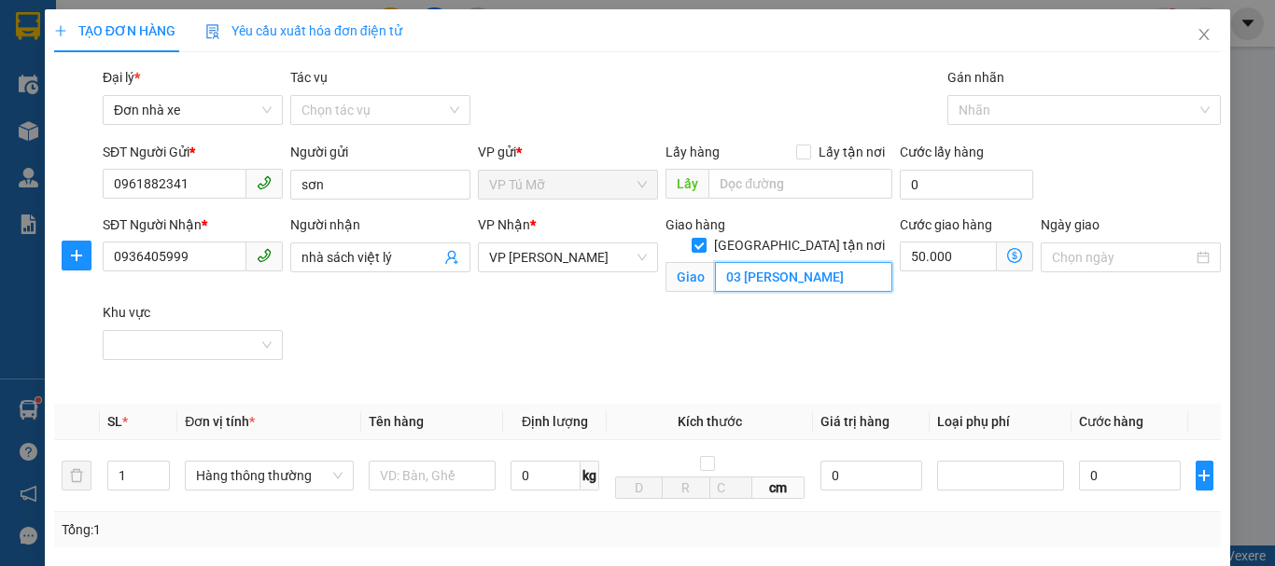
click at [834, 262] on input "03 phan chu chinh" at bounding box center [803, 277] width 177 height 30
type input "03 phan chu chinh điện biên th"
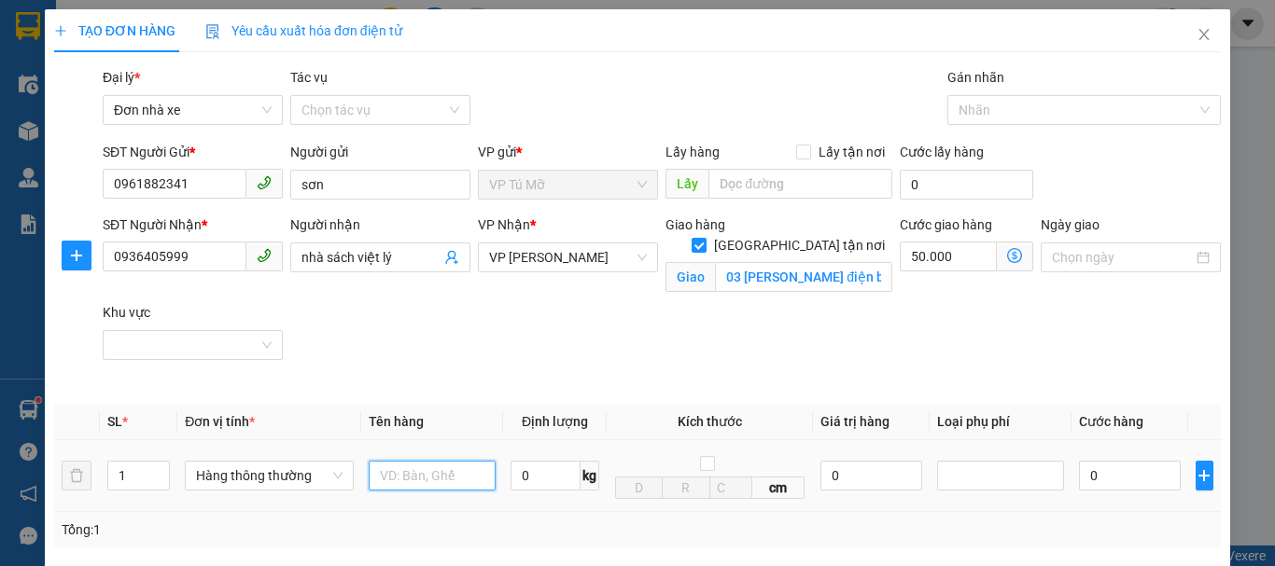
click at [420, 473] on input "text" at bounding box center [432, 476] width 127 height 30
type input "xốp trắng"
click at [567, 493] on div "0 kg" at bounding box center [554, 475] width 89 height 37
click at [518, 475] on input "0" at bounding box center [545, 476] width 70 height 30
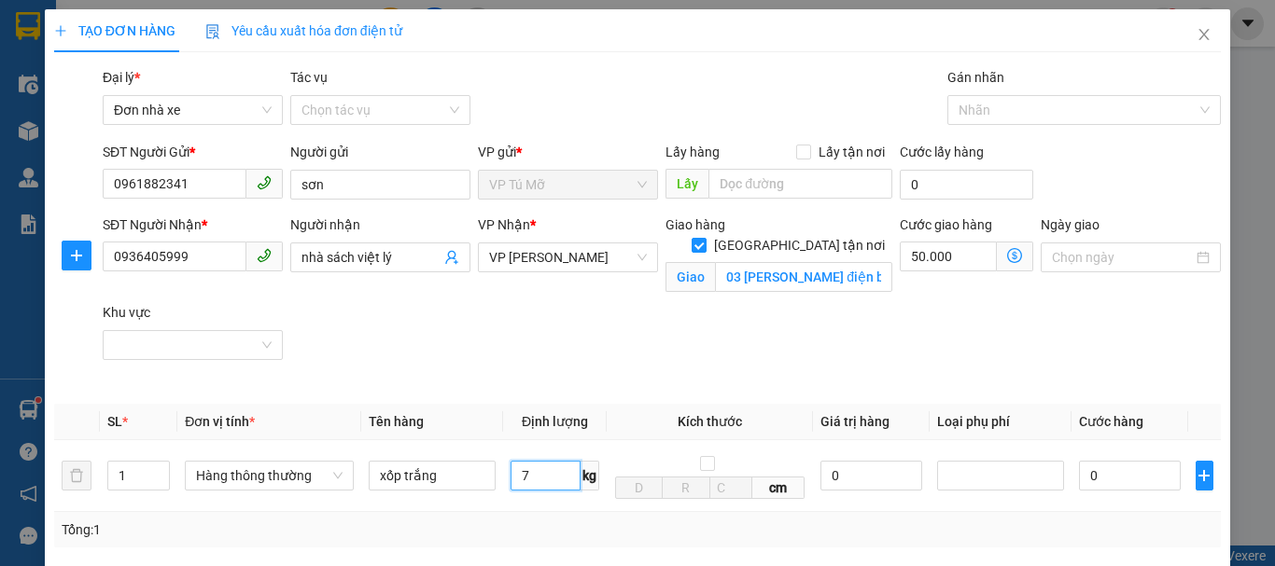
type input "7"
click at [1007, 253] on icon "dollar-circle" at bounding box center [1014, 255] width 15 height 15
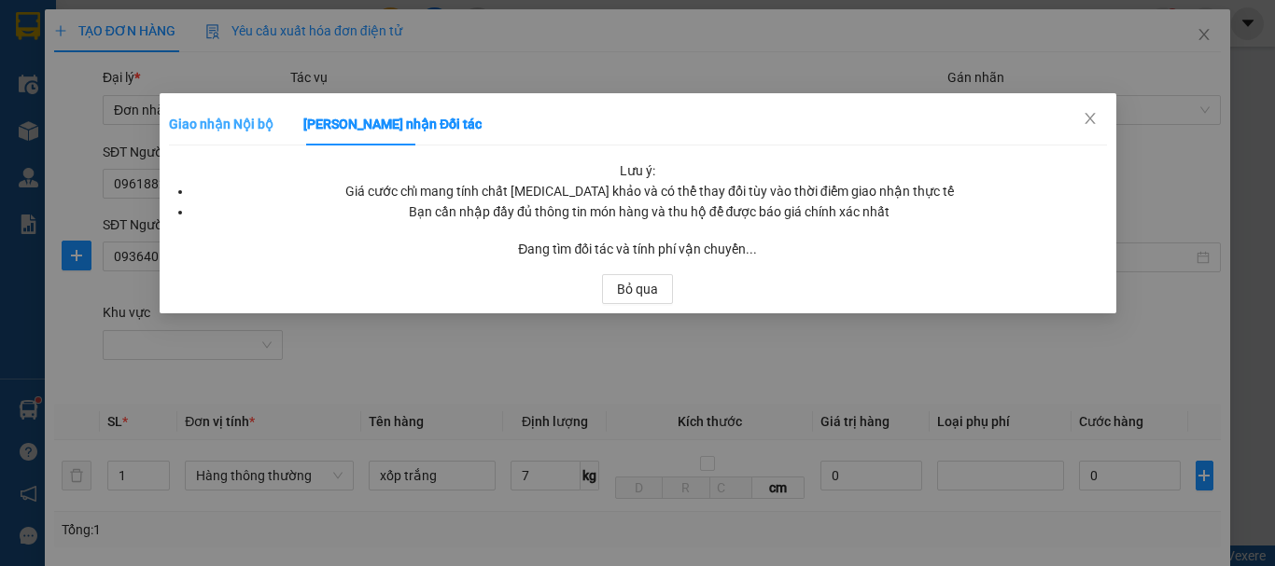
type input "40.000"
type input "90.000"
click at [245, 117] on b "Giao nhận Nội bộ" at bounding box center [221, 124] width 105 height 15
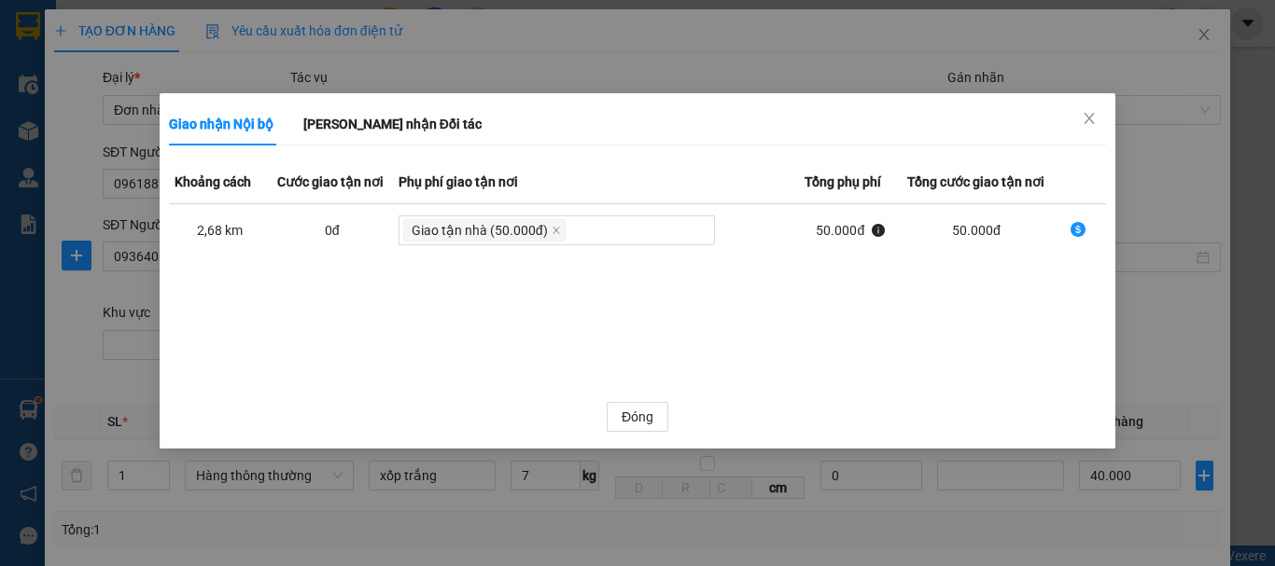
click at [1071, 228] on icon "dollar-circle" at bounding box center [1077, 229] width 15 height 15
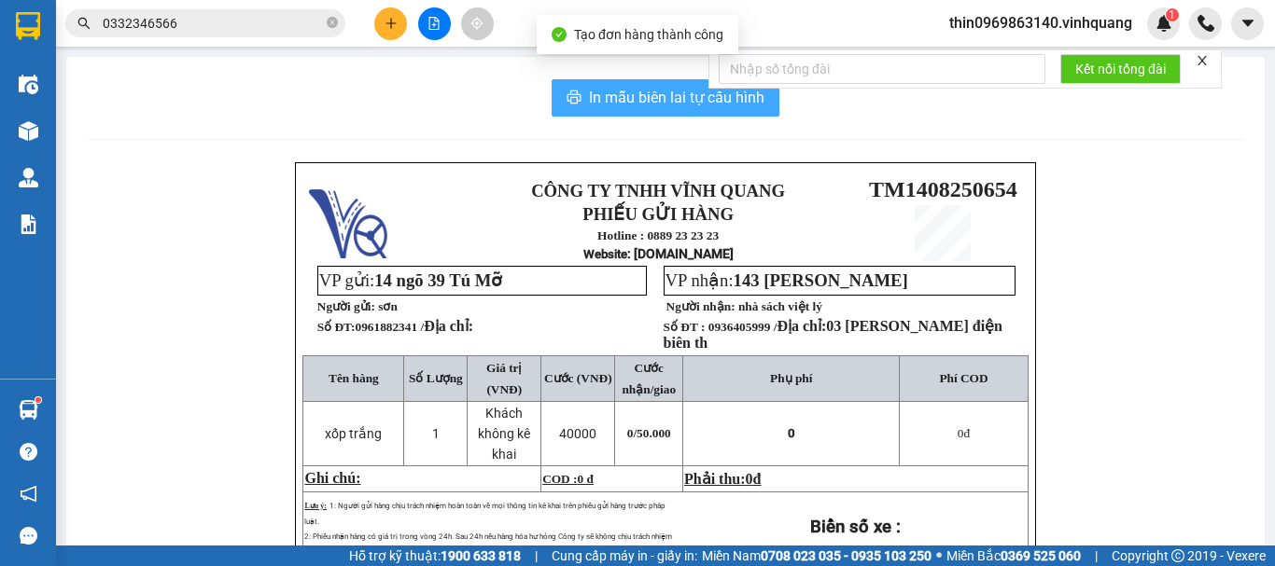
click at [659, 88] on span "In mẫu biên lai tự cấu hình" at bounding box center [676, 97] width 175 height 23
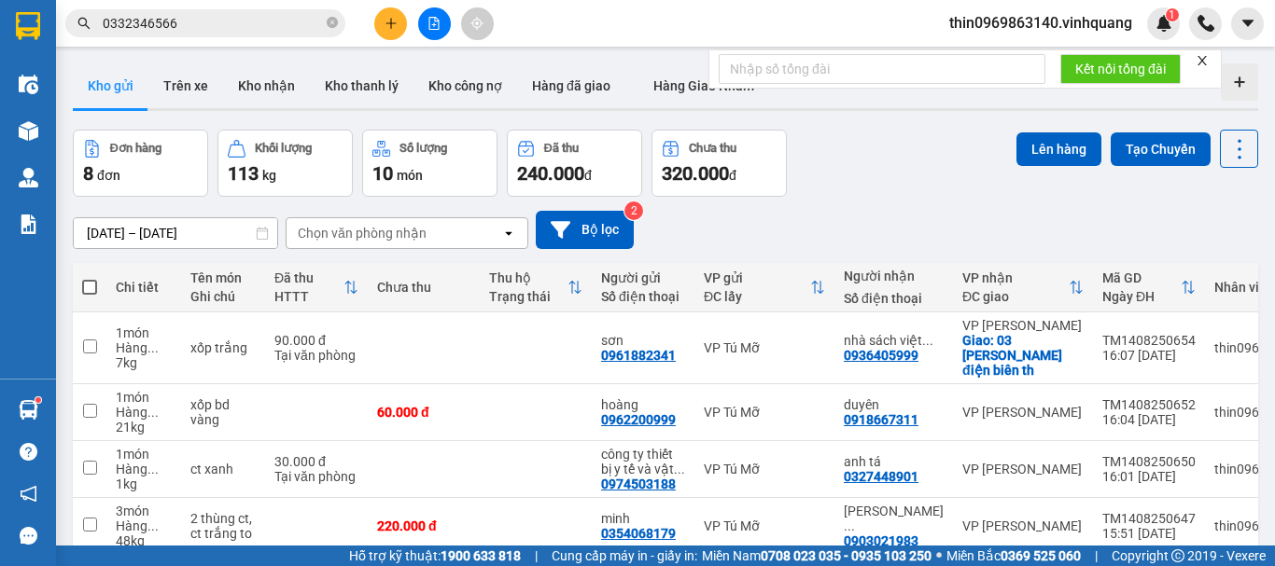
click at [88, 284] on span at bounding box center [89, 287] width 15 height 15
click at [90, 278] on input "checkbox" at bounding box center [90, 278] width 0 height 0
checkbox input "true"
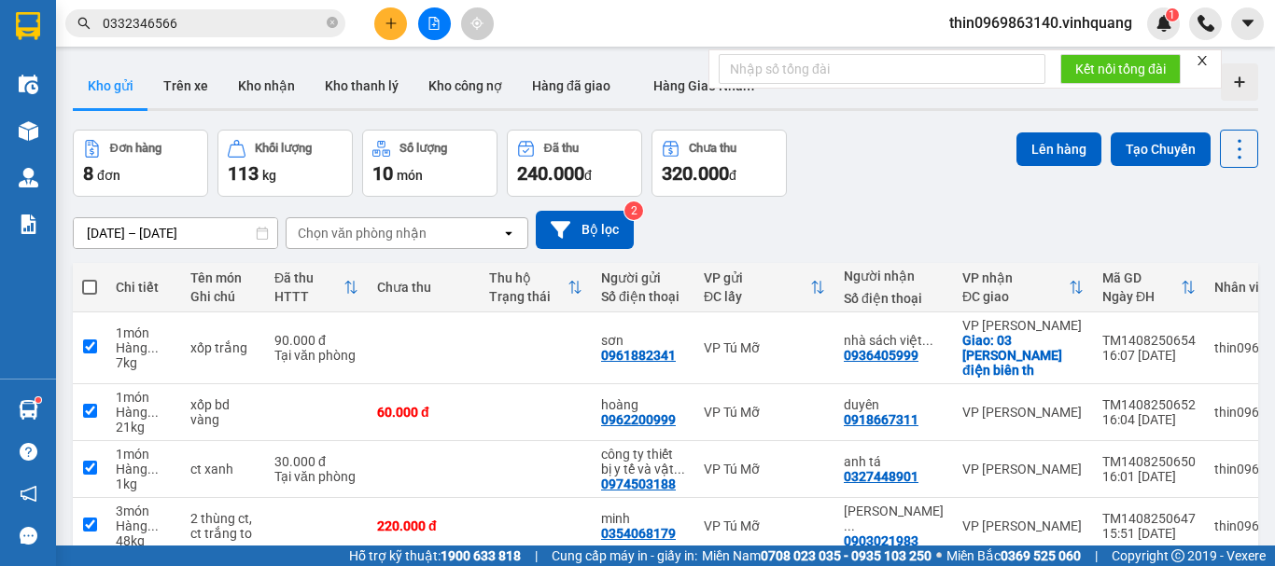
checkbox input "true"
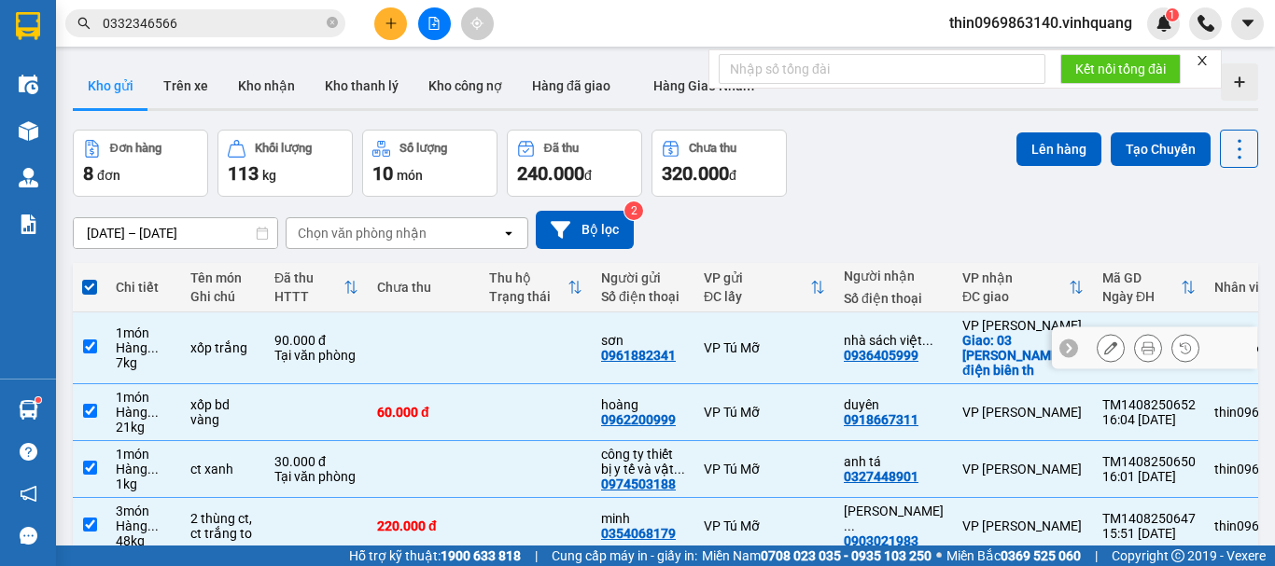
click at [91, 345] on input "checkbox" at bounding box center [90, 347] width 14 height 14
checkbox input "false"
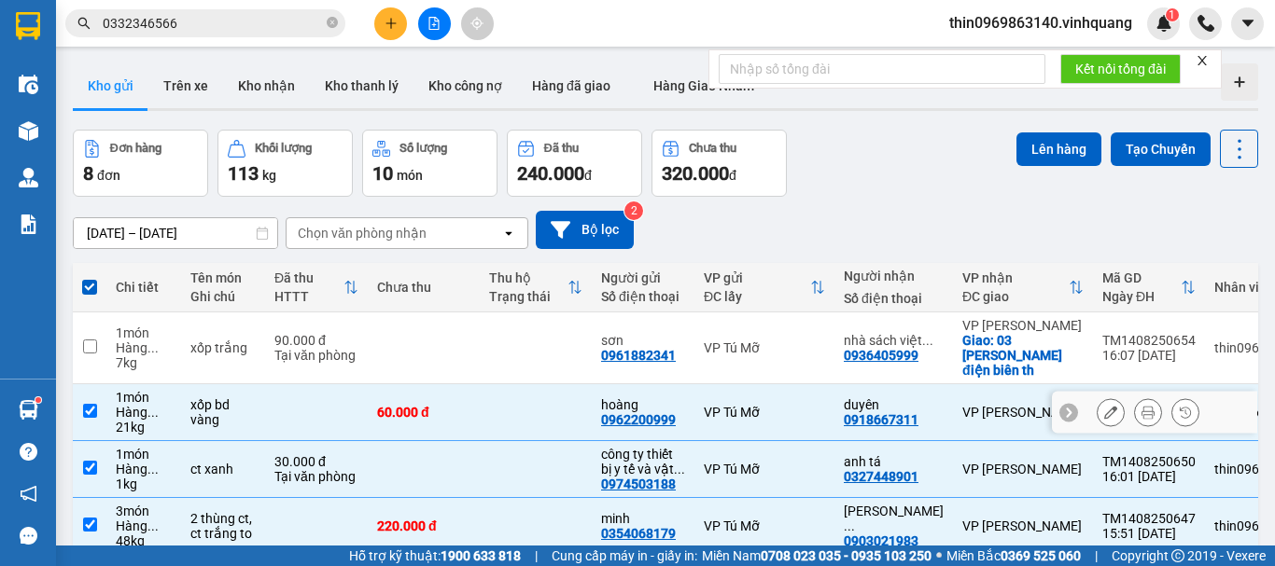
click at [85, 408] on input "checkbox" at bounding box center [90, 411] width 14 height 14
checkbox input "false"
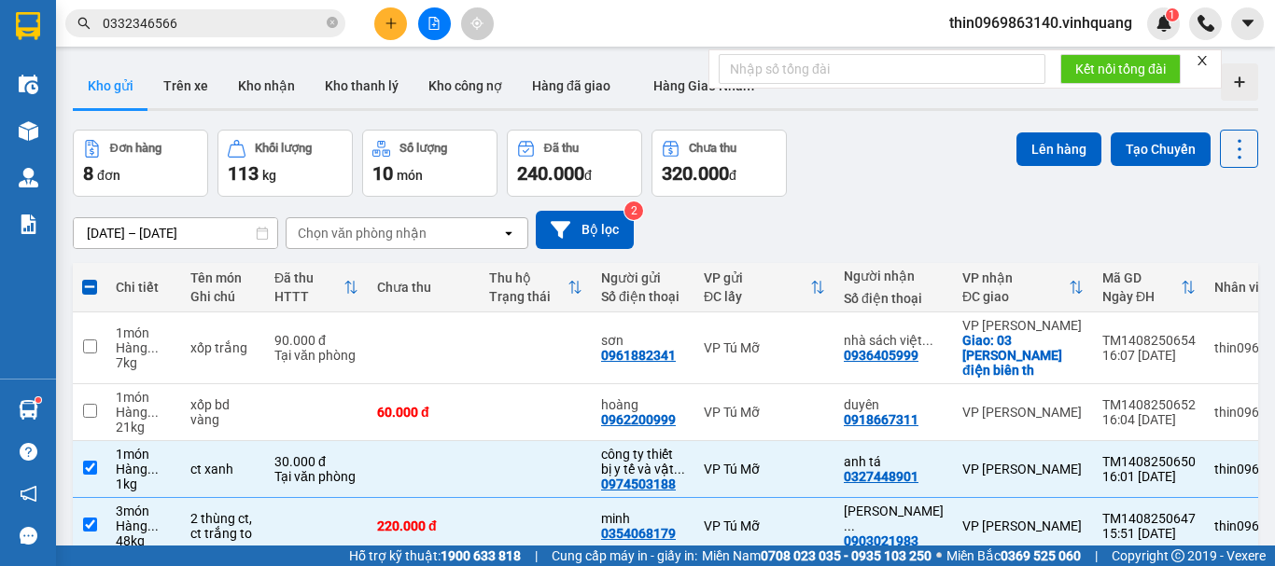
checkbox input "false"
click at [1059, 158] on button "Lên hàng" at bounding box center [1058, 150] width 85 height 34
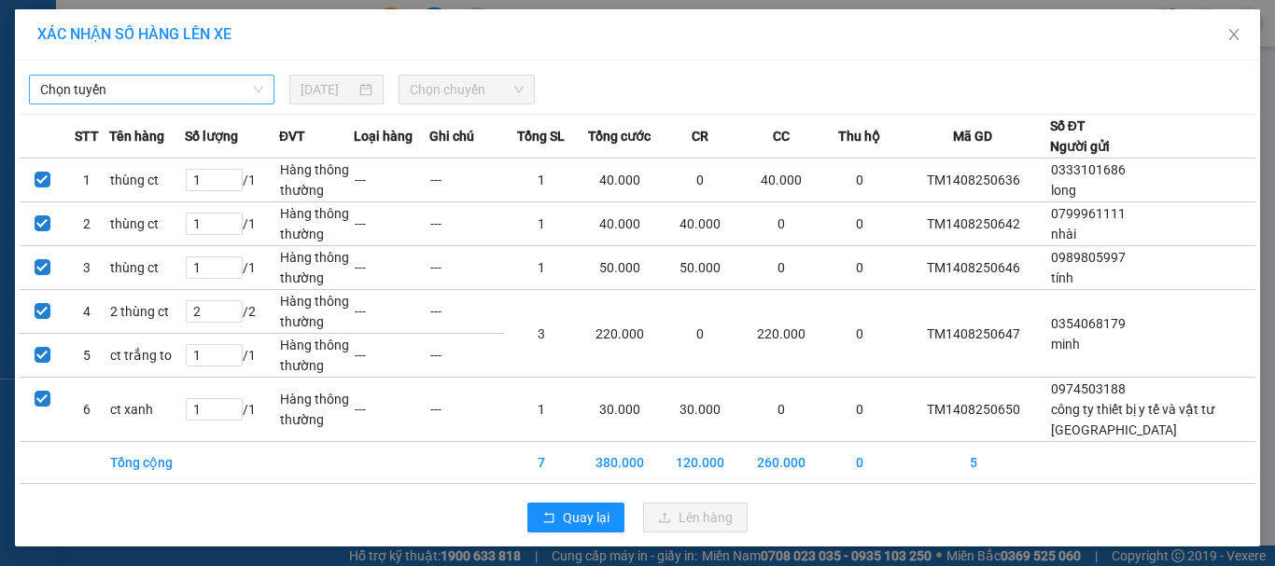
drag, startPoint x: 170, startPoint y: 91, endPoint x: 169, endPoint y: 101, distance: 10.3
click at [170, 92] on span "Chọn tuyến" at bounding box center [151, 90] width 223 height 28
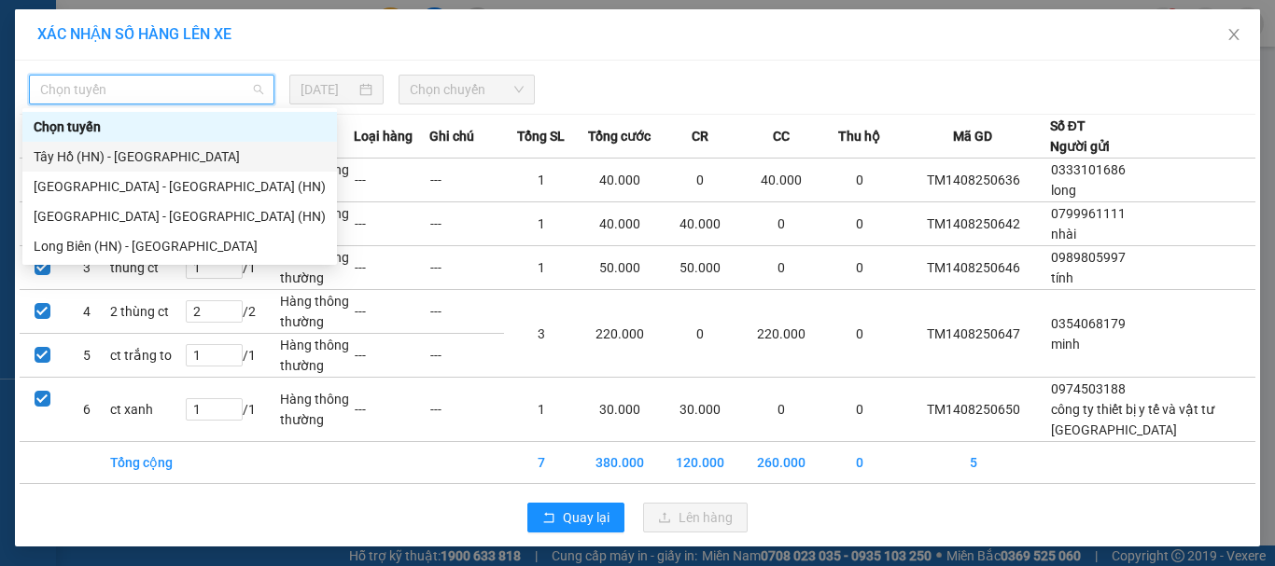
click at [116, 154] on div "Tây Hồ (HN) - [GEOGRAPHIC_DATA]" at bounding box center [180, 157] width 292 height 21
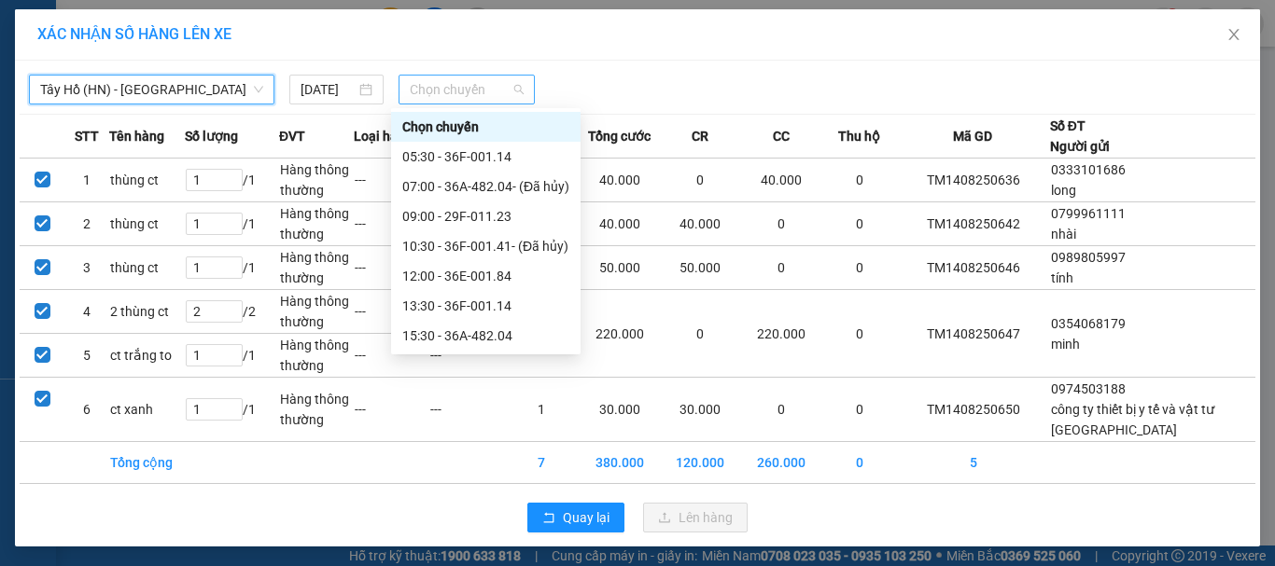
click at [433, 96] on span "Chọn chuyến" at bounding box center [467, 90] width 115 height 28
click at [420, 329] on div "15:30 - 36A-482.04" at bounding box center [485, 336] width 167 height 21
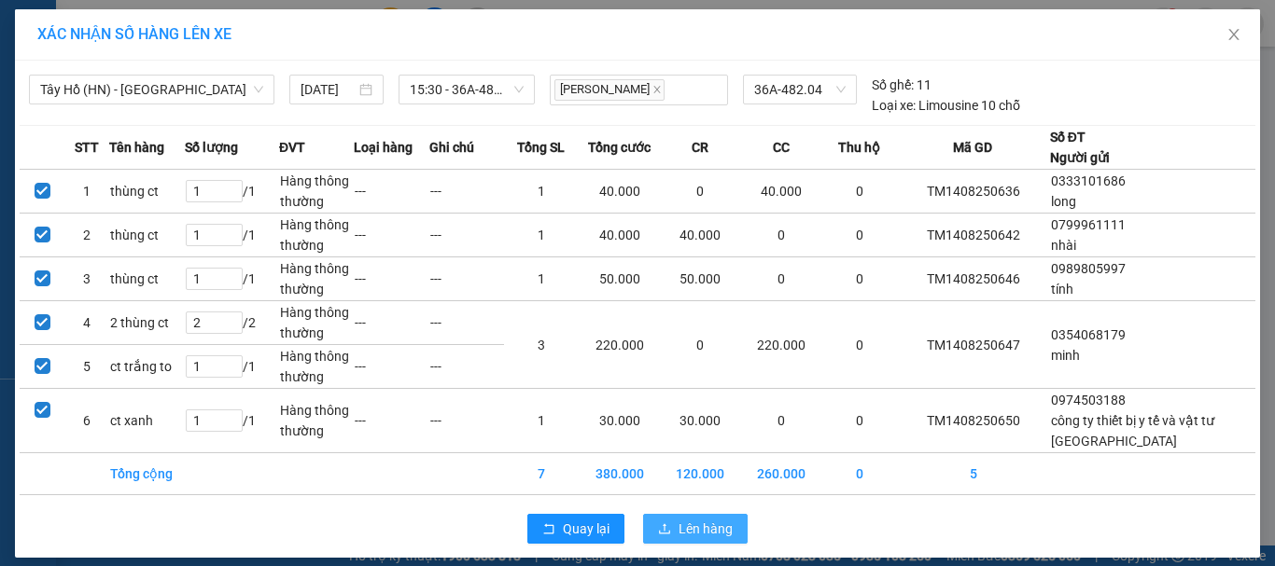
click at [727, 528] on button "Lên hàng" at bounding box center [695, 529] width 105 height 30
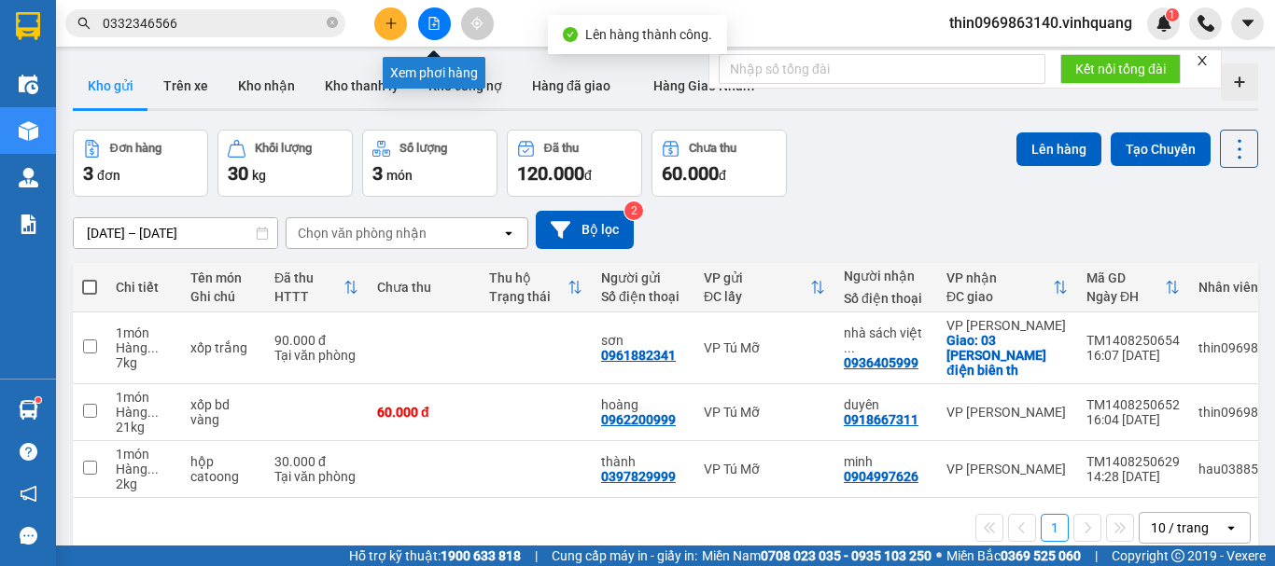
click at [446, 20] on button at bounding box center [434, 23] width 33 height 33
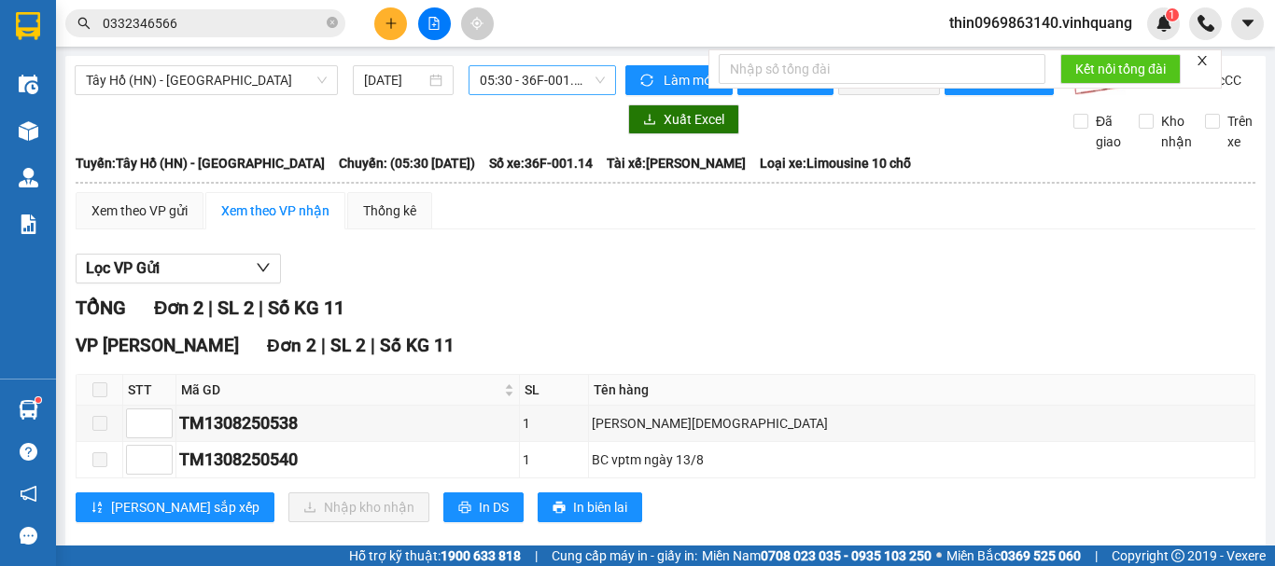
click at [546, 78] on span "05:30 - 36F-001.14" at bounding box center [542, 80] width 125 height 28
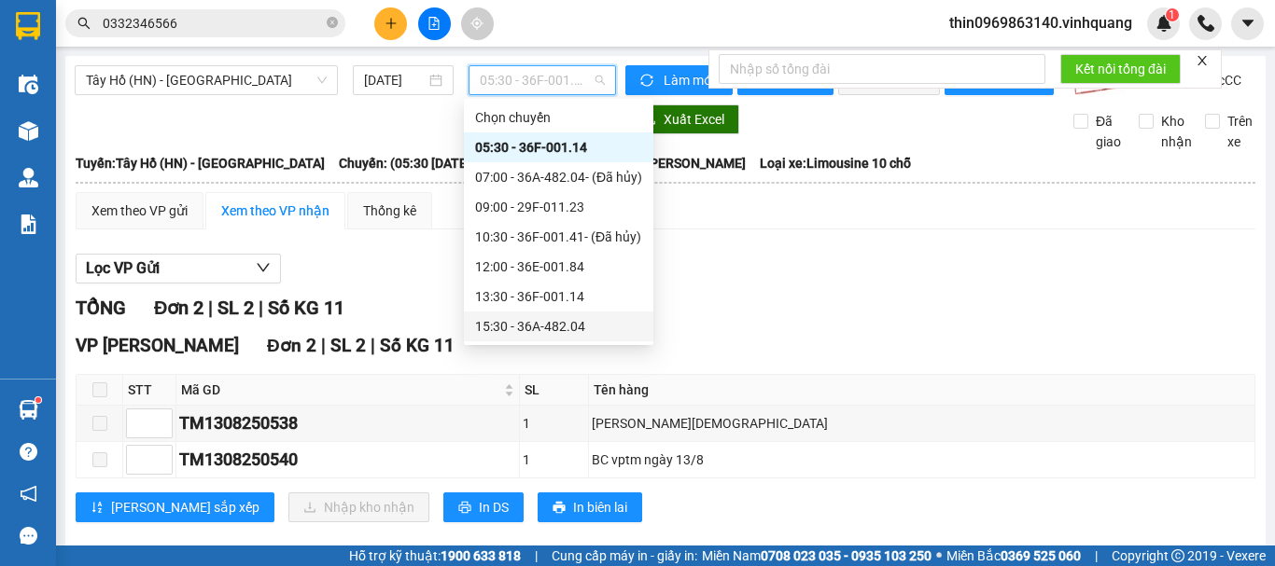
click at [510, 316] on div "15:30 - 36A-482.04" at bounding box center [558, 326] width 167 height 21
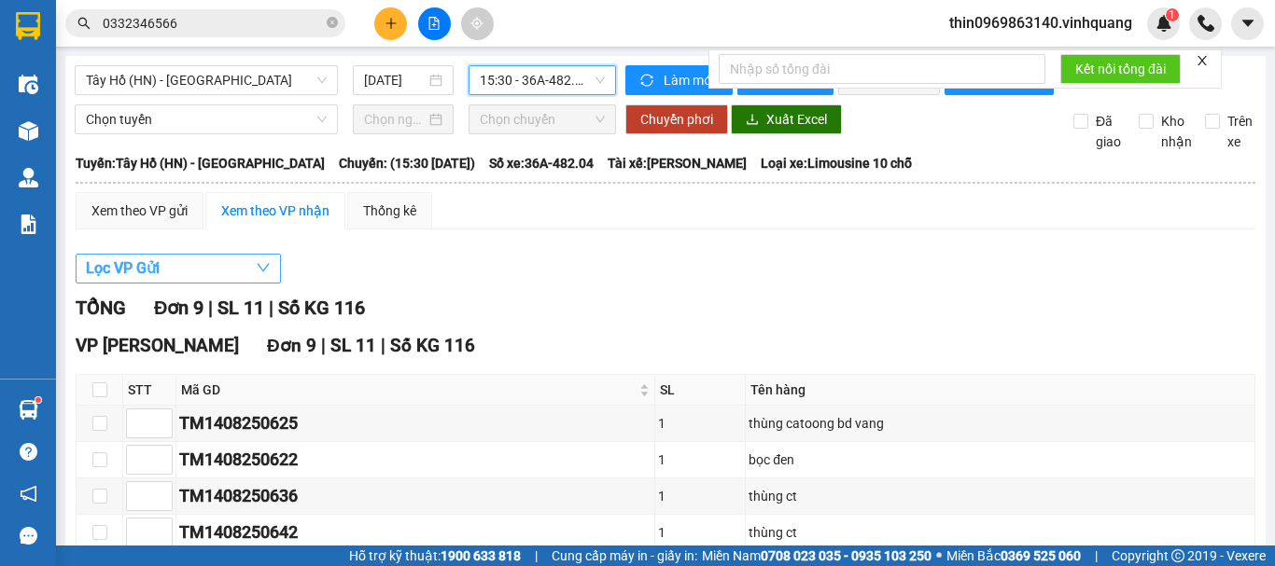
click at [160, 280] on span "Lọc VP Gửi" at bounding box center [123, 268] width 74 height 23
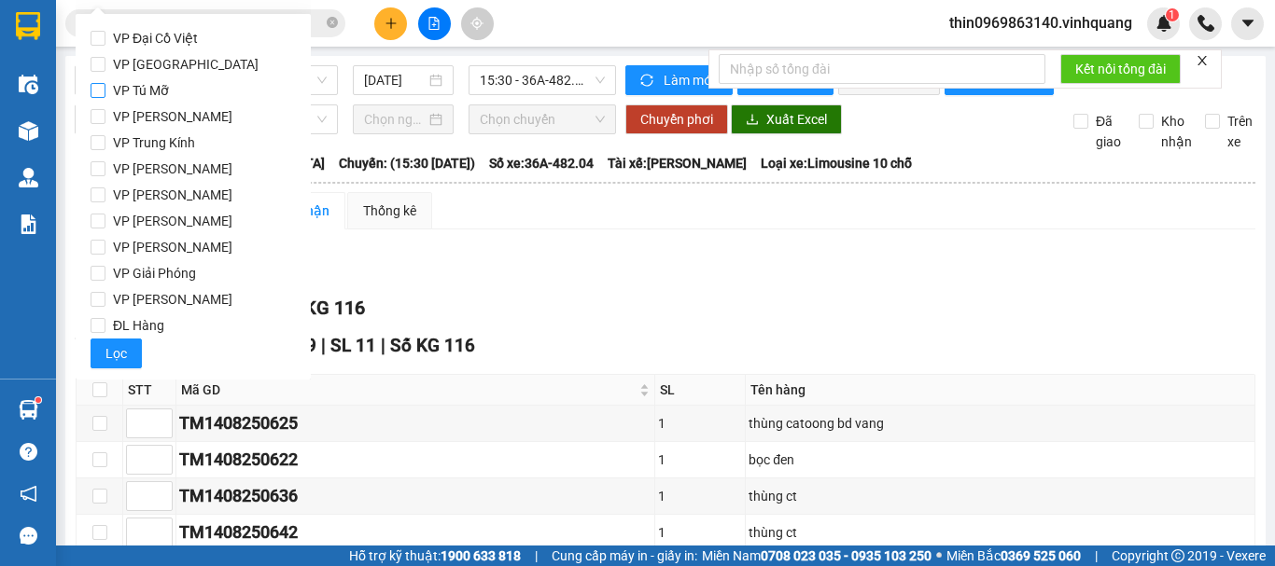
click at [94, 90] on input "VP Tú Mỡ" at bounding box center [98, 90] width 15 height 15
click at [119, 360] on span "Lọc" at bounding box center [115, 353] width 21 height 21
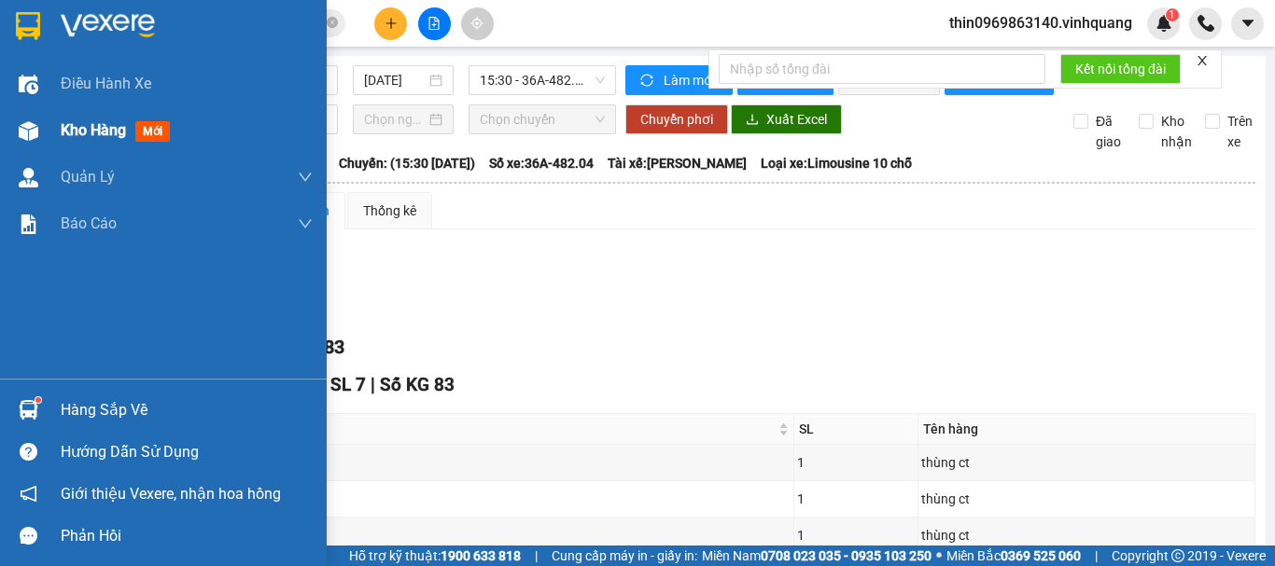
click at [99, 123] on span "Kho hàng" at bounding box center [93, 130] width 65 height 18
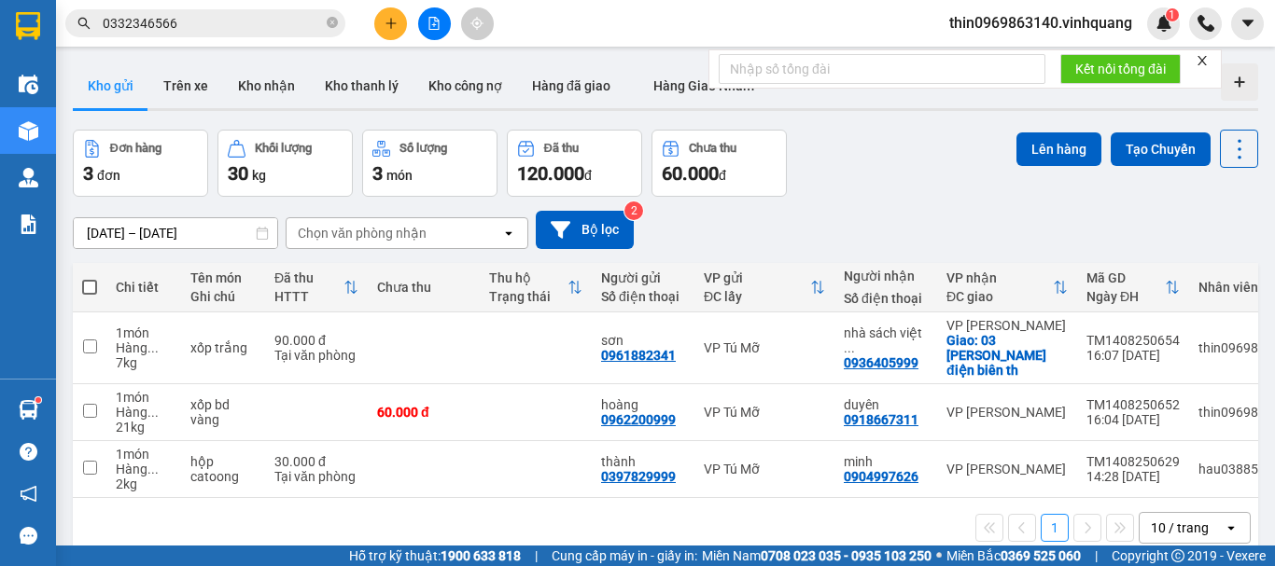
click at [222, 37] on div "Kết quả tìm kiếm ( 3 ) Bộ lọc Mã ĐH Trạng thái Món hàng Thu hộ Tổng cước Chưa c…" at bounding box center [182, 23] width 364 height 33
click at [227, 17] on input "0332346566" at bounding box center [213, 23] width 220 height 21
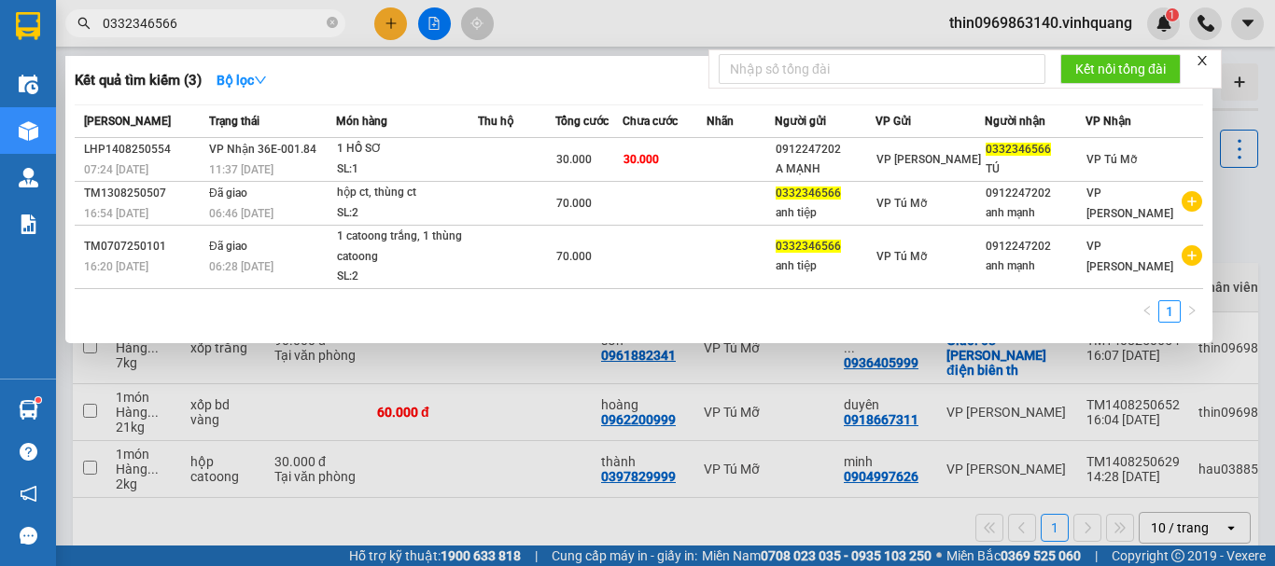
click at [227, 17] on input "0332346566" at bounding box center [213, 23] width 220 height 21
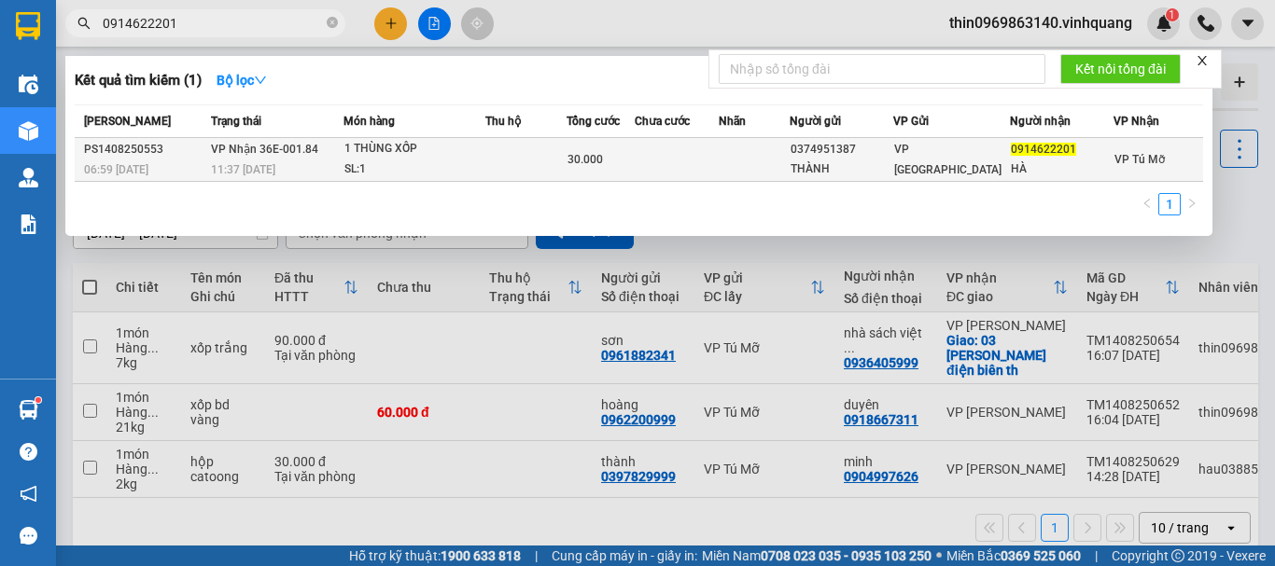
type input "0914622201"
click at [550, 167] on td at bounding box center [525, 160] width 81 height 44
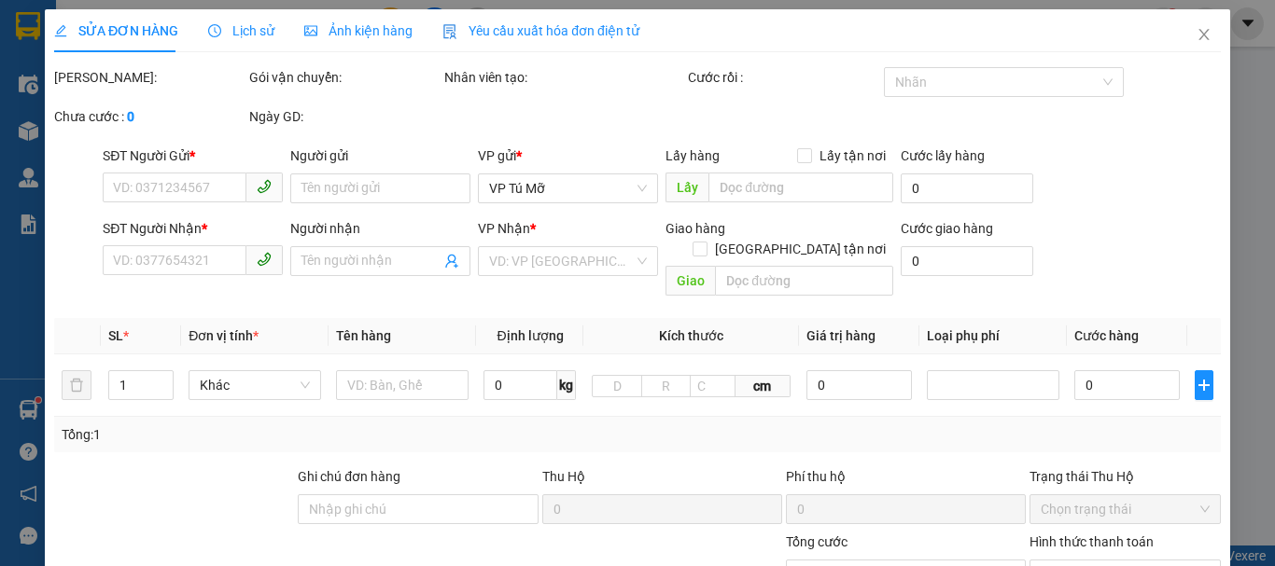
type input "0374951387"
type input "THÀNH"
type input "0914622201"
type input "HÀ"
type input "30.000"
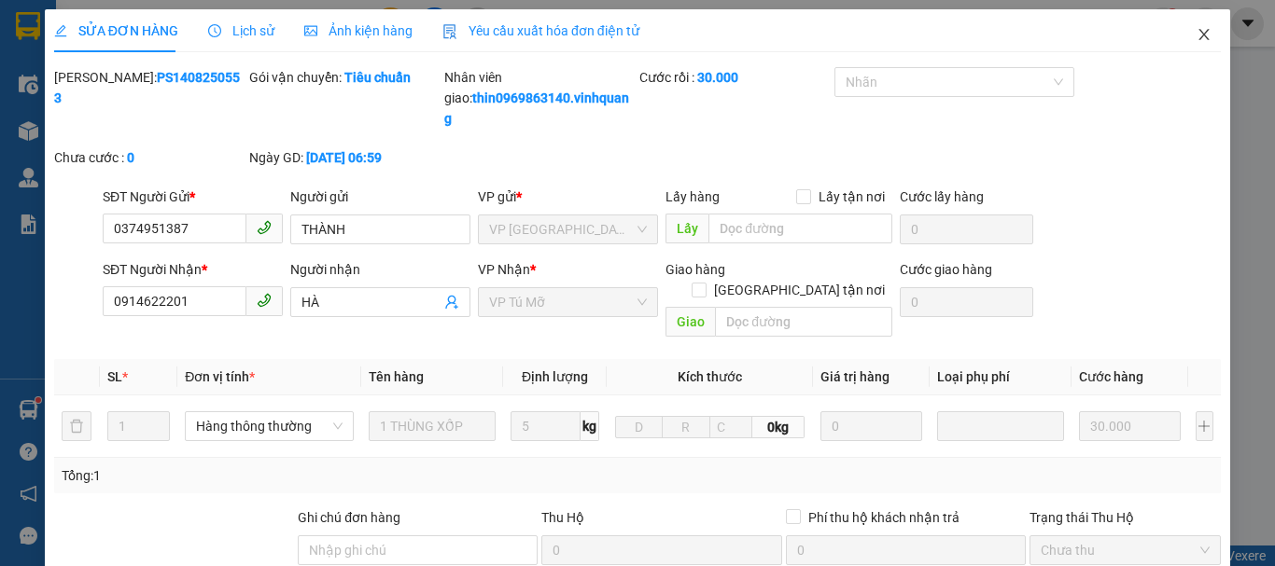
click at [1197, 35] on icon "close" at bounding box center [1203, 34] width 15 height 15
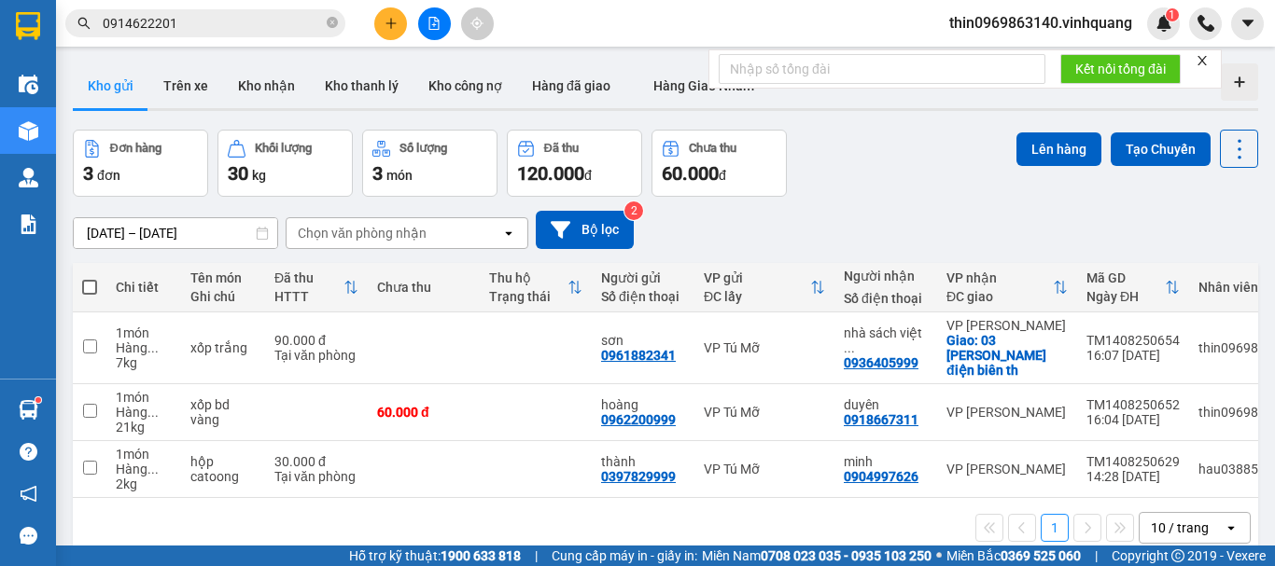
click at [175, 15] on input "0914622201" at bounding box center [213, 23] width 220 height 21
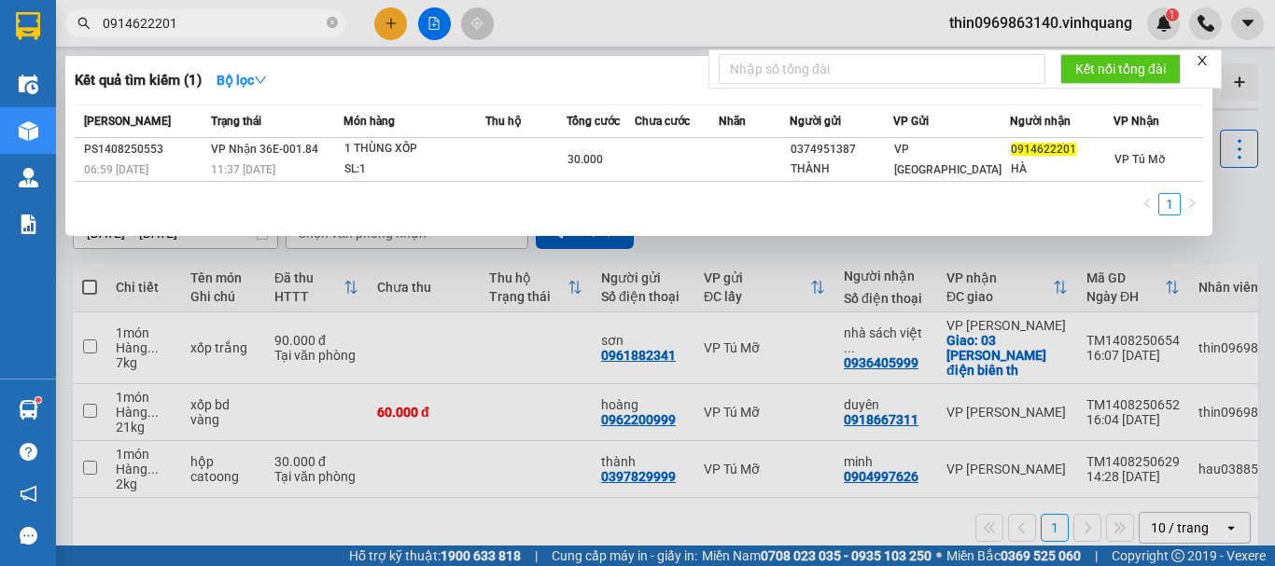
click at [175, 15] on input "0914622201" at bounding box center [213, 23] width 220 height 21
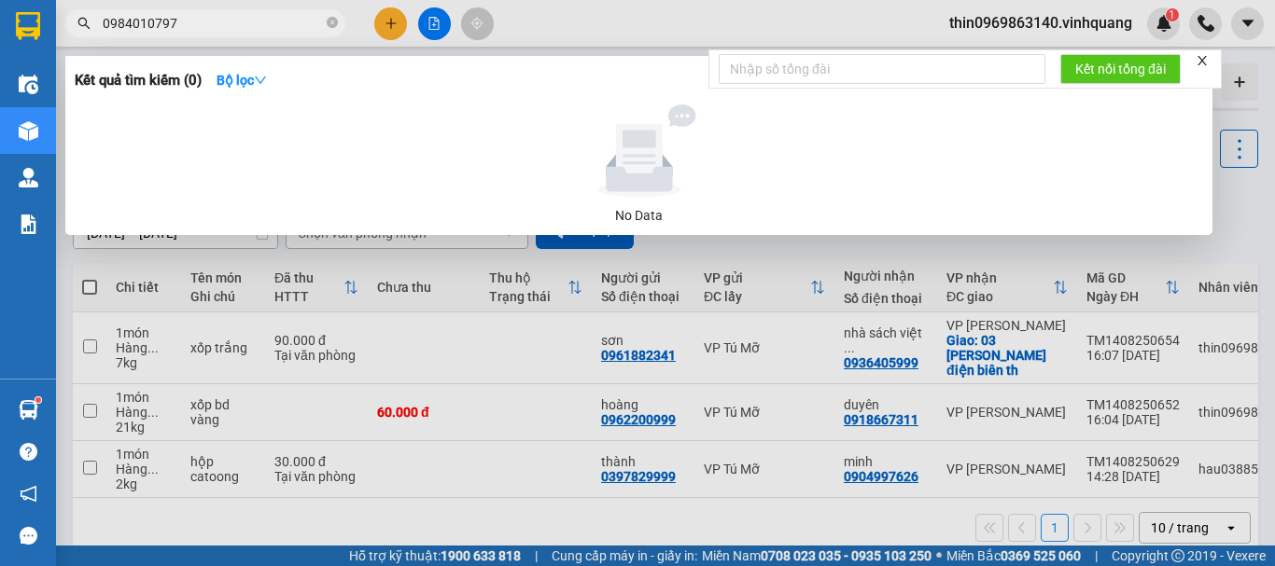
click at [191, 17] on input "0984010797" at bounding box center [213, 23] width 220 height 21
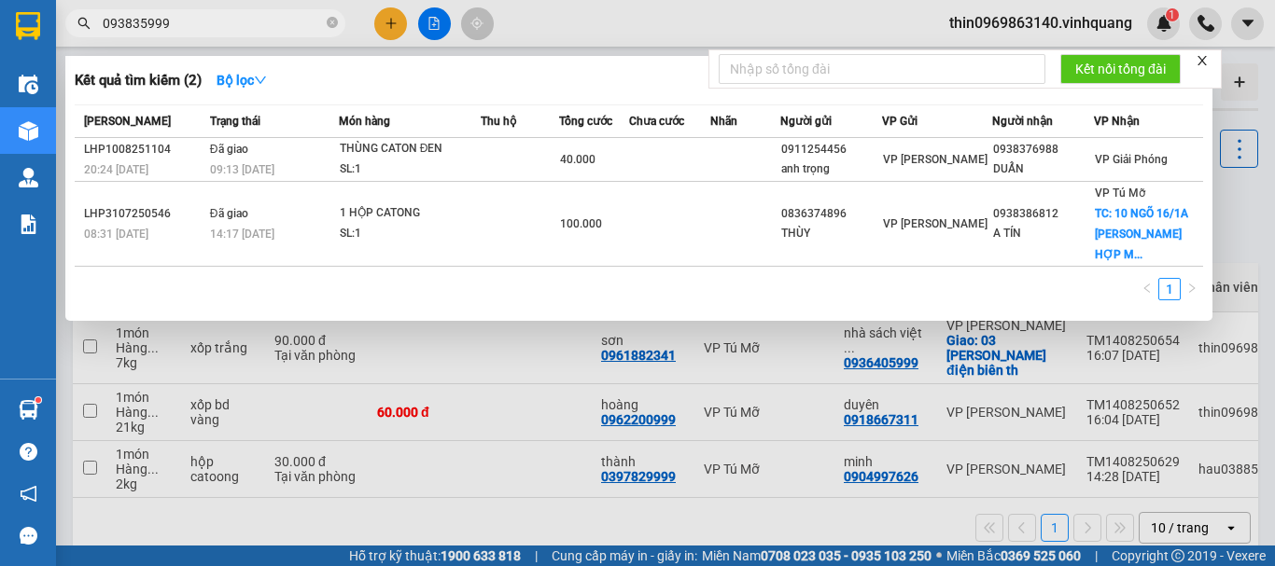
type input "0938359998"
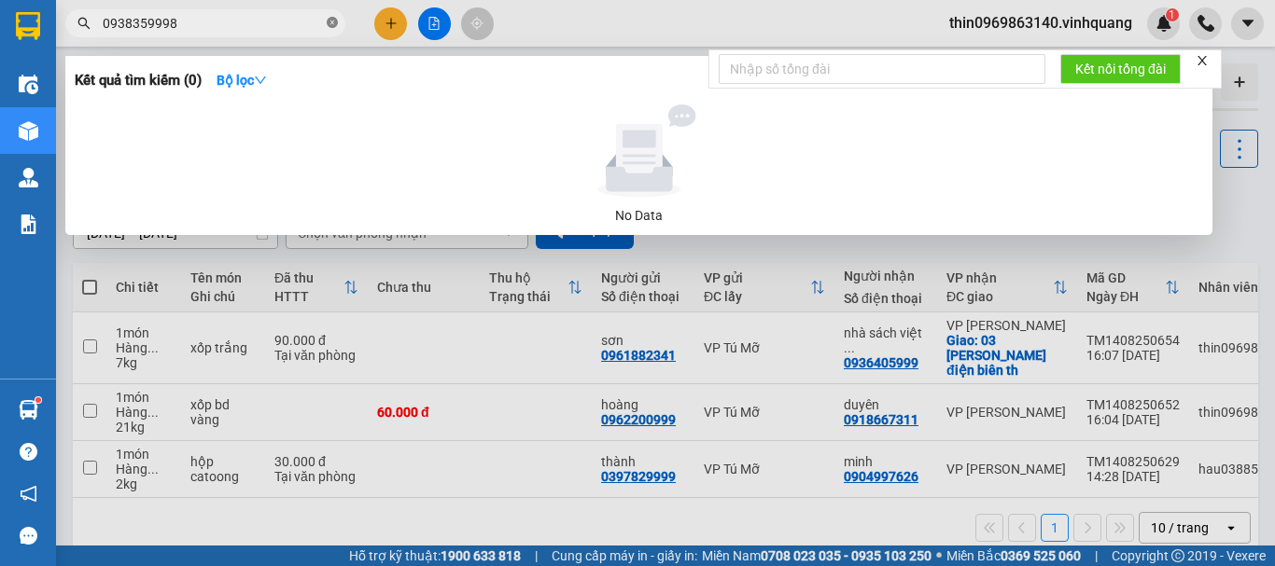
click at [328, 19] on icon "close-circle" at bounding box center [332, 22] width 11 height 11
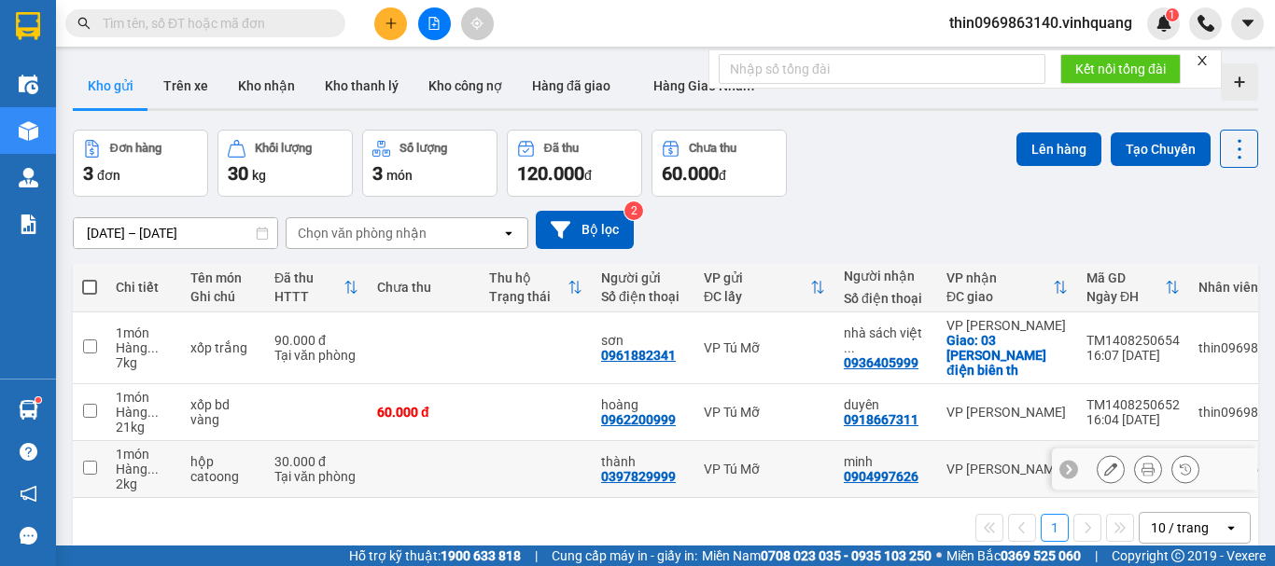
click at [90, 468] on input "checkbox" at bounding box center [90, 468] width 14 height 14
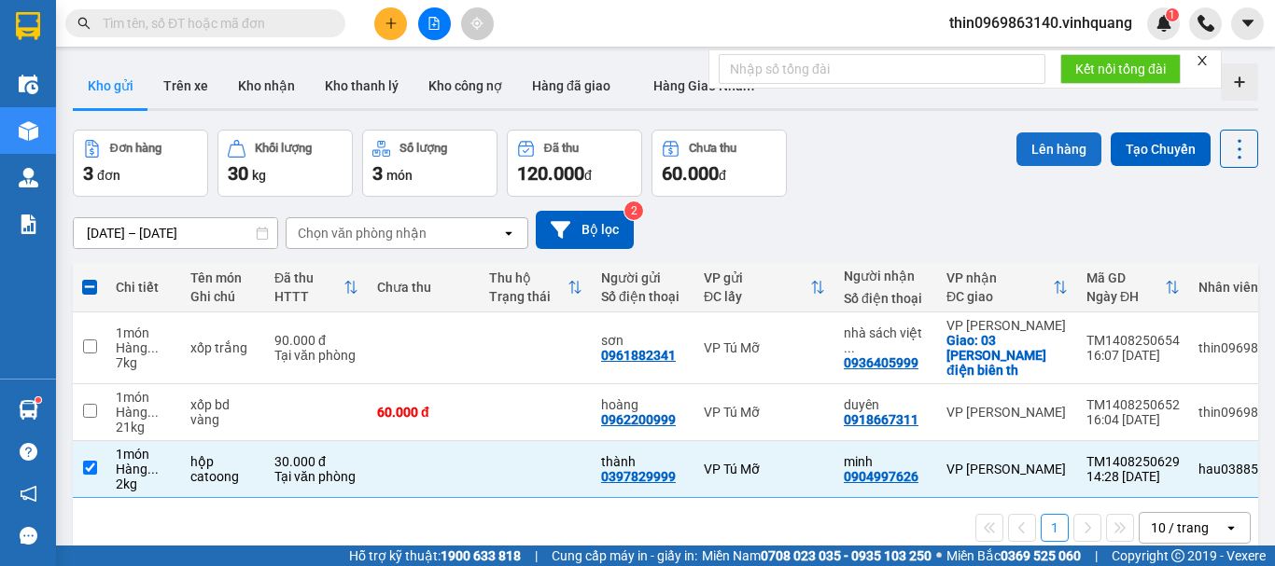
click at [1041, 152] on button "Lên hàng" at bounding box center [1058, 150] width 85 height 34
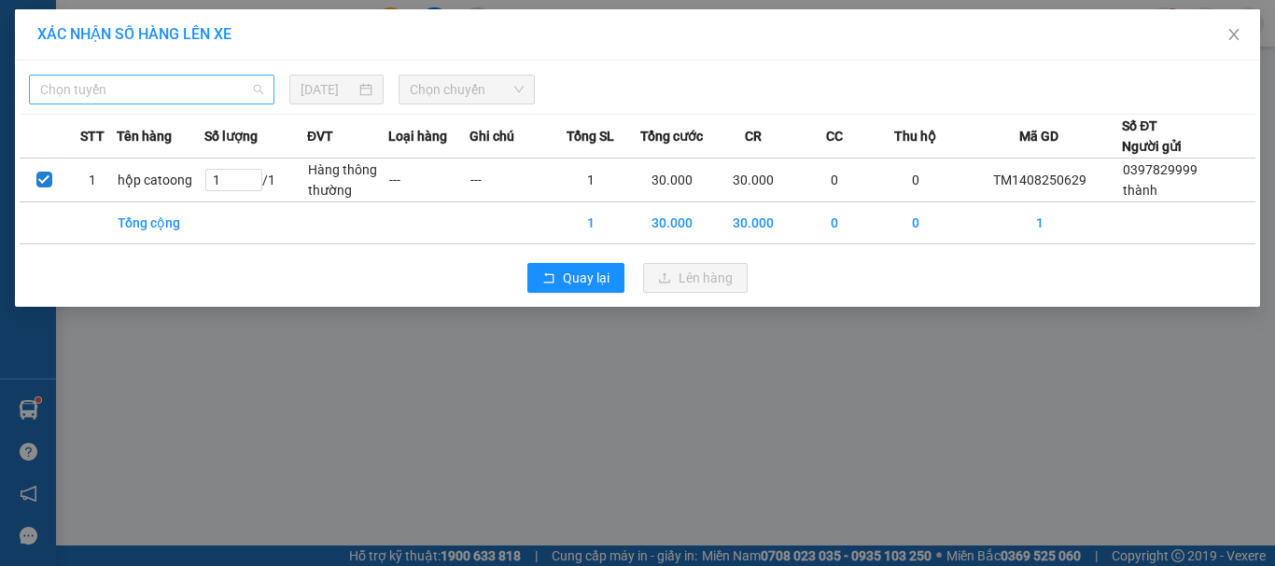
click at [173, 83] on span "Chọn tuyến" at bounding box center [151, 90] width 223 height 28
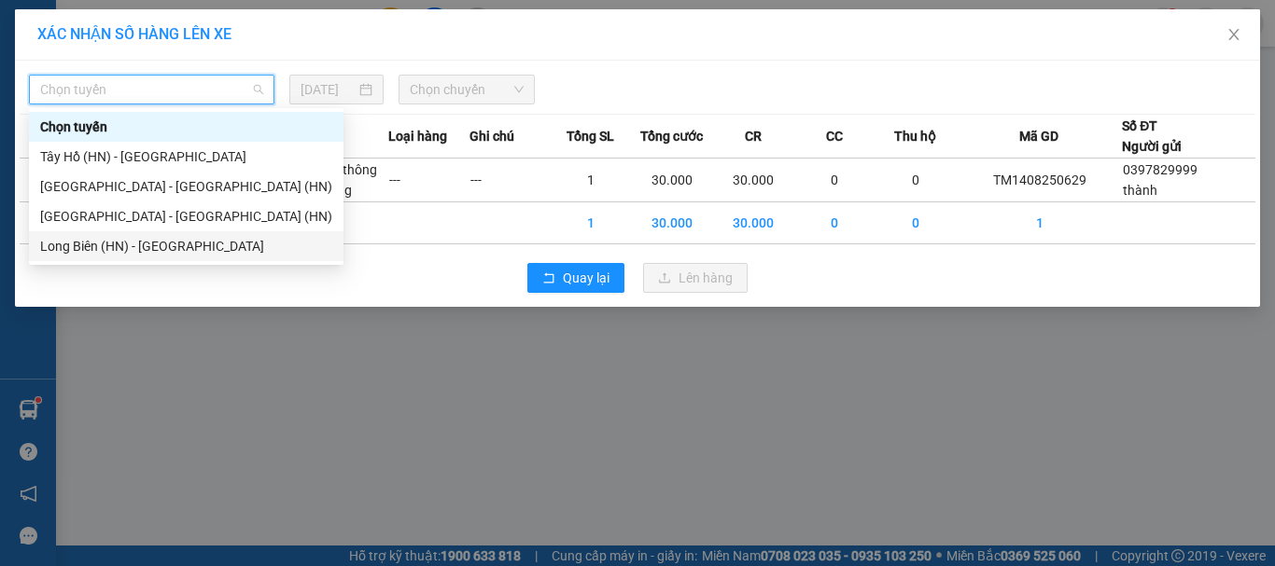
click at [87, 241] on div "Long Biên (HN) - [GEOGRAPHIC_DATA]" at bounding box center [186, 246] width 292 height 21
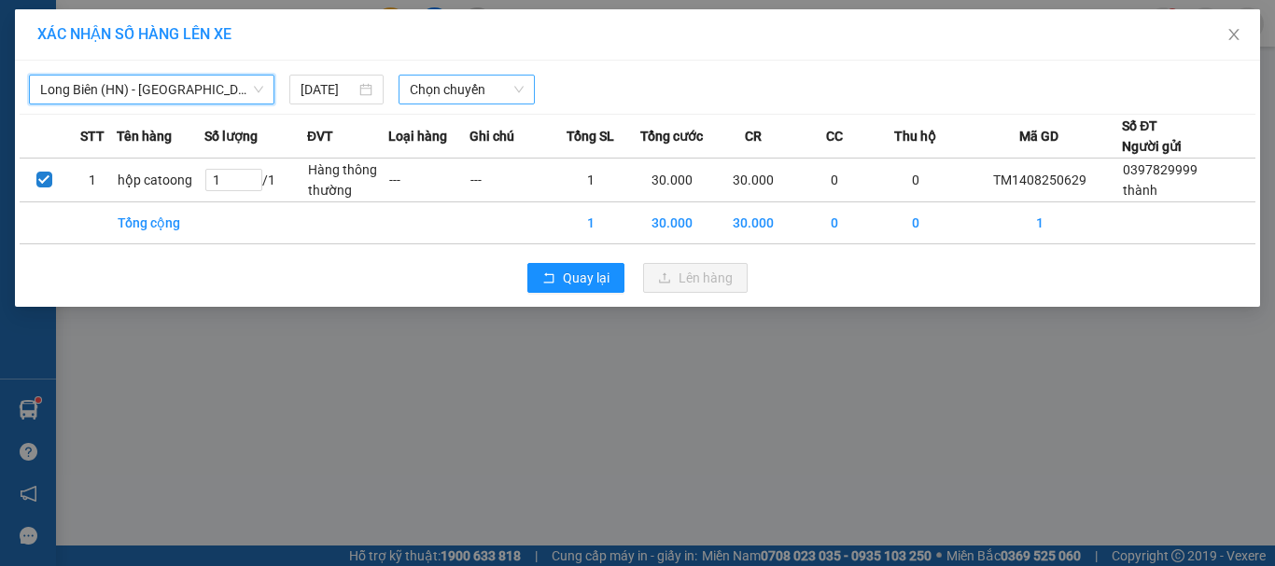
click at [447, 87] on span "Chọn chuyến" at bounding box center [467, 90] width 115 height 28
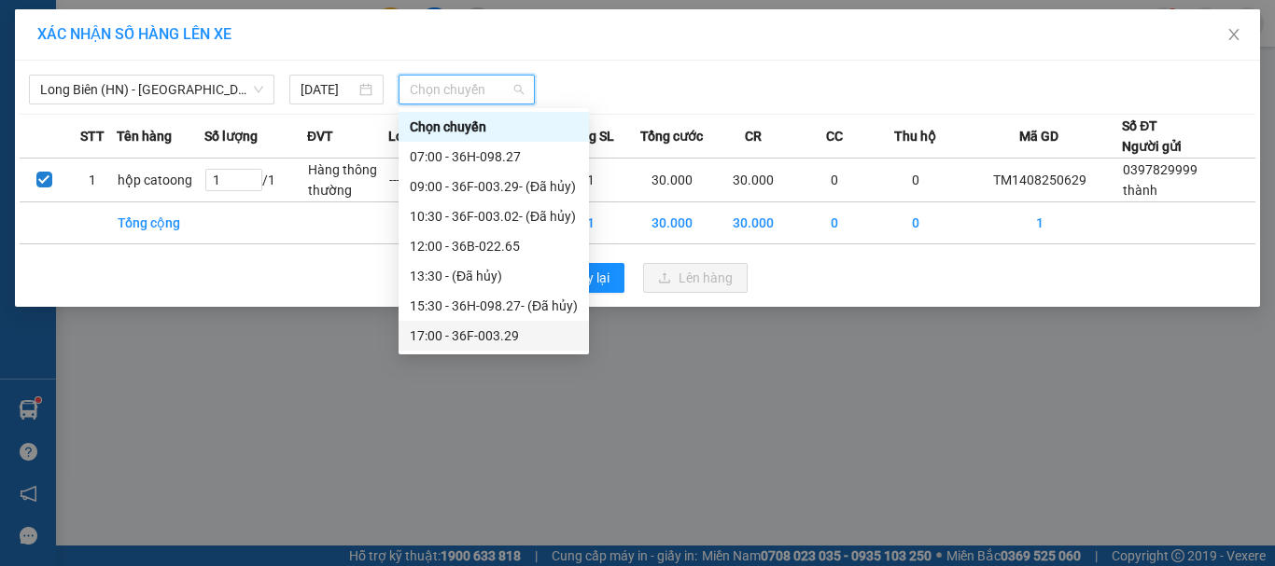
click at [494, 340] on div "17:00 - 36F-003.29" at bounding box center [494, 336] width 168 height 21
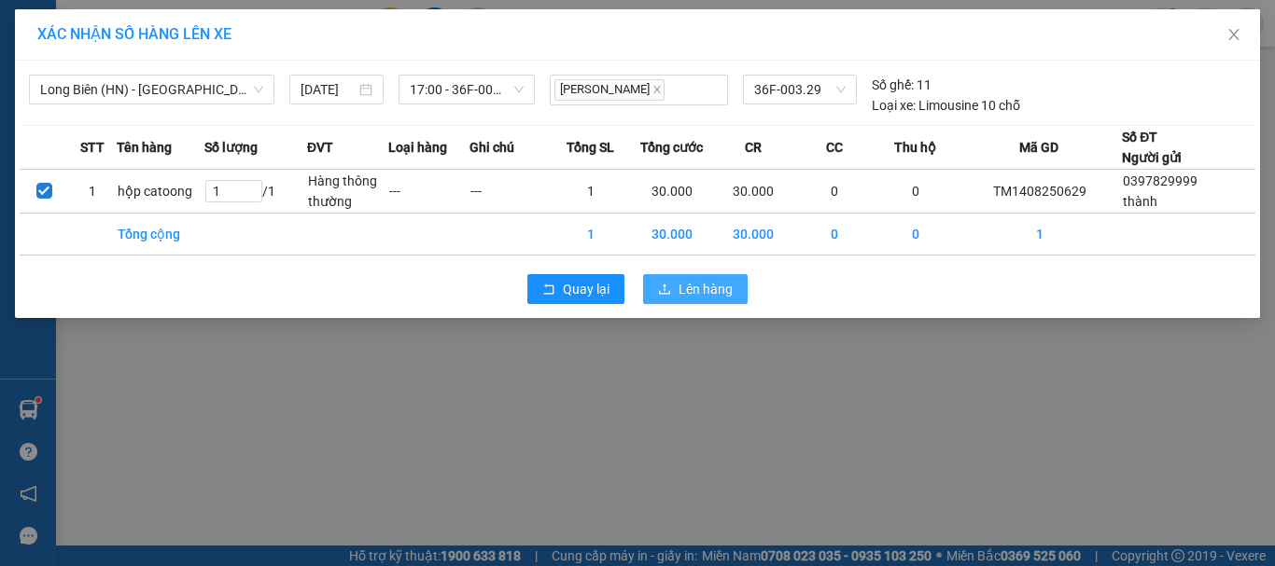
click at [679, 286] on span "Lên hàng" at bounding box center [705, 289] width 54 height 21
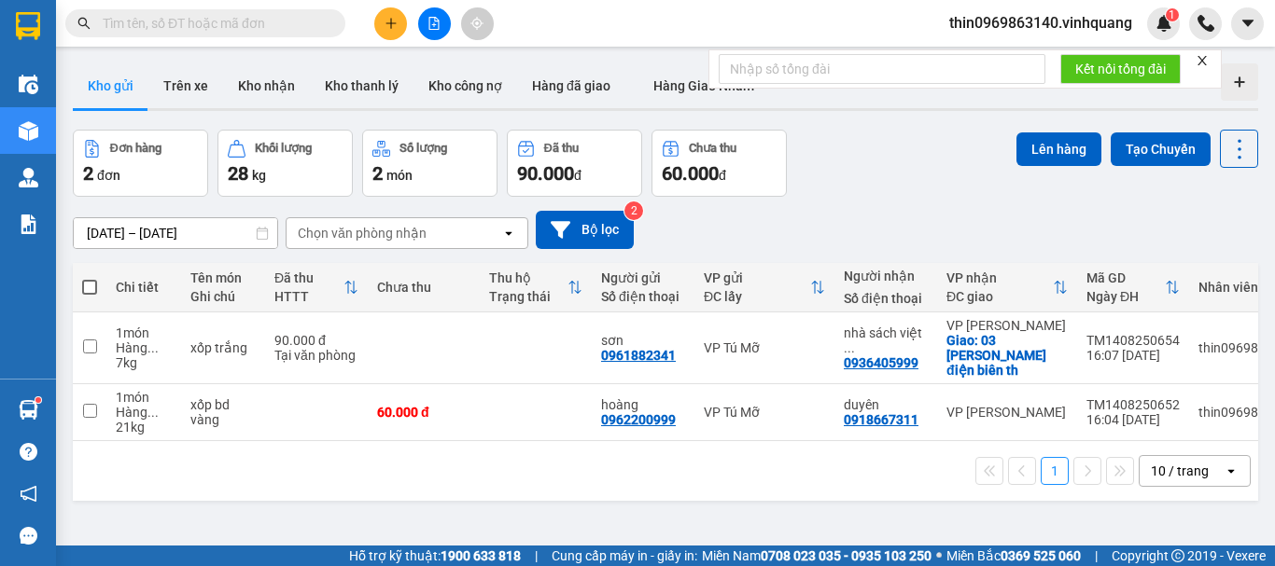
click at [403, 25] on button at bounding box center [390, 23] width 33 height 33
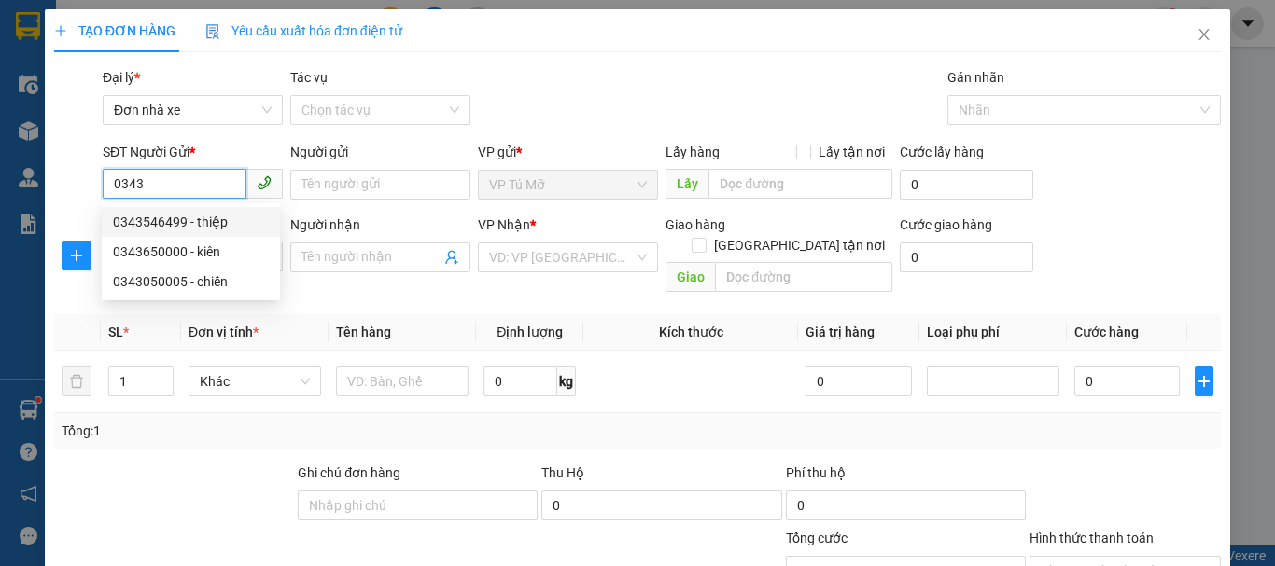
click at [203, 226] on div "0343546499 - thiệp" at bounding box center [191, 222] width 156 height 21
type input "0343546499"
type input "thiệp"
type input "0965784888"
type input "hải"
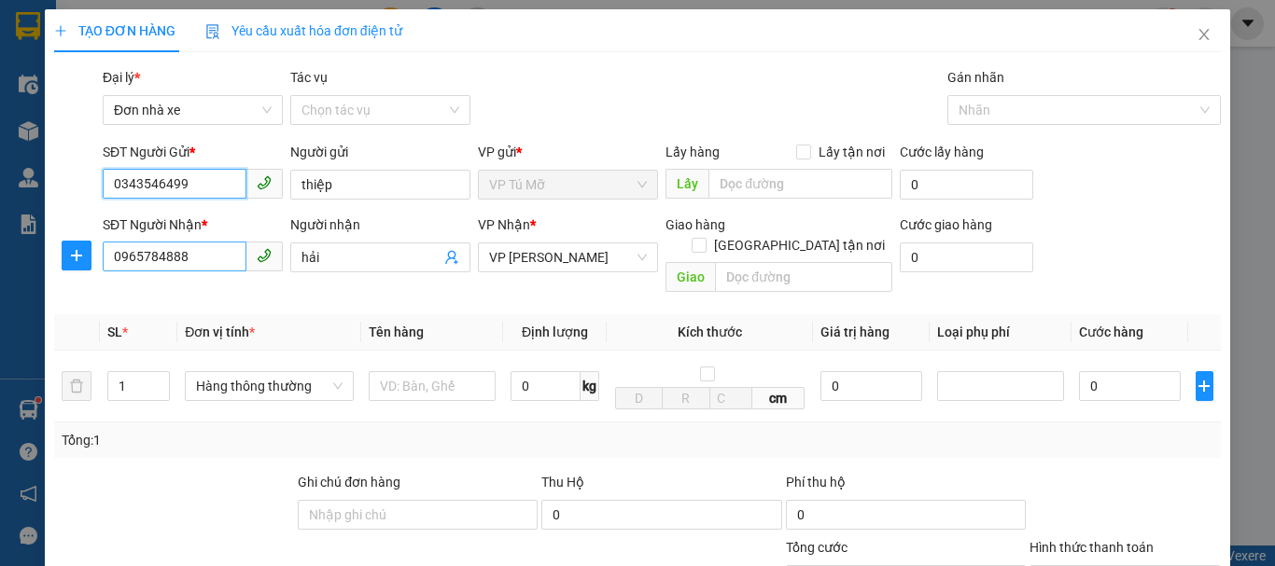
type input "0343546499"
click at [203, 263] on input "0965784888" at bounding box center [175, 257] width 144 height 30
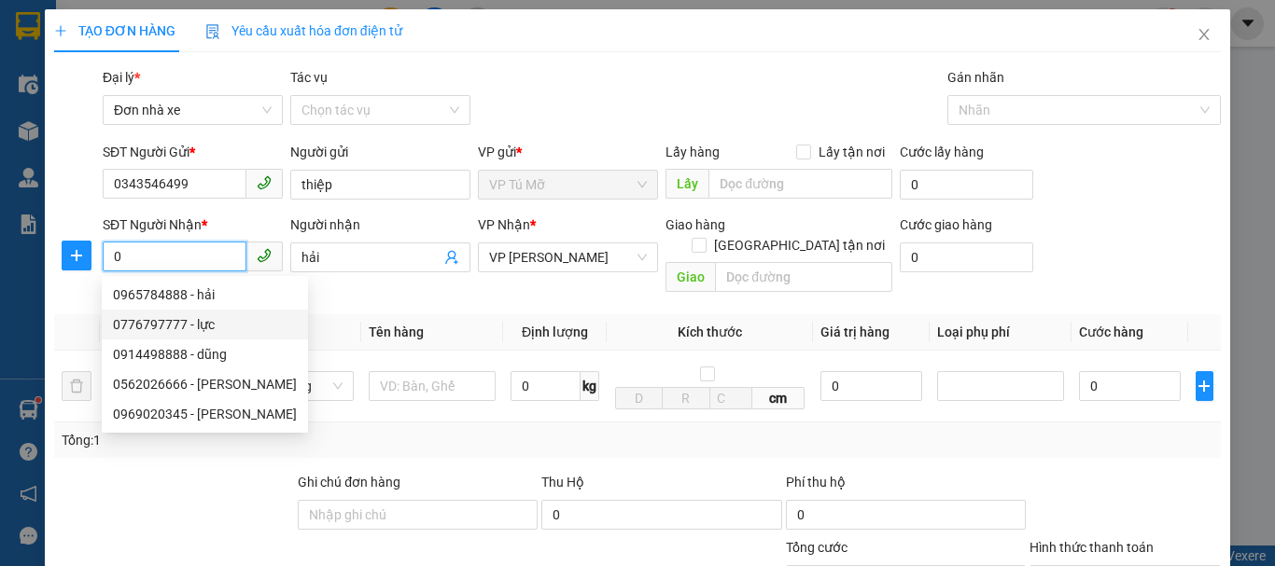
click at [157, 329] on div "0776797777 - lực" at bounding box center [205, 324] width 184 height 21
type input "0776797777"
type input "lực"
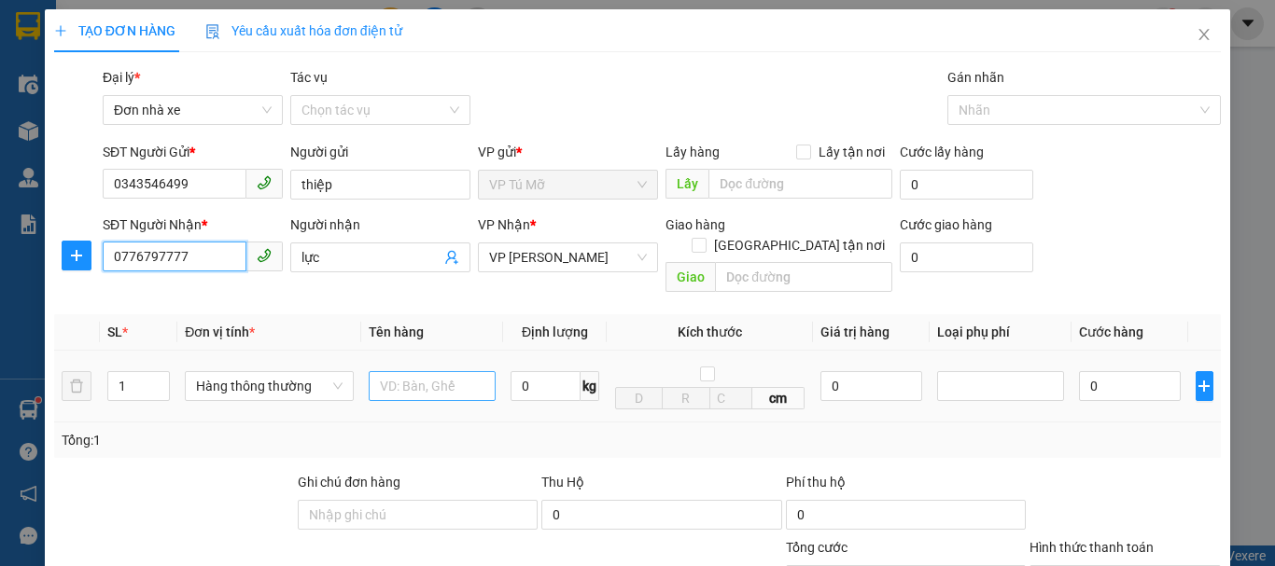
type input "0776797777"
click at [450, 375] on input "text" at bounding box center [432, 386] width 127 height 30
type input "ct bọc trắng"
click at [555, 374] on input "0" at bounding box center [545, 386] width 70 height 30
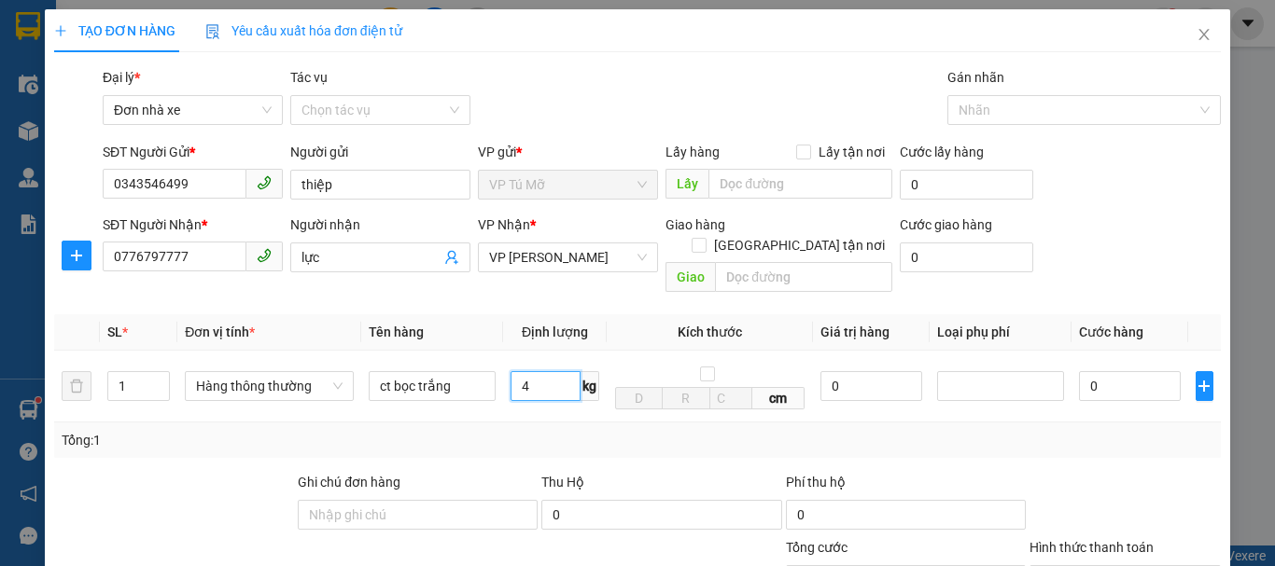
type input "4"
type input "30.000"
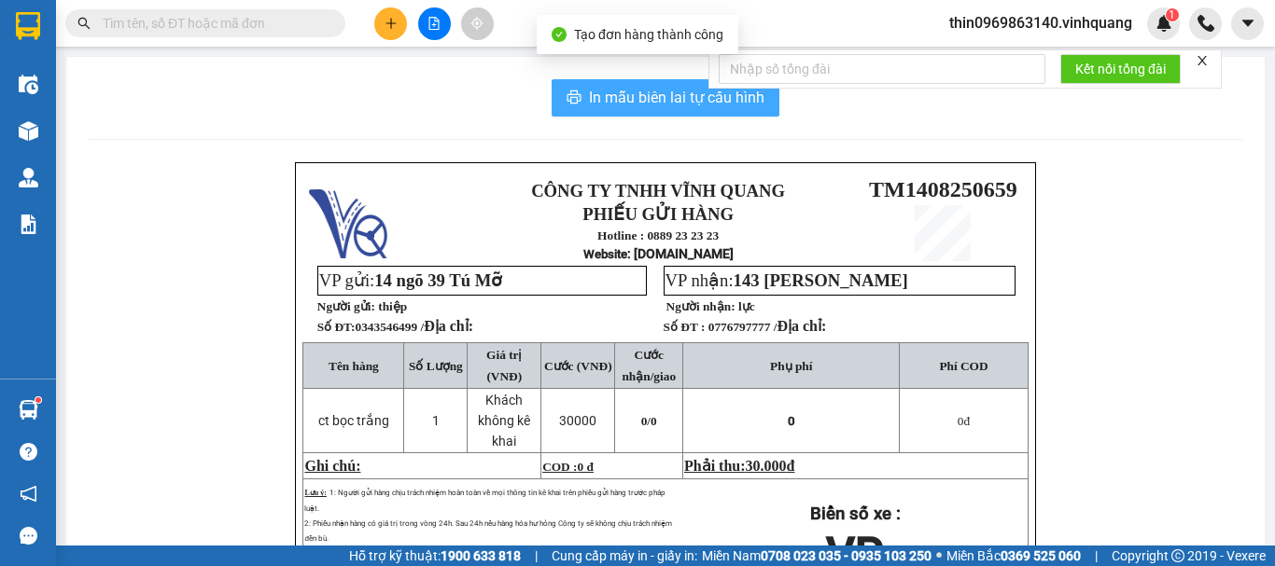
click at [642, 87] on span "In mẫu biên lai tự cấu hình" at bounding box center [676, 97] width 175 height 23
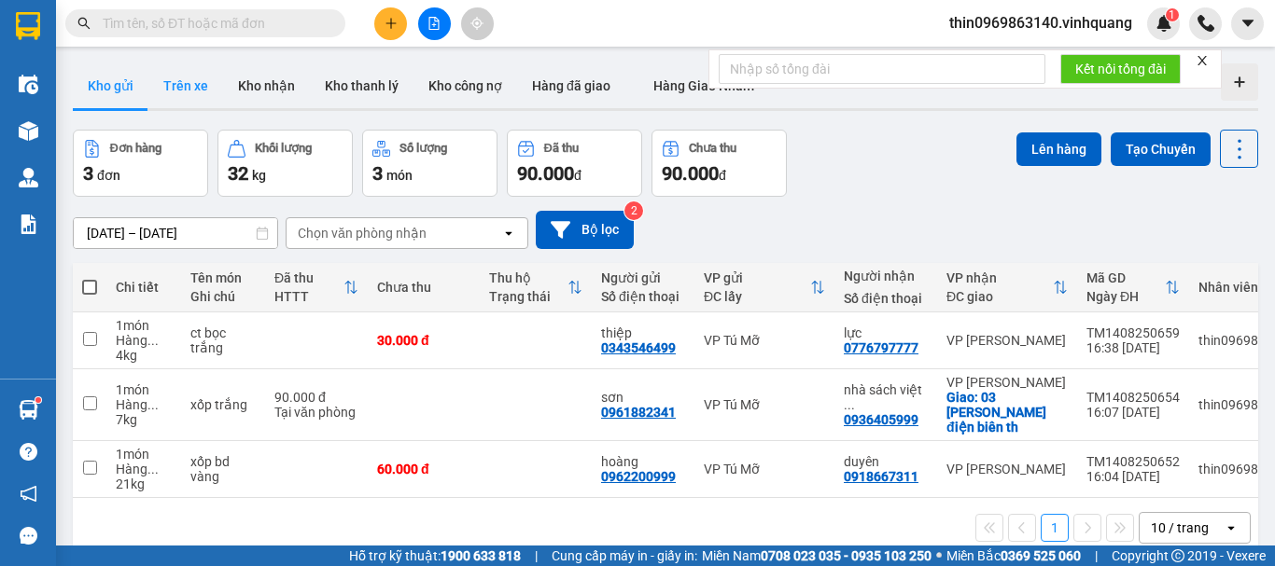
click at [172, 83] on button "Trên xe" at bounding box center [185, 85] width 75 height 45
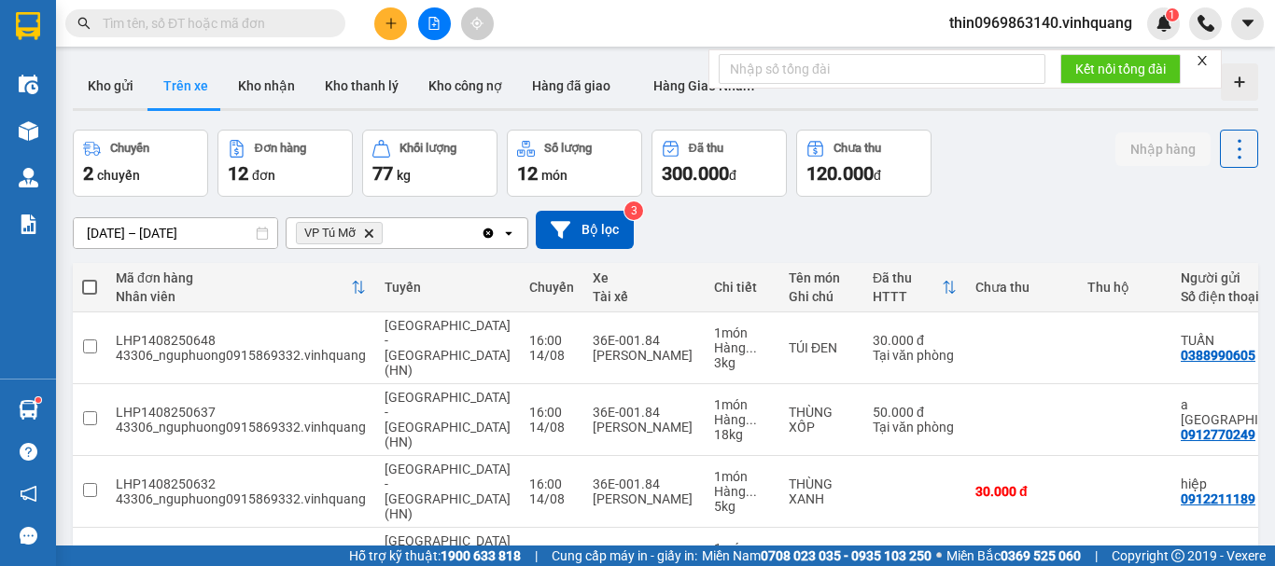
click at [482, 234] on icon "Clear all" at bounding box center [488, 233] width 15 height 15
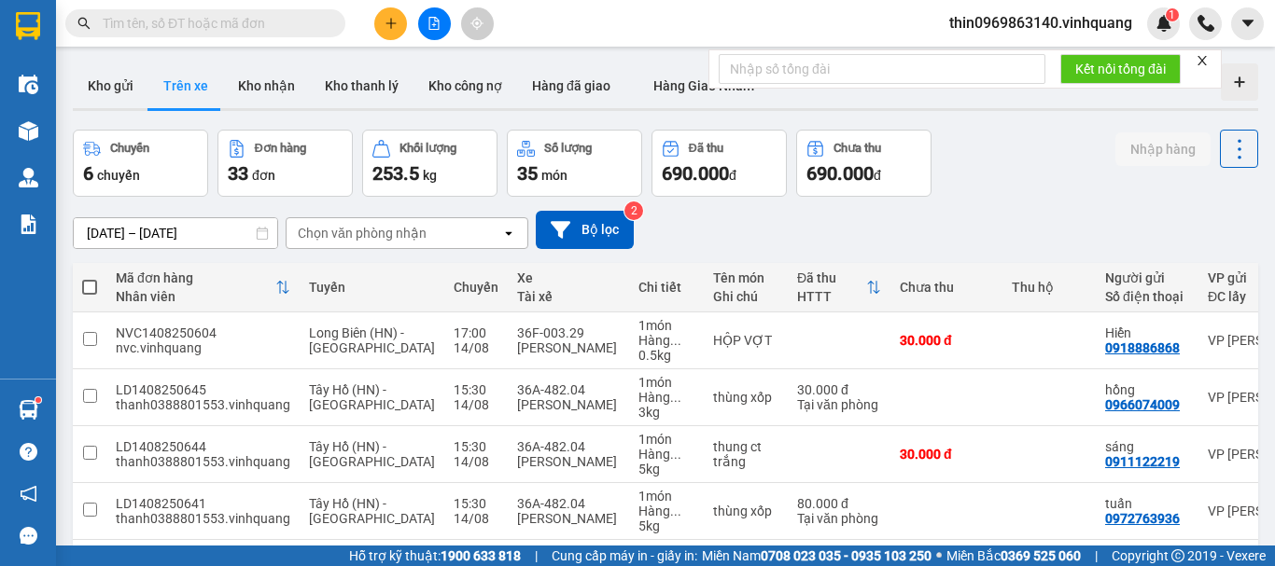
click at [384, 238] on div "Chọn văn phòng nhận" at bounding box center [362, 233] width 129 height 19
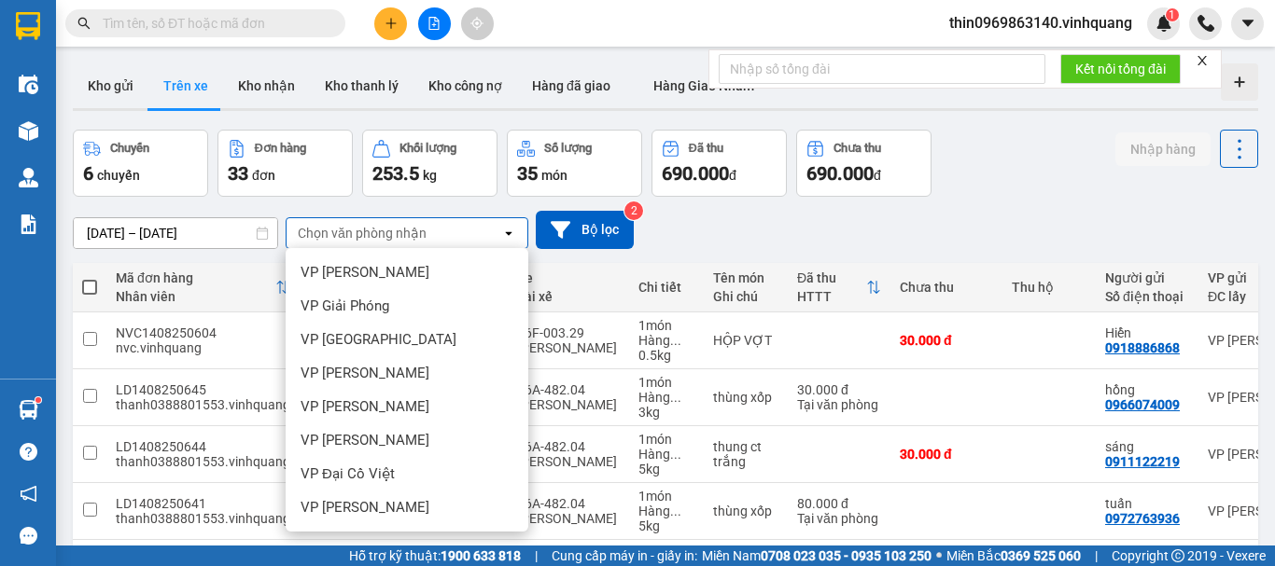
click at [347, 566] on span "VP Tú Mỡ" at bounding box center [330, 575] width 61 height 19
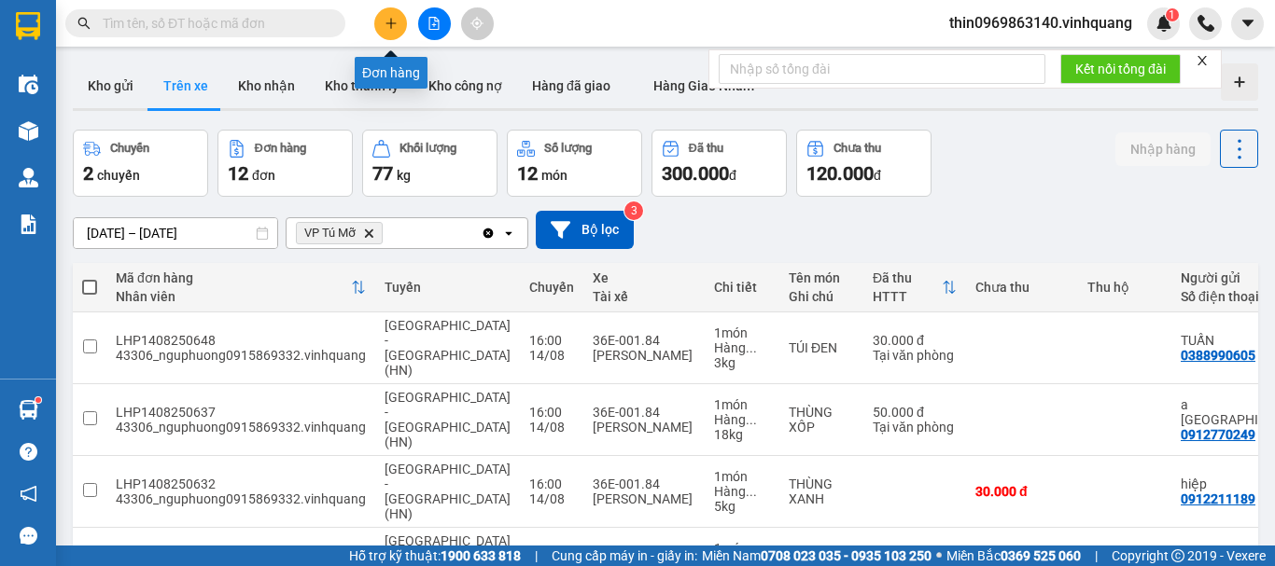
click at [375, 24] on button at bounding box center [390, 23] width 33 height 33
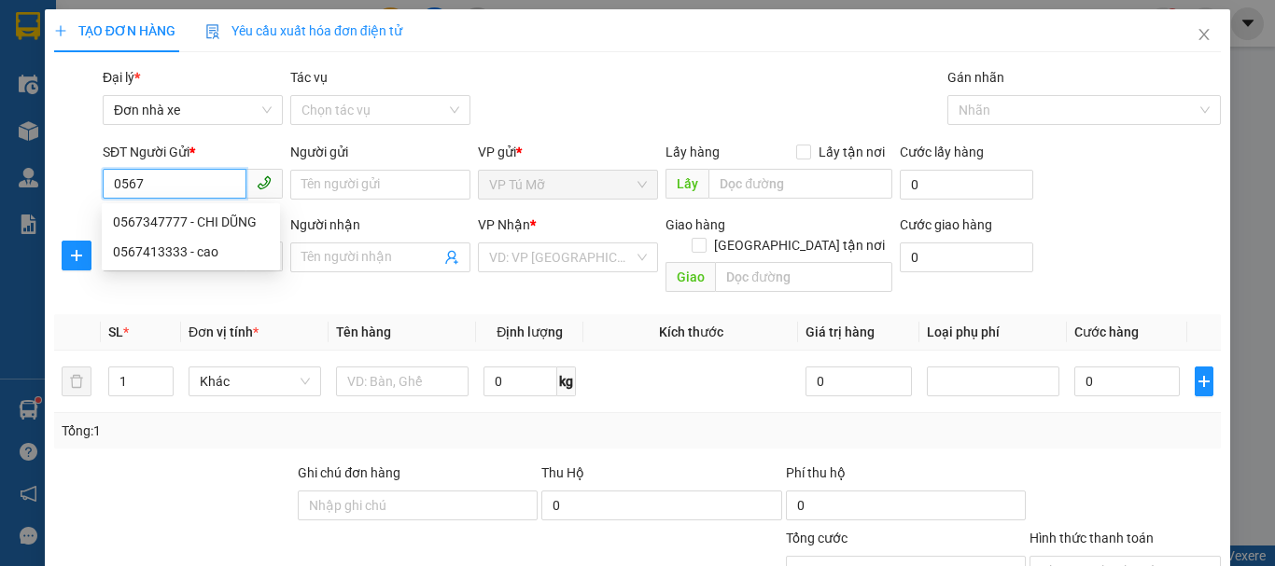
click at [190, 224] on div "0567347777 - CHI DŨNG" at bounding box center [191, 222] width 156 height 21
type input "0567347777"
type input "CHI DŨNG"
type input "0945245236"
type input "TAM TÁO"
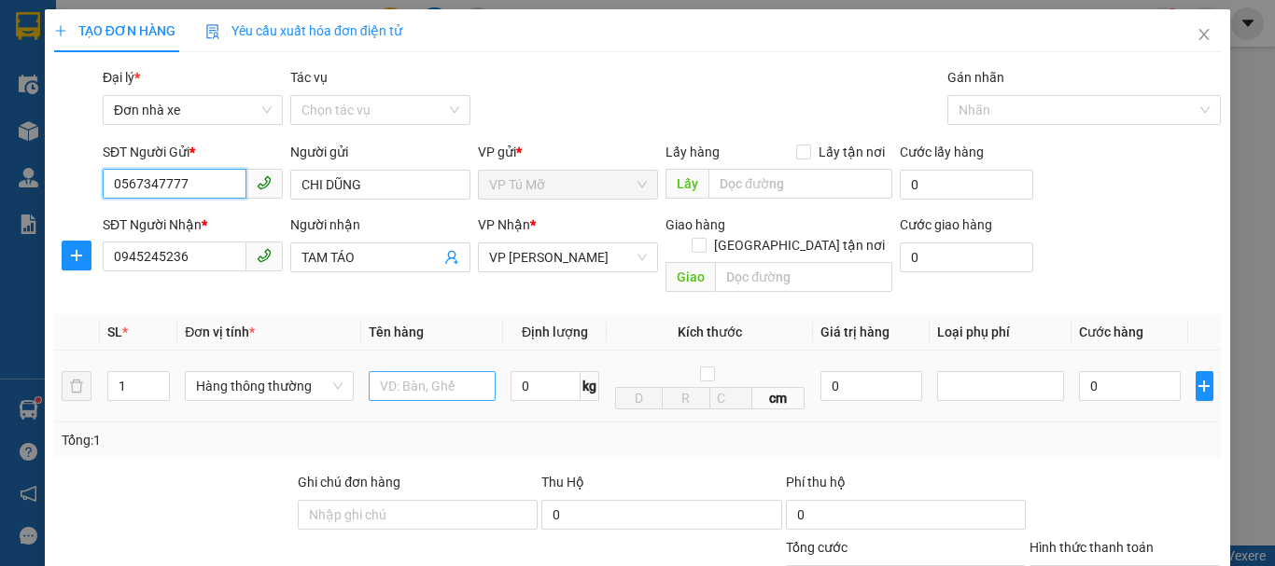
type input "0567347777"
click at [418, 372] on input "text" at bounding box center [432, 386] width 127 height 30
type input "ct bd vàng"
click at [537, 371] on input "0" at bounding box center [545, 386] width 70 height 30
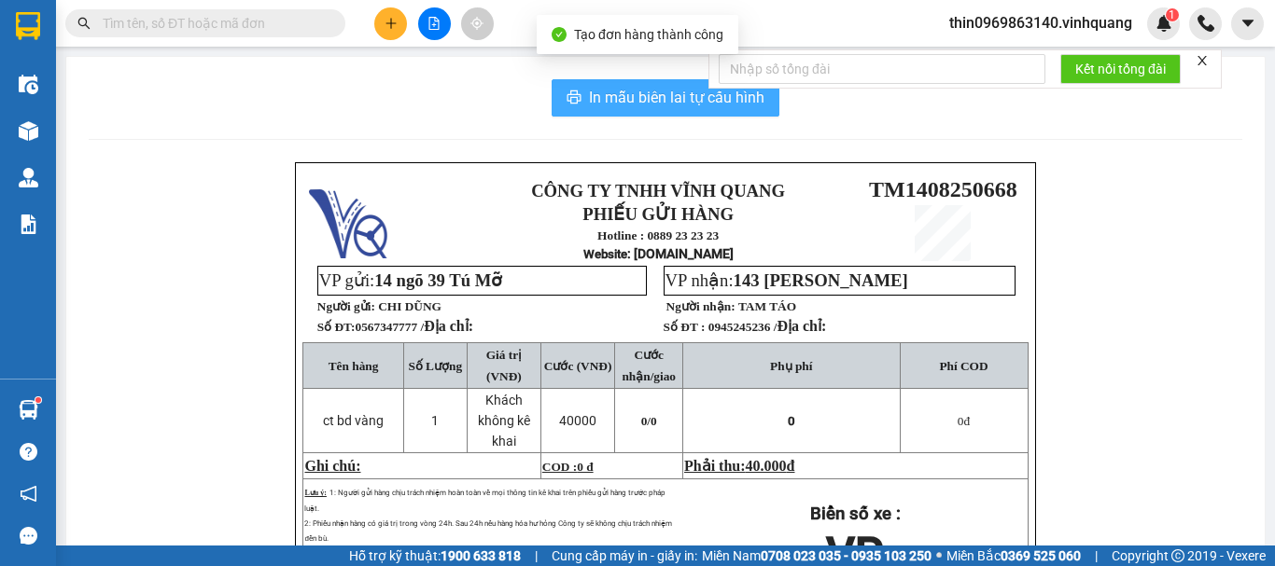
click at [661, 106] on span "In mẫu biên lai tự cấu hình" at bounding box center [676, 97] width 175 height 23
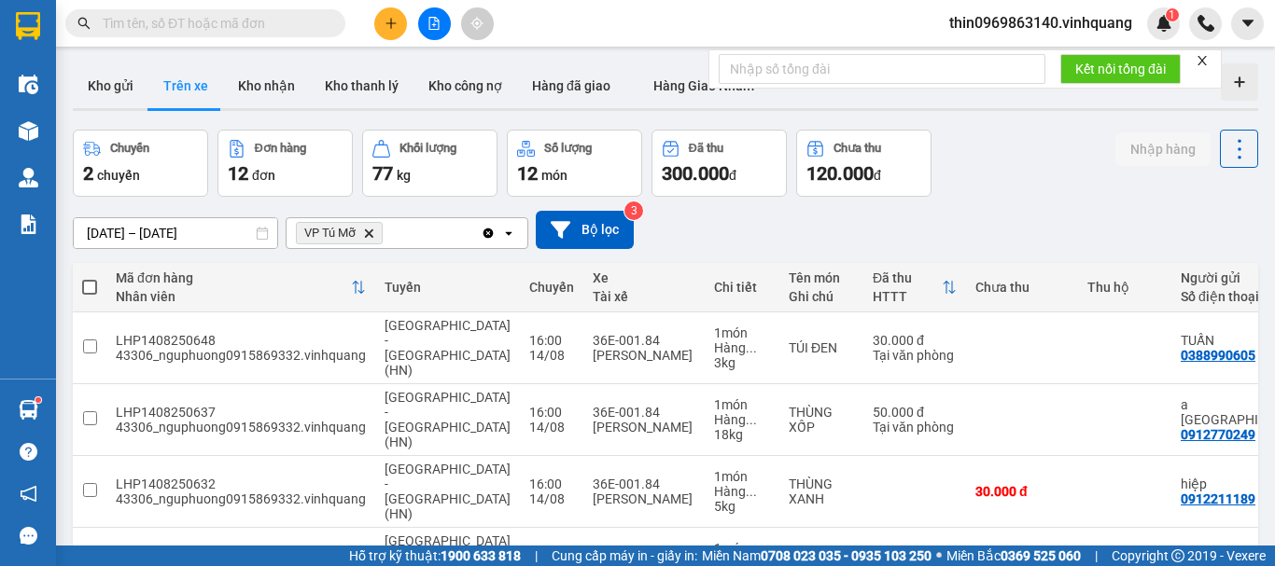
click at [396, 30] on button at bounding box center [390, 23] width 33 height 33
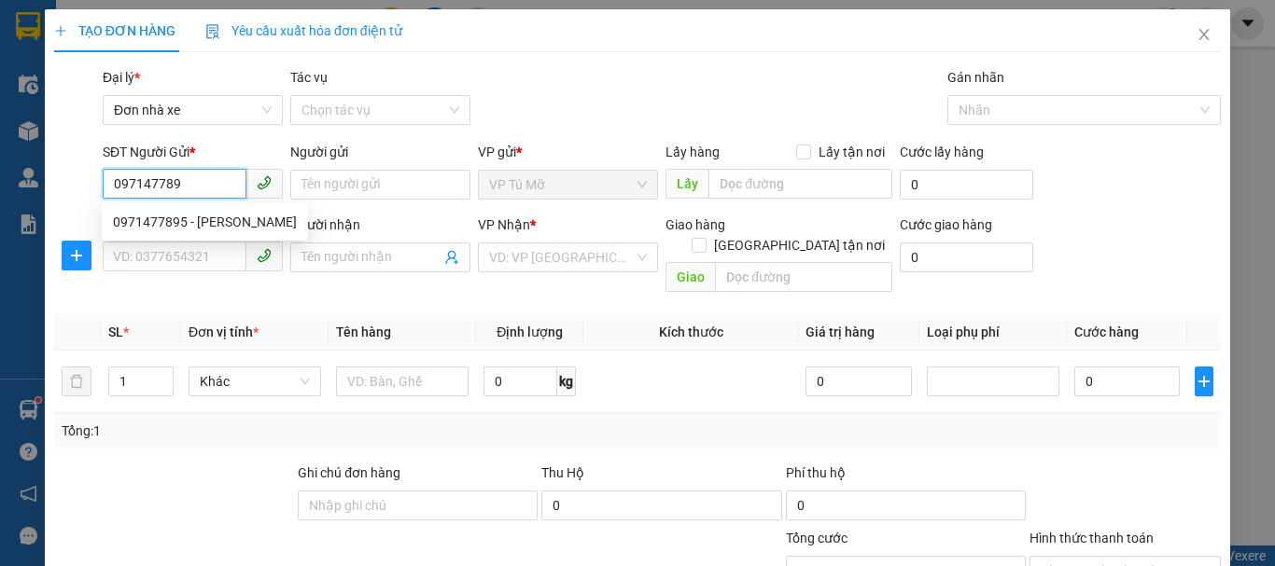
type input "0971477895"
click at [297, 228] on div "0971477895 - nguyễn hữu khương" at bounding box center [205, 222] width 184 height 21
type input "[PERSON_NAME]"
type input "0567347777"
type input "CHI DŨNG"
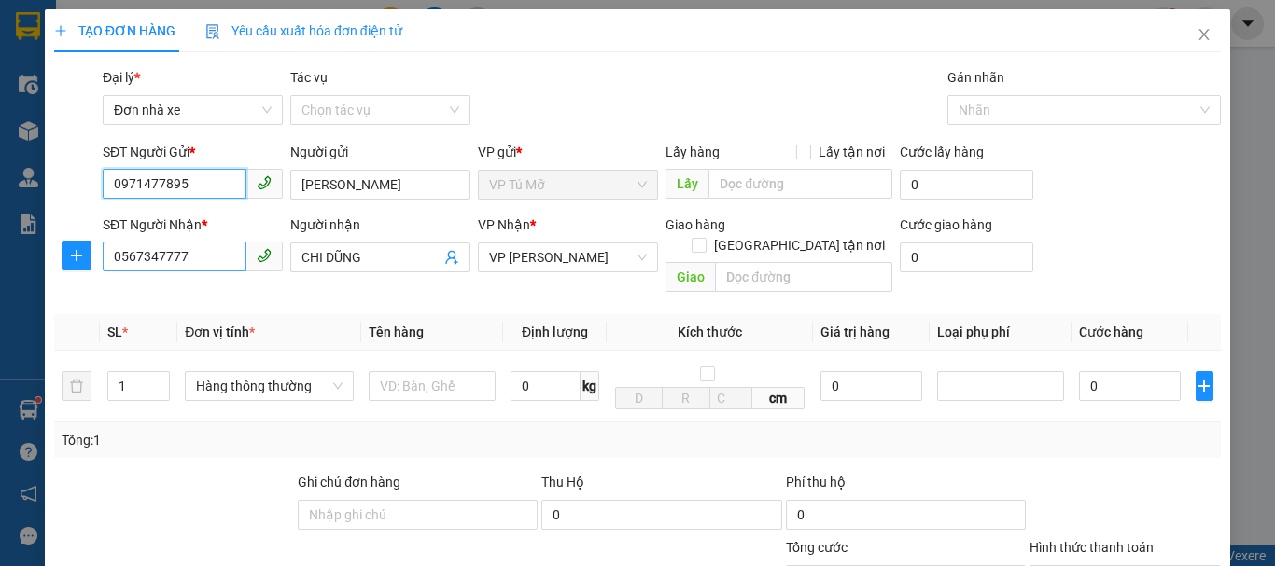
type input "0971477895"
click at [178, 258] on input "0567347777" at bounding box center [175, 257] width 144 height 30
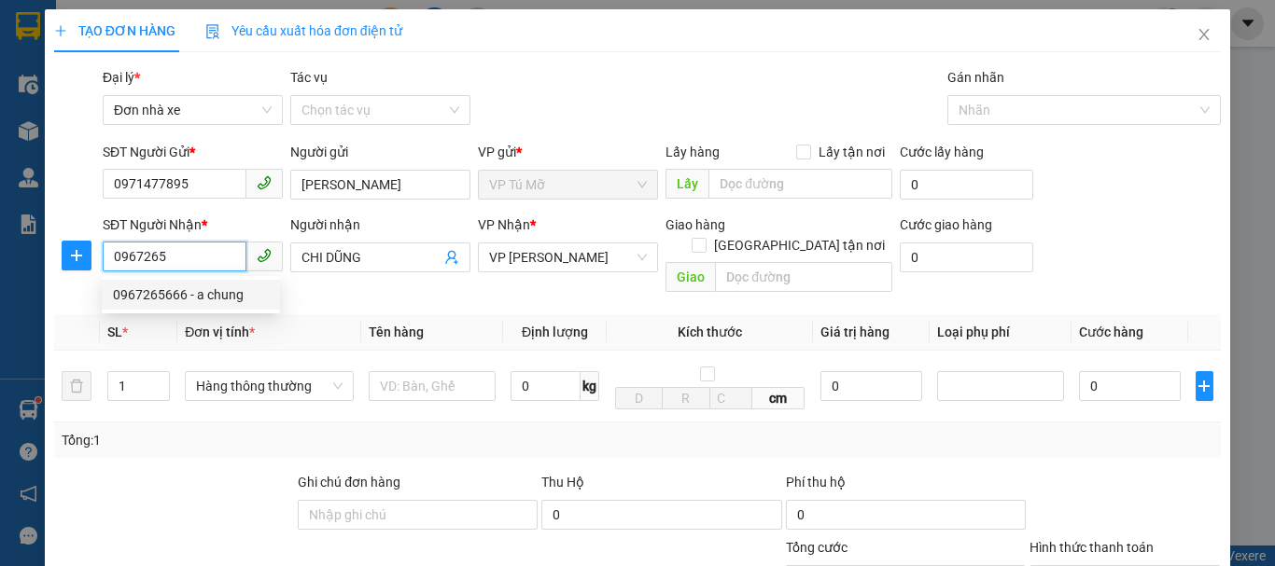
click at [202, 288] on div "0967265666 - a chung" at bounding box center [191, 295] width 156 height 21
type input "0967265666"
type input "a chung"
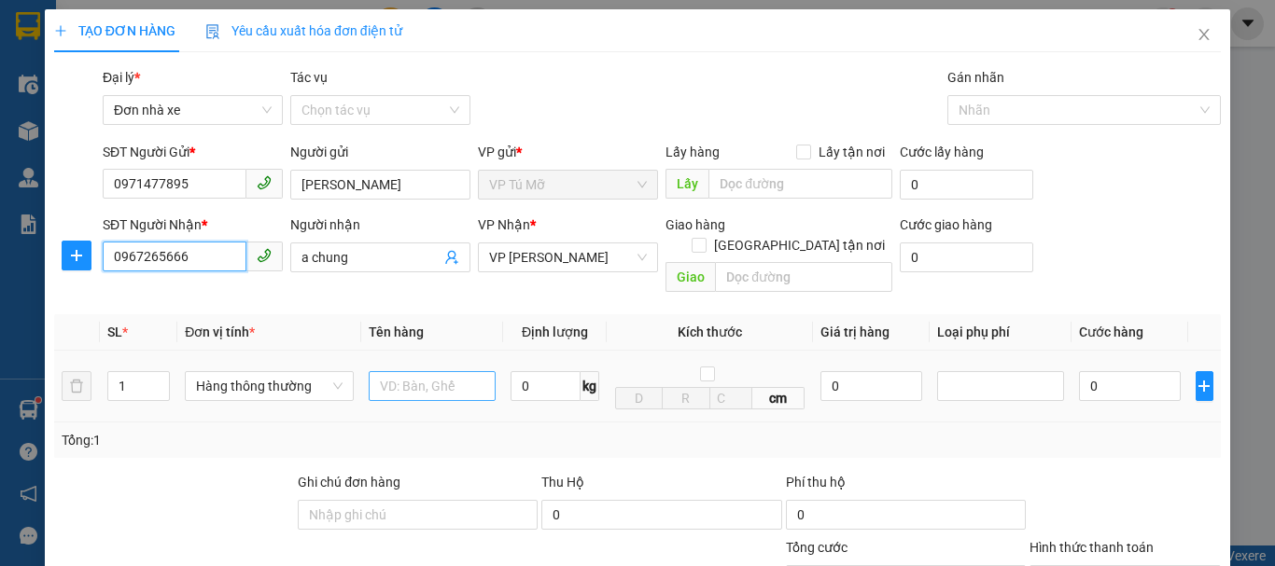
type input "0967265666"
click at [412, 371] on input "text" at bounding box center [432, 386] width 127 height 30
type input "ct bọc trắng"
click at [534, 371] on input "0" at bounding box center [545, 386] width 70 height 30
type input "1"
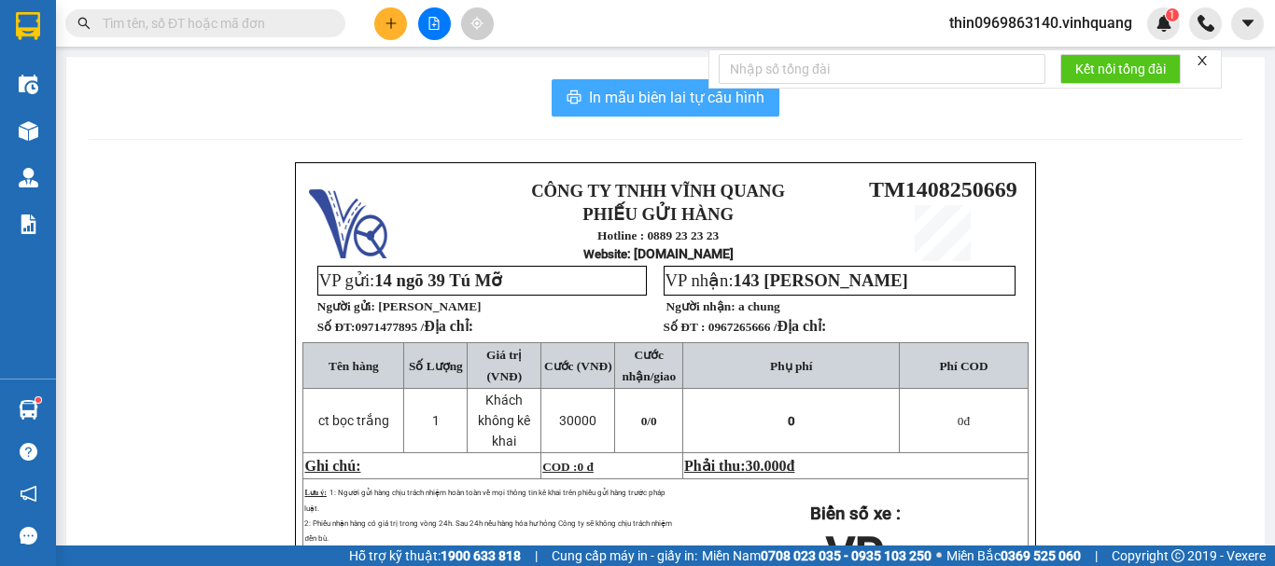
click at [680, 91] on span "In mẫu biên lai tự cấu hình" at bounding box center [676, 97] width 175 height 23
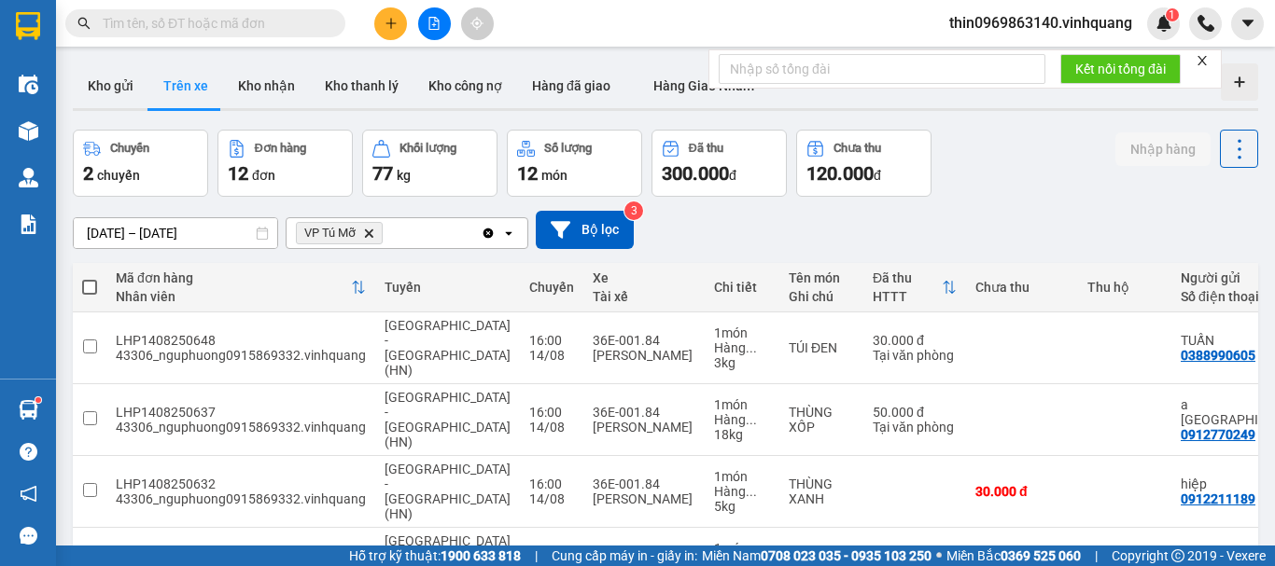
click at [230, 23] on input "text" at bounding box center [213, 23] width 220 height 21
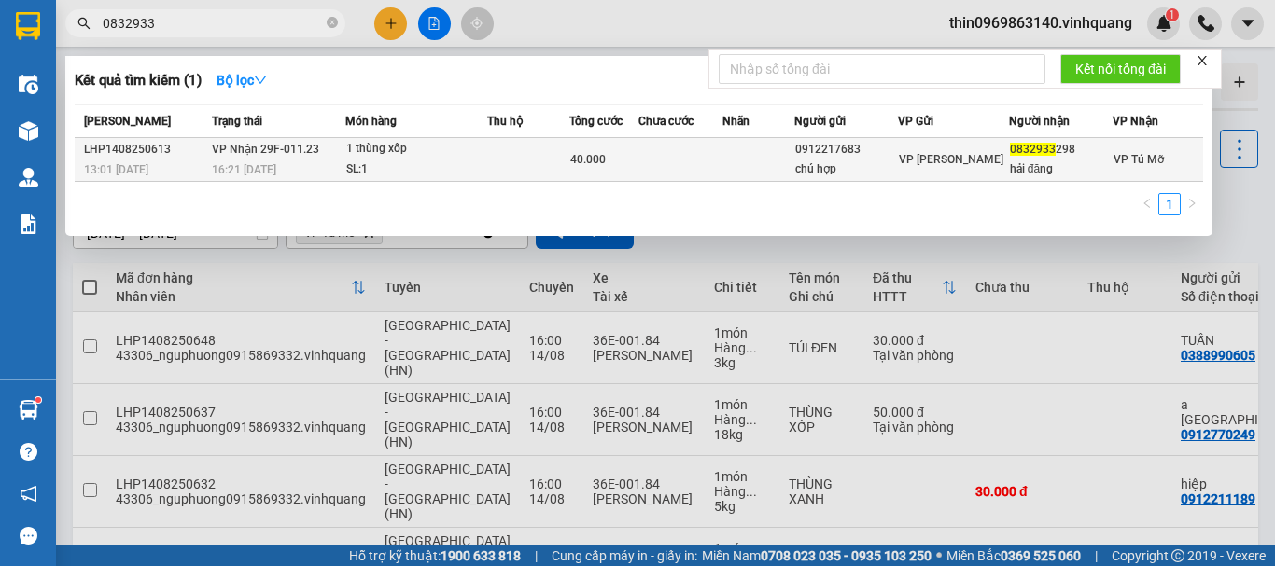
type input "0832933"
click at [392, 161] on div "SL: 1" at bounding box center [416, 170] width 140 height 21
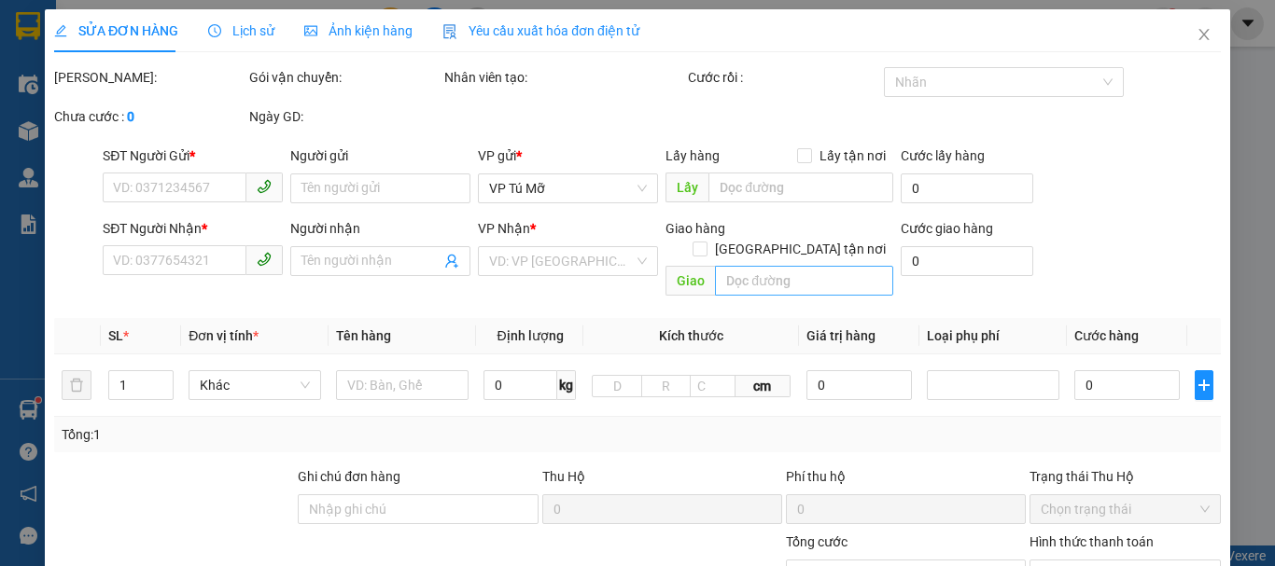
type input "0912217683"
type input "chú hợp"
type input "0832933298"
type input "hải đăng"
type input "40.000"
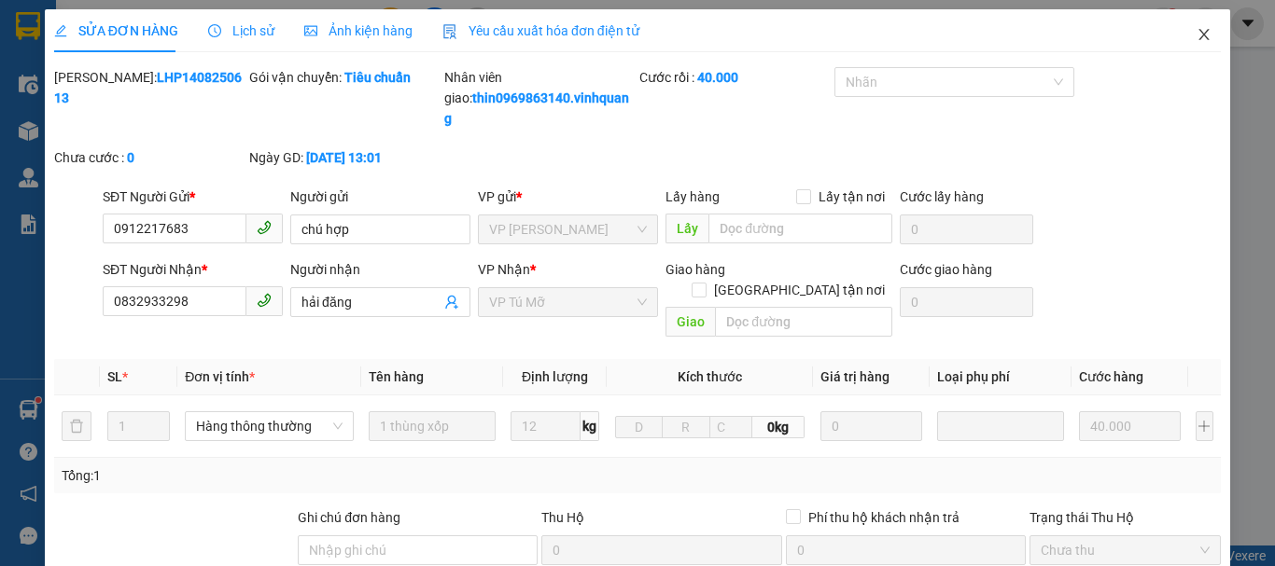
drag, startPoint x: 1192, startPoint y: 31, endPoint x: 473, endPoint y: 43, distance: 718.7
click at [1196, 31] on icon "close" at bounding box center [1203, 34] width 15 height 15
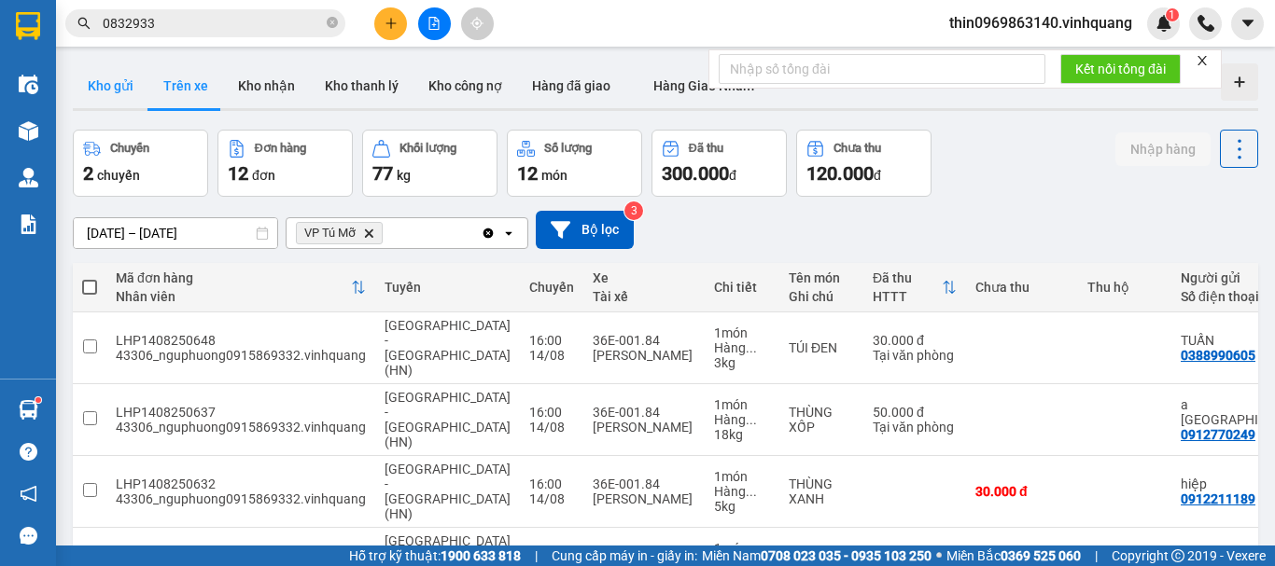
click at [125, 87] on button "Kho gửi" at bounding box center [111, 85] width 76 height 45
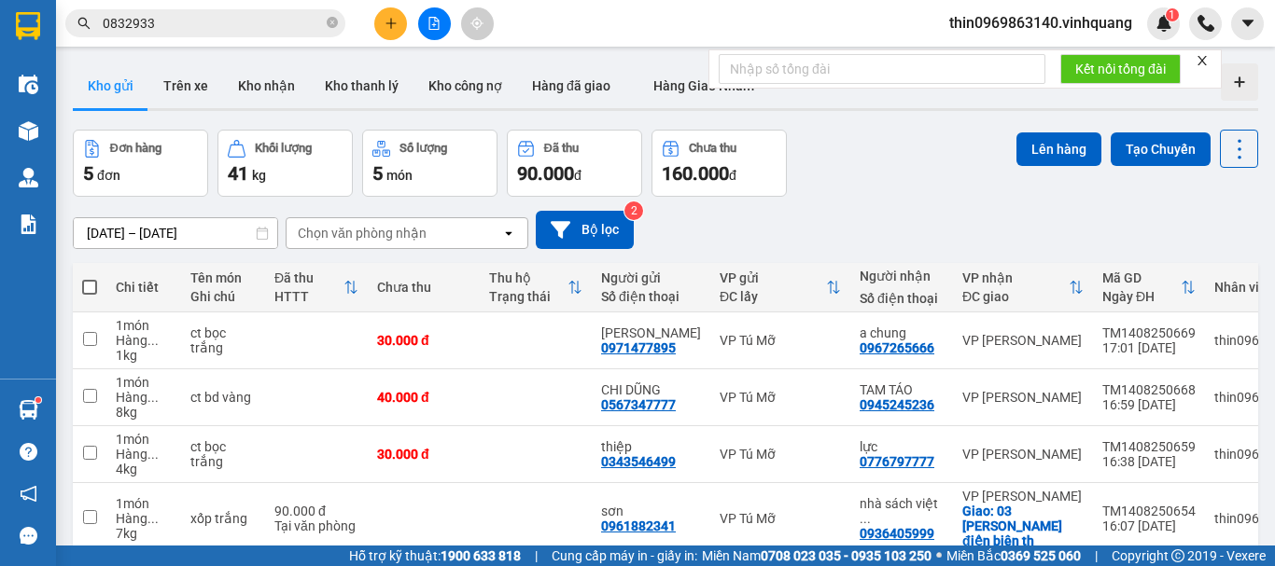
click at [90, 294] on span at bounding box center [89, 287] width 15 height 15
click at [90, 278] on input "checkbox" at bounding box center [90, 278] width 0 height 0
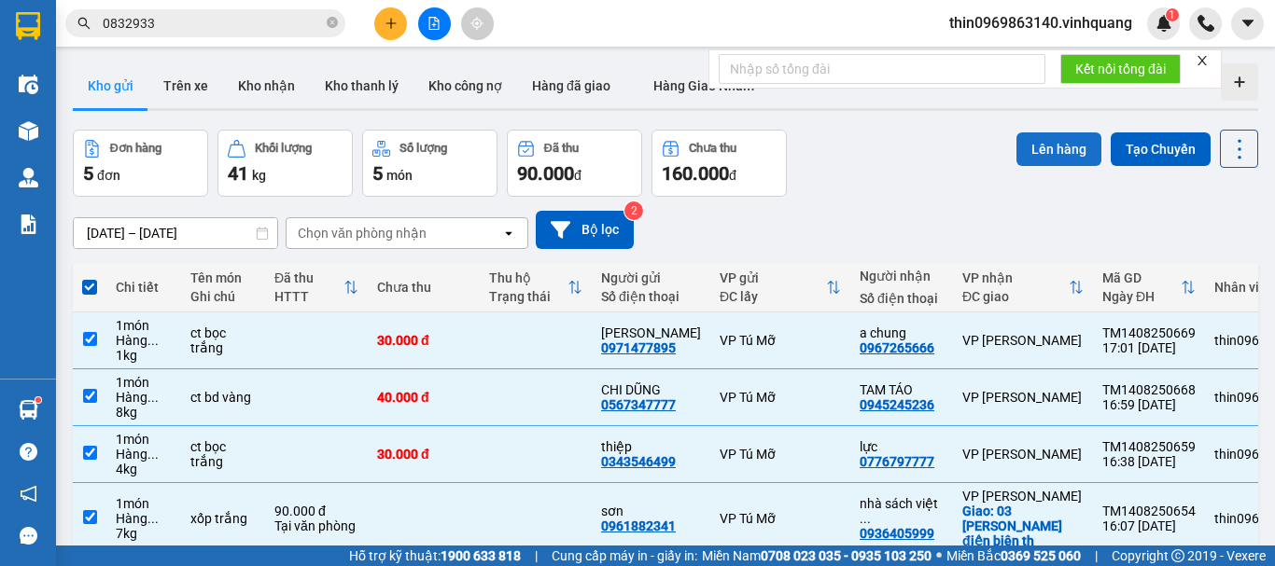
click at [1040, 148] on button "Lên hàng" at bounding box center [1058, 150] width 85 height 34
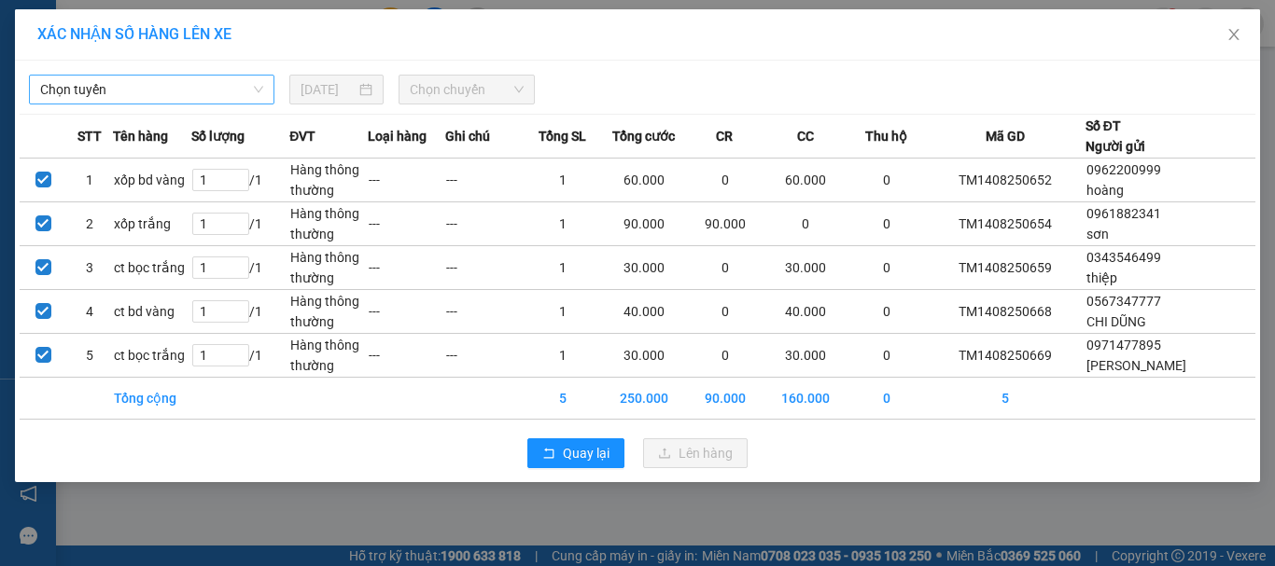
click at [180, 97] on span "Chọn tuyến" at bounding box center [151, 90] width 223 height 28
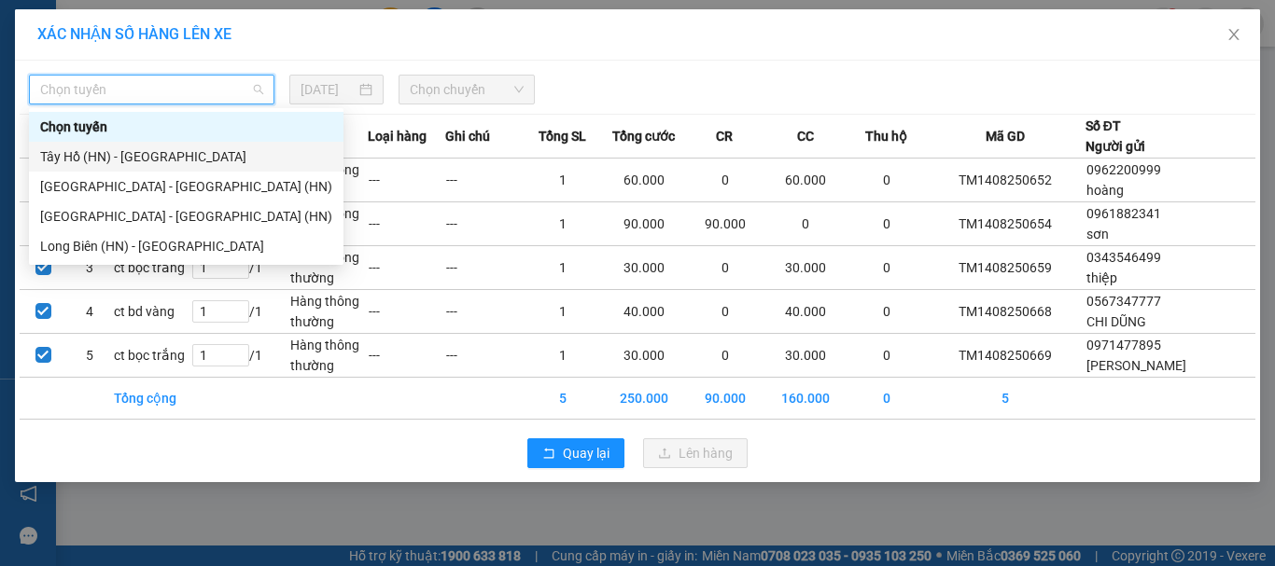
click at [113, 151] on div "Tây Hồ (HN) - [GEOGRAPHIC_DATA]" at bounding box center [186, 157] width 292 height 21
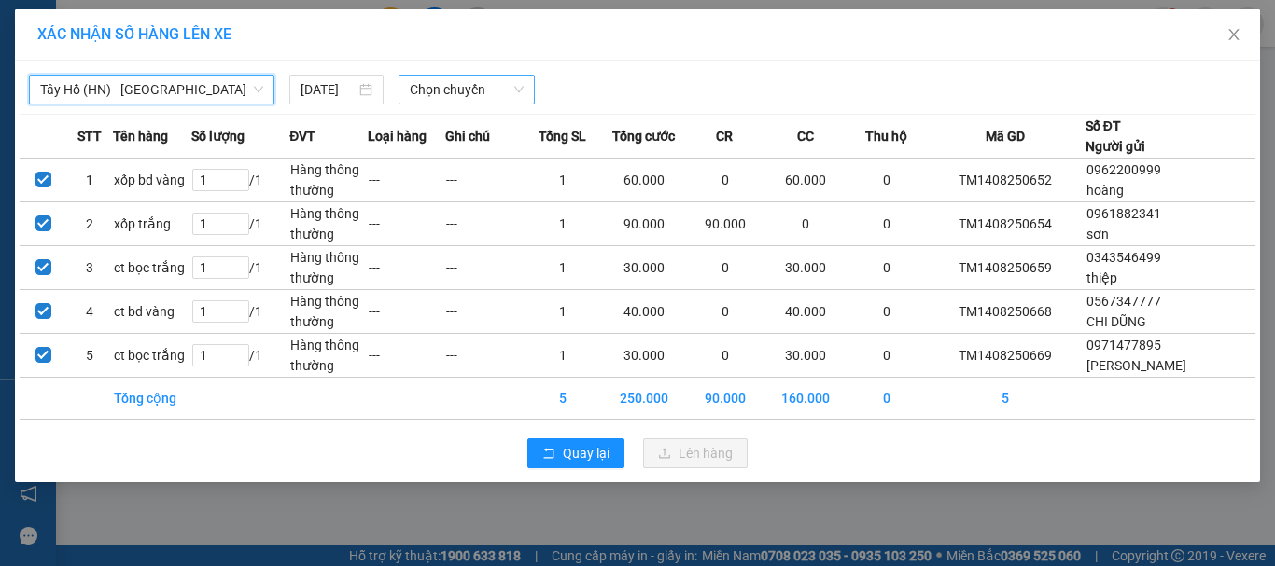
click at [454, 89] on span "Chọn chuyến" at bounding box center [467, 90] width 115 height 28
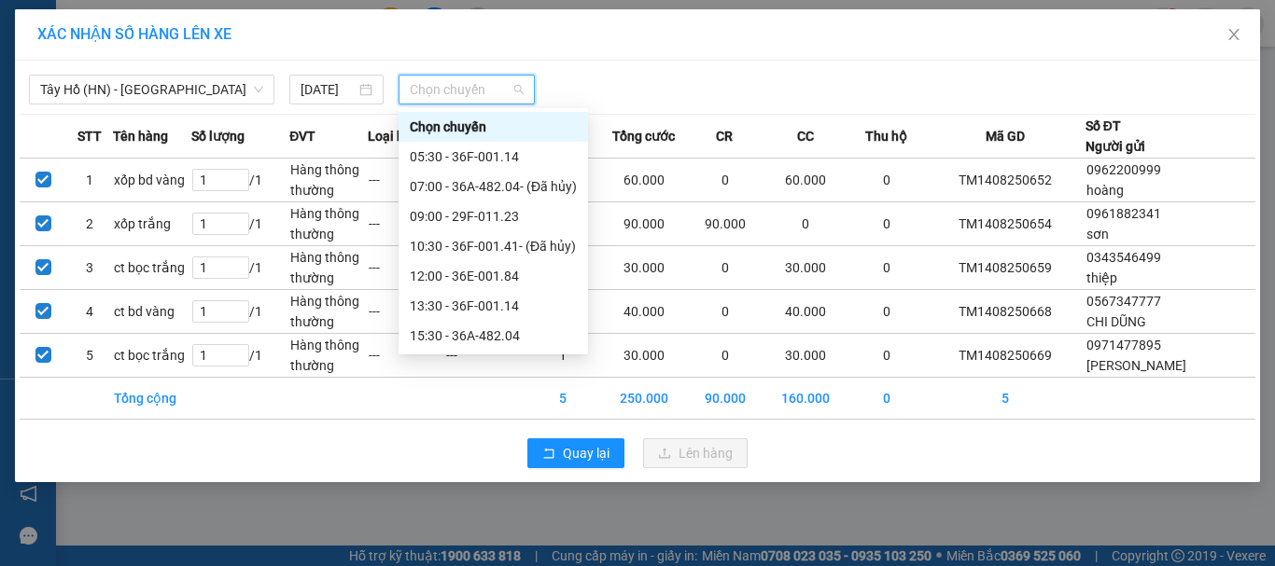
click at [465, 356] on div "17:00 - 29F-011.23" at bounding box center [493, 366] width 167 height 21
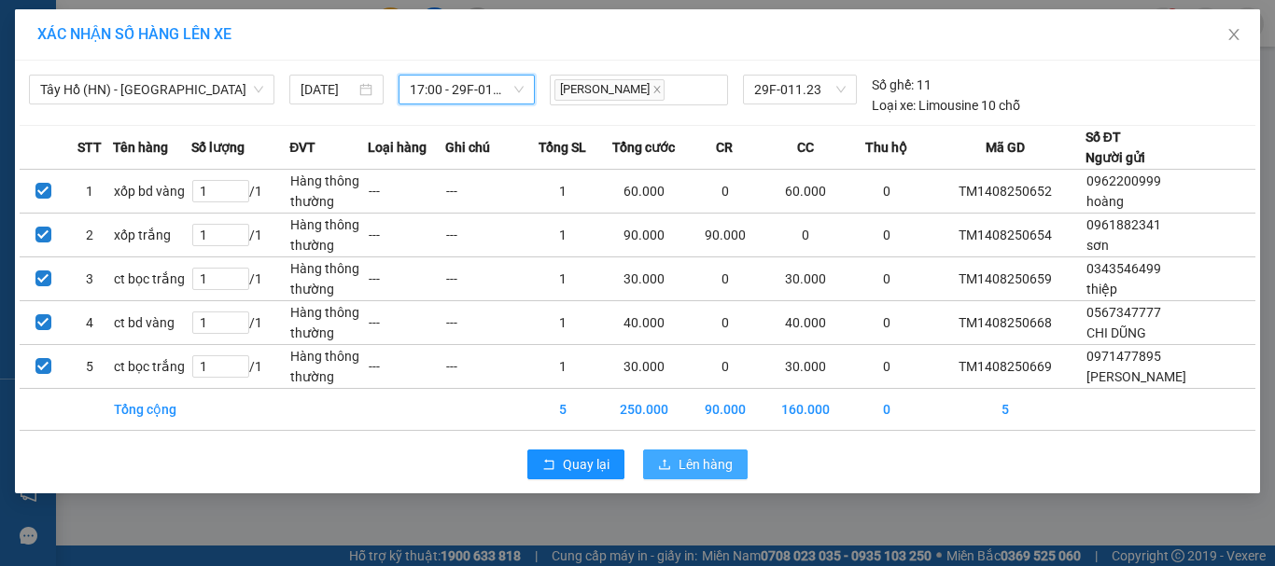
click at [720, 466] on span "Lên hàng" at bounding box center [705, 464] width 54 height 21
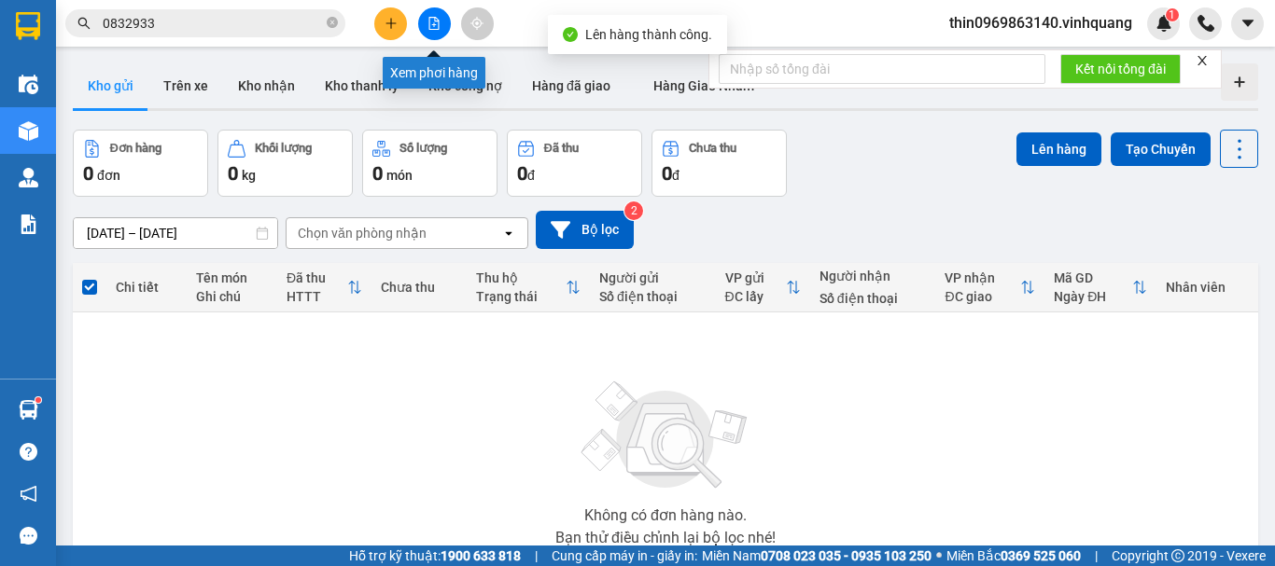
click at [442, 29] on button at bounding box center [434, 23] width 33 height 33
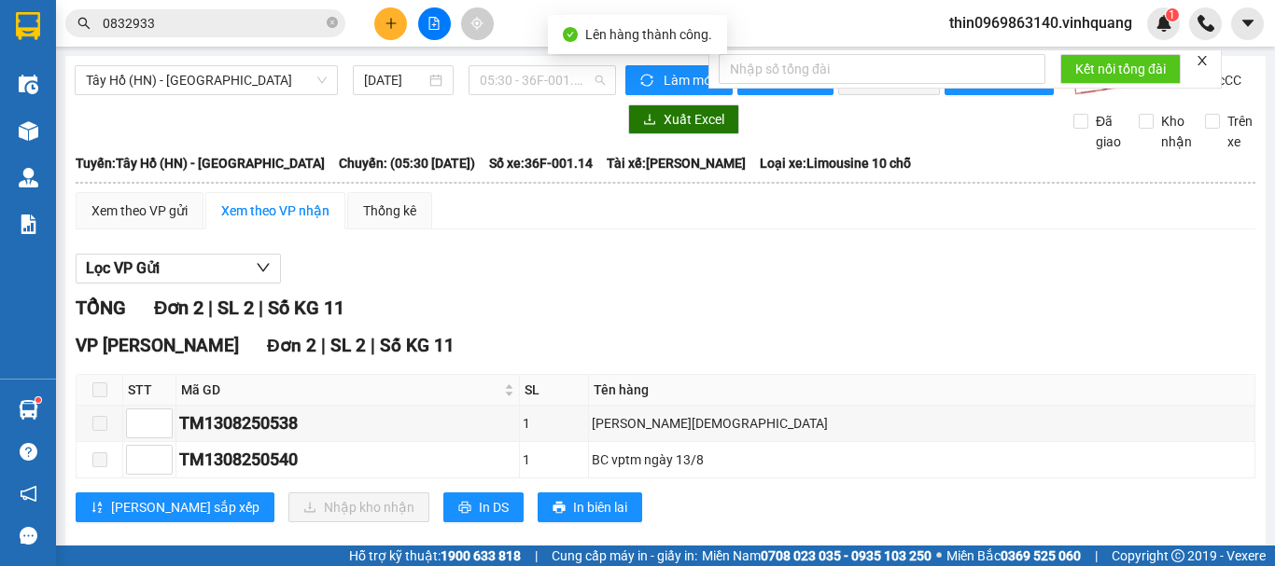
drag, startPoint x: 518, startPoint y: 87, endPoint x: 550, endPoint y: 203, distance: 120.0
click at [519, 87] on span "05:30 - 36F-001.14" at bounding box center [542, 80] width 125 height 28
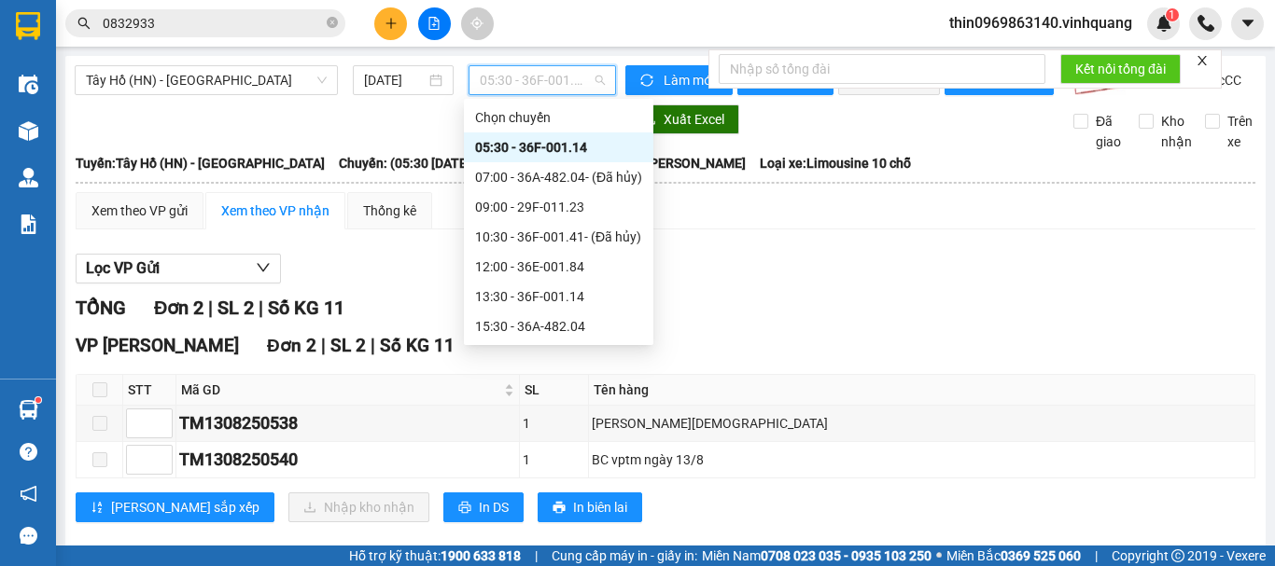
scroll to position [90, 0]
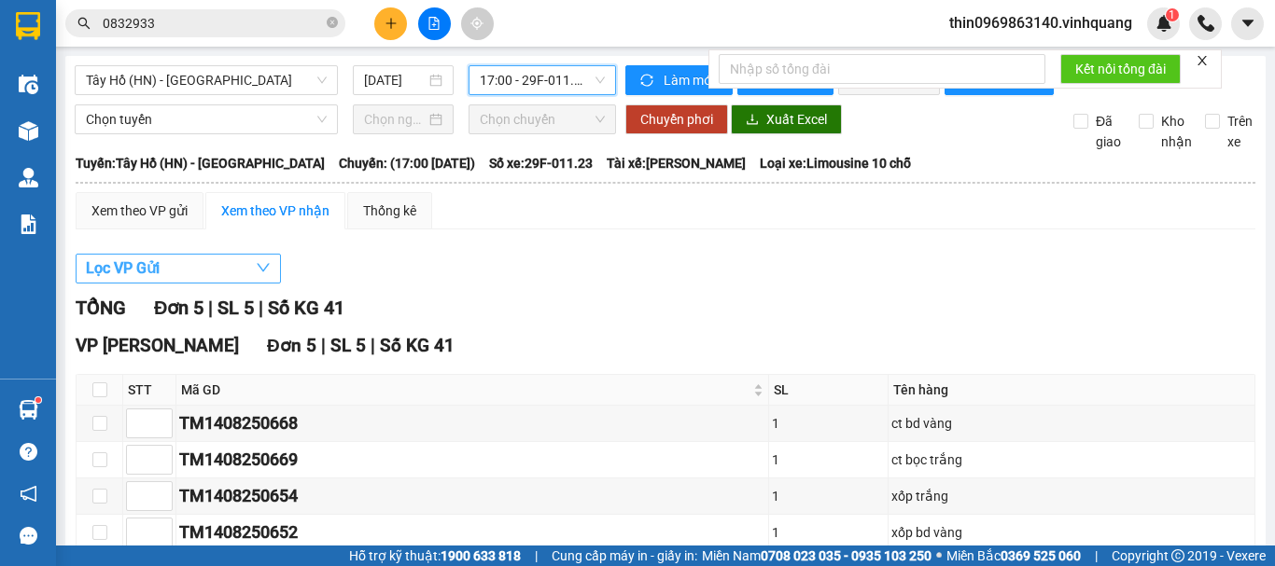
click at [182, 284] on button "Lọc VP Gửi" at bounding box center [178, 269] width 205 height 30
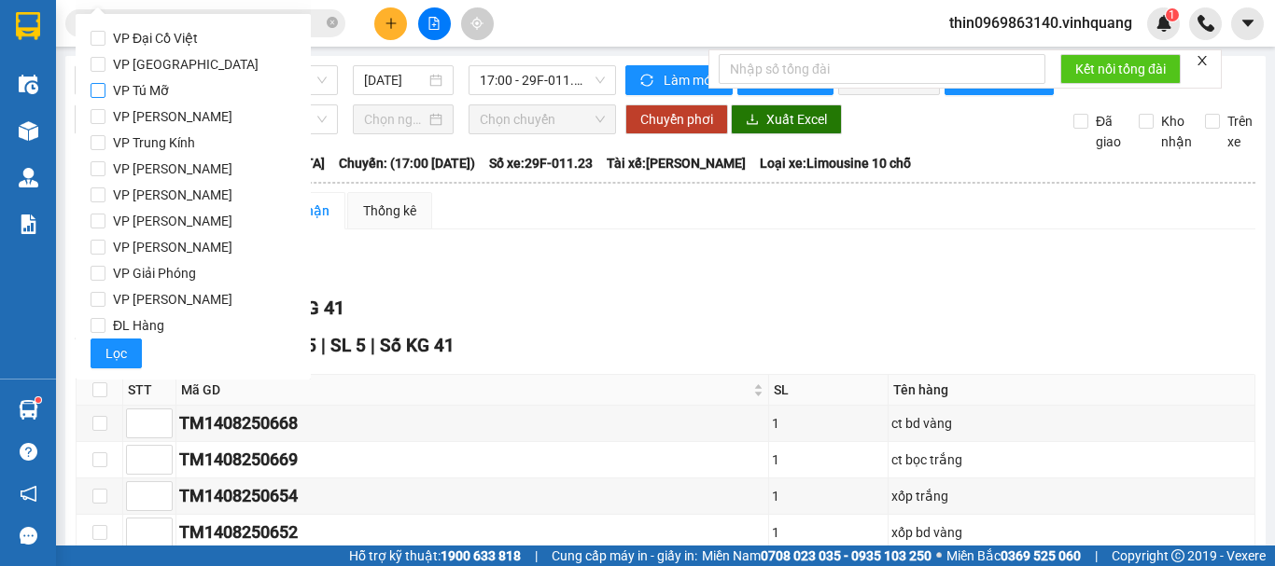
click at [105, 89] on input "VP Tú Mỡ" at bounding box center [98, 90] width 15 height 15
checkbox input "true"
click at [118, 356] on span "Lọc" at bounding box center [115, 353] width 21 height 21
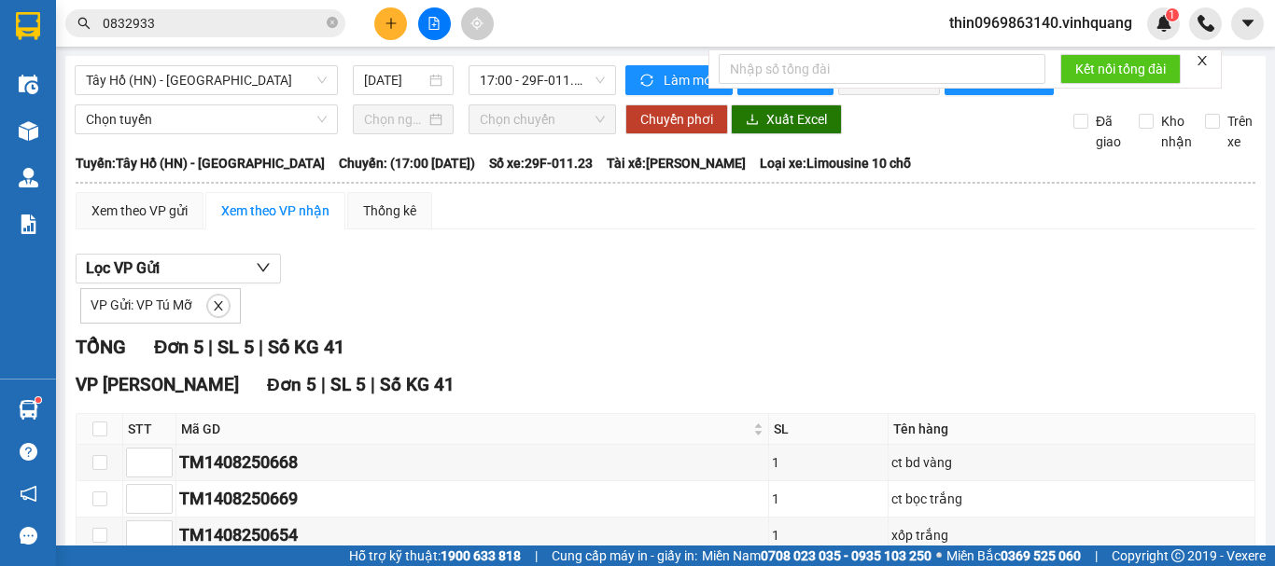
scroll to position [193, 0]
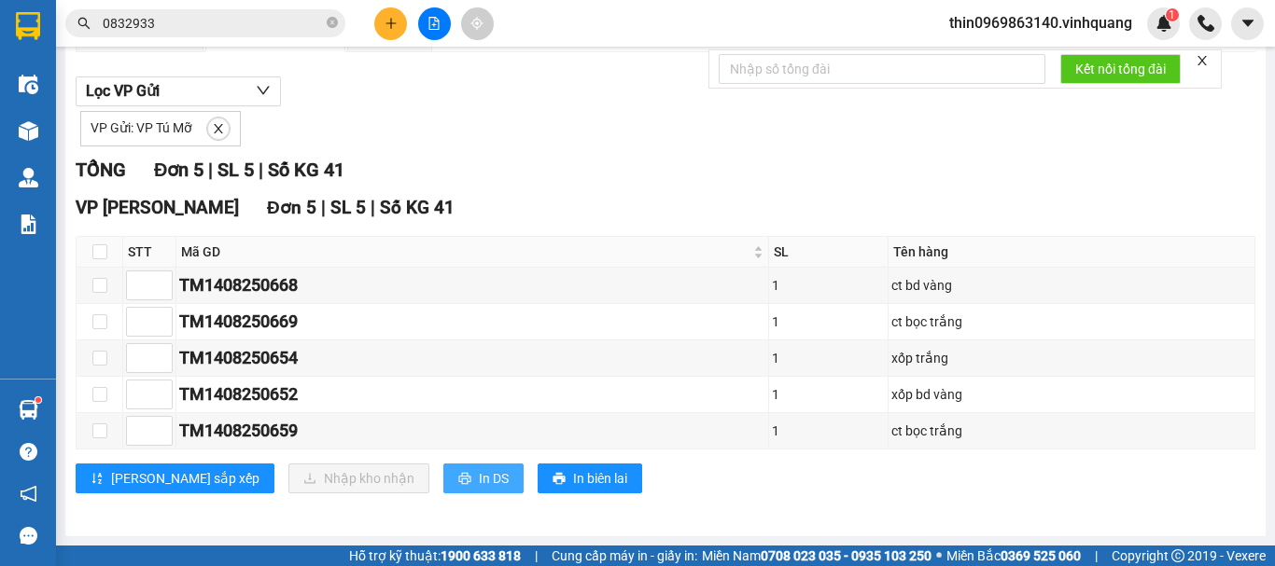
click at [479, 475] on span "In DS" at bounding box center [494, 478] width 30 height 21
click at [380, 17] on button at bounding box center [390, 23] width 33 height 33
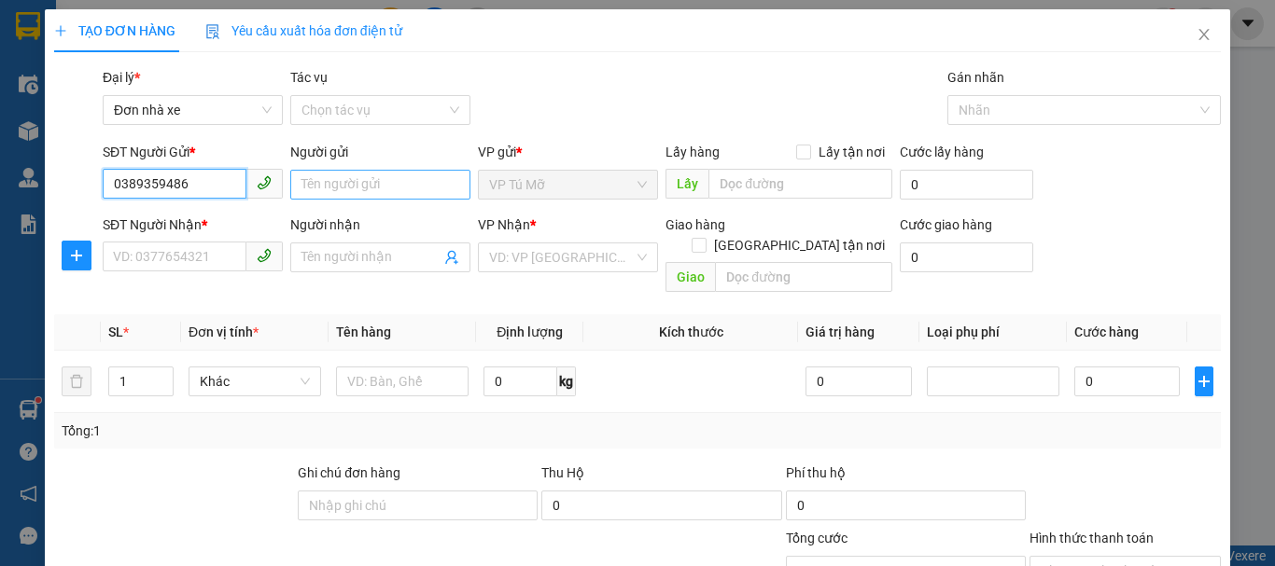
type input "0389359486"
click at [370, 184] on input "Người gửi" at bounding box center [380, 185] width 180 height 30
type input "quỳnh"
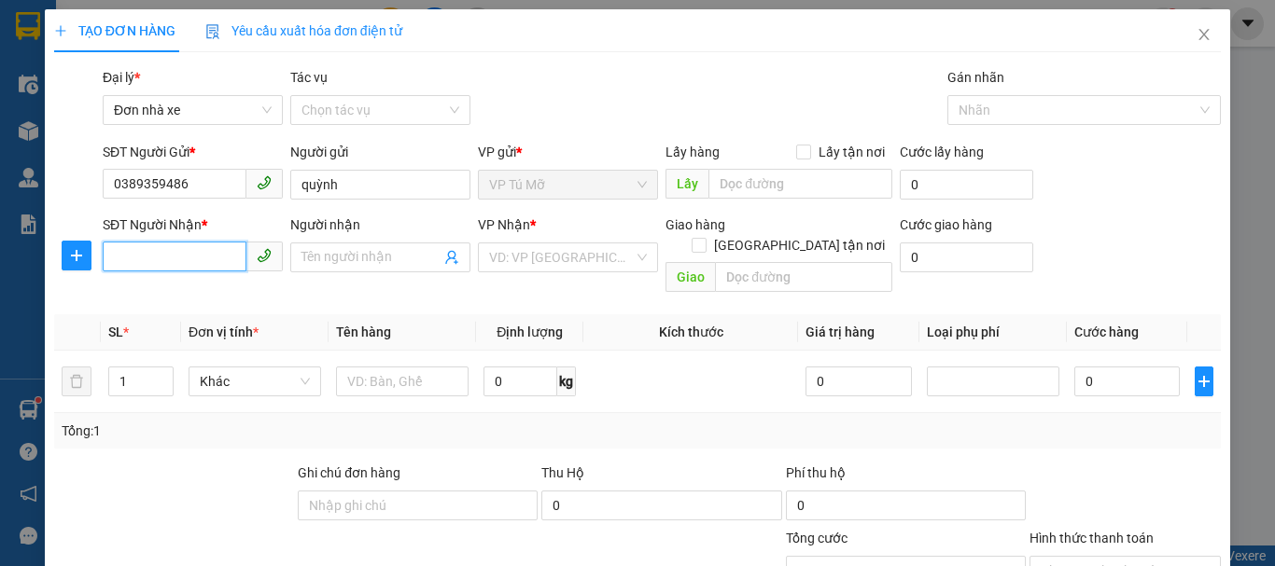
click at [174, 255] on input "SĐT Người Nhận *" at bounding box center [175, 257] width 144 height 30
type input "0339354911"
click at [366, 264] on input "Người nhận" at bounding box center [370, 257] width 139 height 21
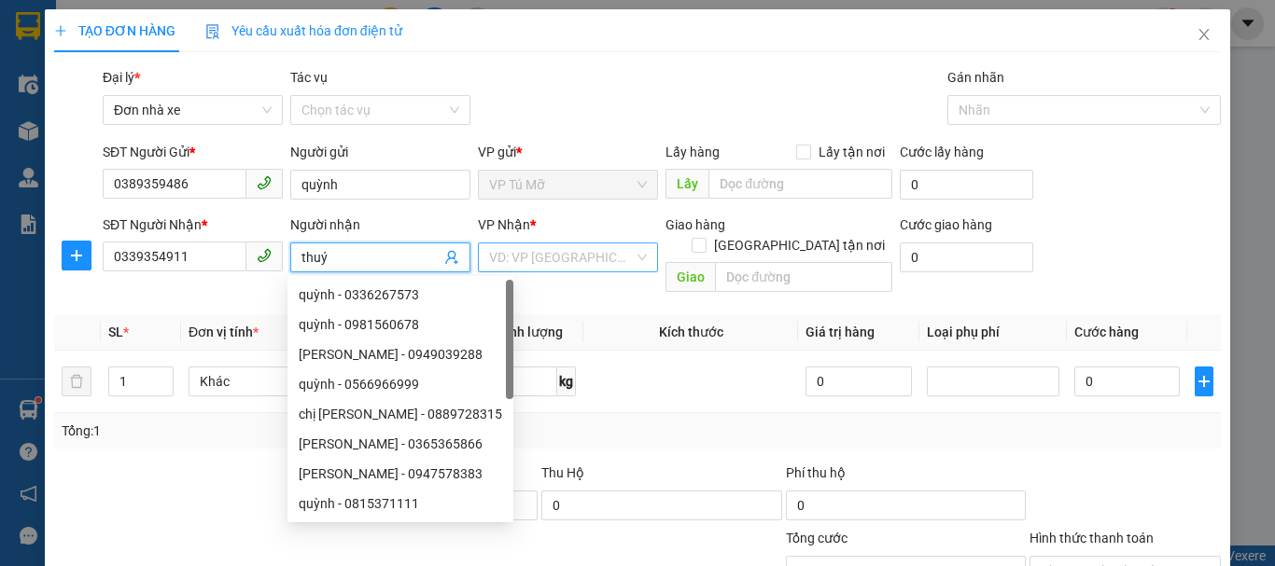
type input "thuý"
click at [566, 254] on input "search" at bounding box center [561, 258] width 145 height 28
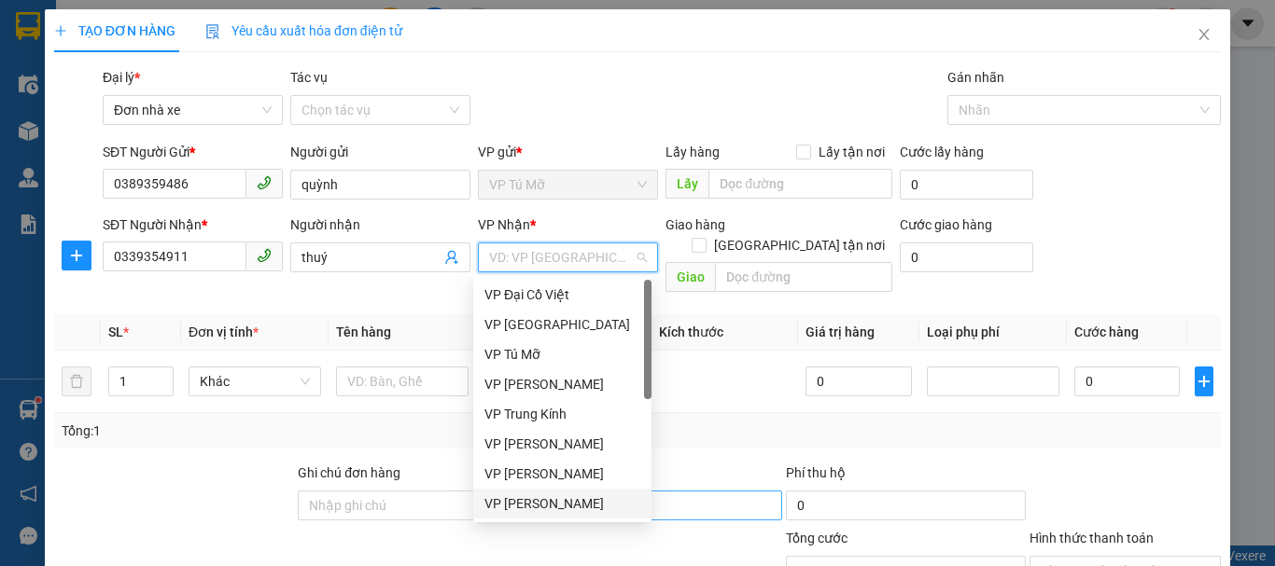
click at [583, 499] on div "VP [PERSON_NAME]" at bounding box center [562, 504] width 156 height 21
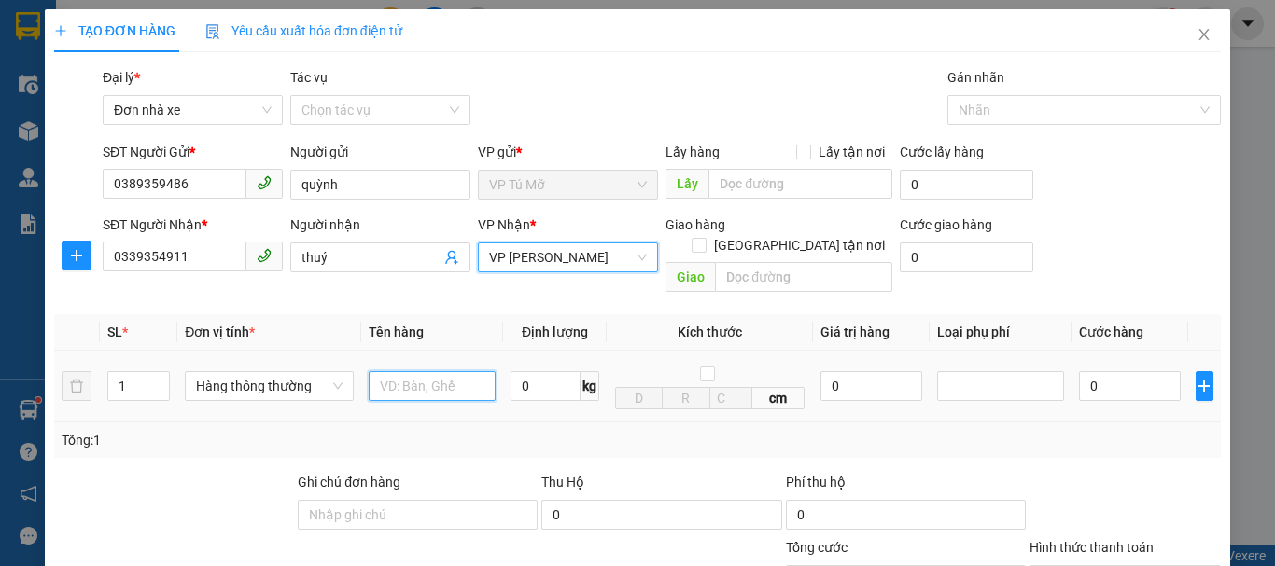
click at [437, 373] on input "text" at bounding box center [432, 386] width 127 height 30
type input "bọc trắng"
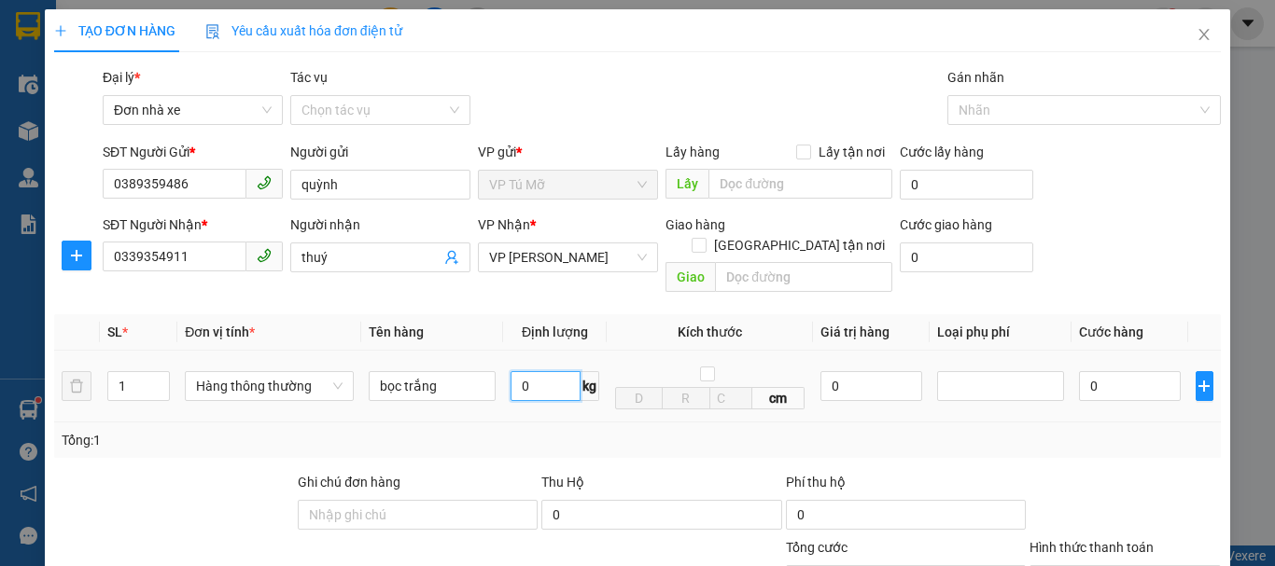
click at [545, 371] on input "0" at bounding box center [545, 386] width 70 height 30
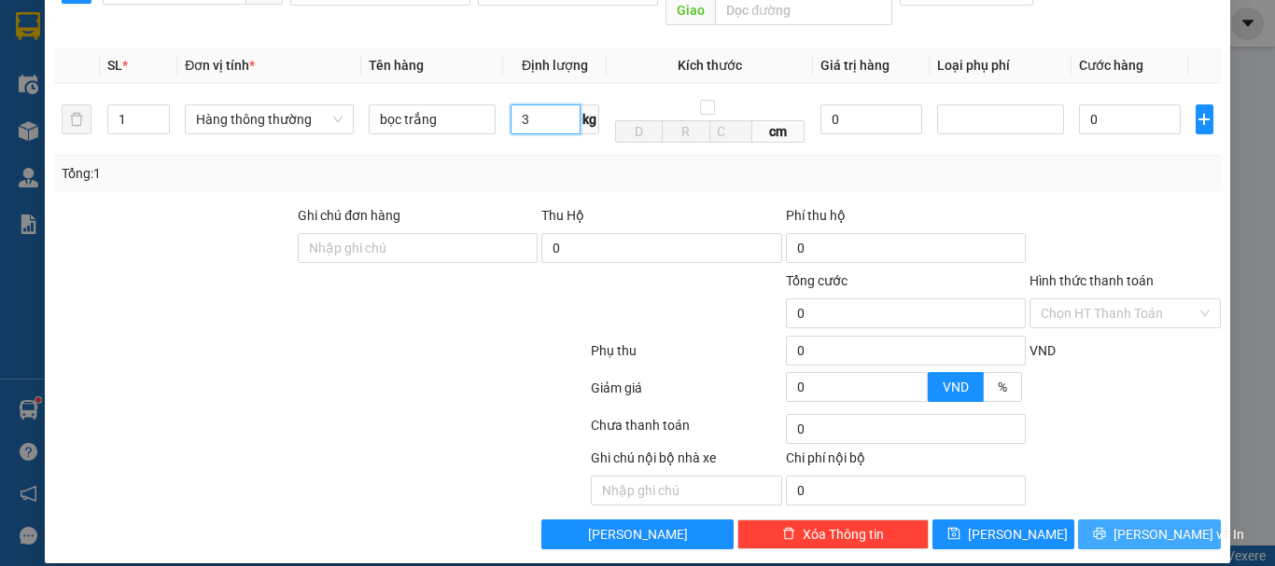
type input "3"
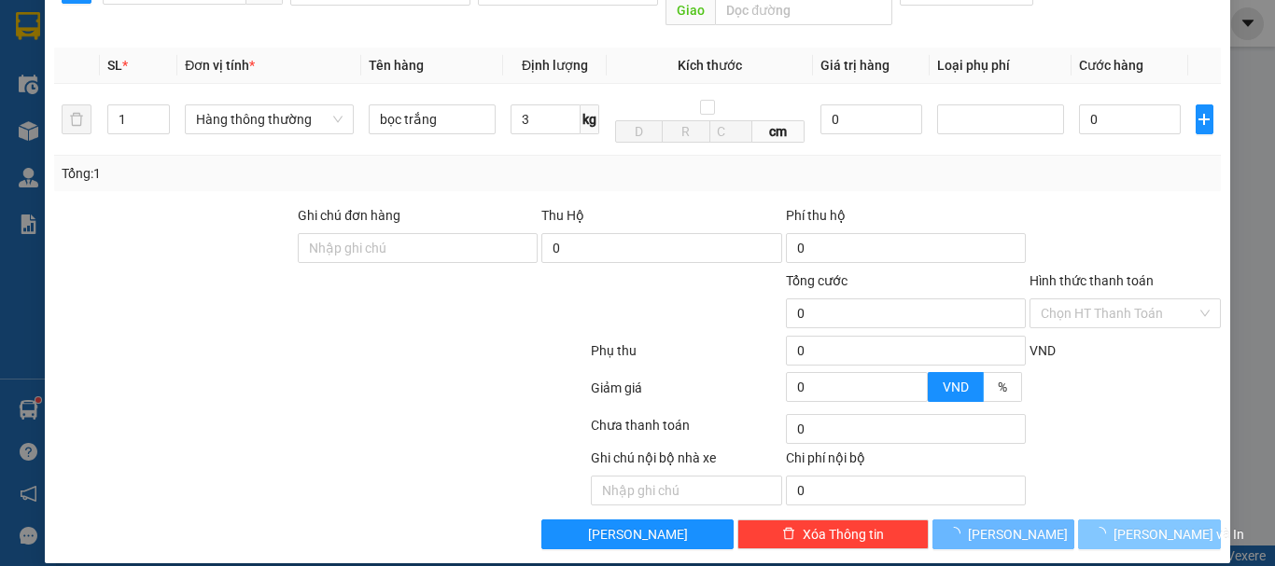
click at [1125, 524] on span "[PERSON_NAME] và In" at bounding box center [1178, 534] width 131 height 21
type input "30.000"
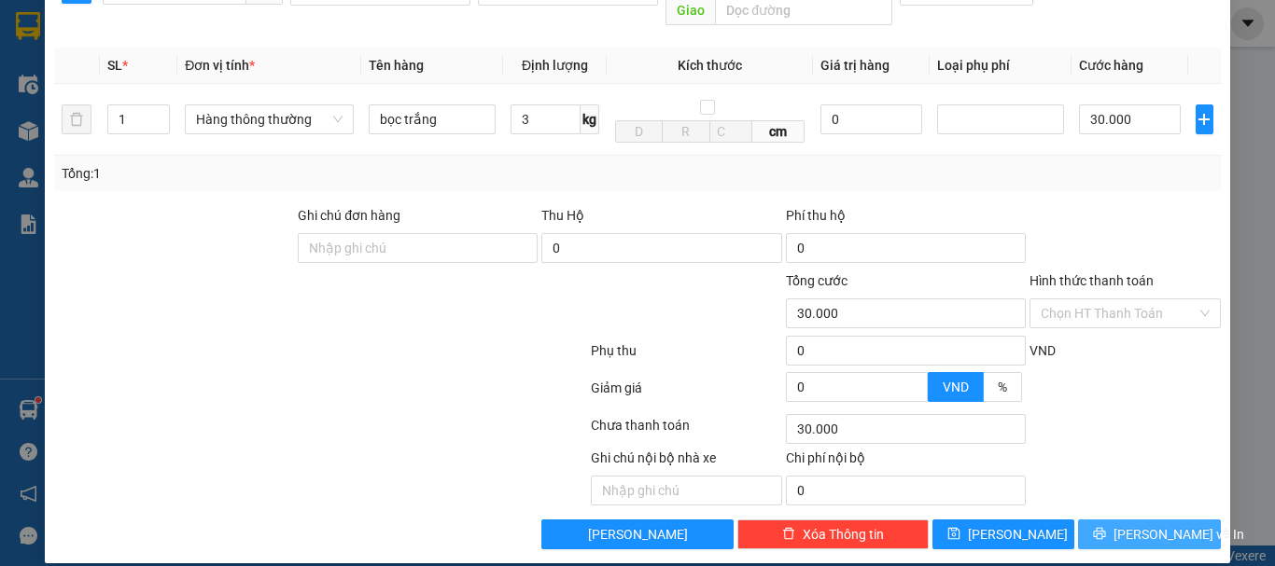
click at [1124, 524] on span "[PERSON_NAME] và In" at bounding box center [1178, 534] width 131 height 21
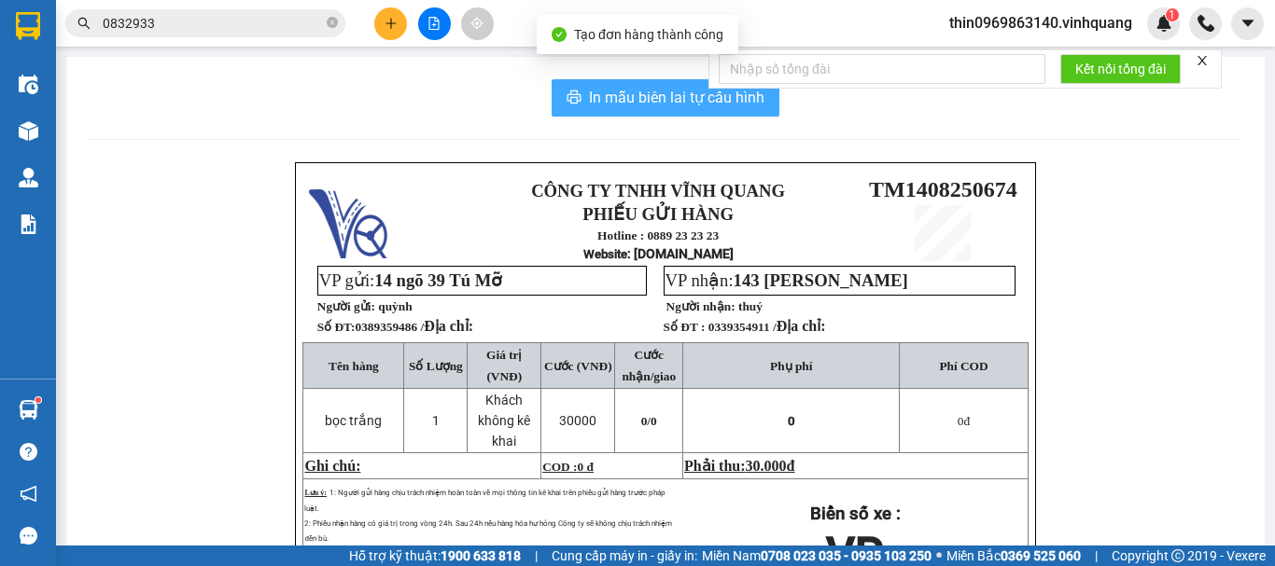
click at [670, 80] on button "In mẫu biên lai tự cấu hình" at bounding box center [666, 97] width 228 height 37
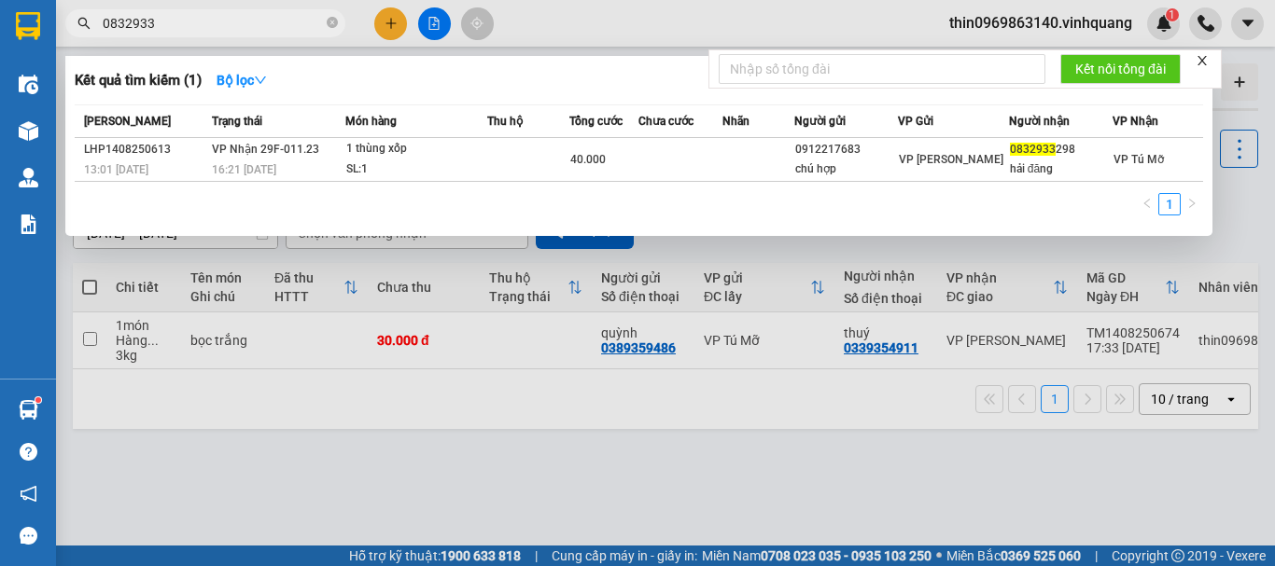
click at [185, 22] on input "0832933" at bounding box center [213, 23] width 220 height 21
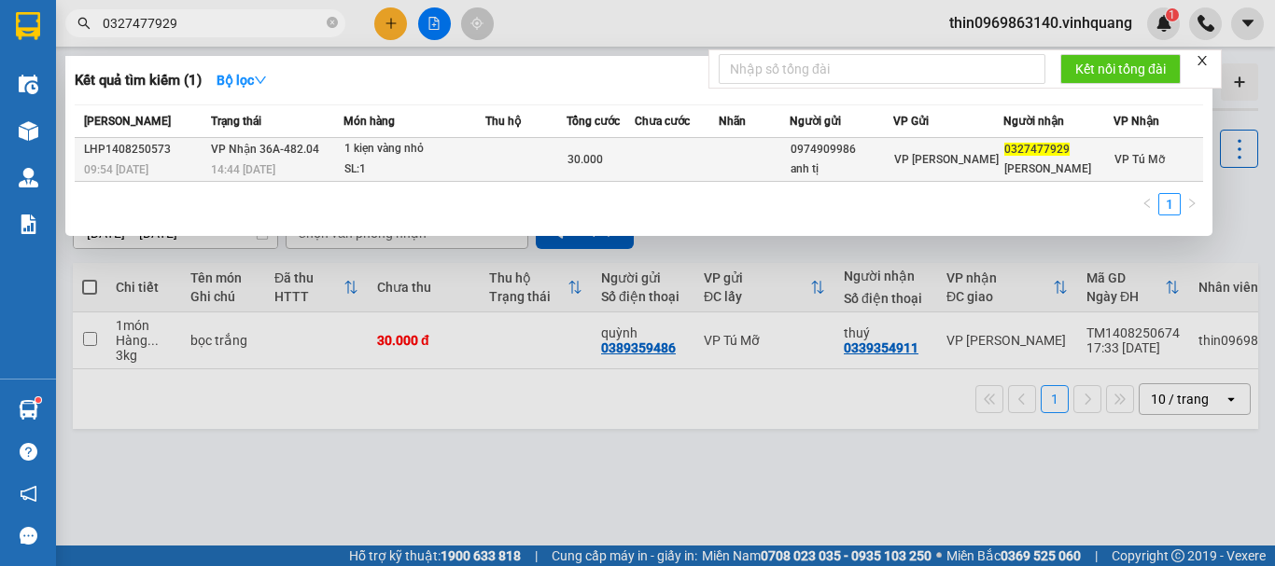
type input "0327477929"
click at [534, 143] on td at bounding box center [525, 160] width 81 height 44
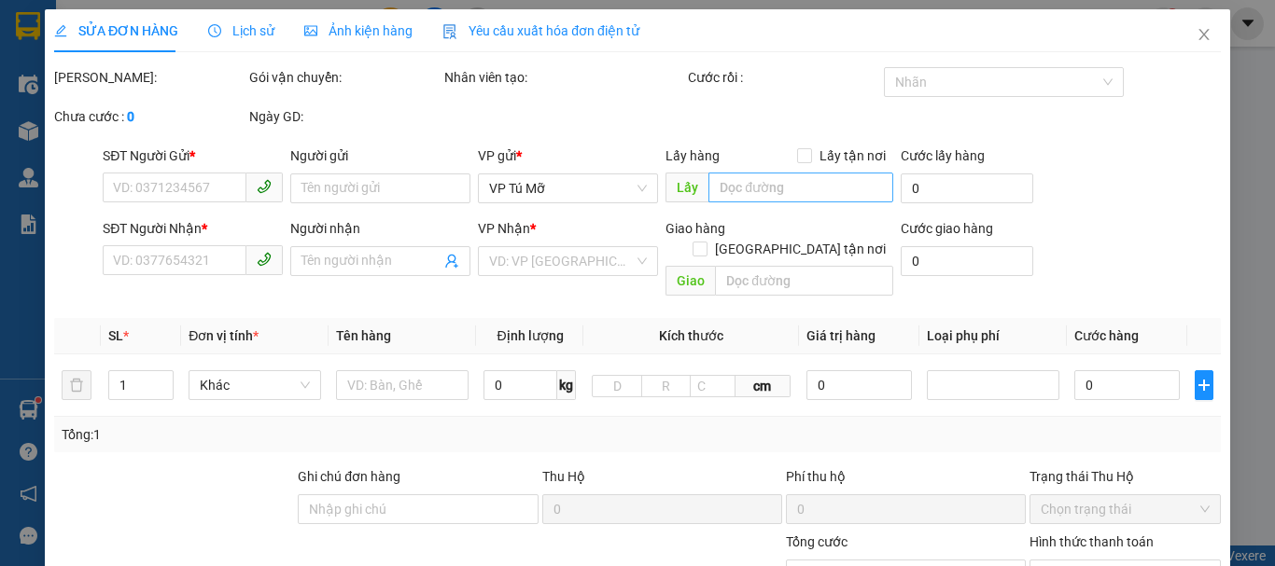
type input "0974909986"
type input "anh tị"
type input "0327477929"
type input "[PERSON_NAME]"
type input "30.000"
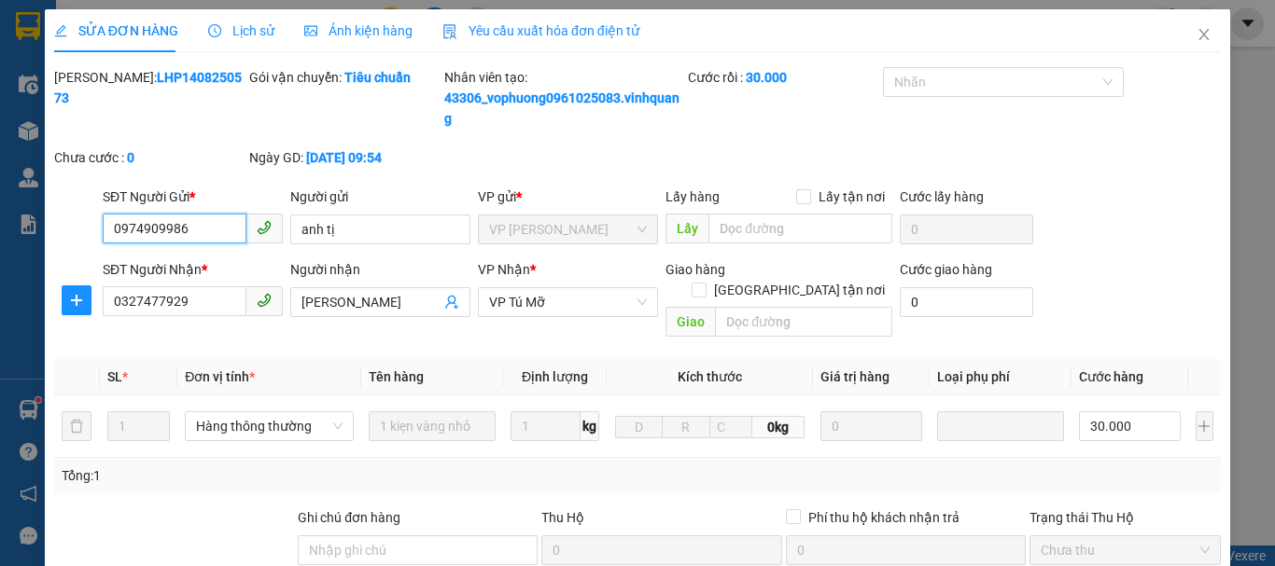
scroll to position [301, 0]
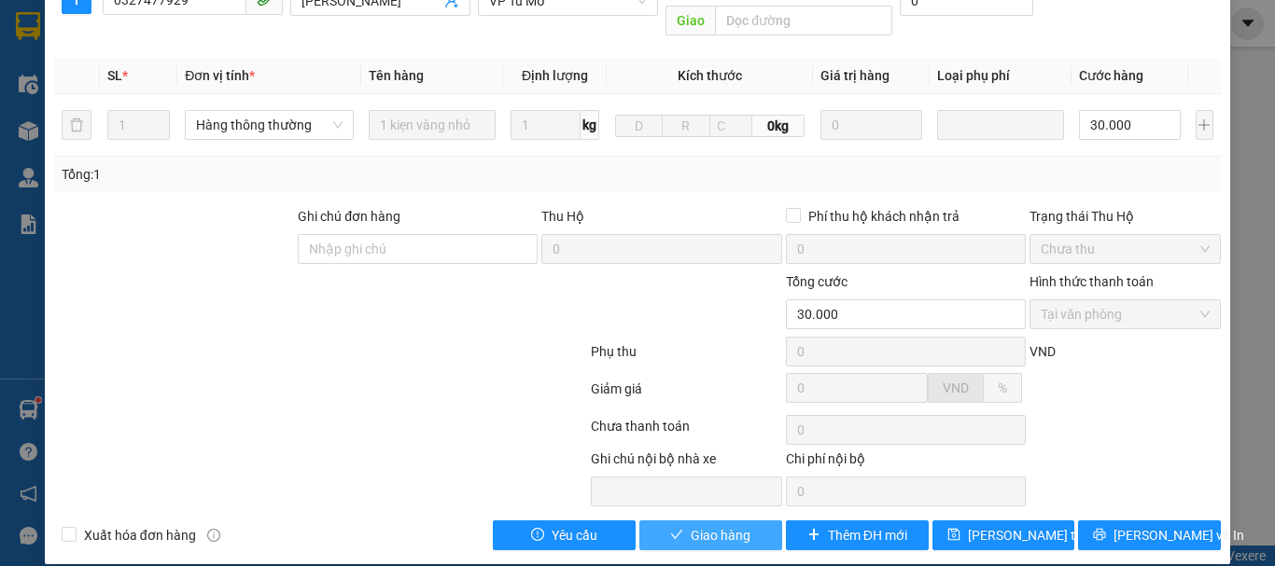
drag, startPoint x: 678, startPoint y: 552, endPoint x: 653, endPoint y: 525, distance: 36.3
click at [653, 525] on button "Giao hàng" at bounding box center [710, 536] width 143 height 30
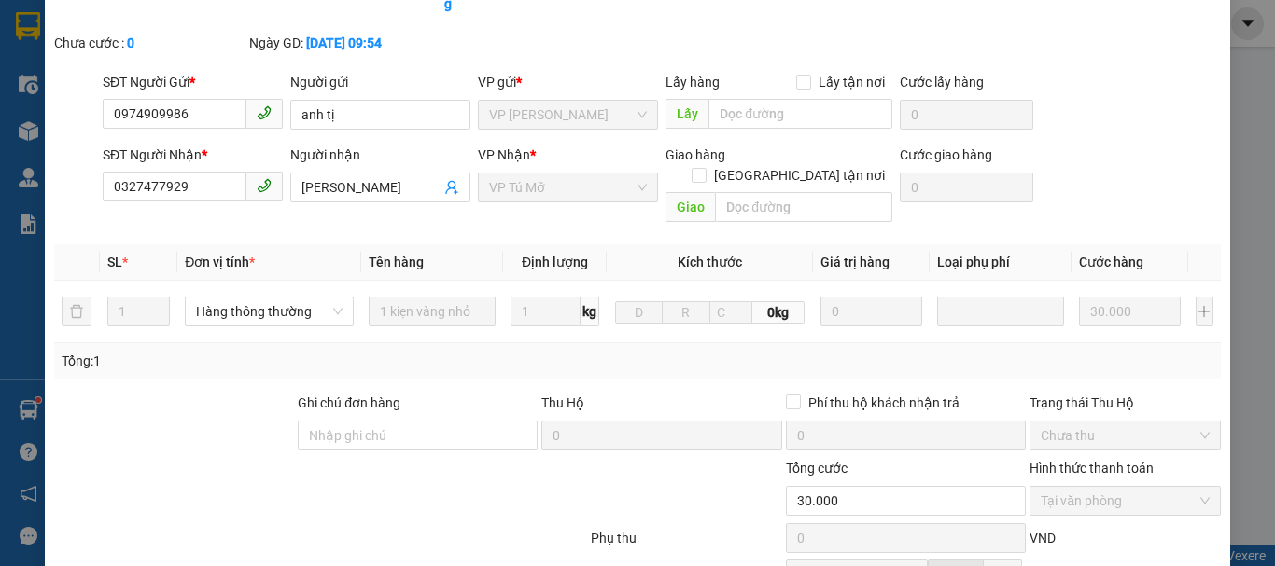
scroll to position [0, 0]
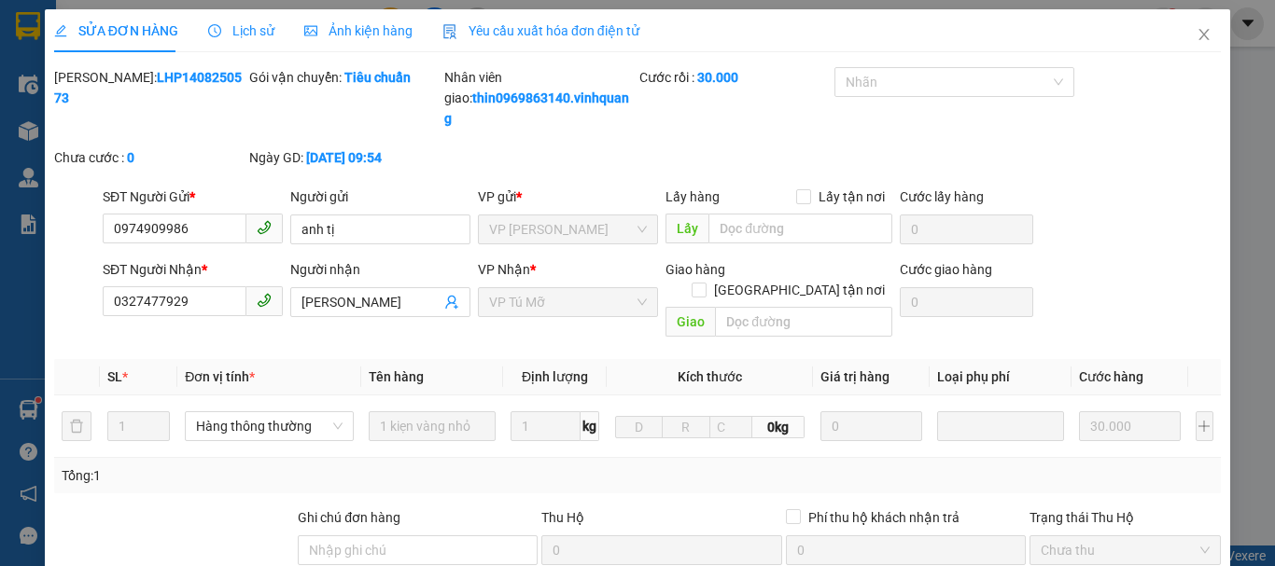
click at [1162, 9] on div "SỬA ĐƠN HÀNG Lịch sử Ảnh kiện hàng Yêu cầu xuất hóa đơn điện tử" at bounding box center [637, 30] width 1167 height 43
click at [1196, 42] on icon "close" at bounding box center [1203, 34] width 15 height 15
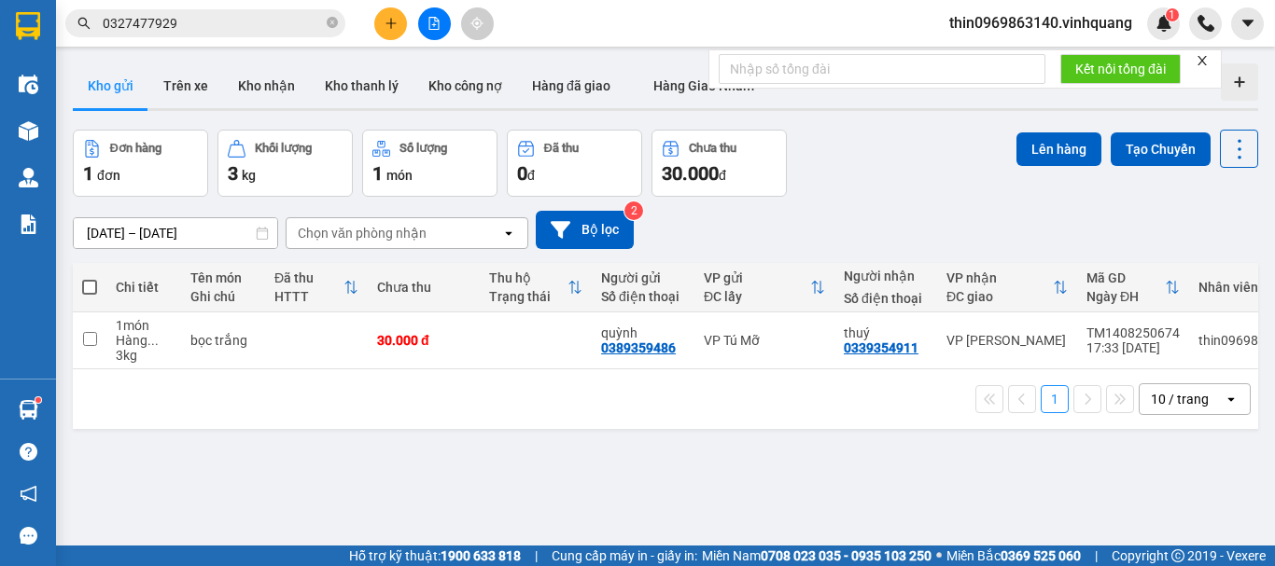
click at [389, 24] on icon "plus" at bounding box center [390, 23] width 13 height 13
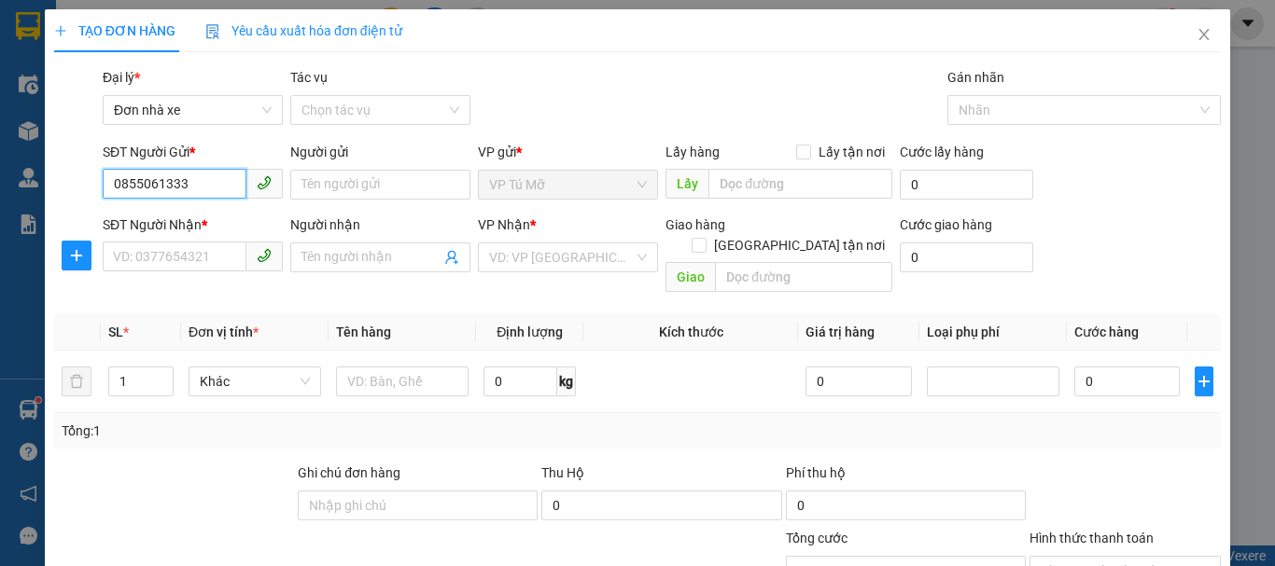
click at [148, 182] on input "0855061333" at bounding box center [175, 184] width 144 height 30
type input "0855161333"
click at [199, 222] on div "0855161333 - huy" at bounding box center [191, 222] width 156 height 21
type input "huy"
type input "0898649008"
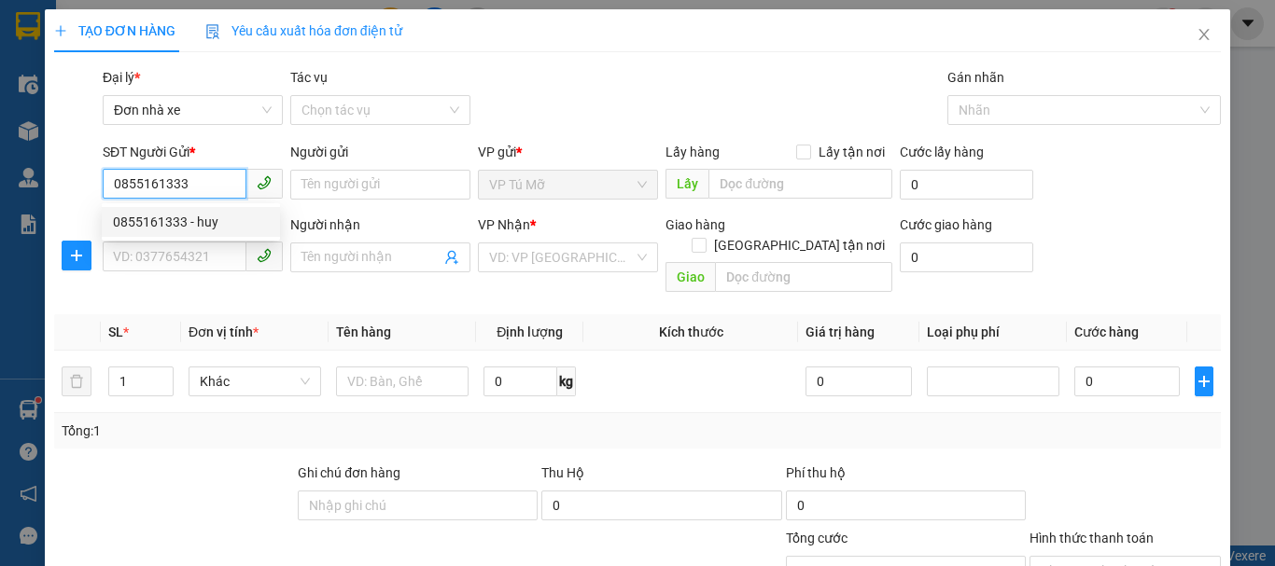
type input "kh"
checkbox input "true"
type input "[STREET_ADDRESS][PERSON_NAME]"
type input "40.000"
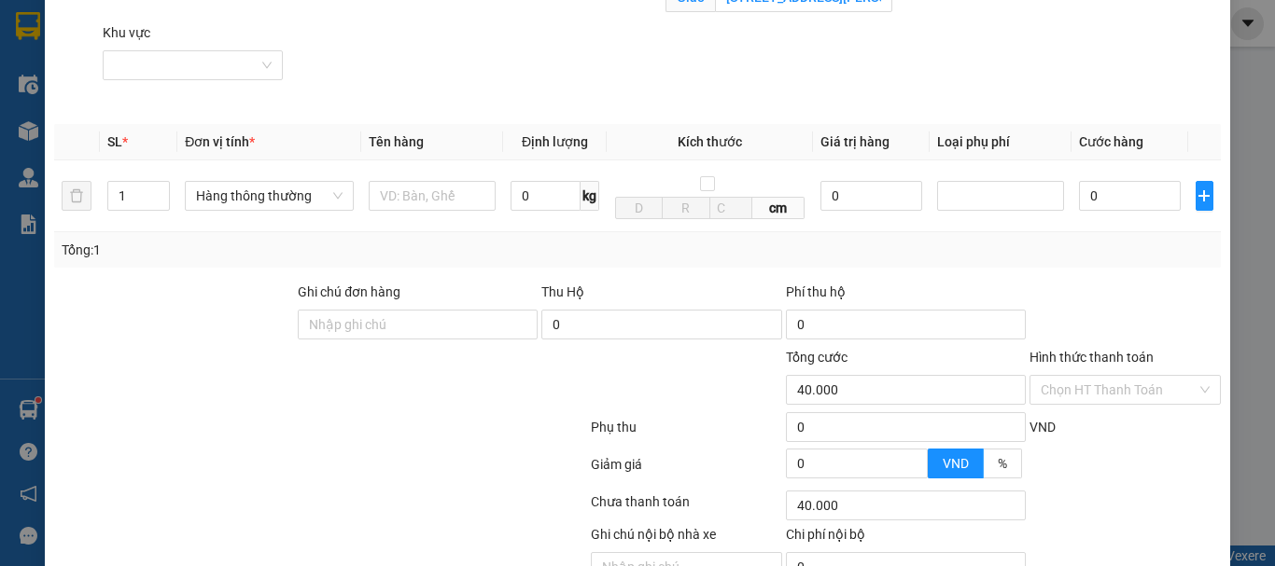
scroll to position [373, 0]
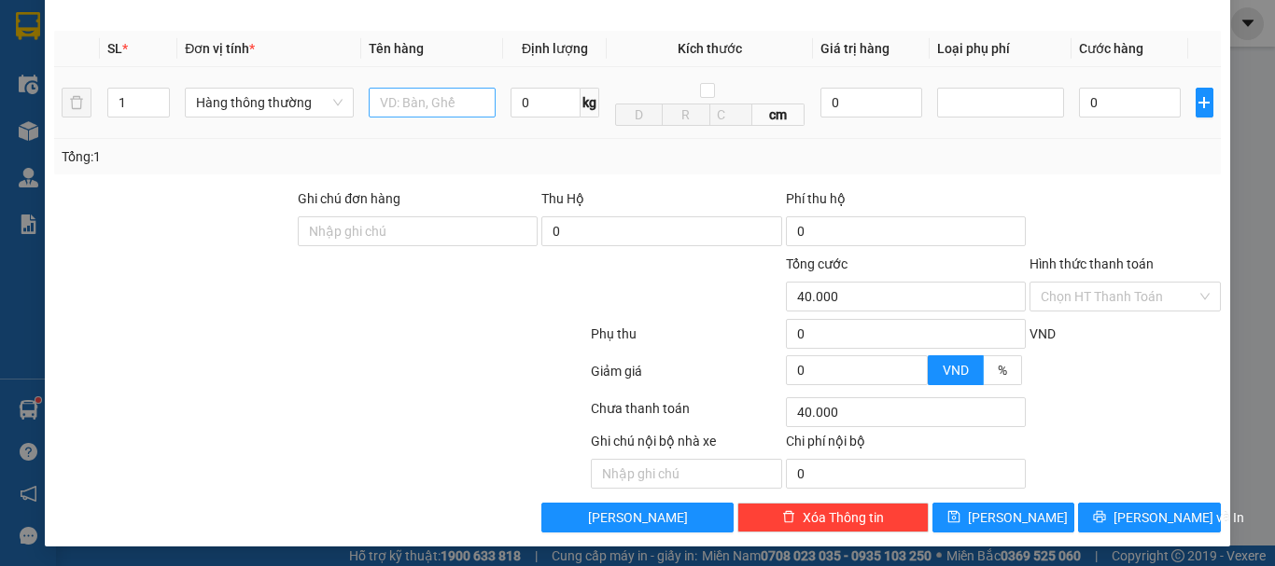
type input "0855161333"
click at [432, 105] on input "text" at bounding box center [432, 103] width 127 height 30
type input "ct bọc trắng"
click at [527, 106] on input "0" at bounding box center [545, 103] width 70 height 30
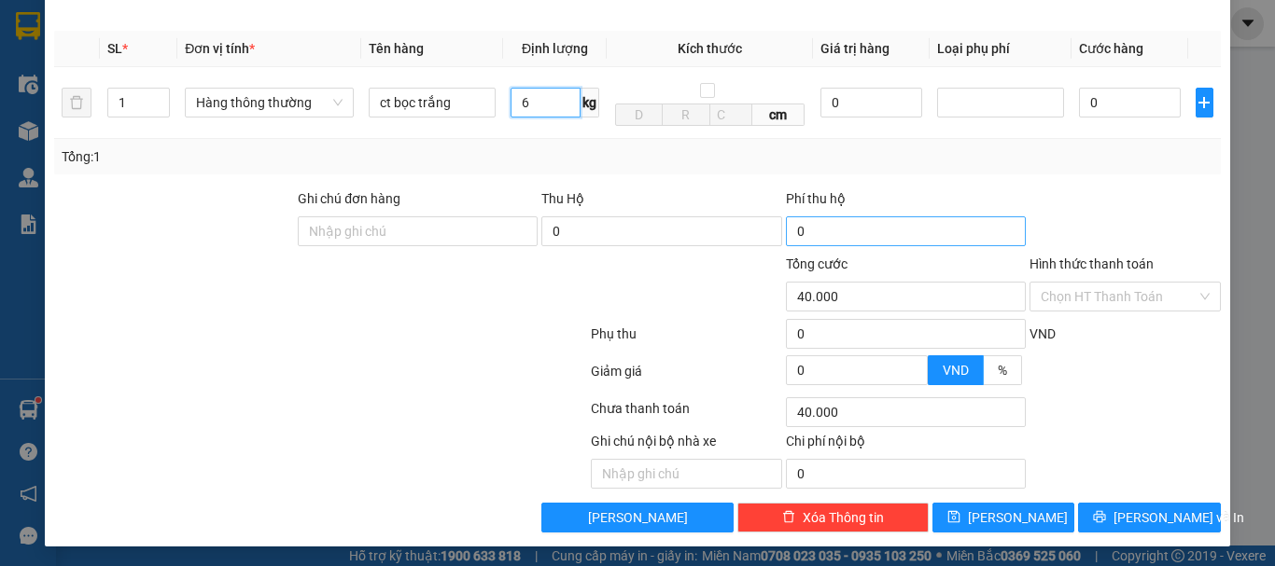
scroll to position [377, 0]
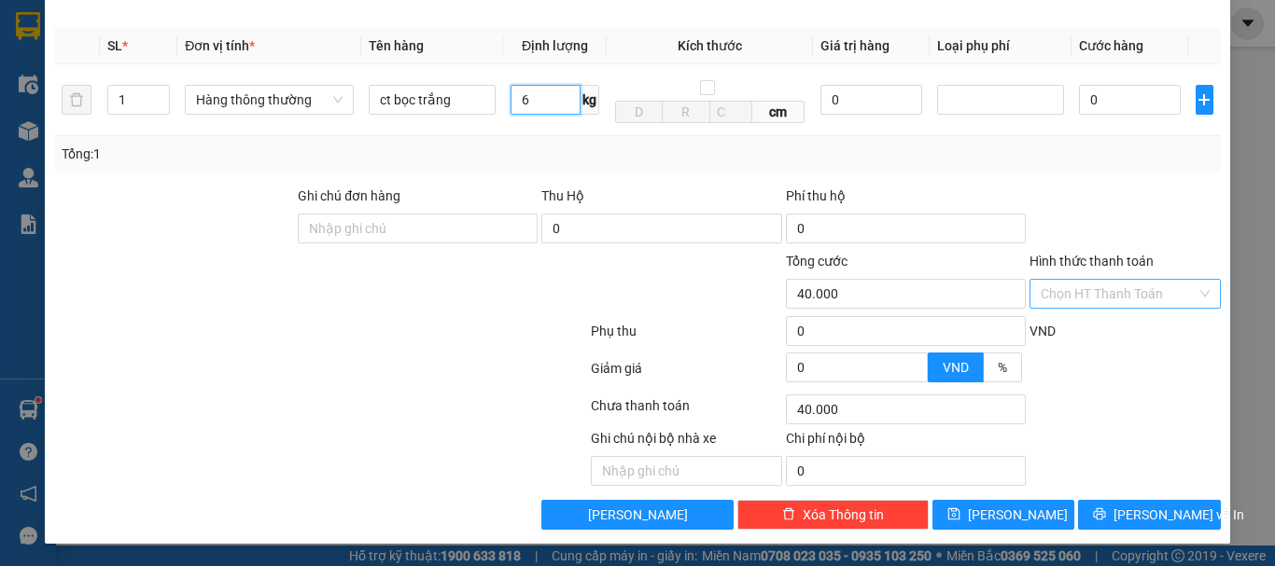
type input "6"
click at [1083, 293] on input "Hình thức thanh toán" at bounding box center [1119, 294] width 156 height 28
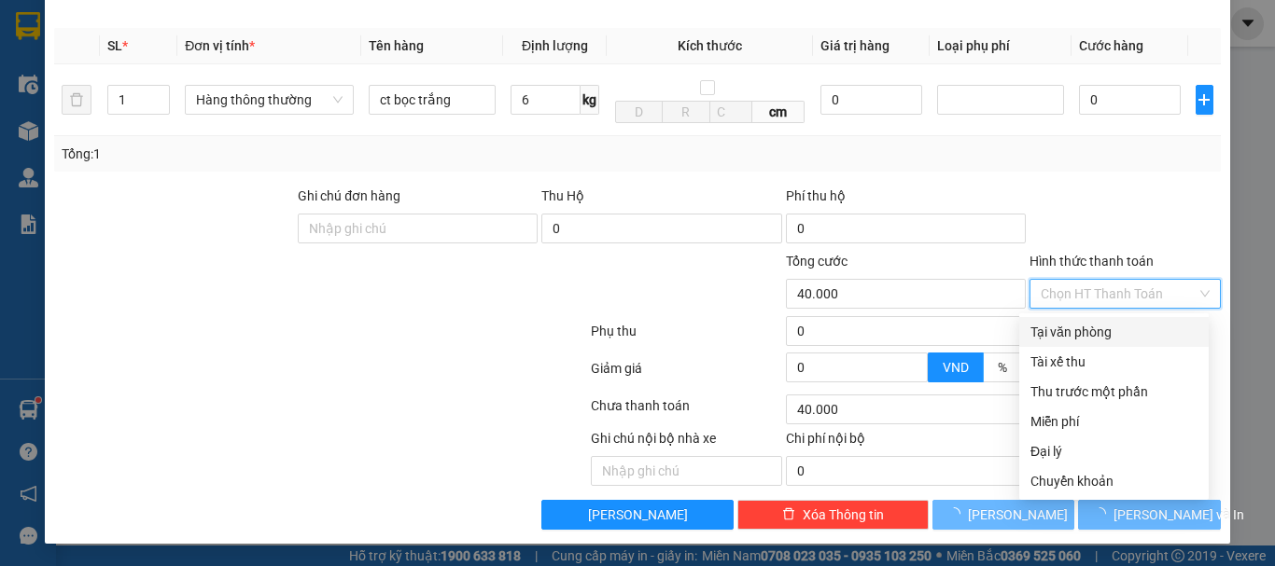
type input "40.000"
type input "80.000"
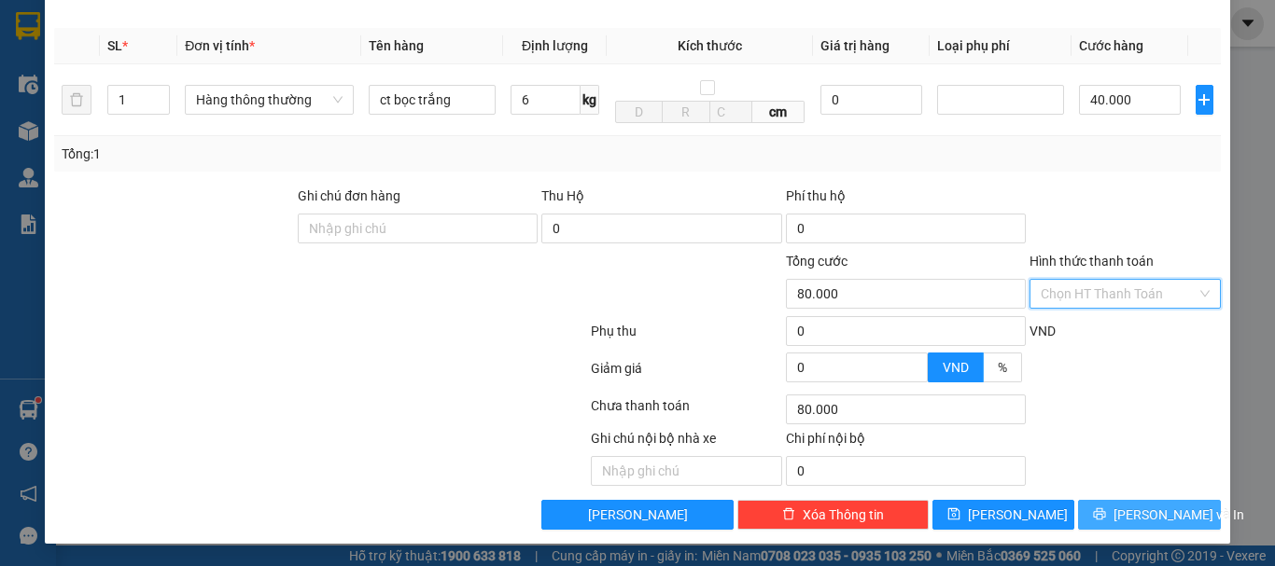
click at [1153, 520] on span "[PERSON_NAME] và In" at bounding box center [1178, 515] width 131 height 21
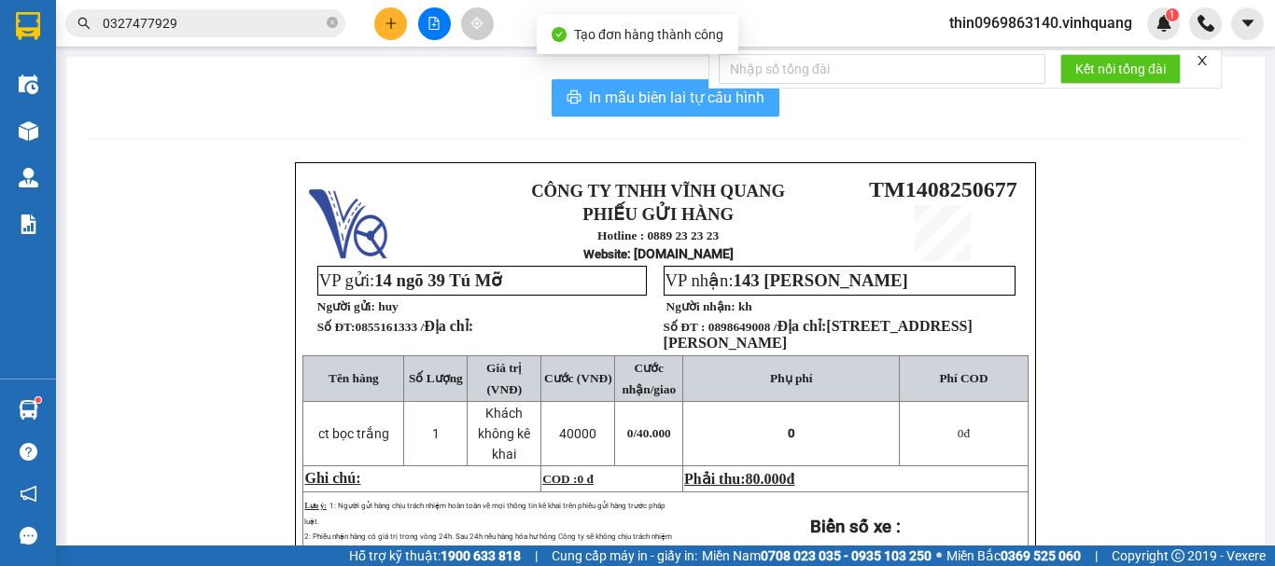
click at [648, 94] on span "In mẫu biên lai tự cấu hình" at bounding box center [676, 97] width 175 height 23
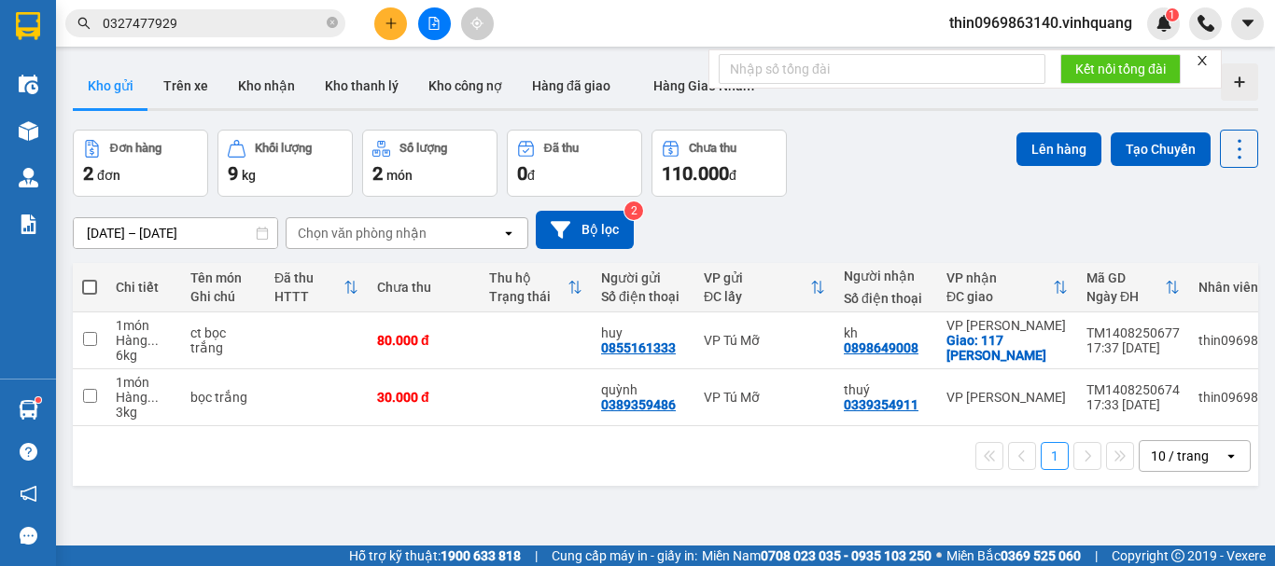
click at [378, 25] on button at bounding box center [390, 23] width 33 height 33
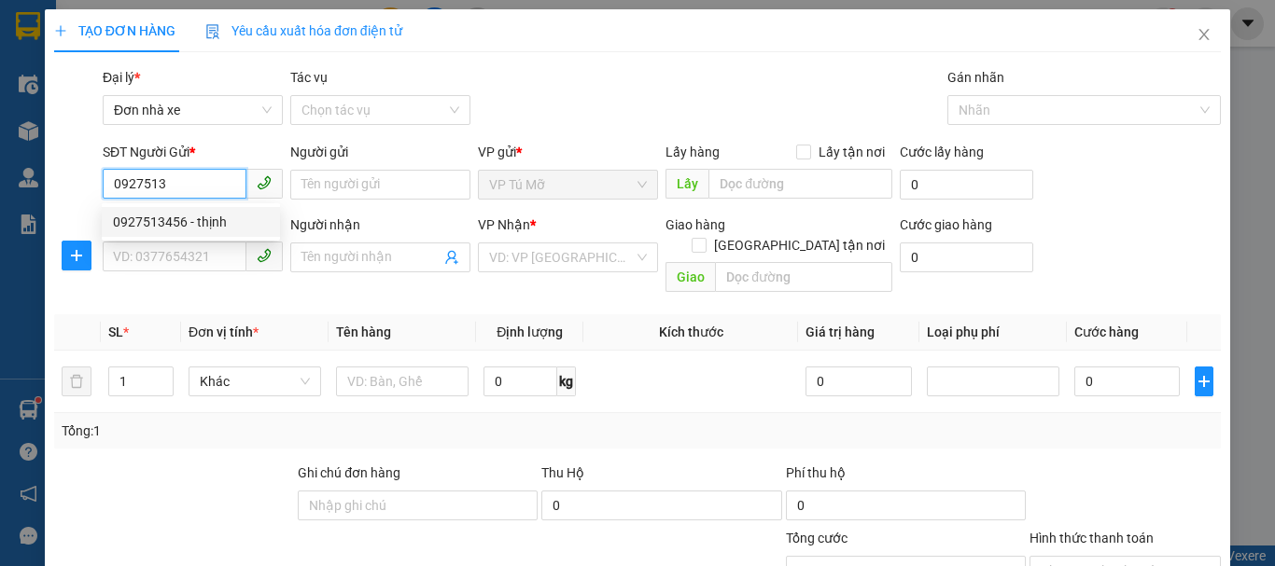
click at [215, 215] on div "0927513456 - thịnh" at bounding box center [191, 222] width 156 height 21
type input "0927513456"
type input "thịnh"
type input "0562026666"
type input "[PERSON_NAME]"
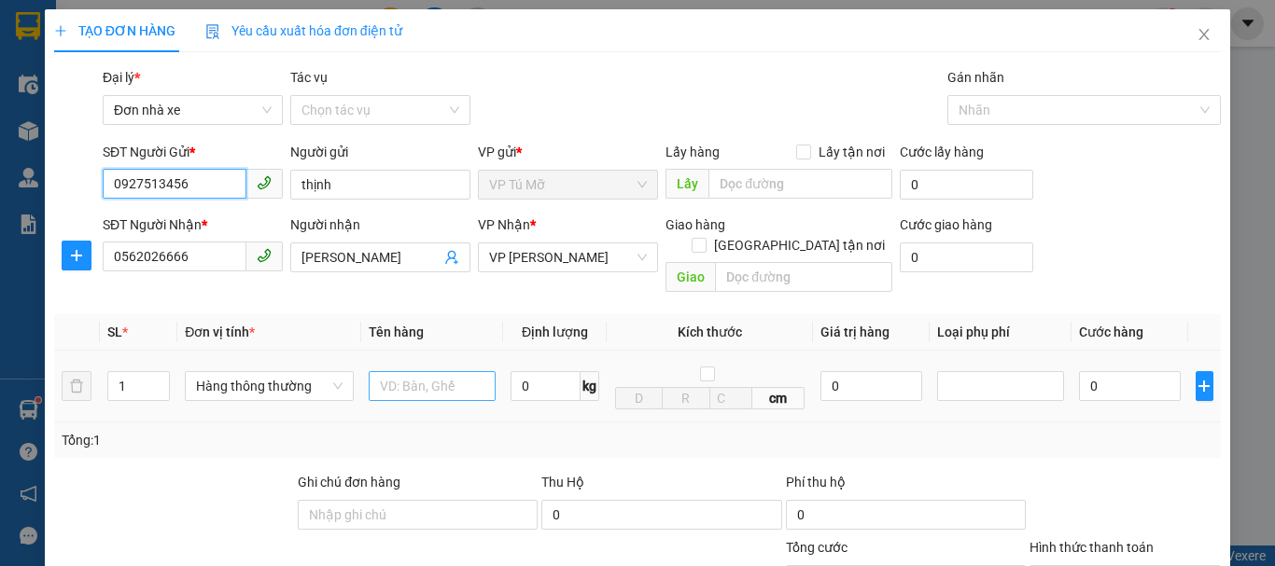
type input "0927513456"
click at [419, 371] on input "text" at bounding box center [432, 386] width 127 height 30
type input "bọc bd vàng"
click at [555, 371] on input "0" at bounding box center [545, 386] width 70 height 30
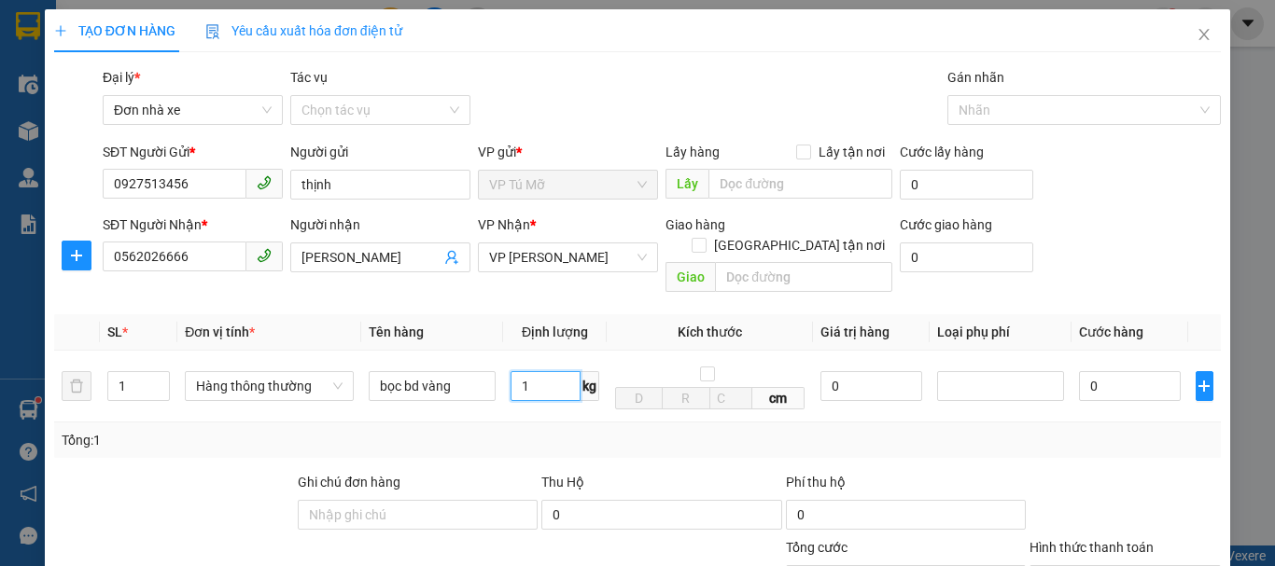
scroll to position [93, 0]
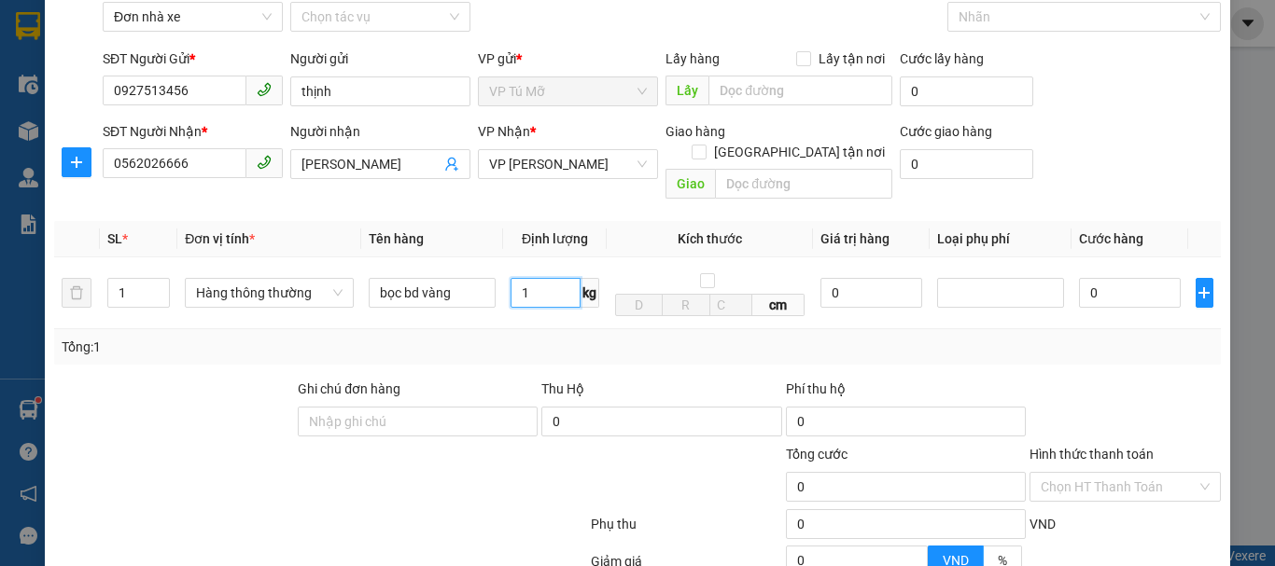
type input "1"
type input "30.000"
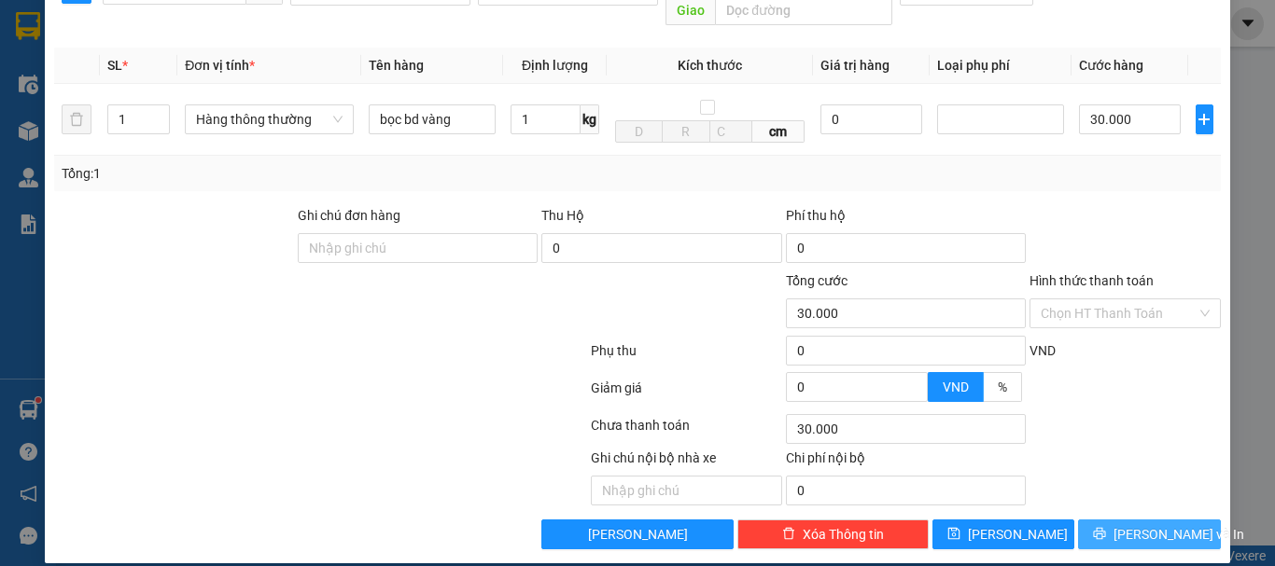
click at [1132, 524] on span "[PERSON_NAME] và In" at bounding box center [1178, 534] width 131 height 21
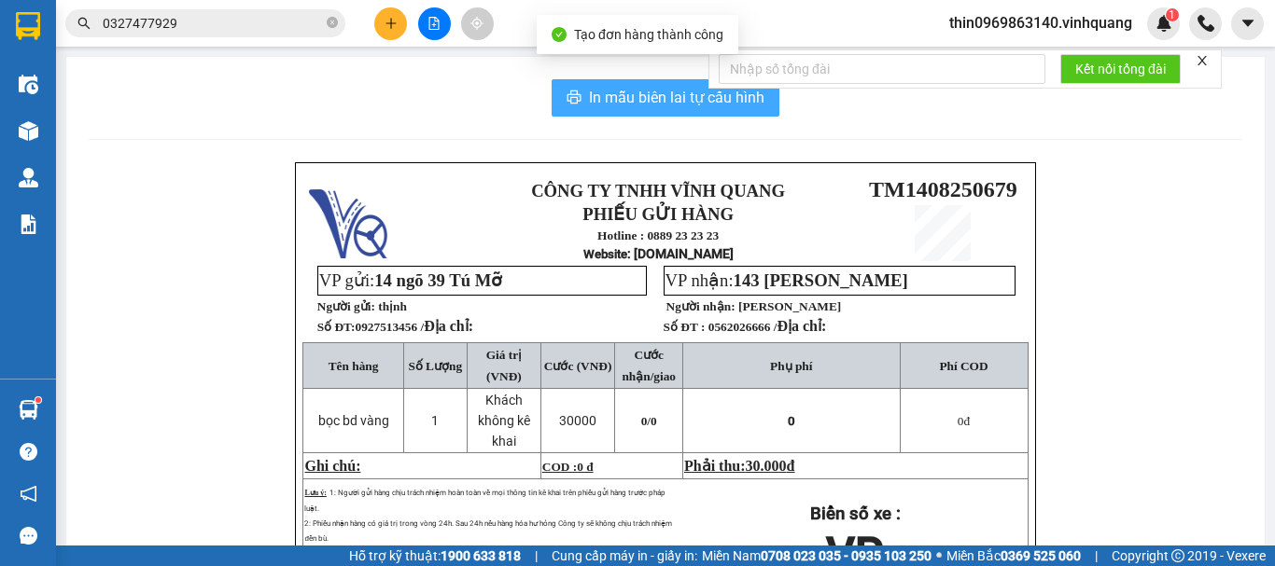
click at [643, 100] on span "In mẫu biên lai tự cấu hình" at bounding box center [676, 97] width 175 height 23
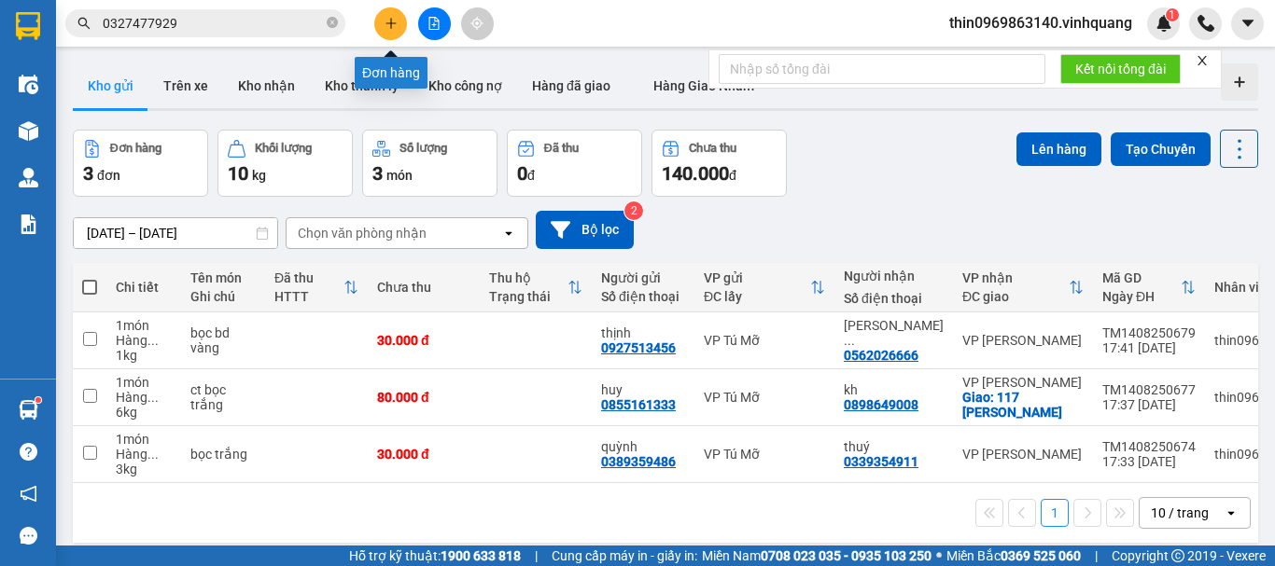
click at [382, 24] on button at bounding box center [390, 23] width 33 height 33
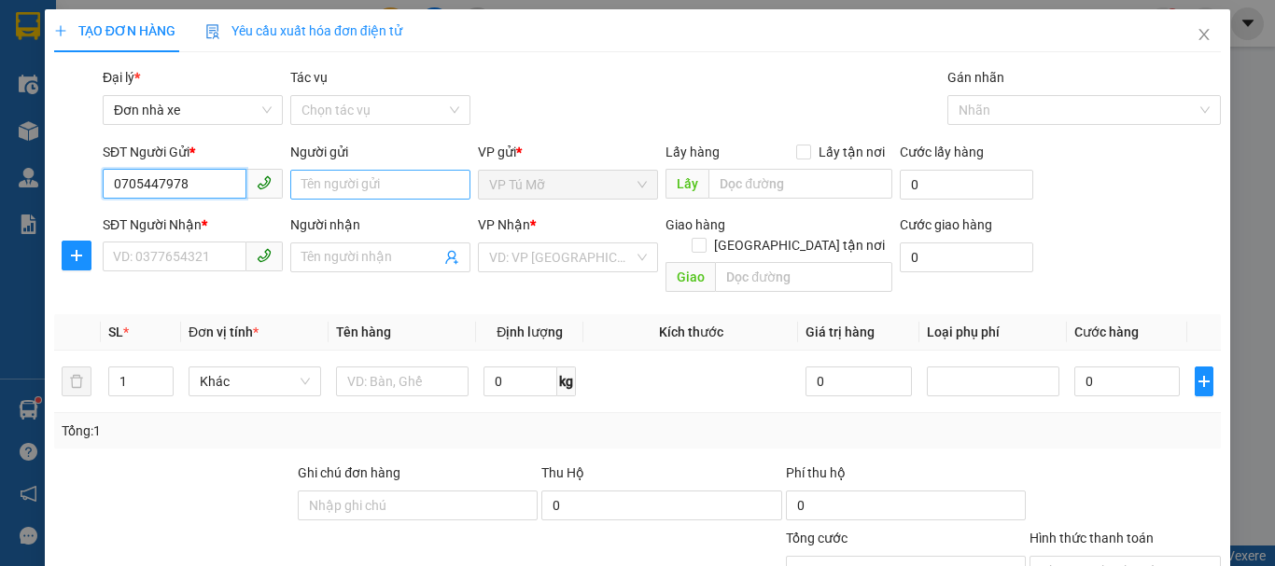
type input "0705447978"
click at [348, 185] on input "Người gửi" at bounding box center [380, 185] width 180 height 30
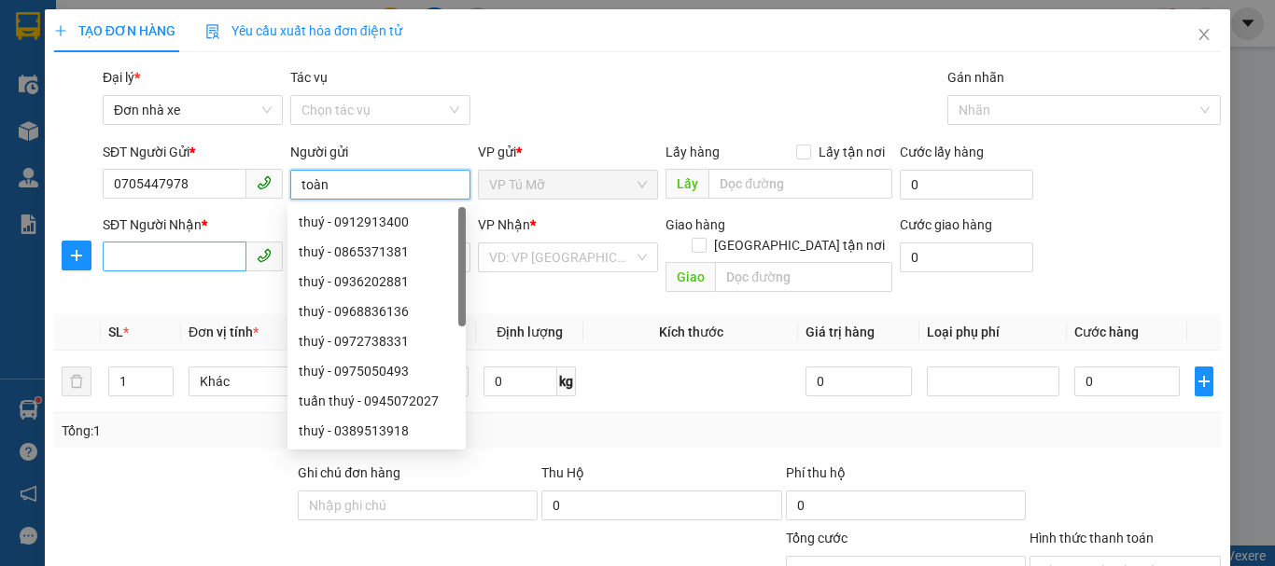
type input "toàn"
click at [217, 262] on input "SĐT Người Nhận *" at bounding box center [175, 257] width 144 height 30
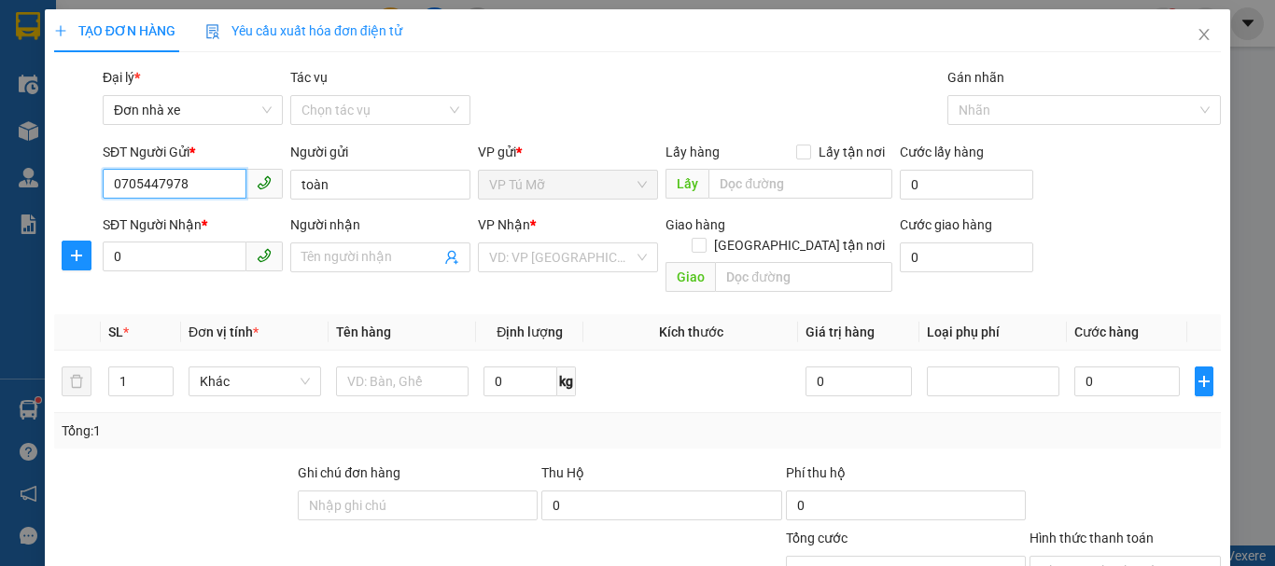
click at [190, 184] on input "0705447978" at bounding box center [175, 184] width 144 height 30
click at [164, 263] on input "0" at bounding box center [175, 257] width 144 height 30
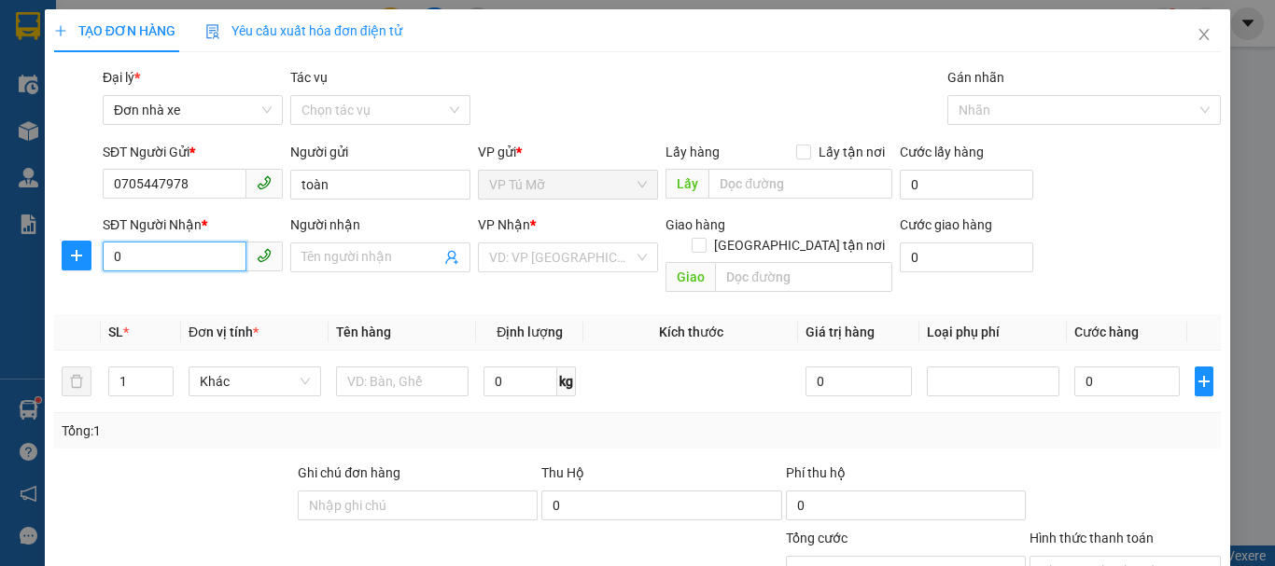
paste input "705447978"
type input "0705447978"
click at [194, 176] on input "0705447978" at bounding box center [175, 184] width 144 height 30
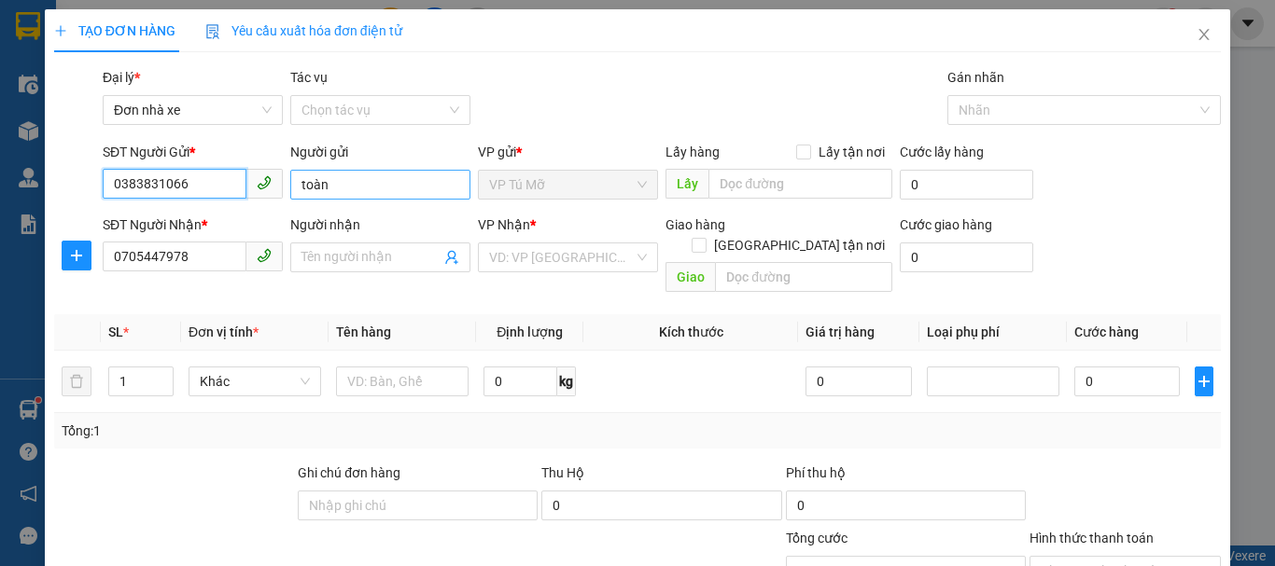
type input "0383831066"
click at [354, 195] on input "toàn" at bounding box center [380, 185] width 180 height 30
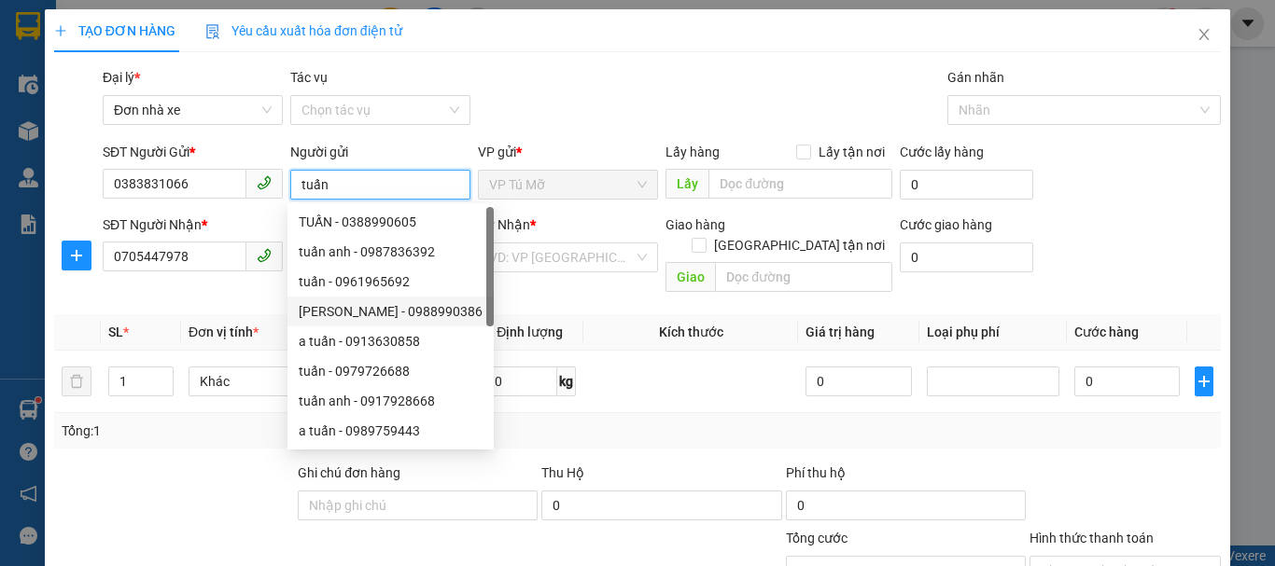
type input "tuấn"
click at [274, 314] on th "Đơn vị tính *" at bounding box center [254, 332] width 147 height 36
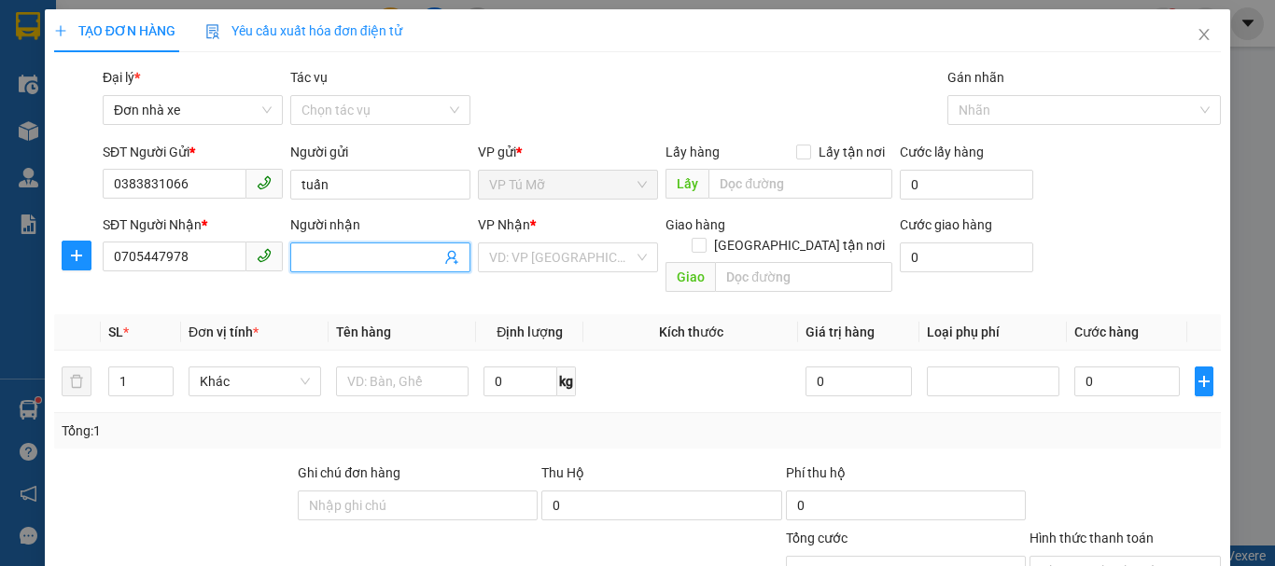
click at [391, 255] on input "Người nhận" at bounding box center [370, 257] width 139 height 21
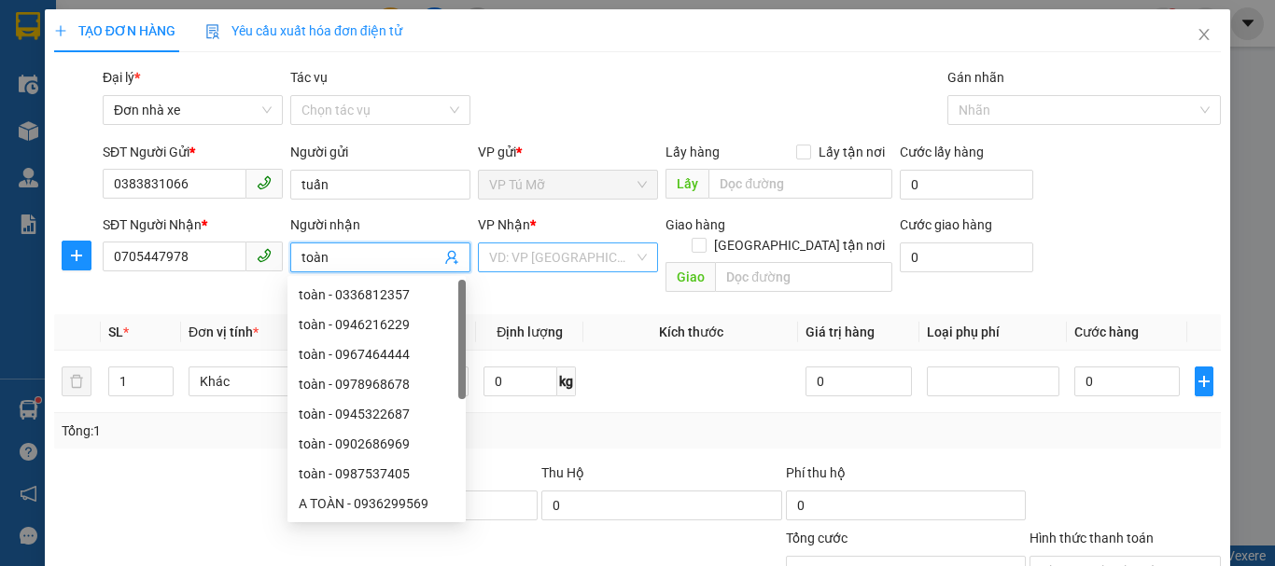
type input "toàn"
click at [535, 247] on input "search" at bounding box center [561, 258] width 145 height 28
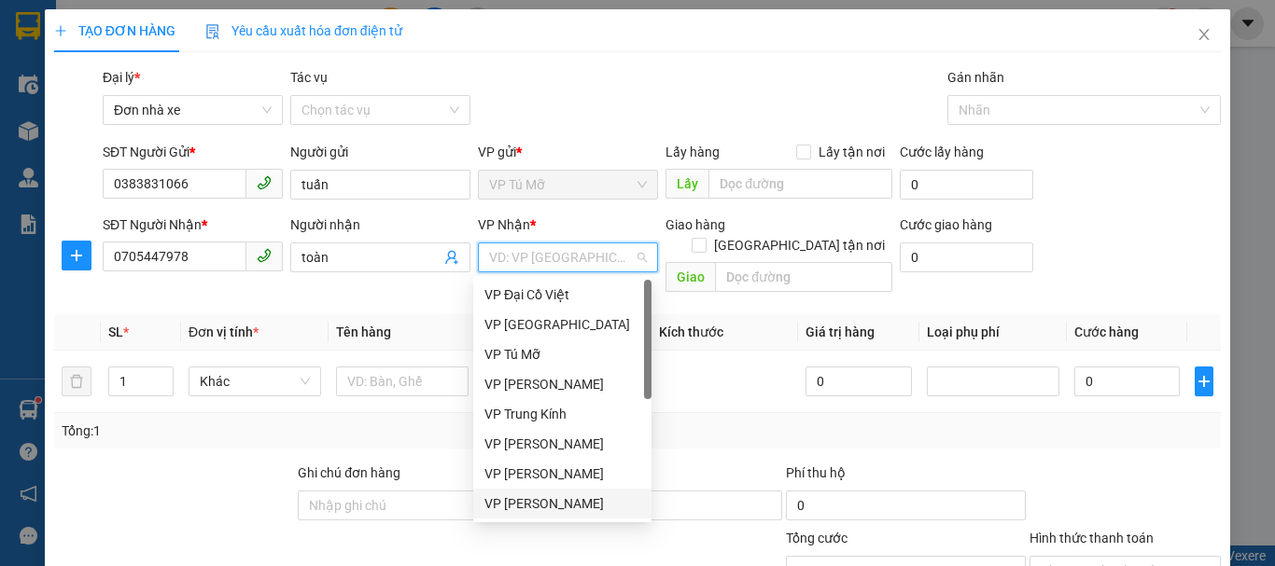
click at [593, 510] on div "VP [PERSON_NAME]" at bounding box center [562, 504] width 156 height 21
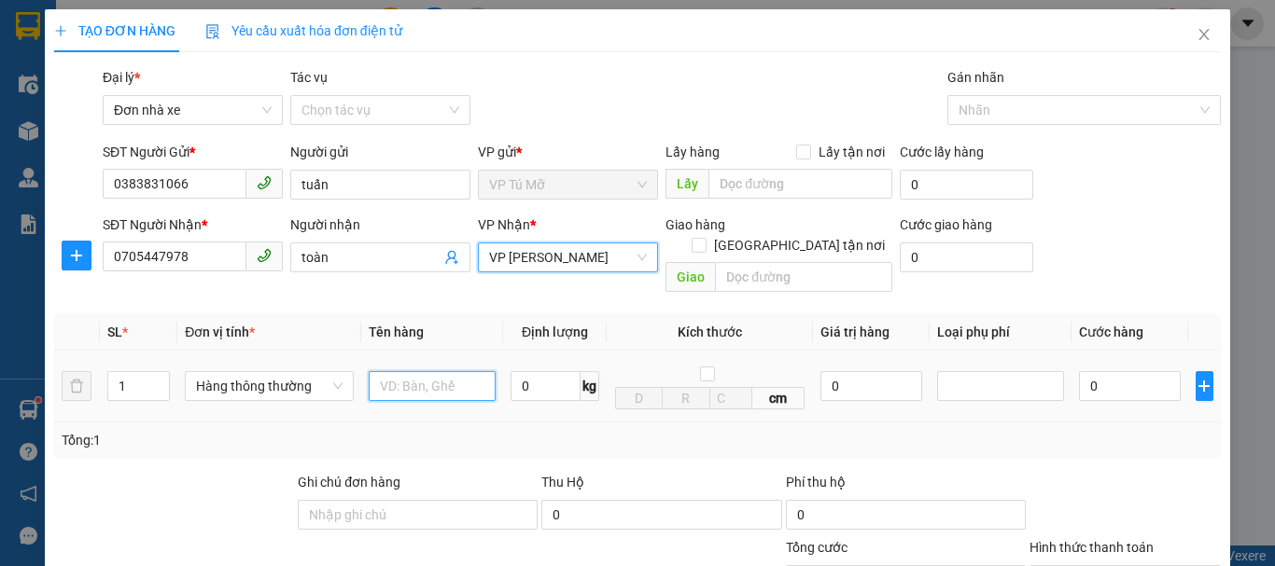
click at [406, 371] on input "text" at bounding box center [432, 386] width 127 height 30
type input "phong thư to"
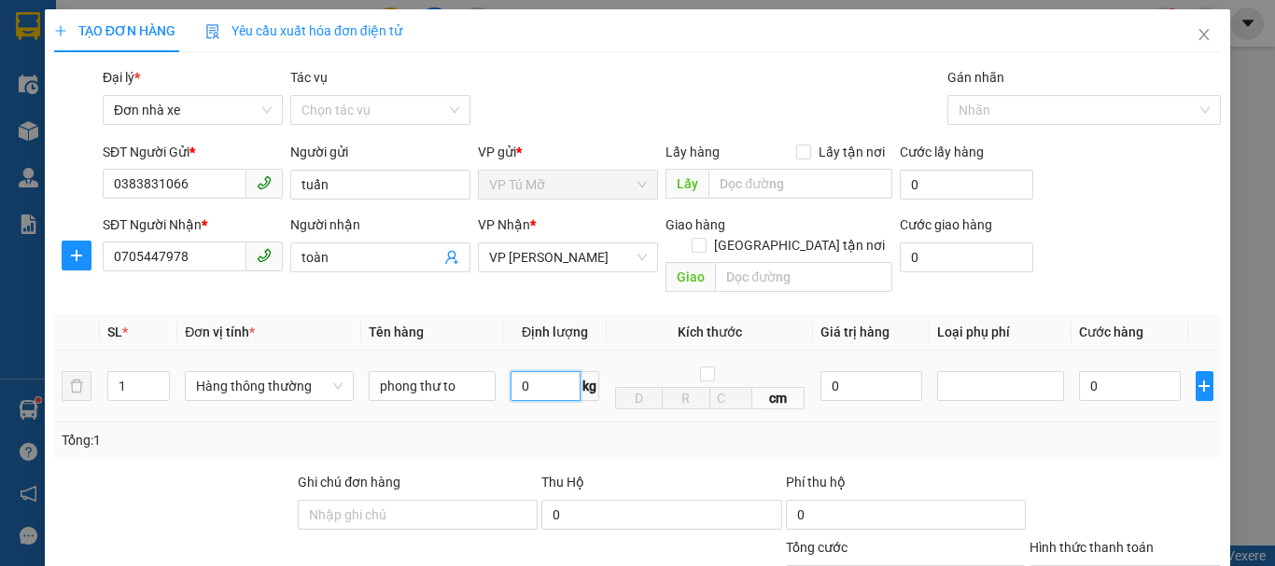
click at [537, 377] on input "0" at bounding box center [545, 386] width 70 height 30
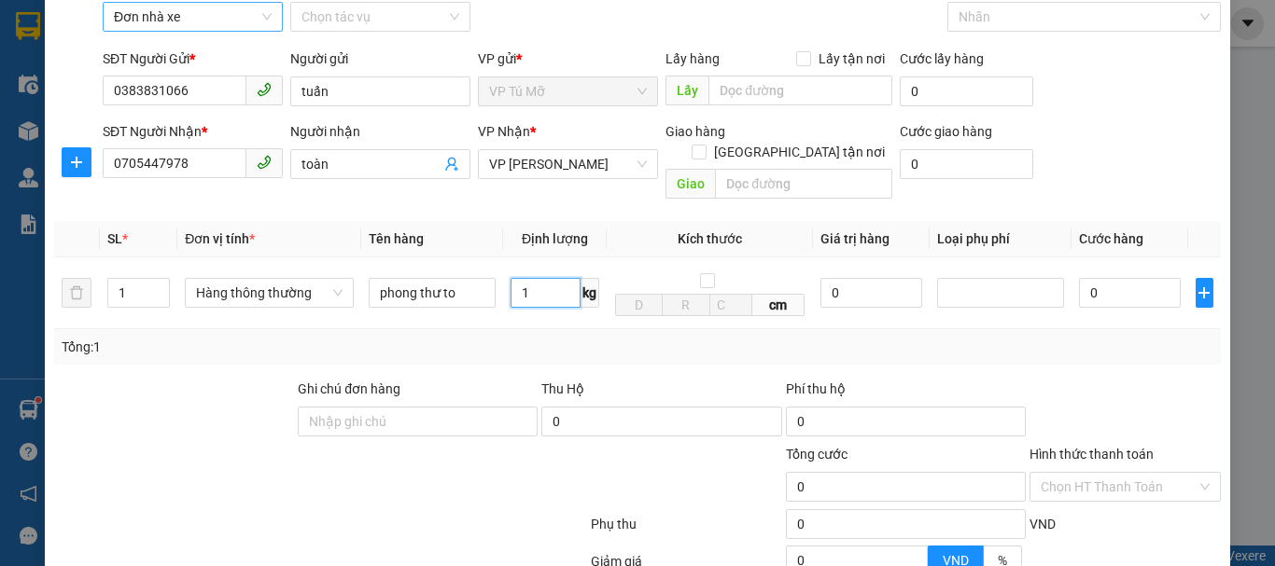
type input "1"
type input "30.000"
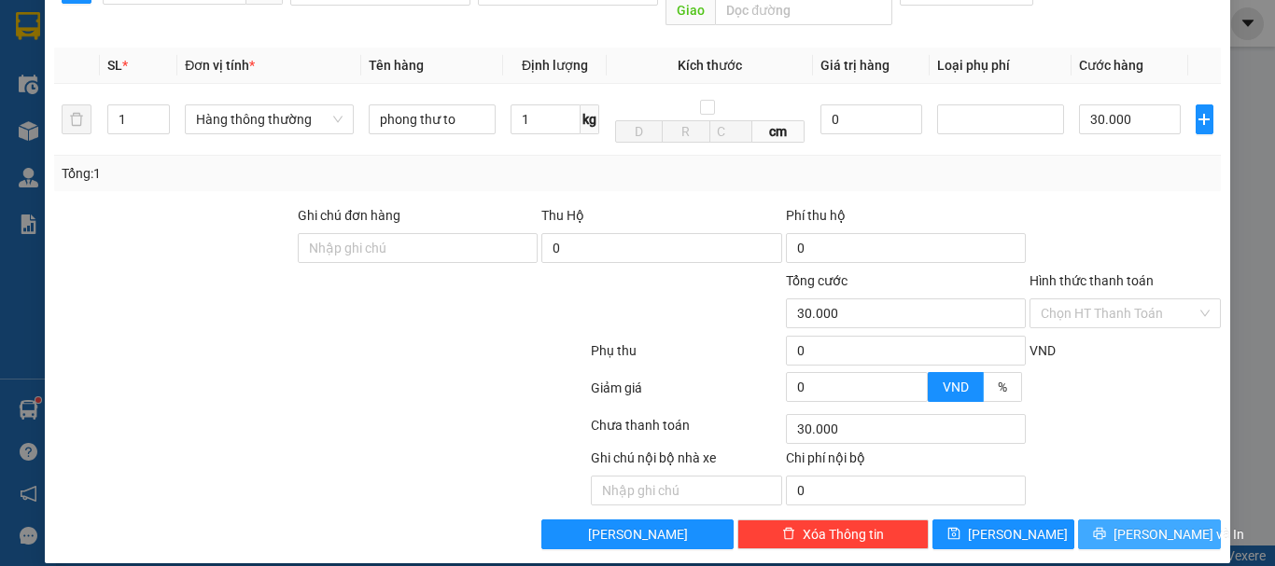
click at [1169, 524] on span "[PERSON_NAME] và In" at bounding box center [1178, 534] width 131 height 21
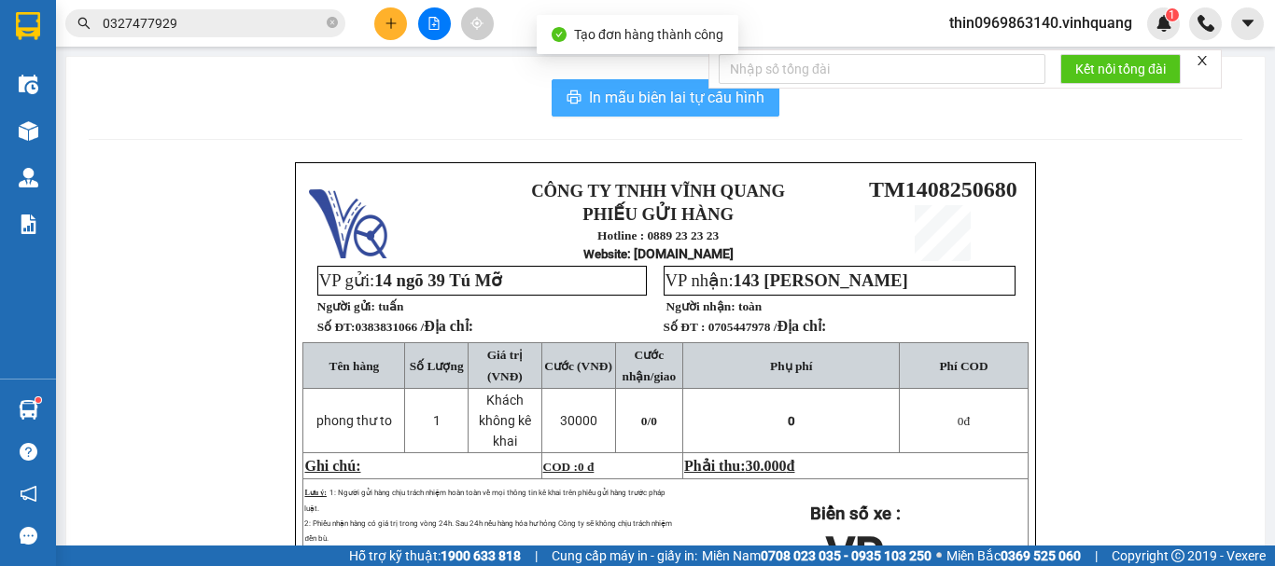
click at [607, 86] on span "In mẫu biên lai tự cấu hình" at bounding box center [676, 97] width 175 height 23
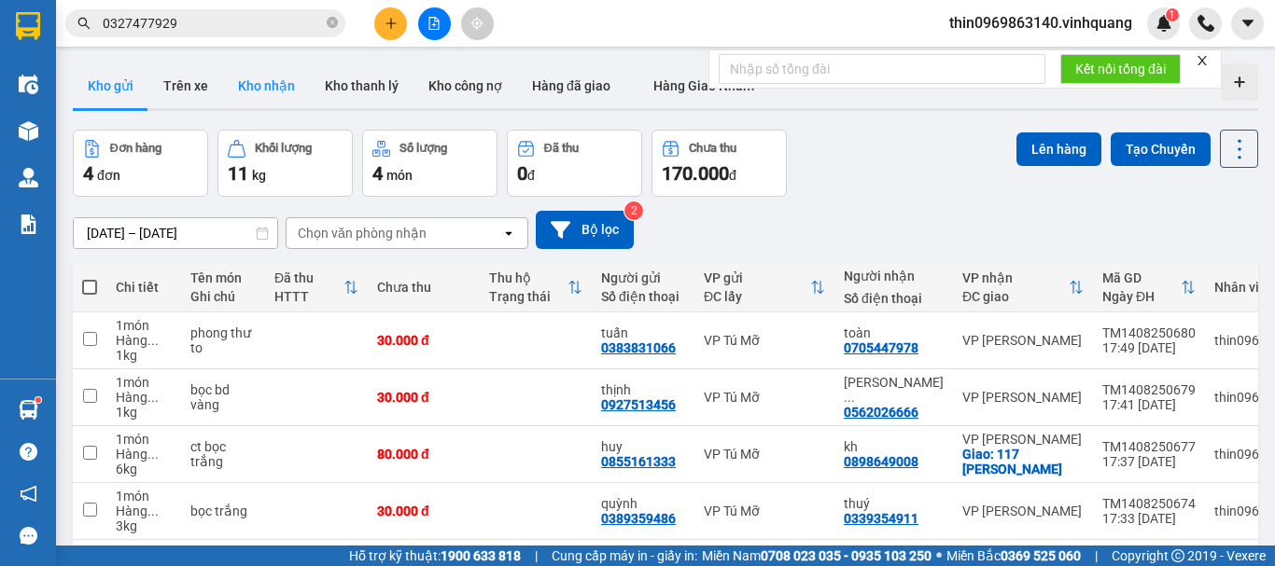
click at [252, 80] on button "Kho nhận" at bounding box center [266, 85] width 87 height 45
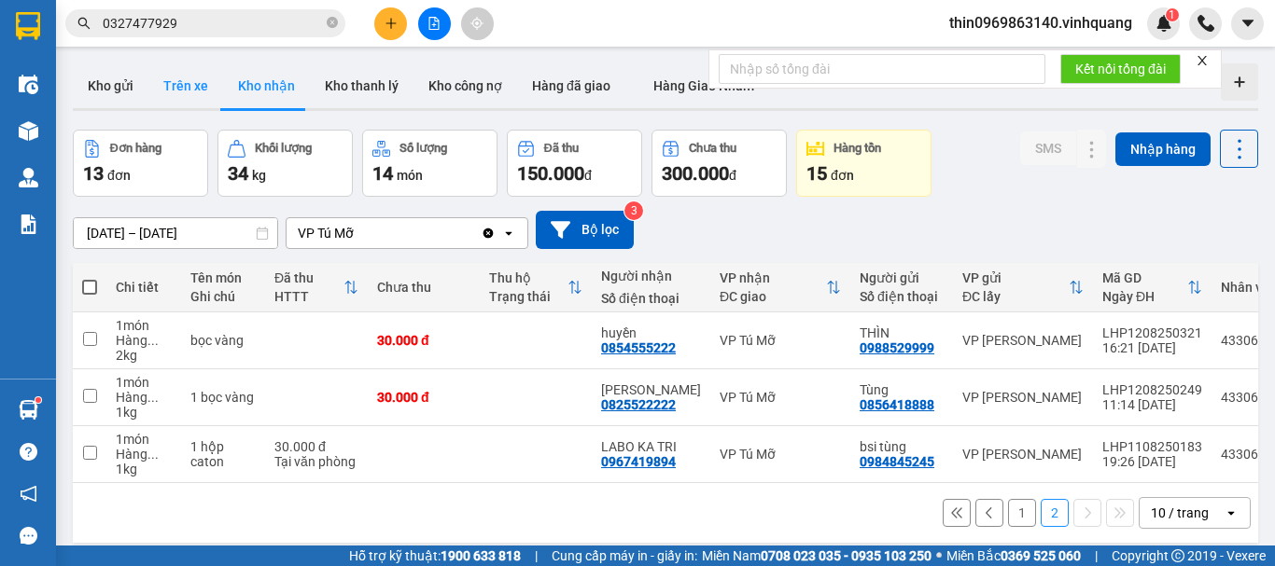
click at [183, 86] on button "Trên xe" at bounding box center [185, 85] width 75 height 45
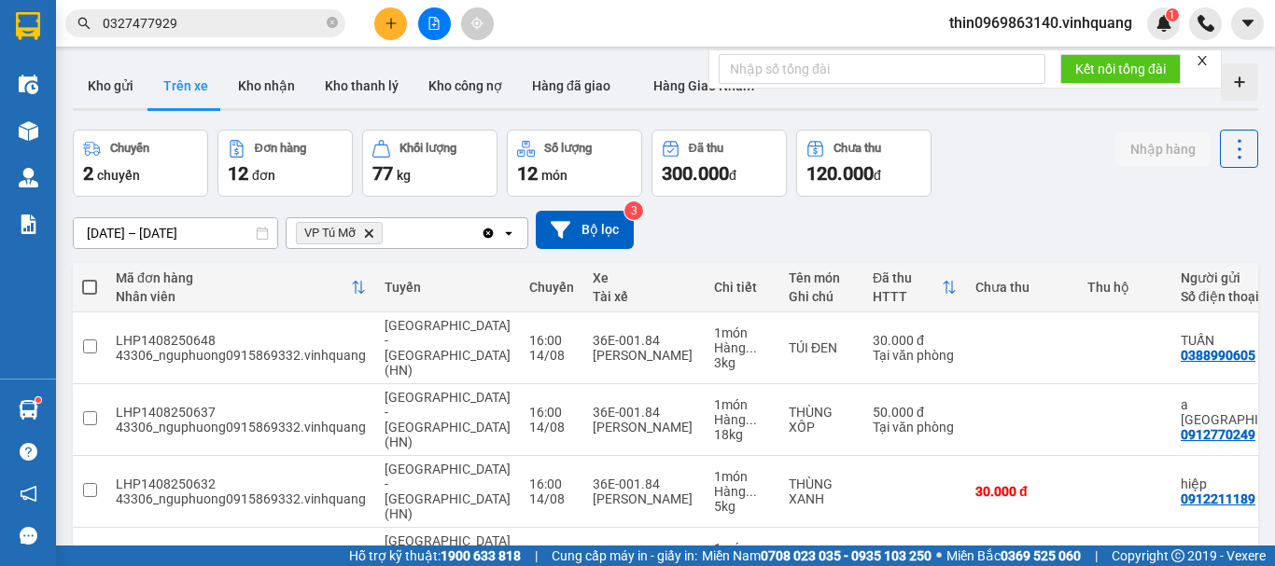
click at [371, 228] on icon "Delete" at bounding box center [368, 233] width 11 height 11
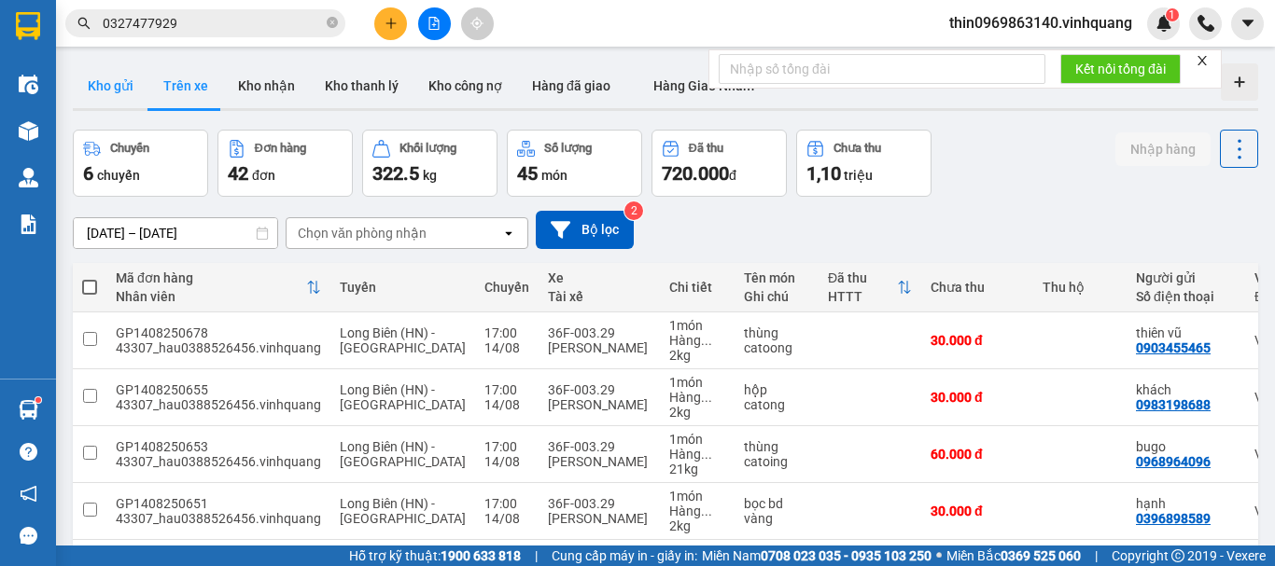
click at [121, 79] on button "Kho gửi" at bounding box center [111, 85] width 76 height 45
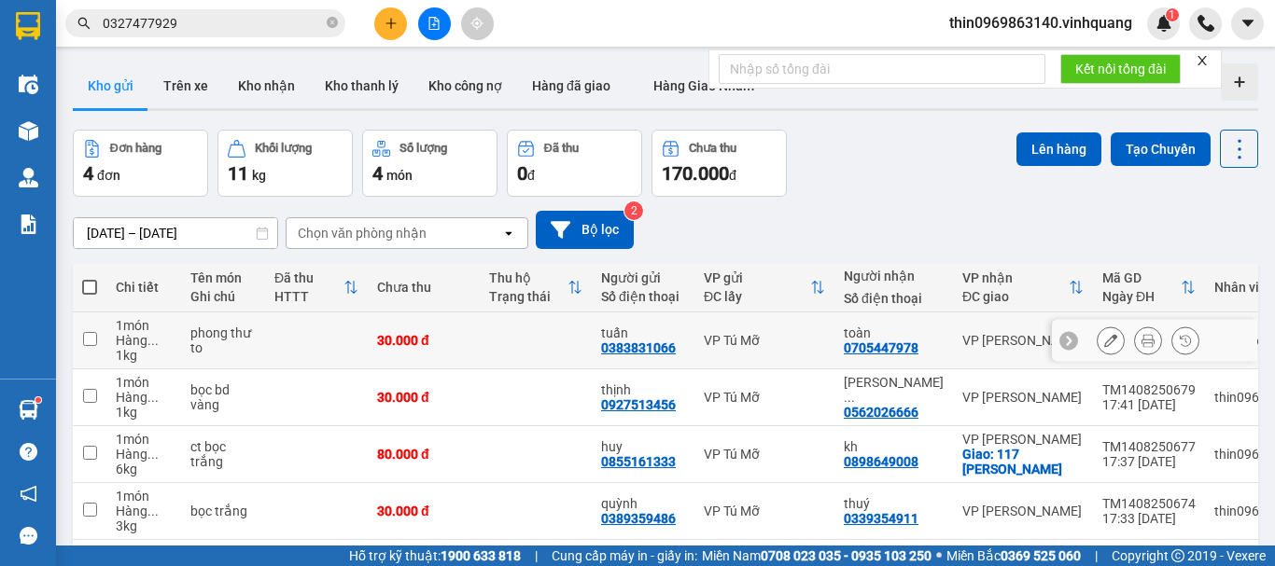
scroll to position [93, 0]
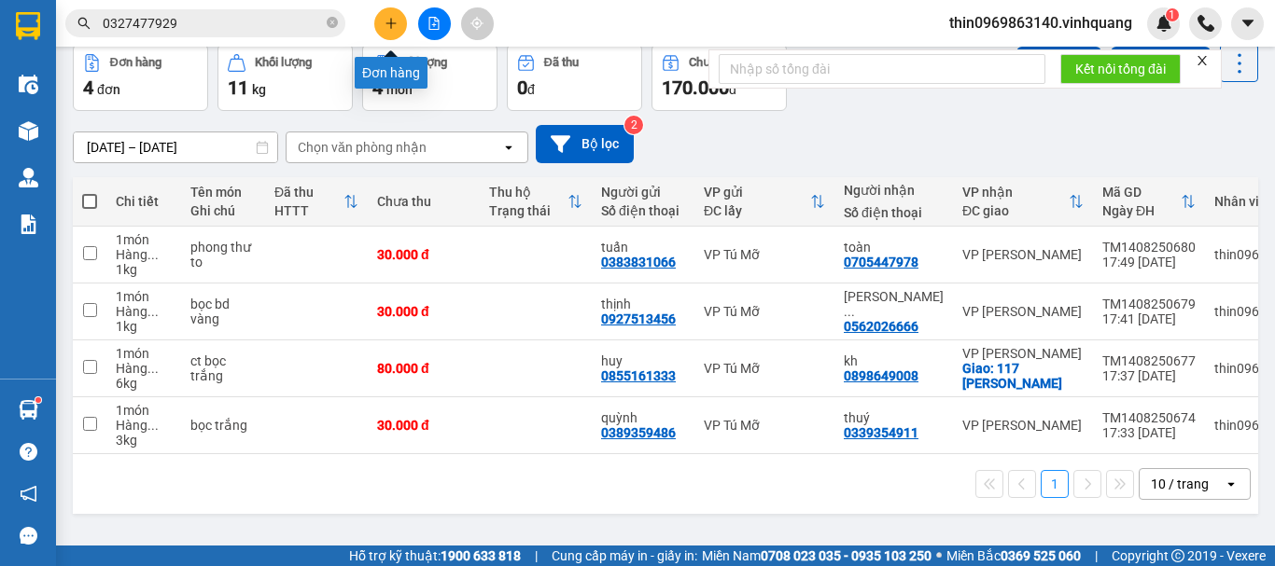
click at [392, 29] on icon "plus" at bounding box center [390, 23] width 13 height 13
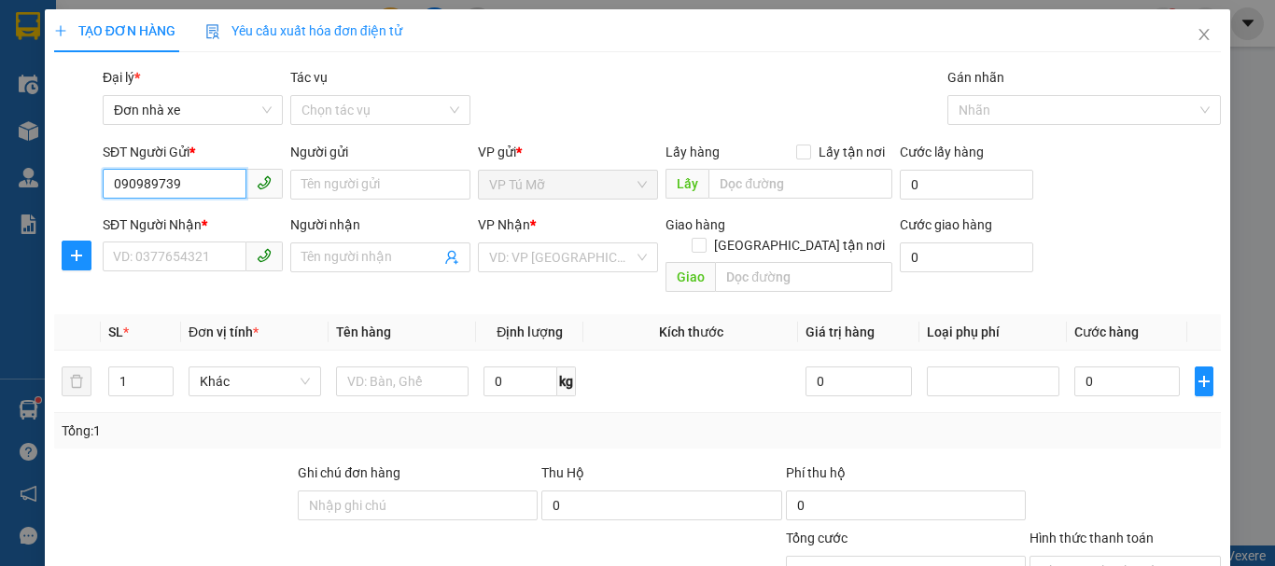
type input "0909897395"
click at [221, 218] on div "0909897395 - [PERSON_NAME]" at bounding box center [205, 222] width 184 height 21
type input "anh cường"
type input "0963363459"
type input "newpost"
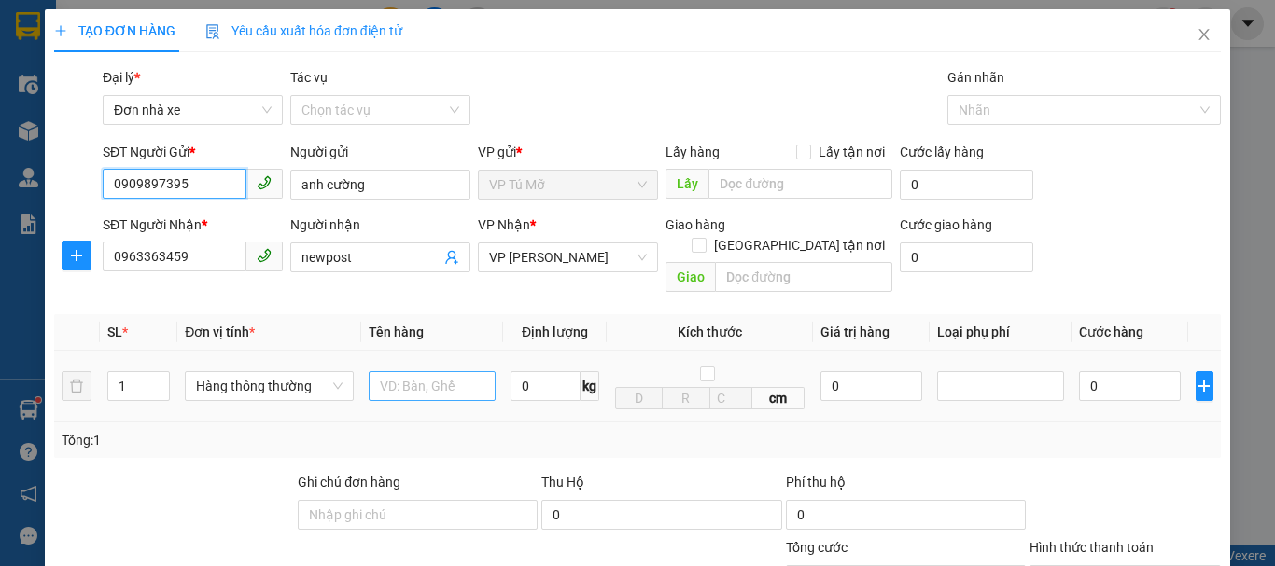
type input "0909897395"
click at [448, 371] on input "text" at bounding box center [432, 386] width 127 height 30
type input "nilong vang"
click at [546, 372] on input "0" at bounding box center [545, 386] width 70 height 30
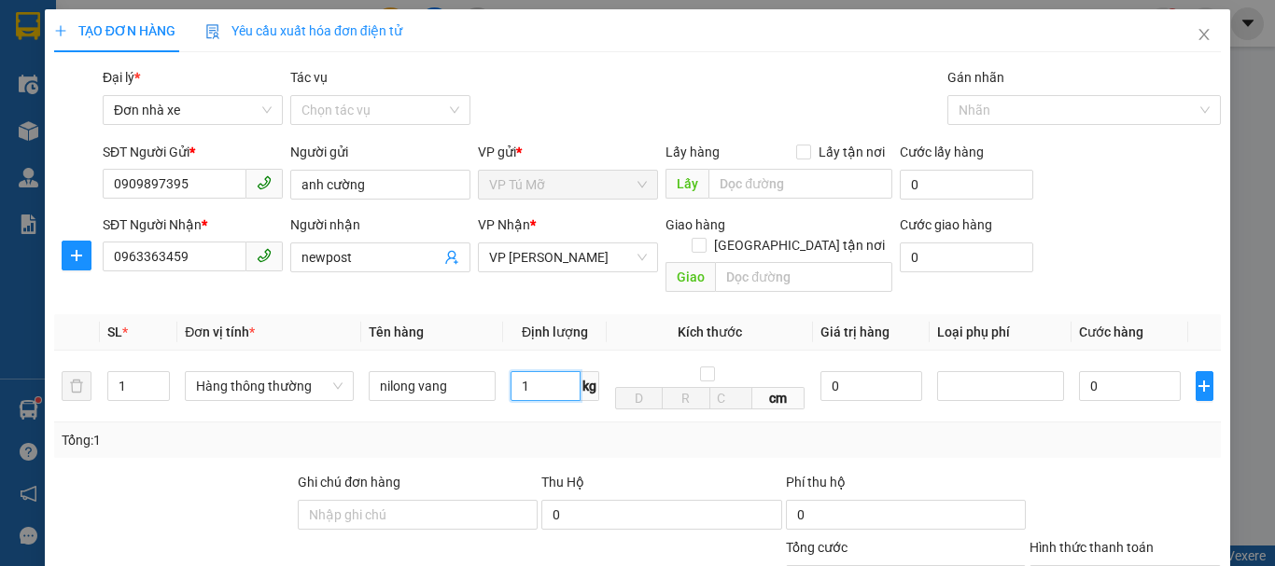
scroll to position [267, 0]
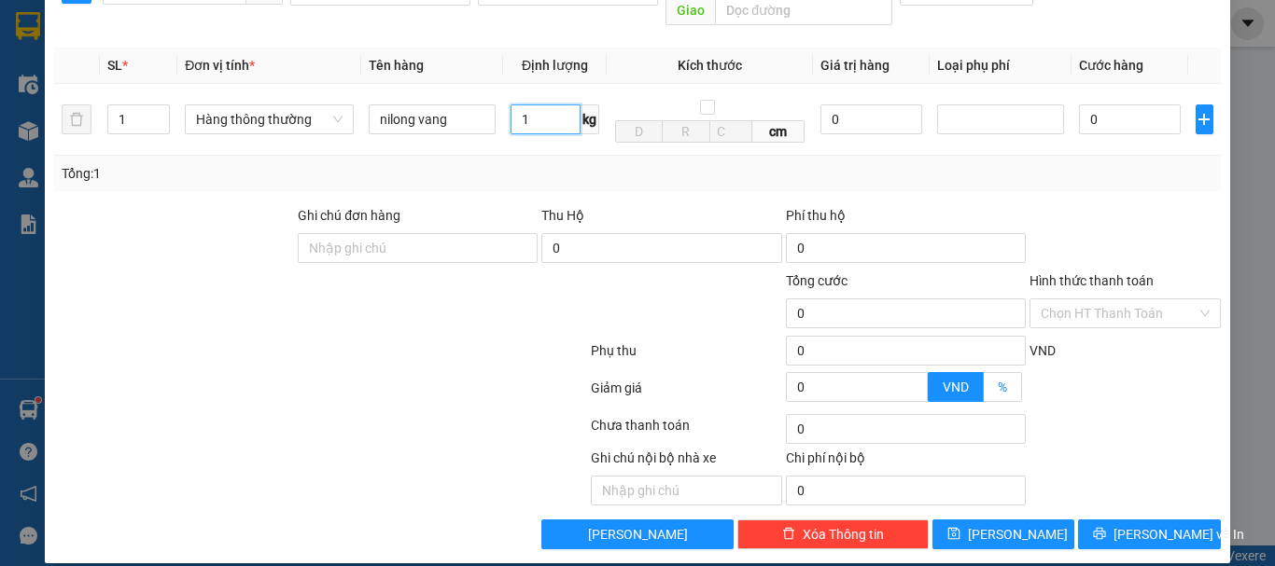
type input "1"
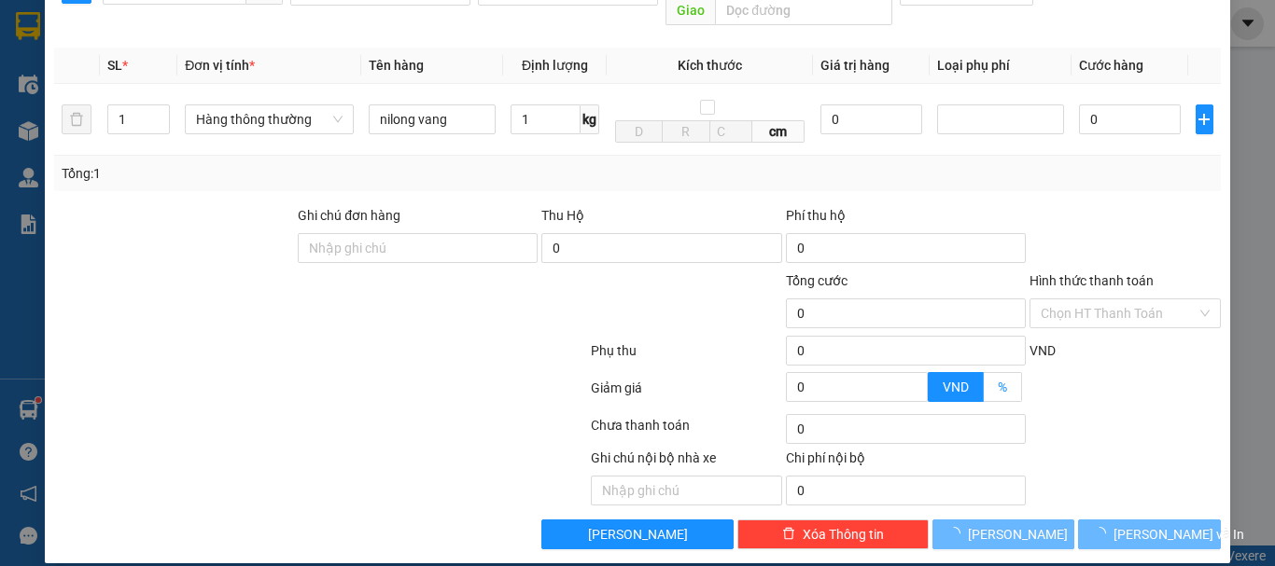
click at [998, 380] on span "%" at bounding box center [1002, 387] width 9 height 15
click at [984, 392] on input "%" at bounding box center [984, 392] width 0 height 0
click at [823, 373] on input "0" at bounding box center [857, 387] width 140 height 28
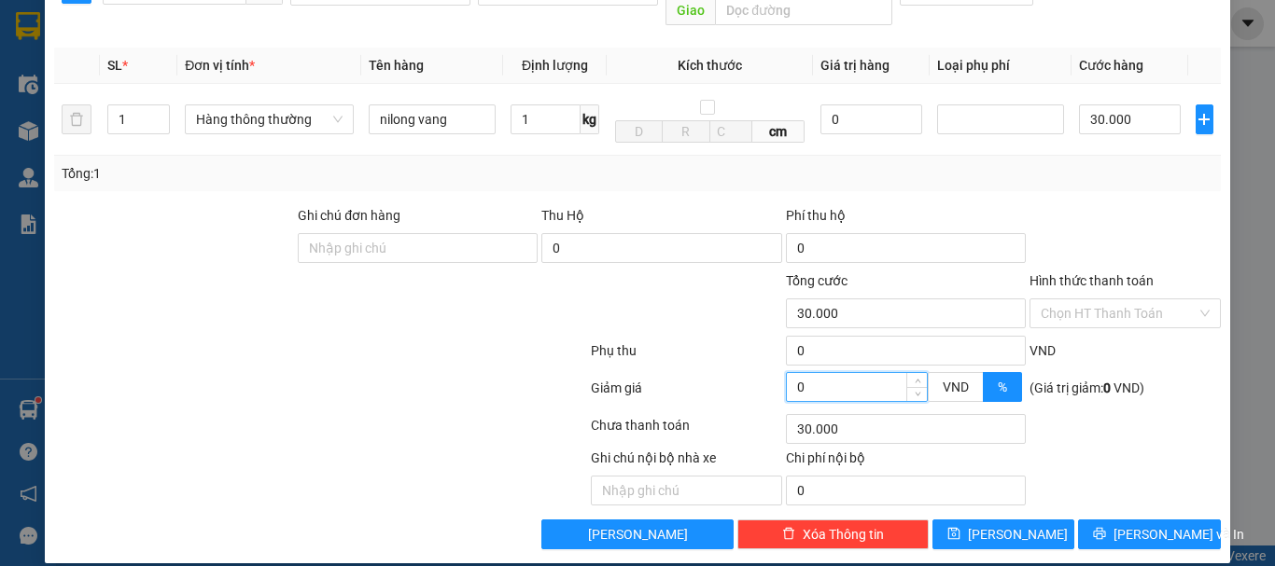
type input "30.000"
type input "29.000"
type input "2"
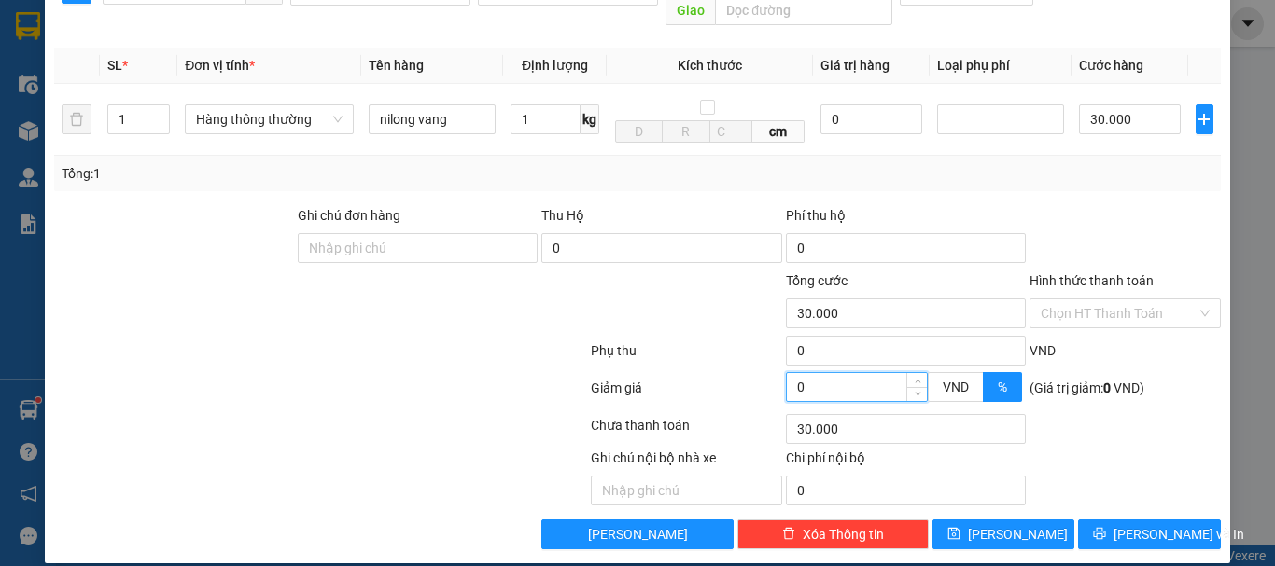
type input "29.000"
type input "20"
type input "24.000"
type input "20"
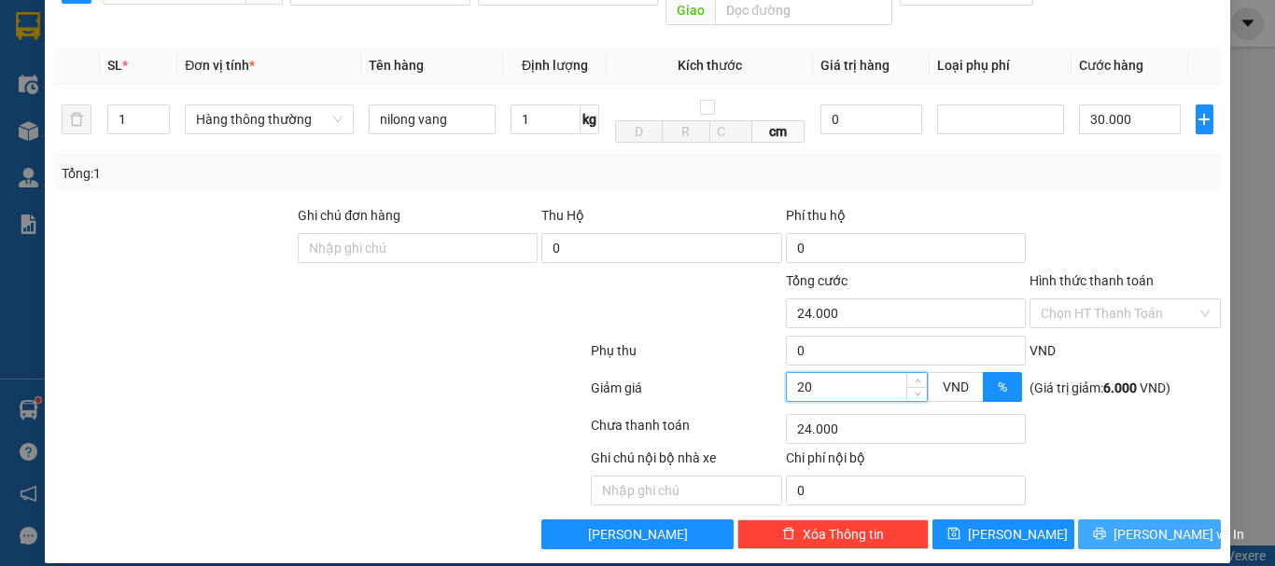
click at [1143, 520] on button "[PERSON_NAME] và In" at bounding box center [1149, 535] width 143 height 30
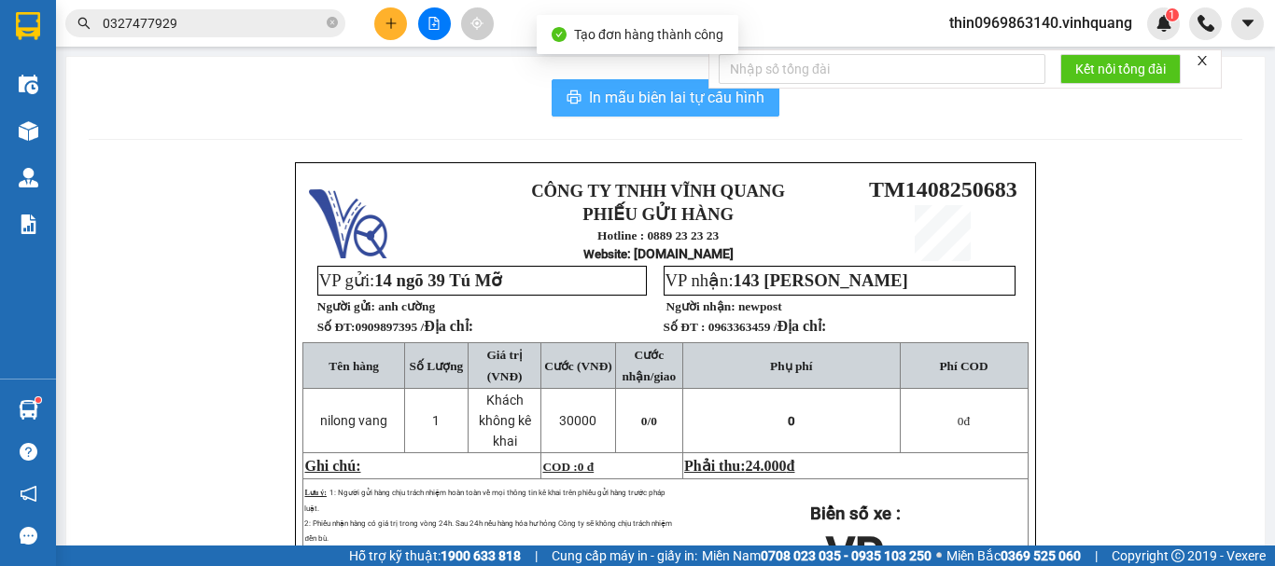
click at [599, 99] on span "In mẫu biên lai tự cấu hình" at bounding box center [676, 97] width 175 height 23
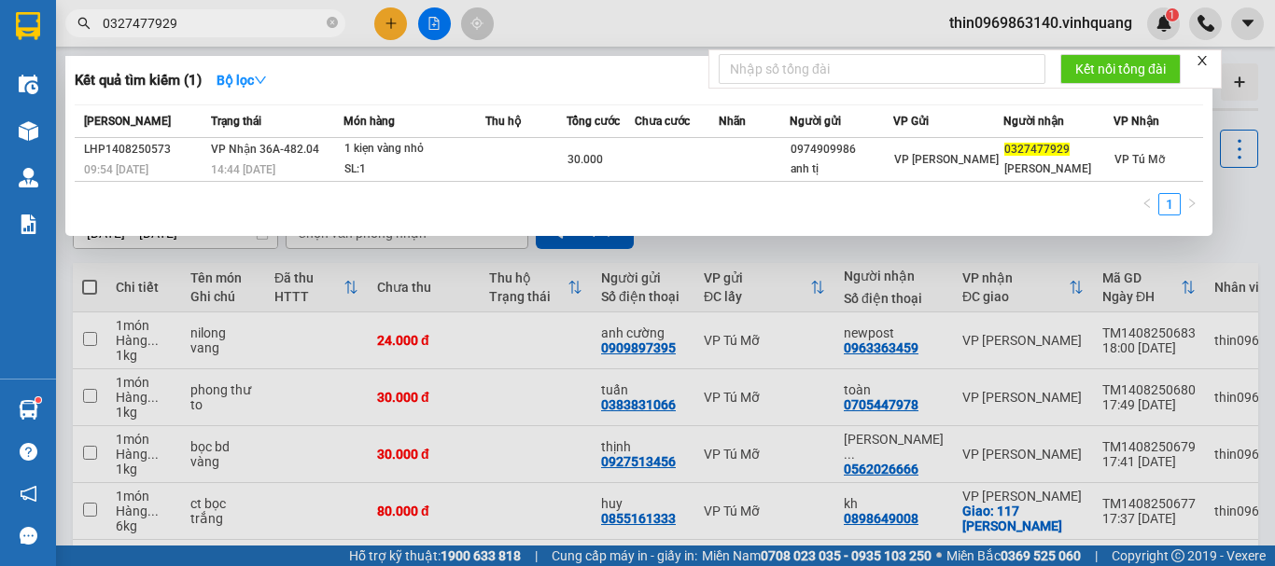
click at [204, 24] on input "0327477929" at bounding box center [213, 23] width 220 height 21
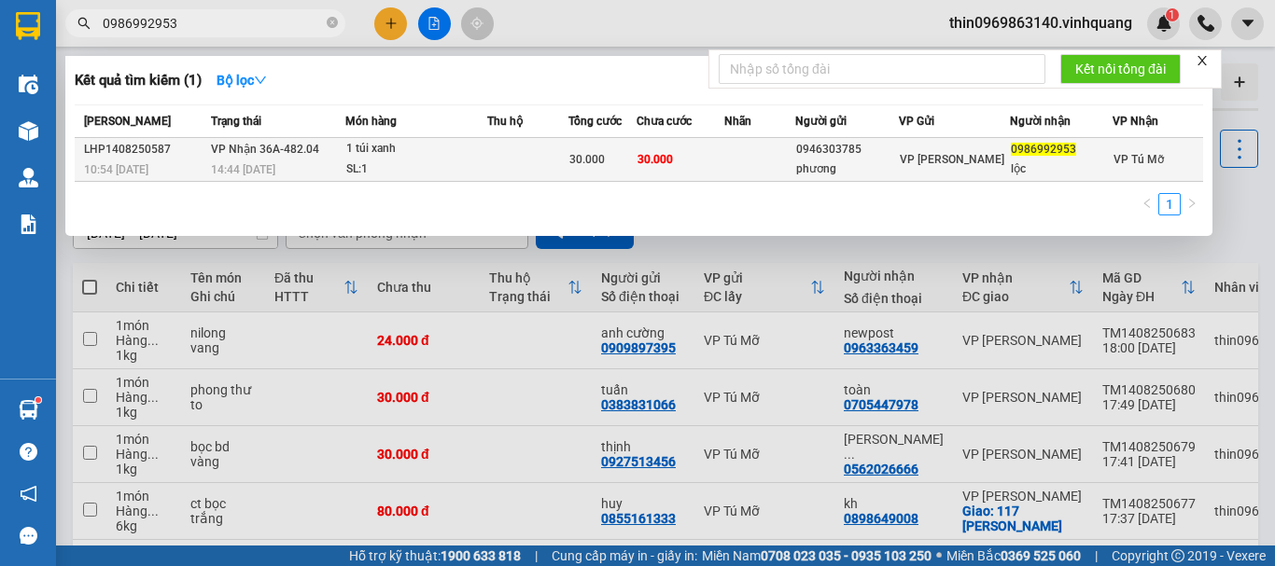
type input "0986992953"
click at [510, 176] on td at bounding box center [527, 160] width 81 height 44
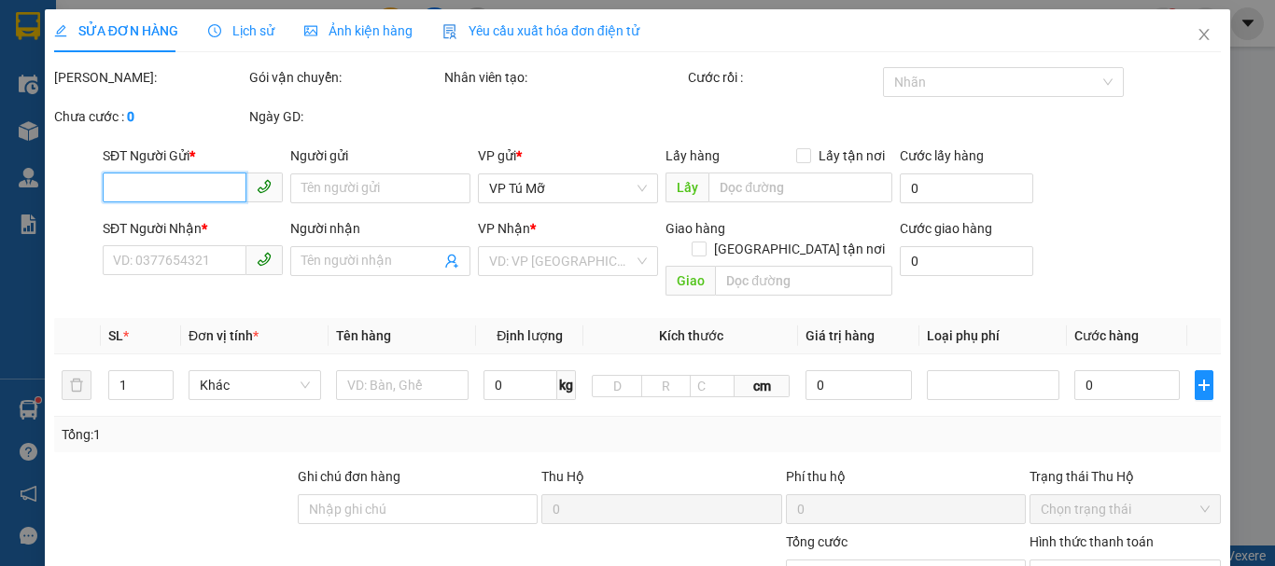
type input "0946303785"
type input "phương"
type input "0986992953"
type input "lộc"
type input "30.000"
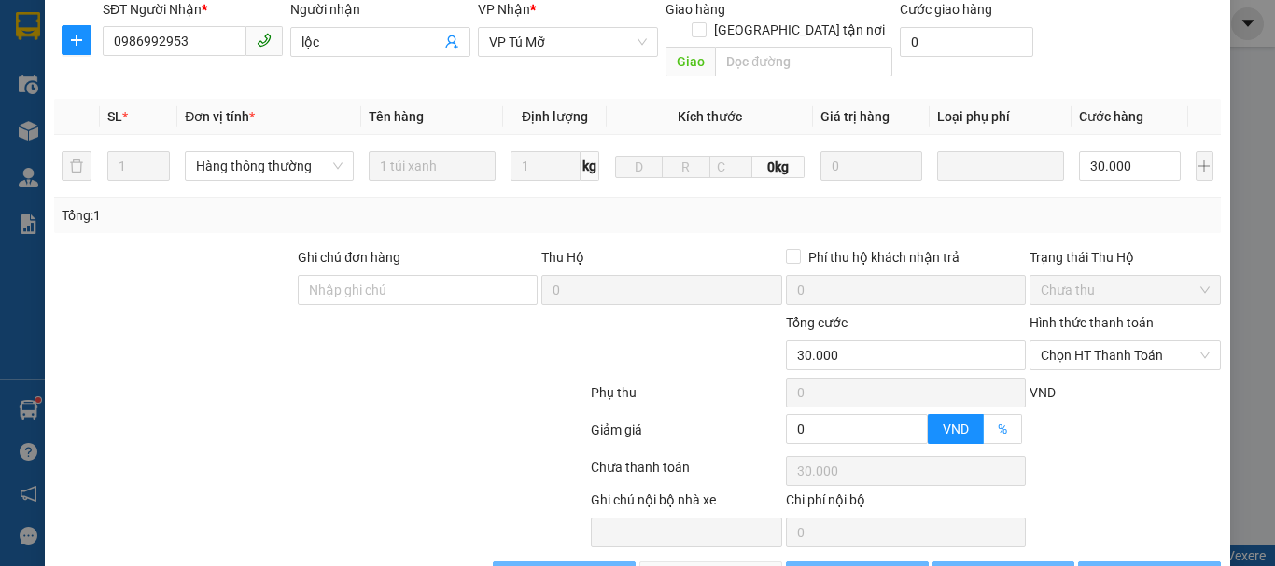
scroll to position [301, 0]
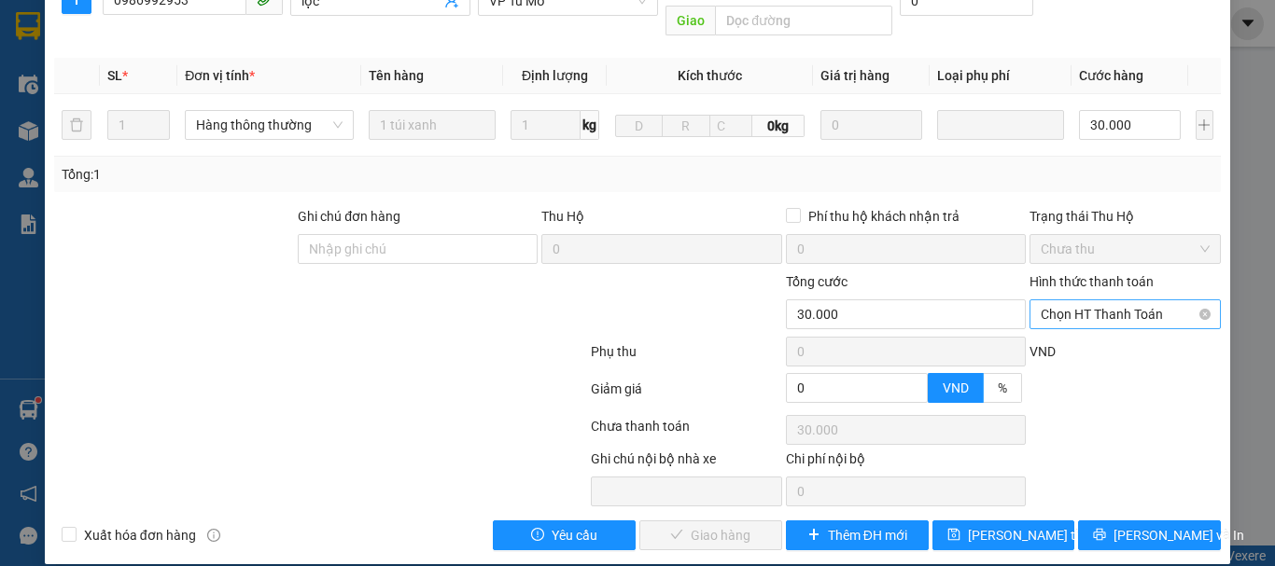
click at [1111, 300] on span "Chọn HT Thanh Toán" at bounding box center [1125, 314] width 169 height 28
click at [1052, 340] on div "Tại văn phòng" at bounding box center [1113, 331] width 167 height 21
type input "0"
click at [700, 525] on span "[PERSON_NAME] và Giao hàng" at bounding box center [764, 535] width 179 height 21
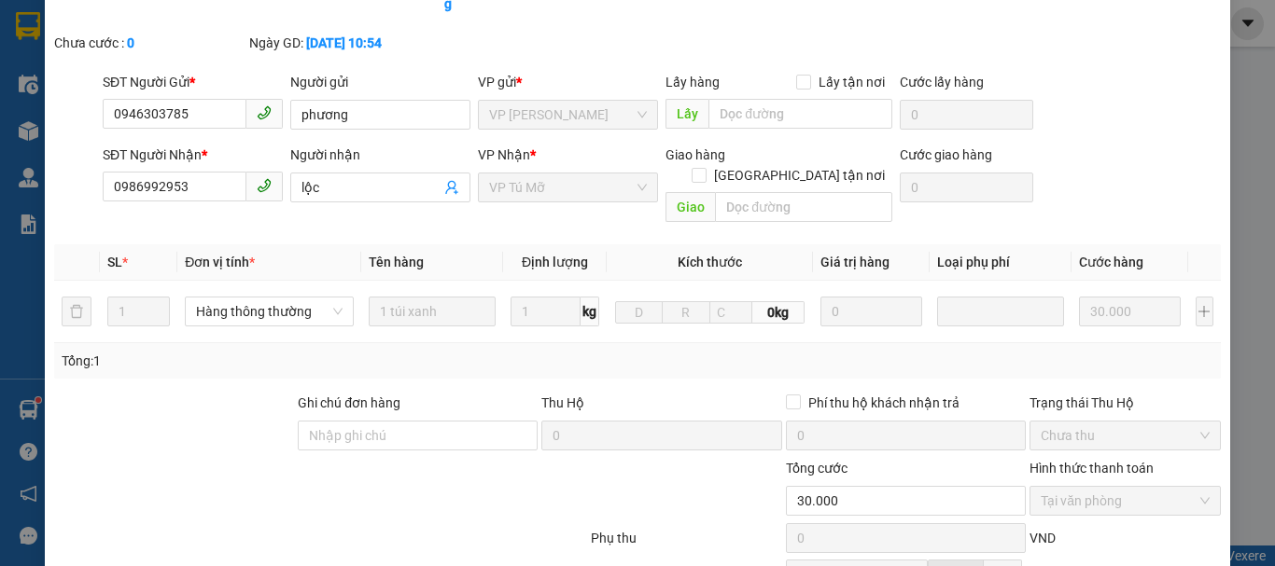
scroll to position [0, 0]
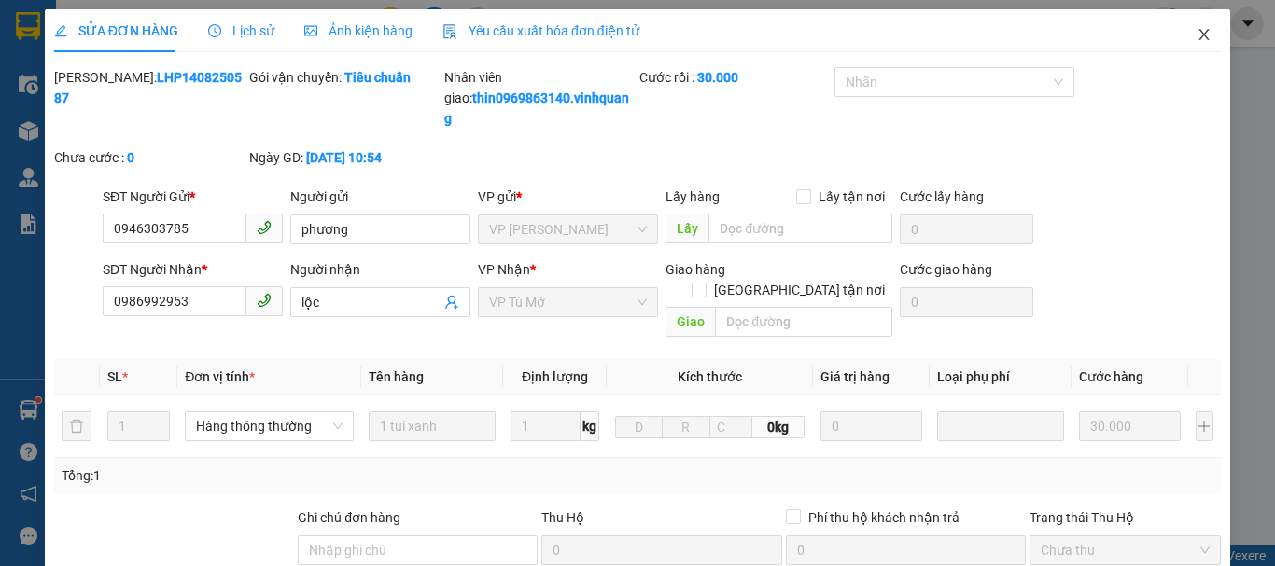
click at [1196, 30] on icon "close" at bounding box center [1203, 34] width 15 height 15
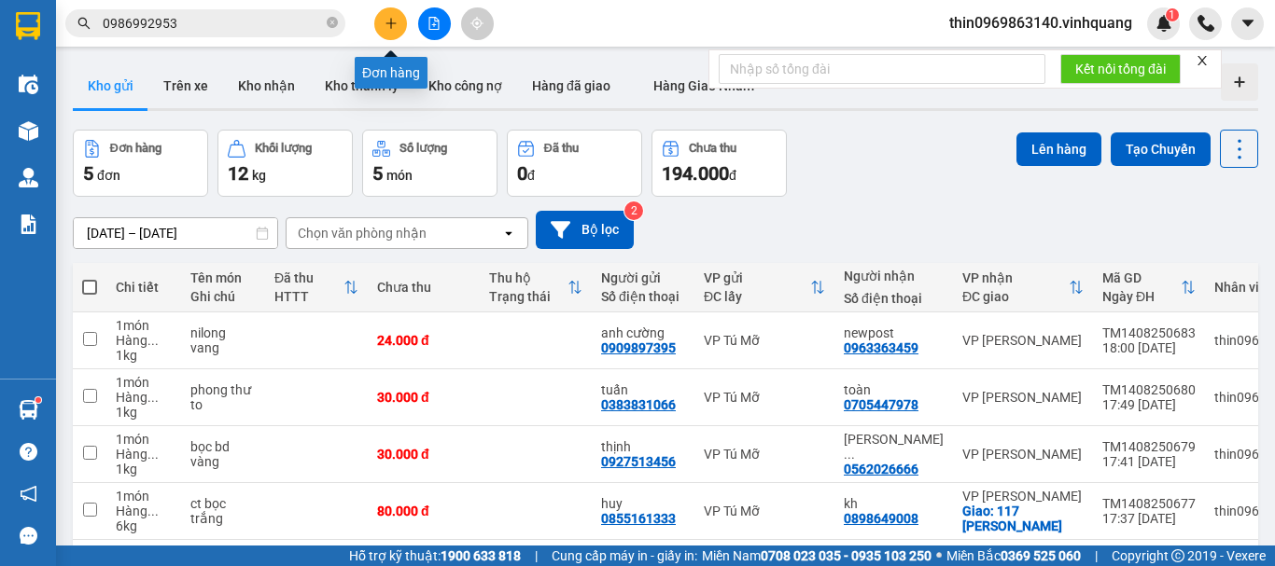
click at [378, 11] on div at bounding box center [434, 23] width 140 height 33
click at [374, 23] on button at bounding box center [390, 23] width 33 height 33
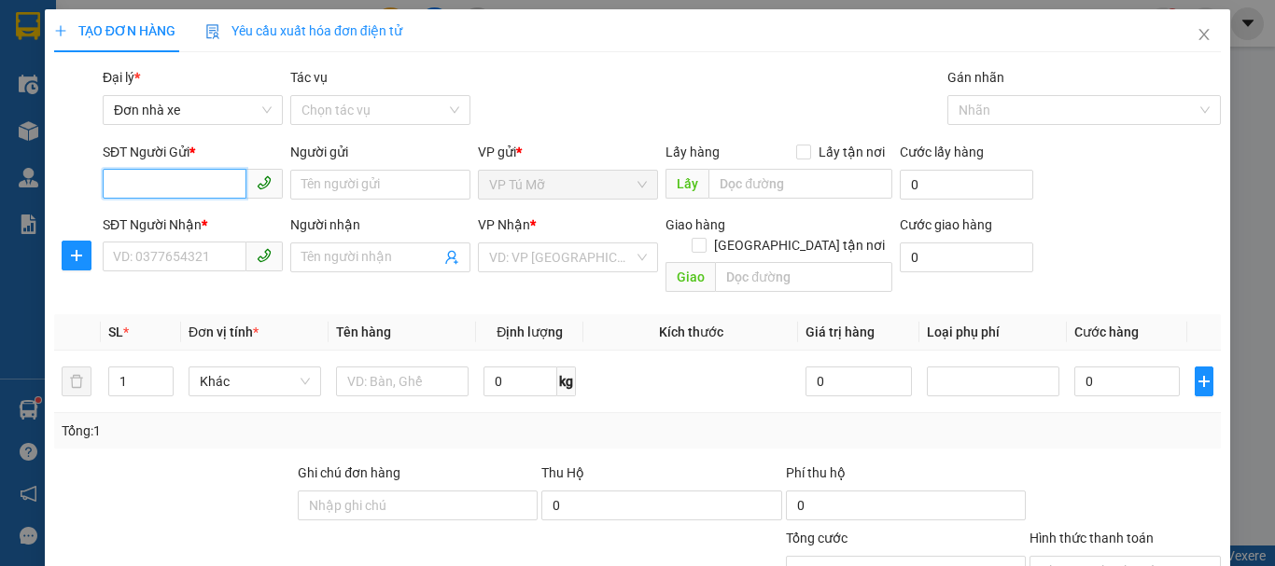
click at [170, 175] on input "SĐT Người Gửi *" at bounding box center [175, 184] width 144 height 30
type input "0839222222"
click at [224, 217] on div "0839222222 - 309 [GEOGRAPHIC_DATA]" at bounding box center [230, 222] width 235 height 21
type input "309 [GEOGRAPHIC_DATA]"
type input "0982797666"
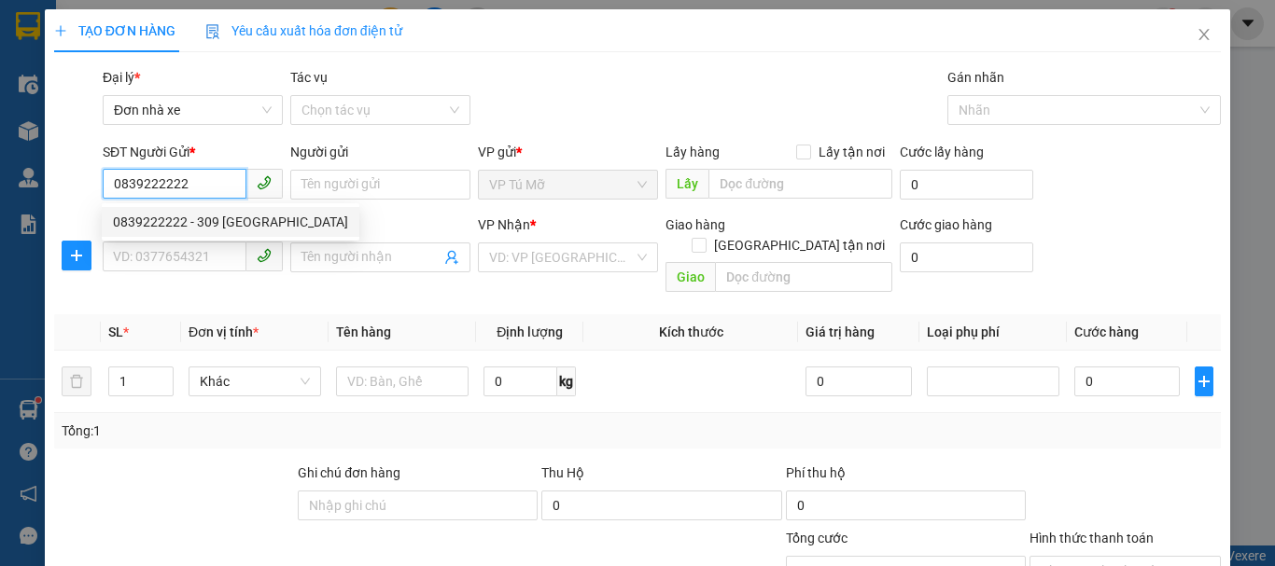
type input "hải"
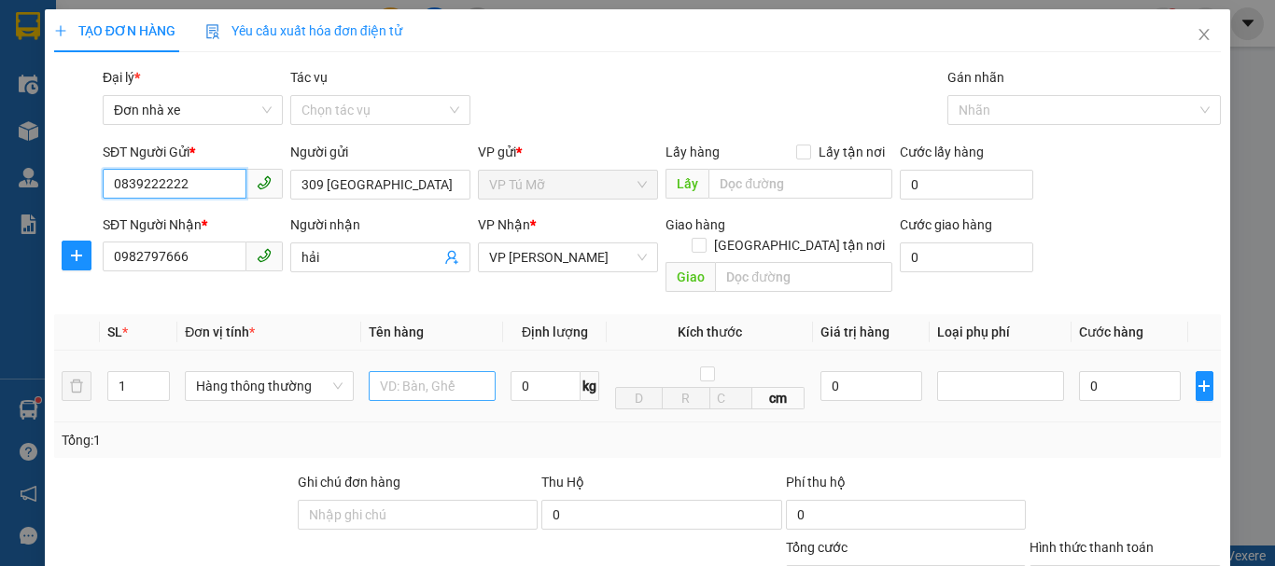
type input "0839222222"
click at [392, 371] on input "text" at bounding box center [432, 386] width 127 height 30
type input "hộp ct"
click at [524, 371] on input "0" at bounding box center [545, 386] width 70 height 30
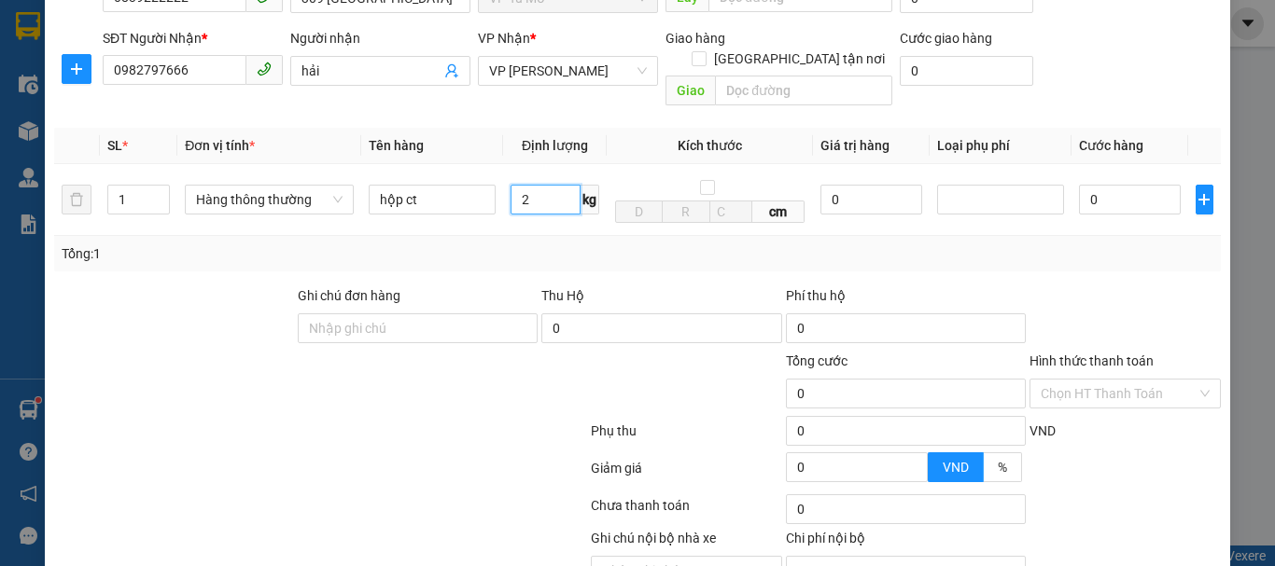
scroll to position [267, 0]
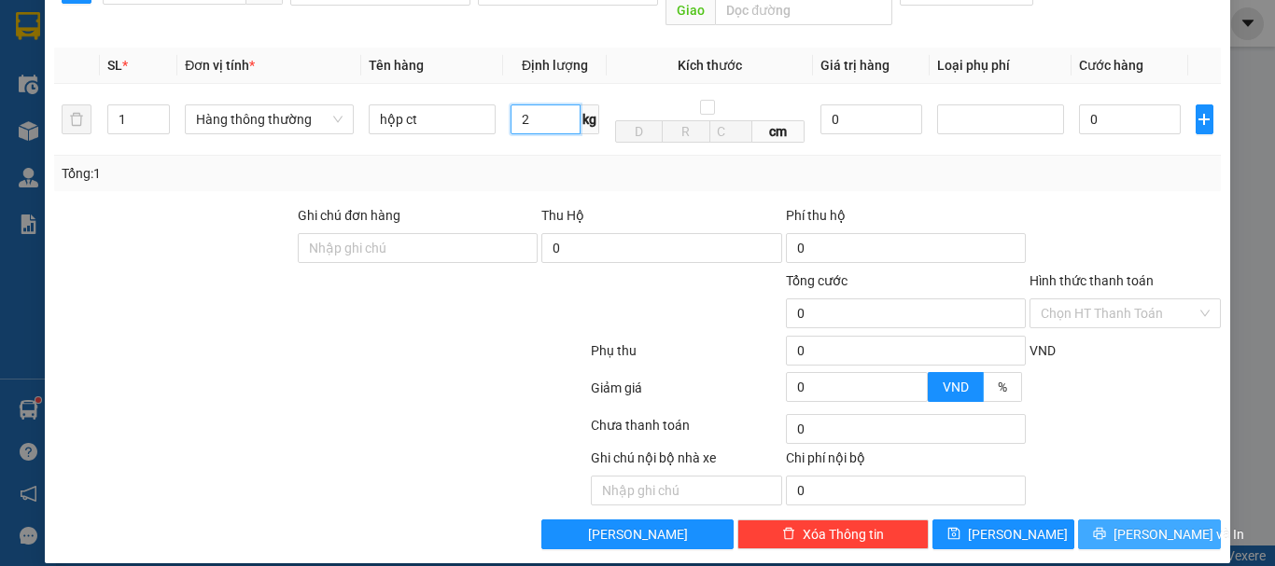
type input "2"
click at [1143, 524] on span "[PERSON_NAME] và In" at bounding box center [1178, 534] width 131 height 21
type input "30.000"
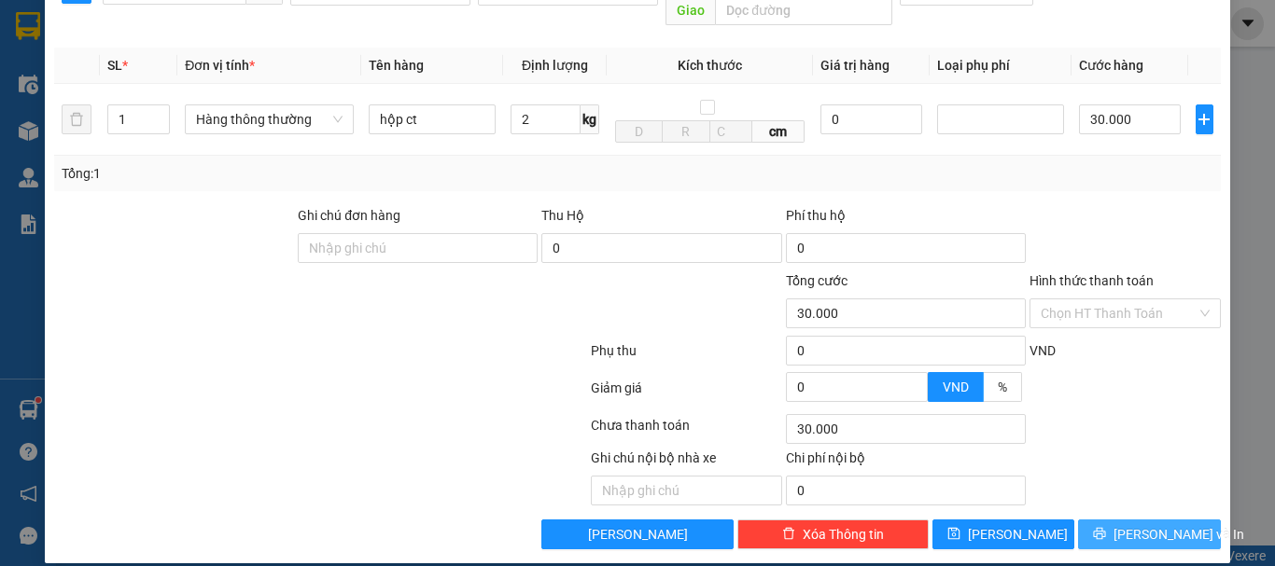
click at [1147, 524] on span "[PERSON_NAME] và In" at bounding box center [1178, 534] width 131 height 21
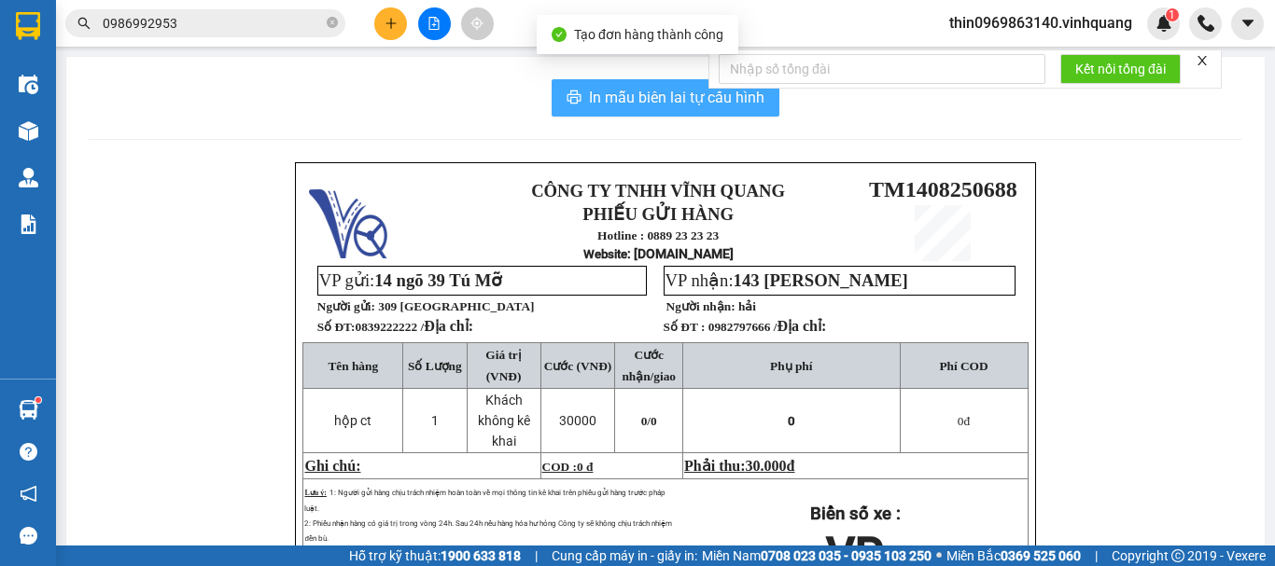
click at [615, 91] on span "In mẫu biên lai tự cấu hình" at bounding box center [676, 97] width 175 height 23
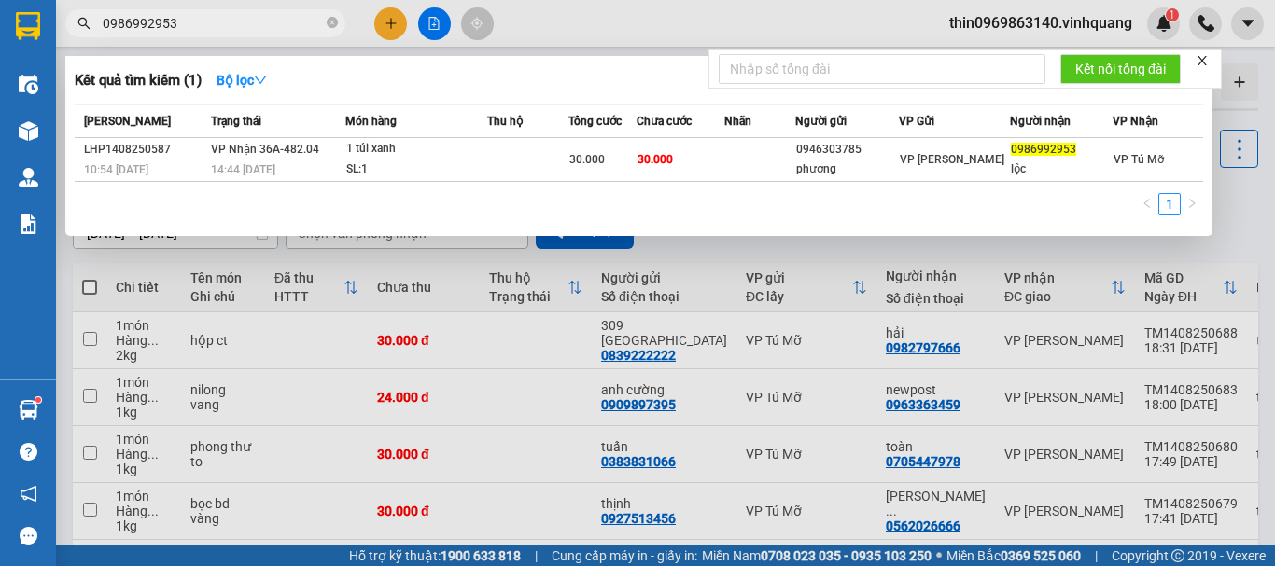
click at [211, 21] on input "0986992953" at bounding box center [213, 23] width 220 height 21
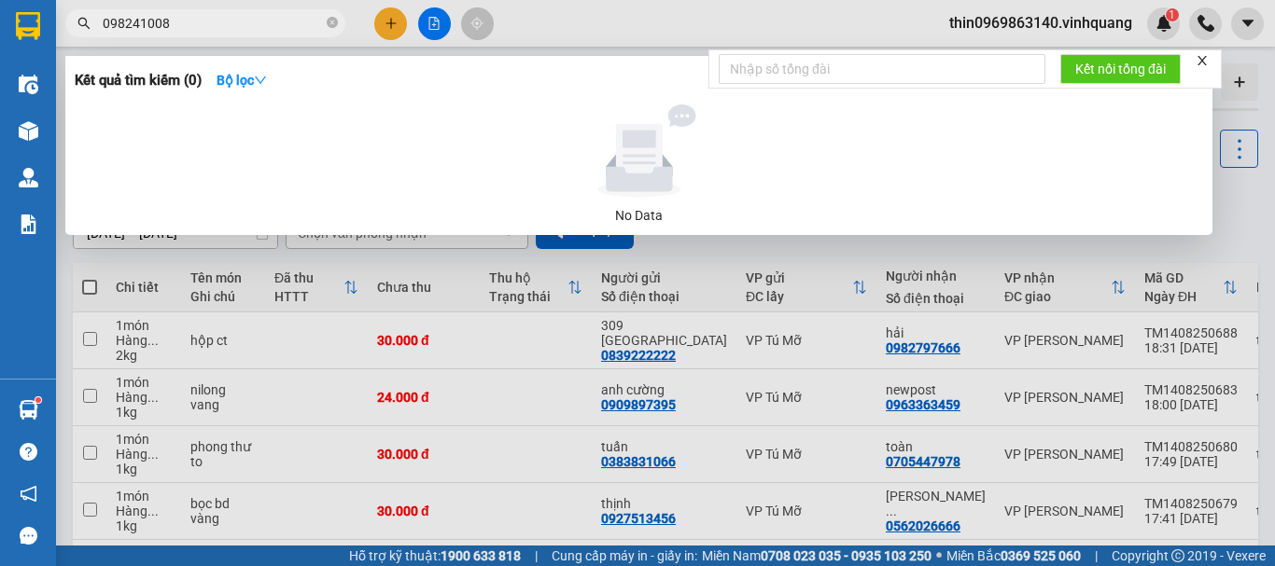
drag, startPoint x: 150, startPoint y: 21, endPoint x: 211, endPoint y: 33, distance: 61.9
click at [211, 33] on input "098241008" at bounding box center [213, 23] width 220 height 21
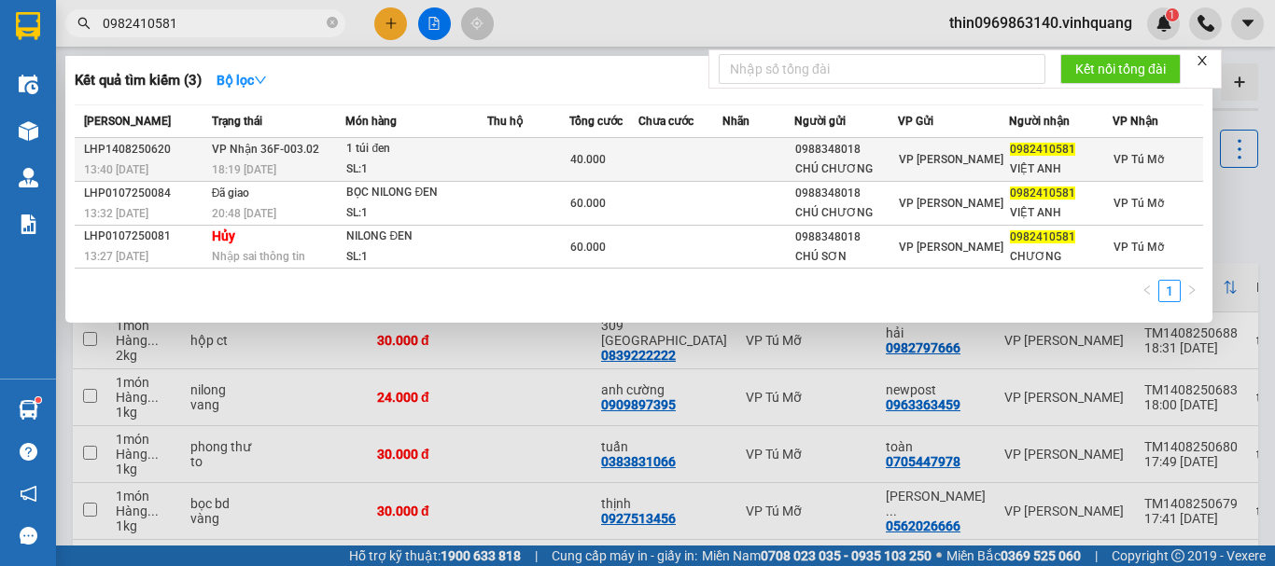
type input "0982410581"
click at [421, 150] on div "1 túi đen" at bounding box center [416, 149] width 140 height 21
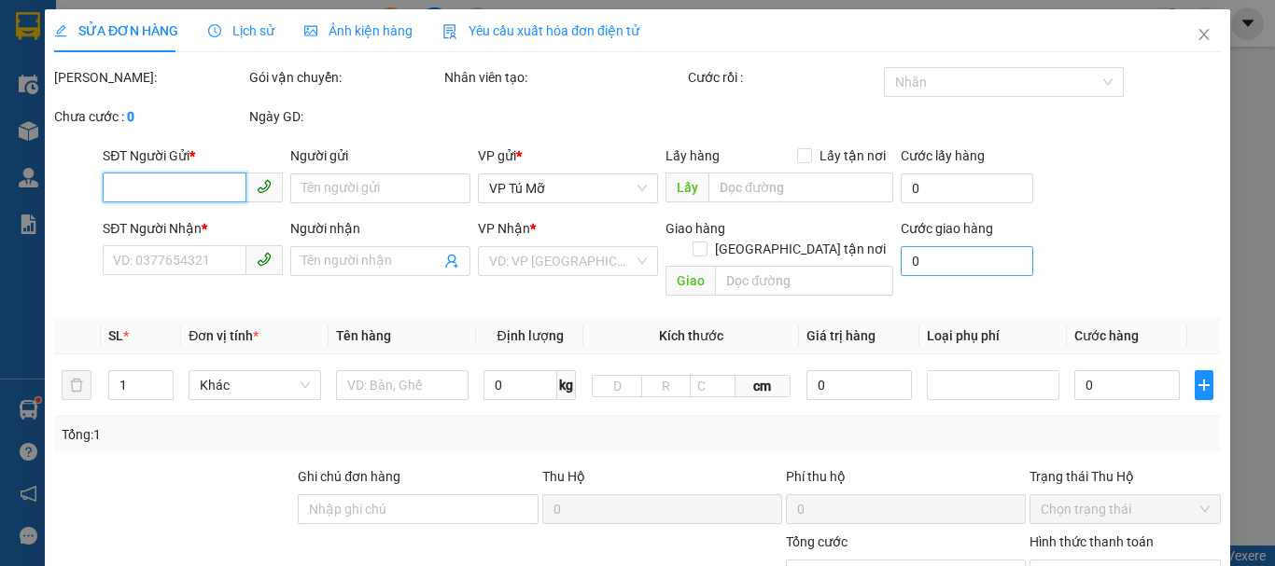
type input "0988348018"
type input "CHÚ CHƯƠNG"
type input "0982410581"
type input "VIỆT ANH"
type input "40.000"
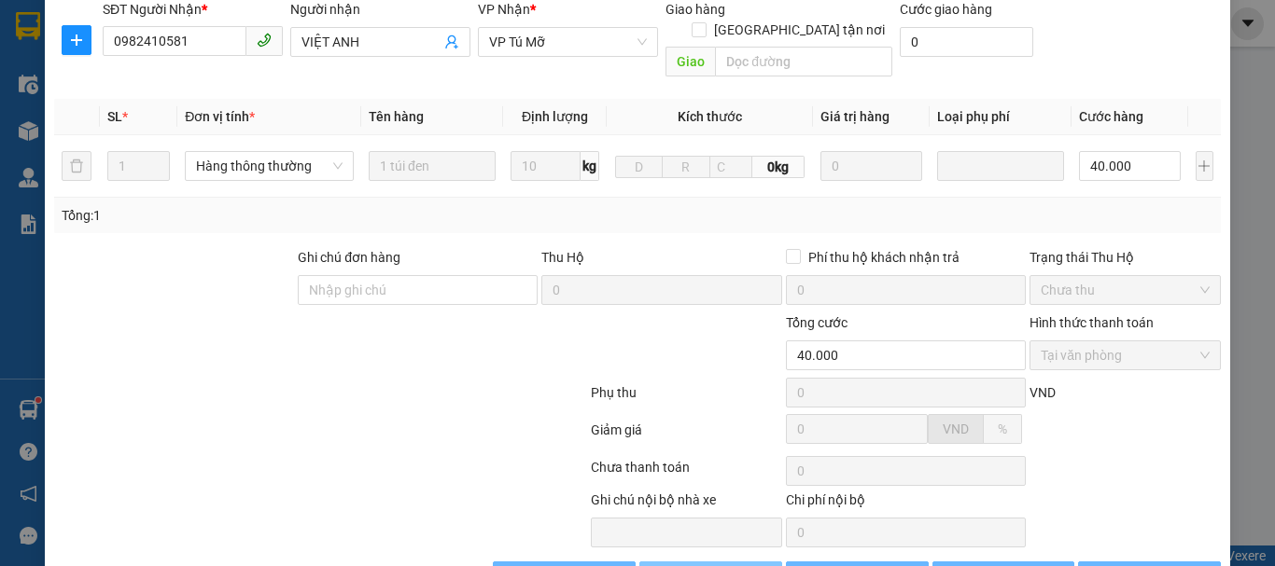
scroll to position [301, 0]
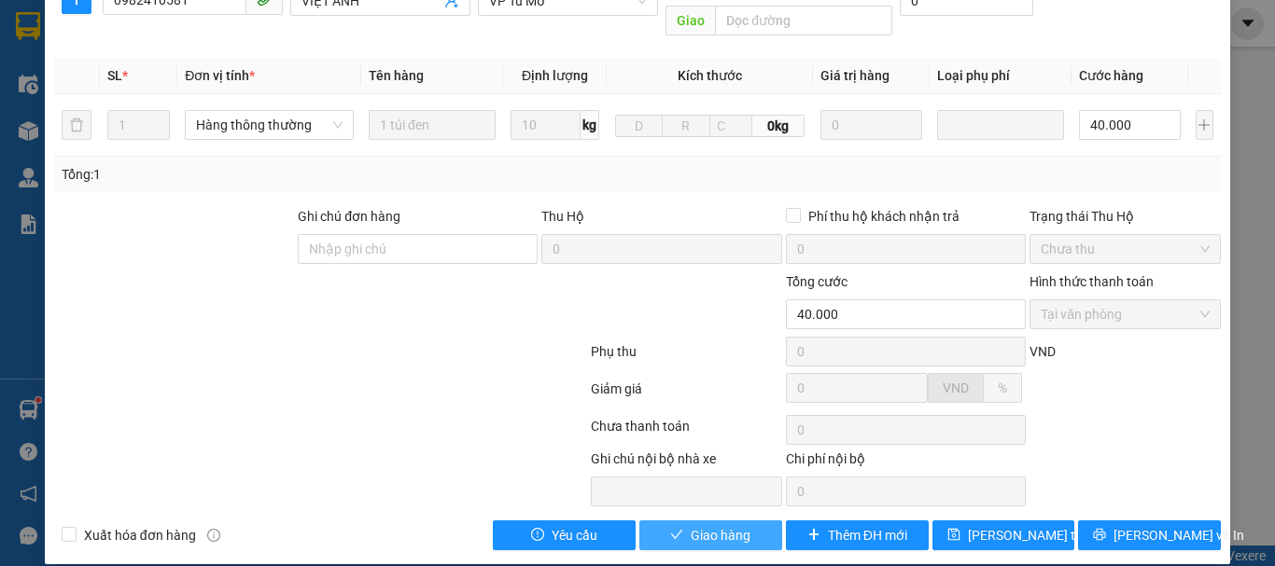
click at [706, 525] on span "Giao hàng" at bounding box center [721, 535] width 60 height 21
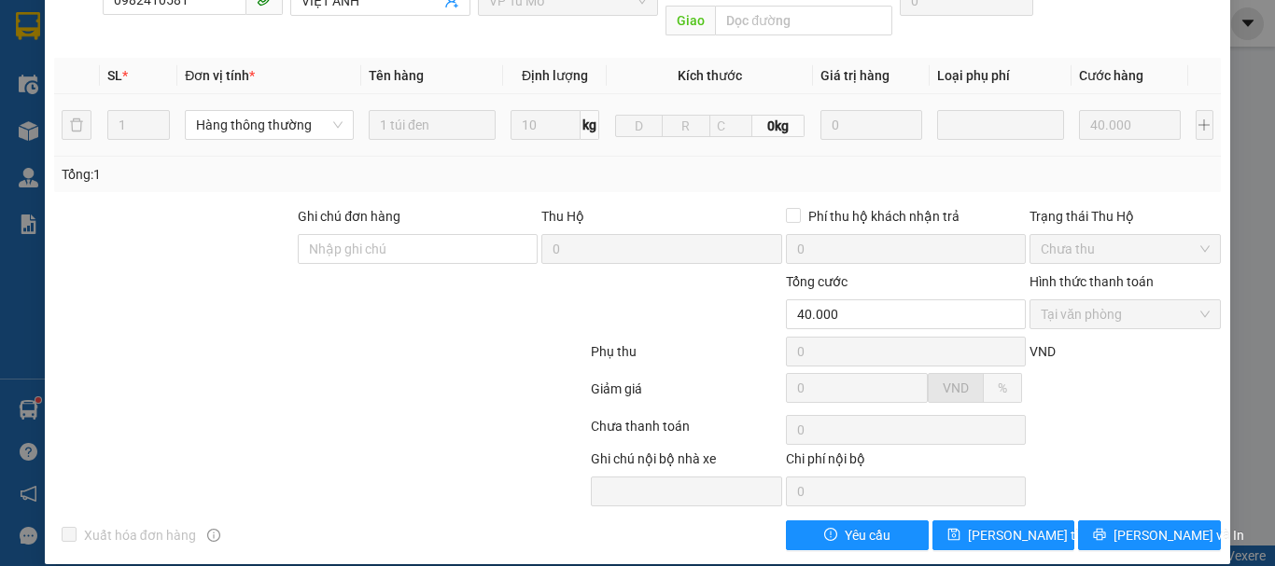
scroll to position [0, 0]
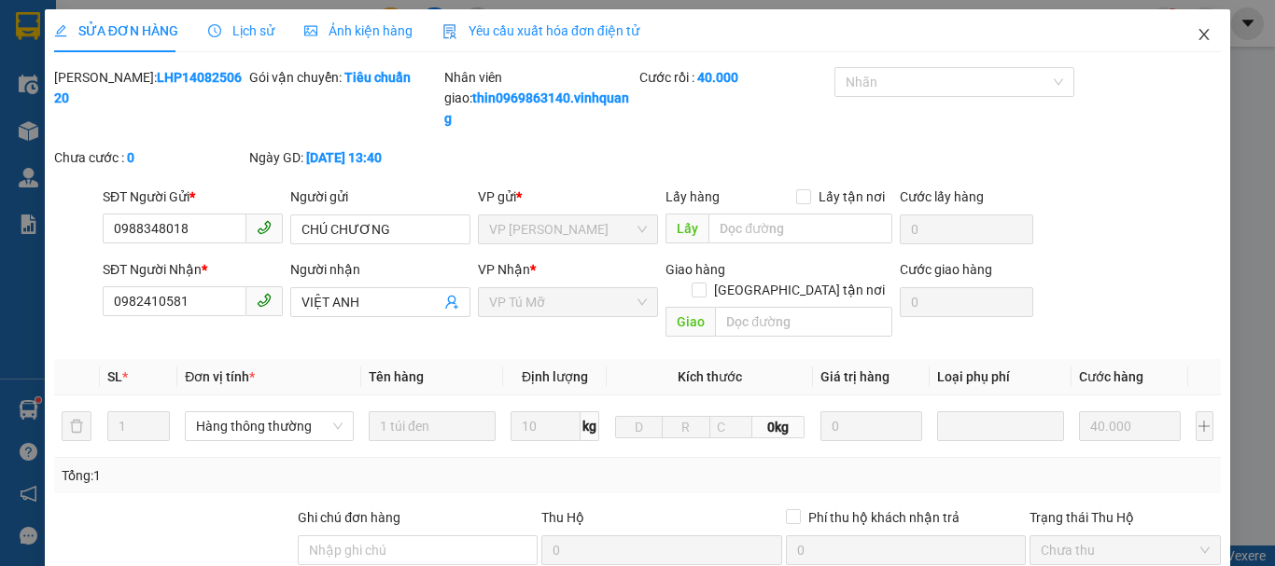
drag, startPoint x: 1190, startPoint y: 36, endPoint x: 1063, endPoint y: 8, distance: 130.0
click at [1199, 35] on icon "close" at bounding box center [1204, 34] width 10 height 11
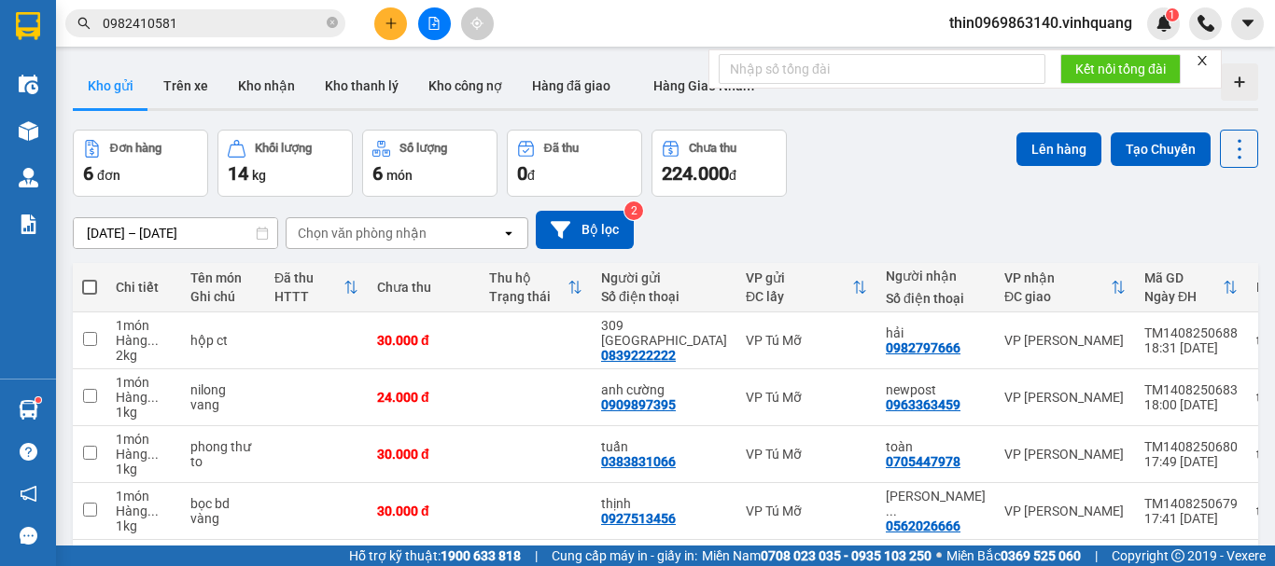
click at [94, 282] on span at bounding box center [89, 287] width 15 height 15
click at [90, 278] on input "checkbox" at bounding box center [90, 278] width 0 height 0
checkbox input "true"
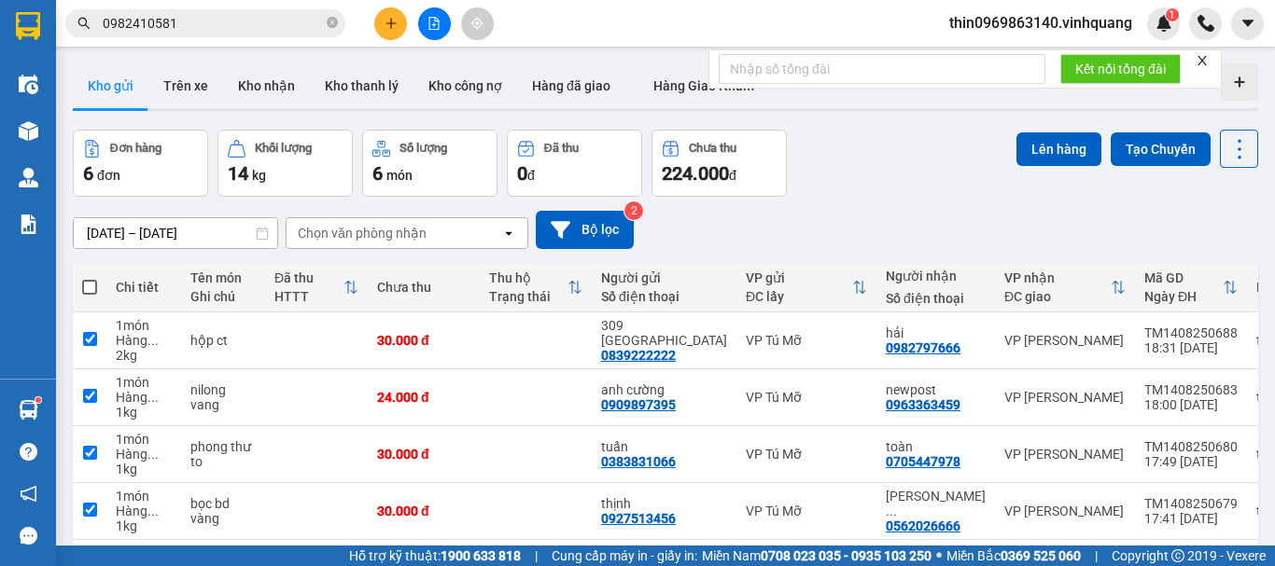
checkbox input "true"
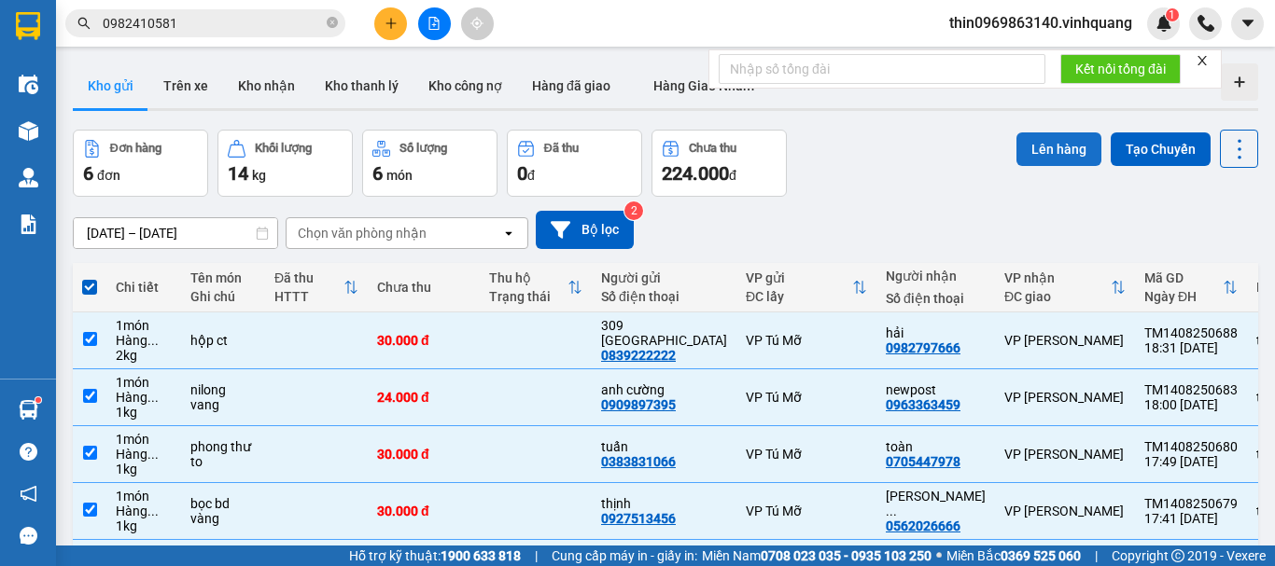
click at [1043, 155] on button "Lên hàng" at bounding box center [1058, 150] width 85 height 34
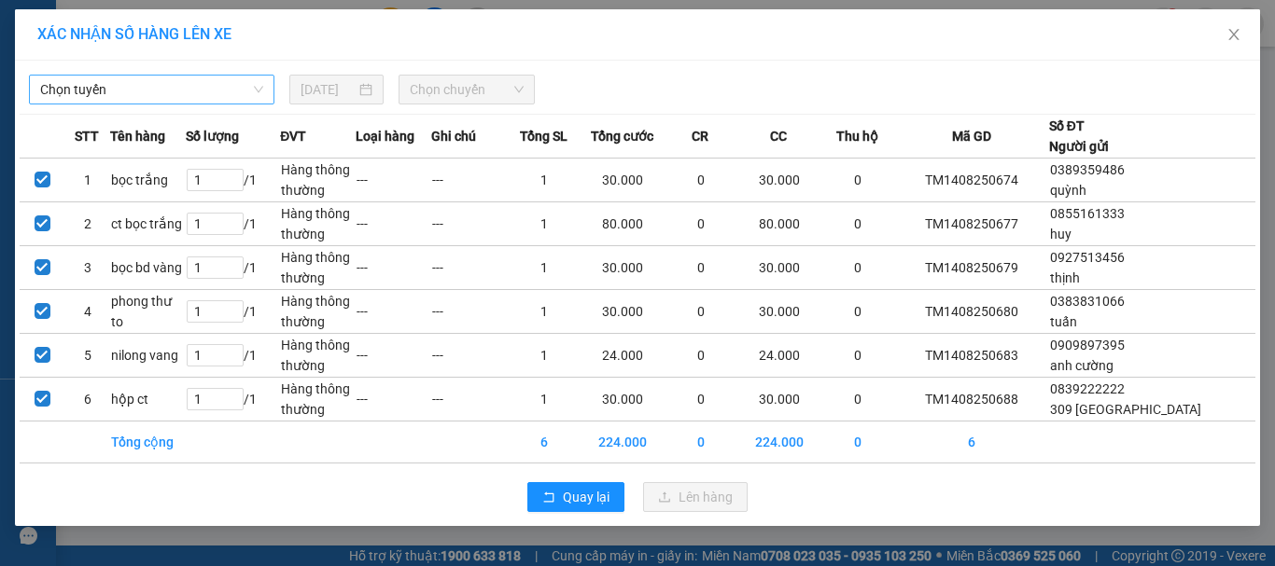
click at [168, 91] on span "Chọn tuyến" at bounding box center [151, 90] width 223 height 28
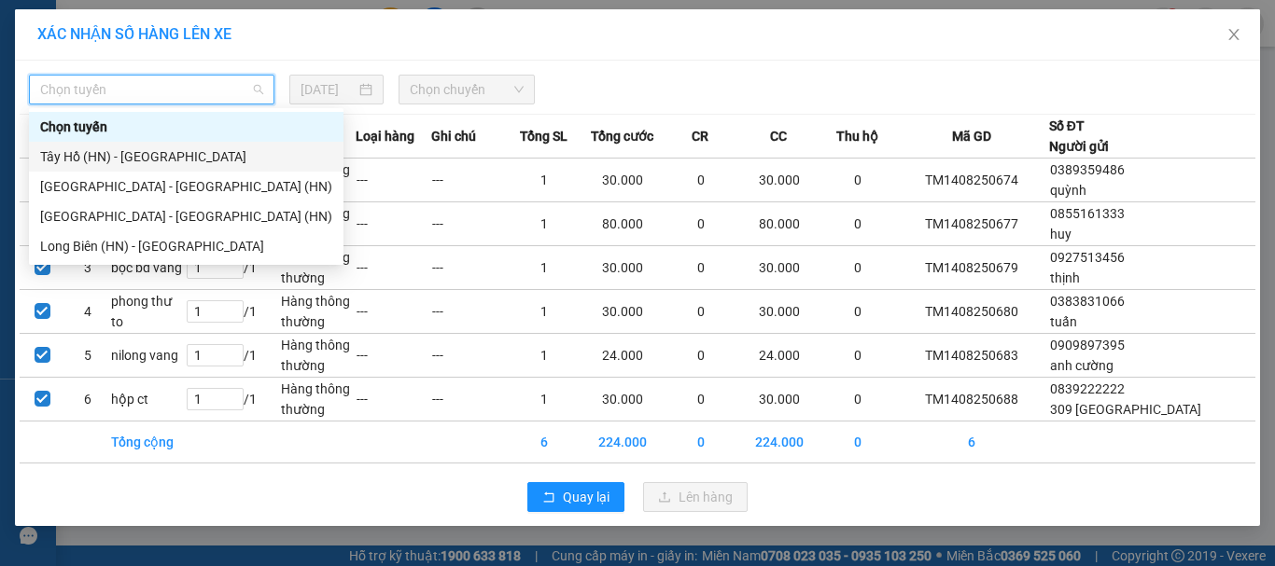
click at [140, 149] on div "Tây Hồ (HN) - [GEOGRAPHIC_DATA]" at bounding box center [186, 157] width 292 height 21
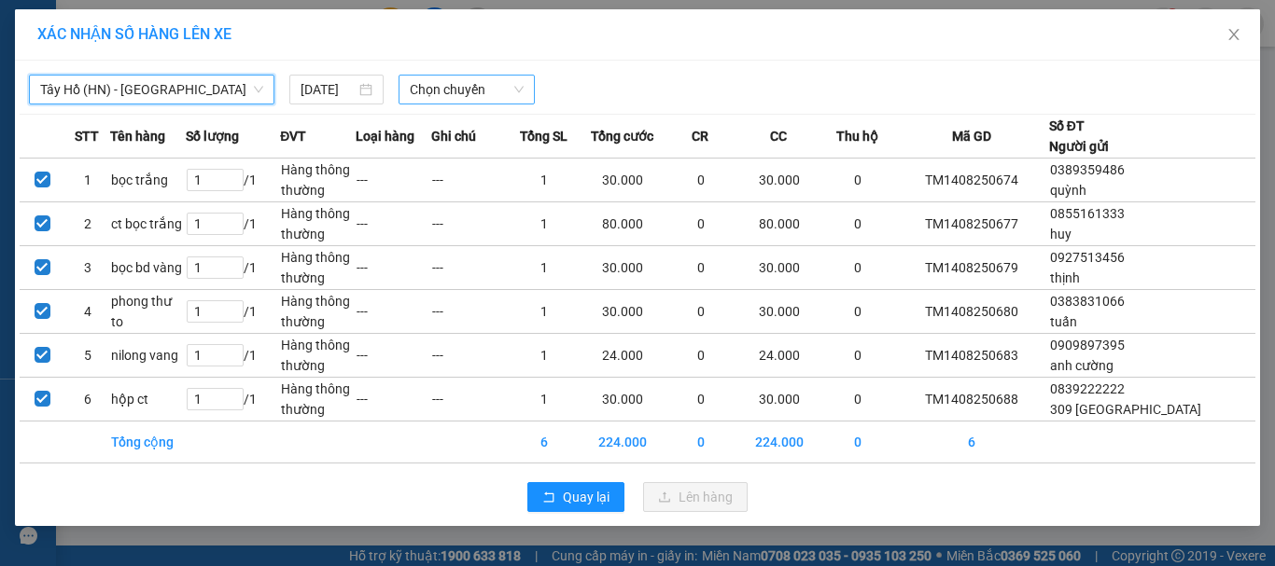
click at [448, 93] on span "Chọn chuyến" at bounding box center [467, 90] width 115 height 28
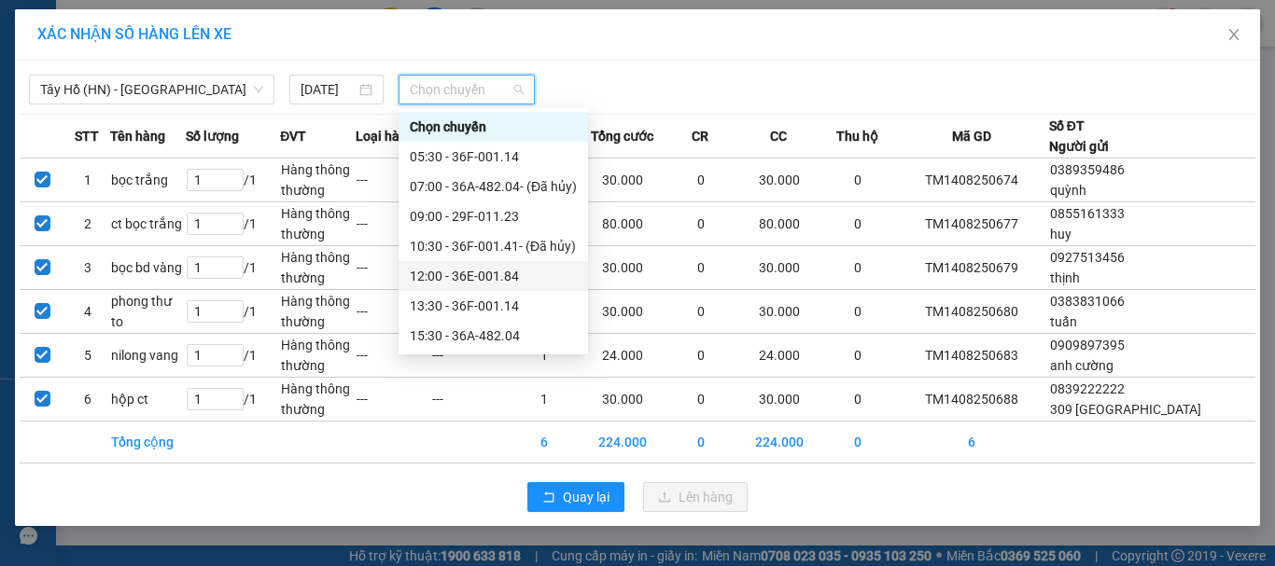
scroll to position [90, 0]
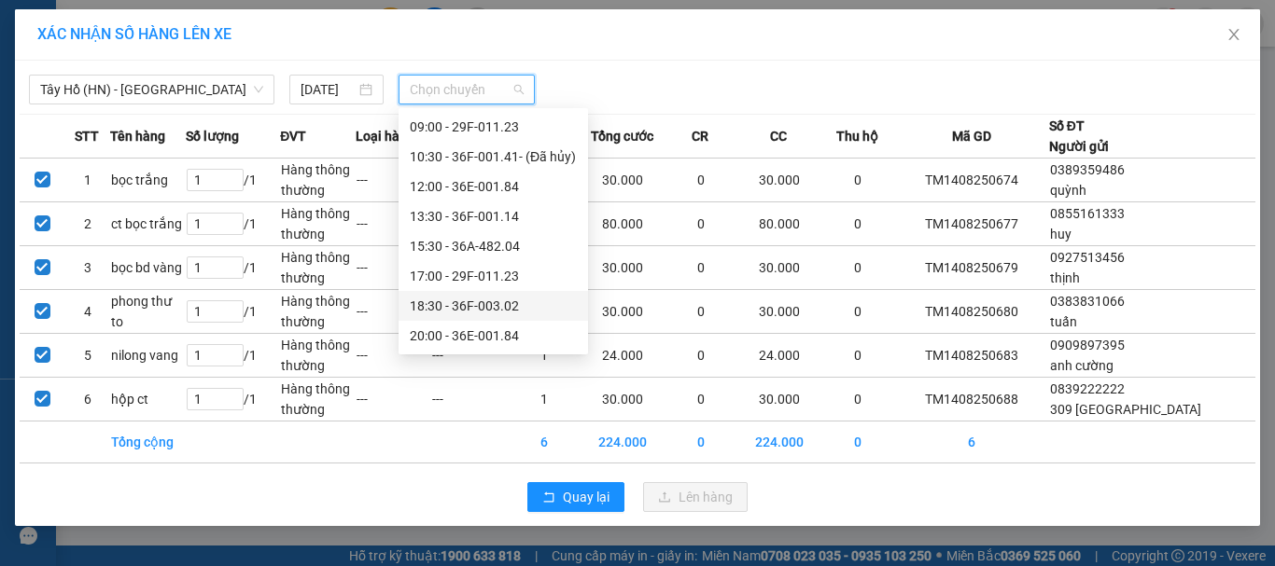
click at [463, 300] on div "18:30 - 36F-003.02" at bounding box center [493, 306] width 167 height 21
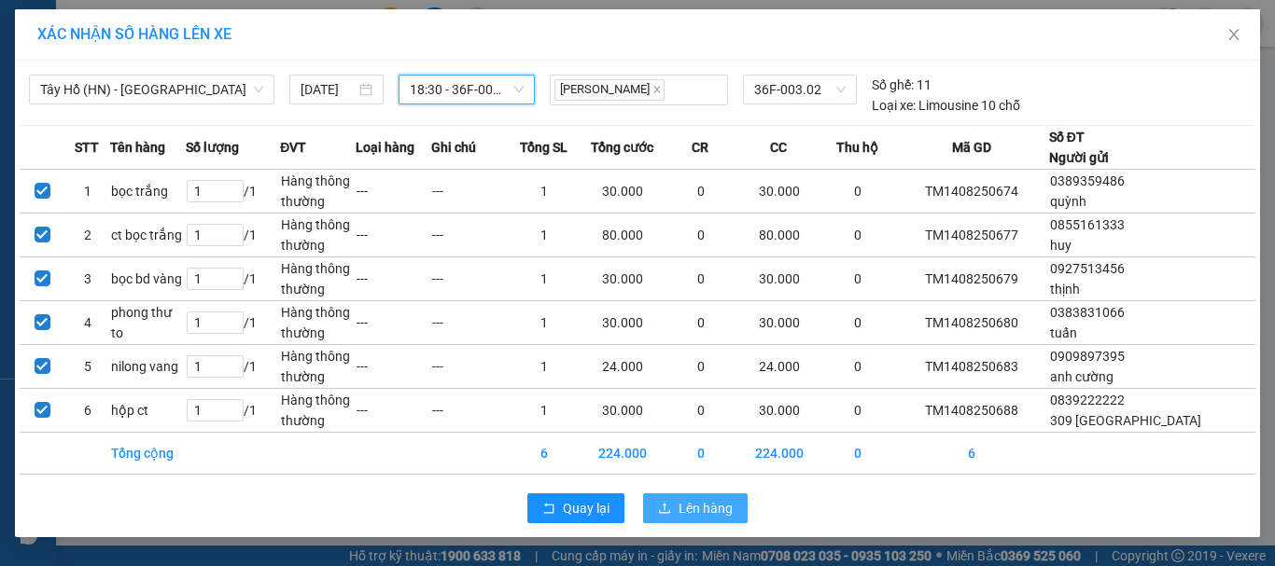
click at [684, 505] on span "Lên hàng" at bounding box center [705, 508] width 54 height 21
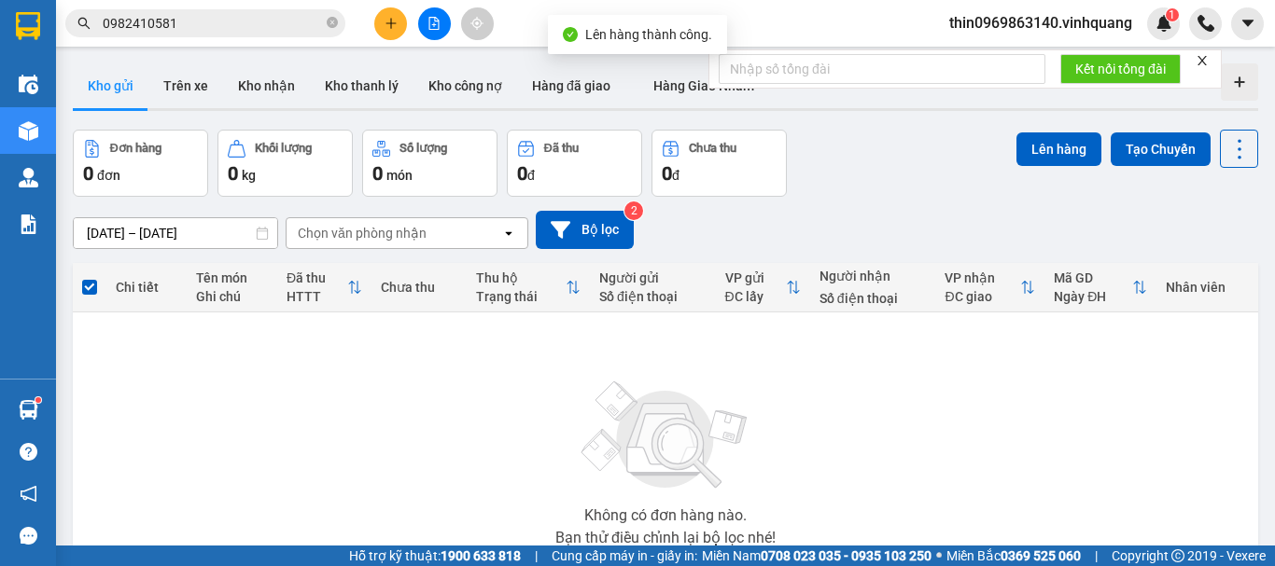
click at [424, 21] on button at bounding box center [434, 23] width 33 height 33
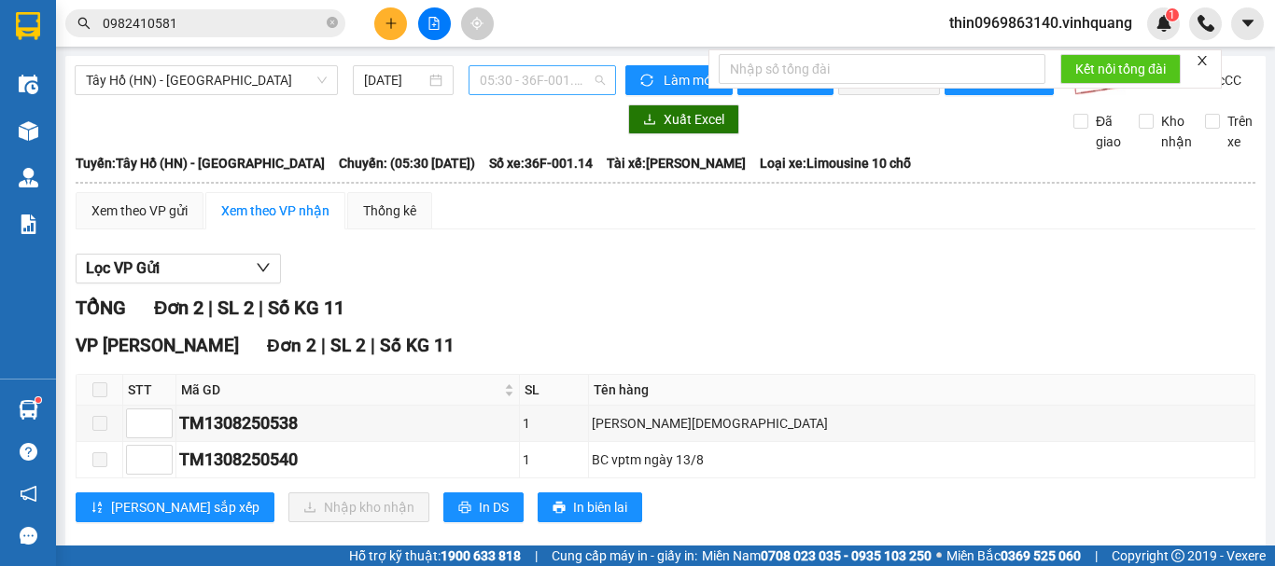
click at [545, 91] on span "05:30 - 36F-001.14" at bounding box center [542, 80] width 125 height 28
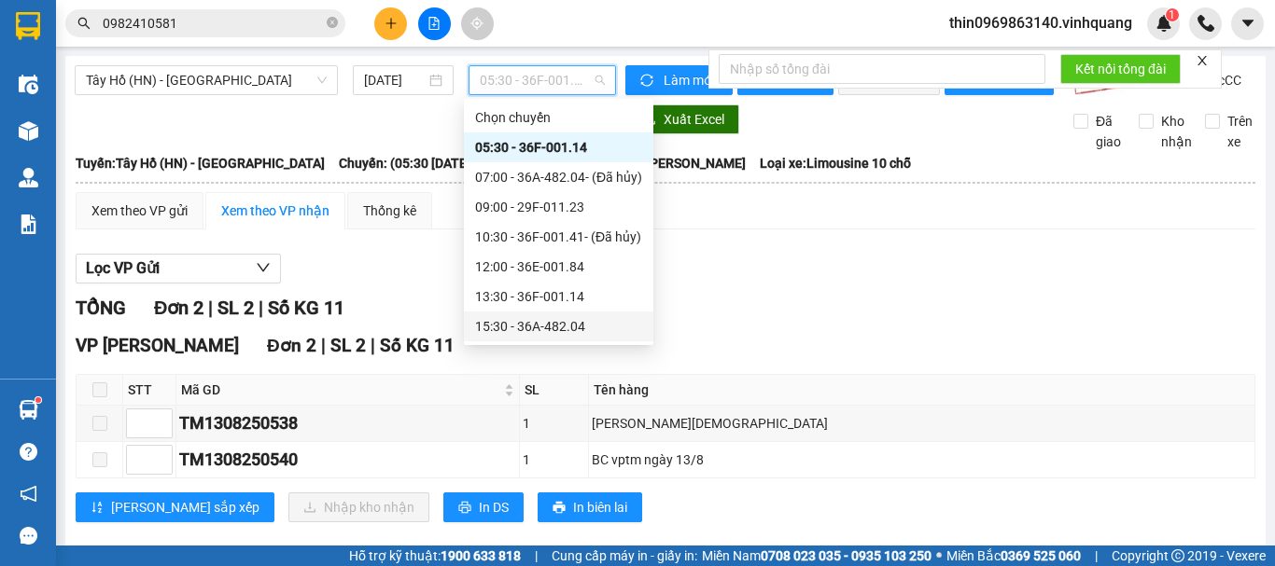
scroll to position [90, 0]
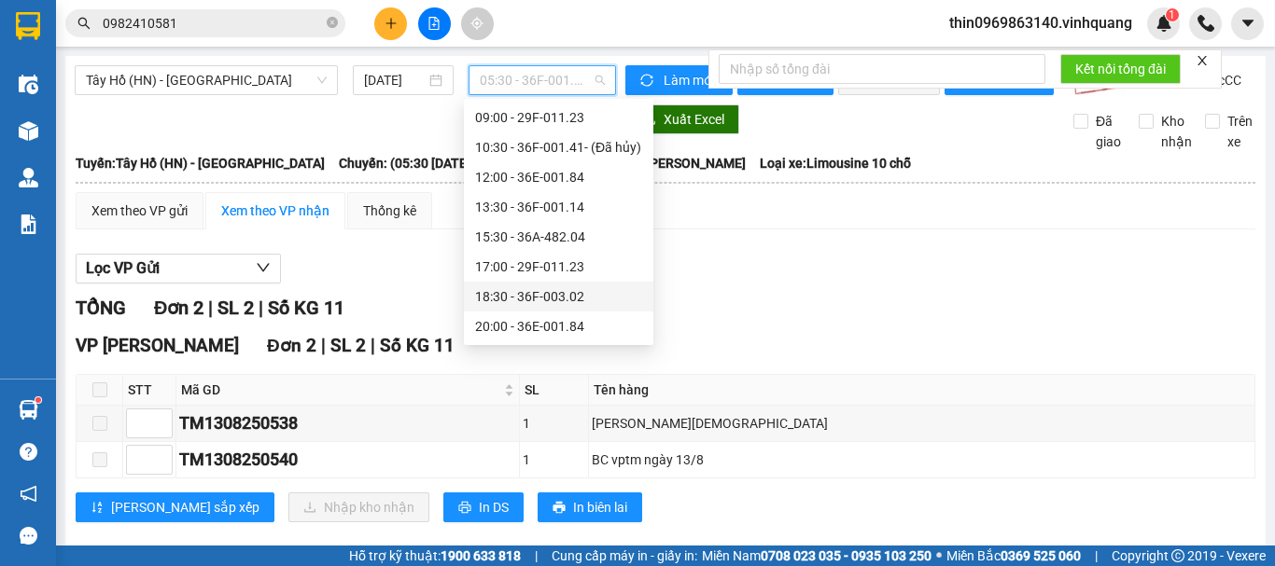
click at [523, 299] on div "18:30 - 36F-003.02" at bounding box center [558, 296] width 167 height 21
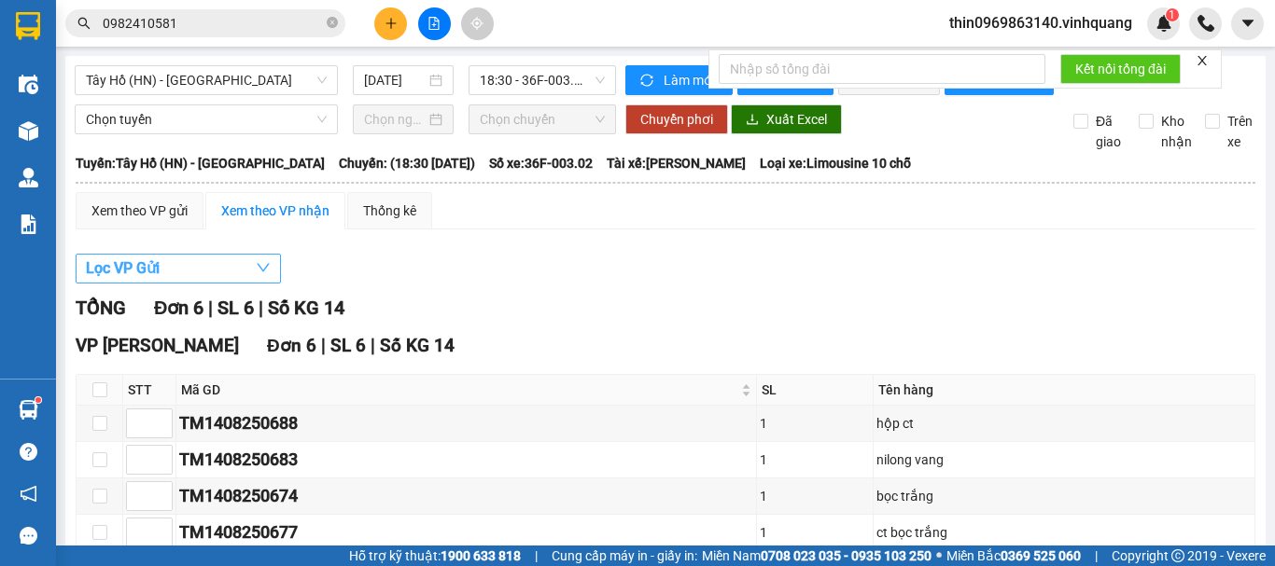
click at [136, 280] on span "Lọc VP Gửi" at bounding box center [123, 268] width 74 height 23
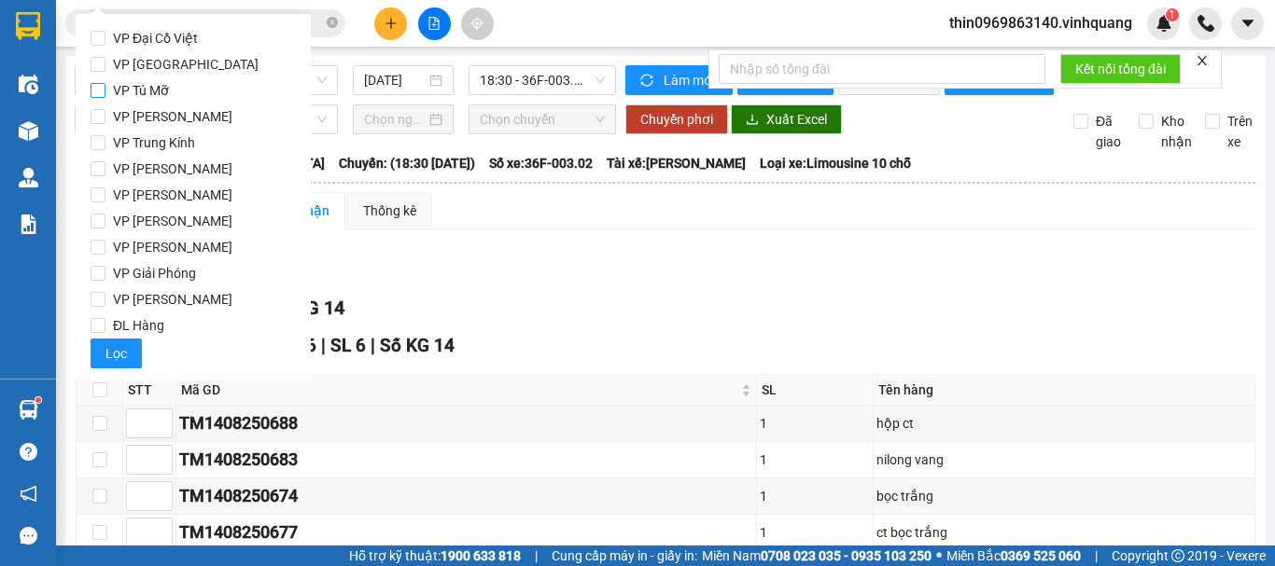
click at [92, 93] on input "VP Tú Mỡ" at bounding box center [98, 90] width 15 height 15
checkbox input "true"
click at [118, 340] on button "Lọc" at bounding box center [116, 354] width 51 height 30
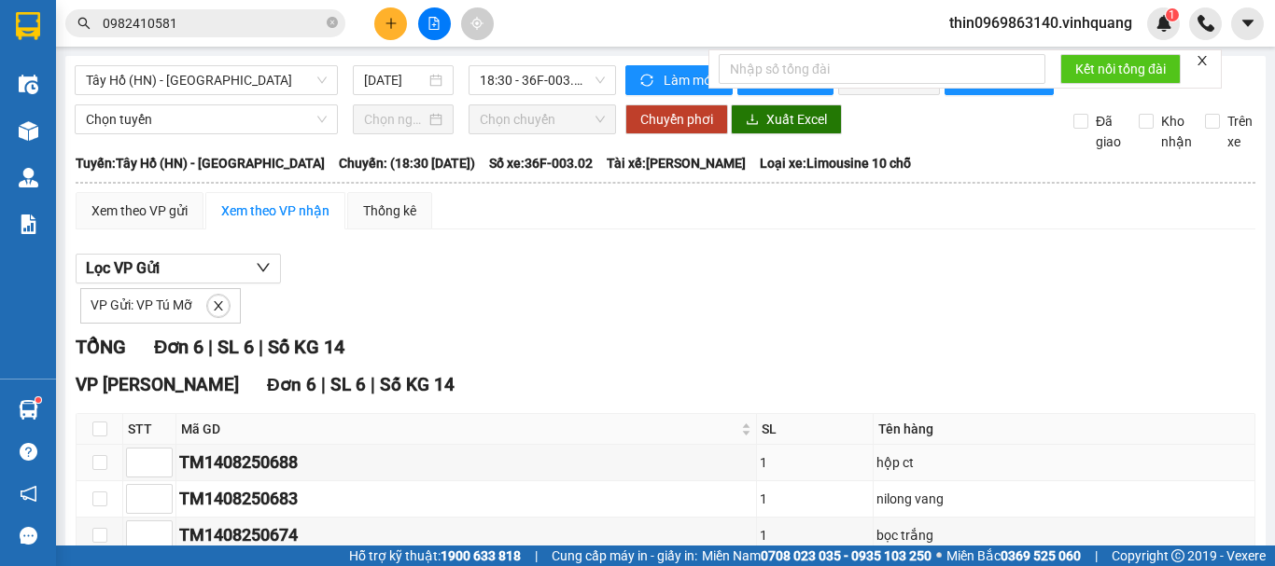
scroll to position [230, 0]
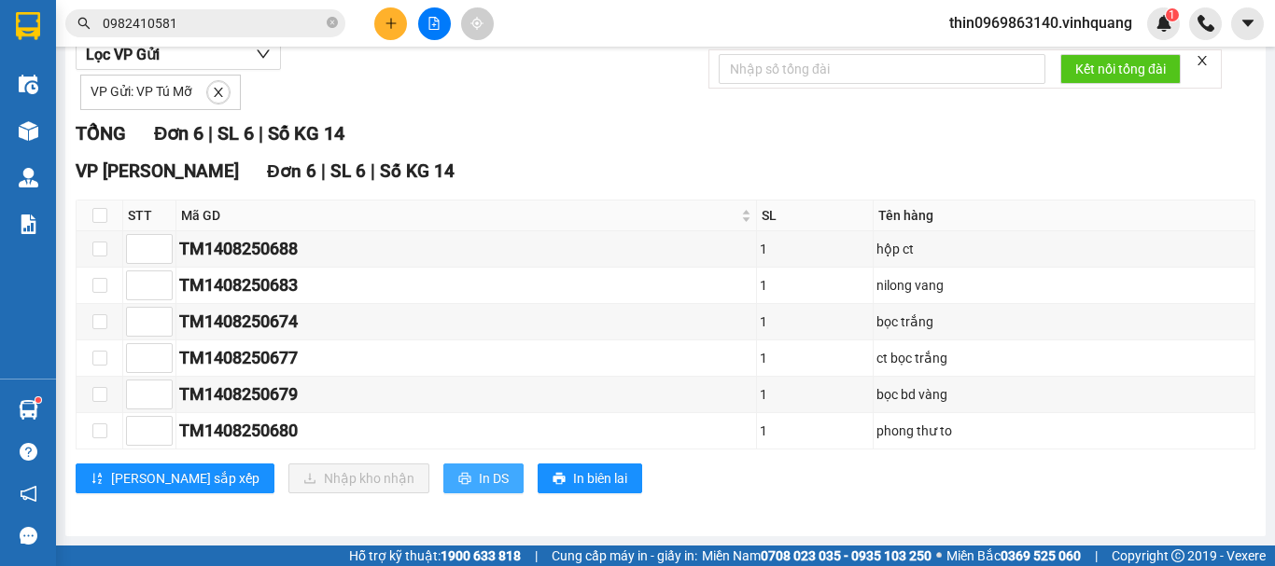
click at [443, 477] on button "In DS" at bounding box center [483, 479] width 80 height 30
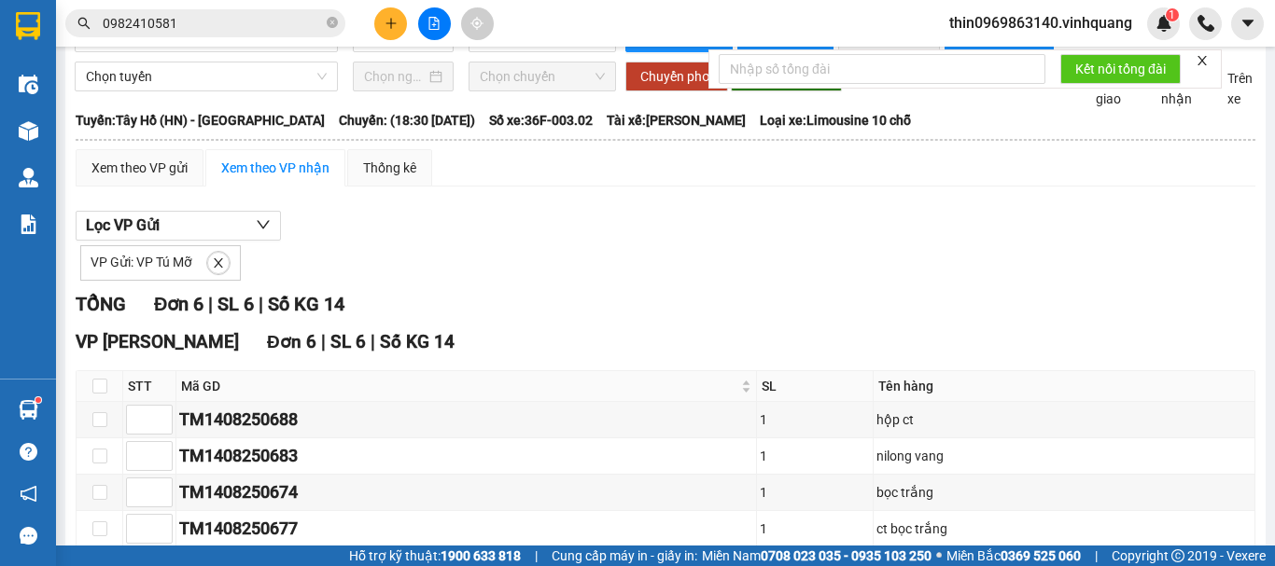
scroll to position [0, 0]
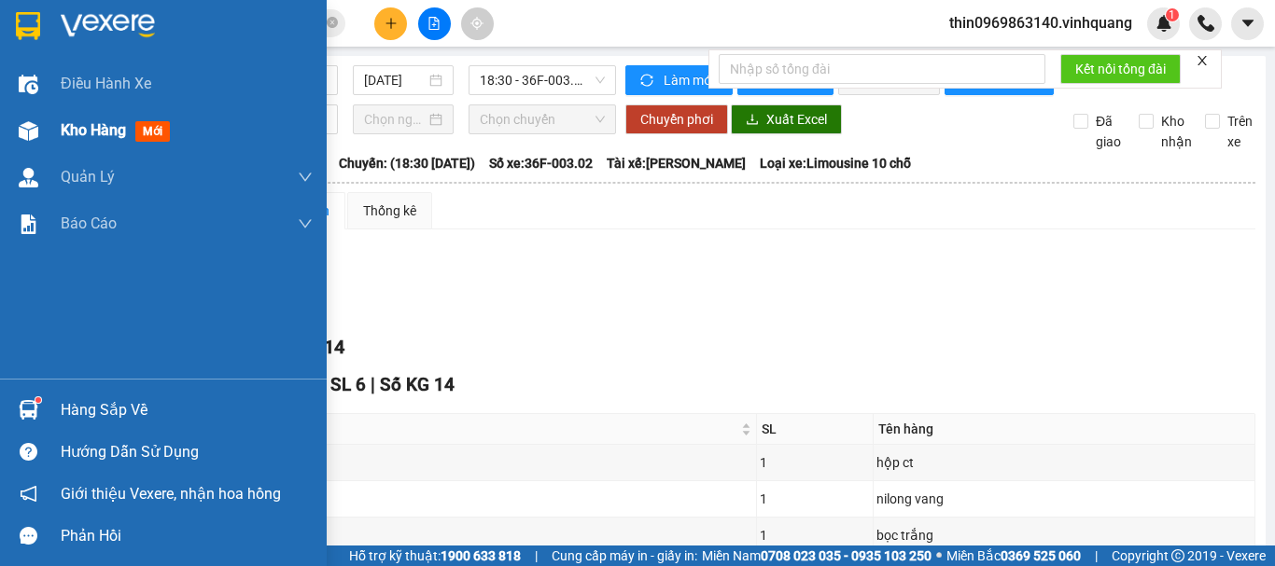
click at [96, 125] on span "Kho hàng" at bounding box center [93, 130] width 65 height 18
